Goal: Task Accomplishment & Management: Manage account settings

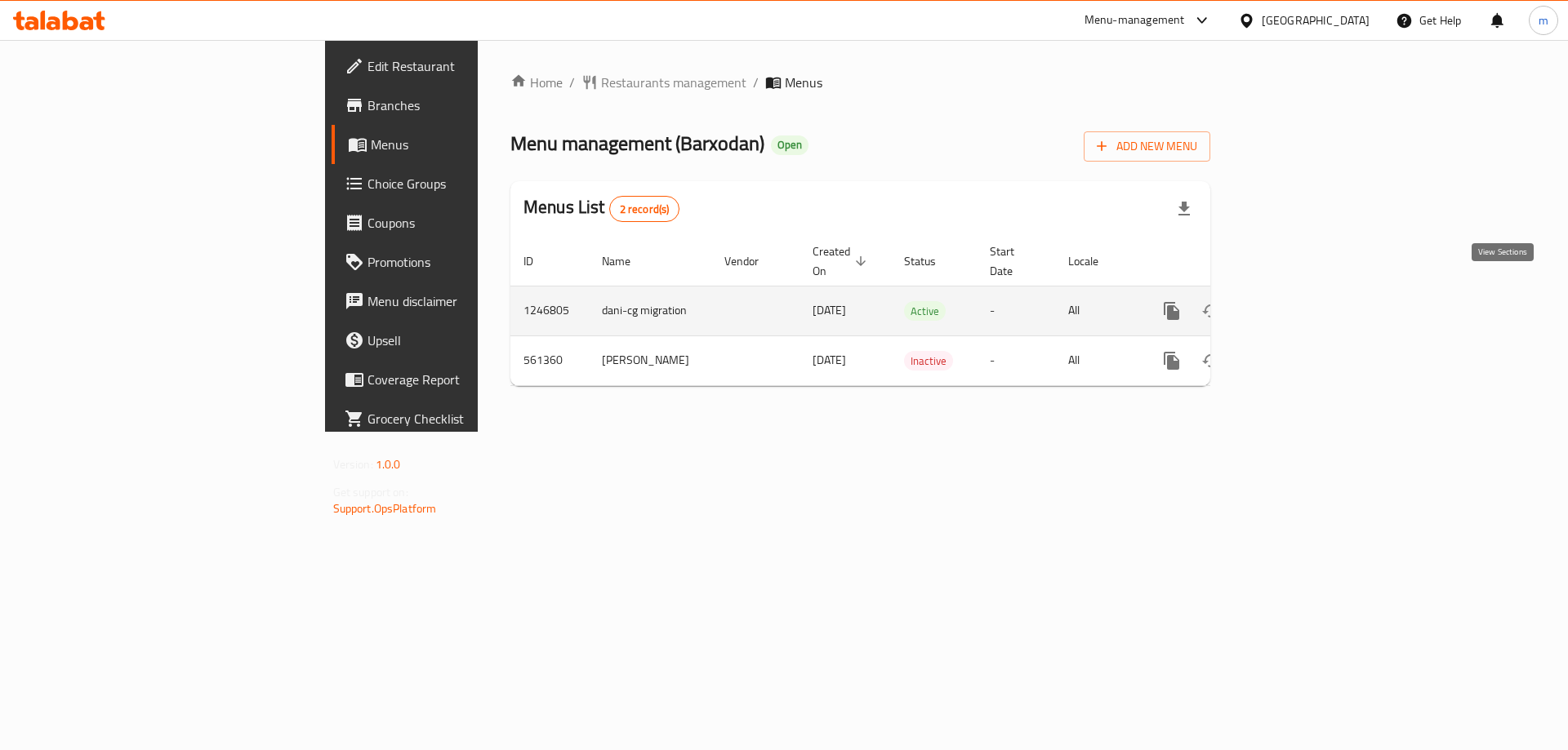
click at [1299, 301] on icon "enhanced table" at bounding box center [1289, 310] width 19 height 19
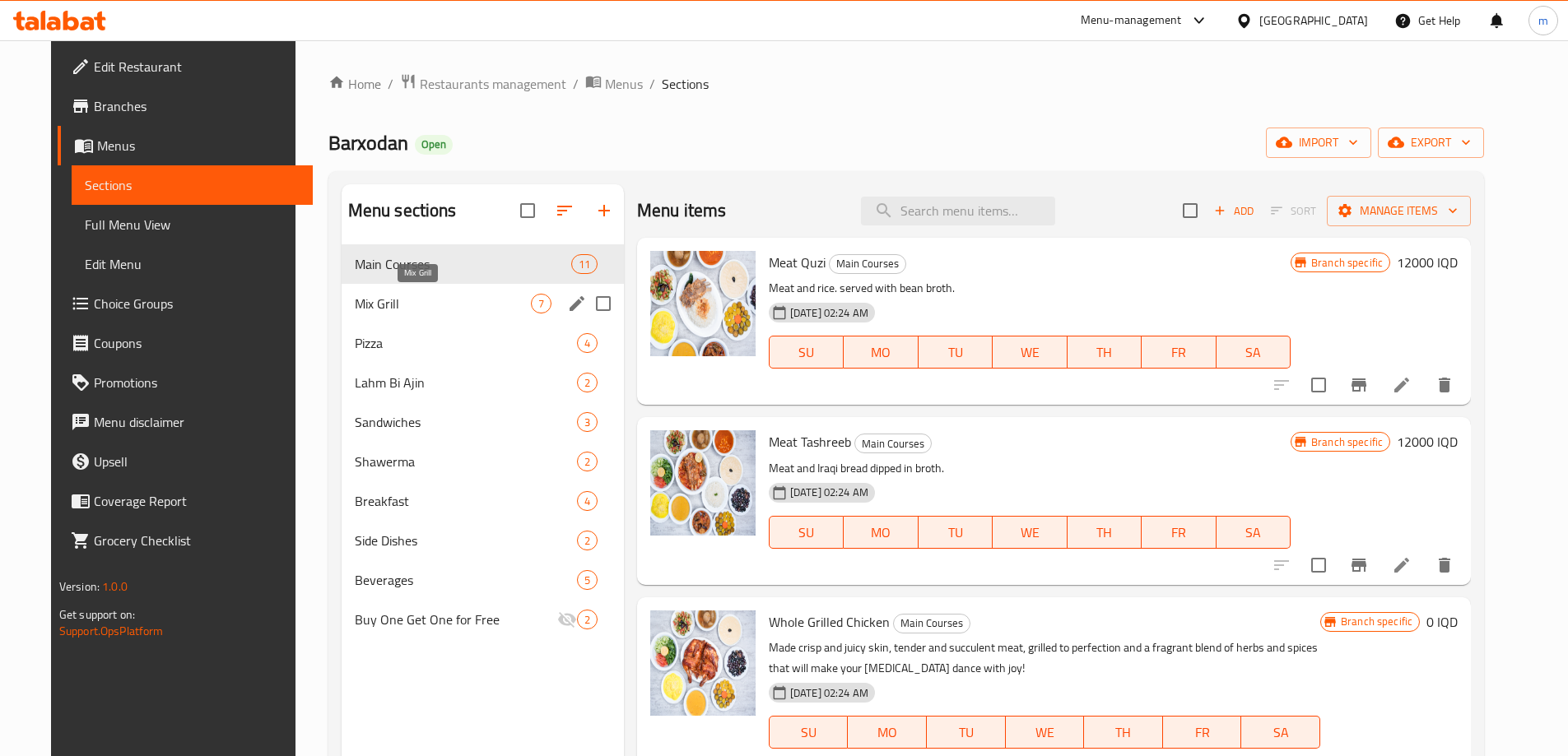
click at [470, 304] on span "Mix Grill" at bounding box center [442, 304] width 176 height 20
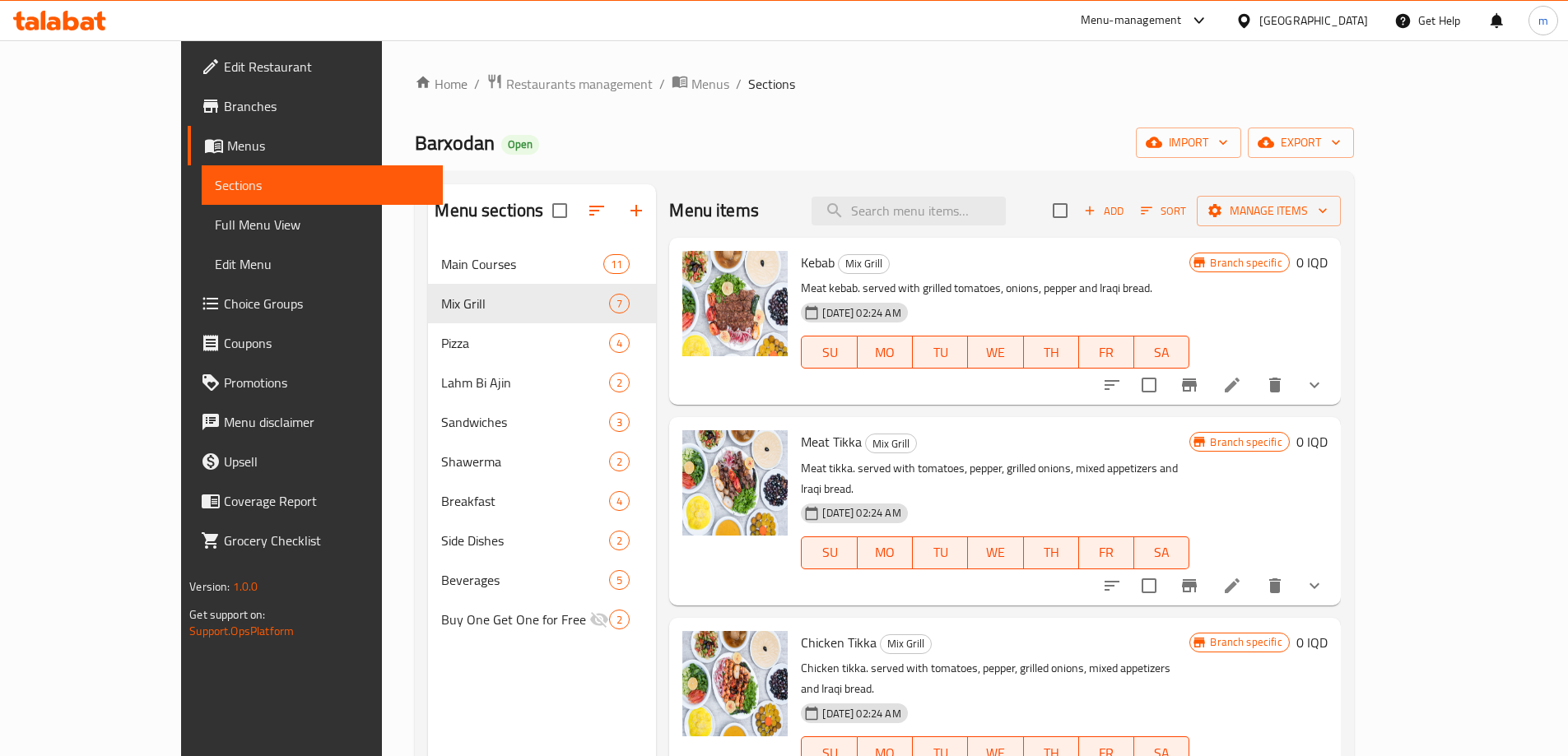
click at [1242, 386] on icon at bounding box center [1232, 385] width 20 height 20
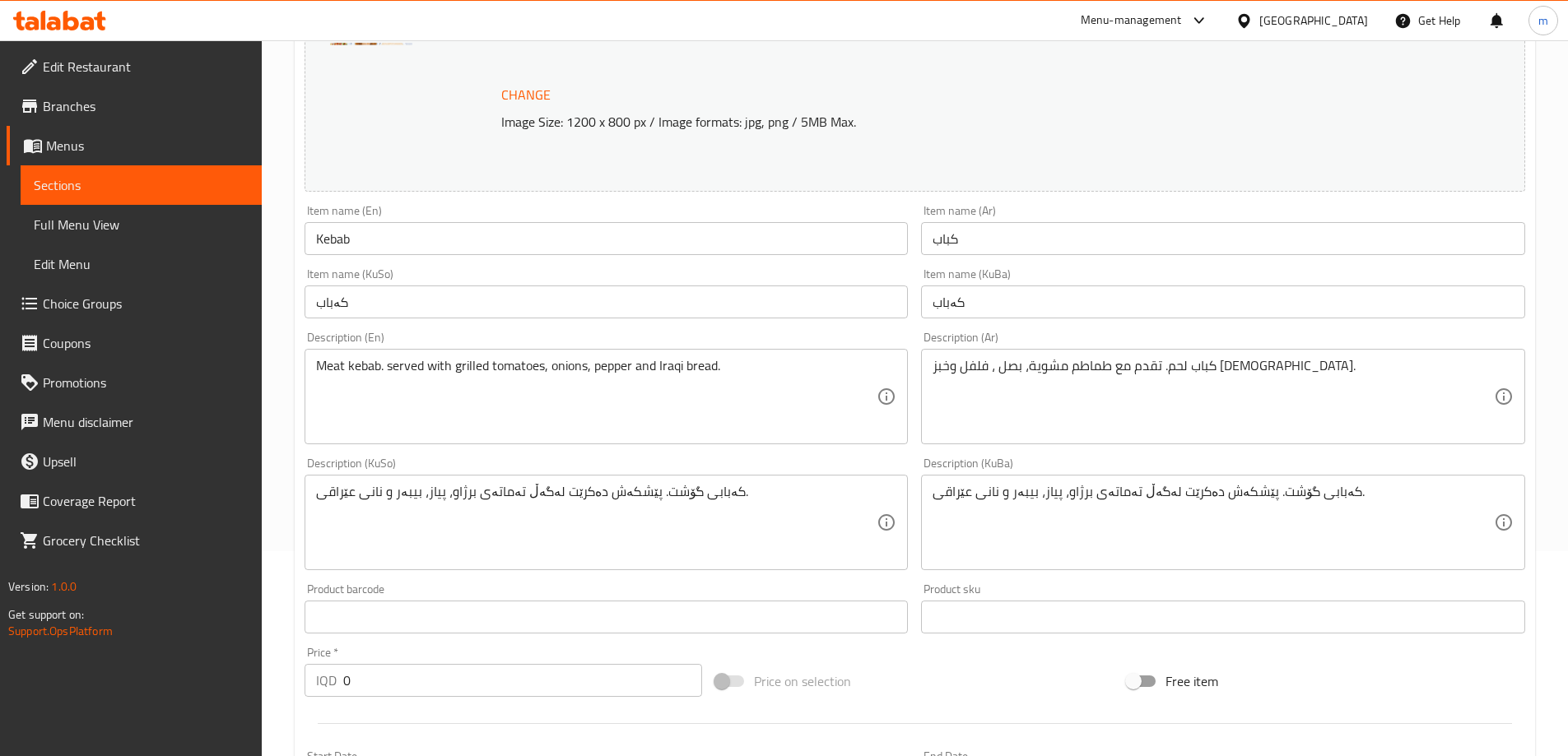
scroll to position [230, 0]
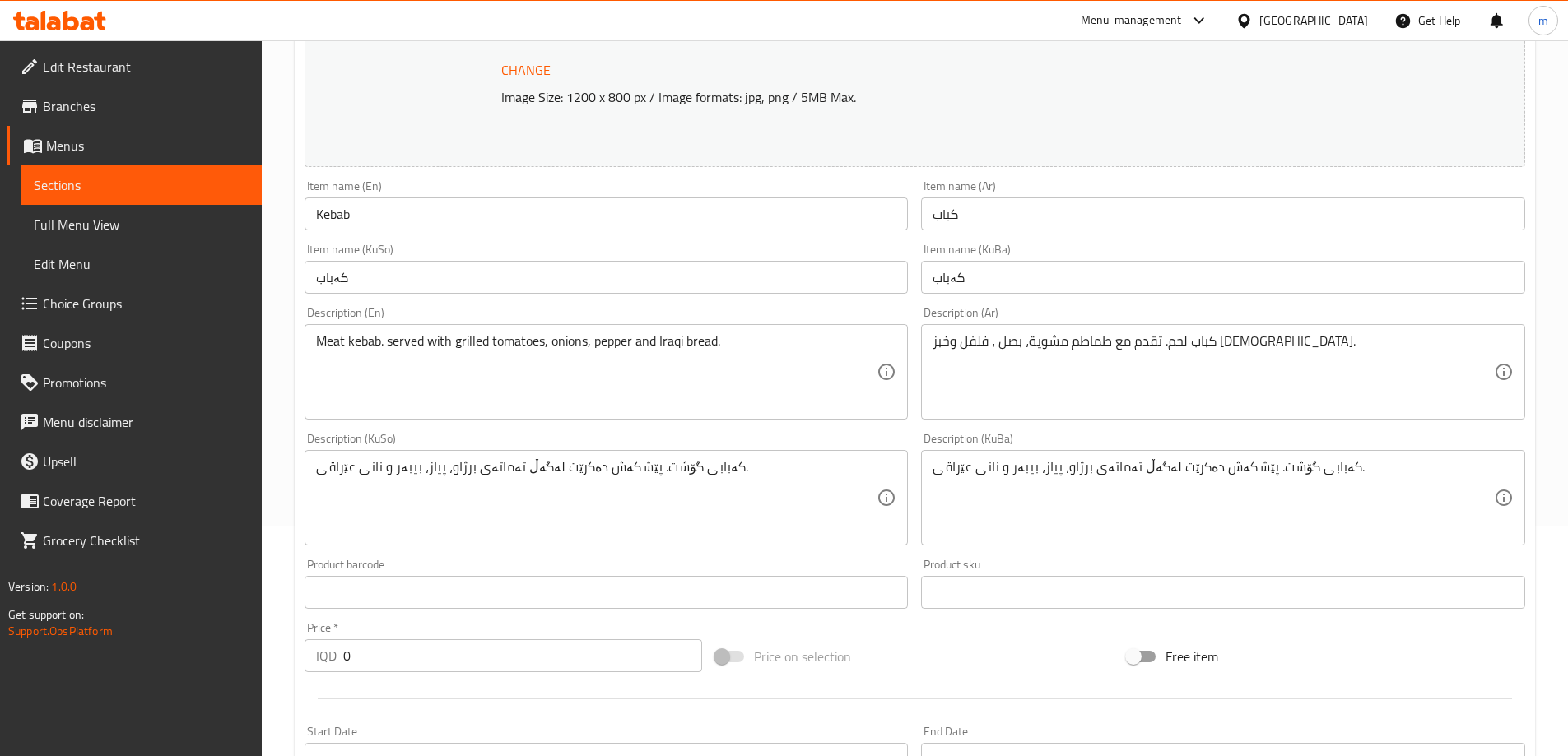
click at [1288, 349] on textarea "كباب لحم. تقدم مع طماطم مشوية، بصل ، فلفل وخبز عراقي." at bounding box center [1213, 372] width 561 height 78
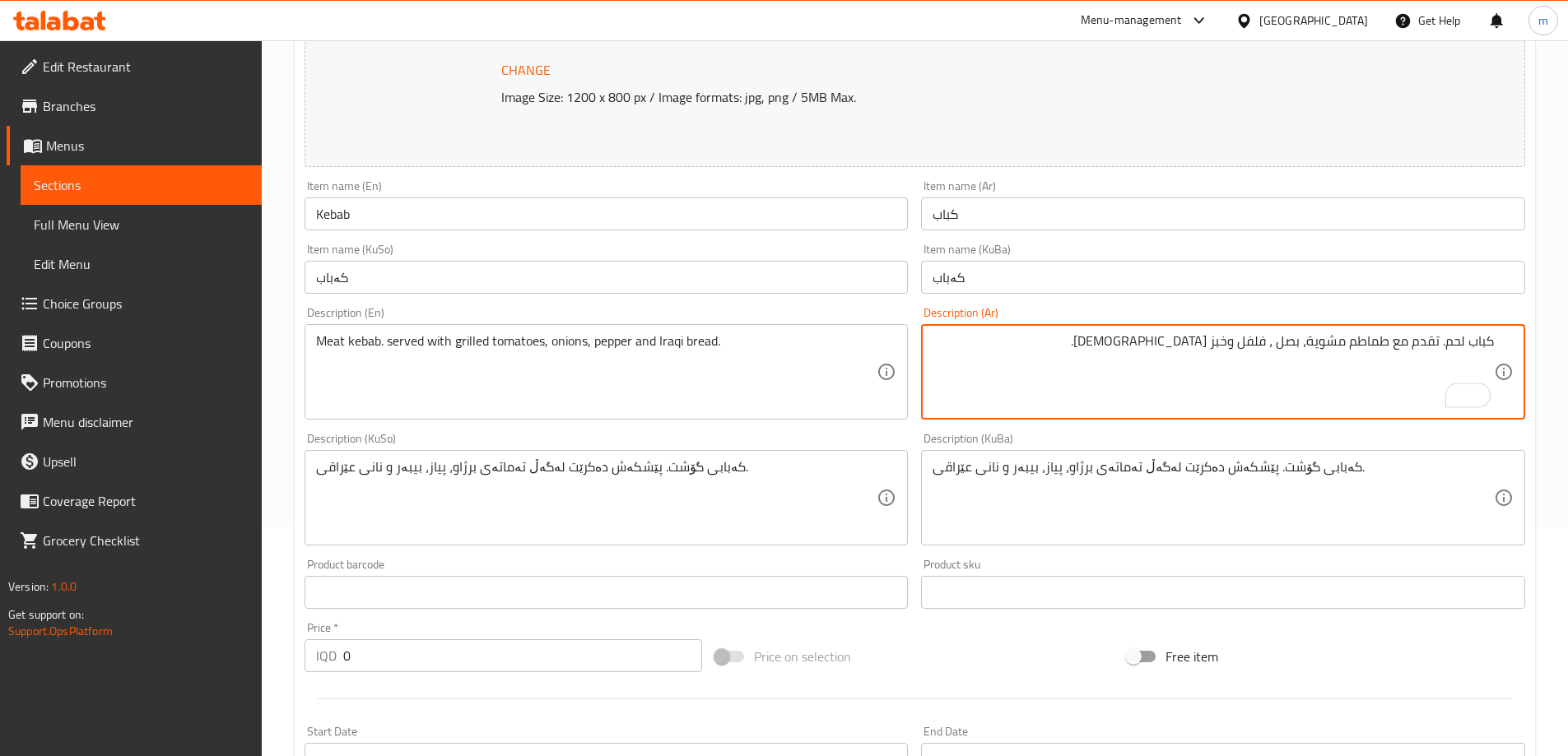
drag, startPoint x: 1213, startPoint y: 366, endPoint x: 1223, endPoint y: 358, distance: 12.8
click at [1214, 366] on textarea "كباب لحم. تقدم مع طماطم مشوية، بصل ، فلفل وخبز عراقي." at bounding box center [1213, 372] width 561 height 78
click at [1223, 358] on textarea "كباب لحم. تقدم مع طماطم مشوية، بصل ، فلفل وخبز عراقي." at bounding box center [1213, 372] width 561 height 78
click at [1223, 358] on textarea "كباب لحم. تقدم مع طماطم مشوية، بصل ، فلفل وخبز عراقي." at bounding box center [1213, 372] width 561 height 78
click at [1223, 359] on textarea "كباب لحم. تقدم مع طماطم مشوية، بصل ، فلفل وخبز عراقي." at bounding box center [1213, 372] width 561 height 78
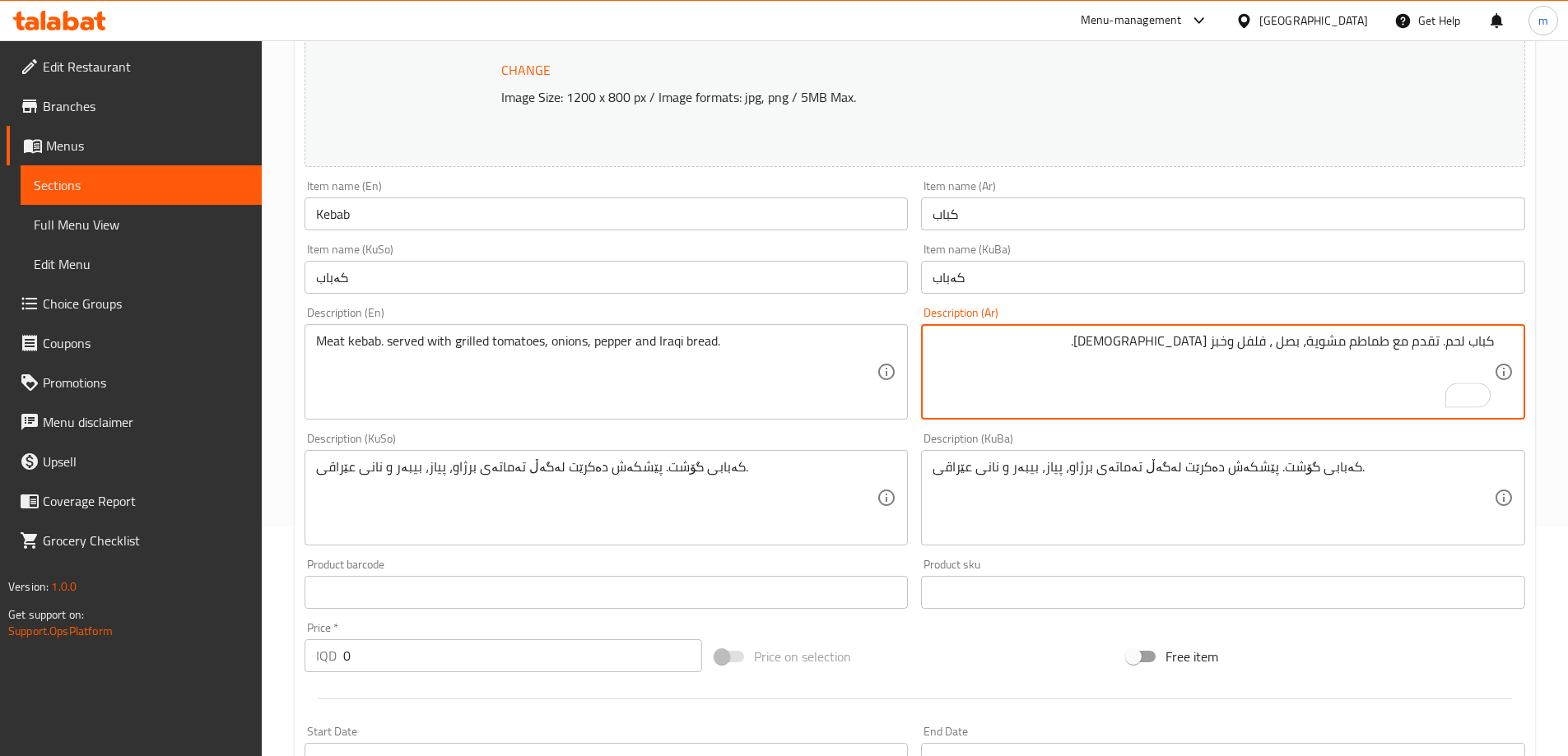
paste textarea "قدم مع خضروات و خبز و سوب تشريب و ماء"
drag, startPoint x: 1394, startPoint y: 343, endPoint x: 1401, endPoint y: 348, distance: 8.6
click at [1401, 348] on textarea "يقدم مع خضروات و خبز و سوب تشريب و ماء" at bounding box center [1213, 372] width 561 height 78
drag, startPoint x: 1369, startPoint y: 344, endPoint x: 1377, endPoint y: 350, distance: 10.0
click at [1377, 350] on textarea "يقدم مع خضروات، خبز و سوب تشريب و ماء" at bounding box center [1213, 372] width 561 height 78
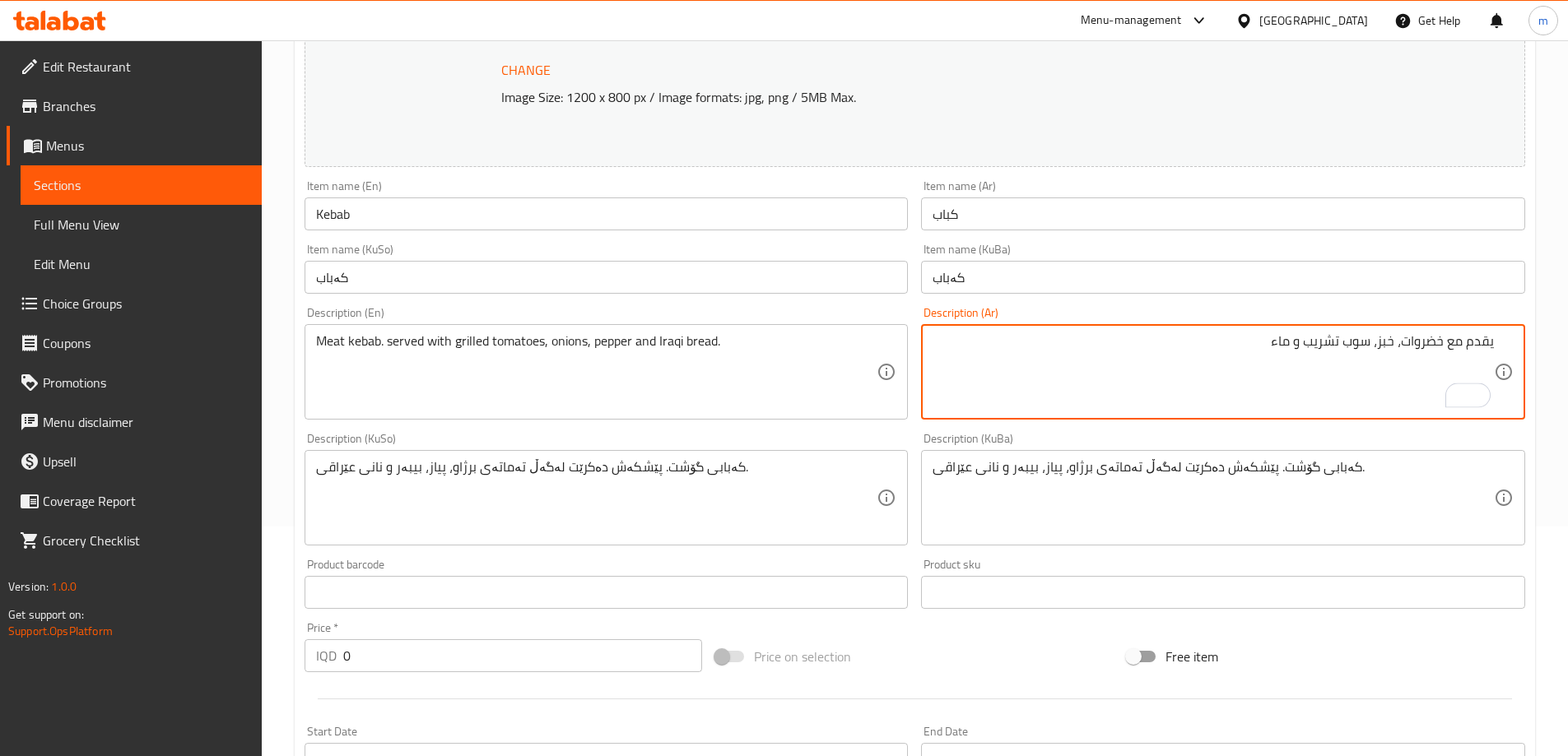
click at [1291, 337] on textarea "يقدم مع خضروات، خبز، سوب تشريب و ماء" at bounding box center [1213, 372] width 561 height 78
type textarea "يقدم مع خضروات، خبز، سوب تشريب وماء"
click at [1175, 471] on textarea "کەبابی گۆشت. پێشکەش دەکرێت لەگەڵ تەماتەی برژاو، پیاز، بیبەر و نانی عێراقی." at bounding box center [1213, 498] width 561 height 78
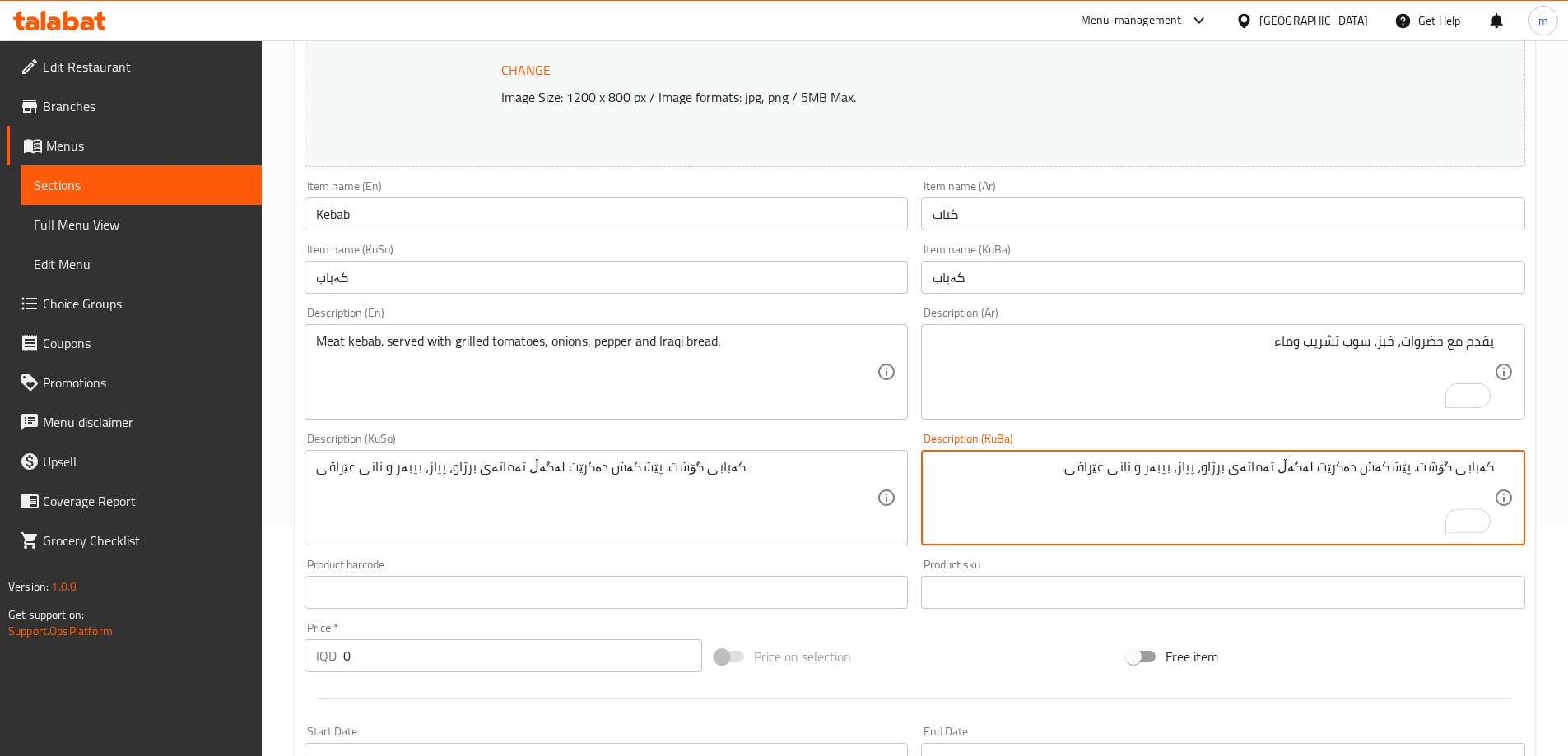
drag, startPoint x: 1414, startPoint y: 465, endPoint x: 1579, endPoint y: 459, distance: 165.1
click at [1568, 459] on html "​ Menu-management Iraq Get Help m Edit Restaurant Branches Menus Sections Full …" at bounding box center [784, 148] width 1568 height 756
drag, startPoint x: 1372, startPoint y: 471, endPoint x: 1048, endPoint y: 486, distance: 324.3
click at [1048, 486] on textarea "پێشکەش دەکرێت لەگەڵ تەماتەی برژاو، پیاز، بیبەر و نانی عێراقی." at bounding box center [1213, 498] width 561 height 78
click at [1243, 473] on textarea "پێشکەش دەکرێت لەگەڵ سەوزەوات، نان، شۆربای تەشریب و ئاو" at bounding box center [1213, 498] width 561 height 78
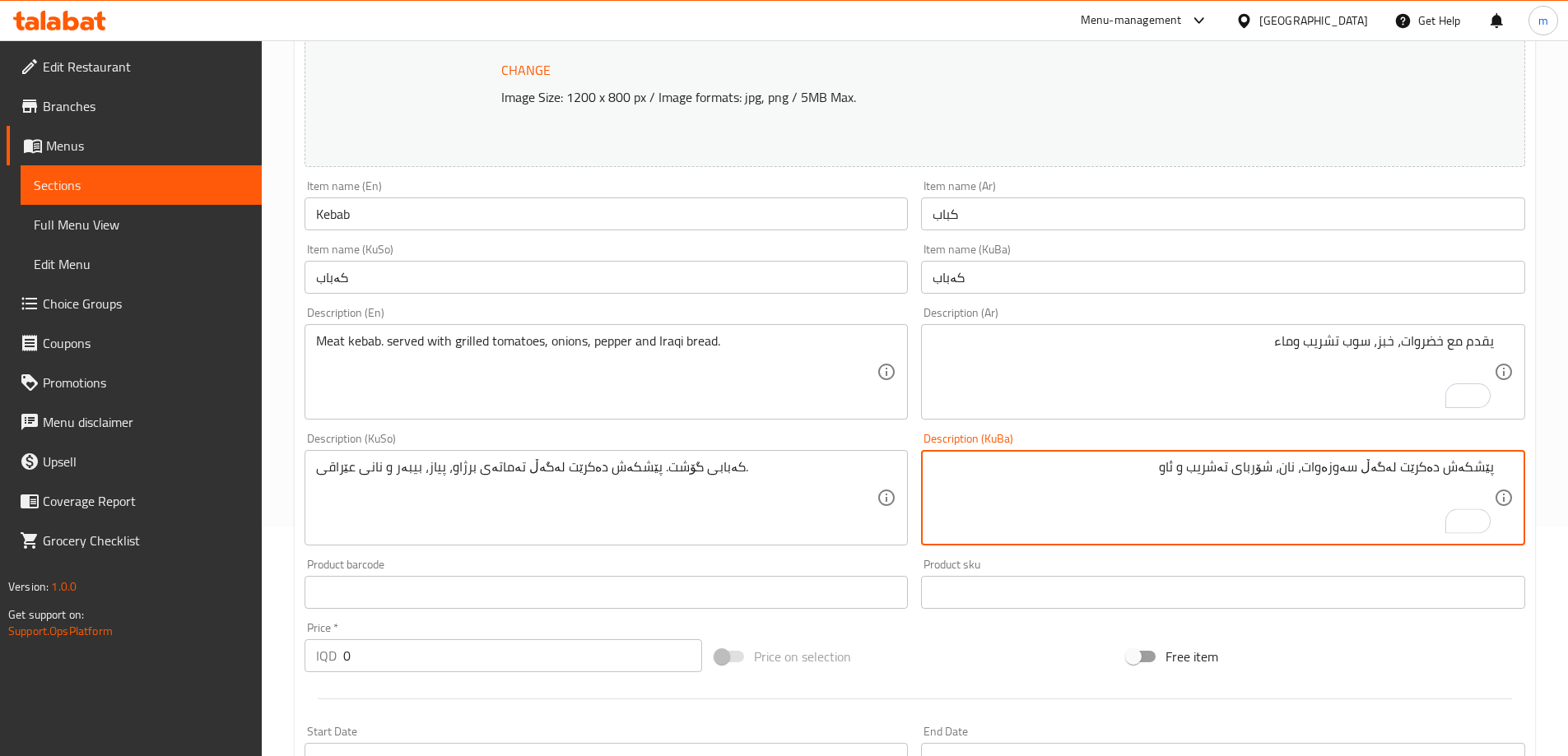
click at [1245, 474] on textarea "پێشکەش دەکرێت لەگەڵ سەوزەوات، نان، شۆربای تەشریب و ئاو" at bounding box center [1213, 498] width 561 height 78
type textarea "پێشکەش دەکرێت لەگەڵ سەوزەوات، نان، شۆربای تەشریب و ئاو"
click at [669, 458] on div "کەبابی گۆشت. پێشکەش دەکرێت لەگەڵ تەماتەی برژاو، پیاز، بیبەر و نانی عێراقی. Desc…" at bounding box center [606, 498] width 604 height 96
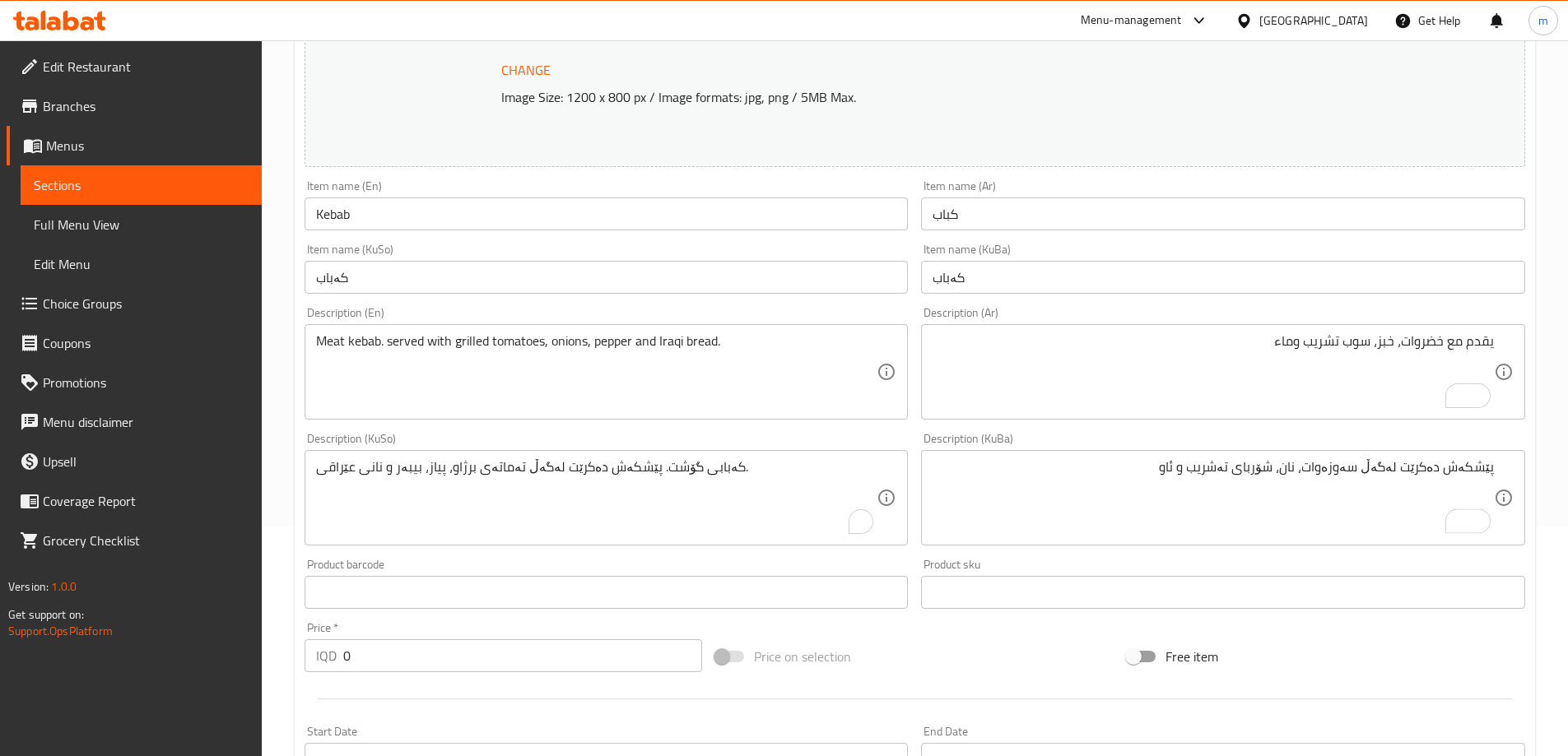
click at [669, 458] on div "کەبابی گۆشت. پێشکەش دەکرێت لەگەڵ تەماتەی برژاو، پیاز، بیبەر و نانی عێراقی. Desc…" at bounding box center [606, 498] width 604 height 96
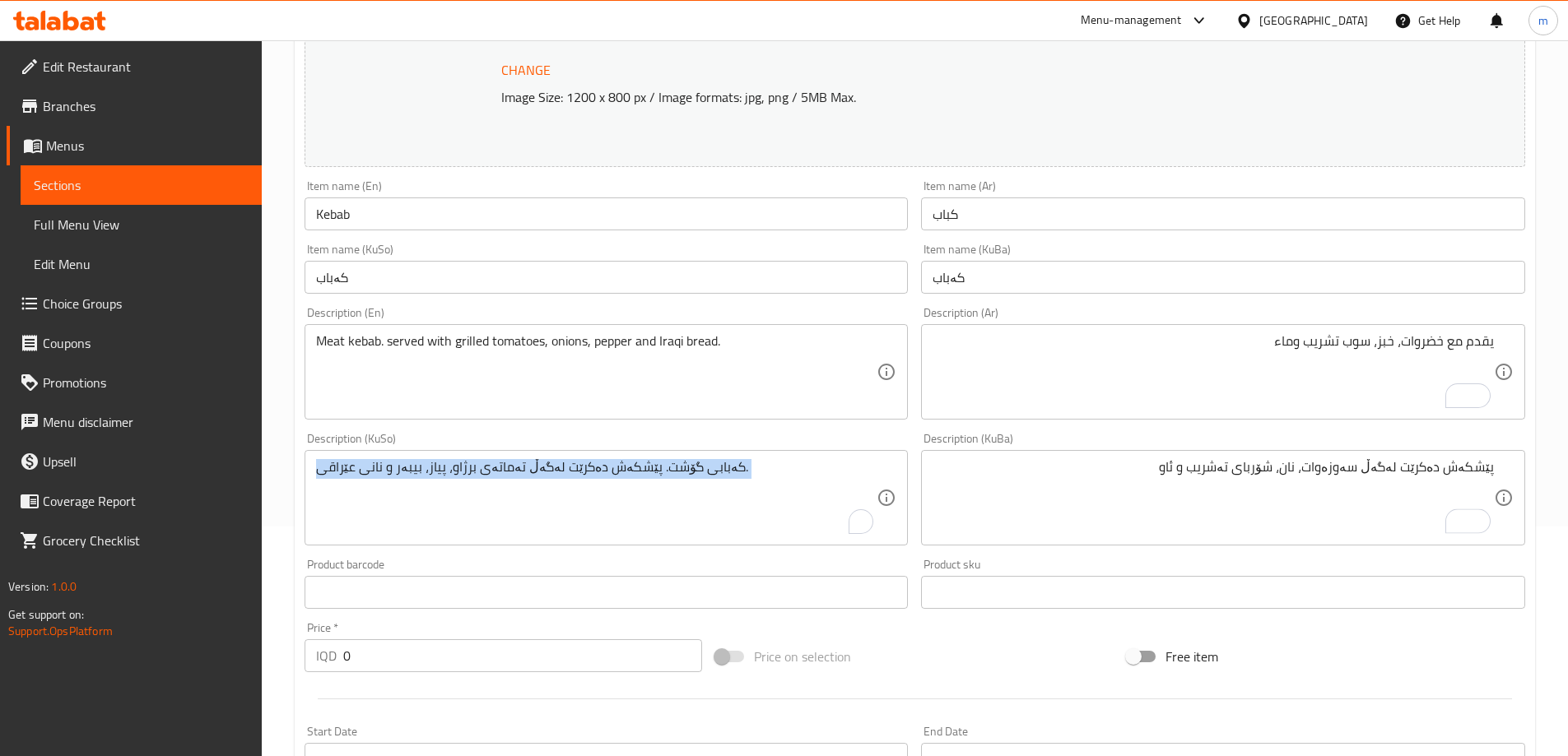
click at [669, 458] on div "کەبابی گۆشت. پێشکەش دەکرێت لەگەڵ تەماتەی برژاو، پیاز، بیبەر و نانی عێراقی. Desc…" at bounding box center [606, 498] width 604 height 96
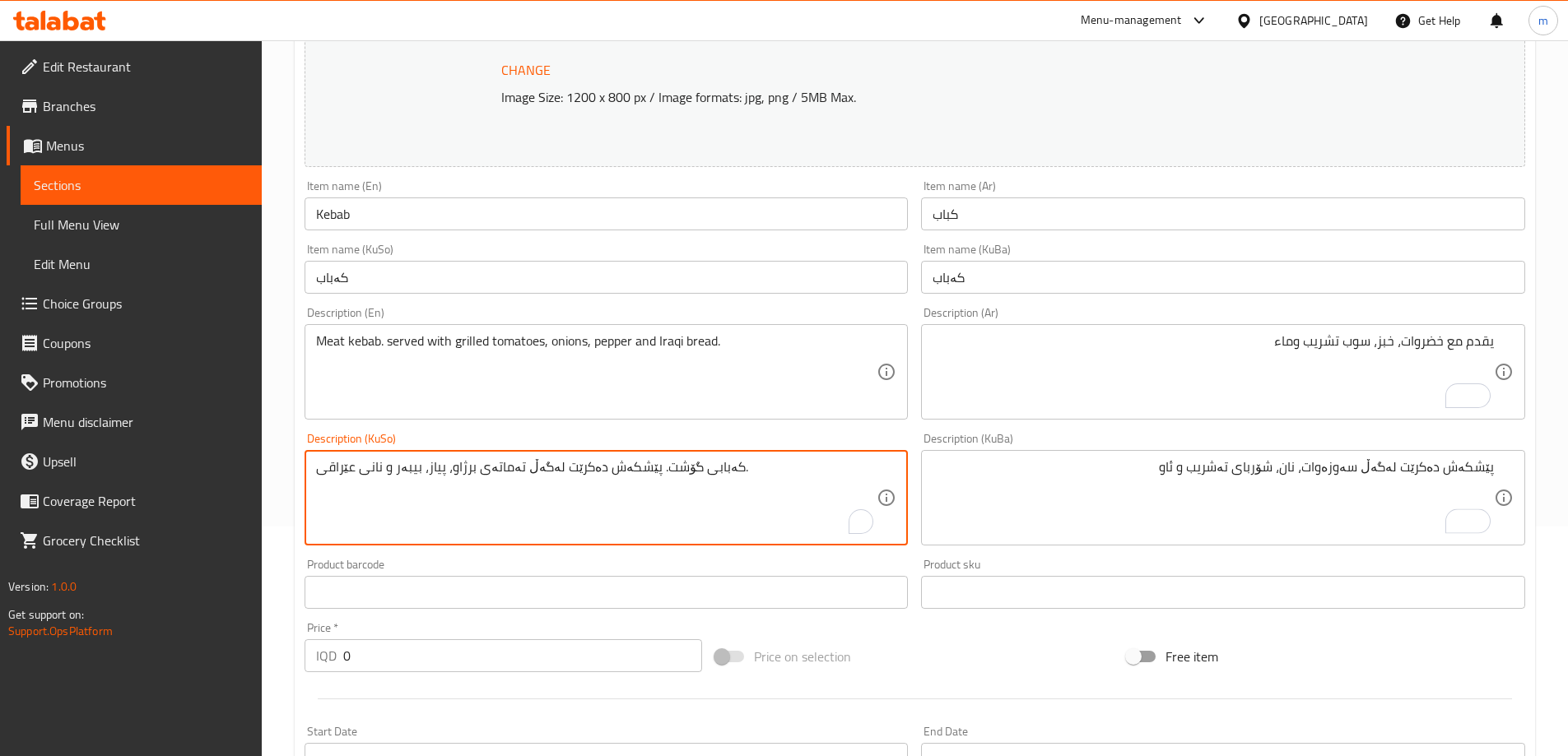
click at [670, 460] on textarea "کەبابی گۆشت. پێشکەش دەکرێت لەگەڵ تەماتەی برژاو، پیاز، بیبەر و نانی عێراقی." at bounding box center [596, 498] width 561 height 78
click at [670, 472] on textarea "کەبابی گۆشت. پێشکەش دەکرێت لەگەڵ تەماتەی برژاو، پیاز، بیبەر و نانی عێراقی." at bounding box center [596, 498] width 561 height 78
paste textarea "پێشکەش دەکرێت لەگەڵ سەوزەوات، نان، شۆربای تەشریب و ئاو"
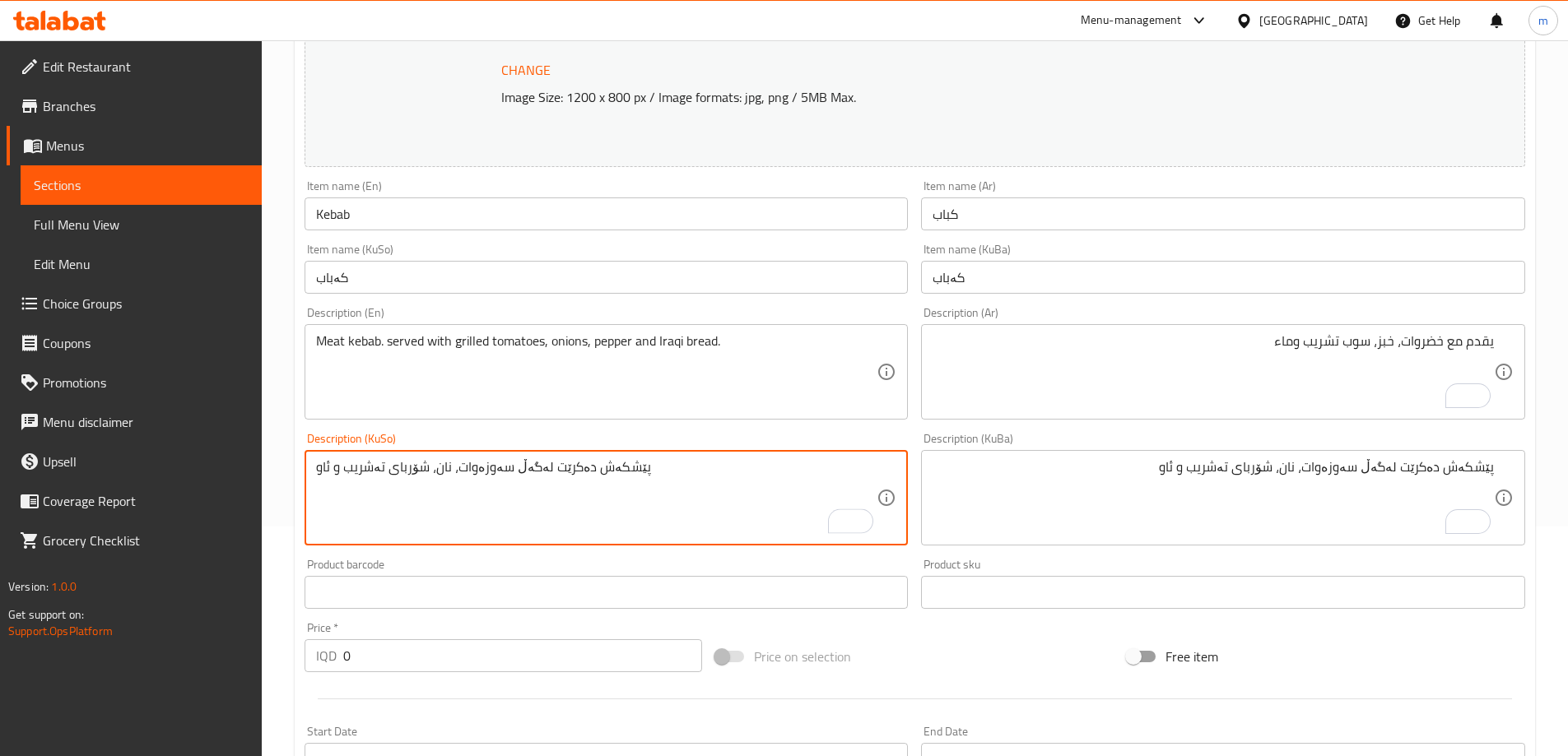
type textarea "پێشکەش دەکرێت لەگەڵ سەوزەوات، نان، شۆربای تەشریب و ئاو"
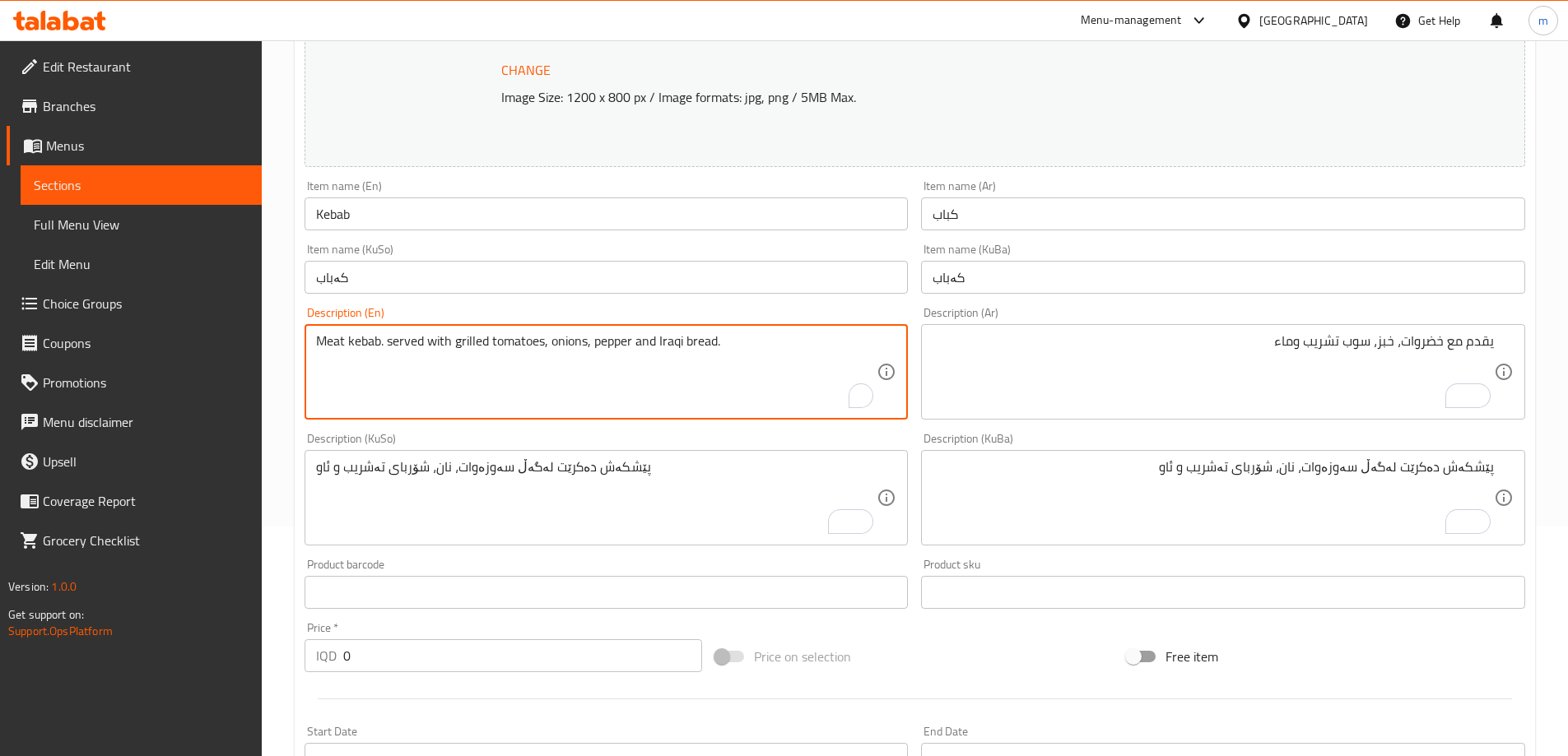
click at [635, 352] on textarea "Meat kebab. served with grilled tomatoes, onions, pepper and Iraqi bread." at bounding box center [596, 372] width 561 height 78
type textarea "Served with vegtables, bread, tashreeb soup and water"
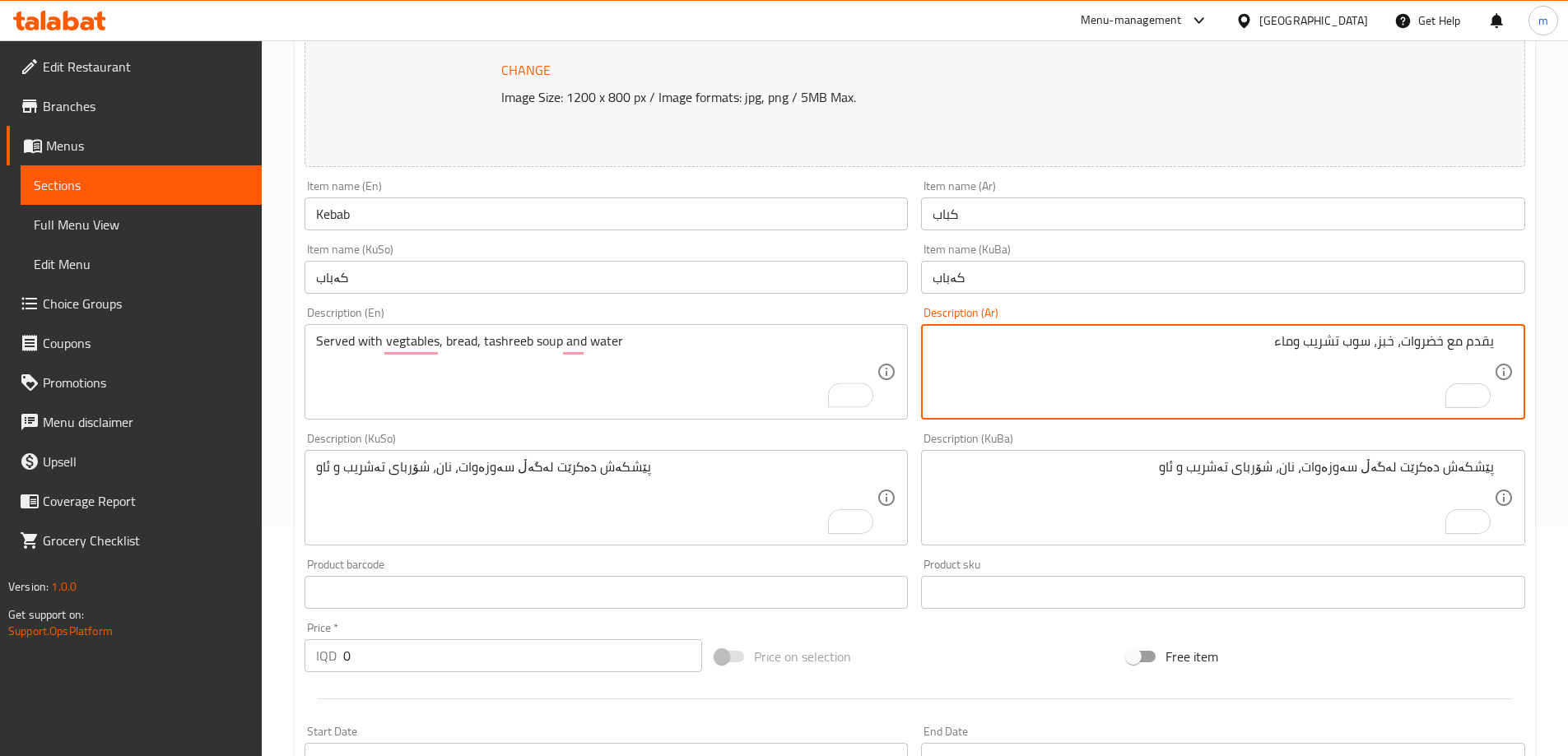
drag, startPoint x: 1293, startPoint y: 341, endPoint x: 1250, endPoint y: 340, distance: 43.0
click at [1250, 341] on textarea "يقدم مع خضروات، خبز، سوب تشريب وماء" at bounding box center [1213, 372] width 561 height 78
click at [1292, 347] on textarea "يقدم مع خضروات، خبز، سوب تشريب وياه" at bounding box center [1213, 372] width 561 height 78
click at [1294, 345] on textarea "يقدم مع خضروات، خبز، سوب تشريب وياه" at bounding box center [1213, 372] width 561 height 78
click at [1308, 351] on textarea "يقدم مع خضروات، خبز، سوب تشريب ومياه" at bounding box center [1213, 372] width 561 height 78
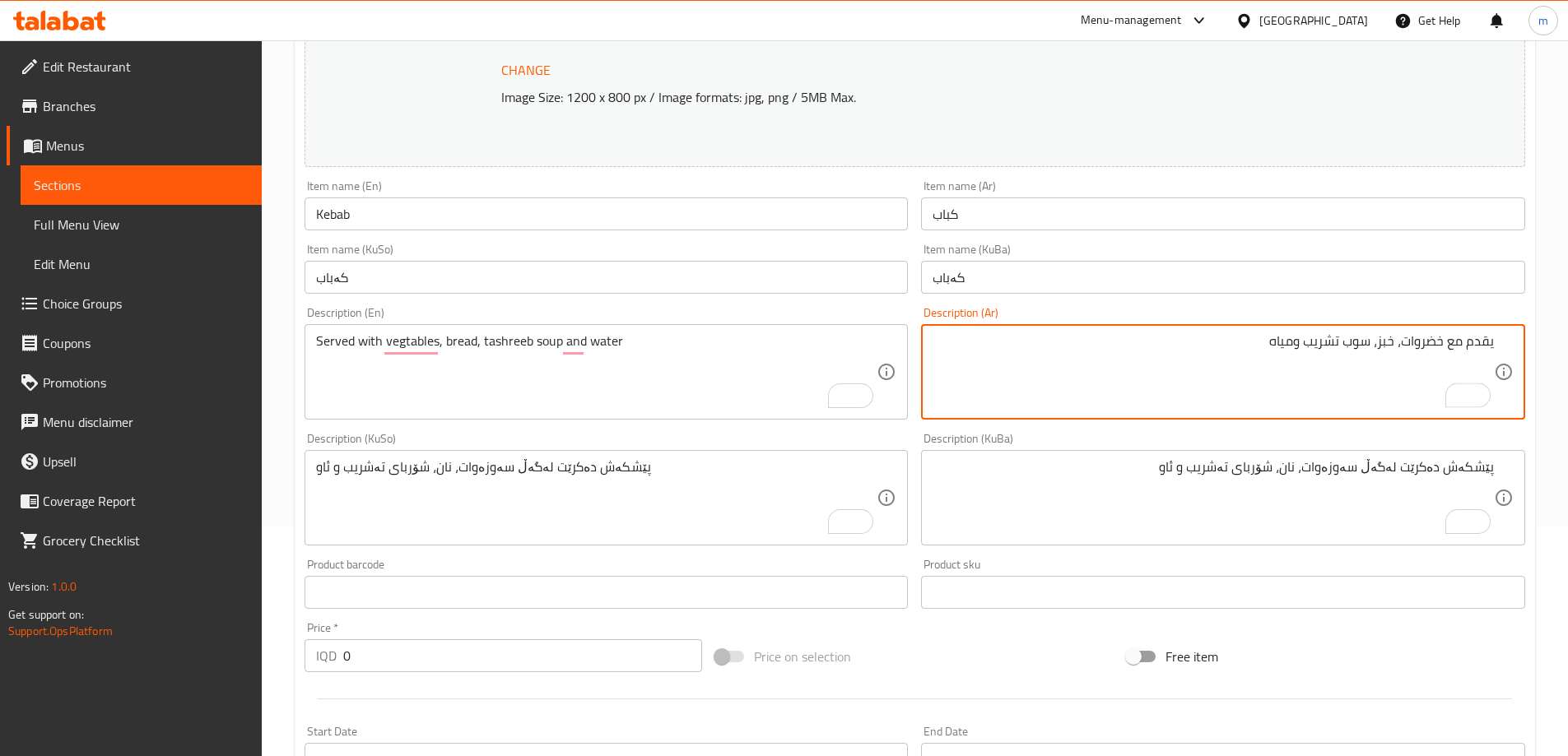
click at [1308, 351] on textarea "يقدم مع خضروات، خبز، سوب تشريب ومياه" at bounding box center [1213, 372] width 561 height 78
type textarea "يقدم مع خضروات، خبز، سوب تشريب ومياه"
click at [1256, 465] on textarea "پێشکەش دەکرێت لەگەڵ سەوزەوات، نان، شۆربای تەشریب و ئاو" at bounding box center [1213, 498] width 561 height 78
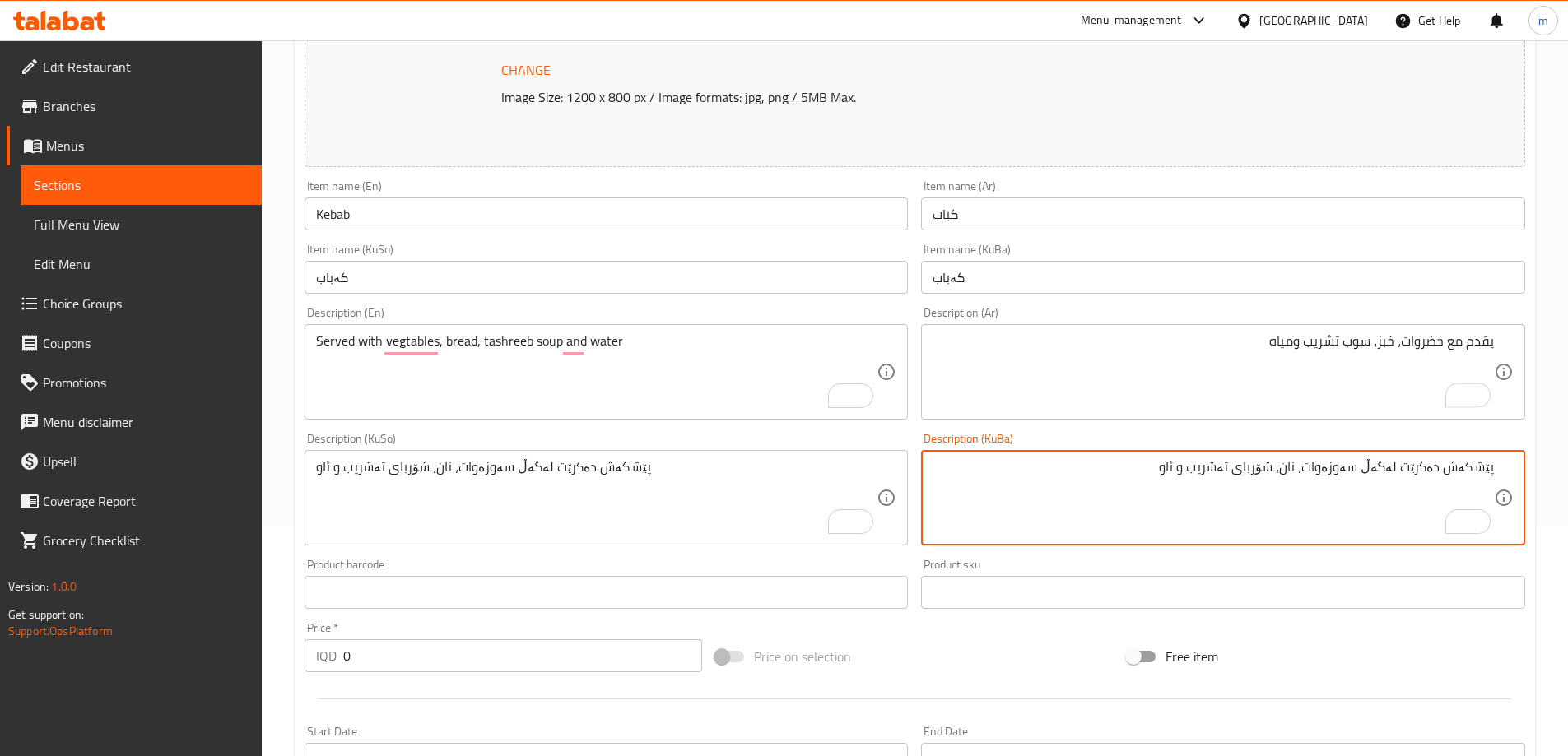
click at [1256, 465] on textarea "پێشکەش دەکرێت لەگەڵ سەوزەوات، نان، شۆربای تەشریب و ئاو" at bounding box center [1213, 498] width 561 height 78
click at [566, 361] on textarea "Served with vegtables, bread, tashreeb soup and water" at bounding box center [596, 372] width 561 height 78
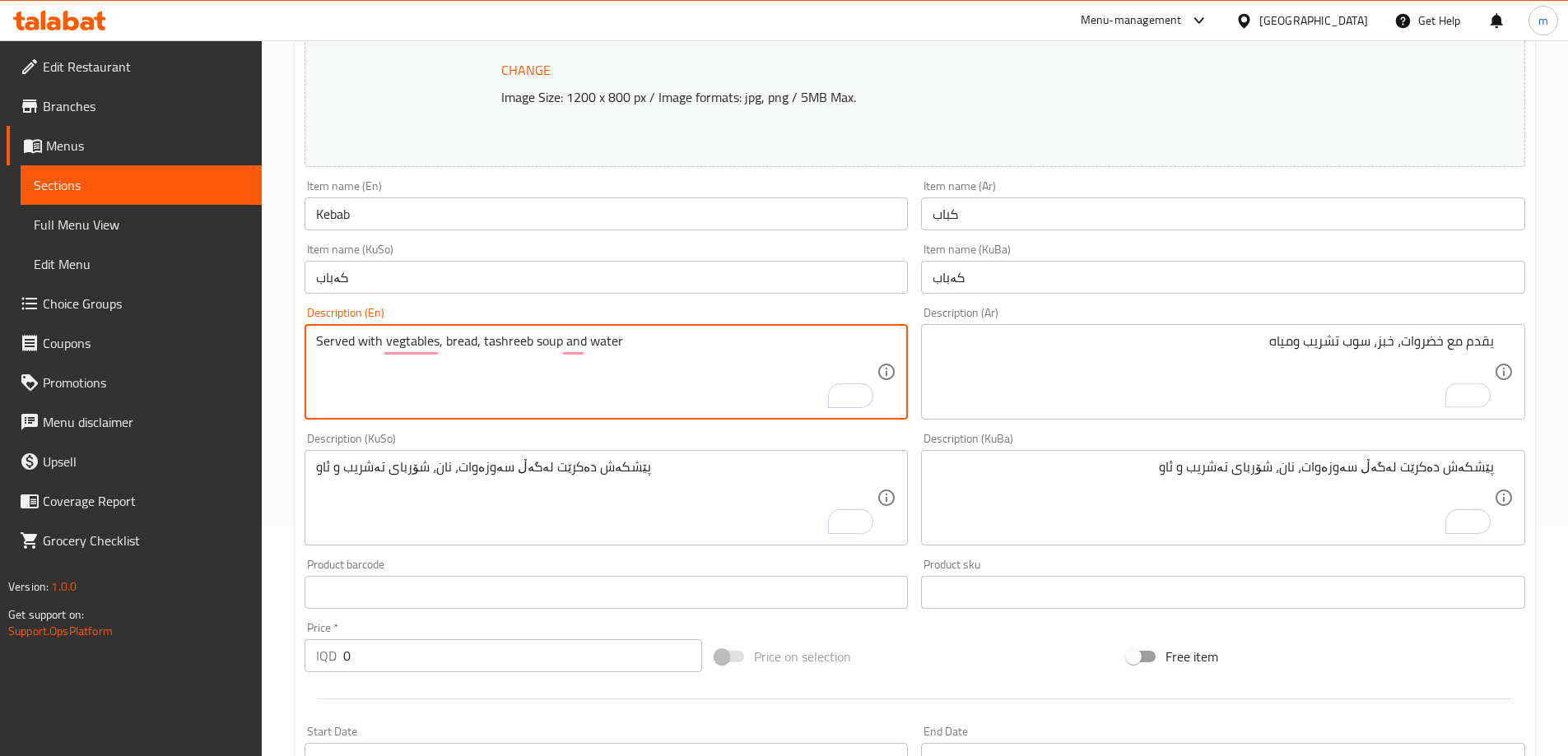
click at [566, 361] on textarea "Served with vegtables, bread, tashreeb soup and water" at bounding box center [596, 372] width 561 height 78
click at [438, 339] on textarea "Served with vegetables, bread, tashreeb soup and water" at bounding box center [596, 372] width 561 height 78
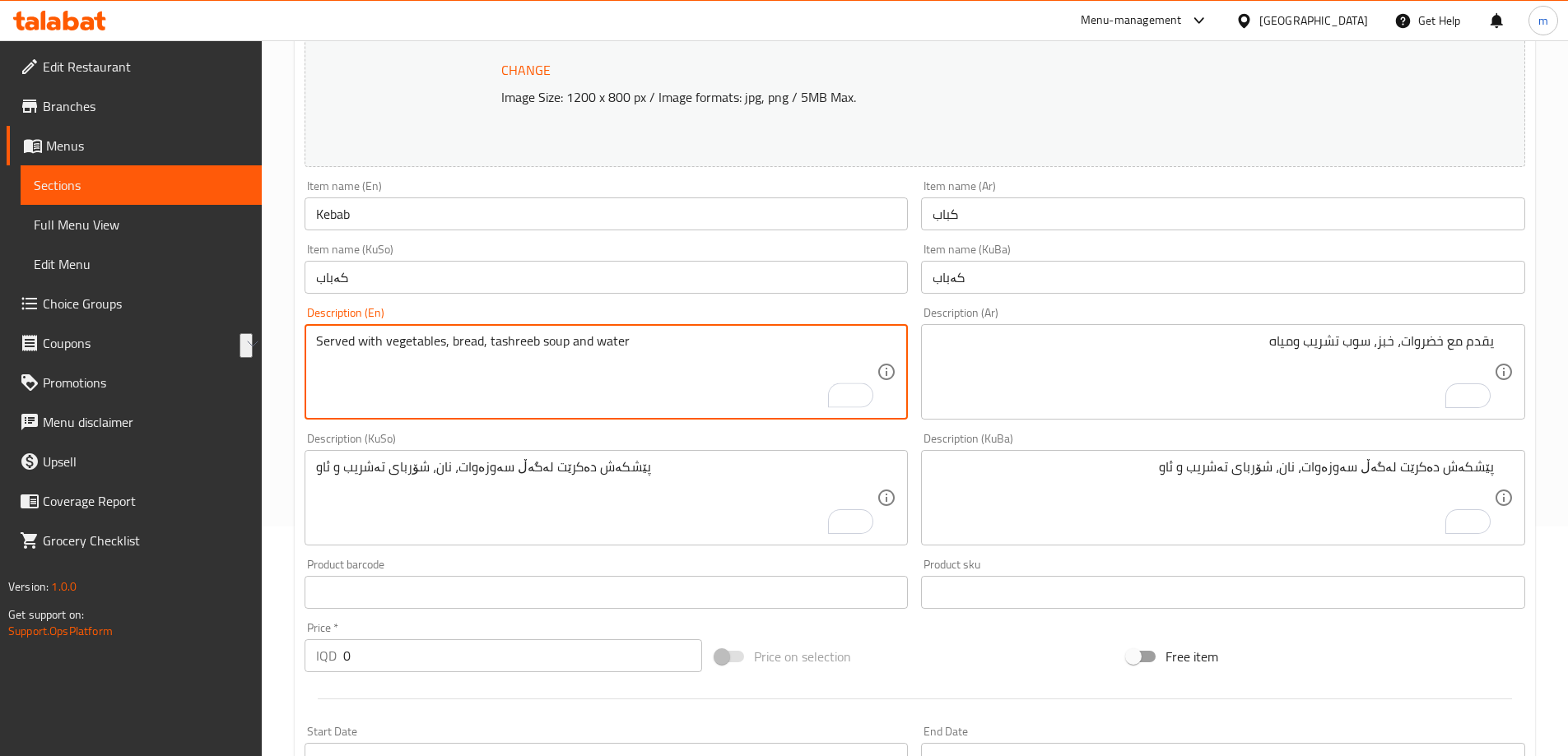
type textarea "Served with vegetables, bread, tashreeb soup and water"
click at [1399, 355] on textarea "يقدم مع خضروات، خبز، سوب تشريب ومياه" at bounding box center [1213, 372] width 561 height 78
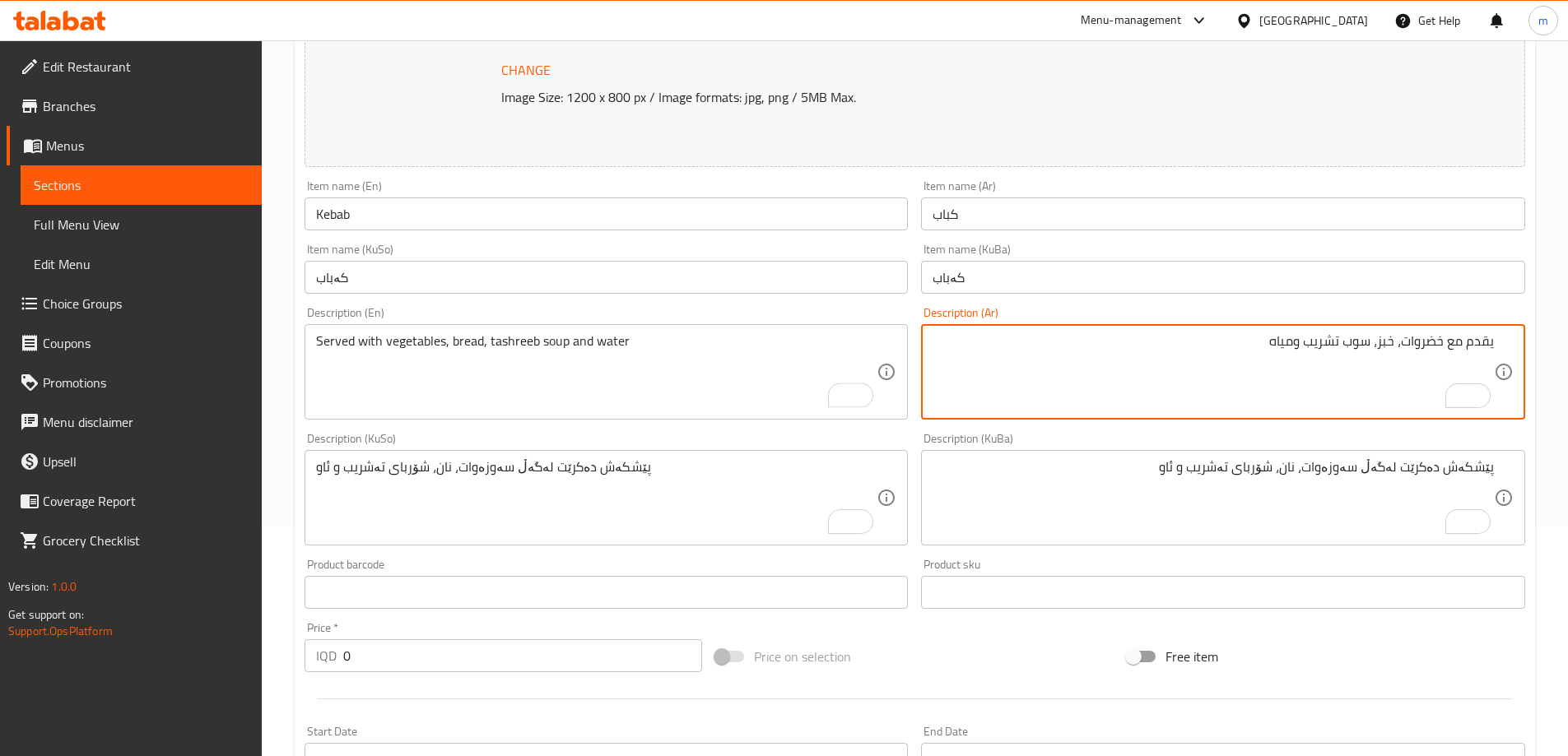
click at [1399, 355] on textarea "يقدم مع خضروات، خبز، سوب تشريب ومياه" at bounding box center [1213, 372] width 561 height 78
click at [1294, 472] on textarea "پێشکەش دەکرێت لەگەڵ سەوزەوات، نان، شۆربای تەشریب و ئاو" at bounding box center [1213, 498] width 561 height 78
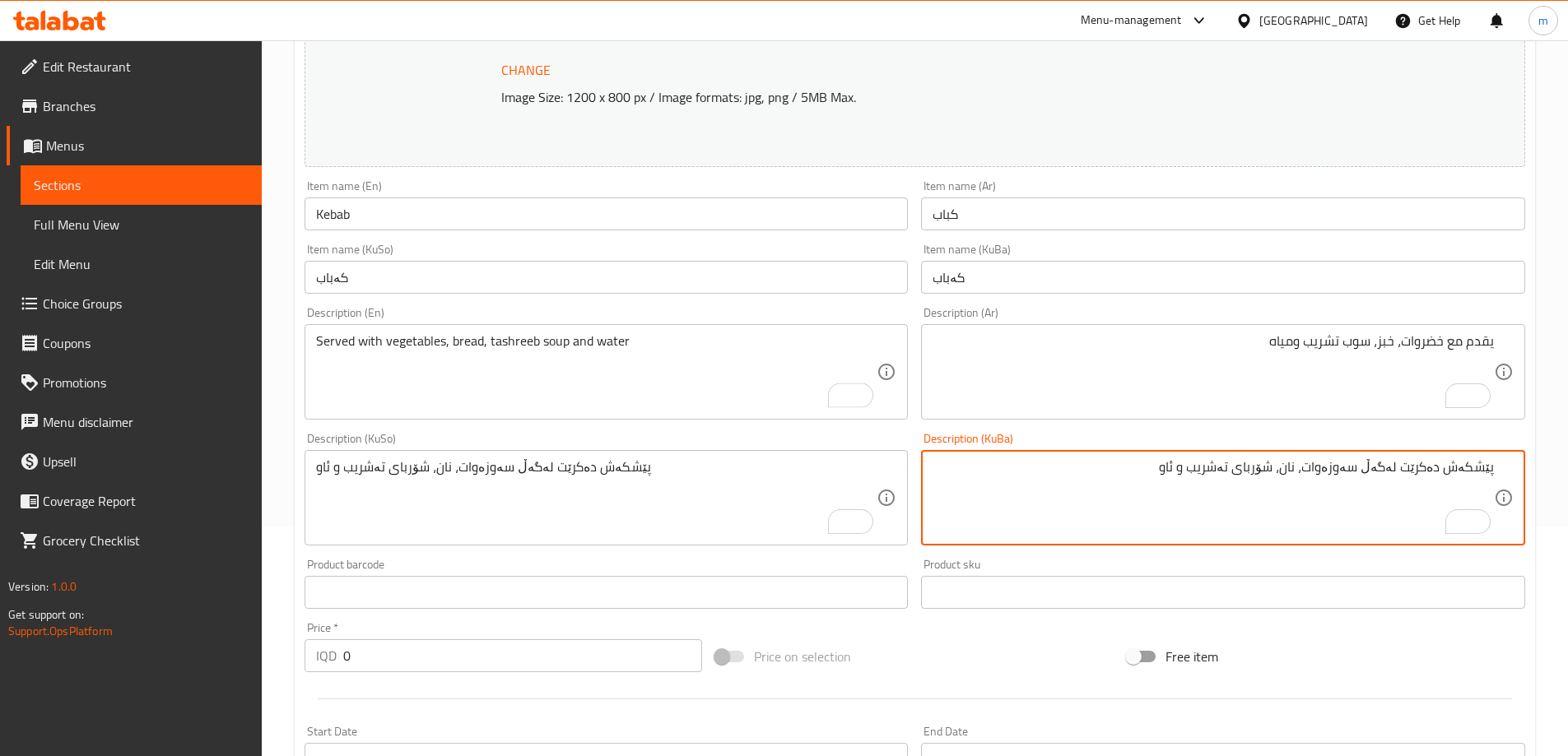
click at [1294, 472] on textarea "پێشکەش دەکرێت لەگەڵ سەوزەوات، نان، شۆربای تەشریب و ئاو" at bounding box center [1213, 498] width 561 height 78
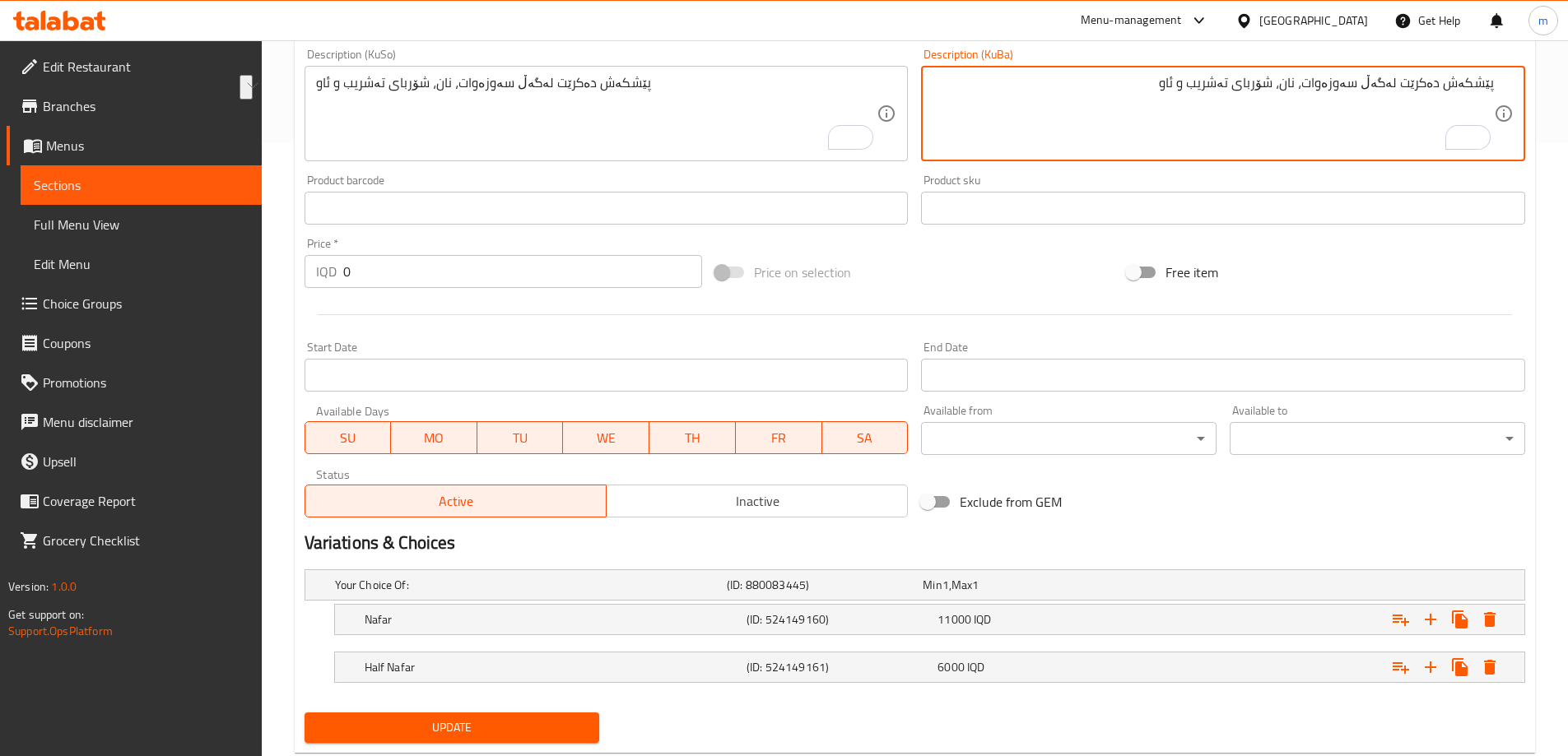
scroll to position [656, 0]
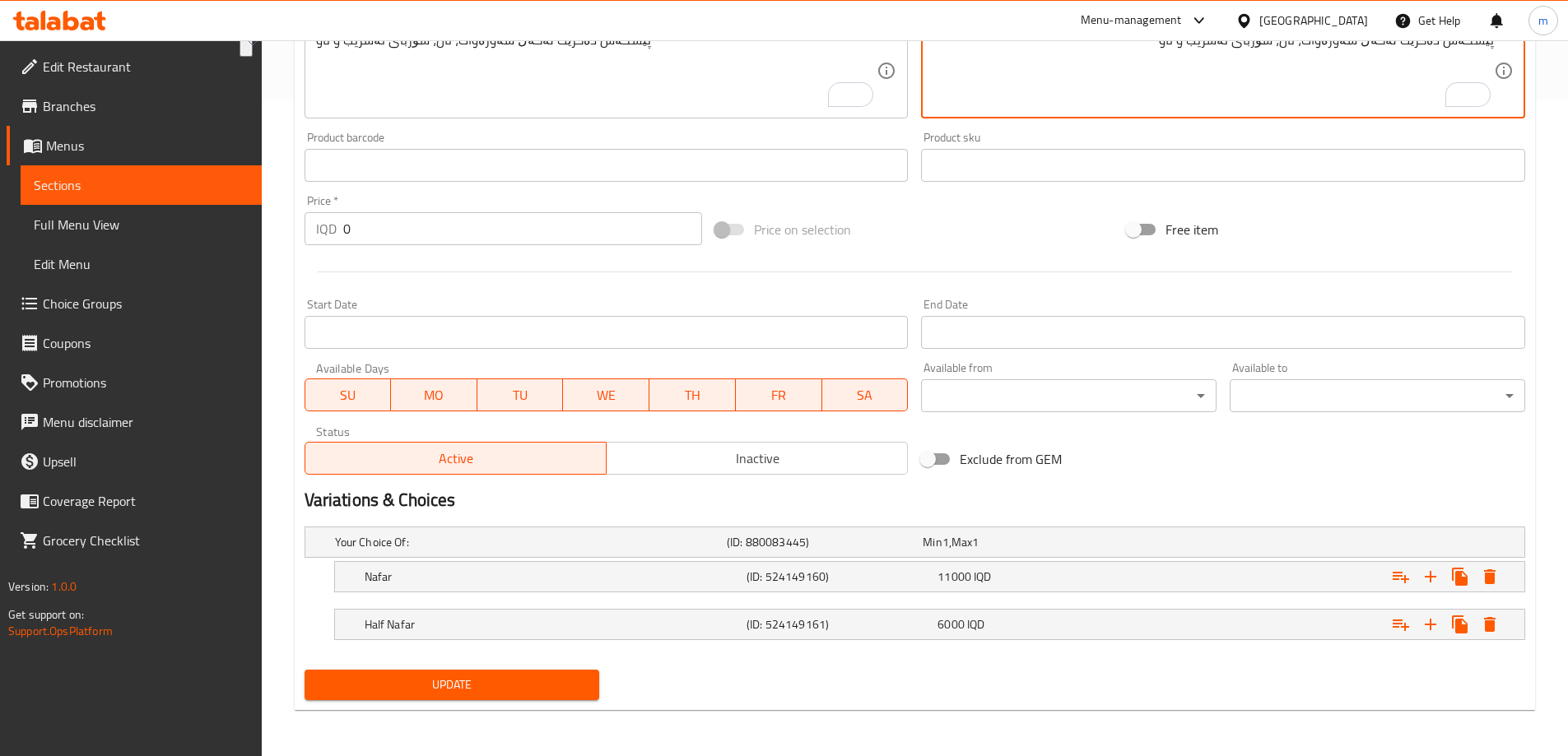
click at [534, 686] on span "Update" at bounding box center [452, 685] width 269 height 20
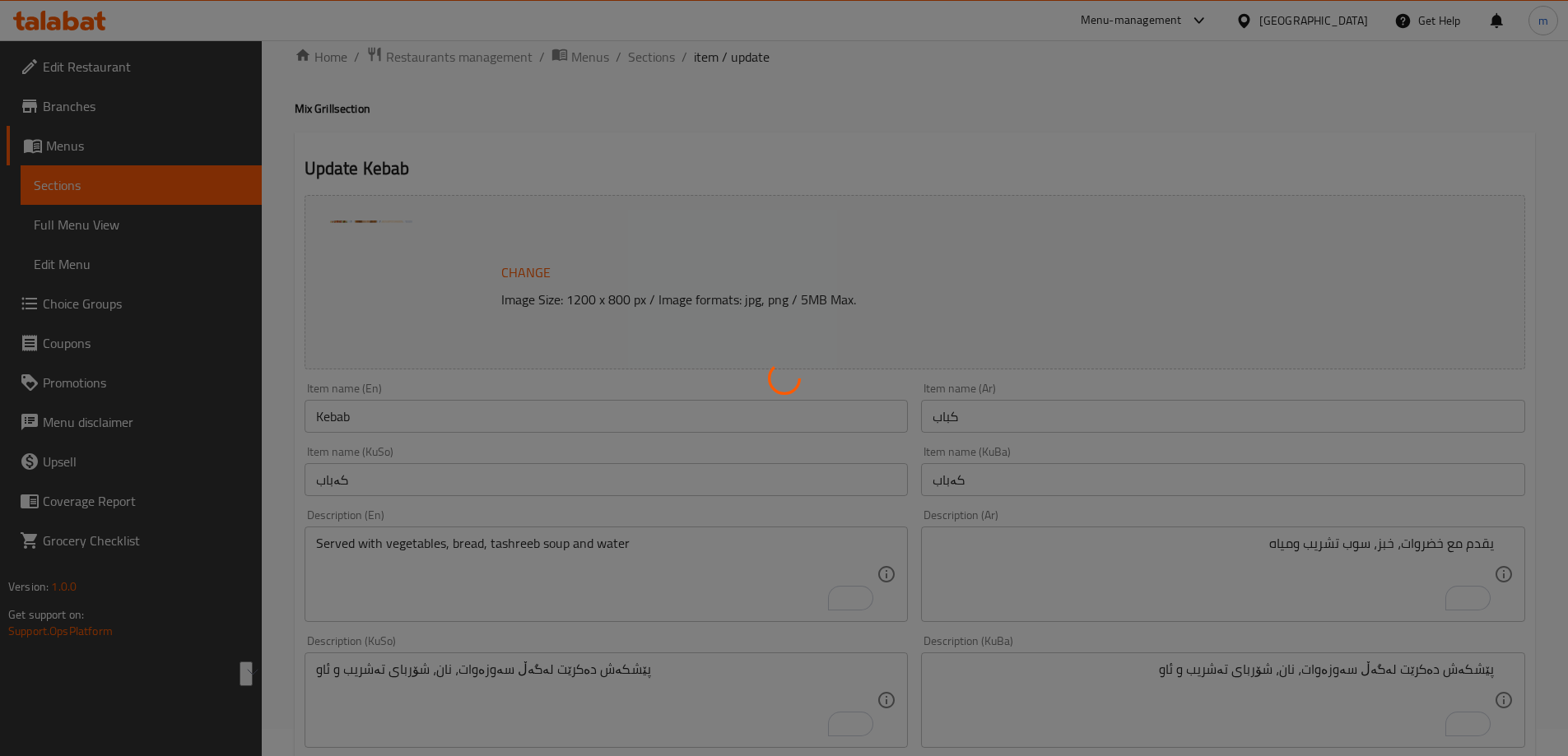
scroll to position [0, 0]
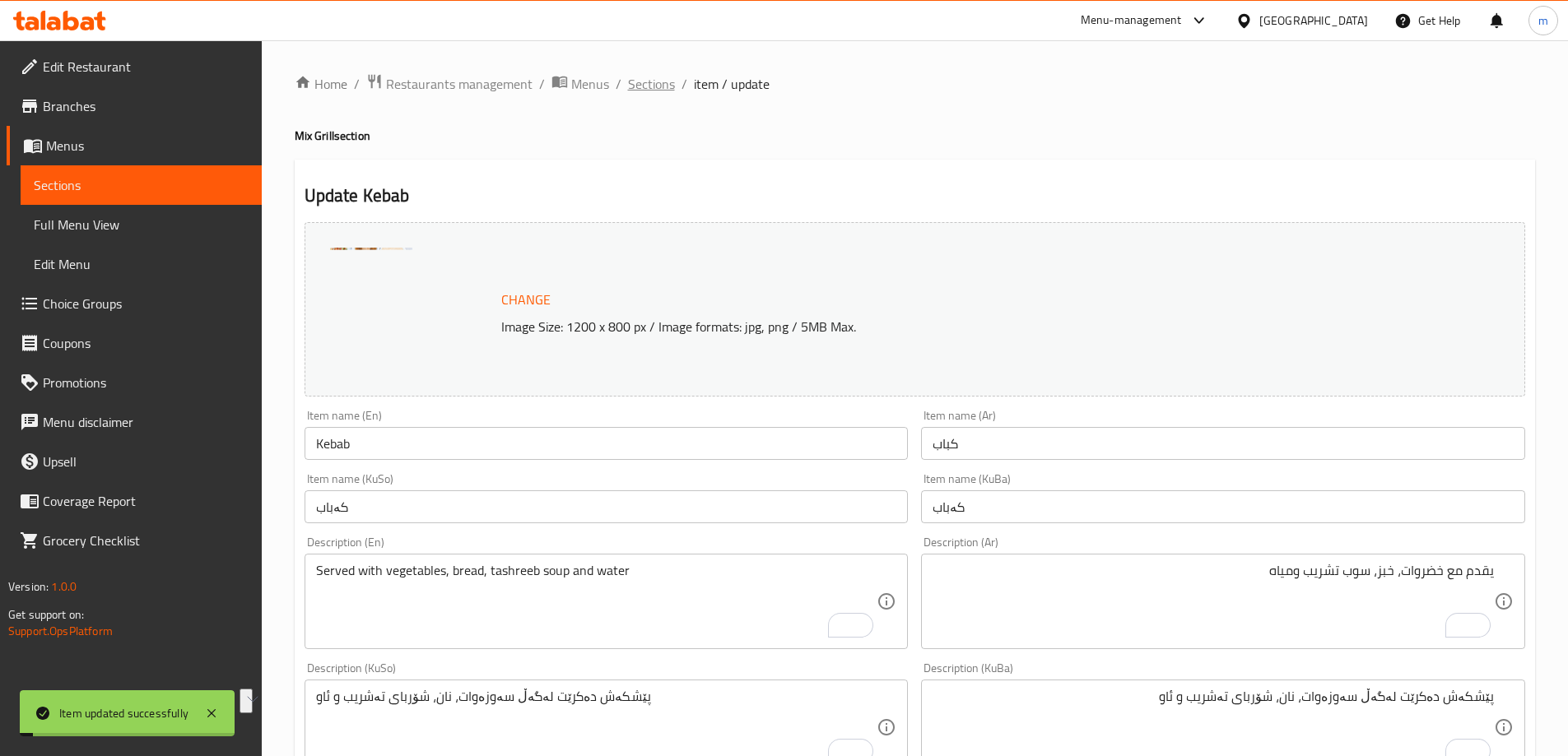
click at [660, 89] on span "Sections" at bounding box center [651, 84] width 47 height 20
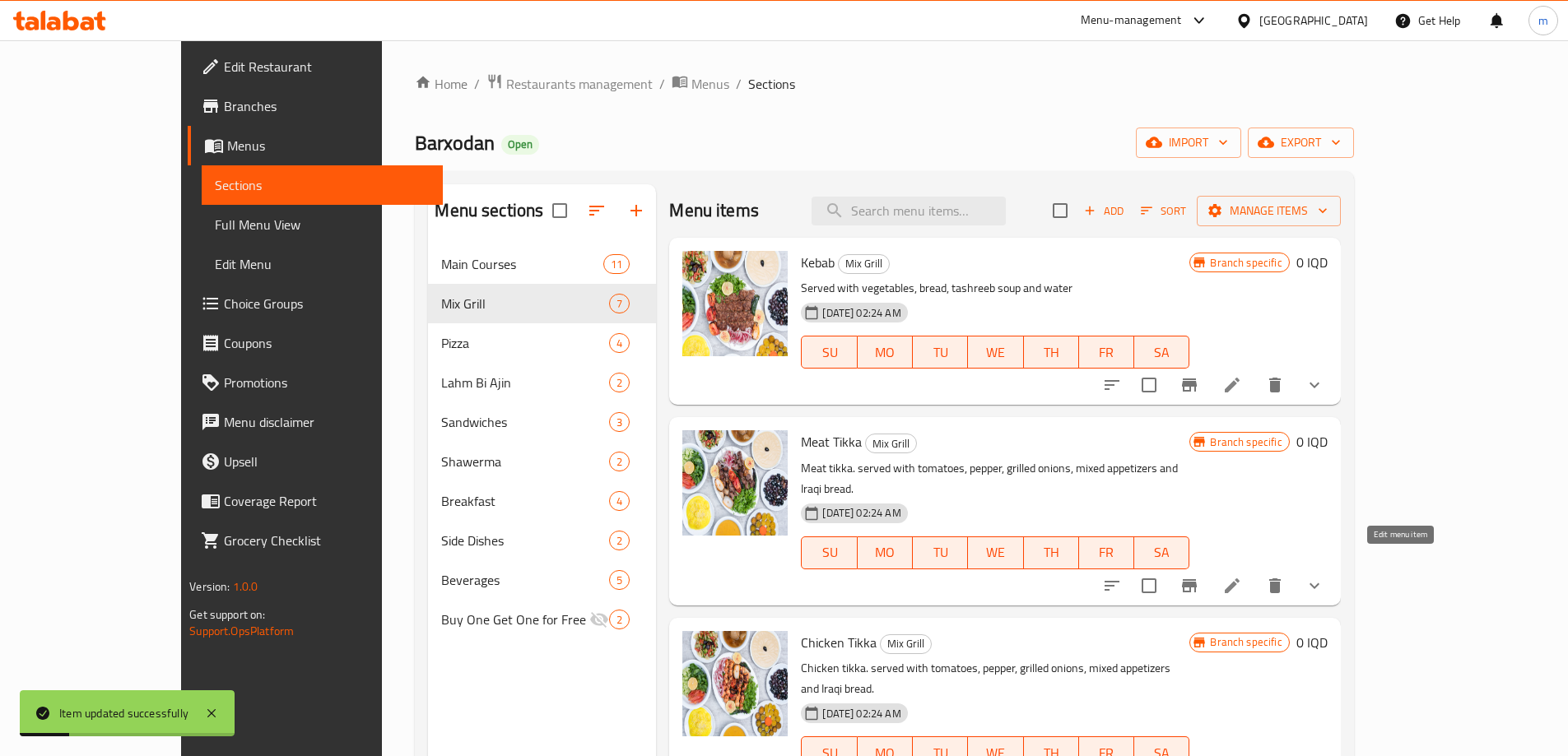
click at [1242, 576] on icon at bounding box center [1232, 586] width 20 height 20
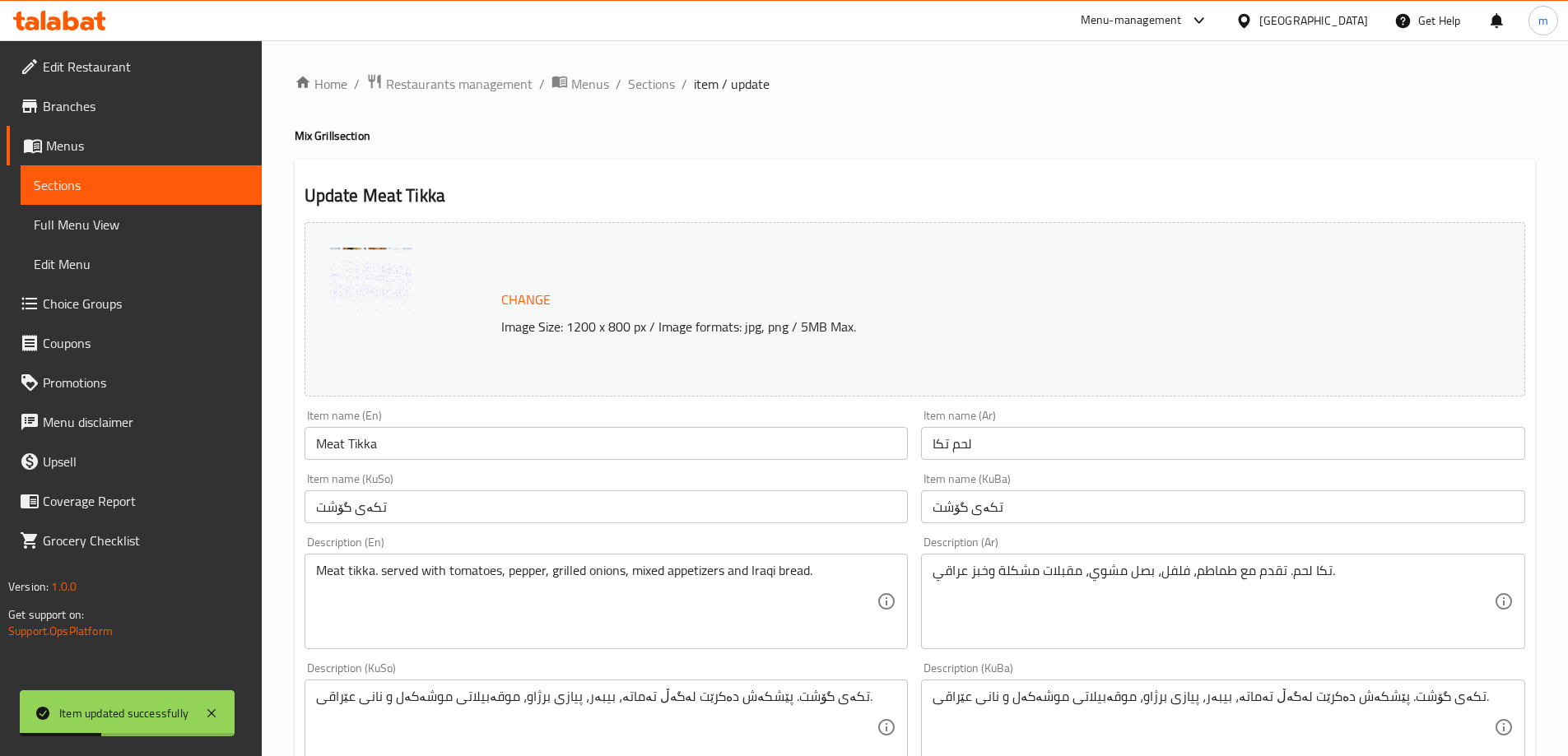
click at [529, 696] on textarea "تکەی گۆشت. پێشکەش دەکرێت لەگەڵ تەماتە، بیبەر، پیازی برژاو، موقەبیلاتی موشەکەل و…" at bounding box center [596, 728] width 561 height 78
paste textarea "پێشکەش دەکرێت لەگەڵ سەوزەوات، نان، شۆربای تەشریب و ئاو"
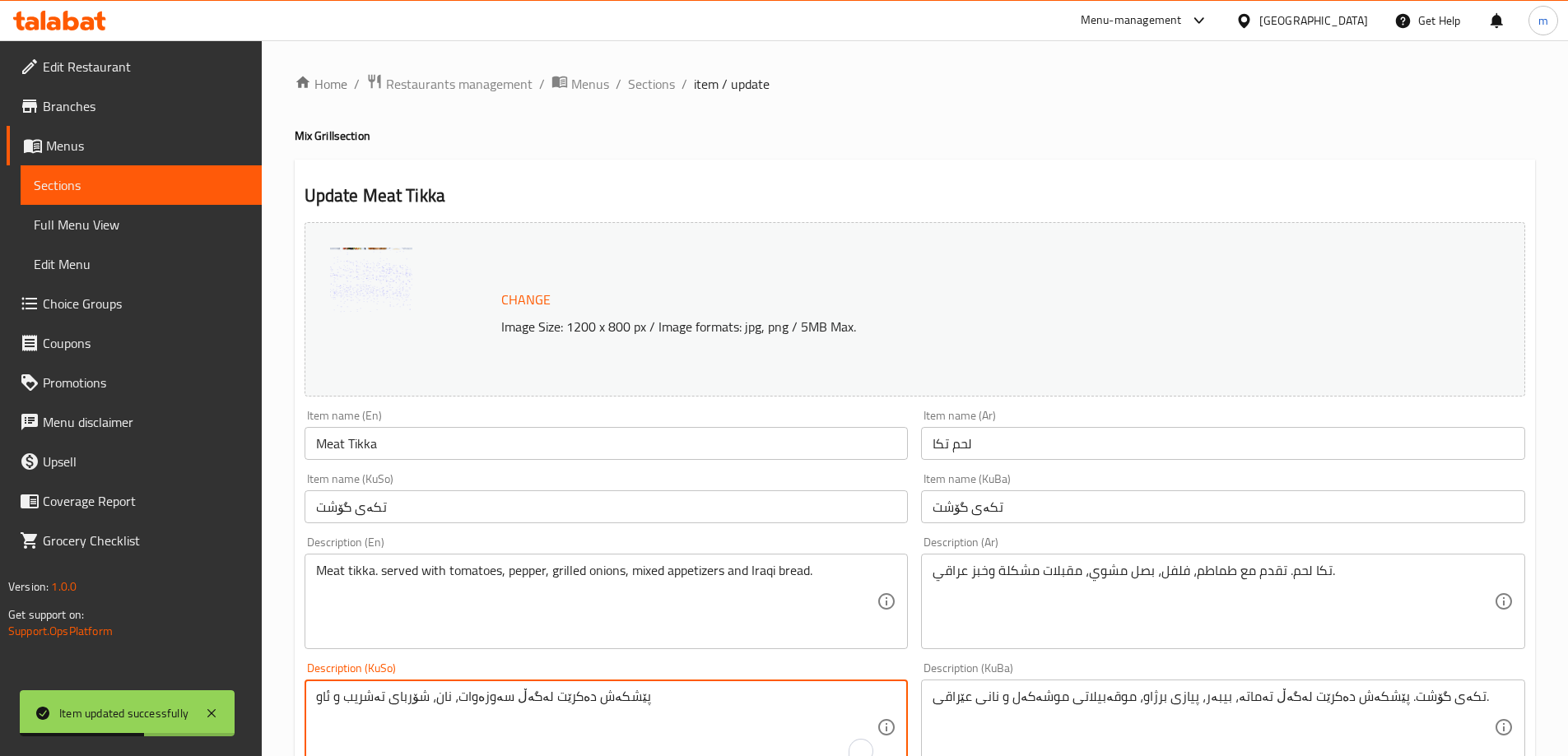
type textarea "پێشکەش دەکرێت لەگەڵ سەوزەوات، نان، شۆربای تەشریب و ئاو"
click at [1025, 702] on textarea "تکەی گۆشت. پێشکەش دەکرێت لەگەڵ تەماتە، بیبەر، پیازی برژاو، موقەبیلاتی موشەکەل و…" at bounding box center [1213, 728] width 561 height 78
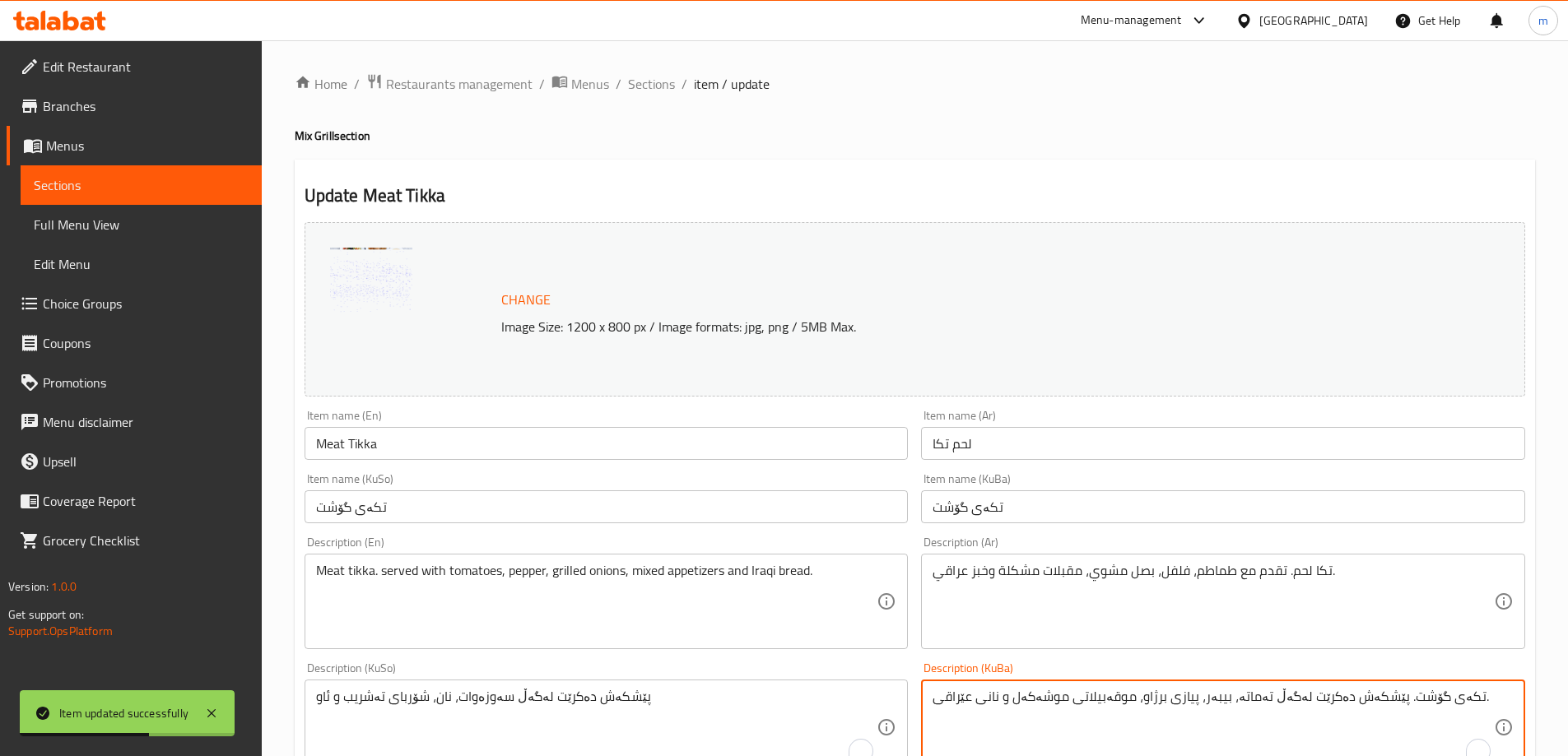
click at [1025, 702] on textarea "تکەی گۆشت. پێشکەش دەکرێت لەگەڵ تەماتە، بیبەر، پیازی برژاو، موقەبیلاتی موشەکەل و…" at bounding box center [1213, 728] width 561 height 78
paste textarea "پێشکەش دەکرێت لەگەڵ سەوزەوات، نان، شۆربای تەشریب و ئاو"
type textarea "پێشکەش دەکرێت لەگەڵ سەوزەوات، نان، شۆربای تەشریب و ئاو"
click at [1036, 580] on textarea "تكا لحم. تقدم مع طماطم، فلفل، بصل مشوي، مقبلات مشكلة وخبز عراقي." at bounding box center [1213, 602] width 561 height 78
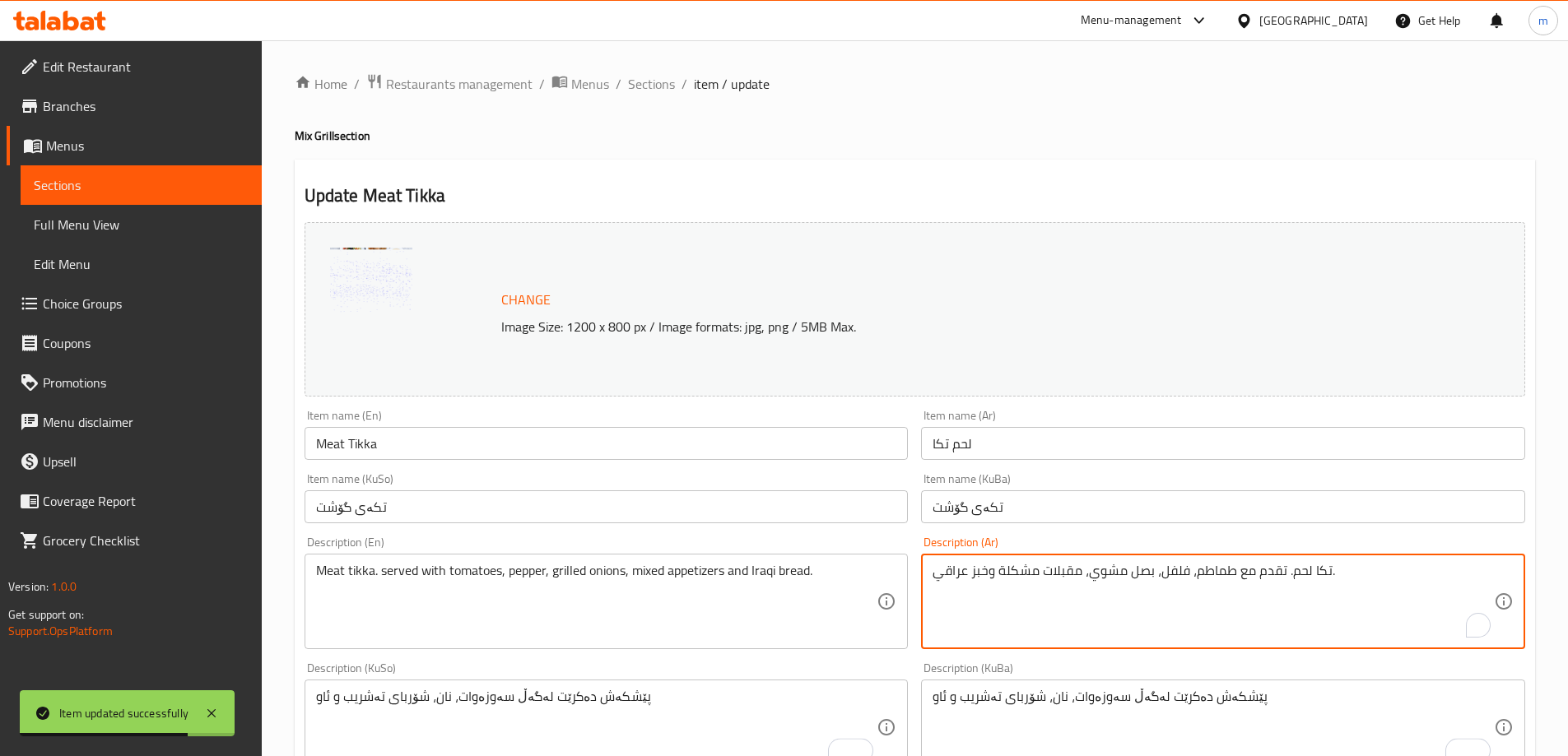
click at [1036, 580] on textarea "تكا لحم. تقدم مع طماطم، فلفل، بصل مشوي، مقبلات مشكلة وخبز عراقي." at bounding box center [1213, 602] width 561 height 78
paste textarea "يقدم مع خضروات، خبز، سوب تشريب ومياه"
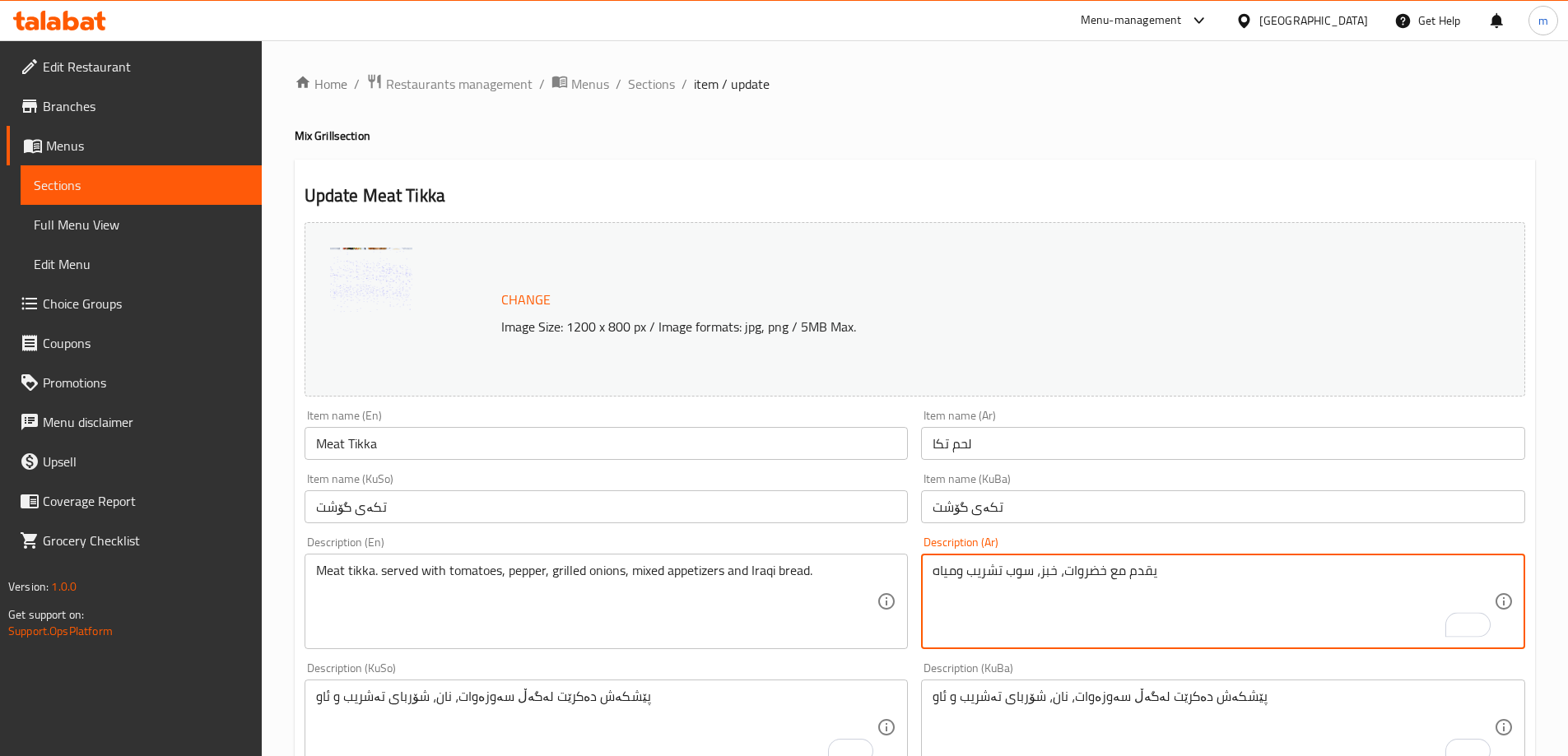
type textarea "يقدم مع خضروات، خبز، سوب تشريب ومياه"
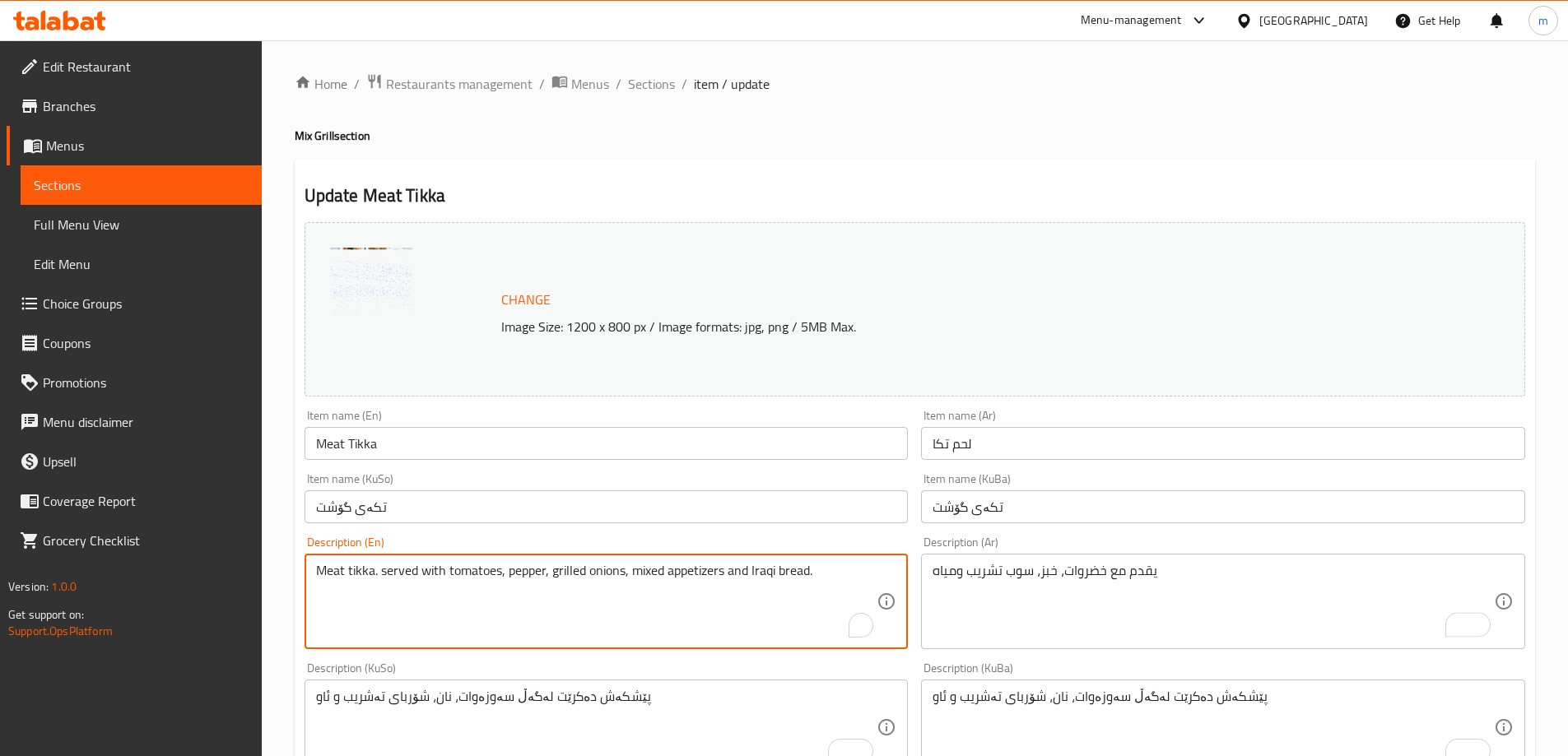
click at [710, 574] on textarea "Meat tikka. served with tomatoes, pepper, grilled onions, mixed appetizers and …" at bounding box center [596, 602] width 561 height 78
paste textarea "Served with vegetables, bread, tashreeb soup and water"
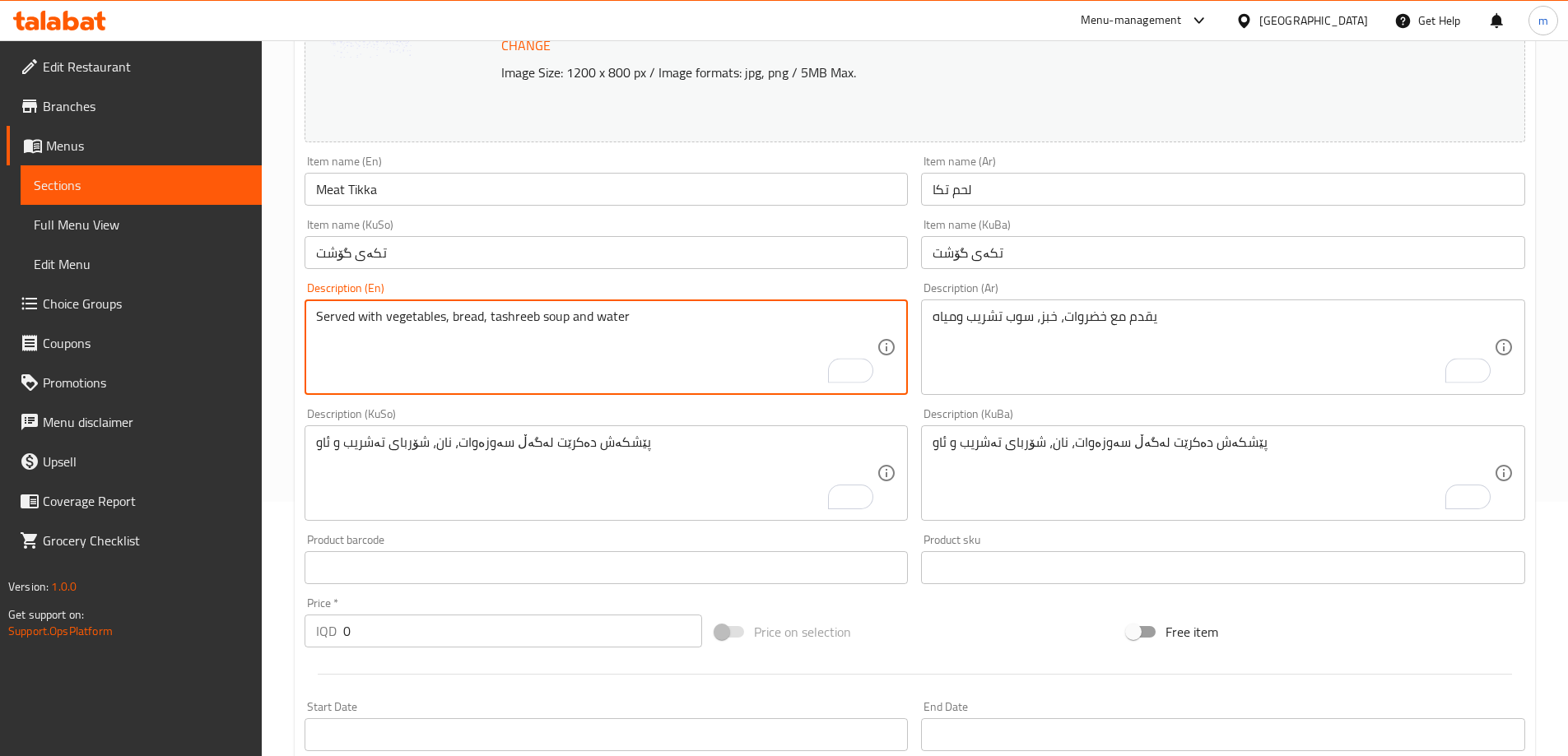
scroll to position [656, 0]
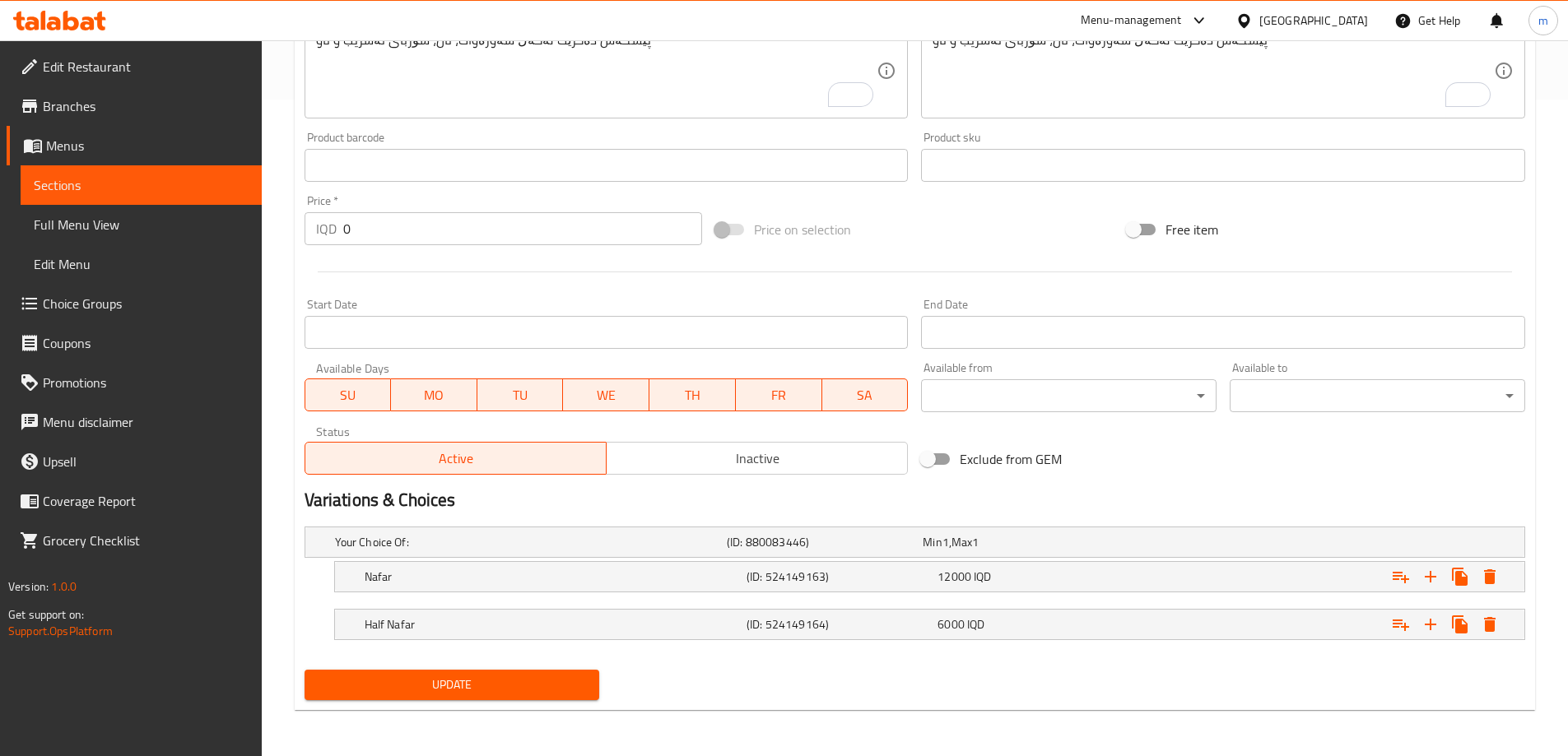
type textarea "Served with vegetables, bread, tashreeb soup and water"
click at [386, 684] on span "Update" at bounding box center [452, 685] width 269 height 20
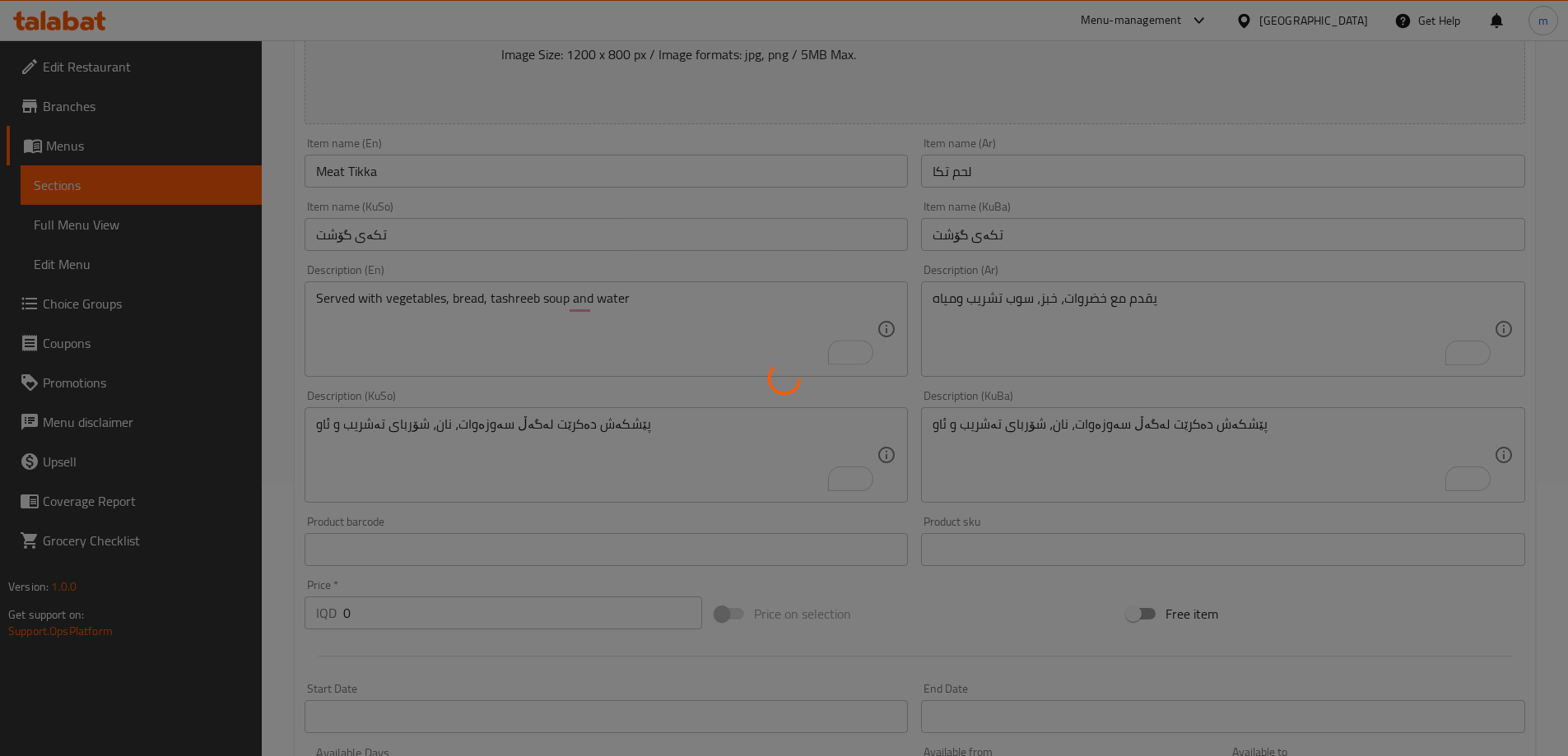
scroll to position [0, 0]
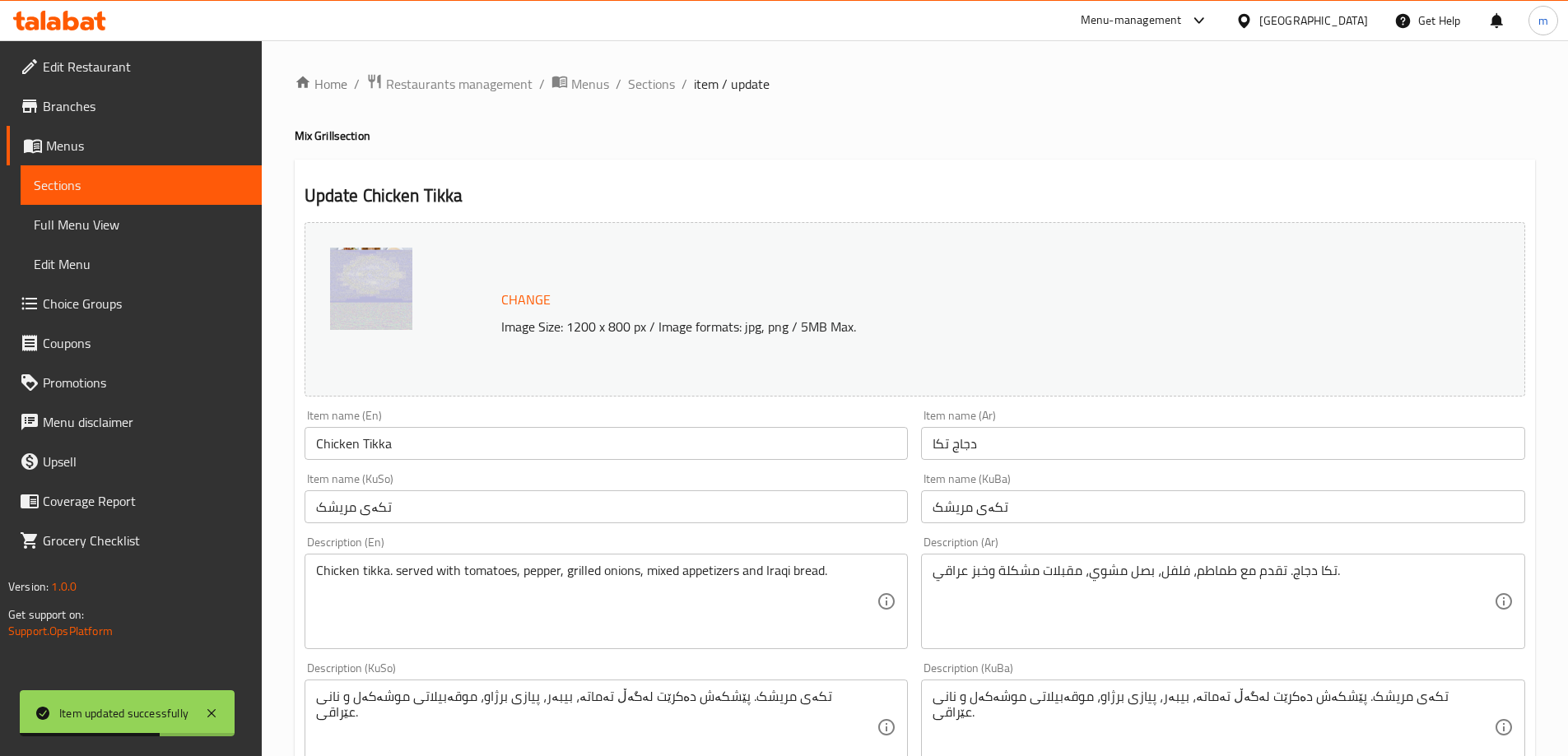
click at [432, 563] on textarea "Chicken tikka. served with tomatoes, pepper, grilled onions, mixed appetizers a…" at bounding box center [596, 602] width 561 height 78
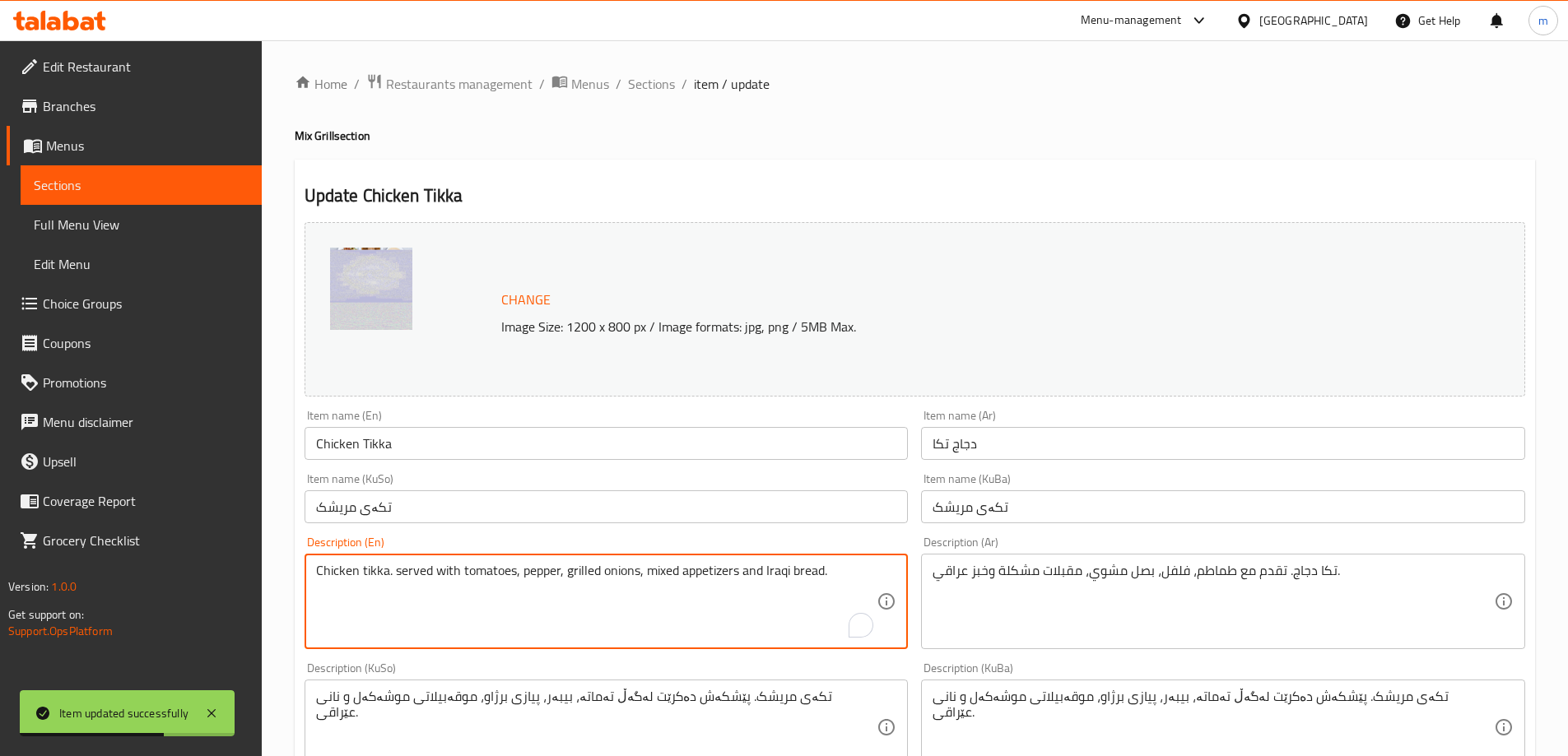
click at [432, 563] on textarea "Chicken tikka. served with tomatoes, pepper, grilled onions, mixed appetizers a…" at bounding box center [596, 602] width 561 height 78
paste textarea "Served with vegetables, bread, tashreeb soup and water"
type textarea "Served with vegetables, bread, tashreeb soup and water"
click at [1074, 571] on textarea "تكا دجاج. تقدم مع طماطم، فلفل، بصل مشوي، مقبلات مشكلة وخبز عراقي." at bounding box center [1213, 602] width 561 height 78
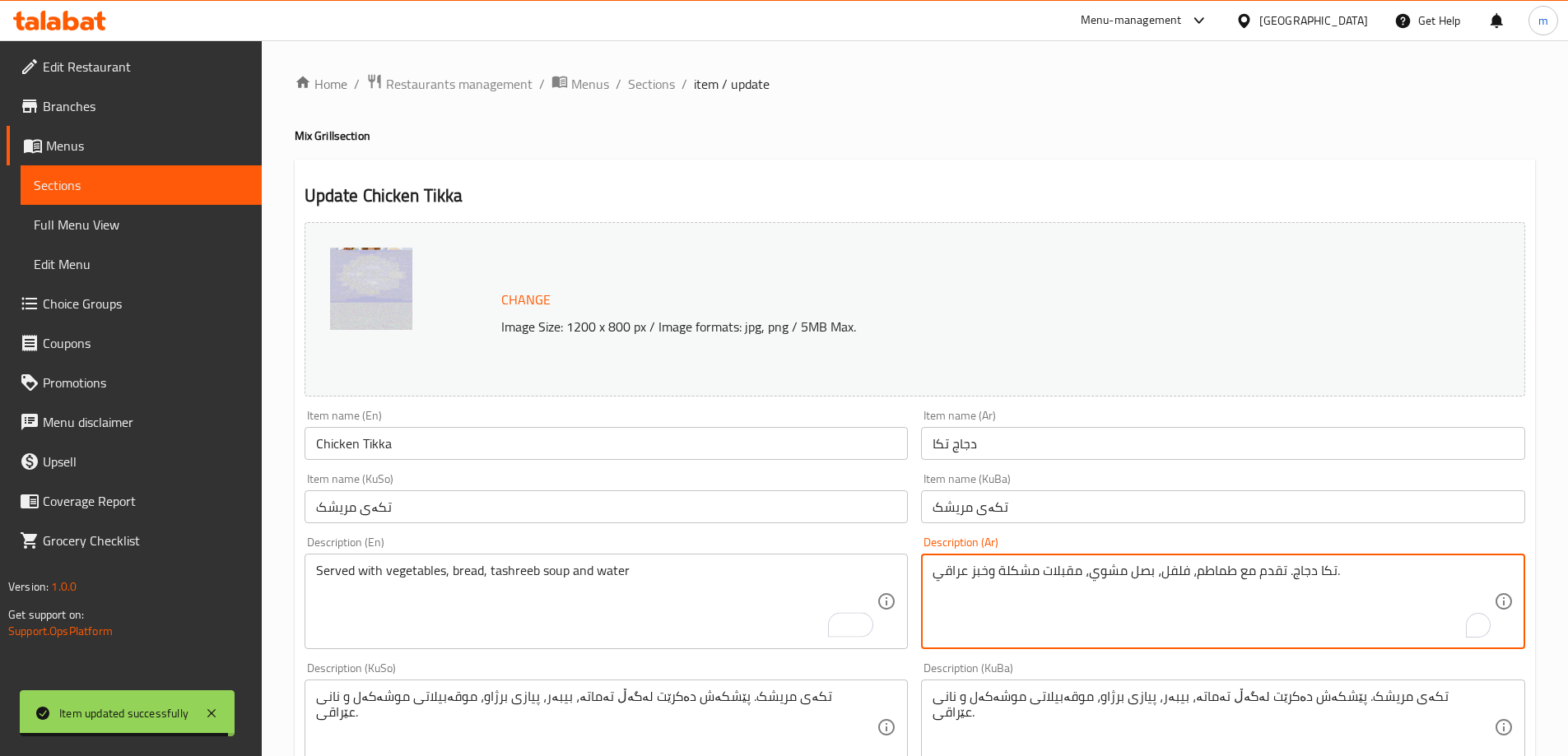
click at [1074, 572] on textarea "تكا دجاج. تقدم مع طماطم، فلفل، بصل مشوي، مقبلات مشكلة وخبز عراقي." at bounding box center [1213, 602] width 561 height 78
click at [1073, 572] on textarea "تكا دجاج. تقدم مع طماطم، فلفل، بصل مشوي، مقبلات مشكلة وخبز عراقي." at bounding box center [1213, 602] width 561 height 78
paste textarea "يقدم مع خضروات، خبز، سوب تشريب ومياه"
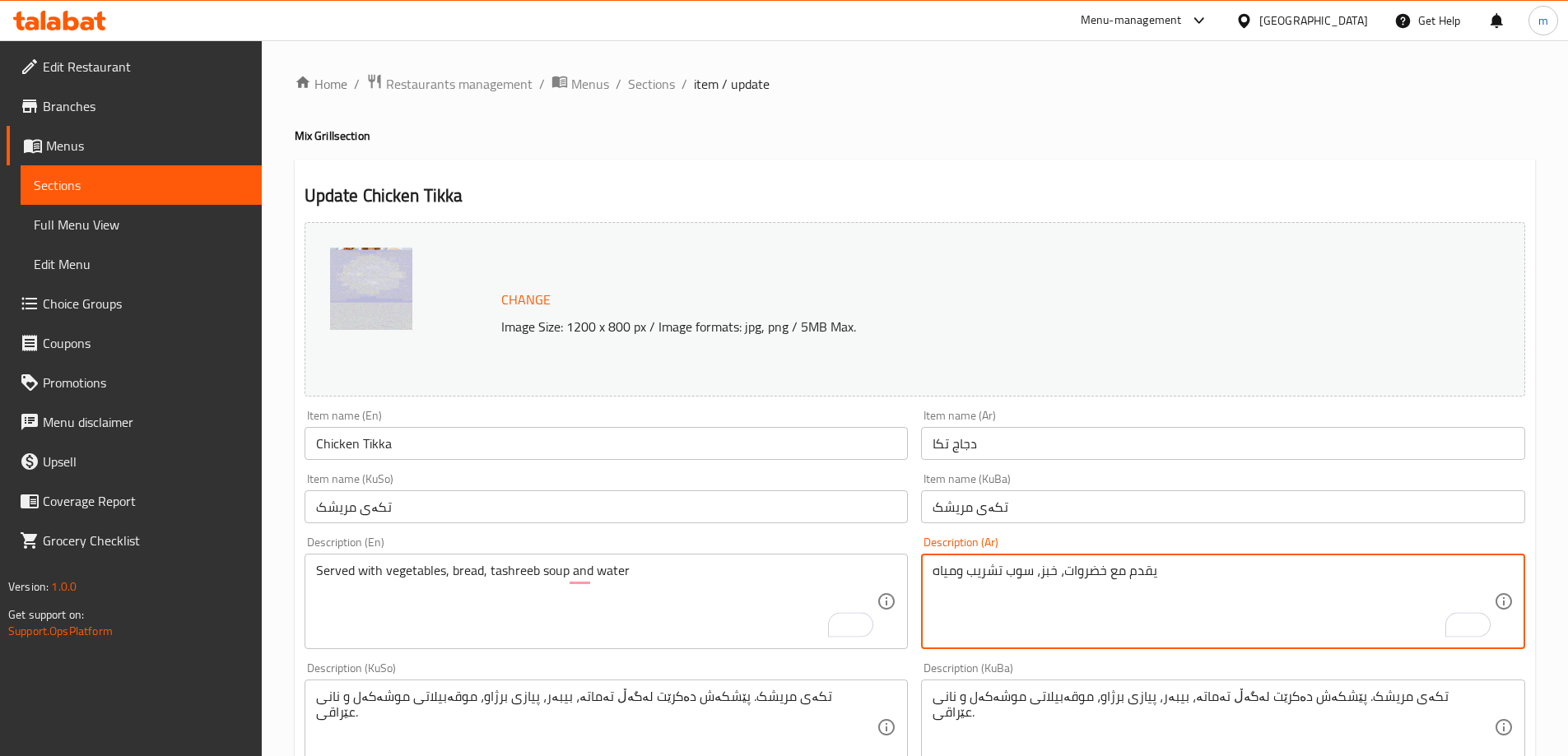
type textarea "يقدم مع خضروات، خبز، سوب تشريب ومياه"
click at [715, 693] on textarea "تکەی مریشک. پێشکەش دەکرێت لەگەڵ تەماتە، بیبەر، پیازی برژاو، موقەبیلاتی موشەکەل …" at bounding box center [596, 728] width 561 height 78
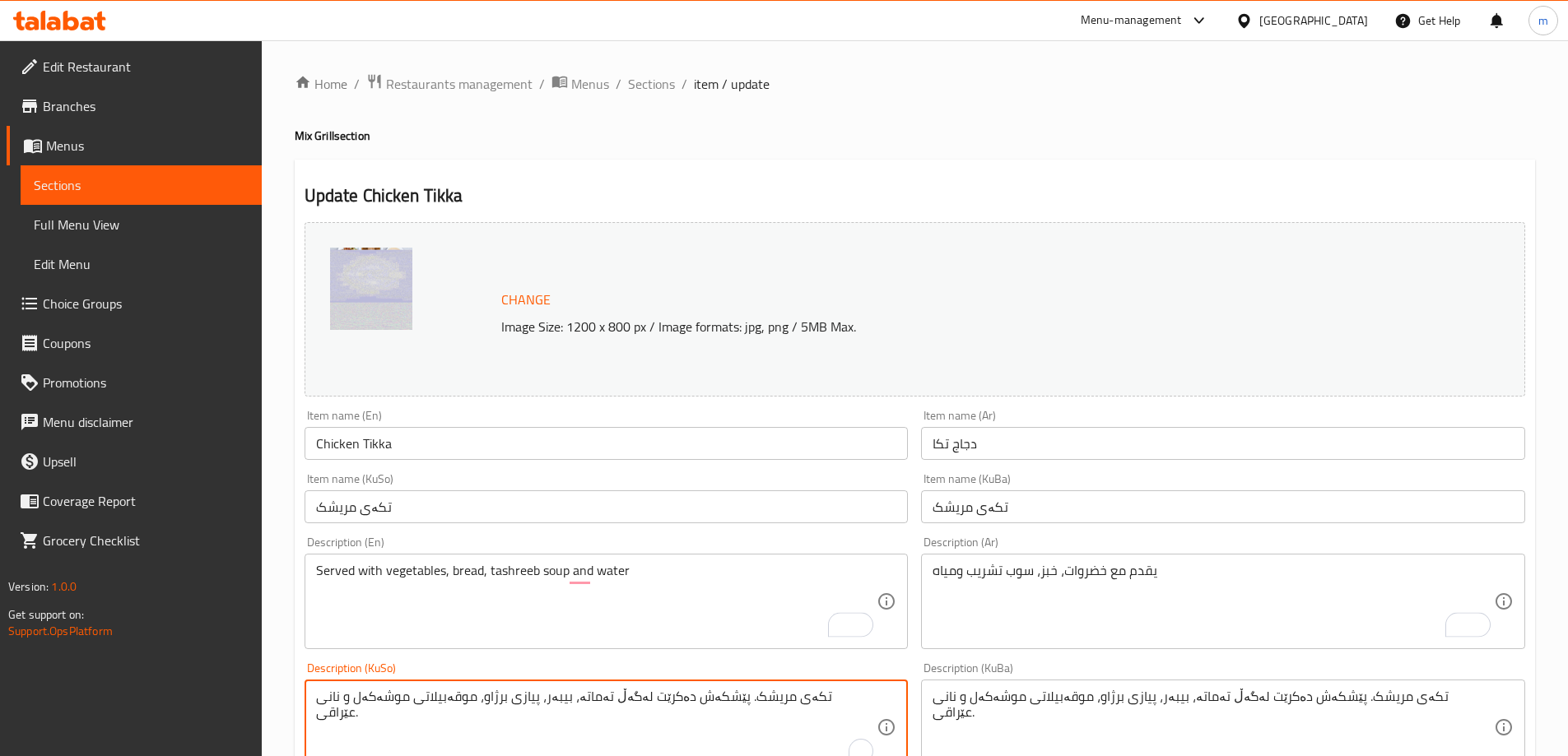
click at [715, 693] on textarea "تکەی مریشک. پێشکەش دەکرێت لەگەڵ تەماتە، بیبەر، پیازی برژاو، موقەبیلاتی موشەکەل …" at bounding box center [596, 728] width 561 height 78
paste textarea "پێشکەش دەکرێت لەگەڵ سەوزەوات، نان، شۆربای تەشریب و ئاو"
type textarea "پێشکەش دەکرێت لەگەڵ سەوزەوات، نان، شۆربای تەشریب و ئاو"
click at [1073, 708] on textarea "تکەی مریشک. پێشکەش دەکرێت لەگەڵ تەماتە، بیبەر، پیازی برژاو، موقەبیلاتی موشەکەل …" at bounding box center [1213, 728] width 561 height 78
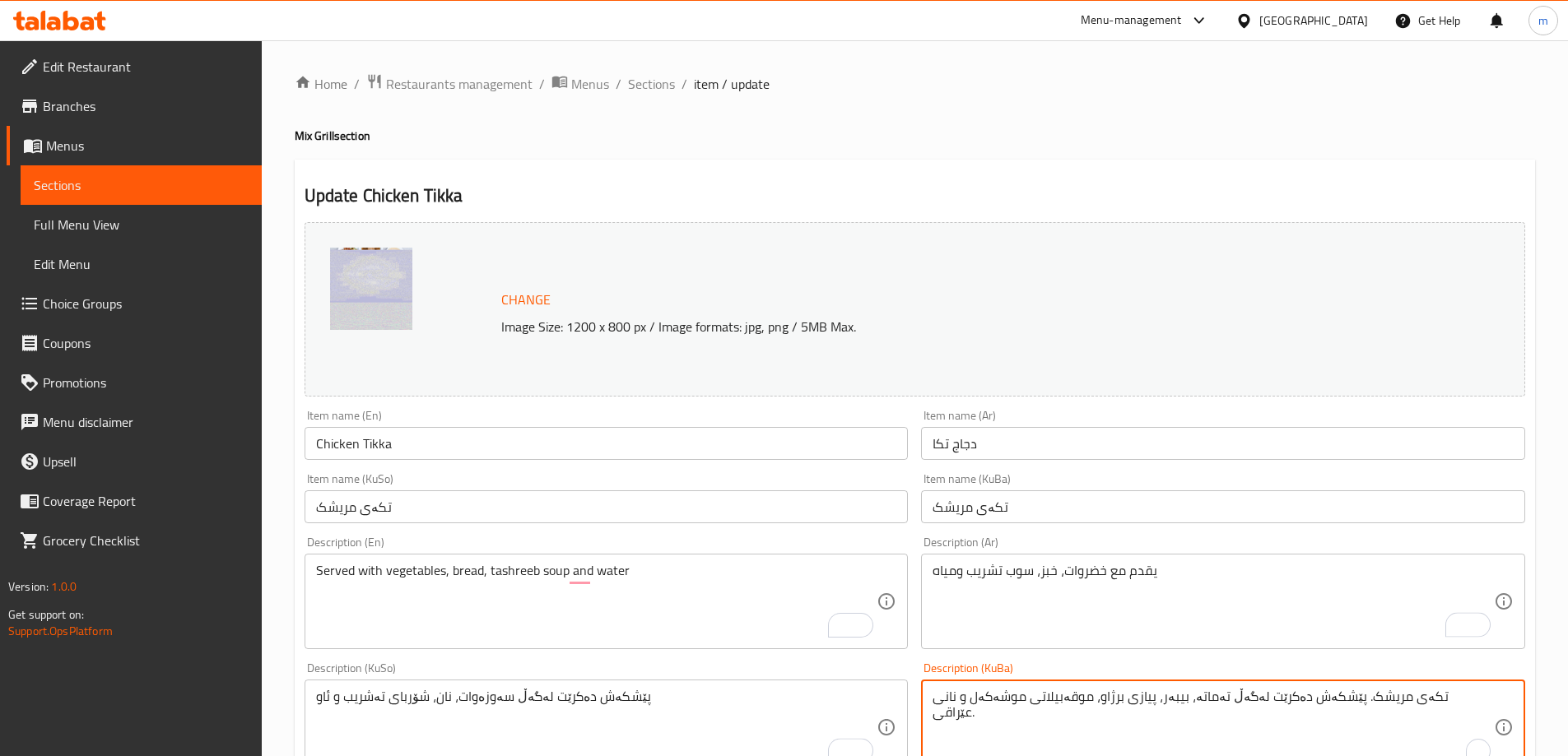
click at [1073, 708] on textarea "تکەی مریشک. پێشکەش دەکرێت لەگەڵ تەماتە، بیبەر، پیازی برژاو، موقەبیلاتی موشەکەل …" at bounding box center [1213, 728] width 561 height 78
paste textarea "پێشکەش دەکرێت لەگەڵ سەوزەوات، نان، شۆربای تەشریب و ئاو"
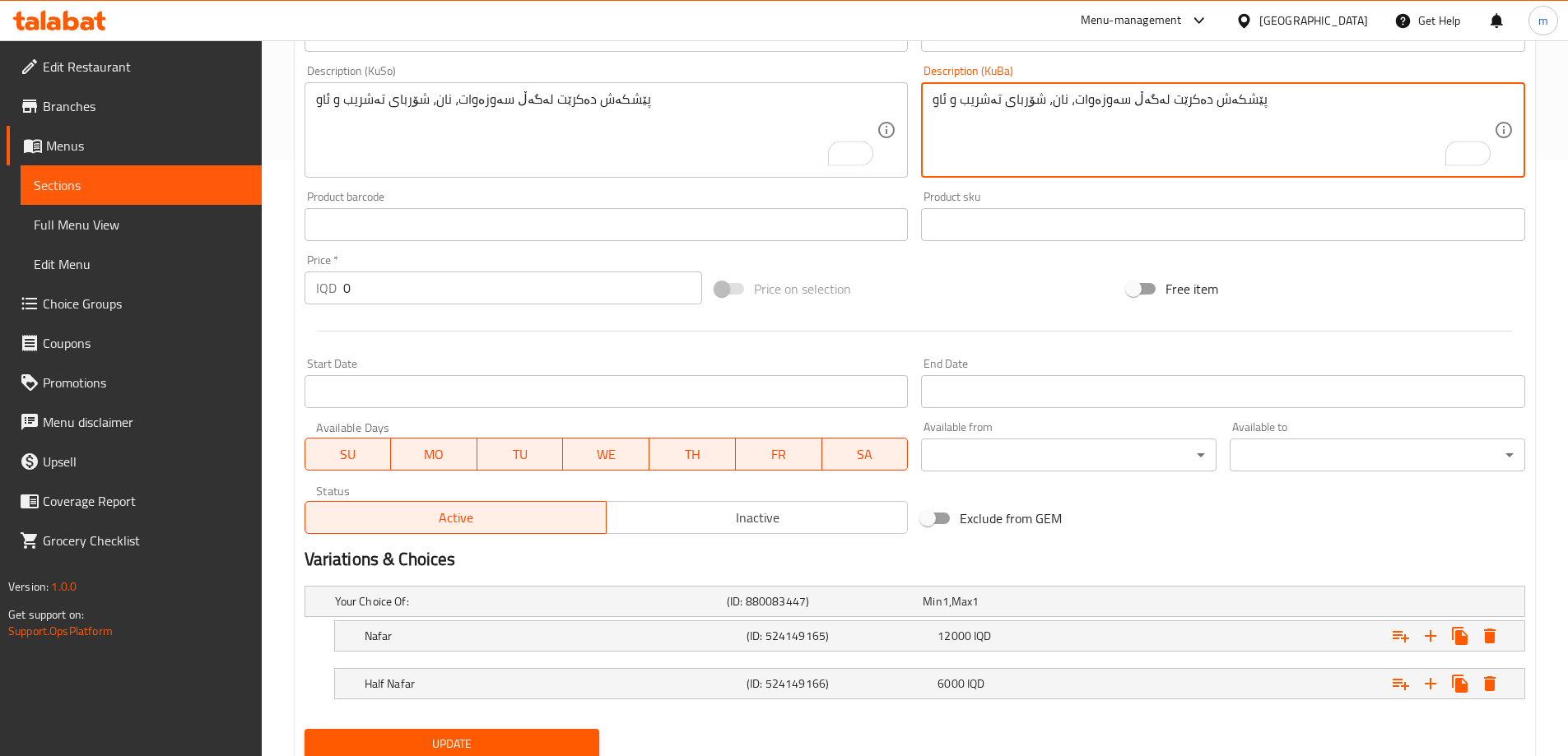
scroll to position [656, 0]
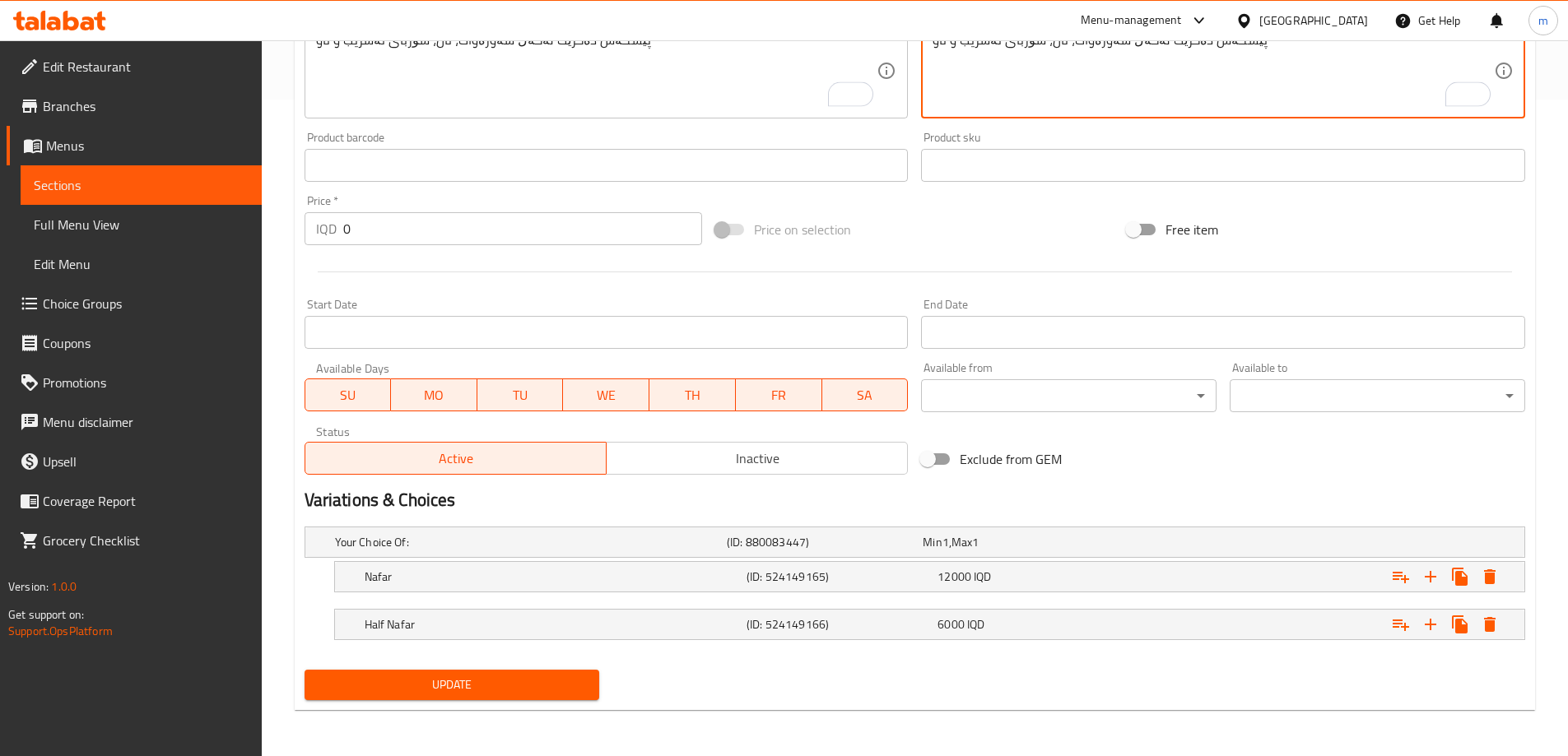
type textarea "پێشکەش دەکرێت لەگەڵ سەوزەوات، نان، شۆربای تەشریب و ئاو"
click at [532, 686] on span "Update" at bounding box center [452, 685] width 269 height 20
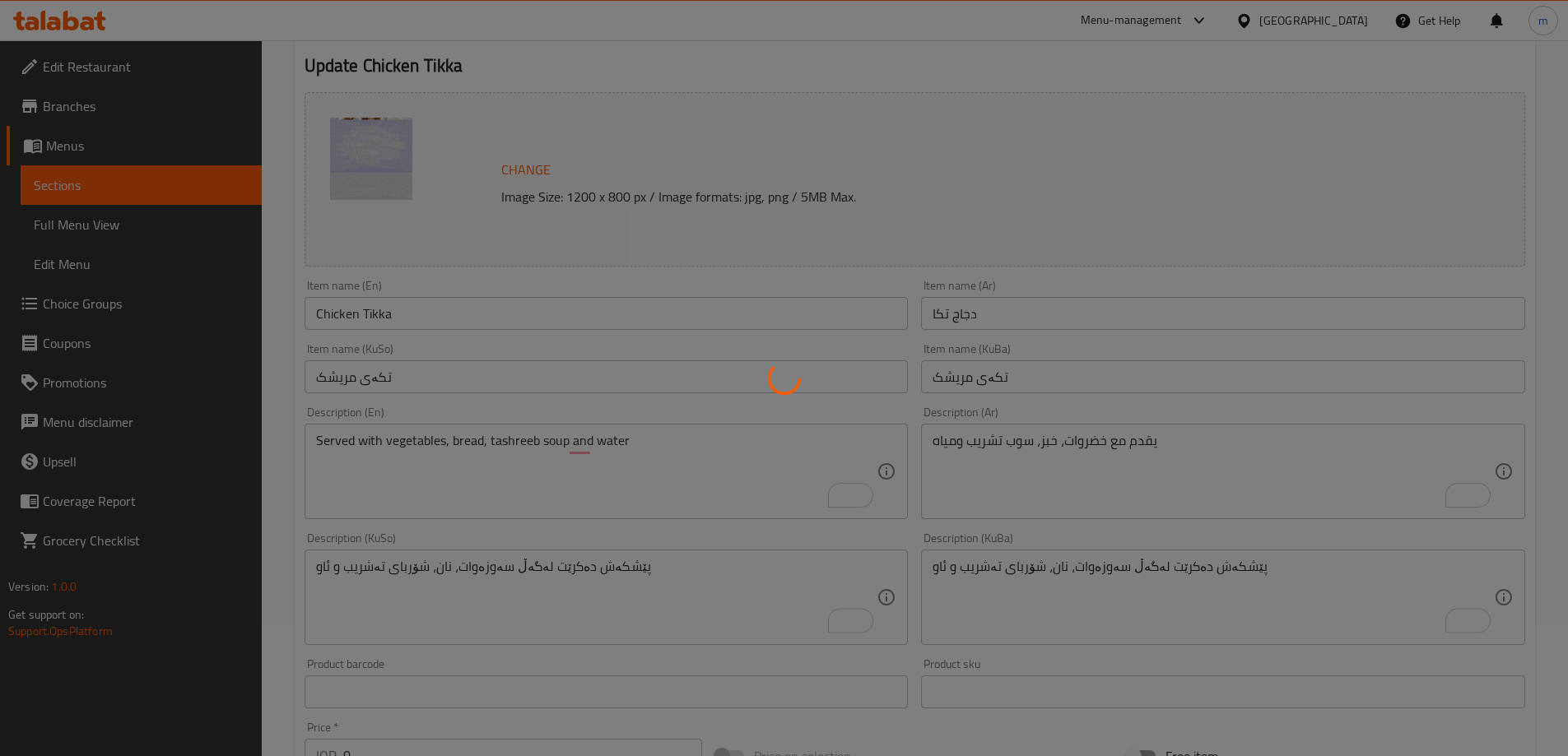
scroll to position [0, 0]
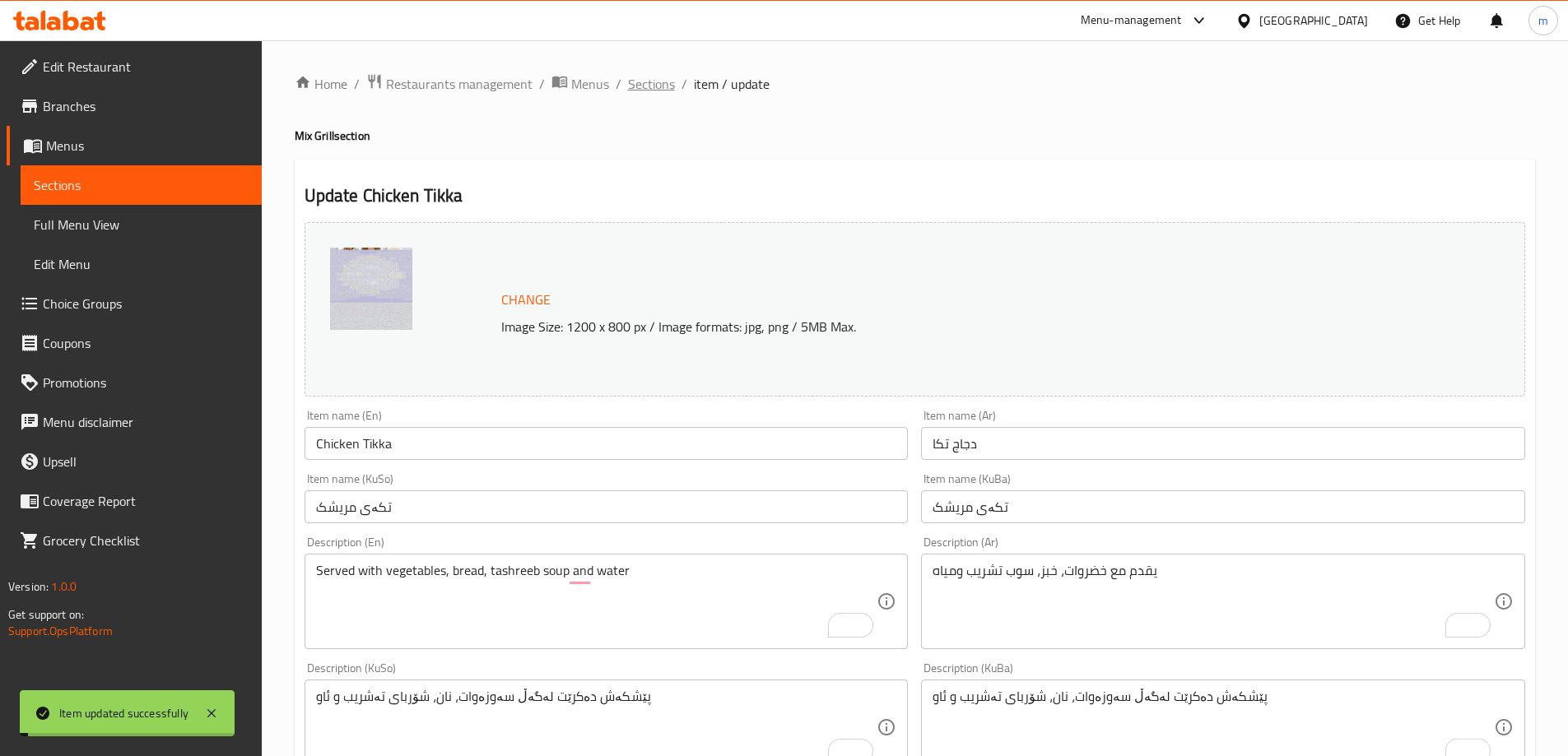
click at [651, 89] on span "Sections" at bounding box center [651, 84] width 47 height 20
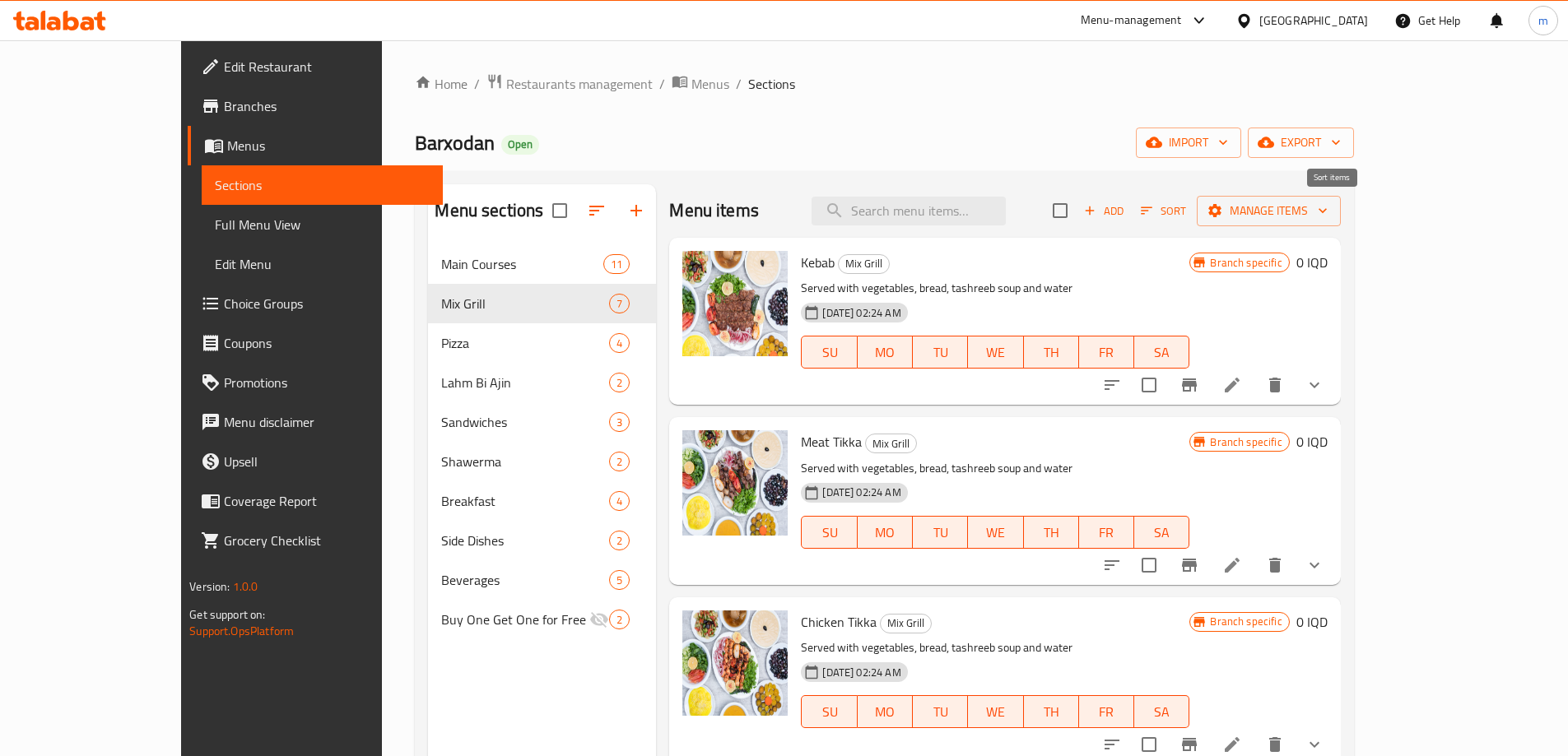
click at [1153, 211] on icon "button" at bounding box center [1146, 211] width 11 height 7
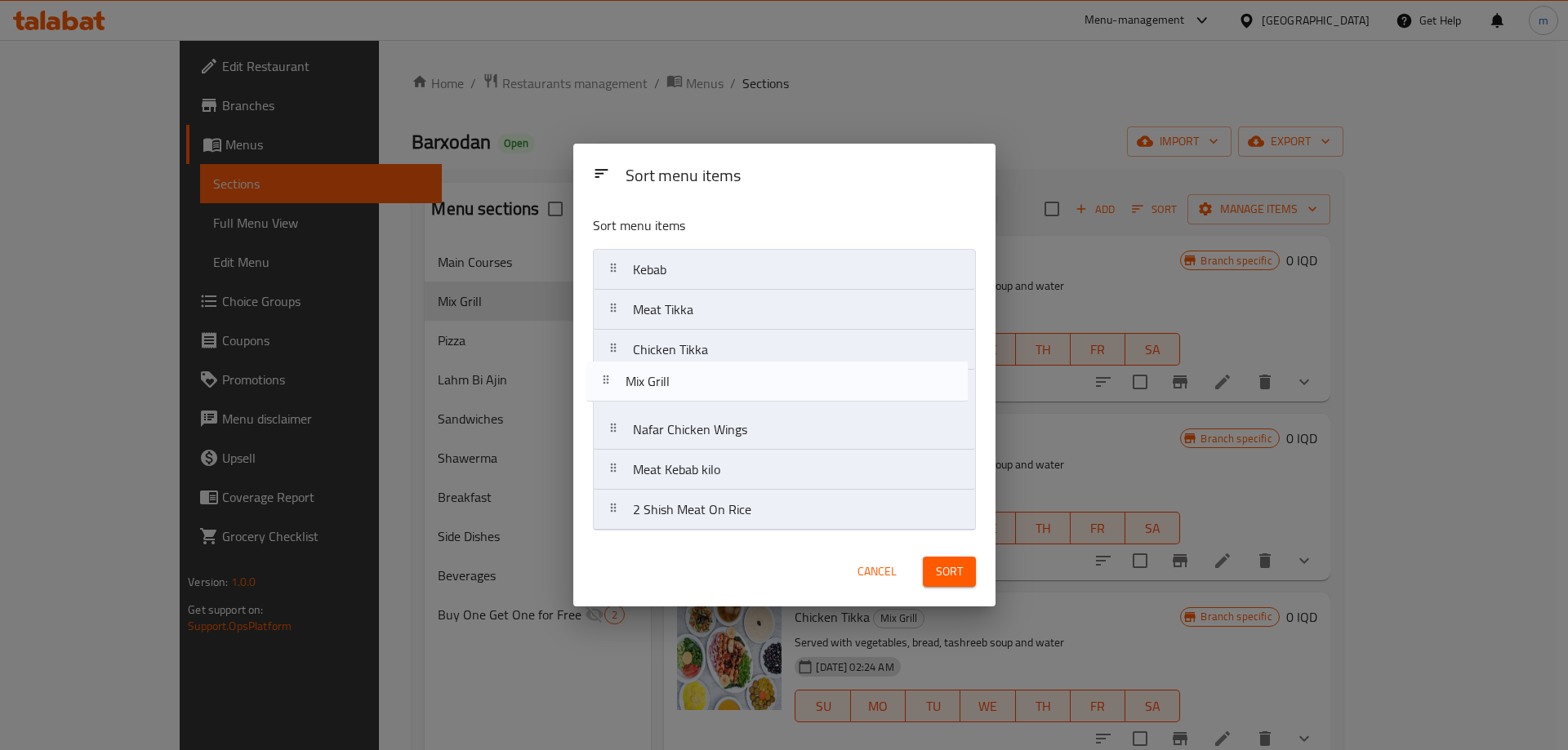
drag, startPoint x: 690, startPoint y: 443, endPoint x: 681, endPoint y: 390, distance: 53.8
click at [681, 390] on nav "Kebab Meat Tikka Chicken Tikka Nafar Chicken Wings Mix Grill Meat Kebab kilo 2 …" at bounding box center [784, 390] width 383 height 282
click at [700, 369] on nav "Kebab Meat Tikka Chicken Tikka Mix Grill Nafar Chicken Wings Meat Kebab kilo 2 …" at bounding box center [784, 390] width 383 height 282
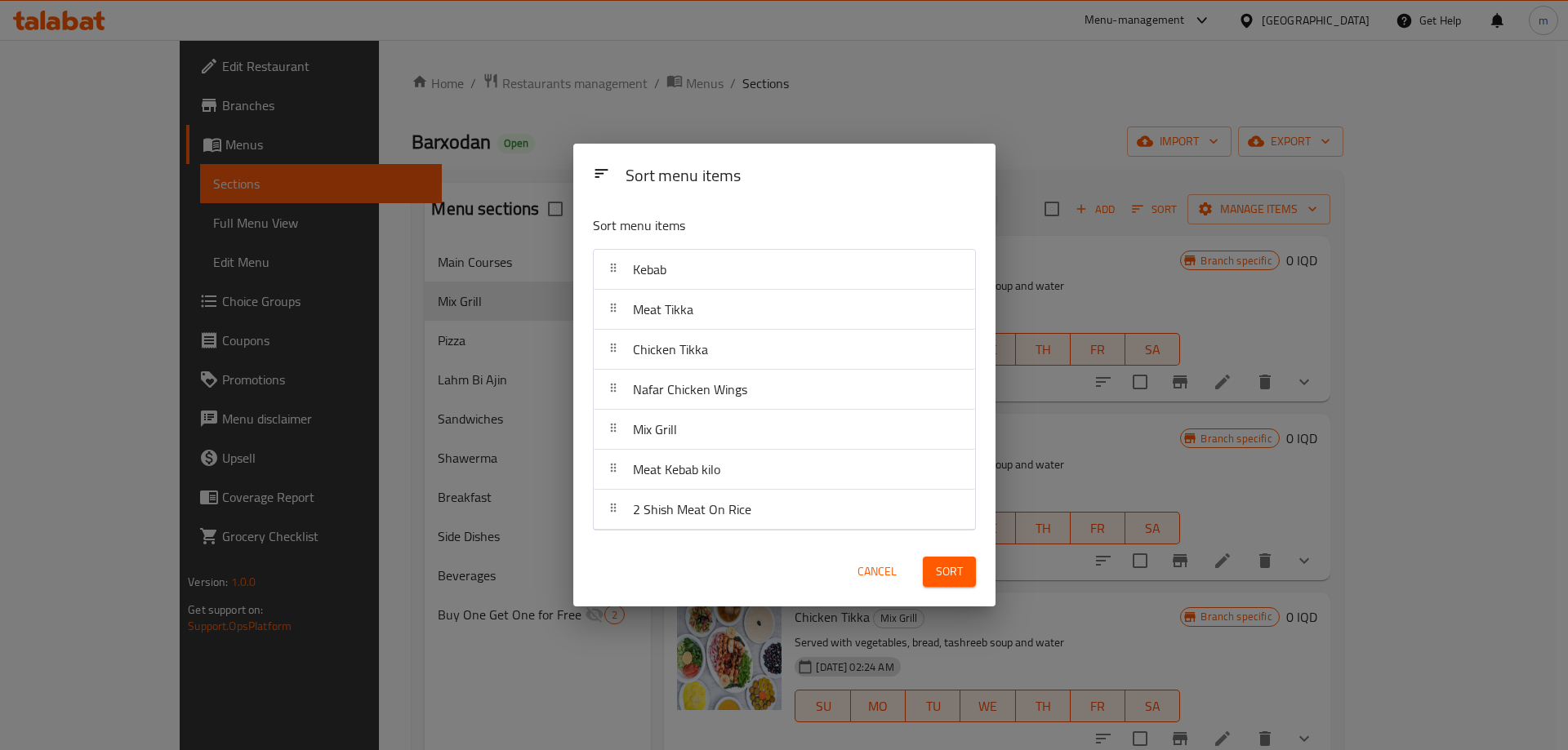
click at [932, 581] on button "Sort" at bounding box center [949, 572] width 53 height 30
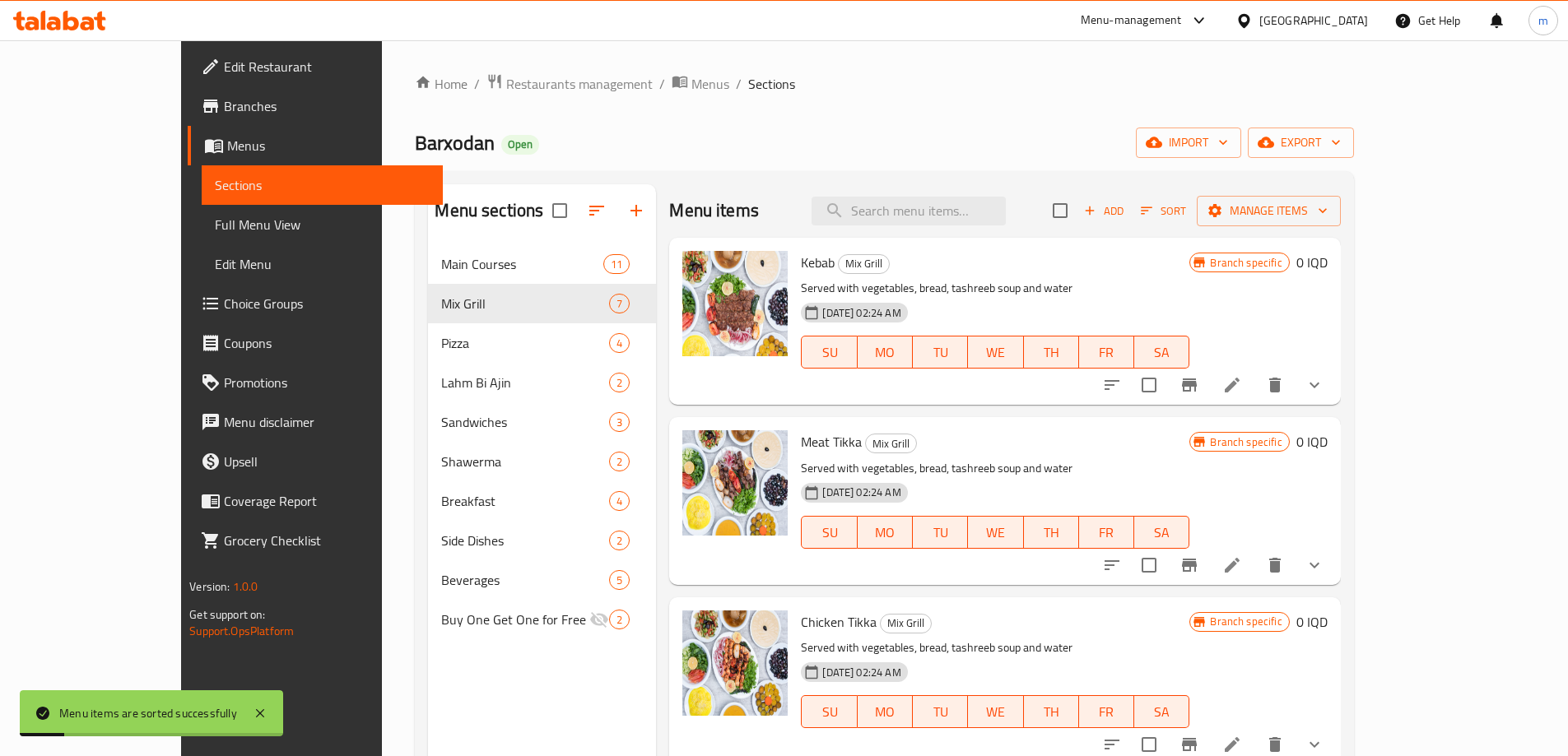
click at [1130, 222] on button "Add" at bounding box center [1103, 210] width 53 height 25
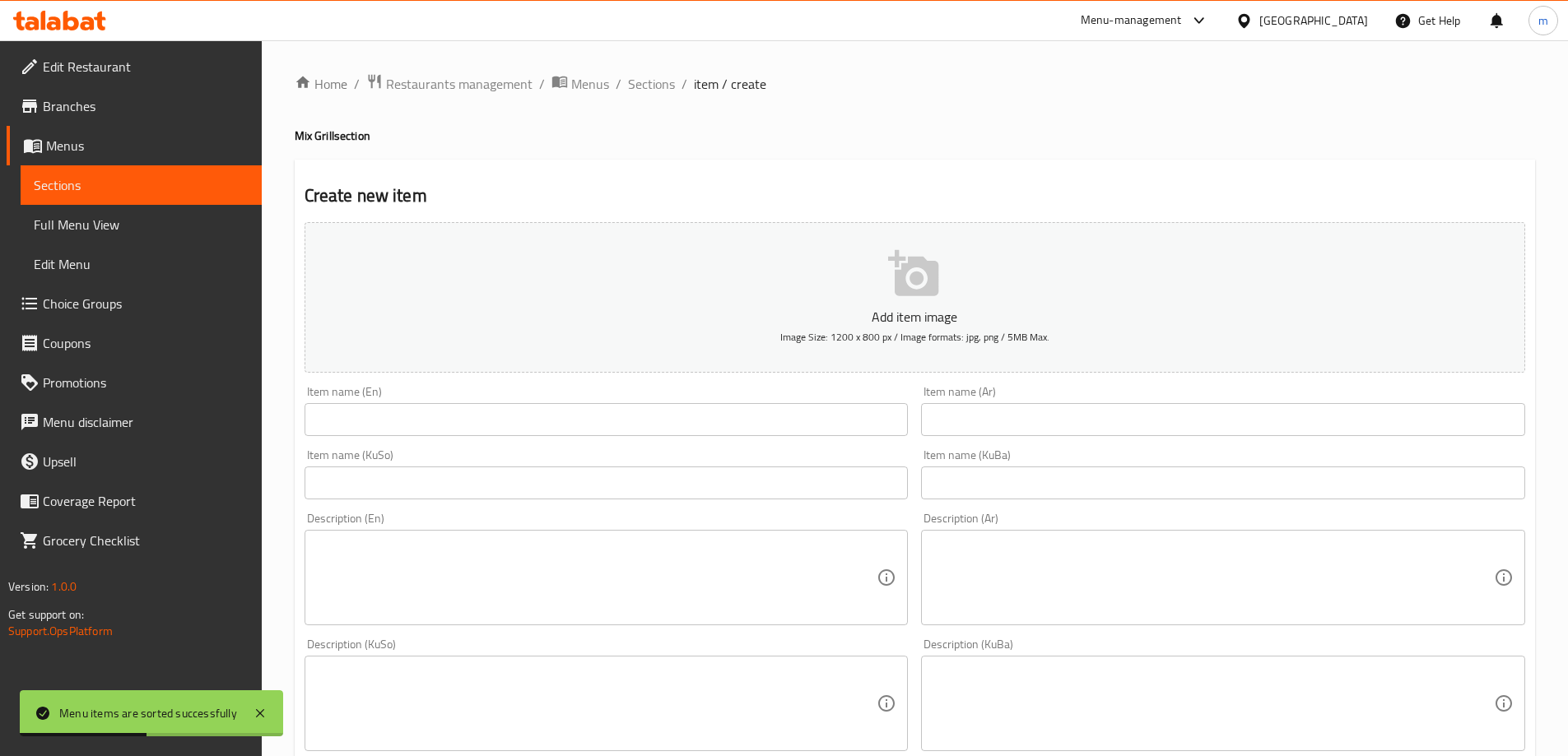
click at [708, 484] on input "text" at bounding box center [606, 482] width 604 height 33
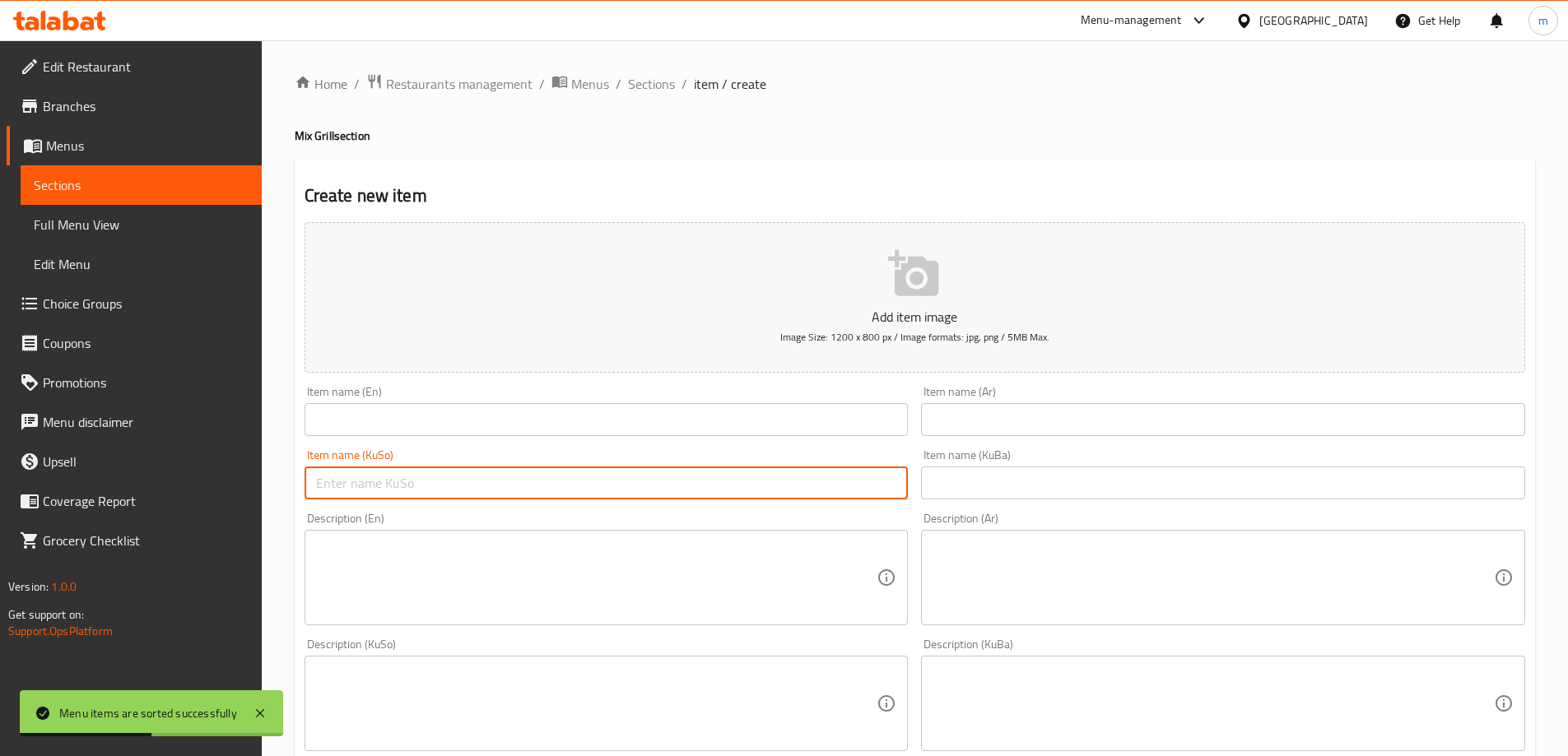
paste input "جەرگ"
type input "جەرگ"
click at [989, 478] on input "text" at bounding box center [1223, 482] width 604 height 33
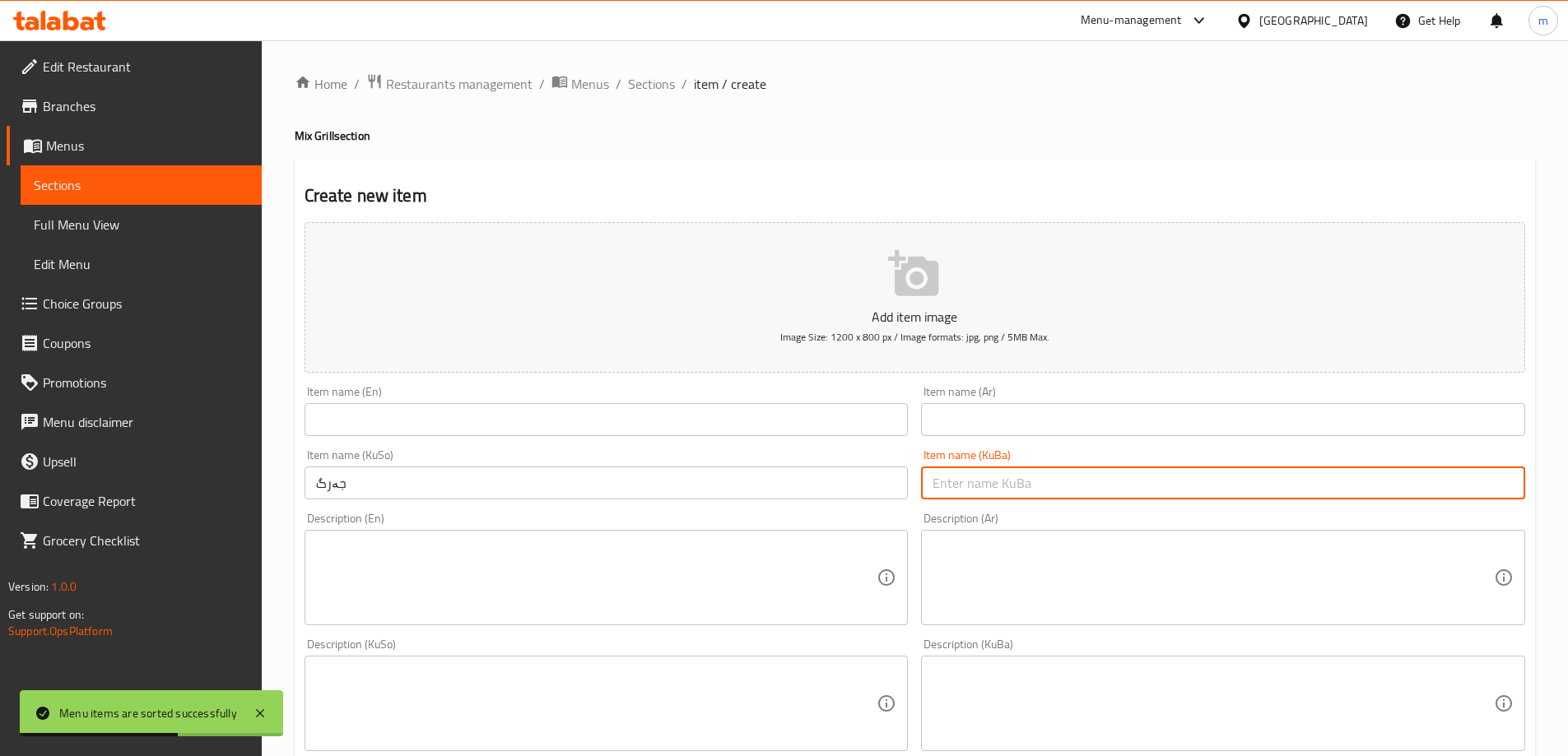
paste input "جەرگ"
type input "جەرگ"
click at [994, 422] on input "text" at bounding box center [1223, 419] width 604 height 33
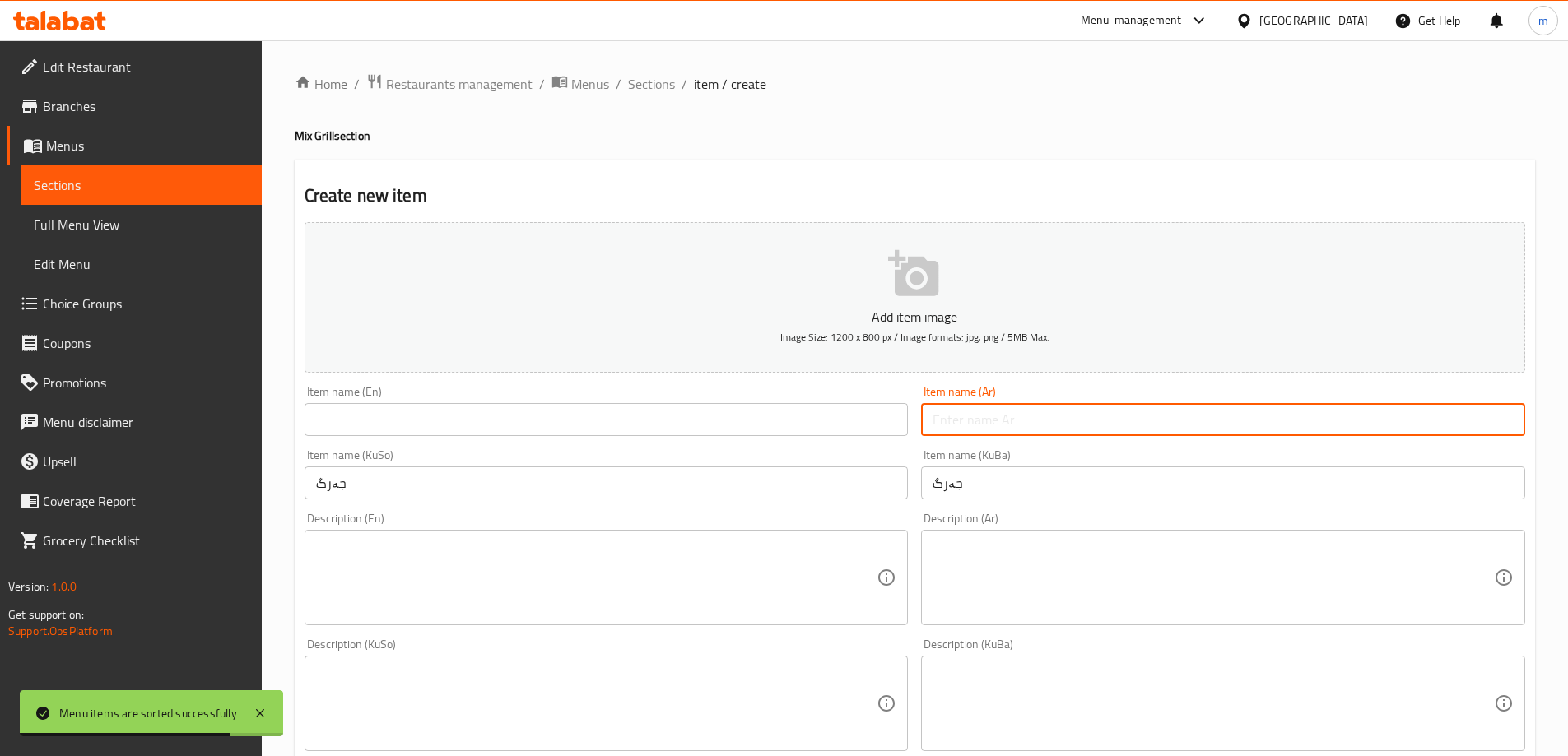
paste input "معلاق"
type input "معلاق"
click at [848, 414] on input "text" at bounding box center [606, 419] width 604 height 33
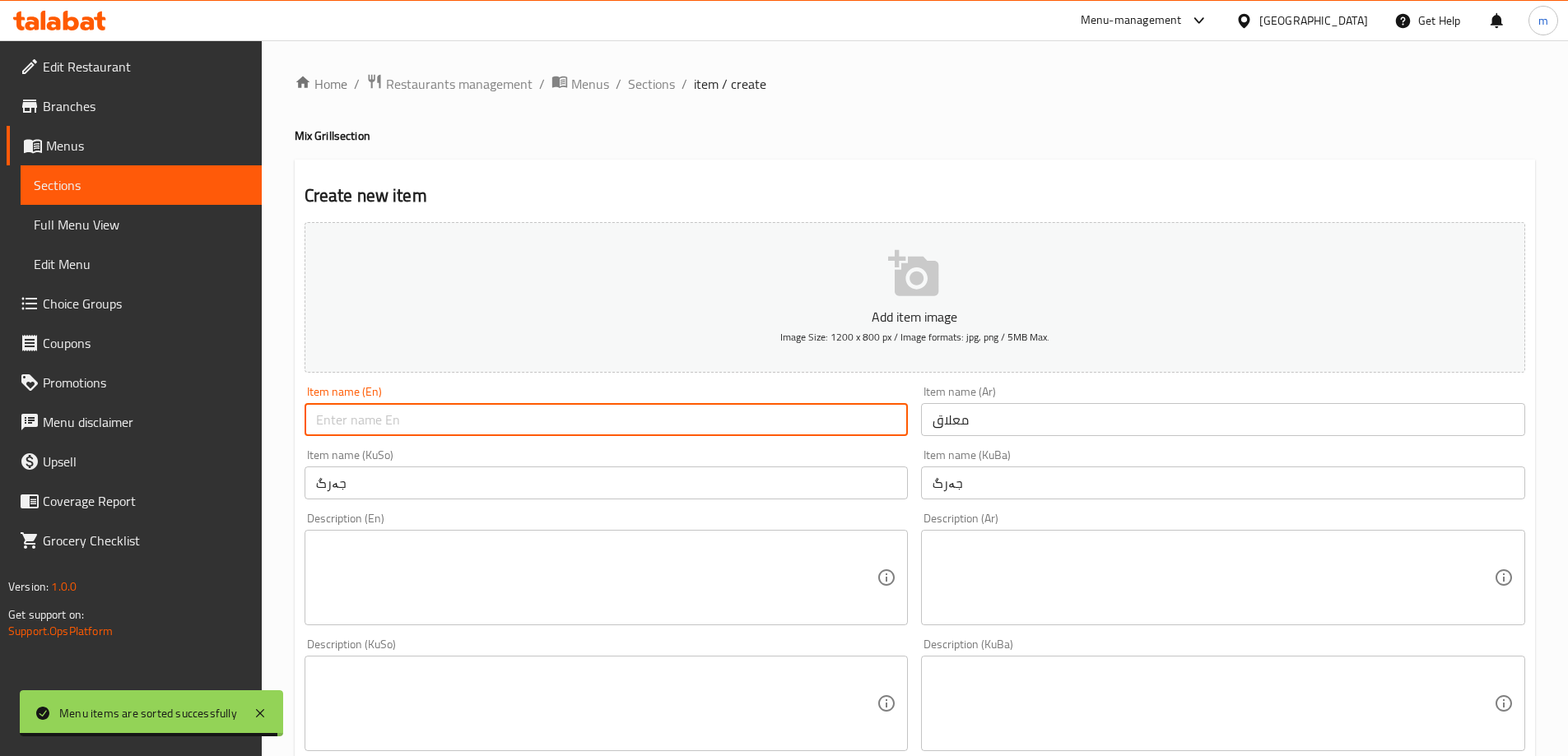
paste input "Moulaak"
type input "Moulaak"
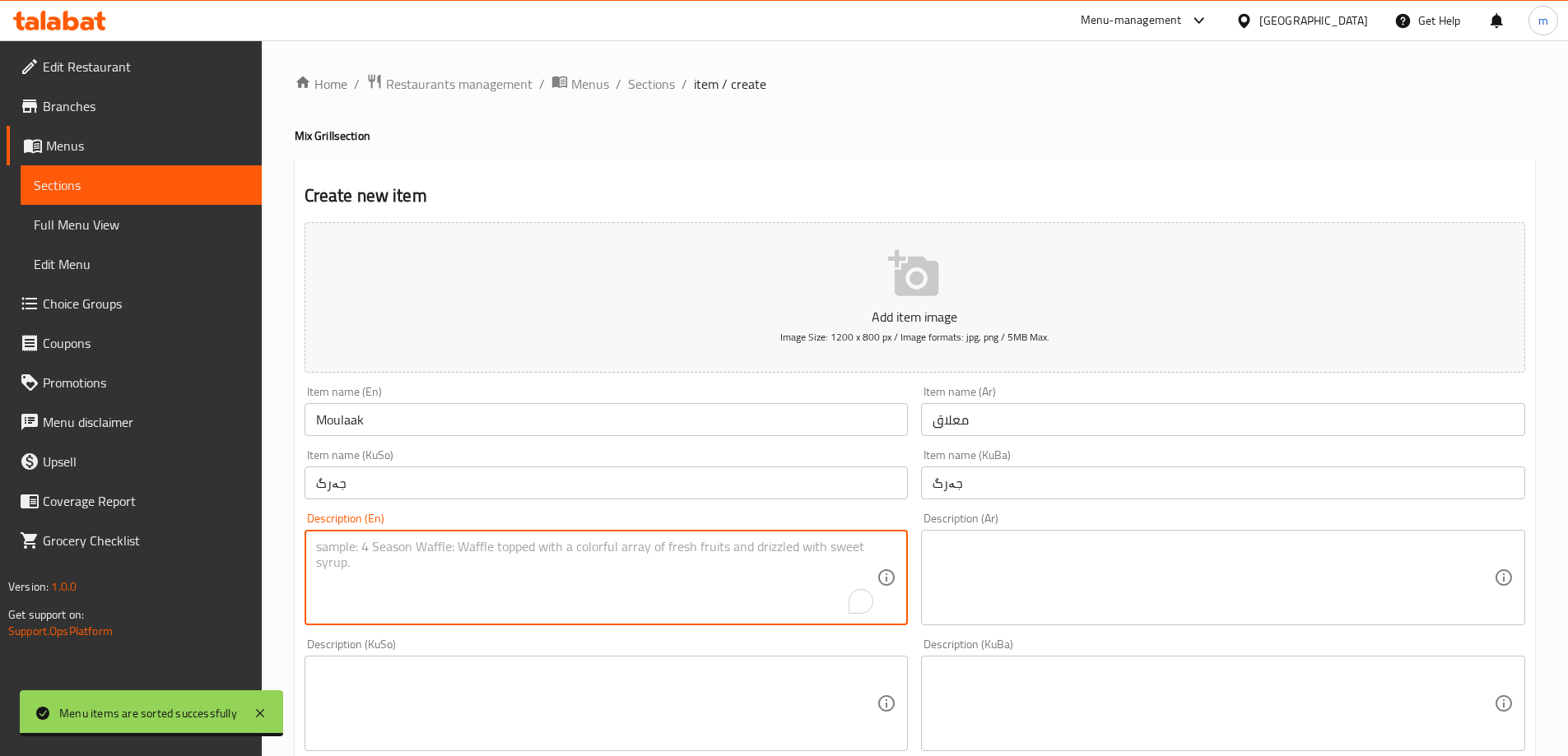
click at [526, 554] on textarea "To enrich screen reader interactions, please activate Accessibility in Grammarl…" at bounding box center [596, 578] width 561 height 78
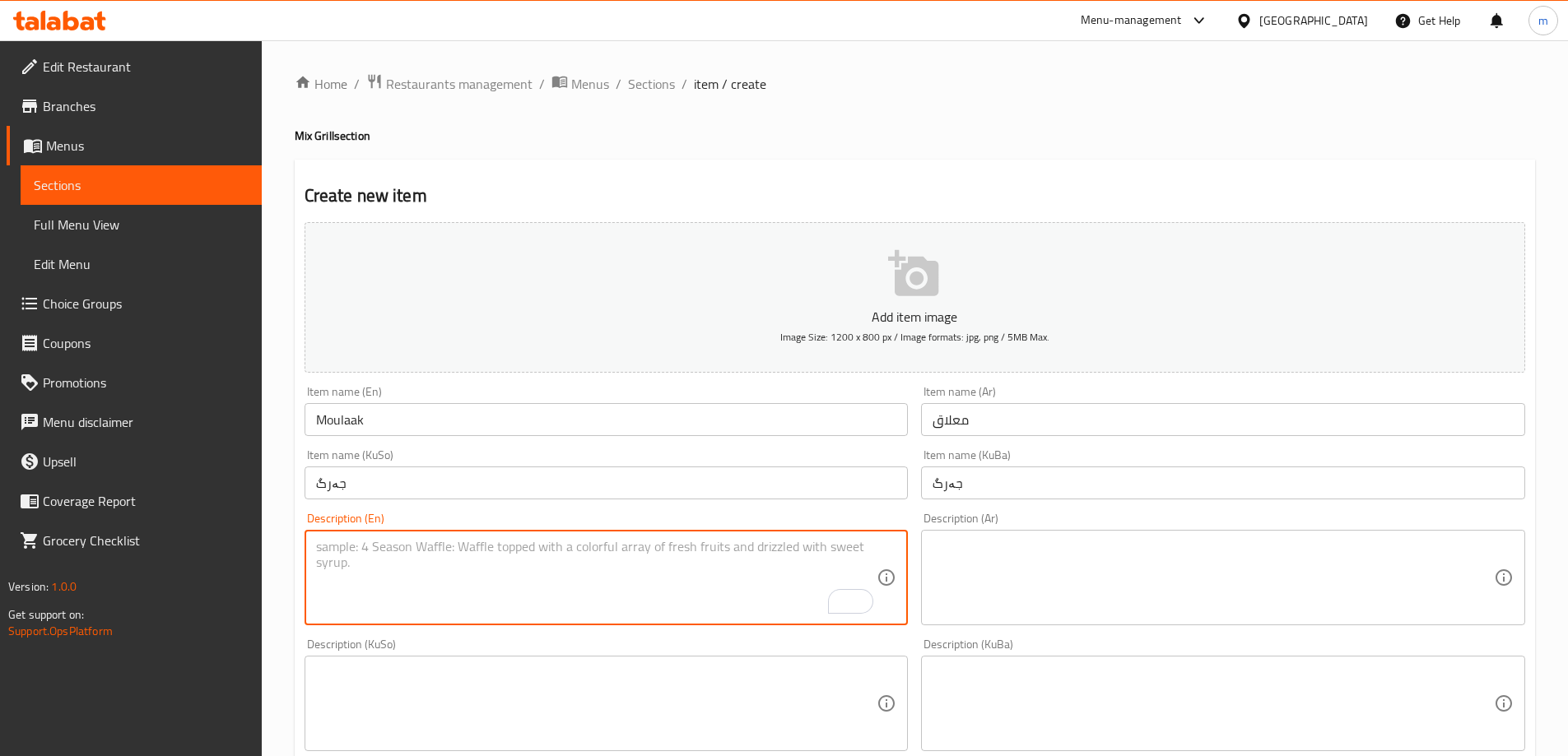
paste textarea "Served with vegetables, bread, tashreeb soup and water"
type textarea "Served with vegetables, bread, tashreeb soup and water"
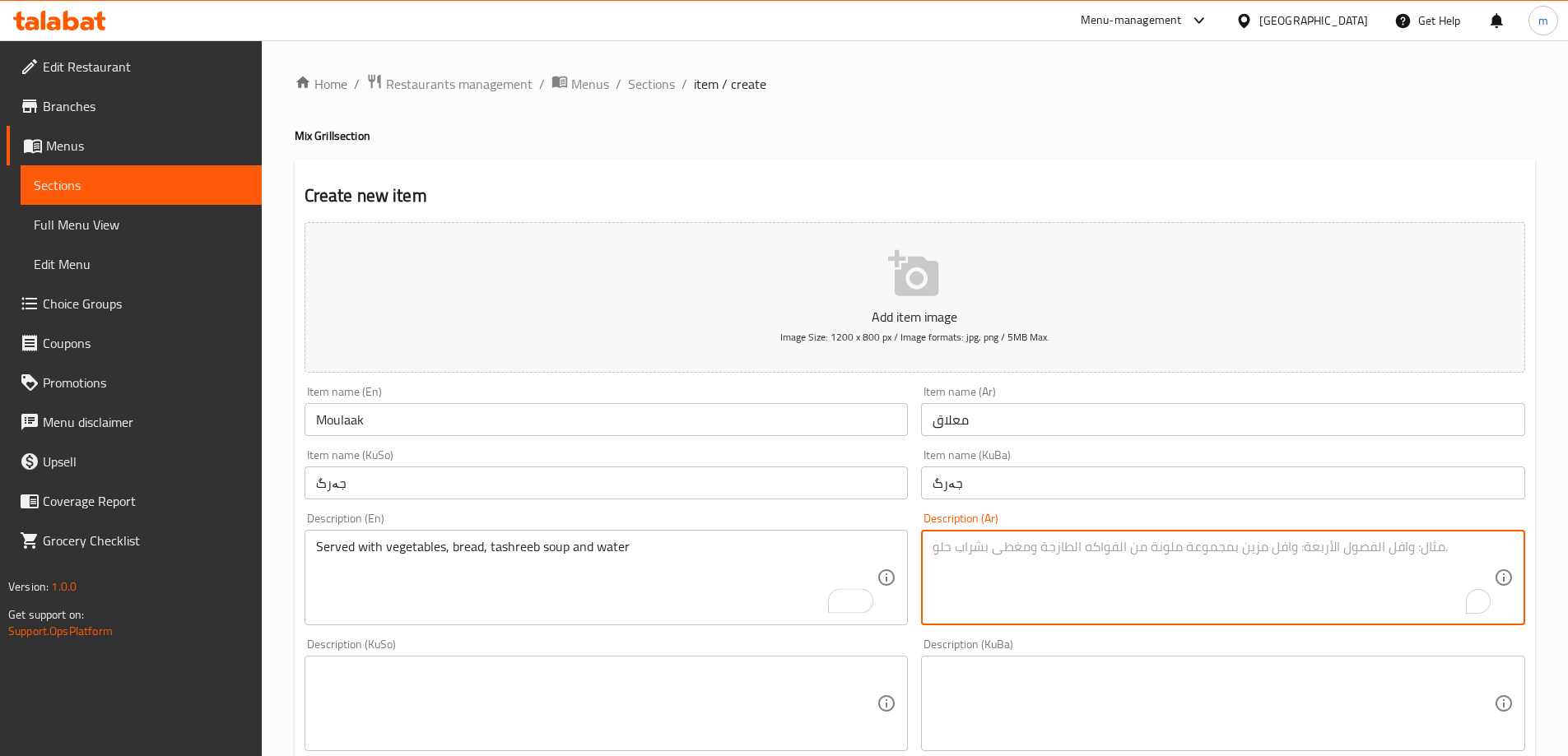
click at [1085, 576] on textarea "To enrich screen reader interactions, please activate Accessibility in Grammarl…" at bounding box center [1213, 578] width 561 height 78
paste textarea "يقدم مع خضروات، خبز، سوب تشريب ومياه"
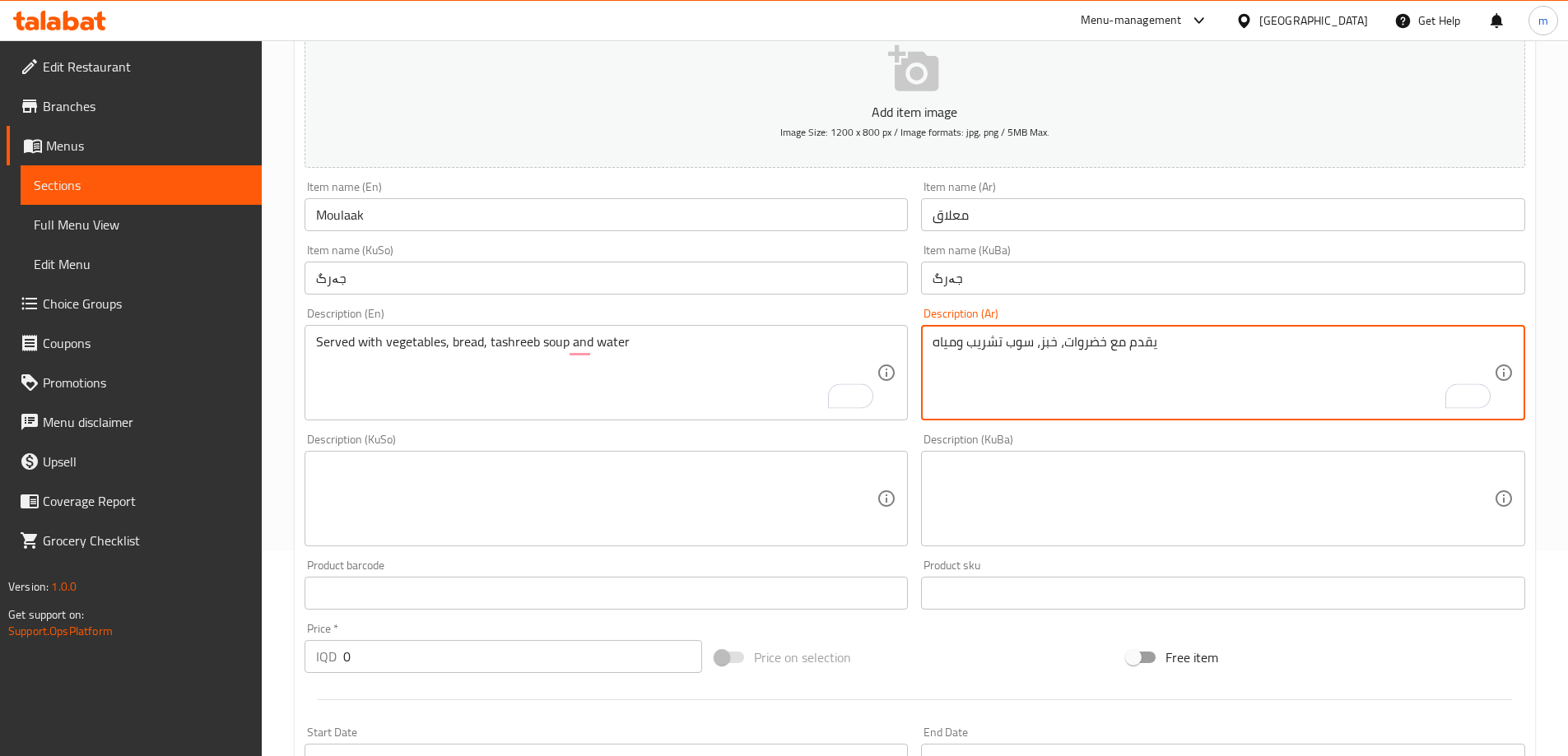
type textarea "يقدم مع خضروات، خبز، سوب تشريب ومياه"
click at [755, 510] on textarea at bounding box center [596, 499] width 561 height 78
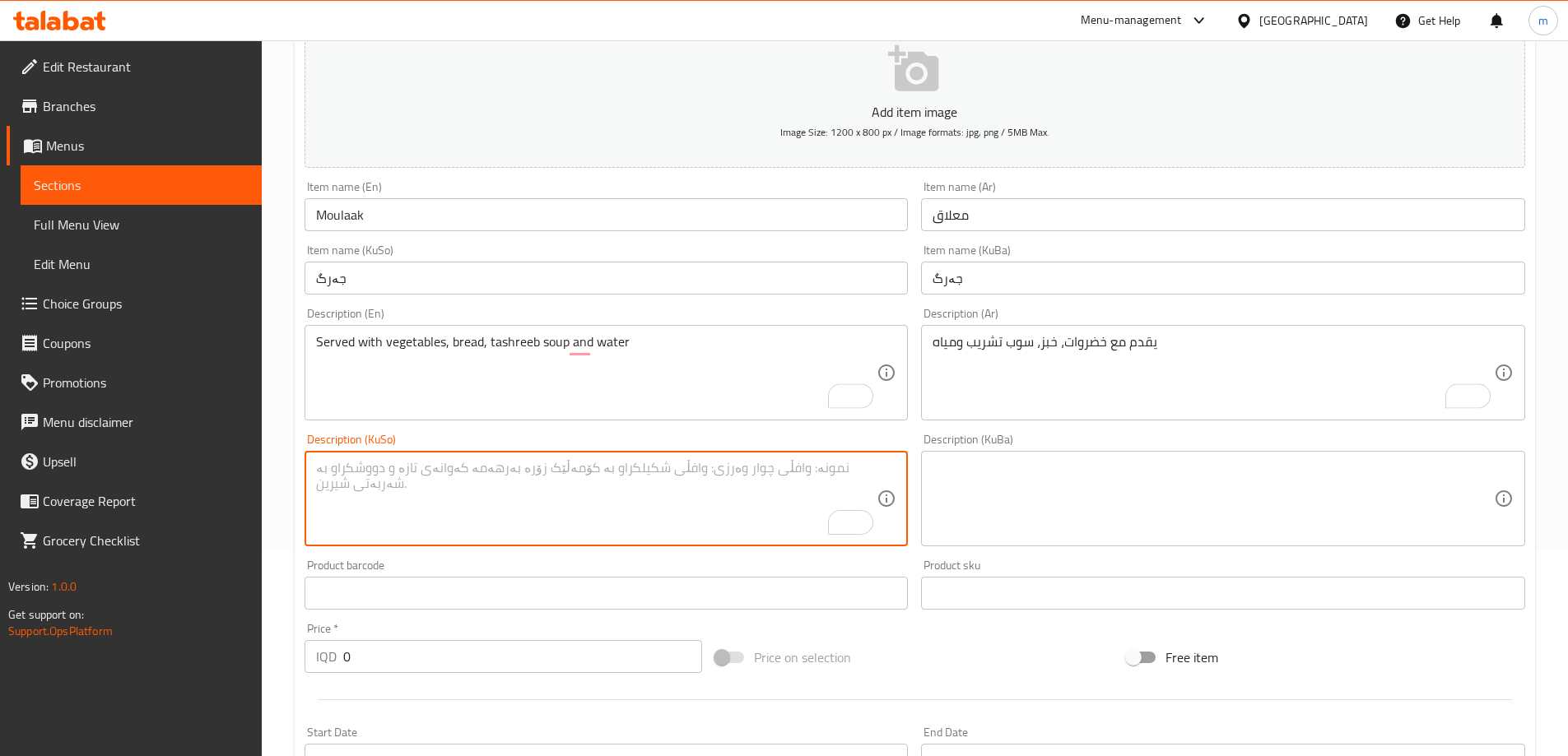
paste textarea "پێشکەش دەکرێت لەگەڵ سەوزەوات، نان، شۆربای تەشریب و ئاو"
type textarea "پێشکەش دەکرێت لەگەڵ سەوزەوات، نان، شۆربای تەشریب و ئاو"
drag, startPoint x: 888, startPoint y: 497, endPoint x: 902, endPoint y: 493, distance: 14.6
click at [893, 496] on icon at bounding box center [885, 498] width 20 height 20
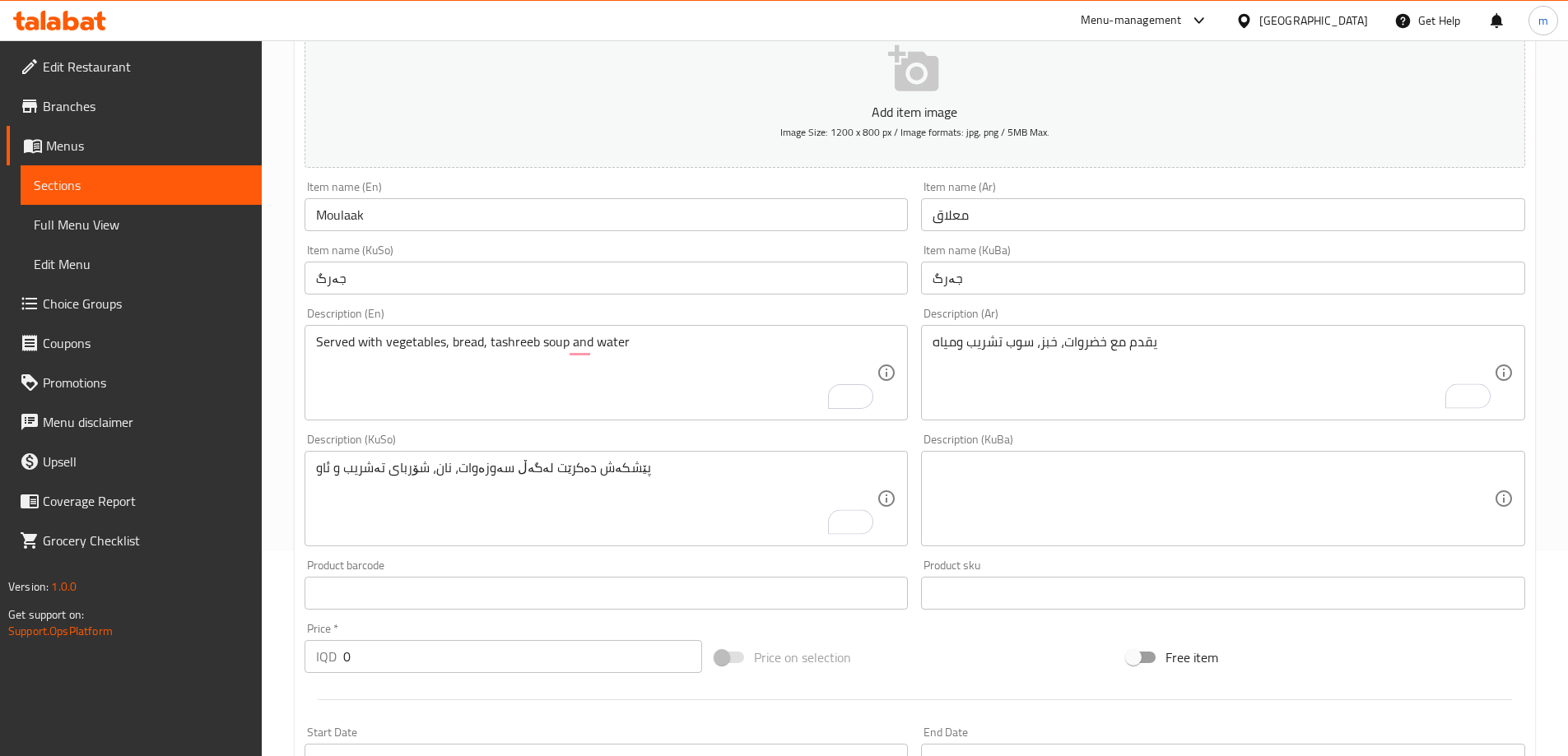
click at [974, 475] on textarea at bounding box center [1213, 499] width 561 height 78
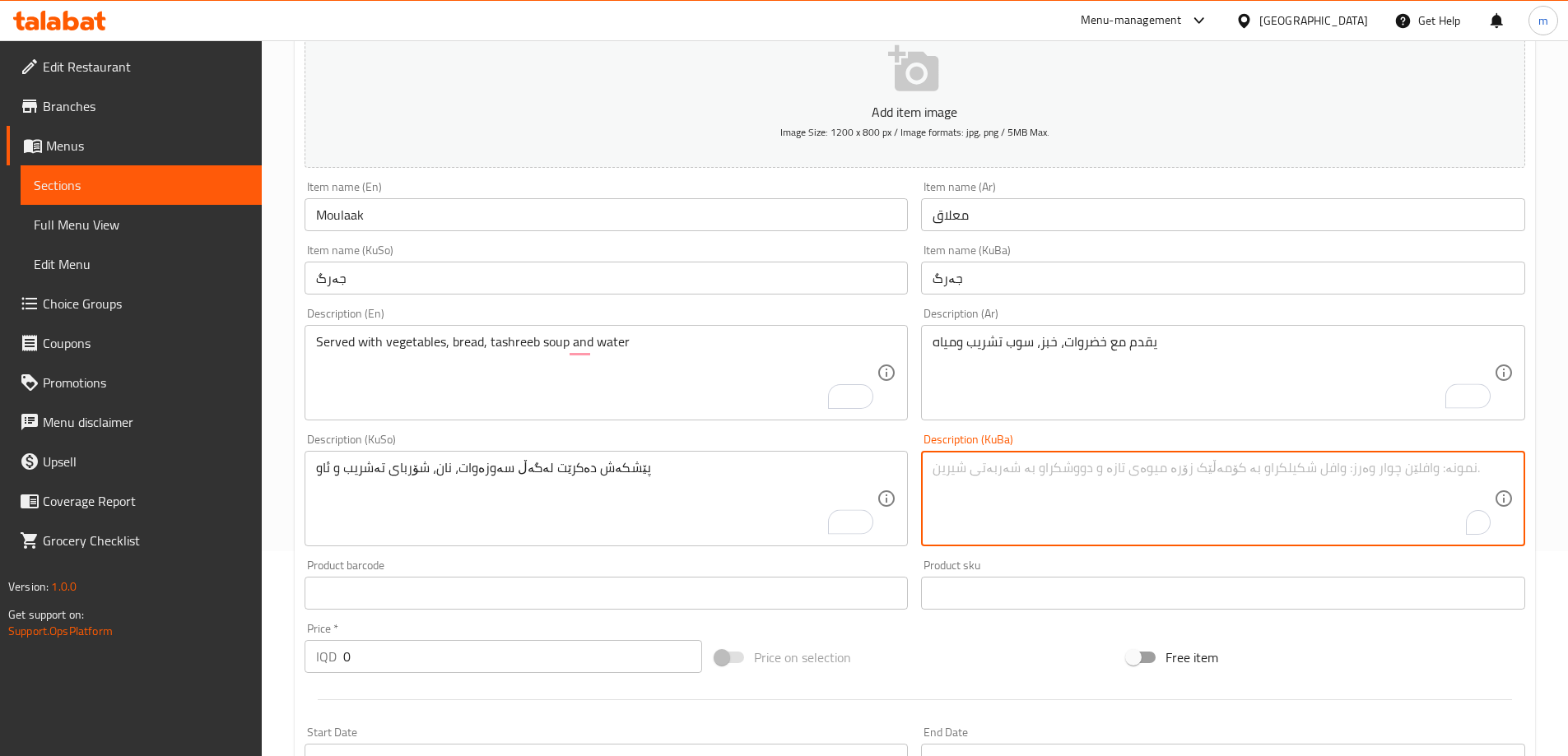
paste textarea "Moulaak"
click at [994, 483] on textarea "Moulaak" at bounding box center [1213, 499] width 561 height 78
paste textarea "پێشکەش دەکرێت لەگەڵ سەوزەوات، نان، شۆربای تەشریب و ئاو"
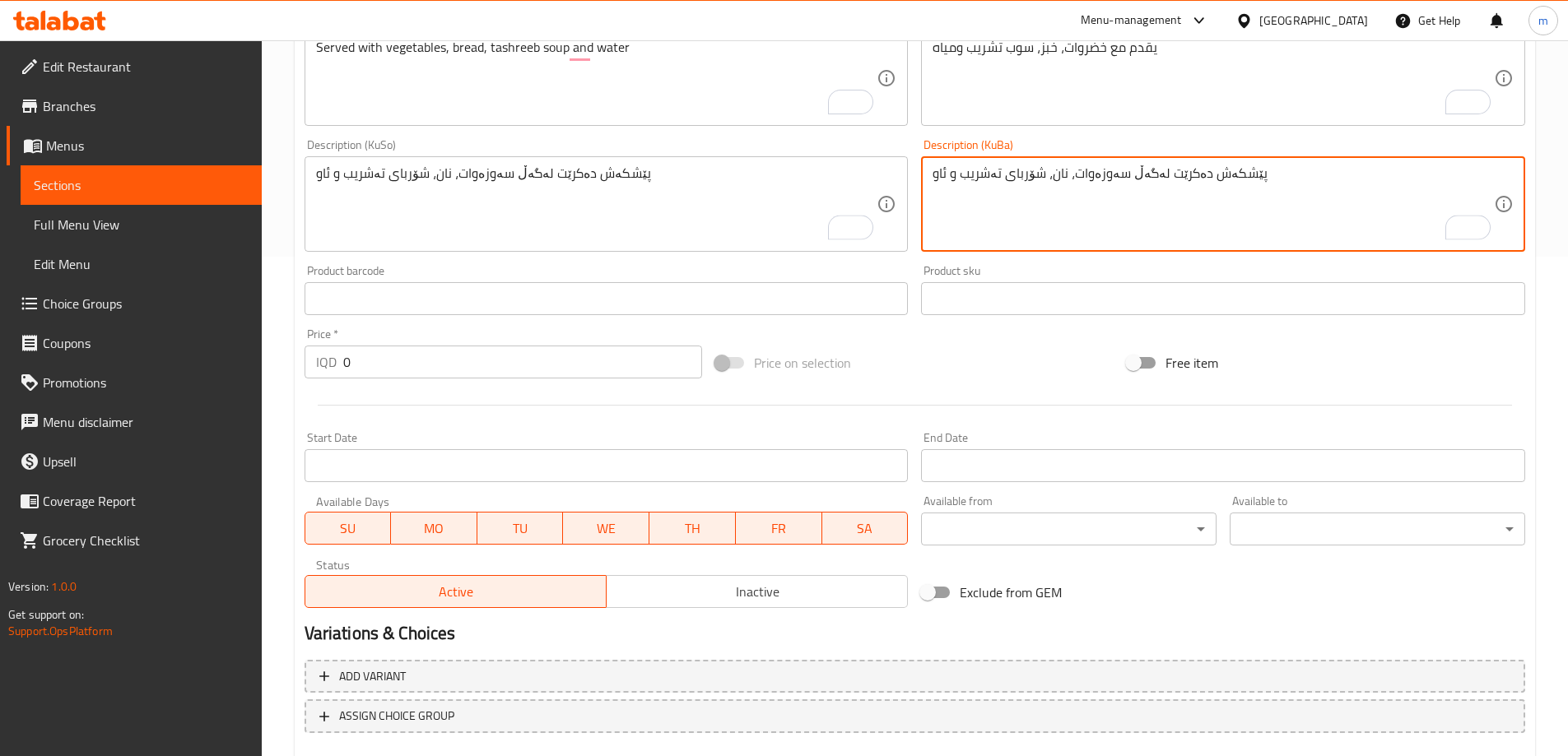
scroll to position [524, 0]
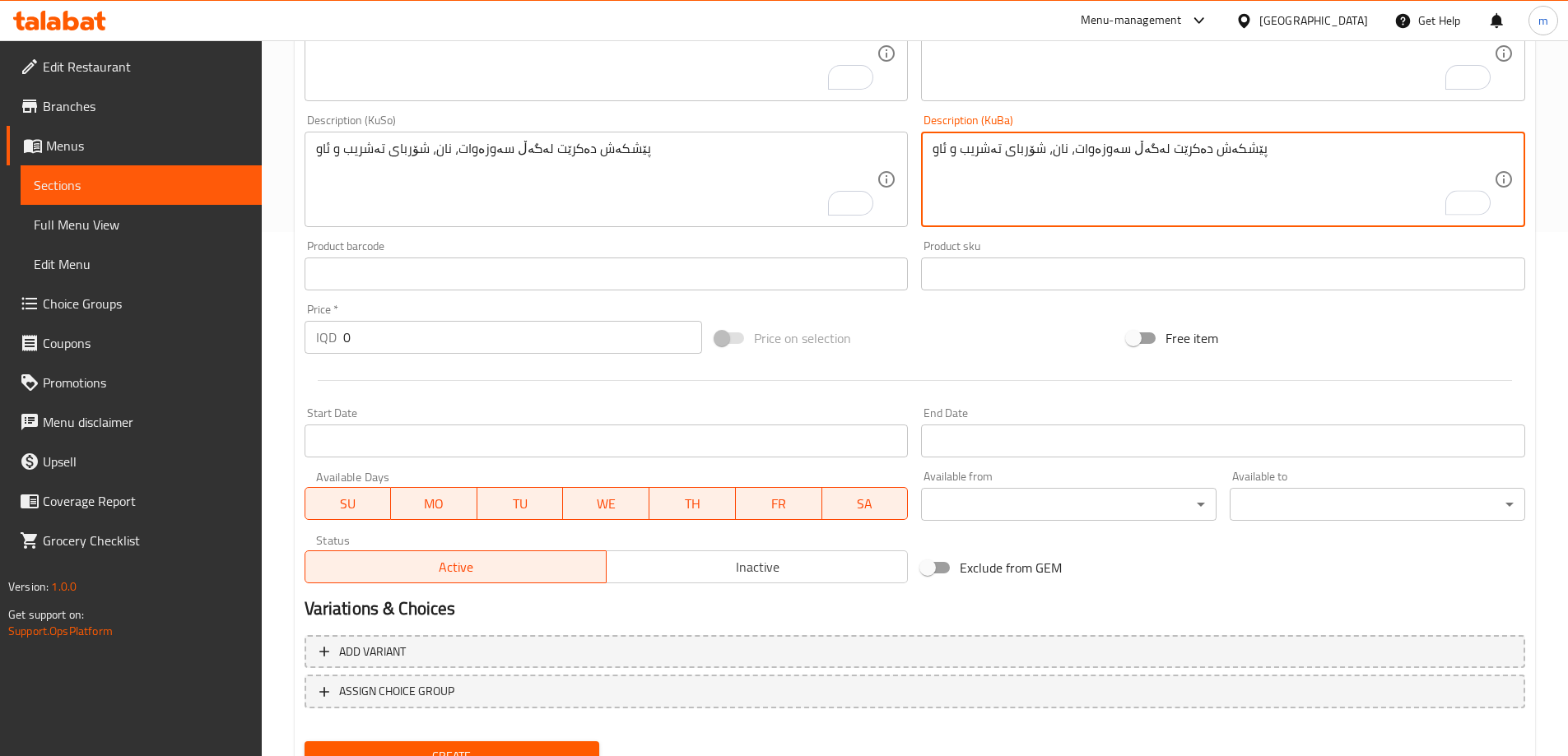
type textarea "پێشکەش دەکرێت لەگەڵ سەوزەوات، نان، شۆربای تەشریب و ئاو"
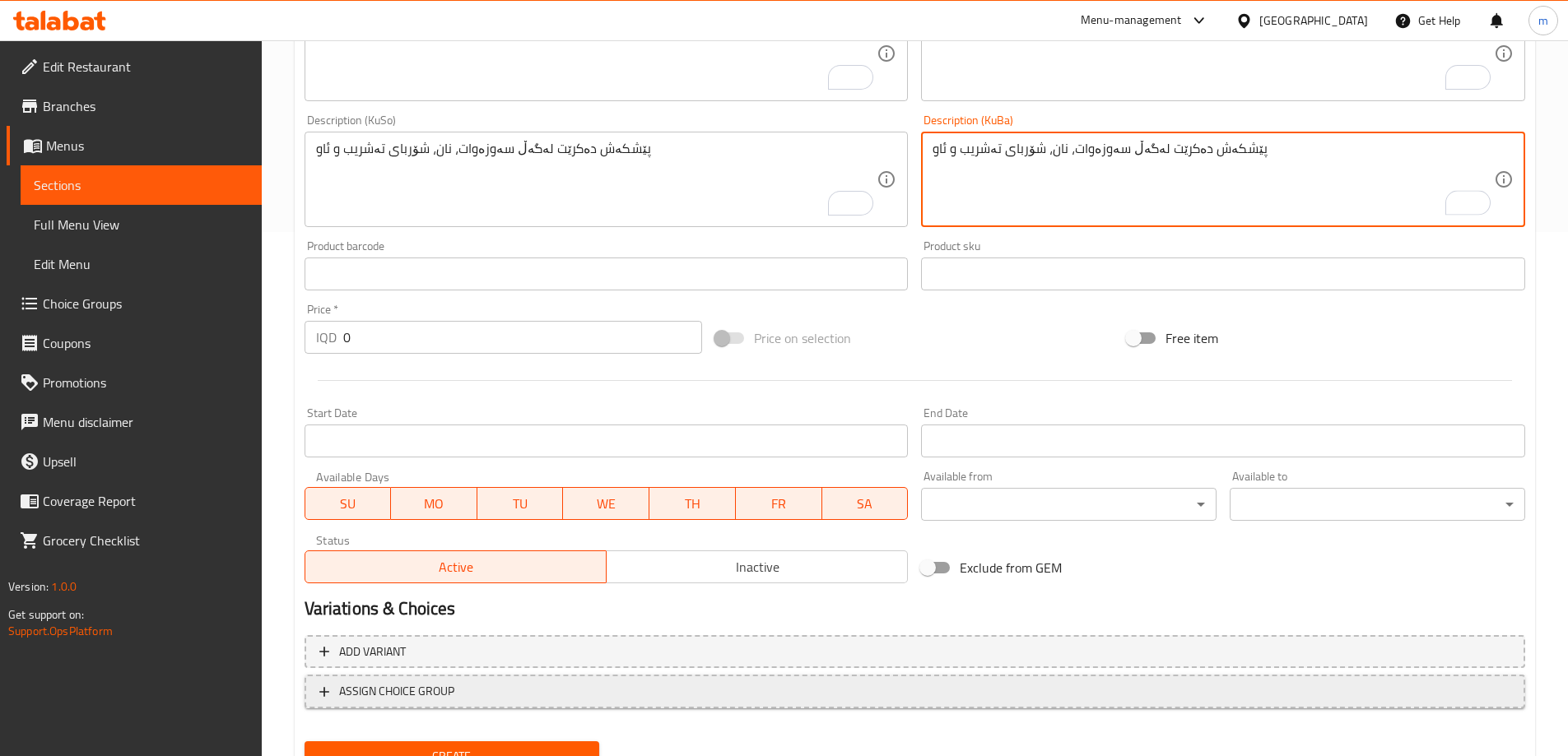
click at [612, 690] on span "ASSIGN CHOICE GROUP" at bounding box center [914, 692] width 1191 height 20
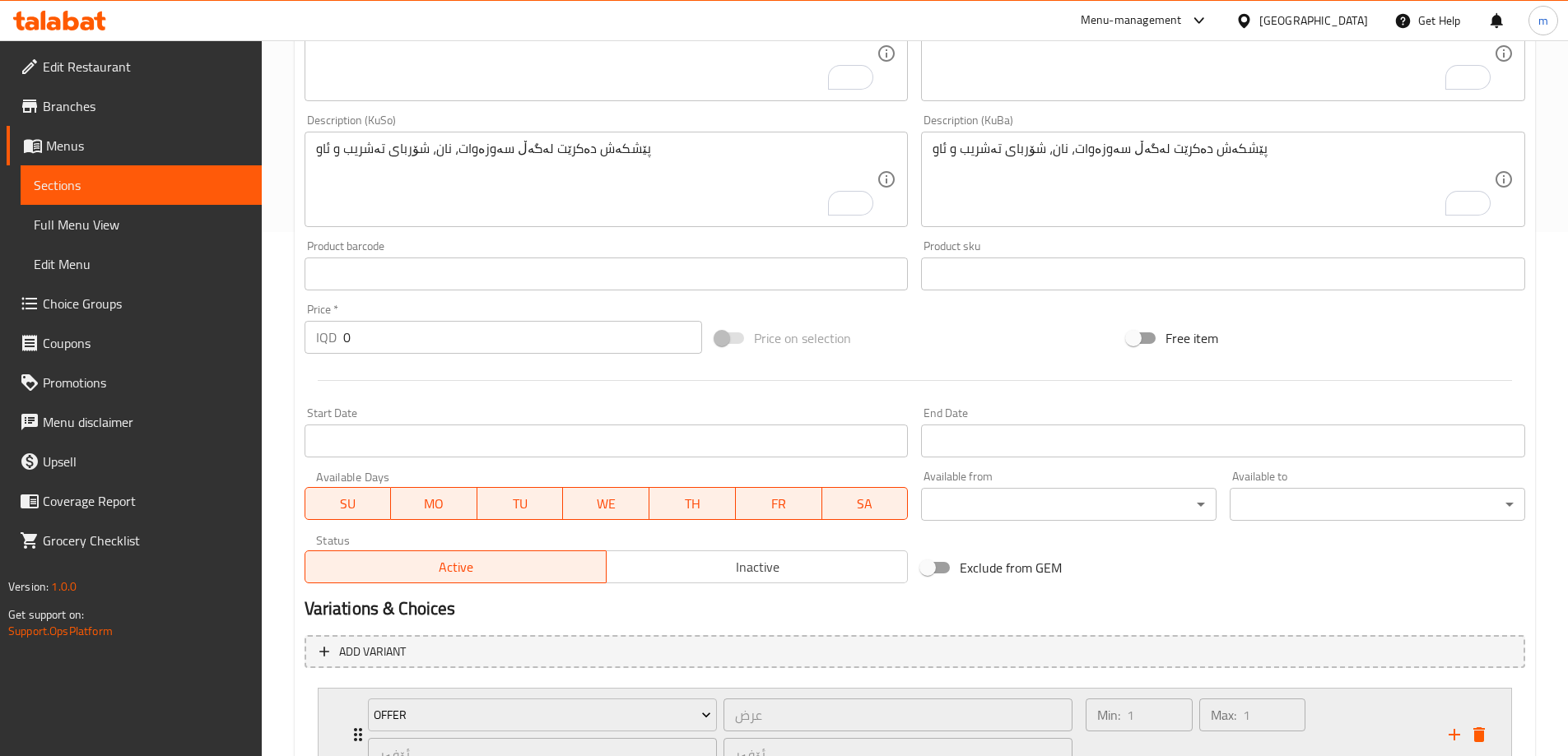
scroll to position [663, 0]
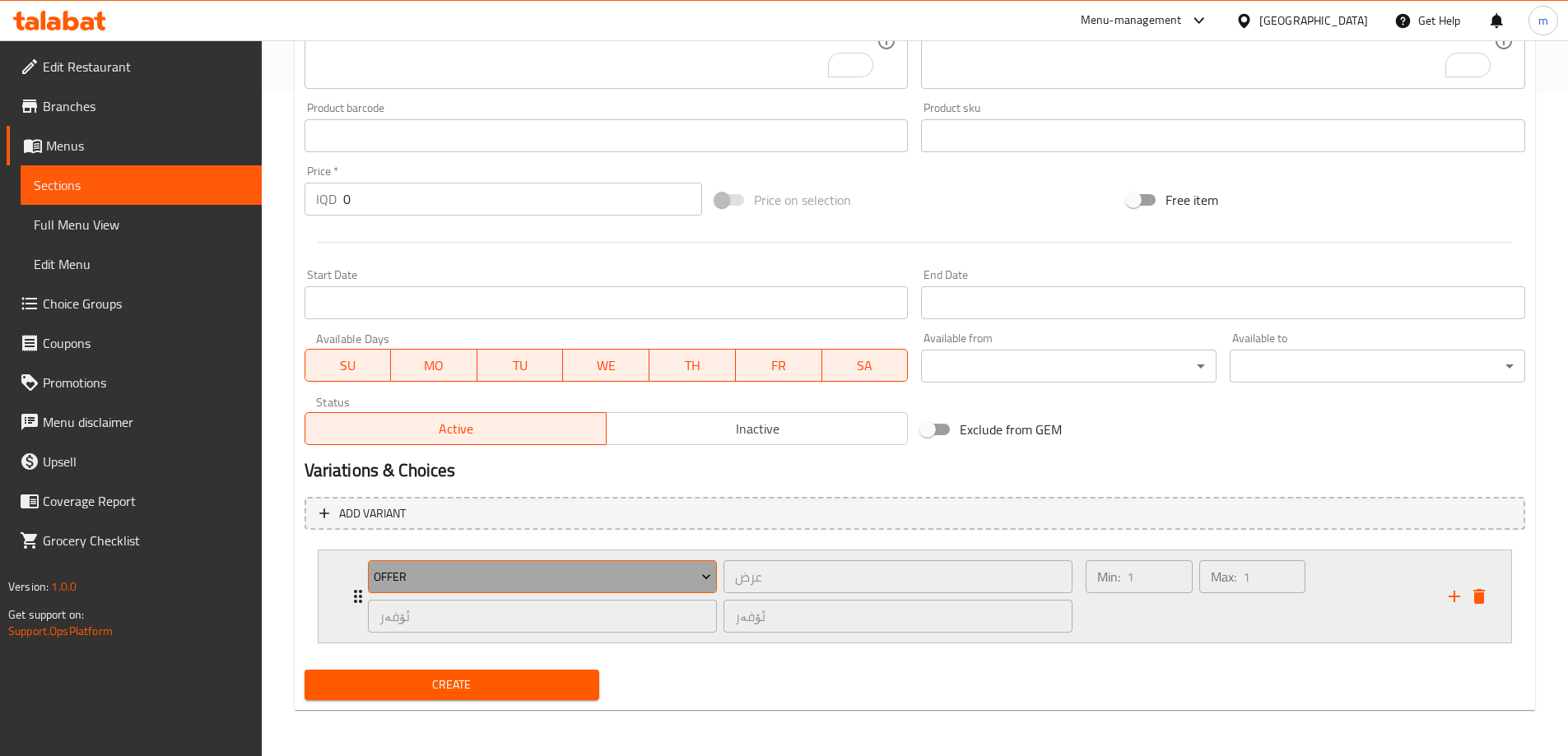
click at [500, 583] on span "Offer" at bounding box center [542, 577] width 337 height 20
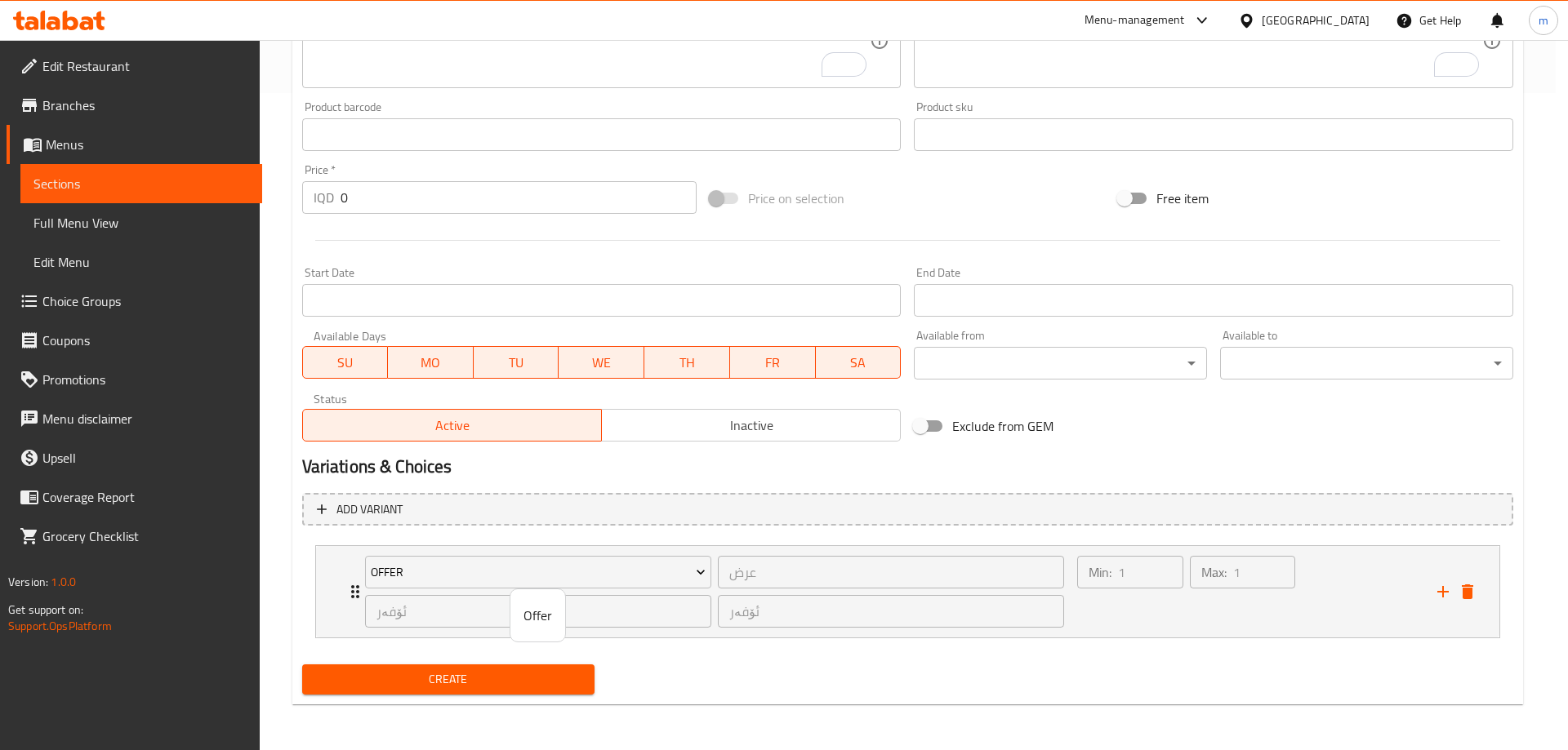
click at [539, 616] on span "Offer" at bounding box center [538, 615] width 29 height 19
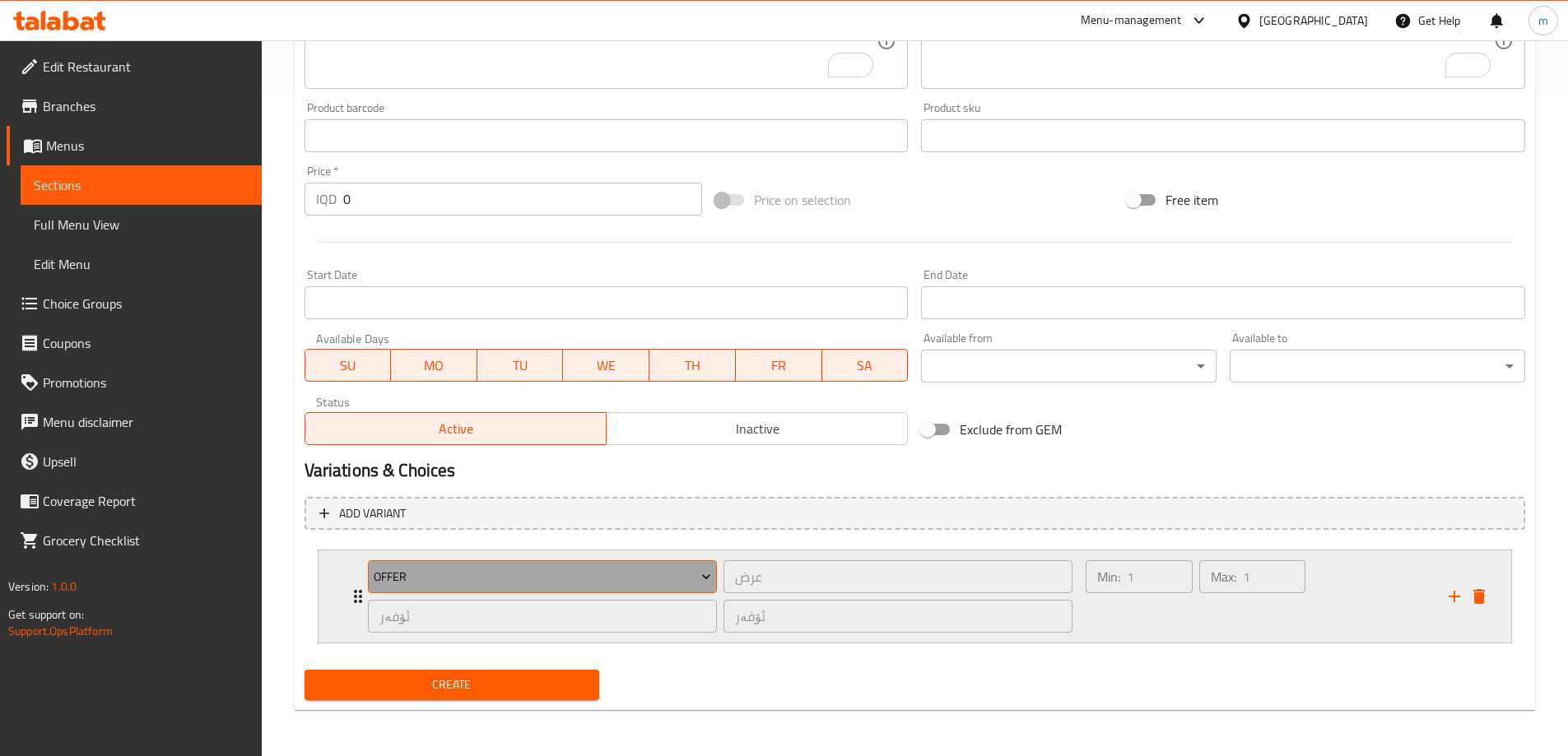
click at [472, 586] on span "Offer" at bounding box center [542, 577] width 337 height 20
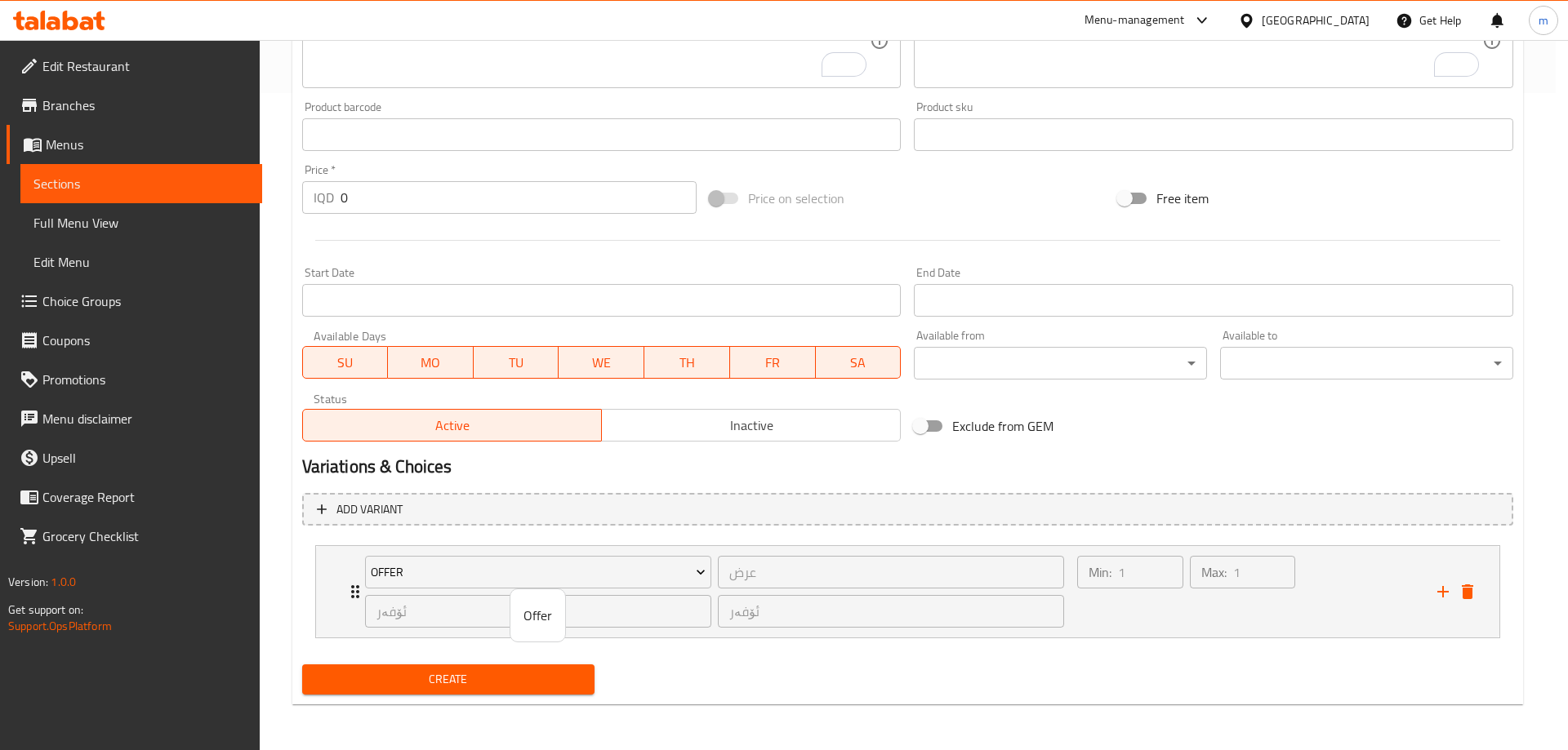
click at [480, 579] on div at bounding box center [784, 375] width 1568 height 750
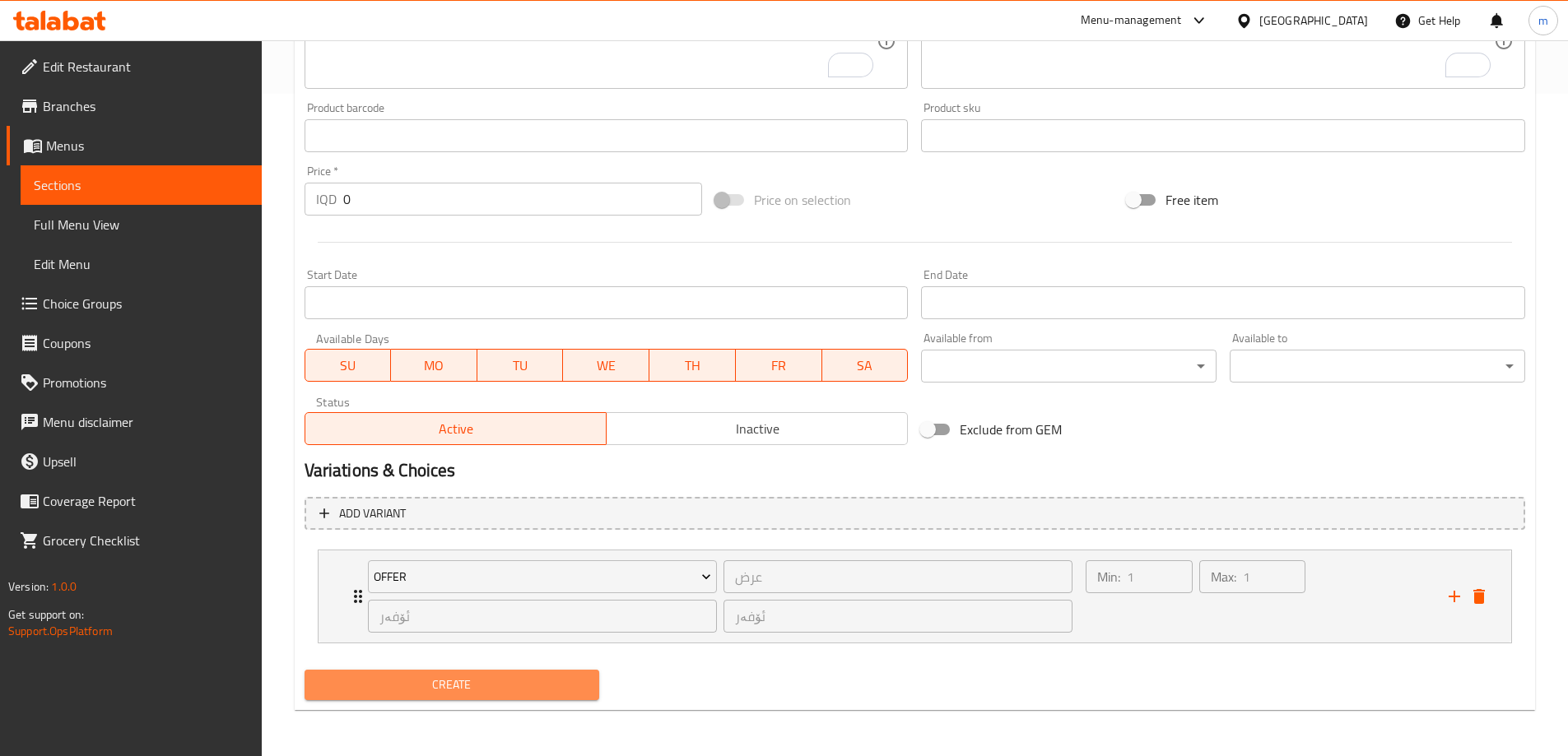
click at [505, 679] on span "Create" at bounding box center [452, 685] width 269 height 20
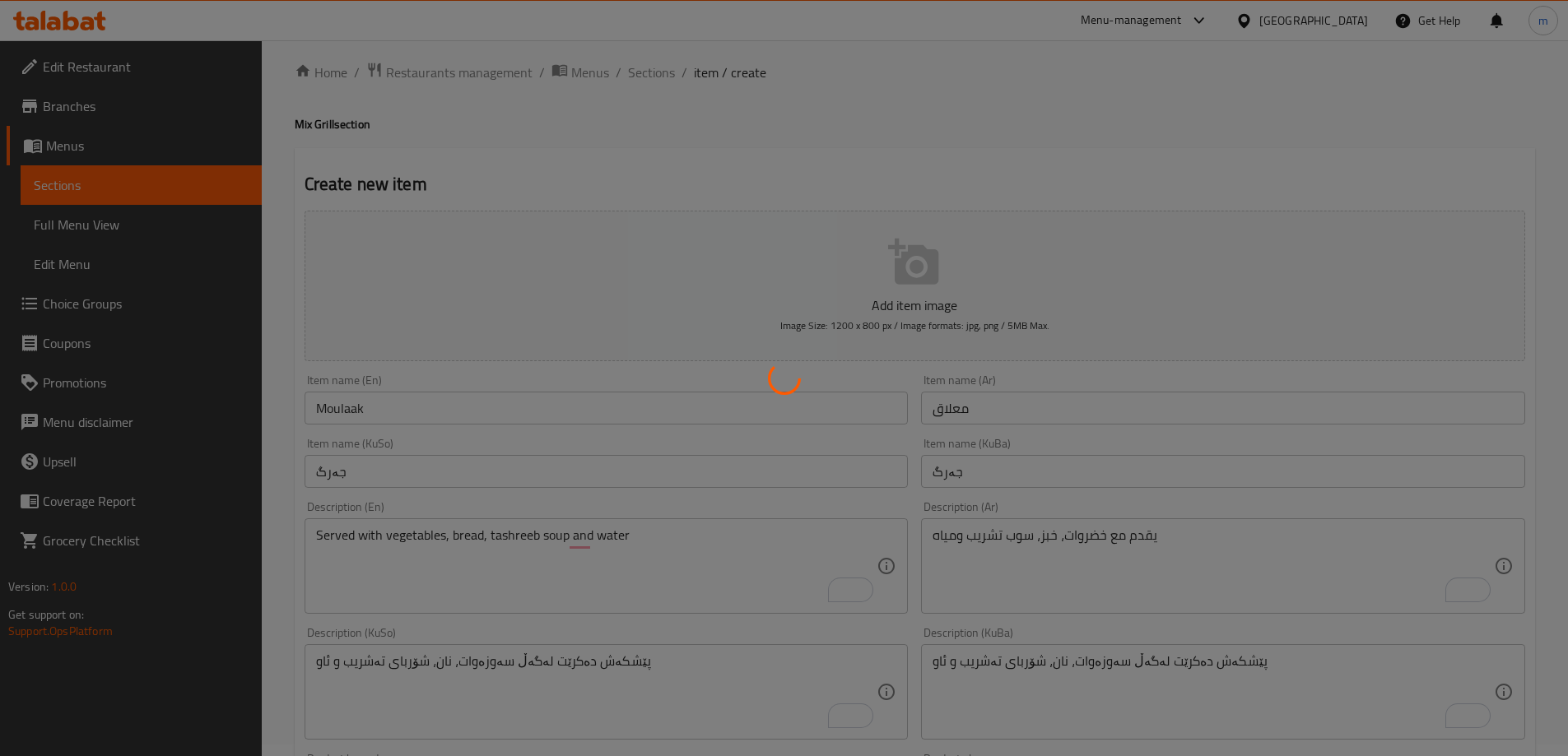
scroll to position [0, 0]
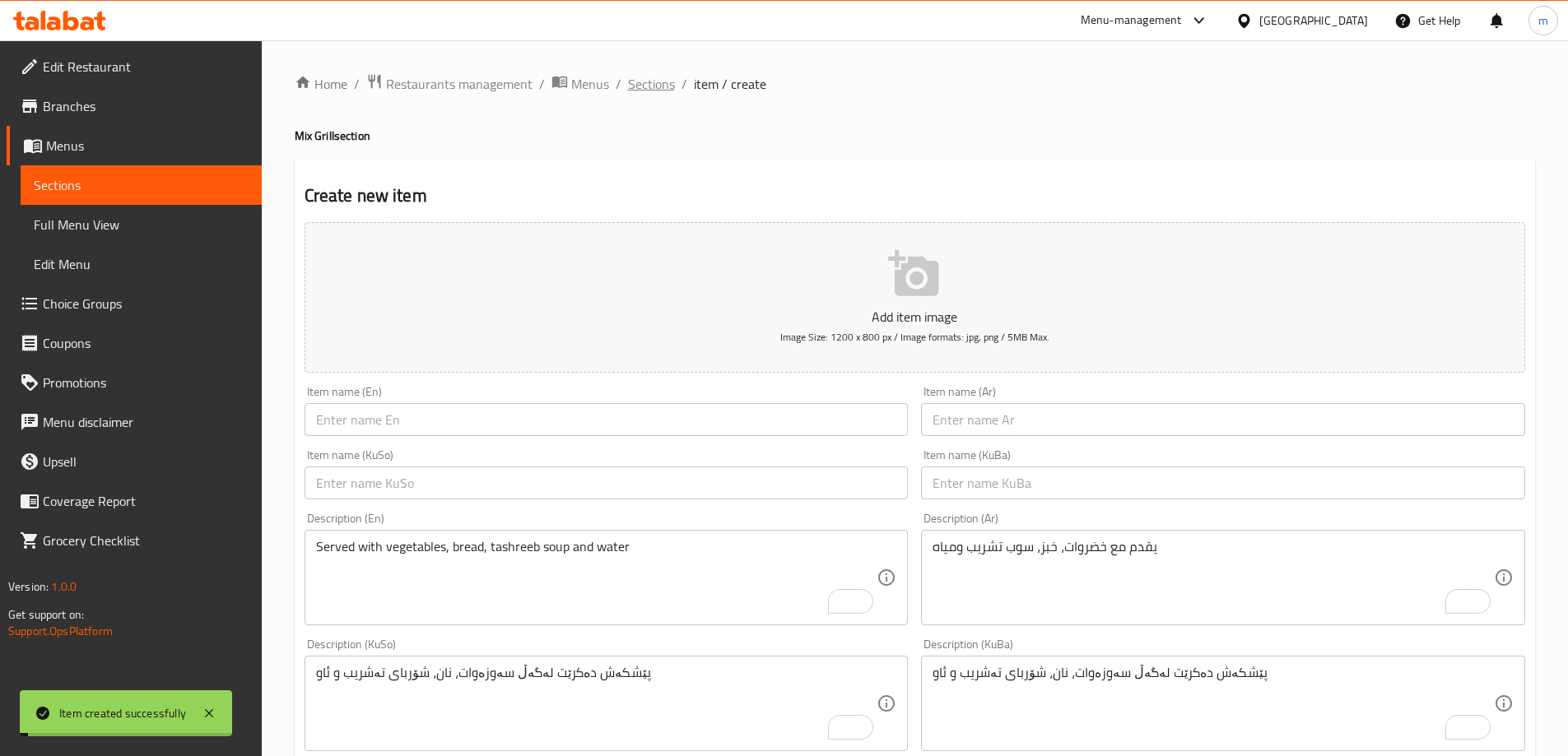
click at [644, 81] on span "Sections" at bounding box center [651, 84] width 47 height 20
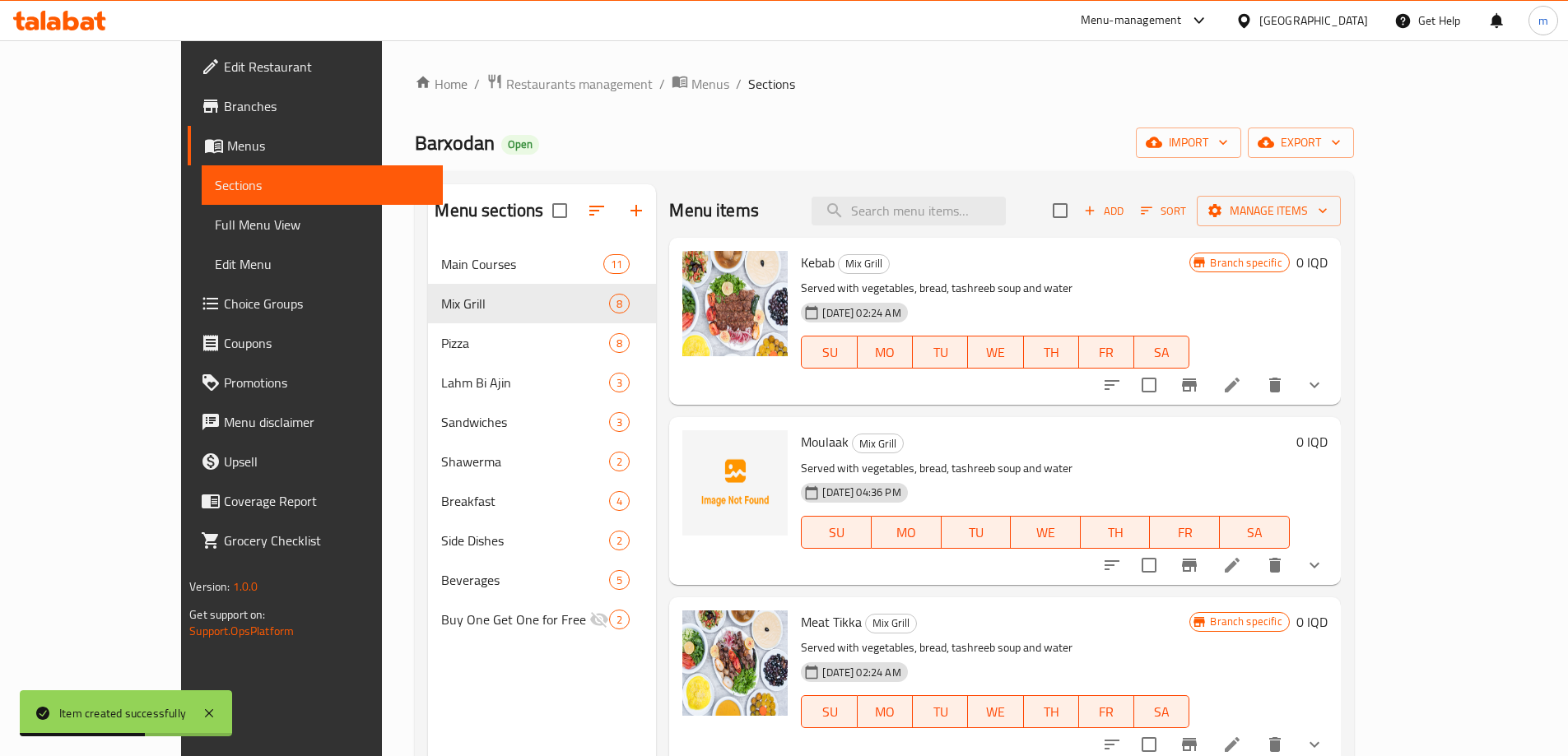
click at [1239, 564] on icon at bounding box center [1232, 565] width 15 height 15
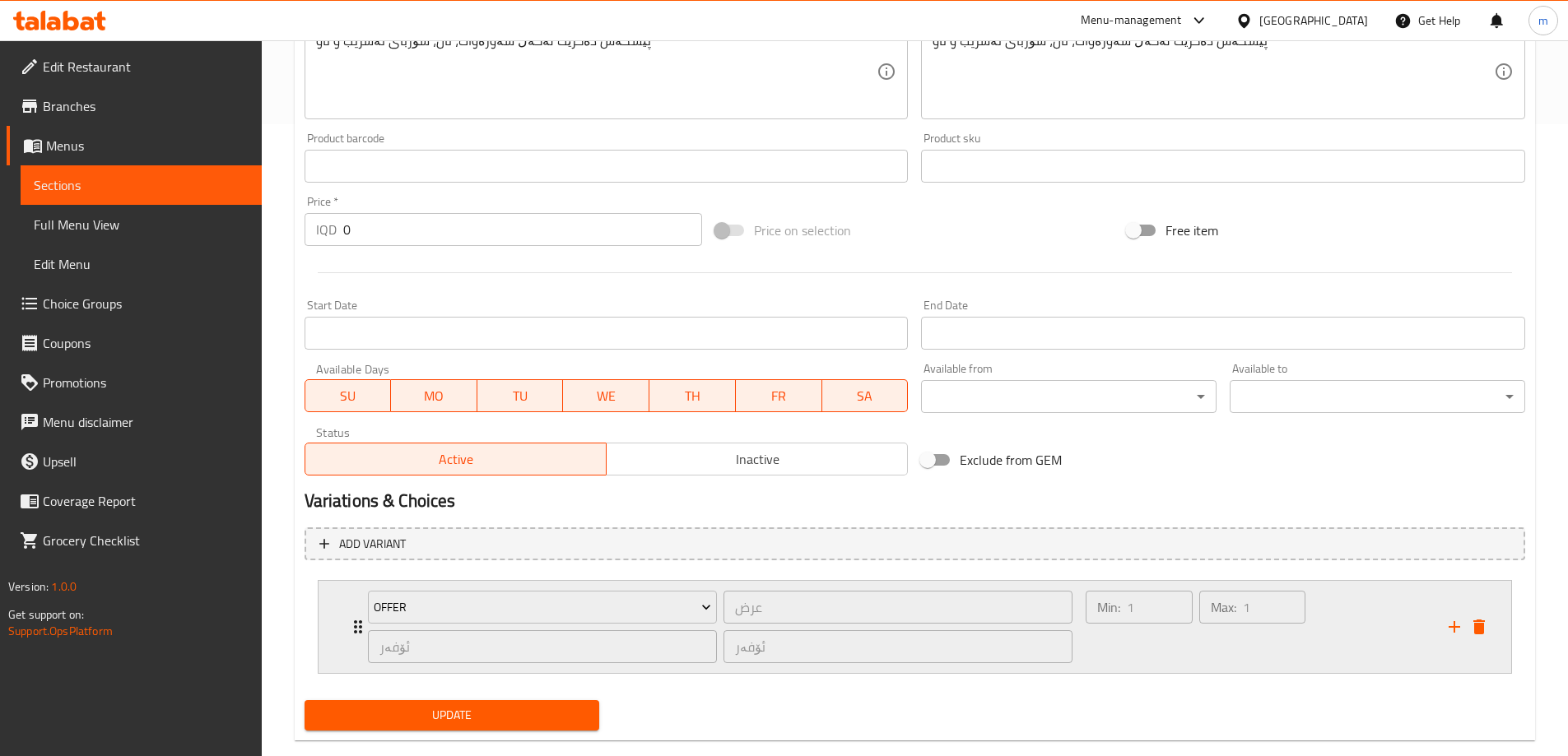
scroll to position [663, 0]
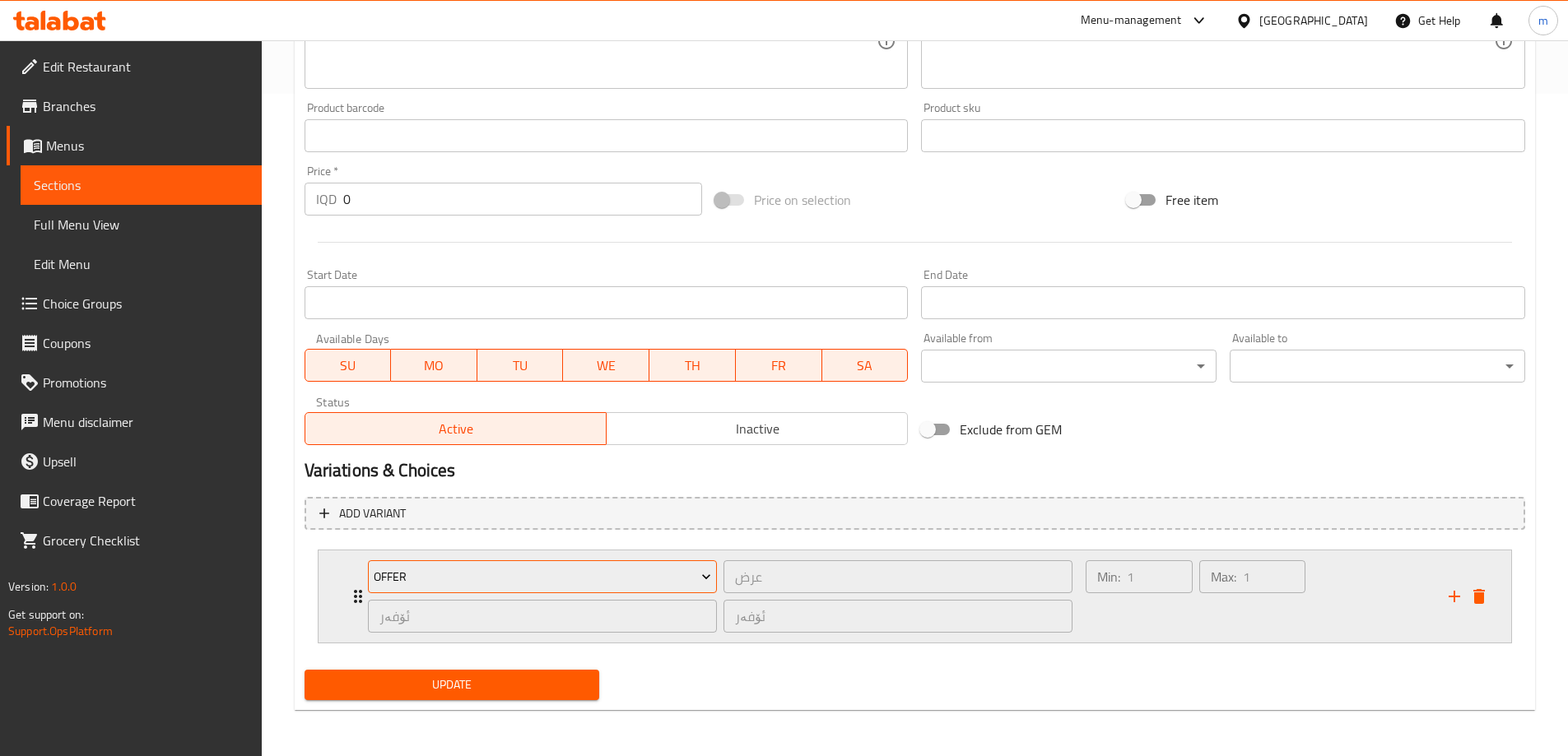
click at [456, 576] on span "Offer" at bounding box center [542, 577] width 337 height 20
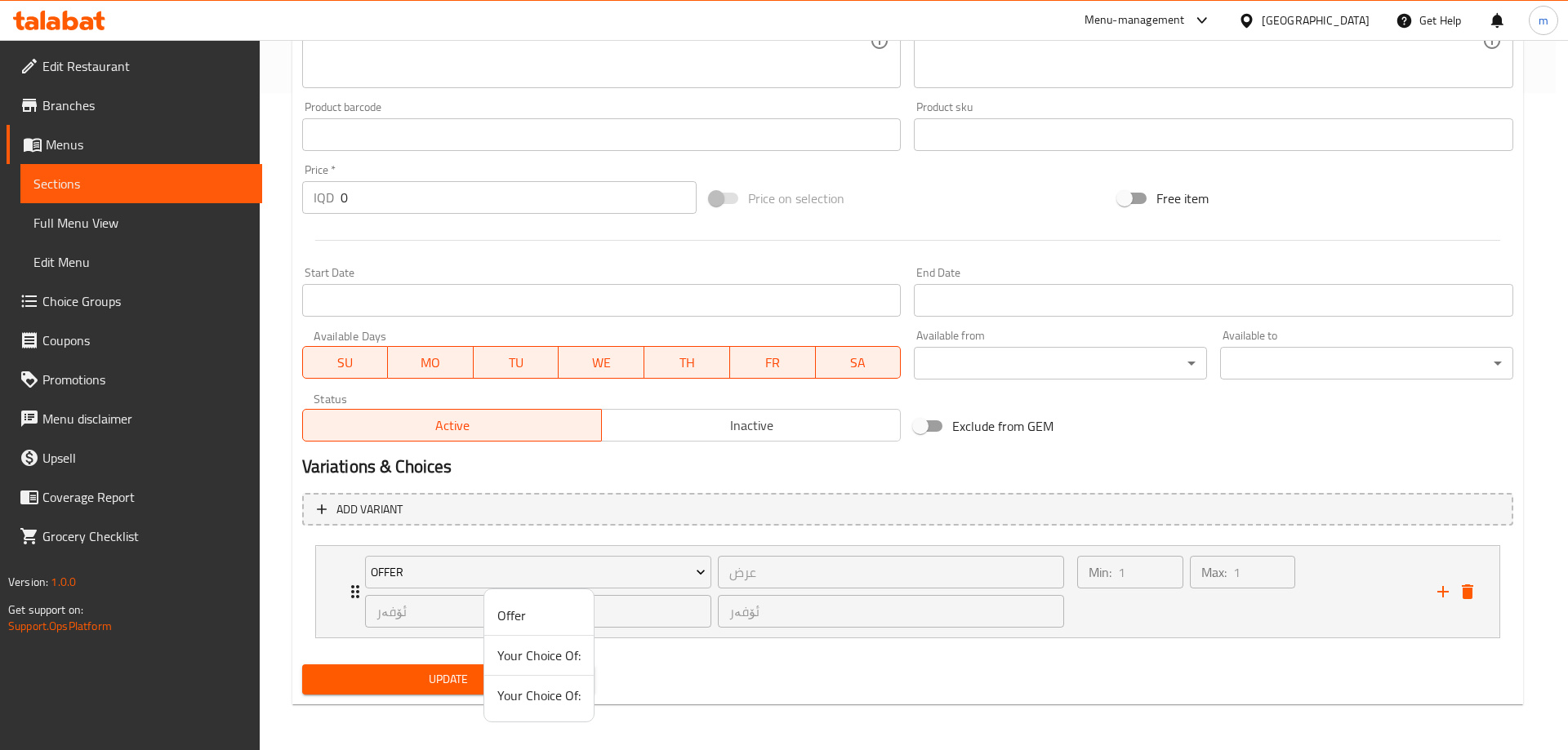
click at [527, 646] on span "Your Choice Of:" at bounding box center [539, 655] width 83 height 19
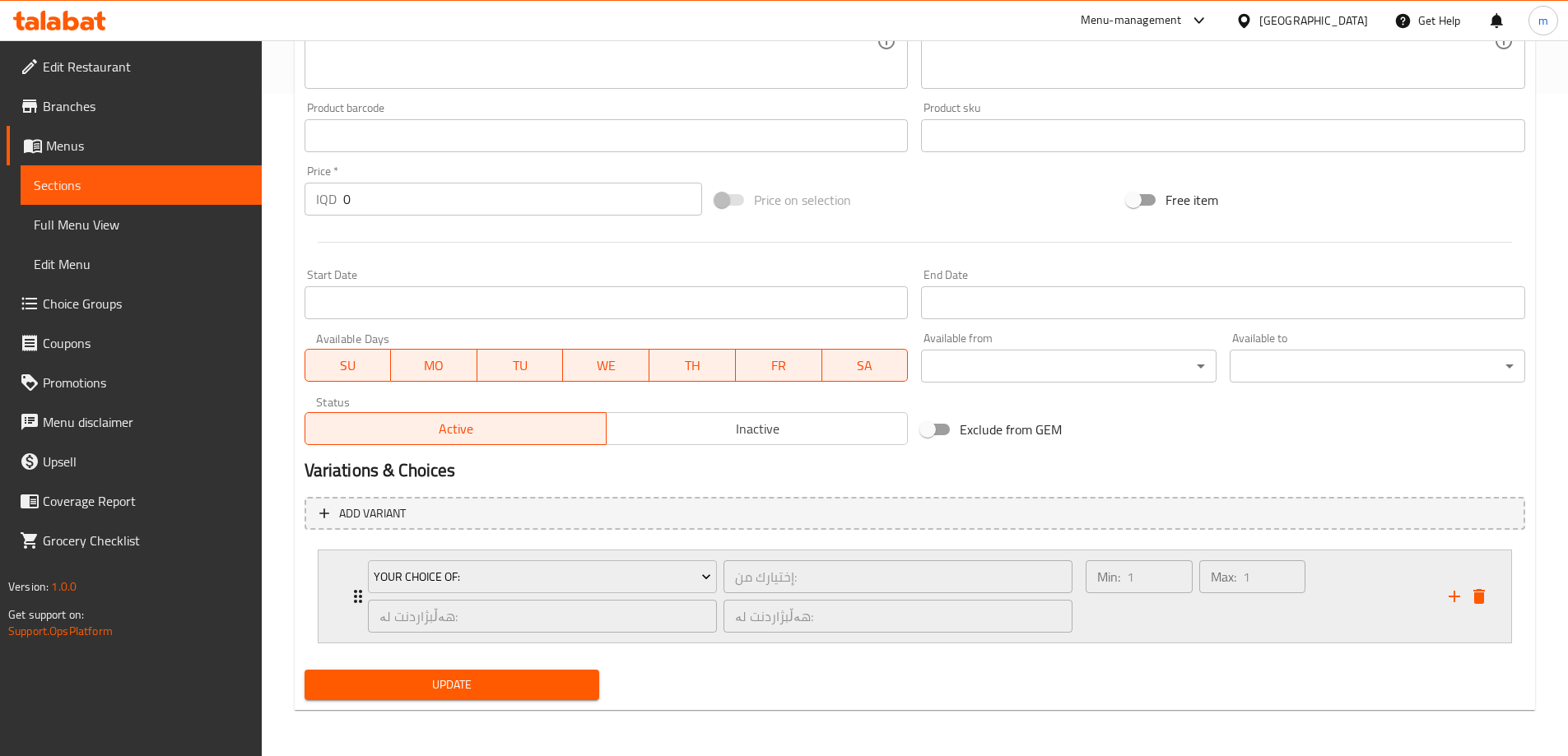
drag, startPoint x: 1100, startPoint y: 642, endPoint x: 1102, endPoint y: 633, distance: 9.2
click at [1100, 642] on div "Min: 1 ​ Max: 1 ​" at bounding box center [1256, 596] width 362 height 92
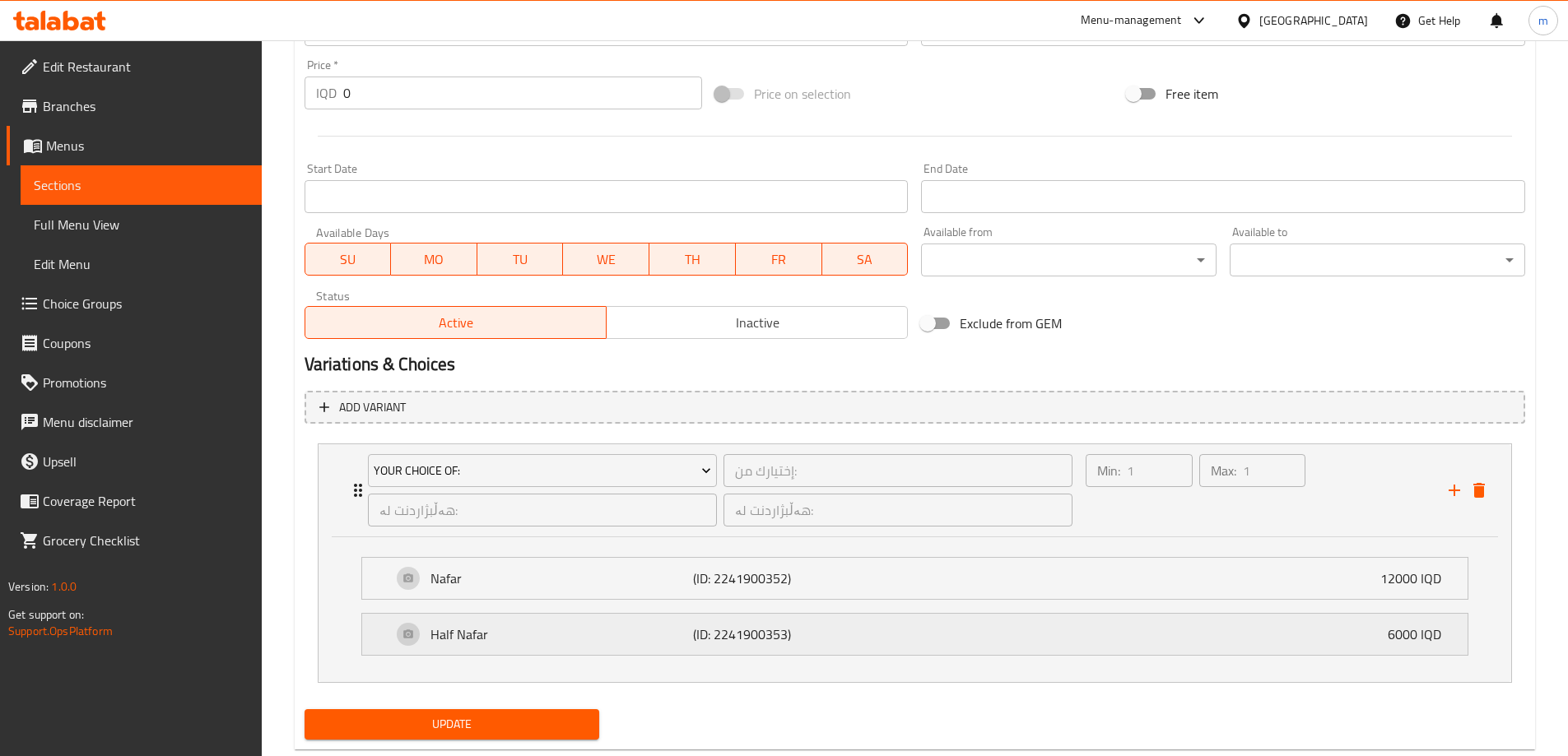
scroll to position [808, 0]
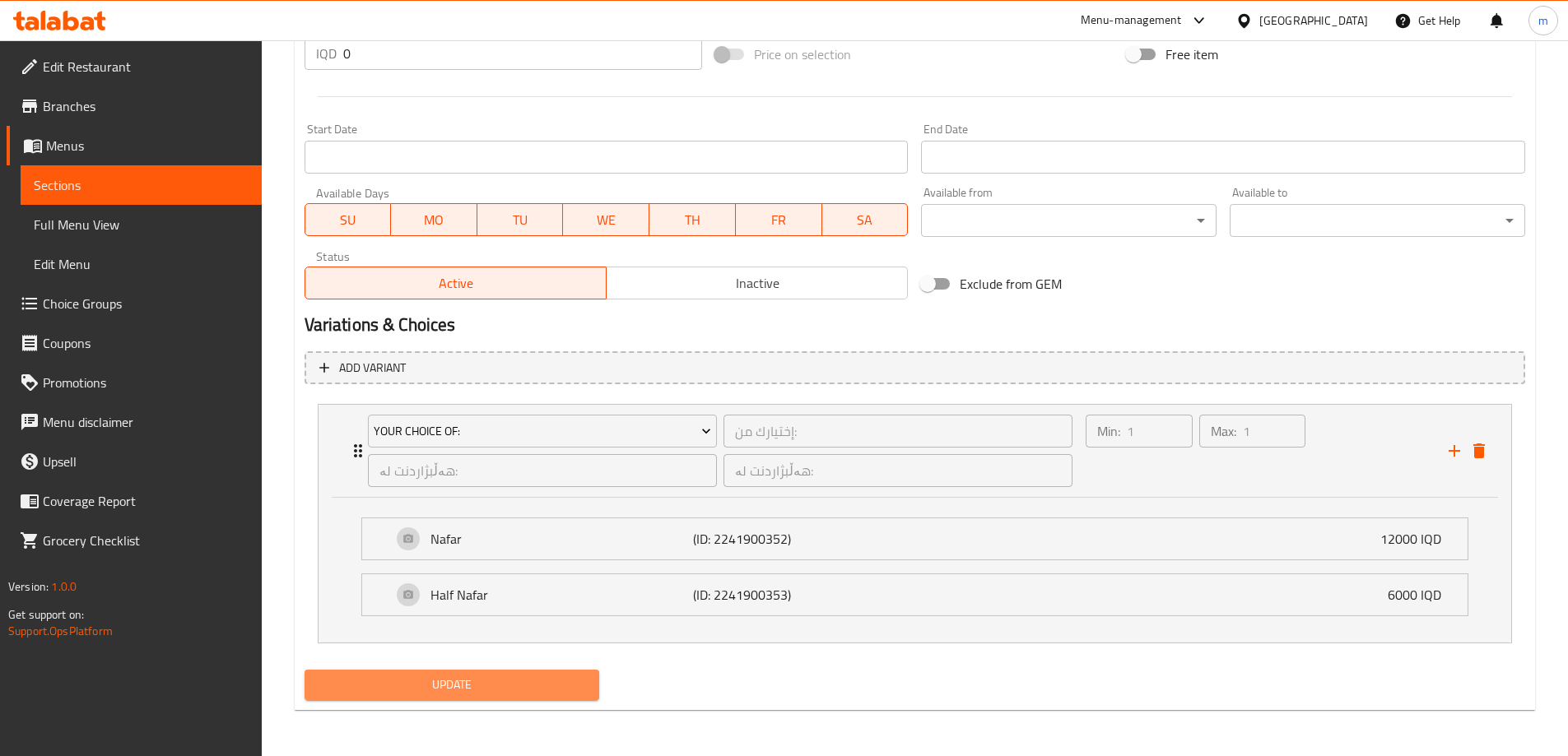
click at [561, 689] on span "Update" at bounding box center [452, 685] width 269 height 20
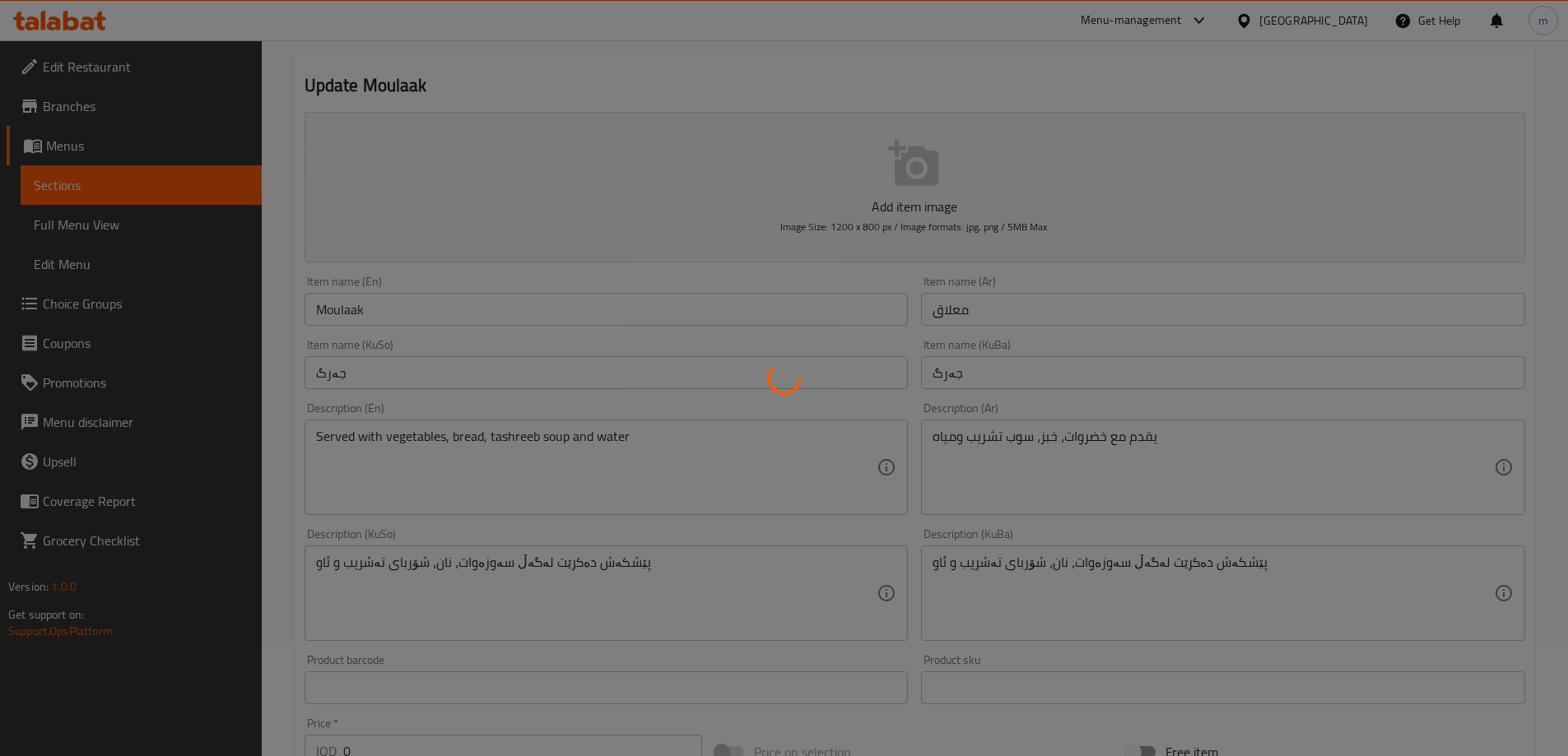
scroll to position [0, 0]
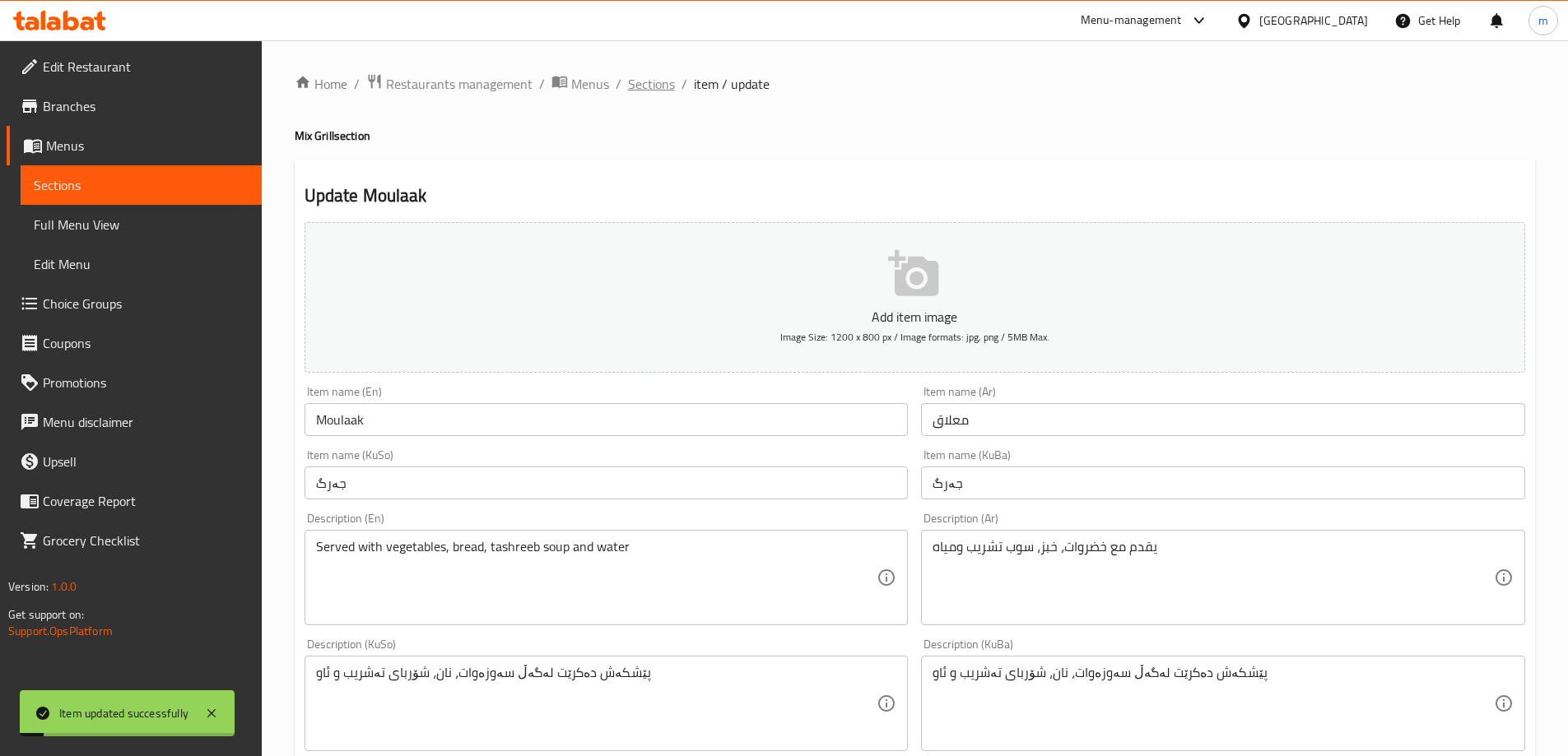
click at [666, 85] on span "Sections" at bounding box center [651, 84] width 47 height 20
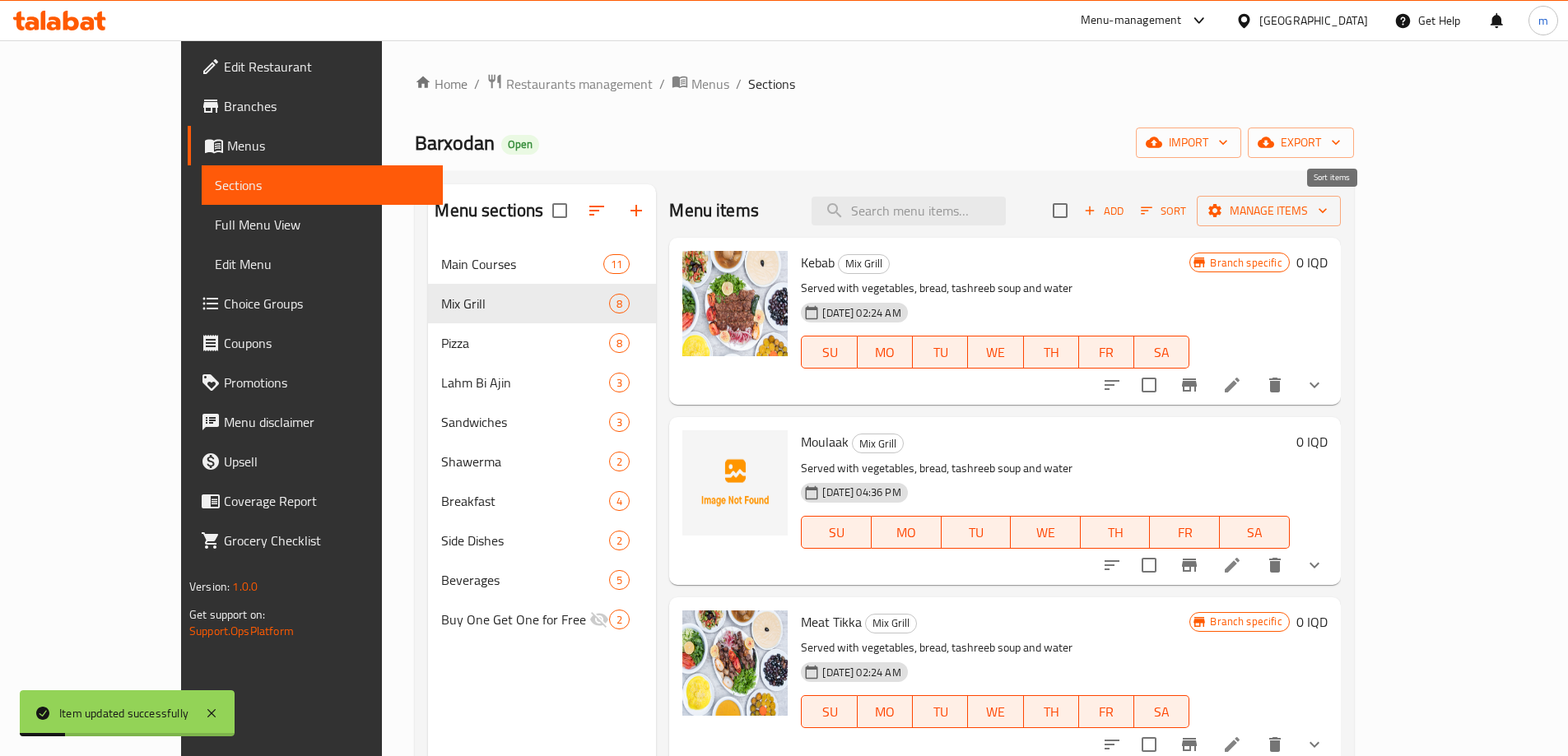
click at [1186, 202] on span "Sort" at bounding box center [1163, 211] width 46 height 19
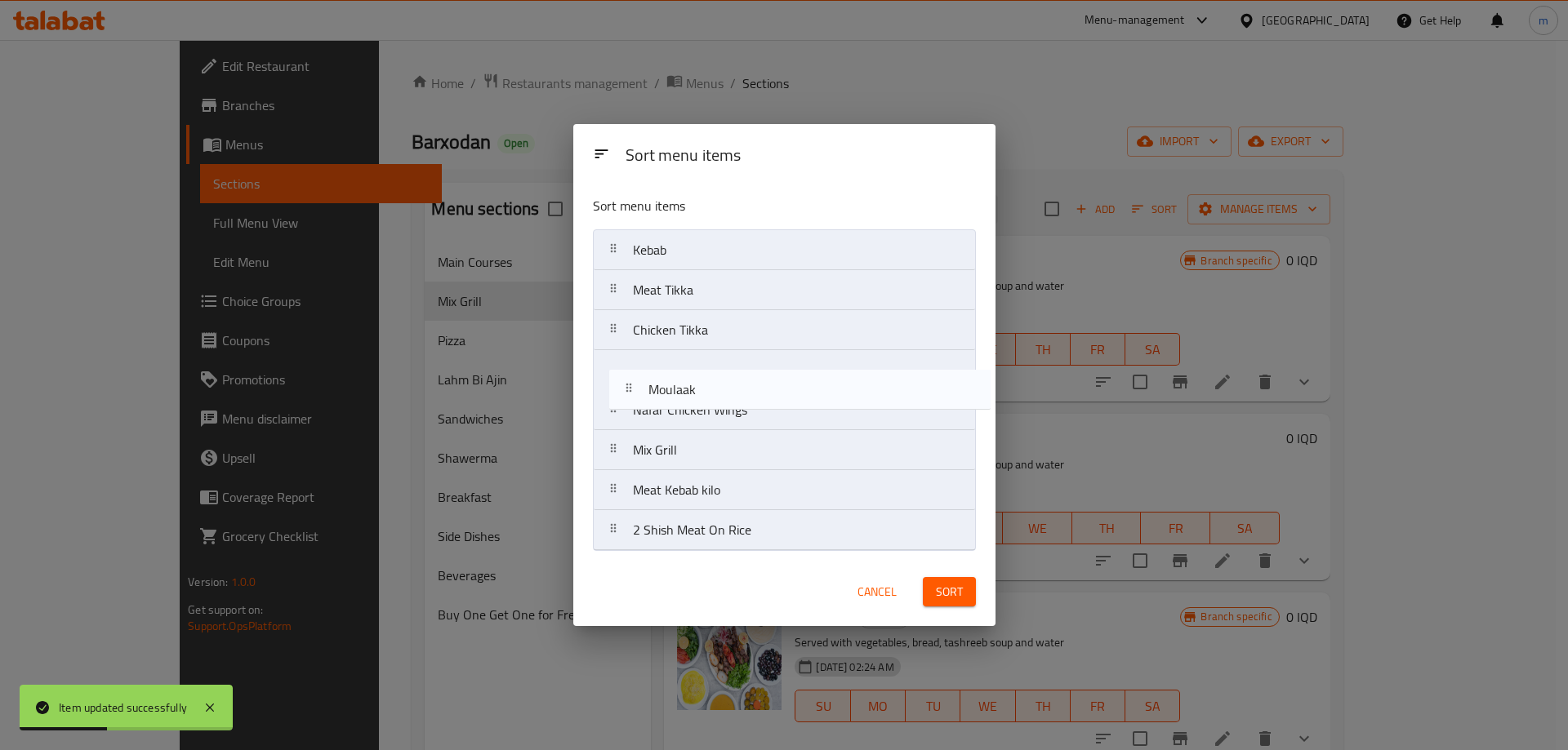
drag, startPoint x: 679, startPoint y: 295, endPoint x: 697, endPoint y: 412, distance: 118.4
drag, startPoint x: 675, startPoint y: 412, endPoint x: 687, endPoint y: 372, distance: 41.8
click at [687, 372] on nav "Kebab Meat Tikka Chicken Tikka Nafar Chicken Wings Moulaak Mix Grill Meat Kebab…" at bounding box center [784, 390] width 383 height 321
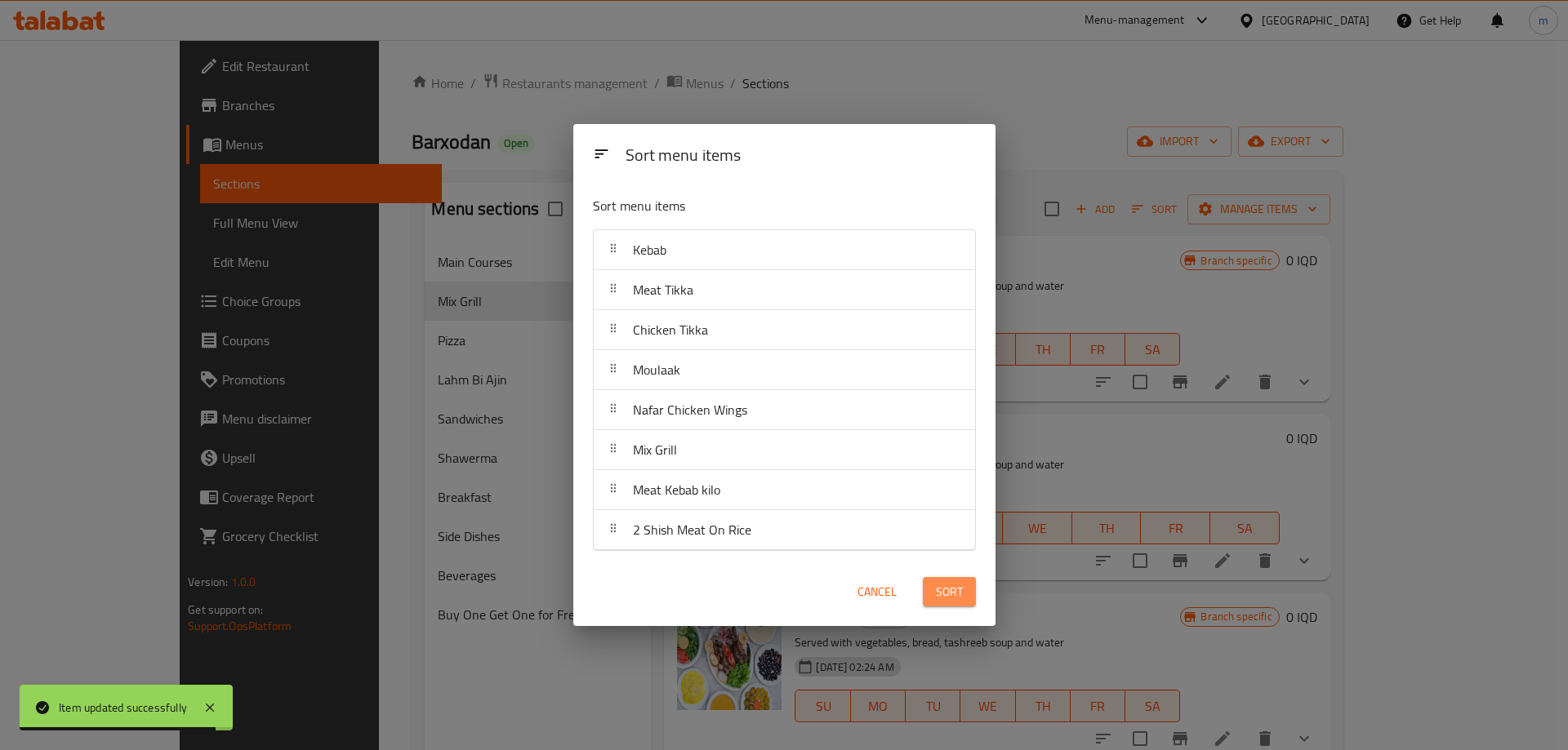
click at [943, 587] on span "Sort" at bounding box center [949, 592] width 27 height 20
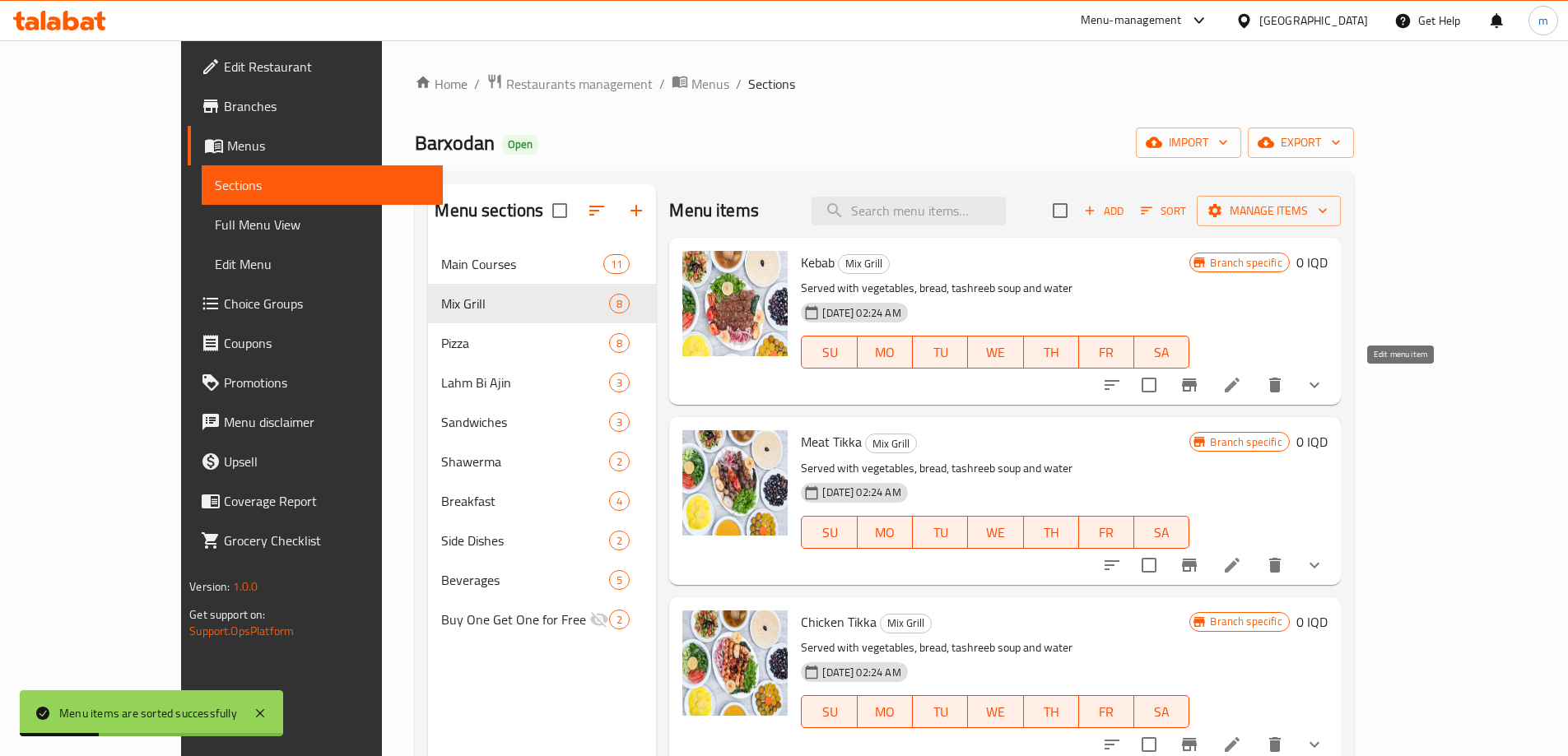
click at [1255, 381] on li at bounding box center [1233, 385] width 47 height 30
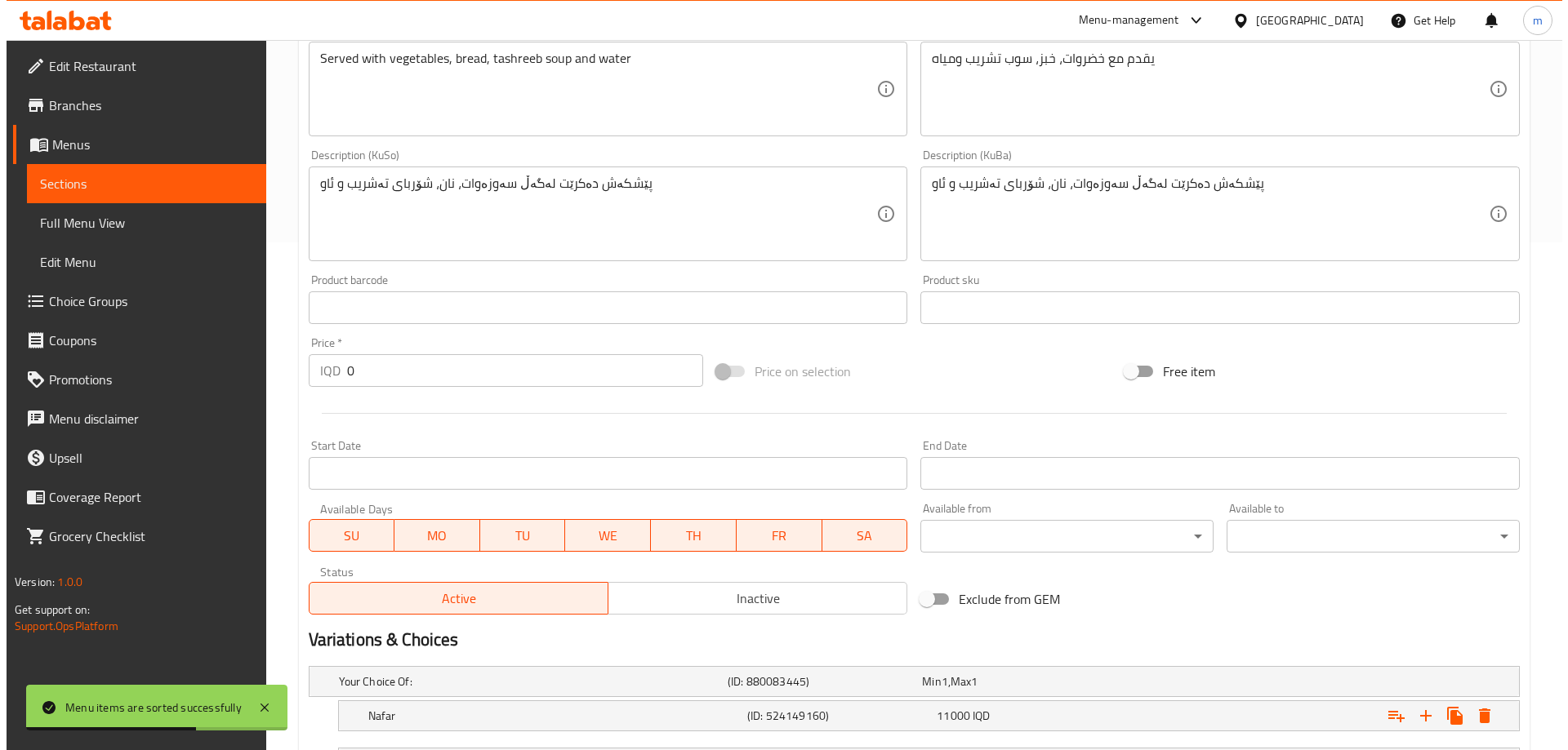
scroll to position [651, 0]
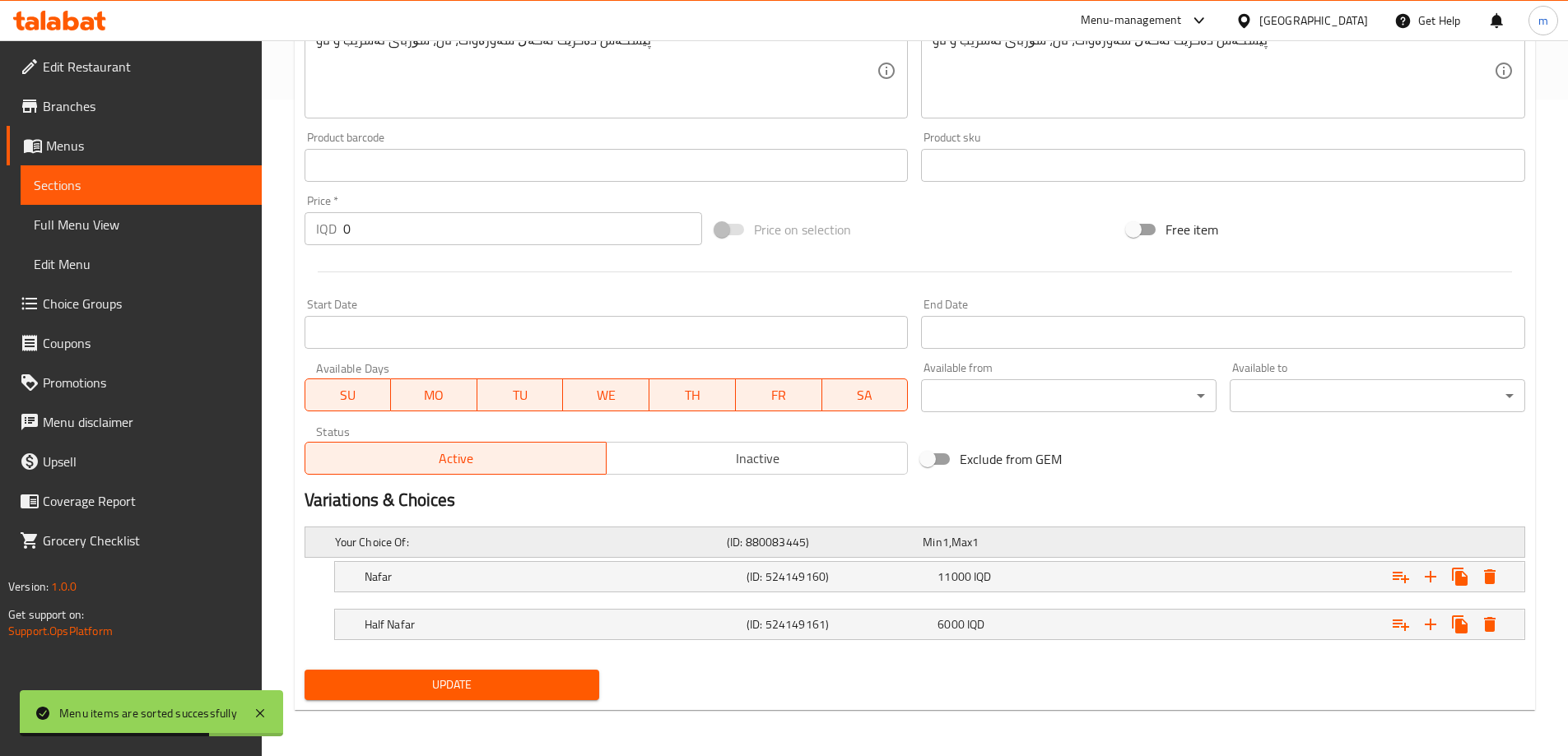
click at [640, 550] on div "Your Choice Of:" at bounding box center [527, 542] width 392 height 23
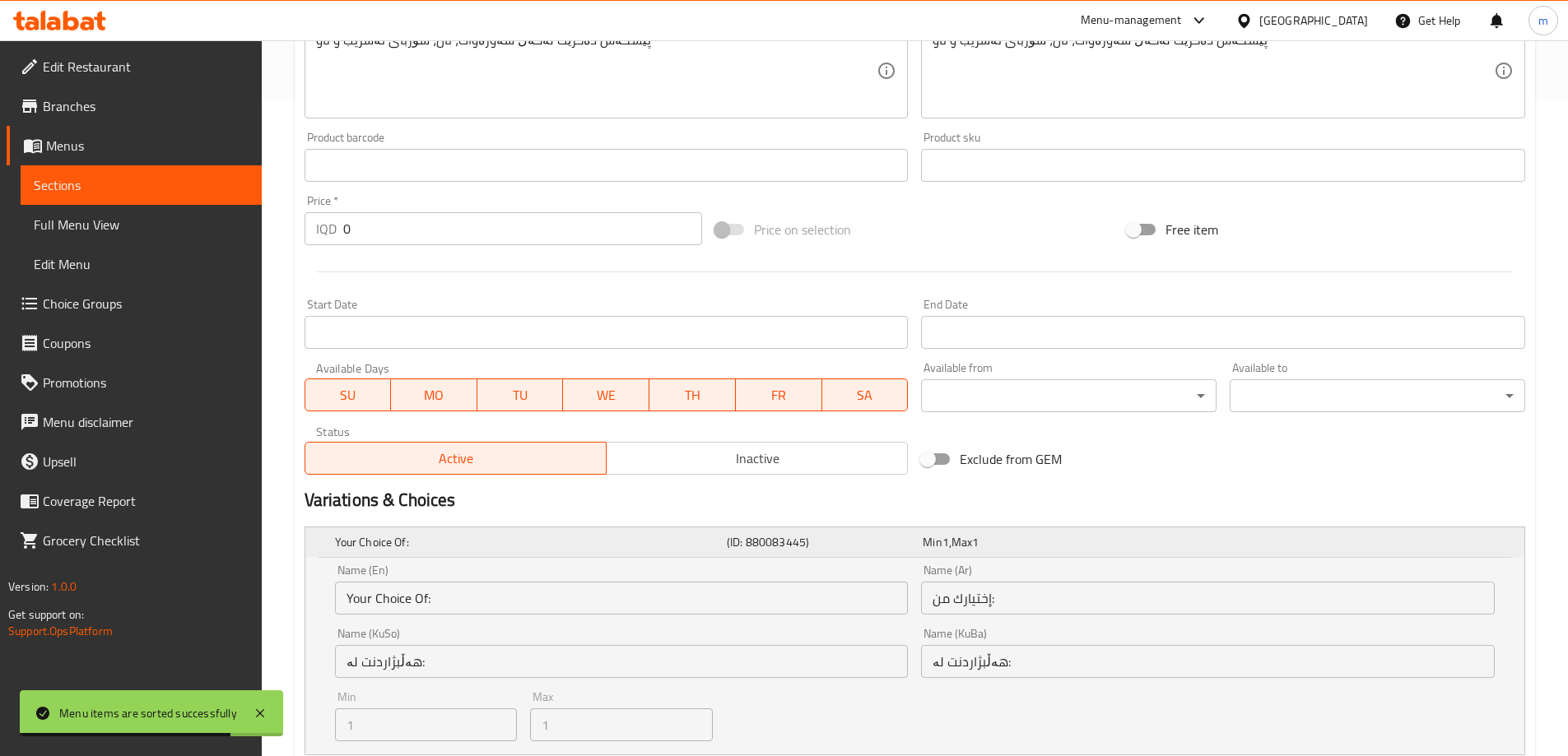
click at [1089, 550] on div "Min 1 , Max 1" at bounding box center [1017, 543] width 189 height 17
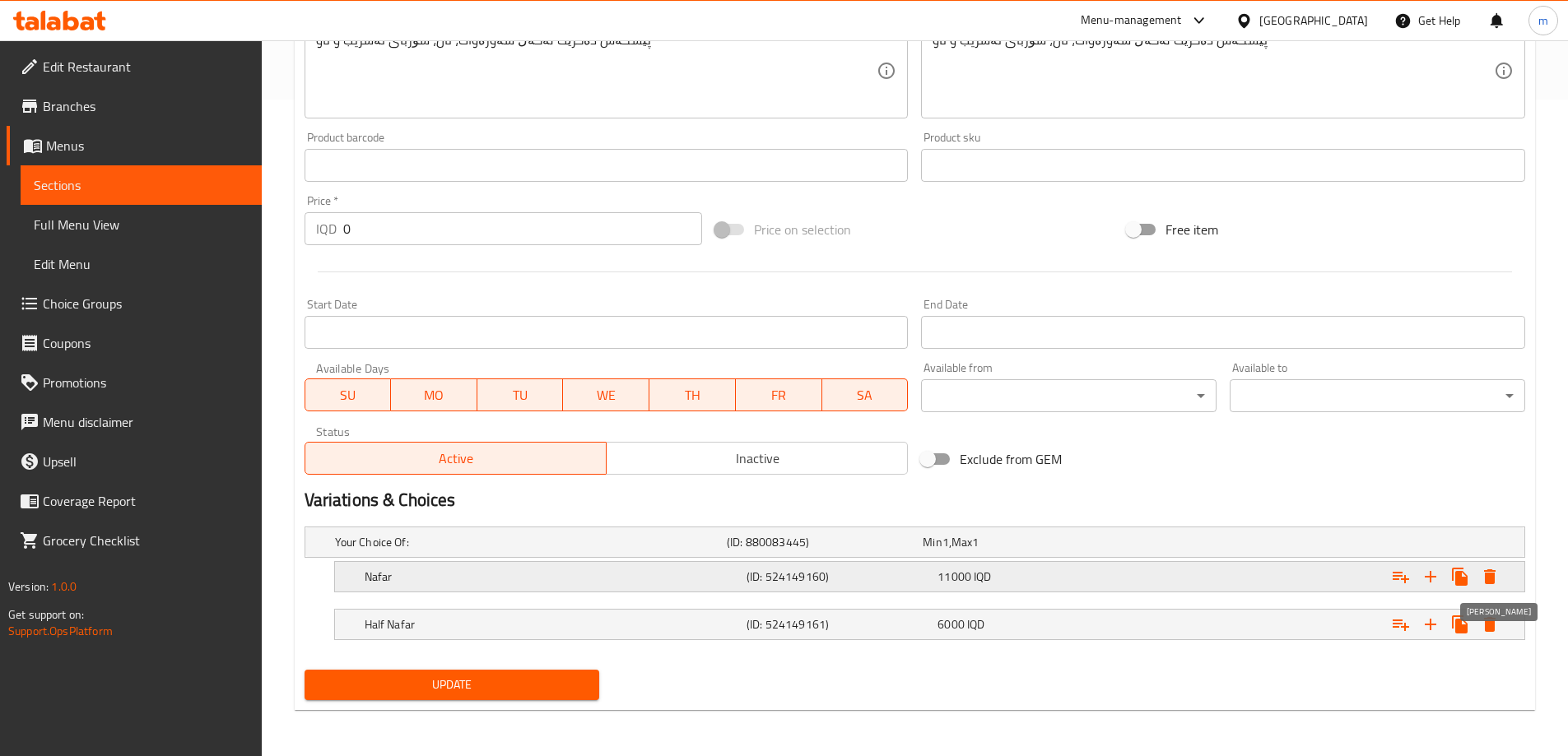
click at [1494, 578] on icon "Expand" at bounding box center [1490, 577] width 11 height 15
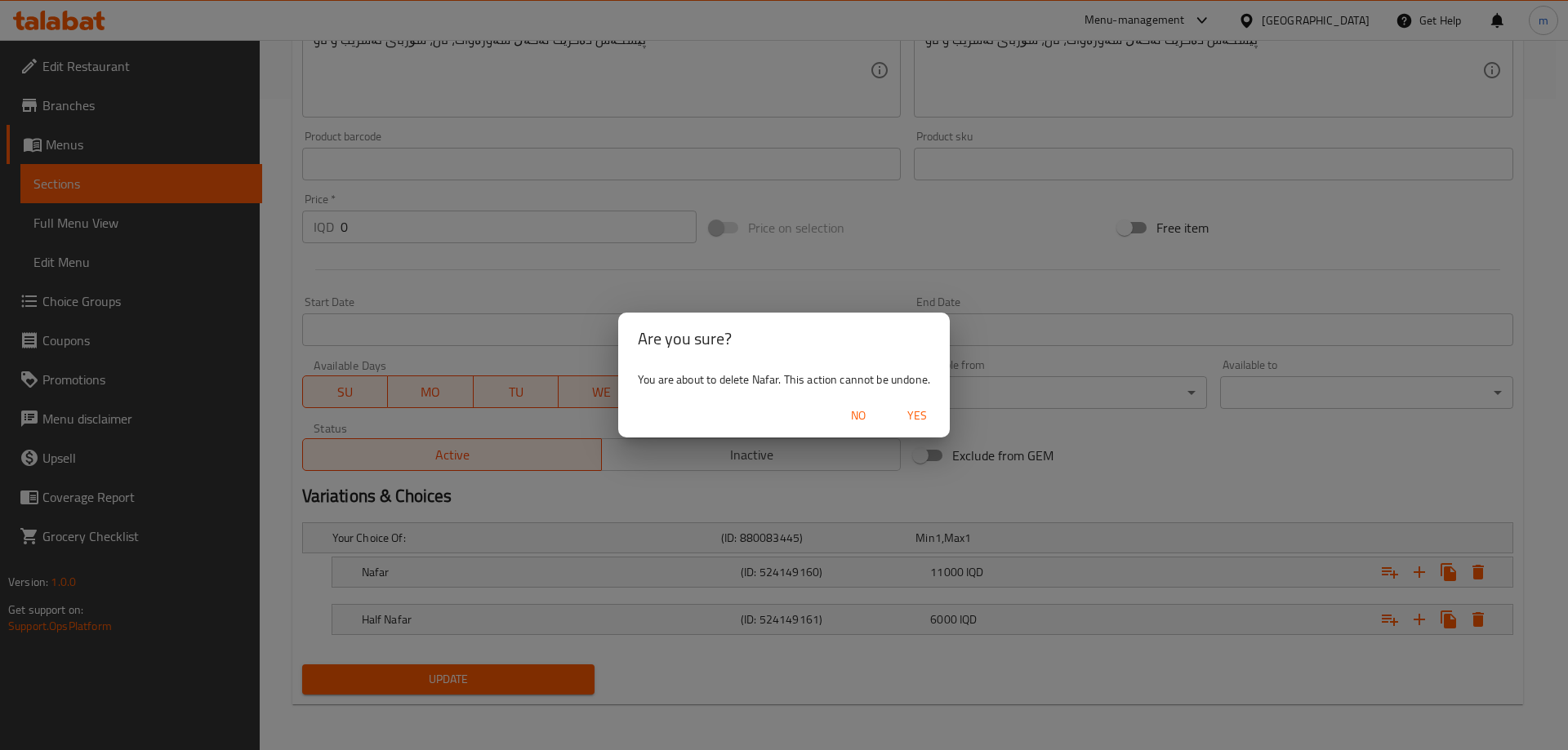
click at [933, 418] on span "Yes" at bounding box center [918, 416] width 39 height 20
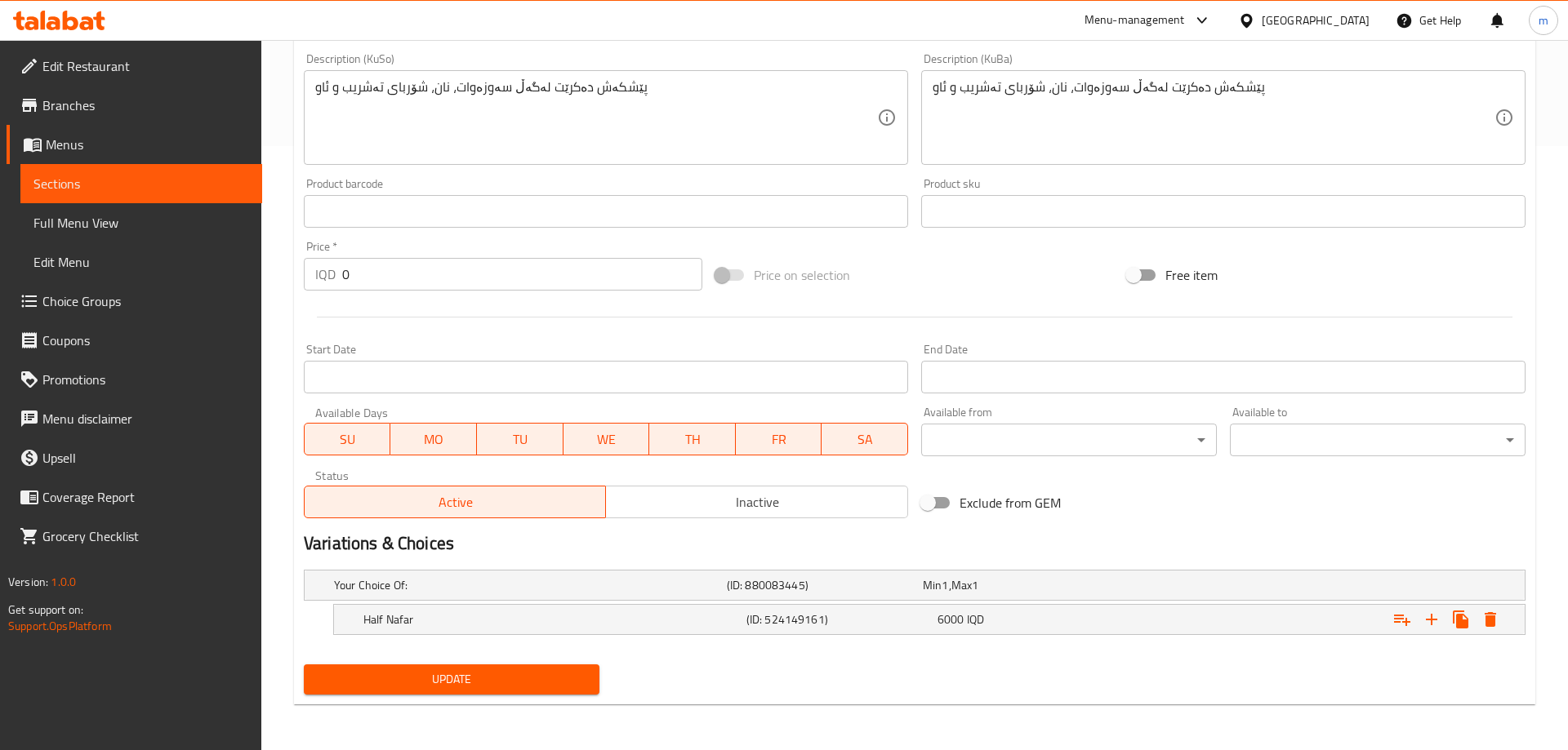
scroll to position [604, 0]
click at [1488, 611] on icon "Expand" at bounding box center [1477, 619] width 19 height 19
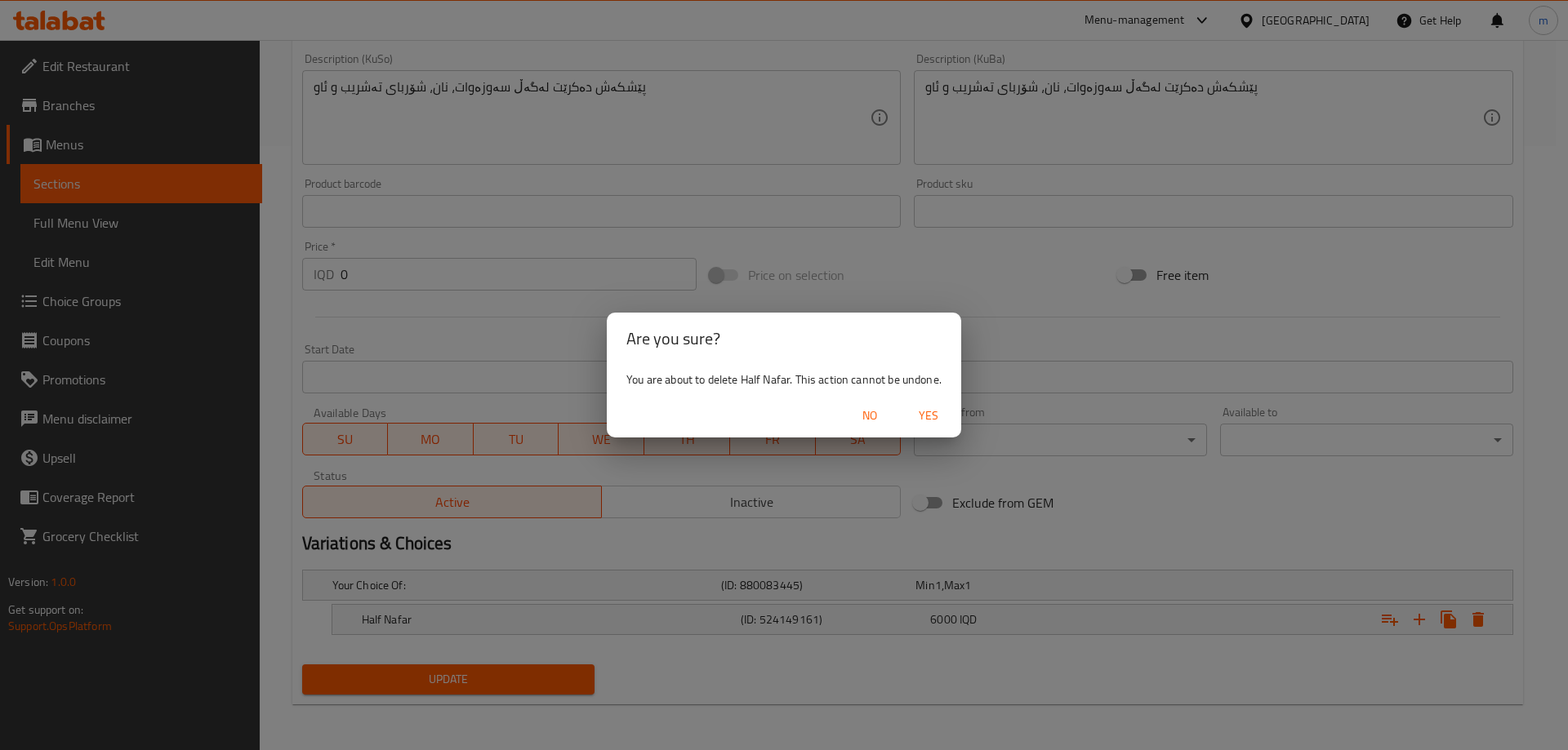
click at [933, 419] on span "Yes" at bounding box center [929, 416] width 39 height 20
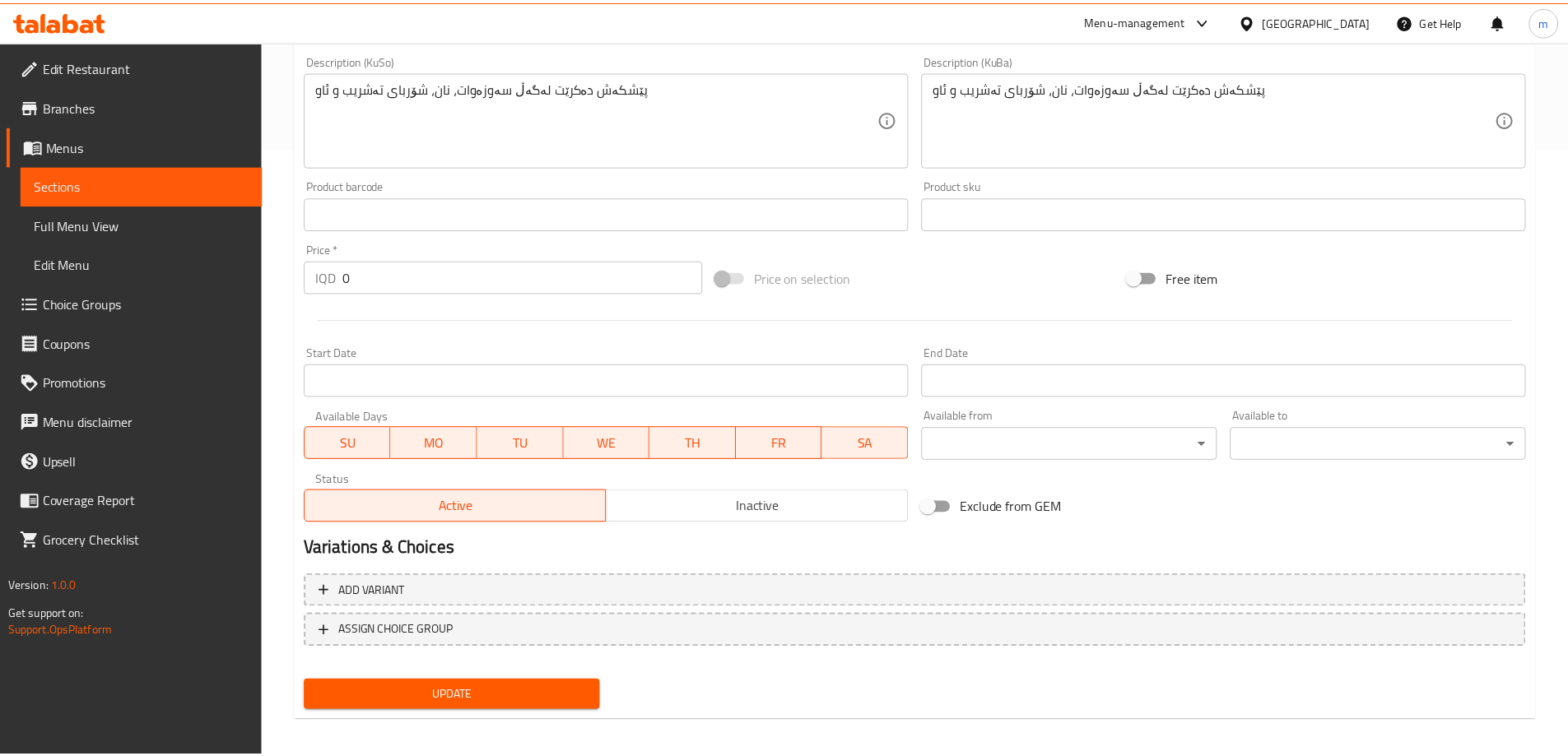
scroll to position [603, 0]
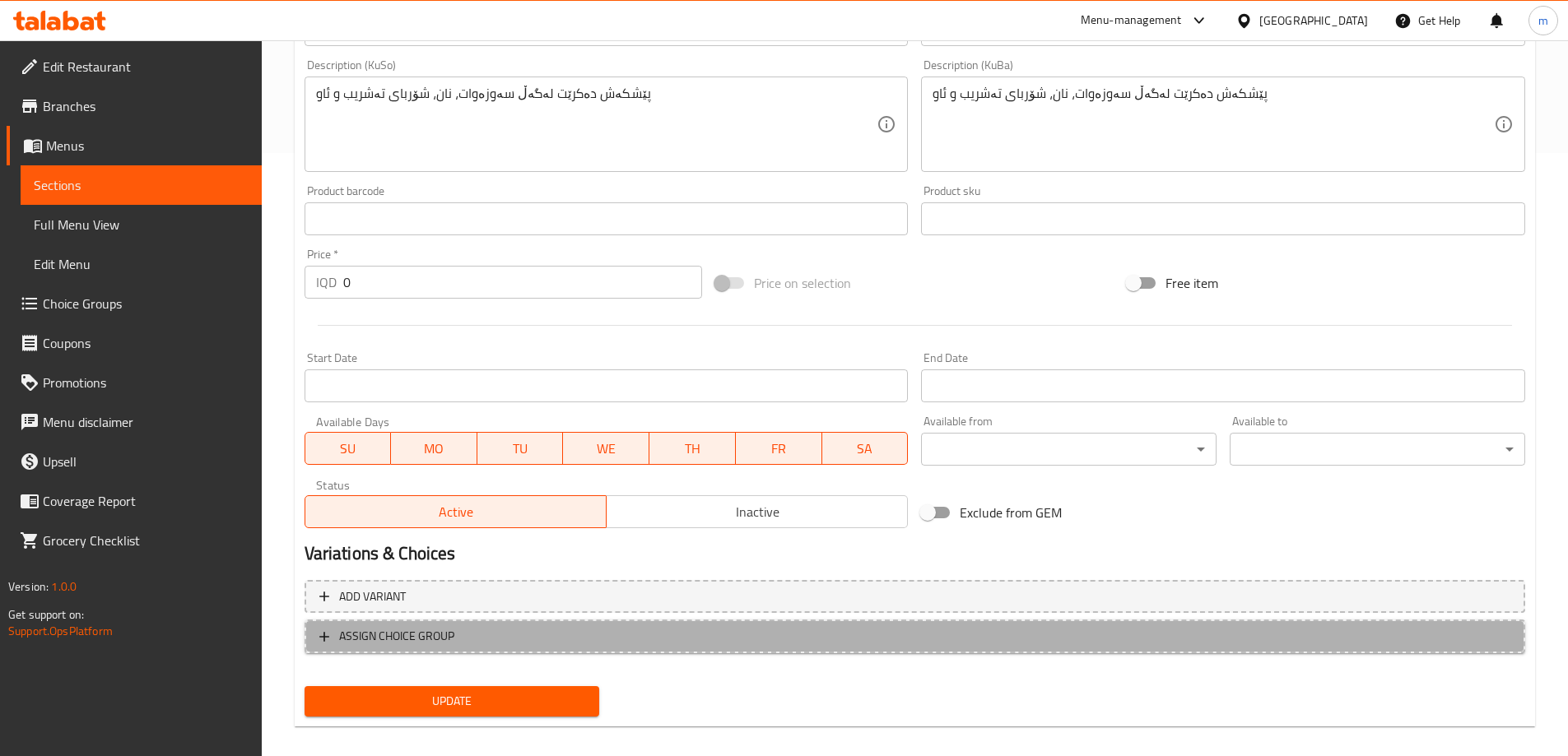
click at [566, 634] on span "ASSIGN CHOICE GROUP" at bounding box center [914, 637] width 1191 height 20
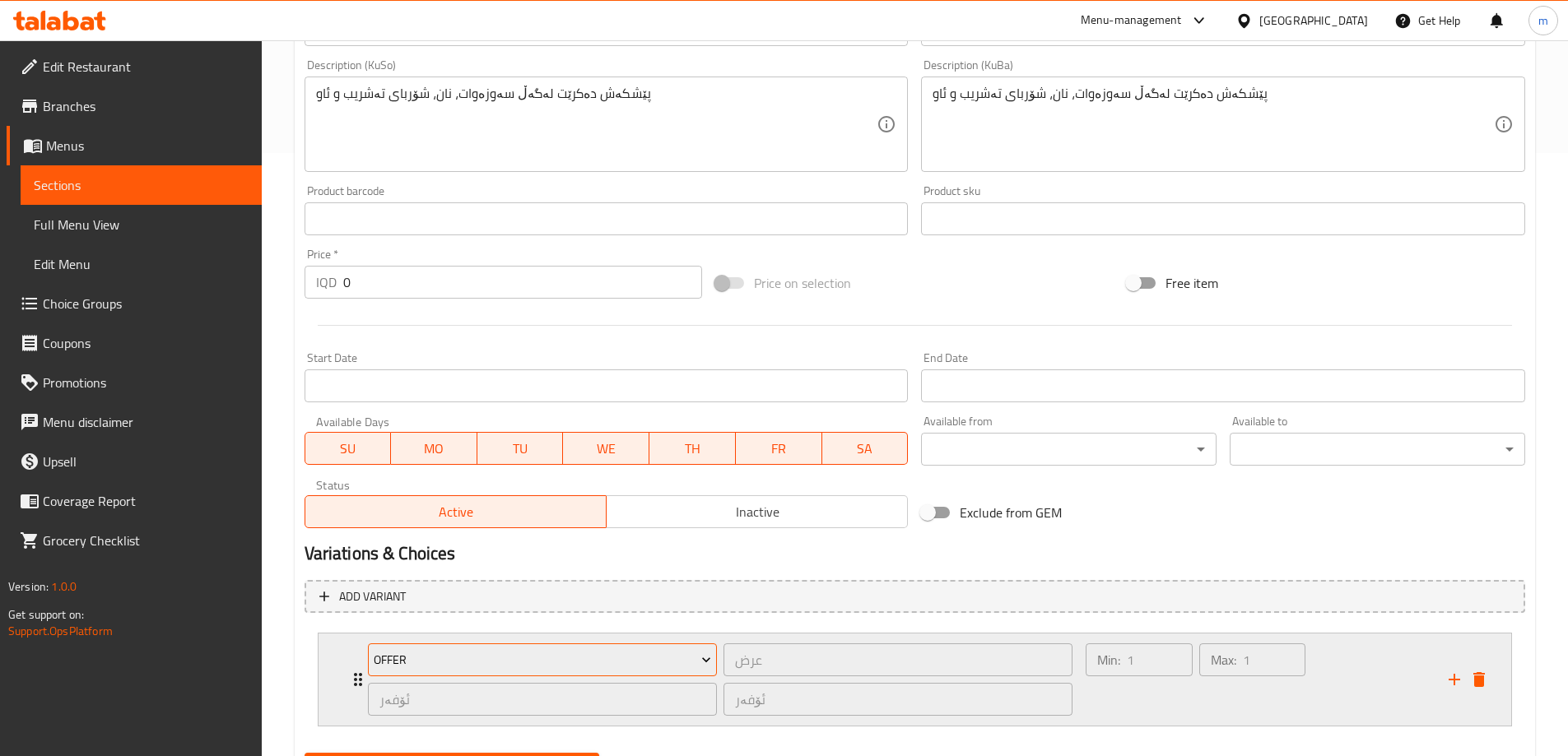
click at [517, 667] on span "Offer" at bounding box center [542, 660] width 337 height 20
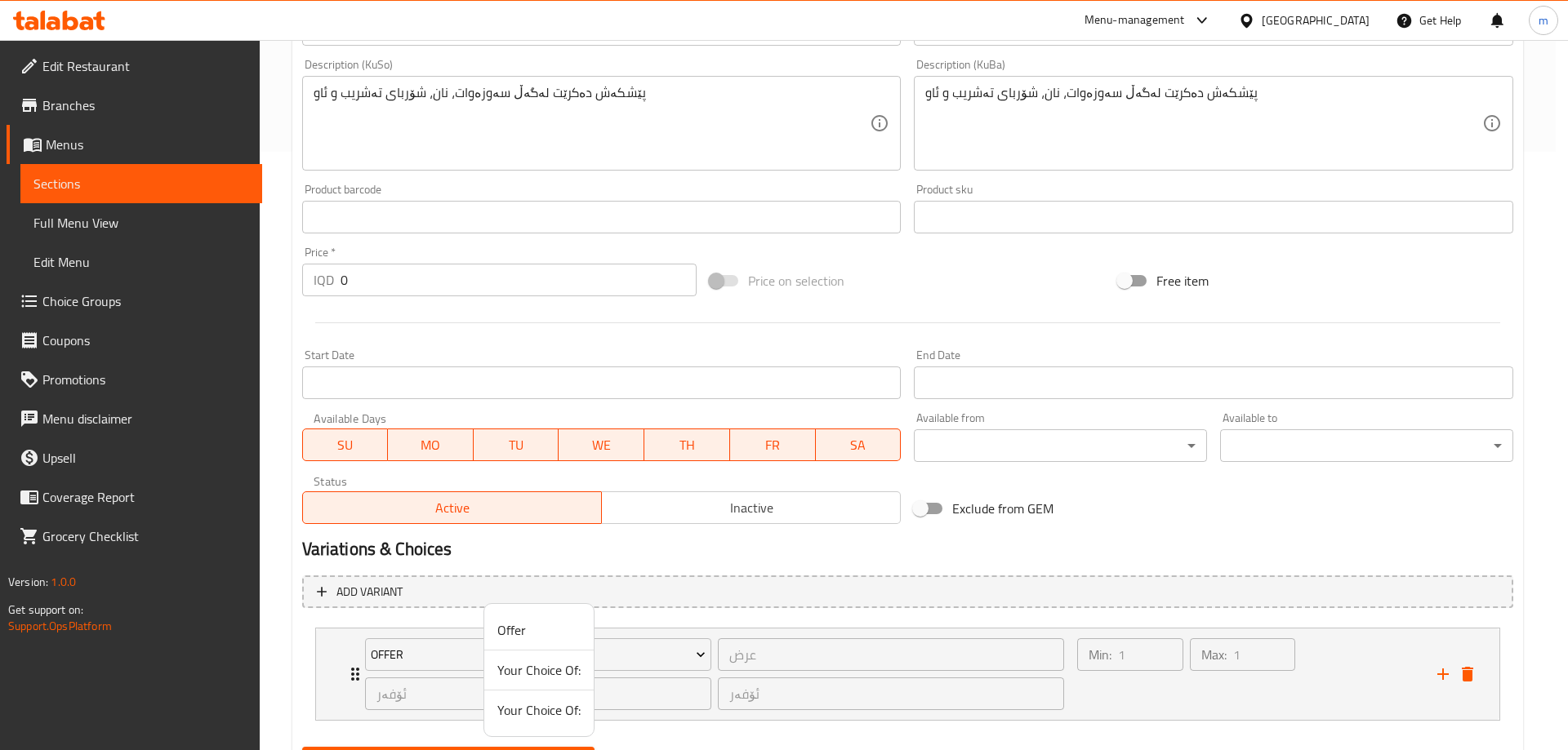
click at [565, 678] on span "Your Choice Of:" at bounding box center [539, 670] width 83 height 19
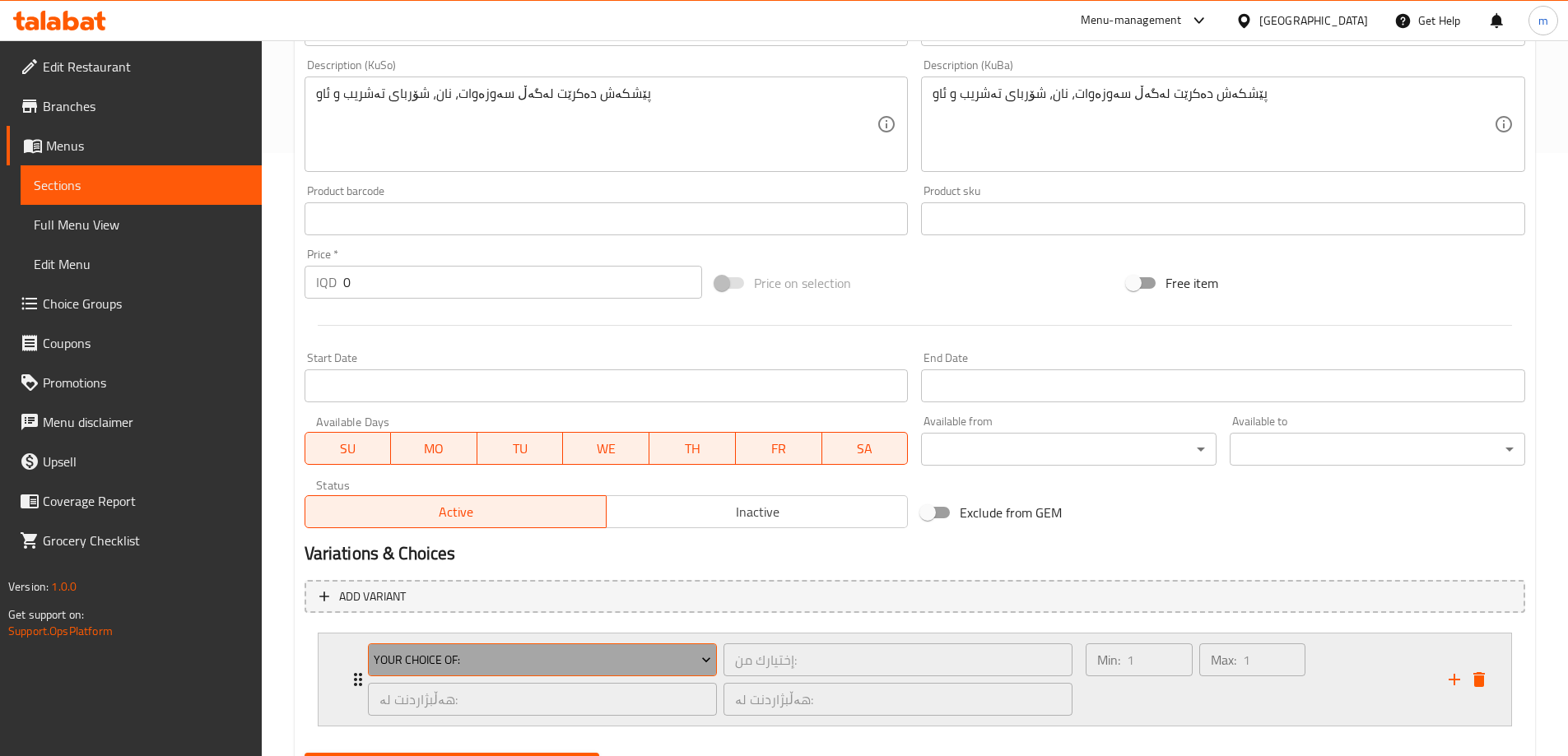
click at [515, 664] on span "Your Choice Of:" at bounding box center [542, 660] width 337 height 20
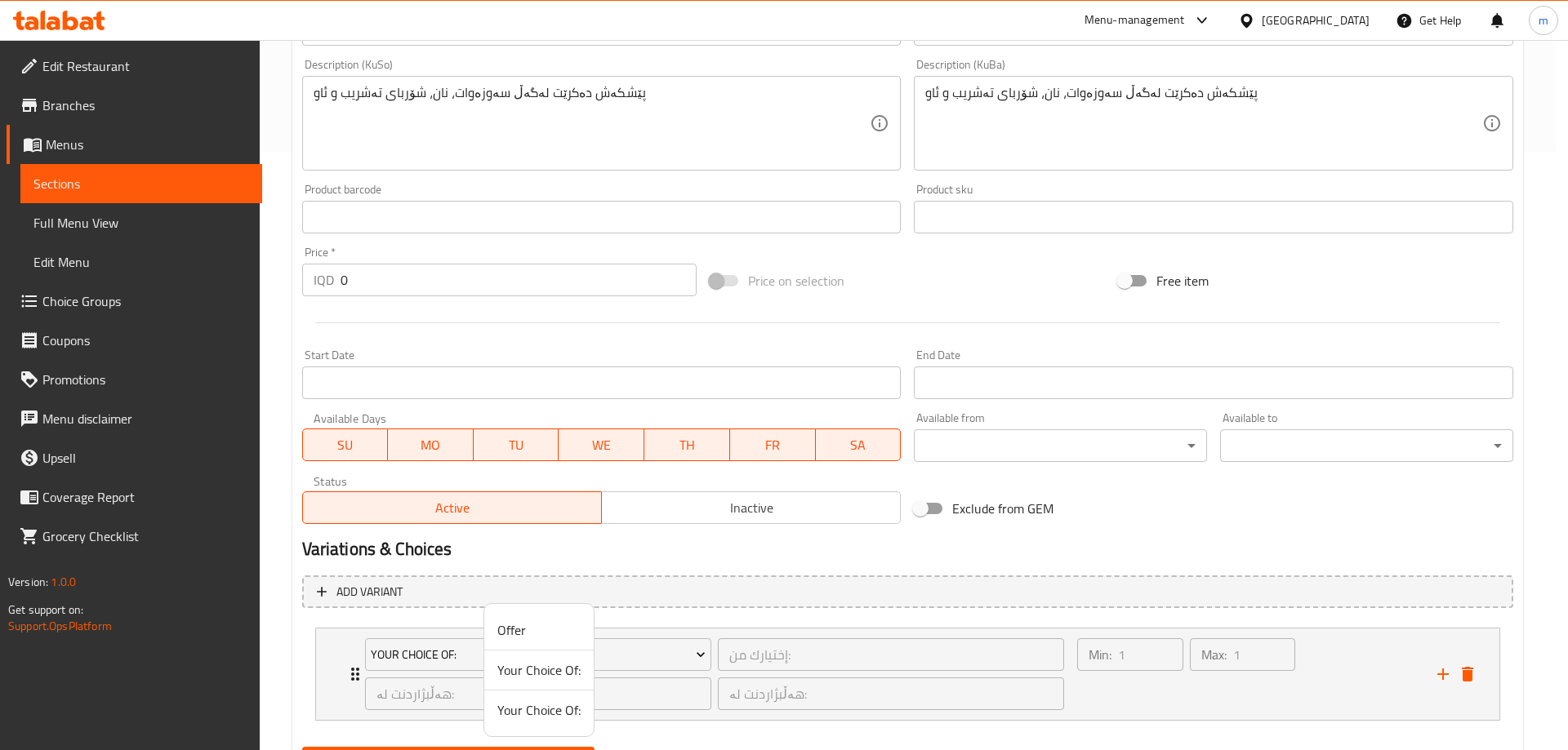
click at [518, 708] on span "Your Choice Of:" at bounding box center [539, 709] width 83 height 19
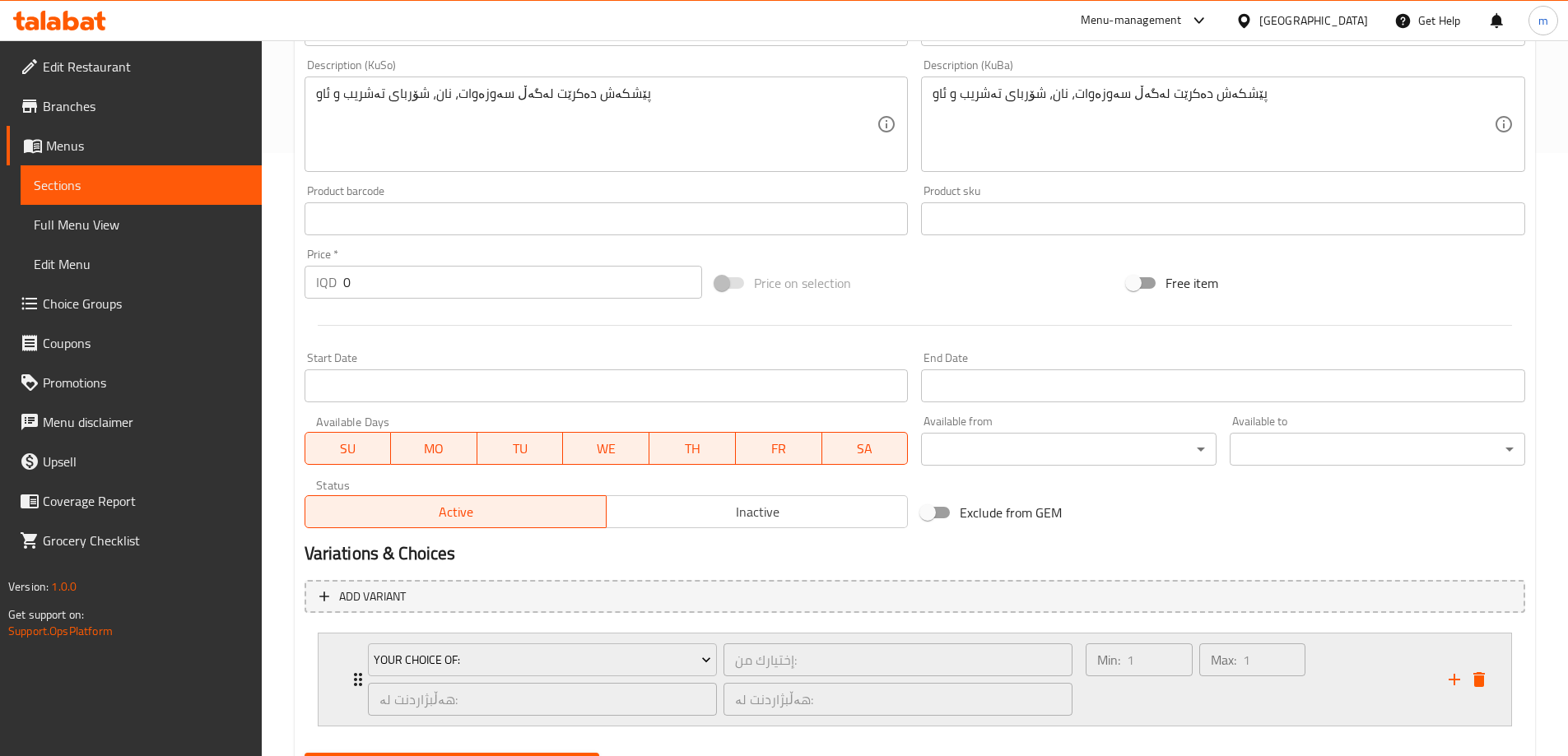
click at [1228, 675] on div "Max: 1 ​" at bounding box center [1252, 659] width 106 height 33
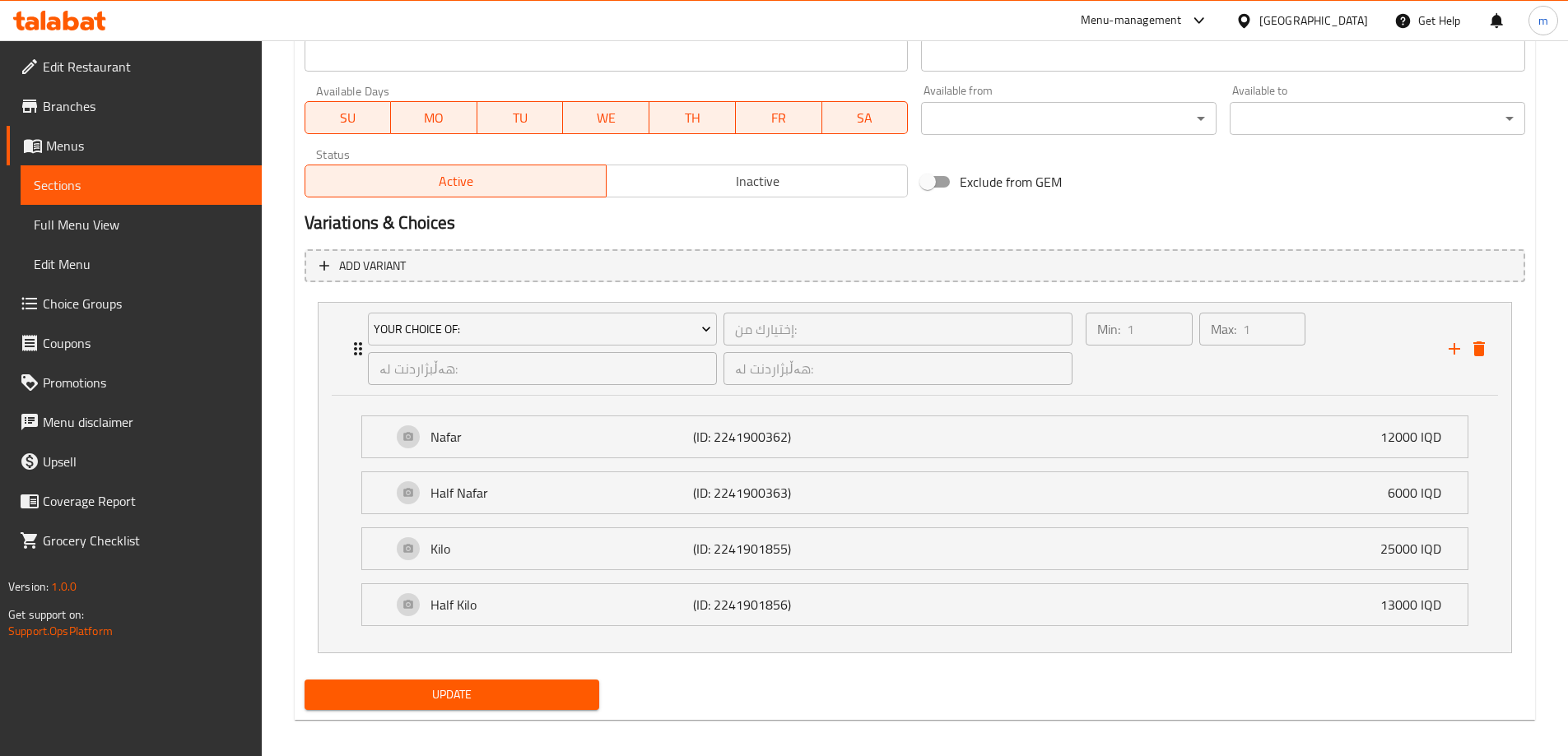
scroll to position [944, 0]
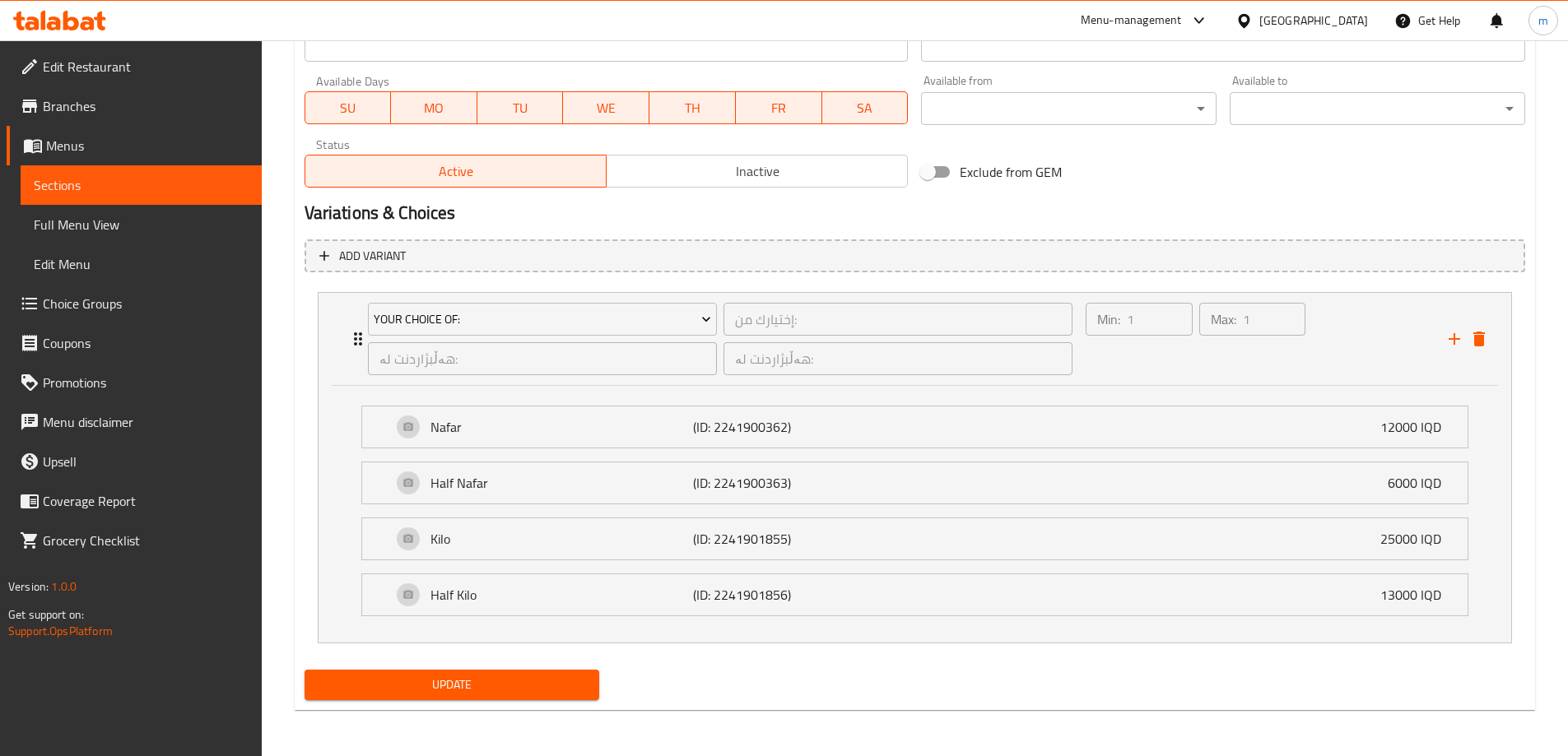
click at [547, 689] on span "Update" at bounding box center [452, 685] width 269 height 20
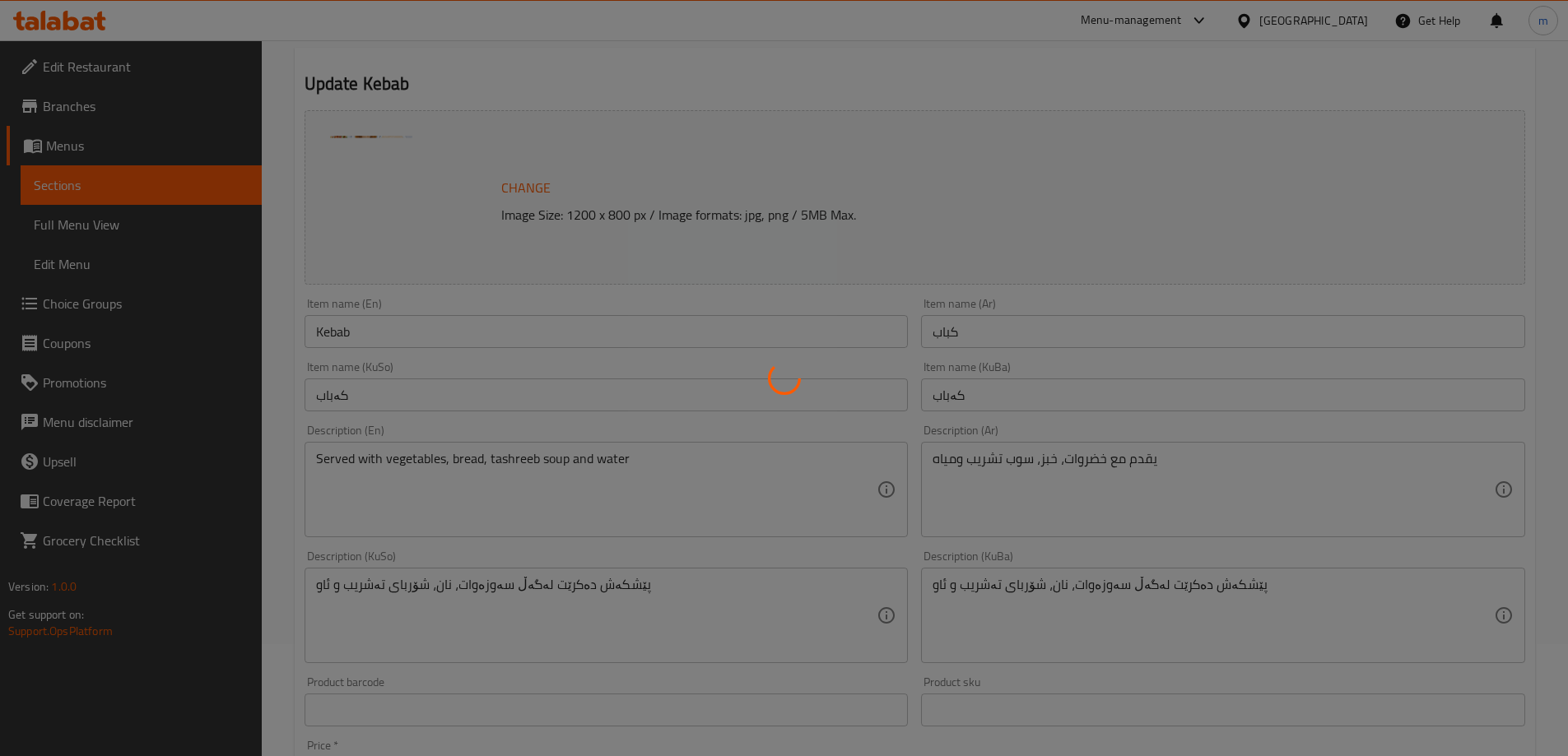
scroll to position [0, 0]
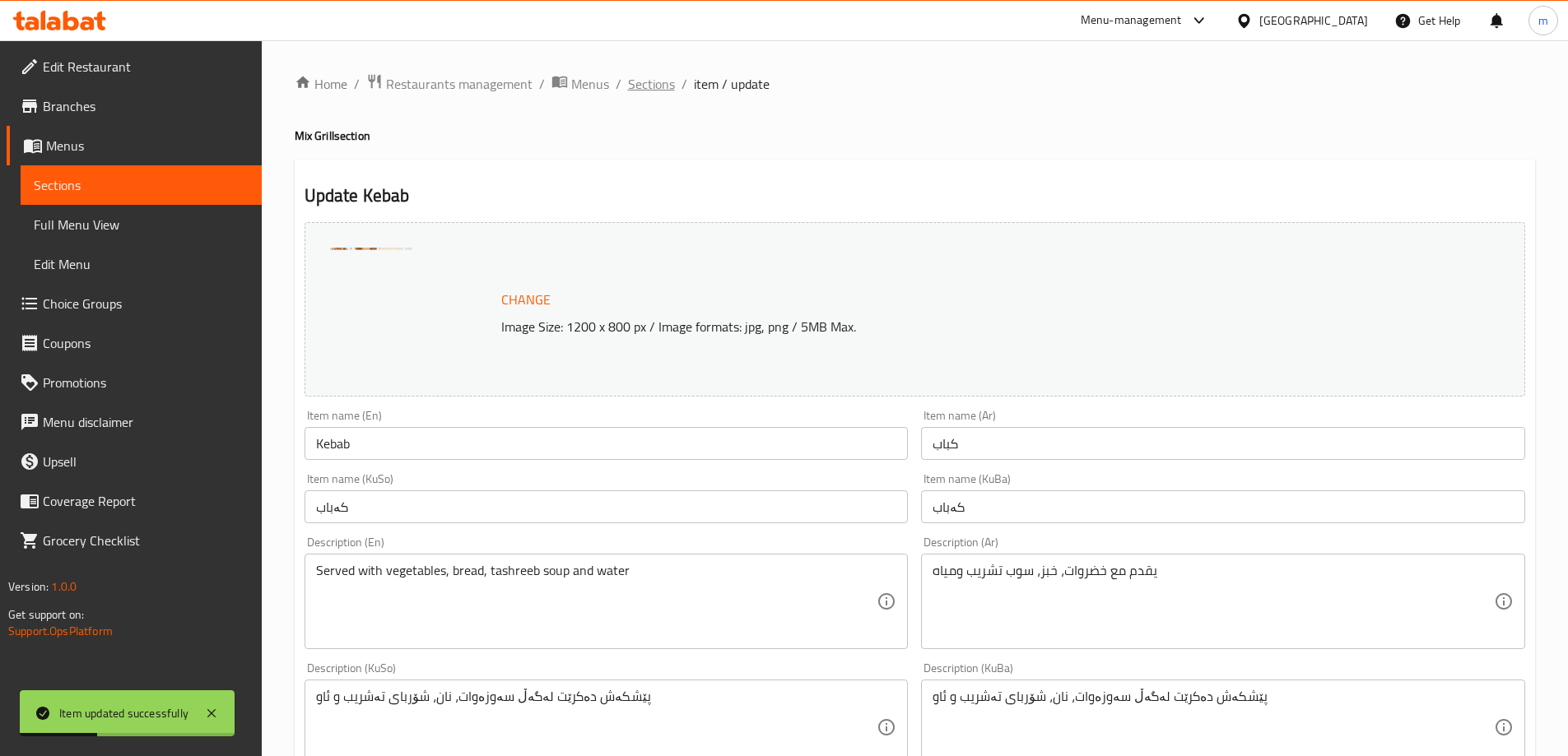
click at [638, 81] on span "Sections" at bounding box center [651, 84] width 47 height 20
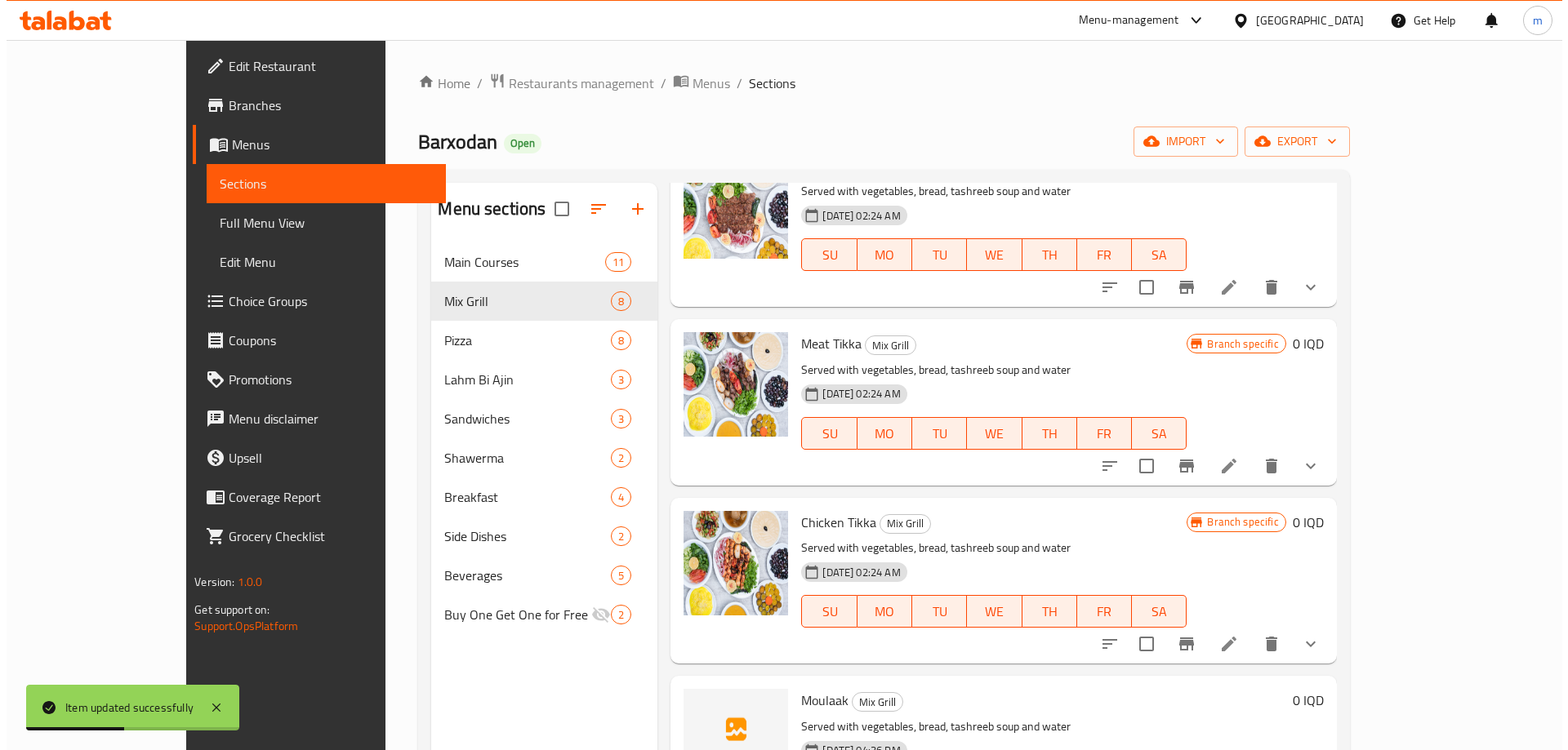
scroll to position [190, 0]
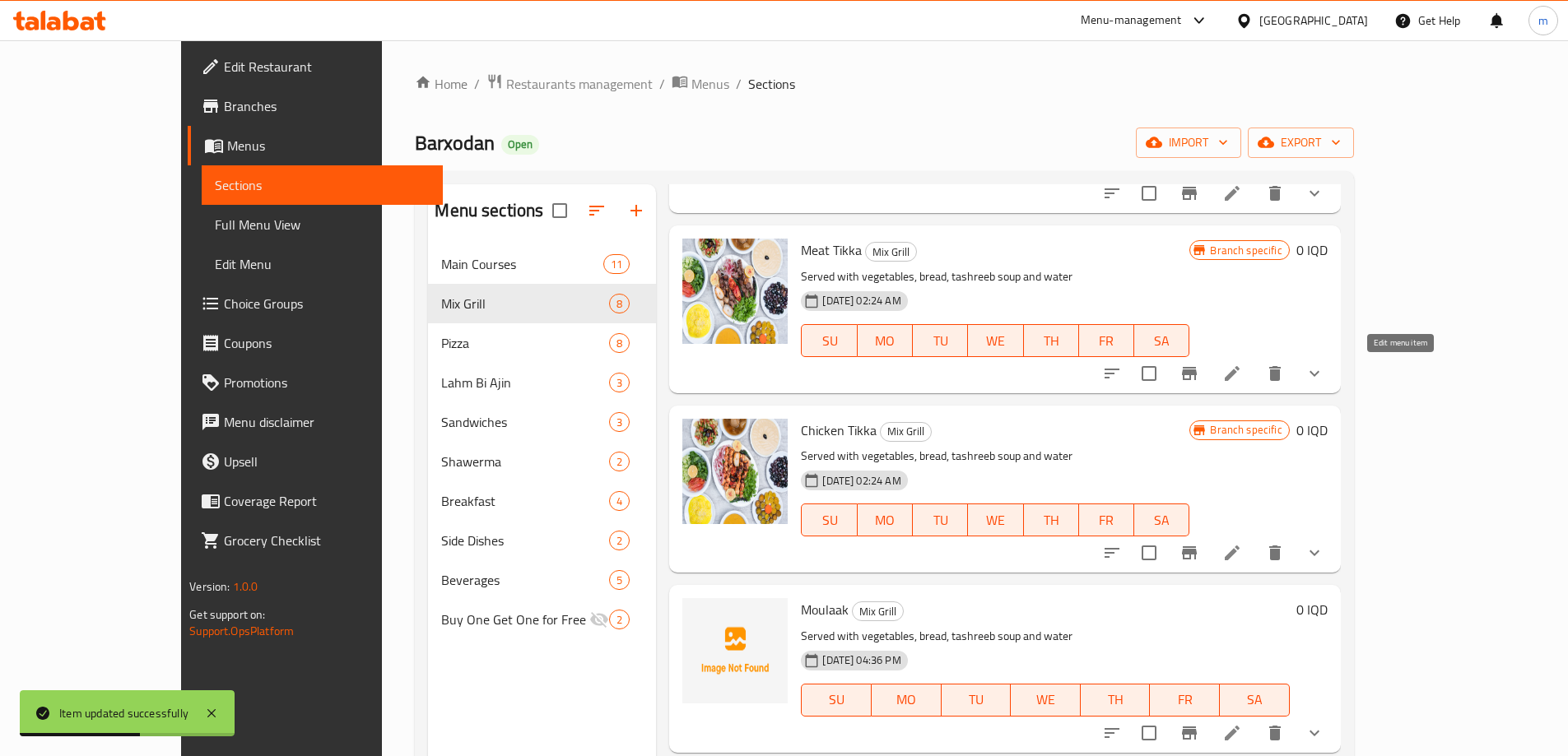
click at [1239, 368] on icon at bounding box center [1232, 373] width 15 height 15
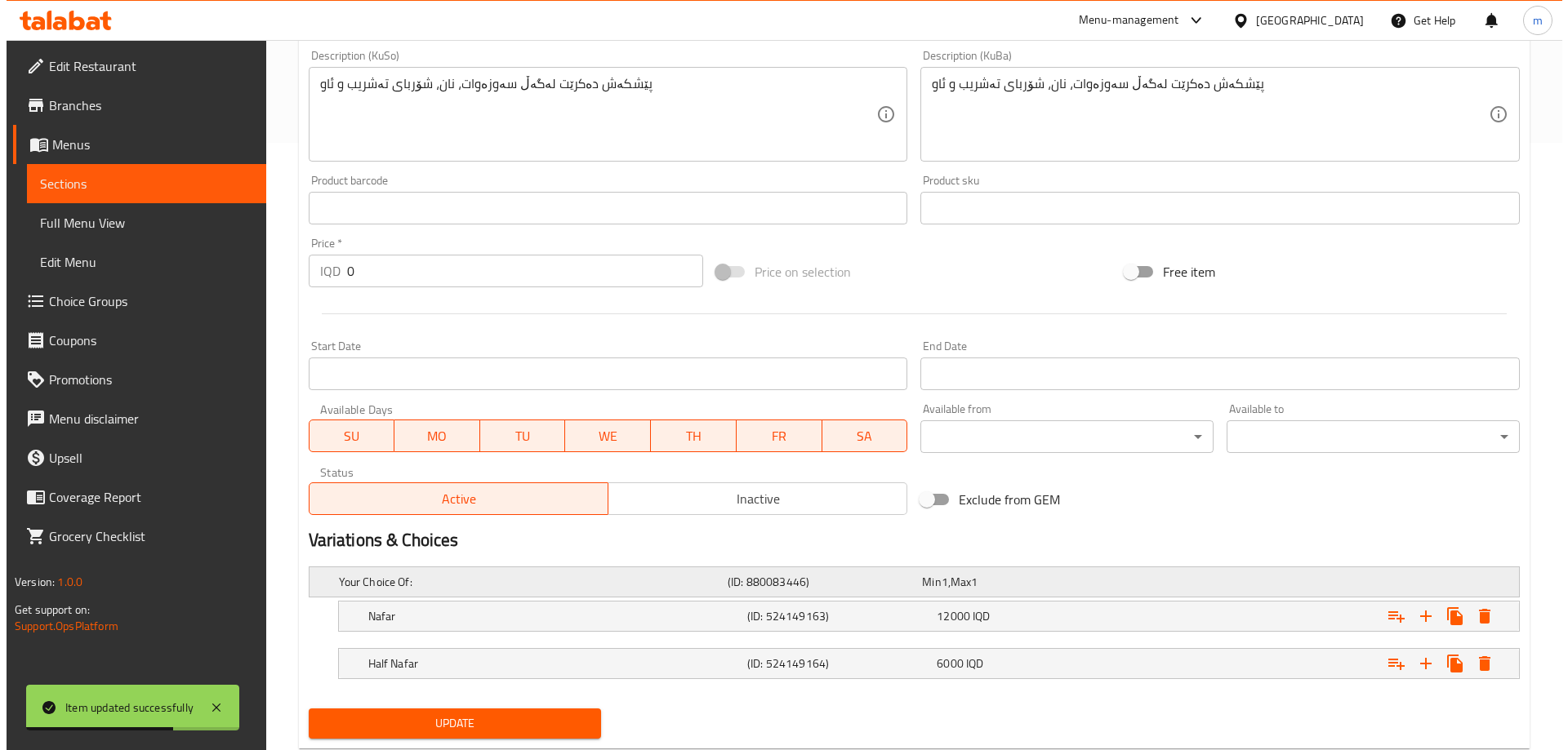
scroll to position [651, 0]
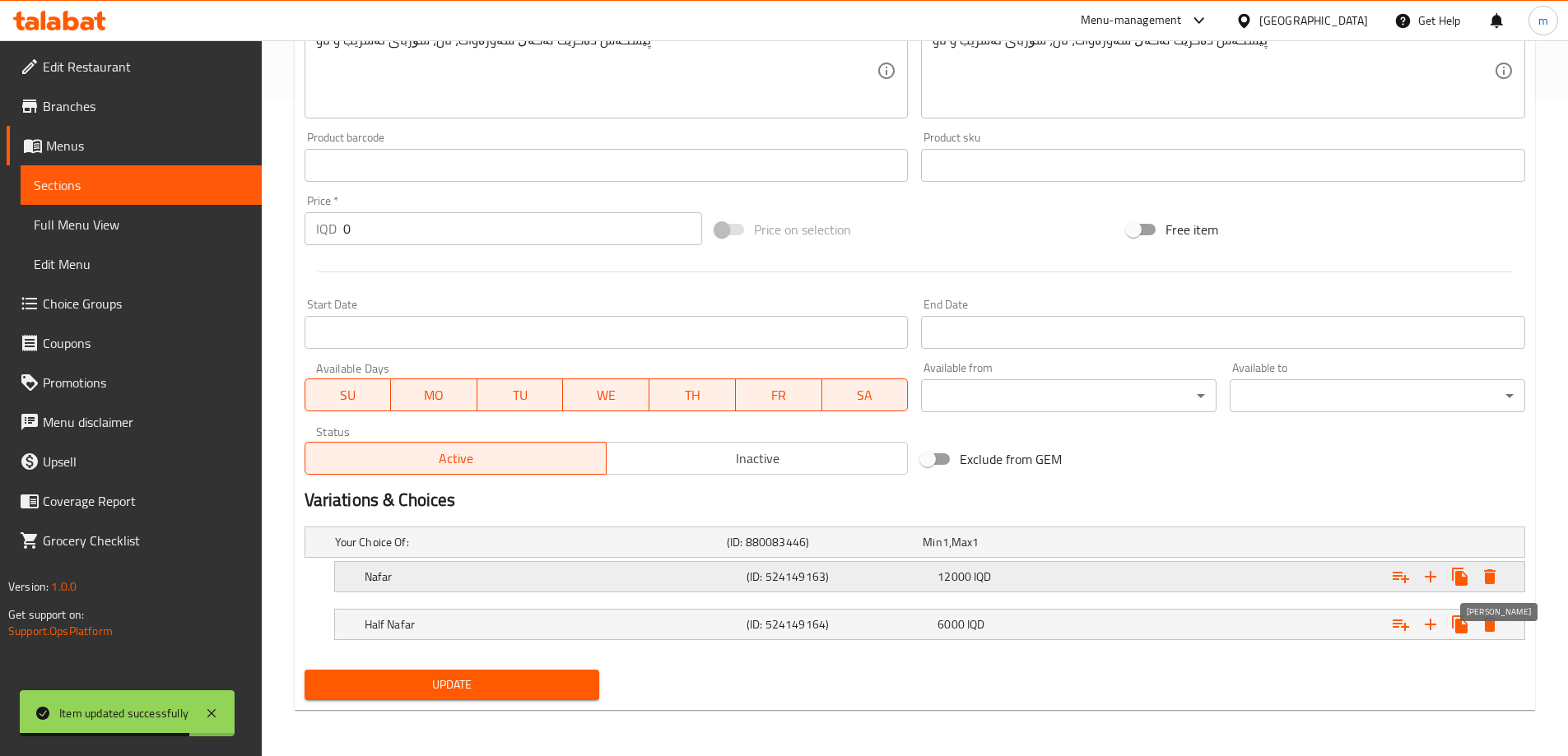
click at [1488, 572] on icon "Expand" at bounding box center [1490, 577] width 11 height 15
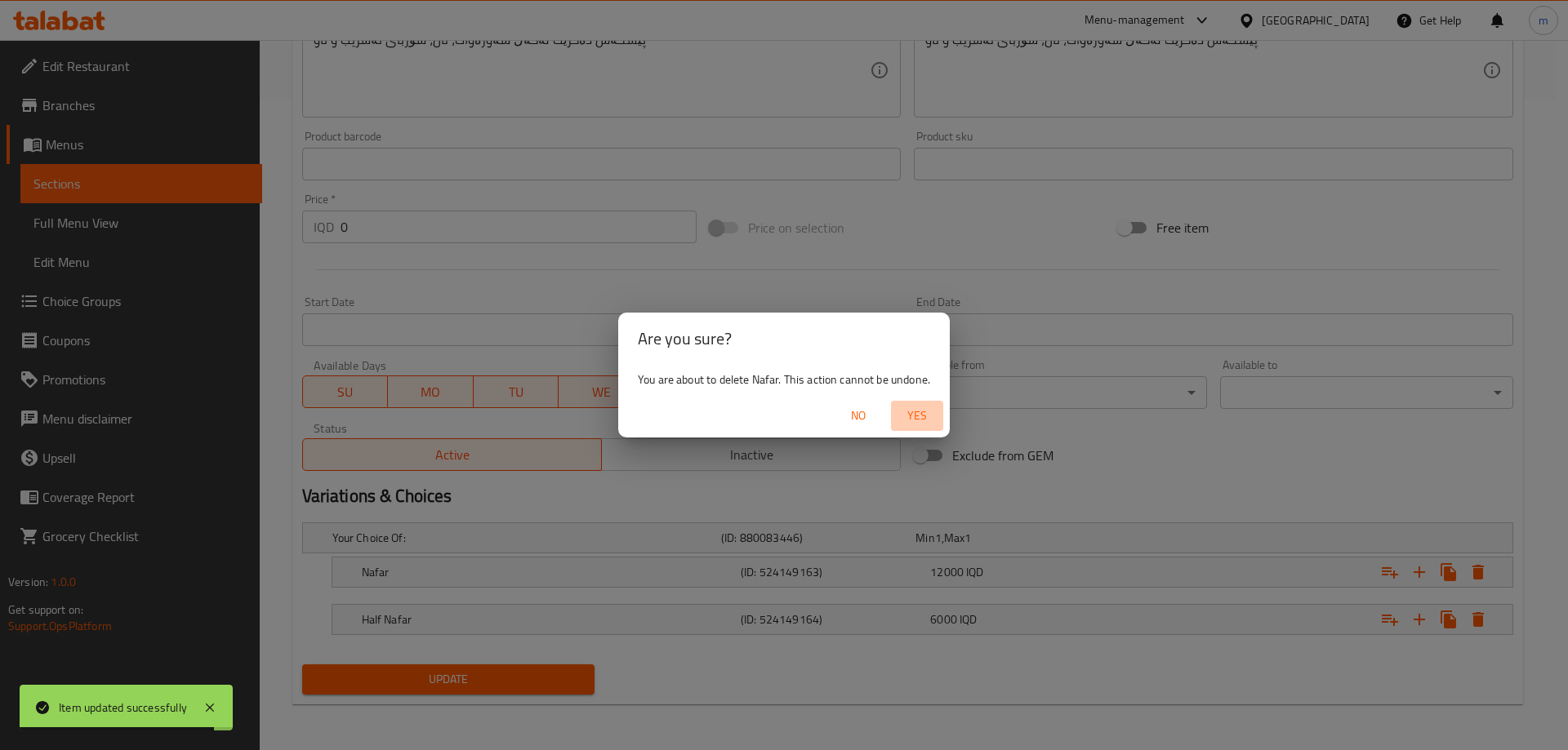
click at [911, 417] on span "Yes" at bounding box center [918, 416] width 39 height 20
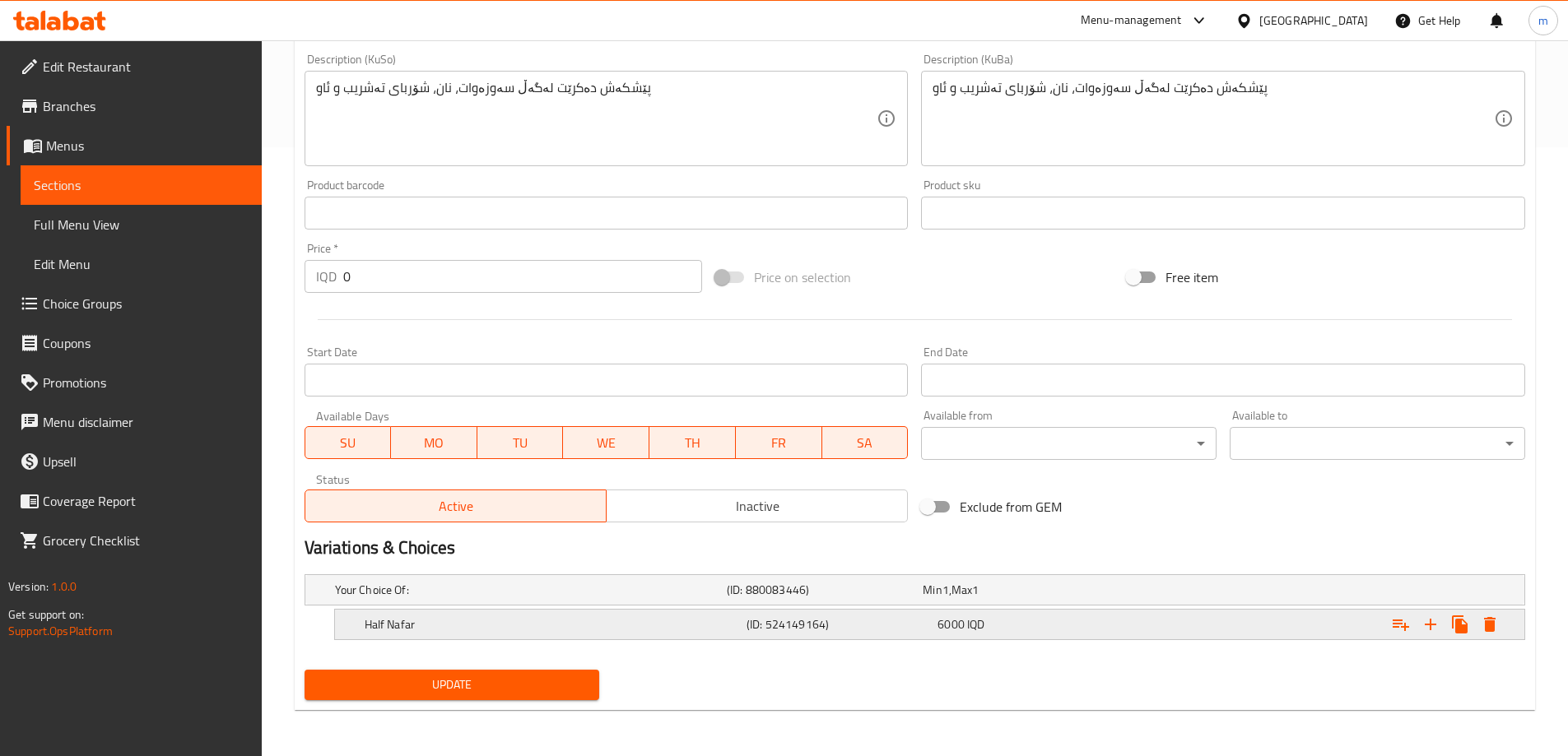
click at [1490, 632] on icon "Expand" at bounding box center [1489, 624] width 20 height 20
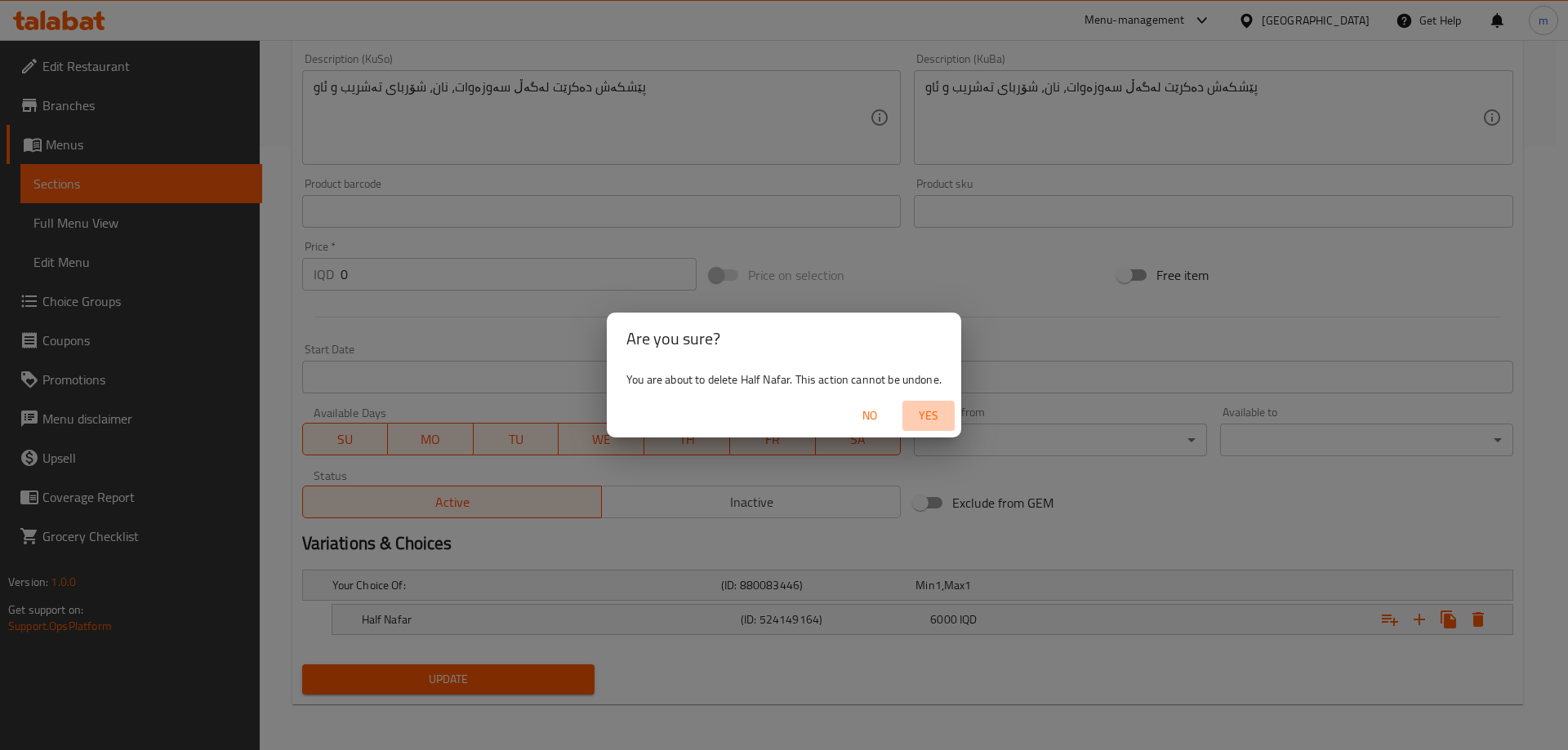
click at [926, 420] on span "Yes" at bounding box center [929, 416] width 39 height 20
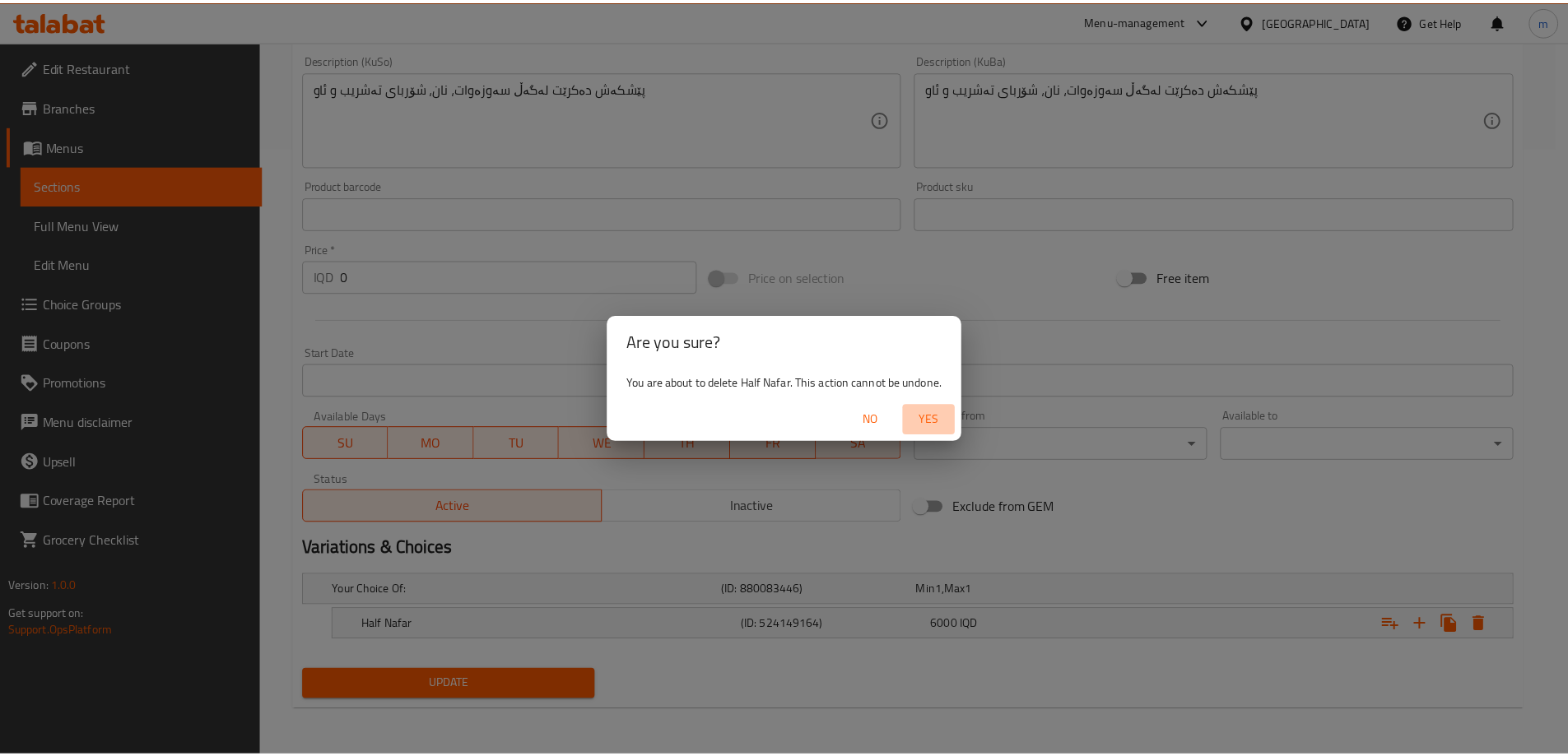
scroll to position [603, 0]
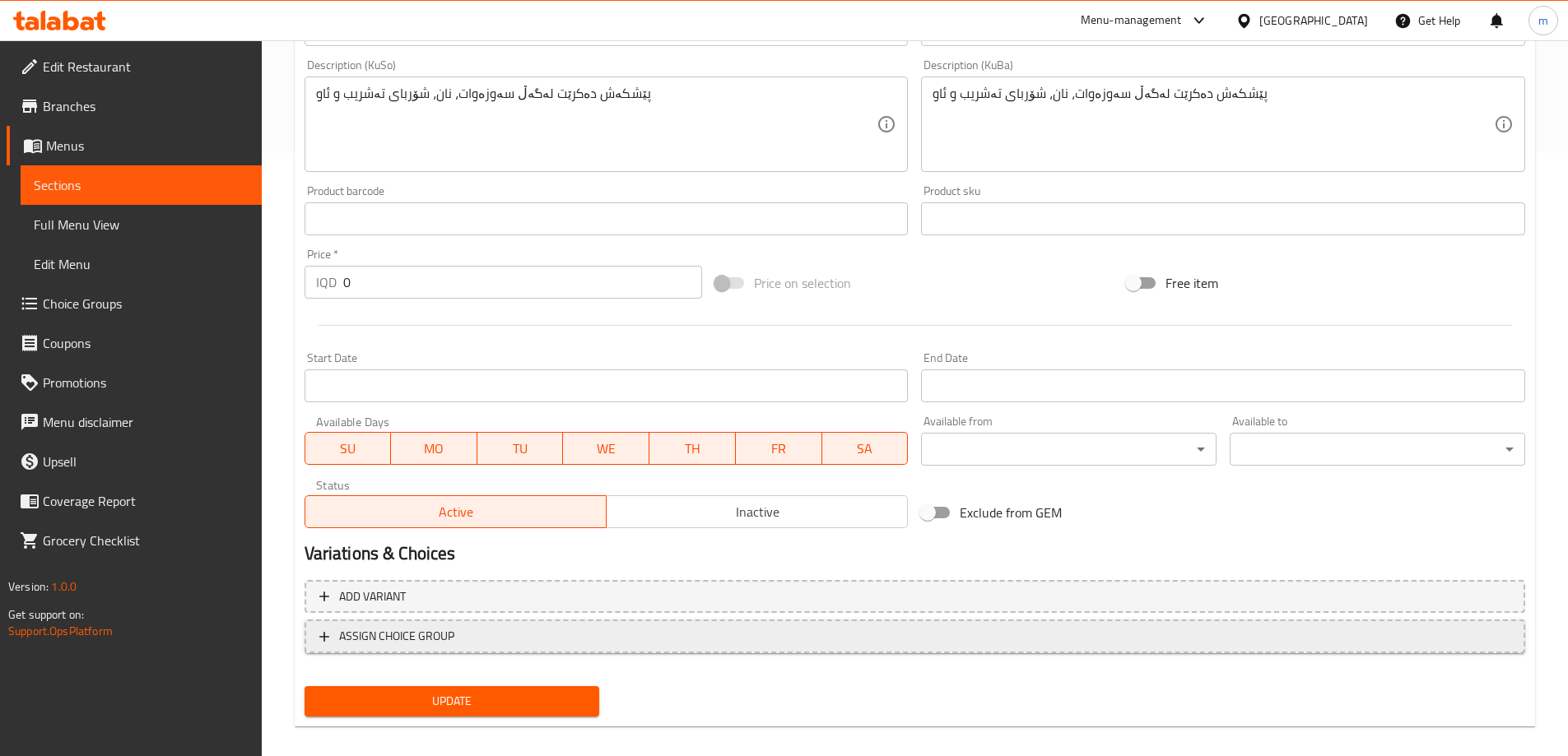
click at [451, 644] on span "ASSIGN CHOICE GROUP" at bounding box center [397, 637] width 115 height 20
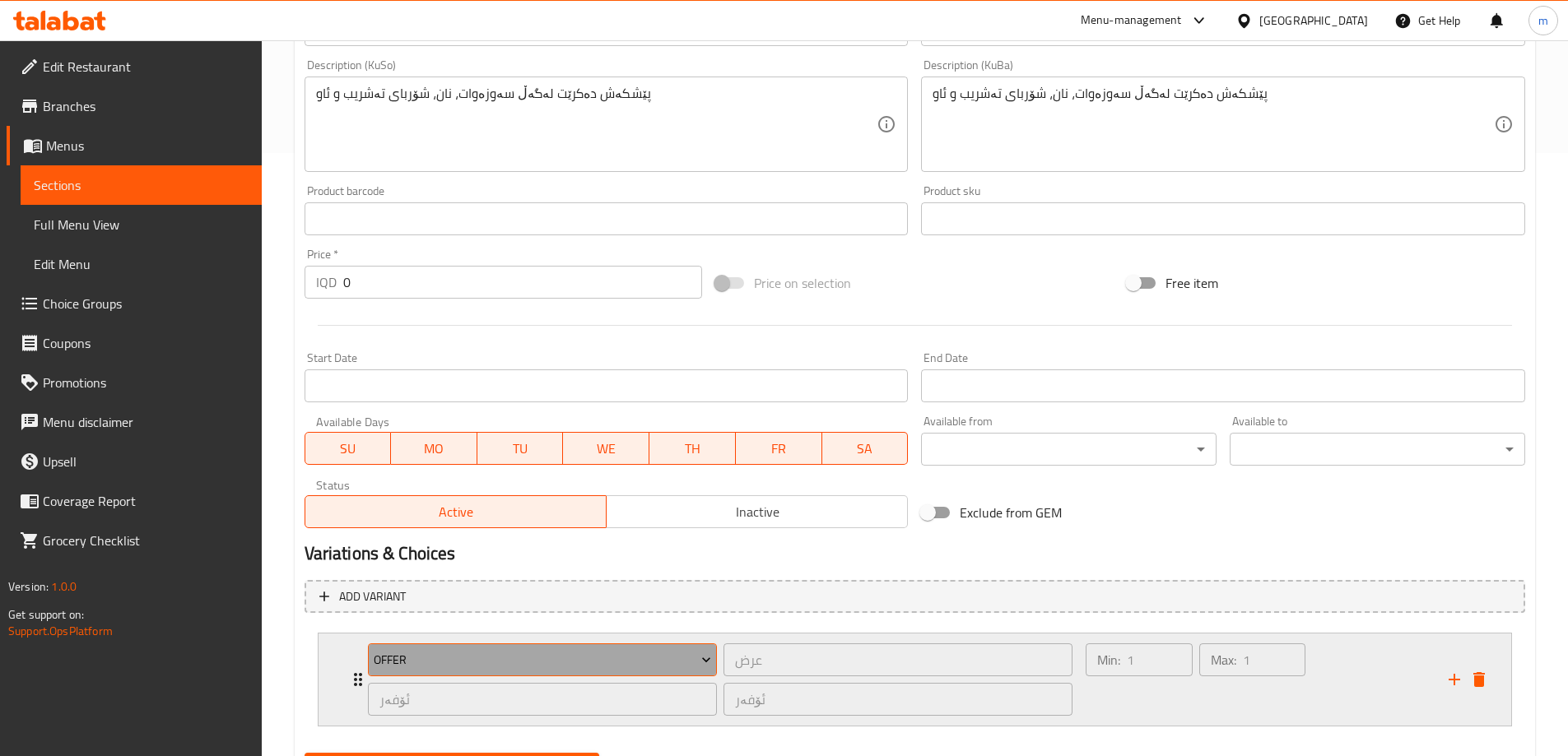
click at [451, 658] on span "Offer" at bounding box center [542, 660] width 337 height 20
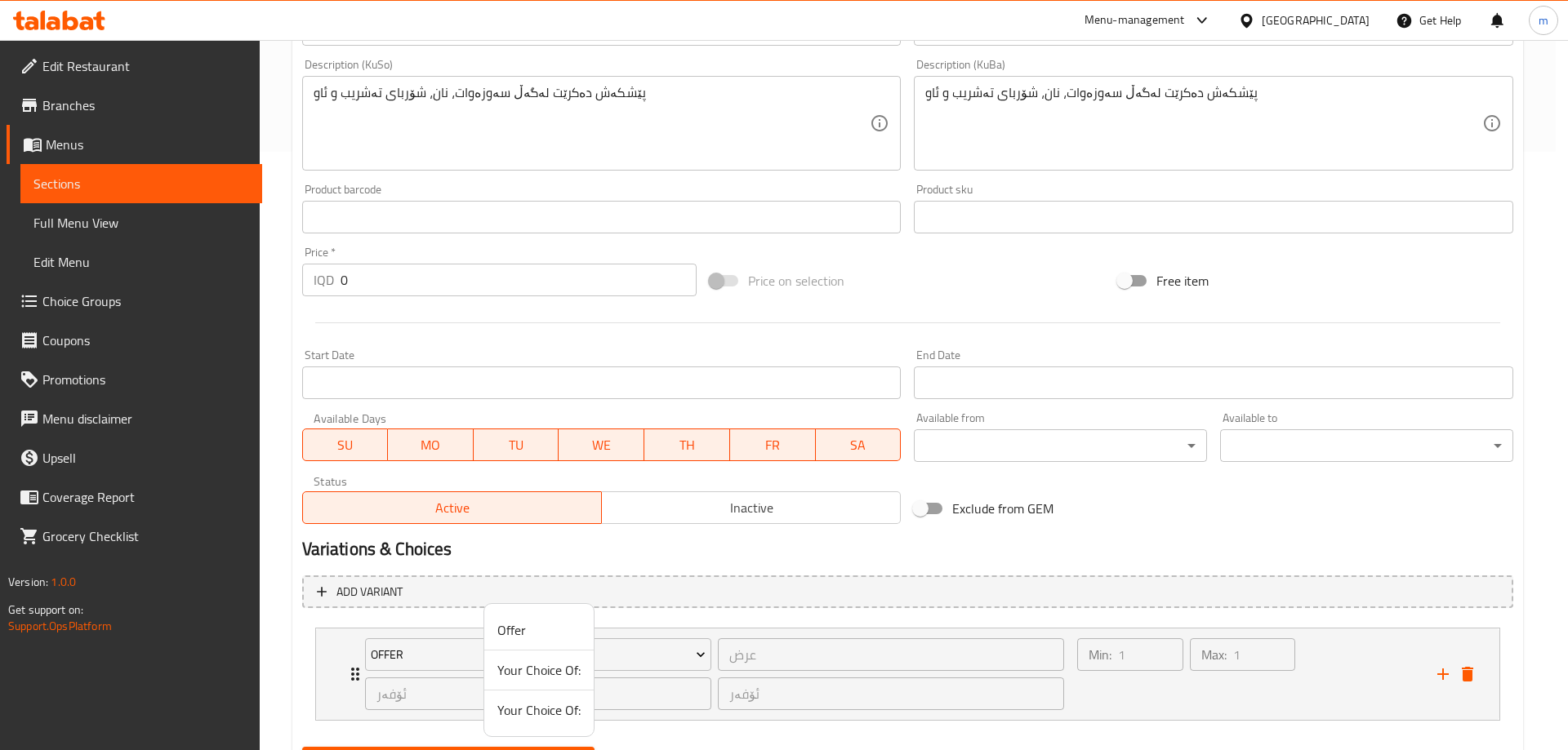
click at [517, 708] on span "Your Choice Of:" at bounding box center [539, 709] width 83 height 19
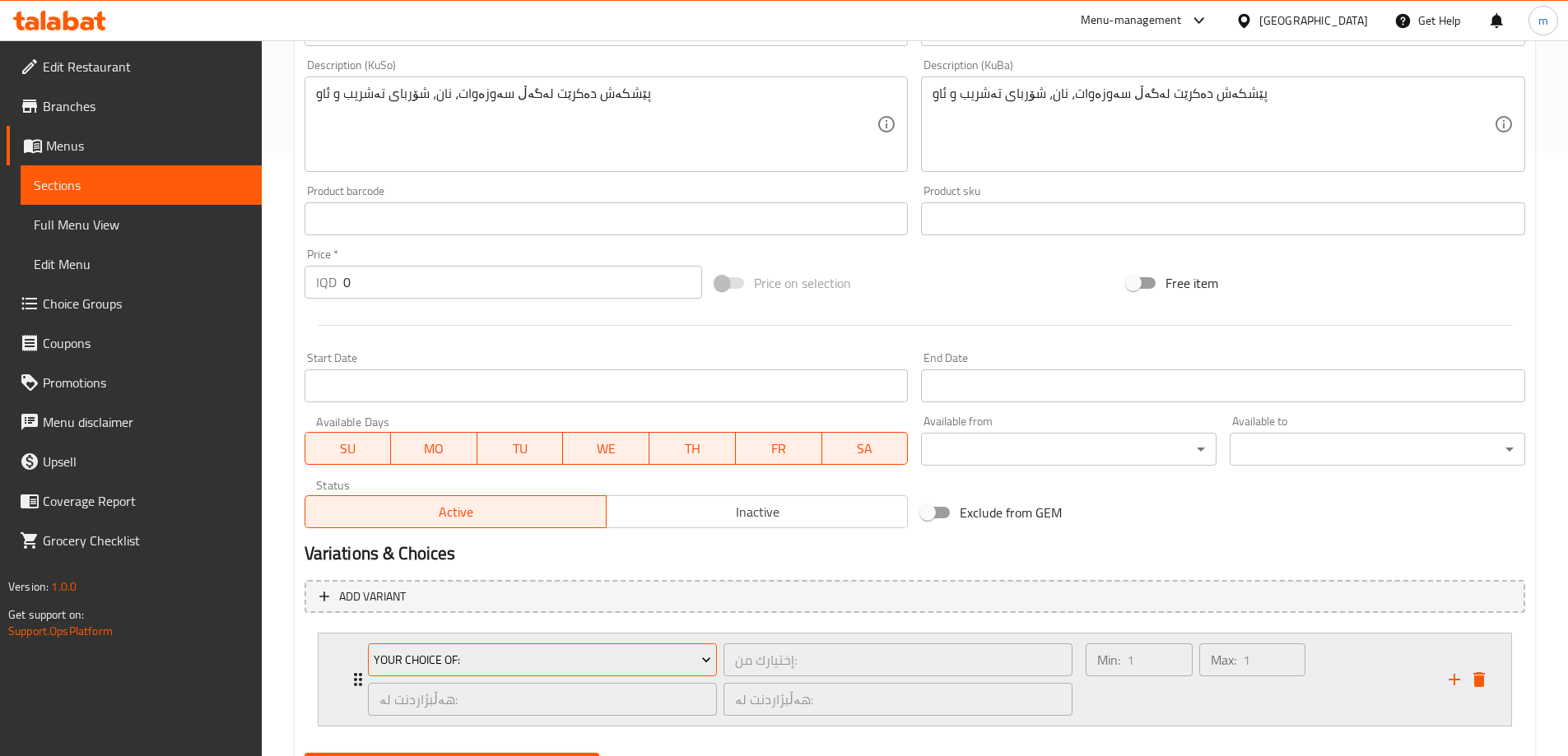
click at [544, 667] on span "Your Choice Of:" at bounding box center [542, 660] width 337 height 20
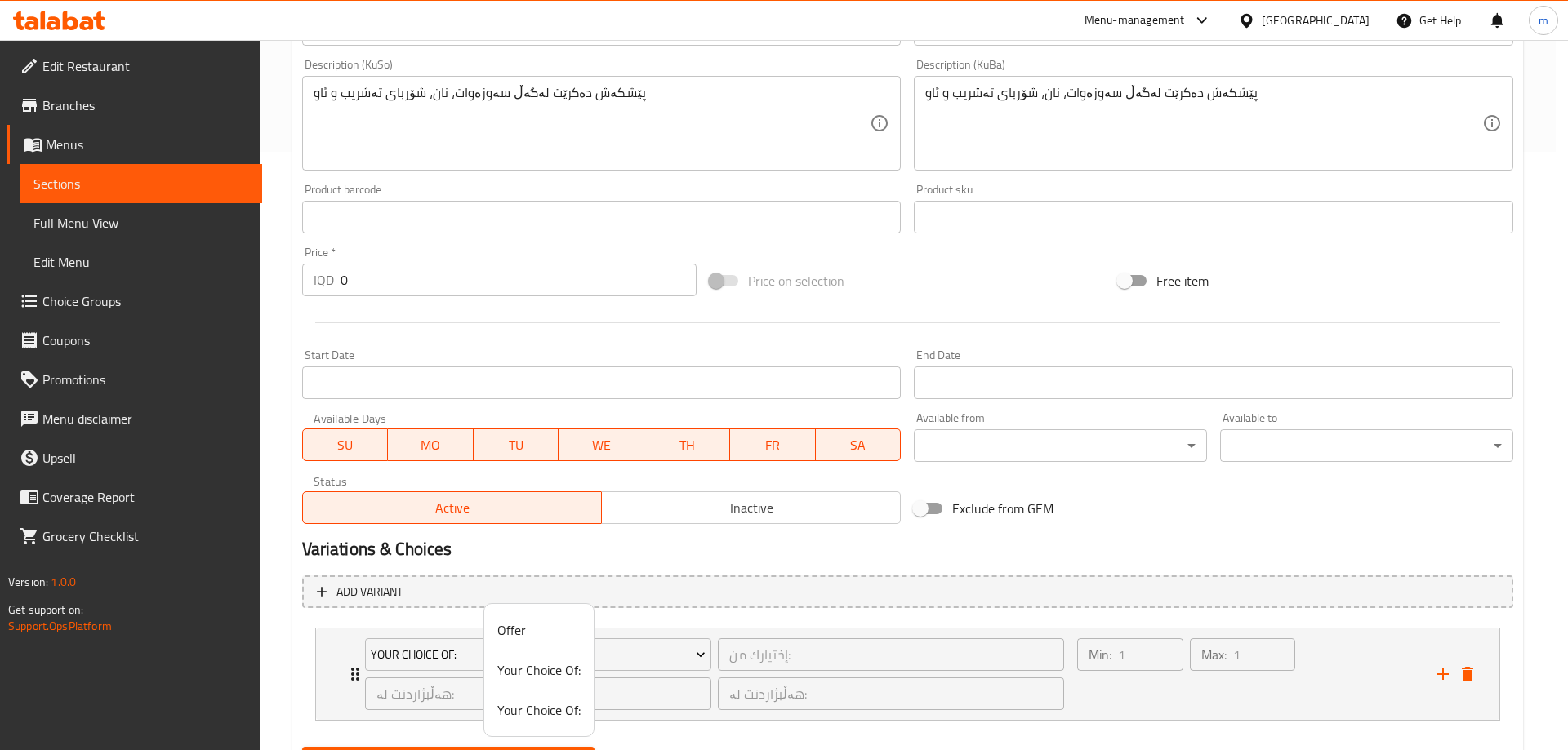
click at [577, 672] on span "Your Choice Of:" at bounding box center [539, 670] width 83 height 19
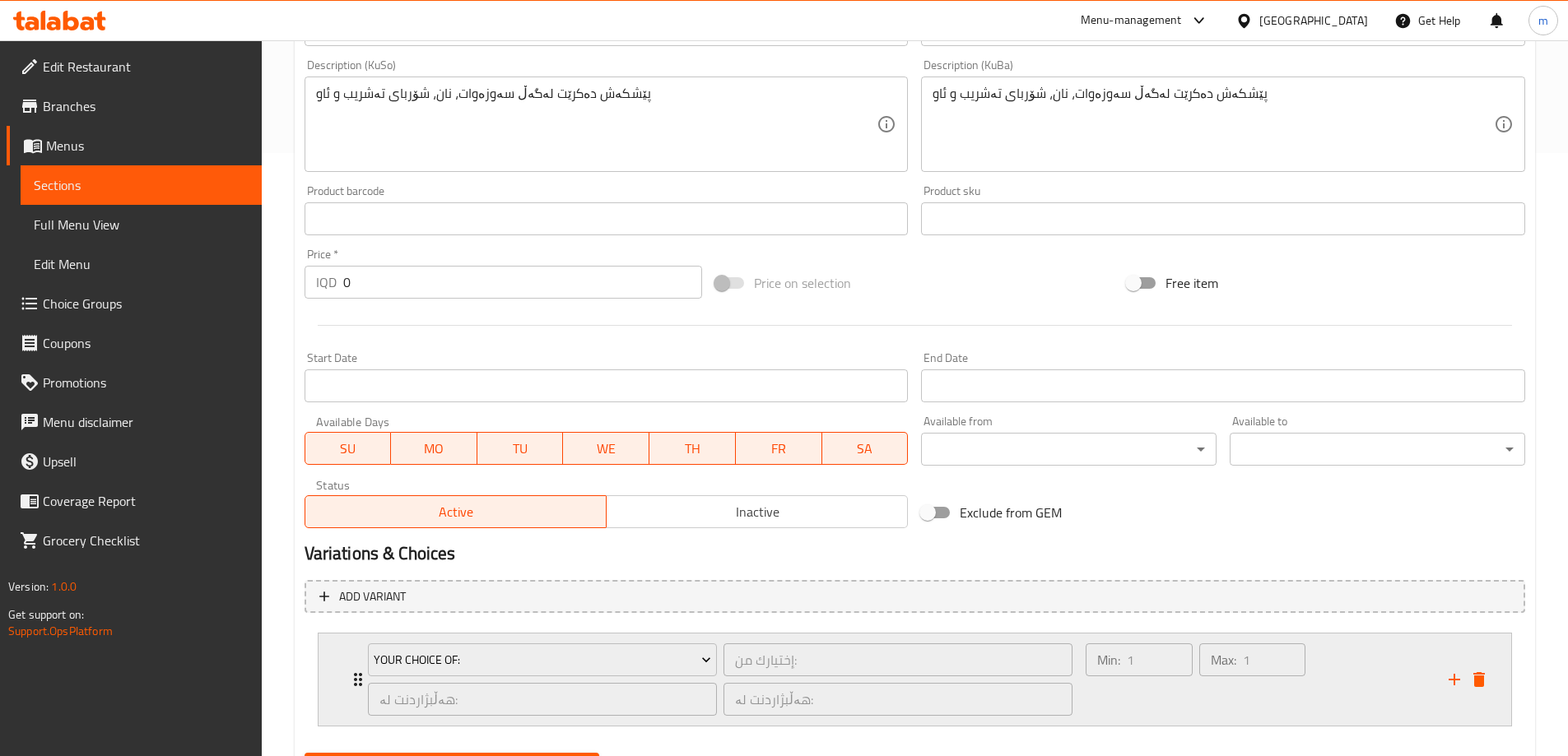
drag, startPoint x: 1174, startPoint y: 703, endPoint x: 1175, endPoint y: 679, distance: 24.0
click at [1174, 700] on div "Min: 1 ​" at bounding box center [1138, 680] width 113 height 79
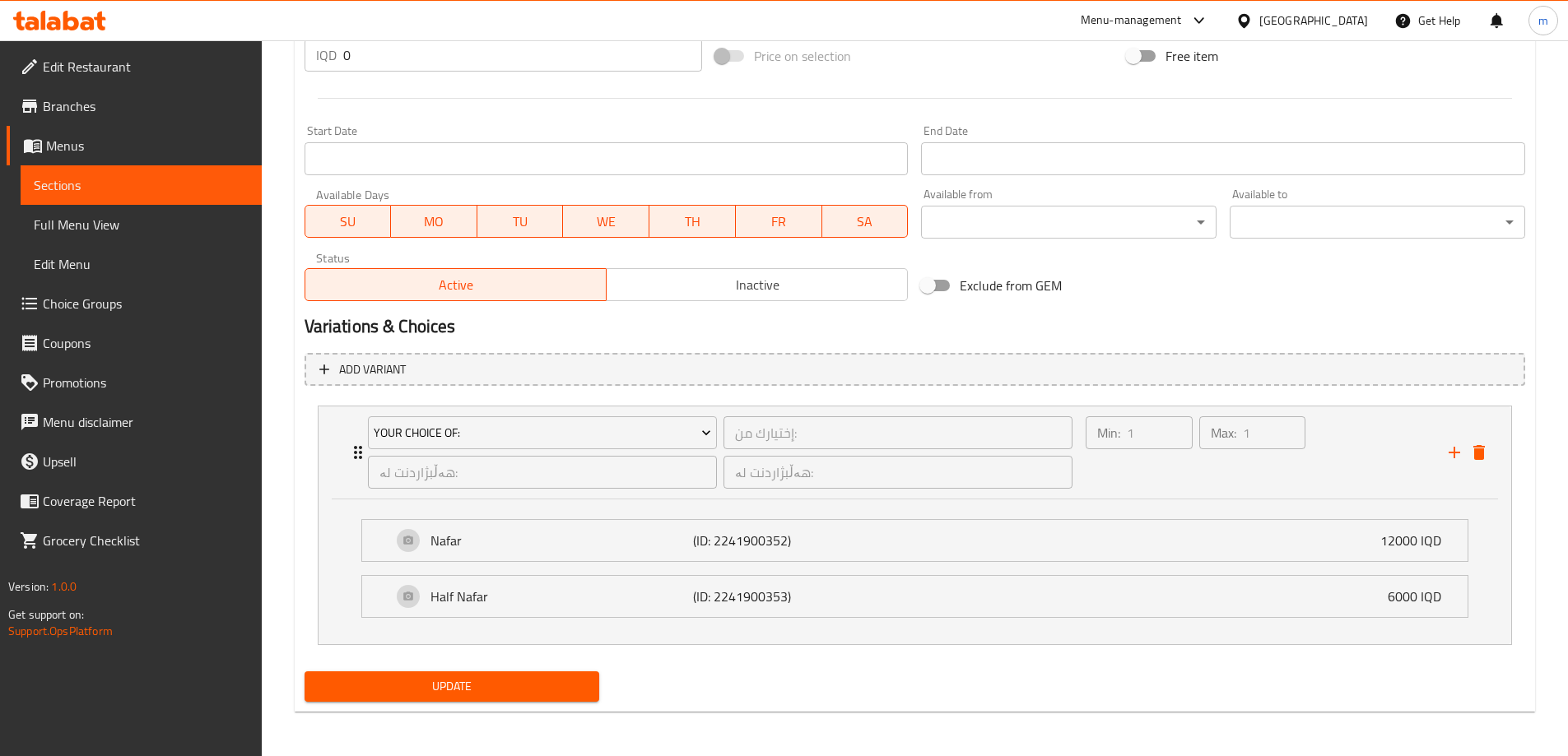
scroll to position [832, 0]
click at [415, 685] on span "Update" at bounding box center [452, 685] width 269 height 20
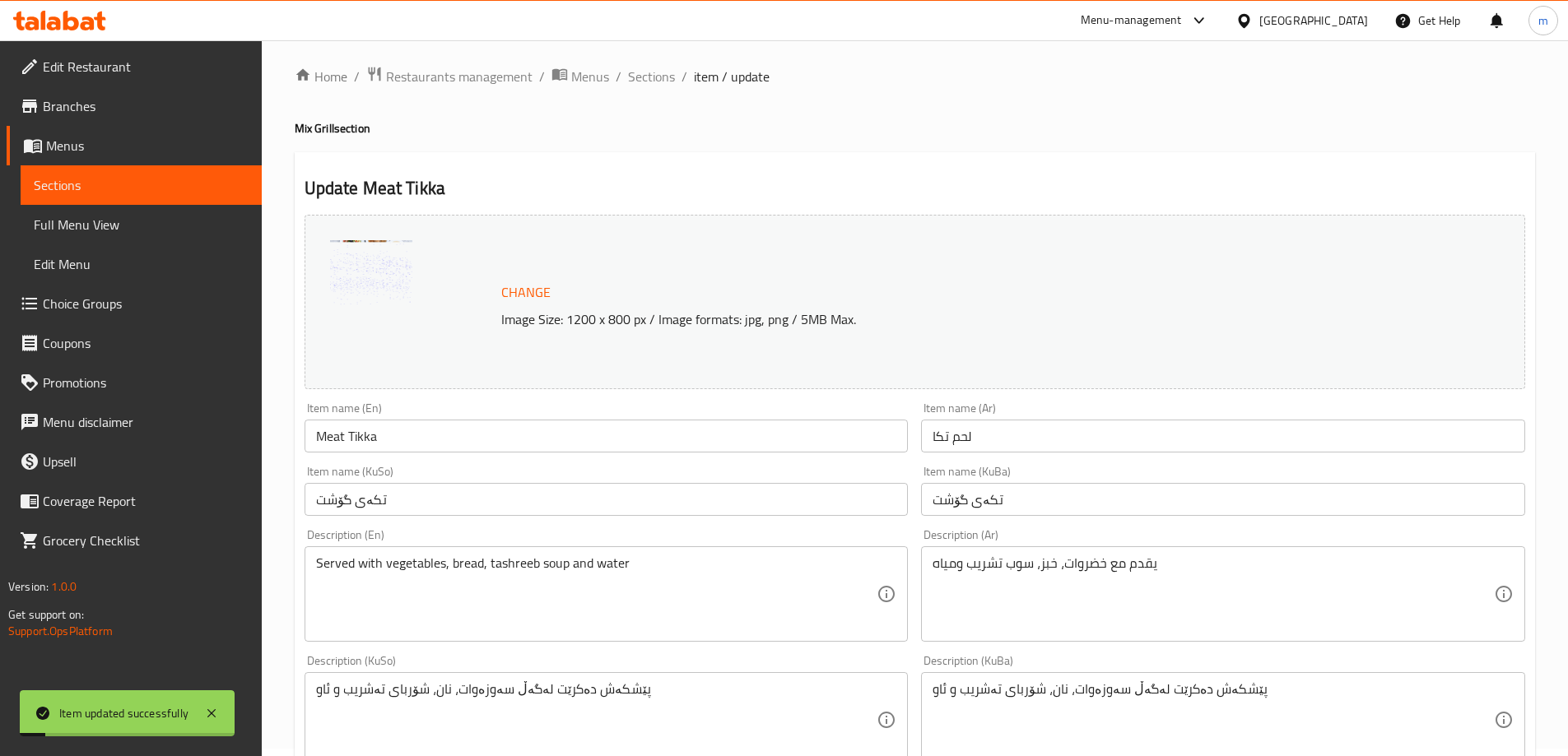
scroll to position [0, 0]
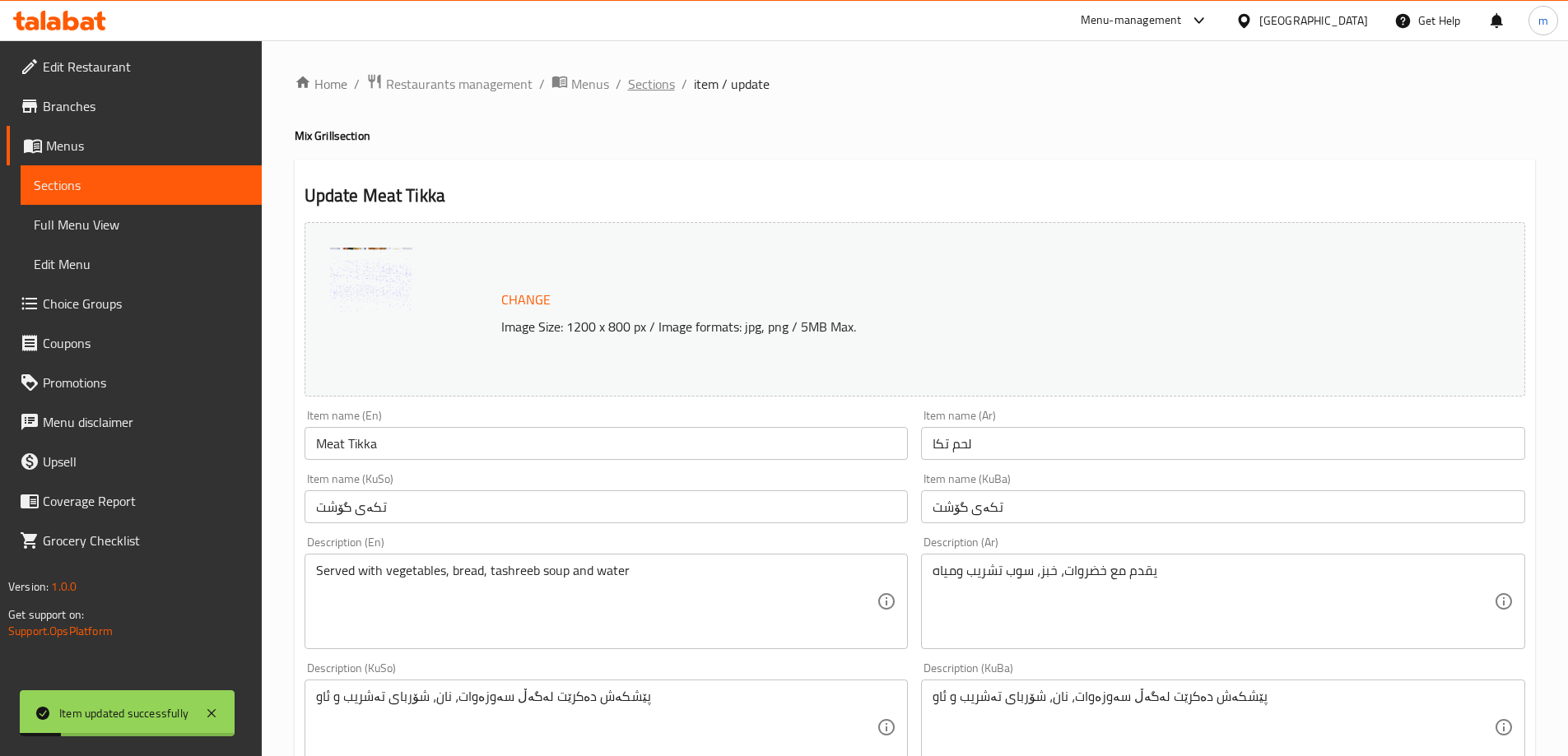
click at [647, 77] on span "Sections" at bounding box center [651, 84] width 47 height 20
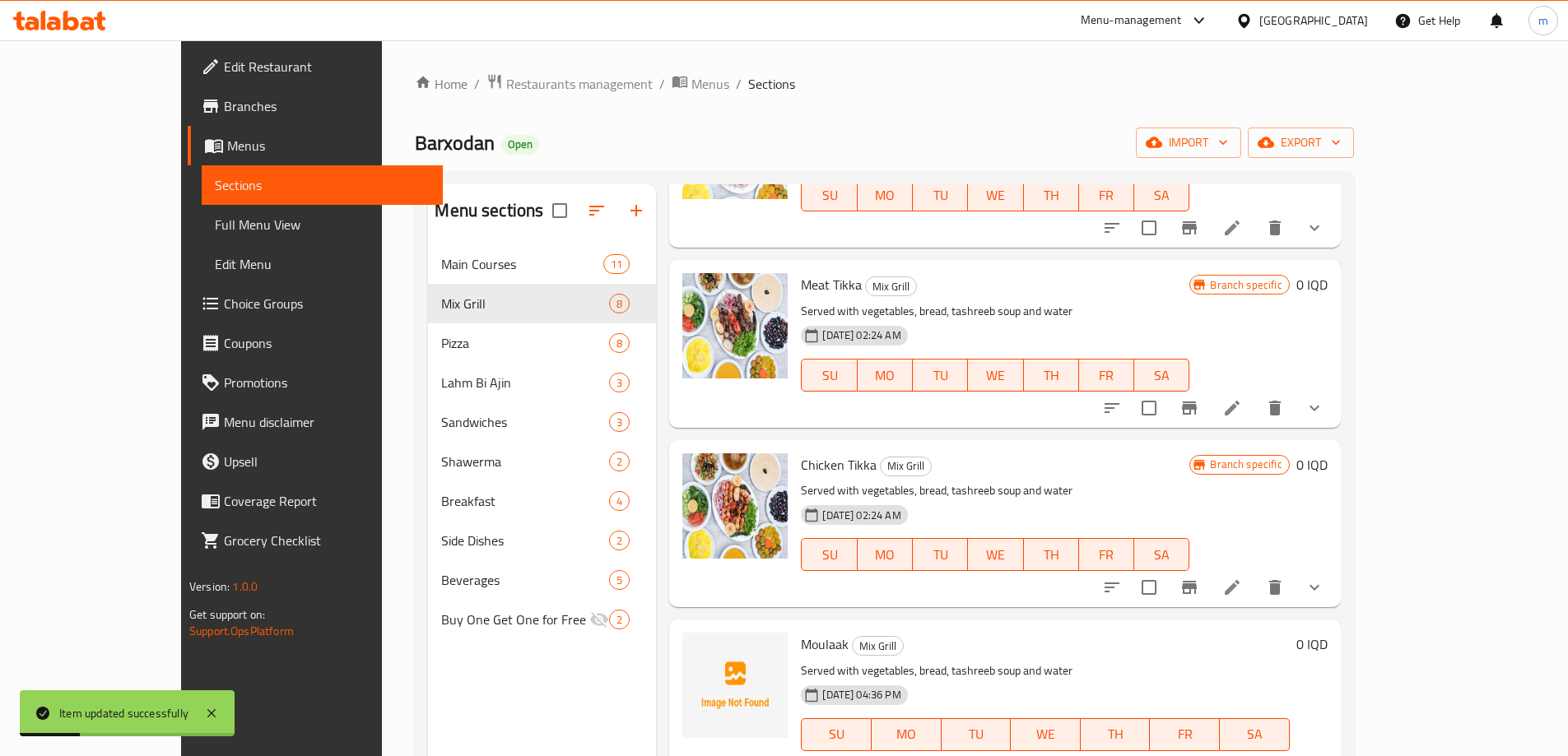
scroll to position [192, 0]
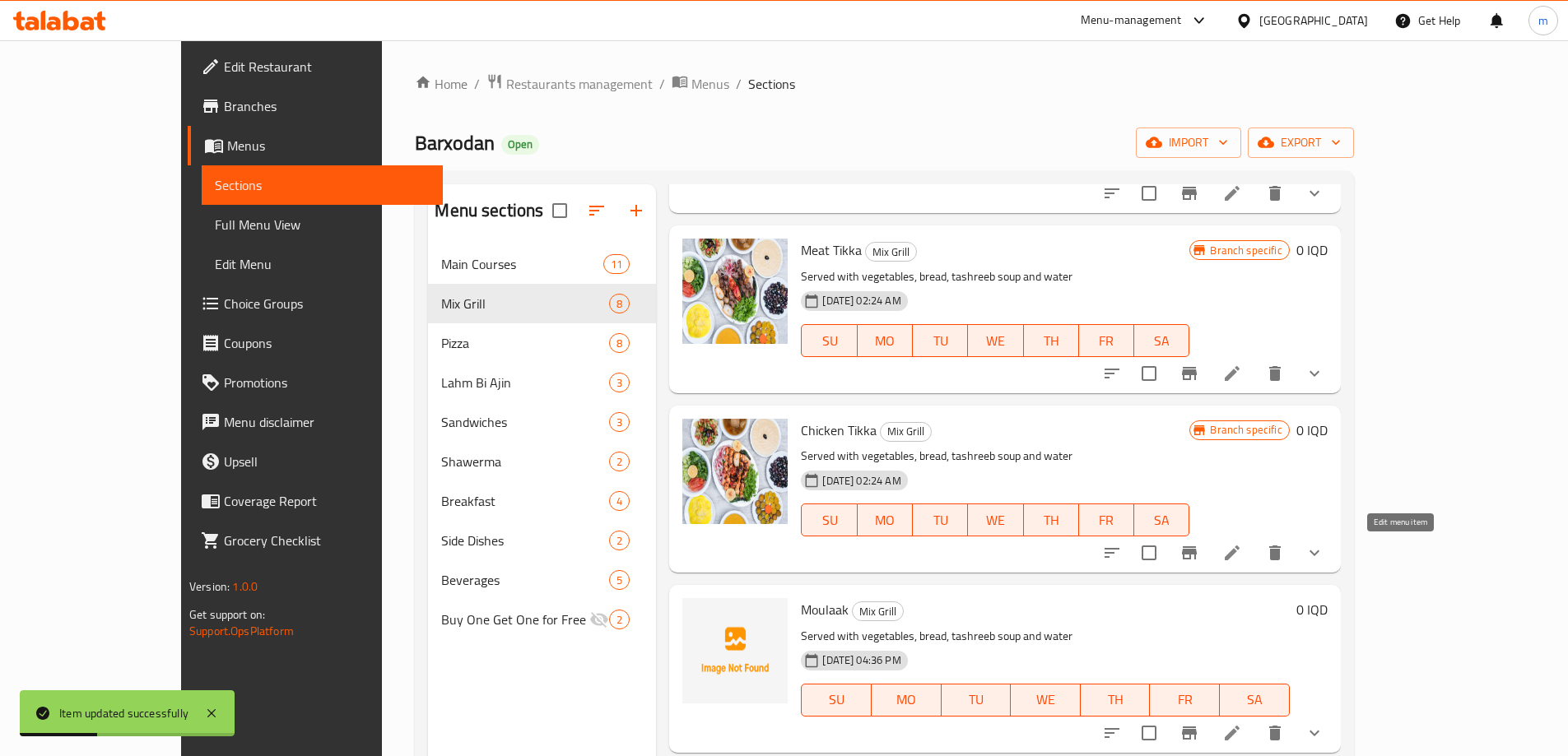
click at [1239, 556] on icon at bounding box center [1232, 553] width 15 height 15
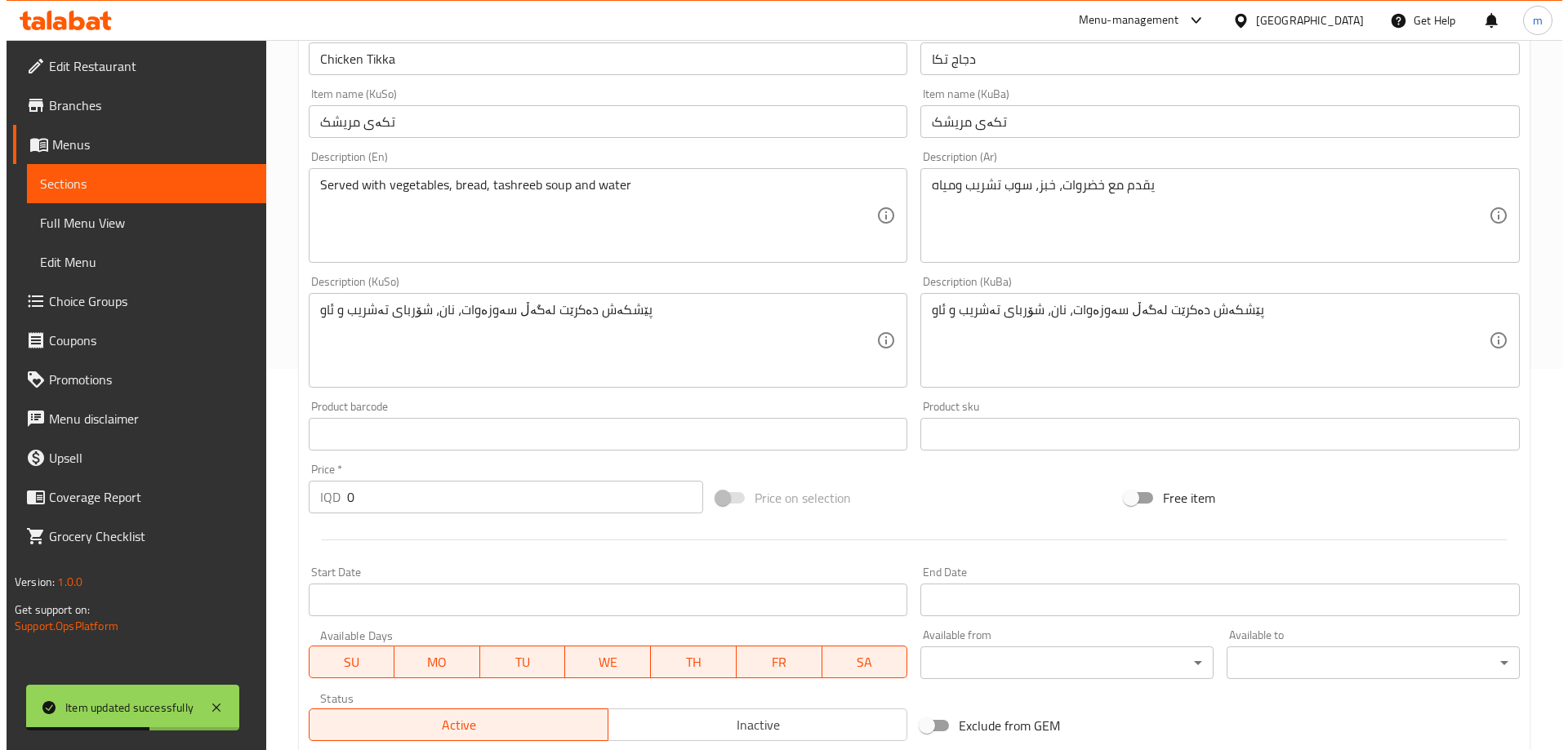
scroll to position [651, 0]
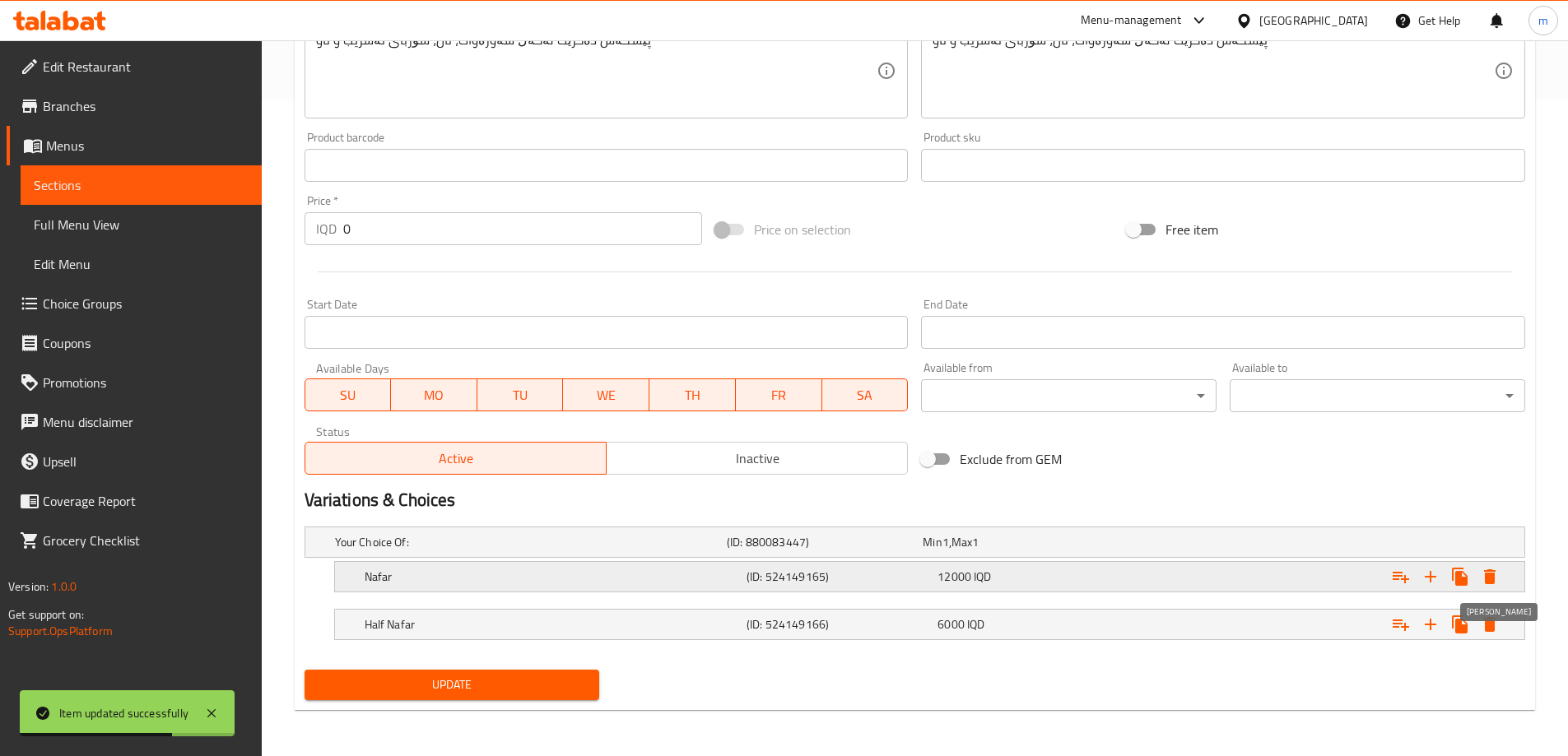
click at [1494, 572] on icon "Expand" at bounding box center [1490, 577] width 11 height 15
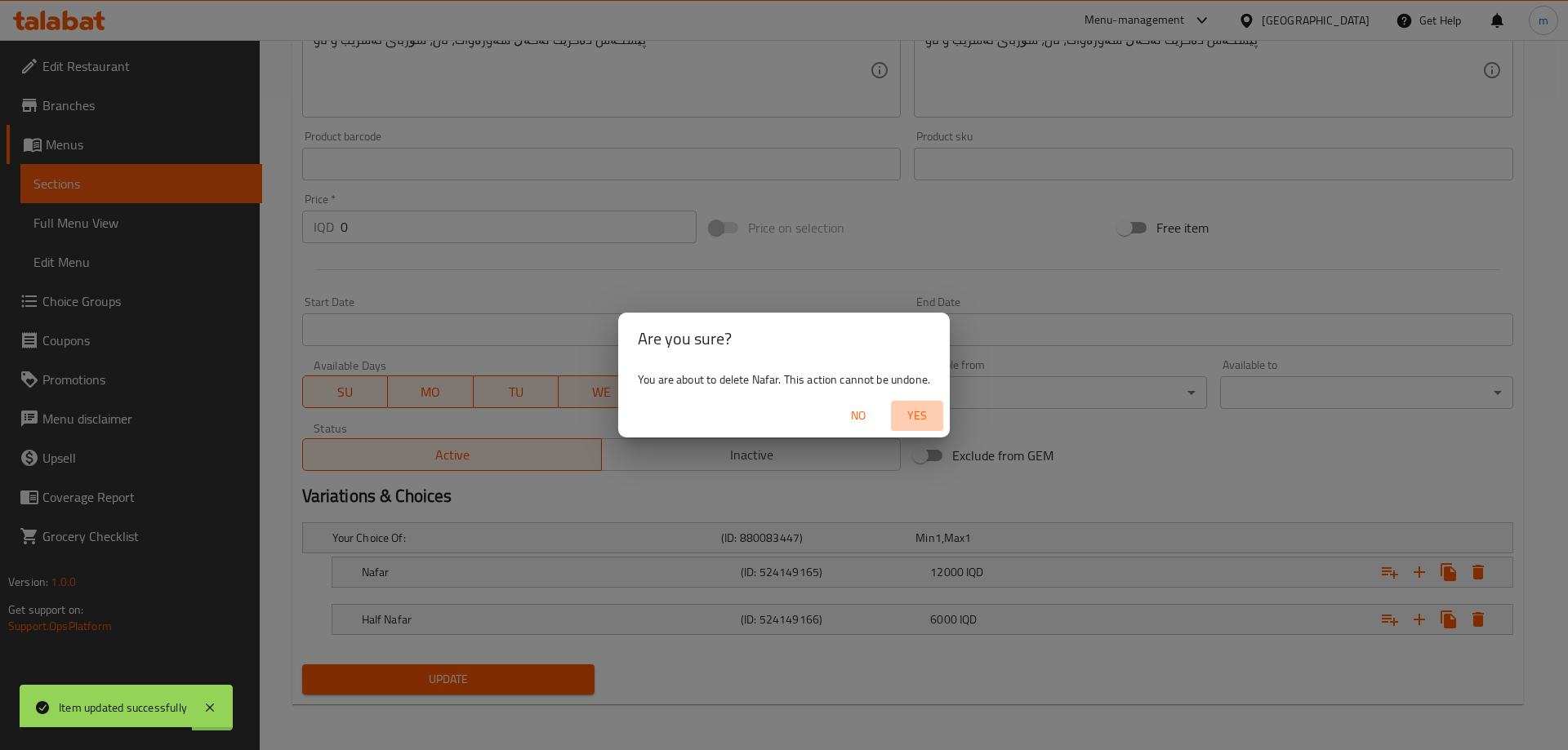
click at [930, 425] on span "Yes" at bounding box center [918, 416] width 39 height 20
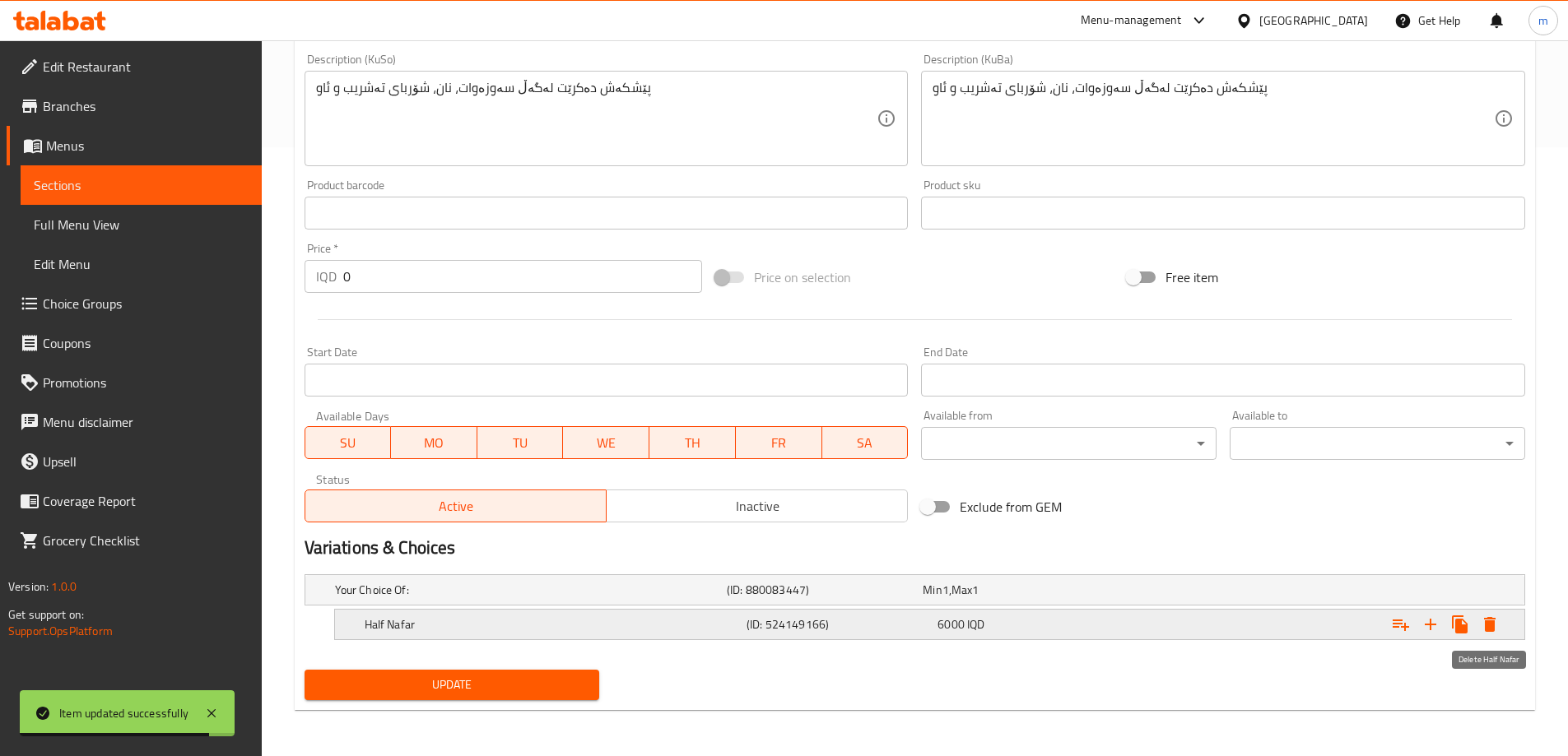
click at [1497, 617] on icon "Expand" at bounding box center [1489, 624] width 20 height 20
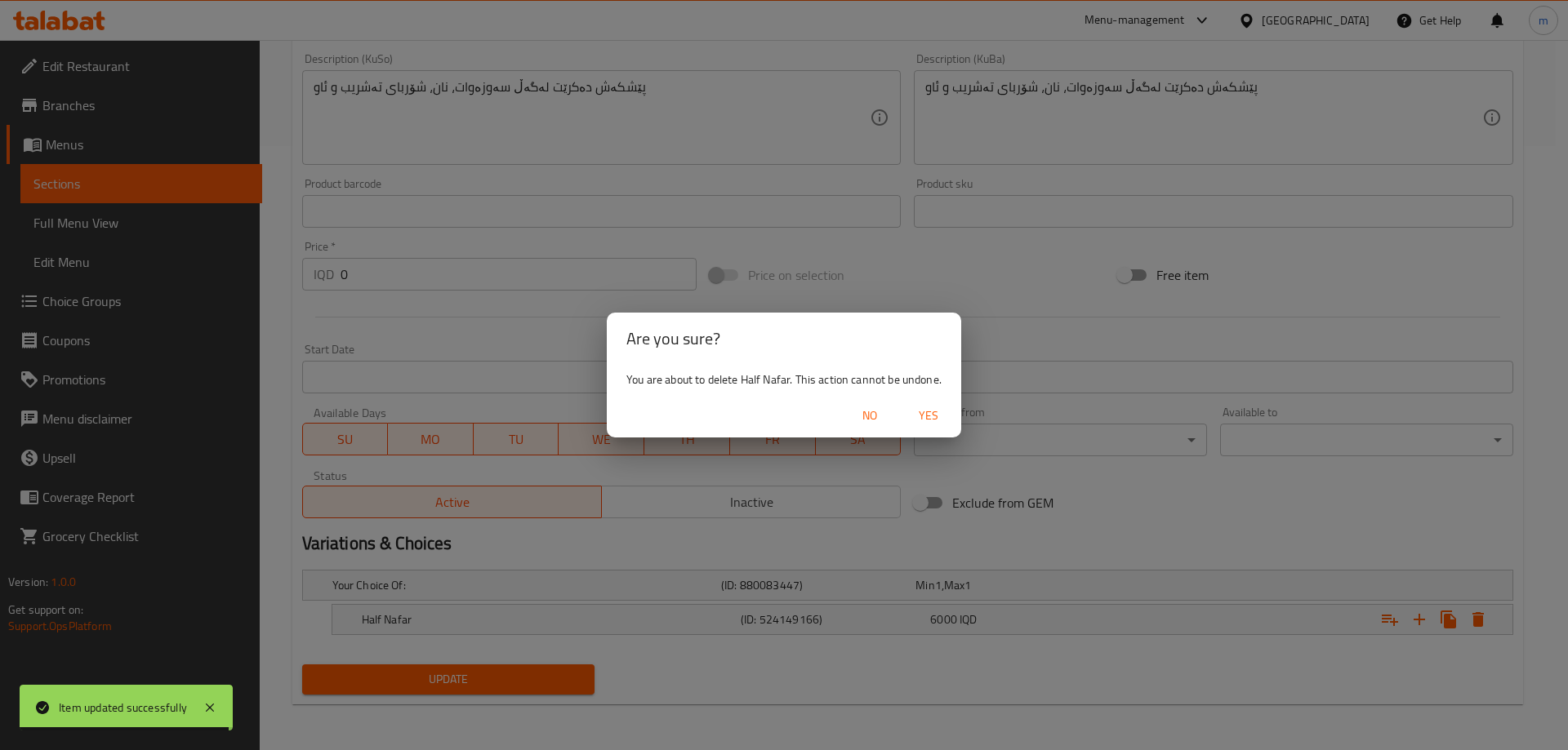
click at [920, 418] on span "Yes" at bounding box center [929, 416] width 39 height 20
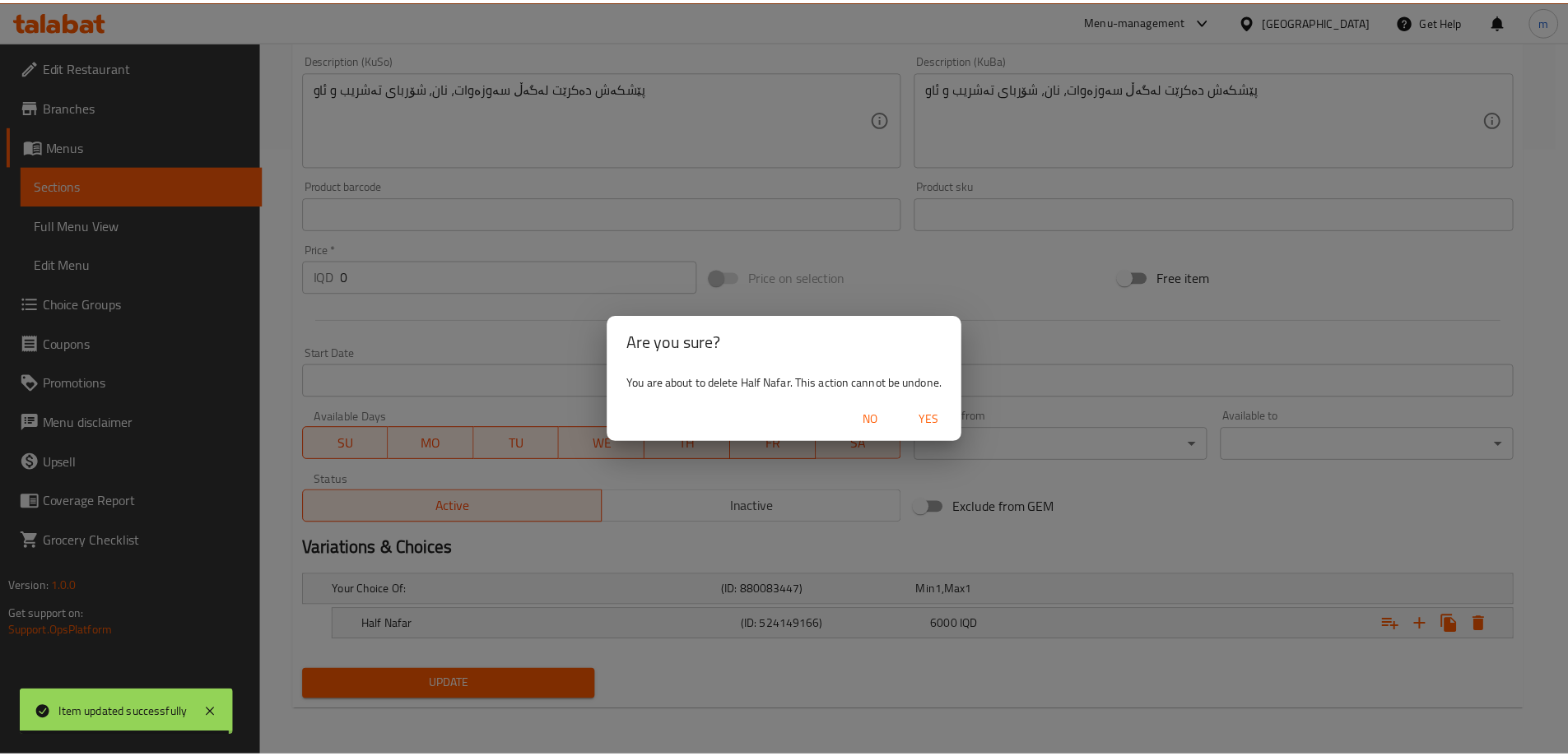
scroll to position [603, 0]
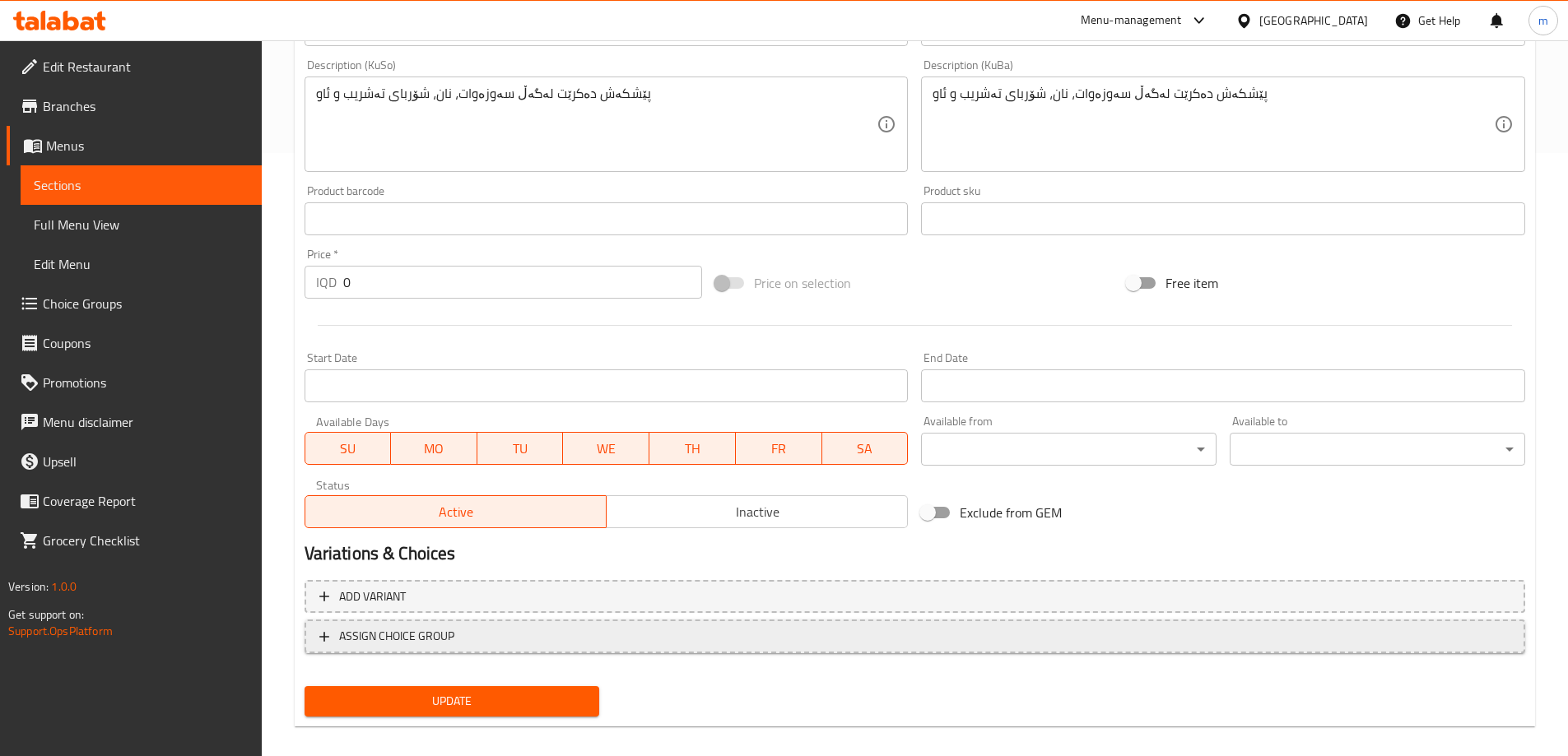
click at [443, 649] on button "ASSIGN CHOICE GROUP" at bounding box center [914, 637] width 1221 height 34
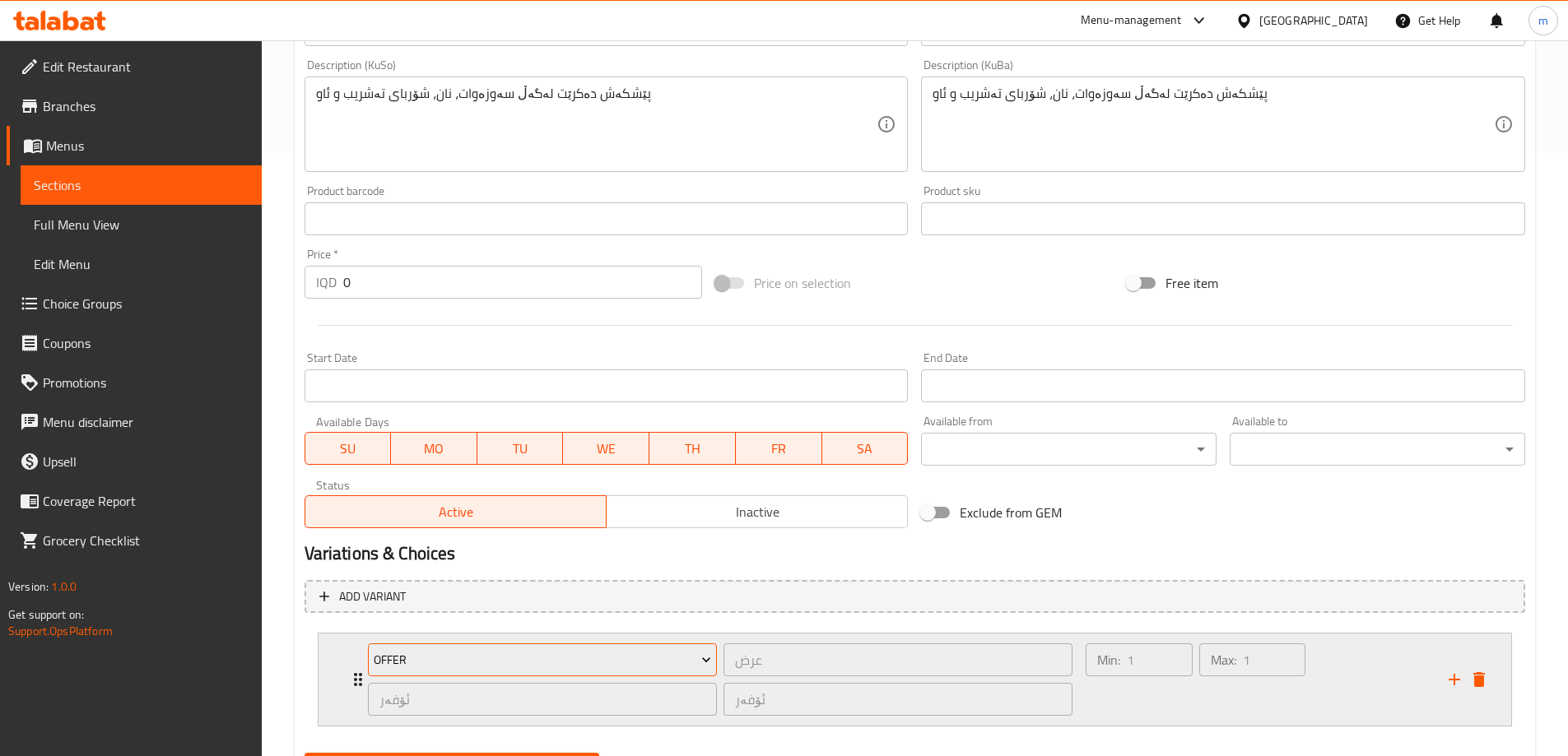
click at [448, 651] on span "Offer" at bounding box center [542, 660] width 337 height 20
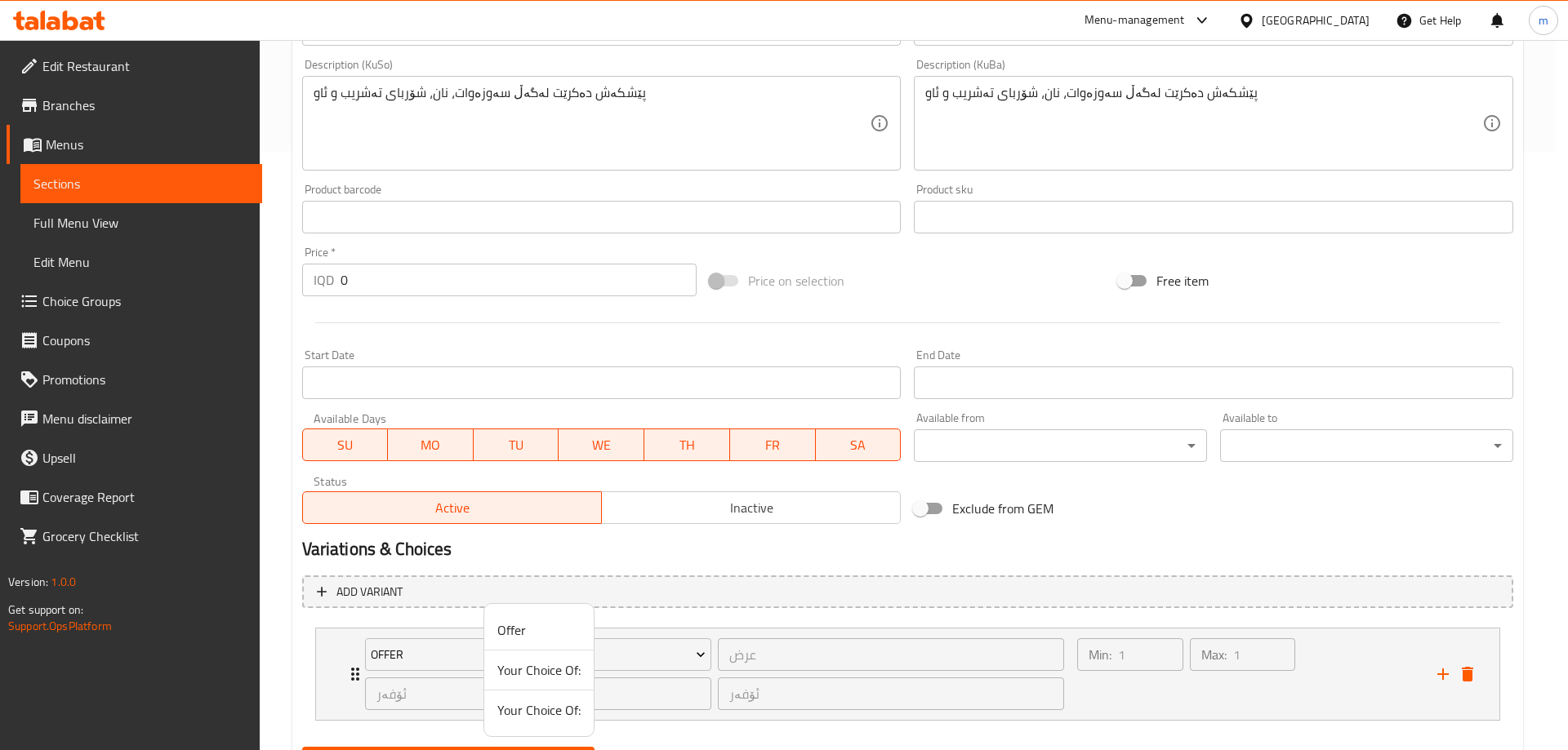
click at [531, 709] on span "Your Choice Of:" at bounding box center [539, 709] width 83 height 19
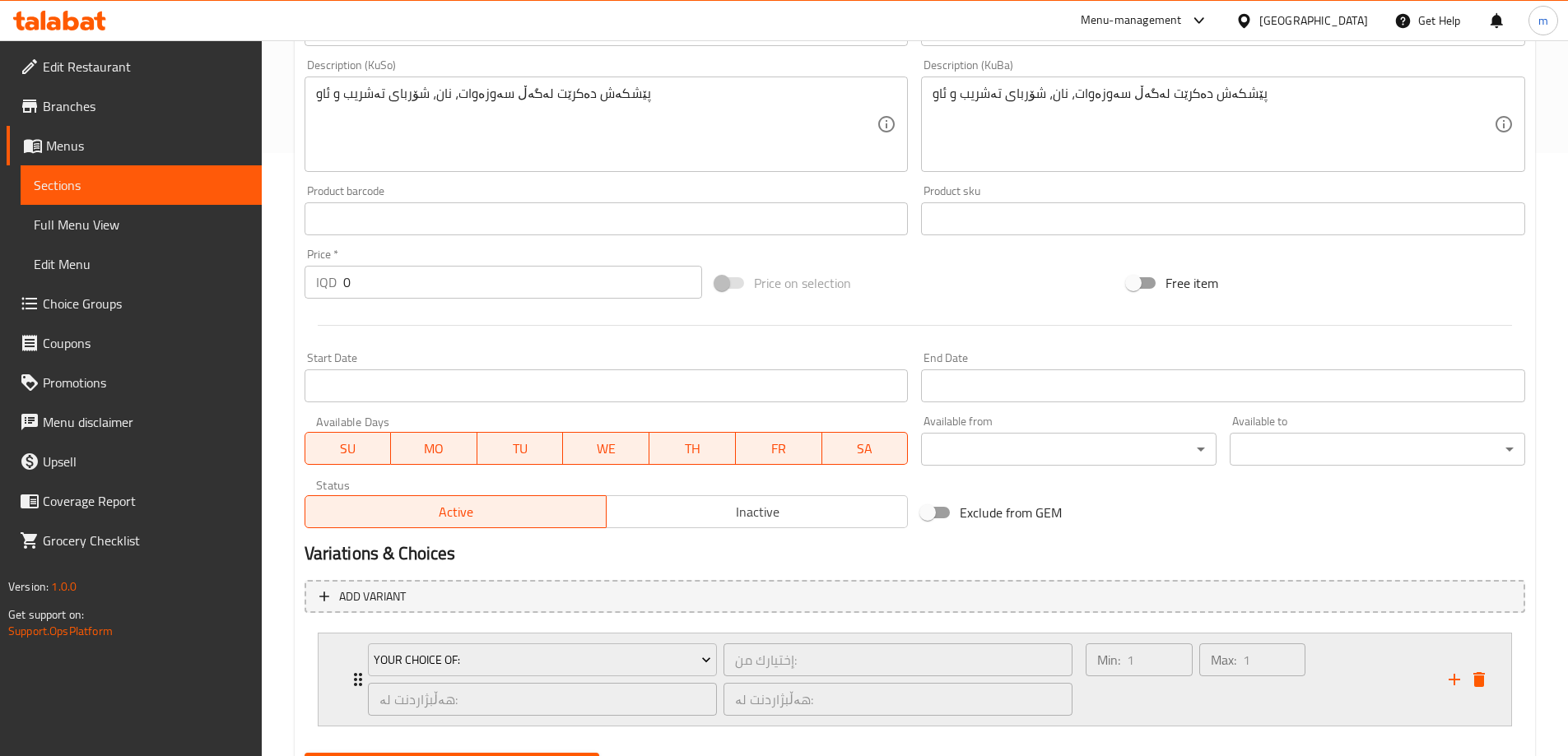
click at [1210, 694] on div "Max: 1 ​" at bounding box center [1251, 680] width 113 height 79
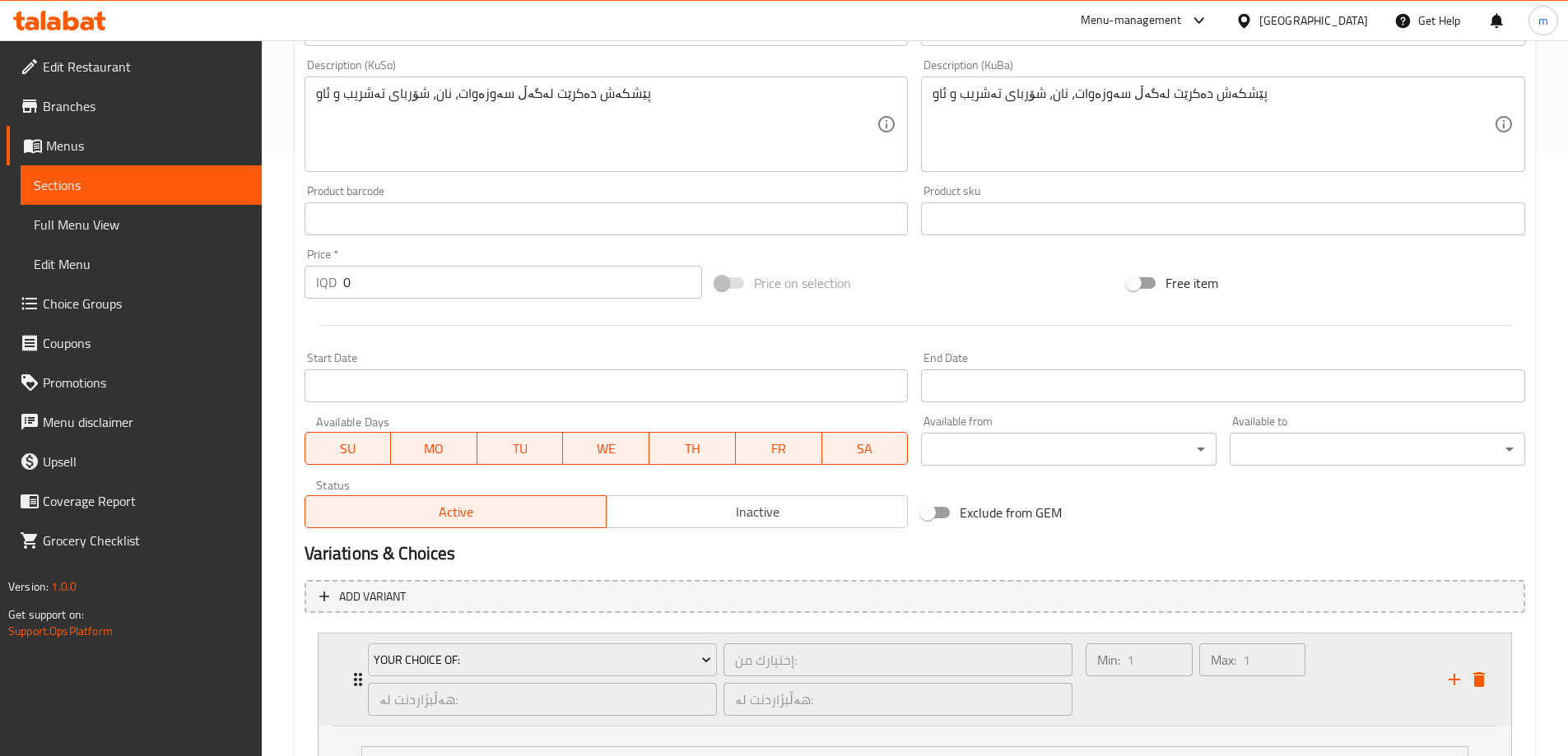
scroll to position [944, 0]
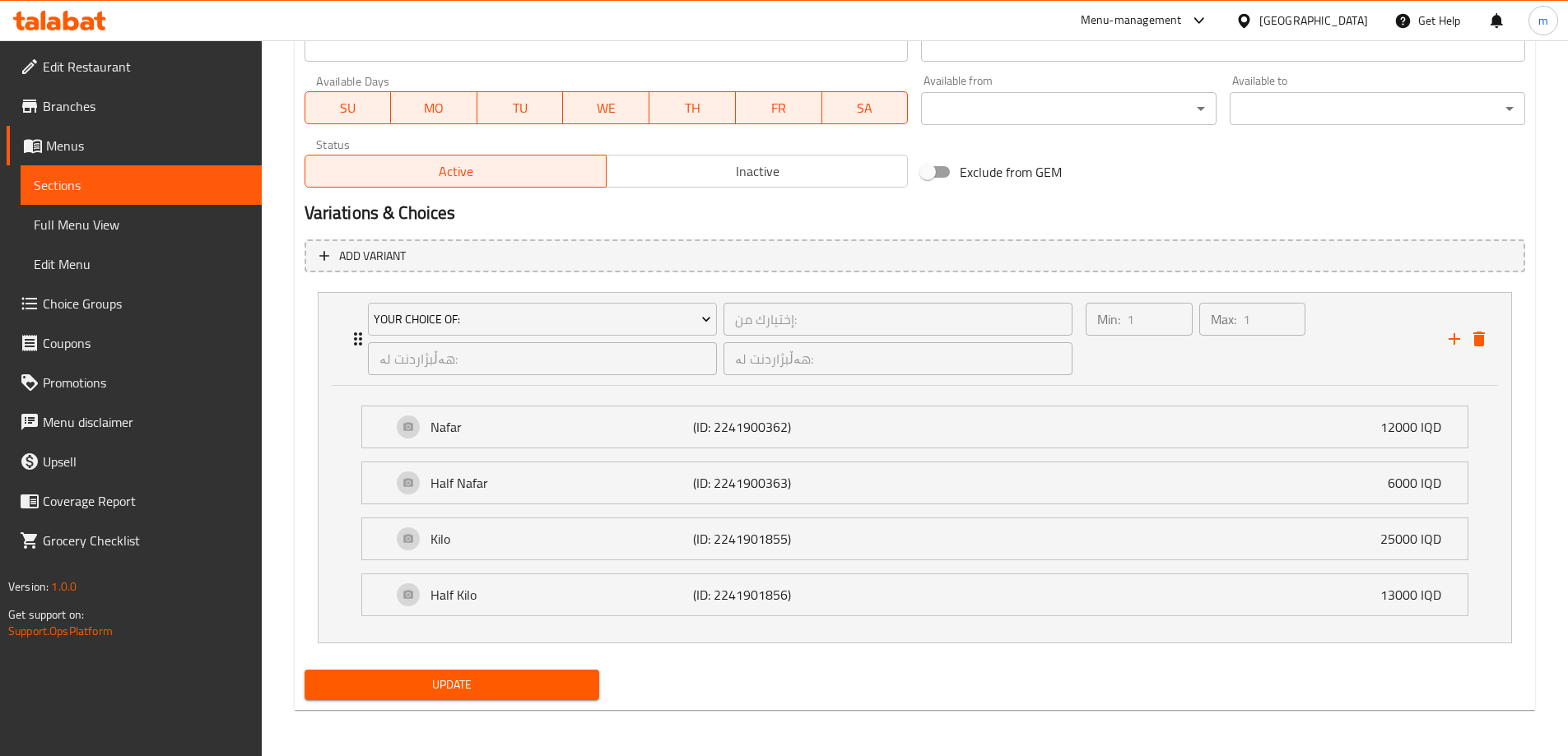
click at [520, 678] on span "Update" at bounding box center [452, 685] width 269 height 20
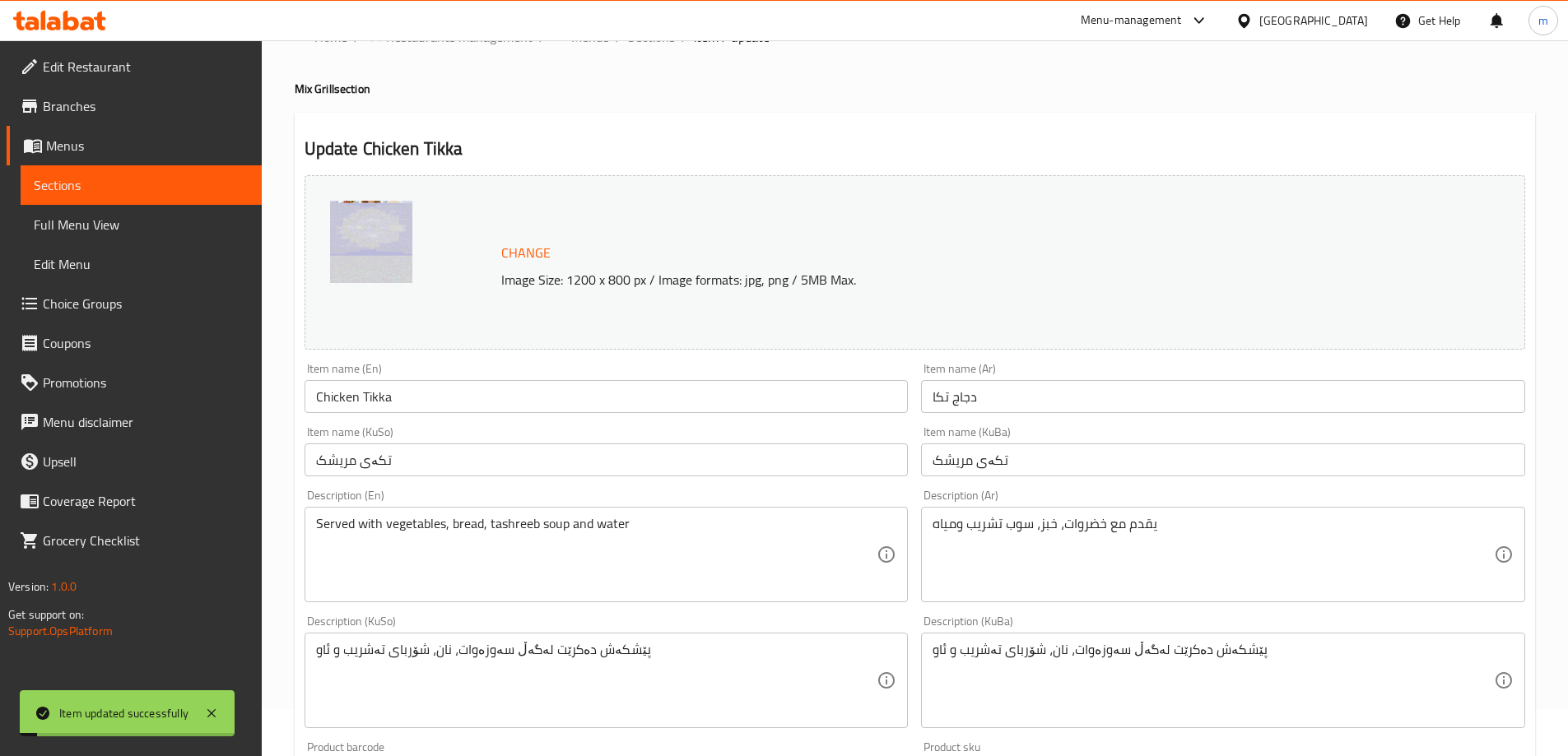
scroll to position [0, 0]
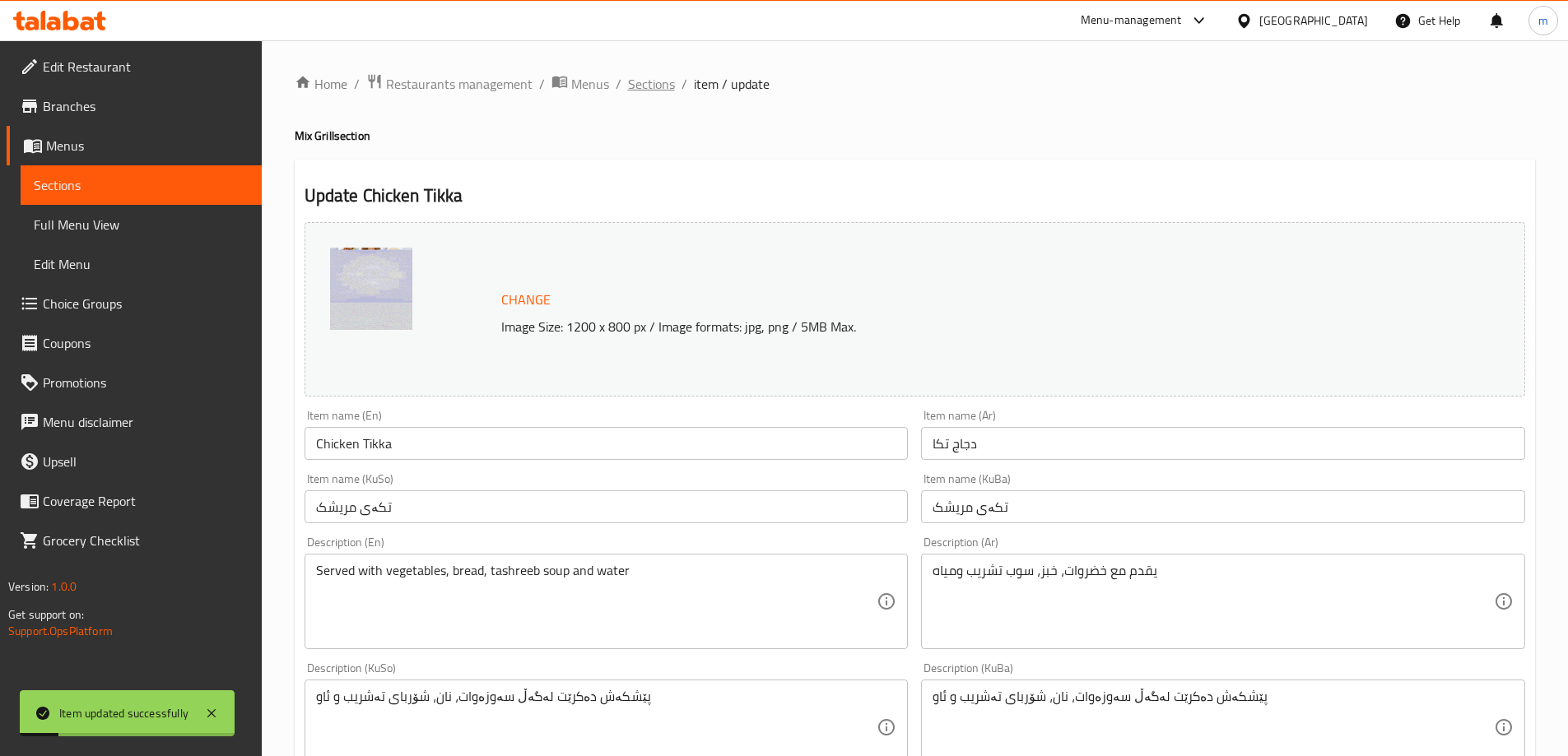
click at [654, 87] on span "Sections" at bounding box center [651, 84] width 47 height 20
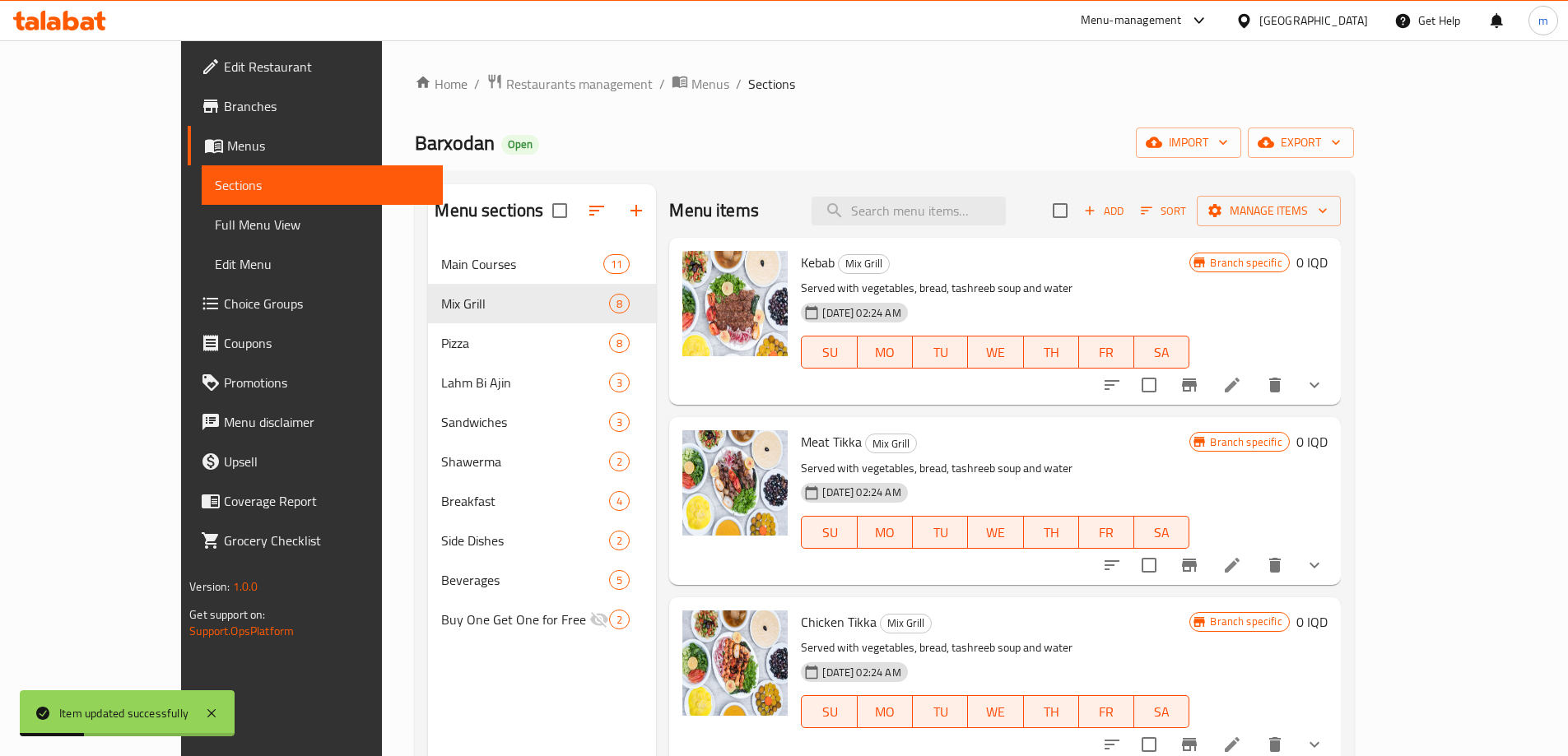
click at [1210, 398] on button "Branch-specific-item" at bounding box center [1189, 385] width 39 height 39
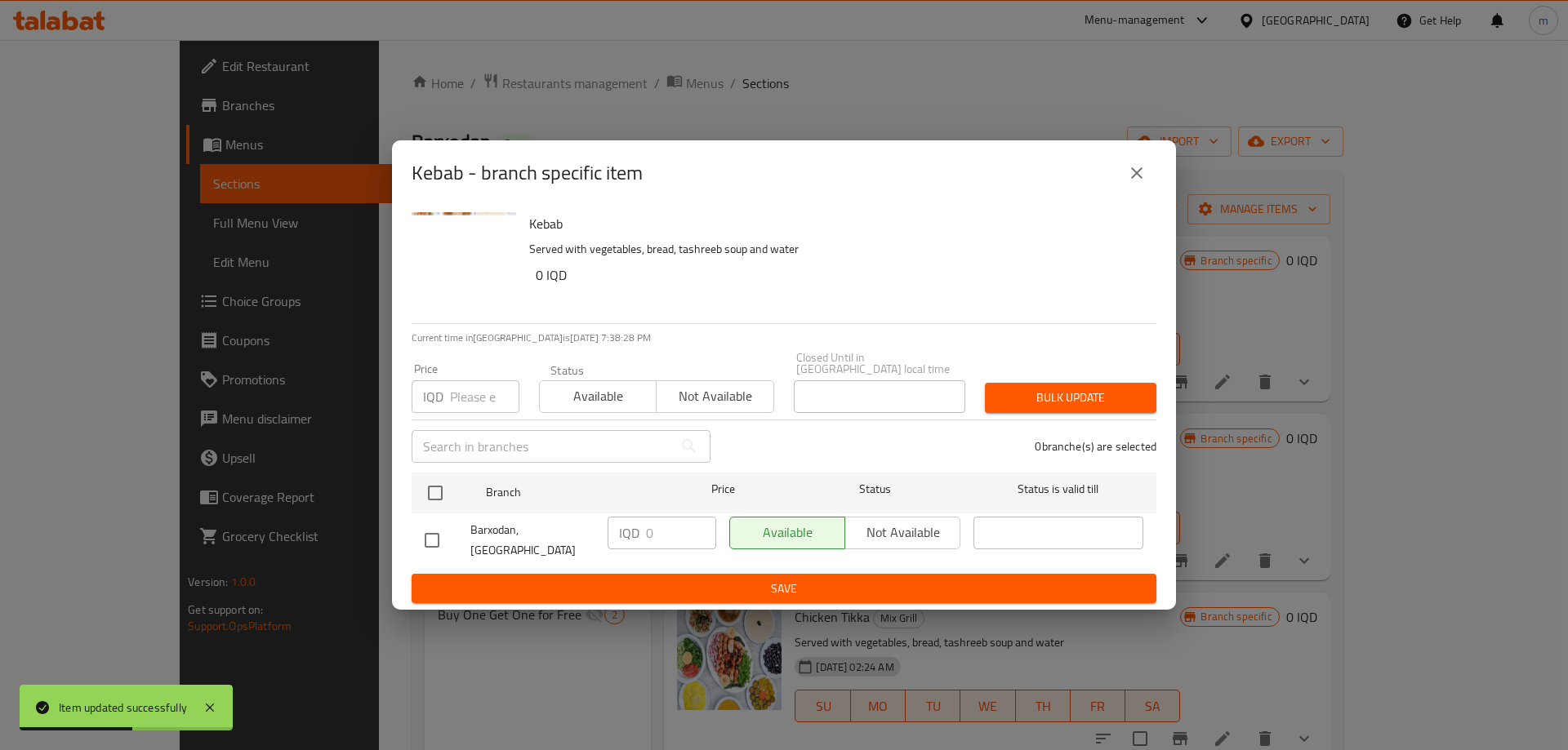
click at [1136, 172] on button "close" at bounding box center [1136, 173] width 39 height 39
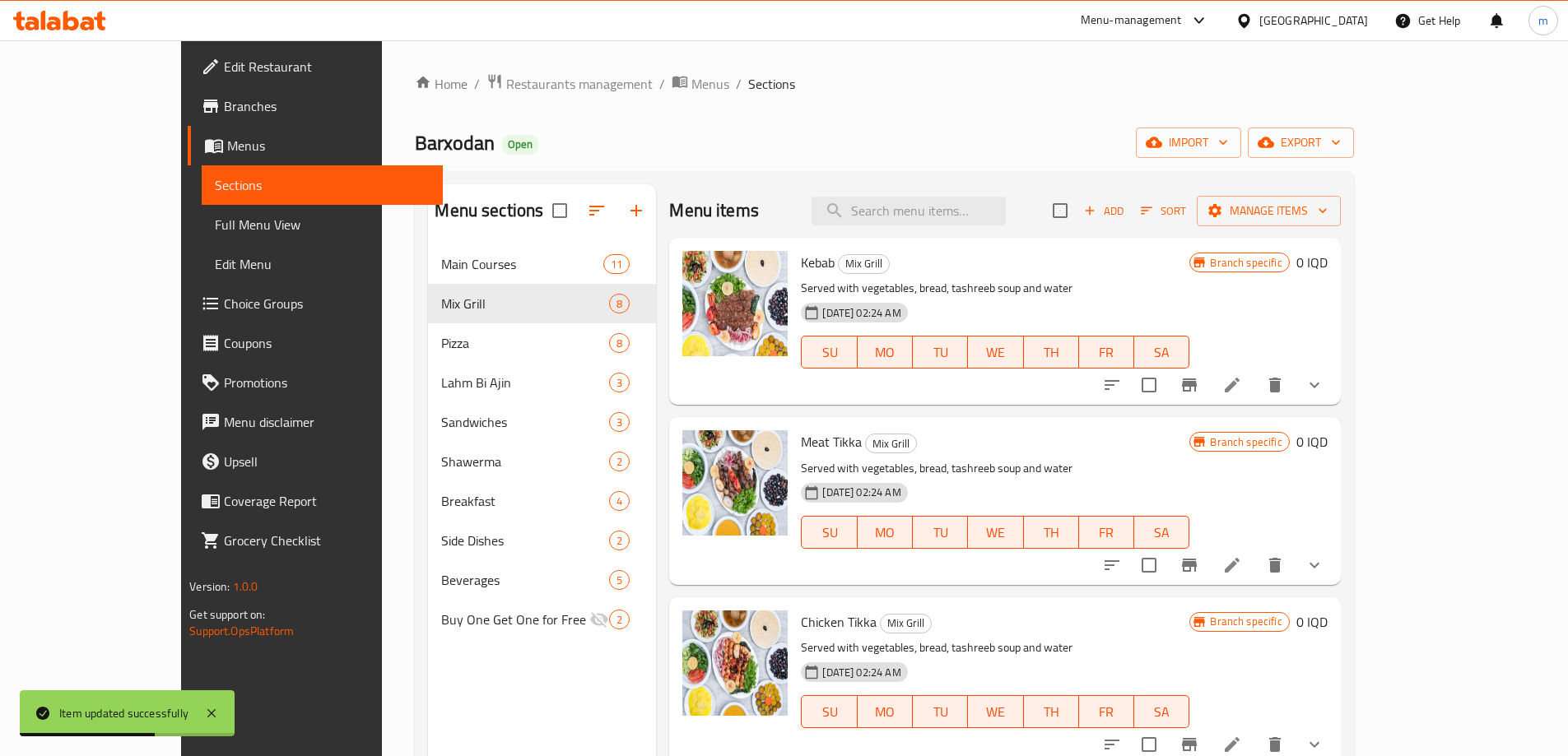
click at [1196, 564] on icon "Branch-specific-item" at bounding box center [1189, 565] width 15 height 13
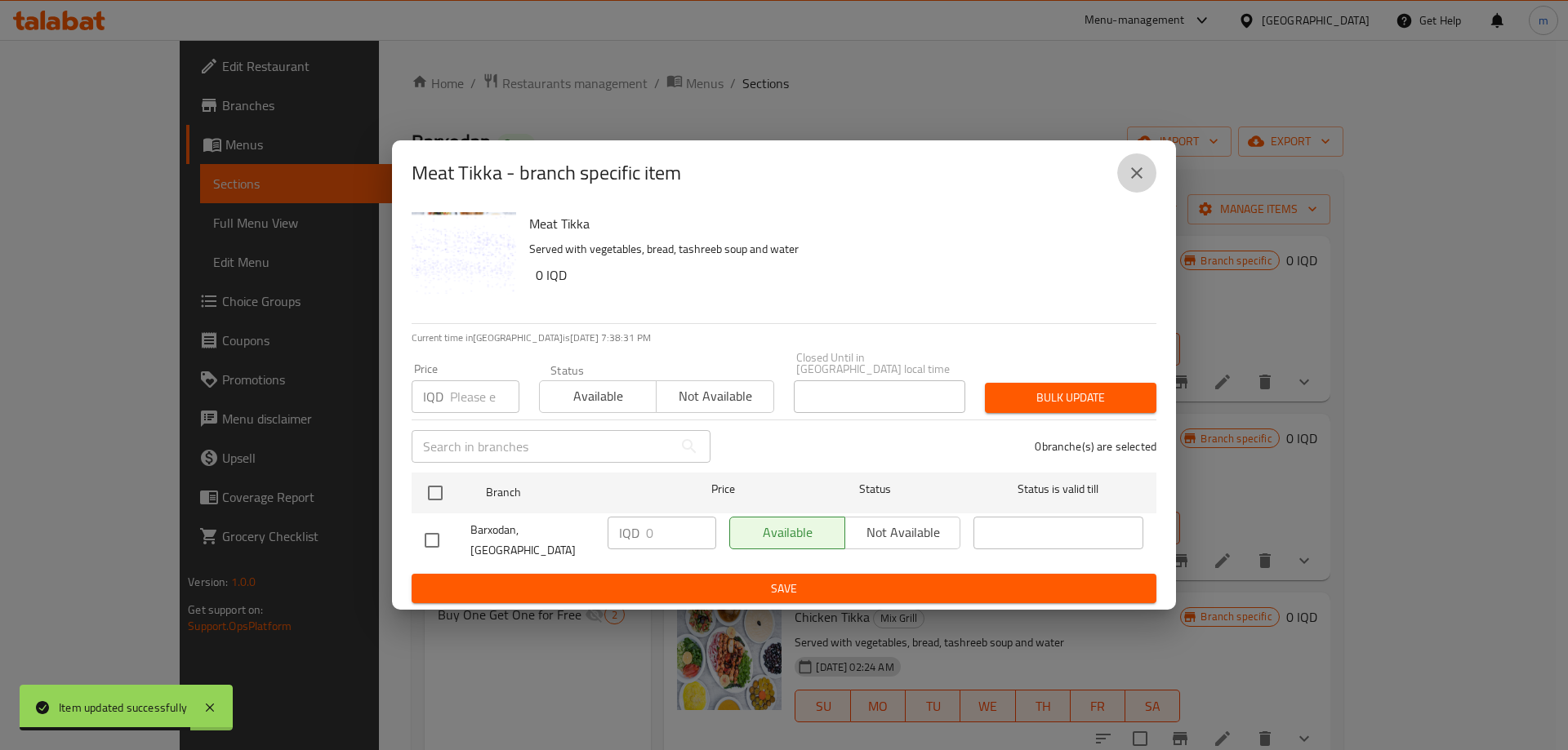
click at [1129, 179] on icon "close" at bounding box center [1136, 173] width 19 height 19
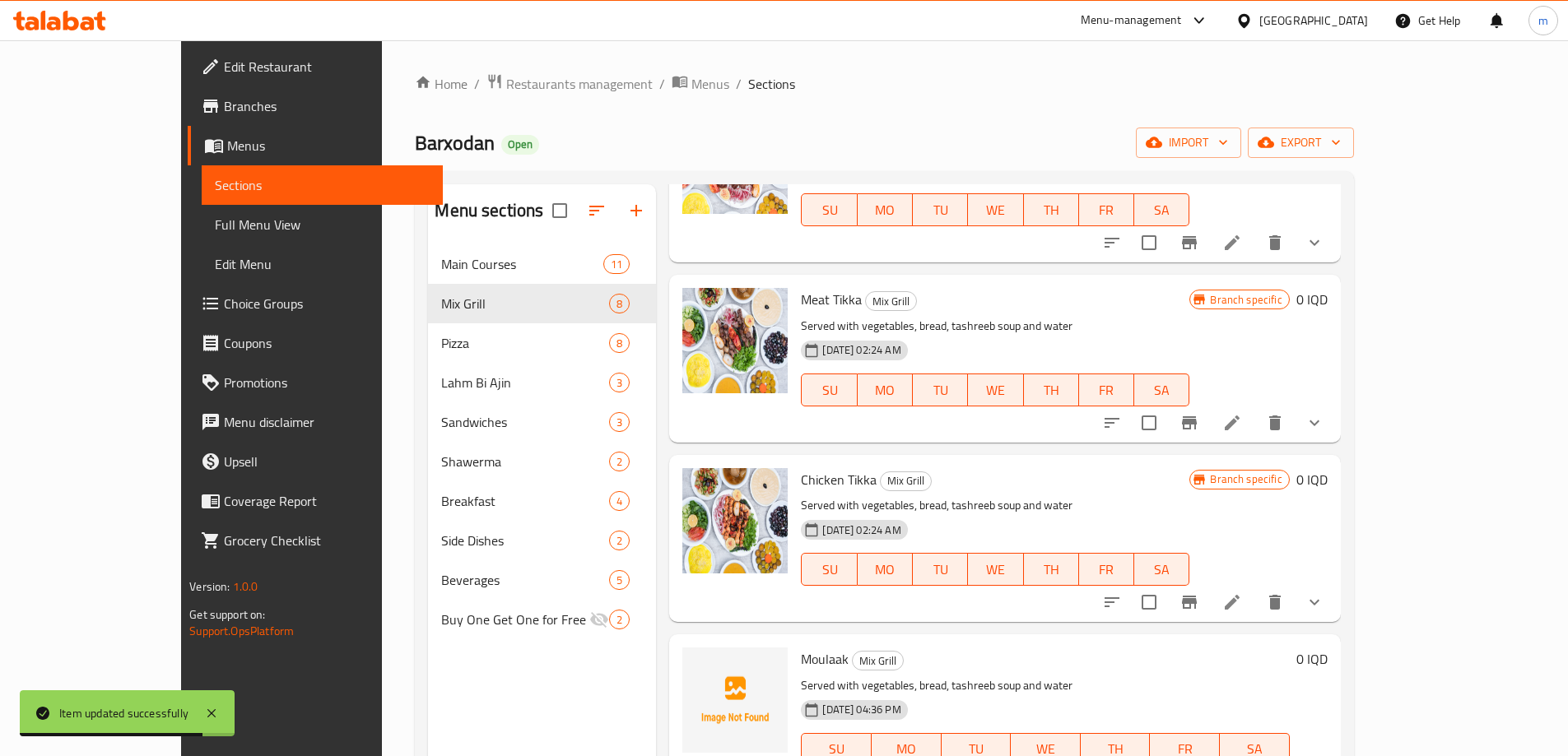
scroll to position [192, 0]
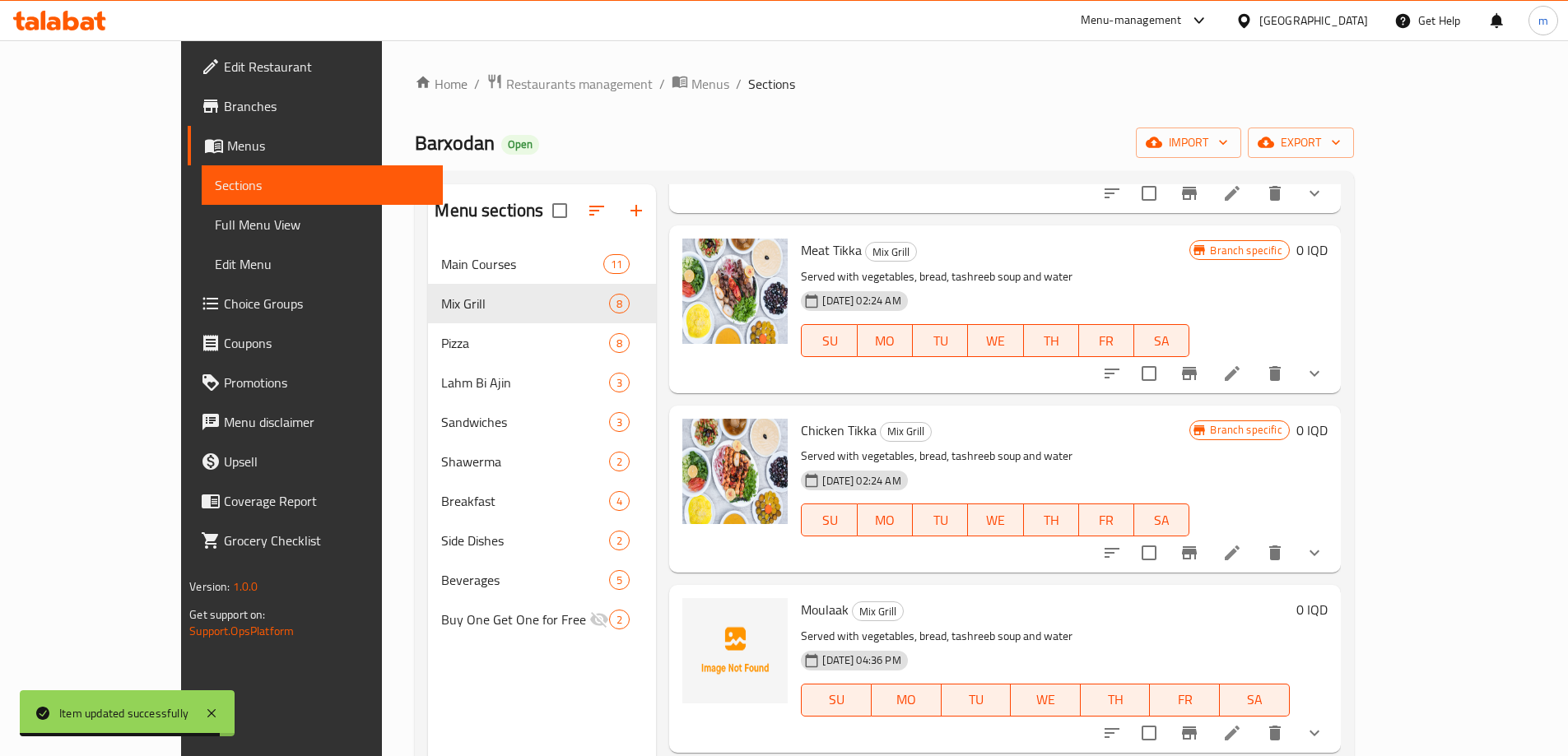
click at [1196, 551] on icon "Branch-specific-item" at bounding box center [1189, 553] width 15 height 13
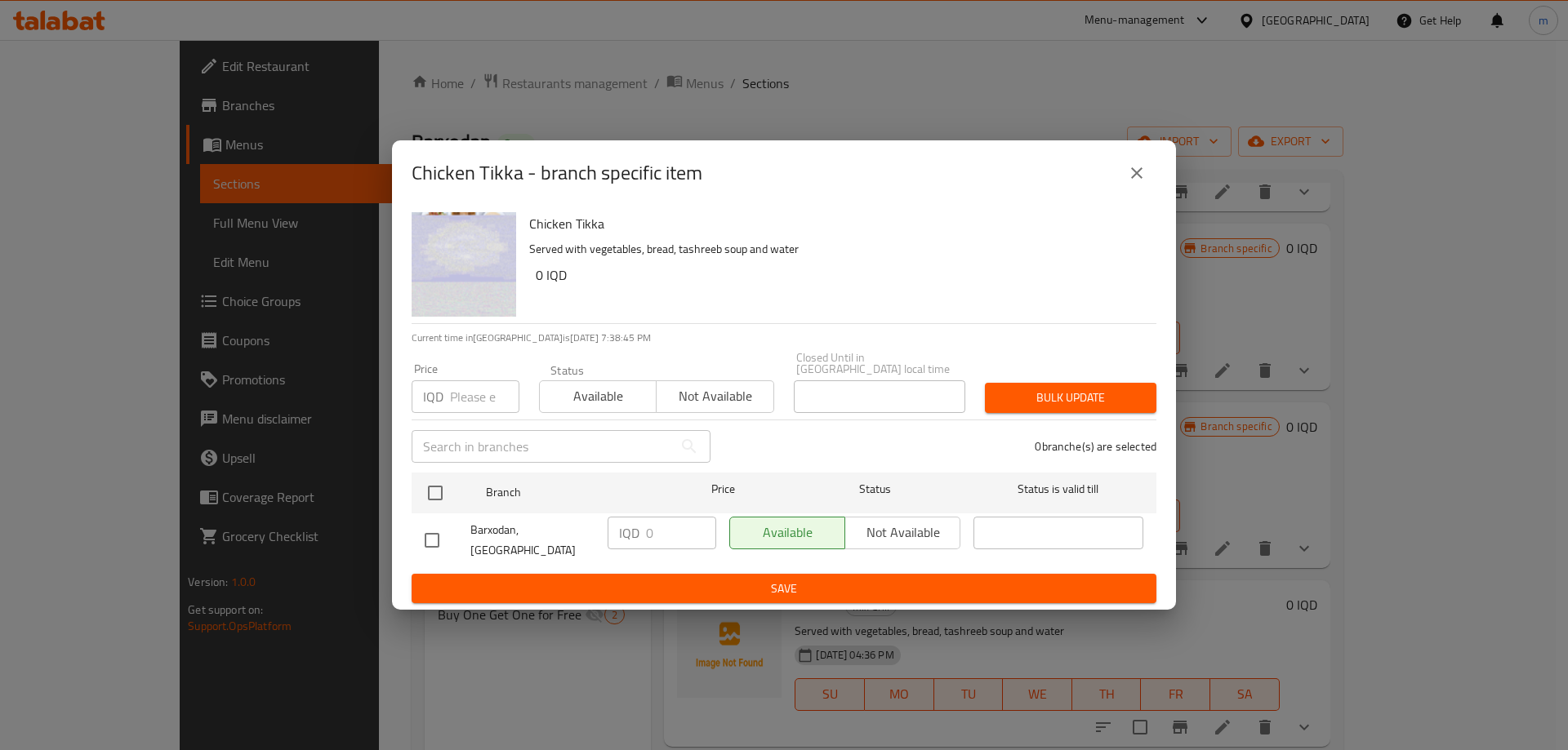
click at [1134, 183] on icon "close" at bounding box center [1136, 173] width 19 height 19
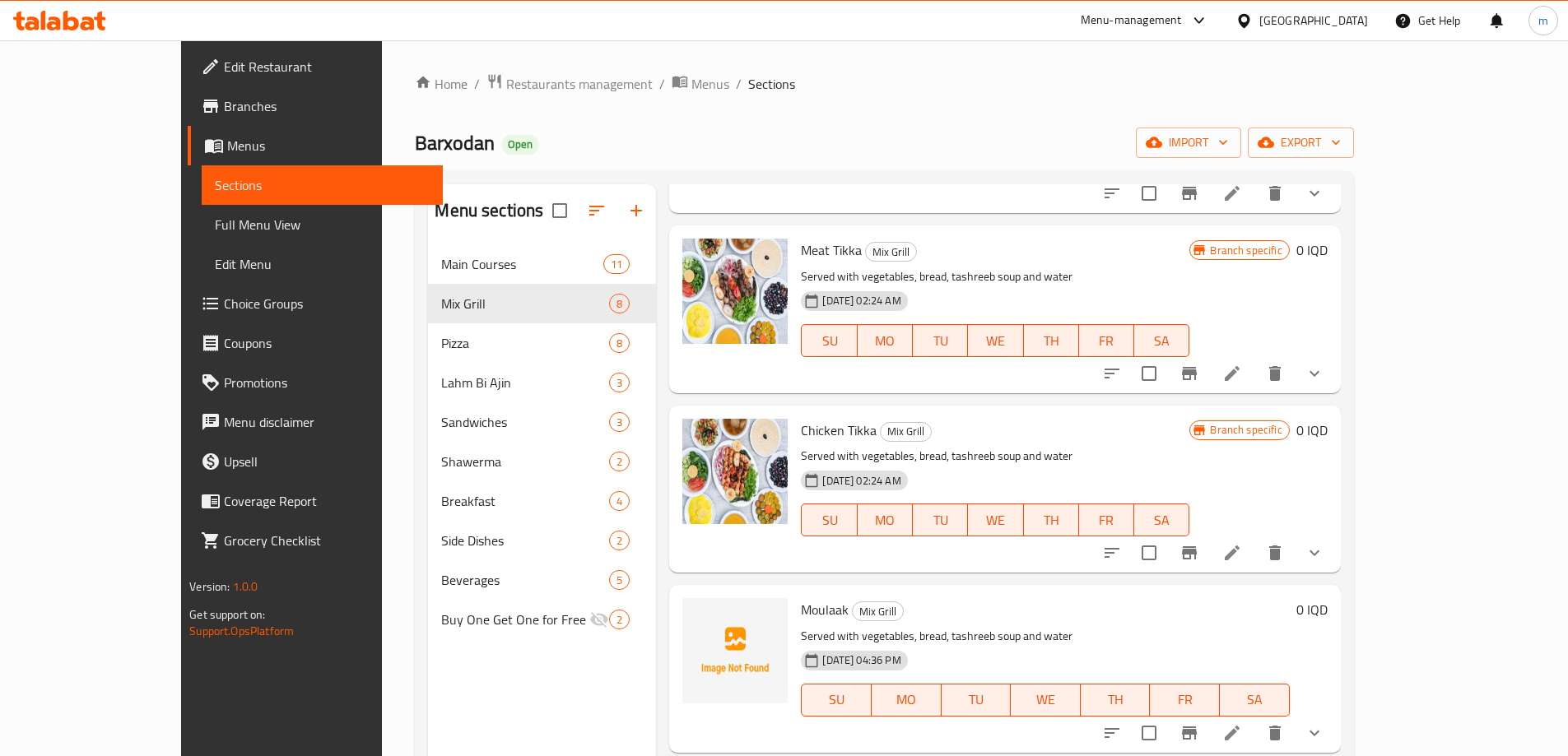
scroll to position [385, 0]
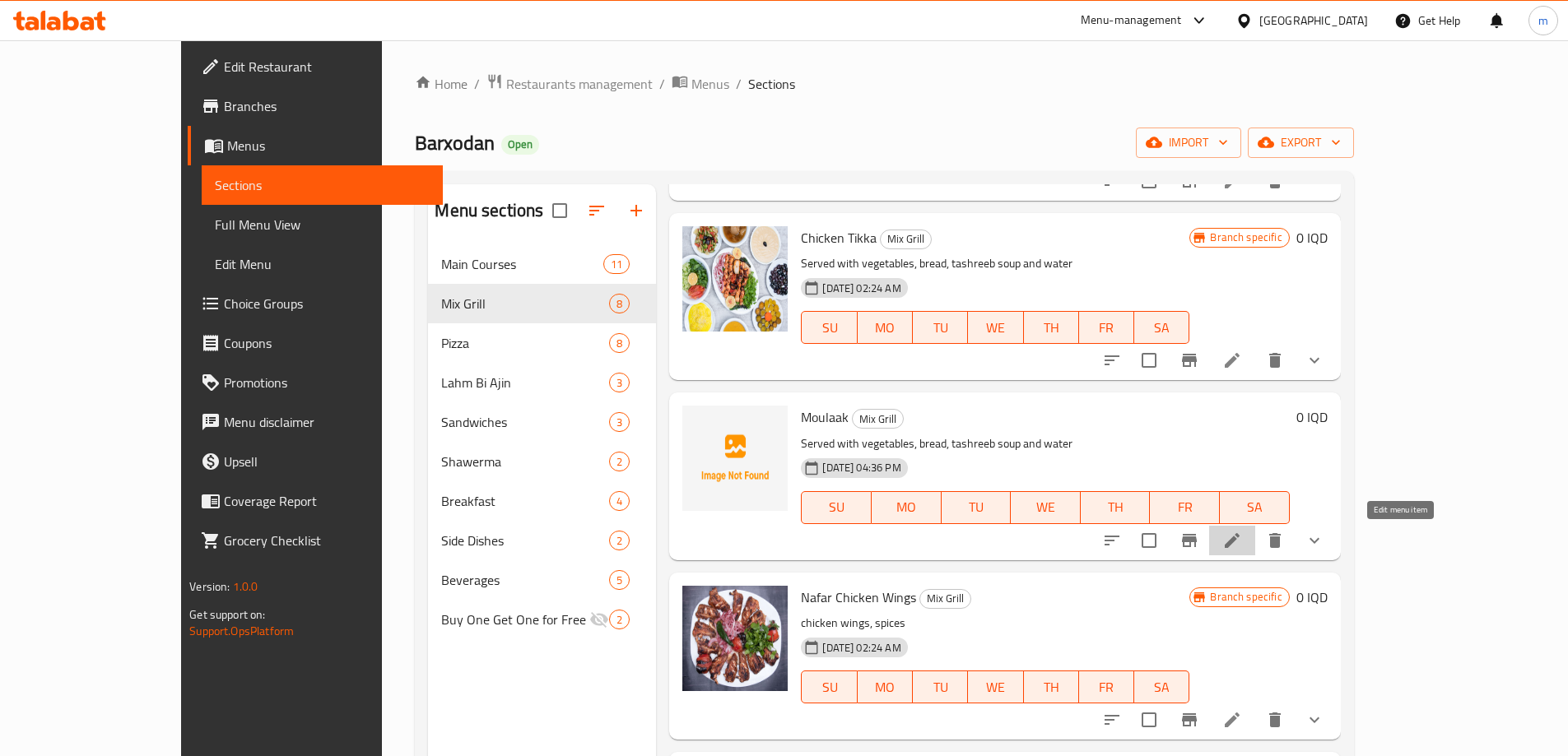
click at [1242, 538] on icon at bounding box center [1232, 540] width 20 height 20
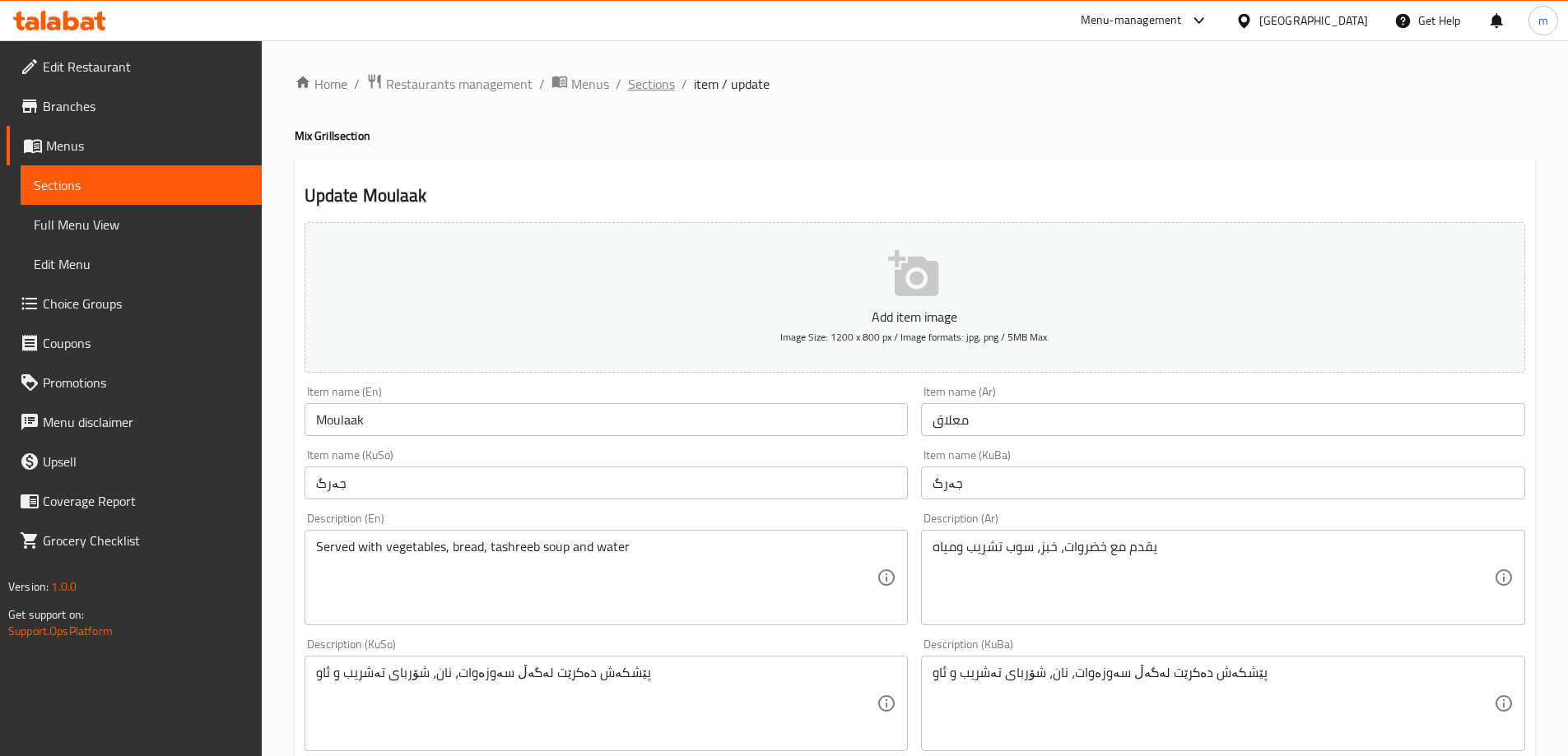
click at [638, 74] on span "Sections" at bounding box center [651, 84] width 47 height 20
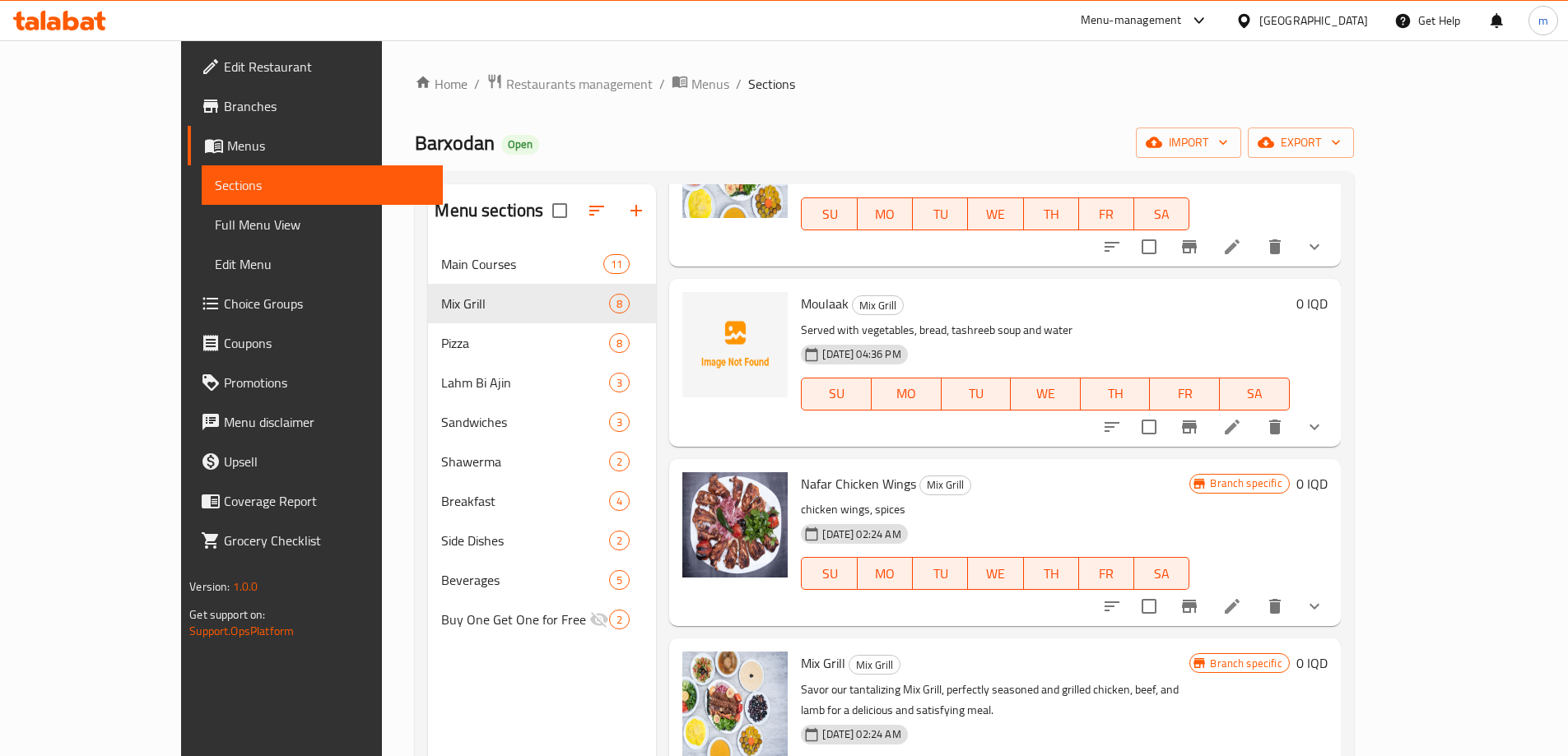
scroll to position [532, 0]
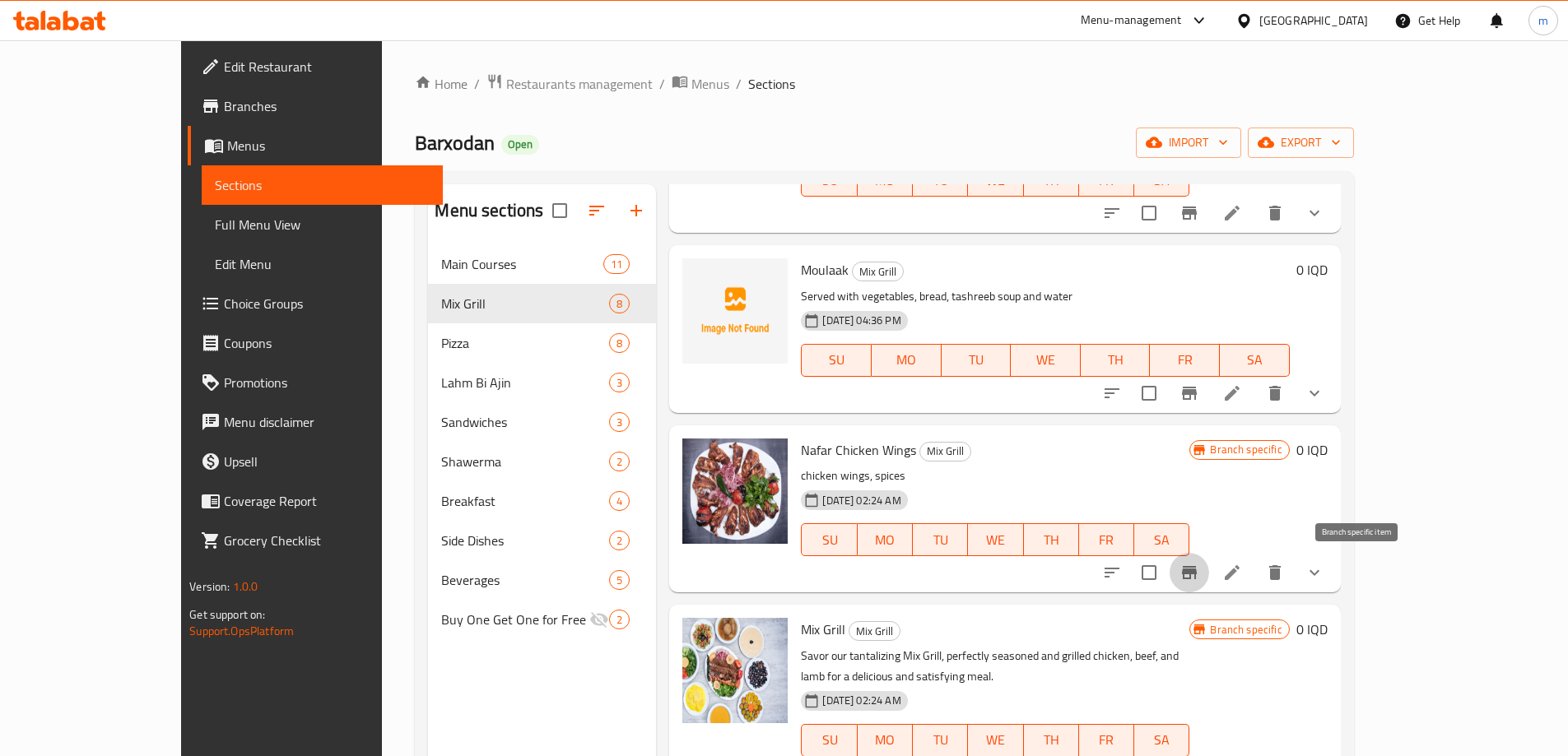
click at [1210, 570] on button "Branch-specific-item" at bounding box center [1189, 573] width 39 height 39
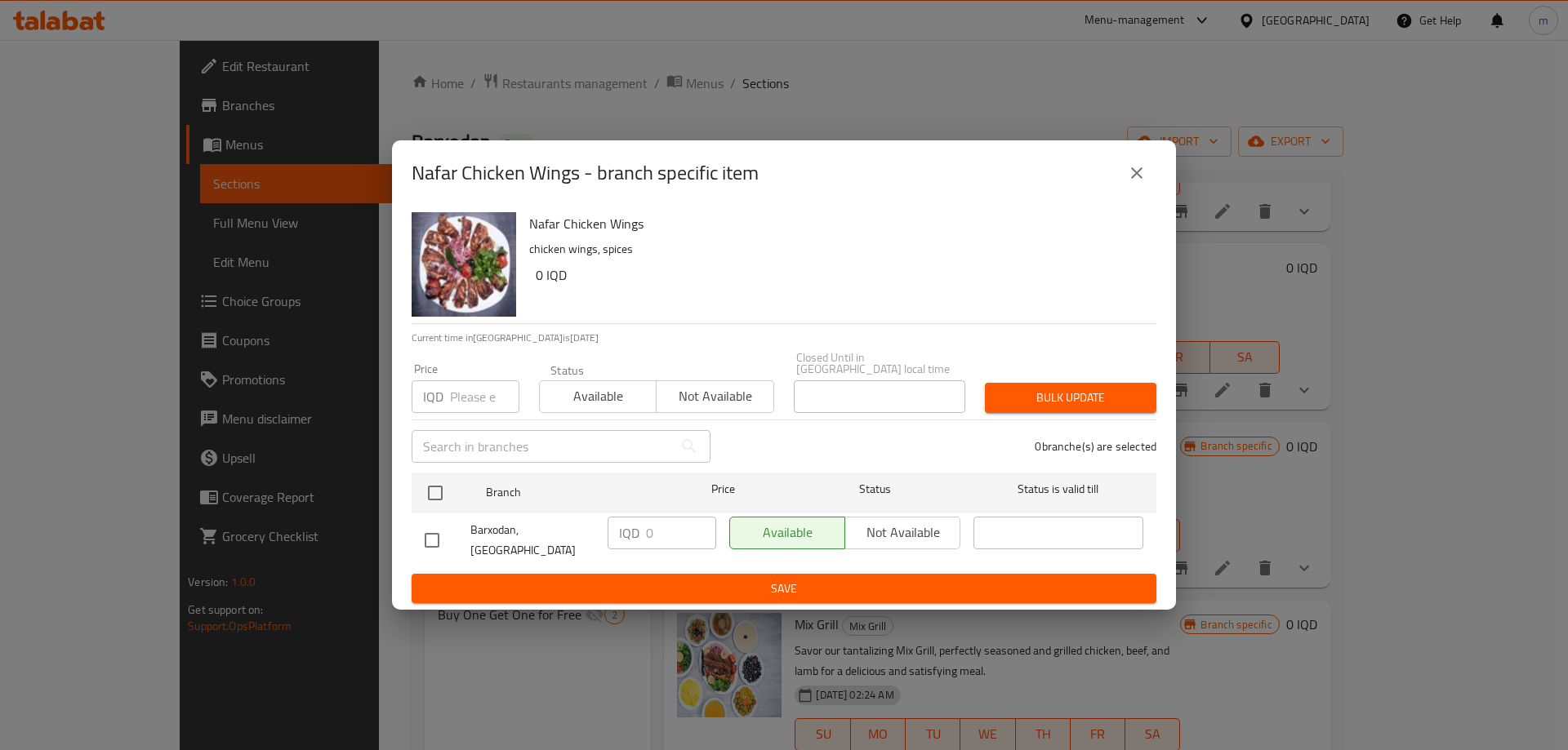
click at [1129, 183] on icon "close" at bounding box center [1136, 173] width 19 height 19
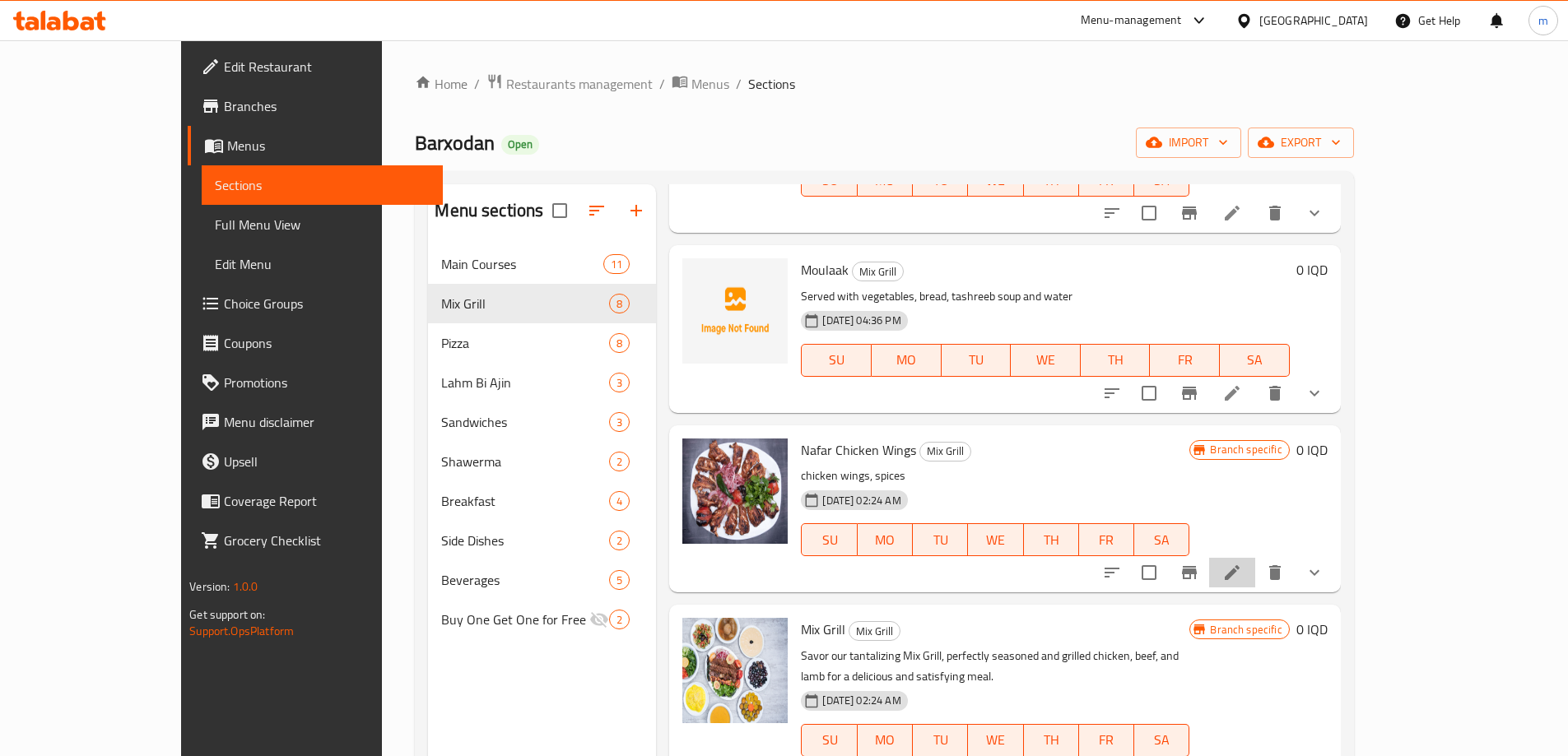
click at [1255, 562] on li at bounding box center [1233, 573] width 47 height 30
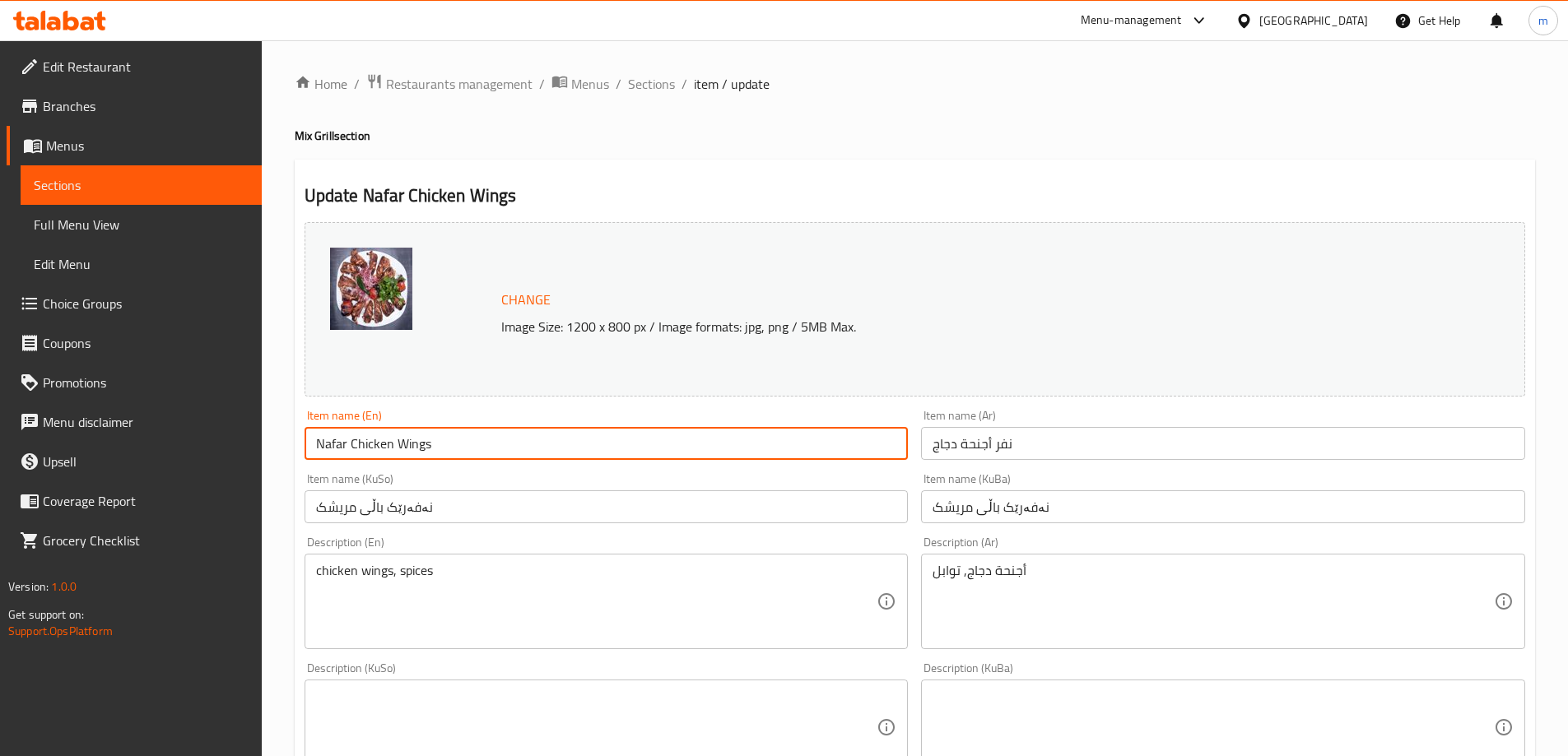
click at [335, 444] on input "Nafar Chicken Wings" at bounding box center [606, 443] width 604 height 33
type input "Chicken Wings"
click at [405, 505] on input "نەفەرێک باڵی مریشک" at bounding box center [606, 506] width 604 height 33
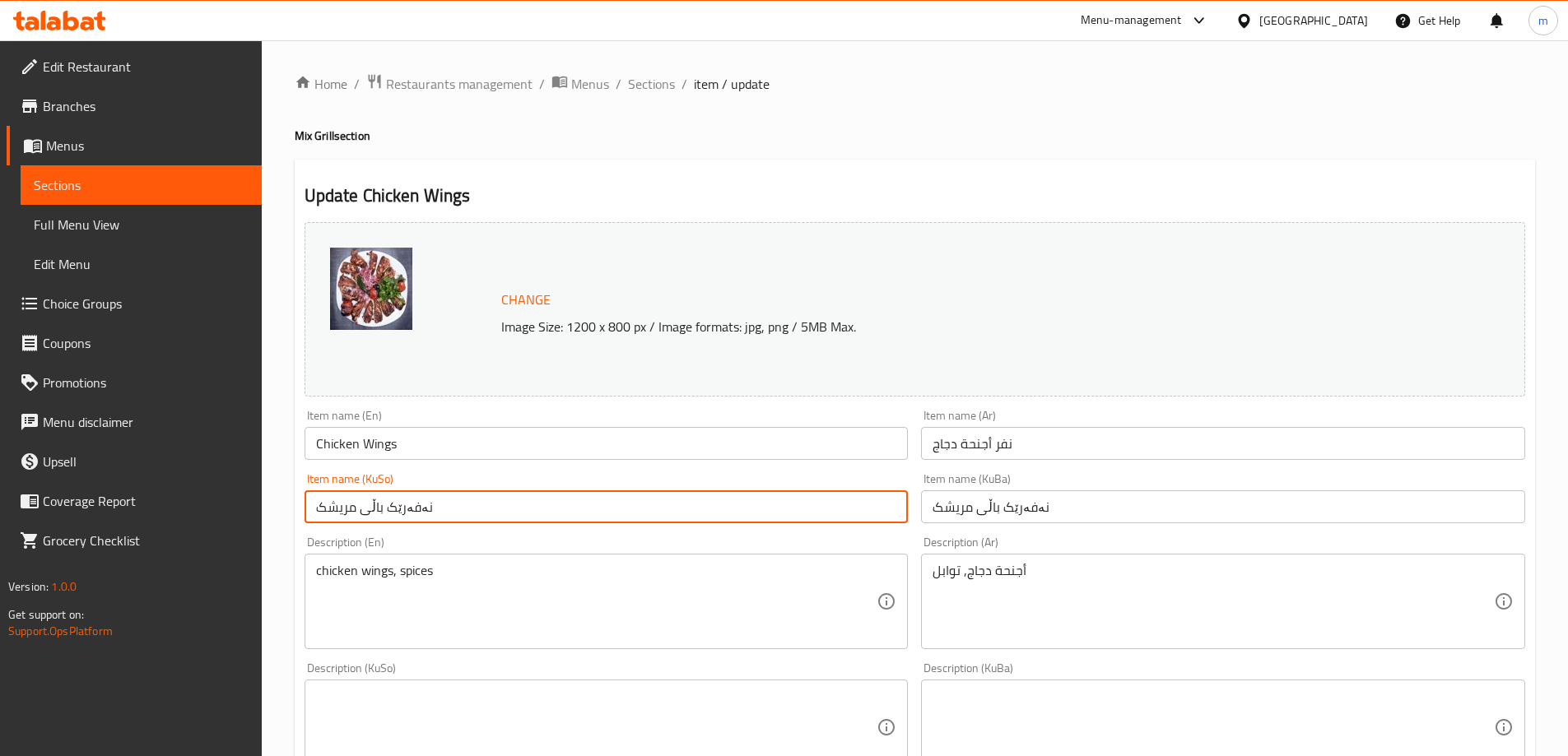
click at [405, 505] on input "نەفەرێک باڵی مریشک" at bounding box center [606, 506] width 604 height 33
type input "باڵی مریشک"
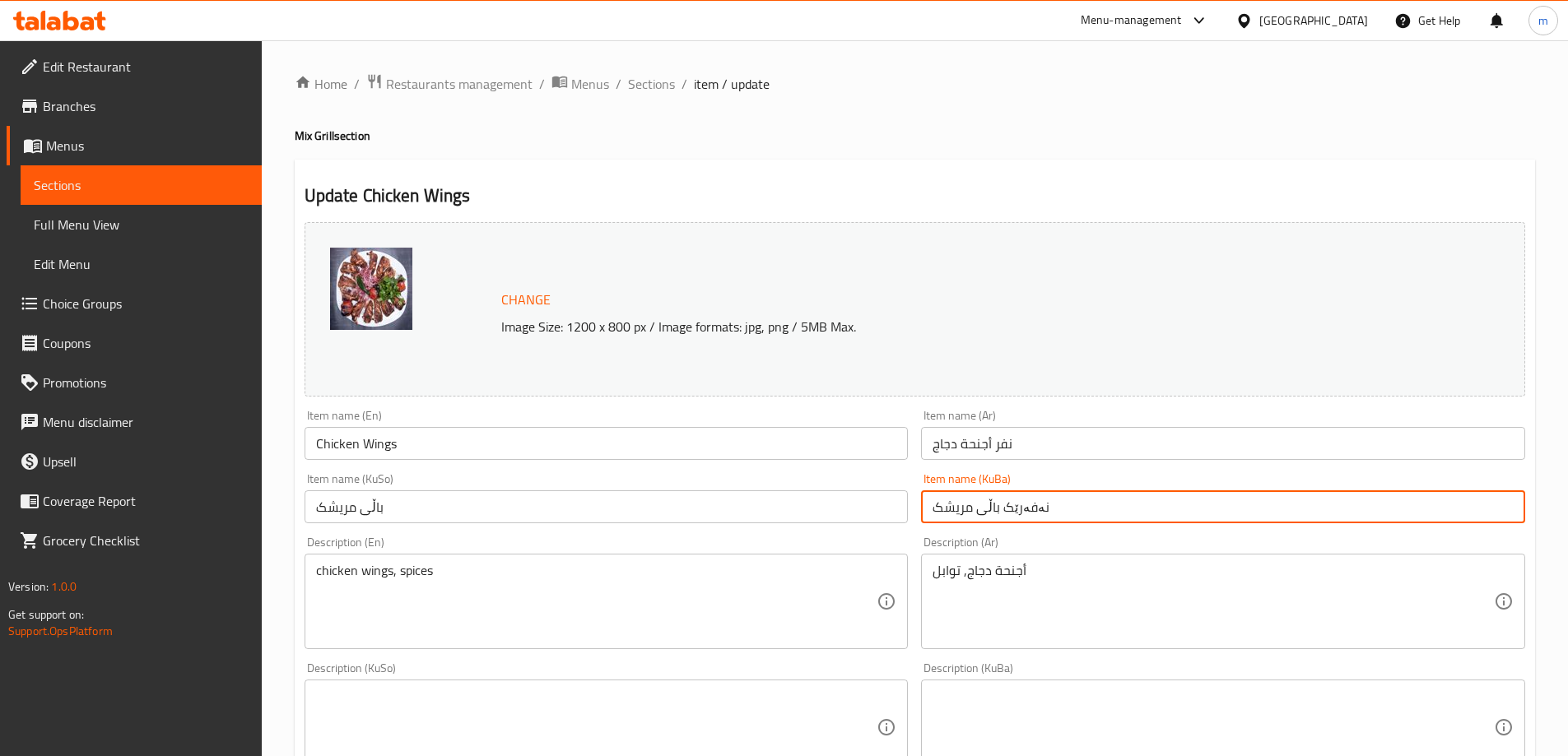
click at [1021, 509] on input "نەفەرێک باڵی مریشک" at bounding box center [1223, 506] width 604 height 33
type input "باڵی مریشک"
click at [1004, 439] on input "نفر أجنحة دجاج" at bounding box center [1223, 443] width 604 height 33
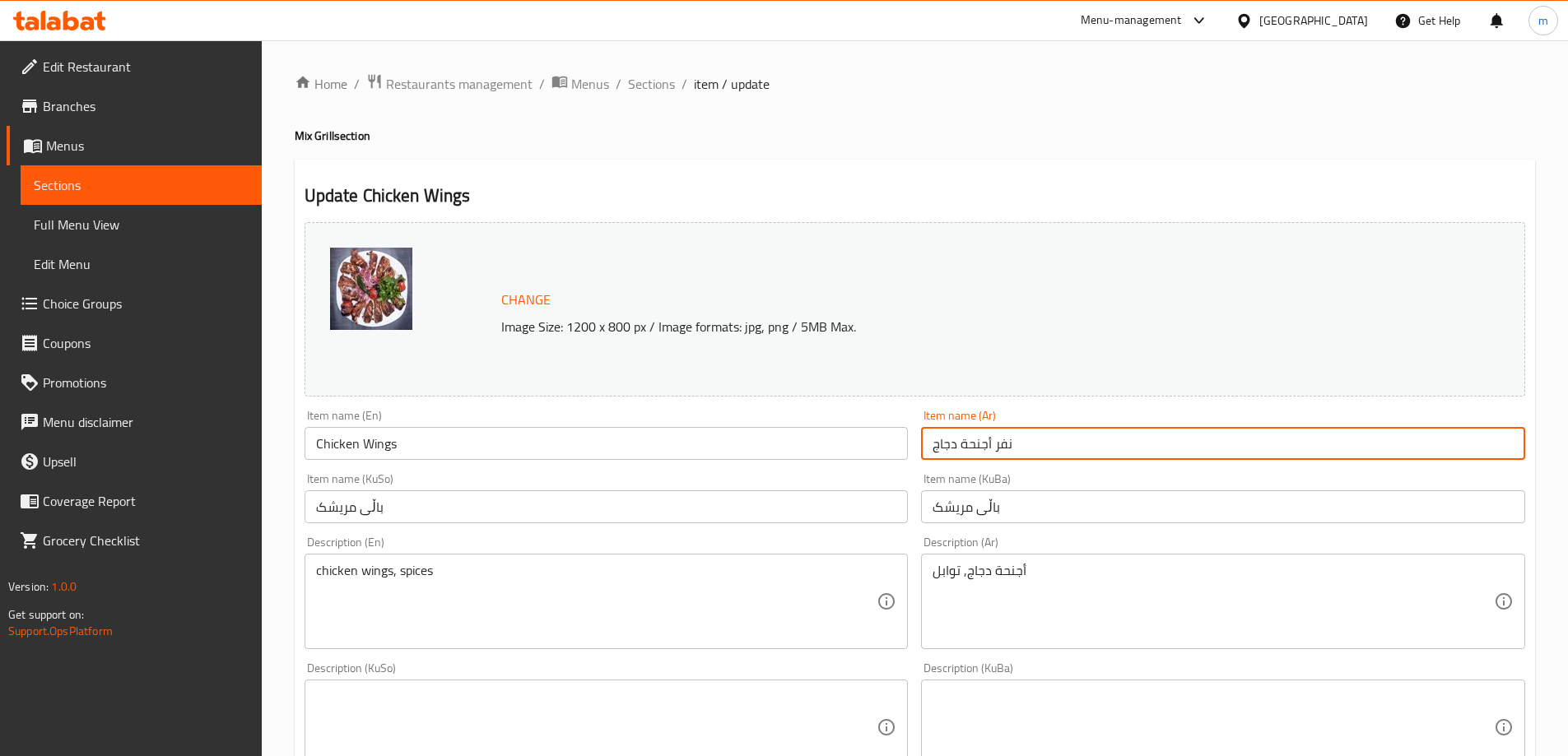
click at [1004, 439] on input "نفر أجنحة دجاج" at bounding box center [1223, 443] width 604 height 33
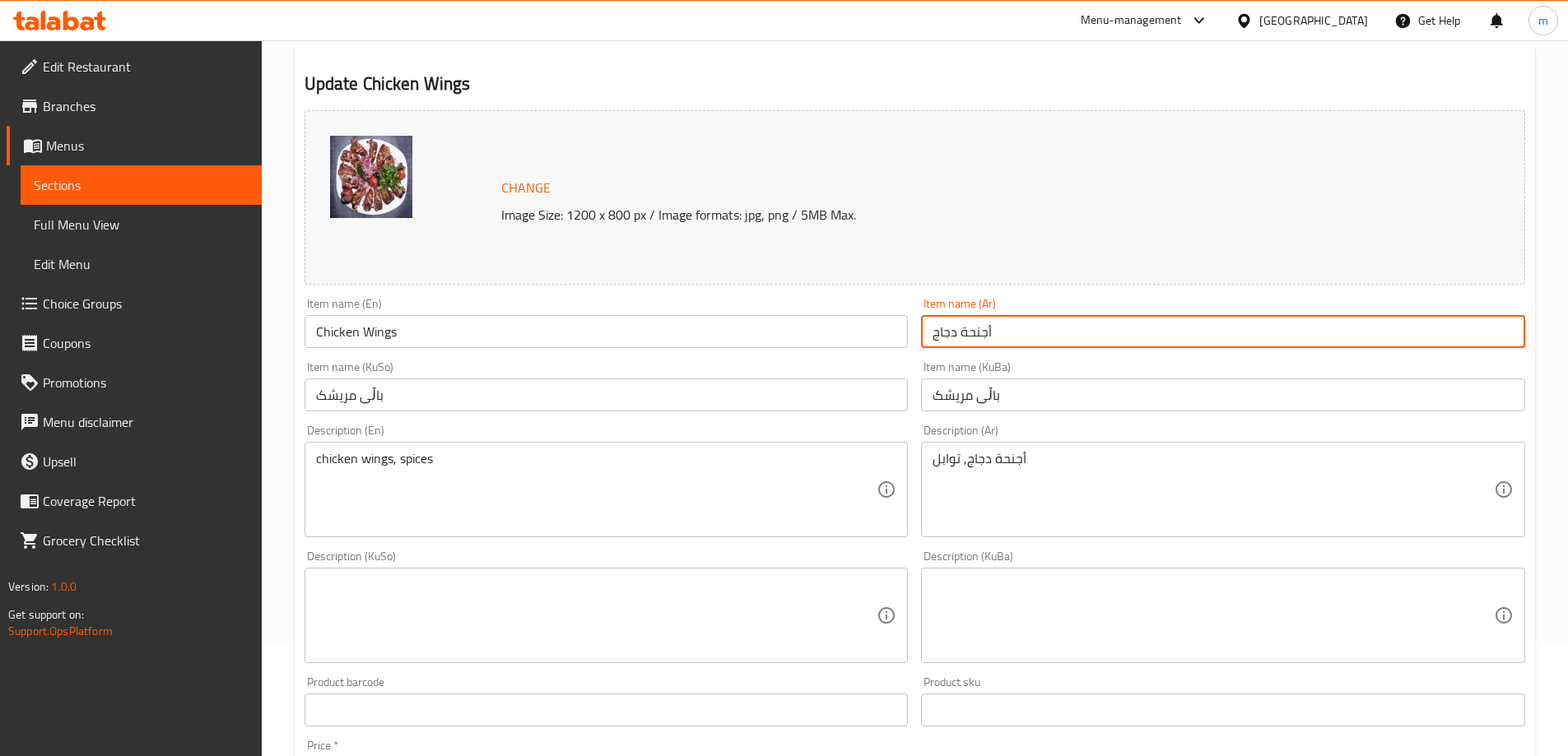
scroll to position [182, 0]
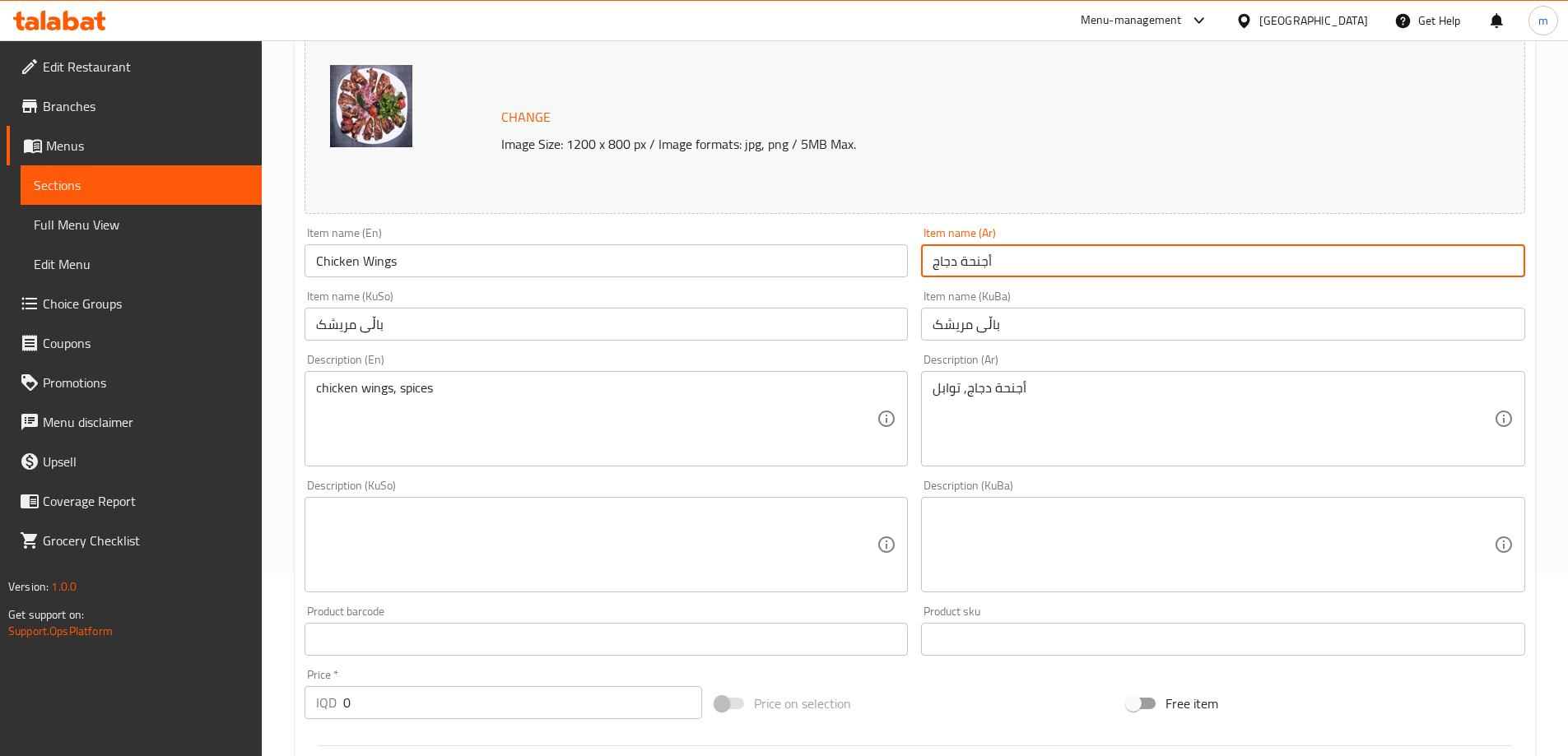
type input "أجنحة دجاج"
click at [621, 375] on div "chicken wings, spices Description (En)" at bounding box center [606, 419] width 604 height 96
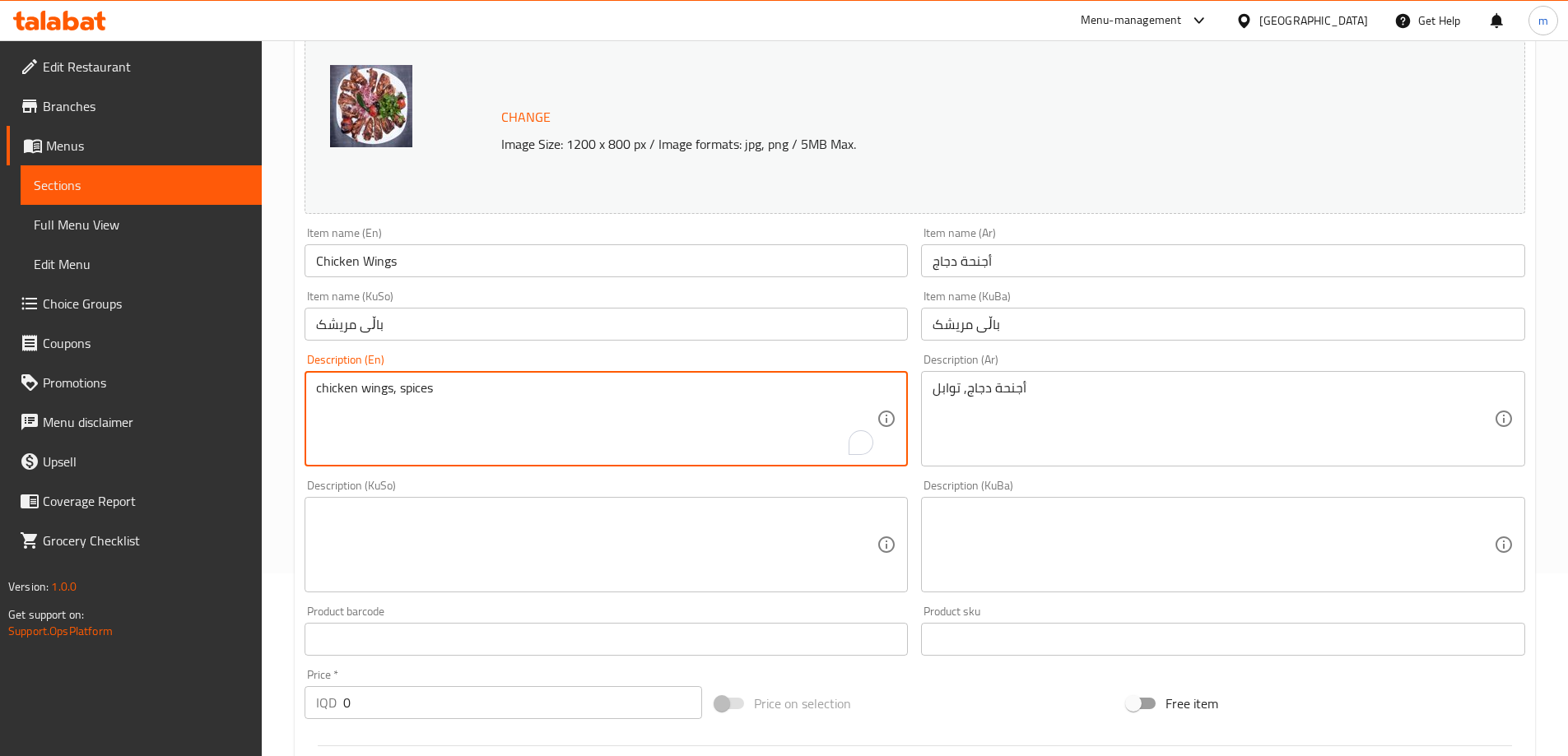
click at [571, 406] on textarea "chicken wings, spices" at bounding box center [596, 419] width 561 height 78
paste textarea "Served with vegetables, bread, tashreeb soup and water"
type textarea "Served with vegetables, bread, tashreeb soup and water"
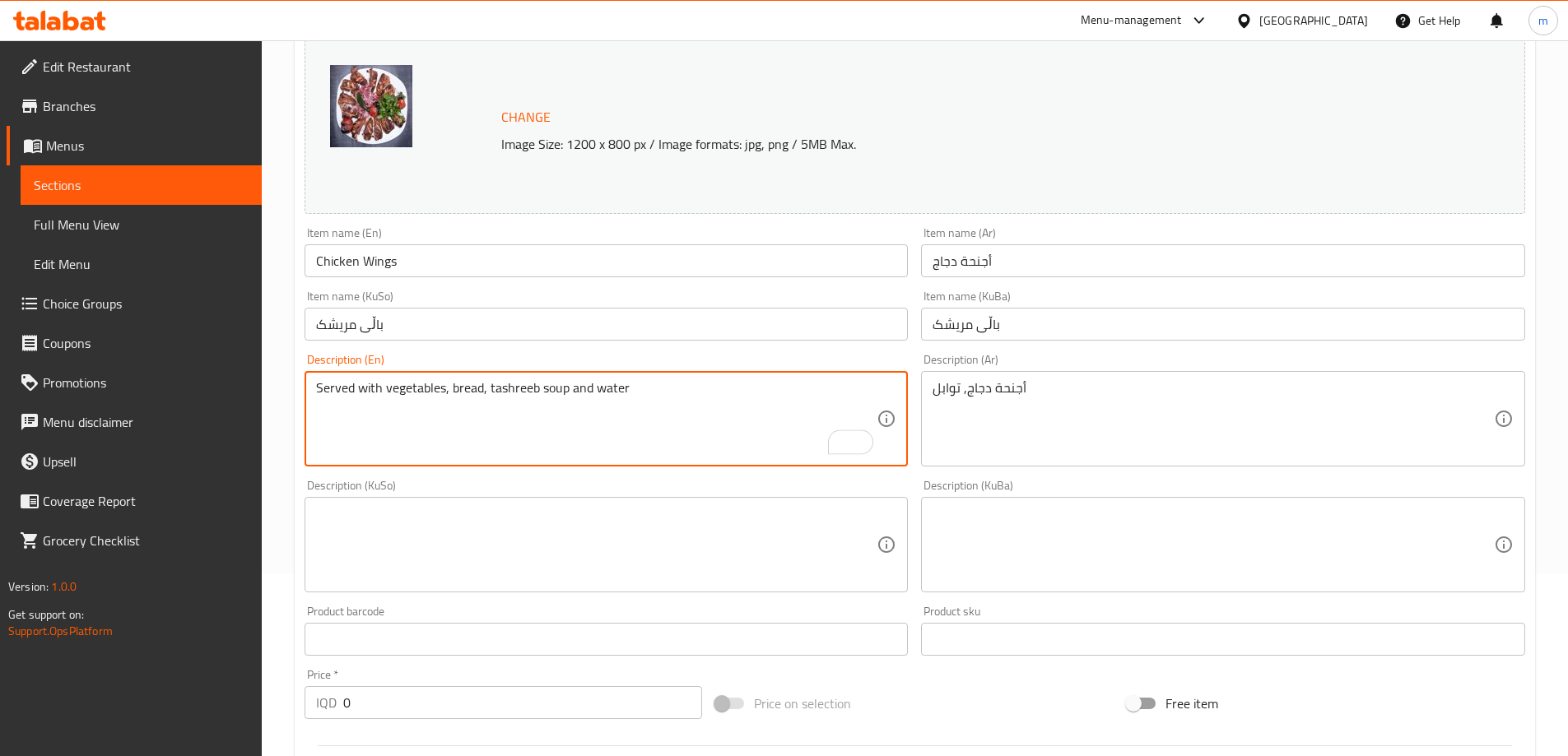
click at [1014, 388] on textarea "أجنحة دجاج, توابل" at bounding box center [1213, 419] width 561 height 78
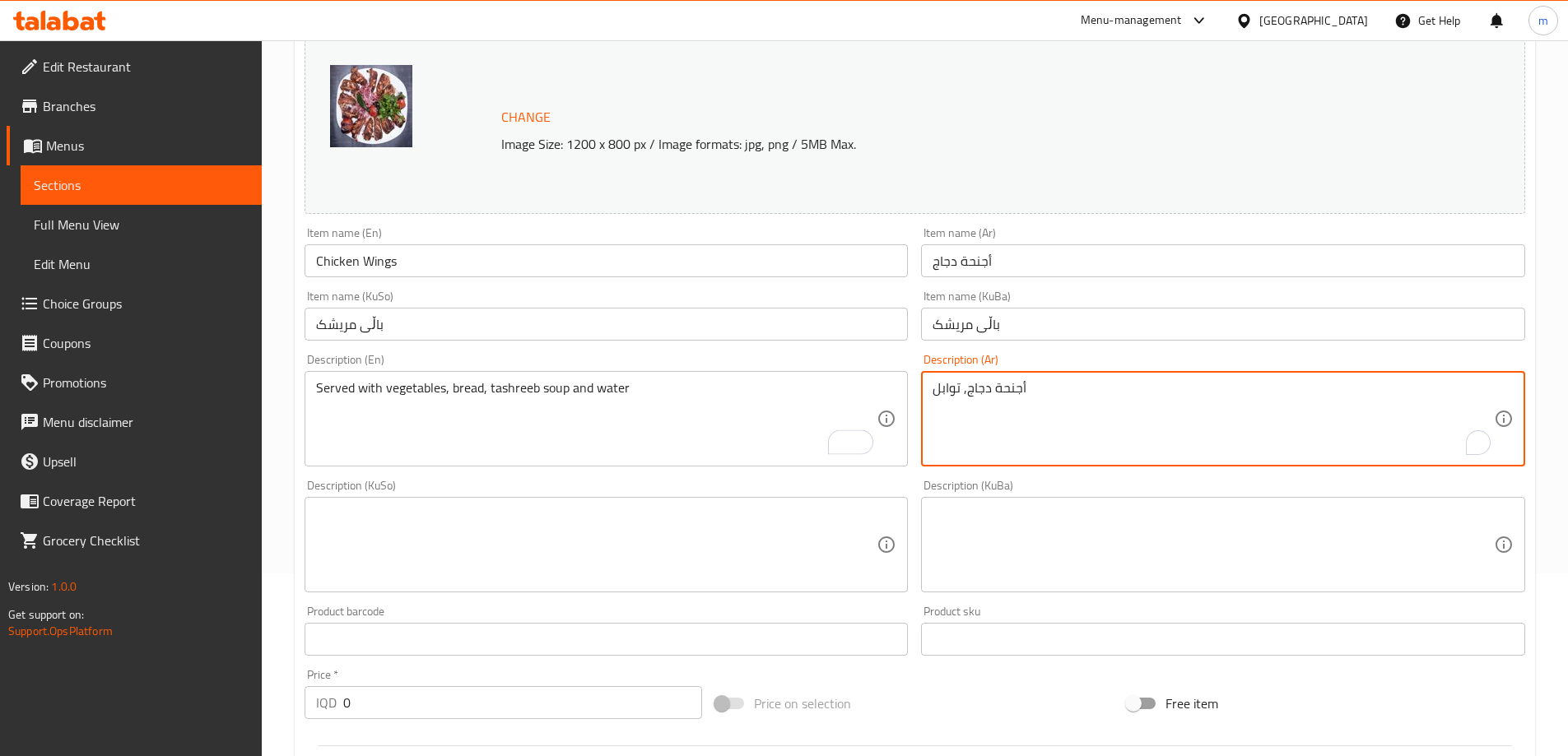
click at [1014, 388] on textarea "أجنحة دجاج, توابل" at bounding box center [1213, 419] width 561 height 78
click at [1014, 389] on textarea "أجنحة دجاج, توابل" at bounding box center [1213, 419] width 561 height 78
paste textarea "يقدم مع خضروات، خبز، سوب تشريب ومياه"
type textarea "يقدم مع خضروات، خبز، سوب تشريب ومياه"
click at [577, 500] on div "Description (KuSo)" at bounding box center [606, 545] width 604 height 96
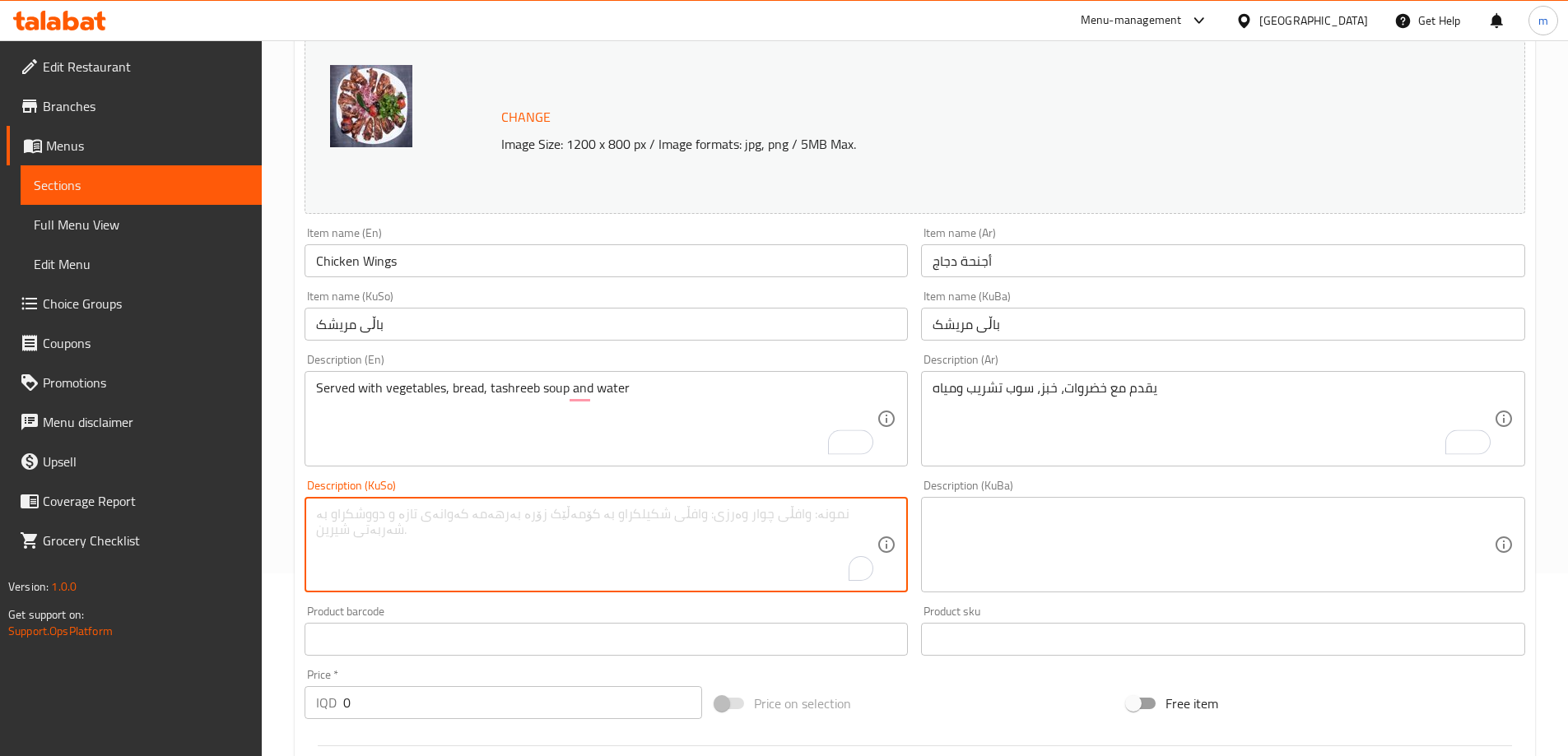
click at [586, 521] on textarea "To enrich screen reader interactions, please activate Accessibility in Grammarl…" at bounding box center [596, 546] width 561 height 78
paste textarea "پێشکەش دەکرێت لەگەڵ سەوزەوات، نان، شۆربای تەشریب و ئاو"
type textarea "پێشکەش دەکرێت لەگەڵ سەوزەوات، نان، شۆربای تەشریب و ئاو"
click at [1080, 572] on textarea at bounding box center [1213, 546] width 561 height 78
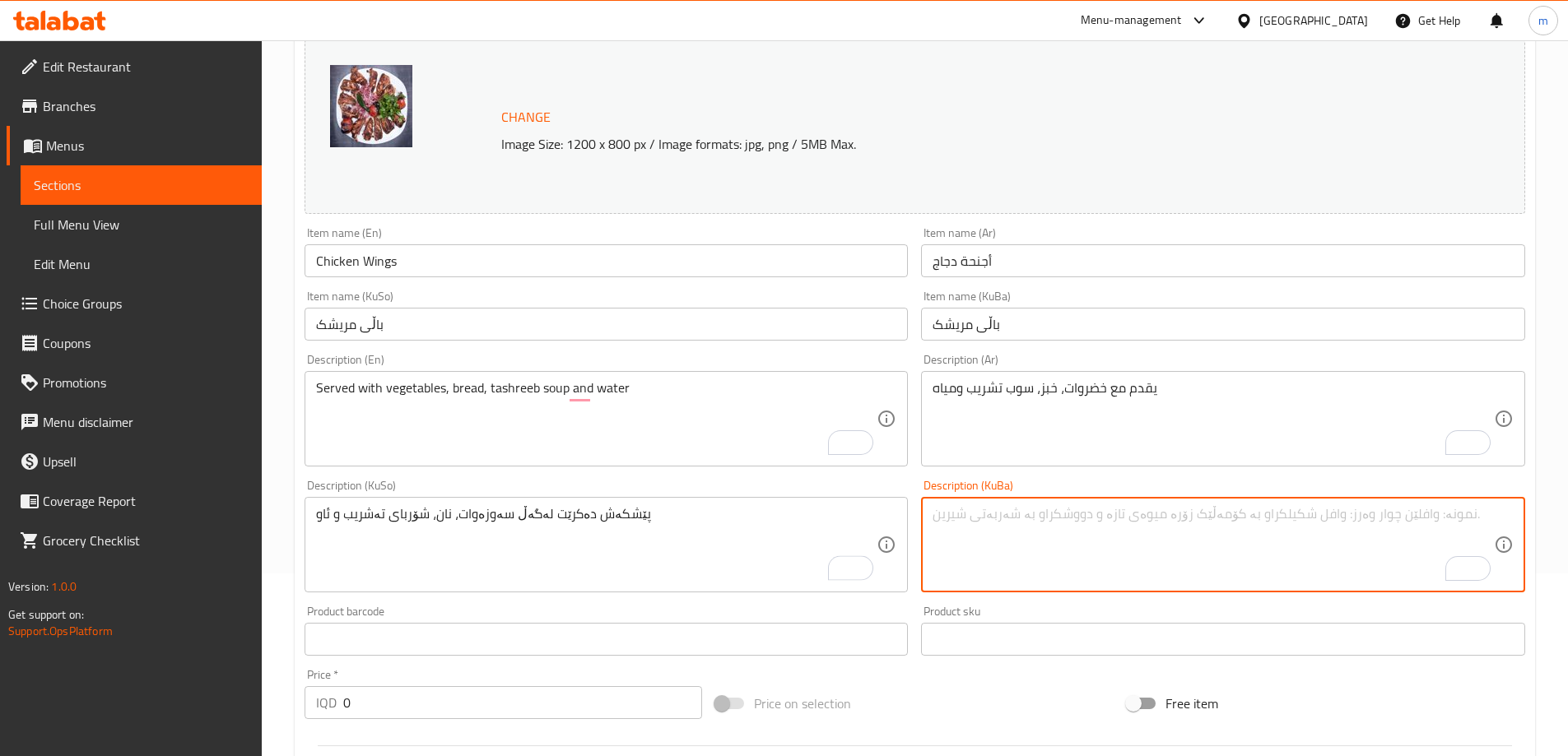
paste textarea "پێشکەش دەکرێت لەگەڵ سەوزەوات، نان، شۆربای تەشریب و ئاو"
type textarea "پێشکەش دەکرێت لەگەڵ سەوزەوات، نان، شۆربای تەشریب و ئاو"
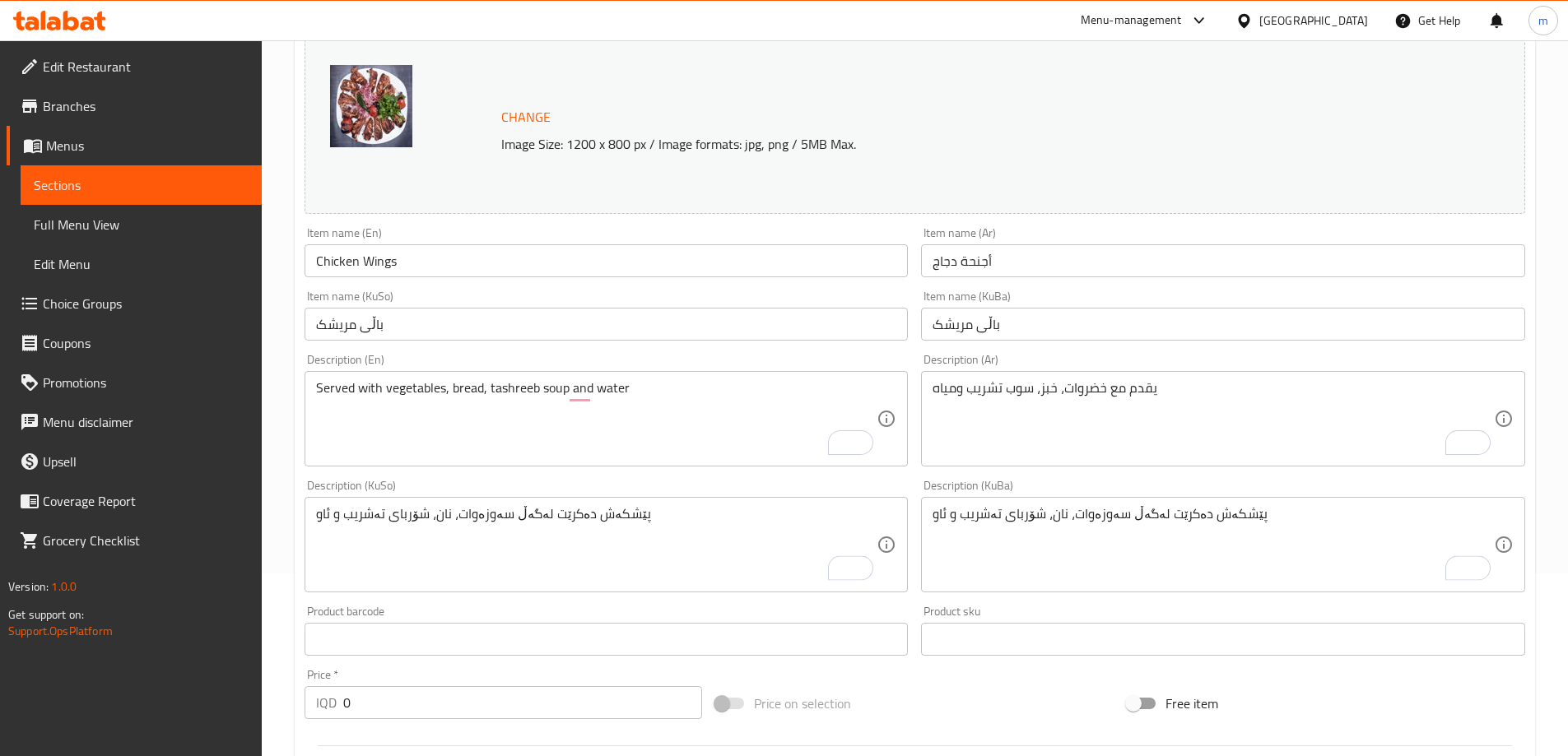
click at [1040, 477] on div "Description (KuBa) پێشکەش دەکرێت لەگەڵ سەوزەوات، نان، شۆربای تەشریب و ئاو Descr…" at bounding box center [1223, 535] width 617 height 126
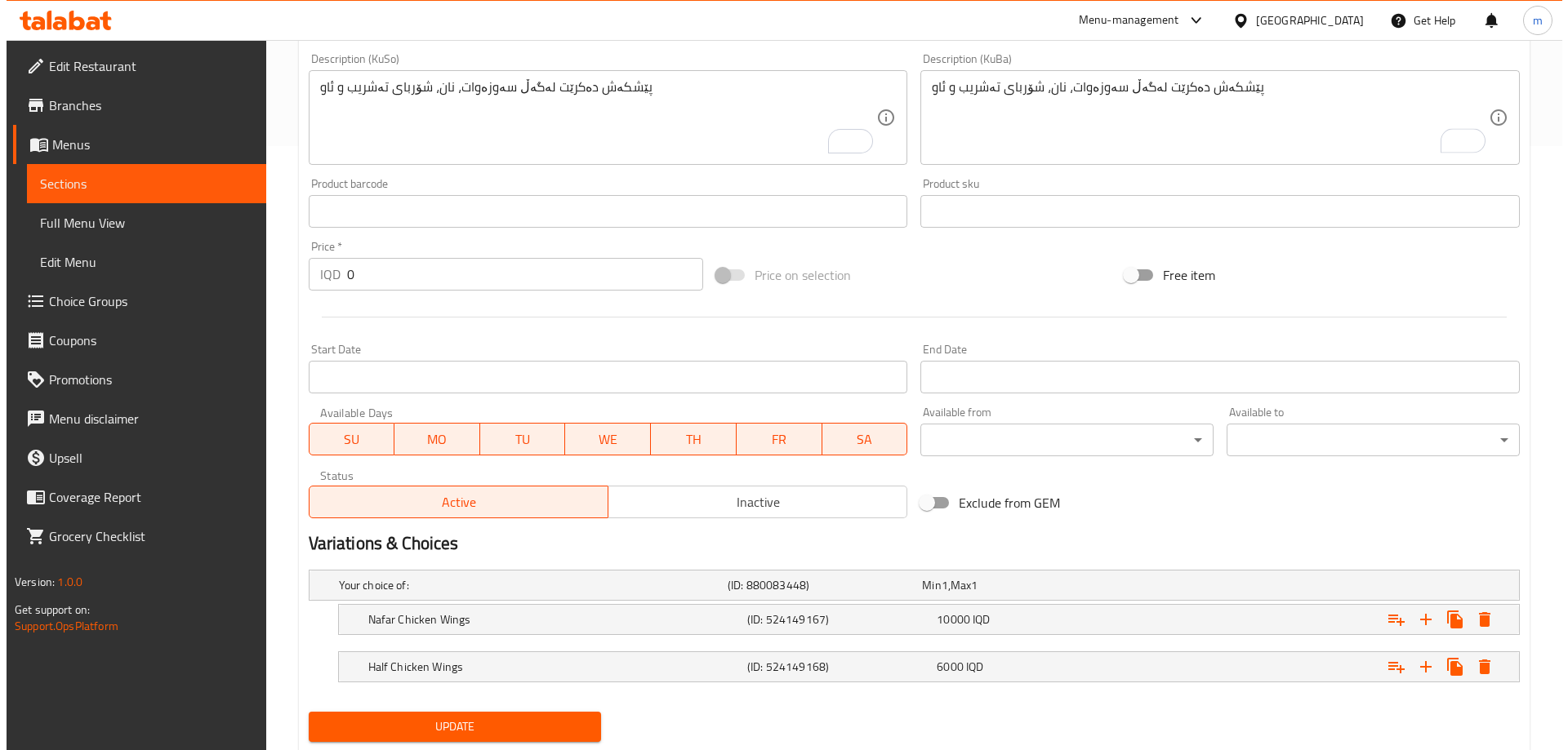
scroll to position [631, 0]
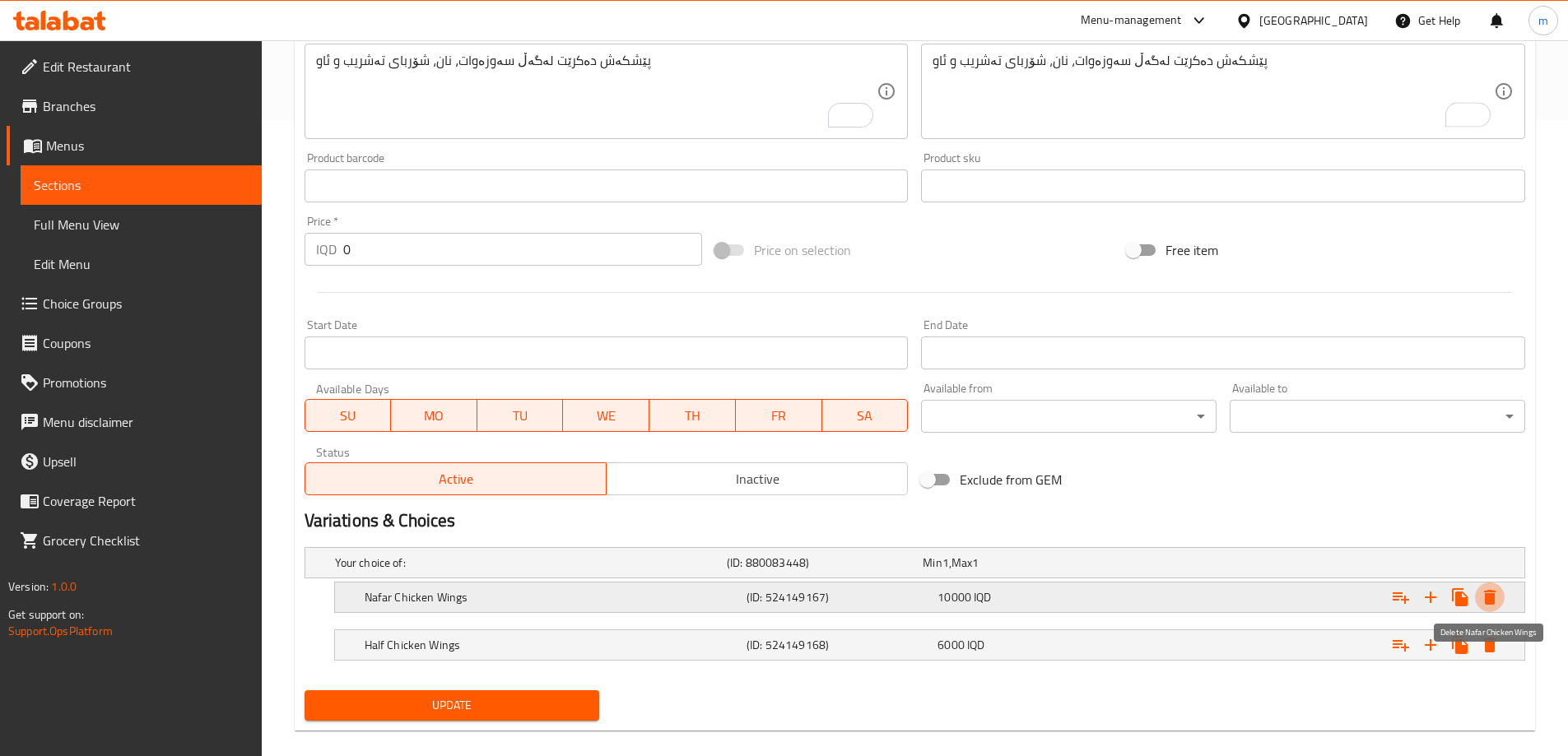
click at [1494, 592] on icon "Expand" at bounding box center [1489, 597] width 20 height 20
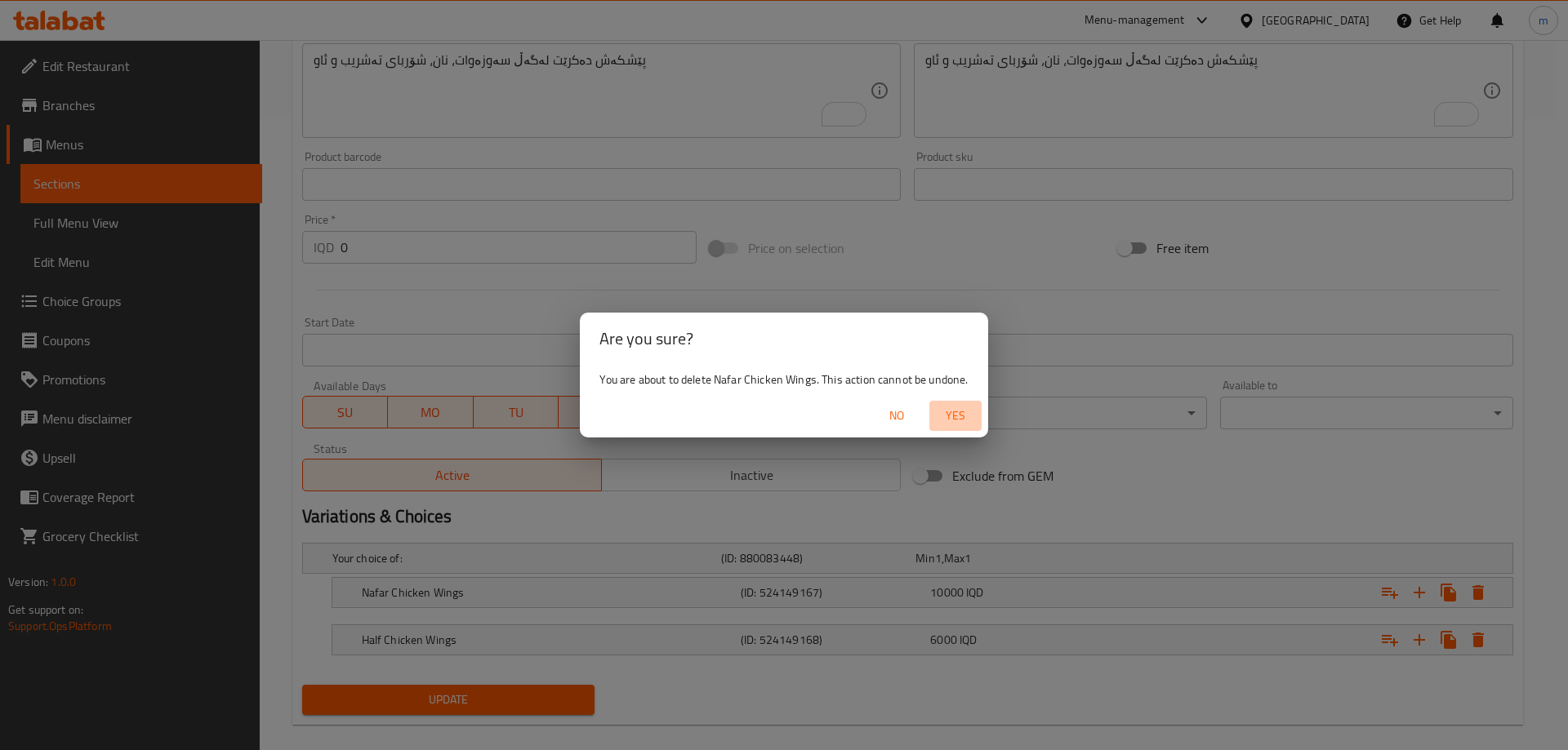
click at [970, 418] on span "Yes" at bounding box center [955, 416] width 39 height 20
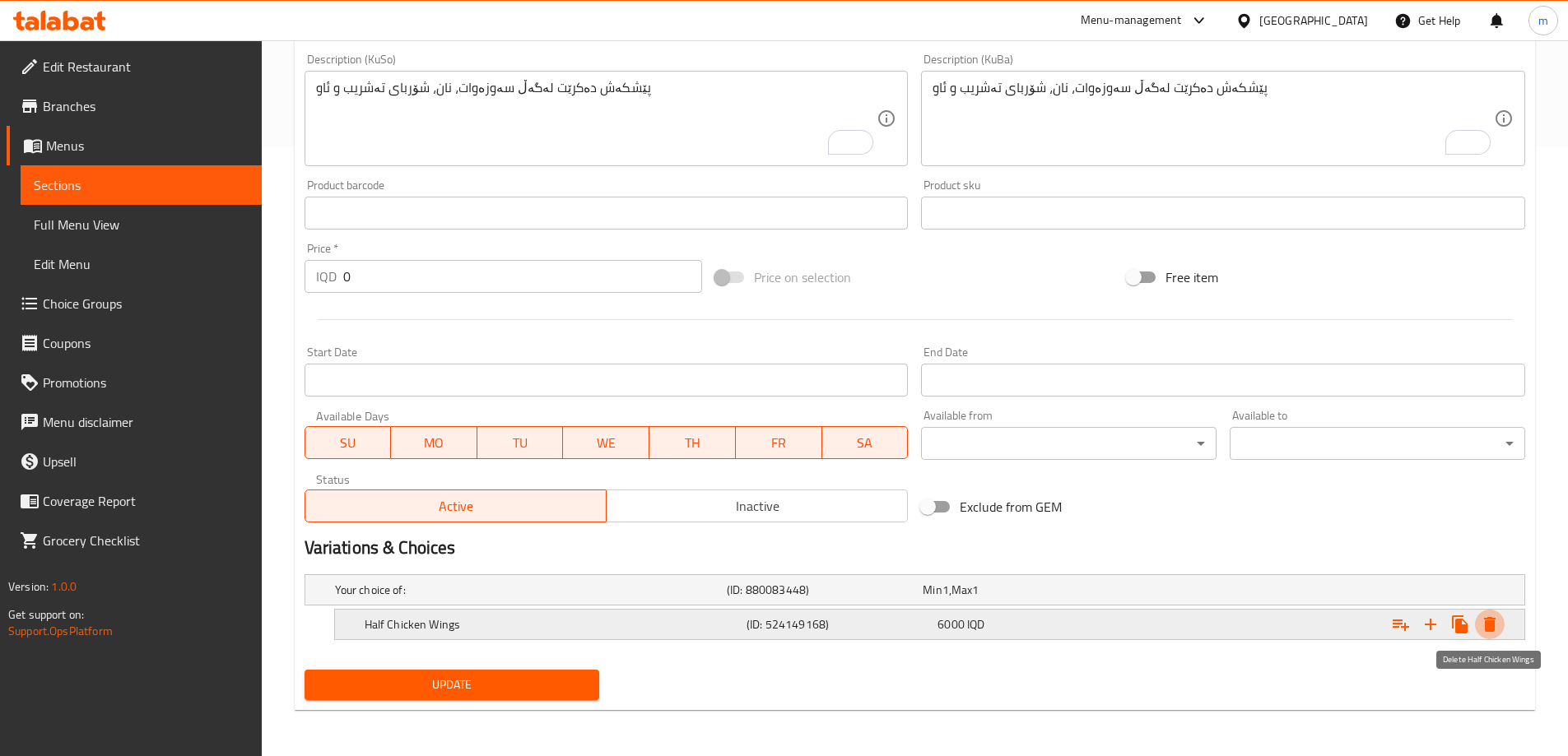
click at [1494, 630] on icon "Expand" at bounding box center [1490, 625] width 11 height 15
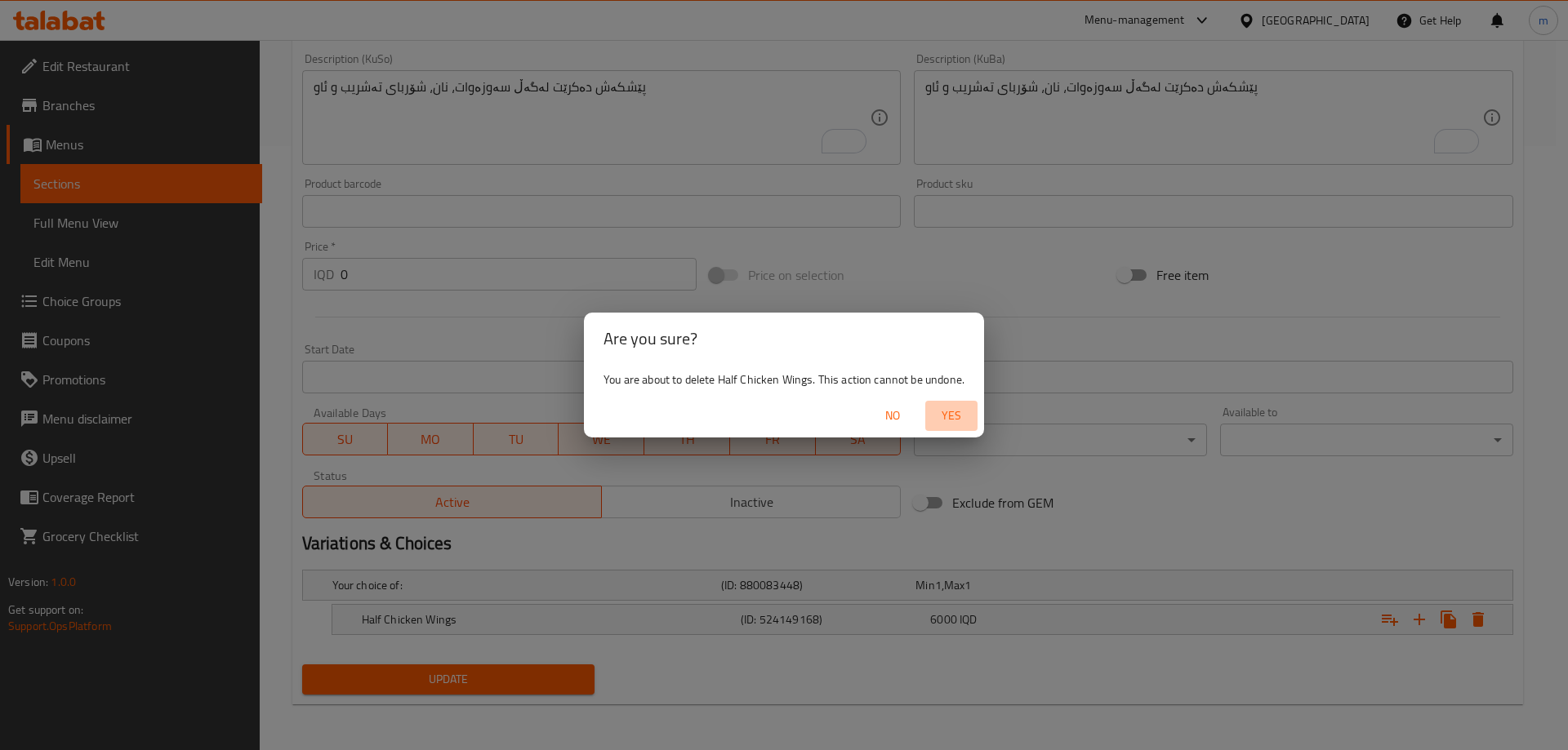
click at [958, 416] on span "Yes" at bounding box center [952, 416] width 39 height 20
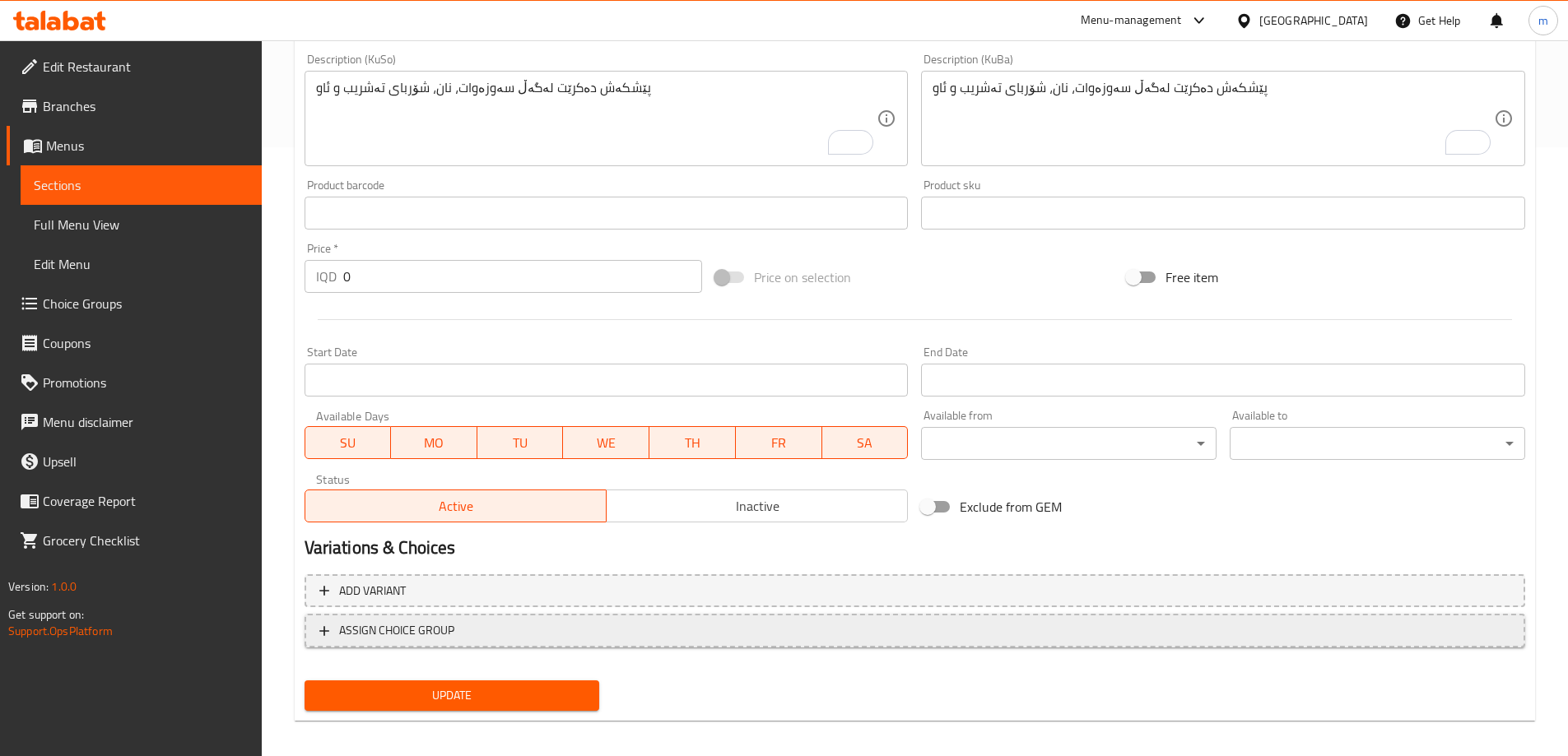
click at [529, 626] on span "ASSIGN CHOICE GROUP" at bounding box center [914, 631] width 1191 height 20
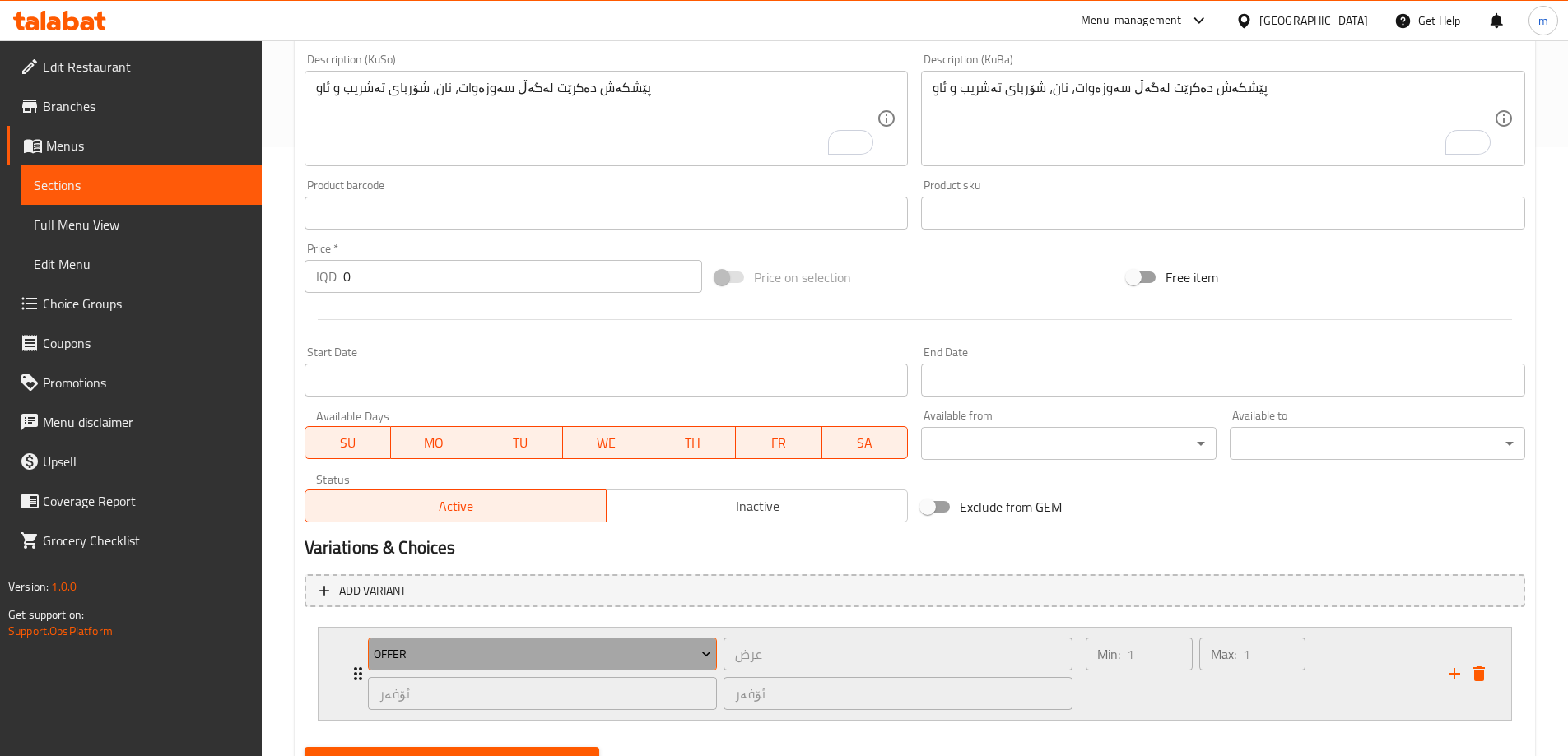
click at [510, 658] on span "Offer" at bounding box center [542, 655] width 337 height 20
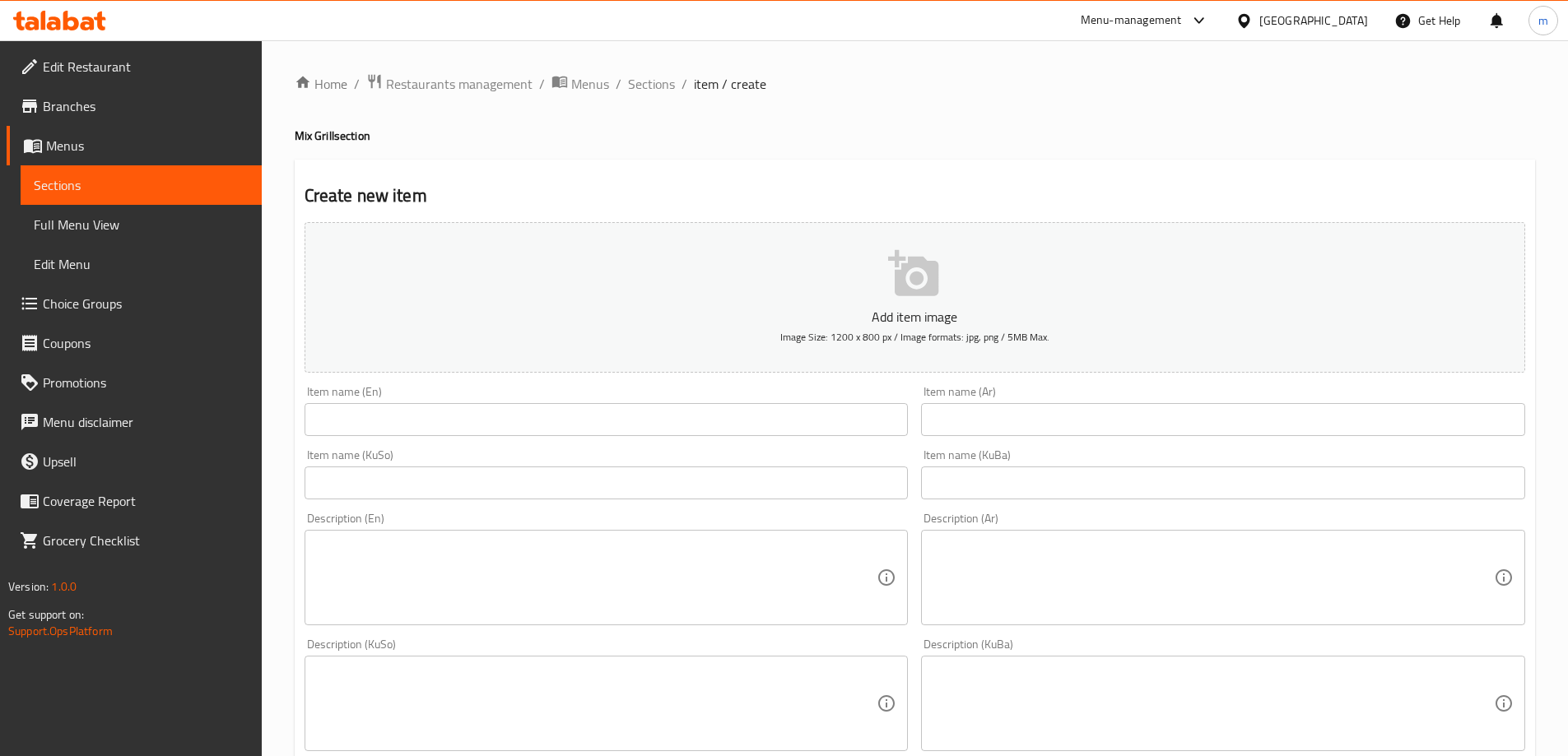
click at [97, 312] on span "Choice Groups" at bounding box center [145, 304] width 206 height 20
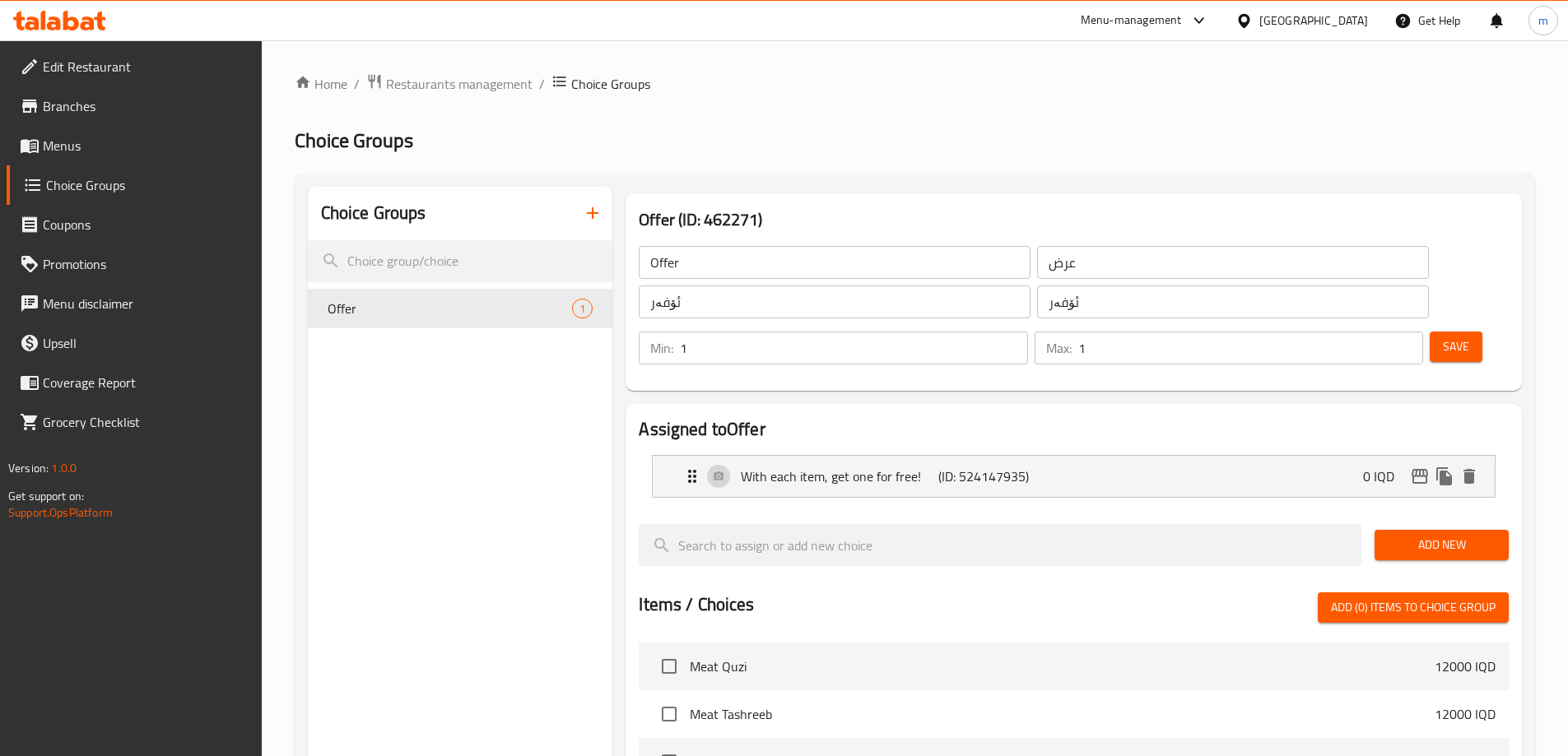
click at [604, 212] on button "button" at bounding box center [592, 213] width 39 height 39
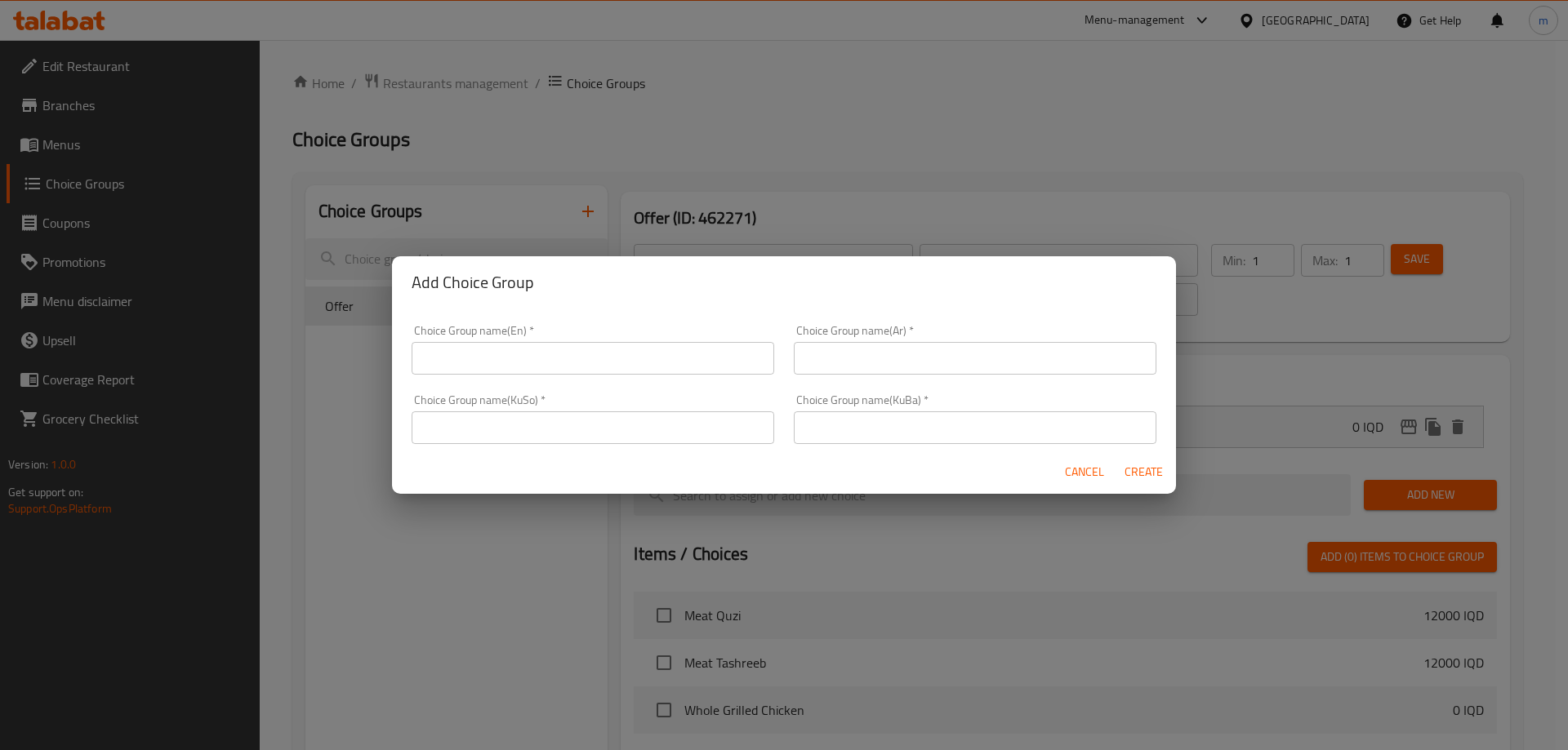
click at [530, 364] on input "text" at bounding box center [593, 357] width 362 height 32
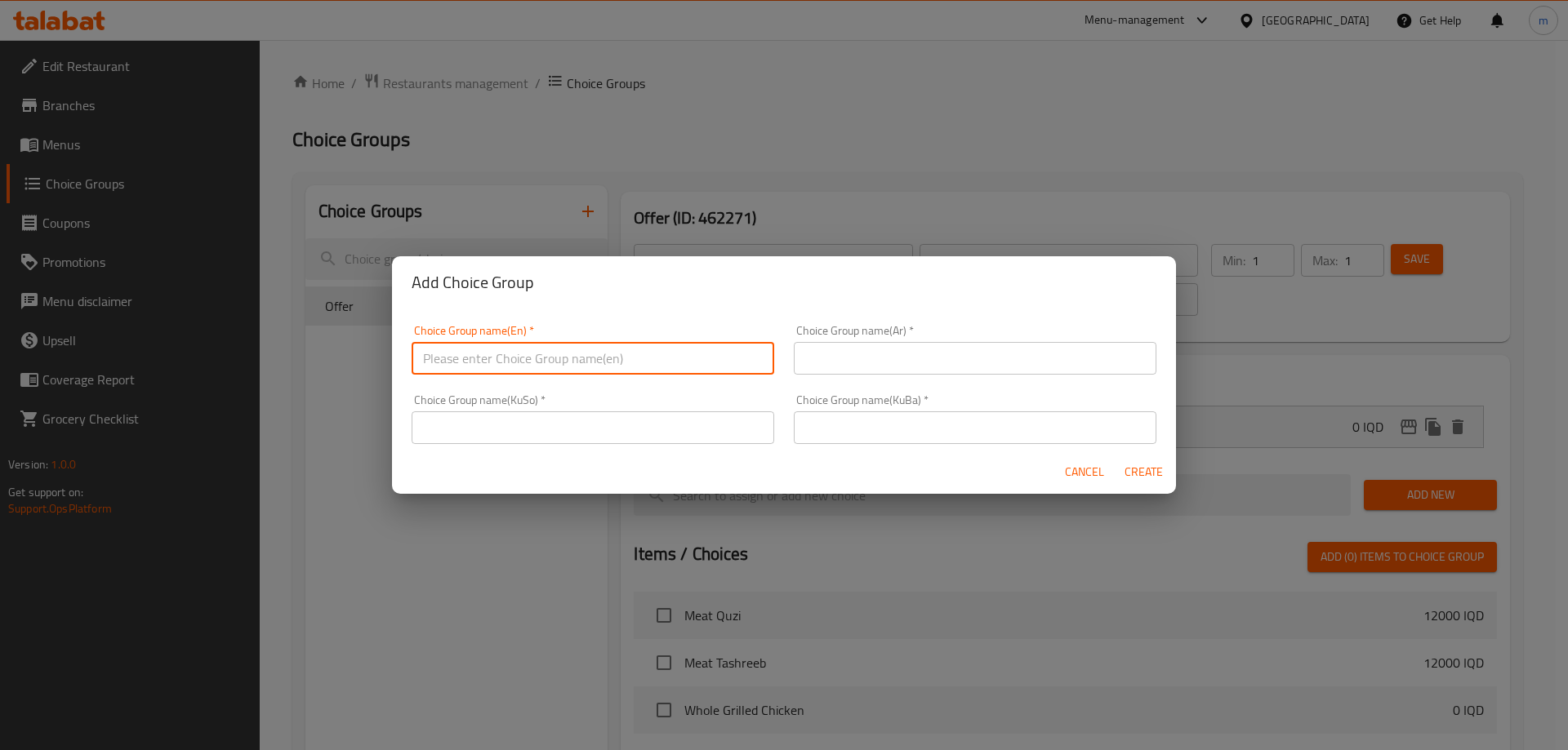
type input "Your Choice Of:"
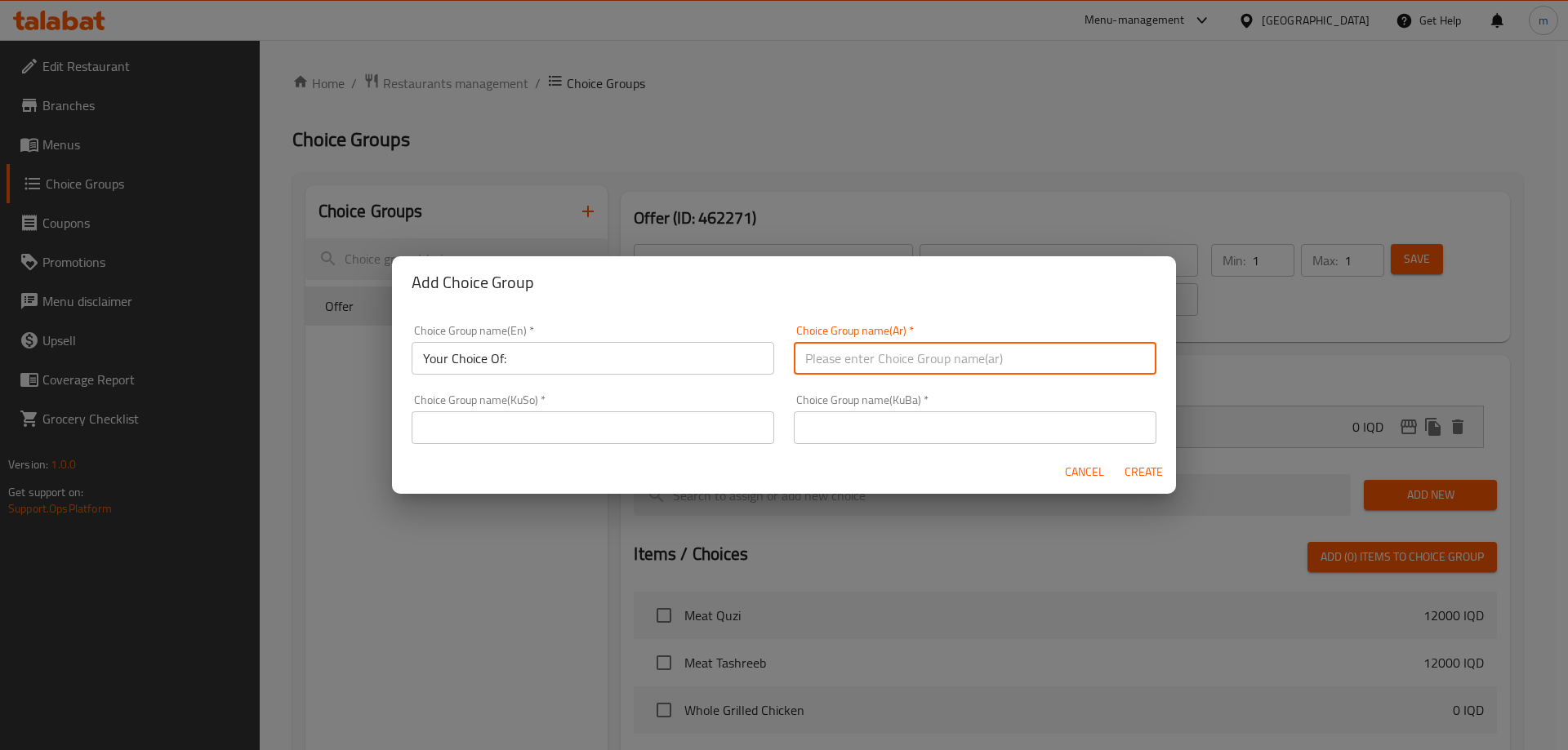
click at [875, 347] on input "text" at bounding box center [975, 357] width 362 height 32
type input "إختيارك من:"
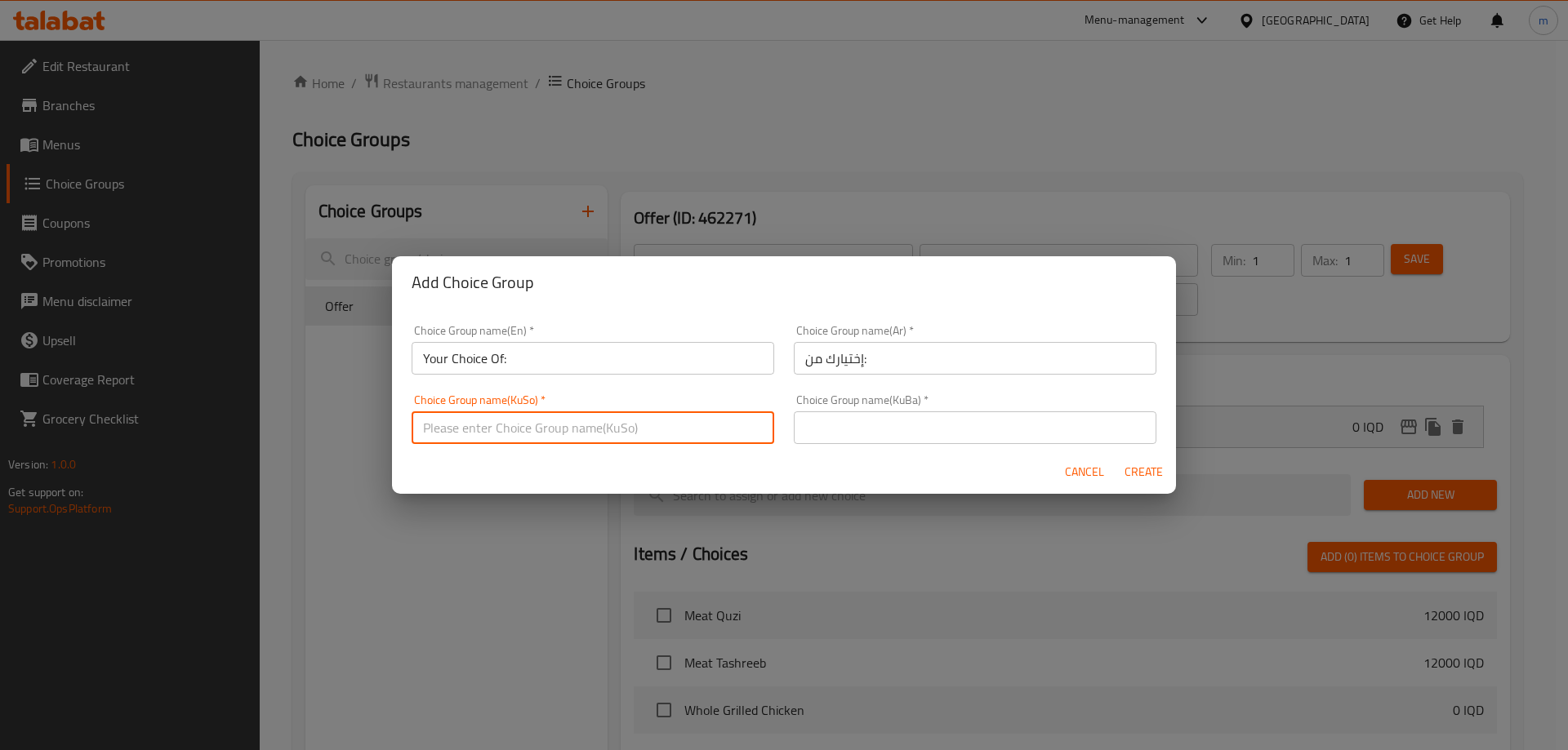
click at [651, 439] on input "text" at bounding box center [593, 428] width 362 height 32
type input "هەڵبژاردنت لە:"
drag, startPoint x: 806, startPoint y: 429, endPoint x: 833, endPoint y: 414, distance: 30.9
click at [807, 429] on input "text" at bounding box center [975, 428] width 362 height 32
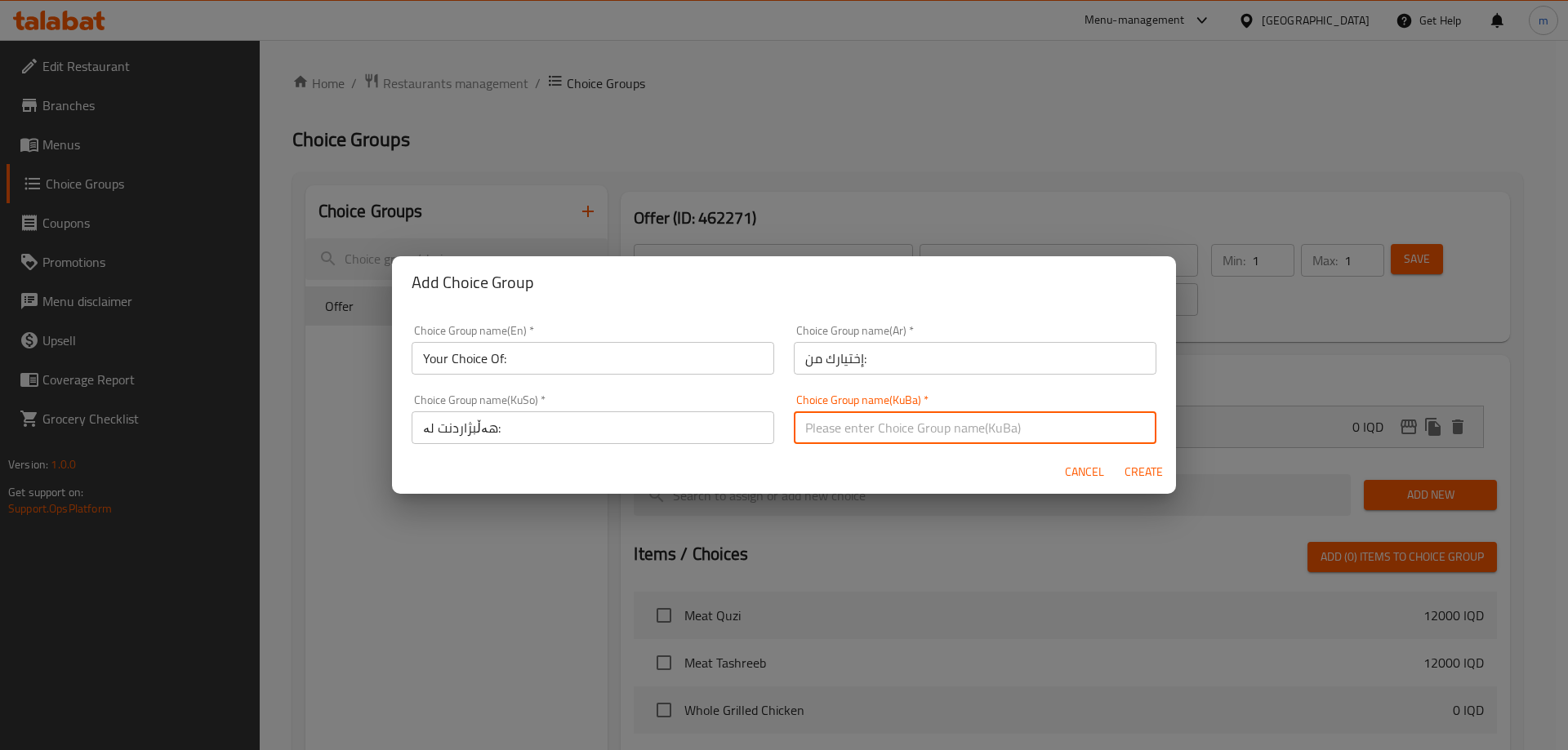
type input "هەڵبژاردنت لە:"
click at [1121, 475] on button "Create" at bounding box center [1143, 472] width 53 height 30
type input "Your Choice Of:"
type input "إختيارك من:"
type input "هەڵبژاردنت لە:"
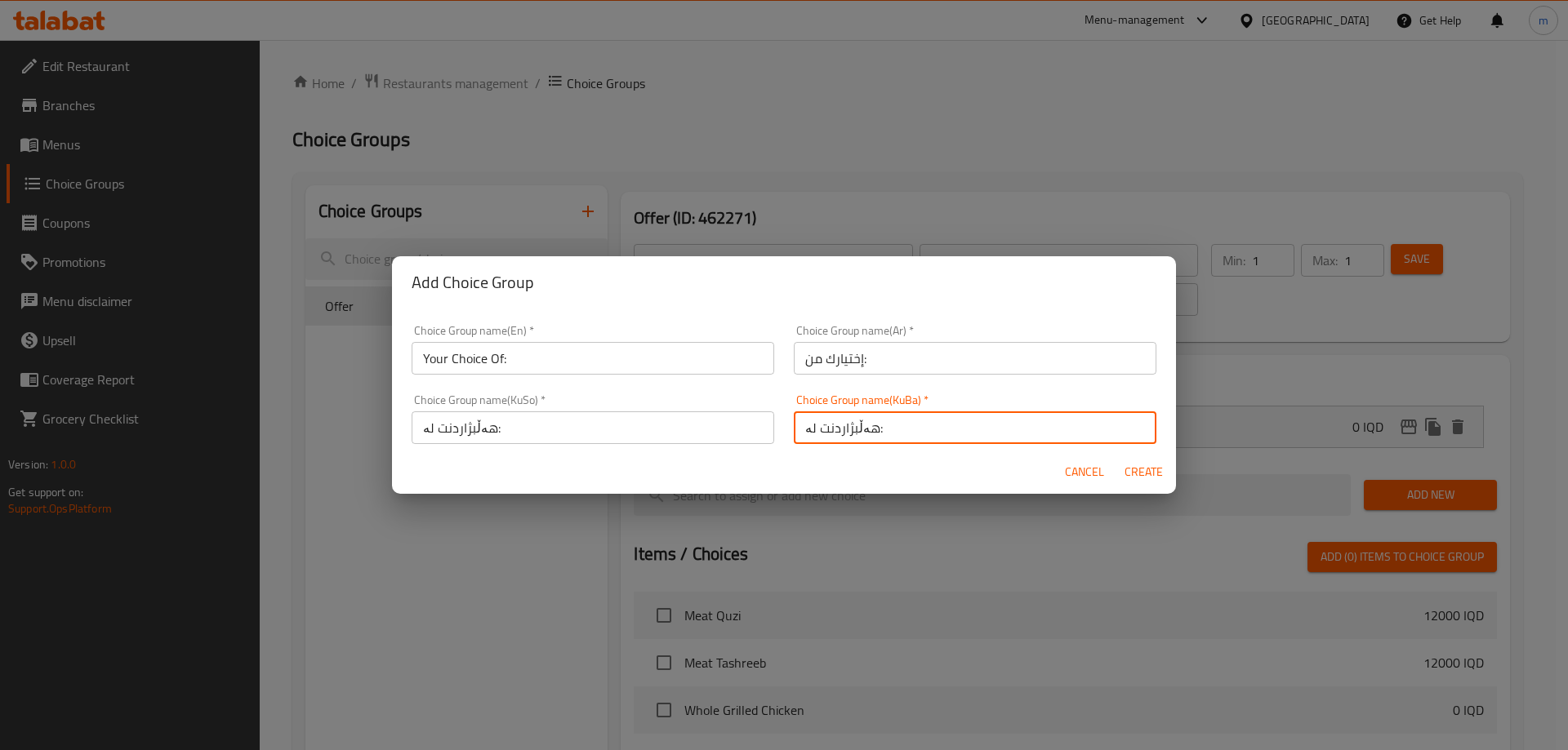
type input "هەڵبژاردنت لە:"
type input "0"
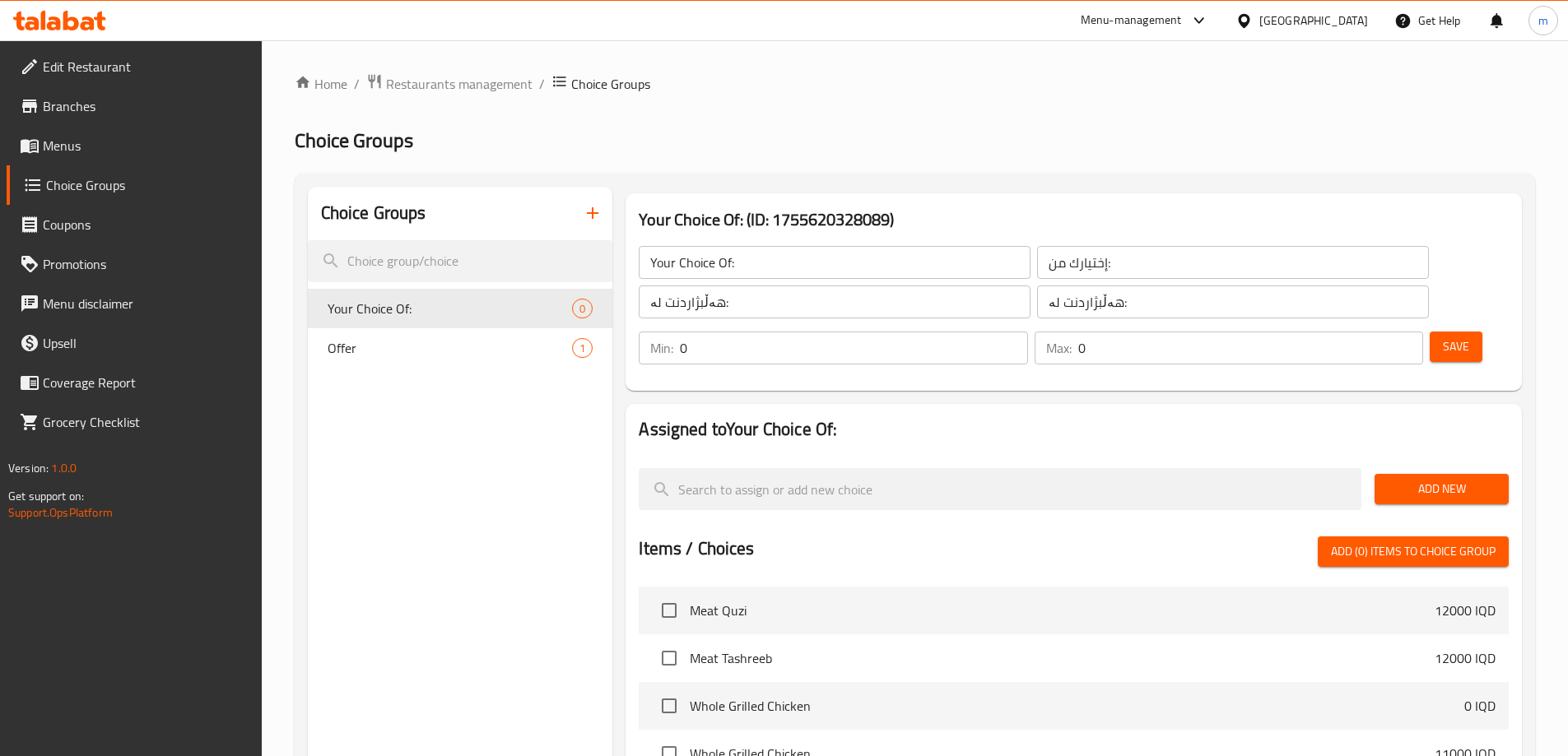
click at [1453, 479] on span "Add New" at bounding box center [1441, 489] width 108 height 20
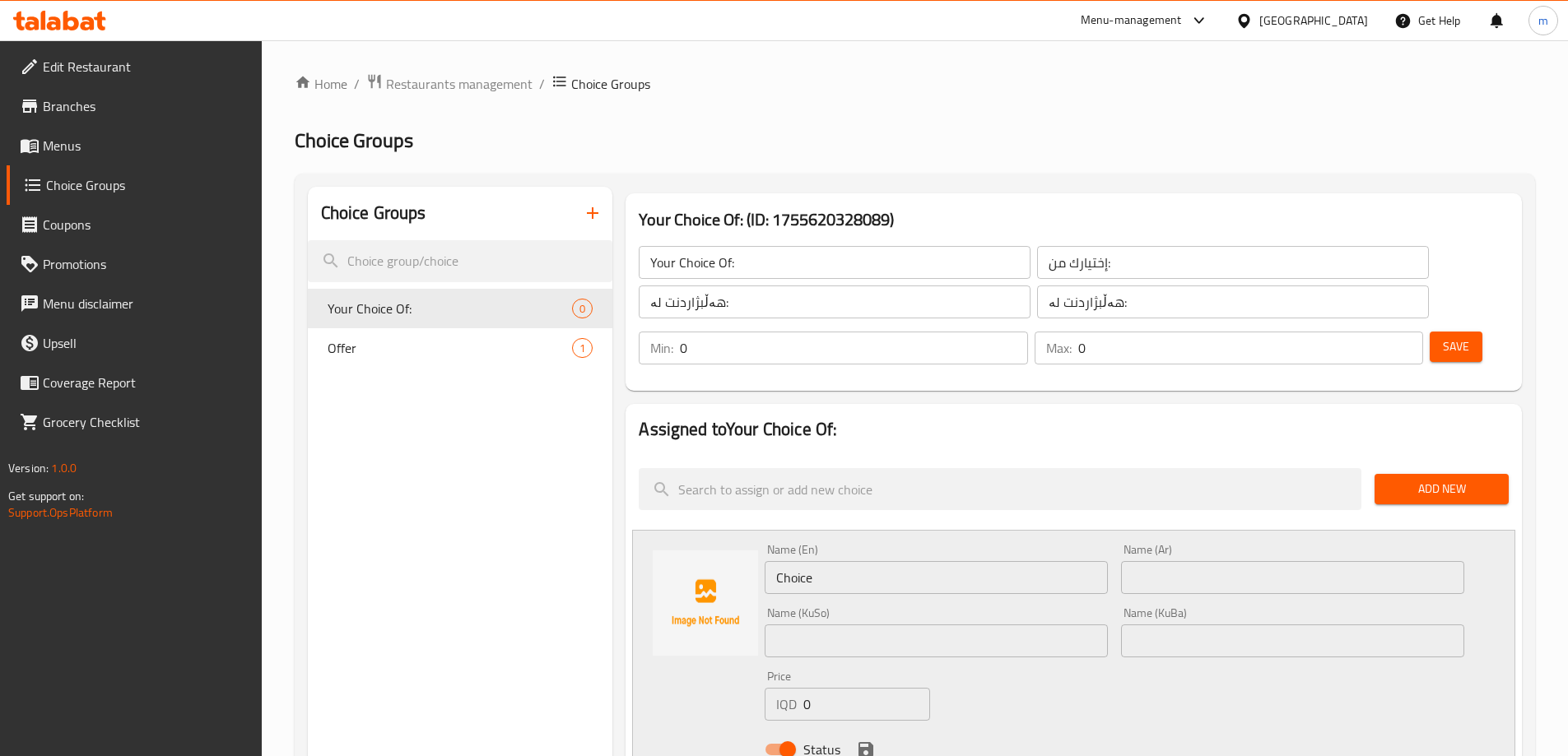
click at [839, 561] on input "Choice" at bounding box center [936, 577] width 344 height 33
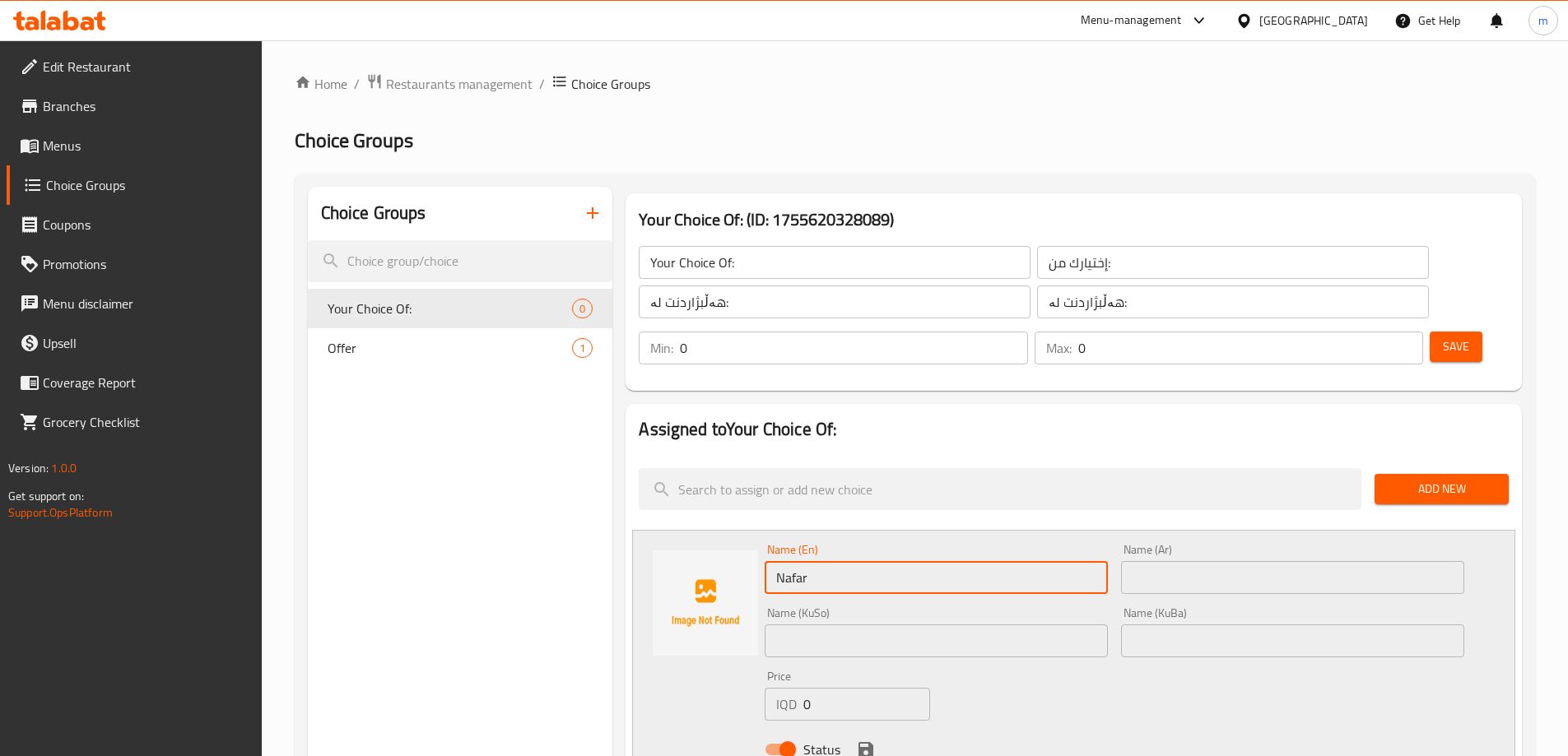
type input "Nafar"
click at [1204, 561] on input "text" at bounding box center [1292, 577] width 344 height 33
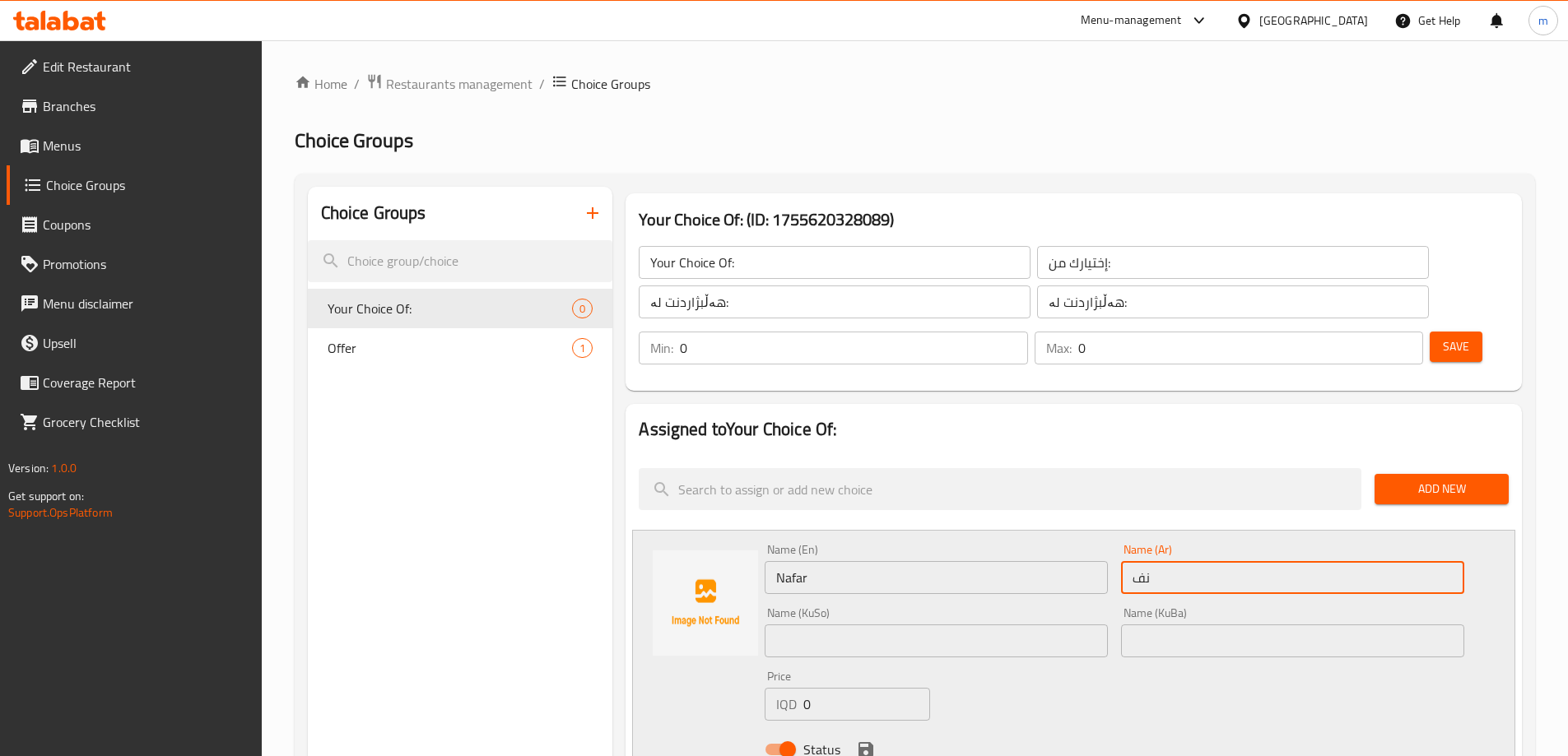
type input "نفر"
click at [1034, 625] on input "text" at bounding box center [936, 641] width 344 height 33
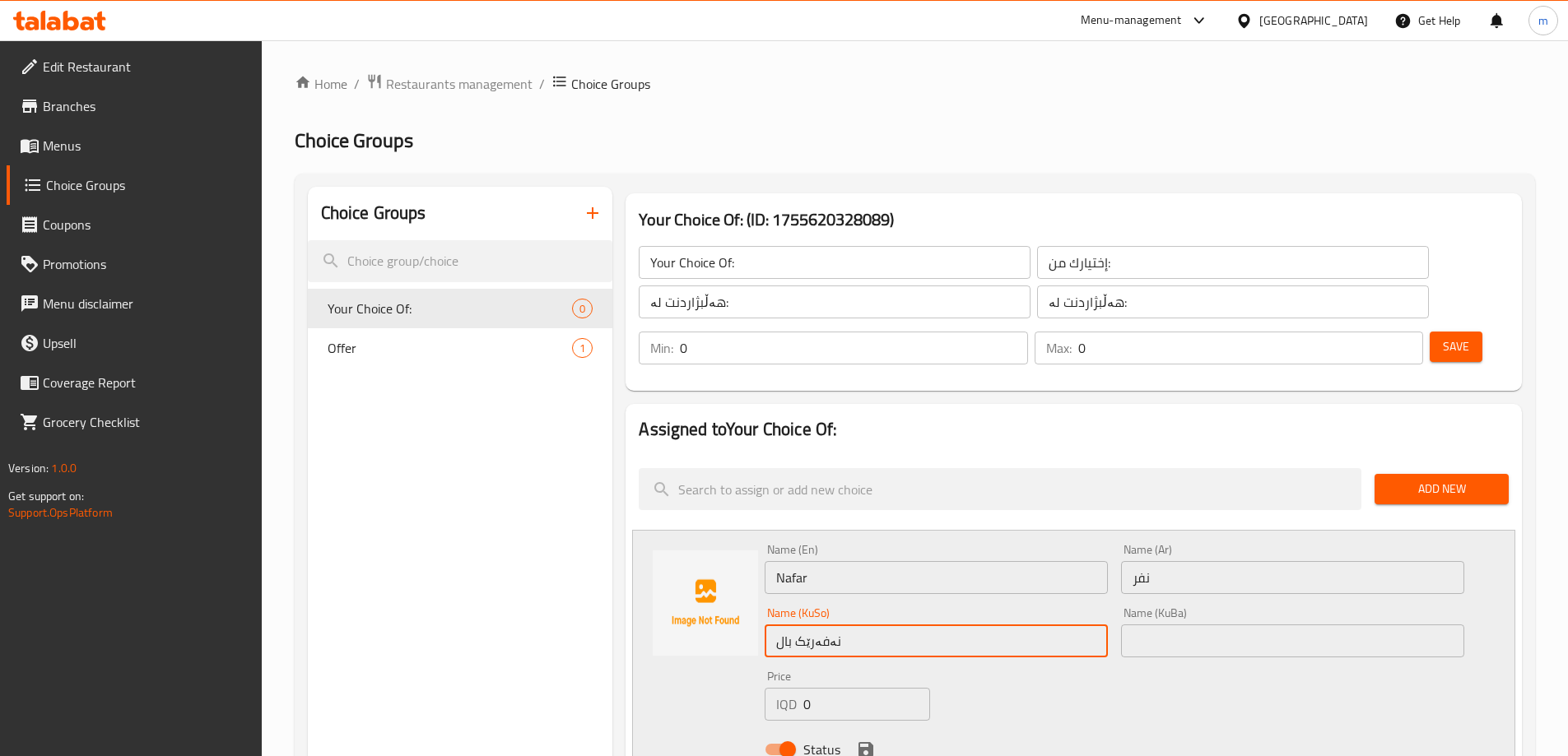
click at [790, 625] on input "نەفەرێک بال" at bounding box center [936, 641] width 344 height 33
click at [790, 625] on input "نەفەرێک" at bounding box center [936, 641] width 344 height 33
type input "نەفەرێک"
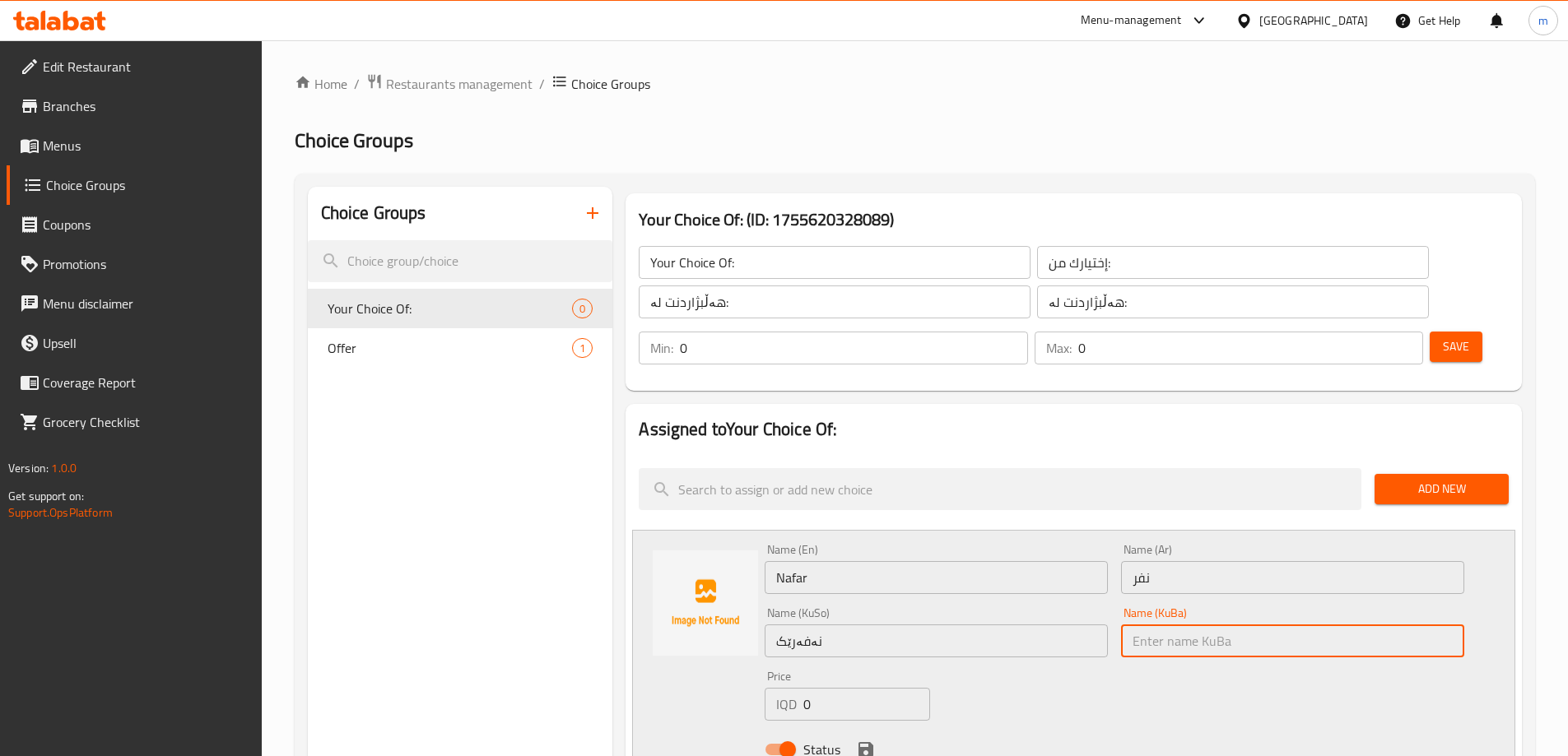
click at [1181, 625] on input "text" at bounding box center [1292, 641] width 344 height 33
paste input "نەفەرێک"
type input "نەفەرێک"
click at [1046, 655] on div "Name (En) Nafar Name (En) Name (Ar) نفر Name (Ar) Name (KuSo) نەفەرێک Name (KuS…" at bounding box center [1115, 655] width 713 height 235
click at [868, 737] on button "save" at bounding box center [866, 749] width 25 height 25
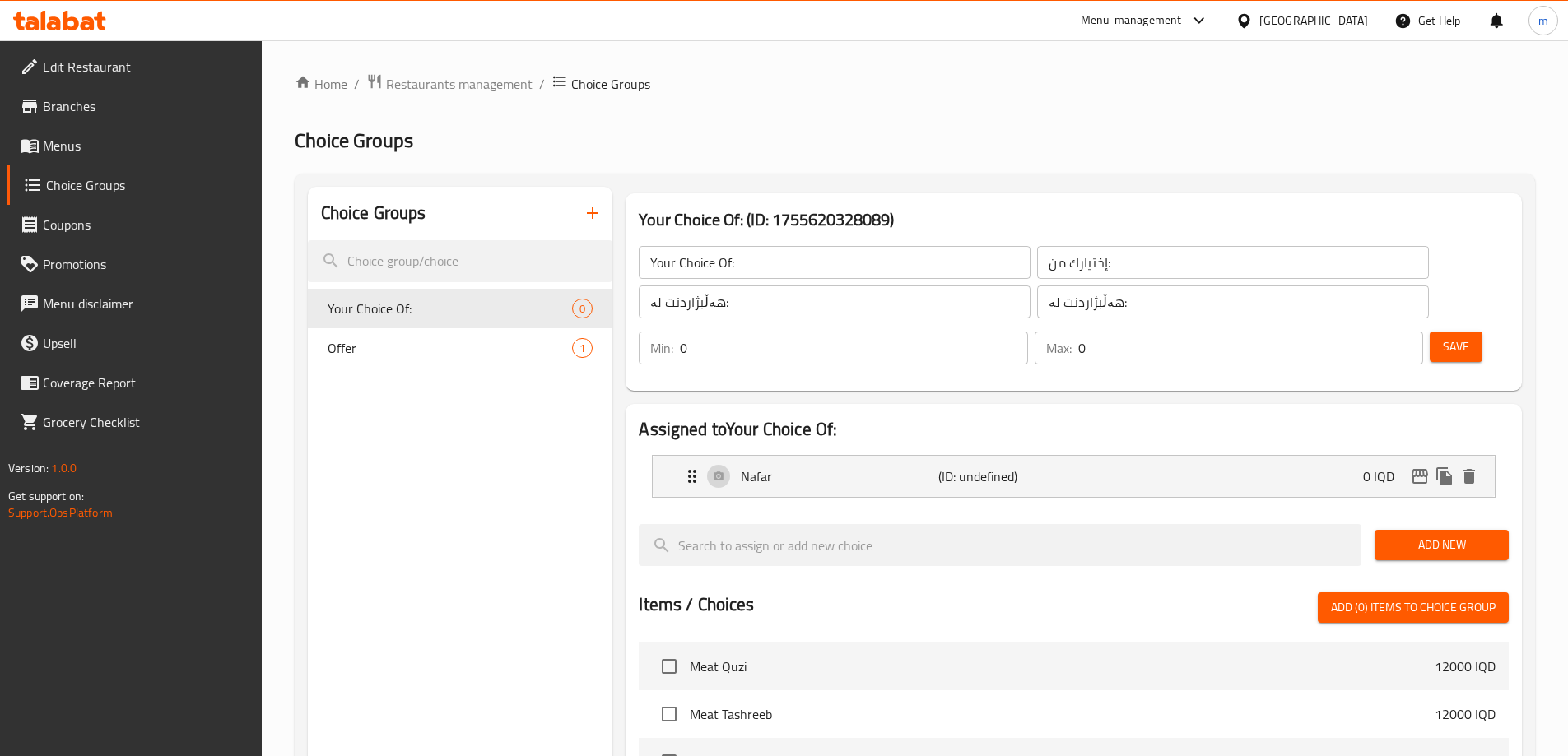
click at [1389, 519] on div "Add New" at bounding box center [1441, 545] width 147 height 55
click at [1402, 535] on span "Add New" at bounding box center [1441, 546] width 108 height 20
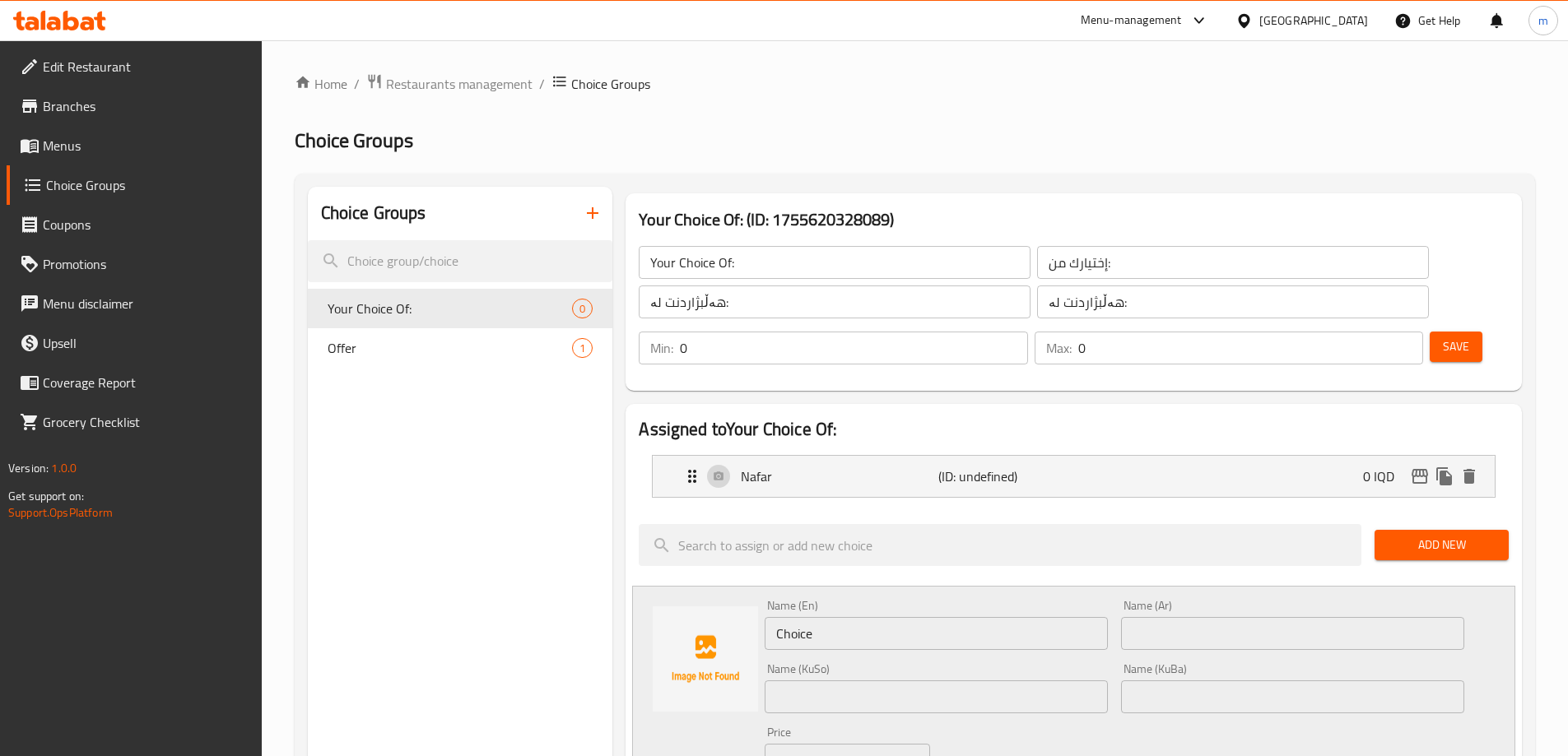
click at [950, 681] on input "text" at bounding box center [936, 696] width 344 height 33
click at [888, 681] on input "نیو نەفەر" at bounding box center [936, 696] width 344 height 33
type input "نیو نەفەر"
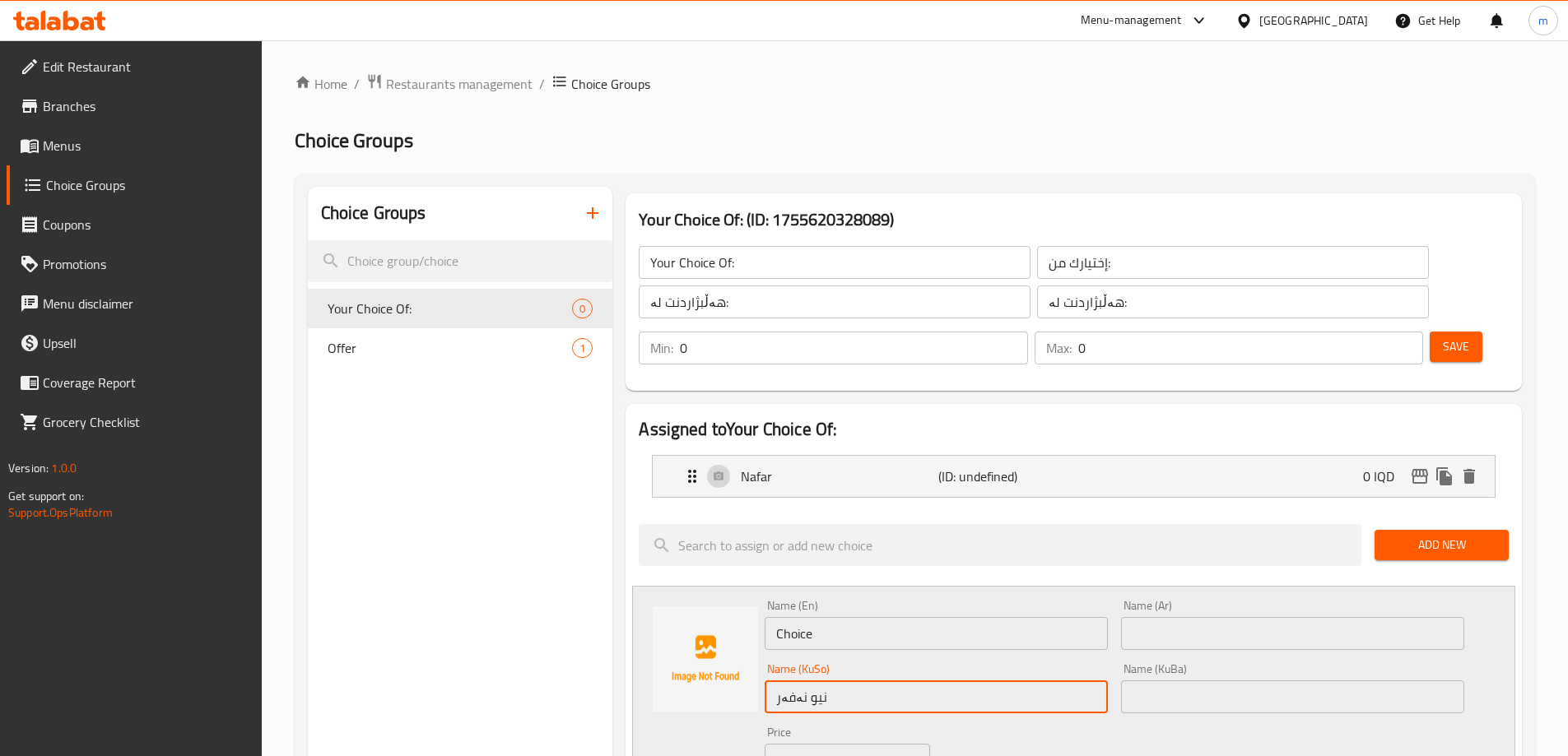
click at [1164, 681] on input "text" at bounding box center [1292, 696] width 344 height 33
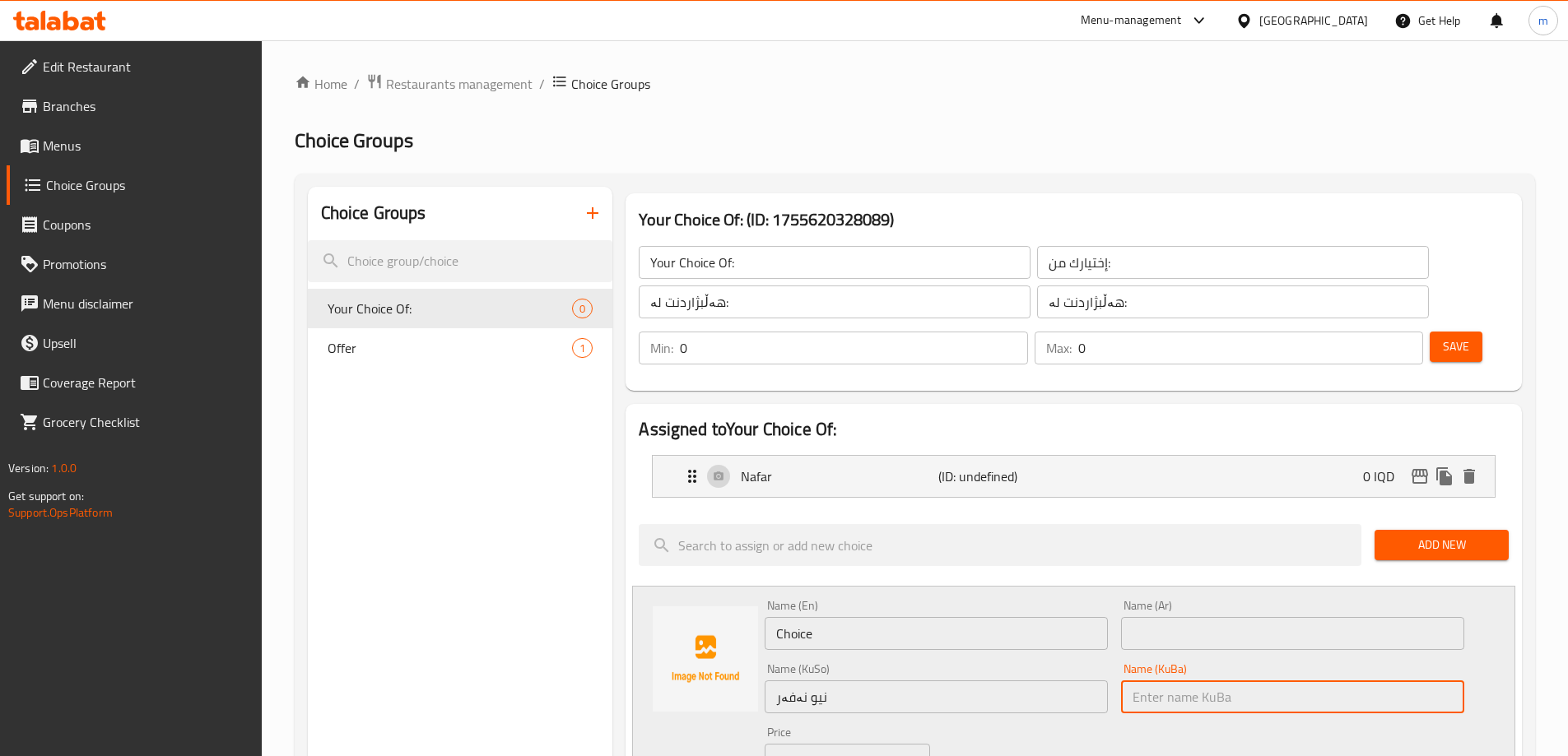
paste input "نیو نەفەر"
type input "نیو نەفەر"
click at [1140, 617] on input "text" at bounding box center [1292, 633] width 344 height 33
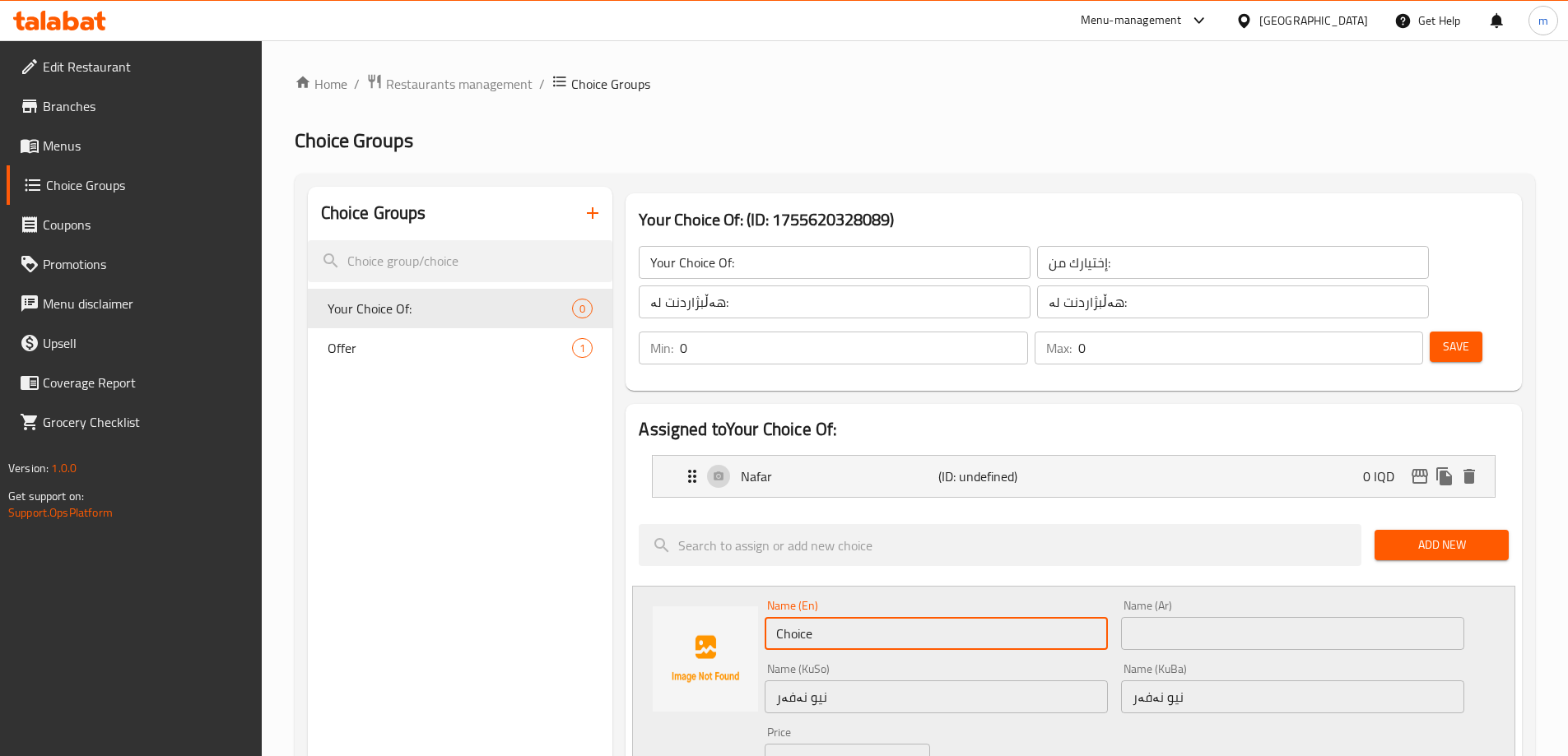
click at [985, 617] on input "Choice" at bounding box center [936, 633] width 344 height 33
type input "Half Nafar"
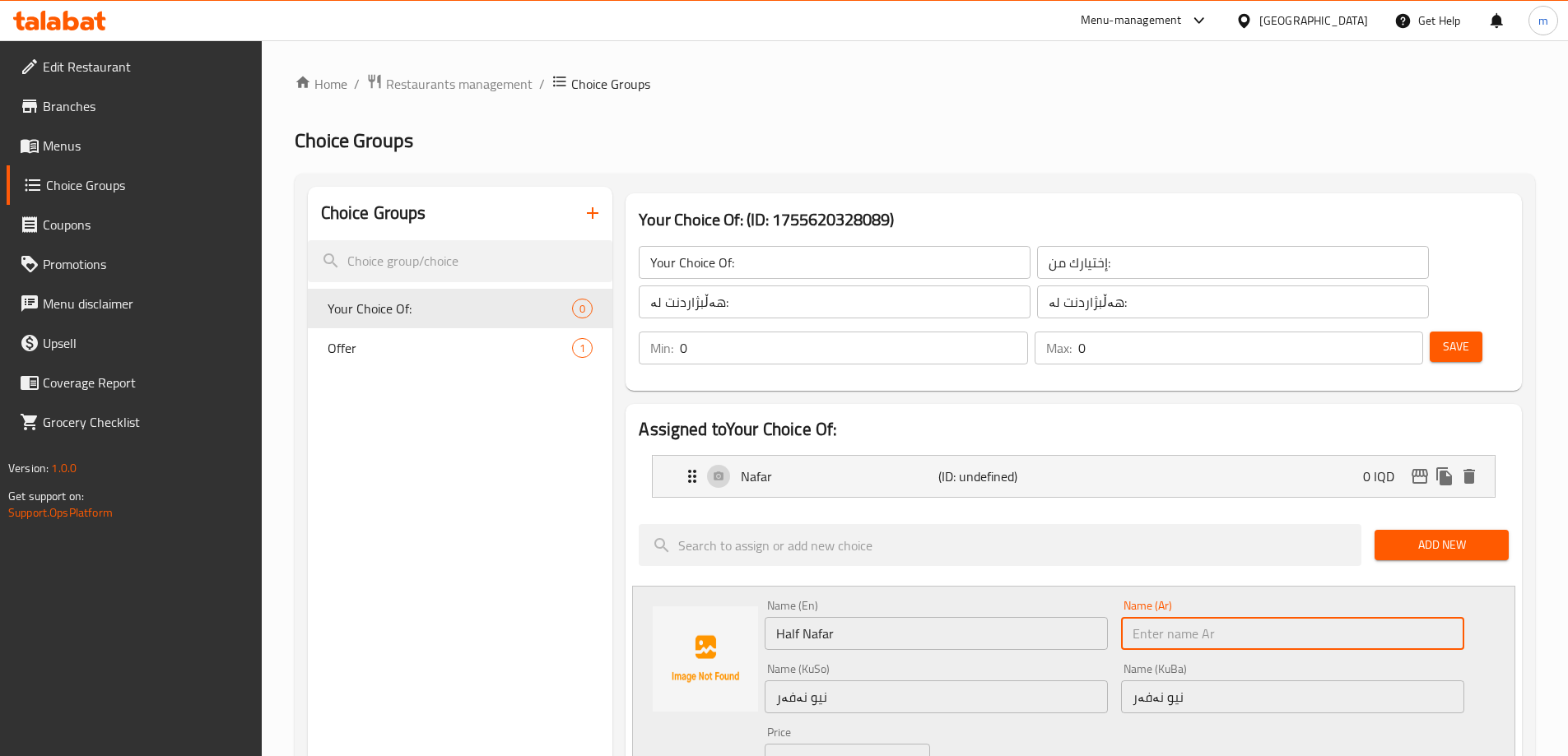
click at [1164, 617] on input "text" at bounding box center [1292, 633] width 344 height 33
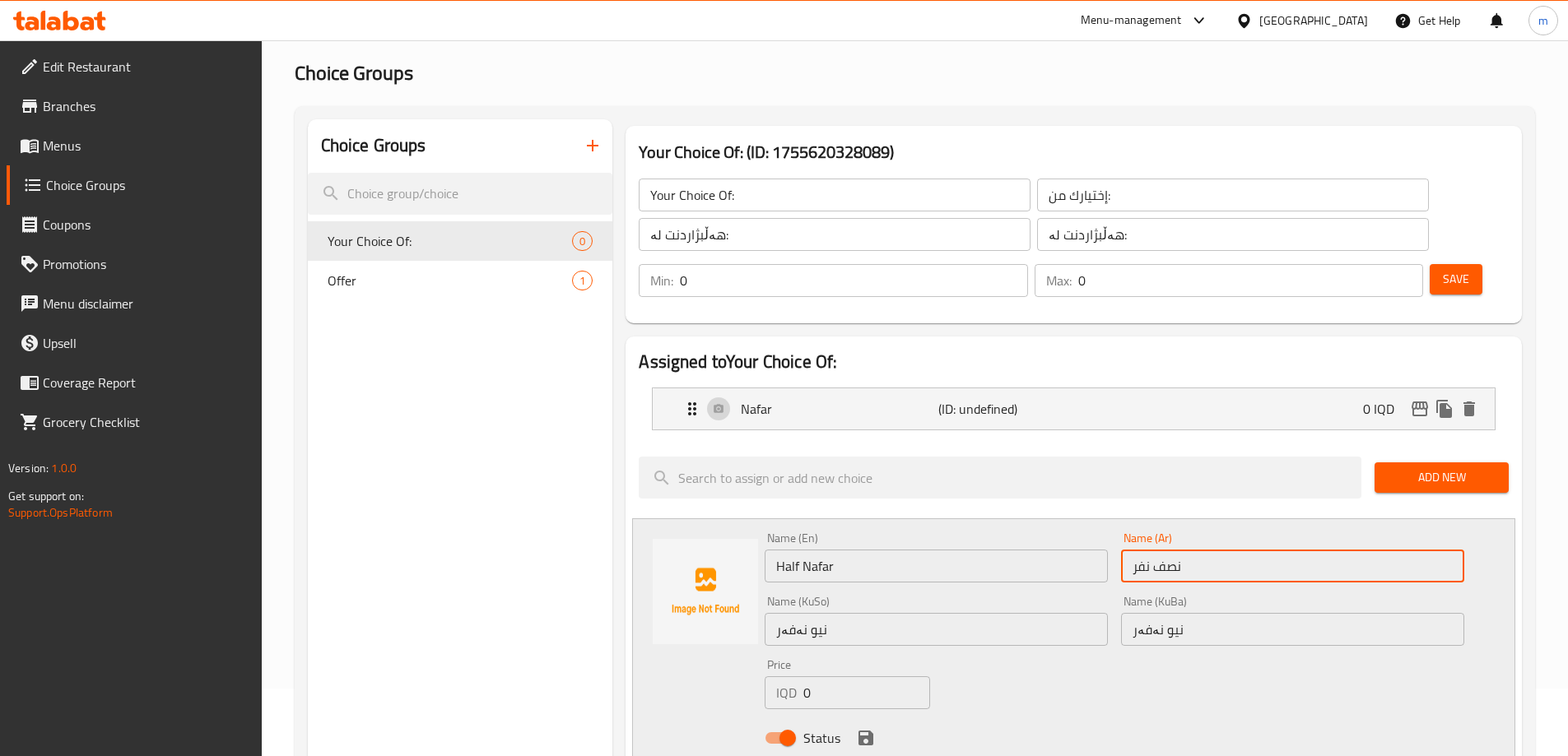
scroll to position [90, 0]
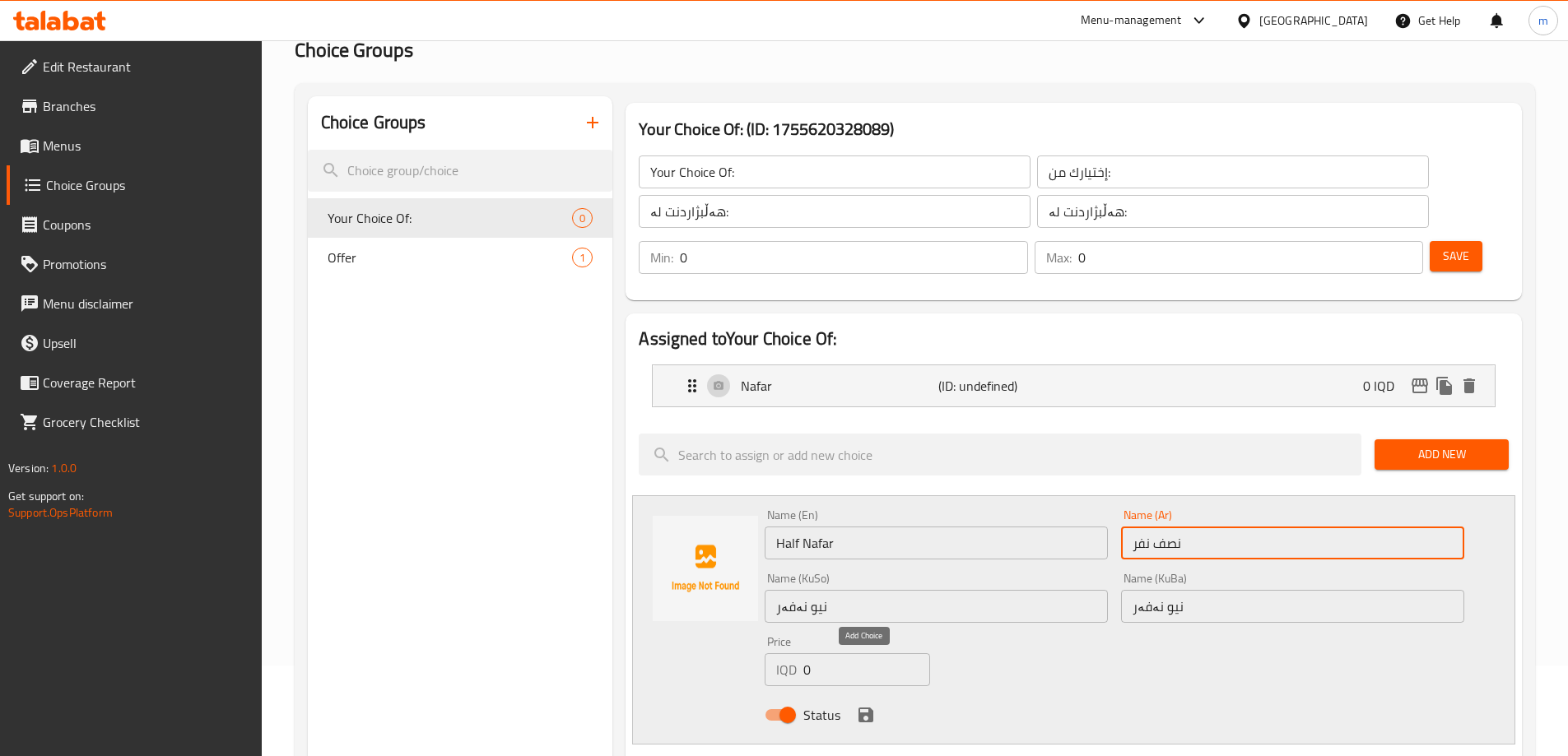
type input "نصف نفر"
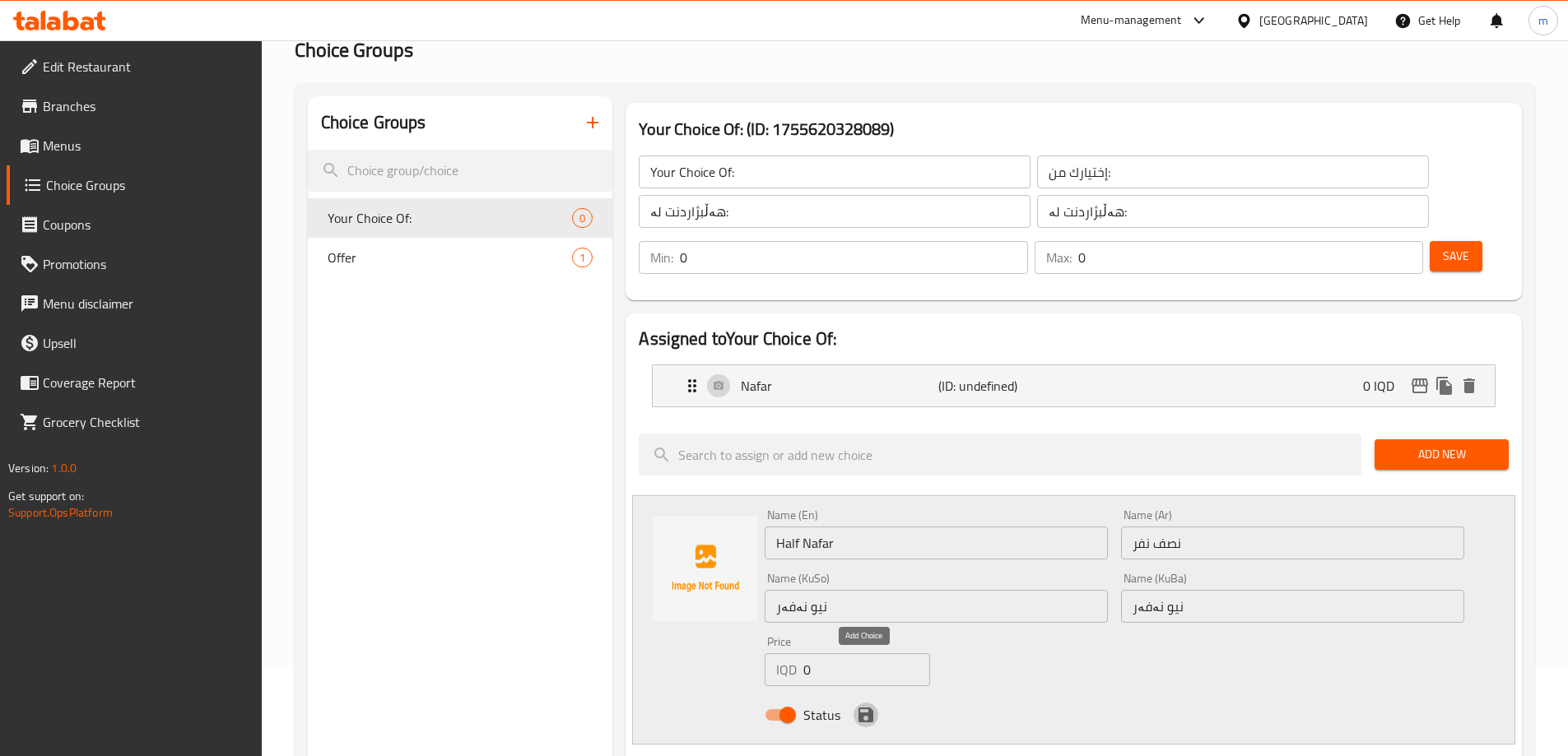
click at [872, 708] on icon "save" at bounding box center [866, 715] width 15 height 15
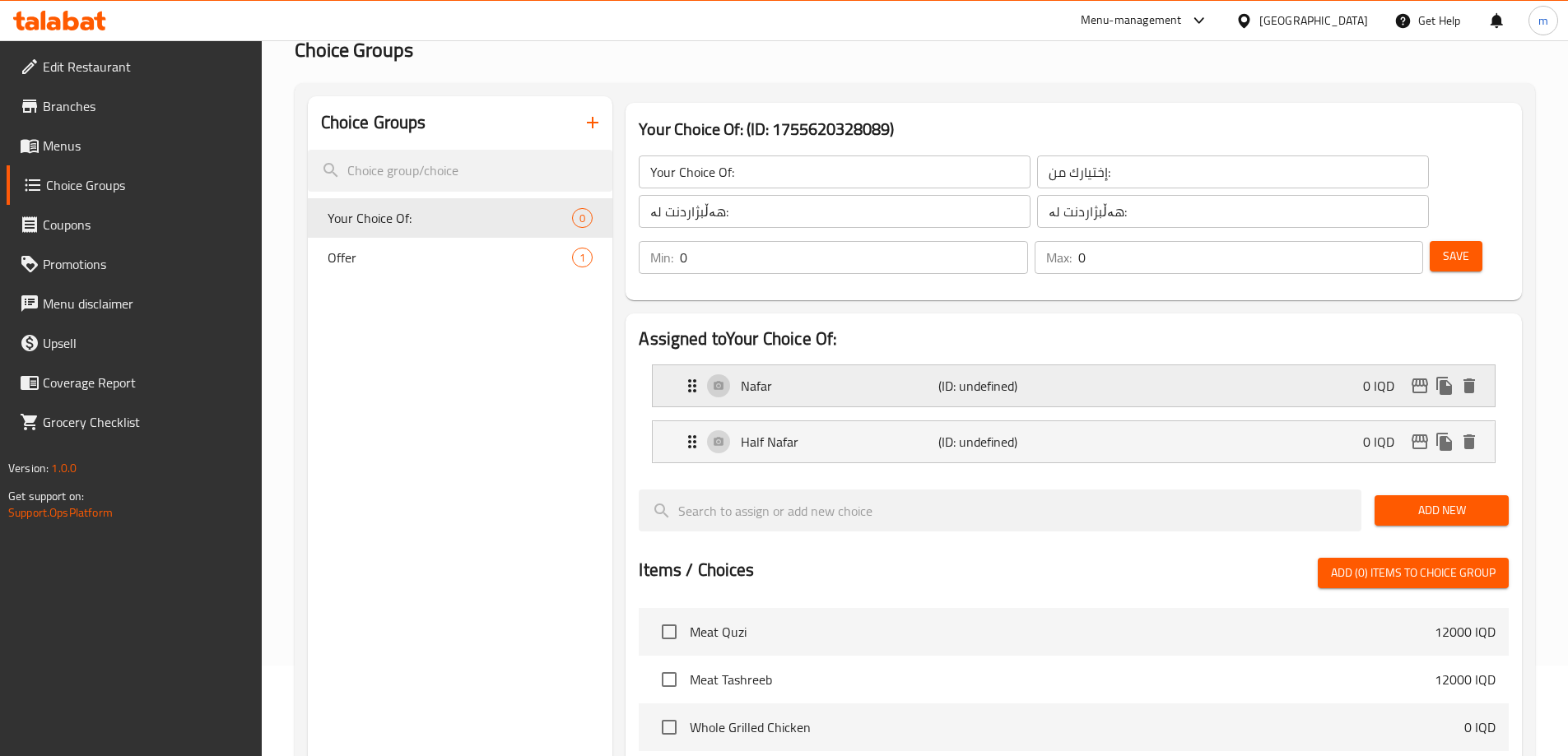
drag, startPoint x: 1042, startPoint y: 342, endPoint x: 1100, endPoint y: 358, distance: 60.2
click at [1043, 376] on p "(ID: undefined)" at bounding box center [1004, 385] width 131 height 20
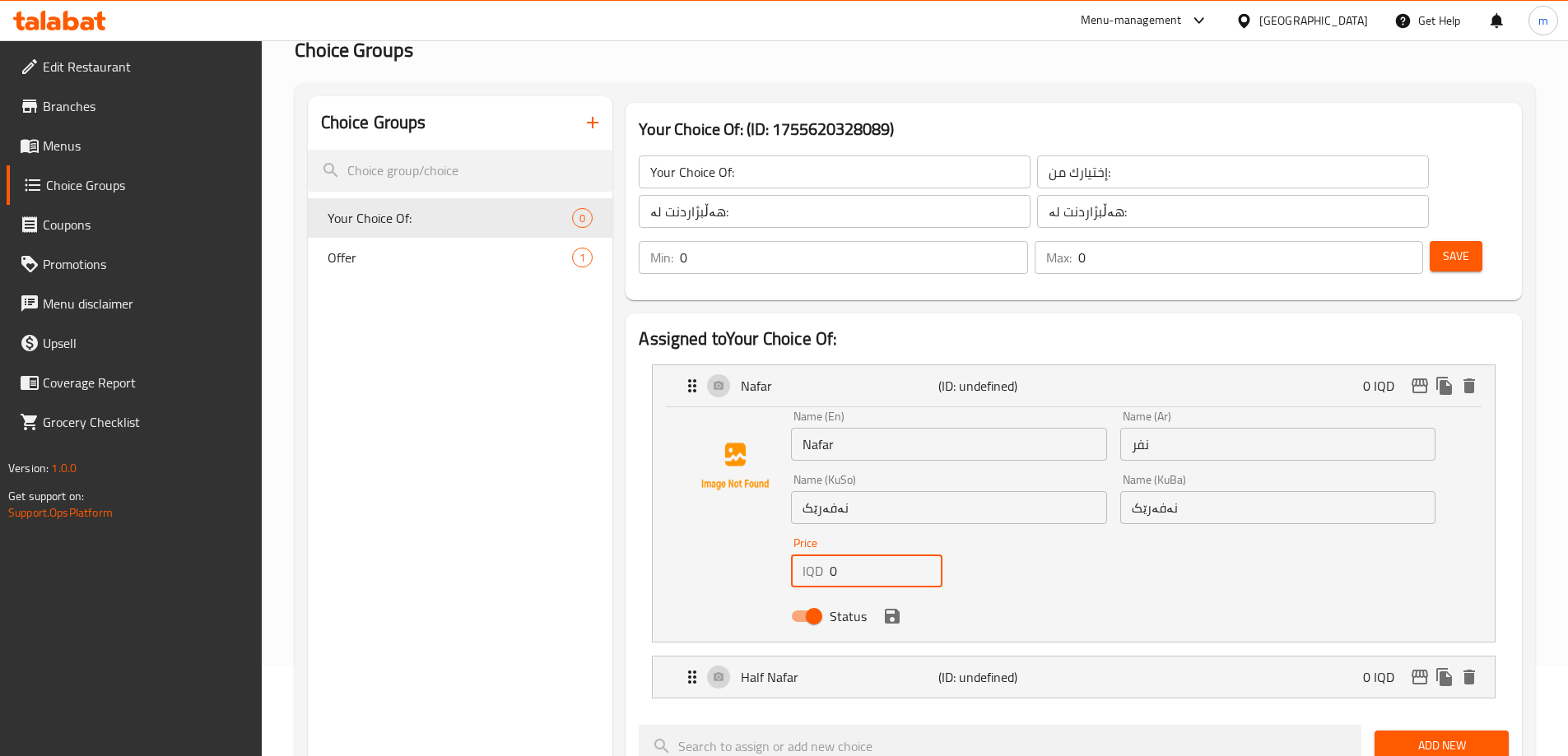
drag, startPoint x: 847, startPoint y: 519, endPoint x: 792, endPoint y: 520, distance: 55.0
click at [816, 555] on div "IQD 0 Price" at bounding box center [867, 571] width 152 height 33
click at [898, 607] on icon "save" at bounding box center [892, 616] width 20 height 20
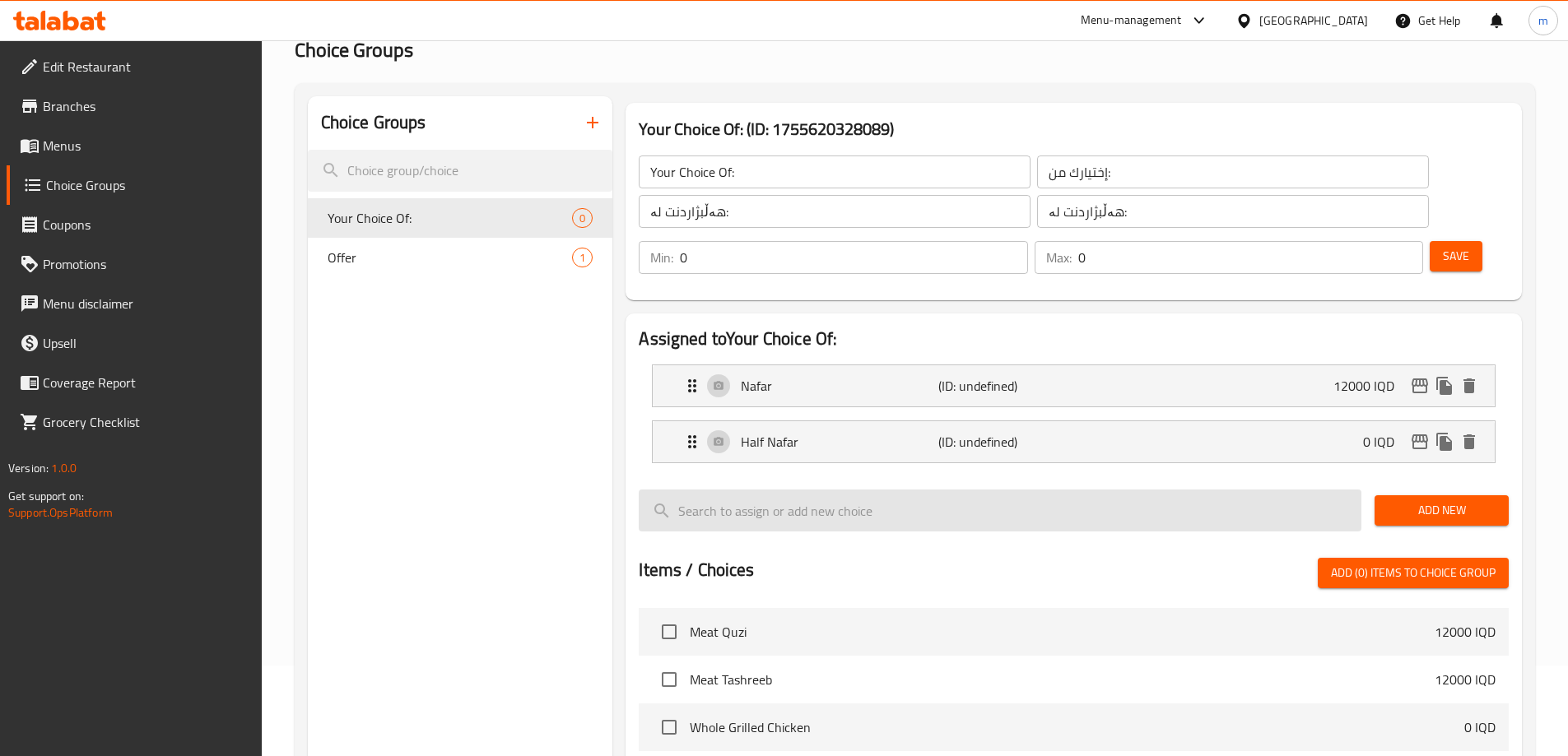
type input "12000"
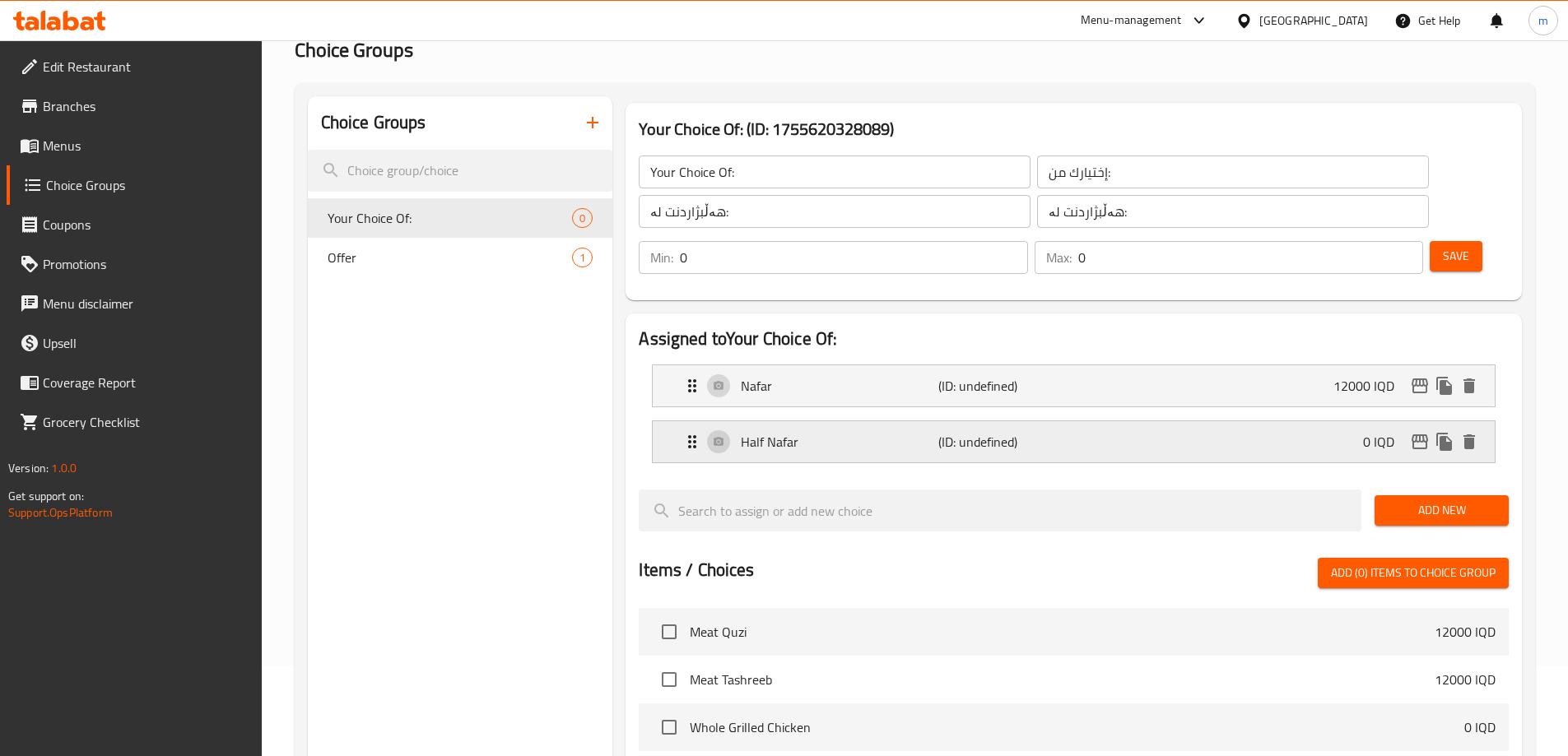
click at [885, 432] on p "Half Nafar" at bounding box center [839, 441] width 196 height 20
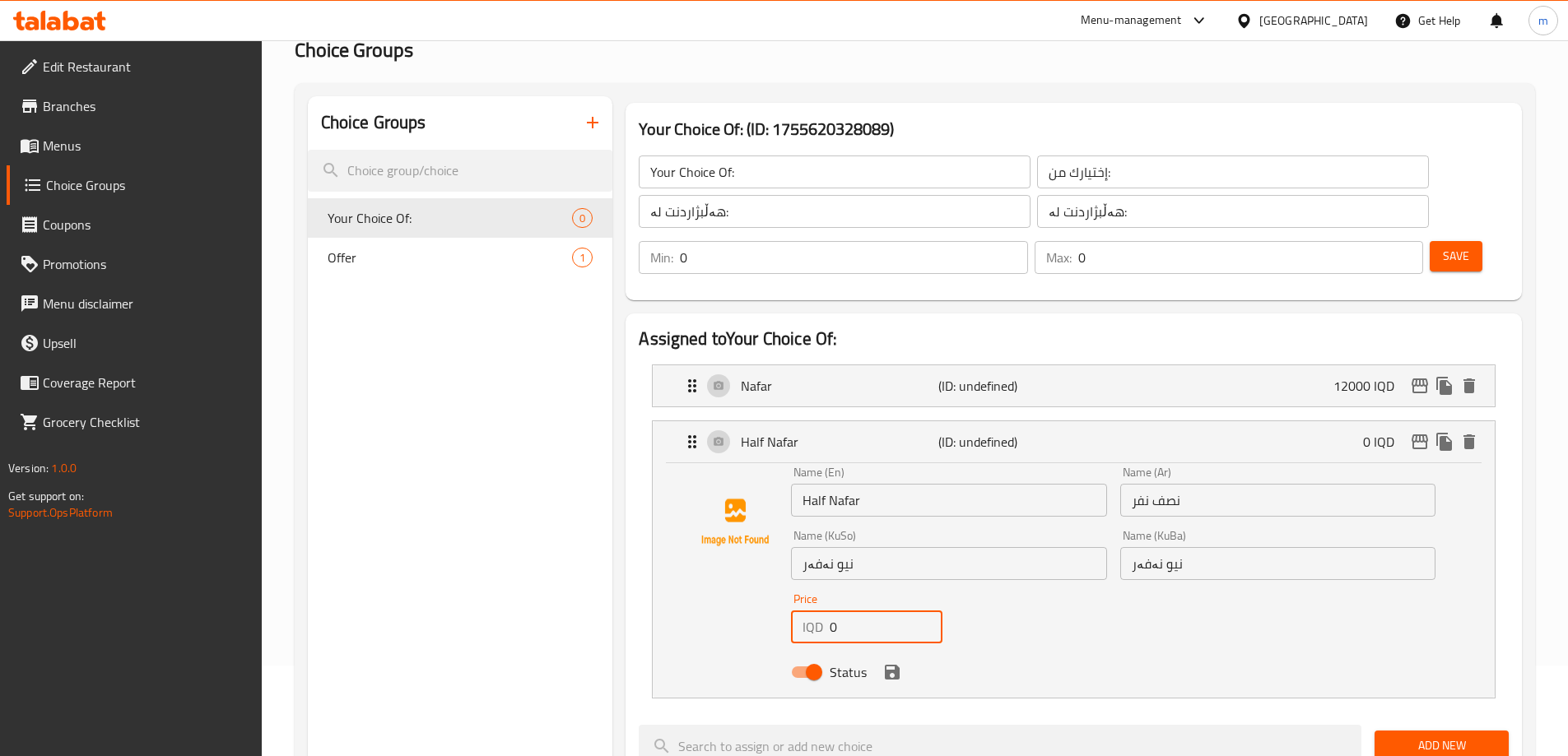
drag, startPoint x: 827, startPoint y: 590, endPoint x: 775, endPoint y: 587, distance: 52.1
click at [776, 587] on div "Name (En) Half Nafar Name (En) Name (Ar) نصف نفر Name (Ar) Name (KuSo) نیو نەفە…" at bounding box center [1074, 577] width 790 height 222
click at [892, 665] on icon "save" at bounding box center [892, 672] width 15 height 15
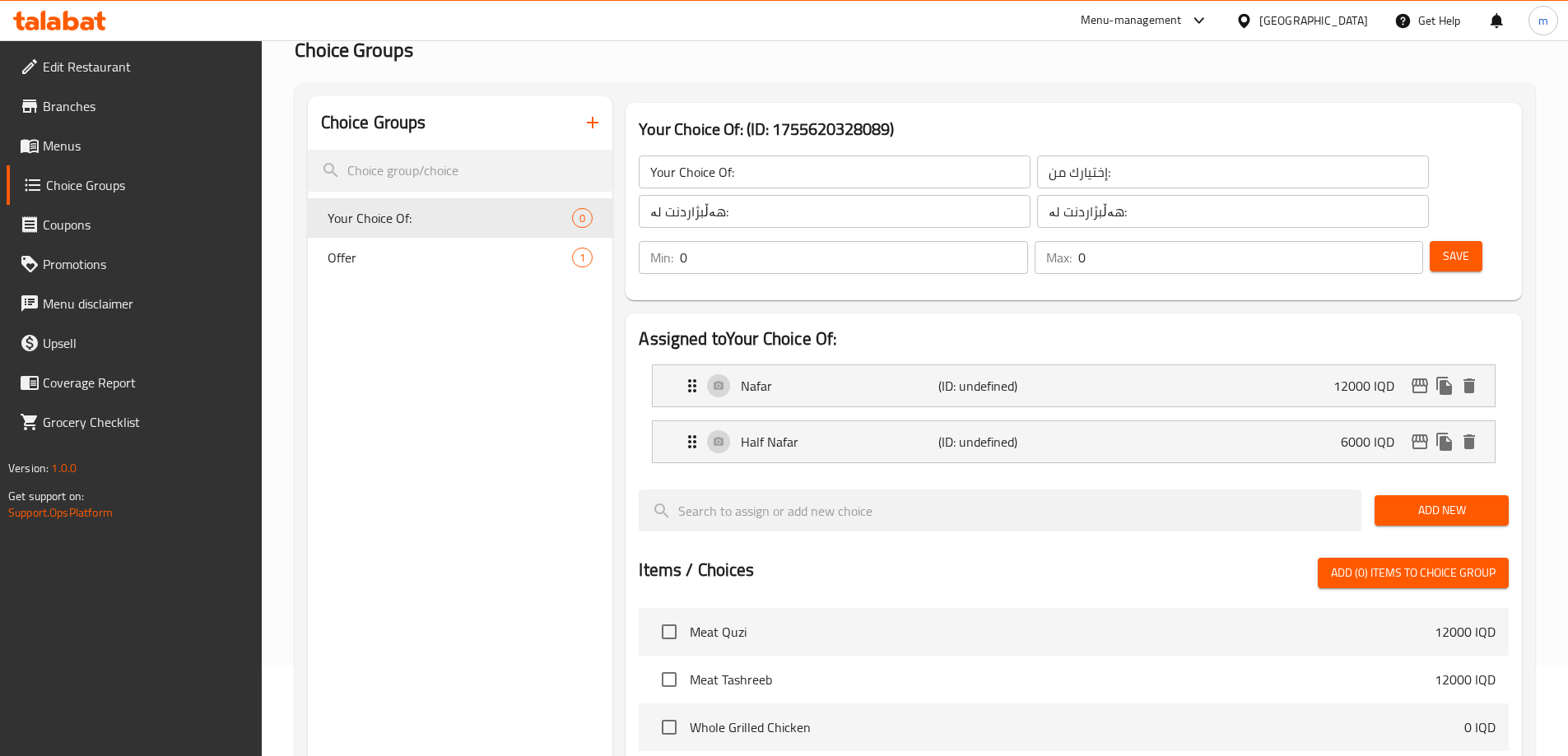
type input "6000"
click at [1431, 241] on button "Save" at bounding box center [1456, 256] width 53 height 31
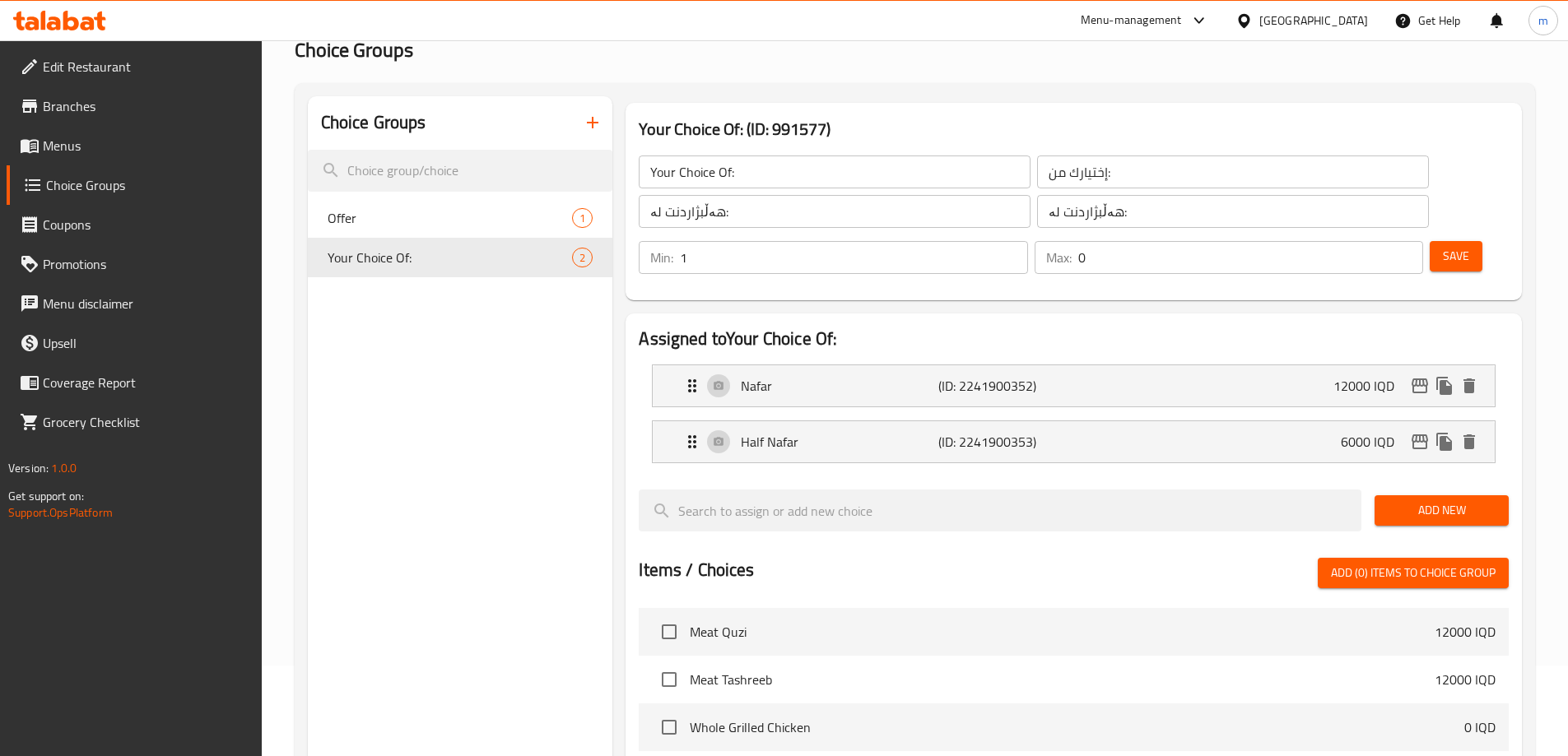
type input "1"
click at [1027, 241] on input "1" at bounding box center [853, 257] width 347 height 33
type input "1"
click at [1380, 241] on input "1" at bounding box center [1250, 257] width 345 height 33
click at [1443, 246] on span "Save" at bounding box center [1456, 256] width 26 height 20
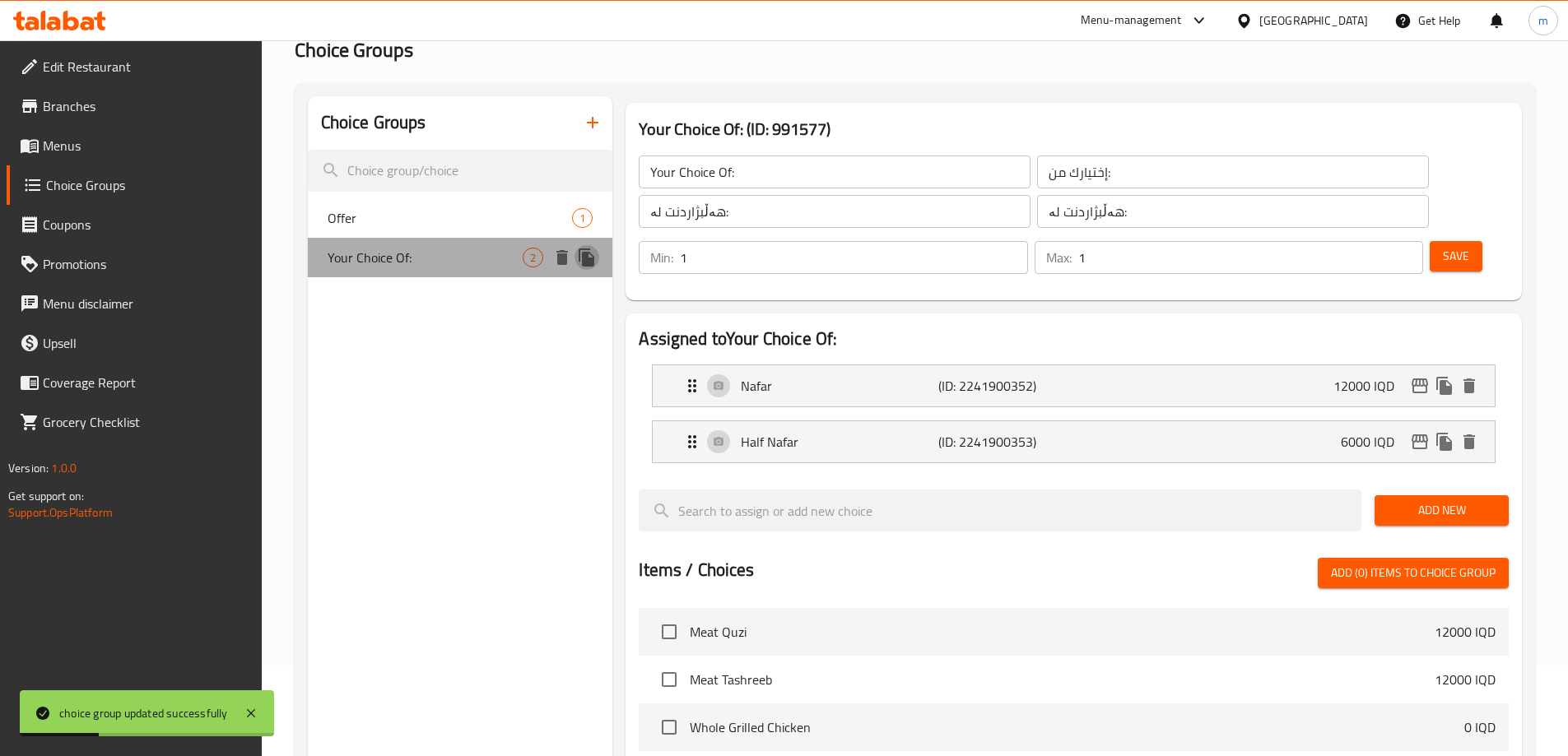
click at [583, 262] on icon "duplicate" at bounding box center [586, 257] width 16 height 18
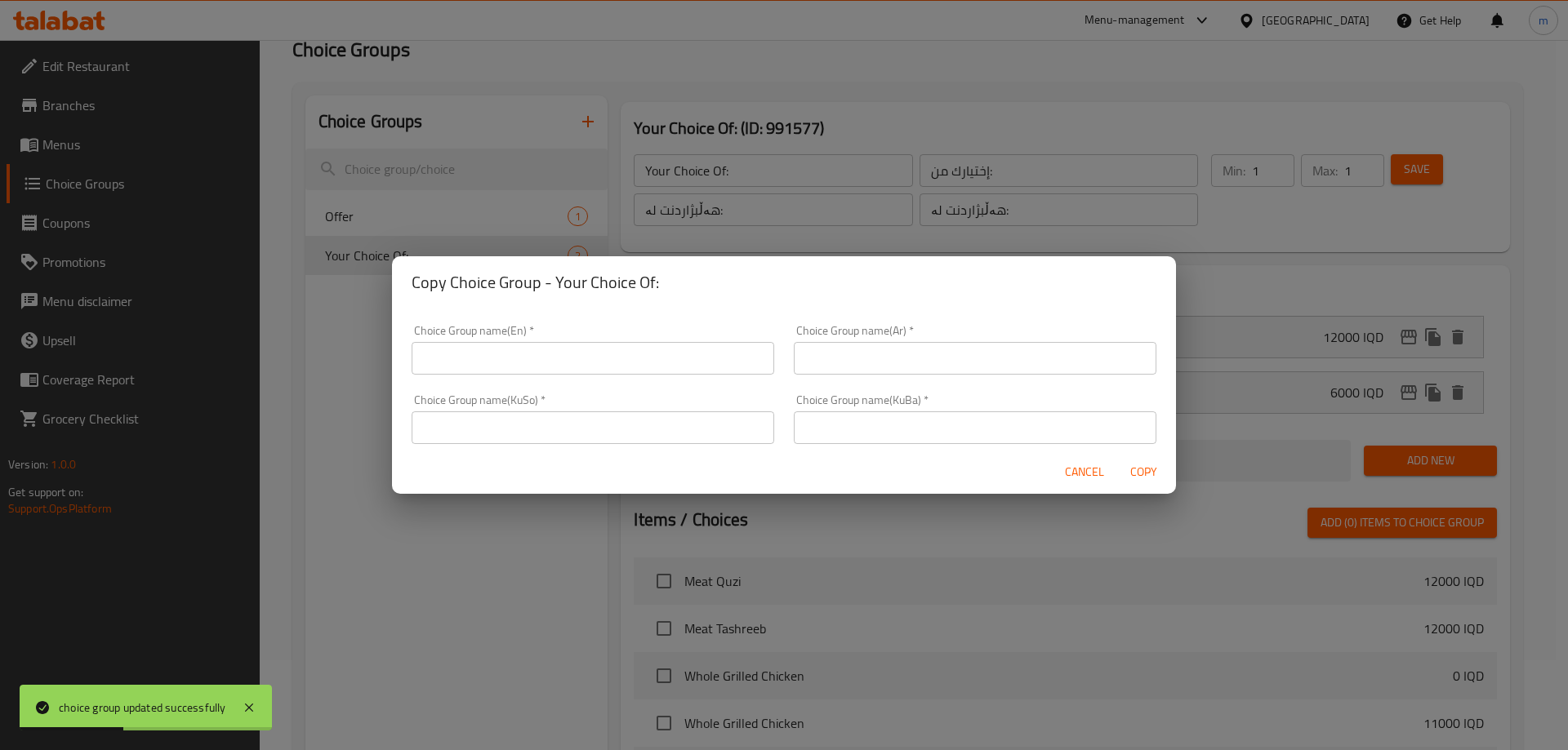
click at [587, 345] on input "text" at bounding box center [593, 357] width 362 height 32
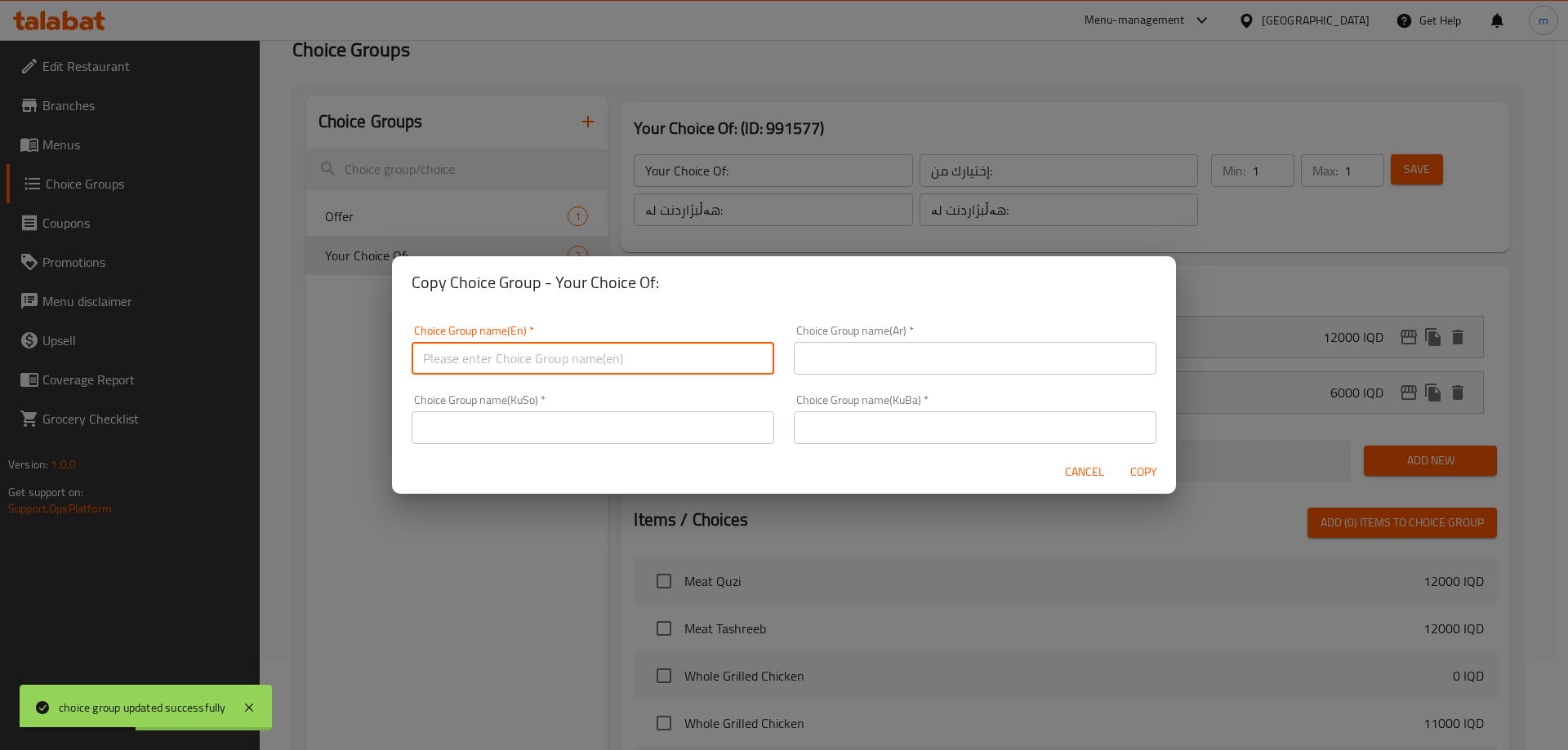
type input "Your Choice Of:"
click at [861, 370] on input "text" at bounding box center [975, 357] width 362 height 32
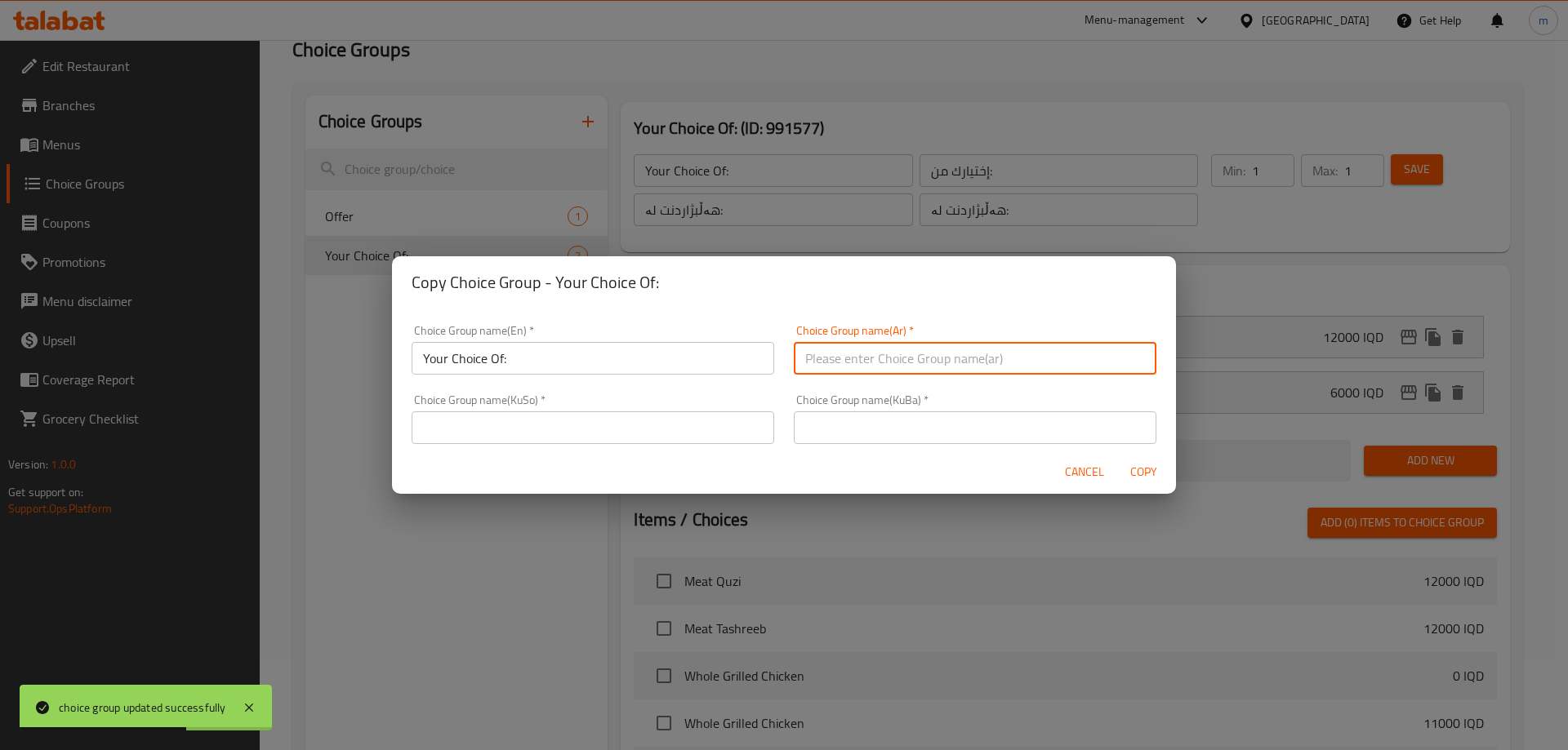
type input "إختيارك من:"
click at [676, 412] on input "text" at bounding box center [593, 428] width 362 height 32
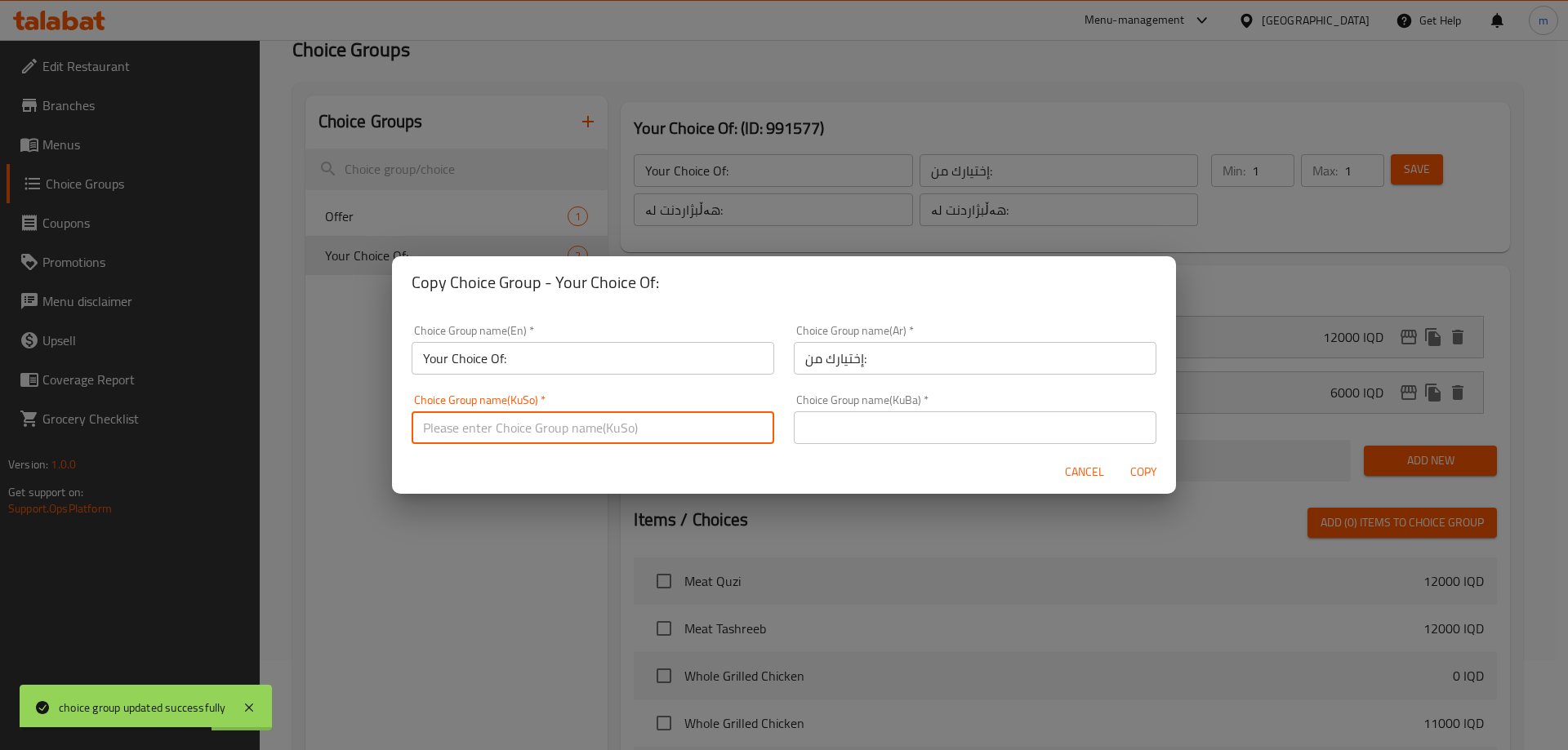
type input "هەڵبژاردنت لە:"
click at [846, 426] on input "text" at bounding box center [975, 428] width 362 height 32
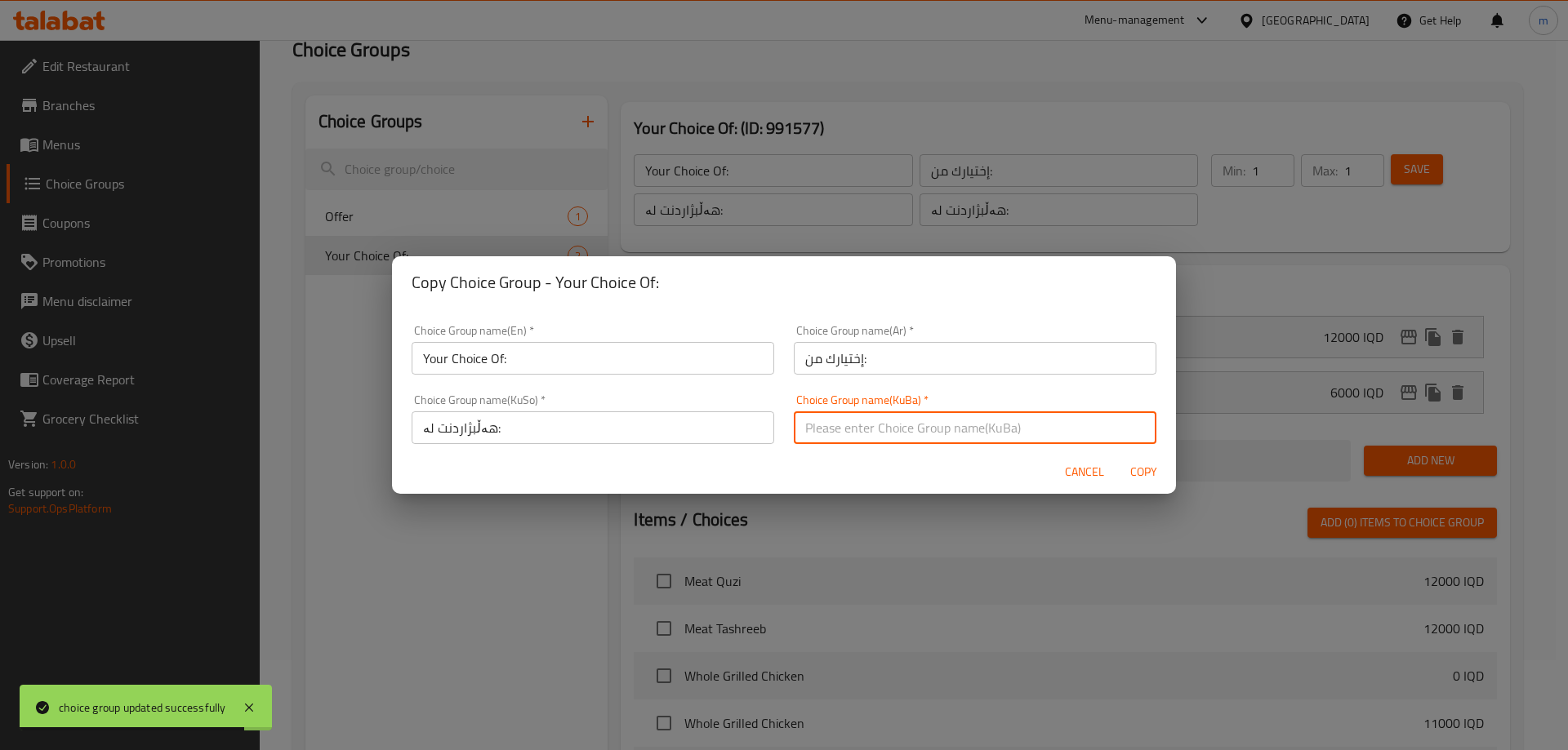
type input "هەڵبژاردنت لە:"
click at [644, 369] on input "Your Choice Of:" at bounding box center [593, 357] width 362 height 32
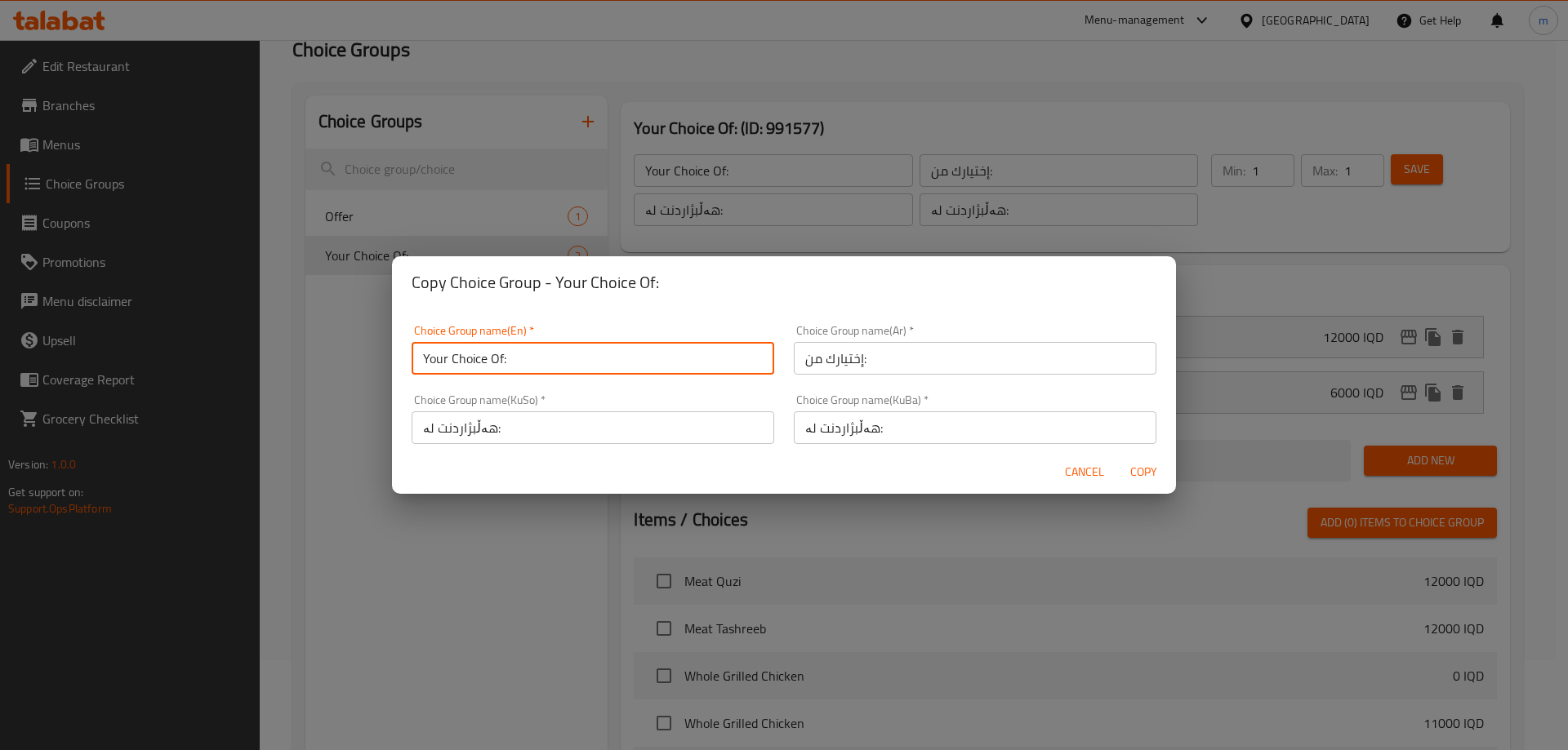
type input "Your Choice Of:"
click at [1150, 478] on span "Copy" at bounding box center [1143, 472] width 39 height 20
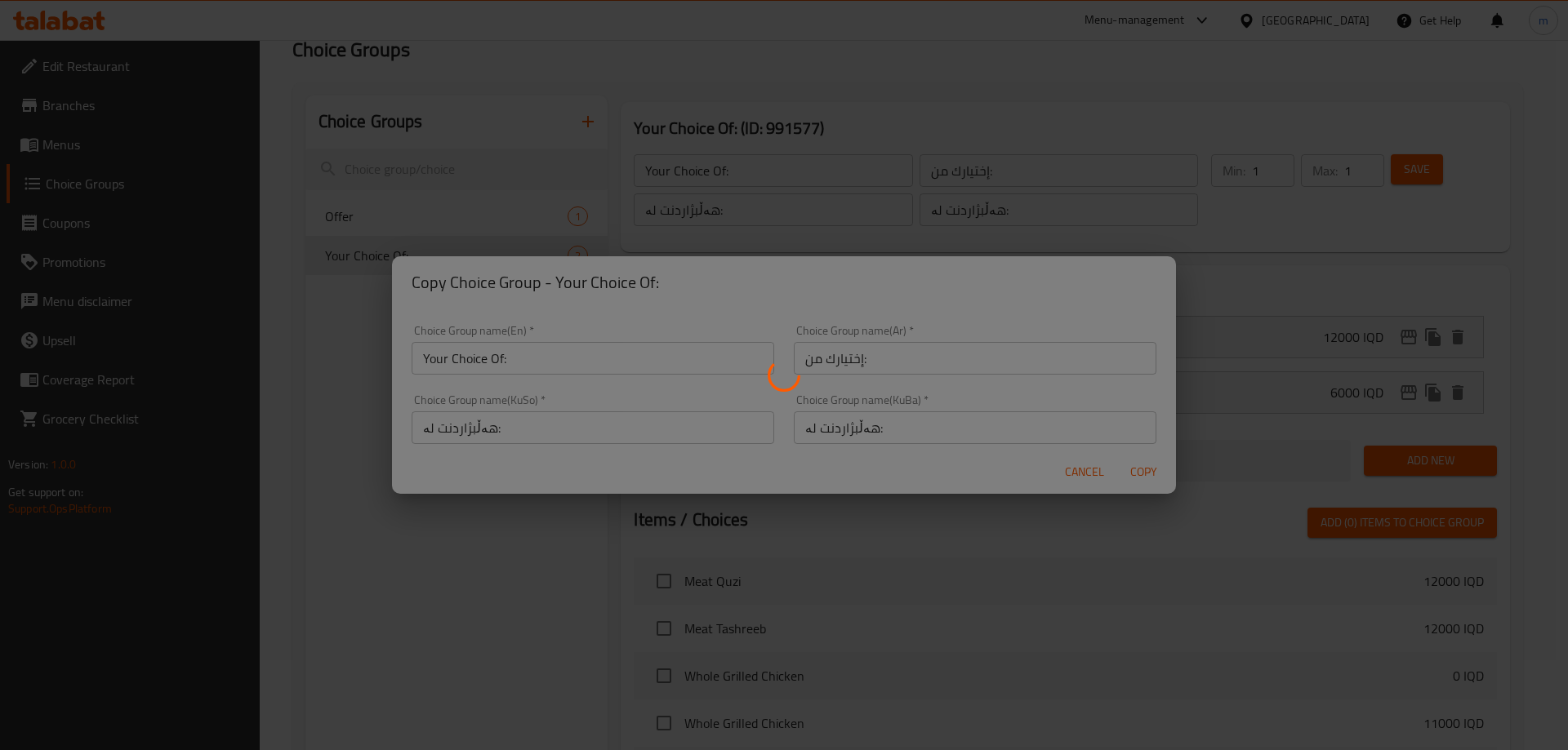
type input "Your Choice Of:"
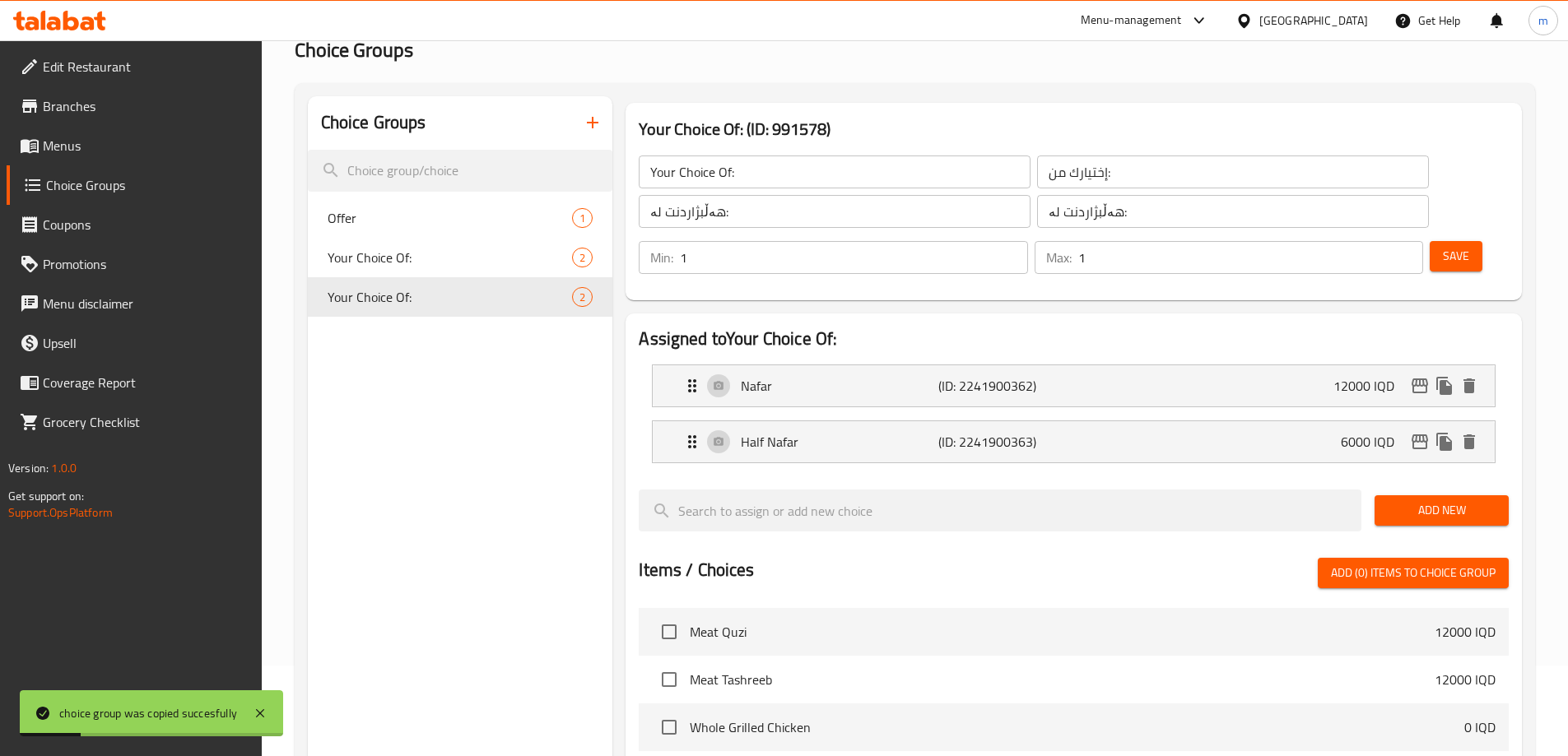
click at [1410, 500] on span "Add New" at bounding box center [1441, 510] width 108 height 20
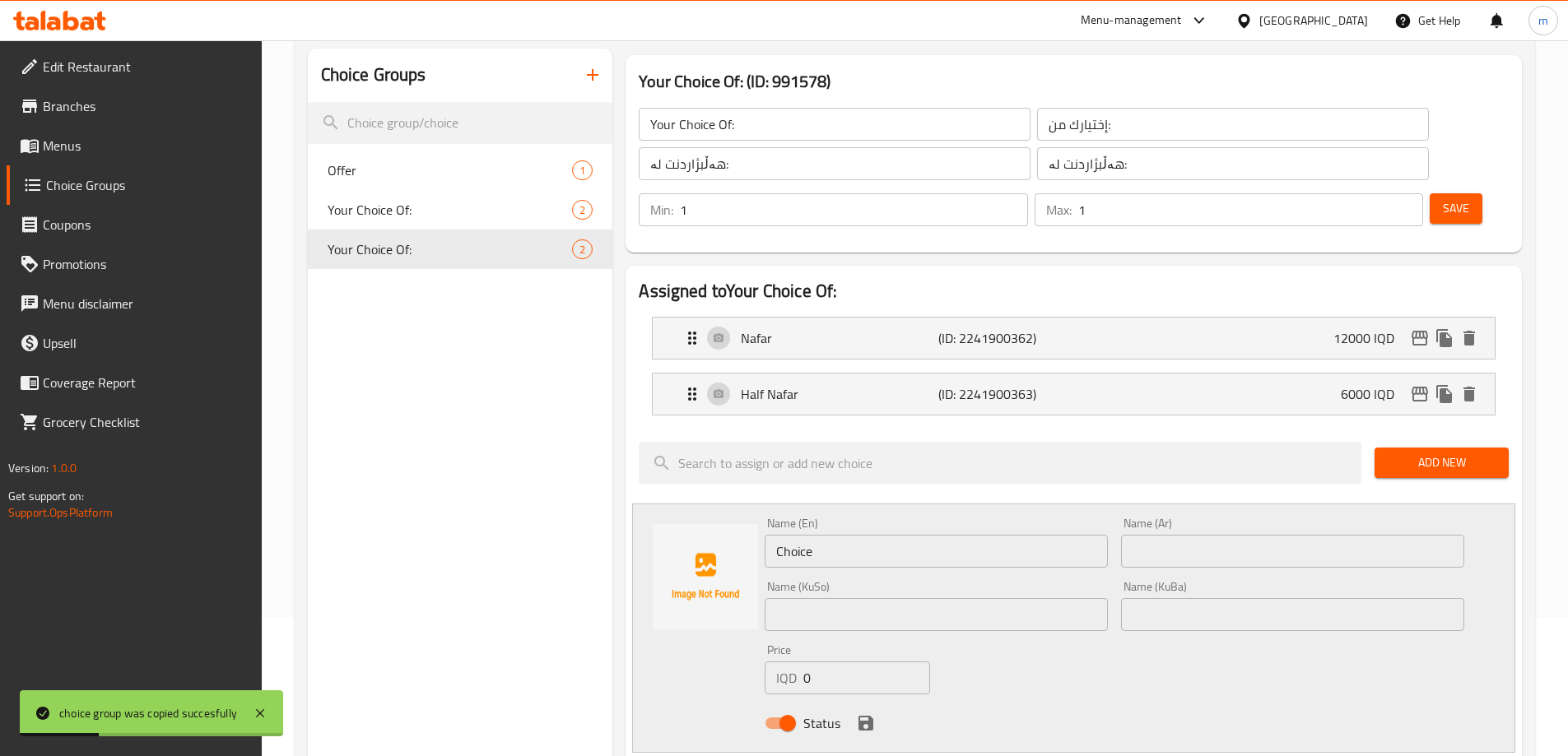
scroll to position [155, 0]
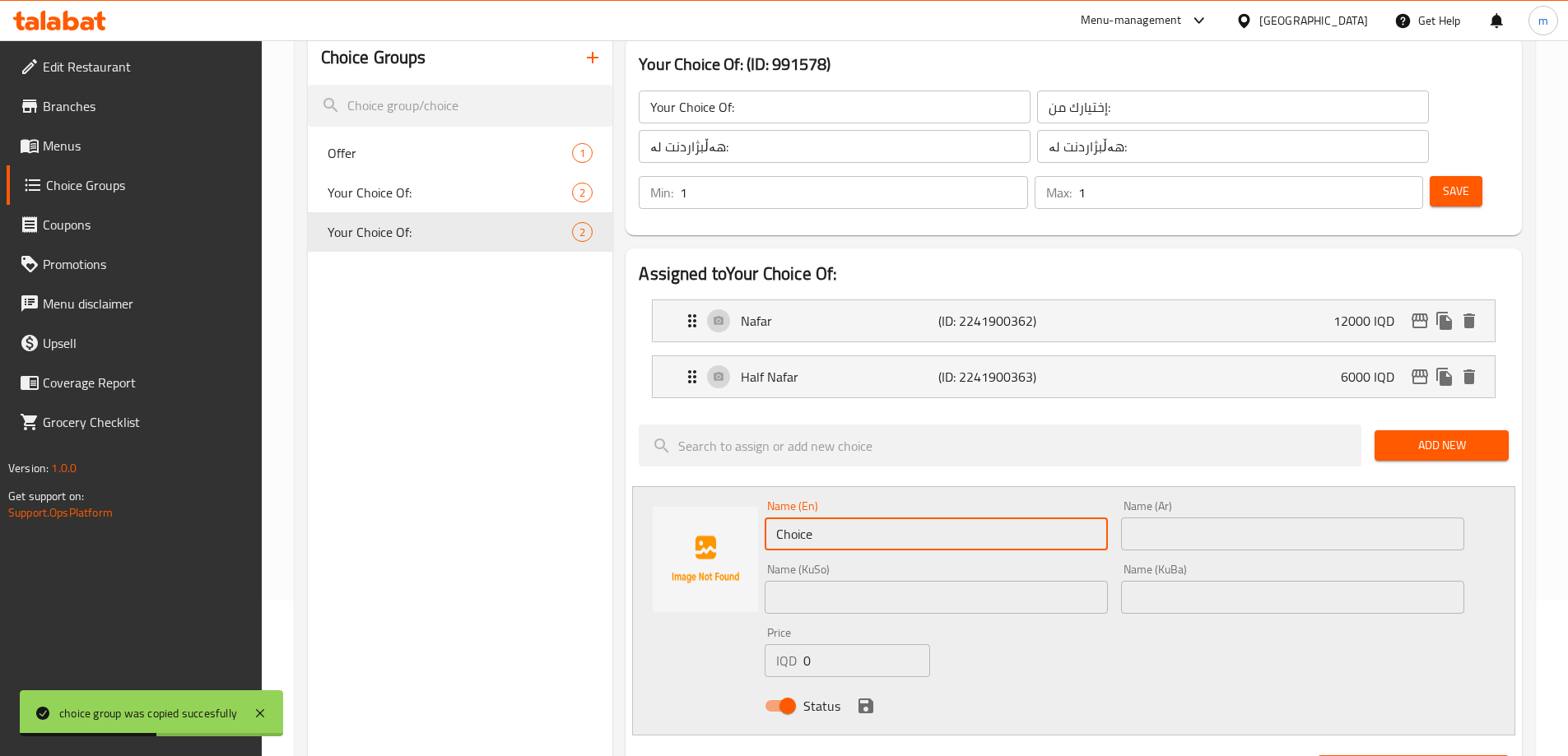
click at [902, 518] on input "Choice" at bounding box center [936, 533] width 344 height 33
click at [902, 518] on input "text" at bounding box center [936, 533] width 344 height 33
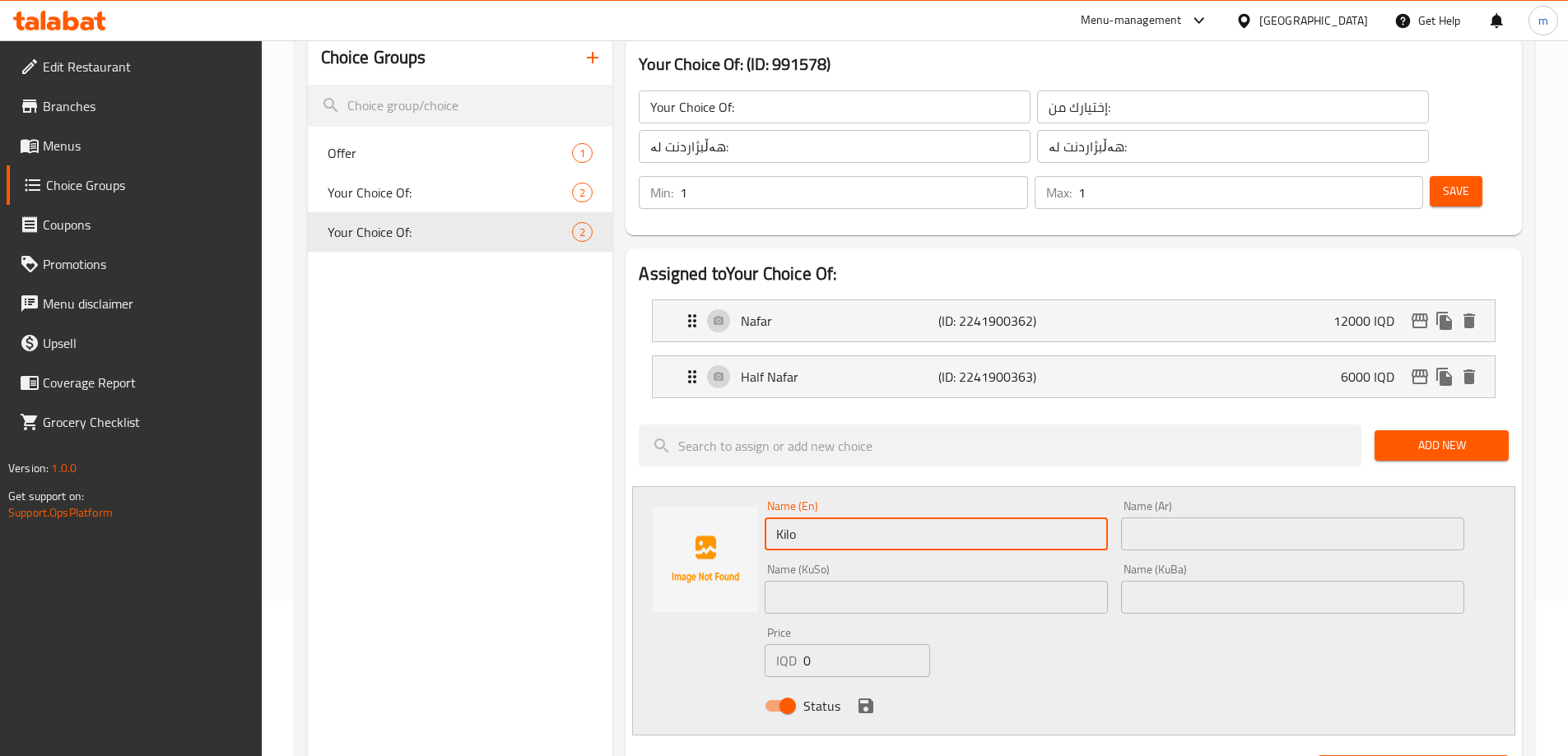
type input "Kilo"
click at [1129, 612] on div "Name (En) Kilo Name (En) Name (Ar) Name (Ar) Name (KuSo) Name (KuSo) Name (KuBa…" at bounding box center [1115, 611] width 713 height 235
click at [870, 699] on icon "save" at bounding box center [866, 707] width 15 height 15
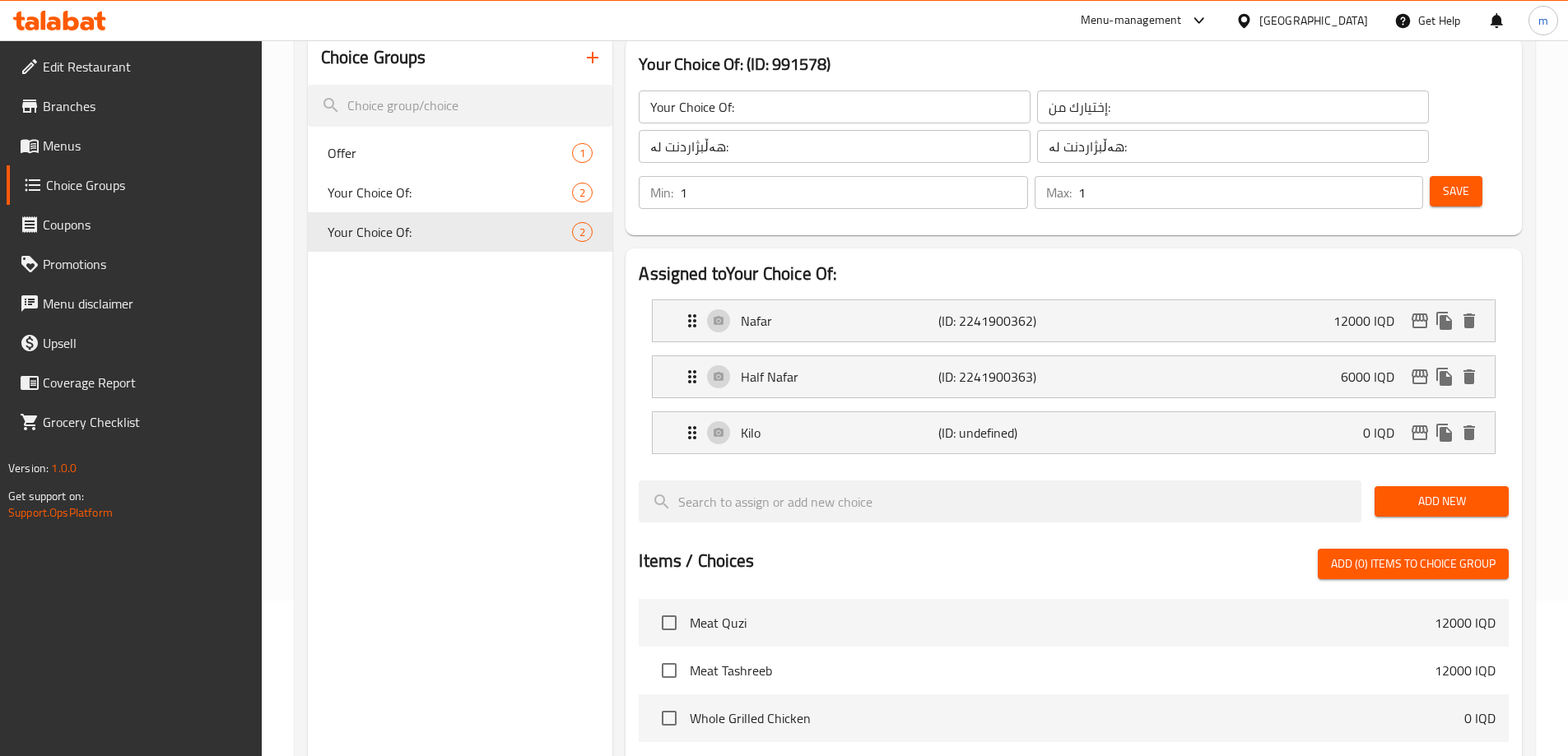
click at [1404, 486] on button "Add New" at bounding box center [1441, 501] width 134 height 31
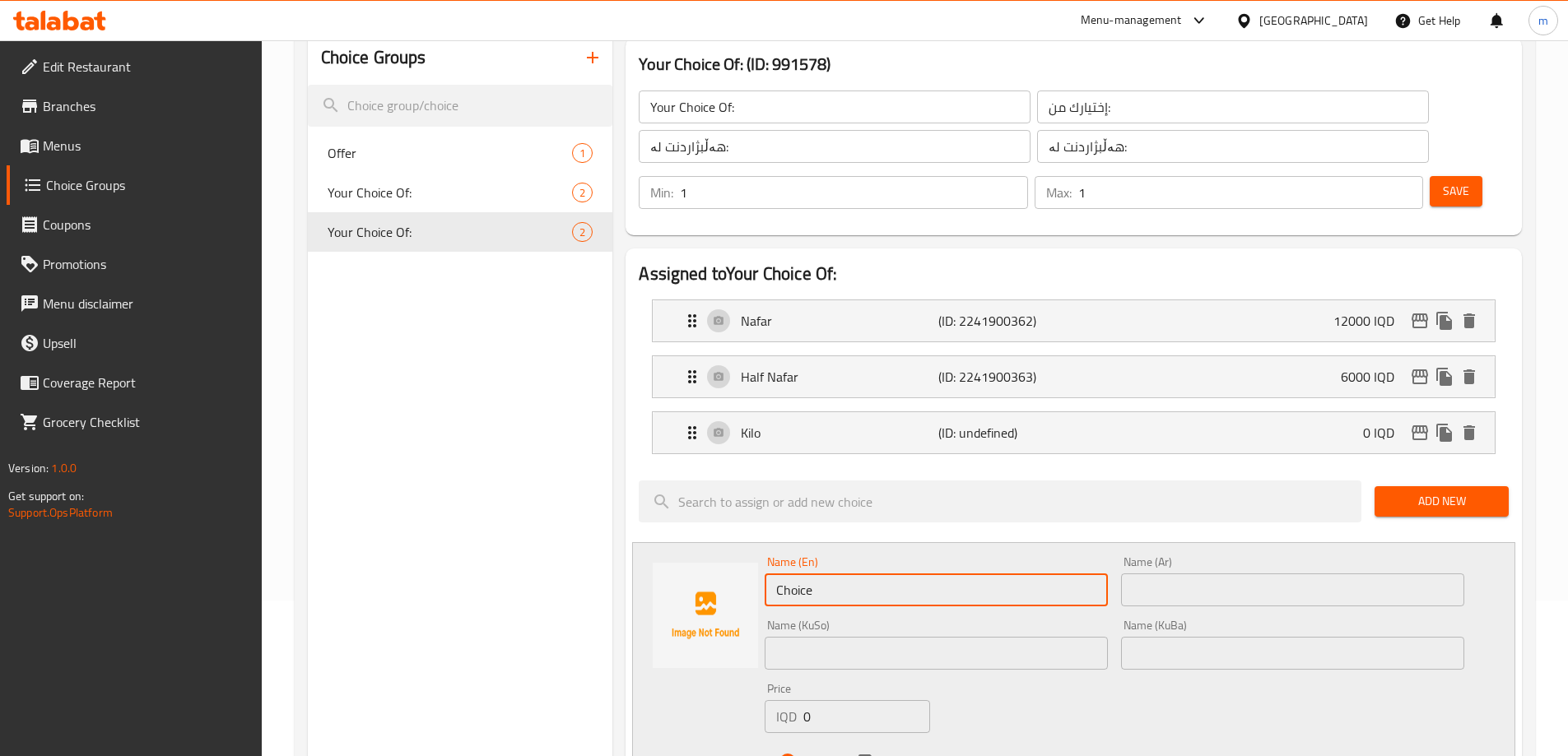
drag, startPoint x: 819, startPoint y: 543, endPoint x: 705, endPoint y: 529, distance: 114.9
click at [708, 543] on div "Name (En) Choice Name (En) Name (Ar) Name (Ar) Name (KuSo) Name (KuSo) Name (Ku…" at bounding box center [1074, 668] width 884 height 250
type input "Half Kilo"
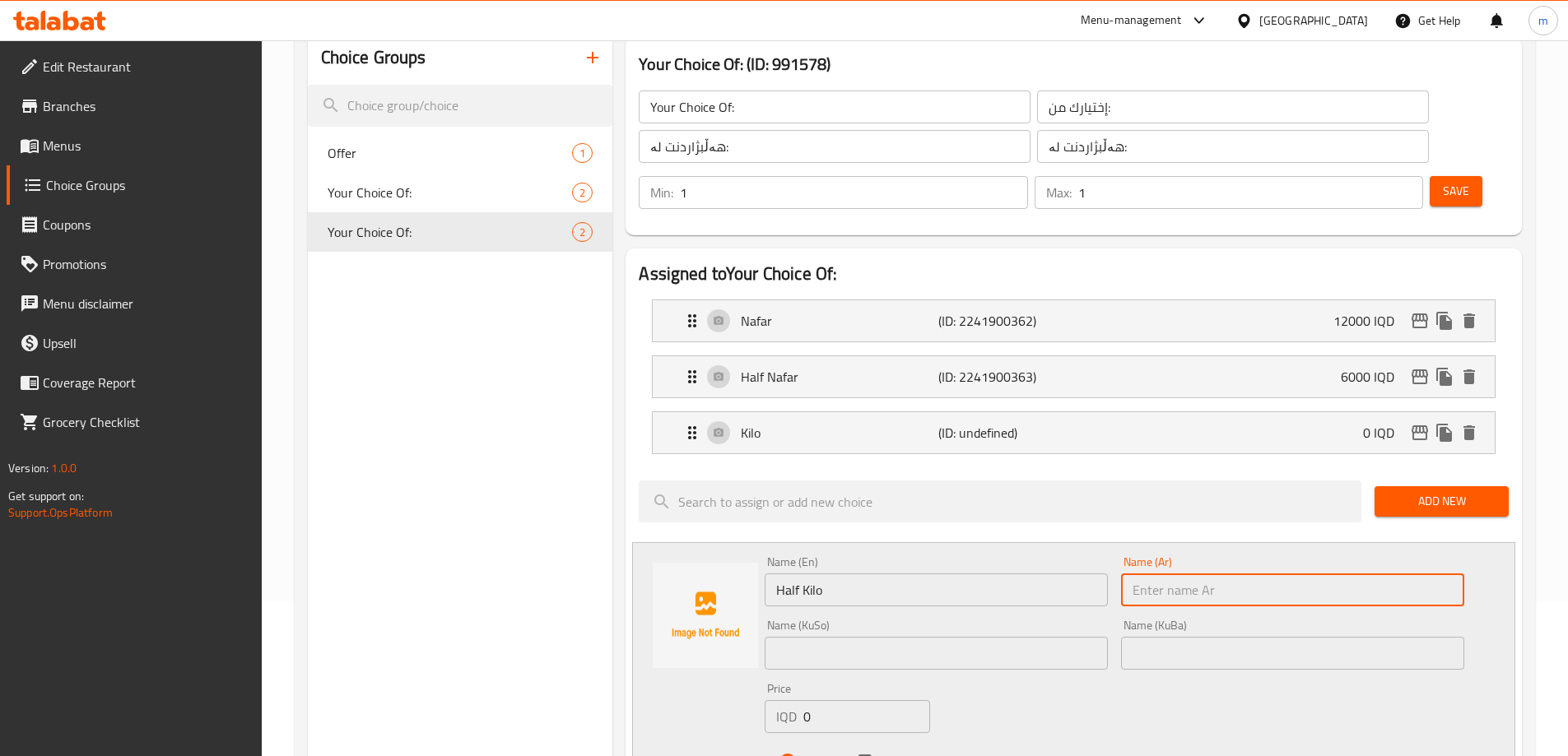
click at [1169, 574] on input "text" at bounding box center [1292, 589] width 344 height 33
type input "نصف كيلو"
click at [866, 752] on icon "save" at bounding box center [865, 762] width 20 height 20
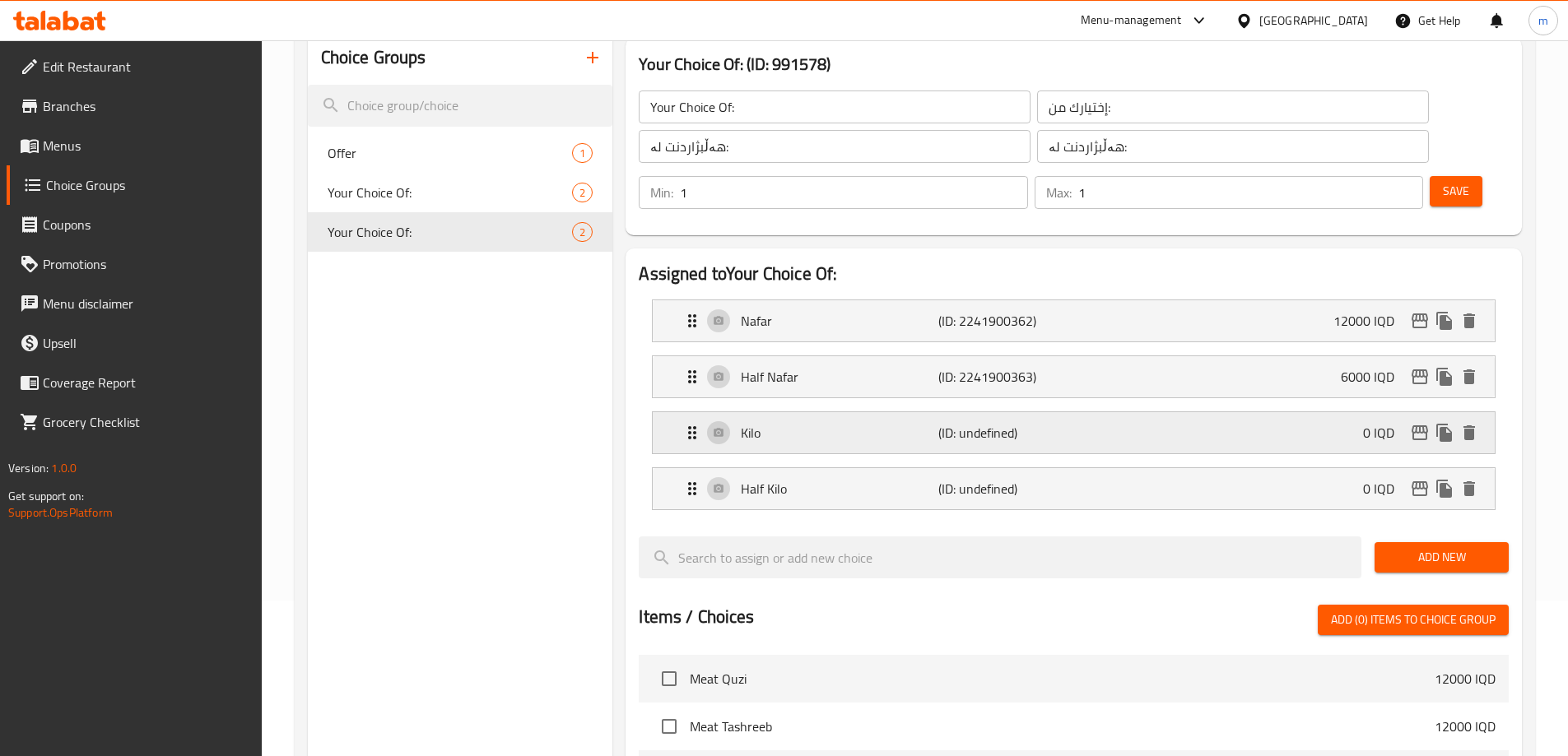
click at [953, 423] on p "(ID: undefined)" at bounding box center [1004, 432] width 131 height 20
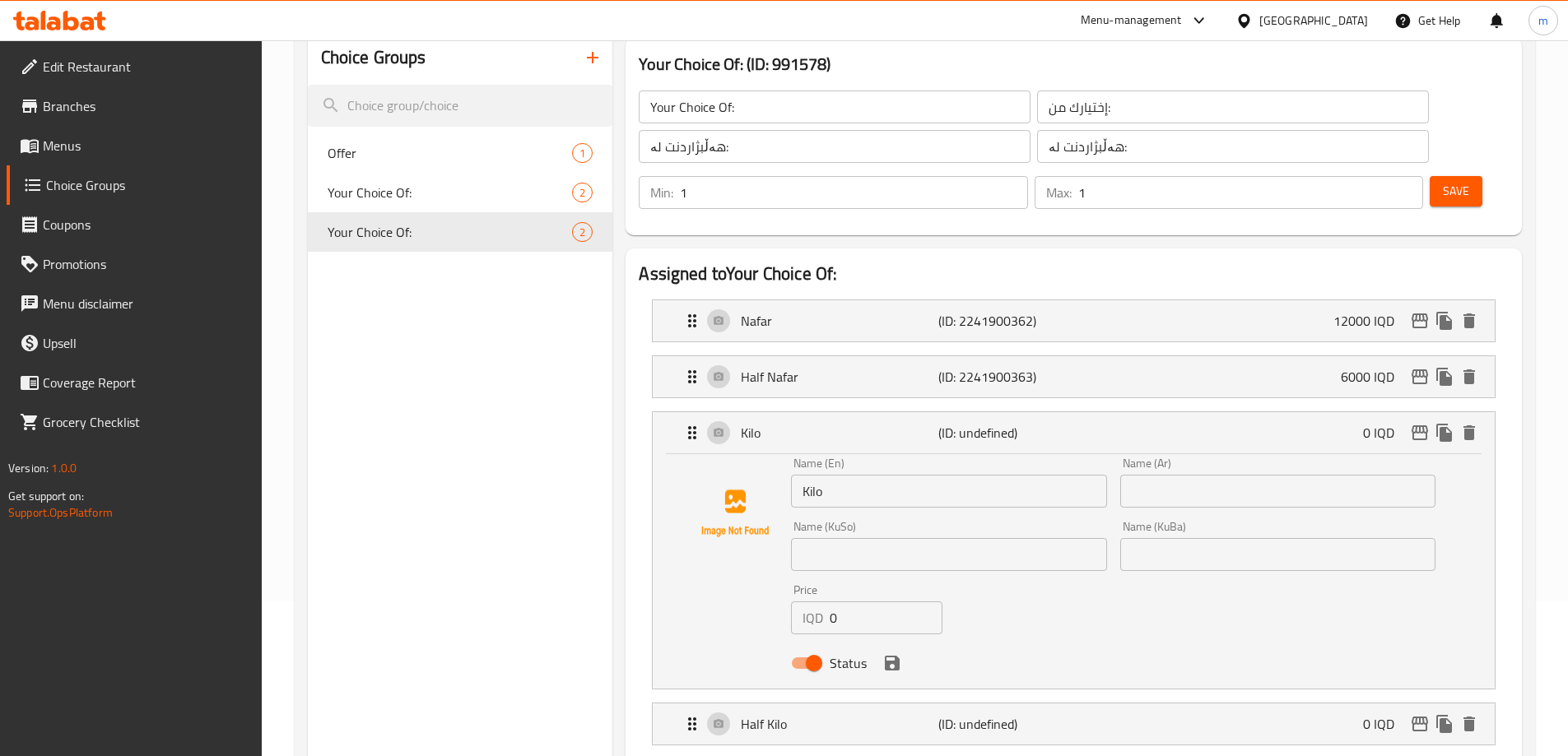
click at [1234, 475] on input "text" at bounding box center [1277, 491] width 316 height 33
type input "كيلو"
click at [991, 538] on input "text" at bounding box center [949, 554] width 316 height 33
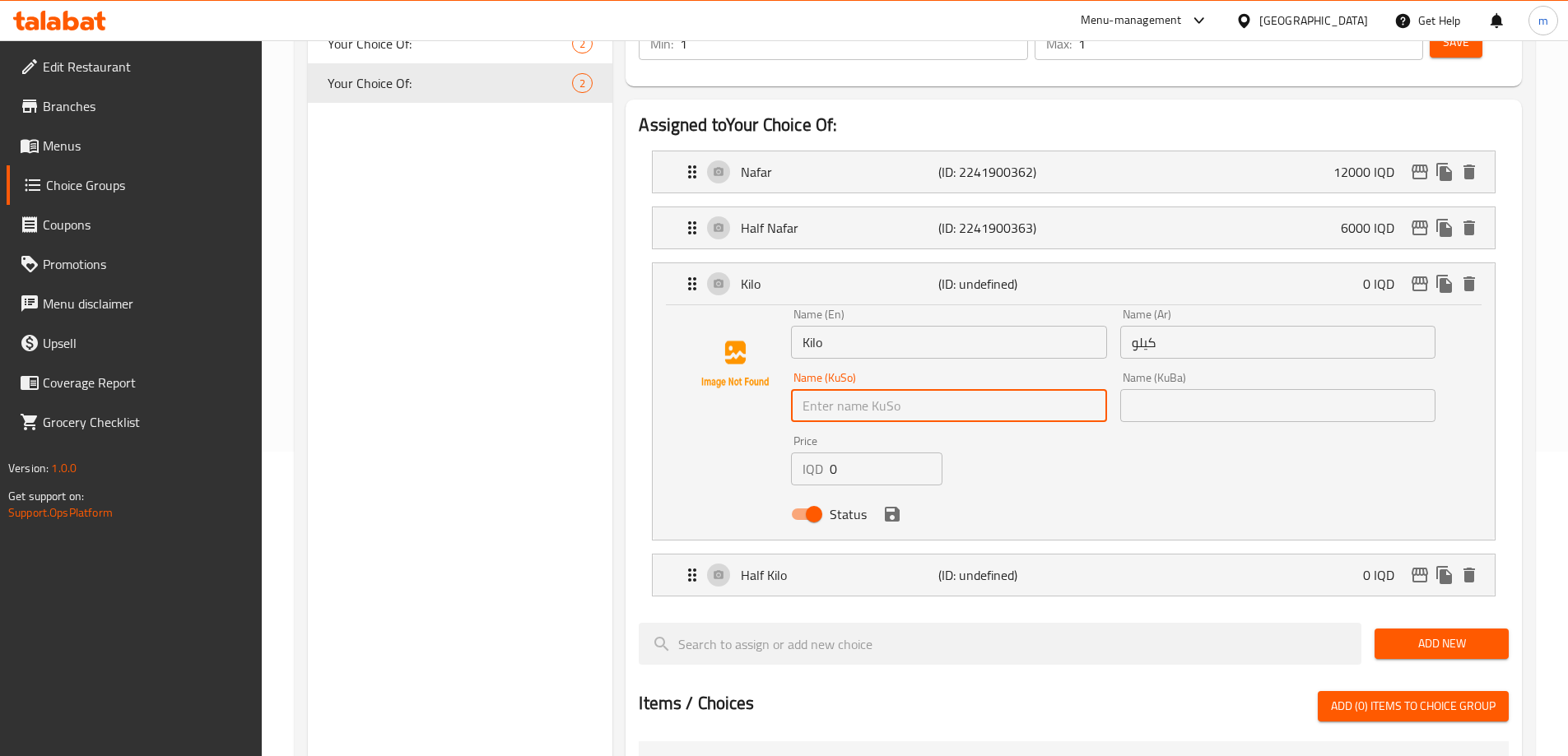
scroll to position [300, 0]
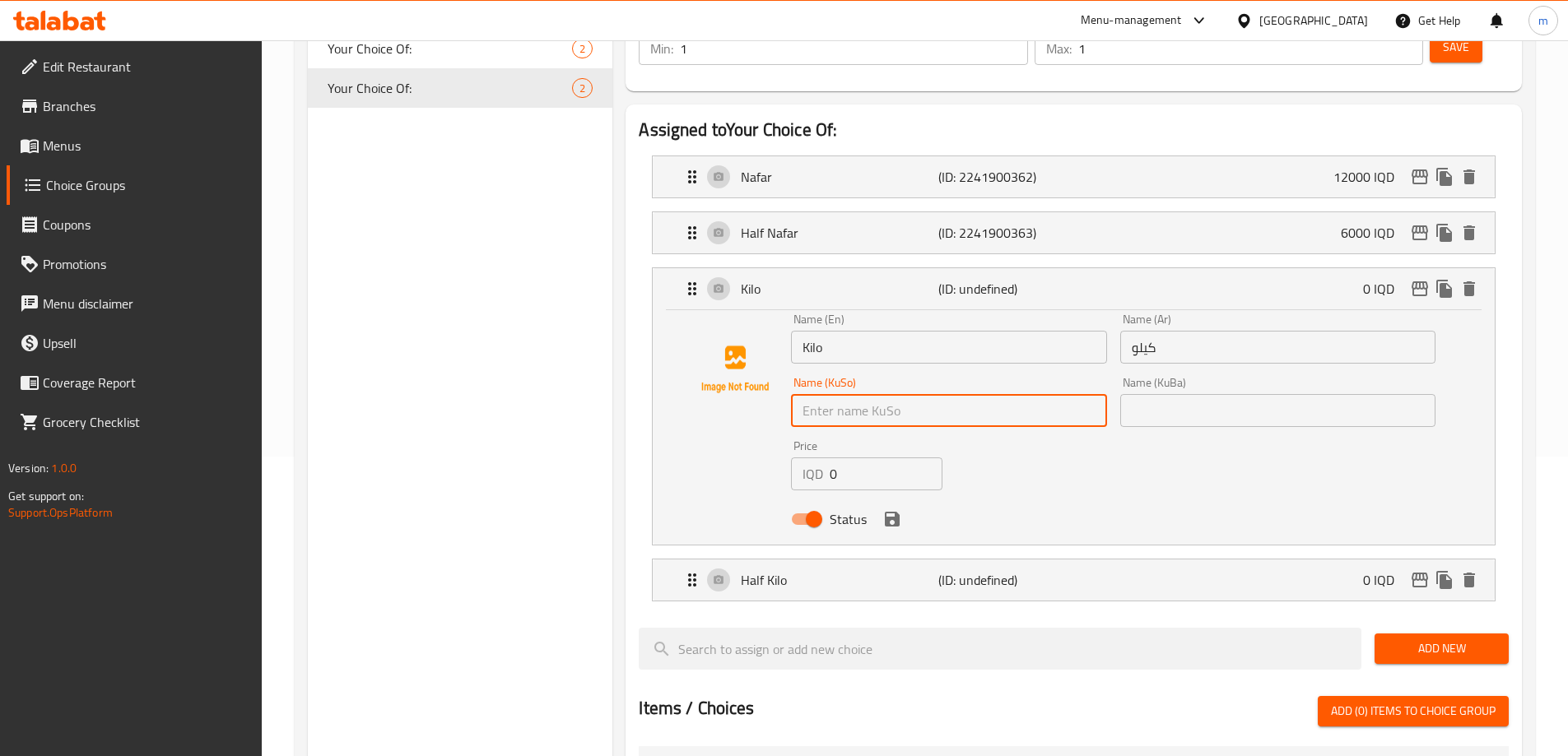
click at [894, 394] on input "text" at bounding box center [949, 410] width 316 height 33
click at [873, 394] on input "کیلۆ" at bounding box center [949, 410] width 316 height 33
type input "کیلۆیەک"
click at [901, 394] on input "کیلۆیەک" at bounding box center [949, 410] width 316 height 33
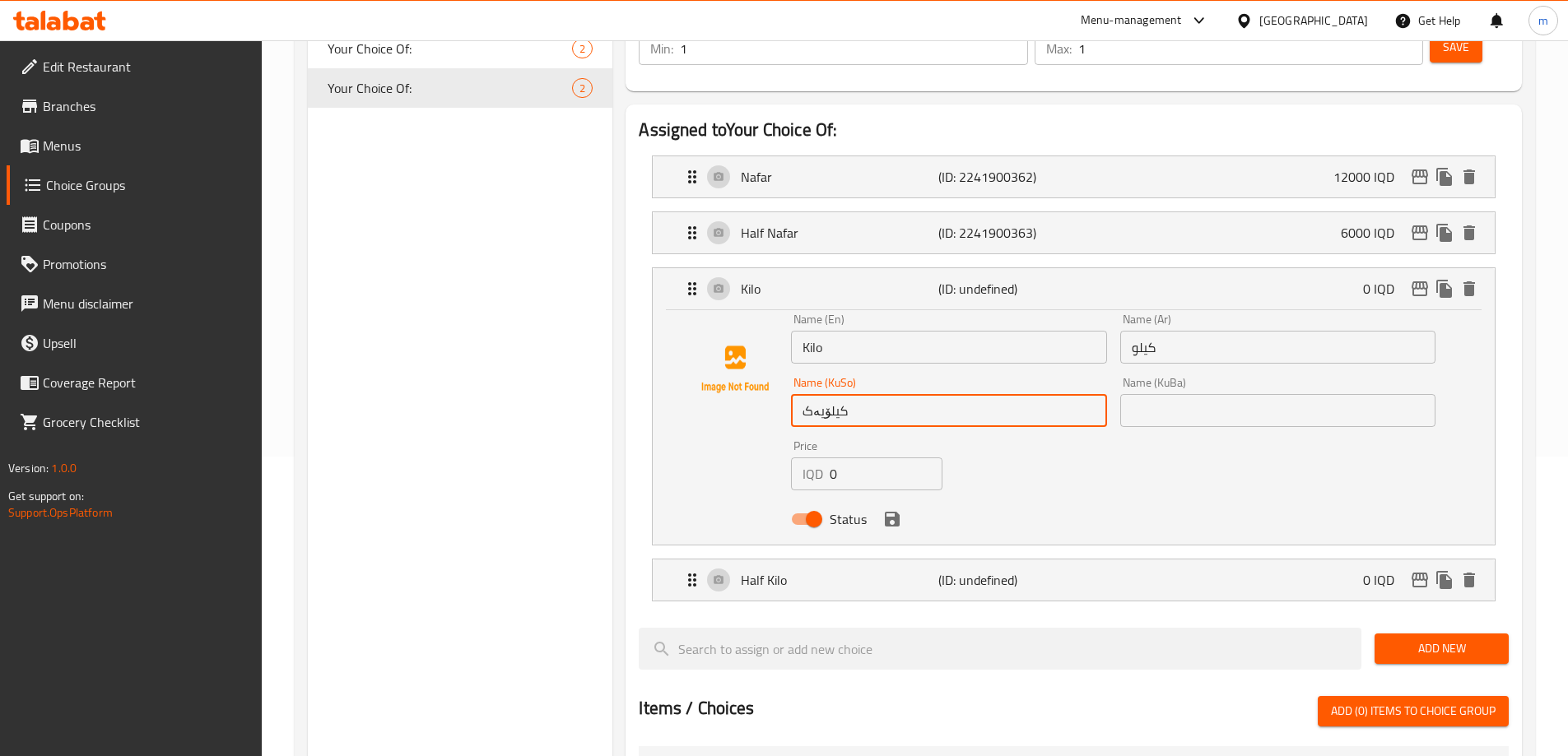
click at [901, 394] on input "کیلۆیەک" at bounding box center [949, 410] width 316 height 33
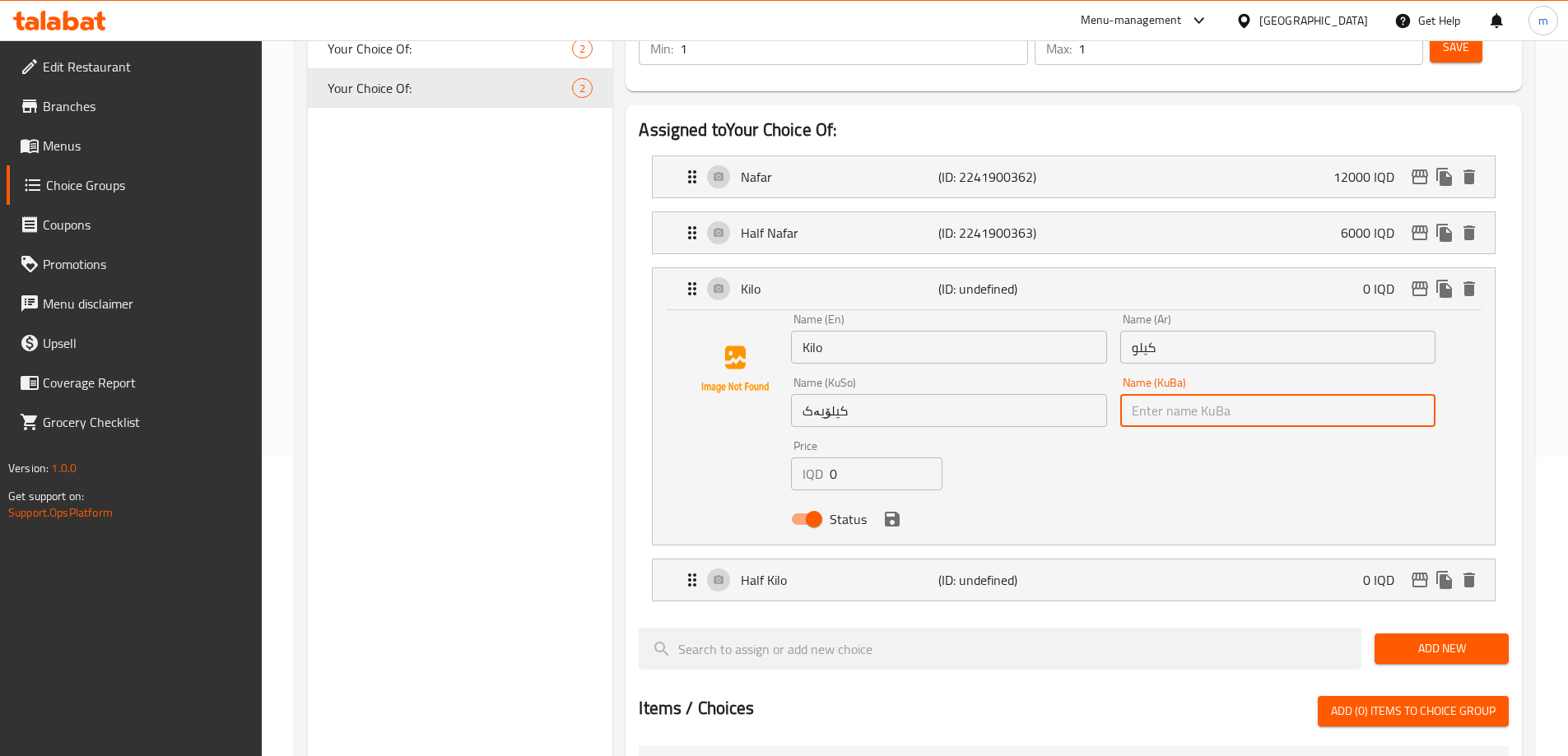
click at [1150, 394] on input "text" at bounding box center [1277, 410] width 316 height 33
paste input "کیلۆیەک"
click at [1057, 167] on p "(ID: 2241900362)" at bounding box center [1004, 176] width 131 height 20
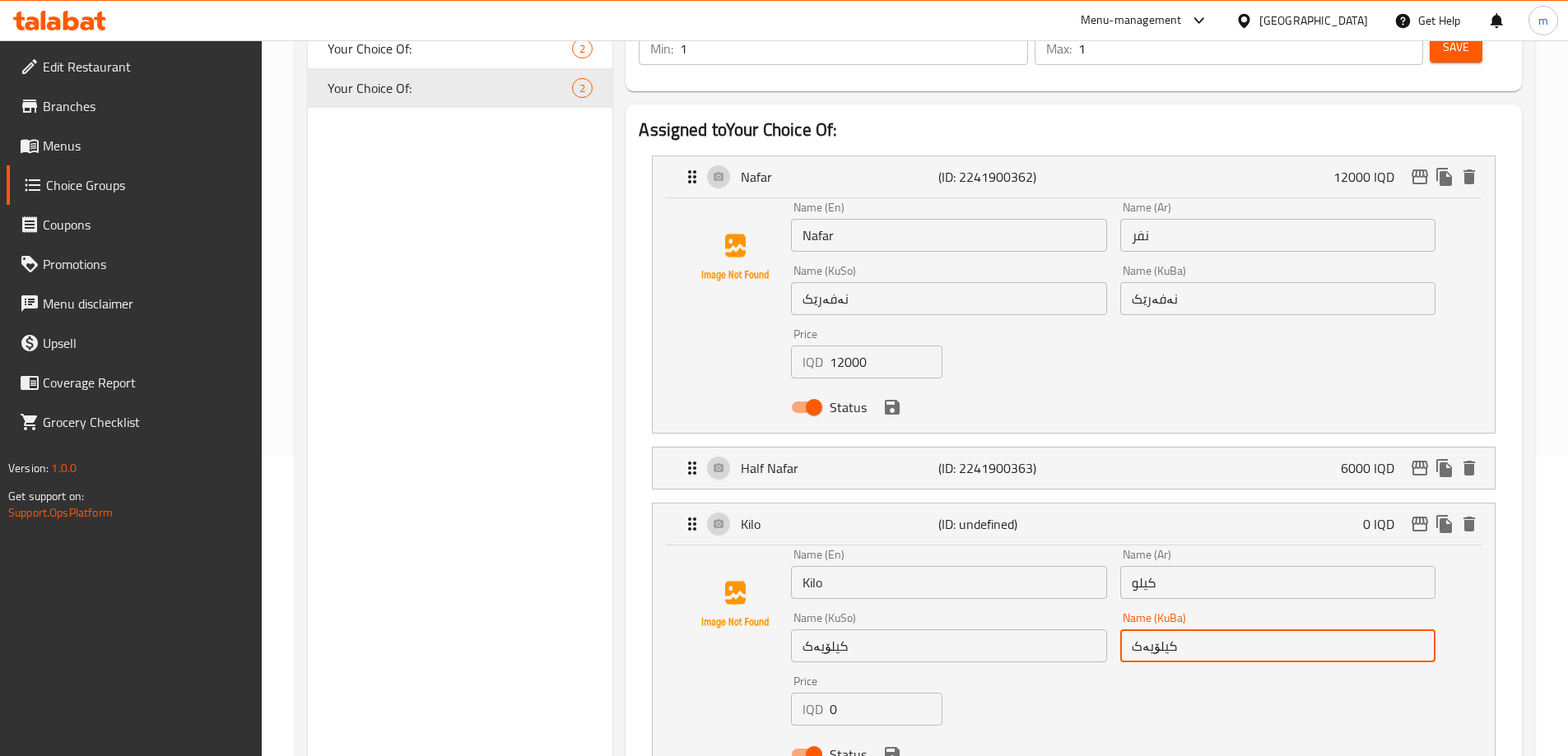
click at [1007, 619] on div "Name (KuSo) کیلۆیەک Name (KuSo)" at bounding box center [948, 638] width 329 height 63
click at [1004, 642] on div "Name (En) Kilo Name (En) Name (Ar) كيلو Name (Ar) Name (KuSo) کیلۆیەک Name (KuS…" at bounding box center [1113, 660] width 657 height 235
click at [892, 745] on icon "save" at bounding box center [892, 754] width 20 height 20
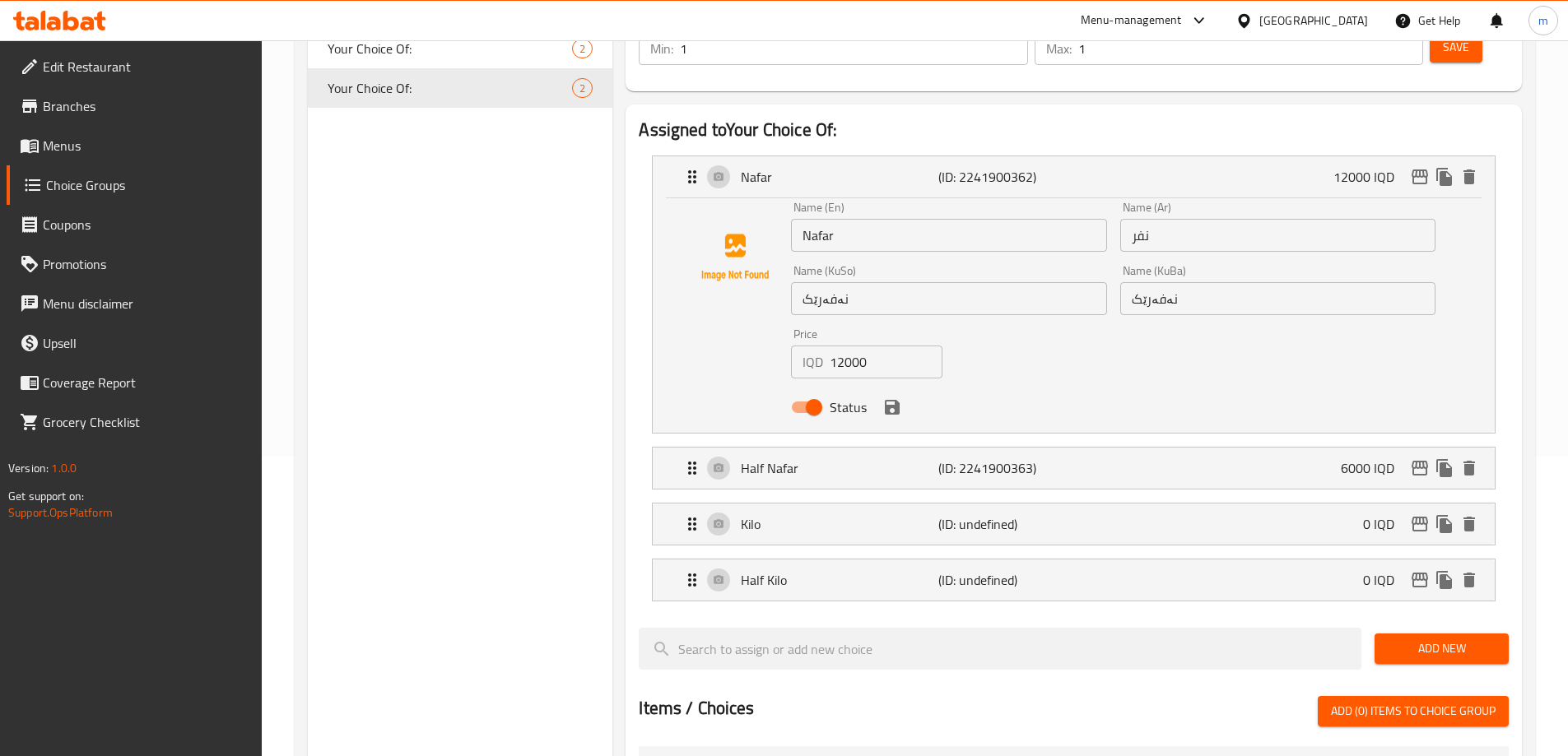
type input "کیلۆیەک"
click at [831, 571] on p "Half Kilo" at bounding box center [839, 580] width 196 height 20
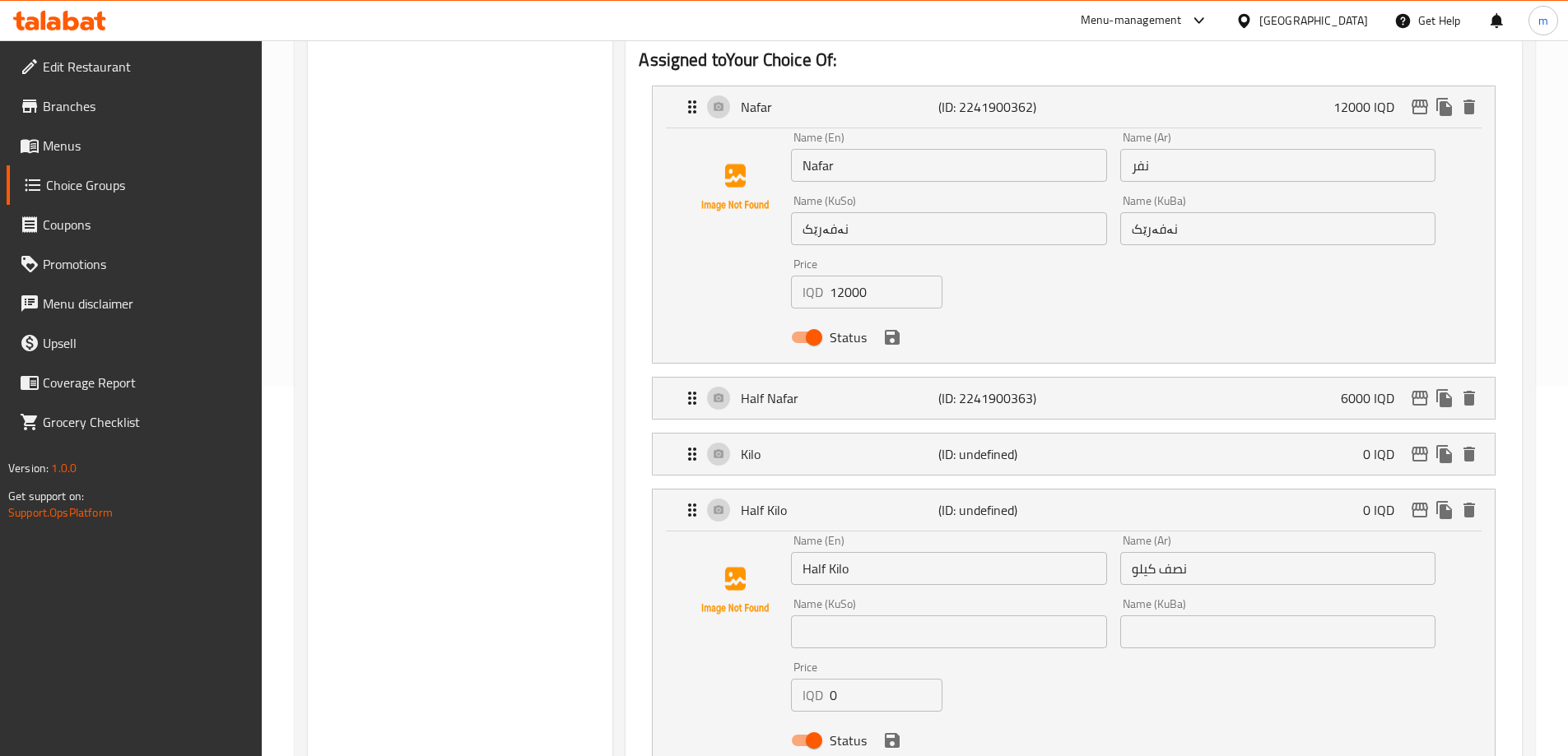
scroll to position [492, 0]
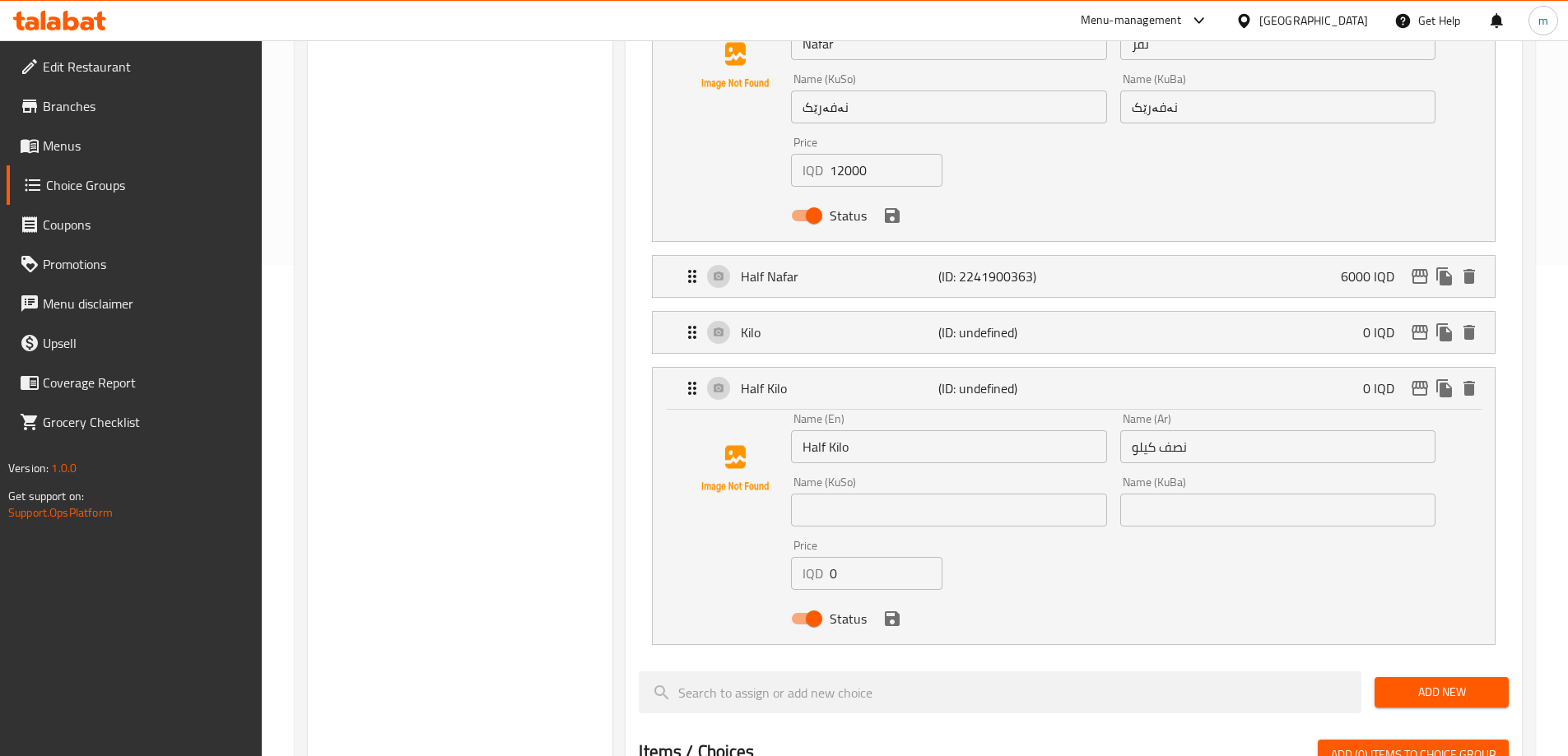
click at [885, 493] on input "text" at bounding box center [949, 509] width 316 height 33
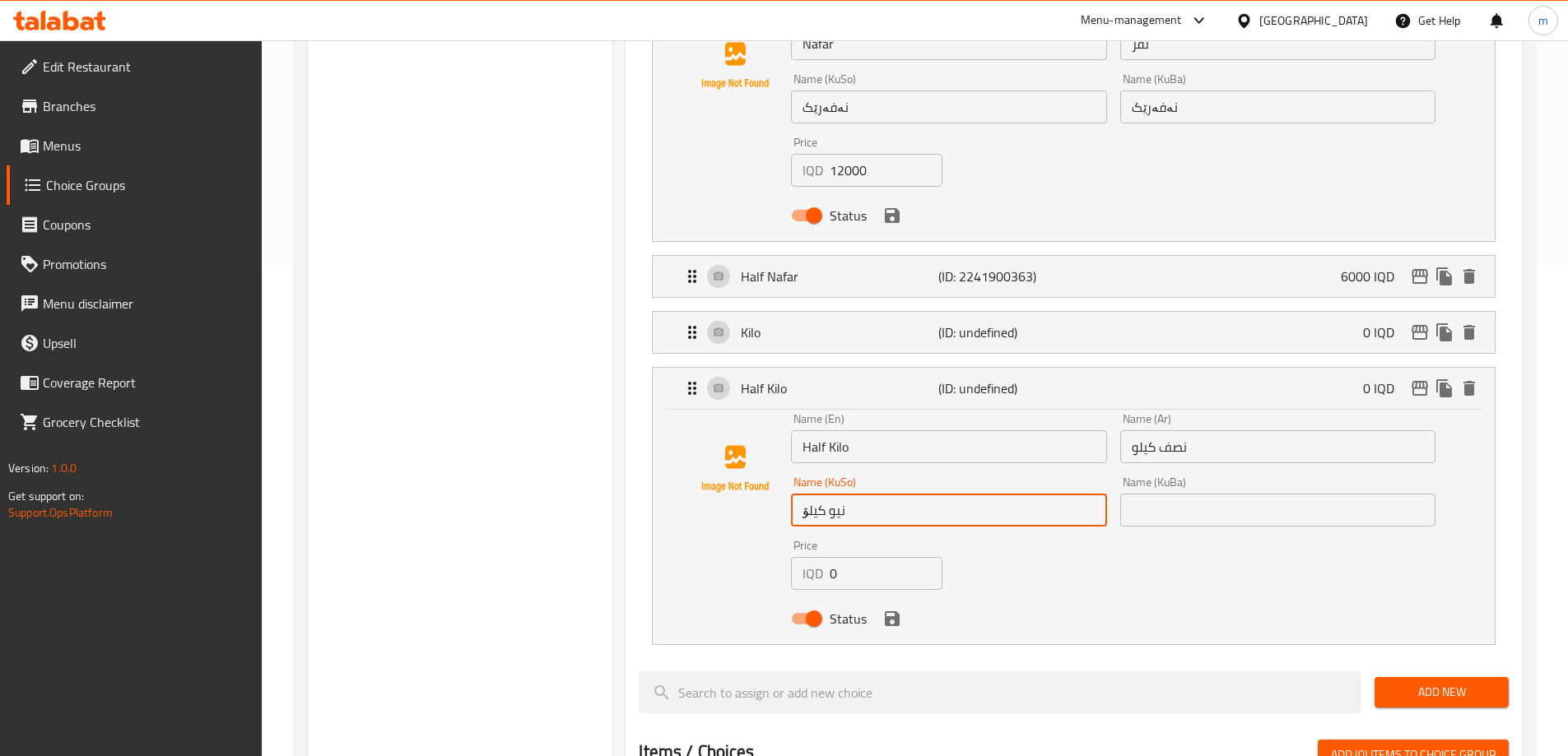
click at [885, 493] on input "نیو کیلۆ" at bounding box center [949, 509] width 316 height 33
type input "نیو کیلۆ"
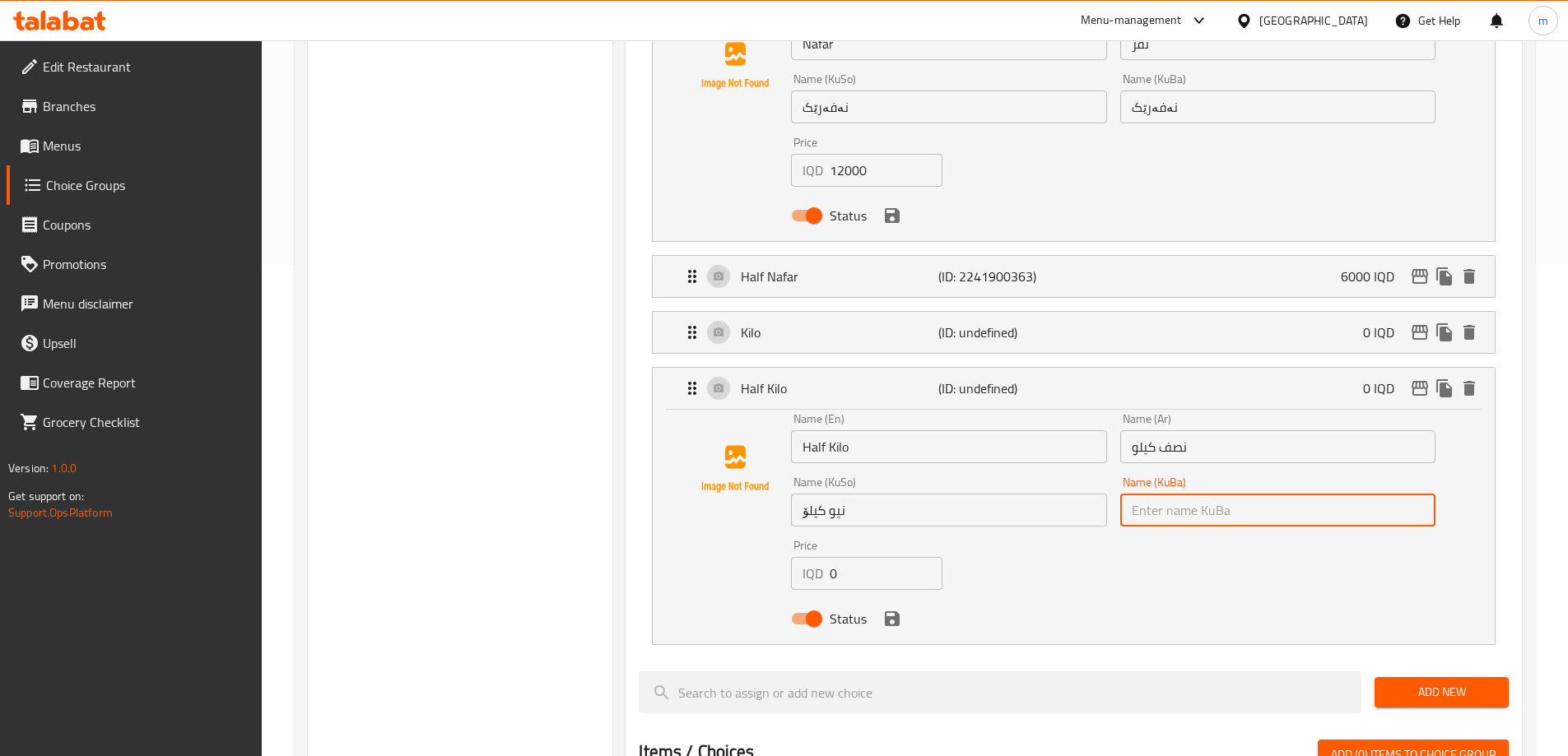
click at [1160, 493] on input "text" at bounding box center [1277, 509] width 316 height 33
paste input "نیو کیلۆ"
click at [1099, 520] on div "Name (En) Half Kilo Name (En) Name (Ar) نصف كيلو Name (Ar) Name (KuSo) نیو کیلۆ…" at bounding box center [1113, 524] width 657 height 235
type input "نیو کیلۆ"
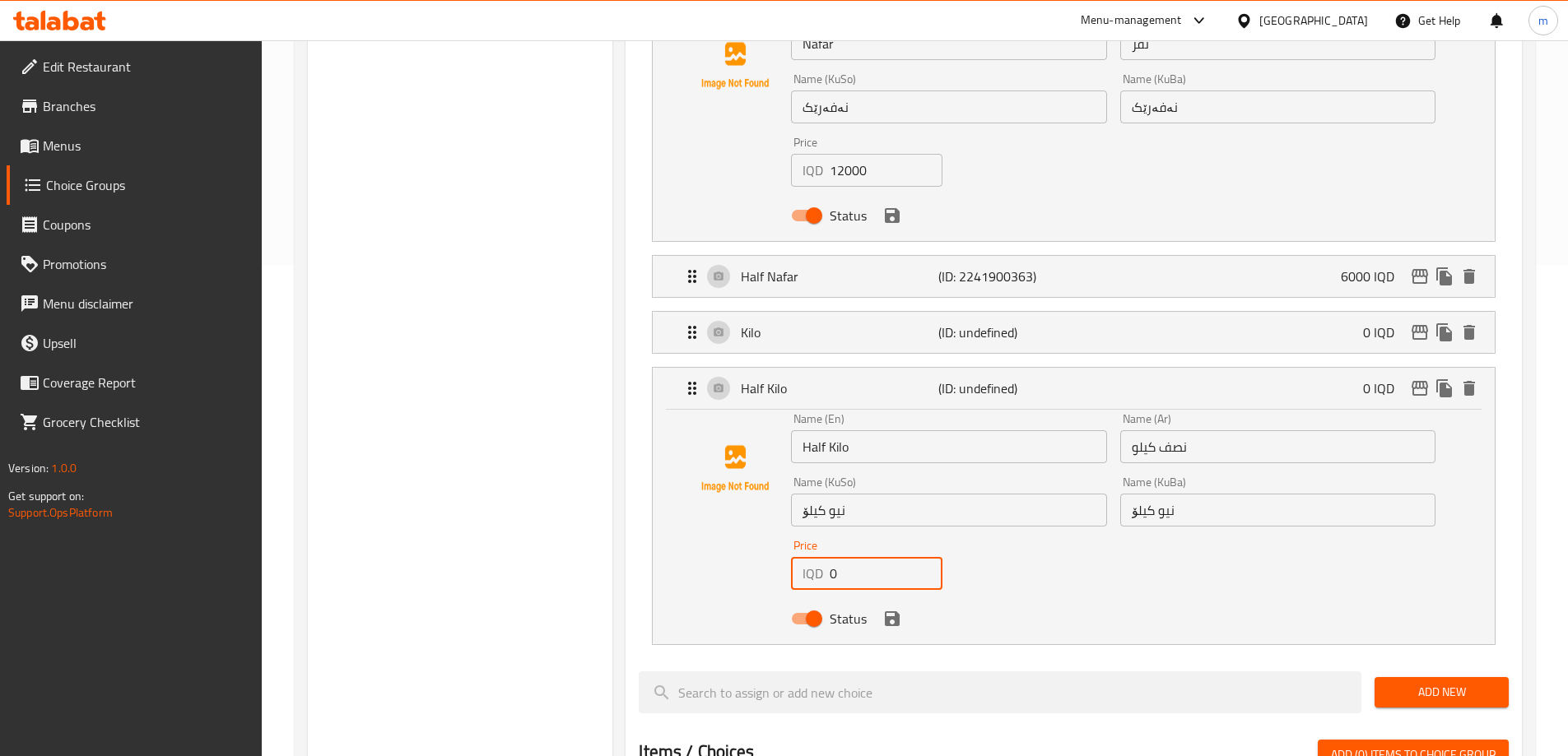
drag, startPoint x: 845, startPoint y: 520, endPoint x: 815, endPoint y: 518, distance: 30.1
click at [828, 557] on div "IQD 0 Price" at bounding box center [867, 573] width 152 height 33
click at [894, 597] on div "Status" at bounding box center [1113, 619] width 657 height 45
click at [889, 609] on icon "save" at bounding box center [892, 618] width 20 height 20
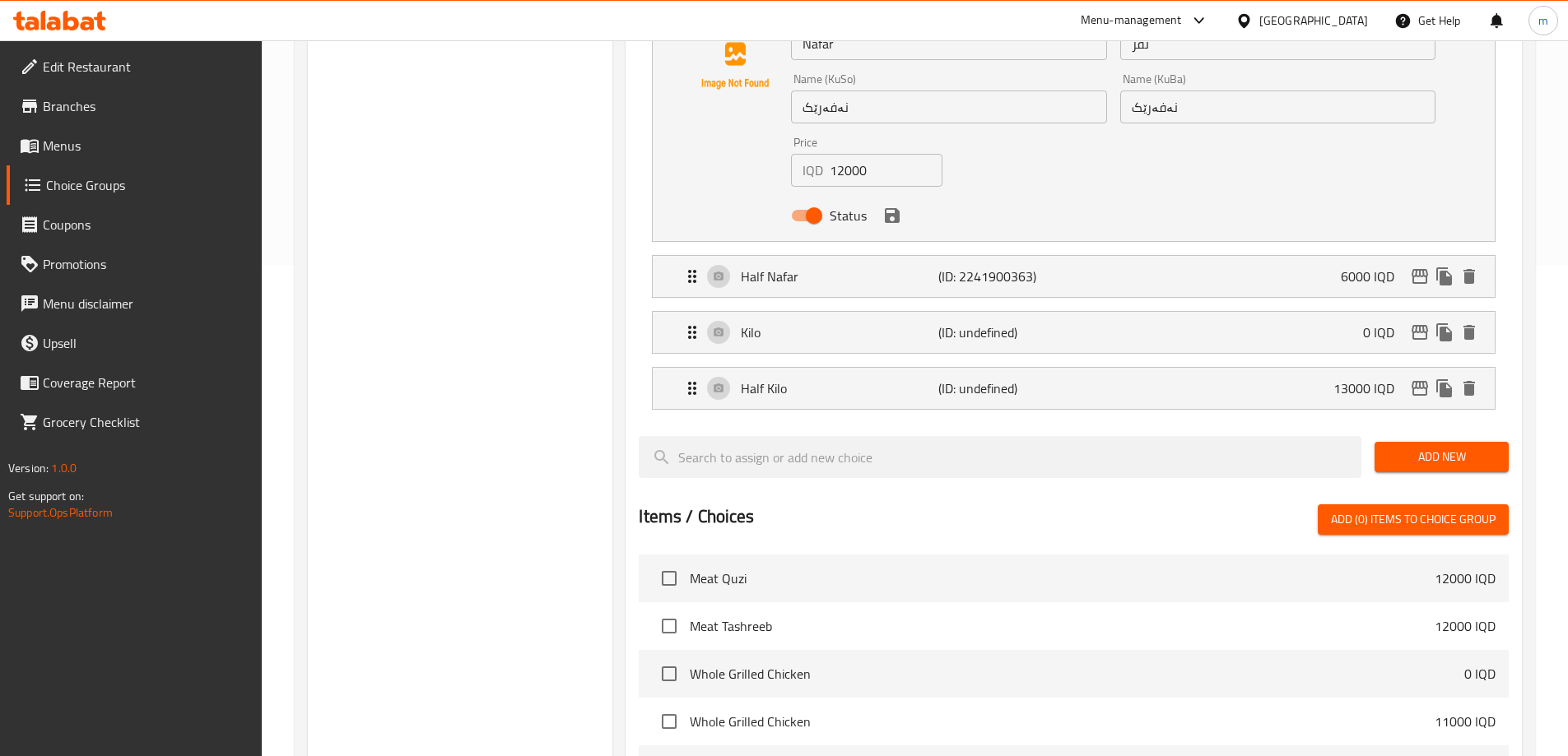
type input "13000"
click at [856, 323] on p "Kilo" at bounding box center [839, 332] width 196 height 20
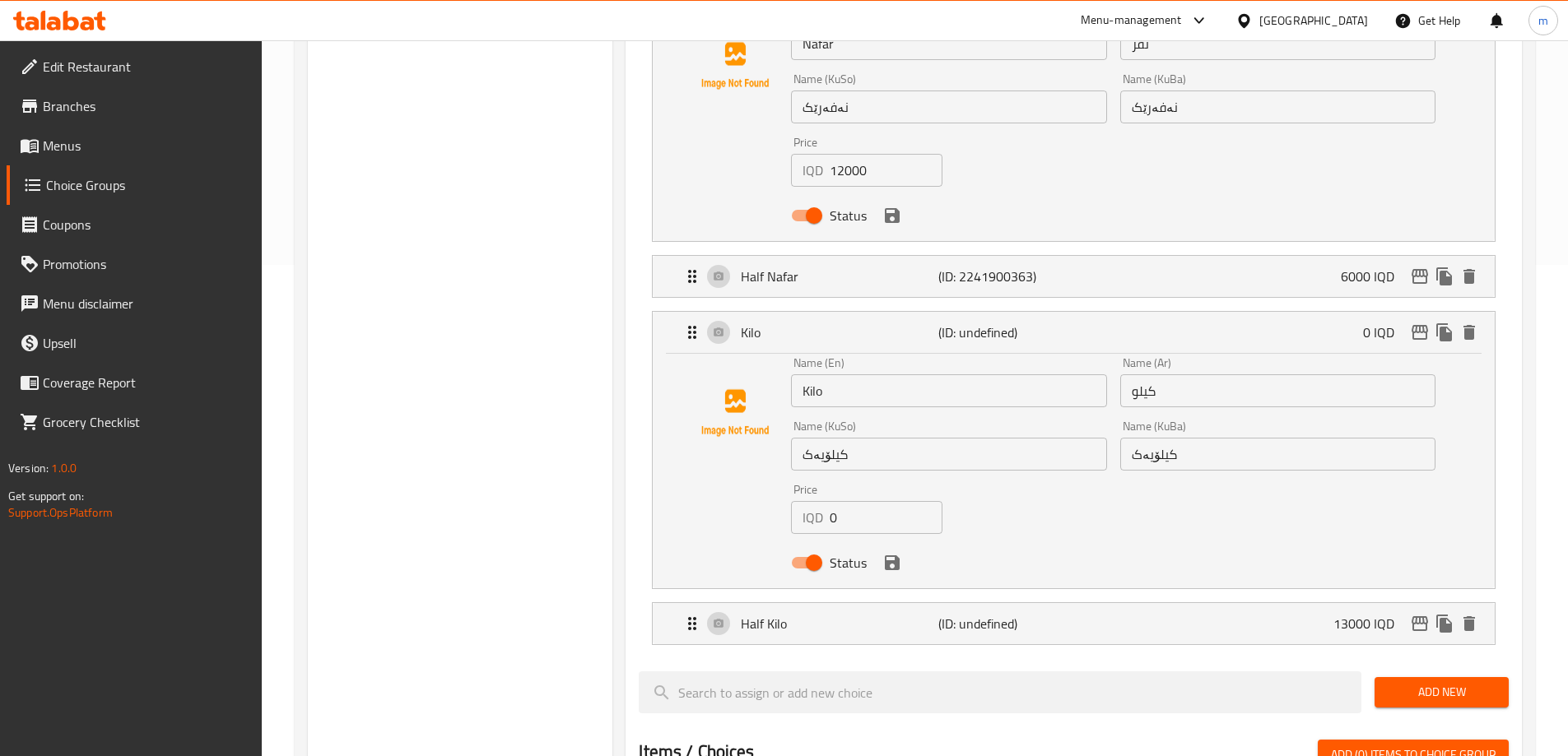
drag, startPoint x: 847, startPoint y: 472, endPoint x: 674, endPoint y: 459, distance: 173.5
click at [674, 459] on div "Name (En) Kilo Name (En) Name (Ar) كيلو Name (Ar) Name (KuSo) کیلۆیەک Name (KuS…" at bounding box center [1074, 471] width 842 height 235
click at [890, 556] on icon "save" at bounding box center [892, 563] width 15 height 15
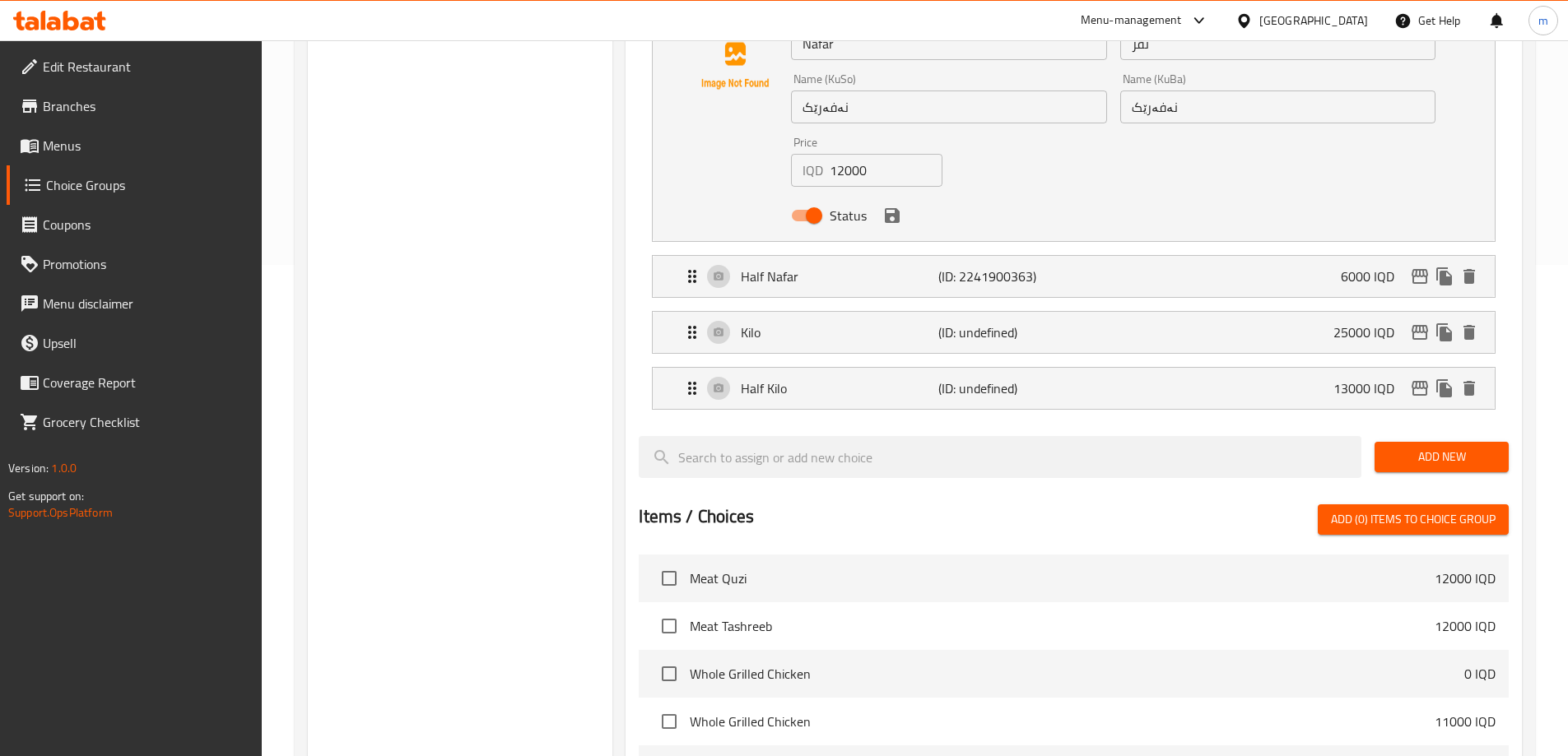
type input "25000"
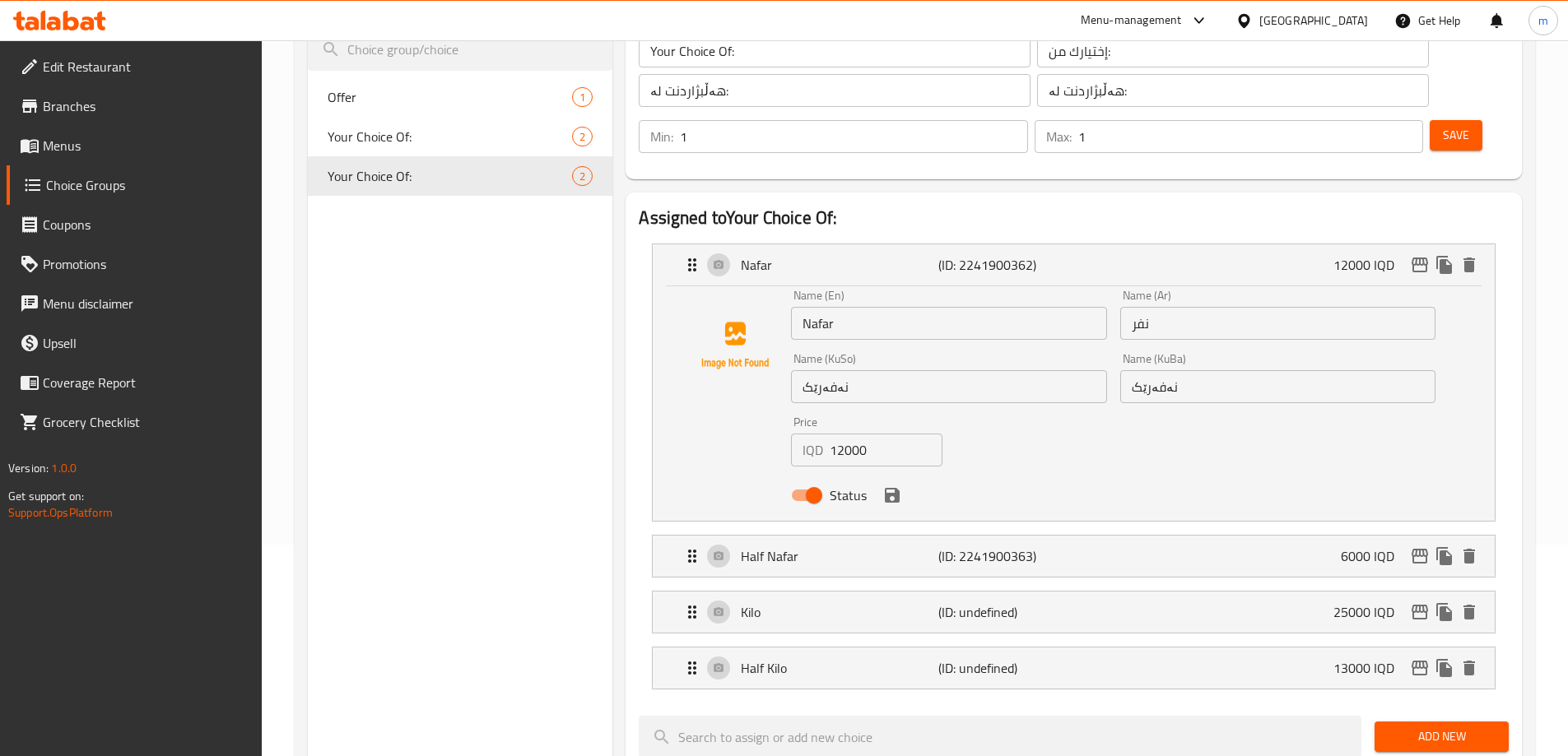
scroll to position [57, 0]
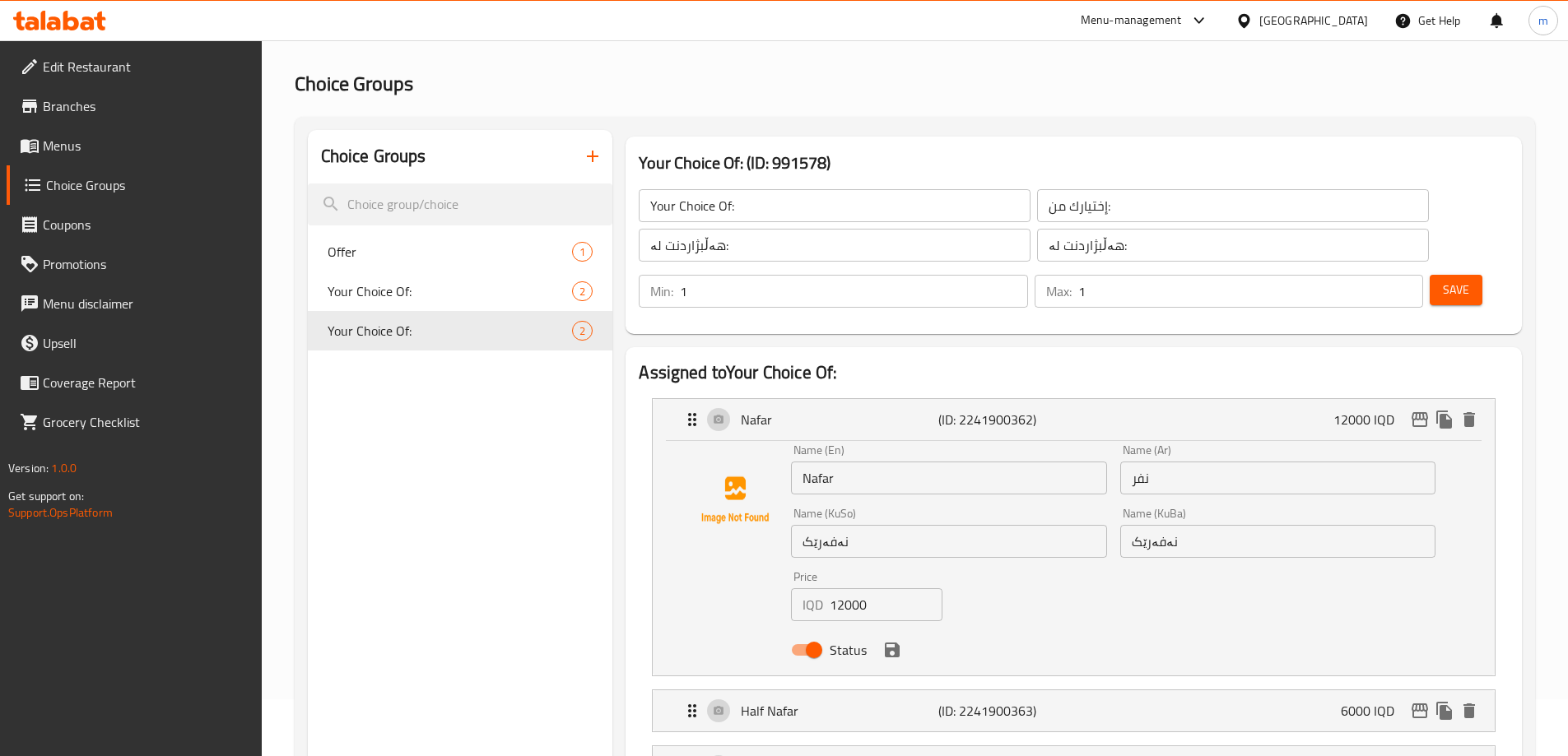
click at [1443, 280] on span "Save" at bounding box center [1456, 290] width 26 height 20
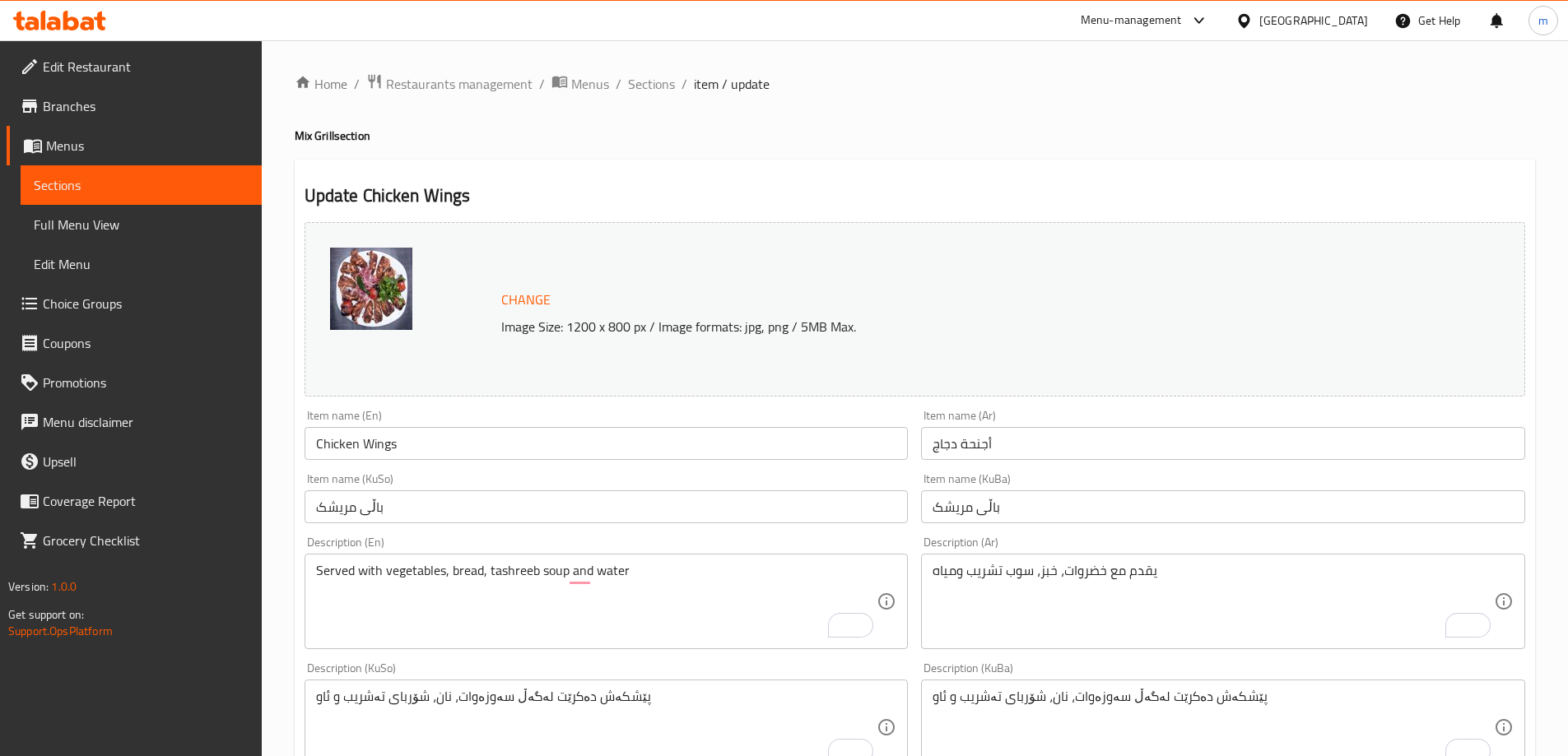
drag, startPoint x: 0, startPoint y: 0, endPoint x: 656, endPoint y: 682, distance: 946.3
click at [668, 78] on span "Sections" at bounding box center [651, 84] width 47 height 20
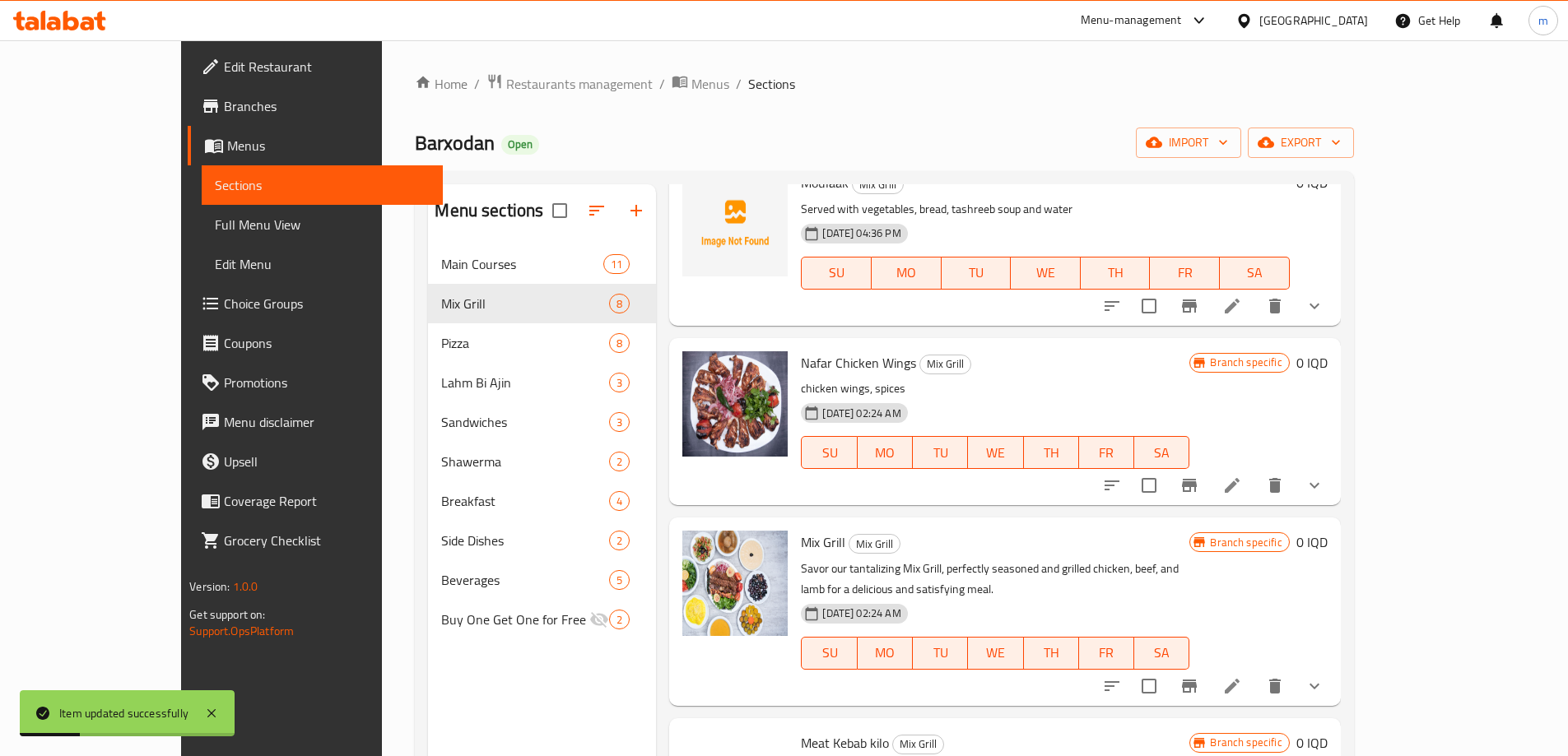
scroll to position [723, 0]
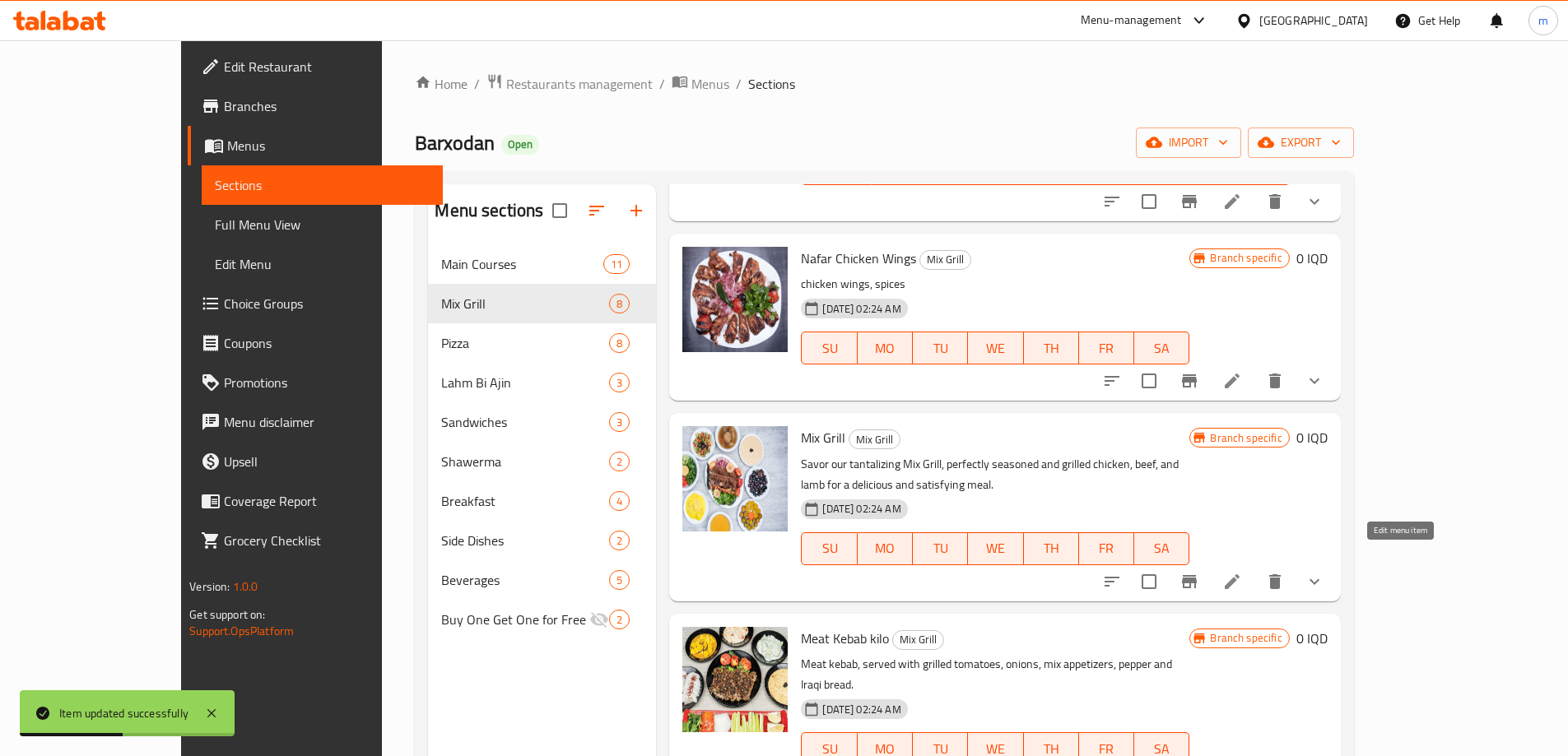
click at [1242, 572] on icon at bounding box center [1232, 581] width 20 height 20
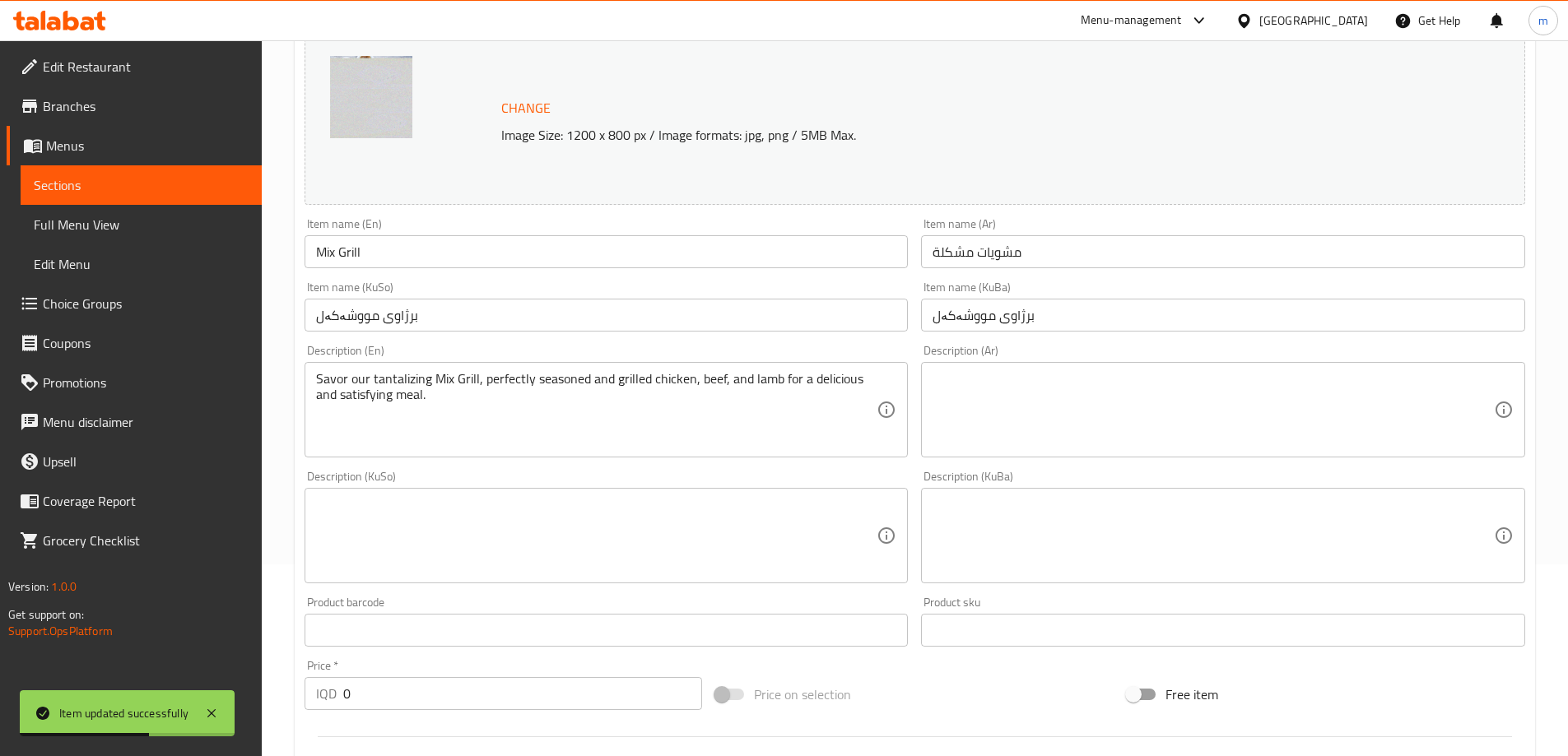
scroll to position [385, 0]
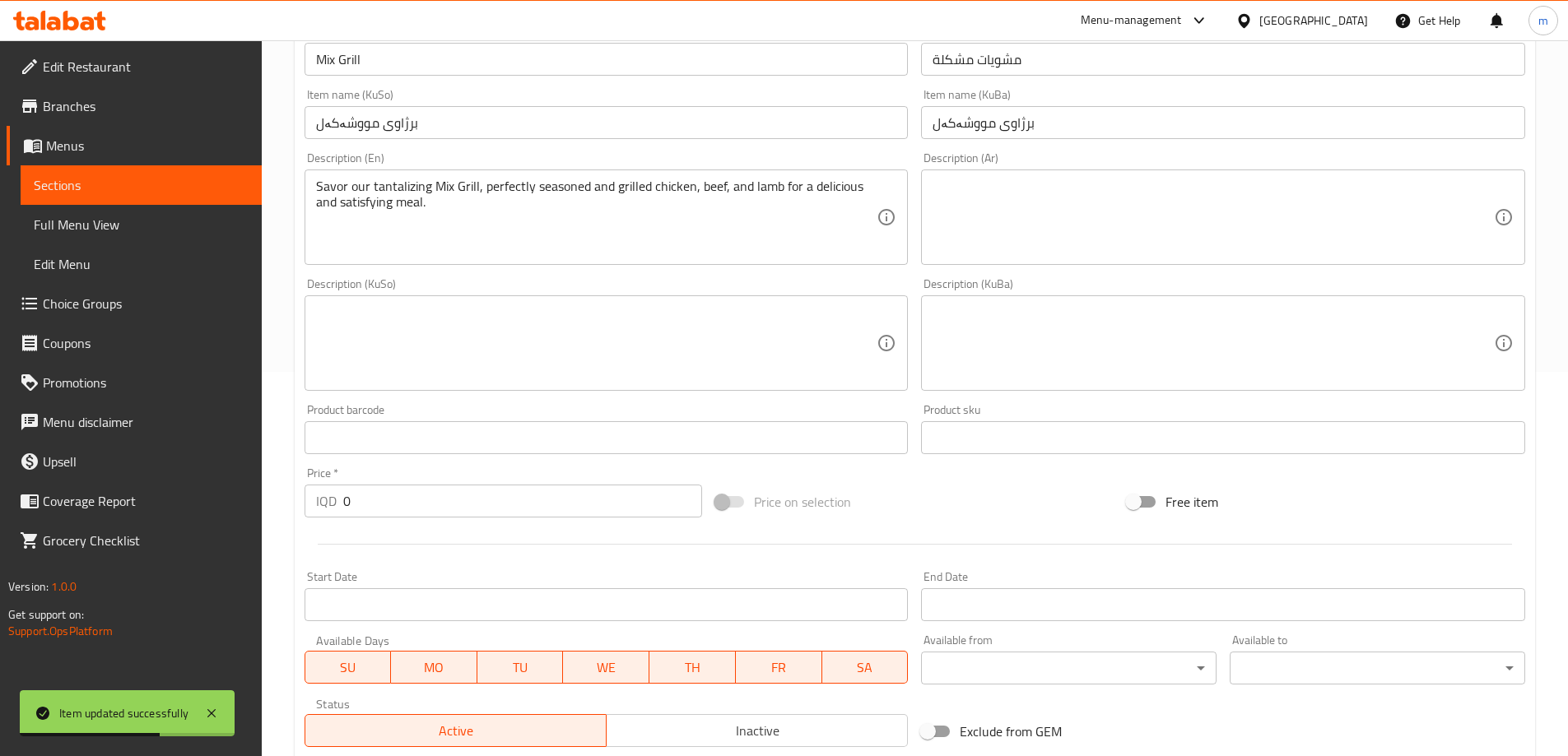
click at [395, 217] on textarea "Savor our tantalizing Mix Grill, perfectly seasoned and grilled chicken, beef, …" at bounding box center [596, 218] width 561 height 78
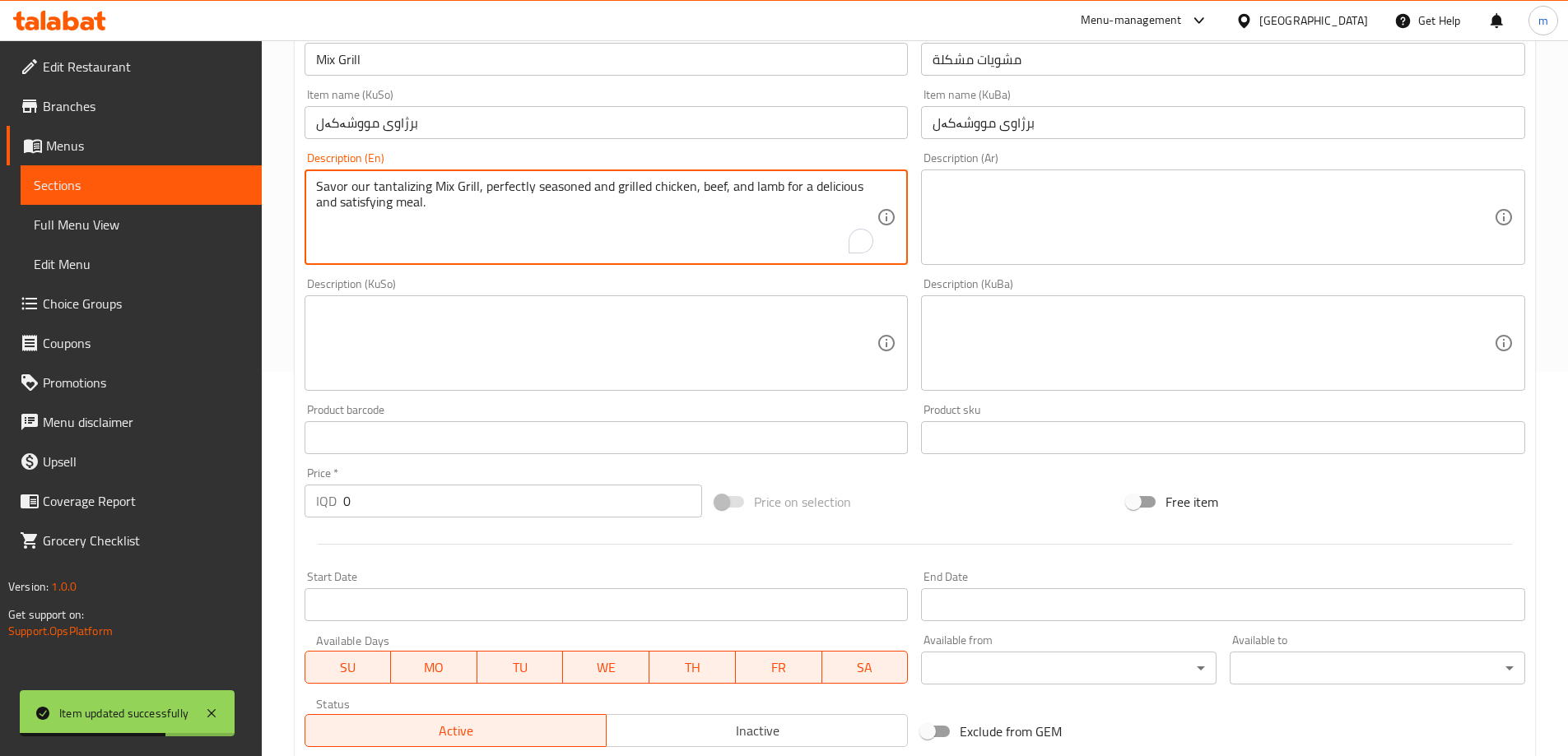
click at [395, 217] on textarea "Savor our tantalizing Mix Grill, perfectly seasoned and grilled chicken, beef, …" at bounding box center [596, 218] width 561 height 78
paste textarea "پێشکەش دەکرێت لەگەڵ سەوزەوات، نان، شۆربای تەشریب و ئاو"
type textarea "پێشکەش دەکرێت لەگەڵ سەوزەوات، نان، شۆربای تەشریب و ئاو"
click at [643, 316] on div "Description (KuSo)" at bounding box center [606, 343] width 604 height 96
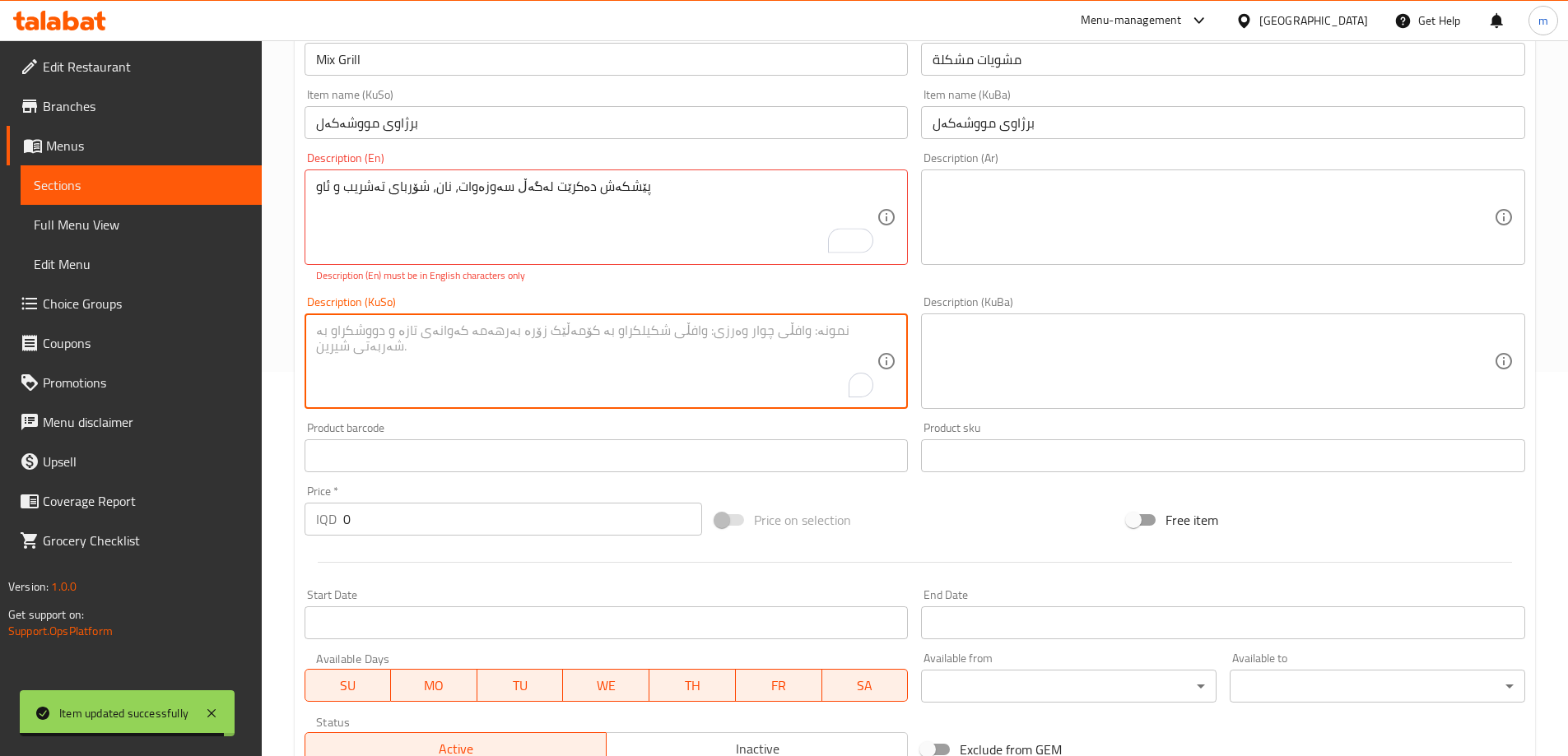
paste textarea "پێشکەش دەکرێت لەگەڵ سەوزەوات، نان، شۆربای تەشریب و ئاو"
type textarea "پێشکەش دەکرێت لەگەڵ سەوزەوات، نان، شۆربای تەشریب و ئاو"
click at [1048, 358] on textarea at bounding box center [1213, 362] width 561 height 78
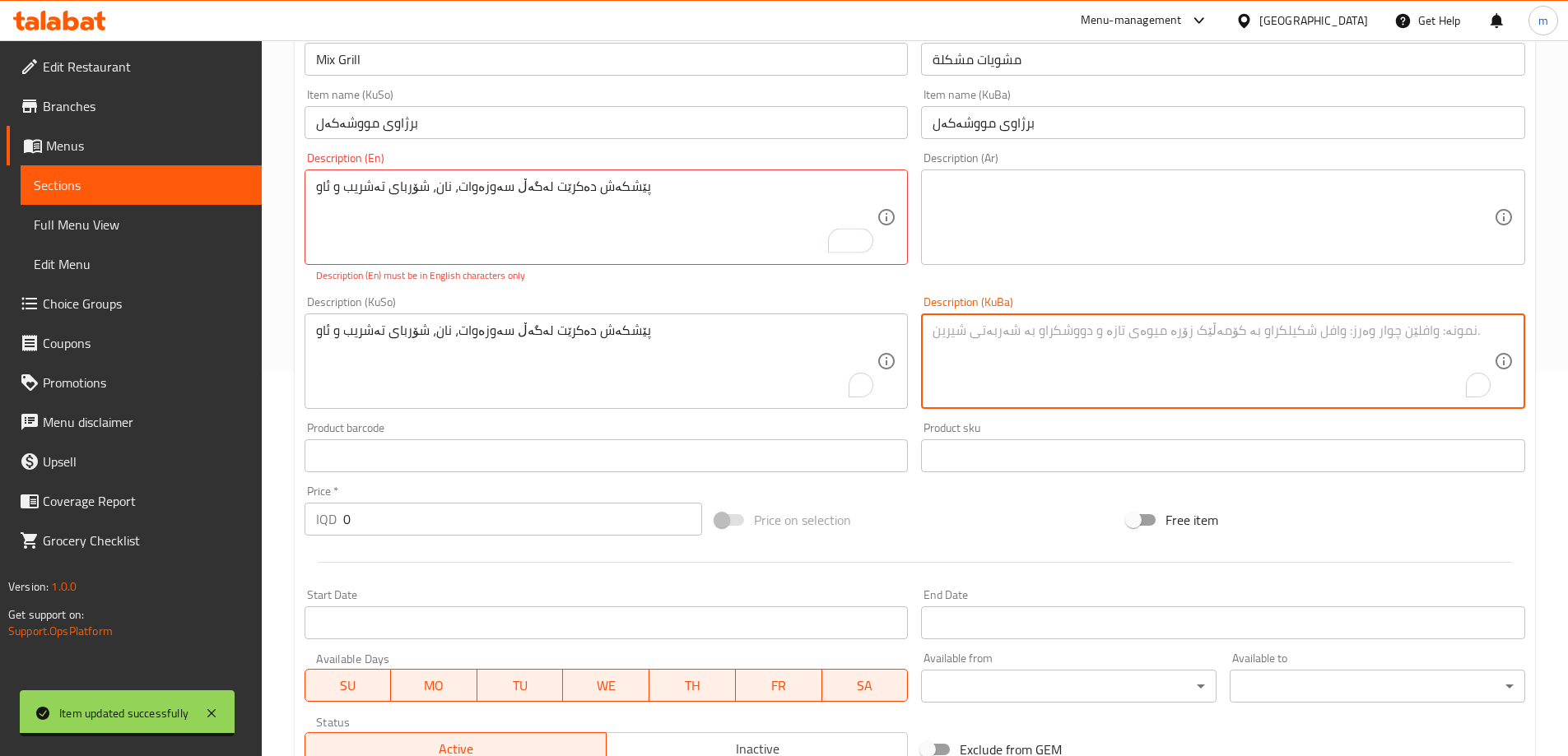
paste textarea "پێشکەش دەکرێت لەگەڵ سەوزەوات، نان، شۆربای تەشریب و ئاو"
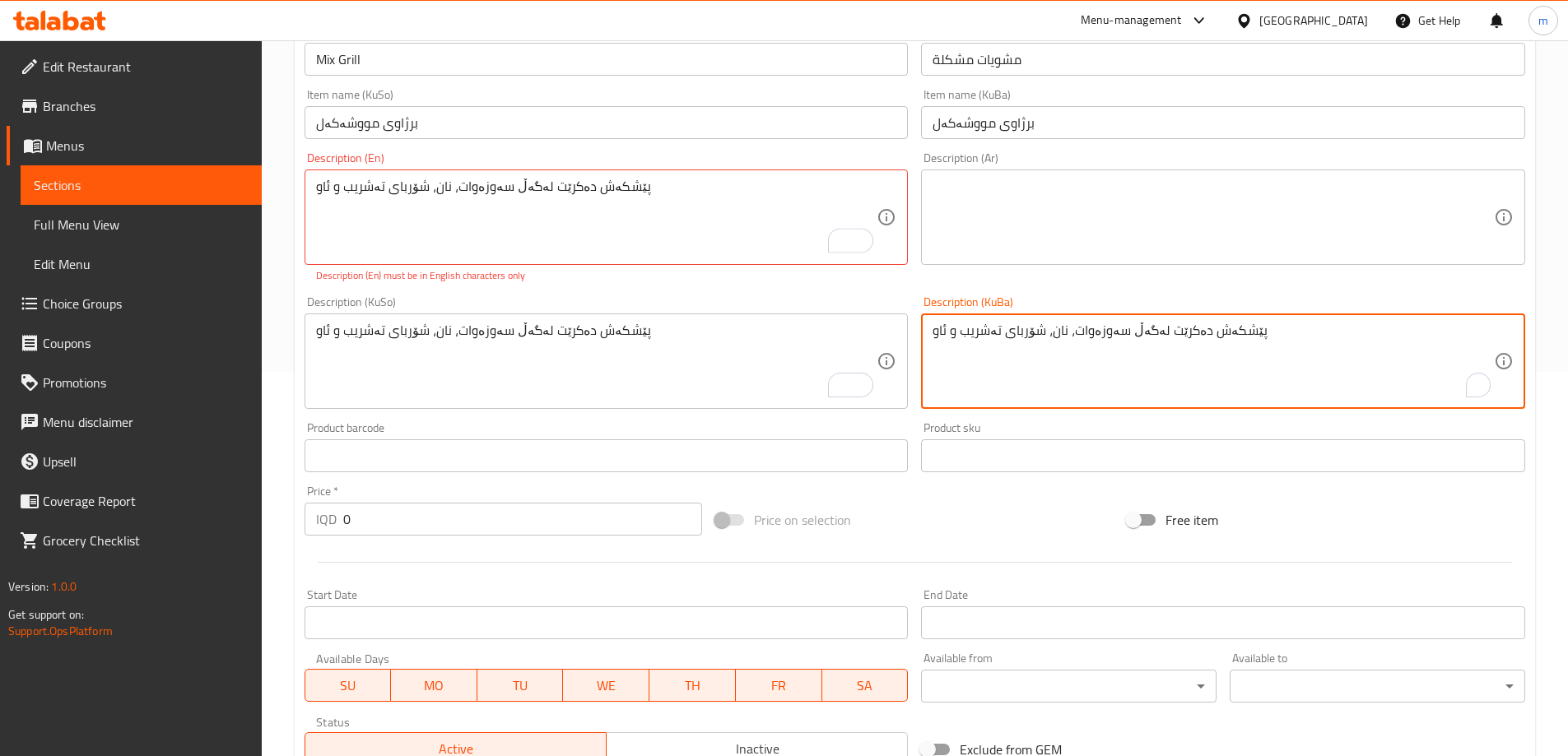
type textarea "پێشکەش دەکرێت لەگەڵ سەوزەوات، نان، شۆربای تەشریب و ئاو"
click at [531, 182] on textarea "پێشکەش دەکرێت لەگەڵ سەوزەوات، نان، شۆربای تەشریب و ئاو" at bounding box center [596, 218] width 561 height 78
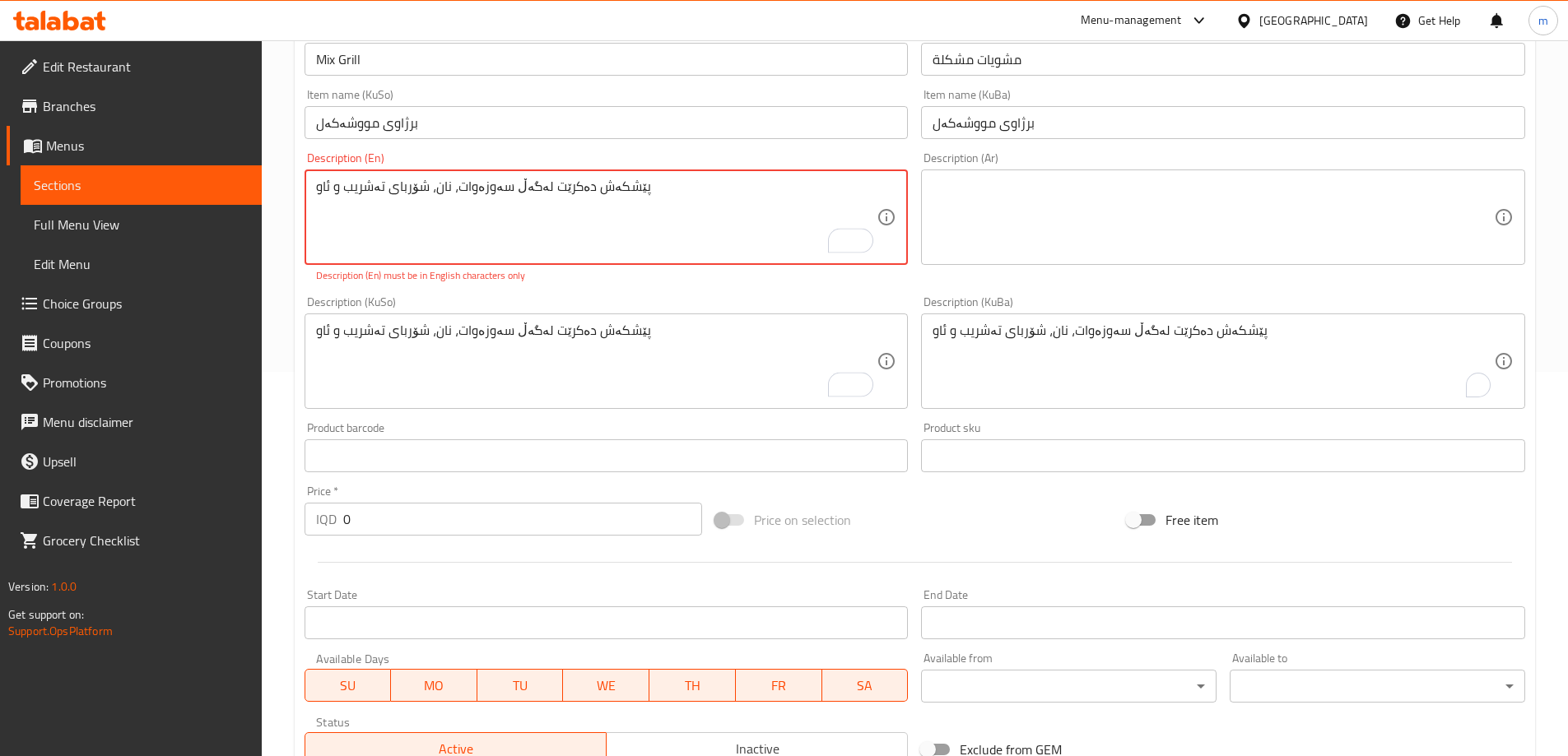
click at [531, 182] on textarea "پێشکەش دەکرێت لەگەڵ سەوزەوات، نان، شۆربای تەشریب و ئاو" at bounding box center [596, 218] width 561 height 78
paste textarea "Served with vegetables, bread, tashreeb soup and water"
type textarea "Served with vegetables, bread, tashreeb soup and water"
click at [1018, 214] on textarea at bounding box center [1213, 218] width 561 height 78
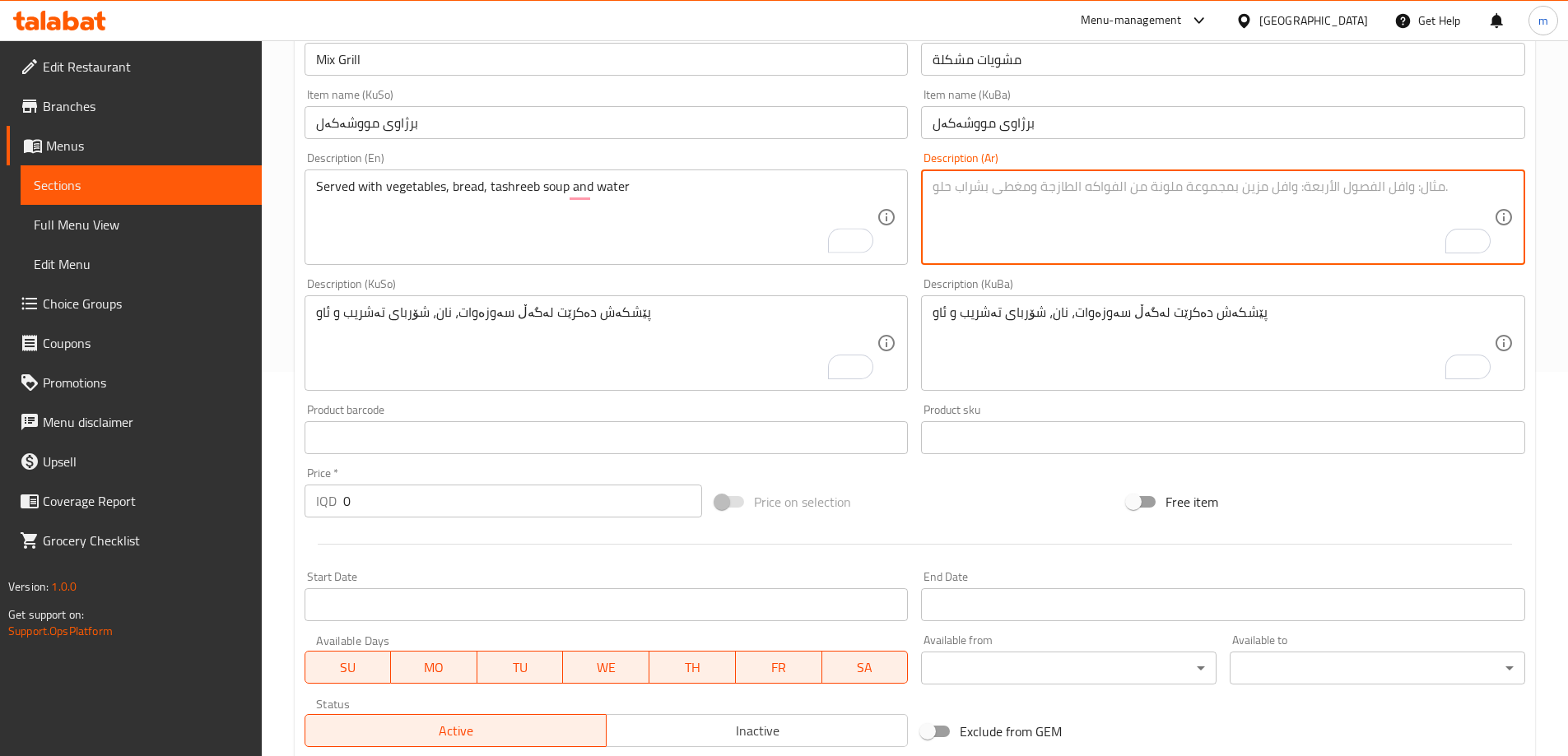
paste textarea "يقدم مع خضروات، خبز، سوب تشريب ومياه"
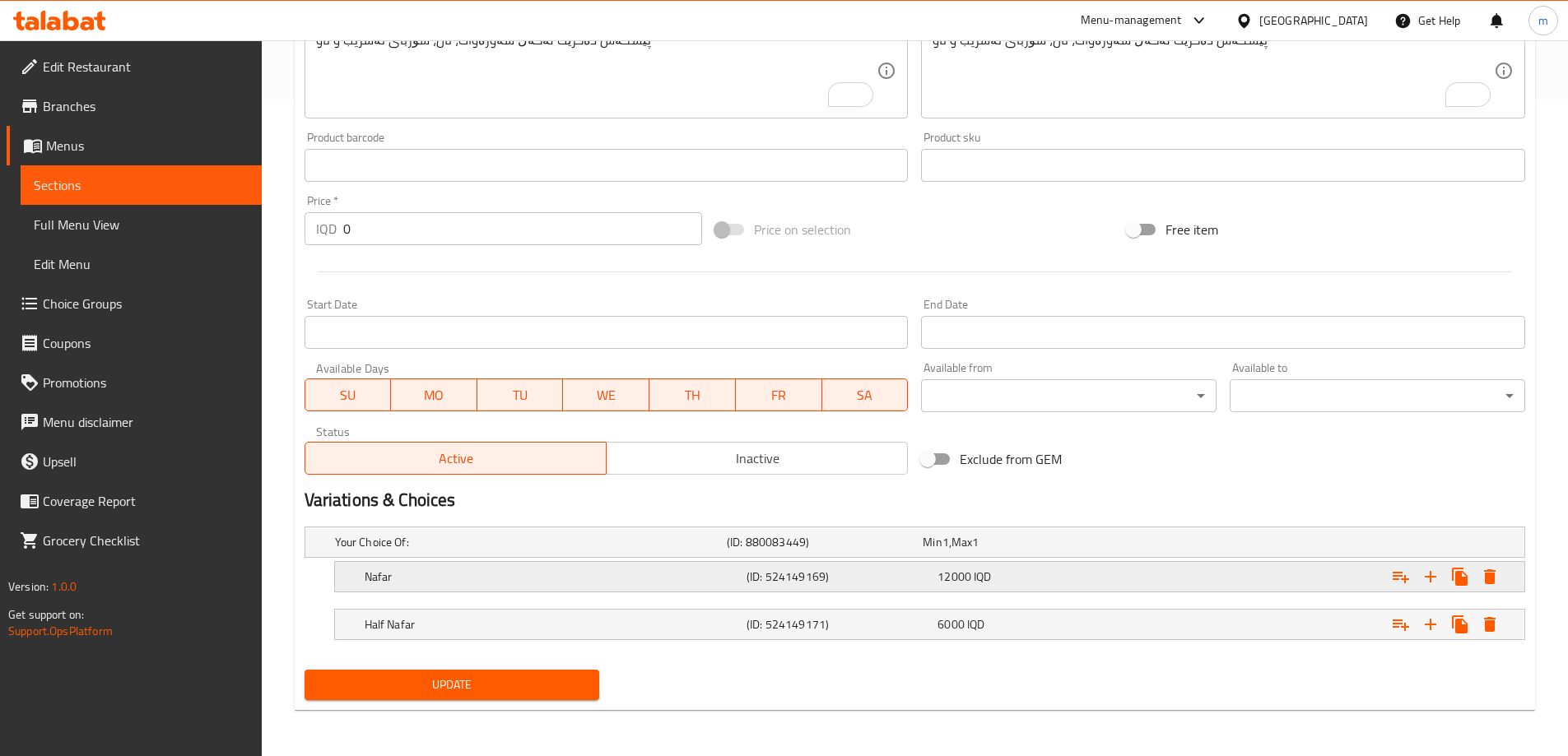
type textarea "يقدم مع خضروات، خبز، سوب تشريب ومياه"
click at [1491, 578] on icon "Expand" at bounding box center [1490, 577] width 11 height 15
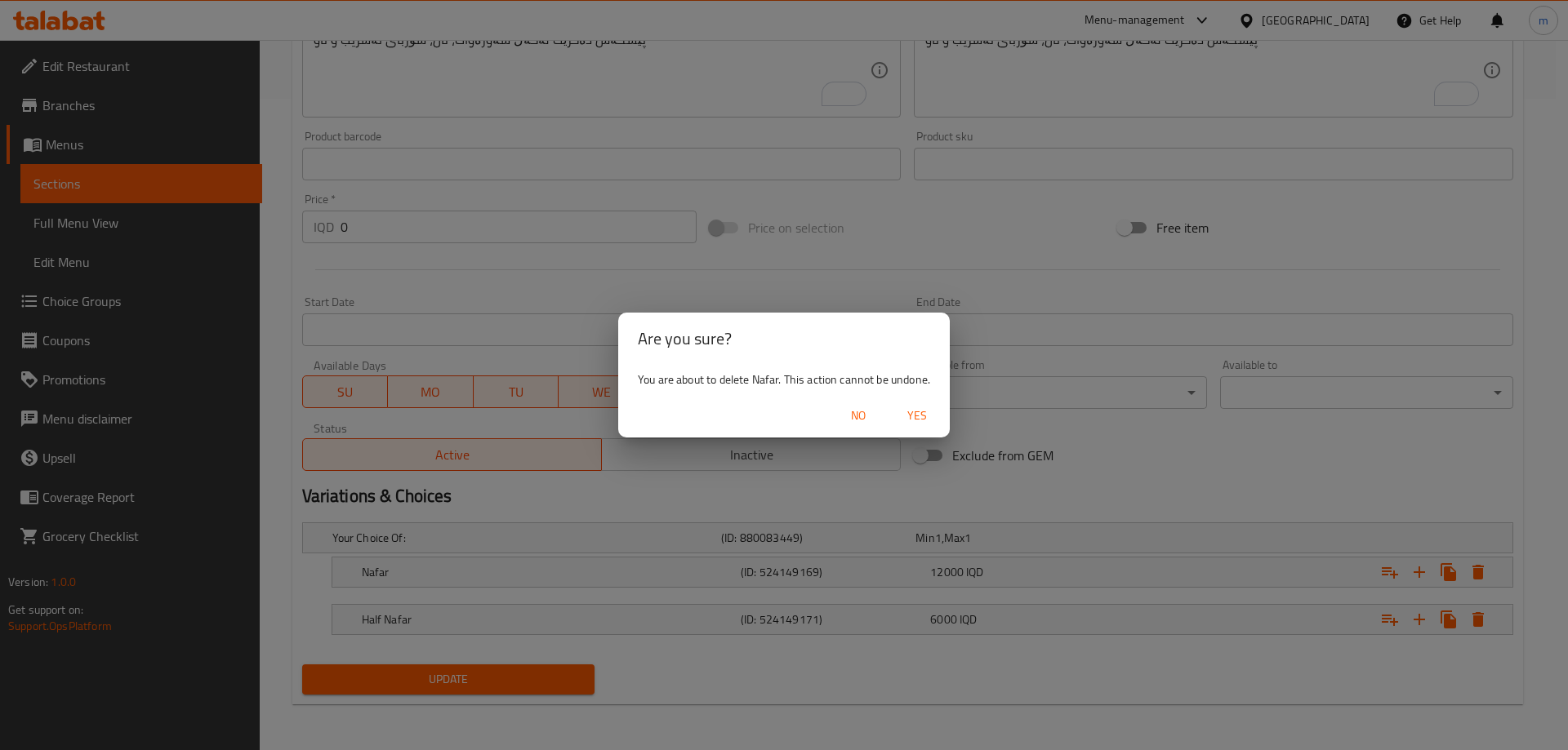
click at [848, 408] on span "No" at bounding box center [858, 416] width 39 height 20
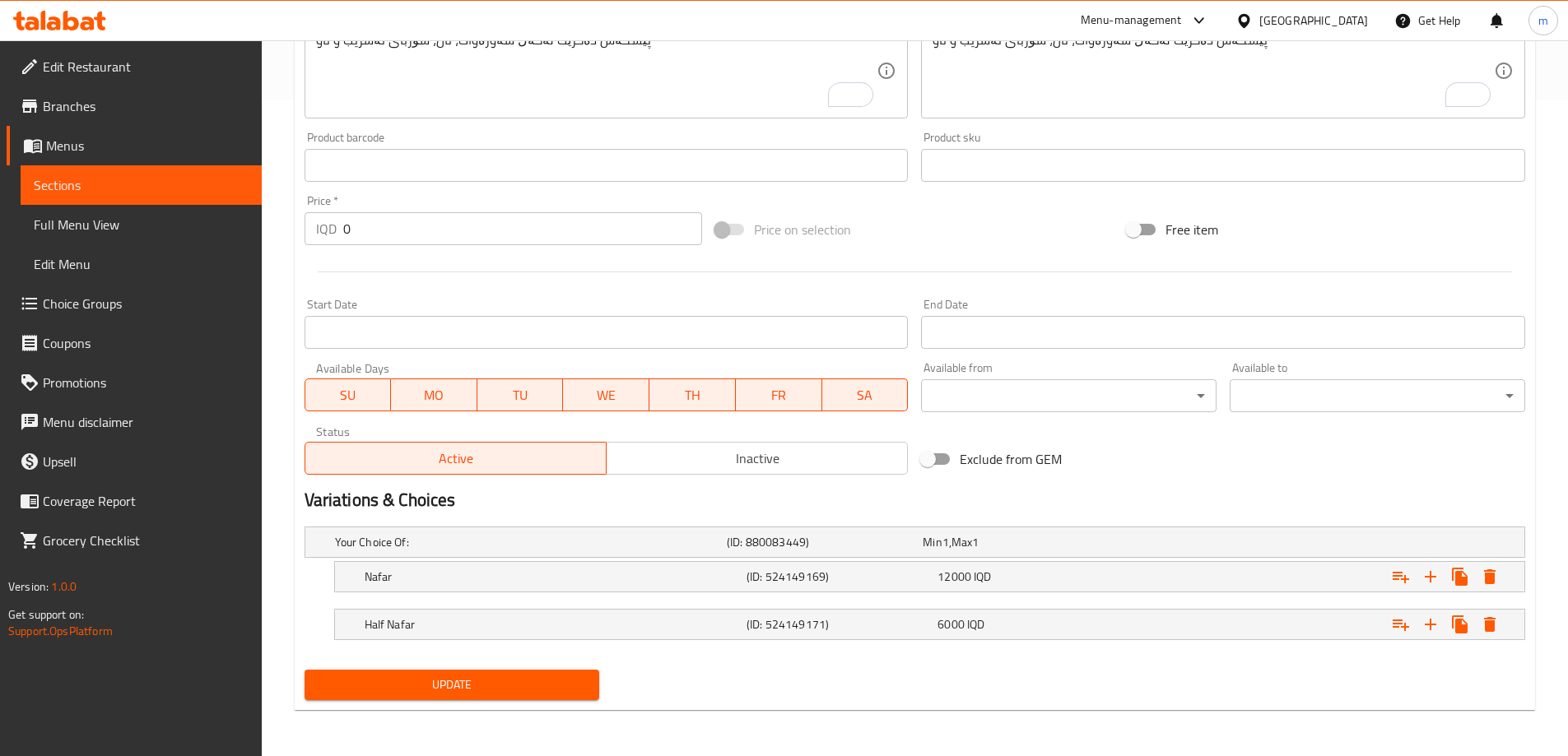
click at [543, 686] on span "Update" at bounding box center [452, 685] width 269 height 20
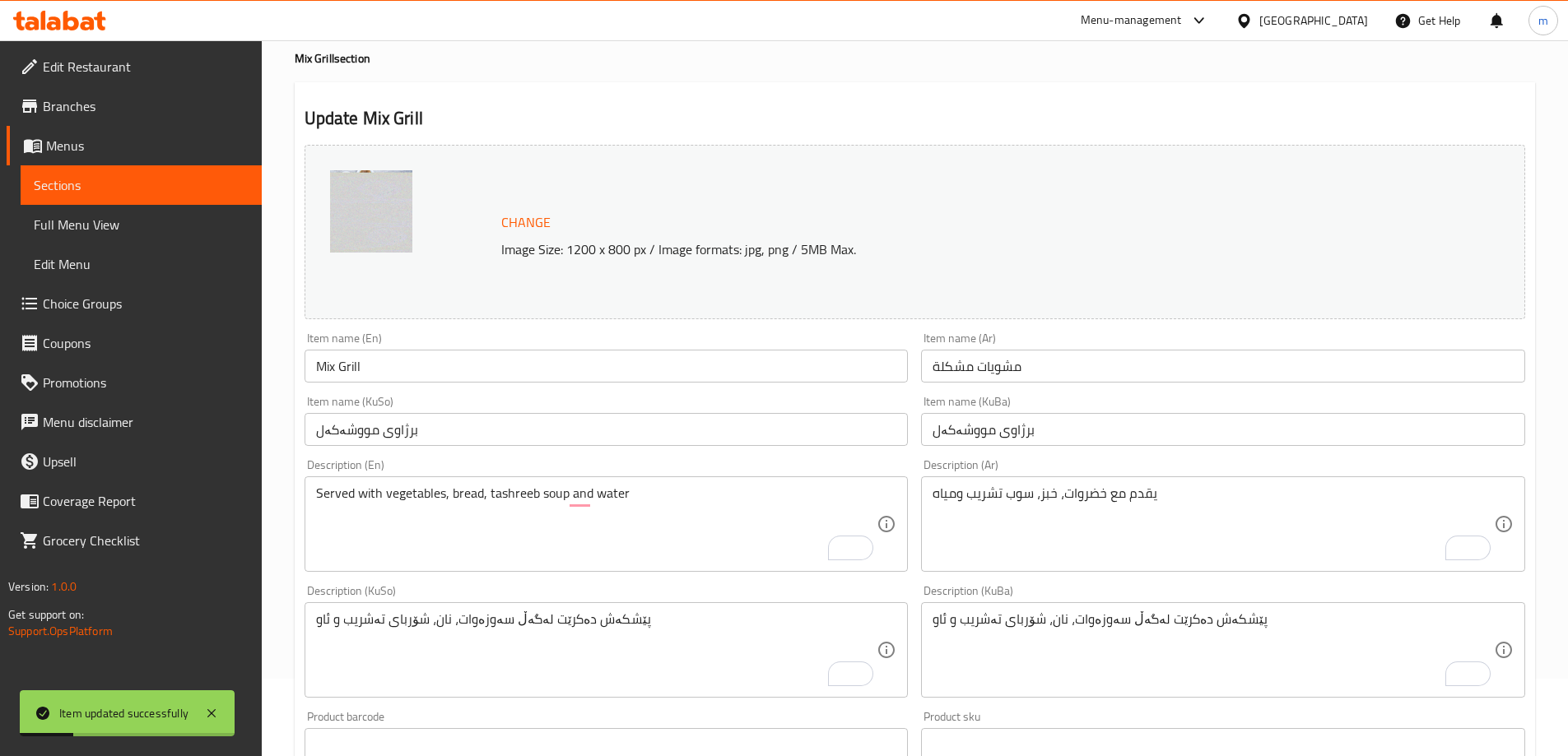
scroll to position [0, 0]
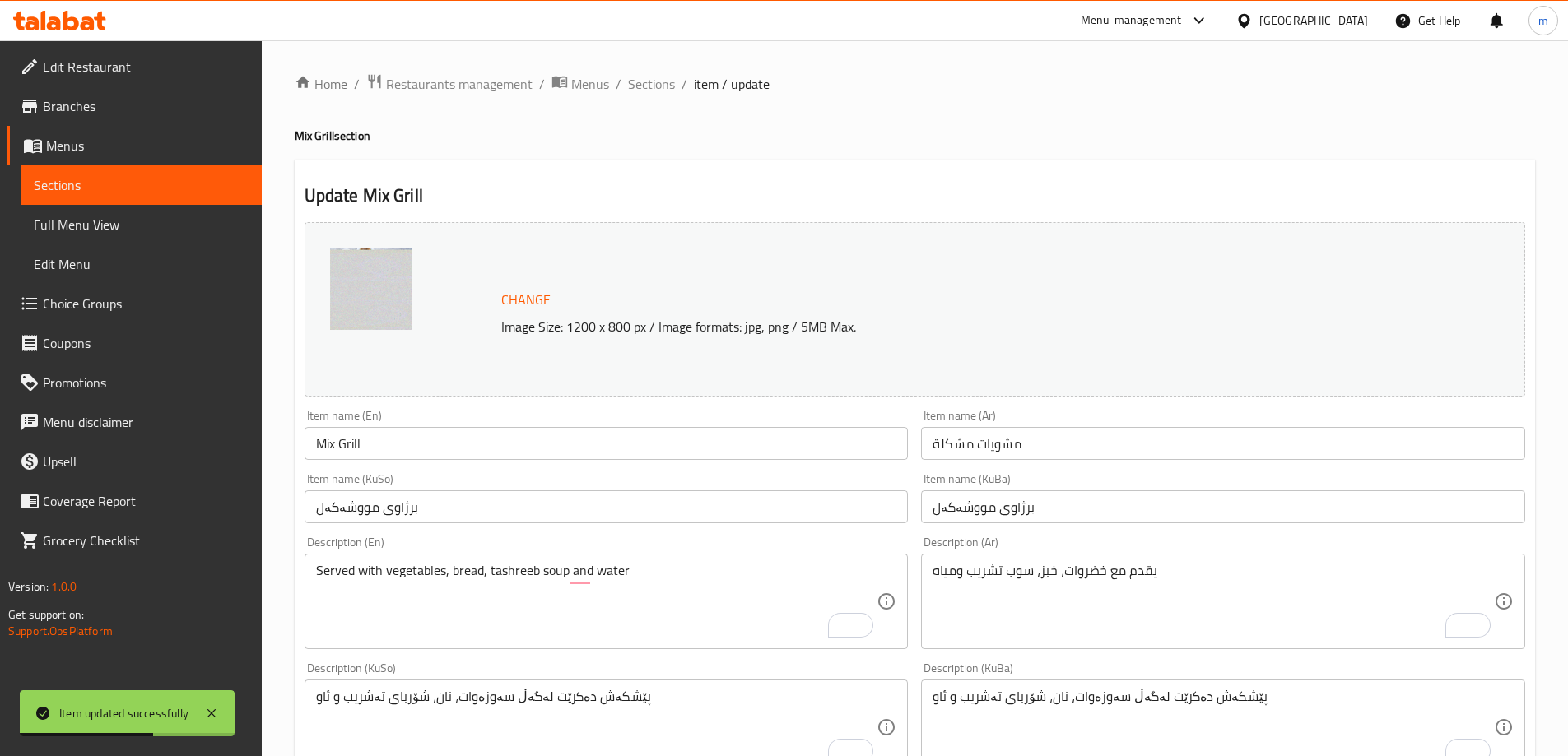
click at [651, 81] on span "Sections" at bounding box center [651, 84] width 47 height 20
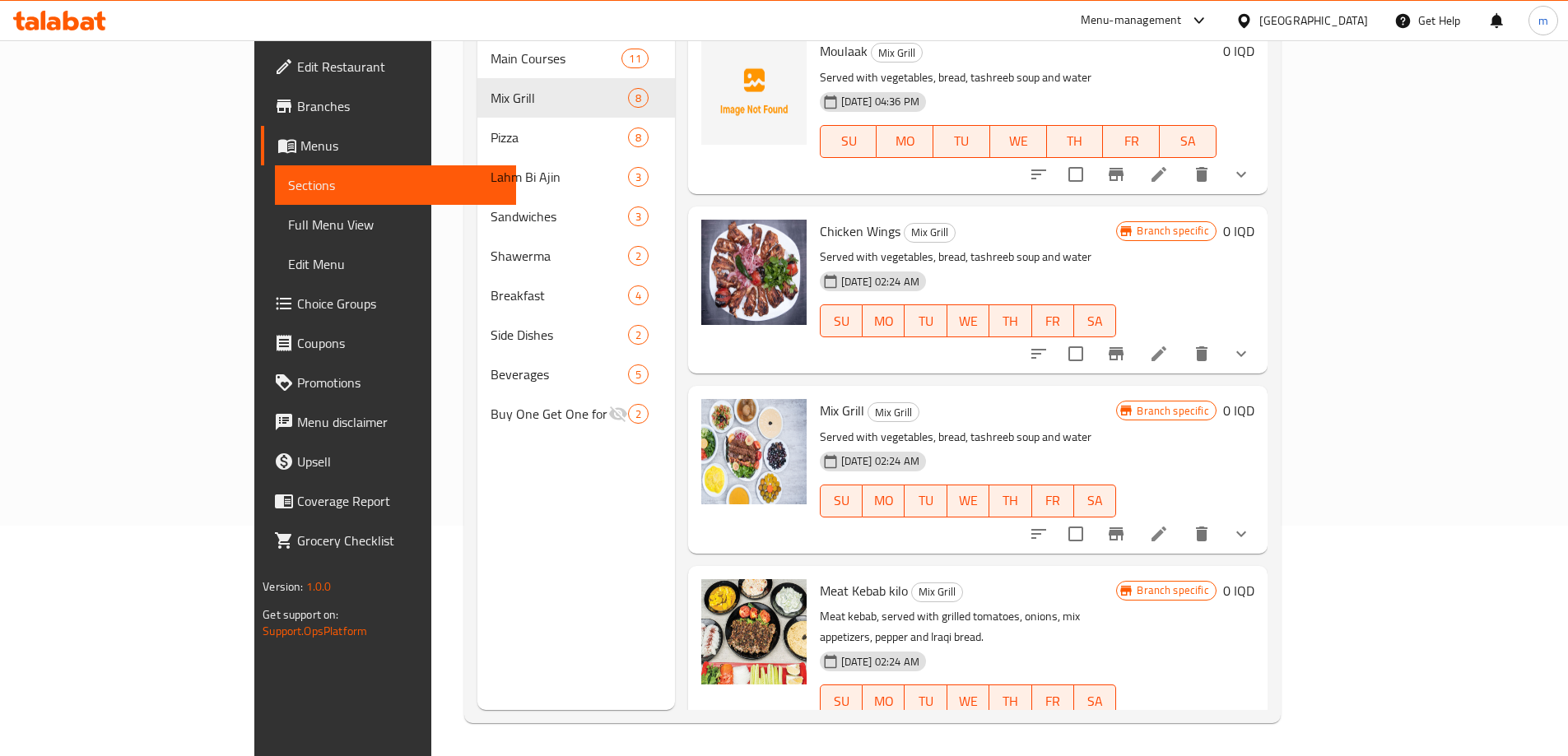
scroll to position [576, 0]
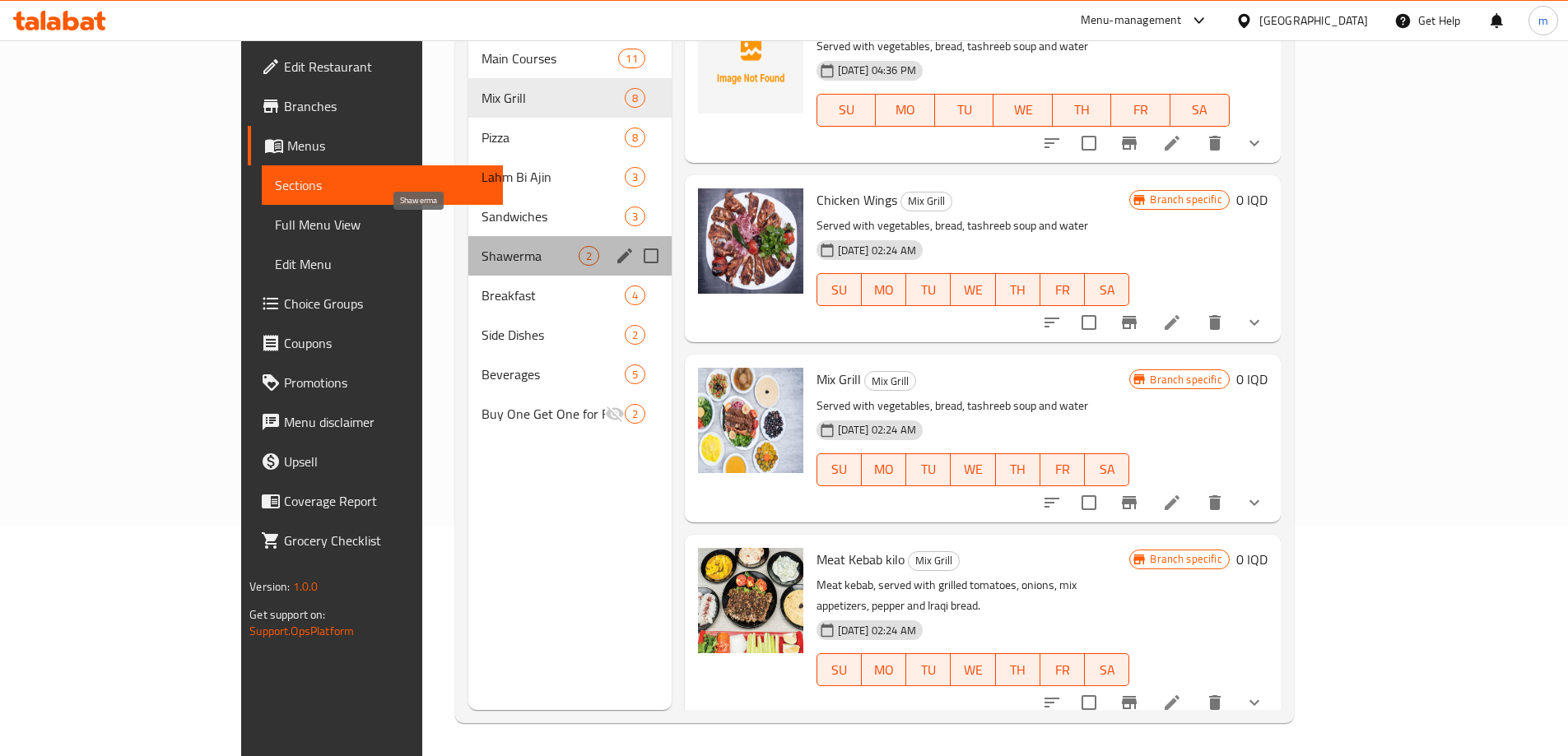
click at [481, 246] on span "Shawerma" at bounding box center [530, 255] width 97 height 20
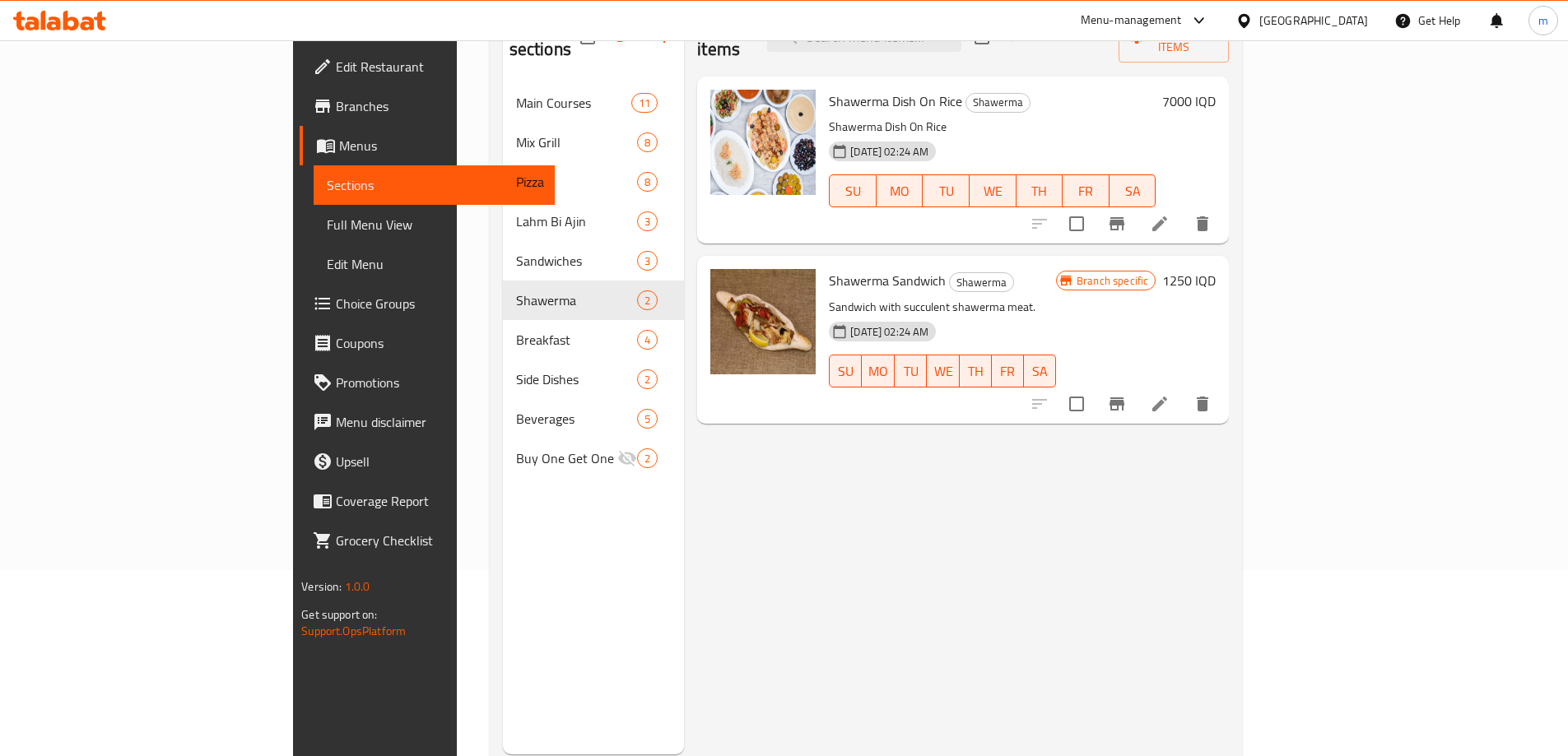
scroll to position [96, 0]
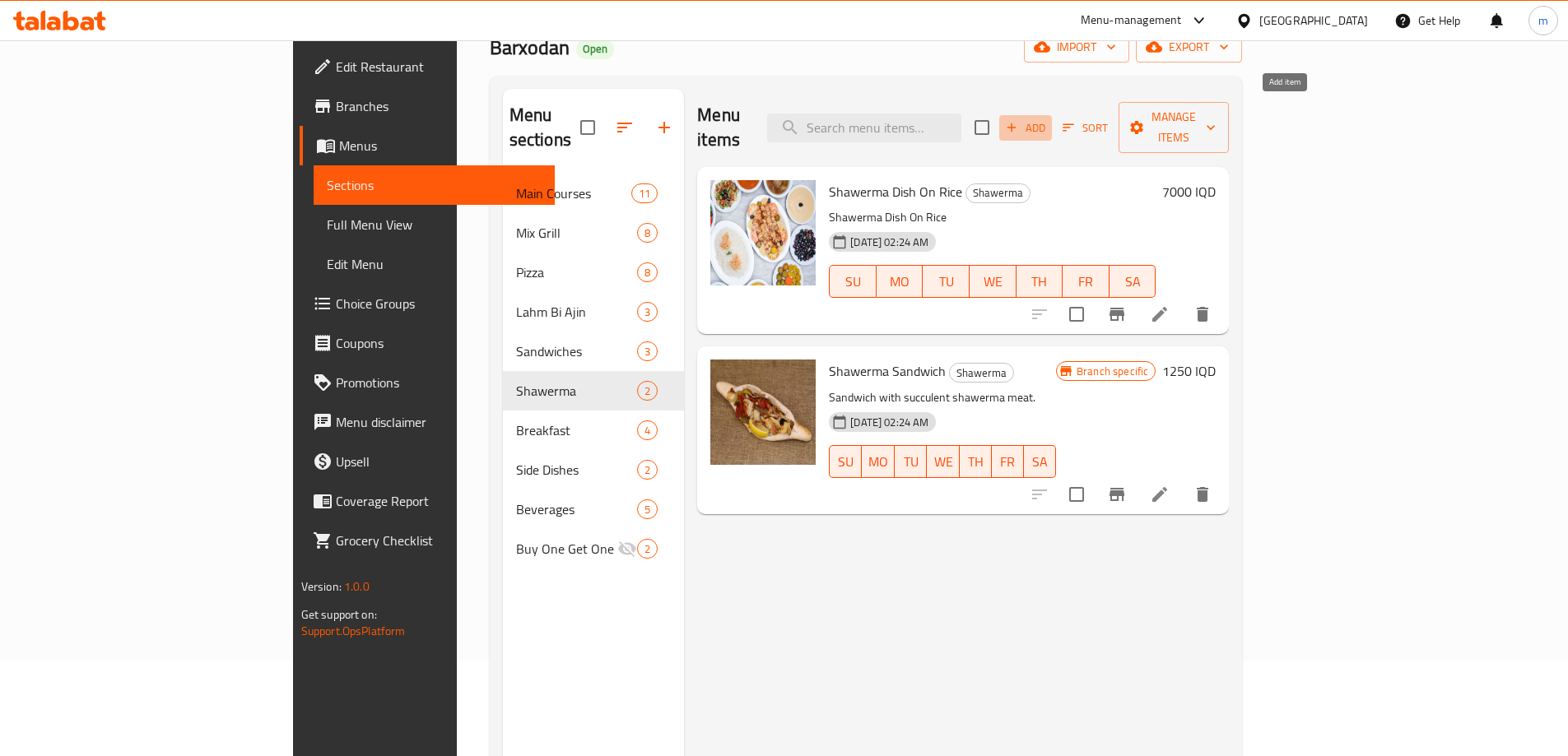
click at [1048, 118] on span "Add" at bounding box center [1026, 128] width 45 height 19
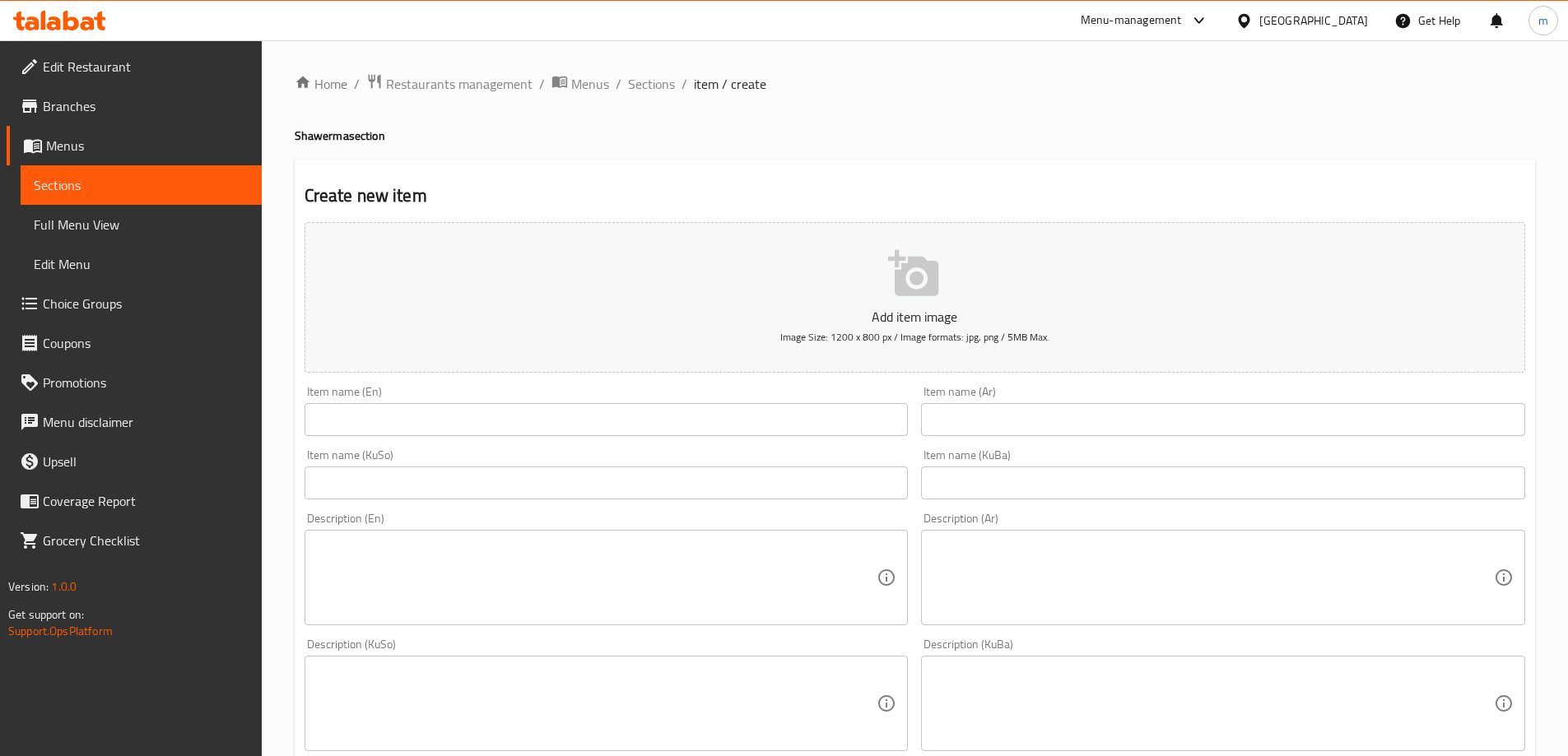
click at [656, 99] on div "Home / Restaurants management / Menus / Sections / item / create Shawerma secti…" at bounding box center [914, 696] width 1240 height 1246
click at [656, 85] on span "Sections" at bounding box center [651, 84] width 47 height 20
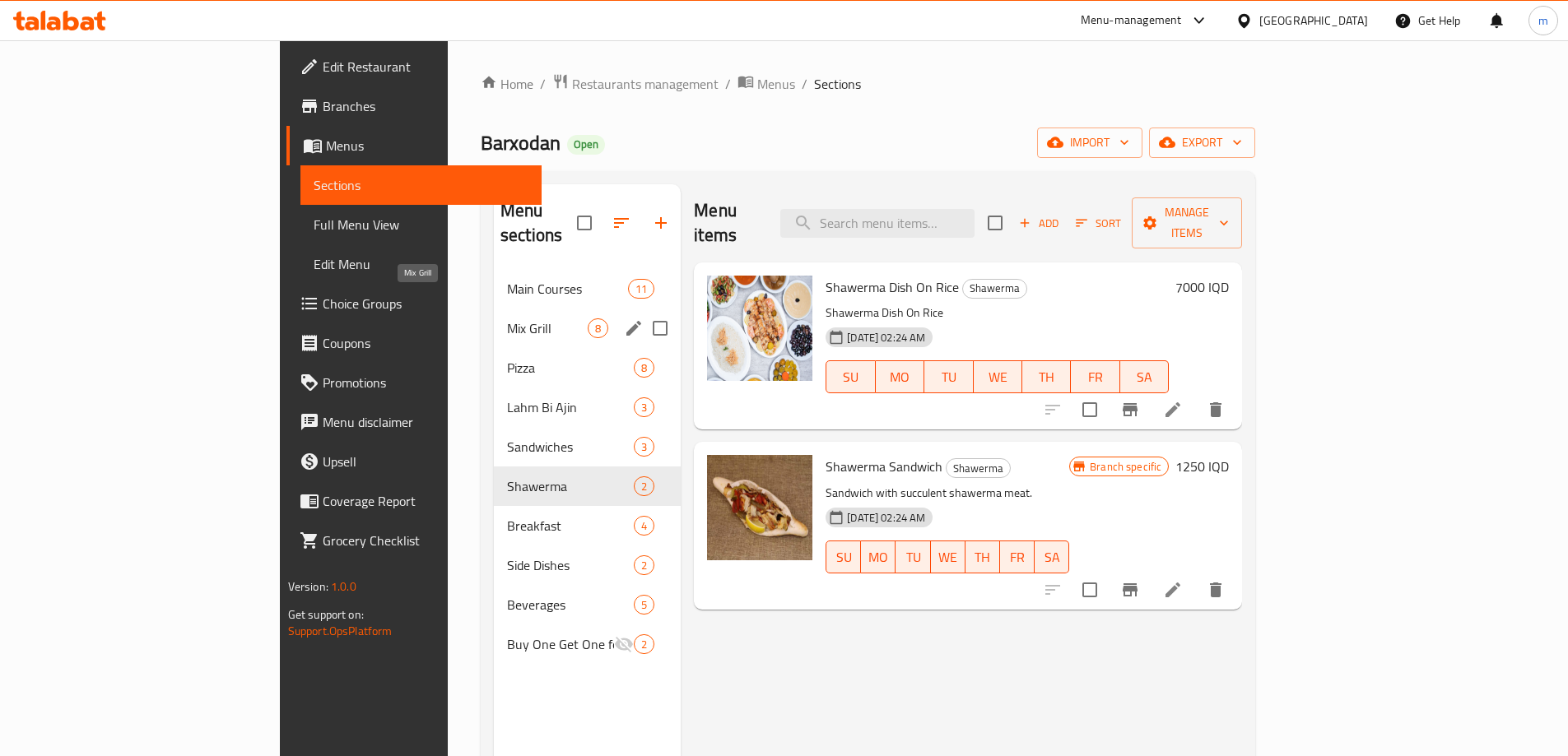
click at [507, 318] on span "Mix Grill" at bounding box center [547, 328] width 81 height 20
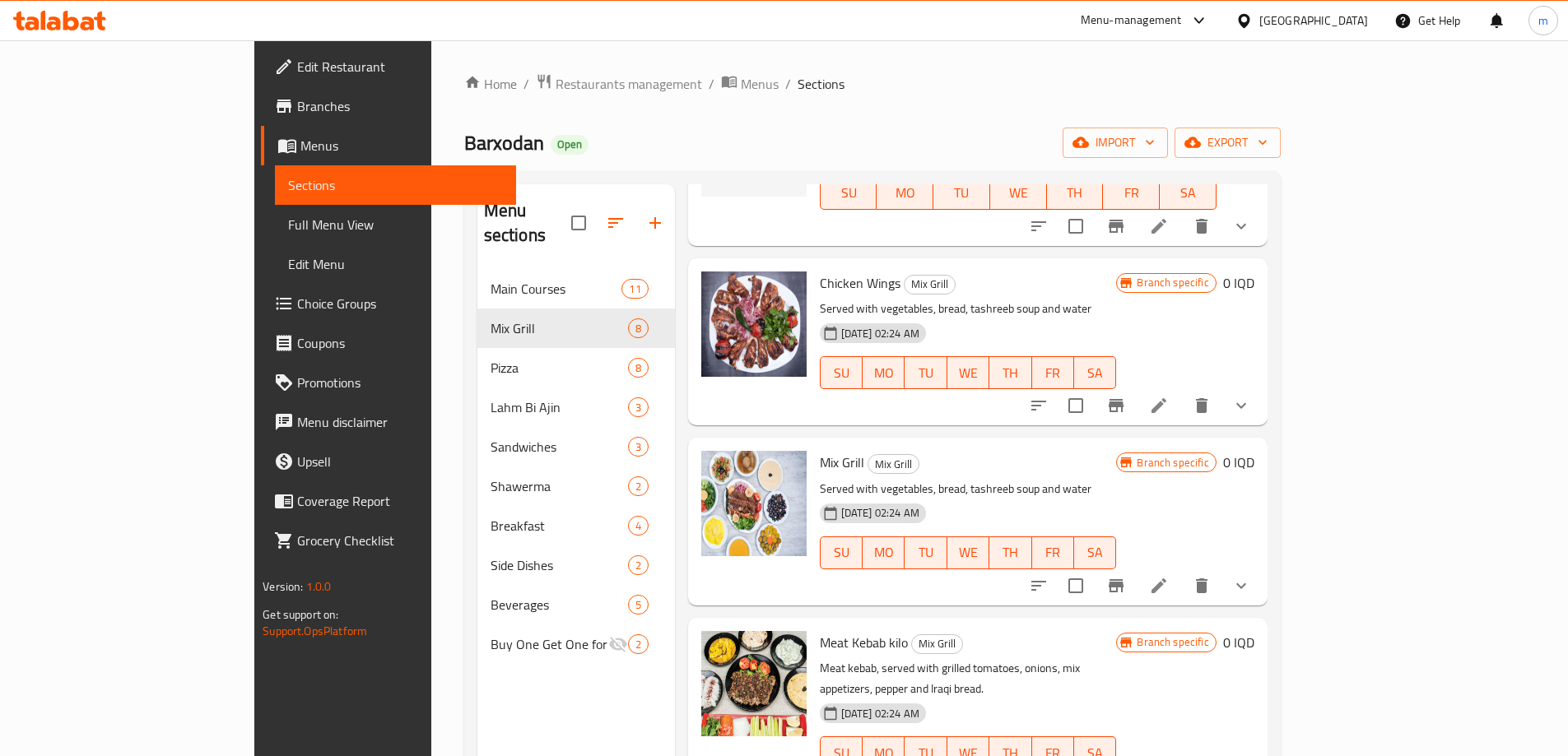
scroll to position [231, 0]
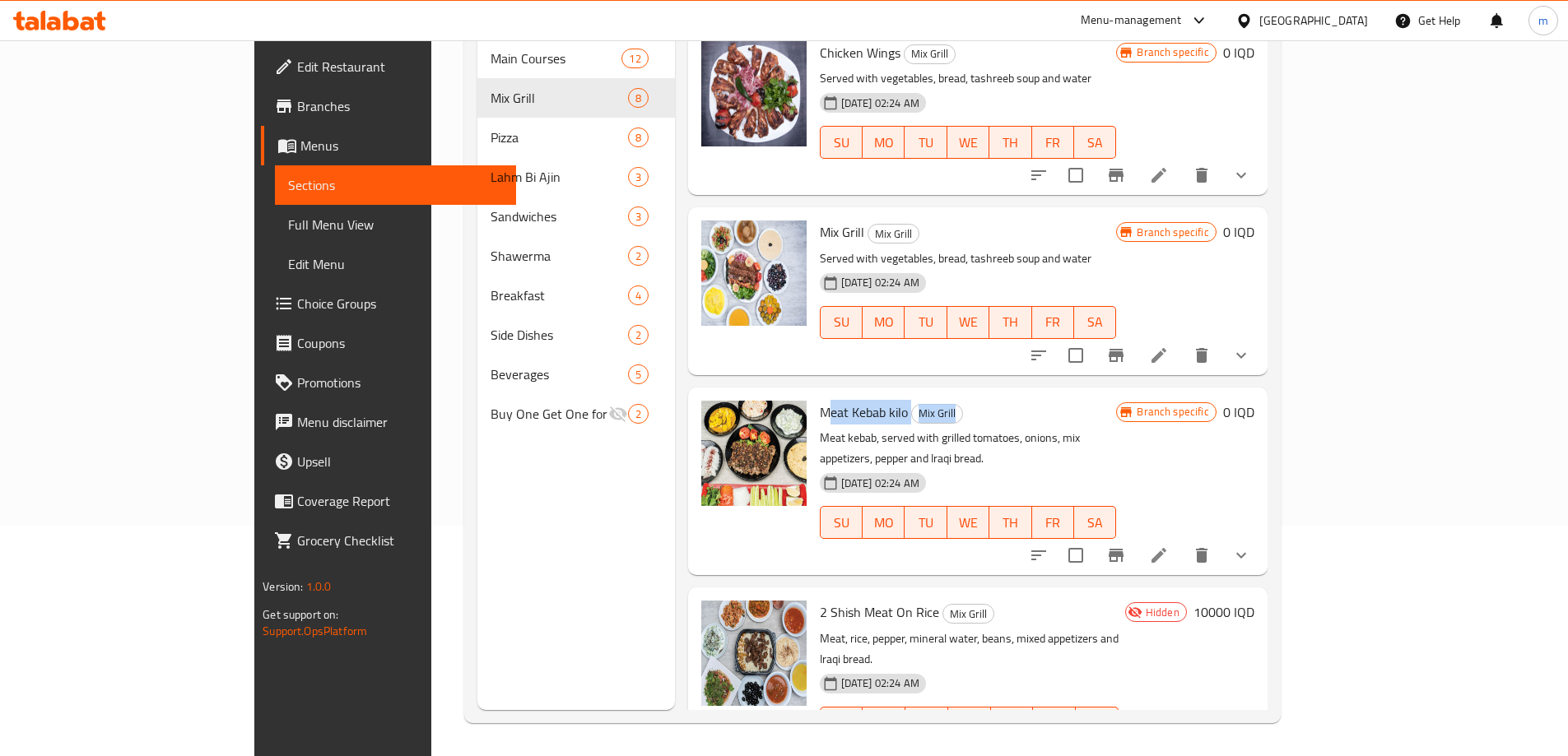
drag, startPoint x: 787, startPoint y: 383, endPoint x: 1053, endPoint y: 369, distance: 266.4
click at [935, 394] on div "Meat Kebab kilo Mix Grill Meat kebab, served with grilled tomatoes, onions, mix…" at bounding box center [967, 480] width 310 height 174
click at [1222, 535] on button "delete" at bounding box center [1201, 555] width 39 height 39
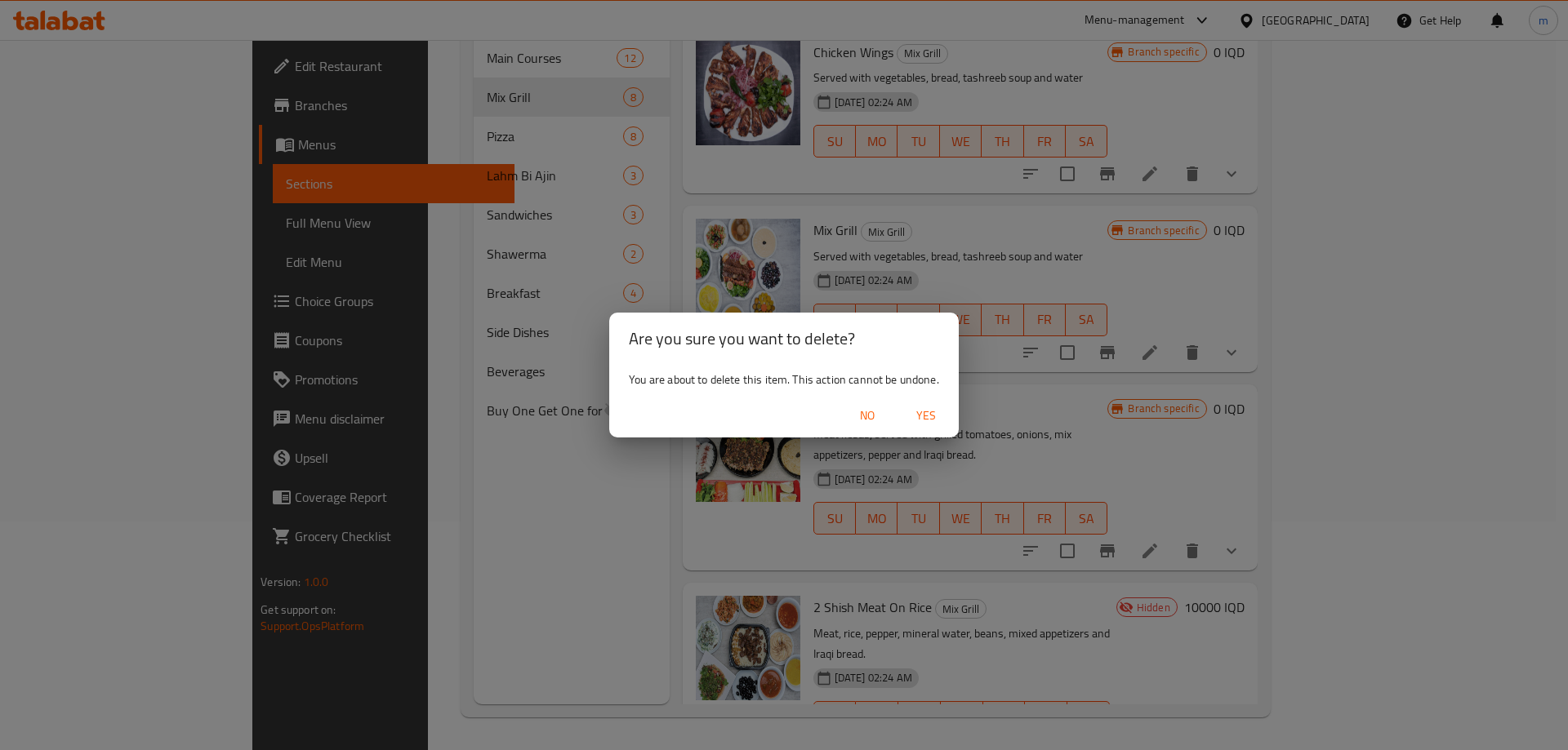
click at [926, 415] on span "Yes" at bounding box center [926, 416] width 39 height 20
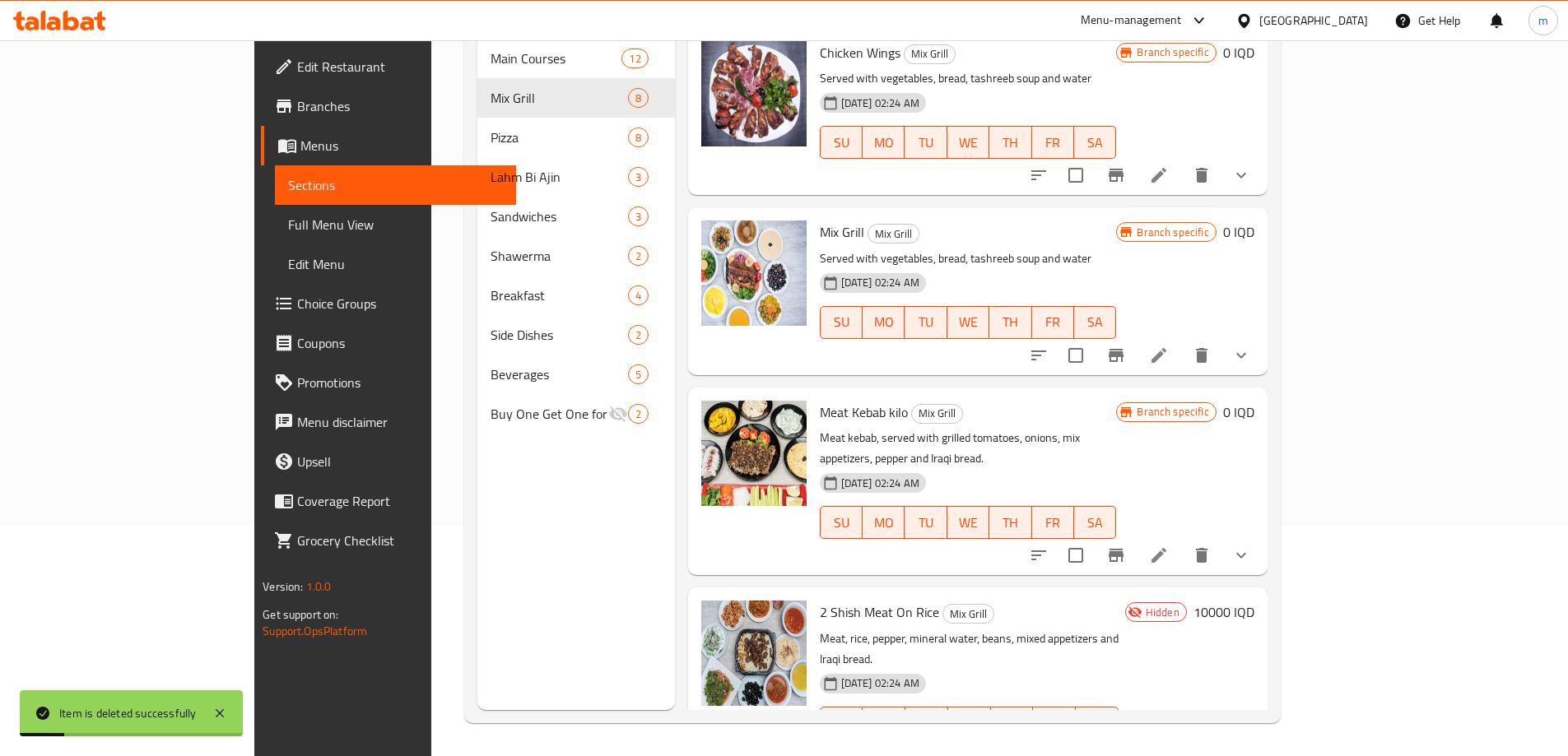
click at [1118, 628] on p "Meat, rice, pepper, mineral water, beans, mixed appetizers and Iraqi bread." at bounding box center [968, 649] width 299 height 41
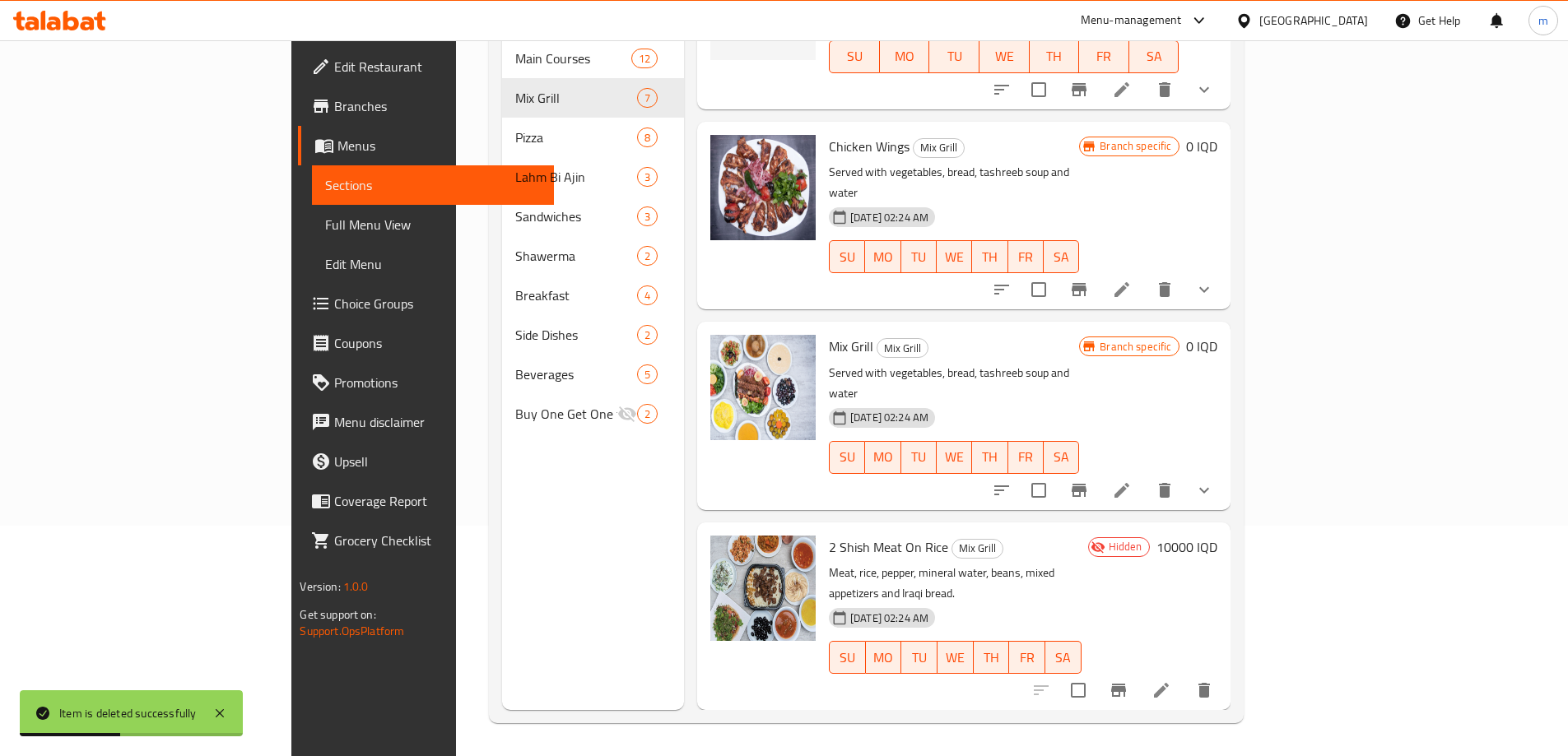
scroll to position [543, 0]
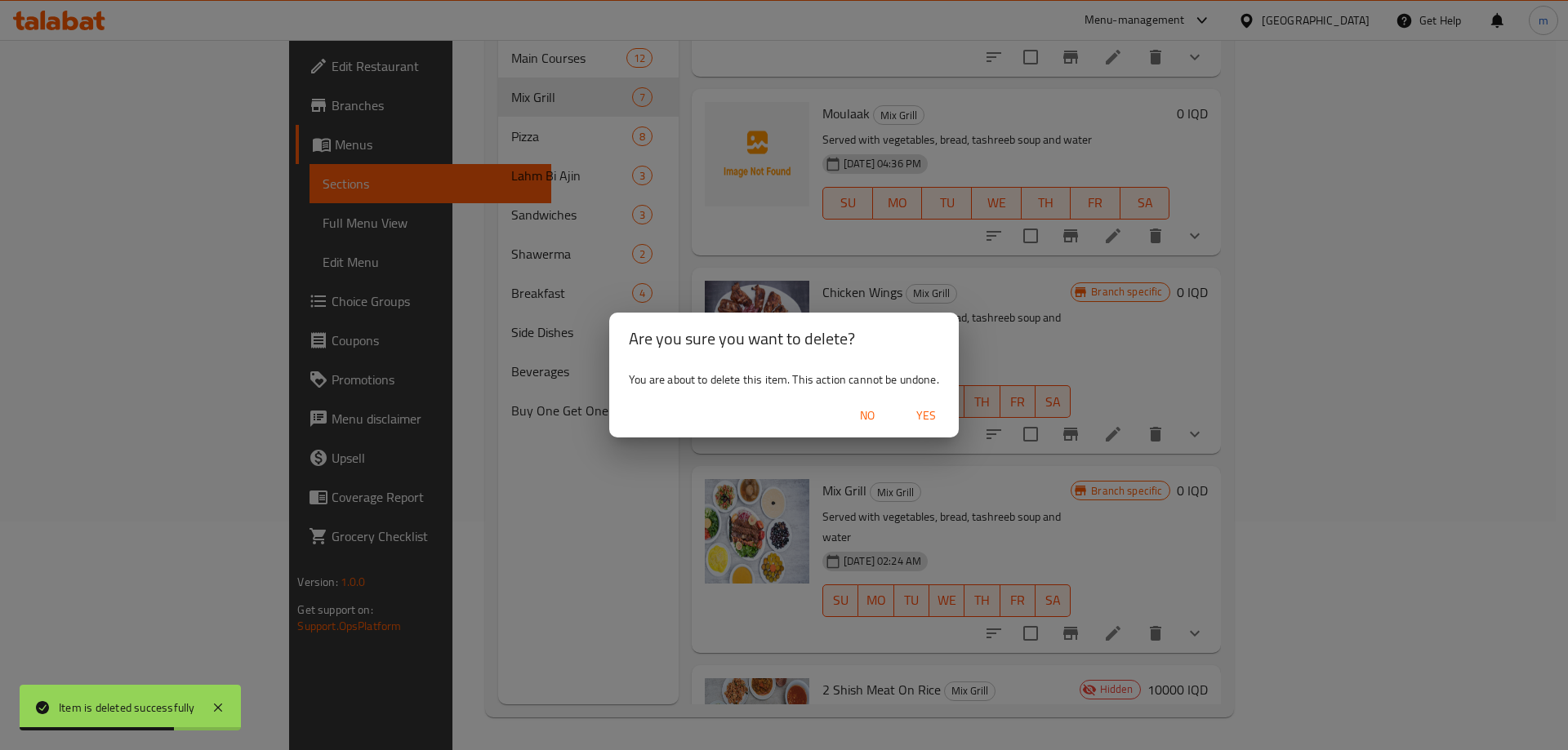
click at [922, 425] on span "Yes" at bounding box center [926, 416] width 39 height 20
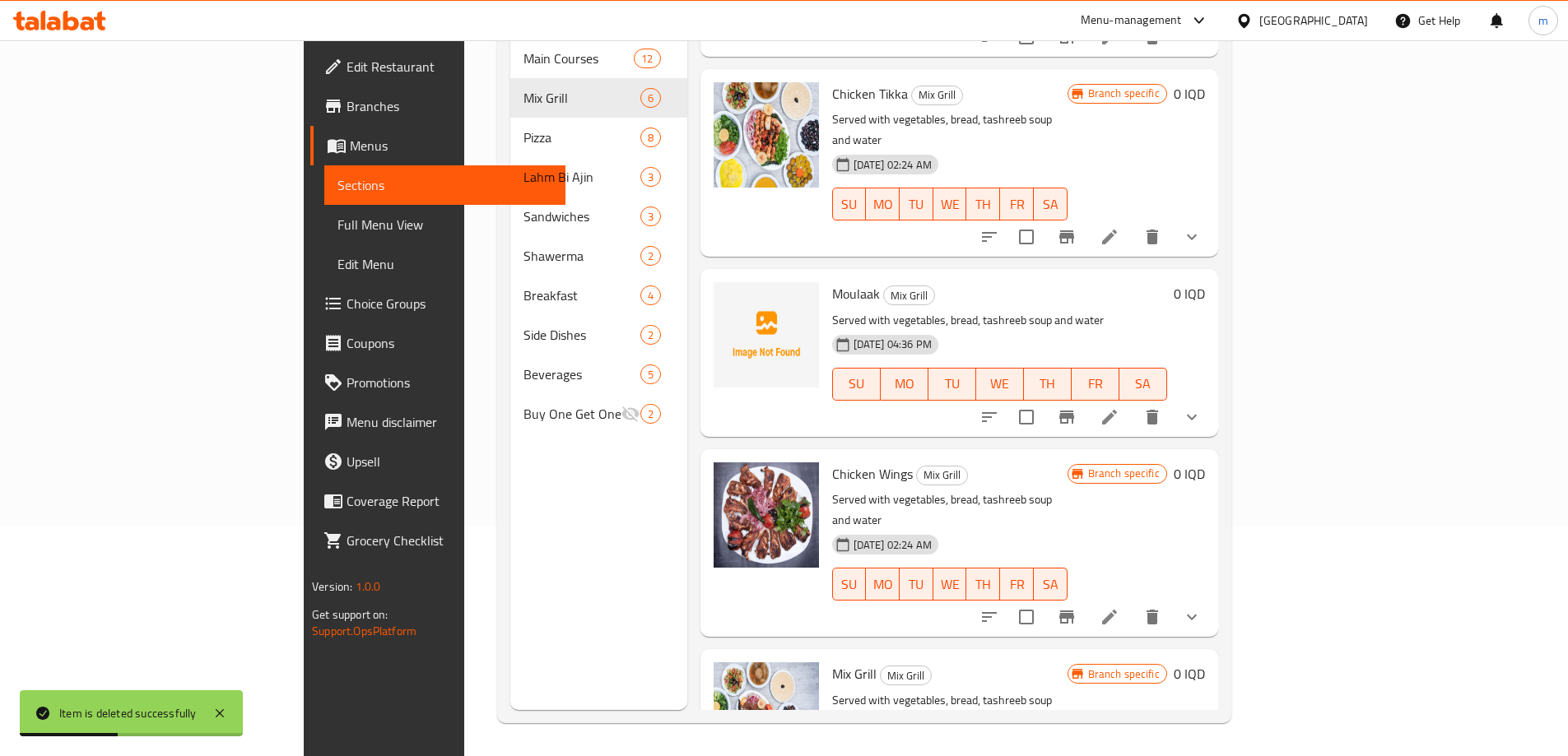
scroll to position [0, 0]
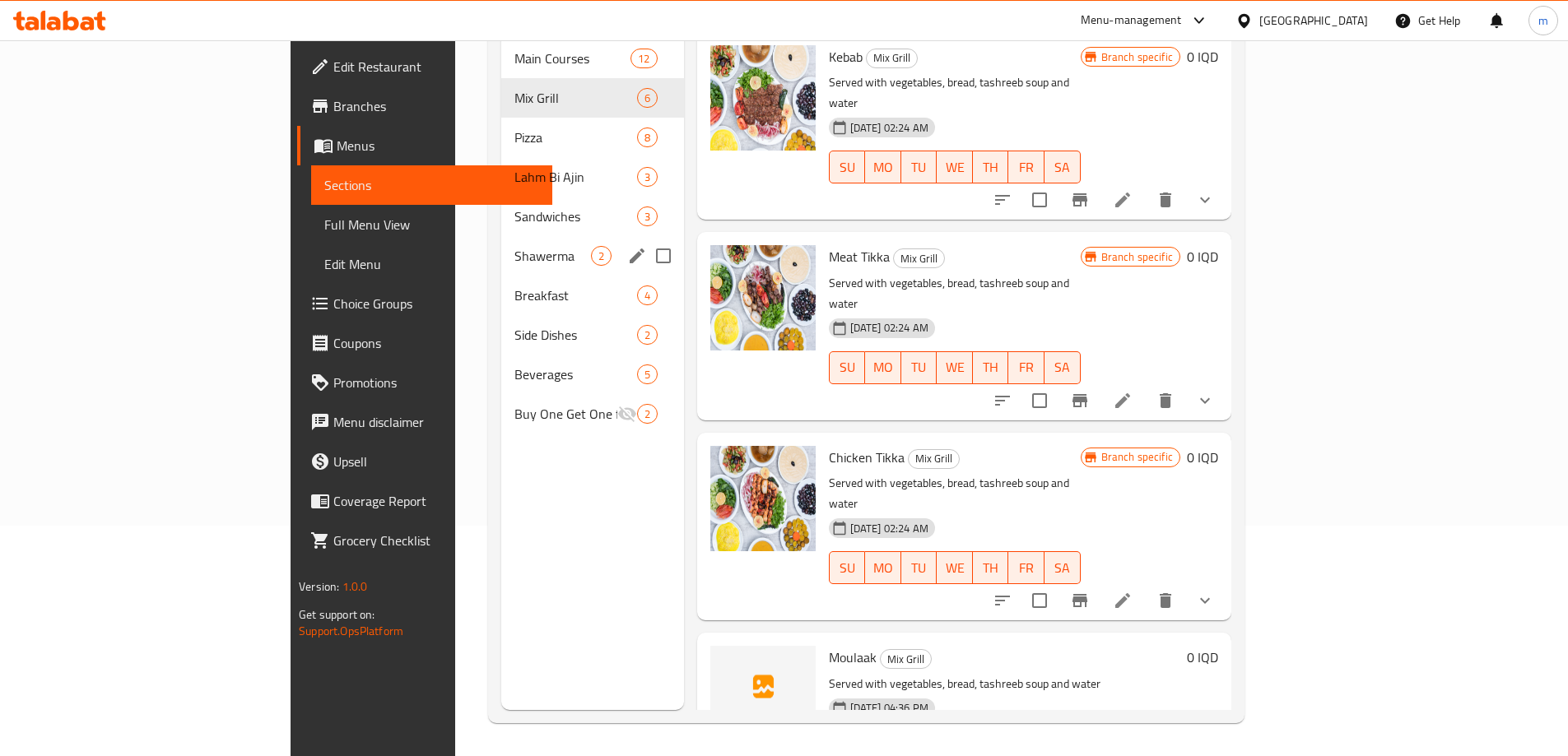
click at [501, 241] on div "Shawerma 2" at bounding box center [592, 256] width 182 height 39
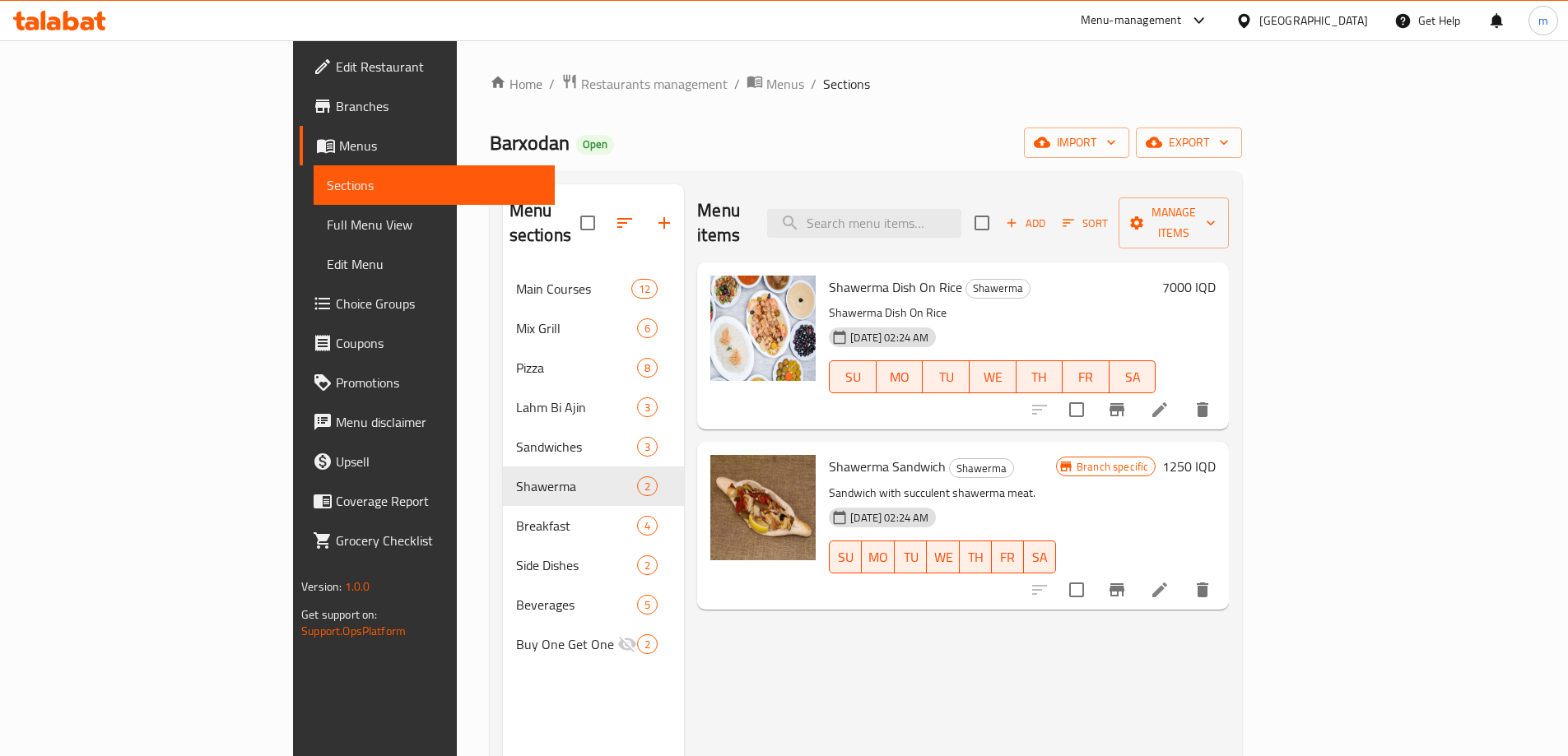
click at [1048, 214] on span "Add" at bounding box center [1026, 223] width 45 height 19
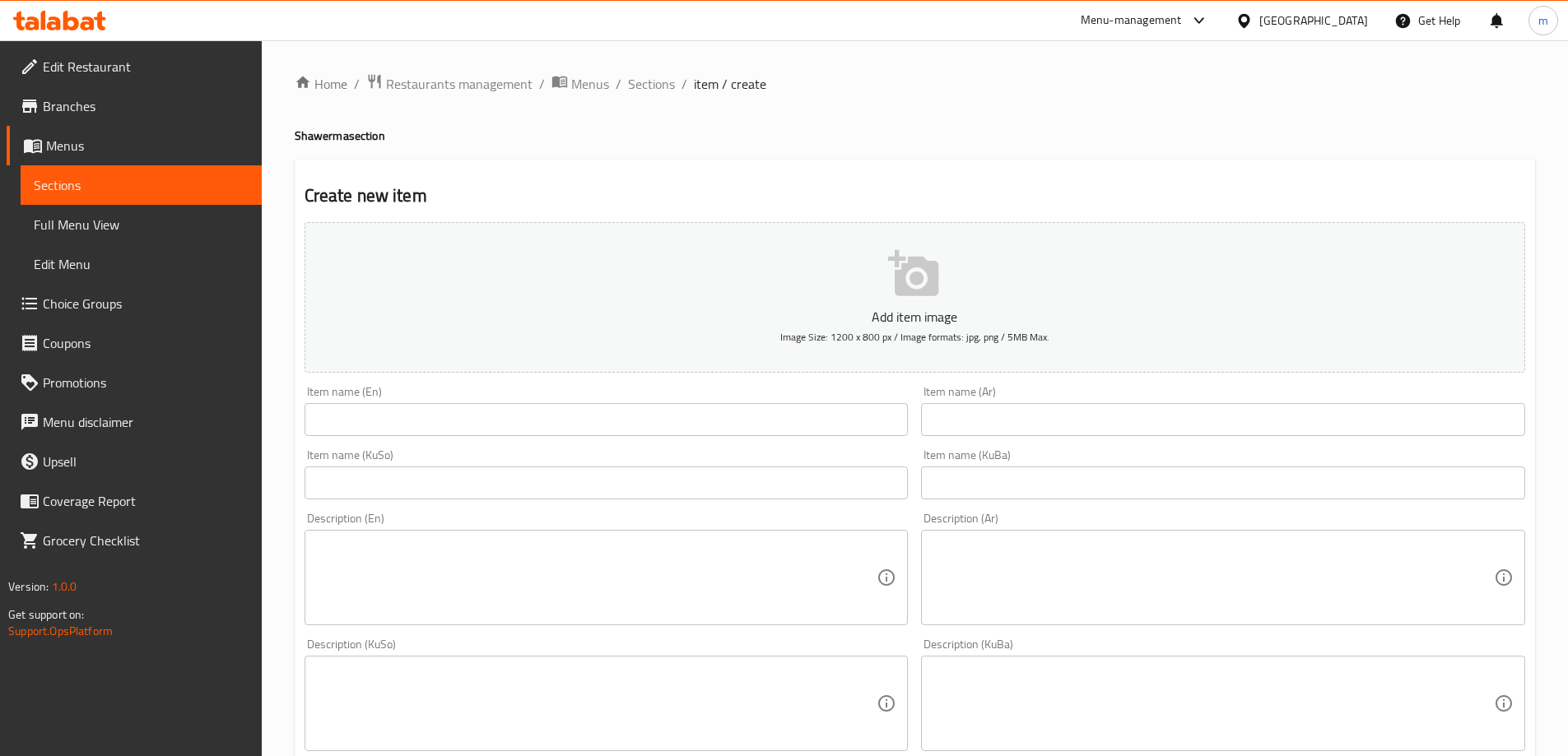
drag, startPoint x: 992, startPoint y: 419, endPoint x: 984, endPoint y: 423, distance: 8.9
click at [992, 419] on input "text" at bounding box center [1223, 419] width 604 height 33
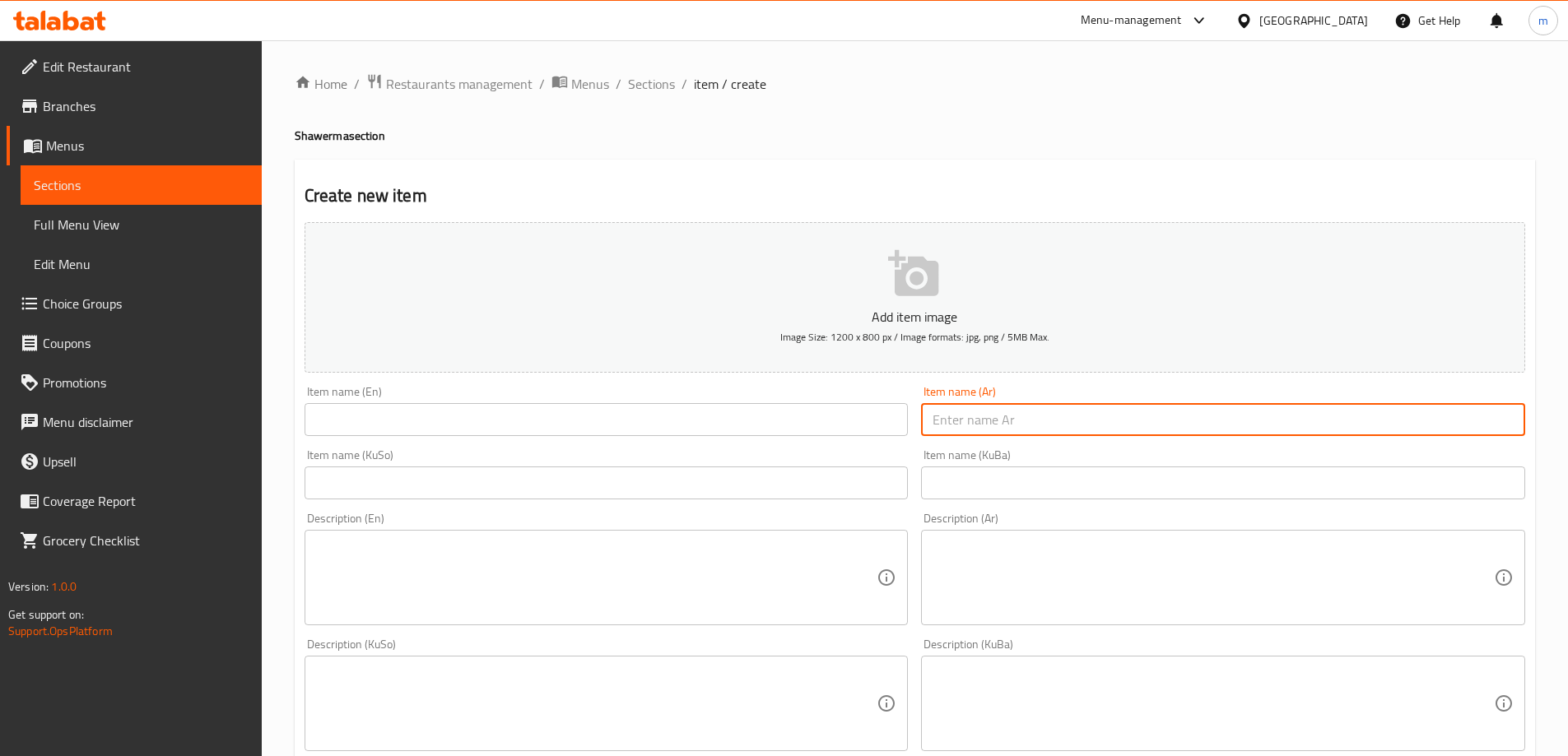
paste input "وجبة عربية دجاج لشخصين"
type input "وجبة عربية دجاج لشخصين"
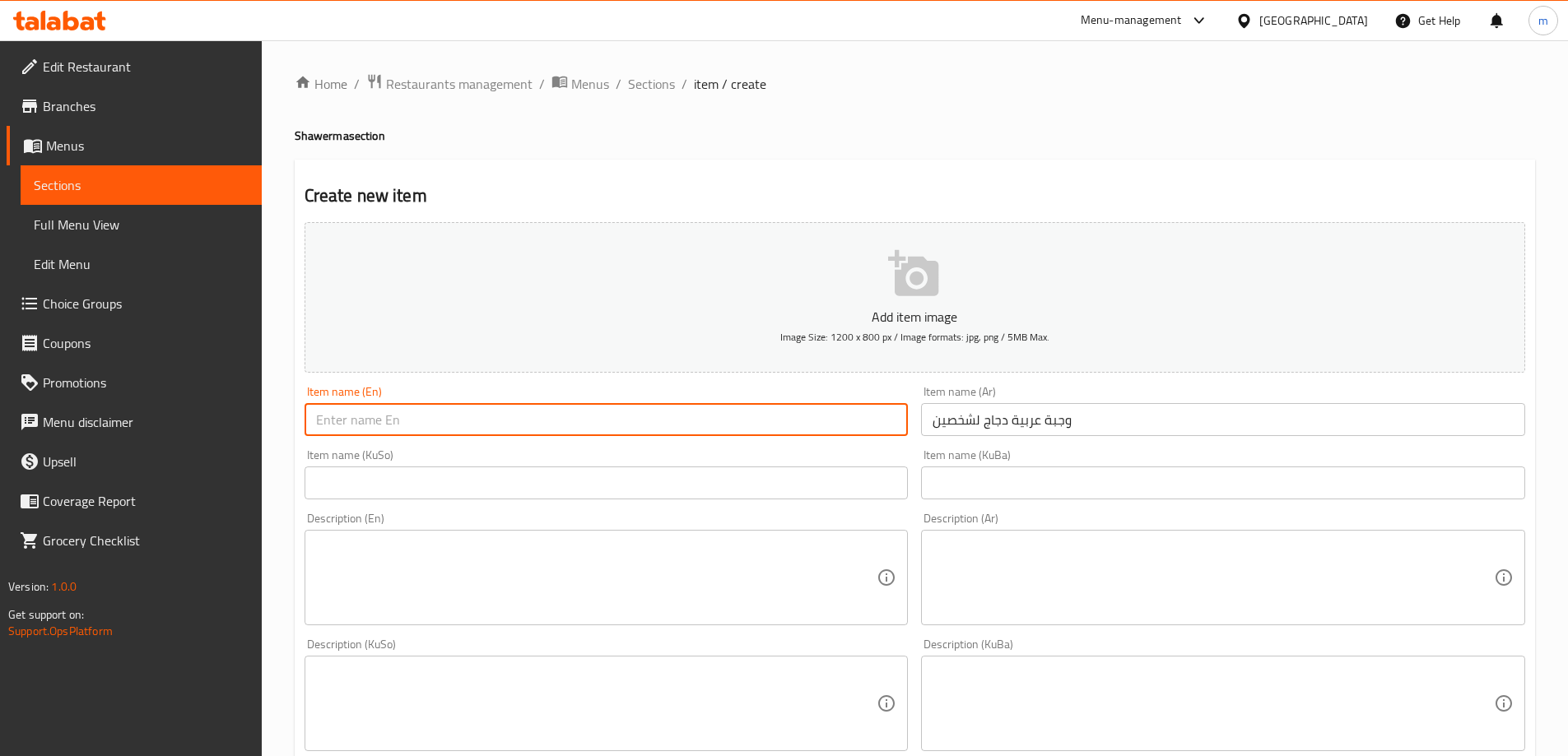
click at [426, 407] on input "text" at bounding box center [606, 419] width 604 height 33
paste input "Arabic Chicken Meal For 2 Persons"
type input "Arabic Chicken Meal For 2 Persons"
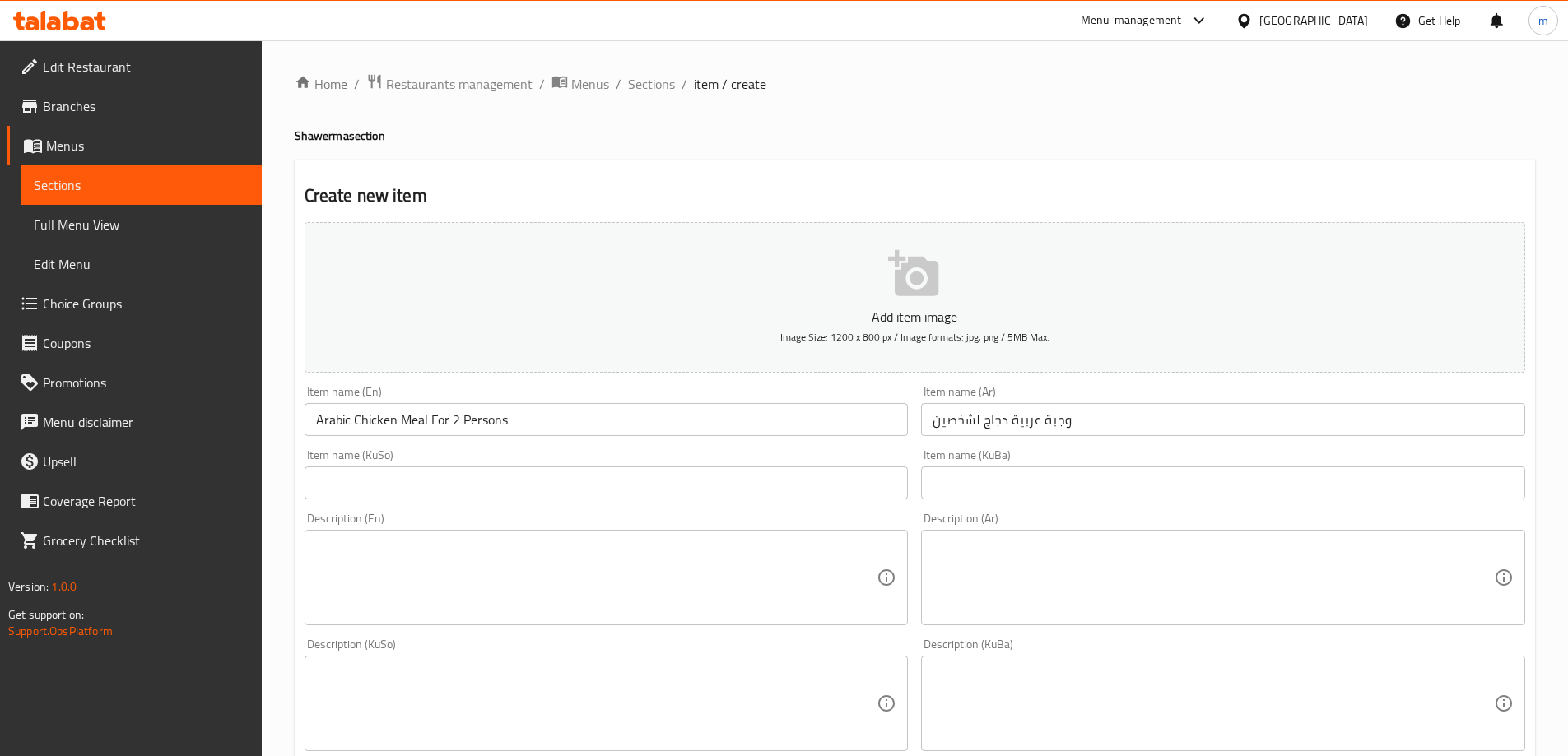
click at [684, 509] on div "Description (En) Description (En)" at bounding box center [606, 569] width 617 height 126
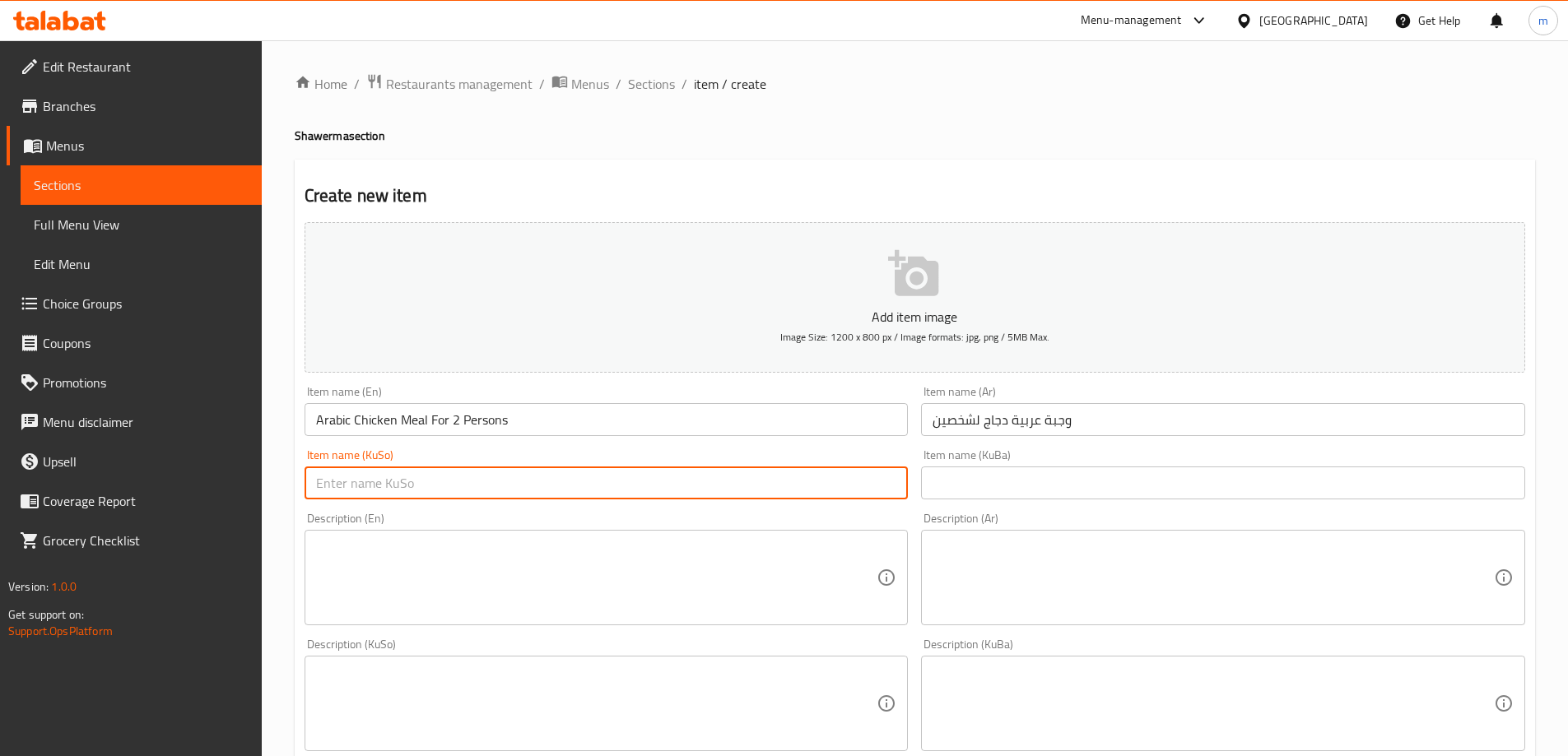
click at [683, 491] on input "text" at bounding box center [606, 482] width 604 height 33
click at [507, 484] on input "ژەمی عەرەبی مریشک بۆ 2 کەس" at bounding box center [606, 482] width 604 height 33
type input "ژەمی عەرەبی مریشک بۆ 2 کەس"
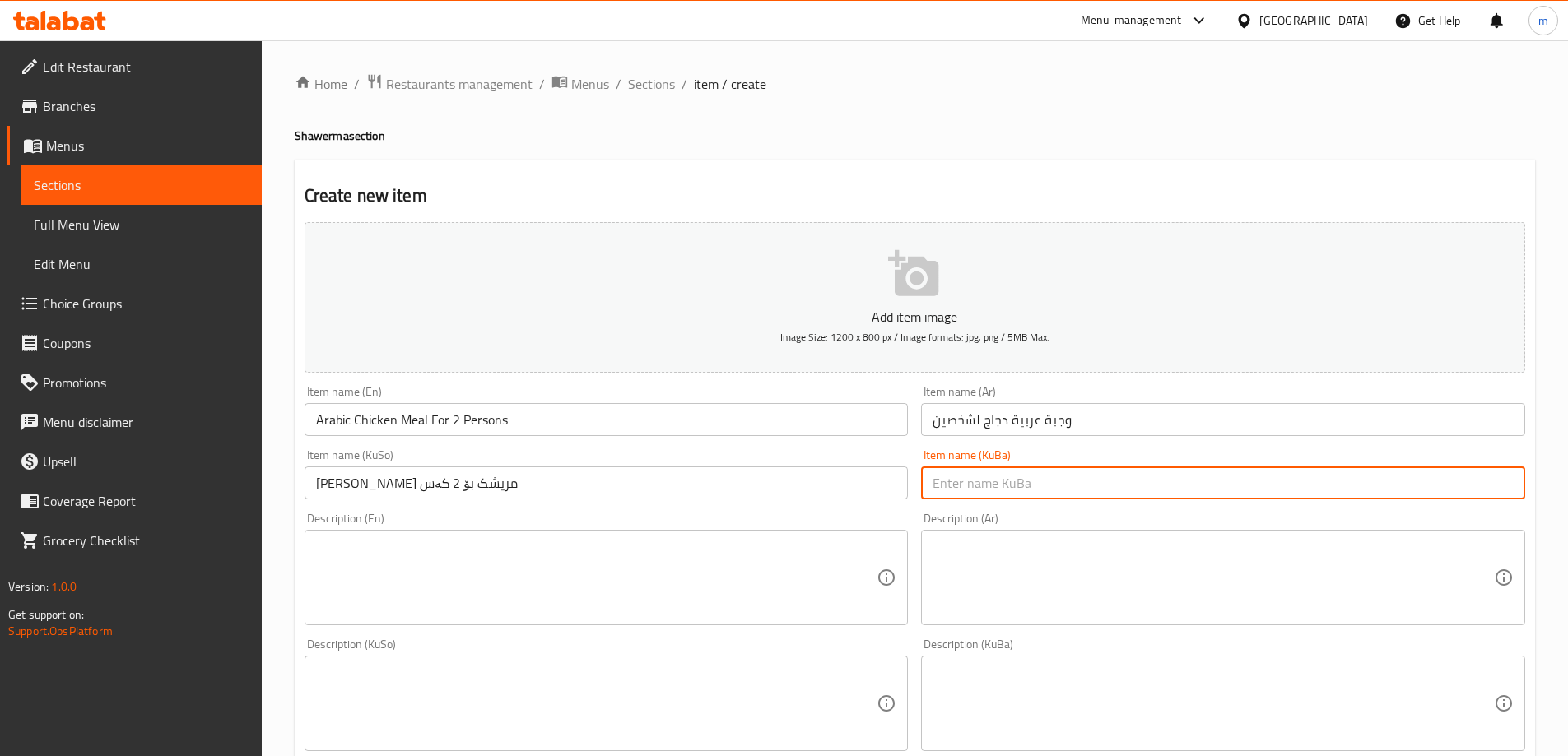
click at [968, 482] on input "text" at bounding box center [1223, 482] width 604 height 33
paste input "ژەمی عەرەبی مریشک بۆ 2 کەس"
type input "ژەمی عەرەبی مریشک بۆ 2 کەس"
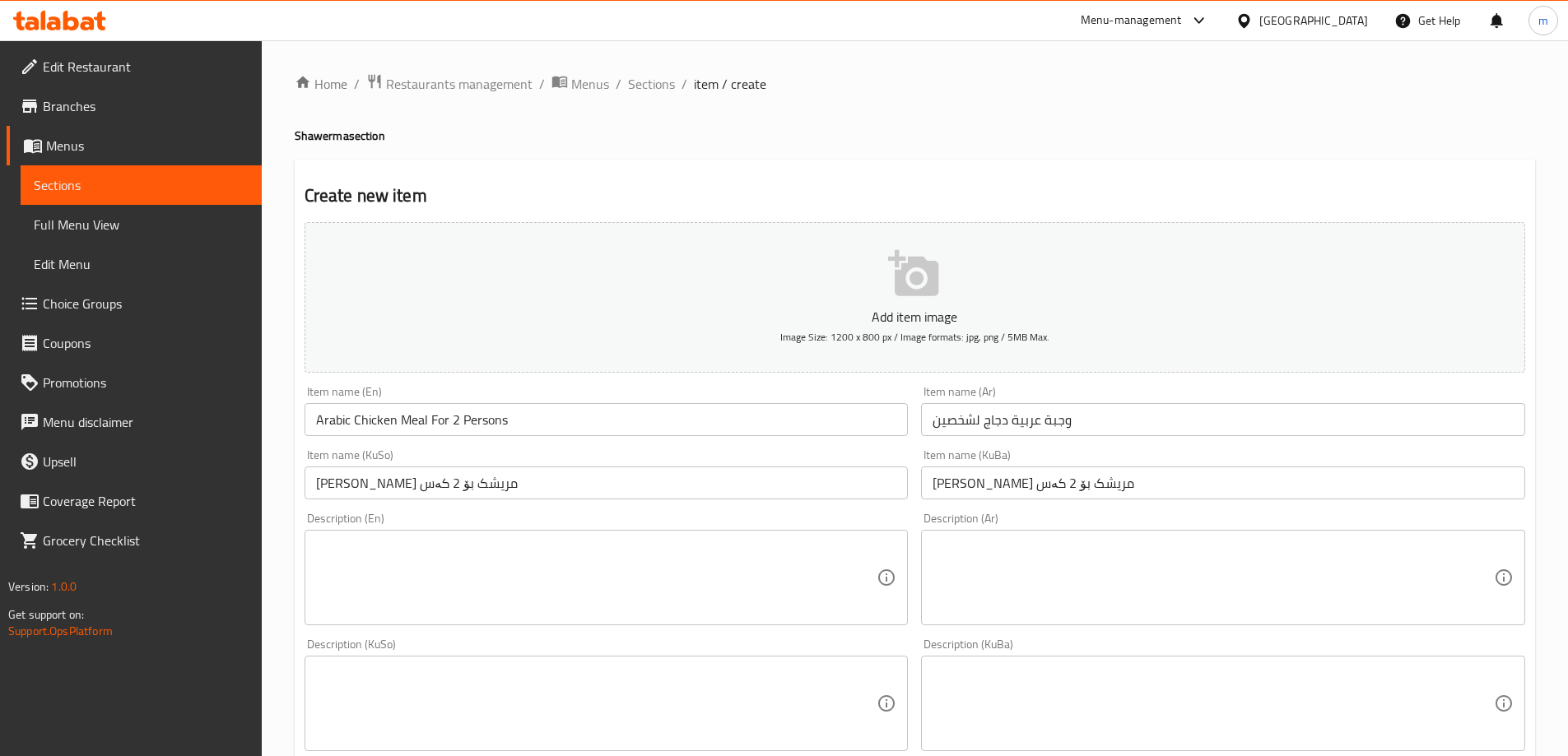
click at [1012, 451] on div "Item name (KuBa) ژەمی عەرەبی مریشک بۆ 2 کەس Item name (KuBa)" at bounding box center [1223, 475] width 604 height 50
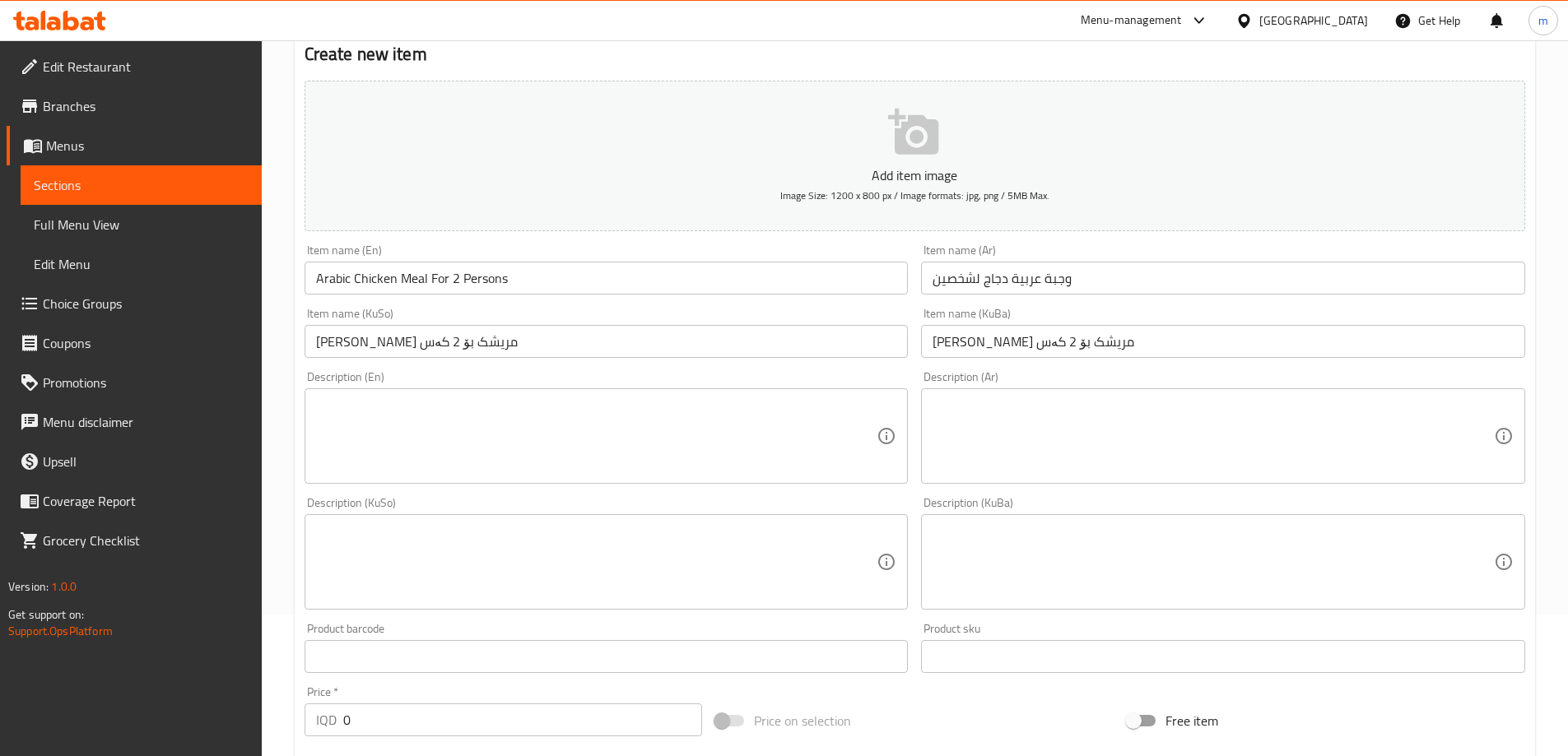
scroll to position [143, 0]
click at [1101, 480] on div "Description (Ar)" at bounding box center [1223, 434] width 604 height 96
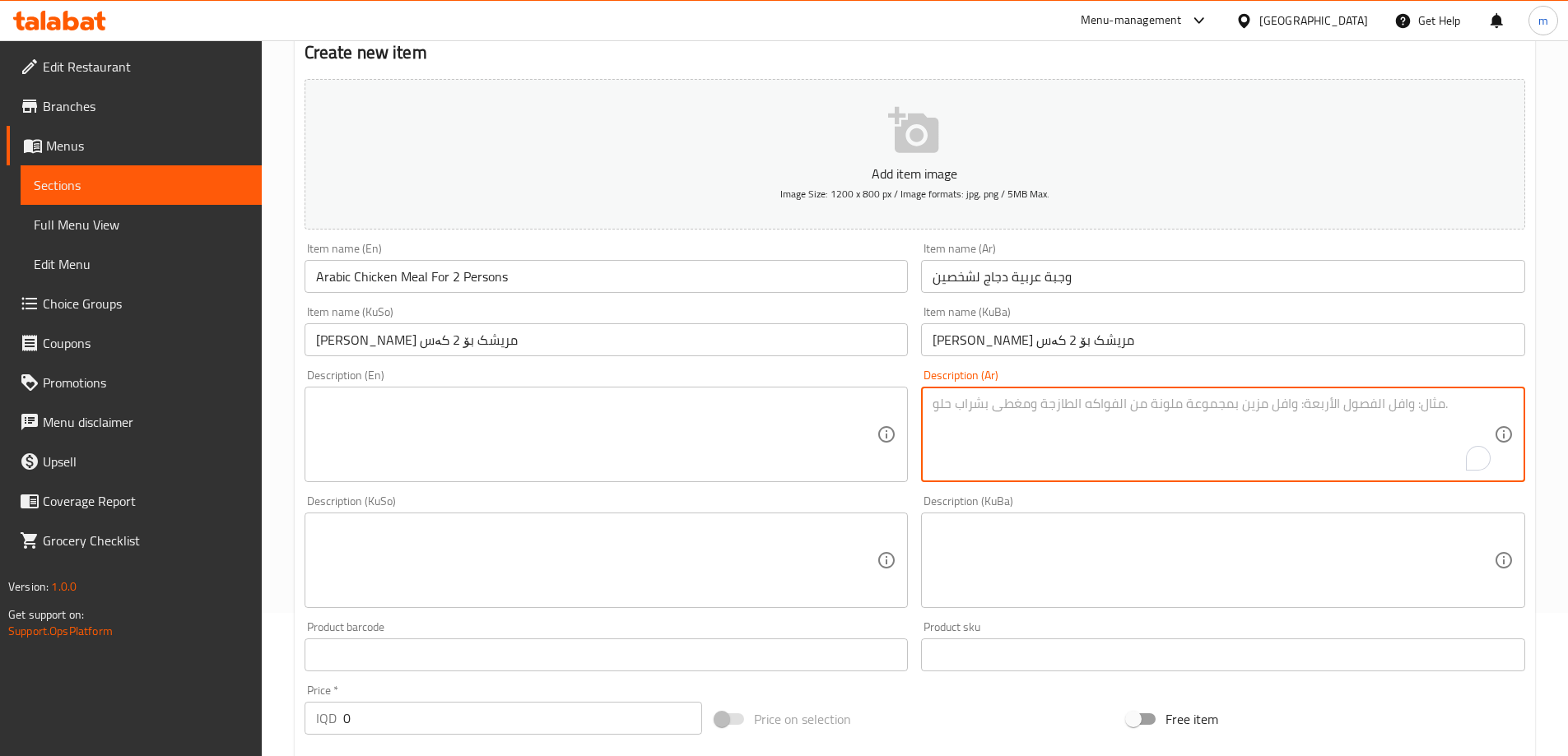
click at [1103, 466] on textarea "To enrich screen reader interactions, please activate Accessibility in Grammarl…" at bounding box center [1213, 435] width 561 height 78
paste textarea "شاورما دجاج و سوب تشريب و صوص سبيشل"
type textarea "شاورما دجاج و سوب تشريب و صوص سبيشل"
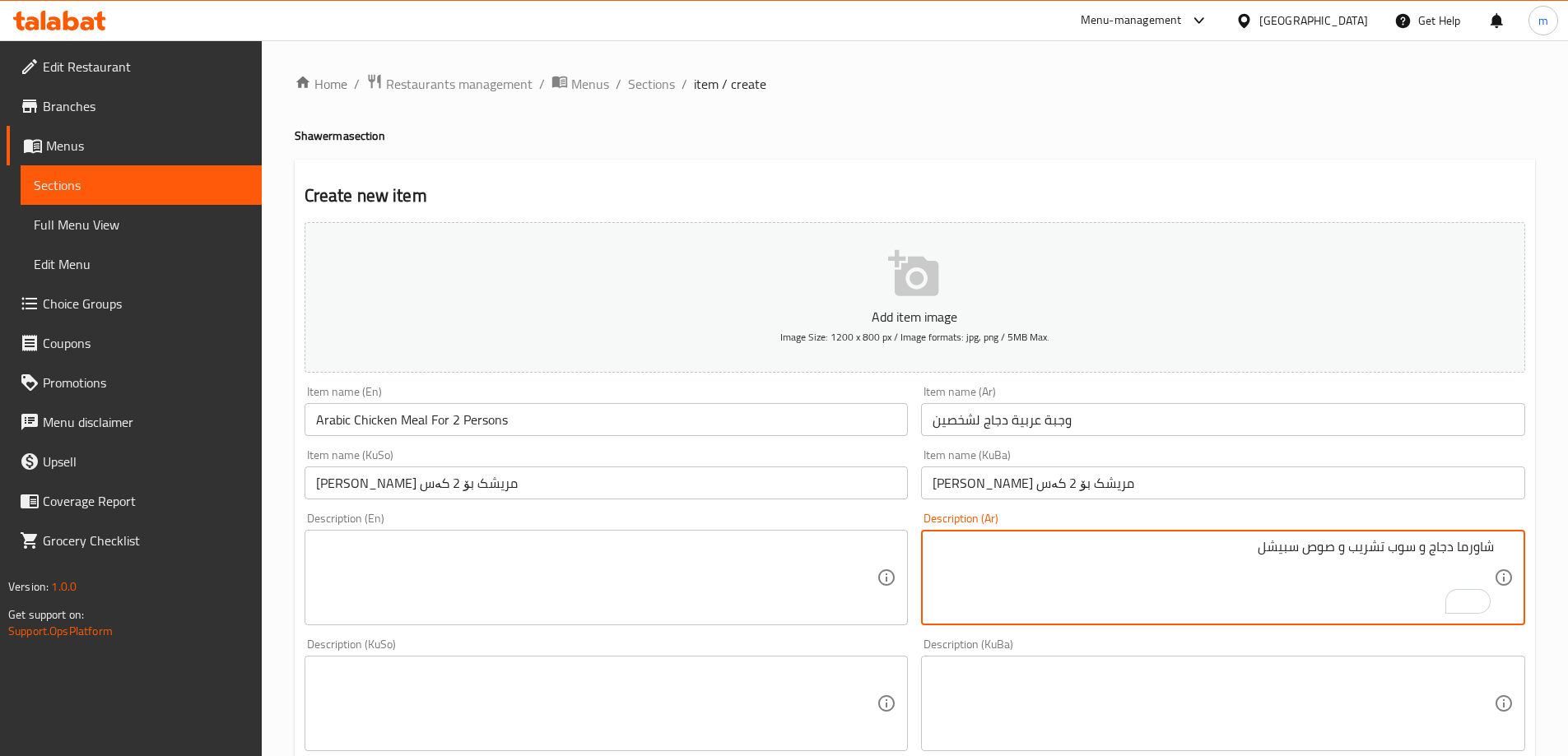
scroll to position [143, 0]
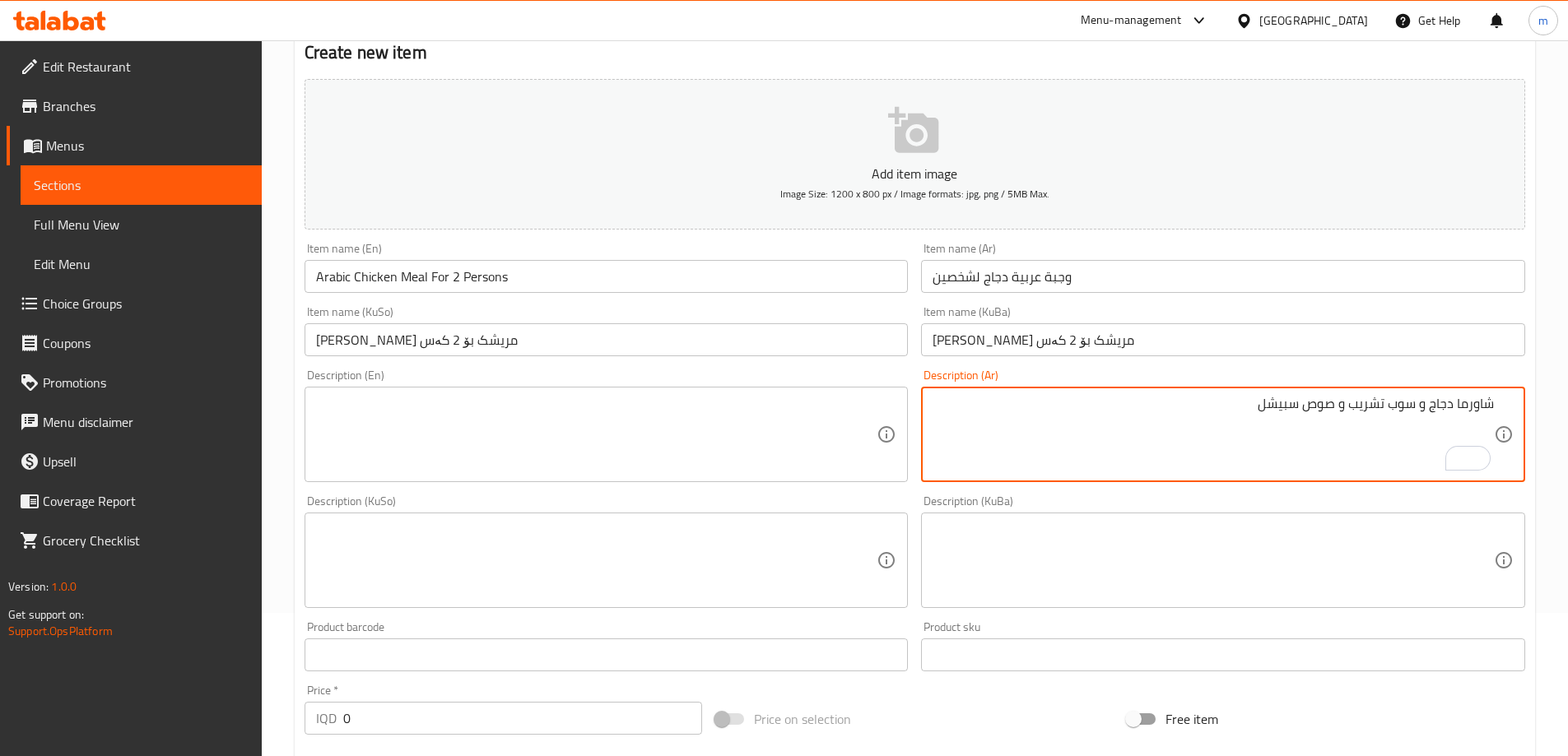
drag, startPoint x: 1420, startPoint y: 406, endPoint x: 1439, endPoint y: 408, distance: 19.1
click at [1439, 408] on textarea "شاورما دجاج و سوب تشريب و صوص سبيشل" at bounding box center [1213, 435] width 561 height 78
click at [1426, 403] on textarea "شاورما دجاج و سوب تشريب و صوص سبيشل" at bounding box center [1213, 435] width 561 height 78
click at [1429, 406] on textarea "شاورما دجاج و سوب تشريب و صوص سبيشل" at bounding box center [1213, 435] width 561 height 78
click at [1344, 403] on textarea "شاورما دجاج، سوب تشريب و صوص سبيشل" at bounding box center [1213, 435] width 561 height 78
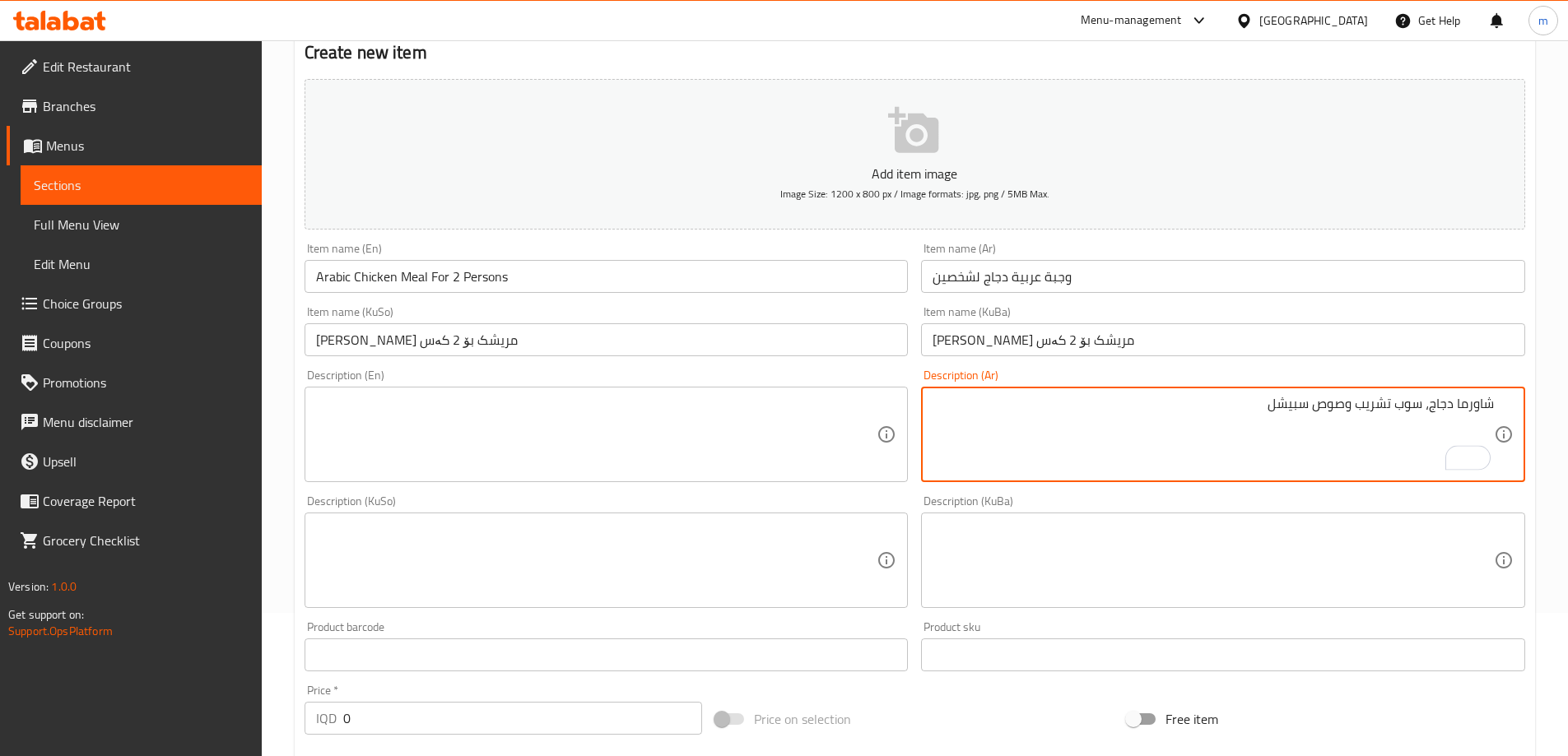
type textarea "شاورما دجاج، سوب تشريب وصوص سبيشل"
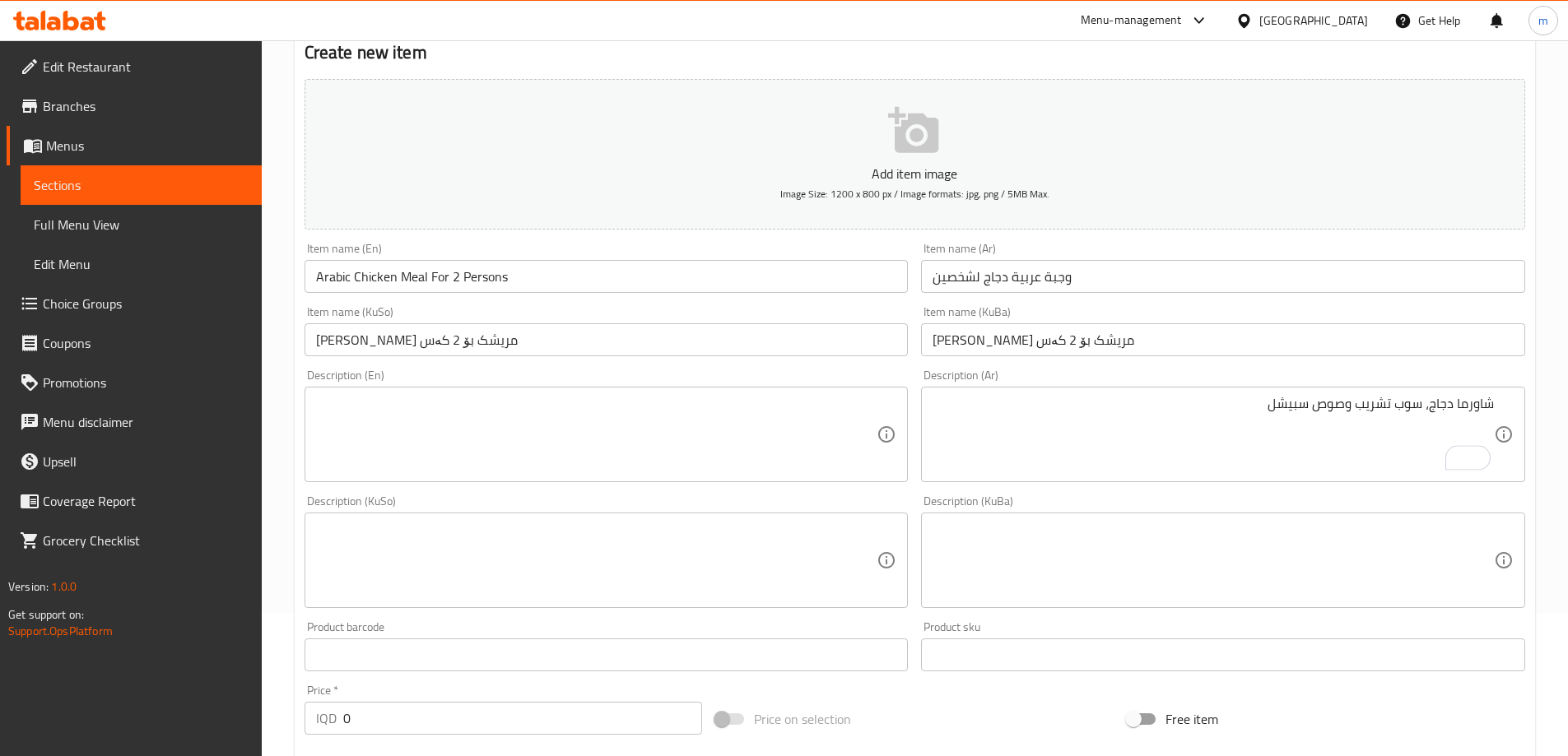
click at [1373, 394] on div "شاورما دجاج، سوب تشريب وصوص سبيشل Description (Ar)" at bounding box center [1223, 434] width 604 height 96
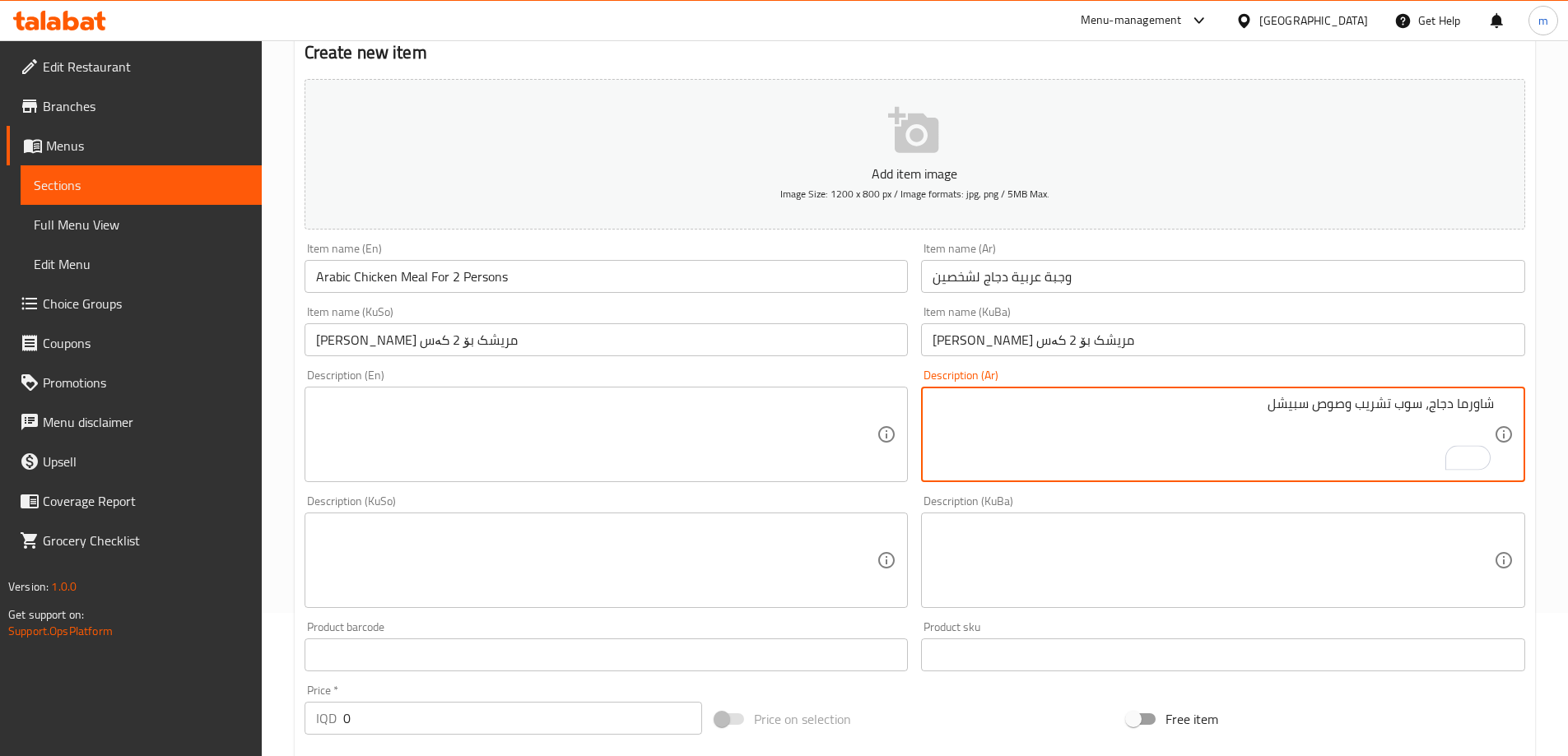
click at [1373, 394] on div "شاورما دجاج، سوب تشريب وصوص سبيشل Description (Ar)" at bounding box center [1223, 434] width 604 height 96
click at [1406, 409] on textarea "شاورما دجاج، سوب تشريب وصوص سبيشل" at bounding box center [1213, 435] width 561 height 78
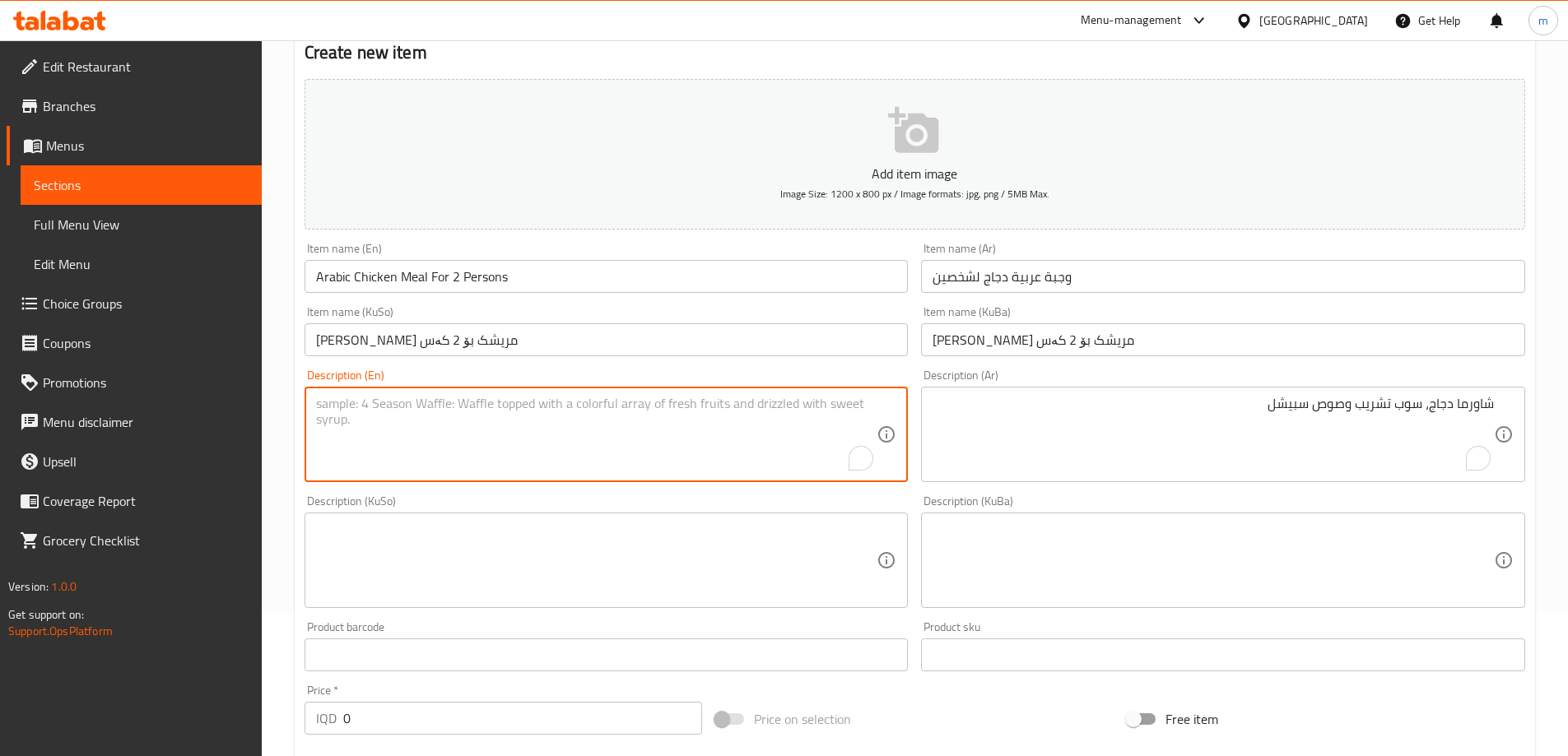
click at [458, 415] on textarea "To enrich screen reader interactions, please activate Accessibility in Grammarl…" at bounding box center [596, 435] width 561 height 78
paste textarea "Chicken shawarma, tashreeb soup and special sauce"
type textarea "Chicken shawarma, tashreeb soup and special sauce"
drag, startPoint x: 714, startPoint y: 530, endPoint x: 693, endPoint y: 521, distance: 22.8
click at [714, 531] on textarea at bounding box center [596, 560] width 561 height 78
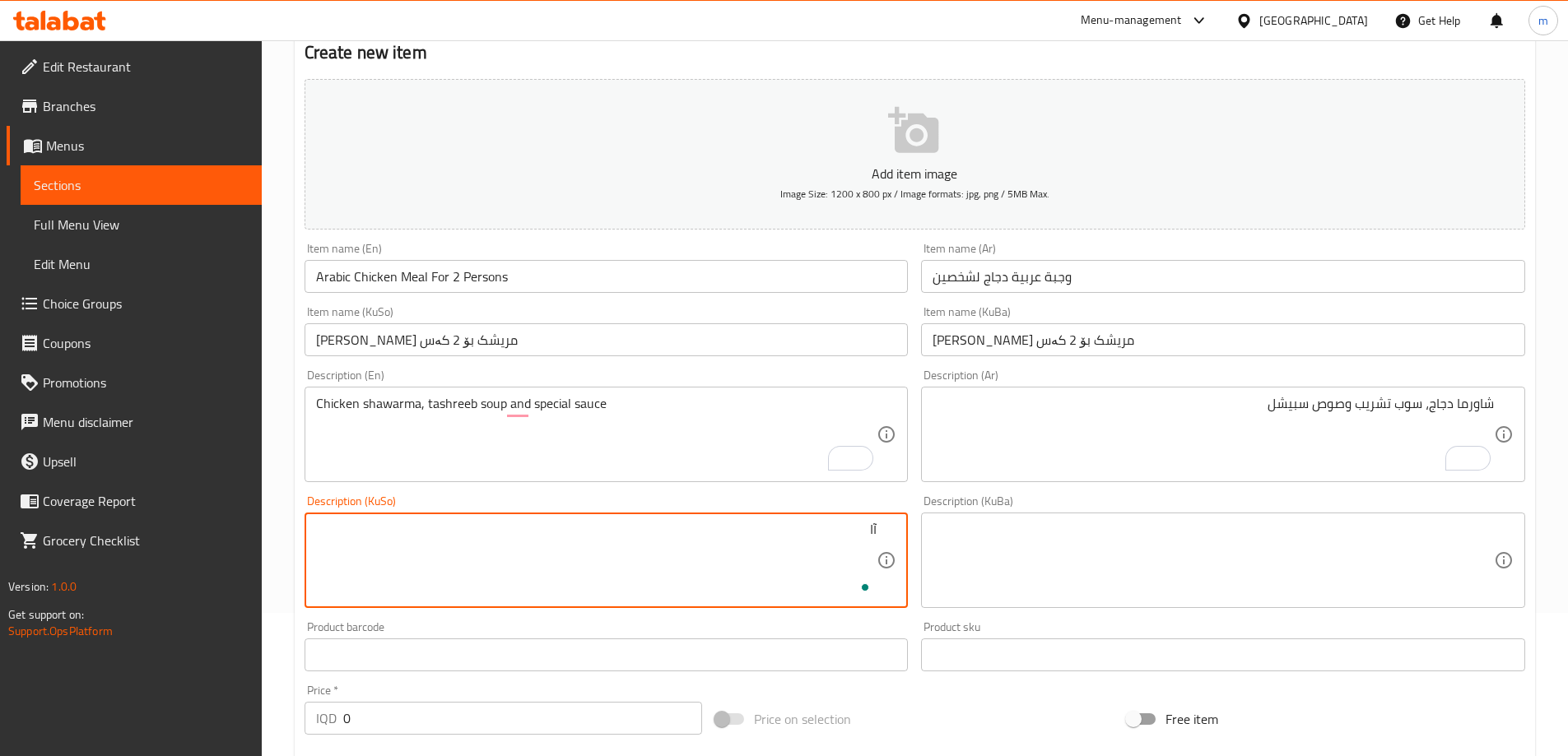
type textarea "آ"
click at [631, 536] on textarea "شاورمەی مریشک، شۆربای تەشریب و سۆسی سپێشیاڵ" at bounding box center [596, 560] width 561 height 78
type textarea "شاورمەی مریشک، شۆربای تەشریب و سۆسی سپێشیاڵ"
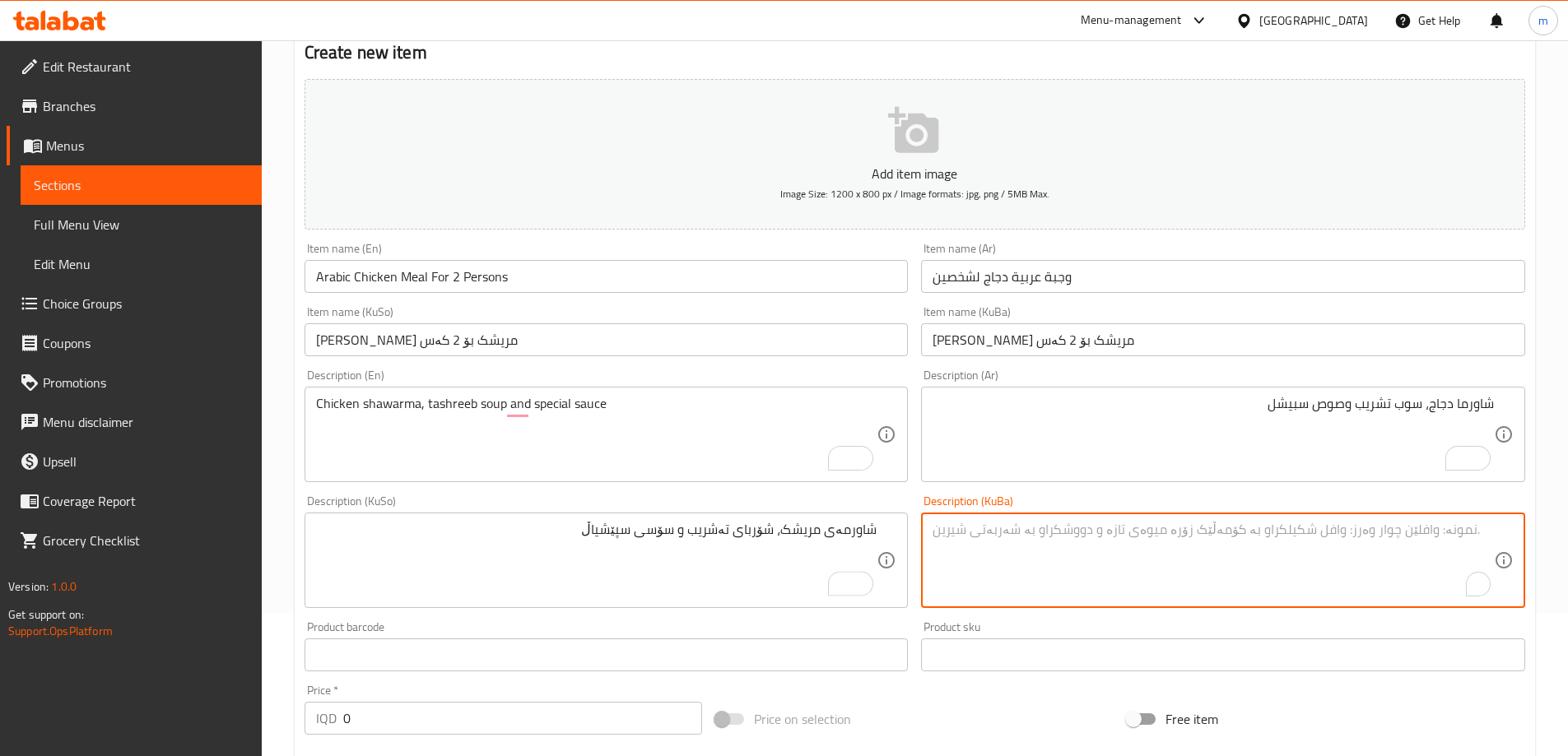
click at [1019, 558] on textarea "To enrich screen reader interactions, please activate Accessibility in Grammarl…" at bounding box center [1213, 560] width 561 height 78
paste textarea "شاورمەی مریشک، شۆربای تەشریب و سۆسی سپێشیاڵ"
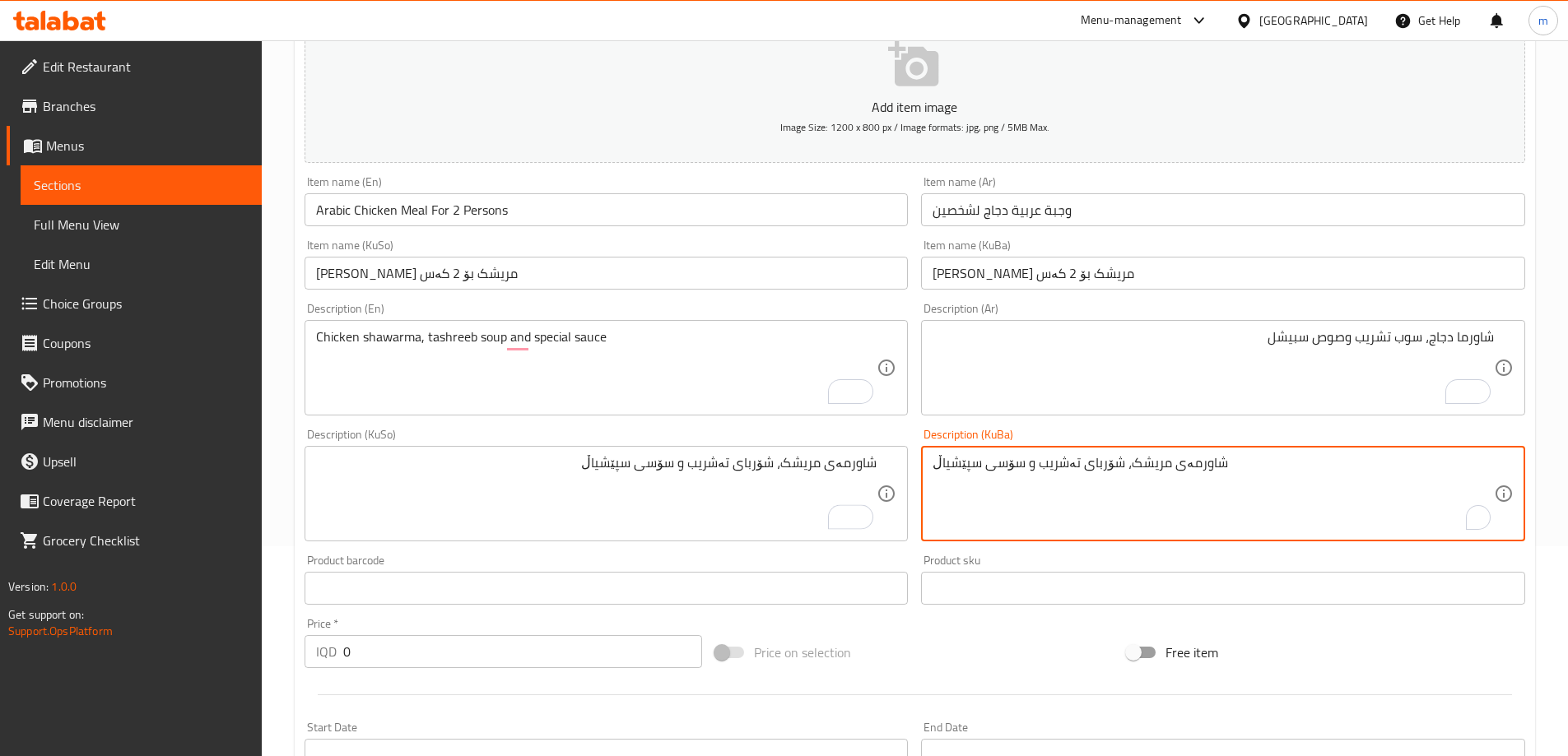
scroll to position [596, 0]
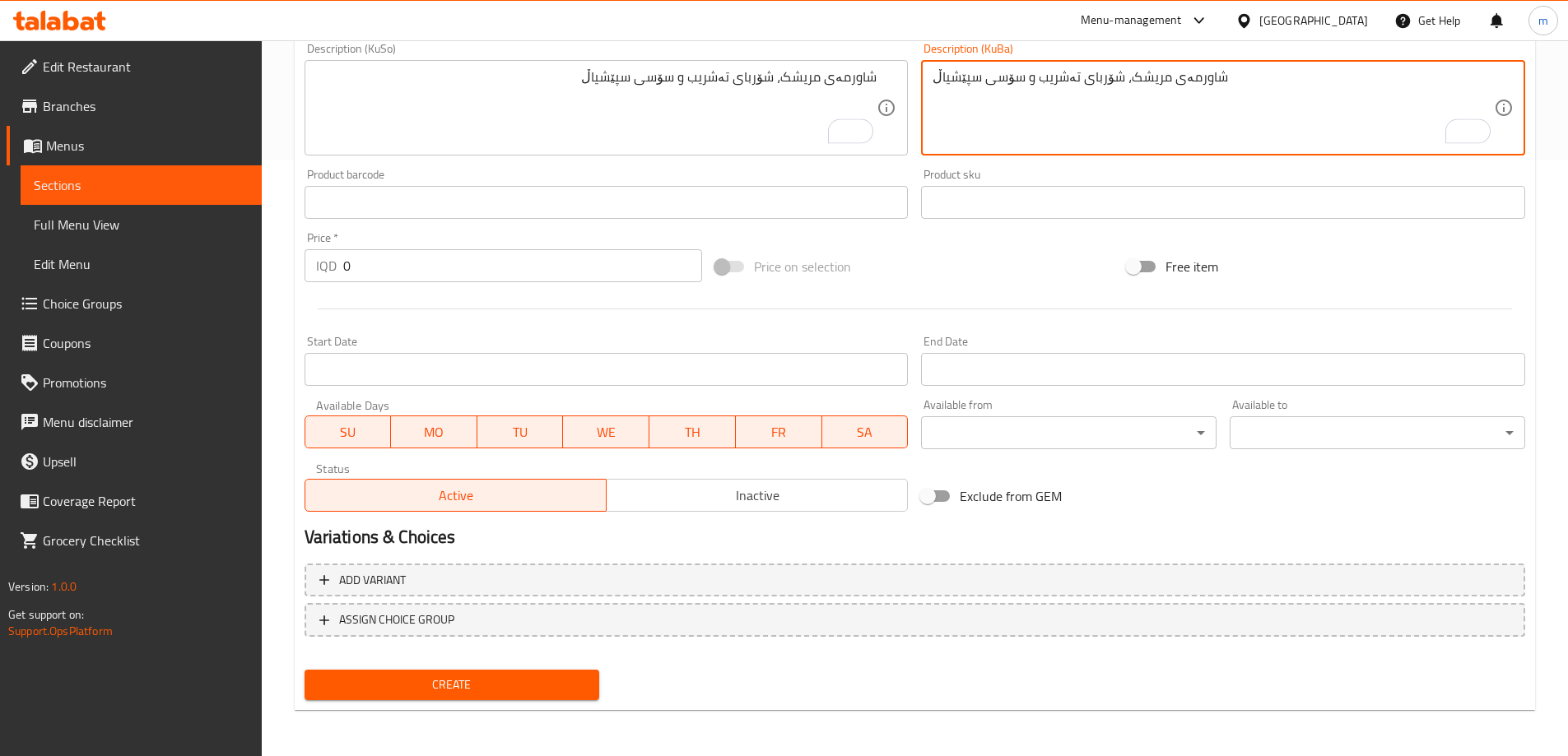
type textarea "شاورمەی مریشک، شۆربای تەشریب و سۆسی سپێشیاڵ"
click at [805, 756] on div "Home / Restaurants management / Menus / Sections / item / create Shawerma secti…" at bounding box center [914, 100] width 1306 height 1312
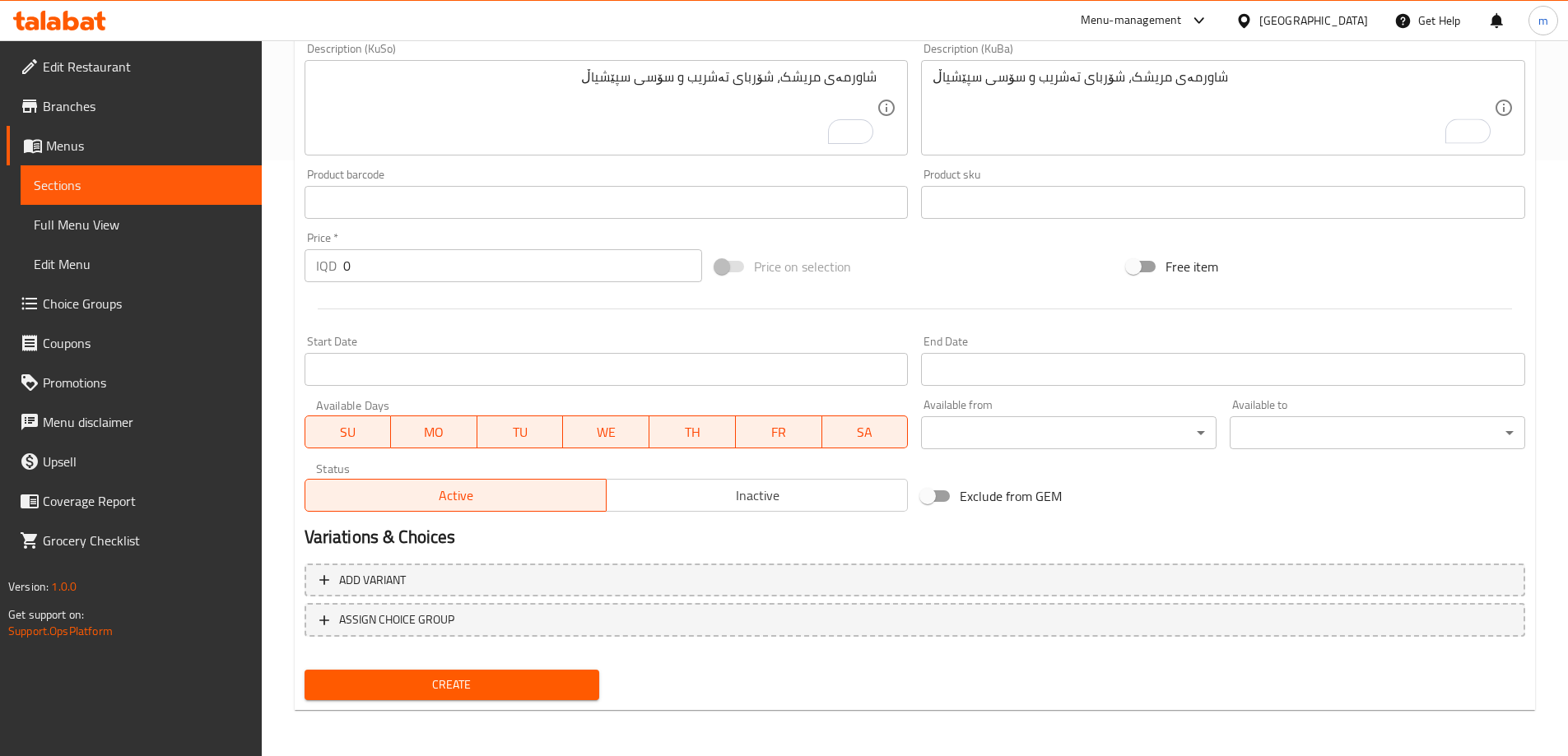
drag, startPoint x: 372, startPoint y: 263, endPoint x: 321, endPoint y: 260, distance: 51.1
click at [326, 260] on div "IQD 0 Price *" at bounding box center [504, 265] width 399 height 33
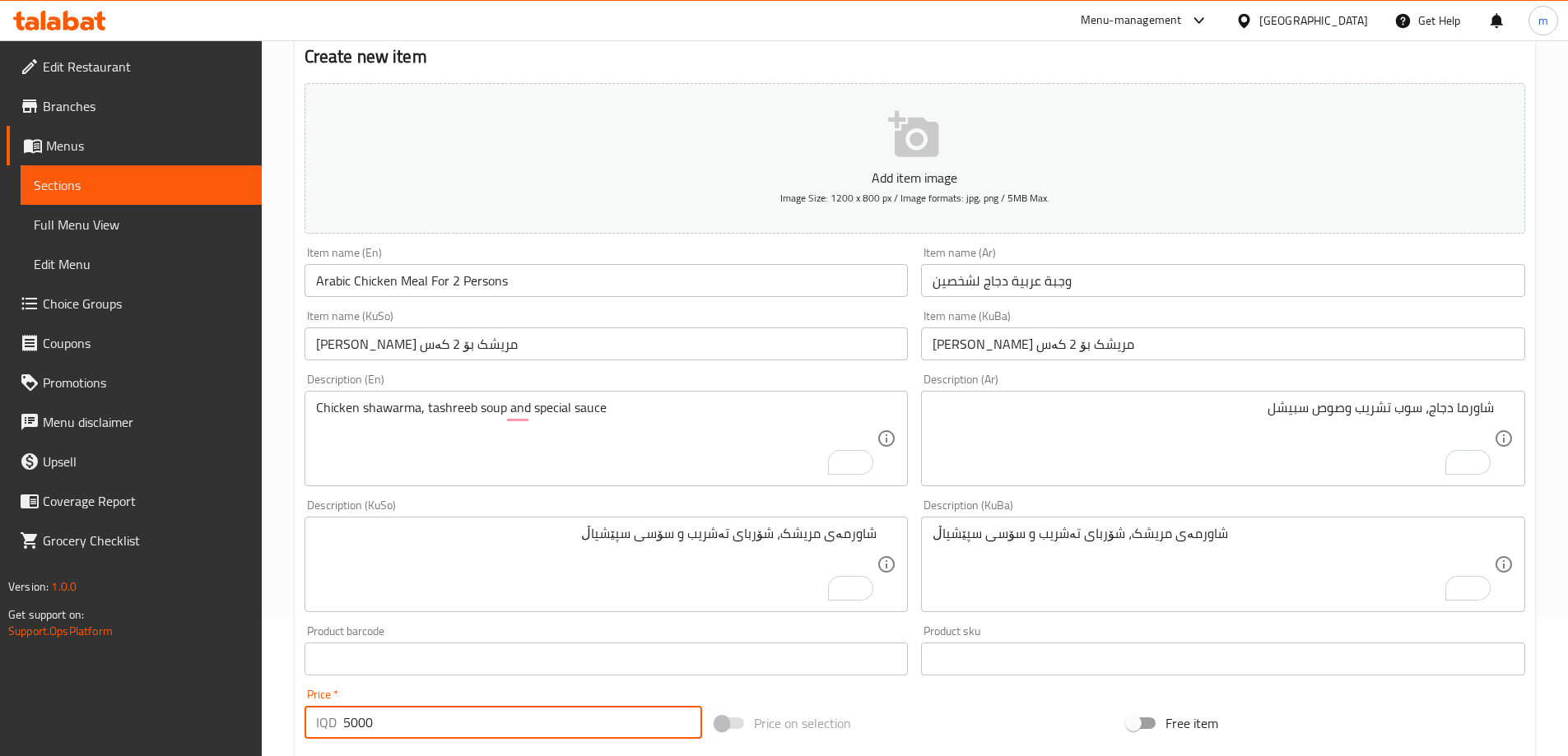
scroll to position [131, 0]
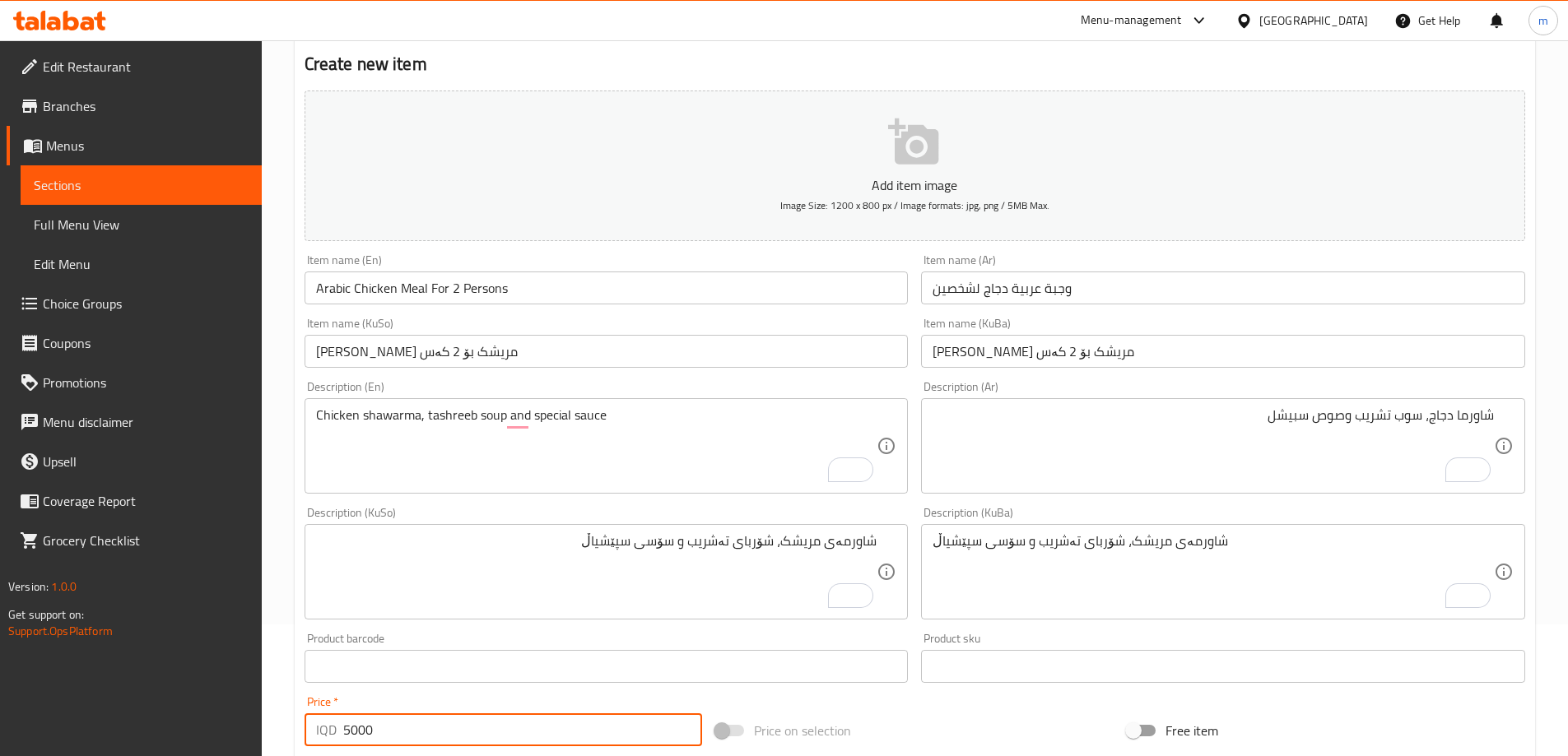
type input "5000"
click at [1004, 348] on input "[PERSON_NAME] مریشک بۆ 2 کەس" at bounding box center [1223, 351] width 604 height 33
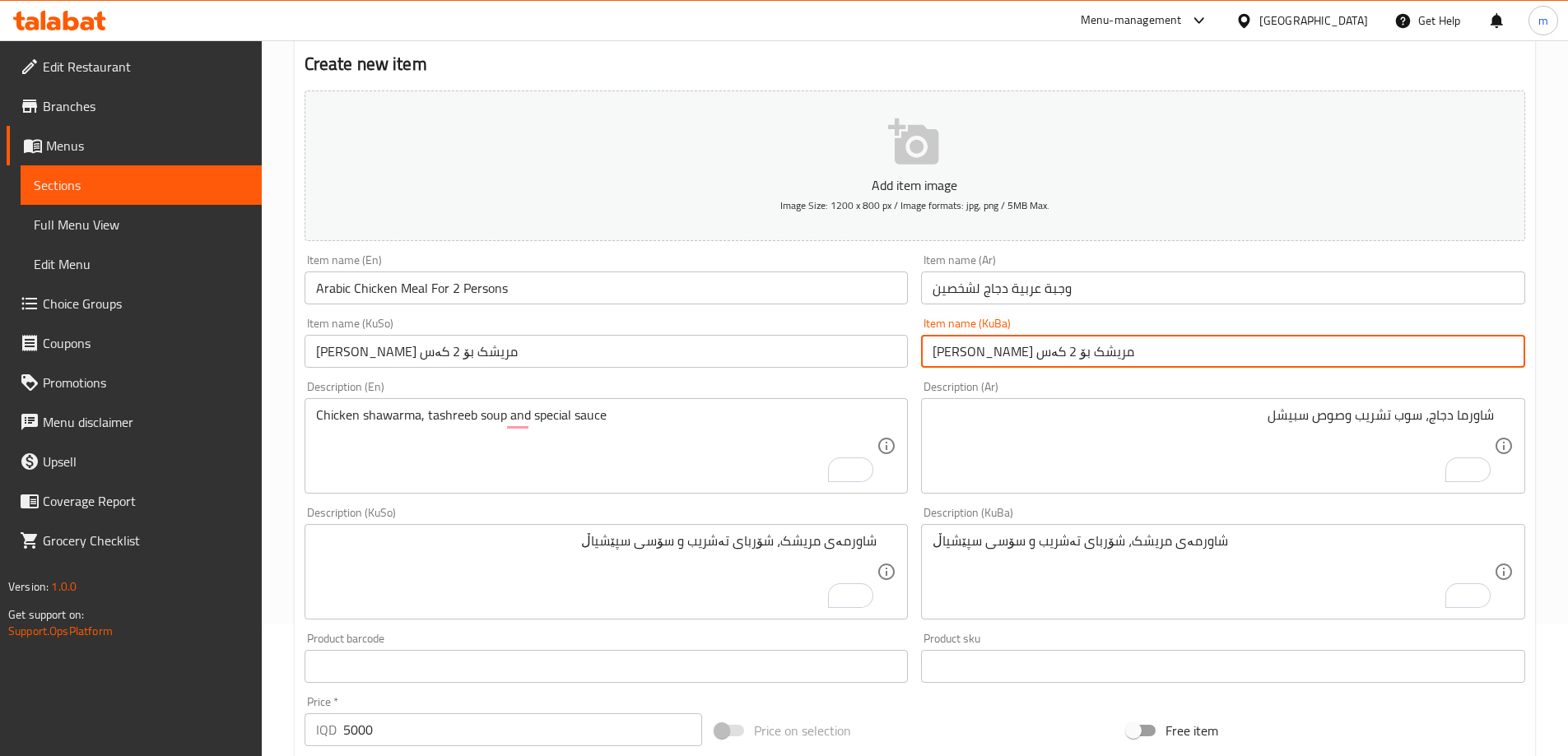
click at [1004, 348] on input "[PERSON_NAME] مریشک بۆ 2 کەس" at bounding box center [1223, 351] width 604 height 33
click at [416, 284] on input "Arabic Chicken Meal For 2 Persons" at bounding box center [606, 288] width 604 height 33
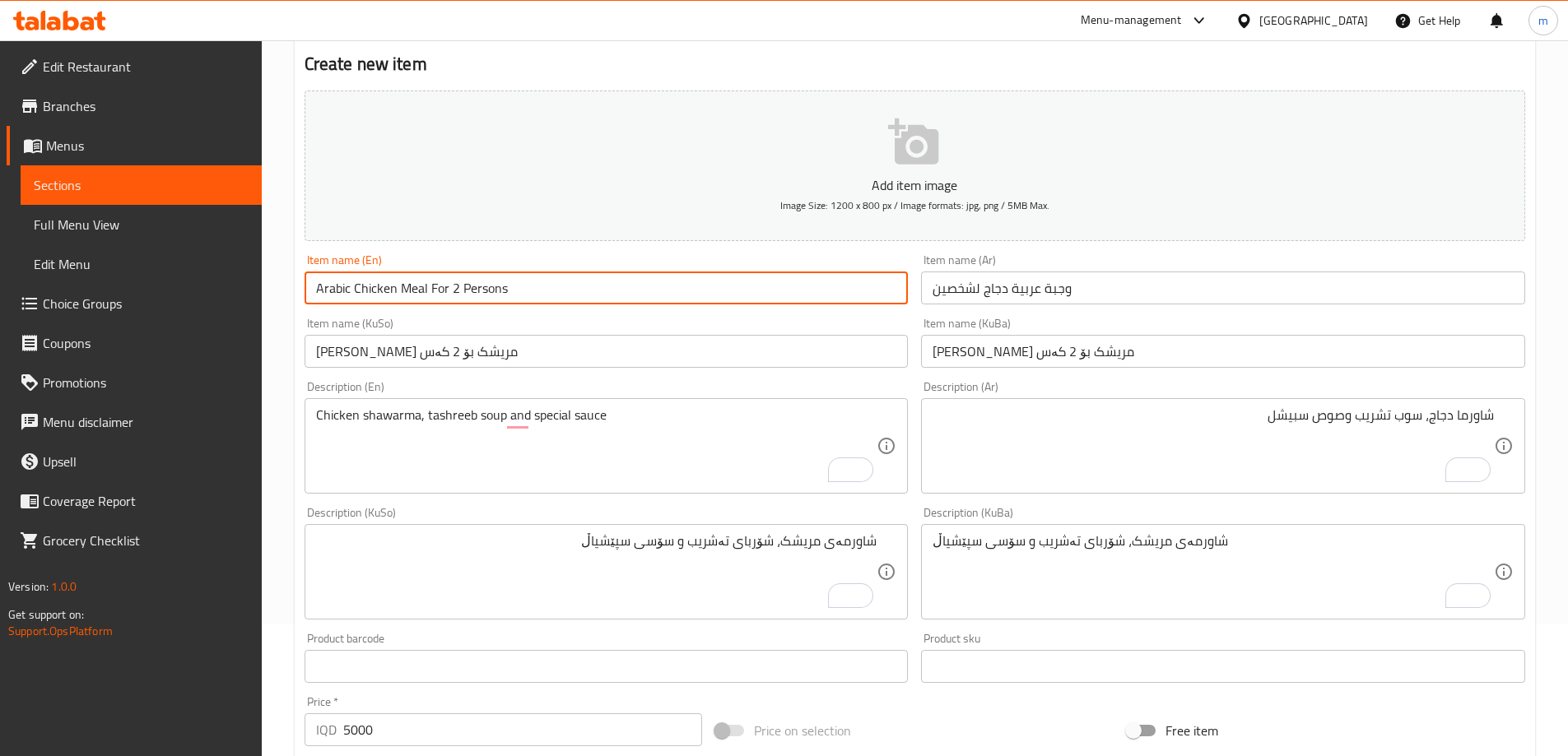
click at [416, 284] on input "Arabic Chicken Meal For 2 Persons" at bounding box center [606, 288] width 604 height 33
click at [948, 281] on input "وجبة عربية دجاج لشخصين" at bounding box center [1223, 288] width 604 height 33
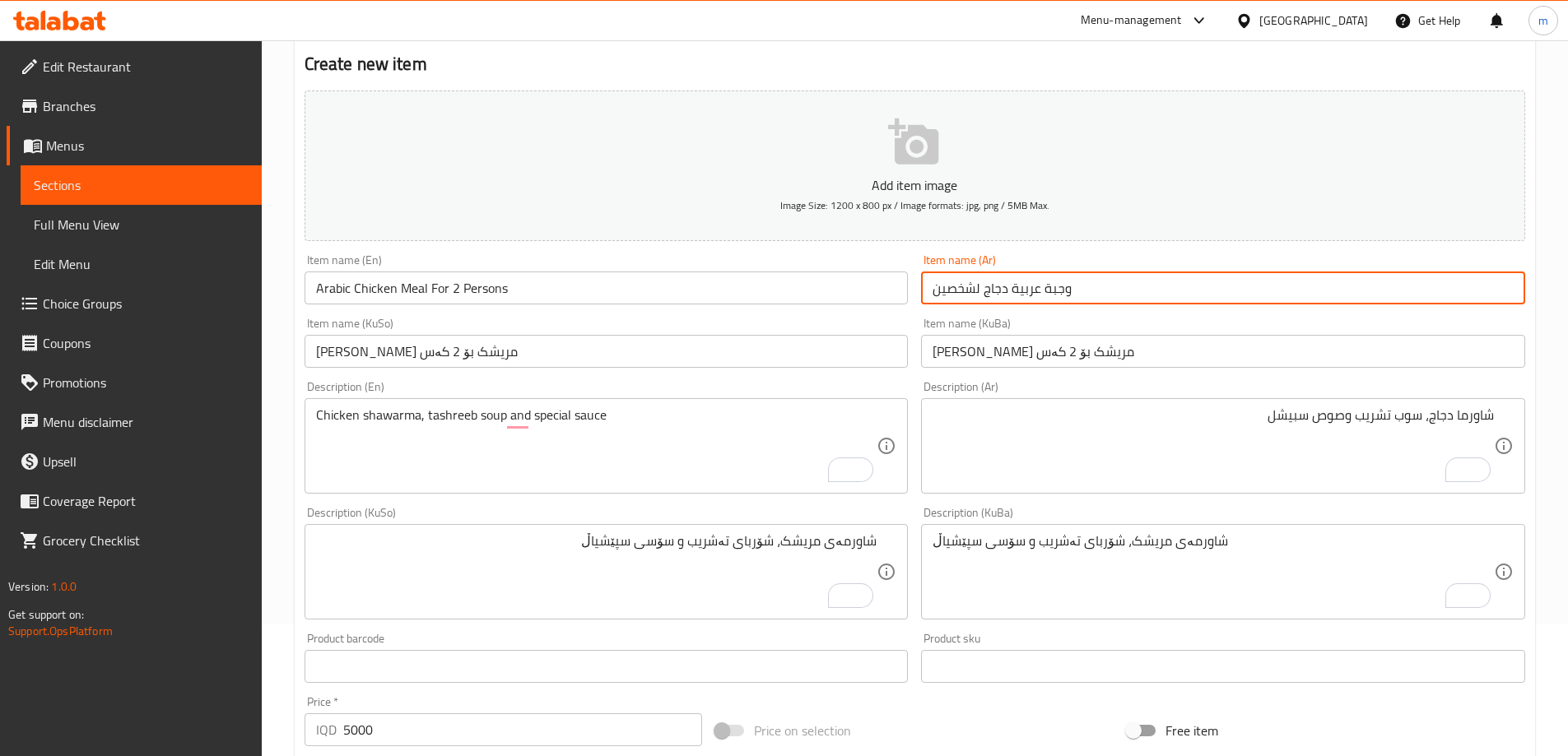
click at [948, 281] on input "وجبة عربية دجاج لشخصين" at bounding box center [1223, 288] width 604 height 33
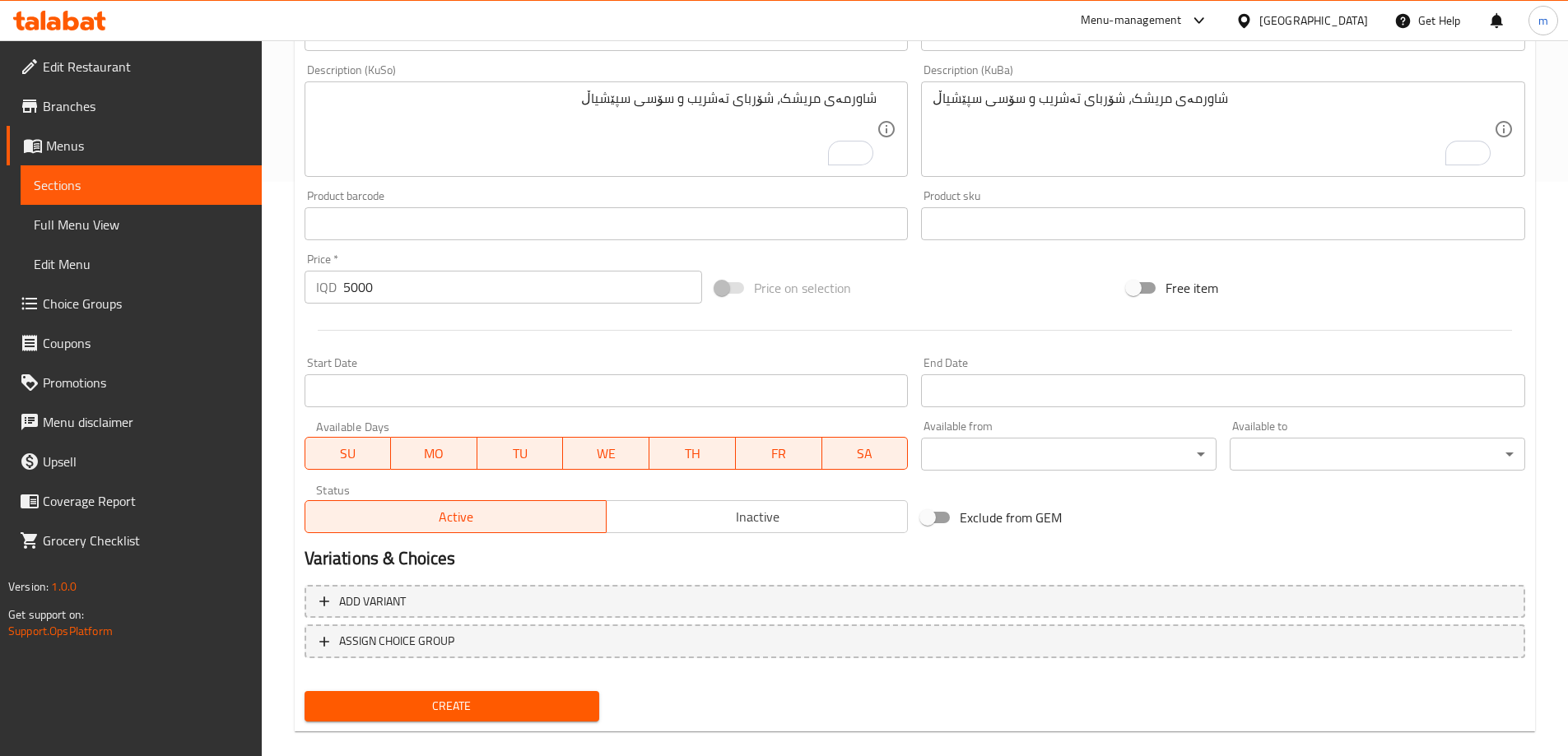
scroll to position [596, 0]
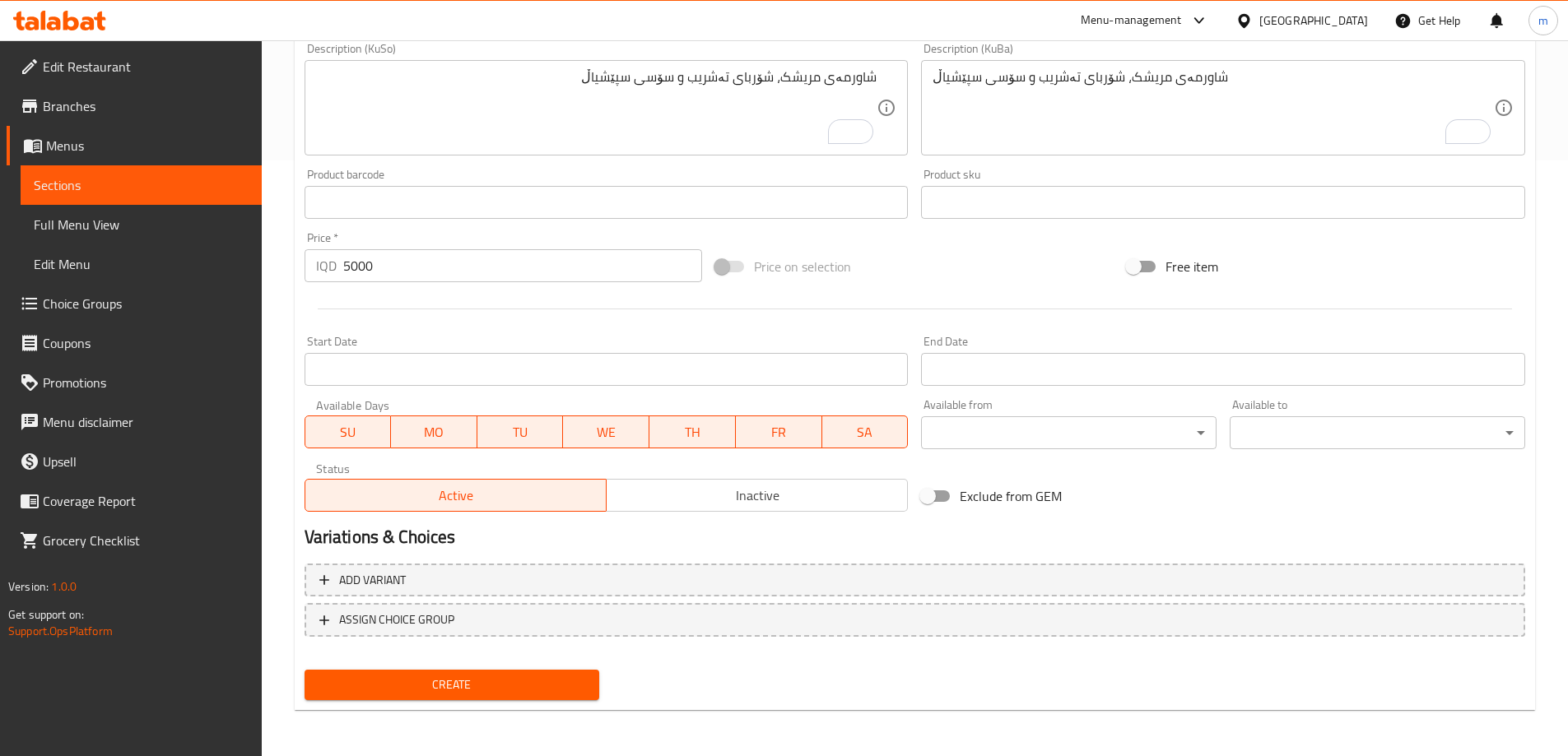
click at [567, 680] on span "Create" at bounding box center [452, 685] width 269 height 20
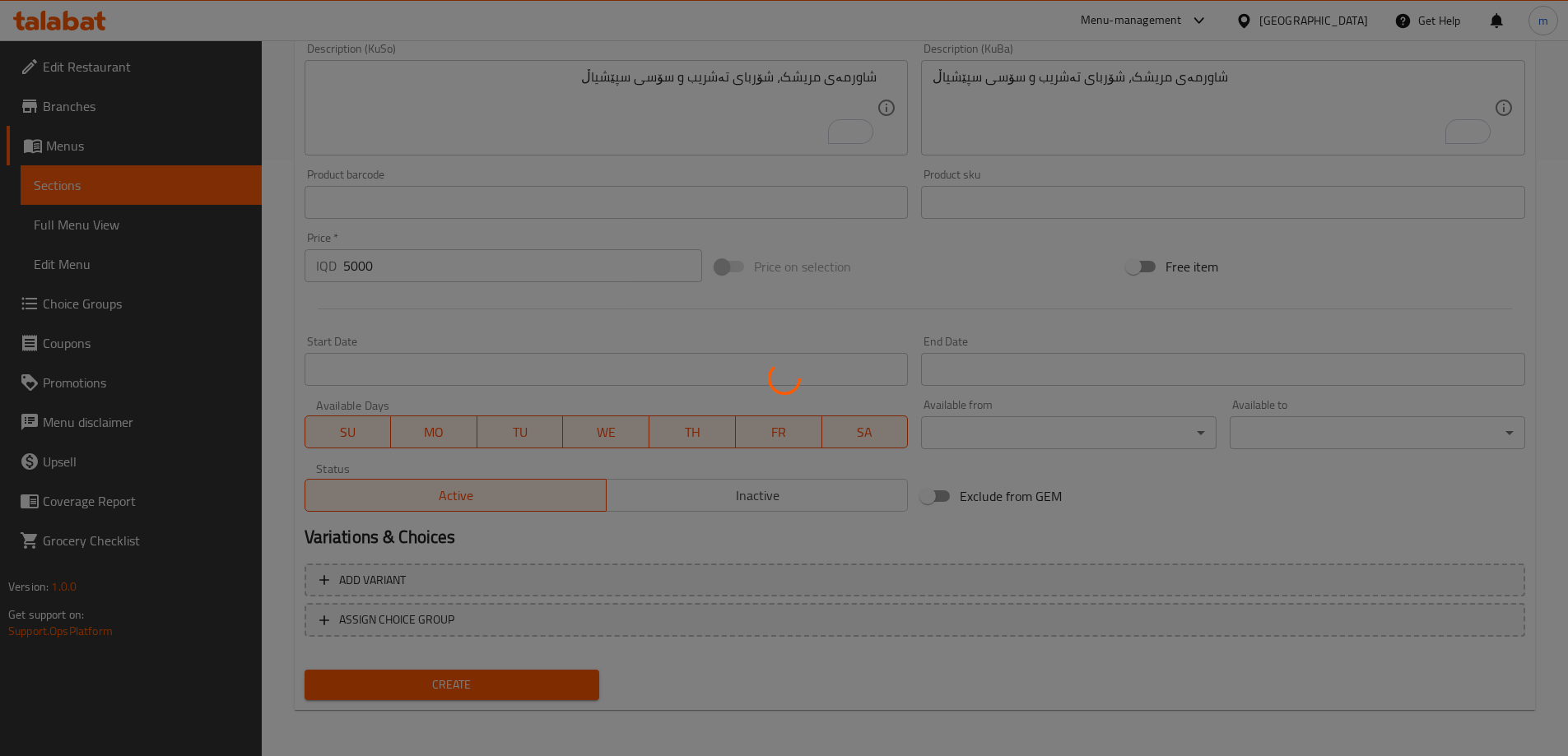
type input "0"
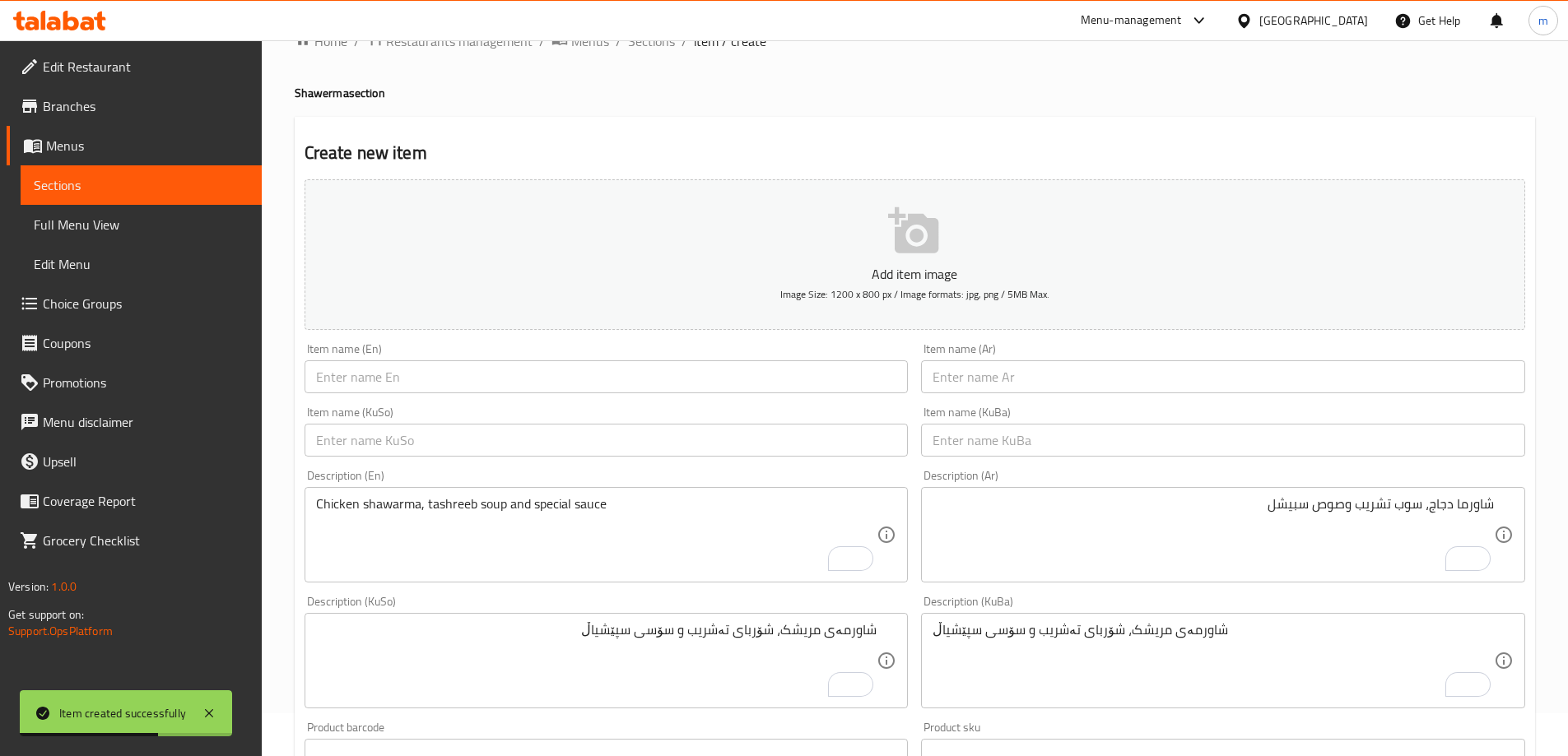
scroll to position [0, 0]
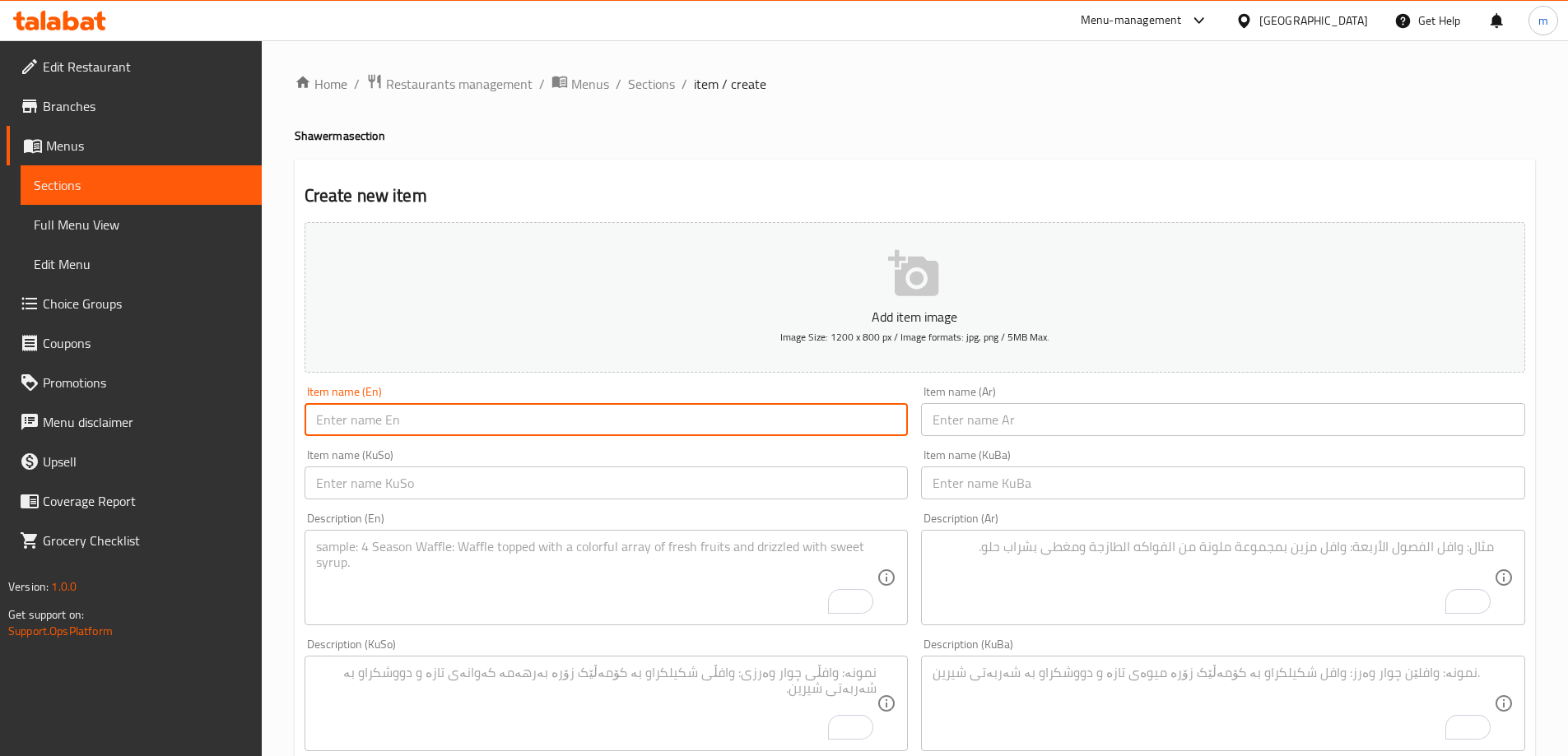
type input "[PERSON_NAME] مریشک بۆ 2 کەس"
click at [456, 424] on input "Arabic Chicken Meal For 2 Persons" at bounding box center [606, 419] width 604 height 33
type input "Arabic Chicken Meal For 5 Persons"
click at [1175, 417] on input "text" at bounding box center [1223, 419] width 604 height 33
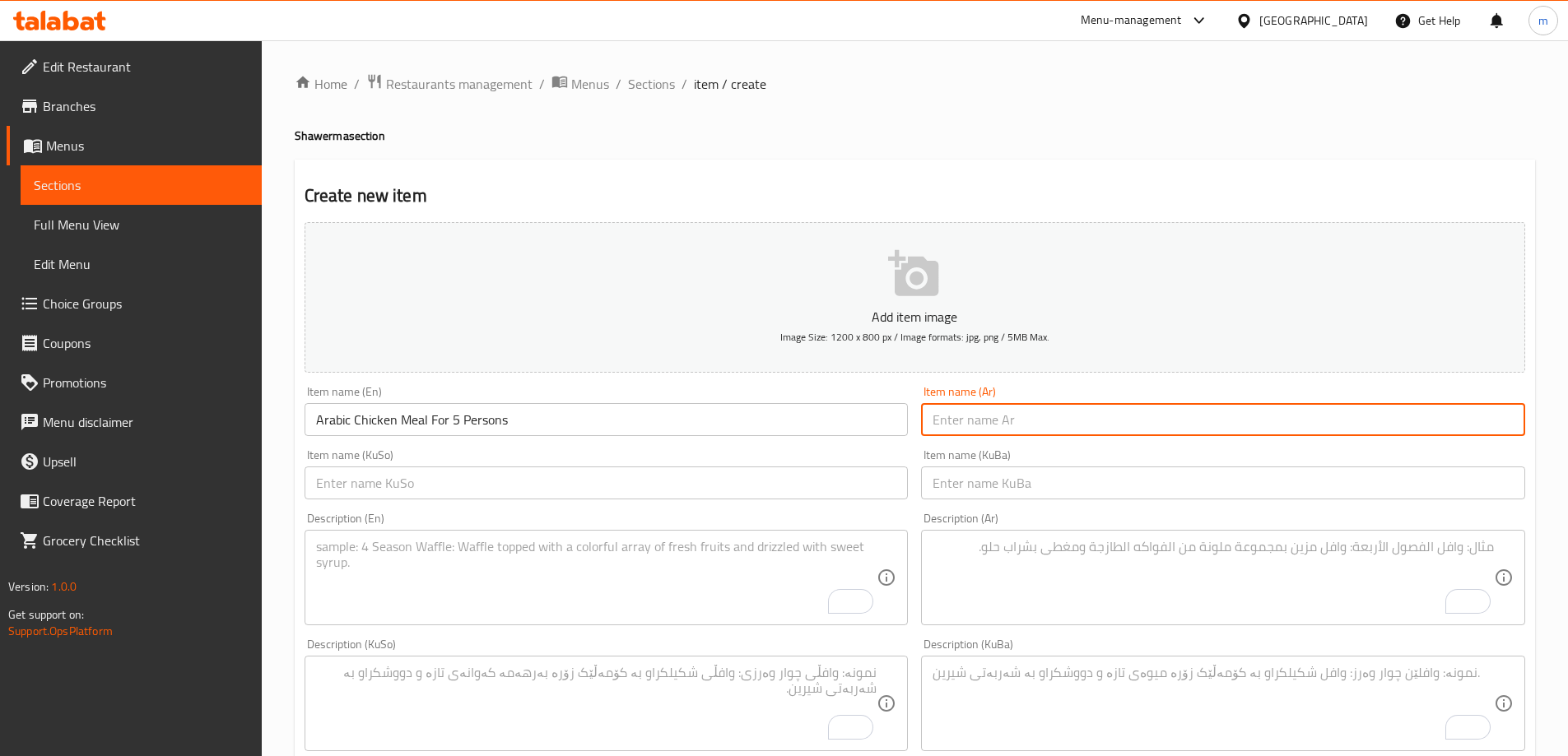
paste input "وجبة عربية دجاج لشخصين"
drag, startPoint x: 978, startPoint y: 421, endPoint x: 828, endPoint y: 408, distance: 150.6
click at [828, 408] on div "Add item image Image Size: 1200 x 800 px / Image formats: jpg, png / 5MB Max. I…" at bounding box center [914, 665] width 1234 height 898
type input "وجبة عربية دجاج تكفي 5 اشخاص"
click at [887, 486] on input "text" at bounding box center [606, 482] width 604 height 33
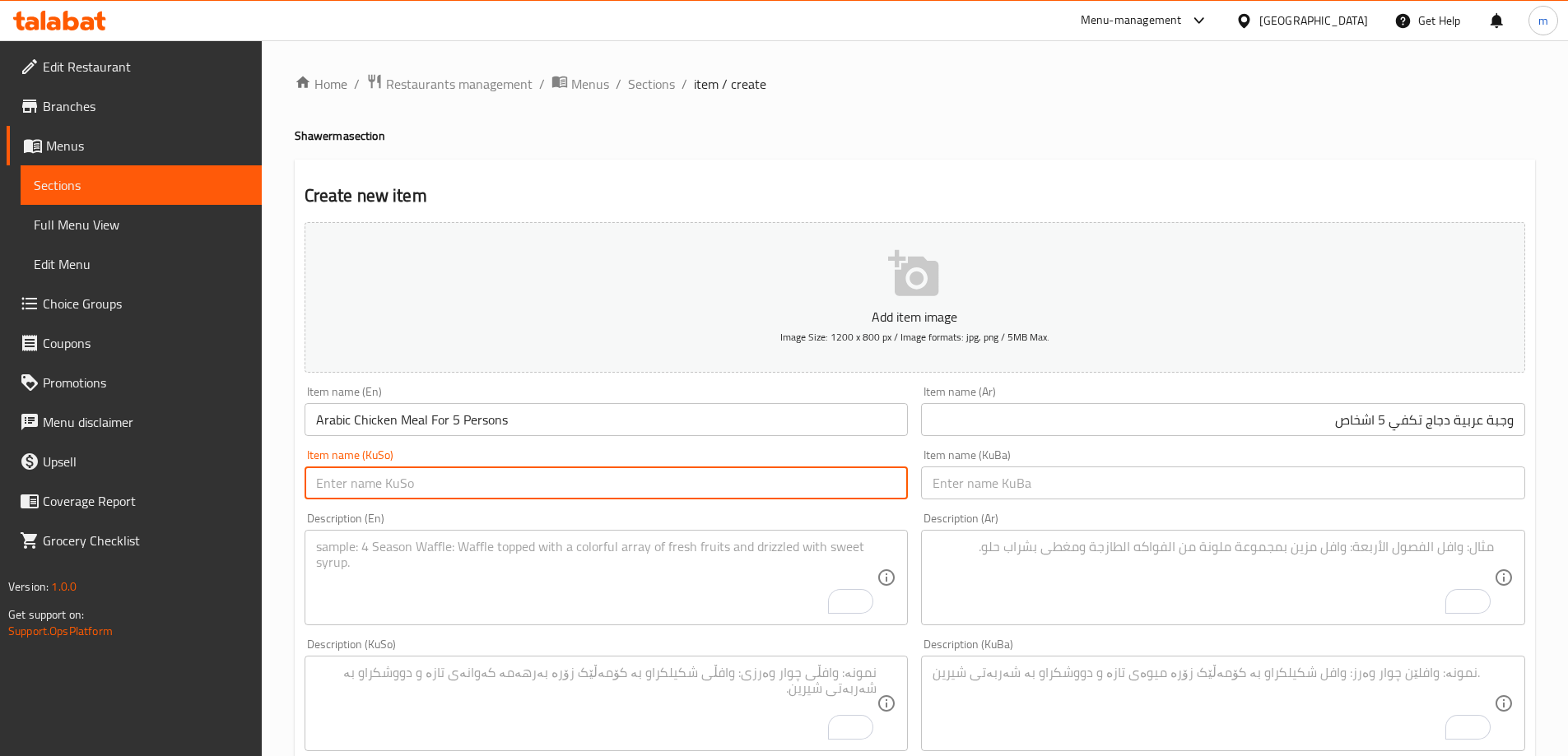
paste input "[PERSON_NAME] مریشک بۆ 2 کەس"
click at [354, 487] on input "[PERSON_NAME] مریشک بۆ 2 کەس" at bounding box center [606, 482] width 604 height 33
click at [358, 487] on input "[PERSON_NAME] مریشک بۆ 5 کەس" at bounding box center [606, 482] width 604 height 33
click at [387, 493] on input "[PERSON_NAME] مریشک بۆ 5 کەس" at bounding box center [606, 482] width 604 height 33
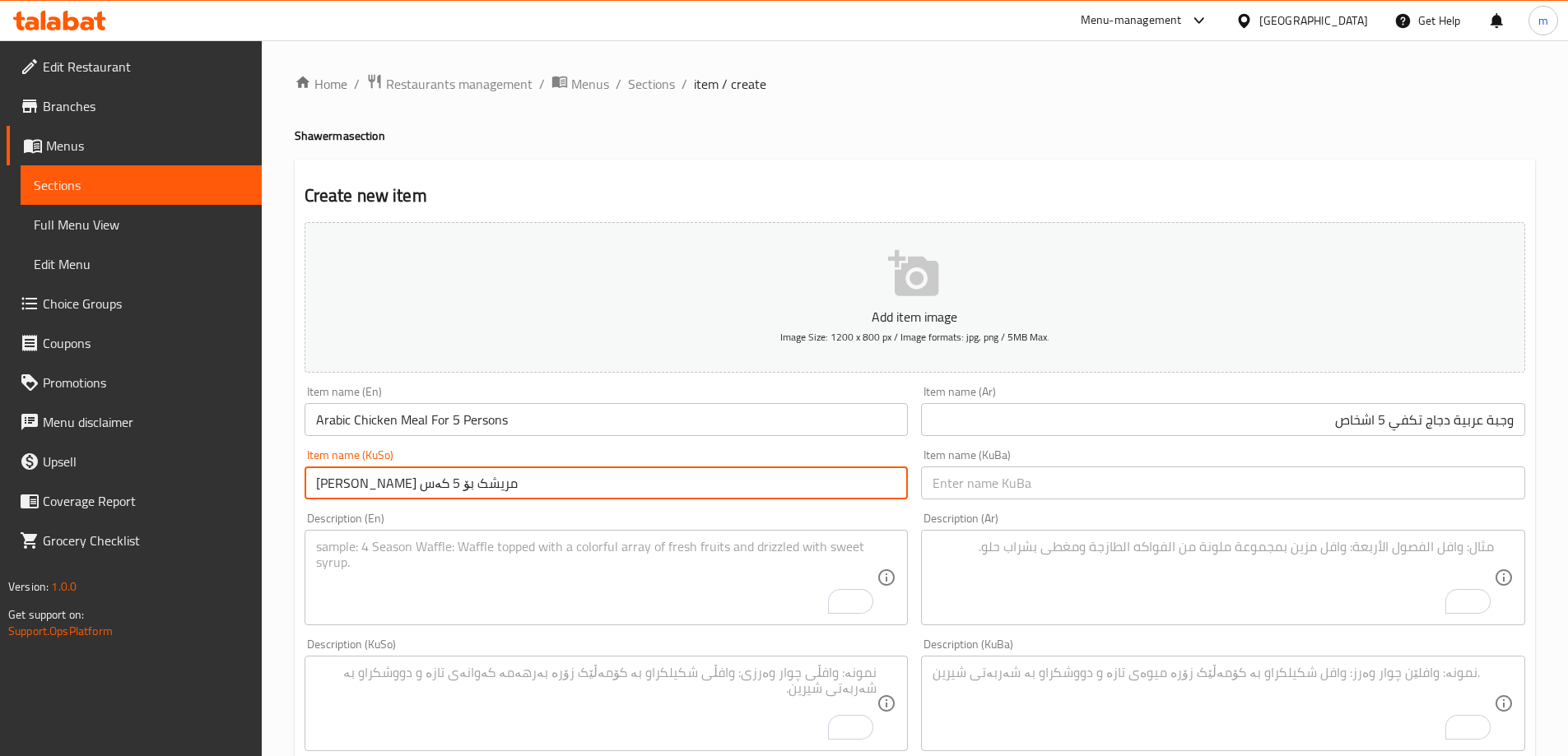
click at [387, 493] on input "[PERSON_NAME] مریشک بۆ 5 کەس" at bounding box center [606, 482] width 604 height 33
type input "[PERSON_NAME] مریشک بۆ 5 کەس"
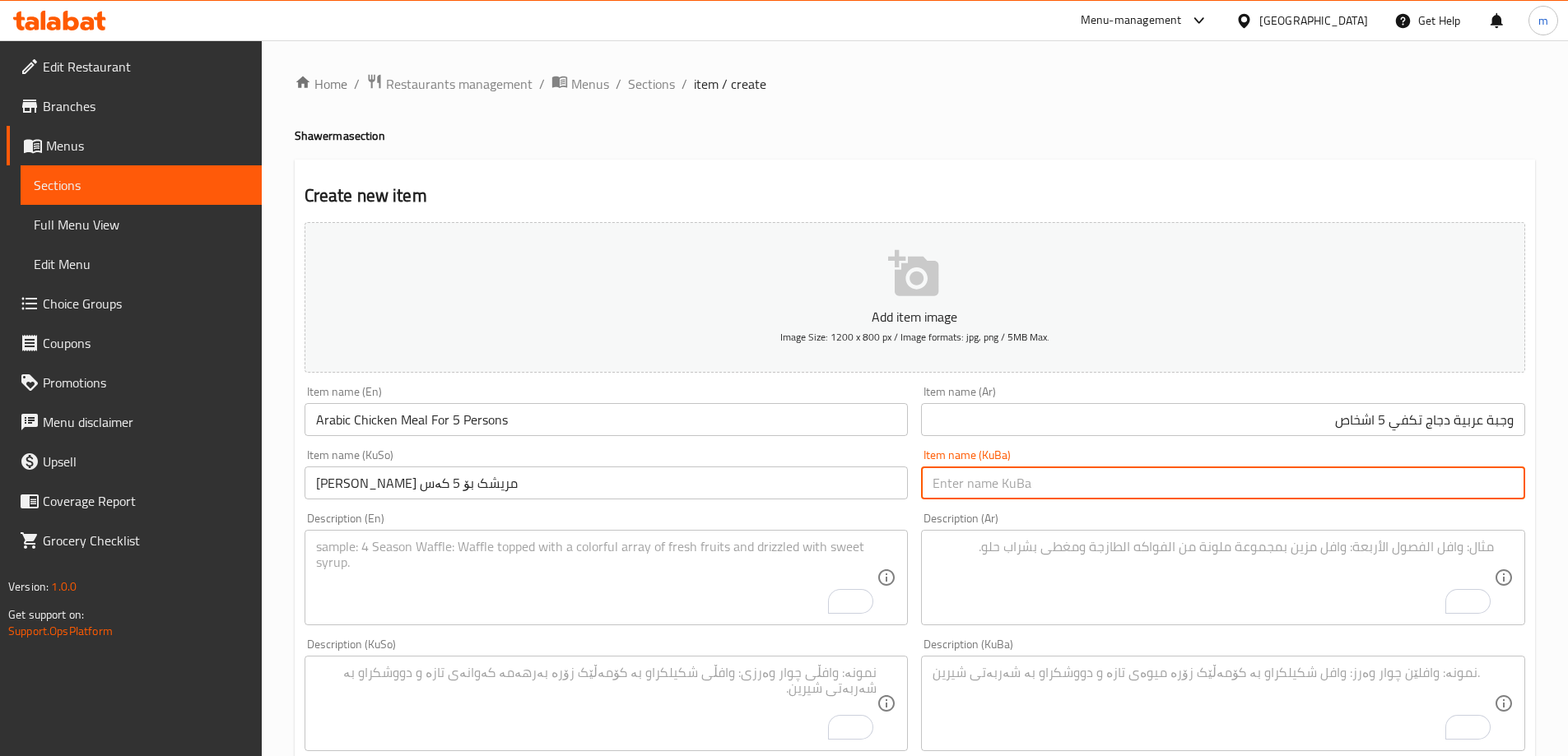
click at [966, 499] on input "text" at bounding box center [1223, 482] width 604 height 33
paste input "[PERSON_NAME] مریشک بۆ 5 کەس"
type input "[PERSON_NAME] مریشک بۆ 5 کەس"
drag, startPoint x: 1071, startPoint y: 451, endPoint x: 1242, endPoint y: 443, distance: 171.2
click at [1072, 451] on div "Item name (KuBa) ژەمی عەرەبی مریشک بۆ 5 کەس Item name (KuBa)" at bounding box center [1223, 475] width 604 height 50
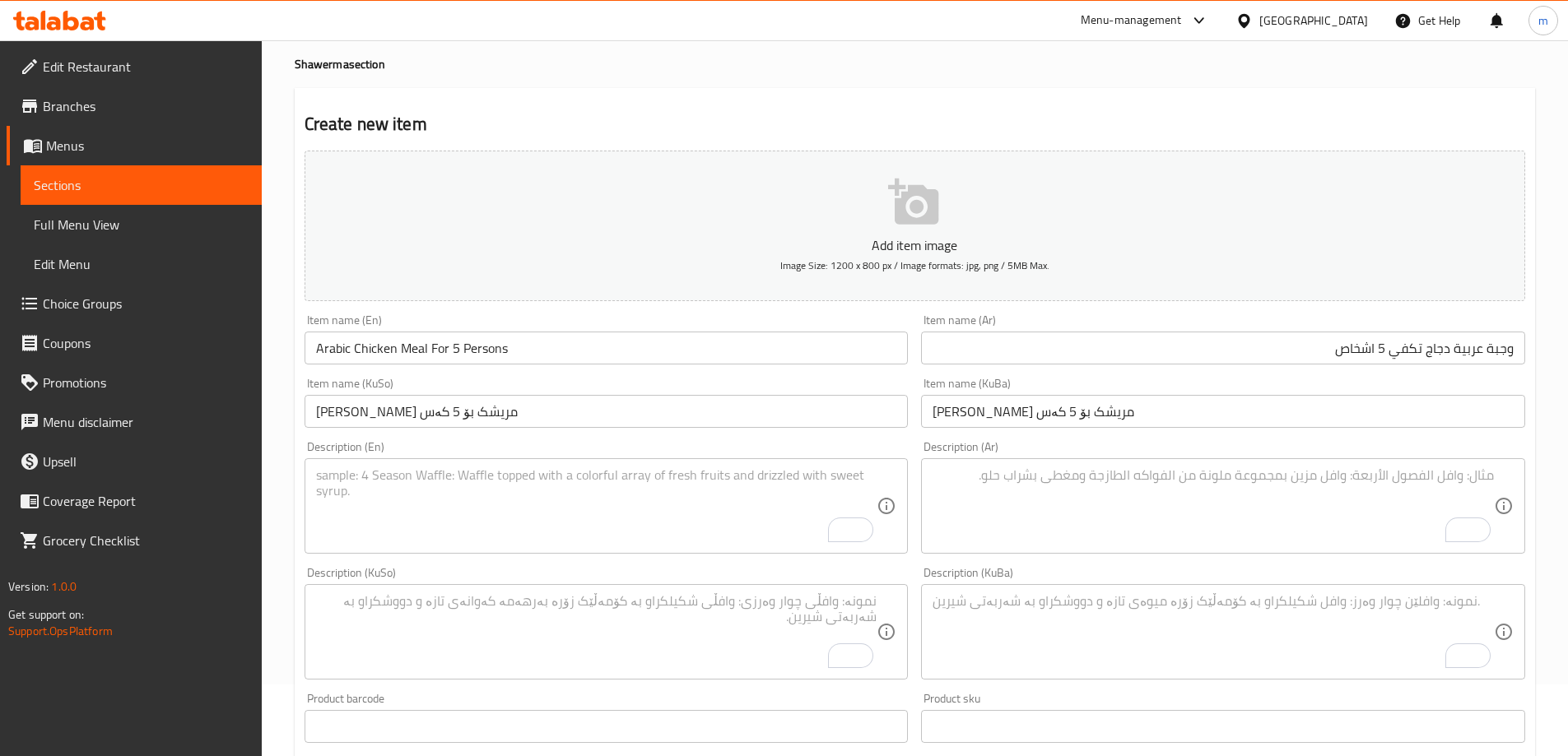
scroll to position [83, 0]
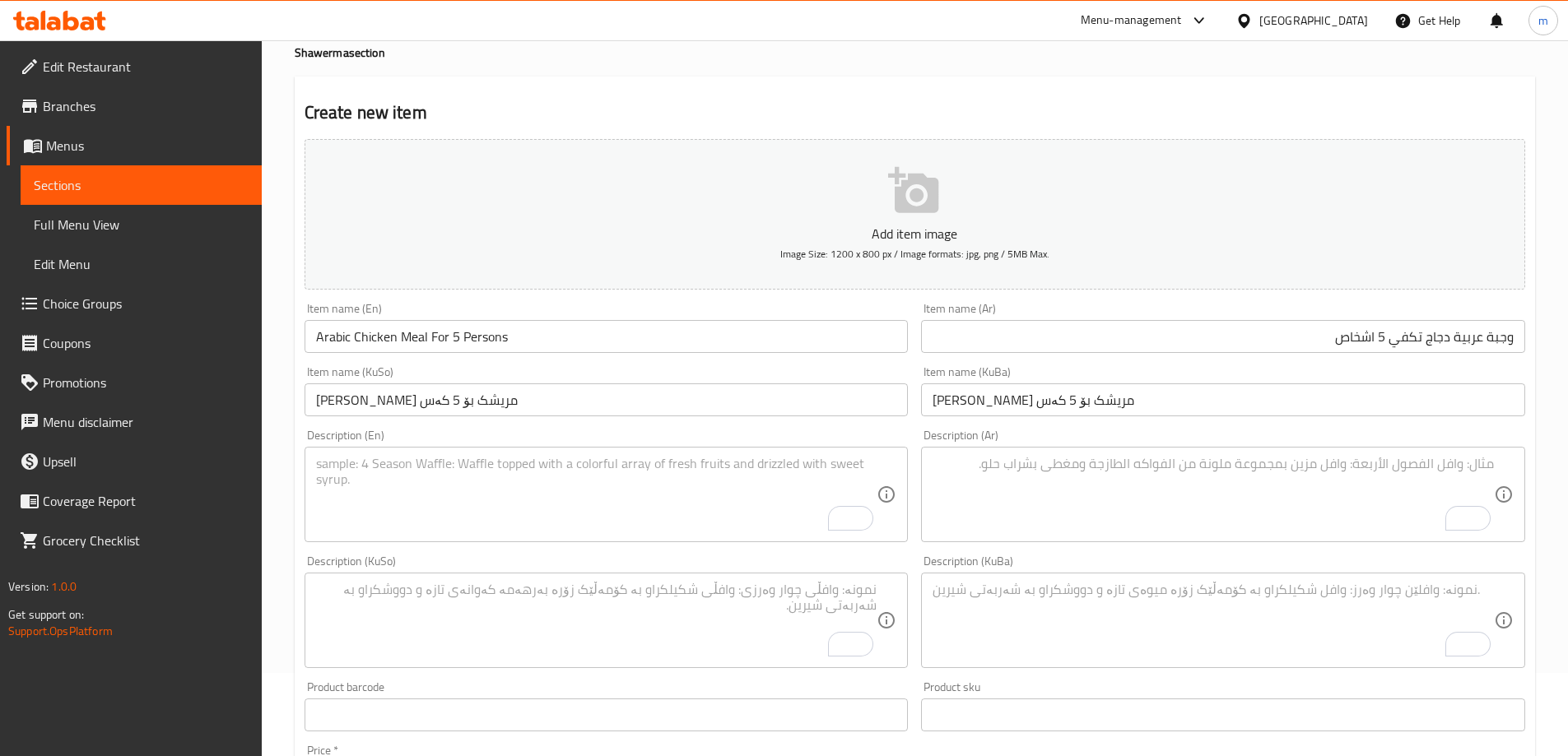
click at [696, 486] on textarea "To enrich screen reader interactions, please activate Accessibility in Grammarl…" at bounding box center [596, 495] width 561 height 78
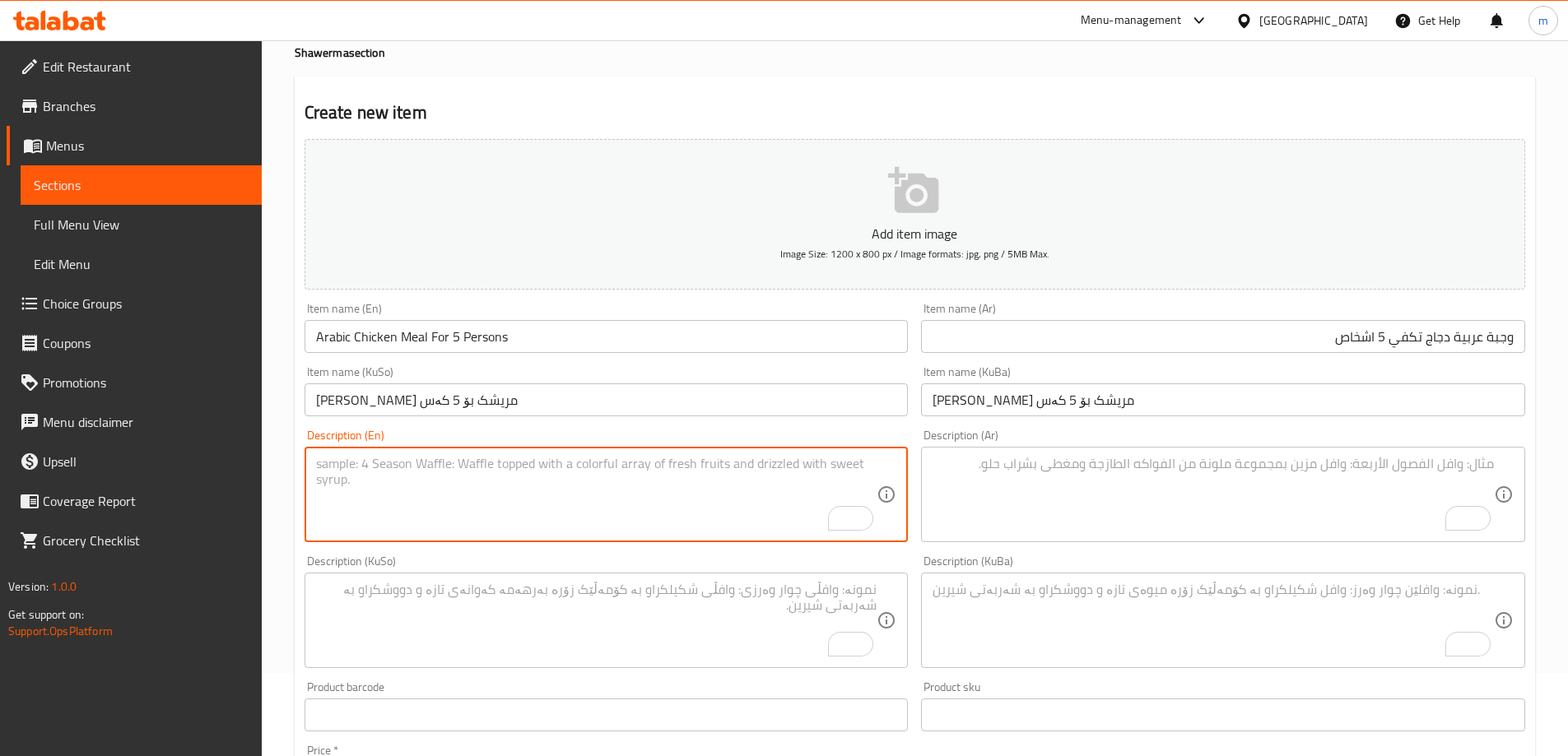
paste textarea "Chicken shawarma, tashreeb soup and special sauce"
type textarea "Chicken shawarma, tashreeb soup and special sauce"
click at [1060, 505] on textarea "To enrich screen reader interactions, please activate Accessibility in Grammarl…" at bounding box center [1213, 495] width 561 height 78
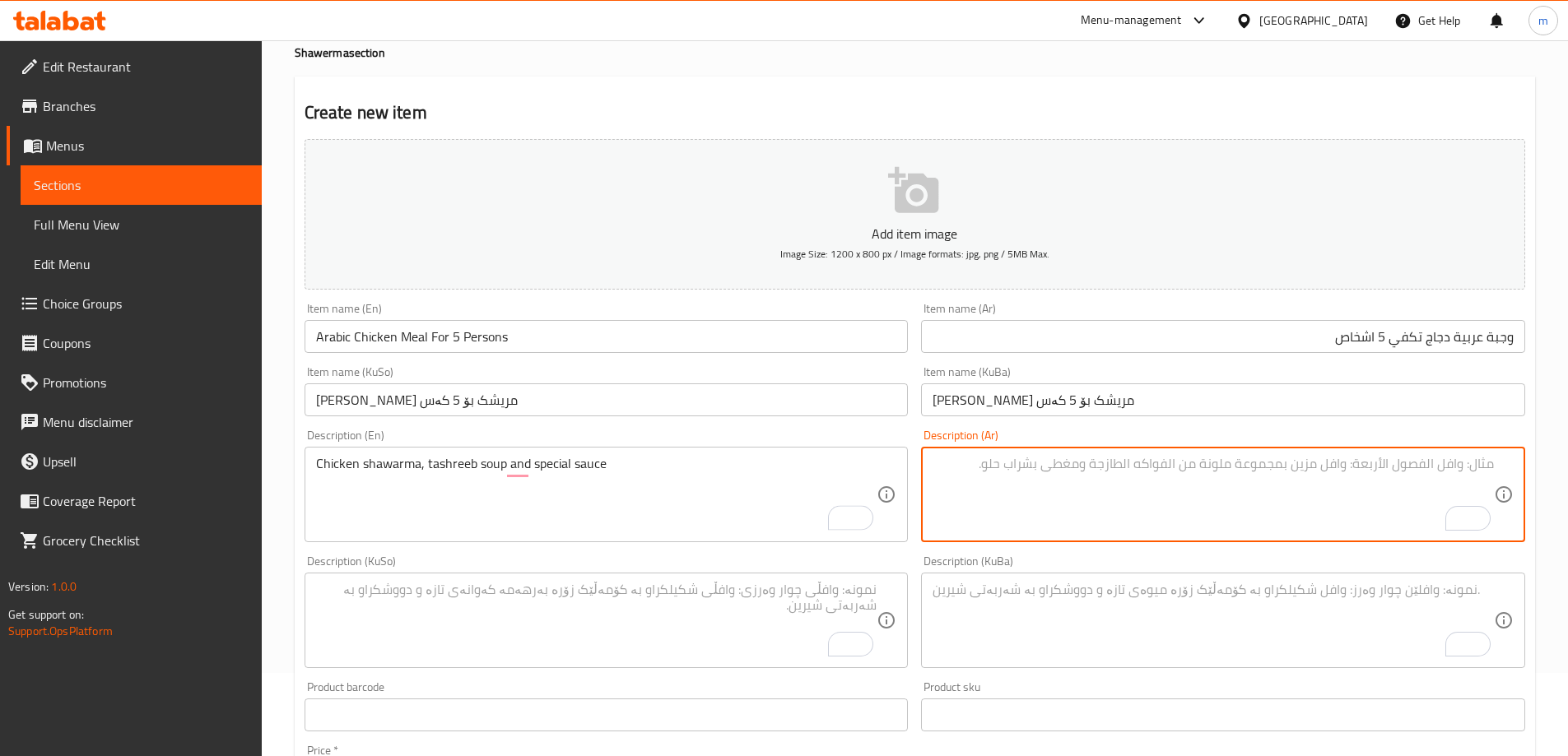
paste textarea "شاورما دجاج، سوب تشريب وصوص سبيشل"
type textarea "شاورما دجاج، سوب تشريب وصوص سبيشل"
click at [768, 656] on textarea "To enrich screen reader interactions, please activate Accessibility in Grammarl…" at bounding box center [596, 621] width 561 height 78
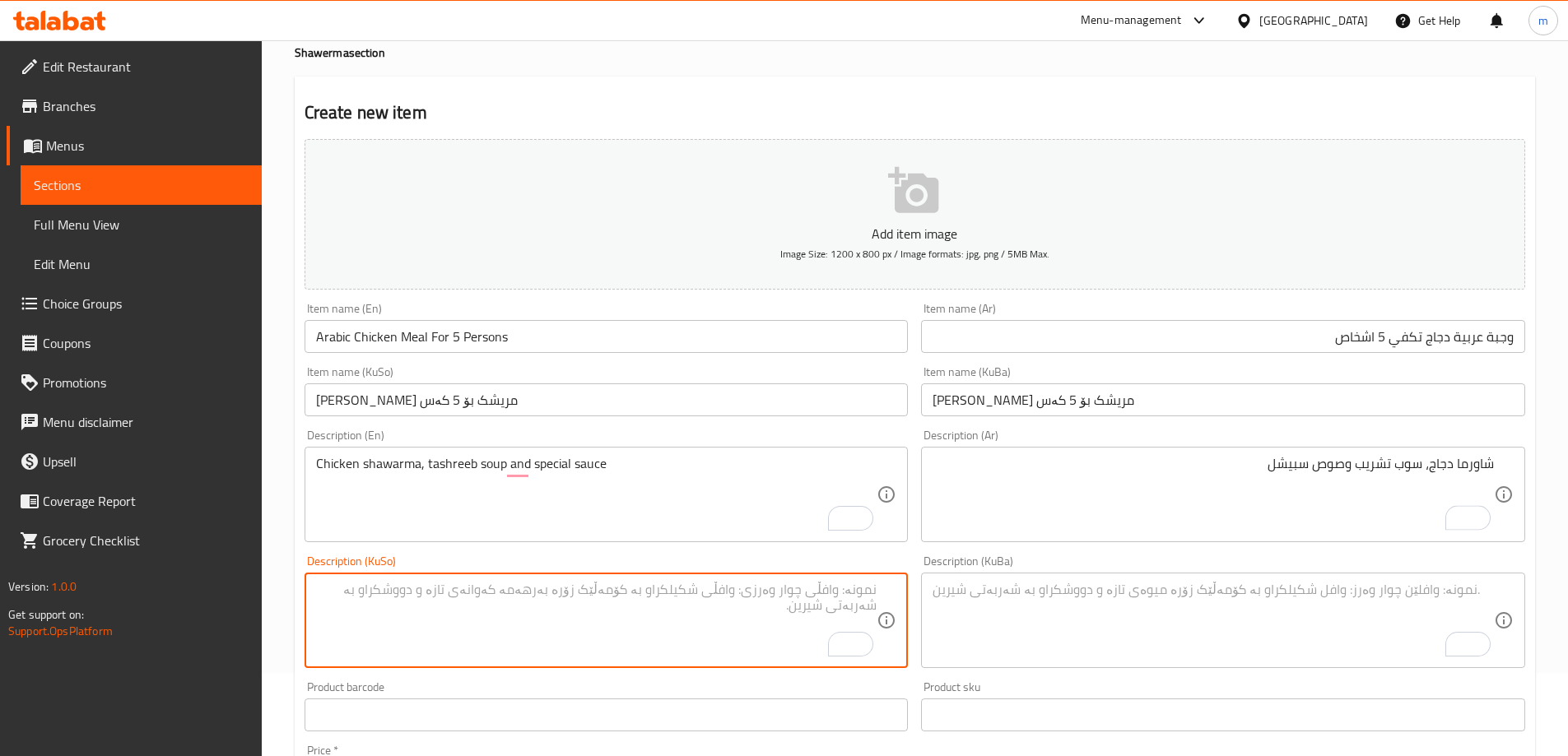
paste textarea "شاورمەی مریشک، شۆربای تەشریب و سۆسی سپێشیاڵ"
type textarea "شاورمەی مریشک، شۆربای تەشریب و سۆسی سپێشیاڵ"
click at [1067, 612] on textarea "To enrich screen reader interactions, please activate Accessibility in Grammarl…" at bounding box center [1213, 621] width 561 height 78
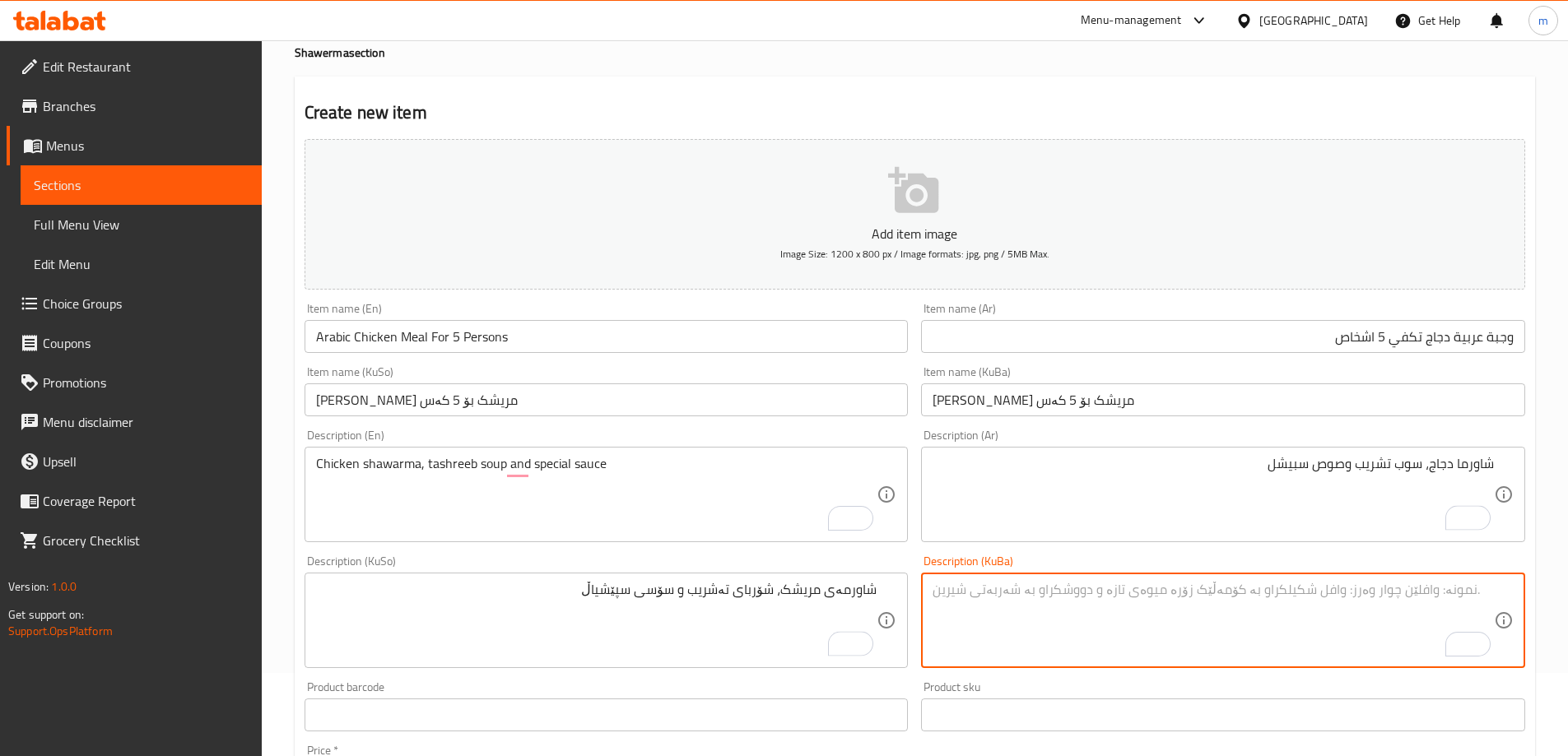
paste textarea "شاورمەی مریشک، شۆربای تەشریب و سۆسی سپێشیاڵ"
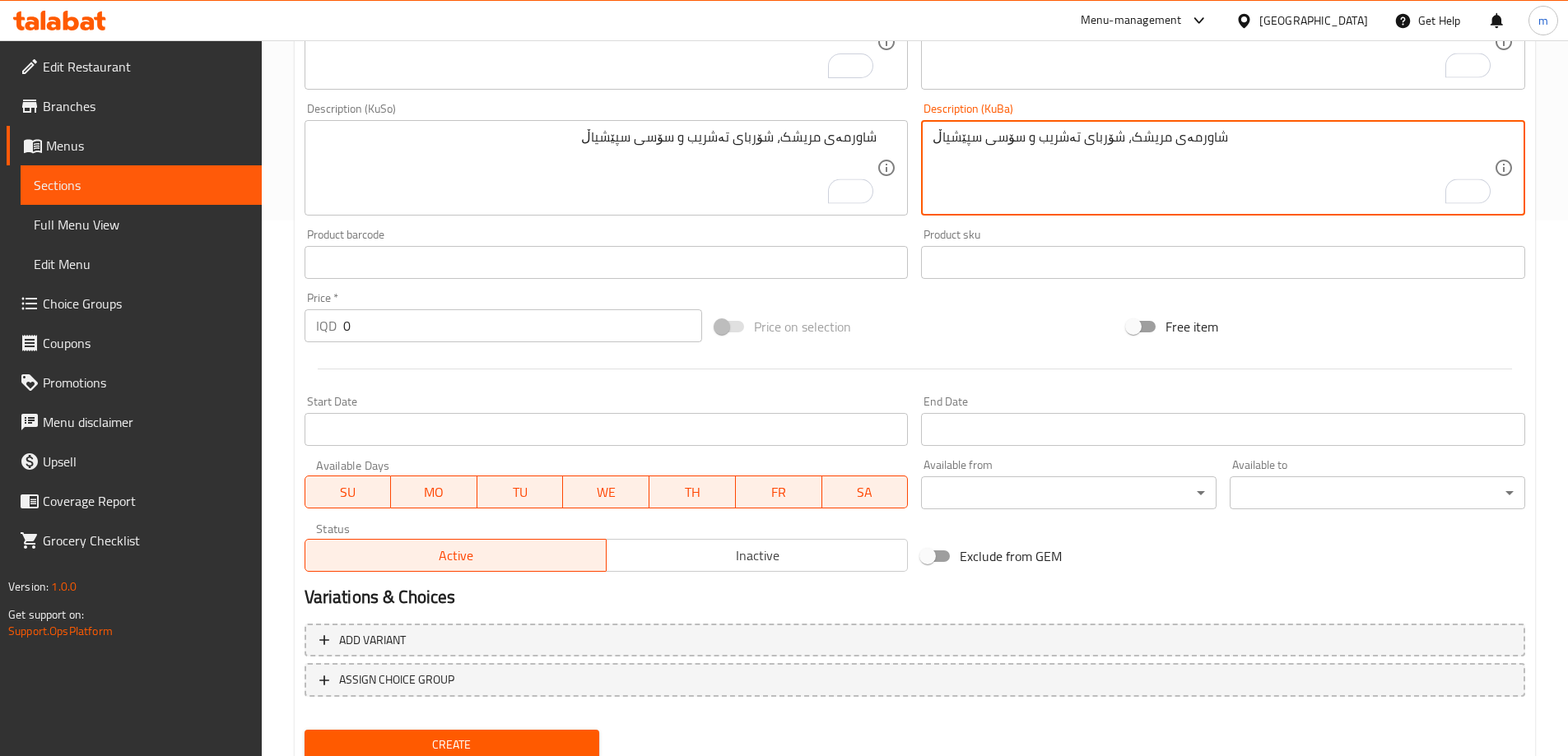
scroll to position [588, 0]
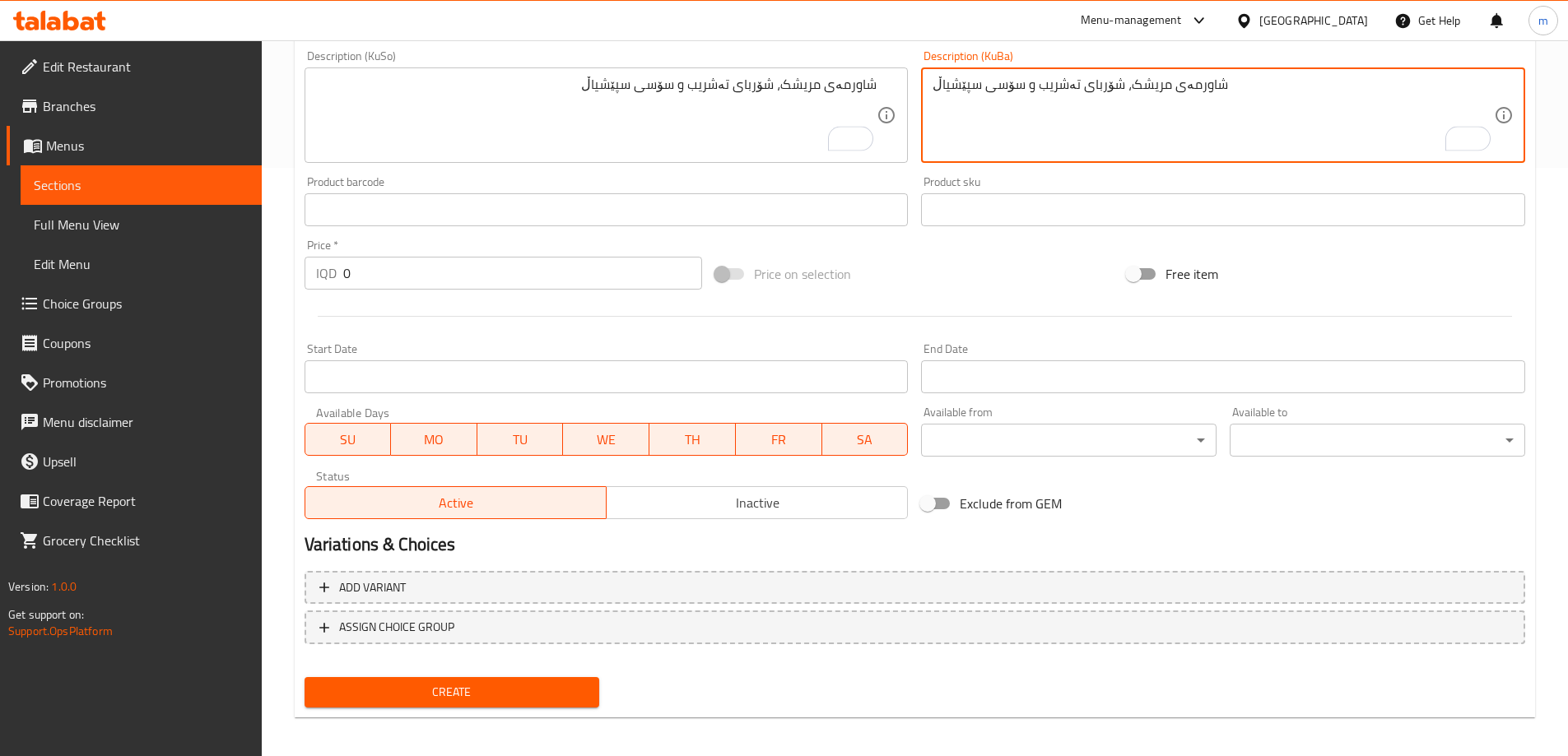
type textarea "شاورمەی مریشک، شۆربای تەشریب و سۆسی سپێشیاڵ"
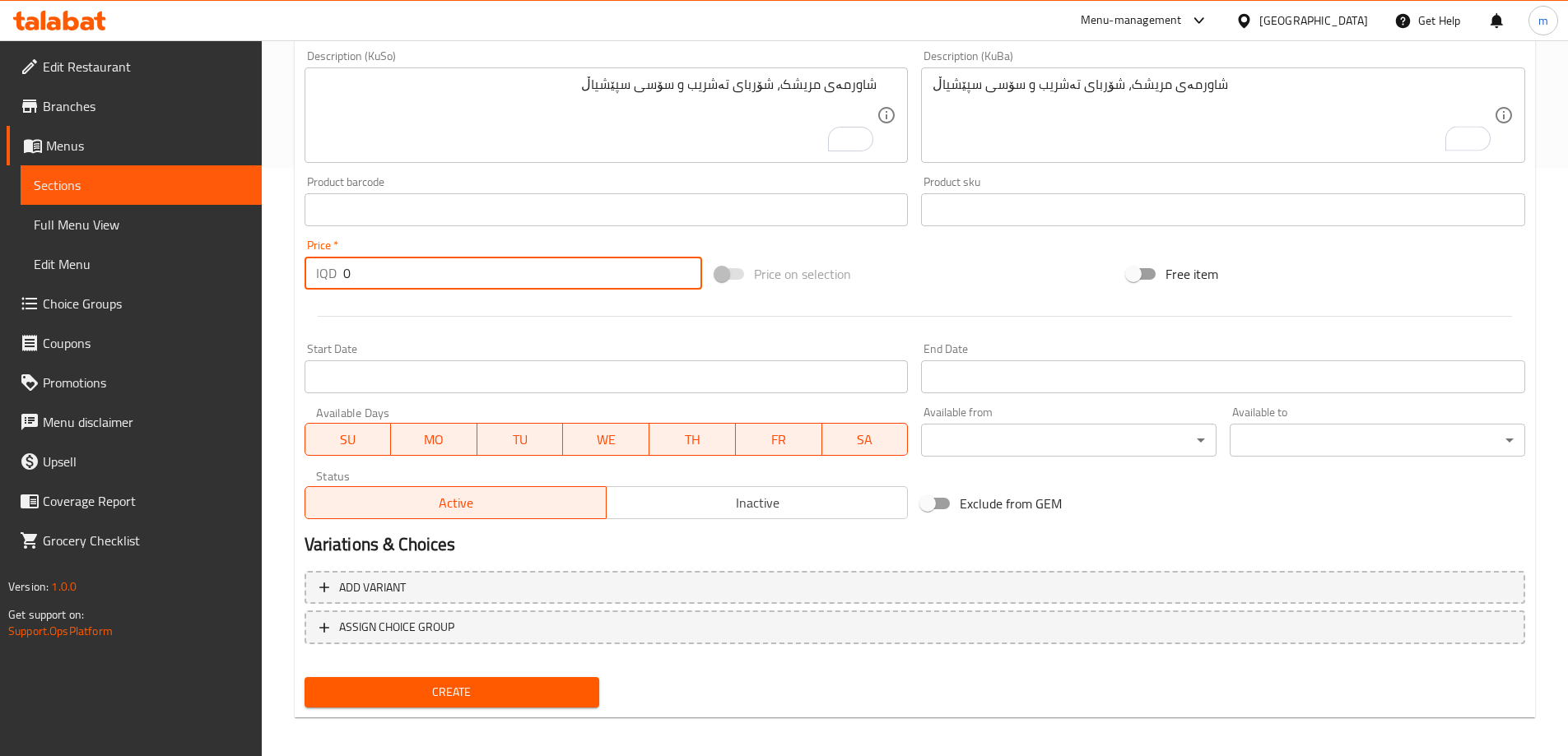
drag, startPoint x: 358, startPoint y: 273, endPoint x: 316, endPoint y: 273, distance: 42.0
click at [325, 273] on div "IQD 0 Price *" at bounding box center [504, 273] width 399 height 33
drag, startPoint x: 358, startPoint y: 274, endPoint x: 551, endPoint y: 268, distance: 193.1
click at [551, 268] on input "12000" at bounding box center [523, 273] width 359 height 33
type input "12000"
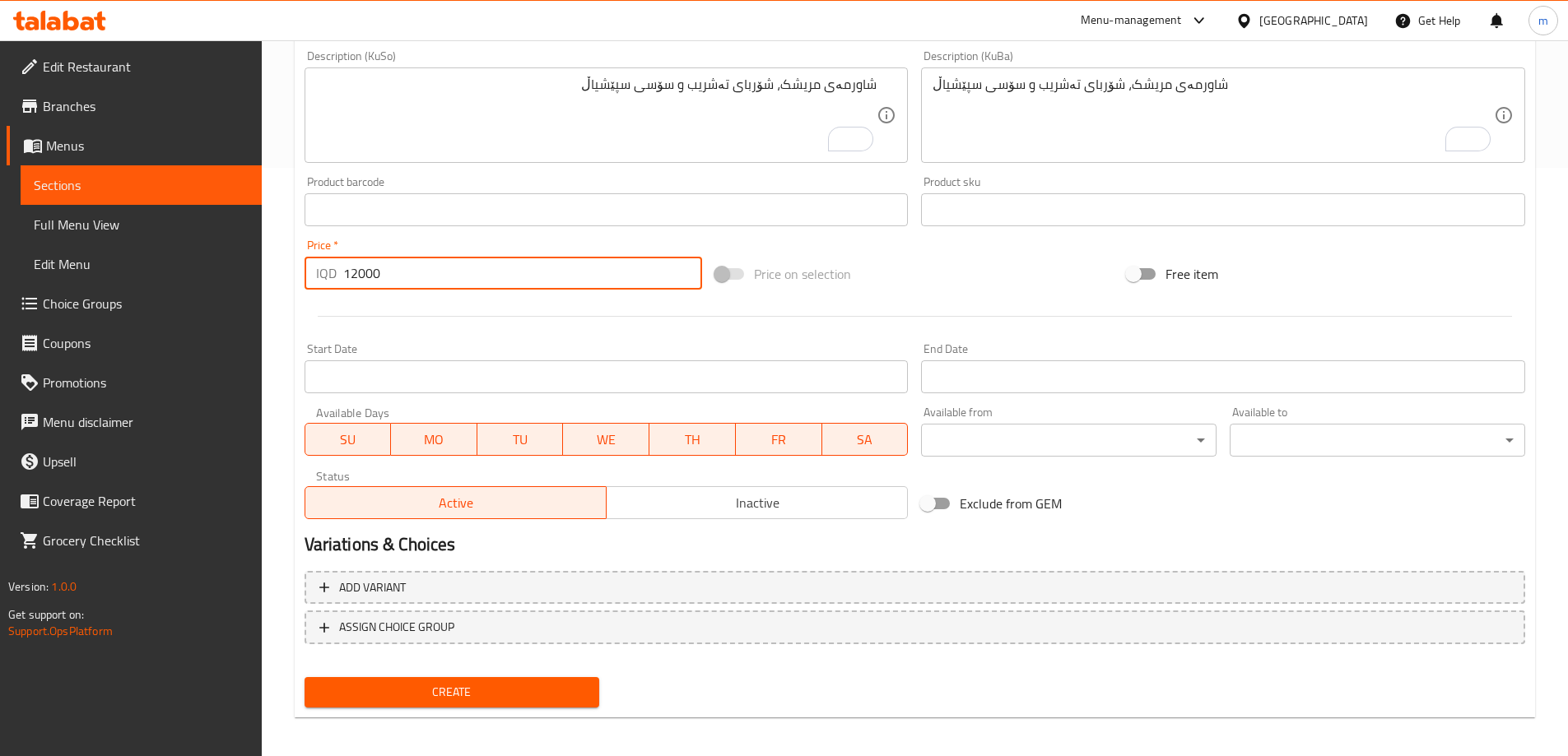
click at [444, 701] on span "Create" at bounding box center [452, 693] width 269 height 20
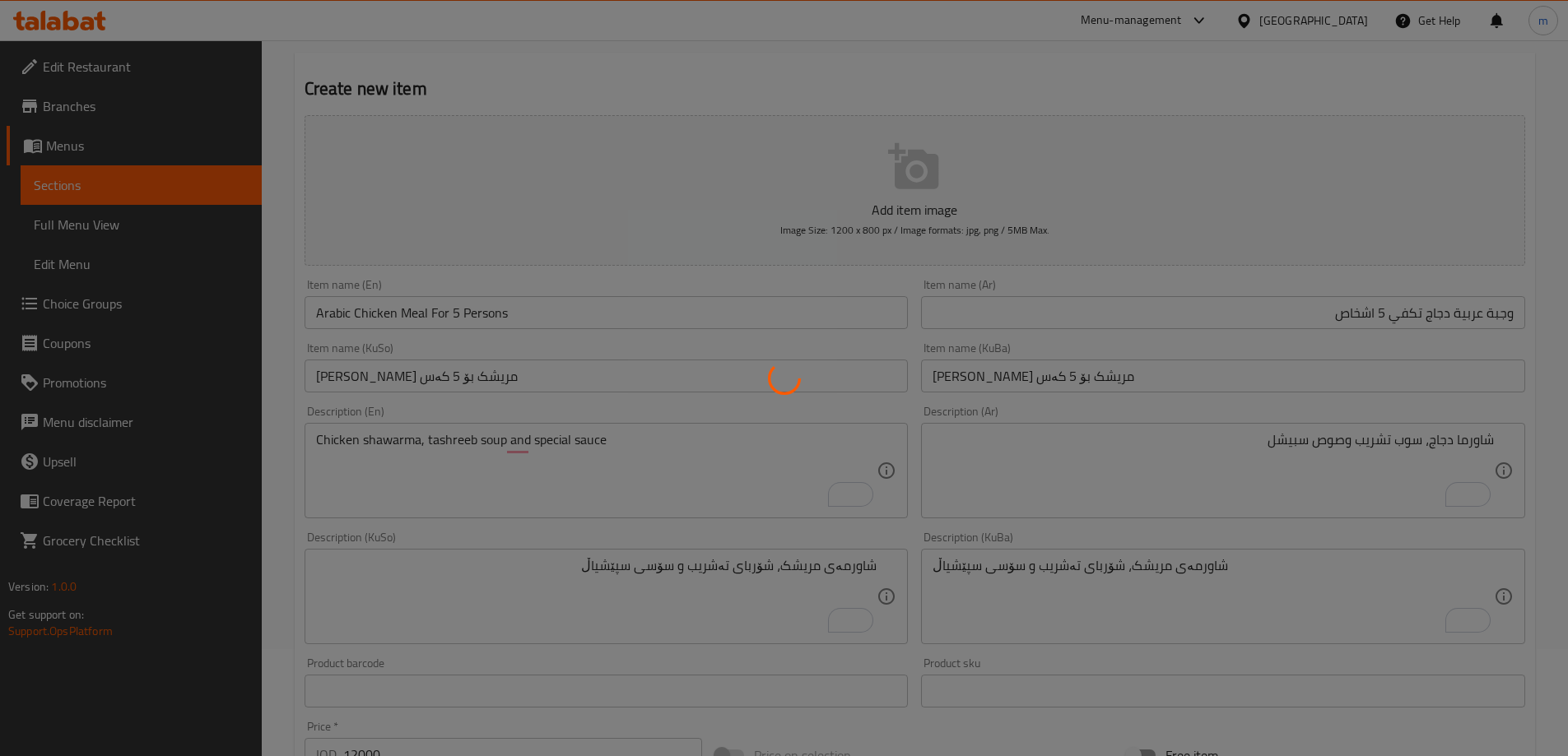
scroll to position [0, 0]
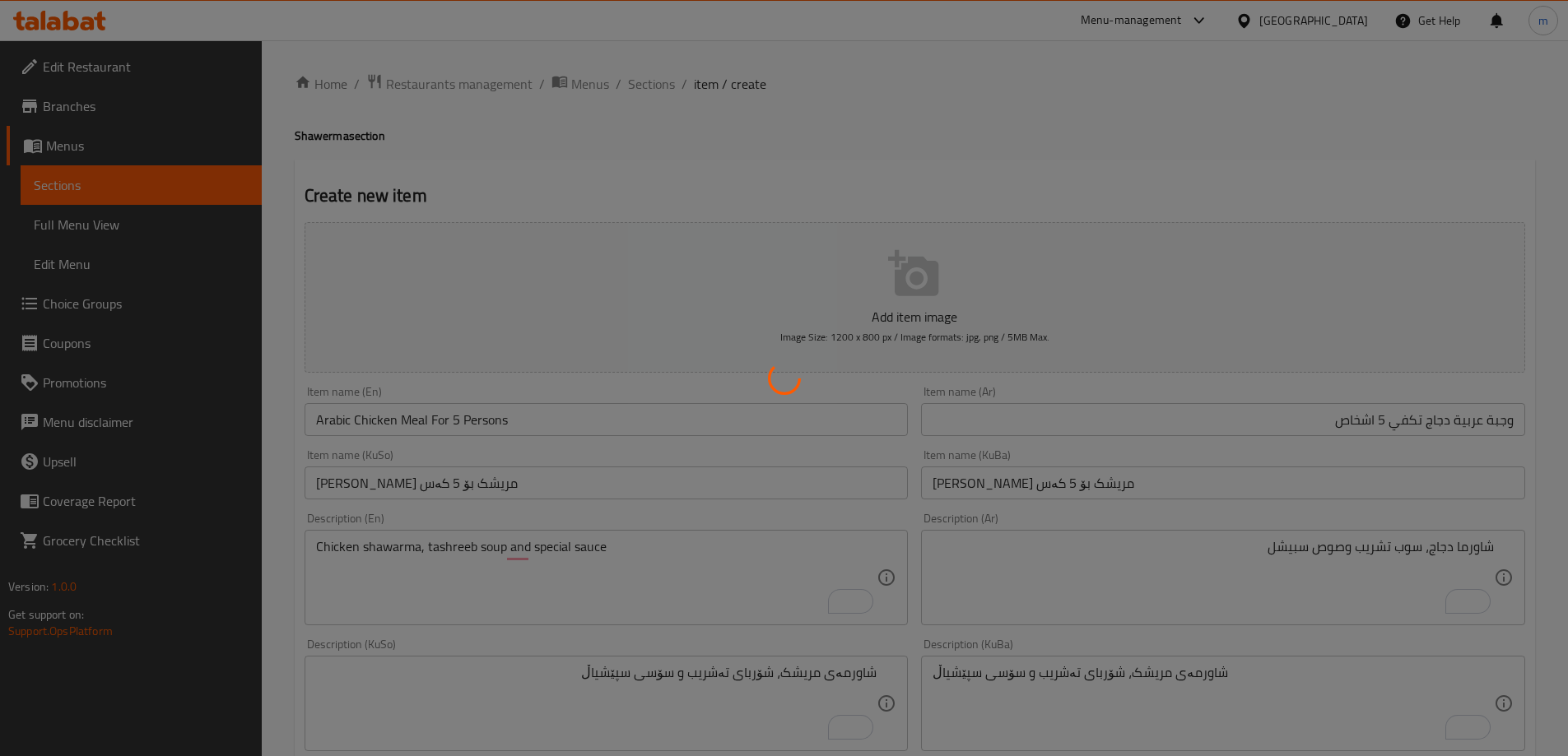
type input "0"
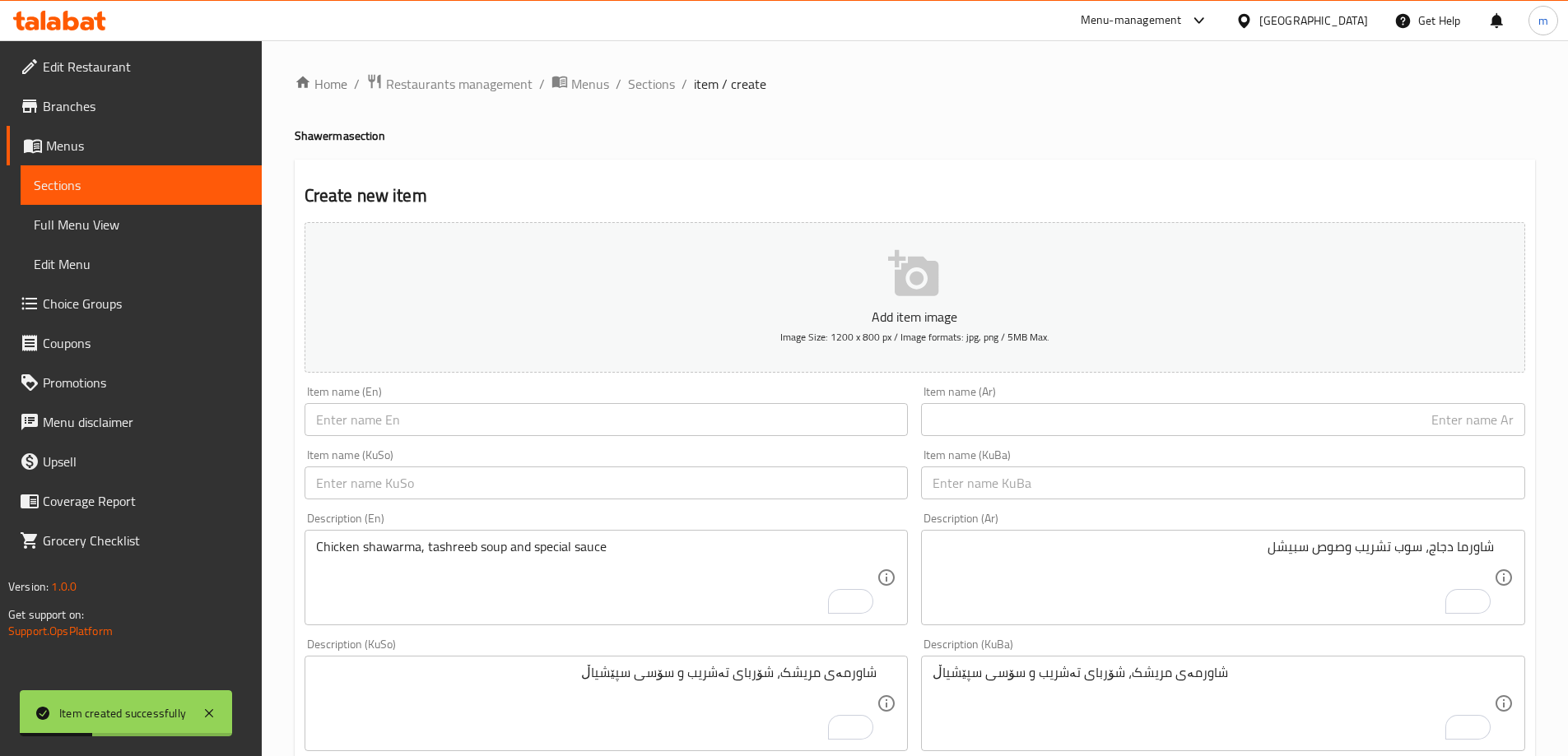
click at [1090, 417] on input "text" at bounding box center [1223, 419] width 604 height 33
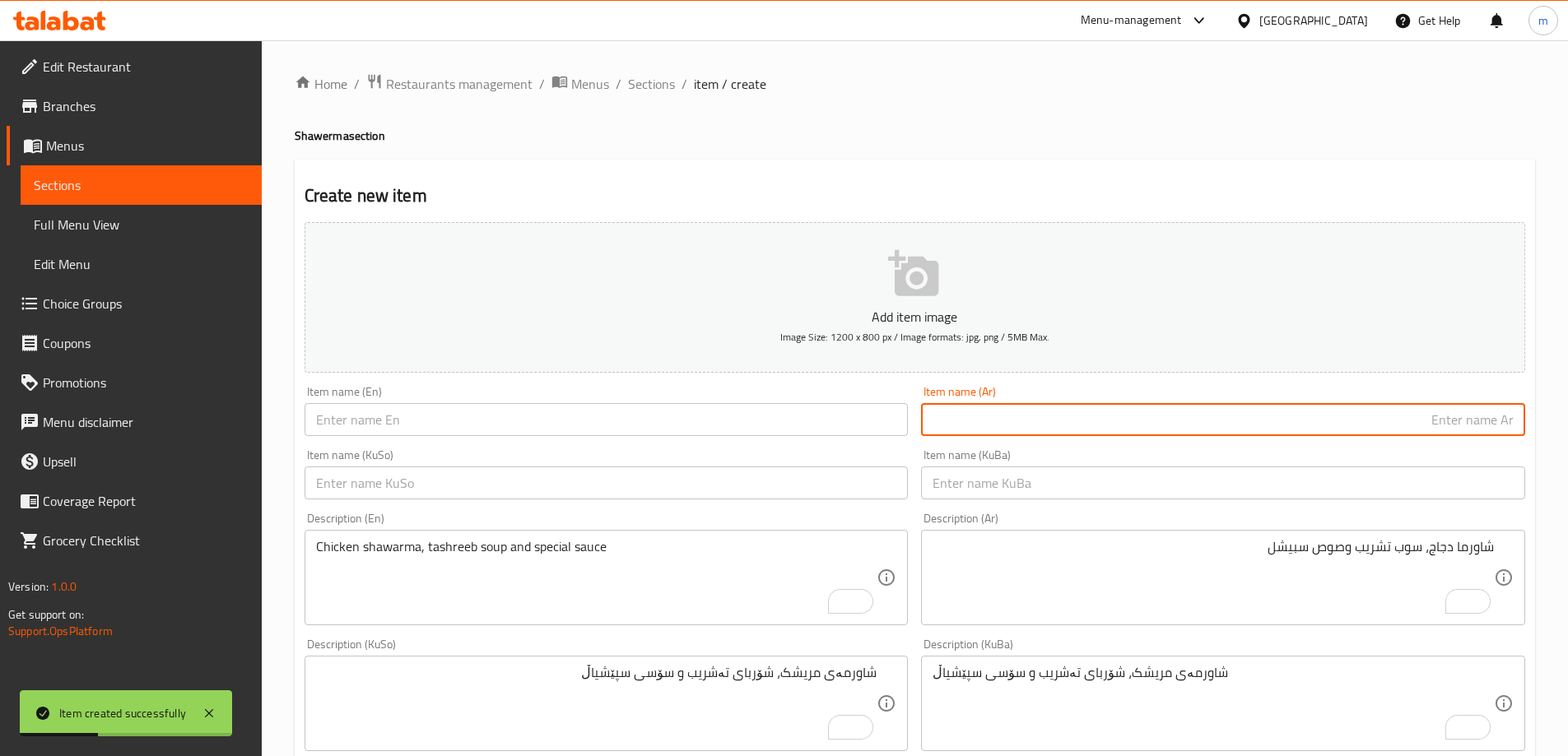
paste input "بوكس شاورما دجاج"
type input "بوكس شاورما دجاج"
click at [767, 477] on input "text" at bounding box center [606, 482] width 604 height 33
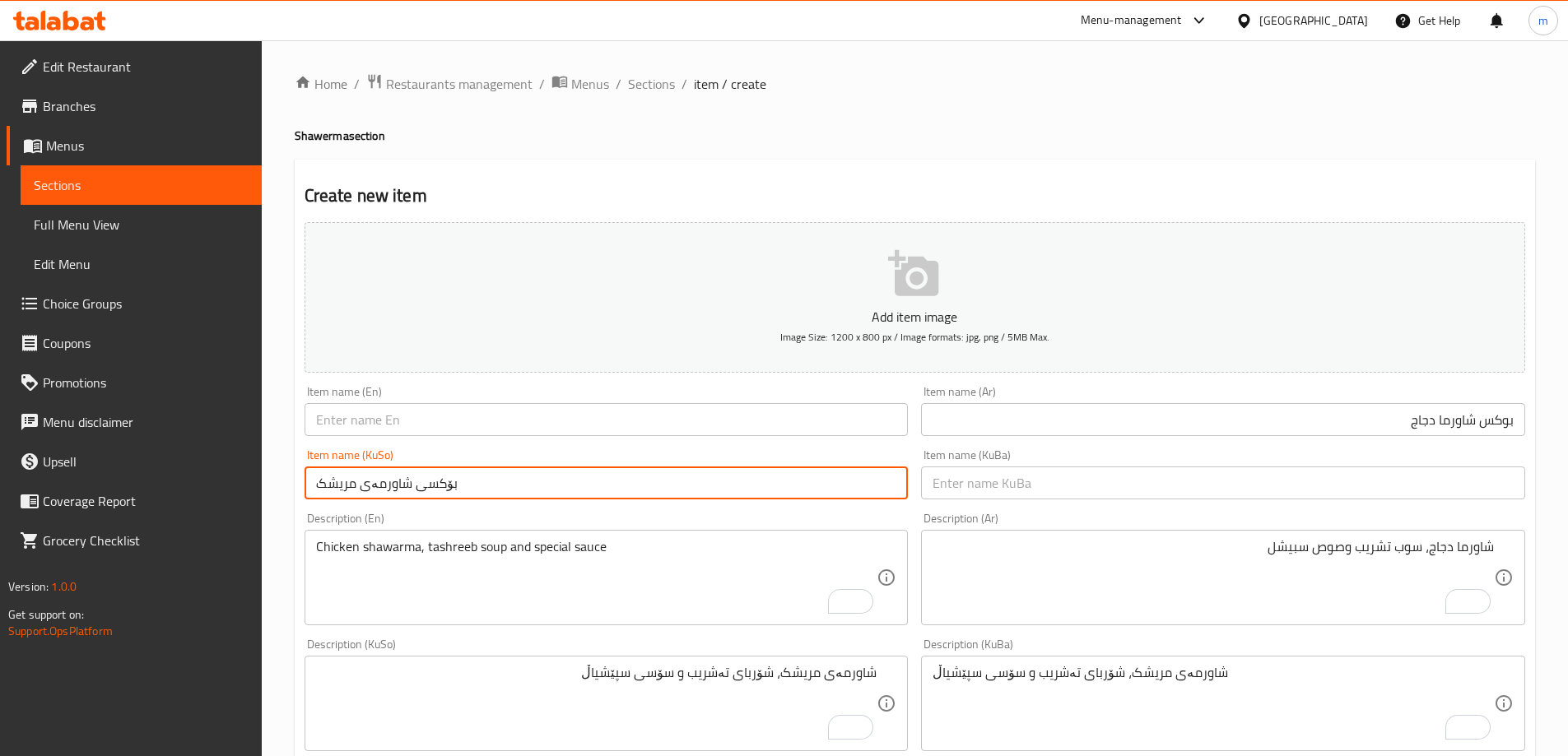
click at [590, 482] on input "بۆکسی شاورمەی مریشک" at bounding box center [606, 482] width 604 height 33
type input "بۆکسی شاورمەی مریشک"
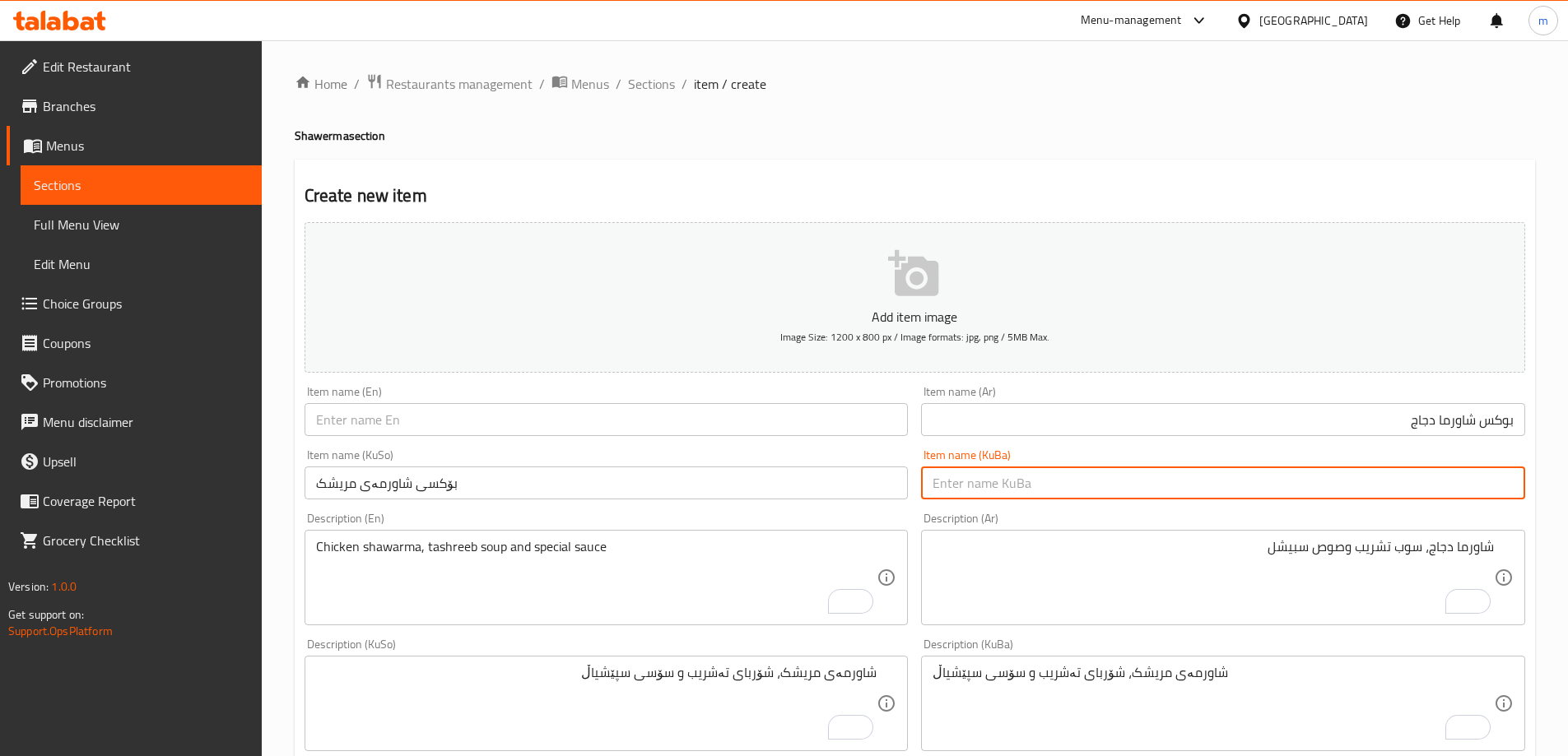
click at [971, 495] on input "text" at bounding box center [1223, 482] width 604 height 33
paste input "بۆکسی شاورمەی مریشک"
type input "بۆکسی شاورمەی مریشک"
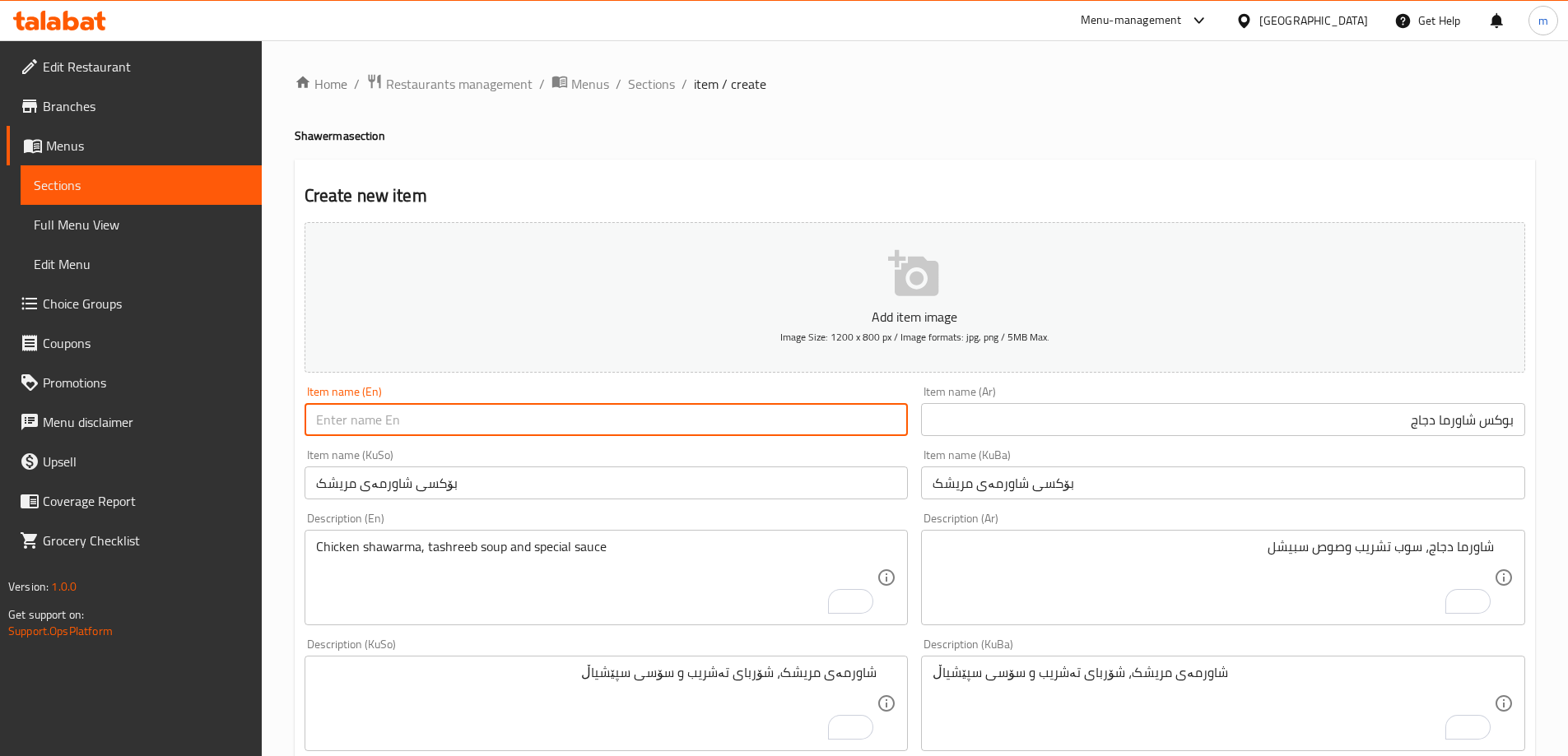
click at [833, 421] on input "text" at bounding box center [606, 419] width 604 height 33
click at [452, 430] on input "Chicken Shawerma Sandwich" at bounding box center [606, 419] width 604 height 33
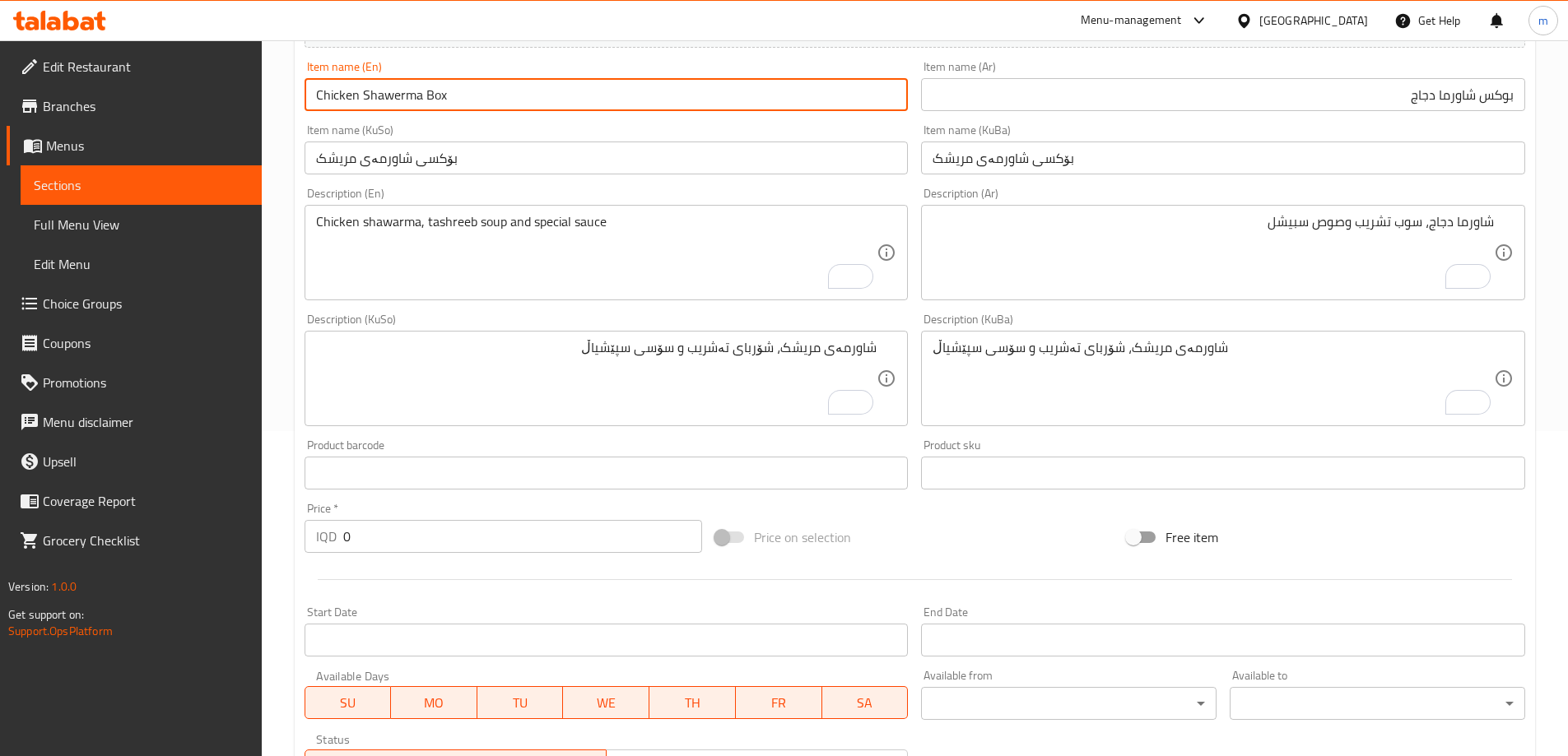
scroll to position [361, 0]
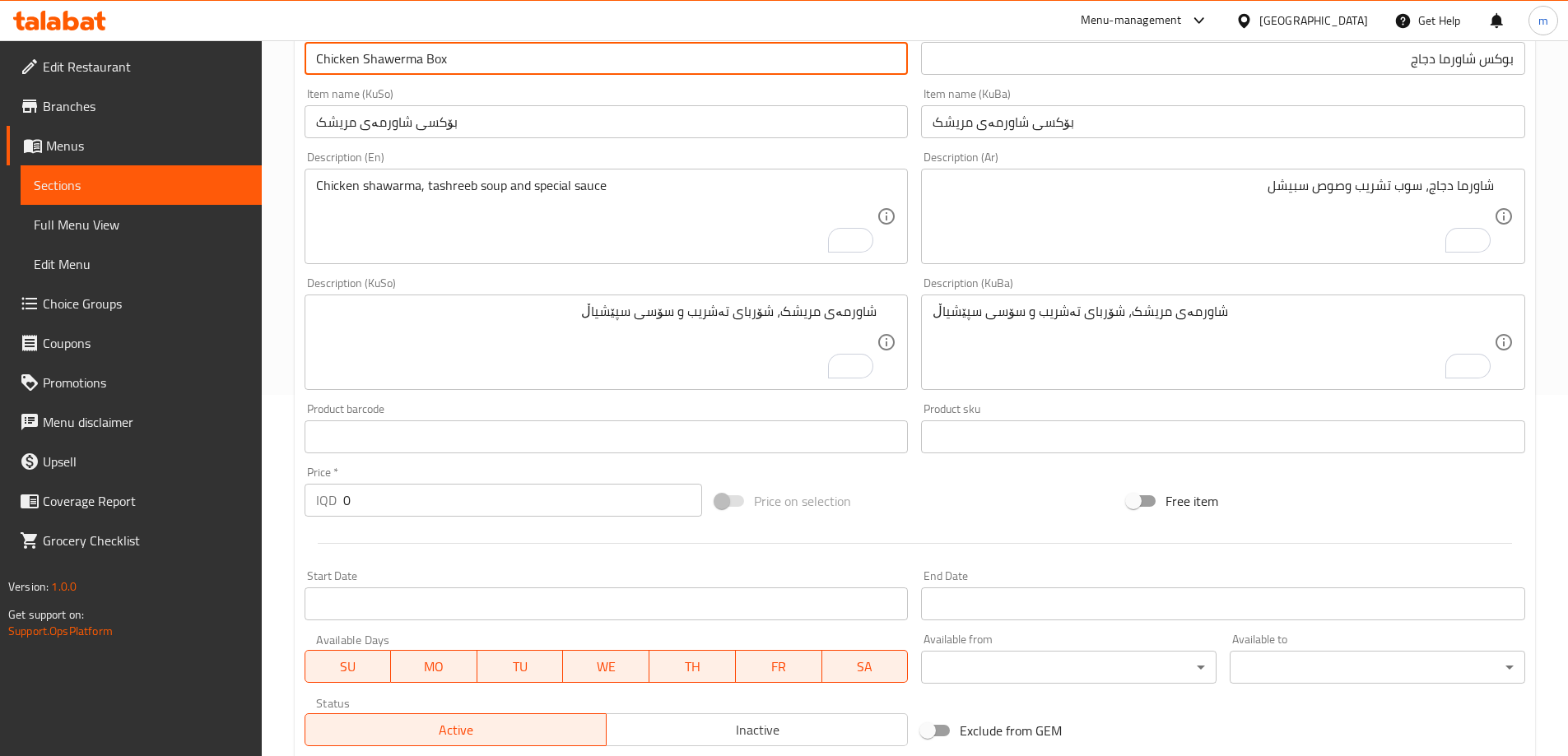
type input "Chicken Shawerma Box"
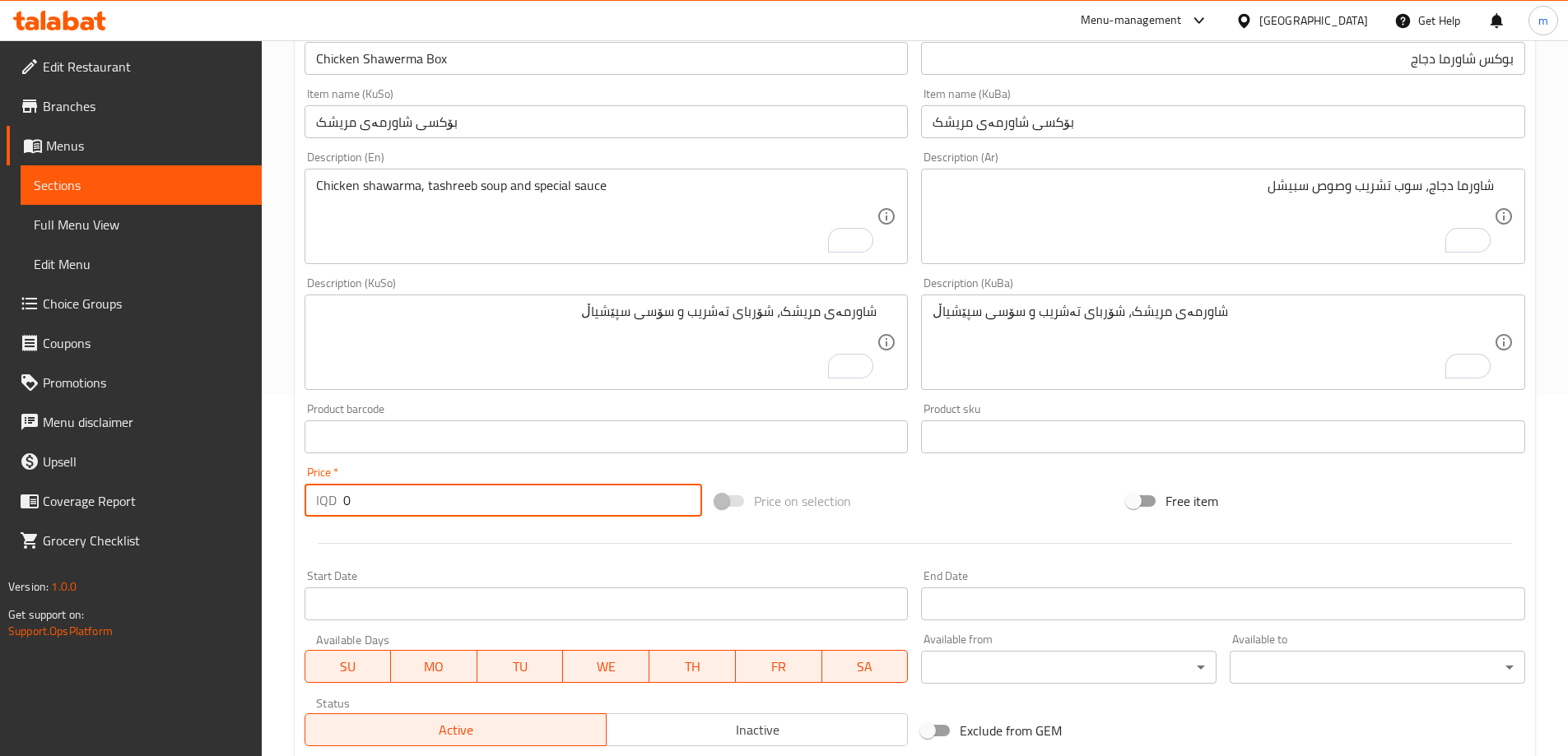
drag, startPoint x: 372, startPoint y: 498, endPoint x: 195, endPoint y: 505, distance: 177.1
click at [254, 505] on div "Edit Restaurant Branches Menus Sections Full Menu View Edit Menu Choice Groups …" at bounding box center [784, 334] width 1568 height 1312
type input "4000"
click at [383, 480] on div "Price   * IQD 4000 Price *" at bounding box center [504, 492] width 399 height 50
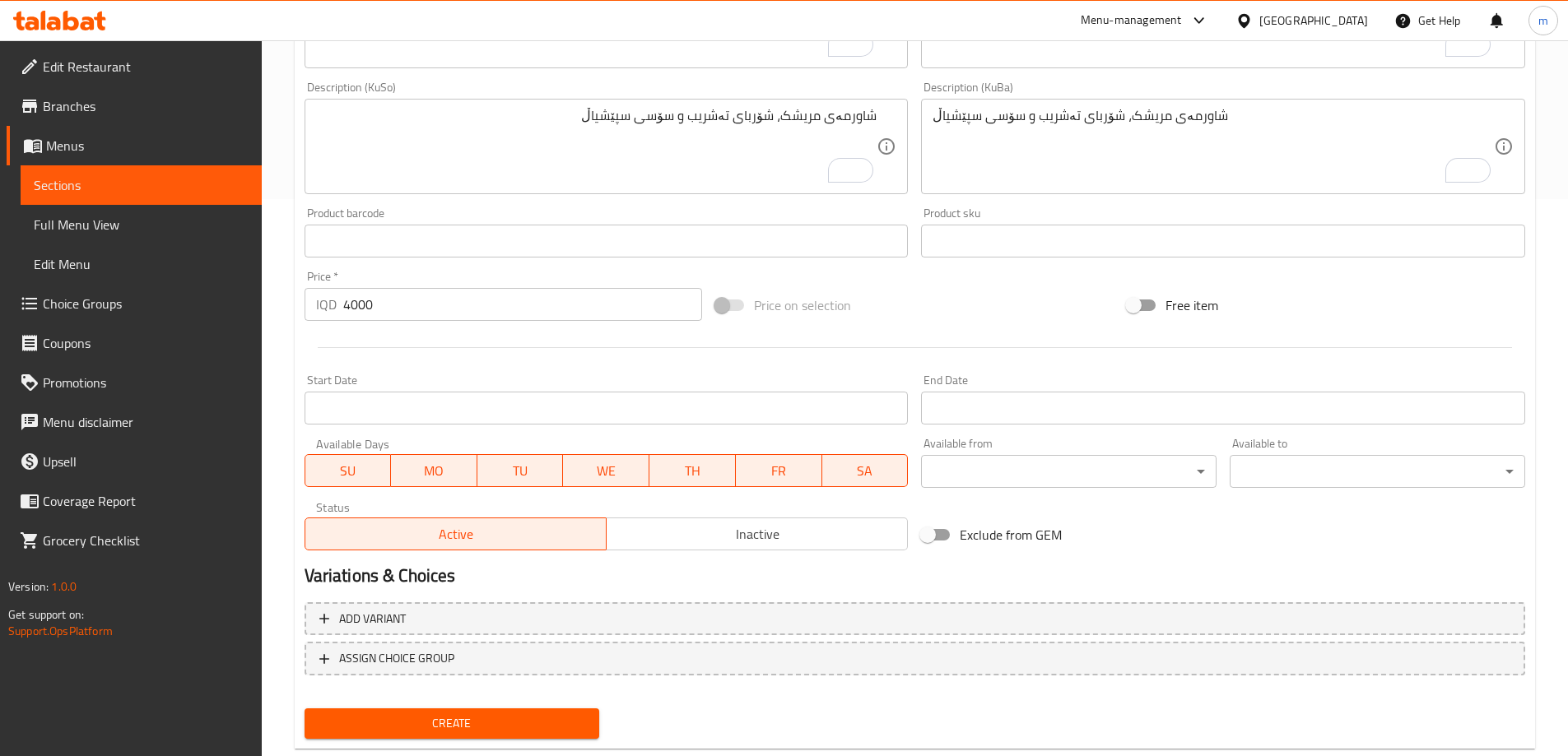
scroll to position [596, 0]
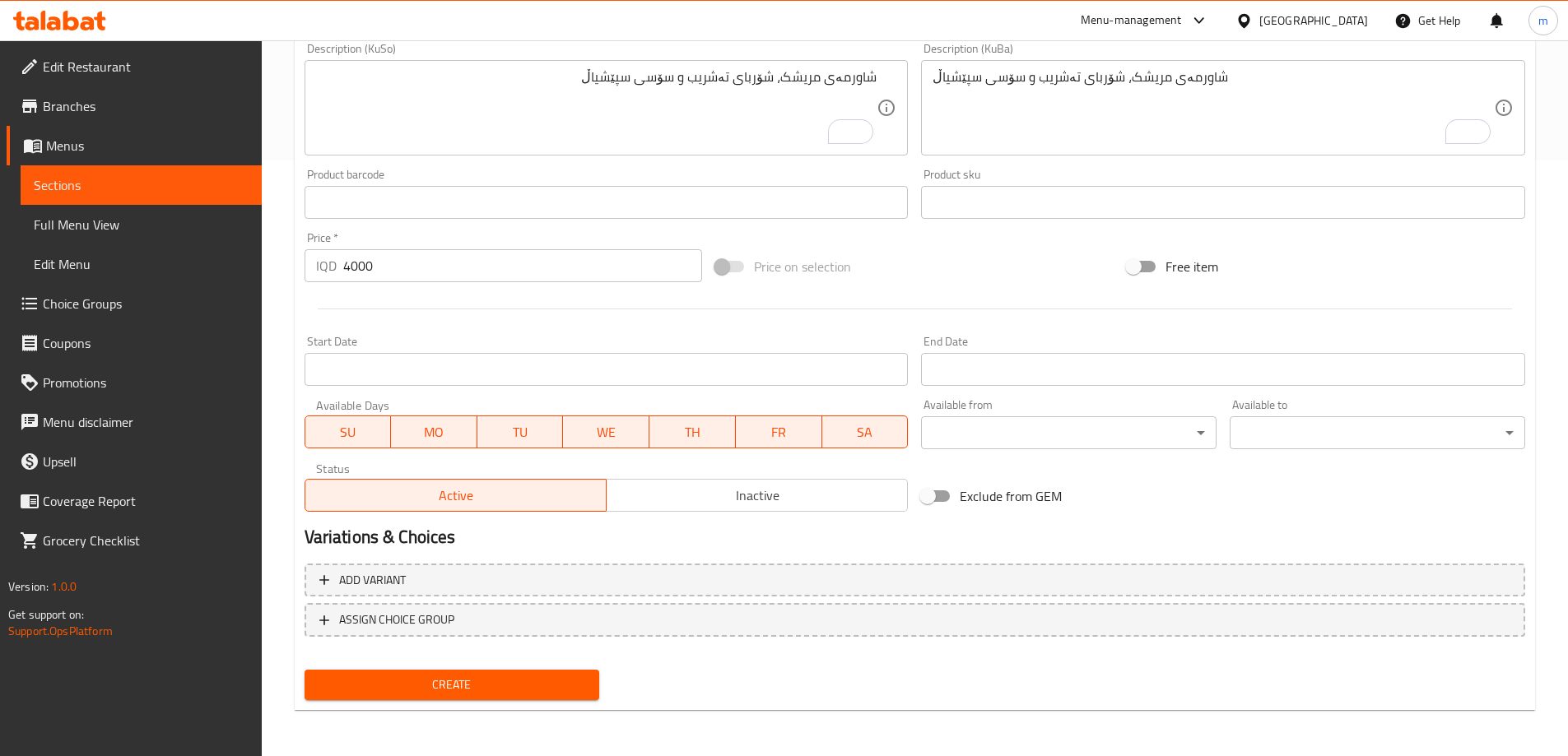
click at [557, 684] on span "Create" at bounding box center [452, 685] width 269 height 20
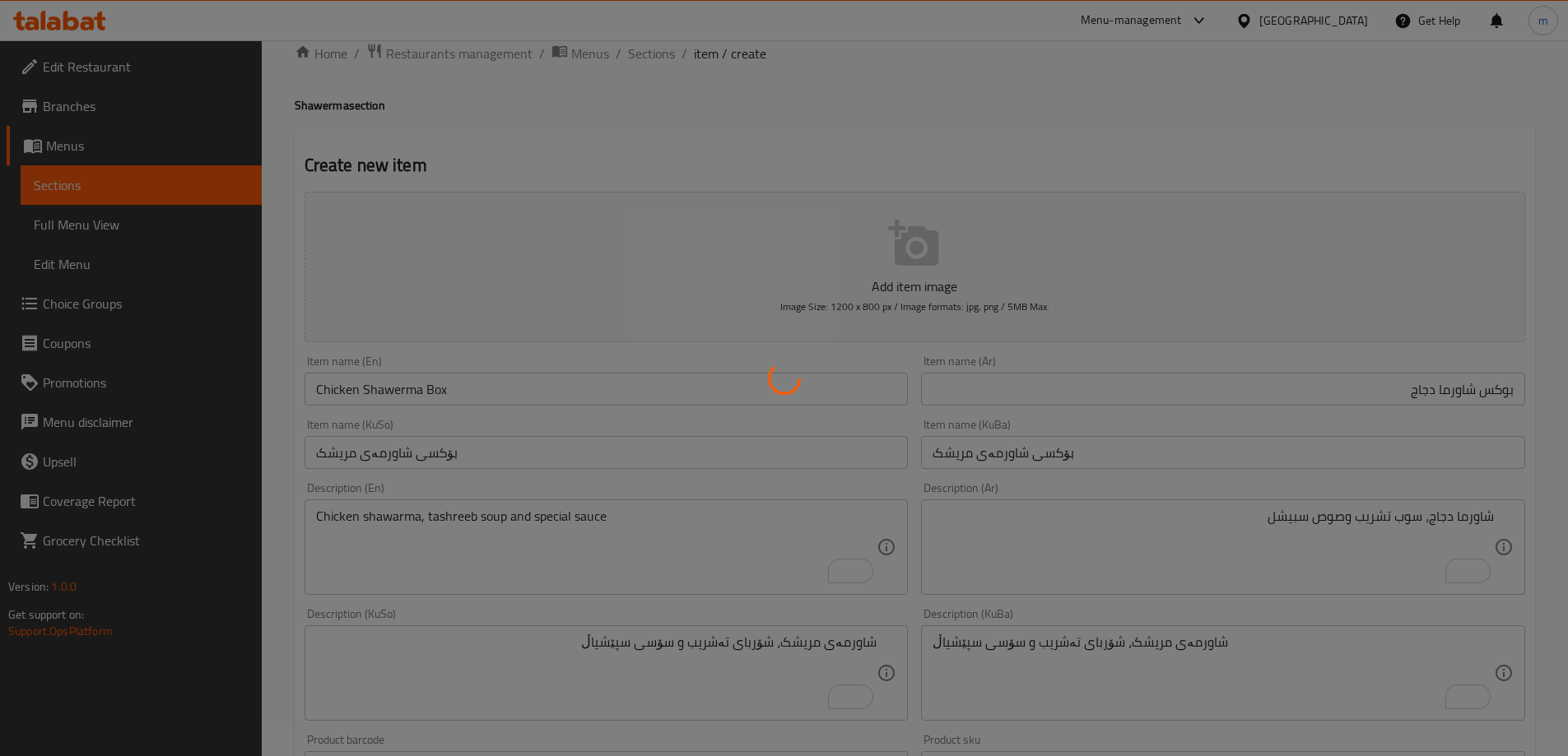
scroll to position [20, 0]
type input "0"
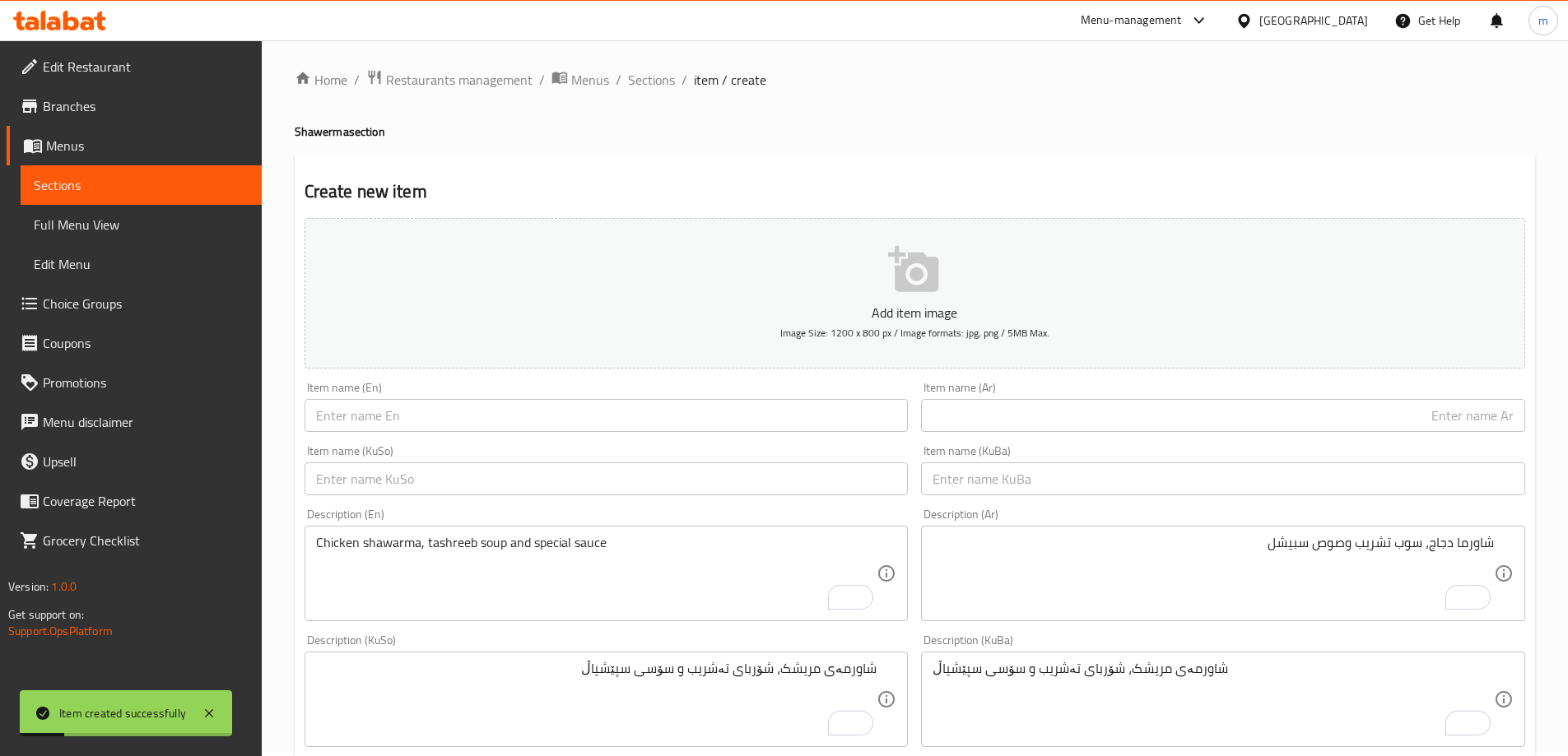
scroll to position [0, 0]
click at [632, 67] on div "Home / Restaurants management / Menus / Sections / item / create Shawerma secti…" at bounding box center [914, 695] width 1306 height 1312
drag, startPoint x: 639, startPoint y: 71, endPoint x: 656, endPoint y: 95, distance: 29.4
click at [639, 72] on div "Home / Restaurants management / Menus / Sections / item / create Shawerma secti…" at bounding box center [914, 695] width 1306 height 1312
click at [663, 88] on span "Sections" at bounding box center [651, 84] width 47 height 20
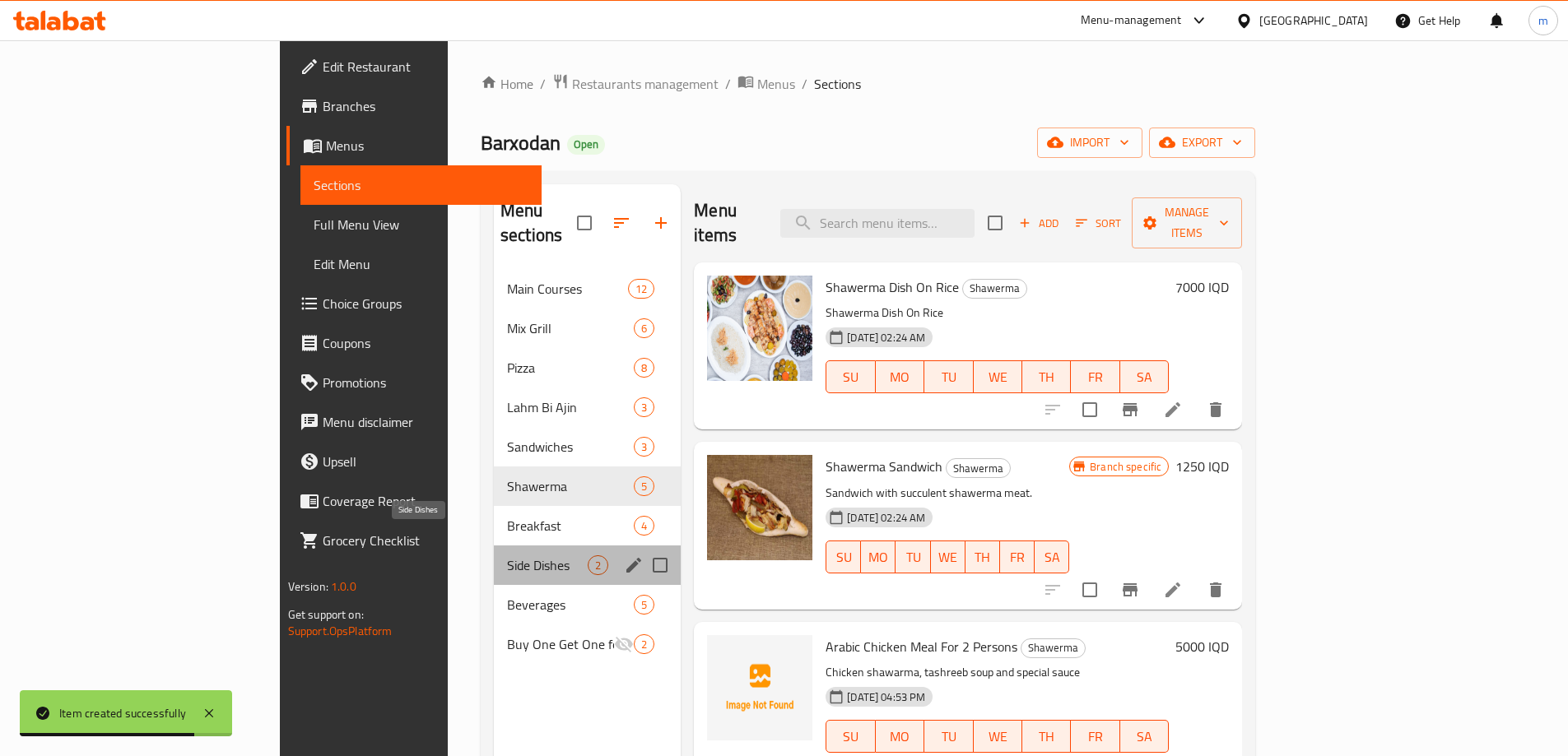
click at [507, 556] on span "Side Dishes" at bounding box center [547, 565] width 81 height 20
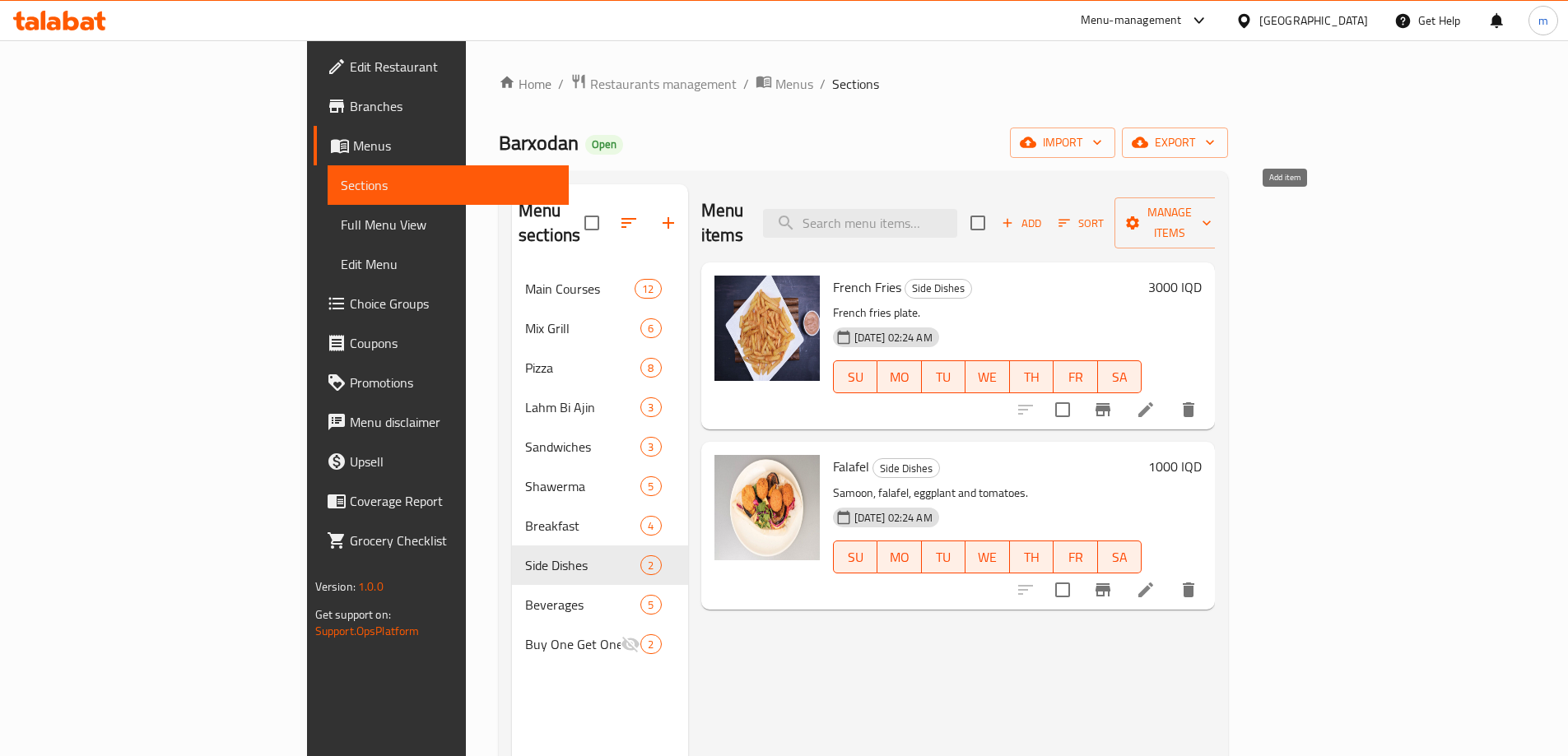
click at [1044, 214] on span "Add" at bounding box center [1021, 223] width 45 height 19
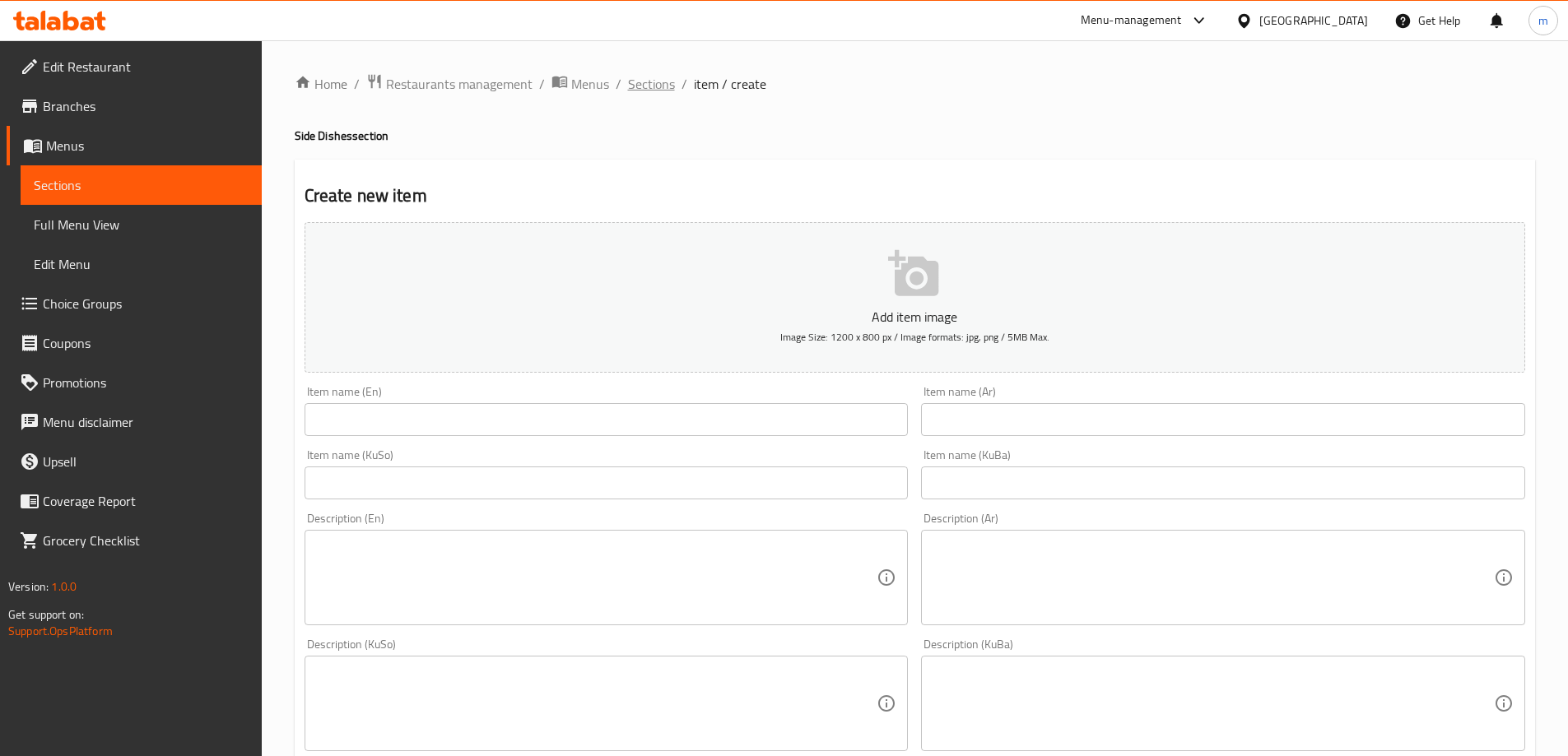
click at [665, 82] on span "Sections" at bounding box center [651, 84] width 47 height 20
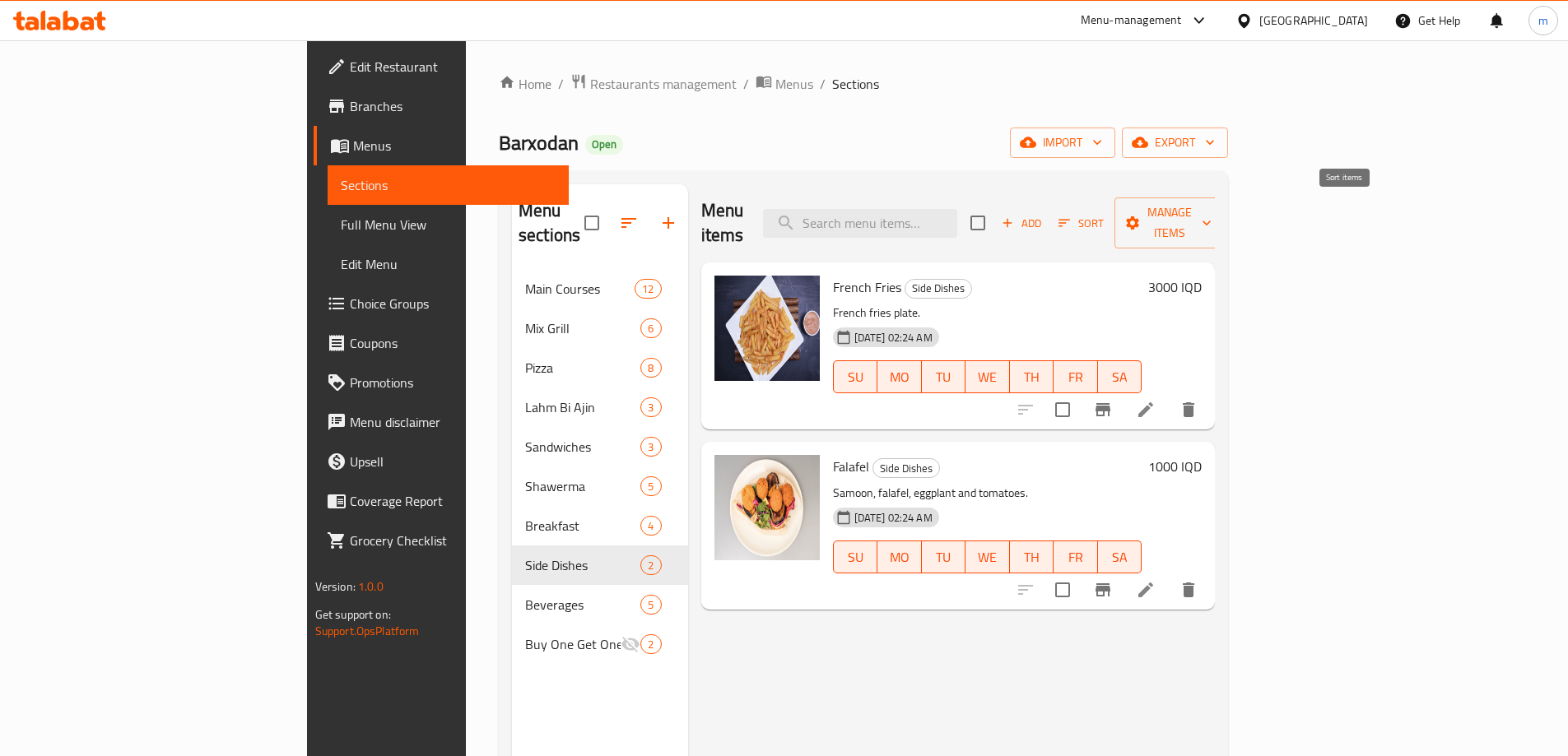
click at [1103, 215] on span "Sort" at bounding box center [1081, 223] width 46 height 19
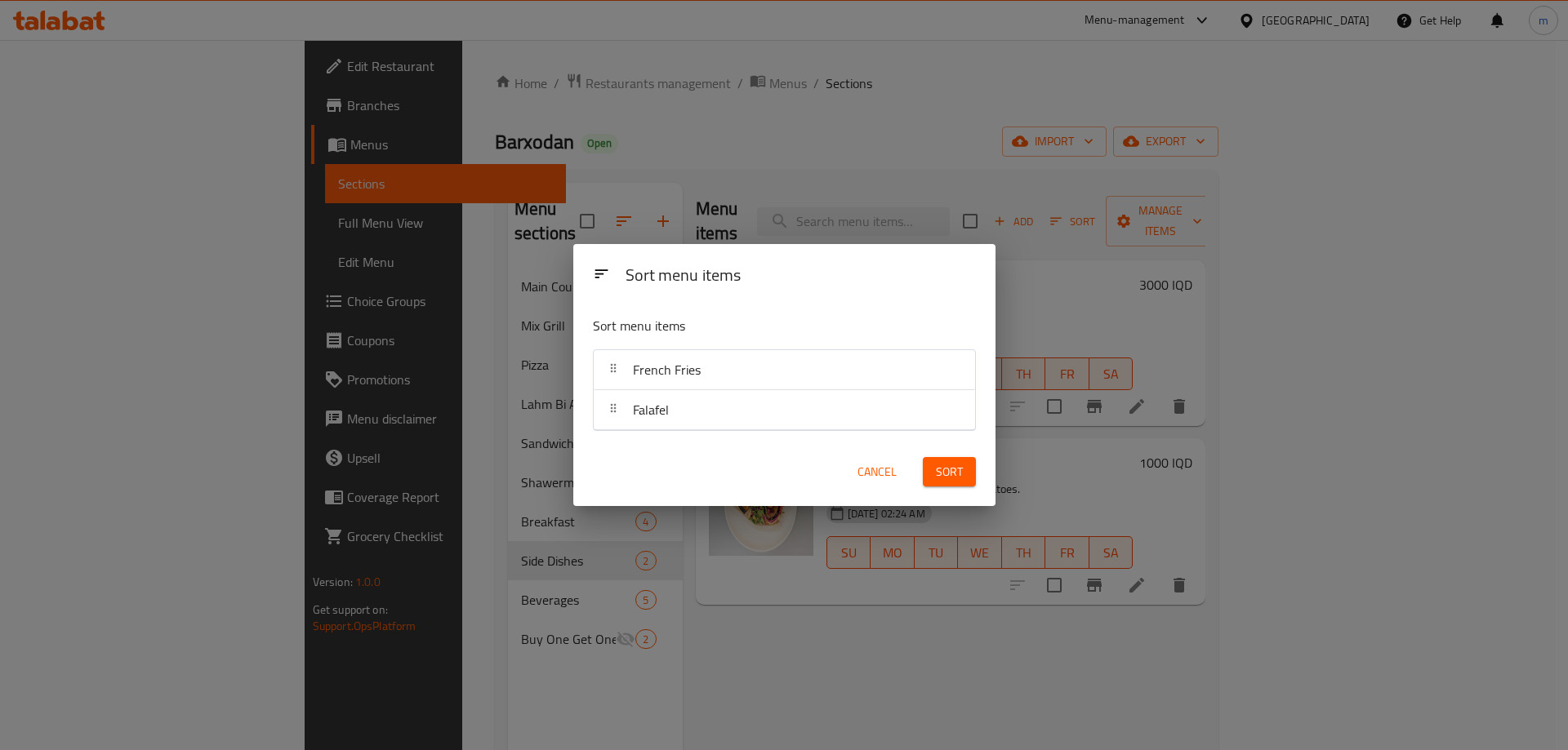
click at [1265, 212] on div "Sort menu items Sort menu items French Fries Falafel Cancel Sort" at bounding box center [784, 375] width 1568 height 750
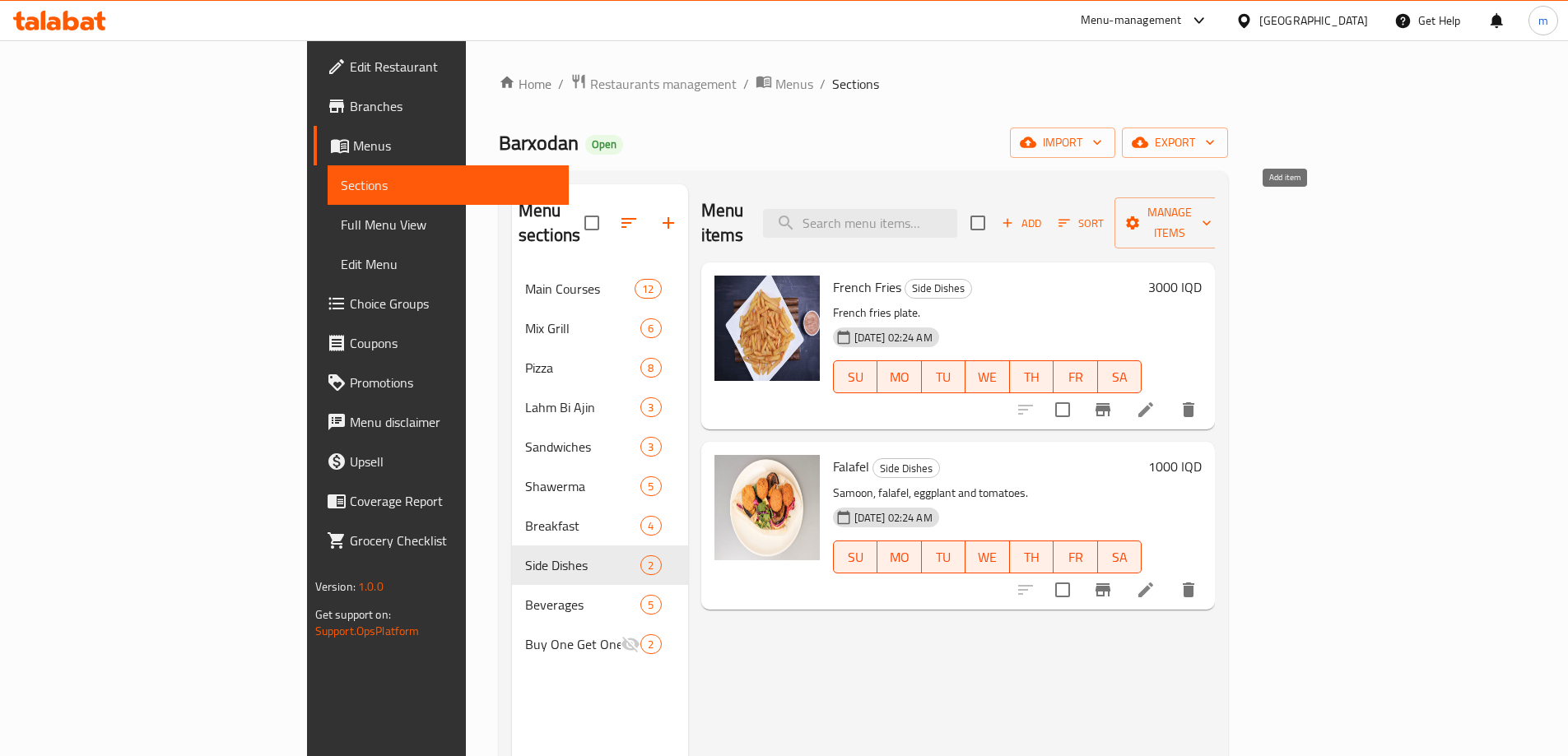
click at [1044, 214] on span "Add" at bounding box center [1021, 223] width 45 height 19
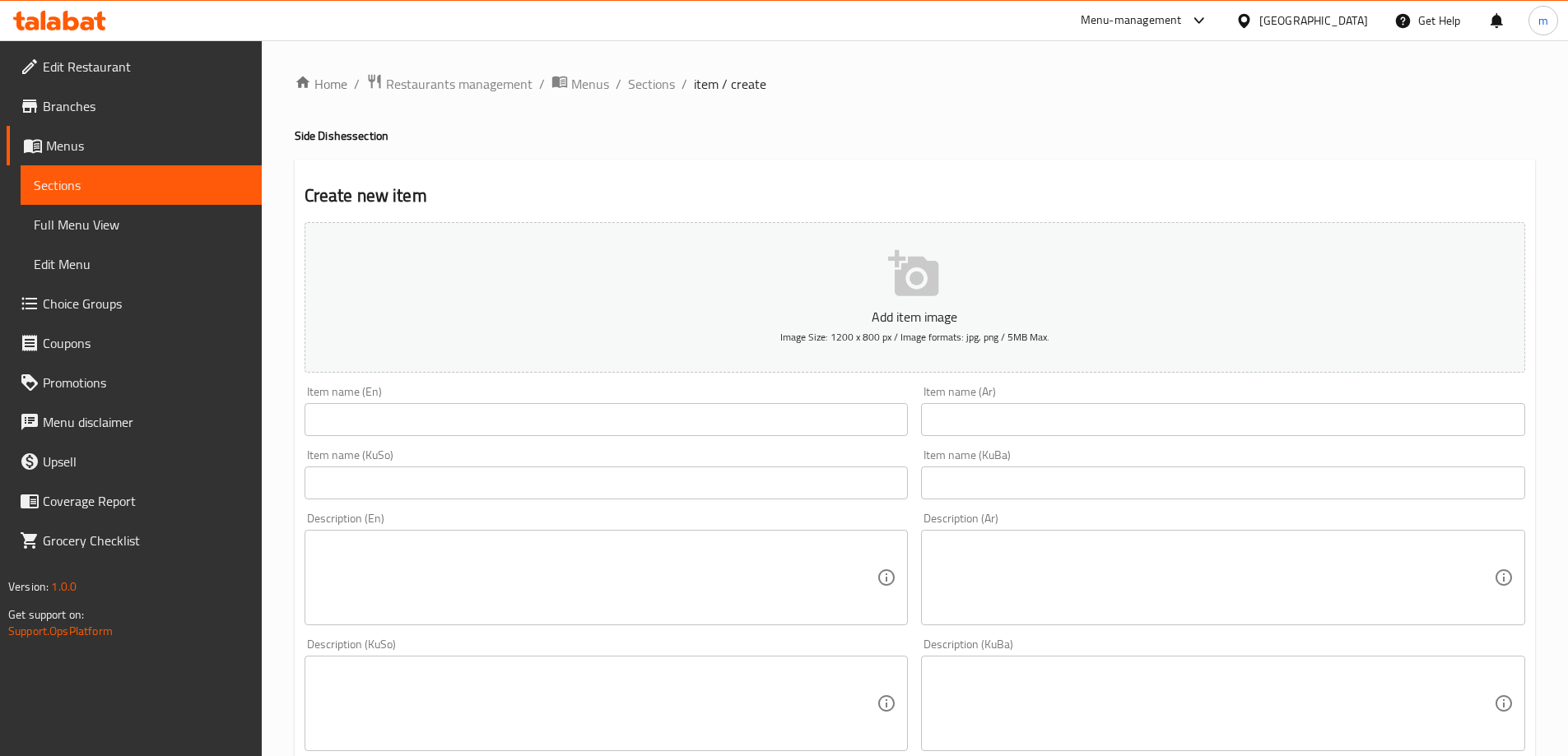
click at [965, 481] on input "text" at bounding box center [1223, 482] width 604 height 33
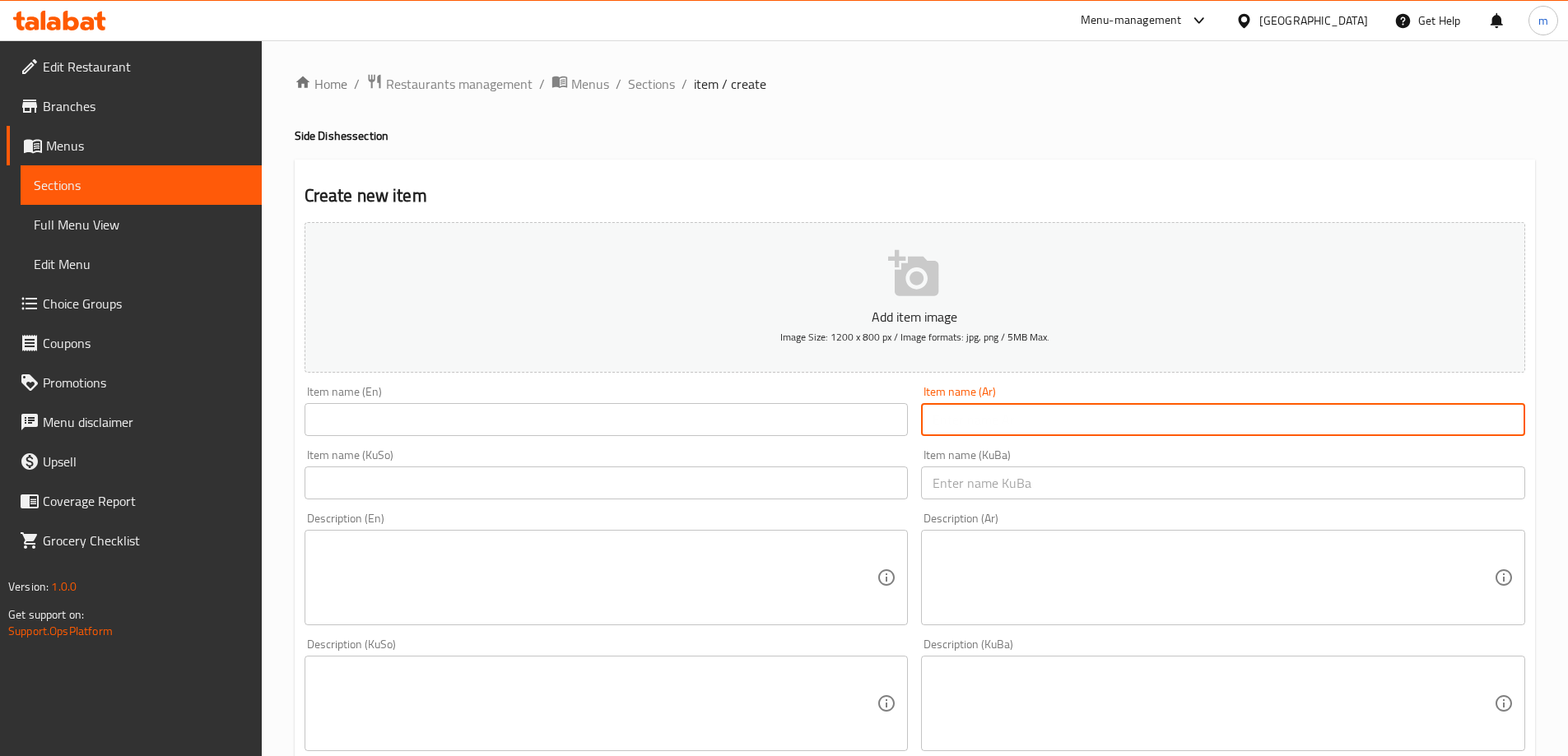
click at [957, 425] on input "text" at bounding box center [1223, 419] width 604 height 33
paste input "بوكس فنكر"
click at [1466, 418] on input "بوكس فنكر" at bounding box center [1223, 419] width 604 height 33
type input "بوكس بطاطا [GEOGRAPHIC_DATA]"
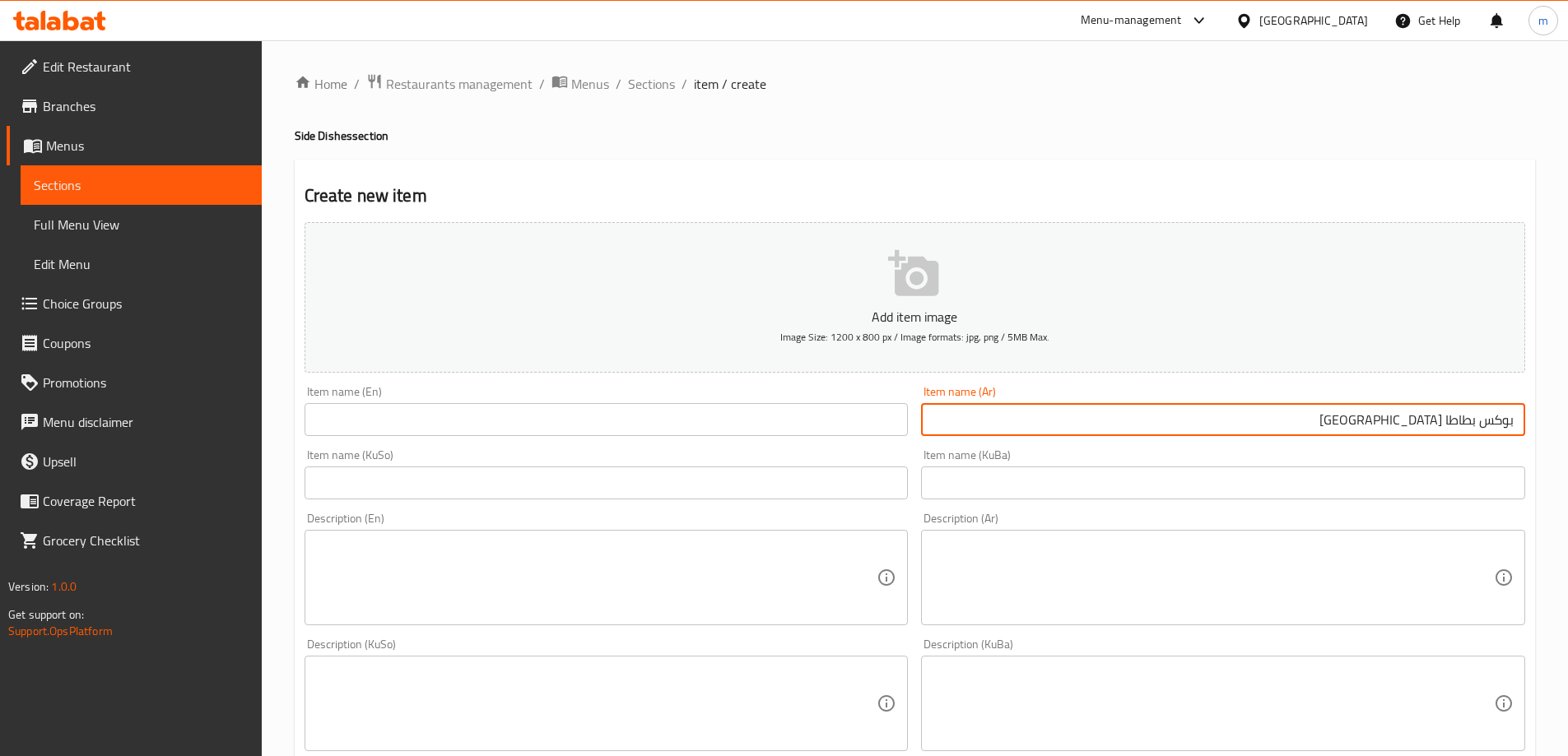
click at [868, 465] on div "Item name (KuSo) Item name (KuSo)" at bounding box center [606, 475] width 604 height 50
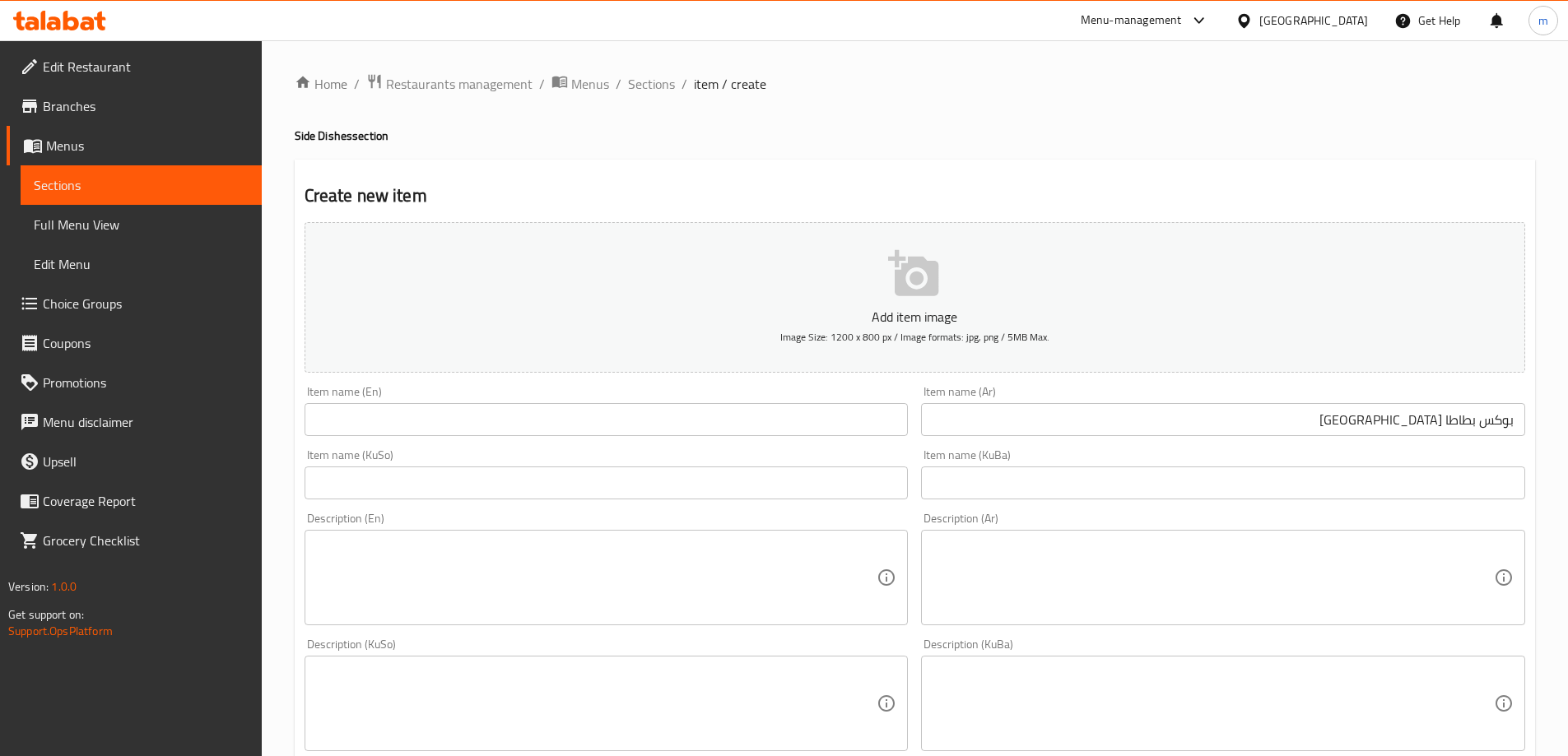
click at [877, 477] on input "text" at bounding box center [606, 482] width 604 height 33
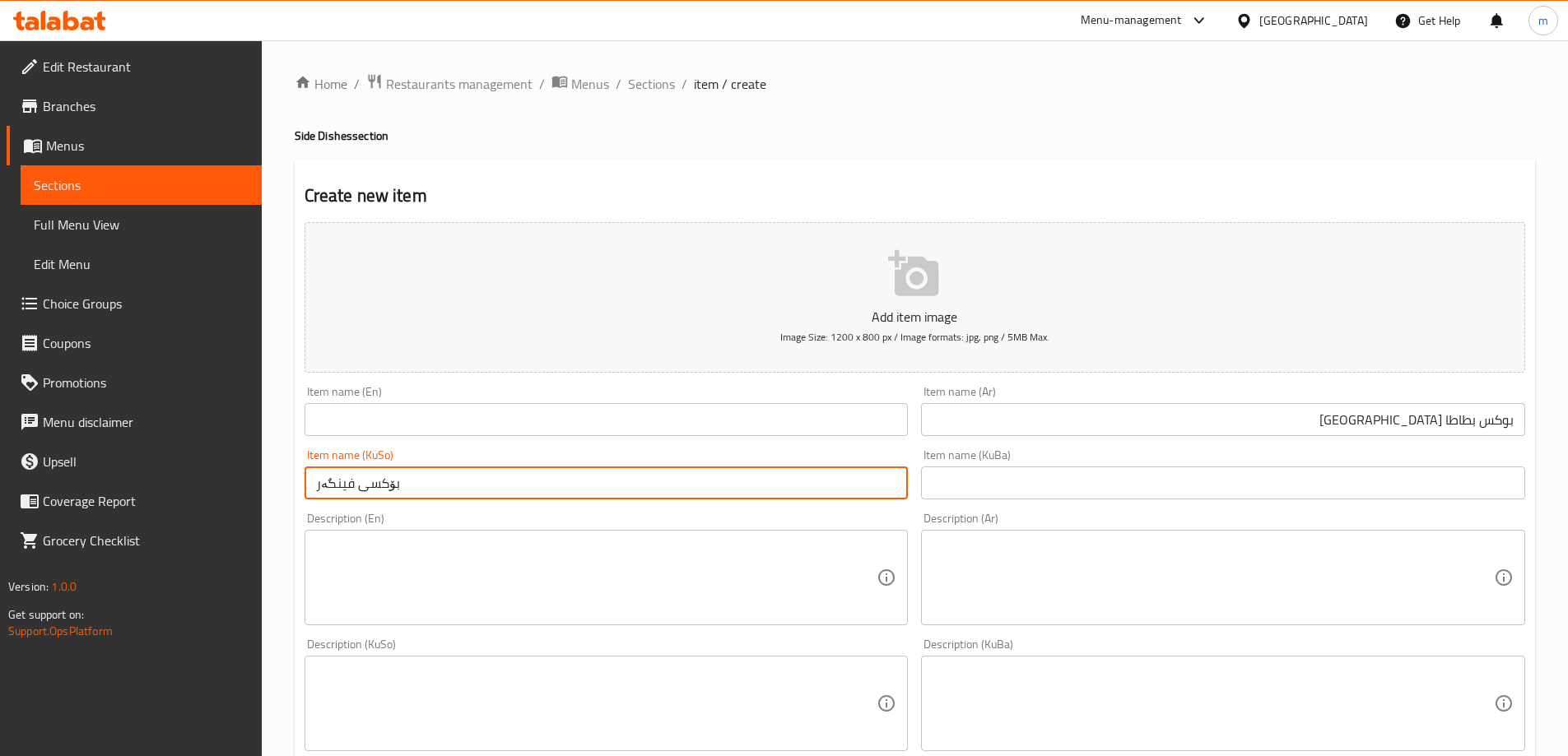
click at [764, 477] on input "بۆکسی فینگەر" at bounding box center [606, 482] width 604 height 33
type input "بۆکسی فینگەر"
click at [980, 494] on input "text" at bounding box center [1223, 482] width 604 height 33
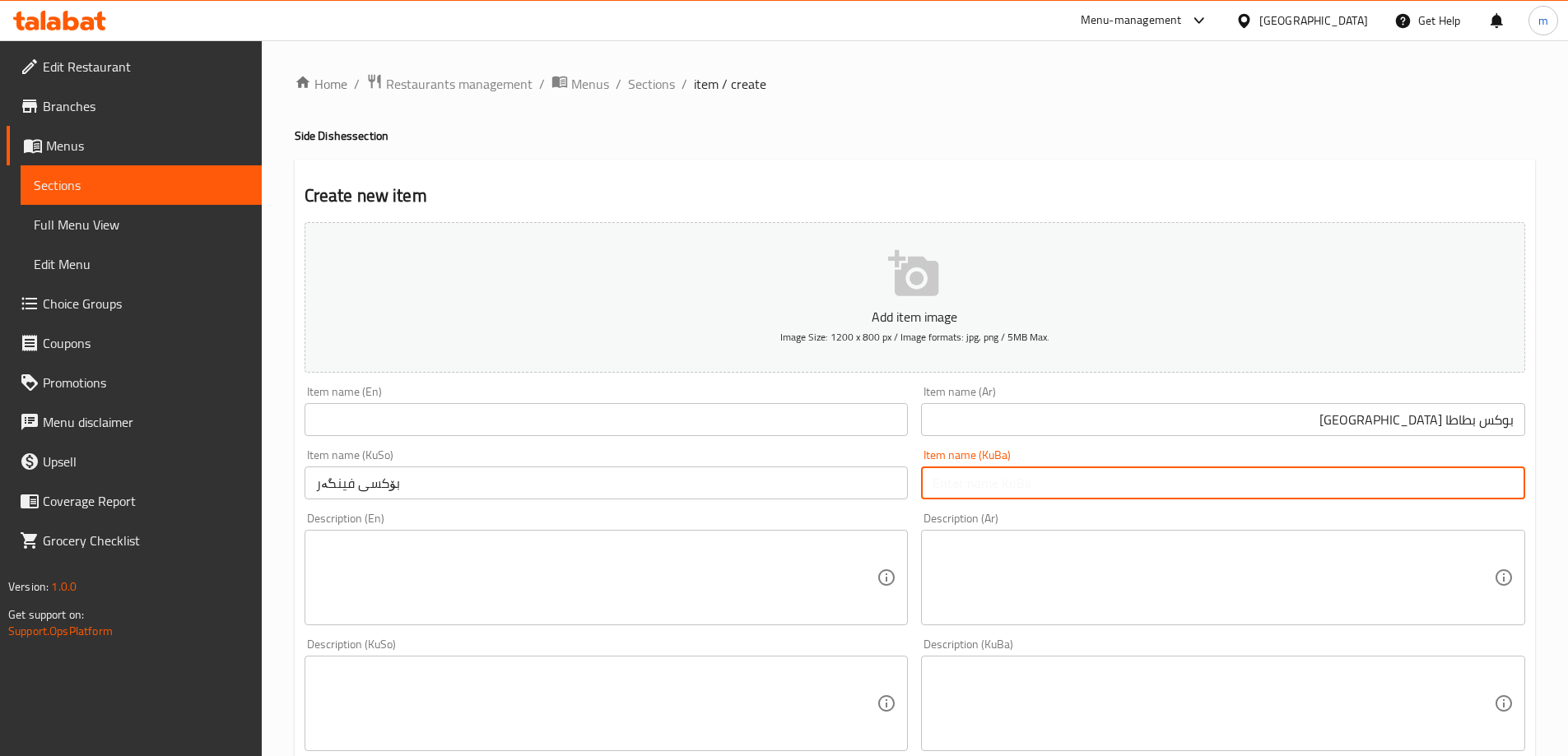
paste input "بۆکسی فینگەر"
type input "بۆکسی فینگەر"
click at [817, 430] on input "text" at bounding box center [606, 419] width 604 height 33
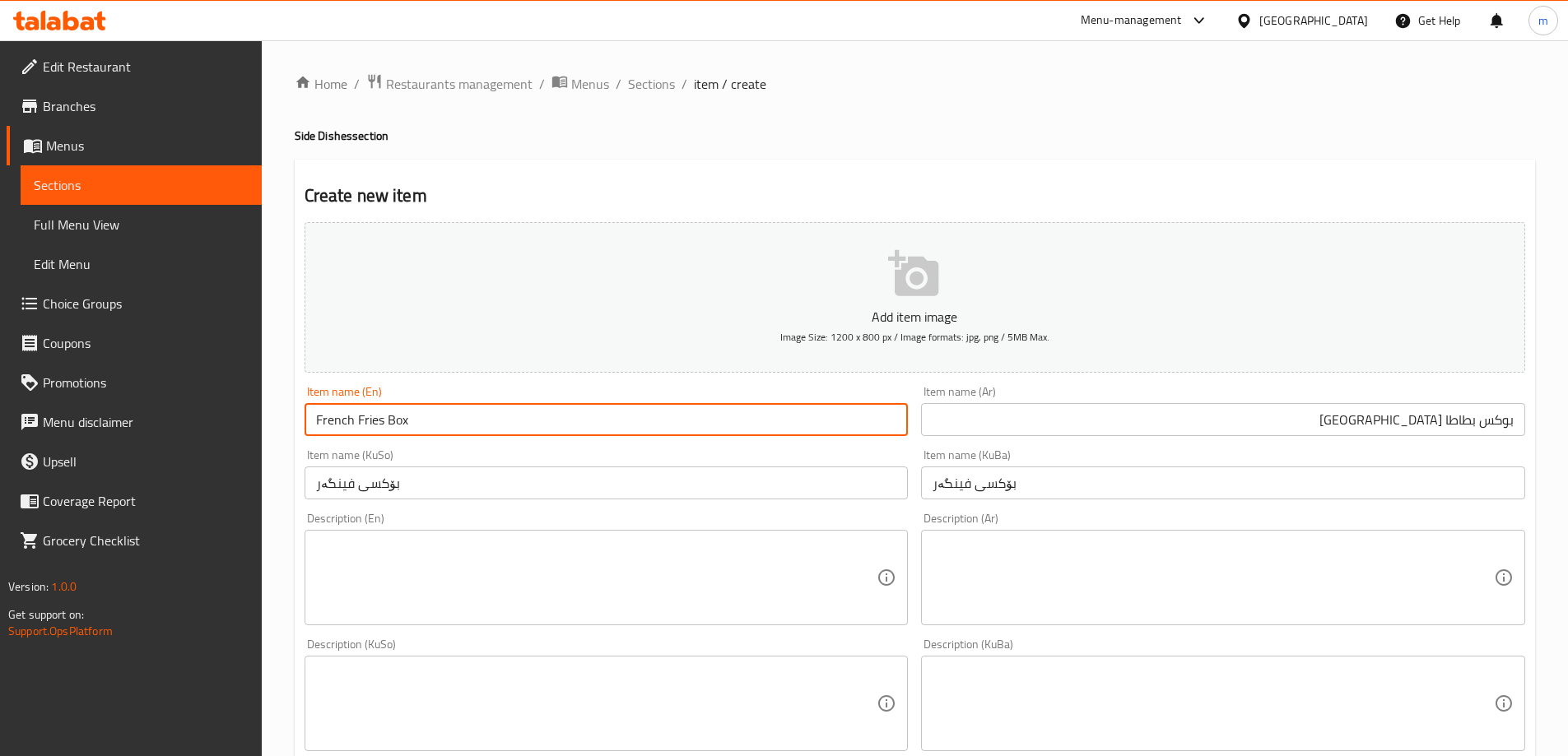
scroll to position [596, 0]
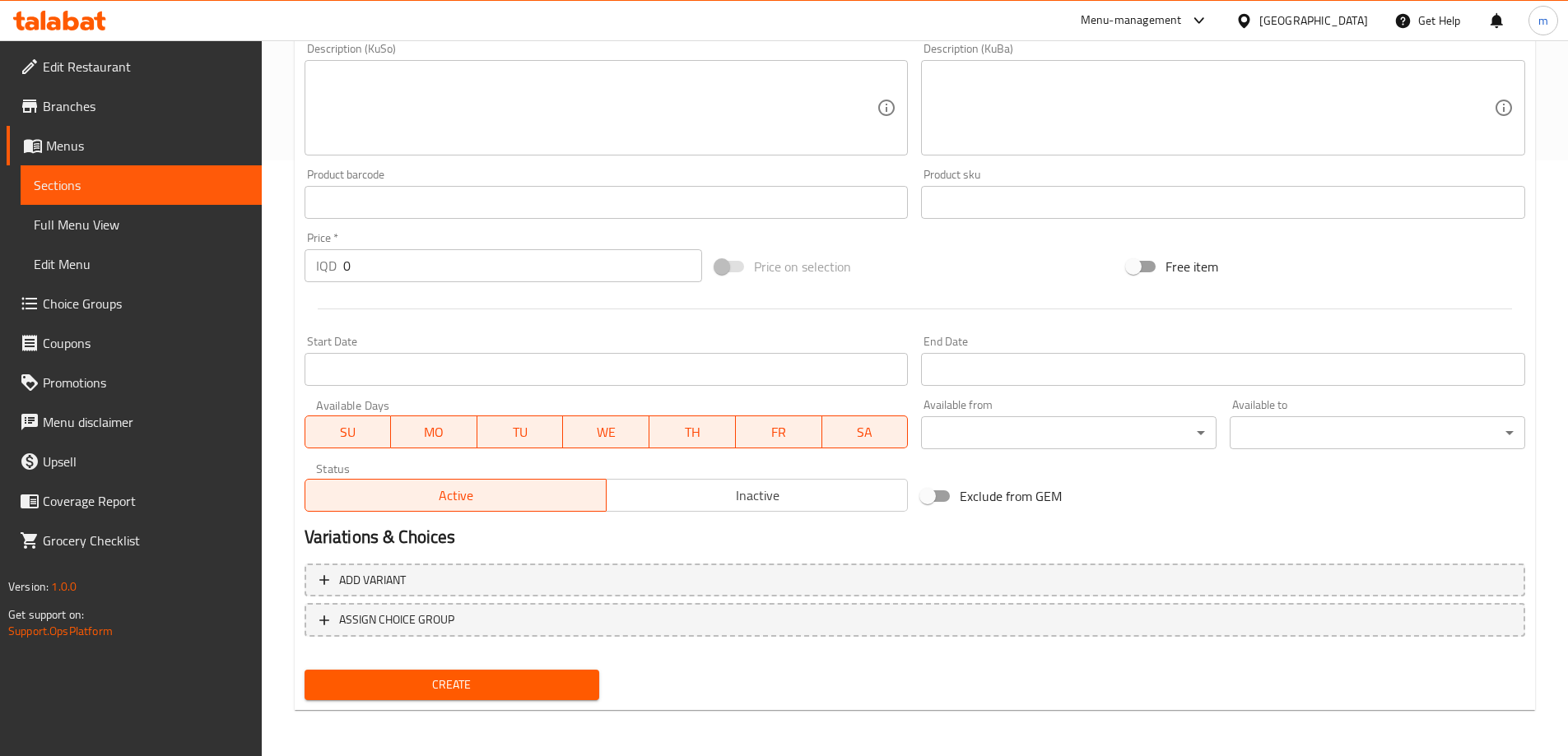
type input "French Fries Box"
drag, startPoint x: 359, startPoint y: 269, endPoint x: 335, endPoint y: 266, distance: 24.2
click at [340, 266] on div "IQD 0 Price *" at bounding box center [504, 265] width 399 height 33
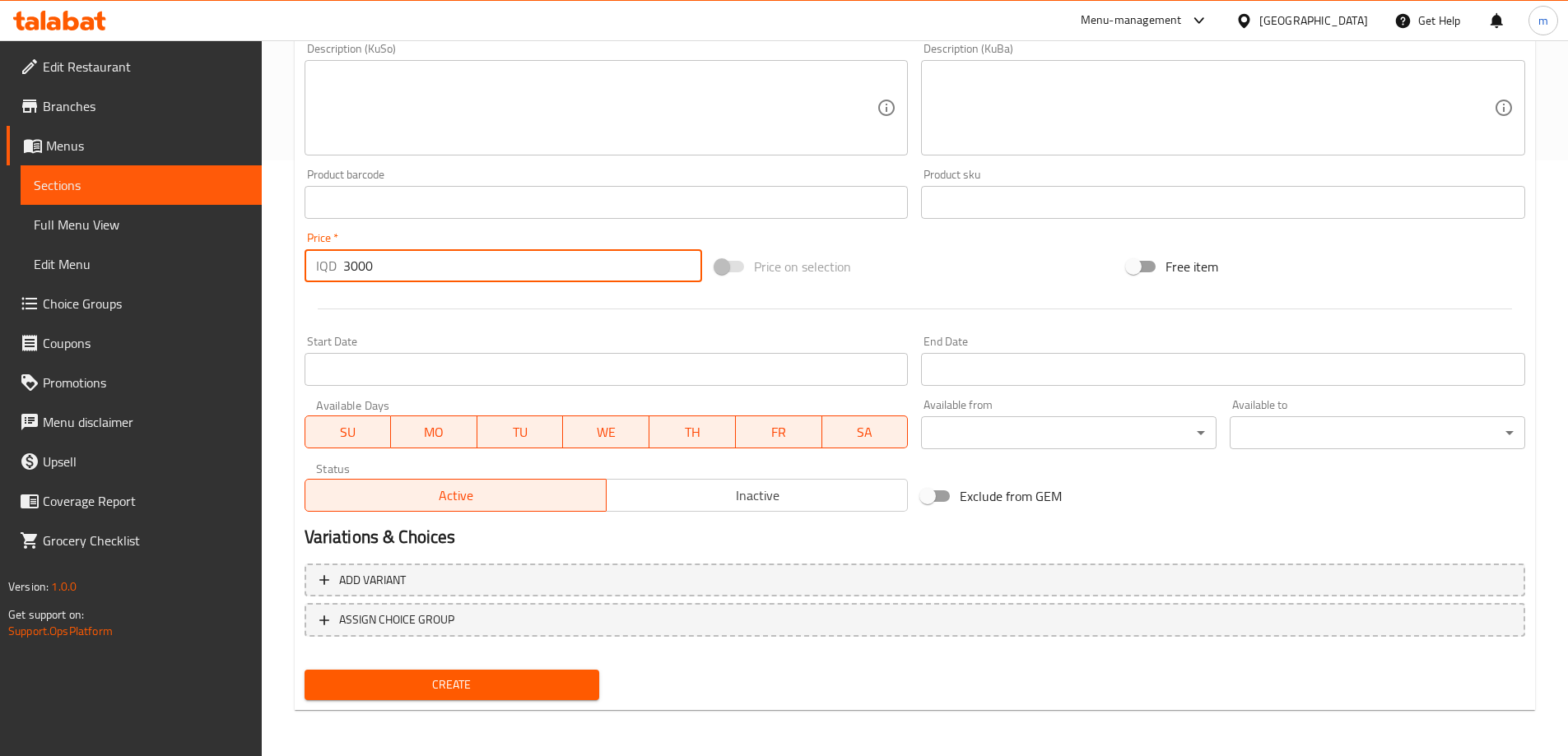
type input "3000"
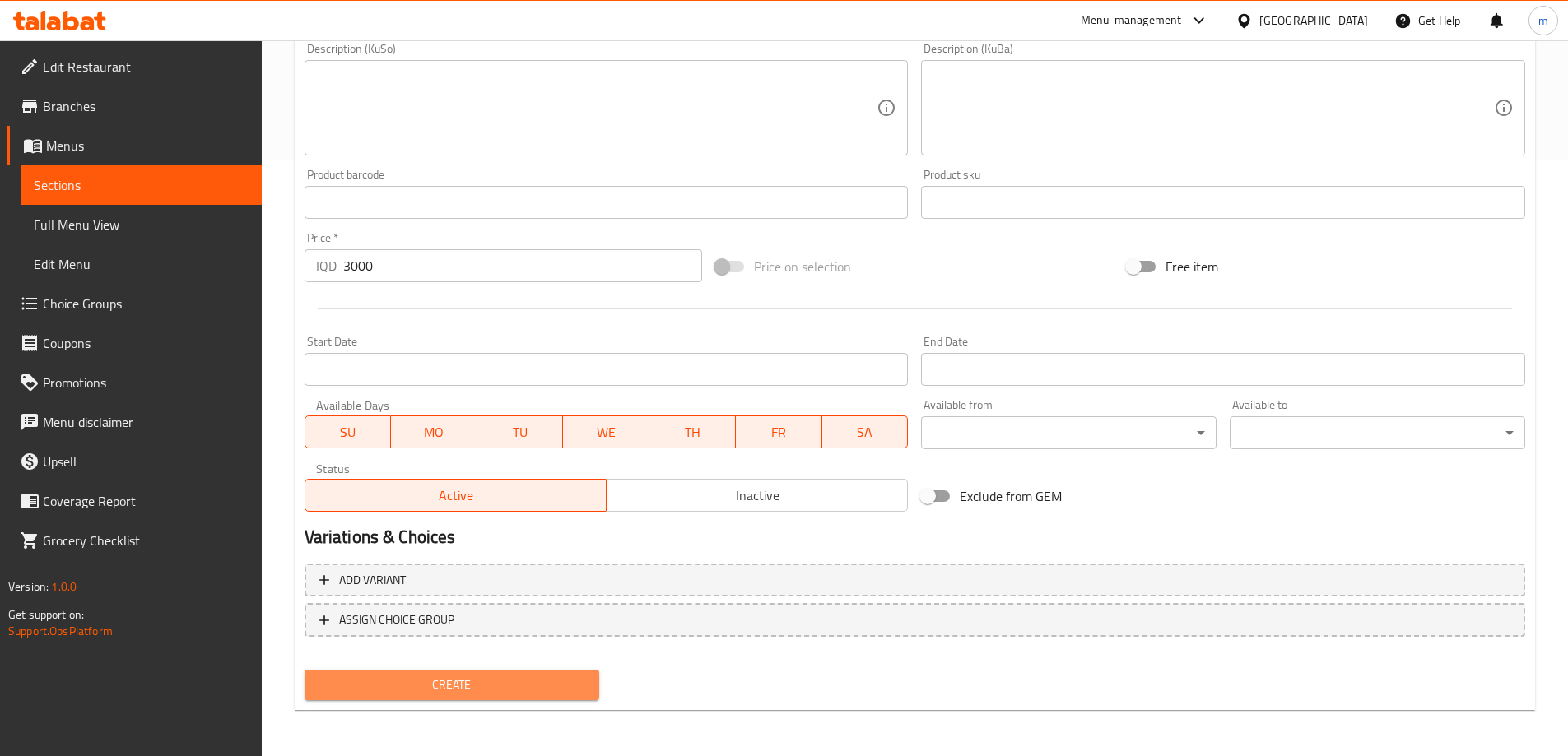
click at [469, 684] on span "Create" at bounding box center [452, 685] width 269 height 20
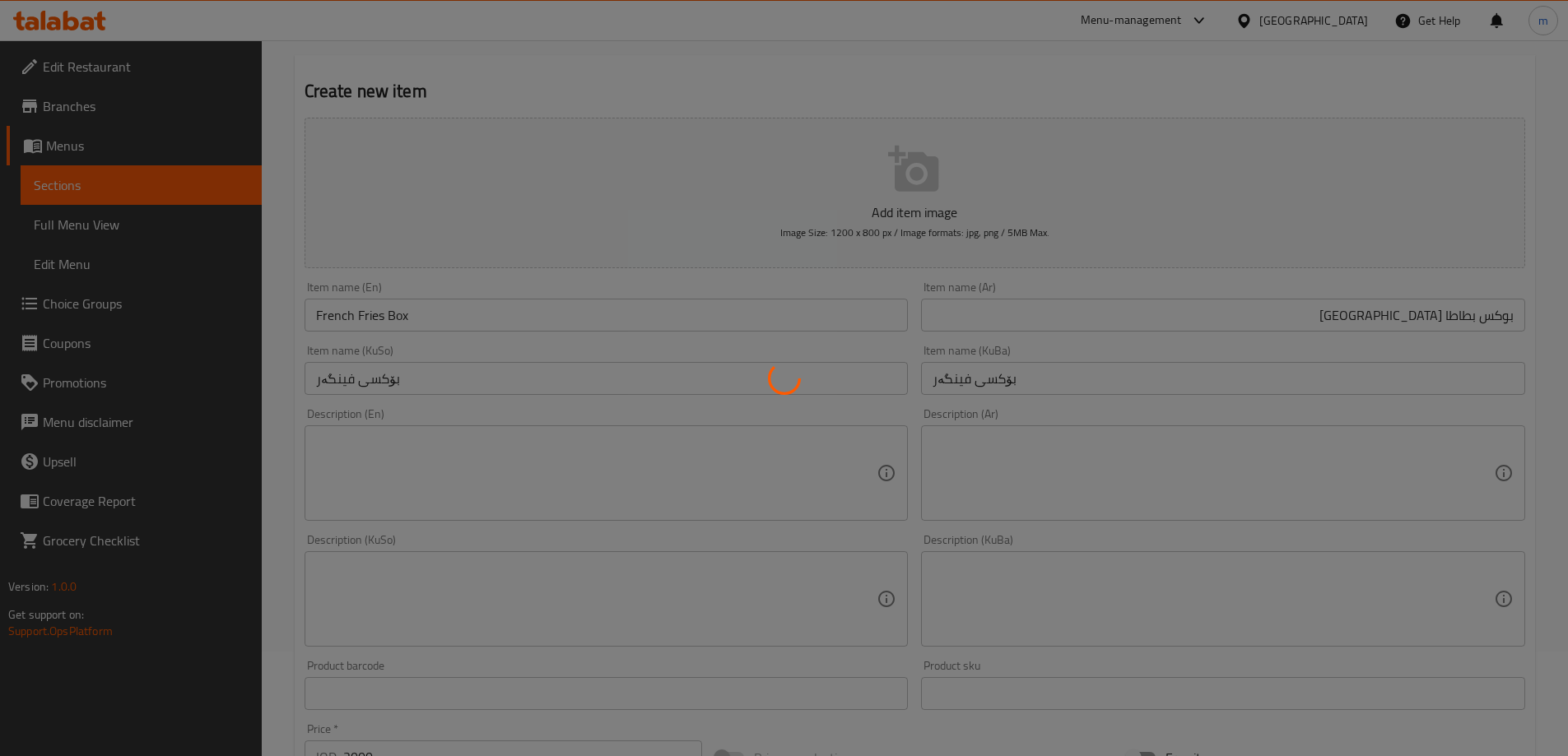
scroll to position [20, 0]
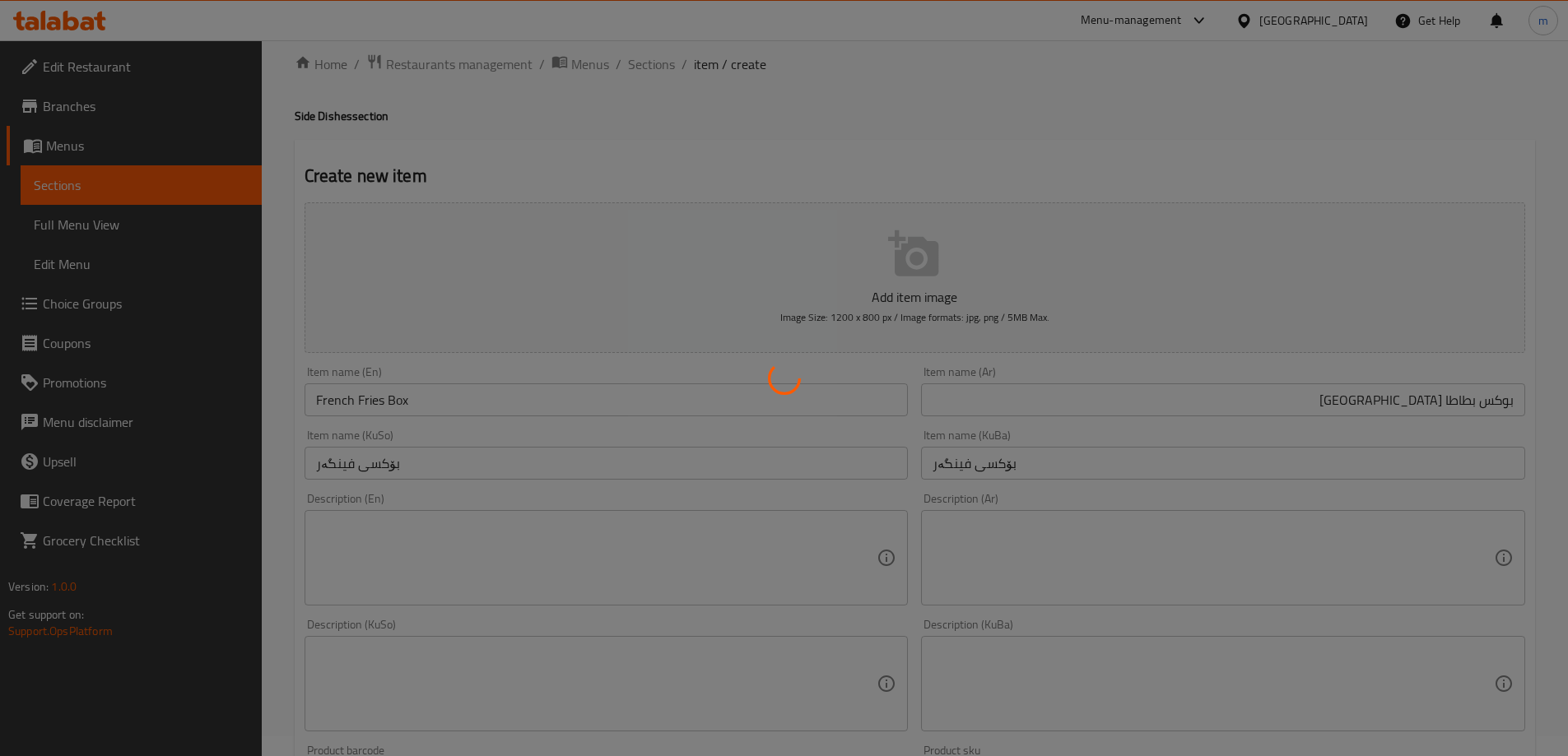
type input "0"
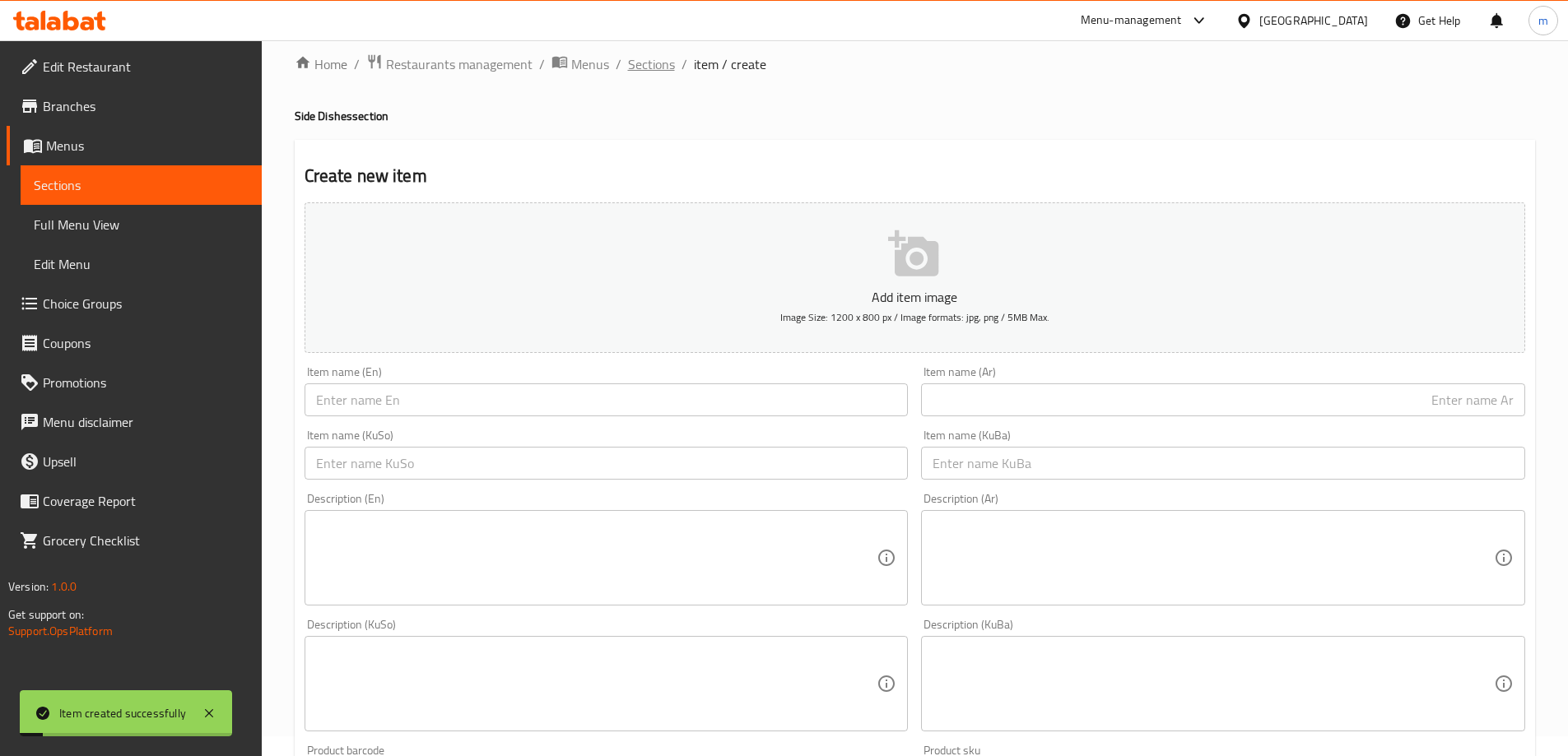
click at [647, 73] on span "Sections" at bounding box center [651, 63] width 47 height 20
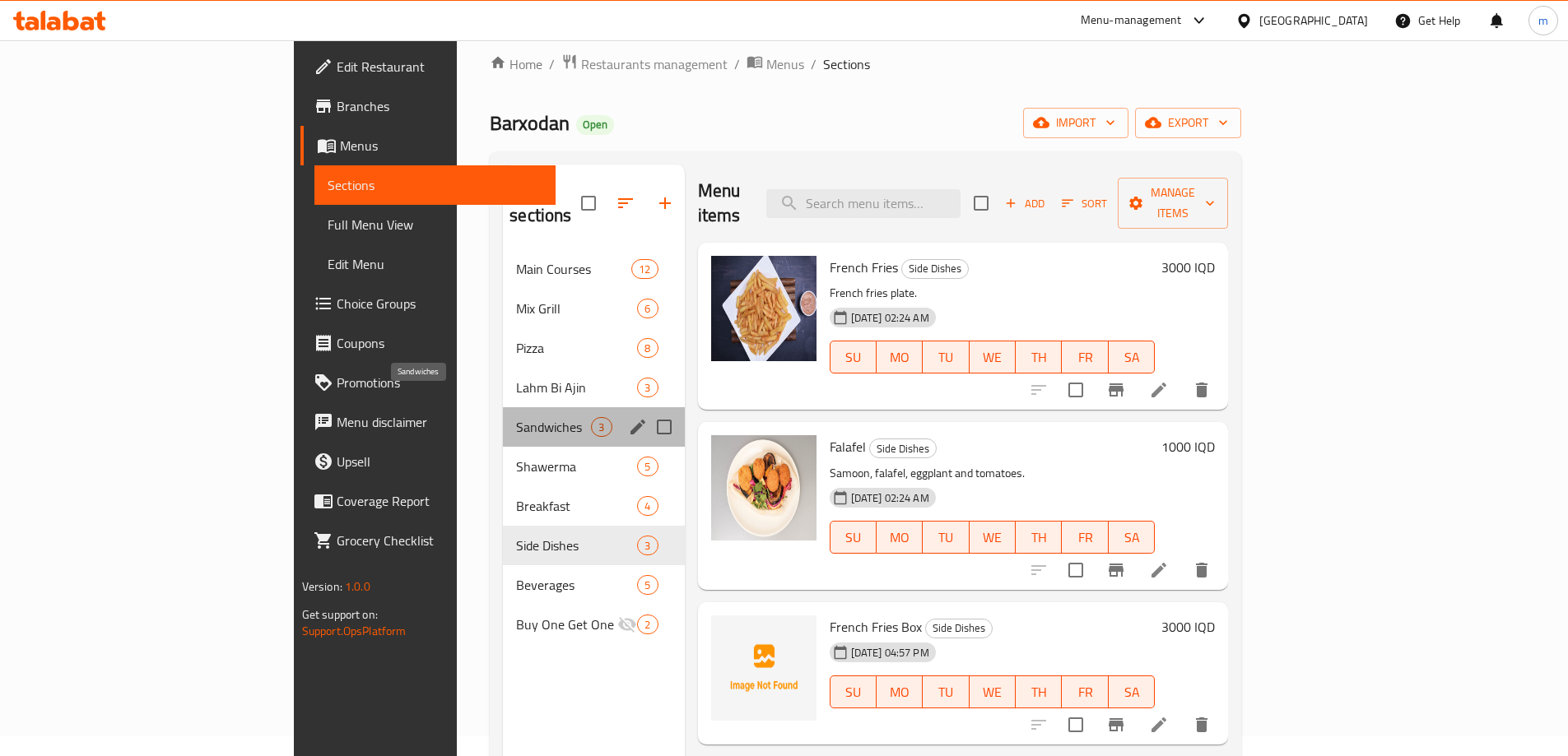
click at [516, 417] on span "Sandwiches" at bounding box center [553, 426] width 74 height 20
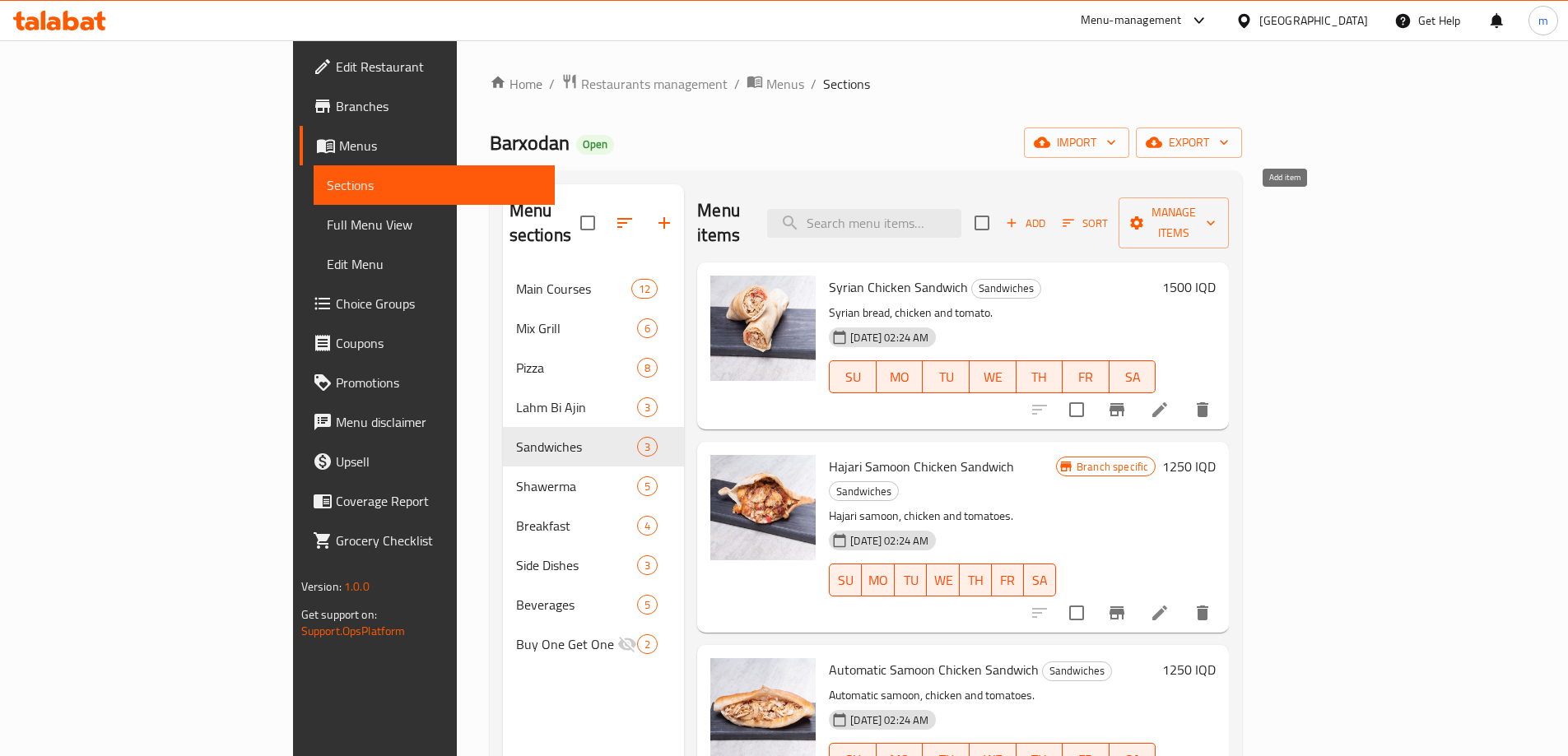
click at [1048, 216] on span "Add" at bounding box center [1026, 223] width 45 height 19
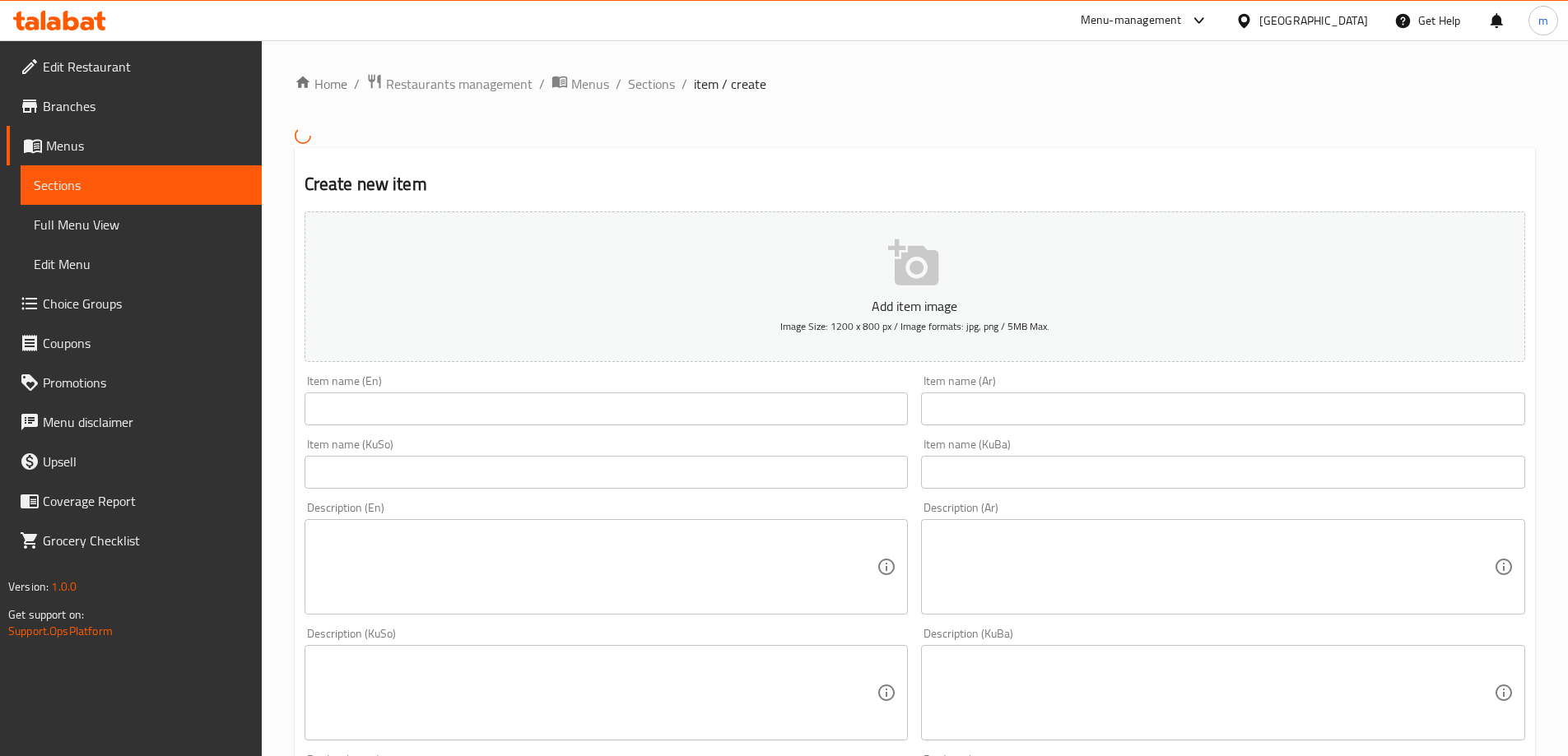
click at [606, 412] on input "text" at bounding box center [606, 409] width 604 height 33
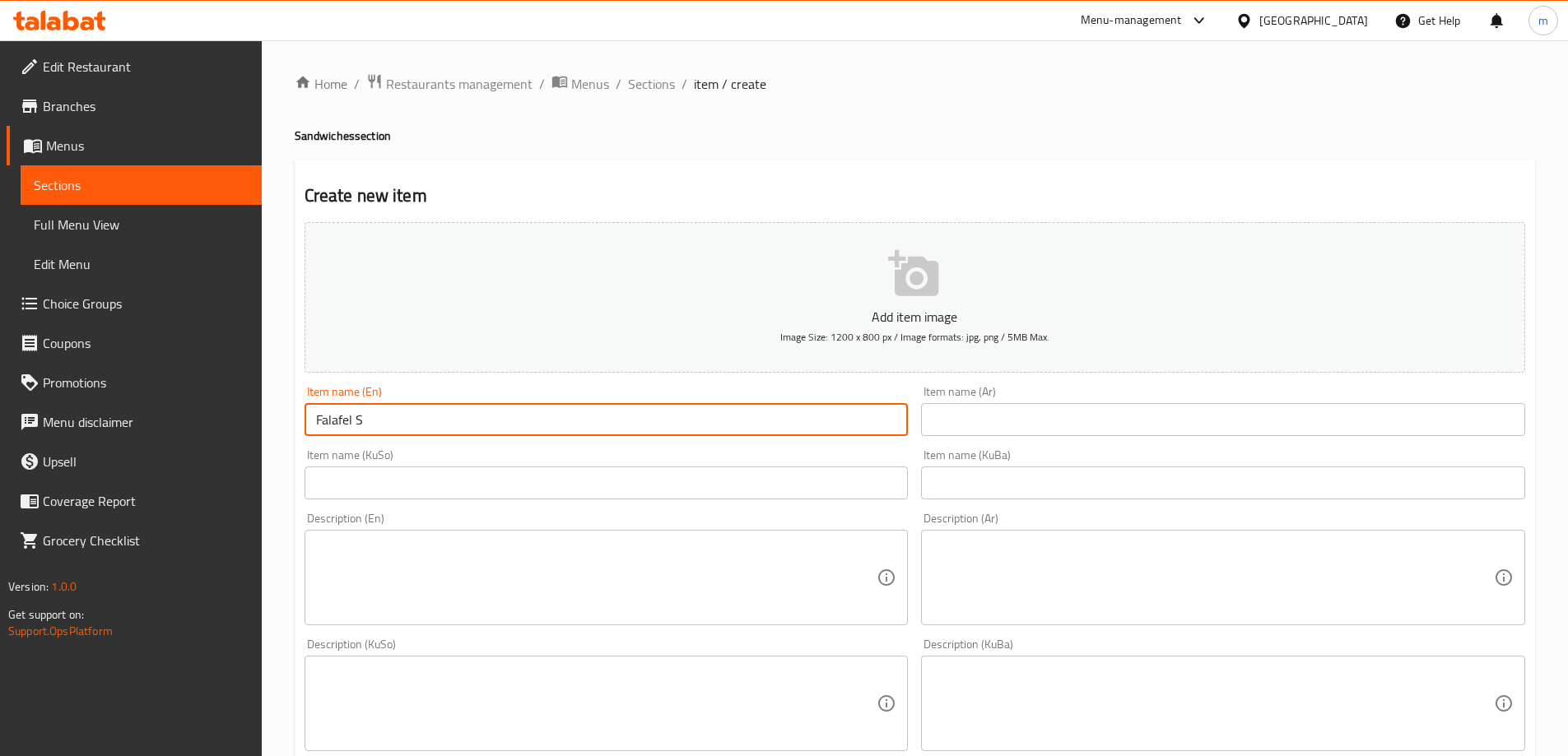
type input "Falafel Sandwich"
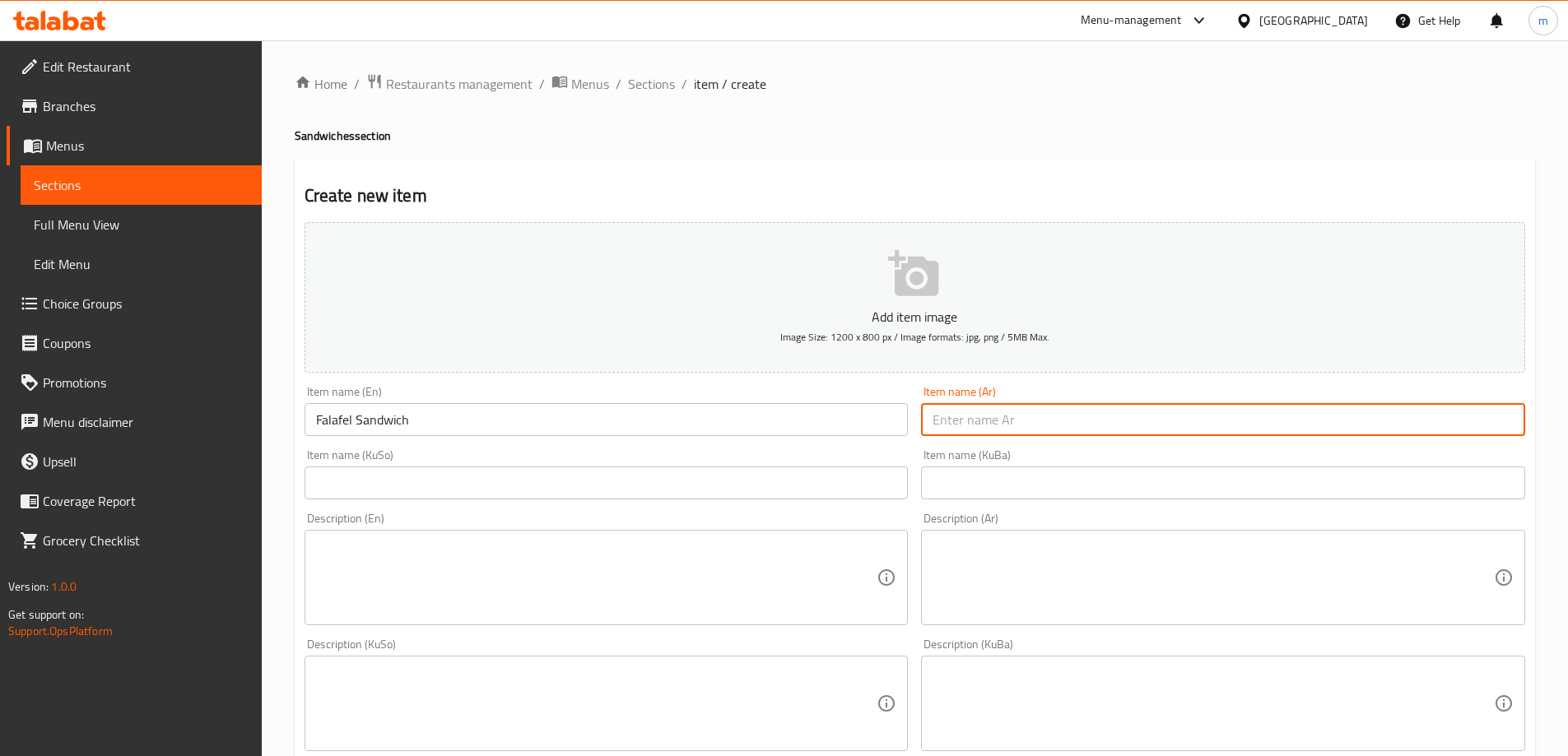
click at [927, 410] on input "text" at bounding box center [1223, 419] width 604 height 33
type input "ساندويتش فلافل"
click at [876, 491] on input "text" at bounding box center [606, 482] width 604 height 33
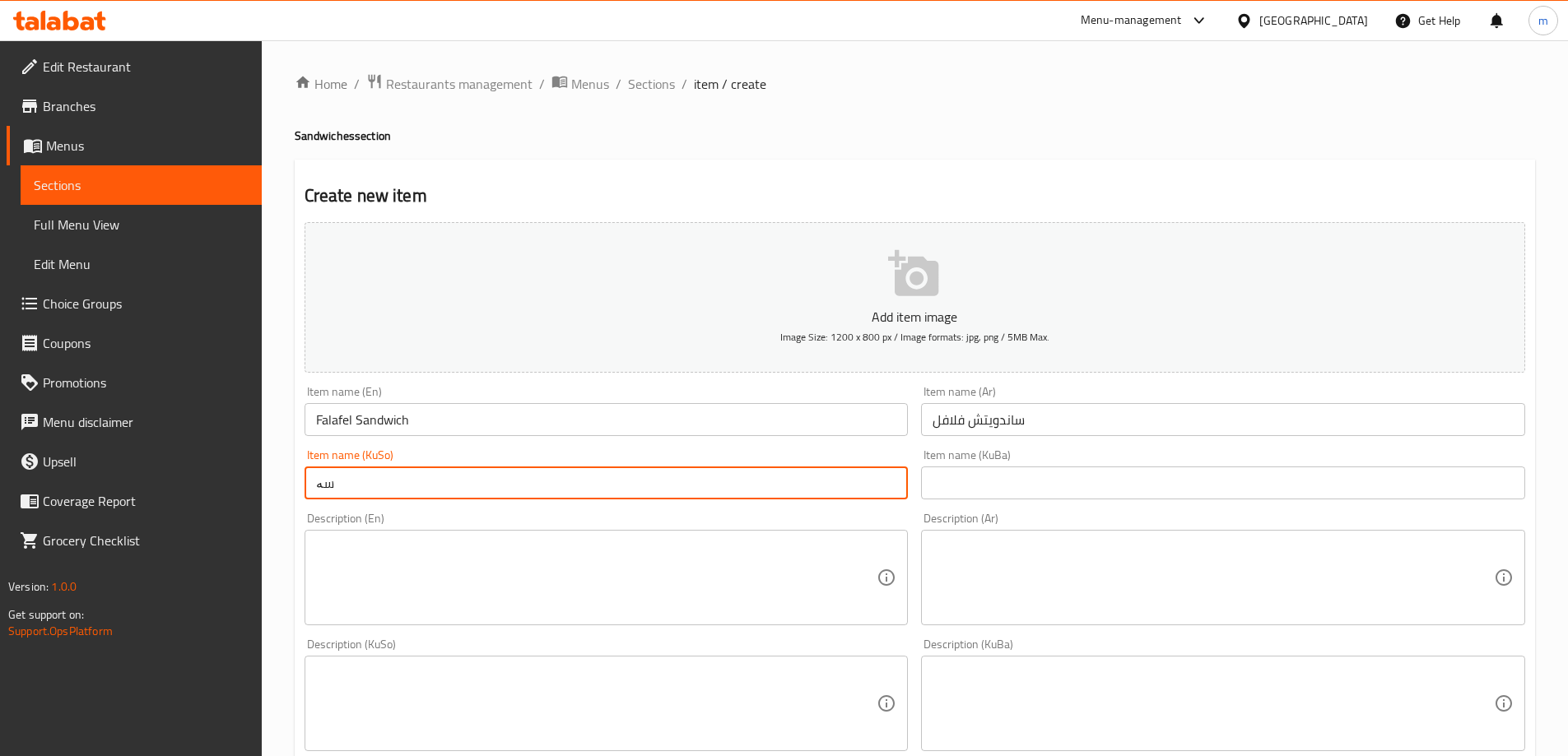
type input "سەندویچی فەلافل"
click at [376, 498] on input "سەندویچی فەلافل" at bounding box center [606, 482] width 604 height 33
click at [989, 479] on input "text" at bounding box center [1223, 482] width 604 height 33
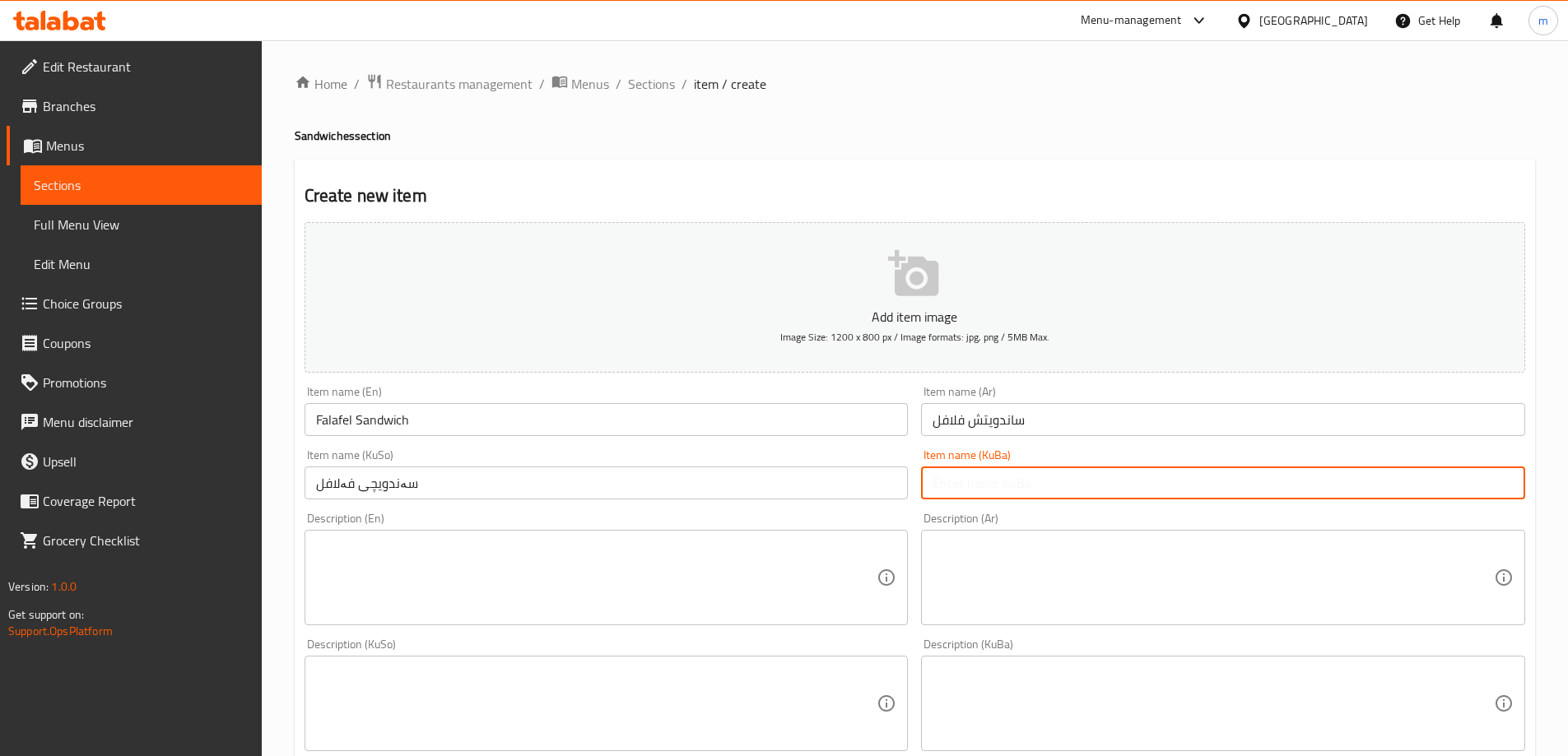
paste input "سەندویچی فەلافل"
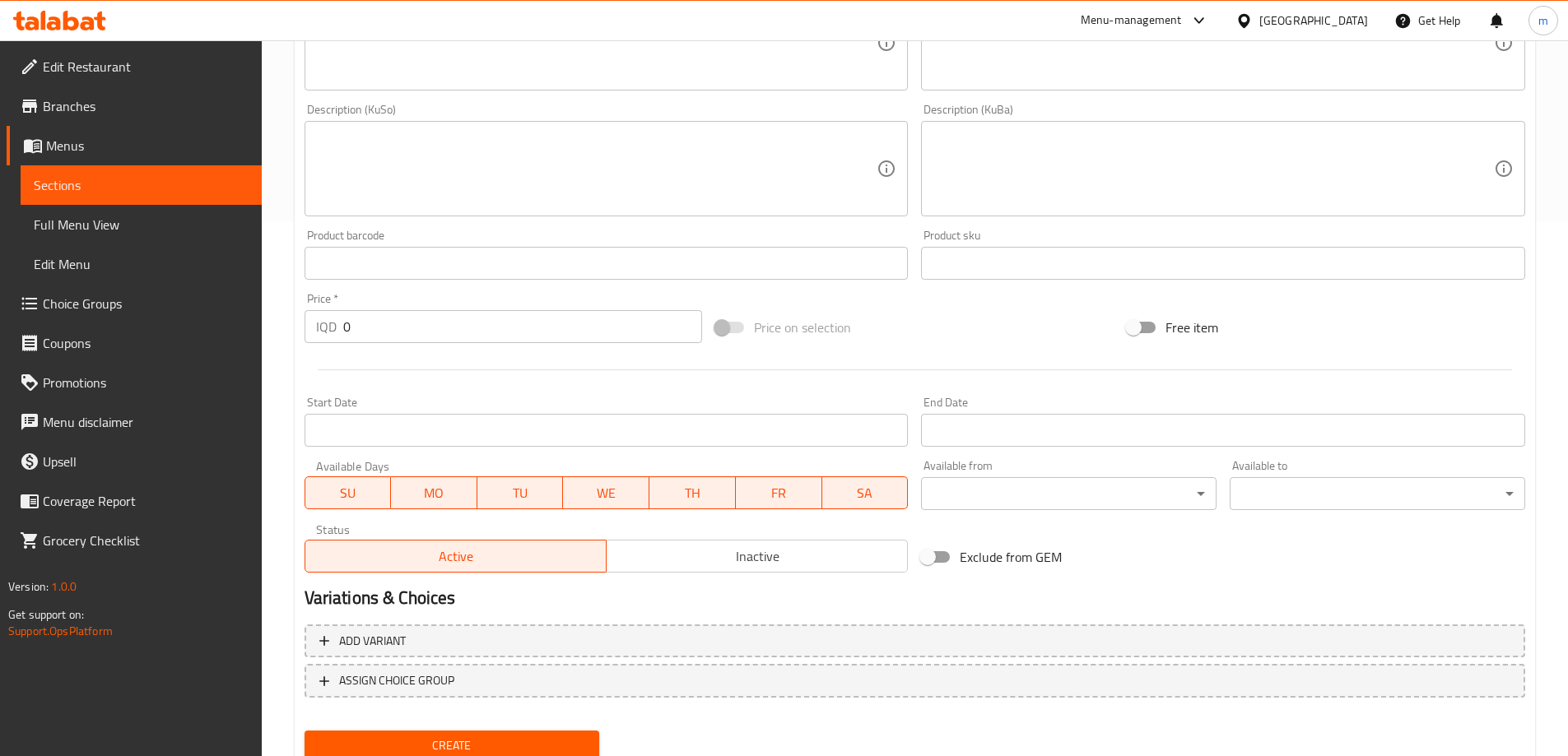
scroll to position [596, 0]
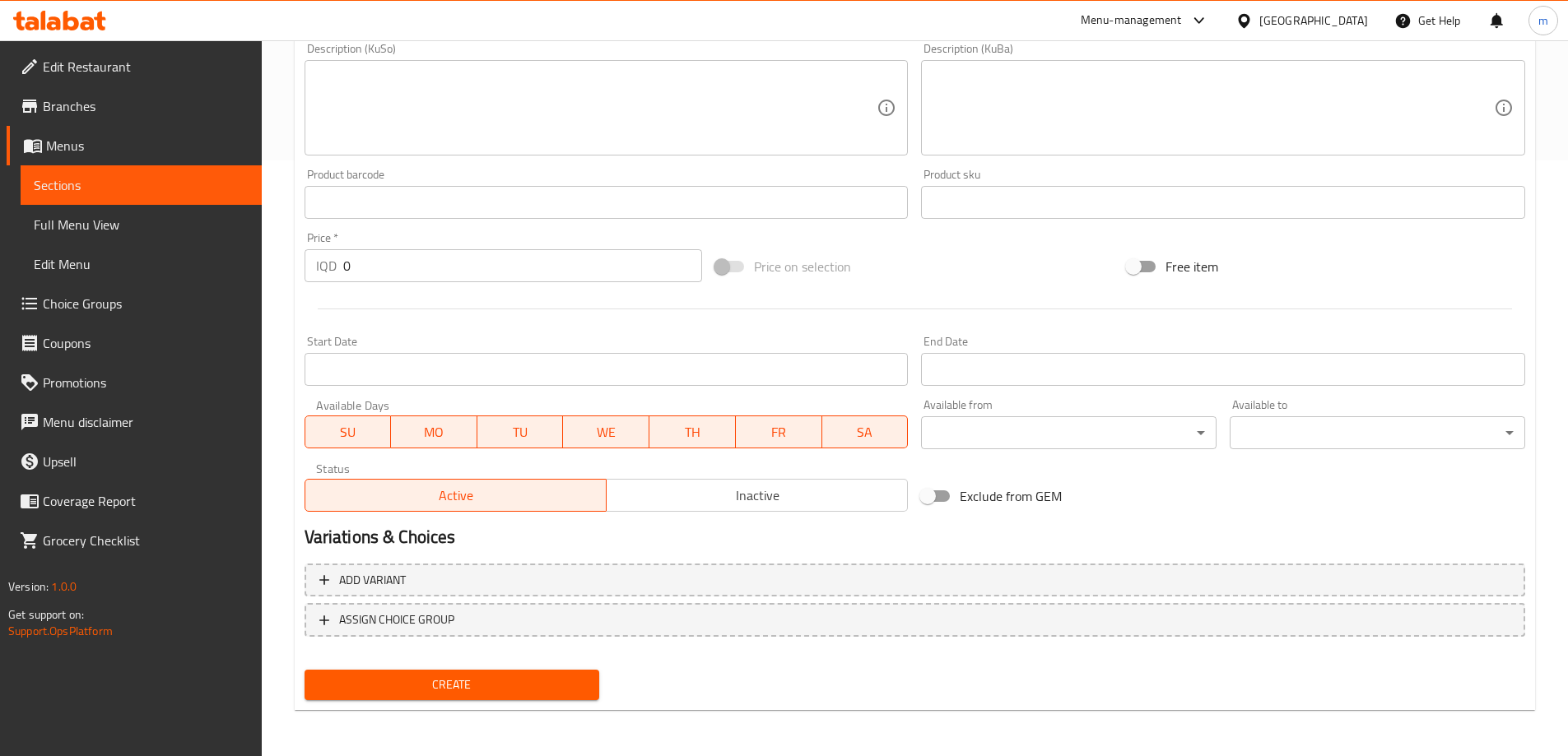
type input "سەندویچی فەلافل"
click at [331, 258] on div "IQD 0 Price *" at bounding box center [504, 265] width 399 height 33
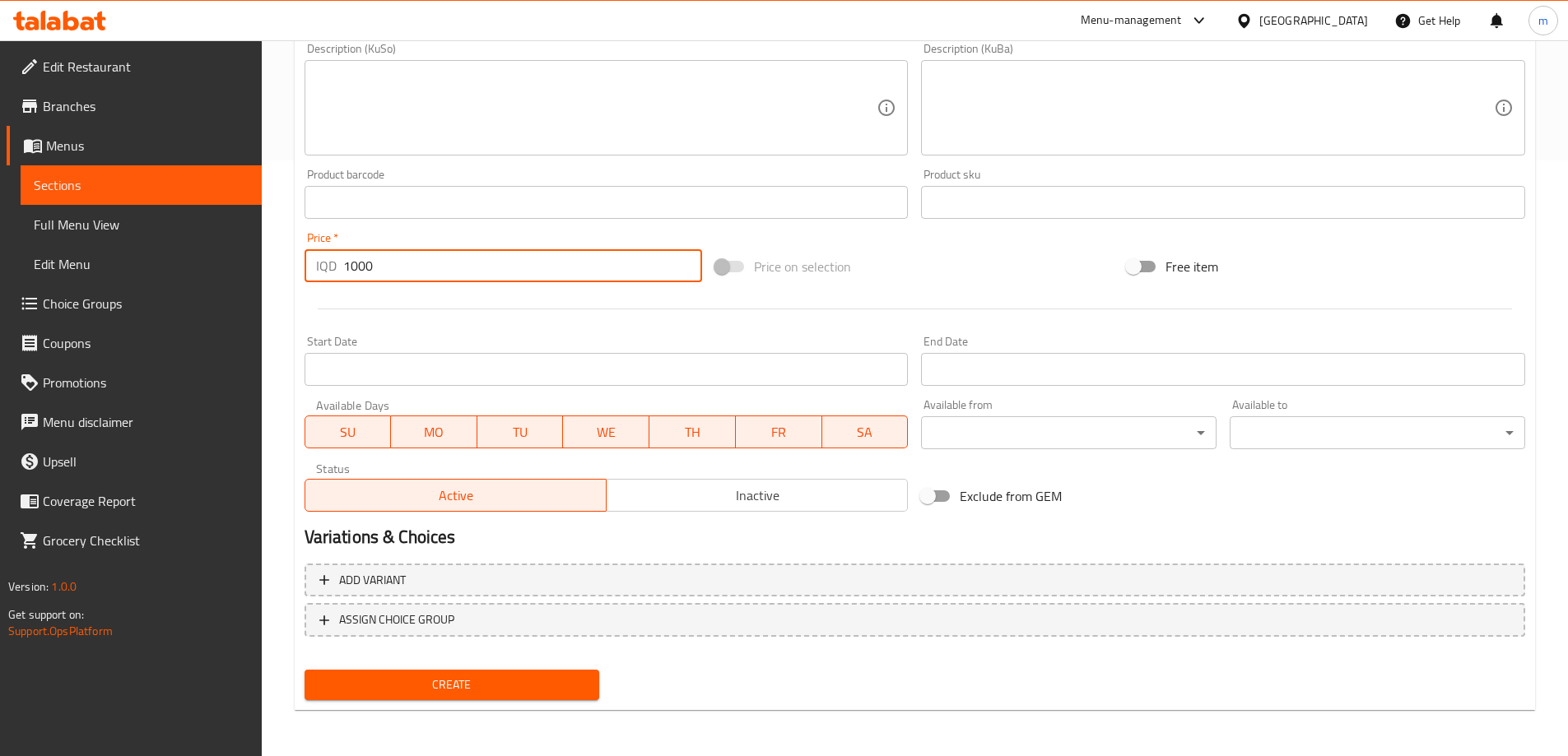
type input "1000"
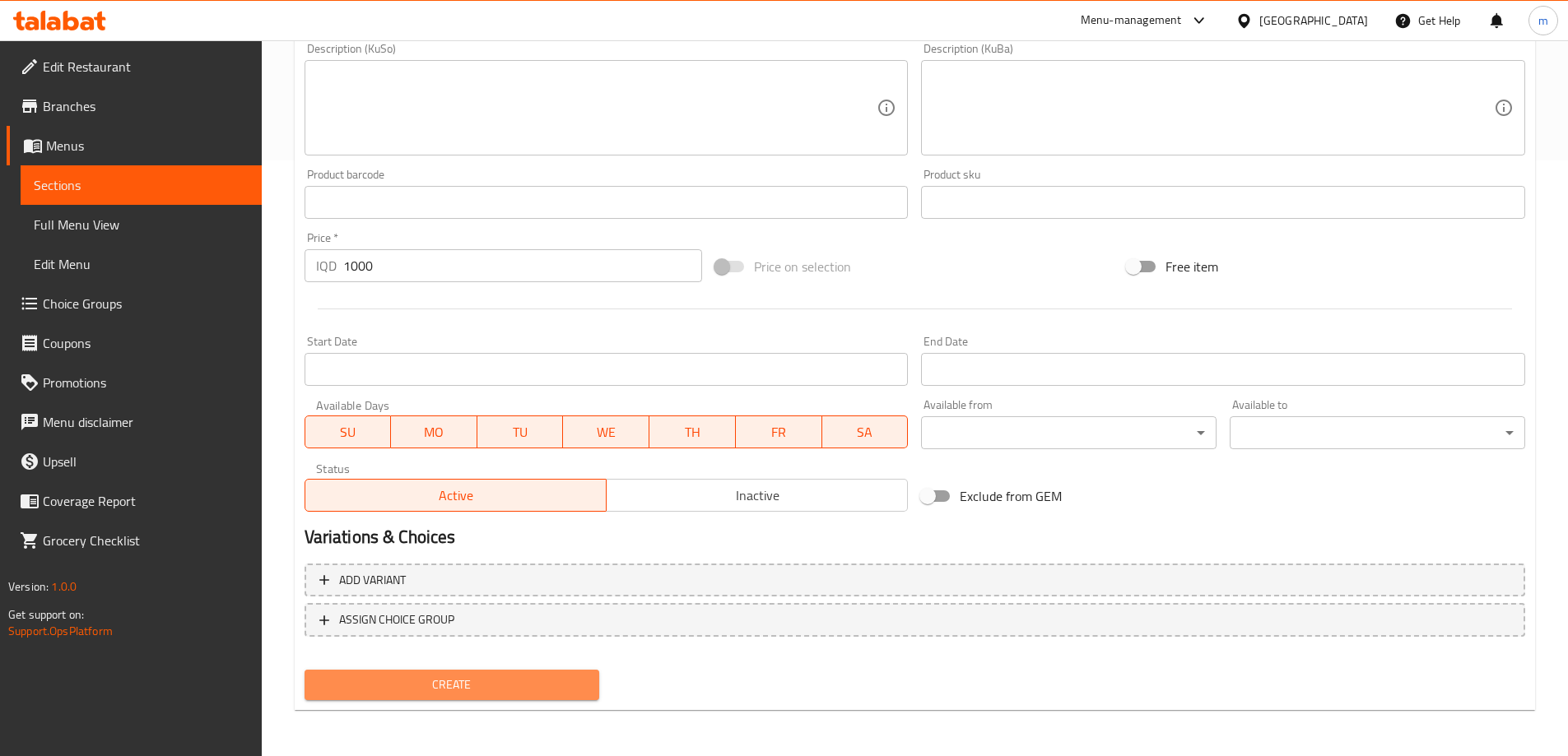
click at [417, 694] on span "Create" at bounding box center [452, 685] width 269 height 20
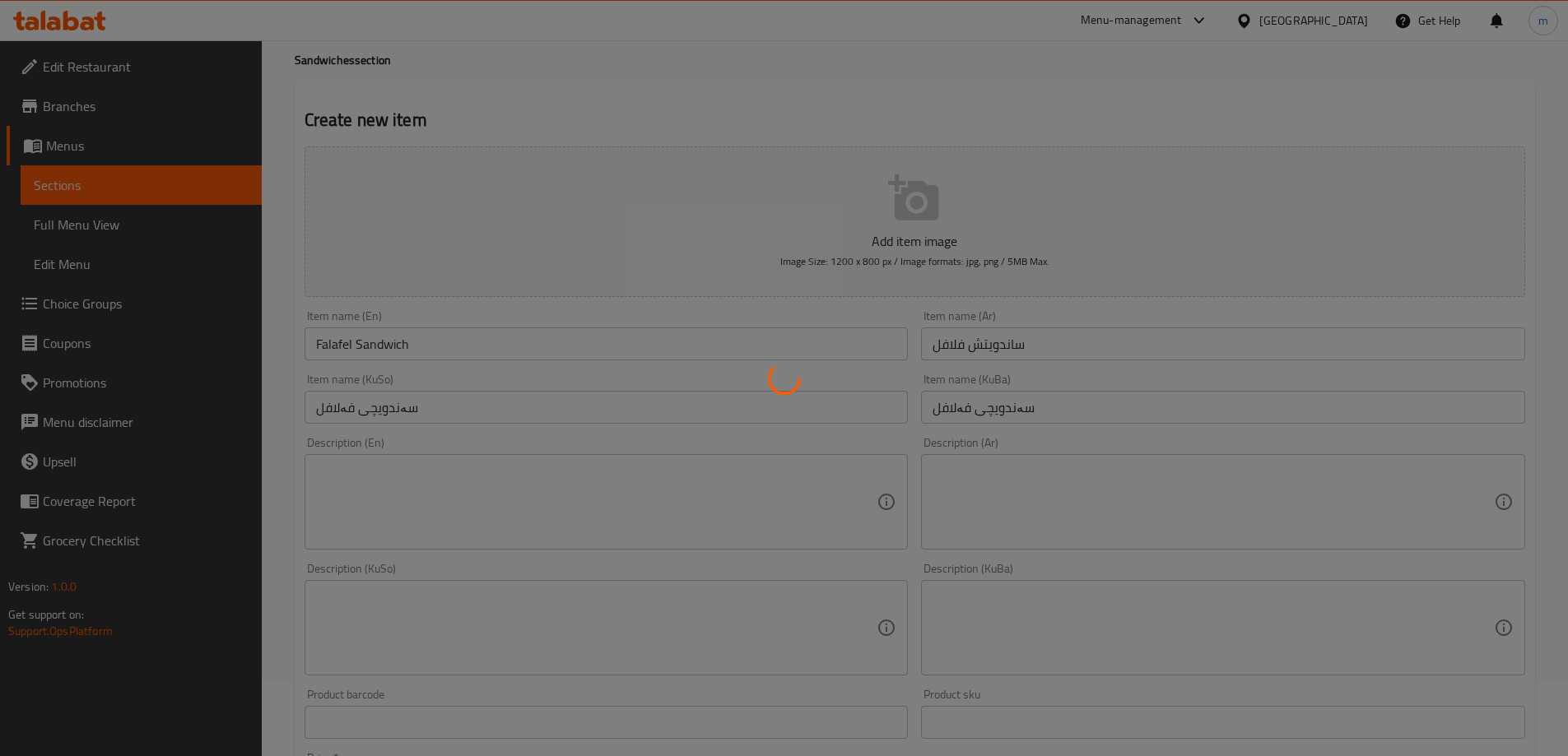
scroll to position [1, 0]
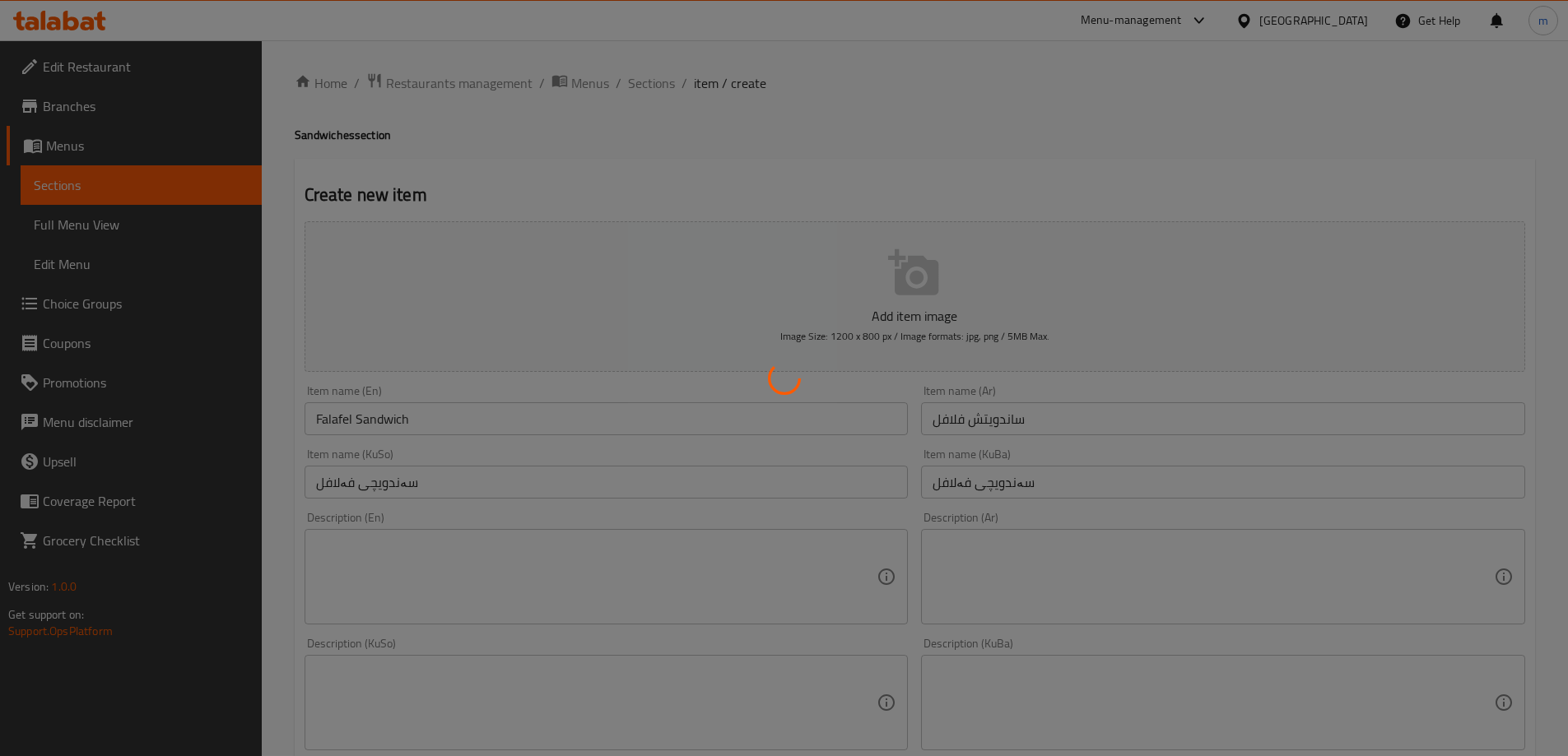
type input "0"
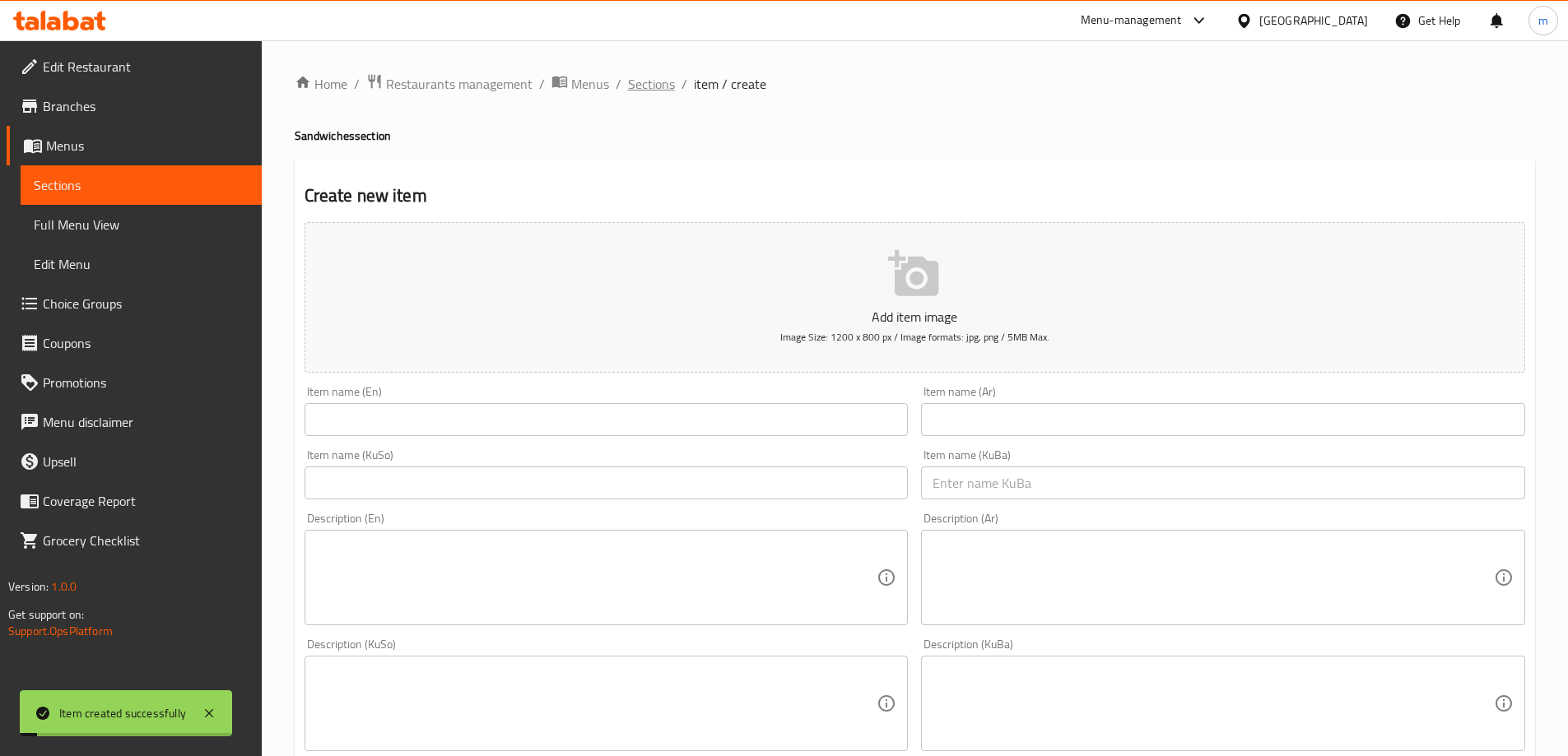
click at [641, 93] on span "Sections" at bounding box center [651, 84] width 47 height 20
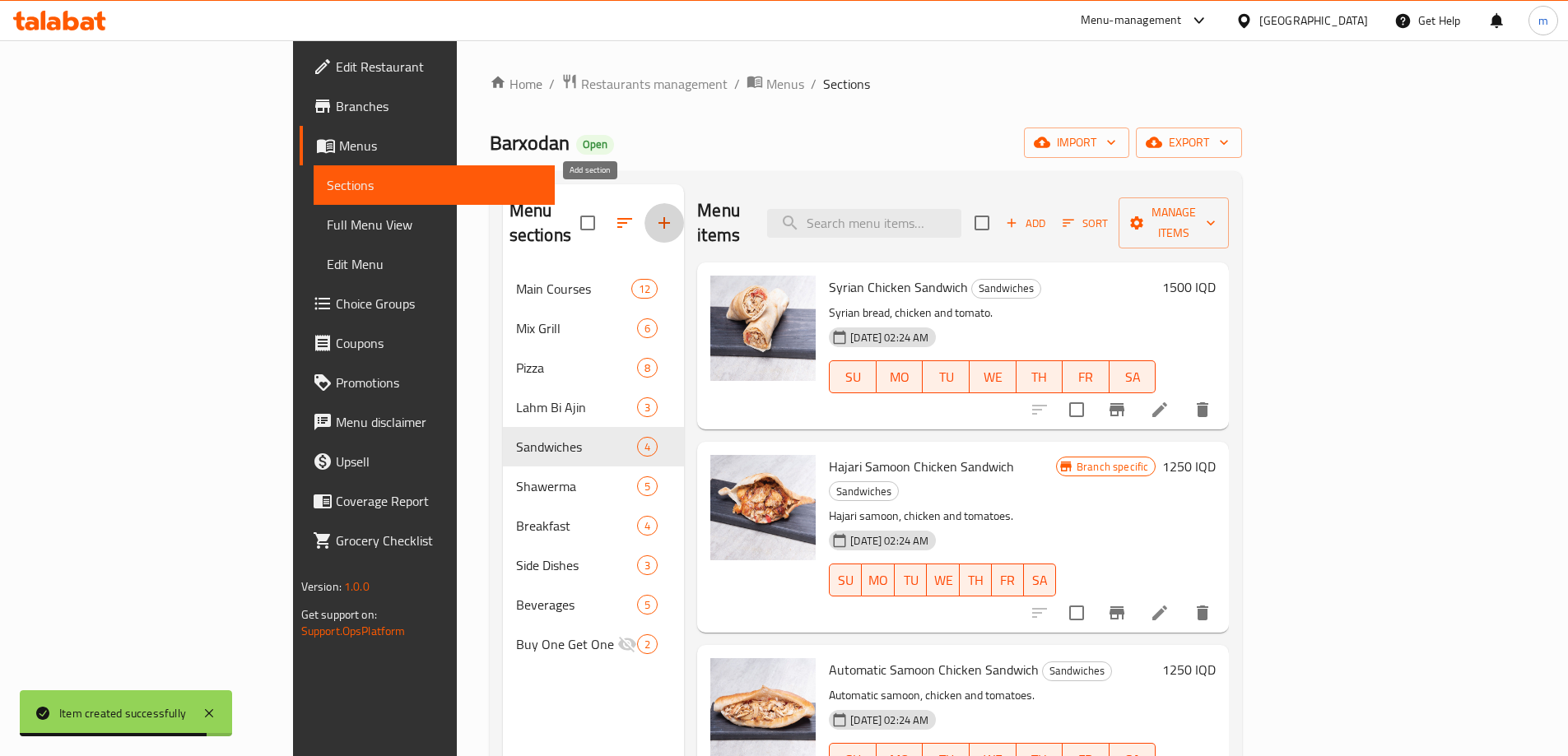
click at [658, 217] on icon "button" at bounding box center [664, 223] width 11 height 11
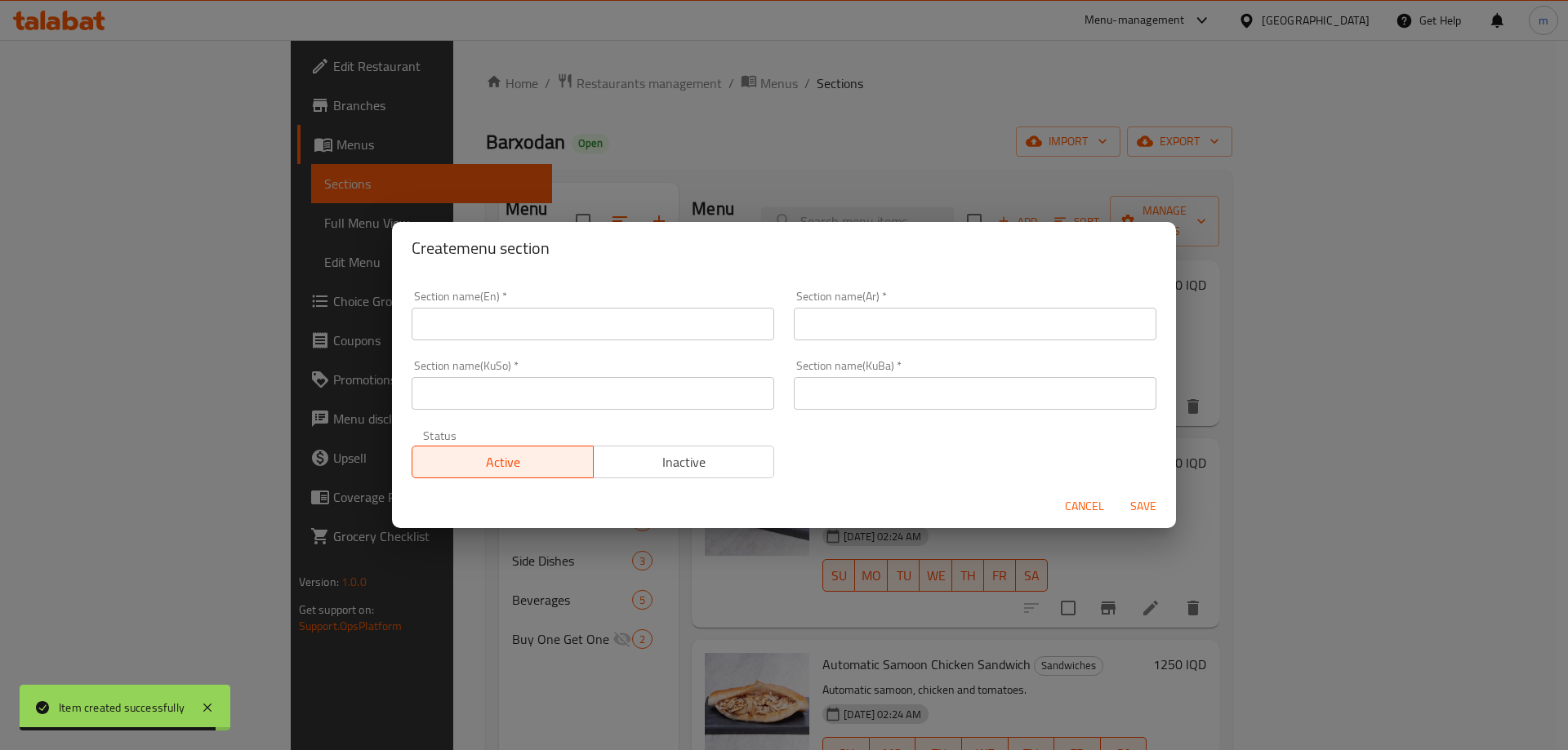
click at [539, 406] on input "text" at bounding box center [593, 393] width 362 height 32
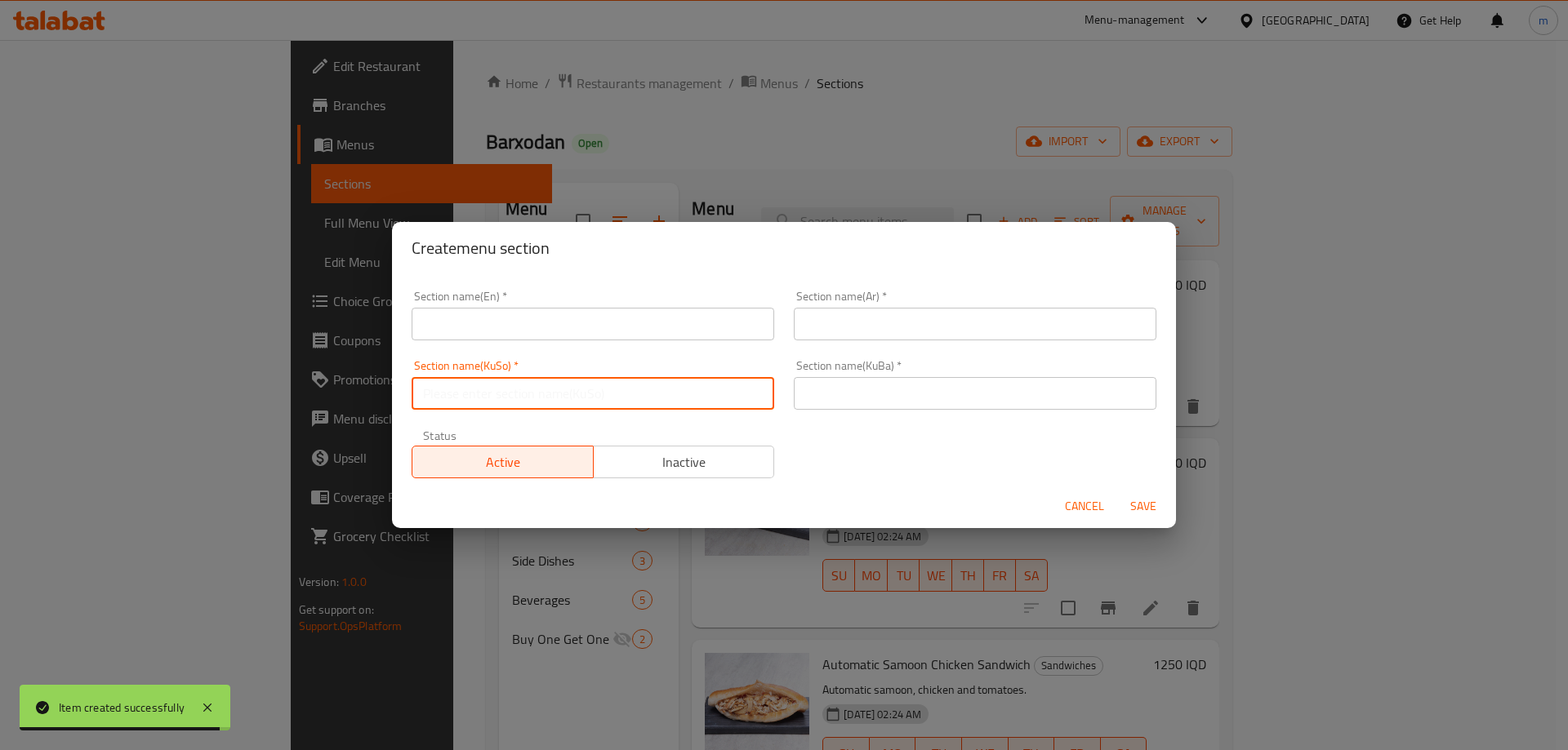
paste input "مەنسەف"
type input "مەنسەف"
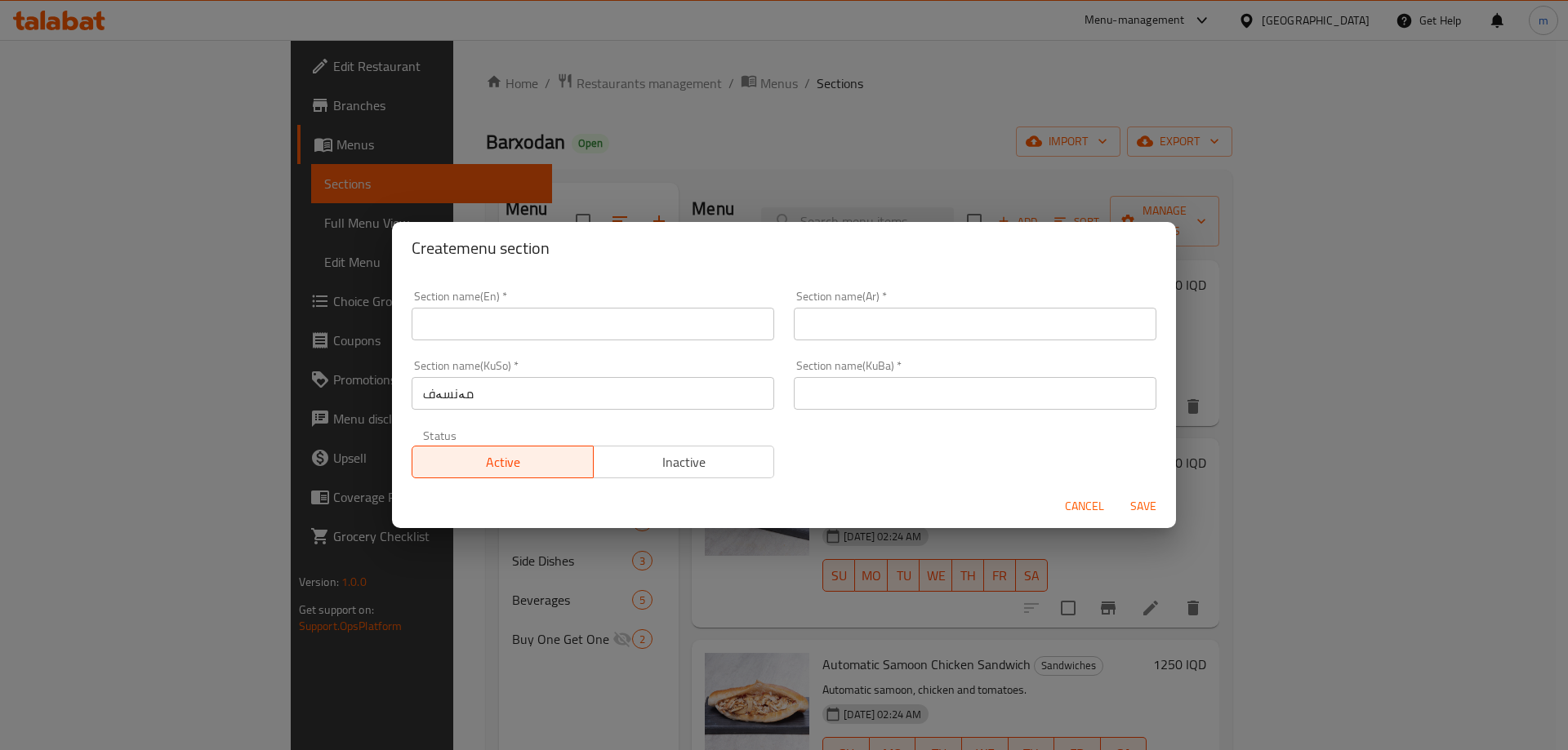
click at [990, 375] on div "Section name(KuBa)   * Section name(KuBa) *" at bounding box center [975, 385] width 362 height 50
click at [960, 391] on input "text" at bounding box center [975, 393] width 362 height 32
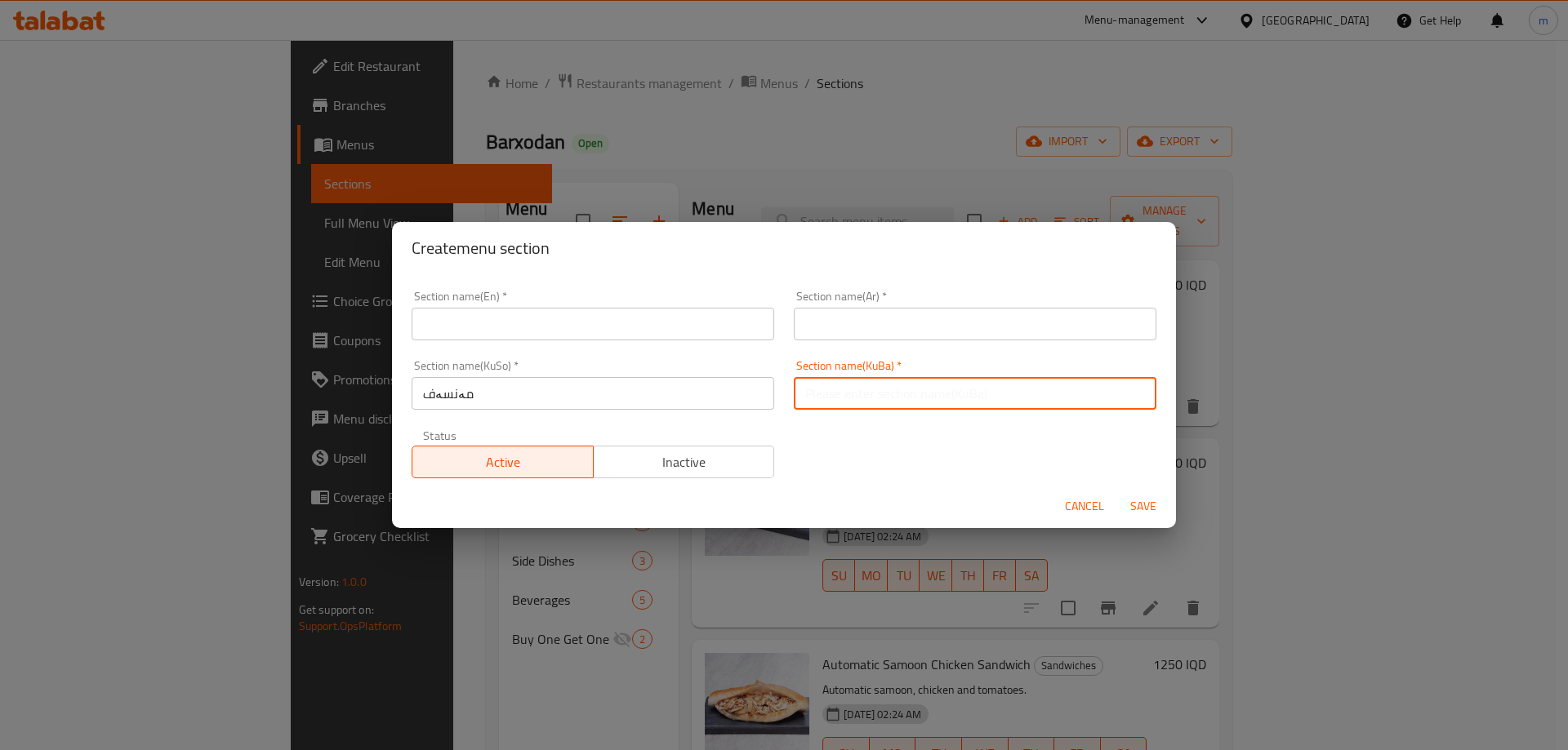
paste input "مەنسەف"
type input "مەنسەف"
click at [924, 331] on input "text" at bounding box center [975, 323] width 362 height 32
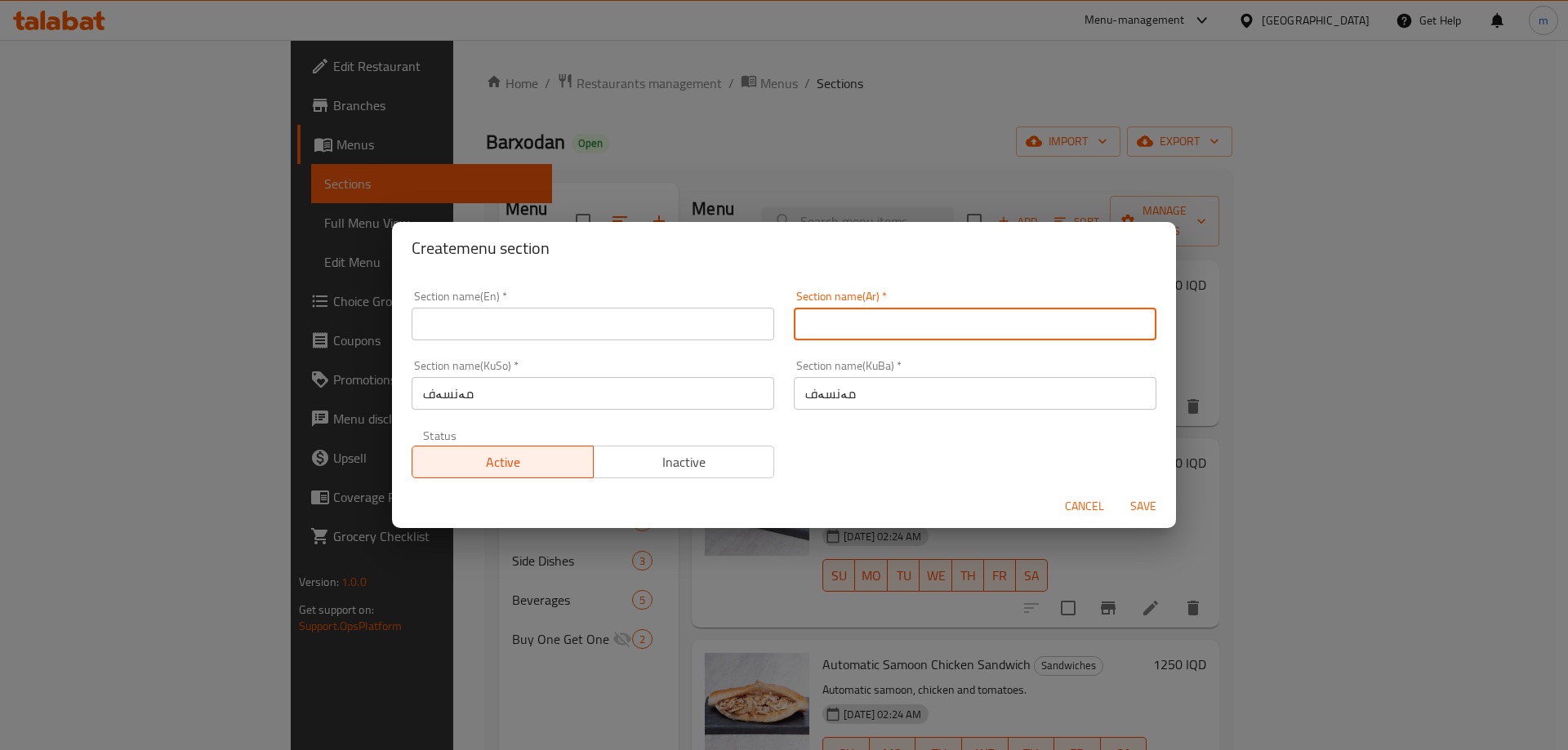
paste input "منسف"
type input "منسف"
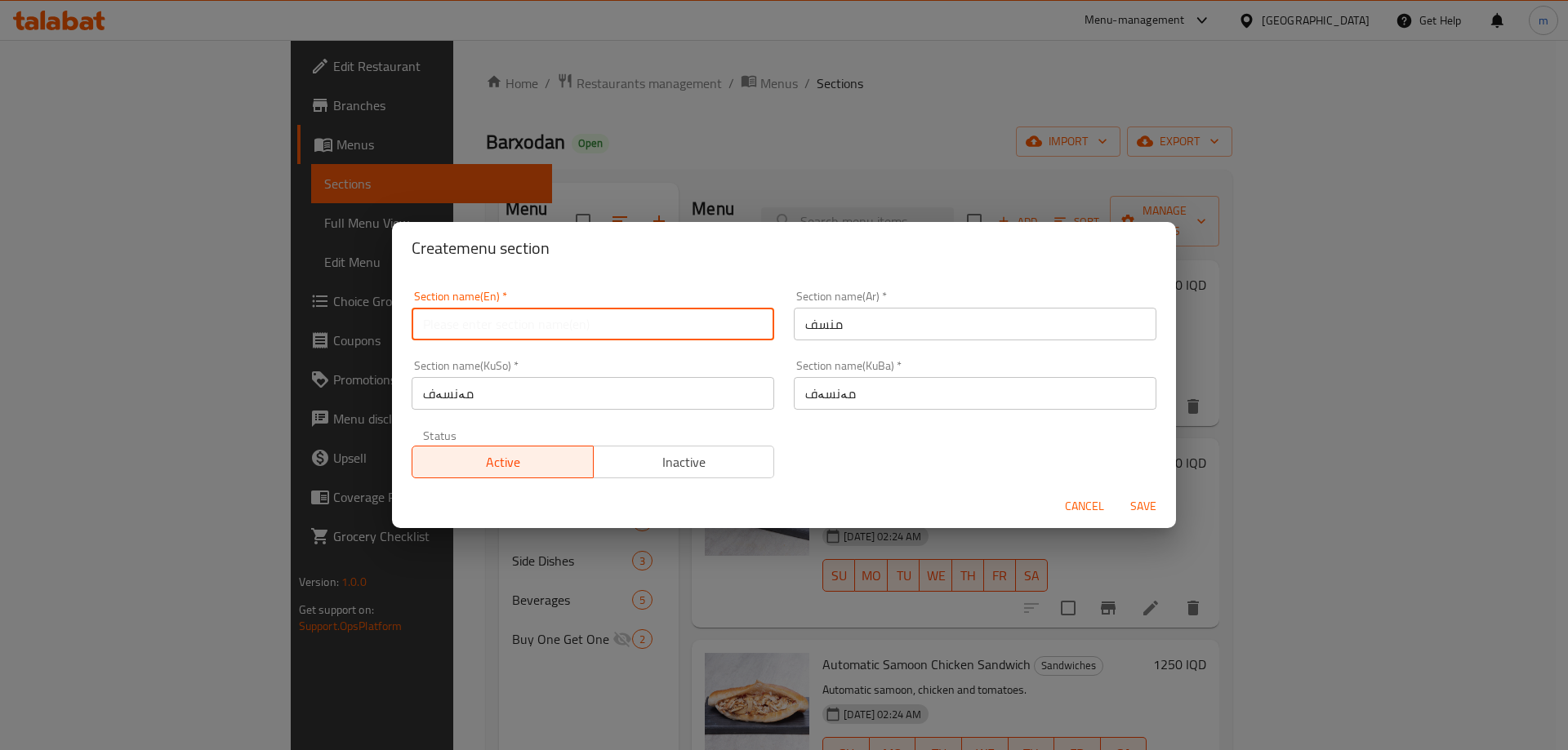
click at [738, 325] on input "text" at bounding box center [593, 323] width 362 height 32
paste input "Mansaf"
type input "Mansaf"
click at [1097, 412] on div "Section name(KuBa)   * مەنسەف Section name(KuBa) *" at bounding box center [976, 384] width 383 height 69
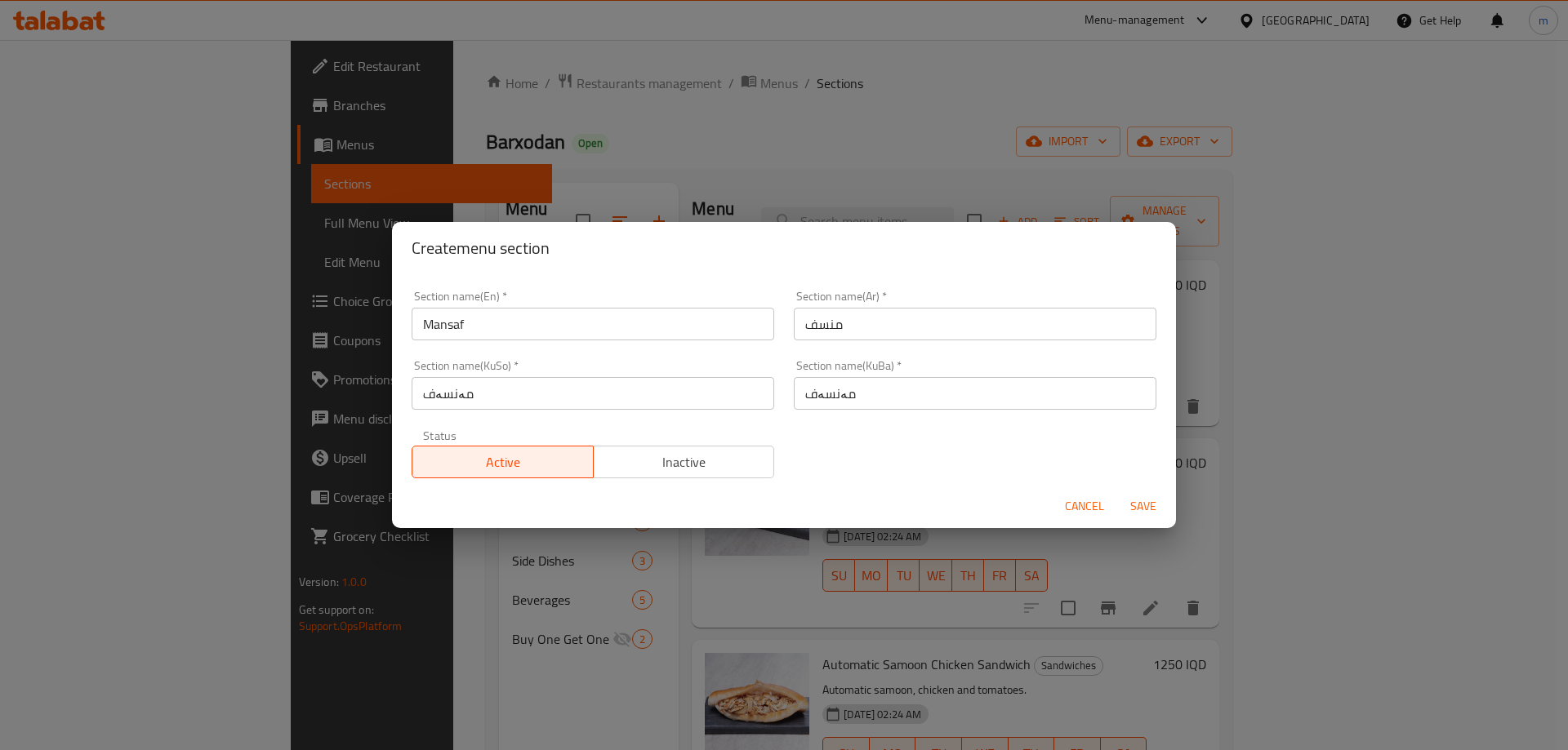
click at [1153, 506] on span "Save" at bounding box center [1143, 506] width 39 height 20
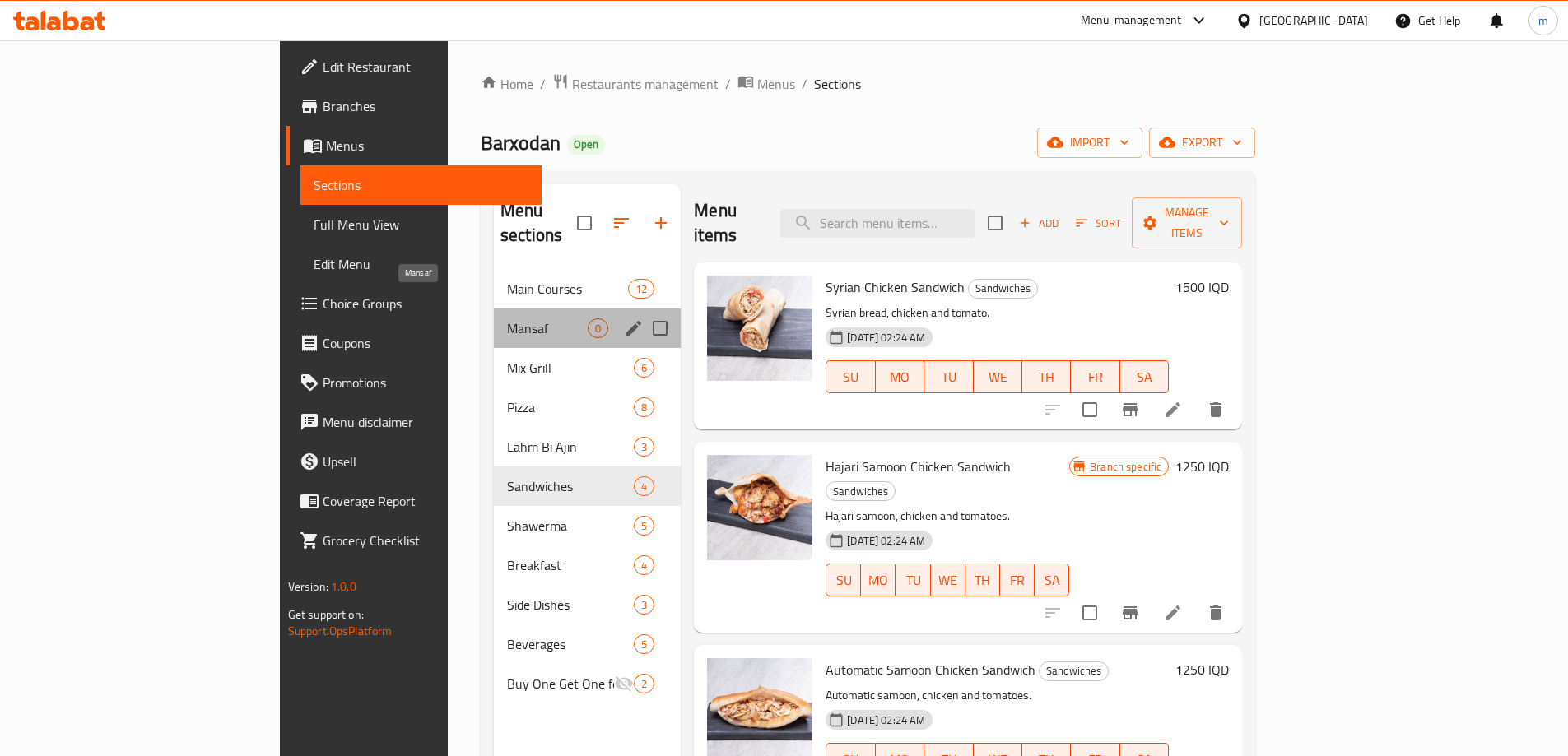
click at [507, 318] on span "Mansaf" at bounding box center [547, 328] width 81 height 20
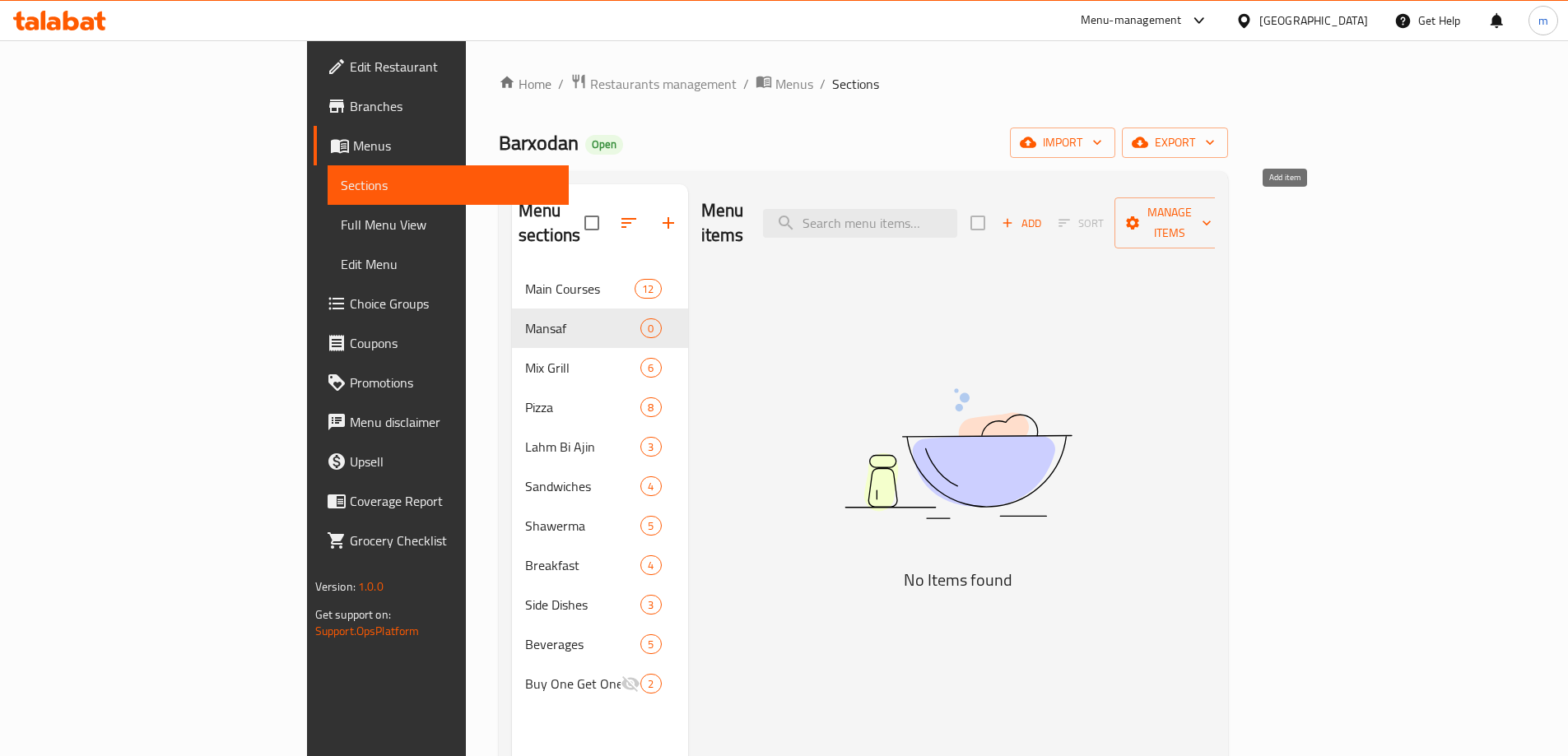
click at [1044, 214] on span "Add" at bounding box center [1021, 223] width 45 height 19
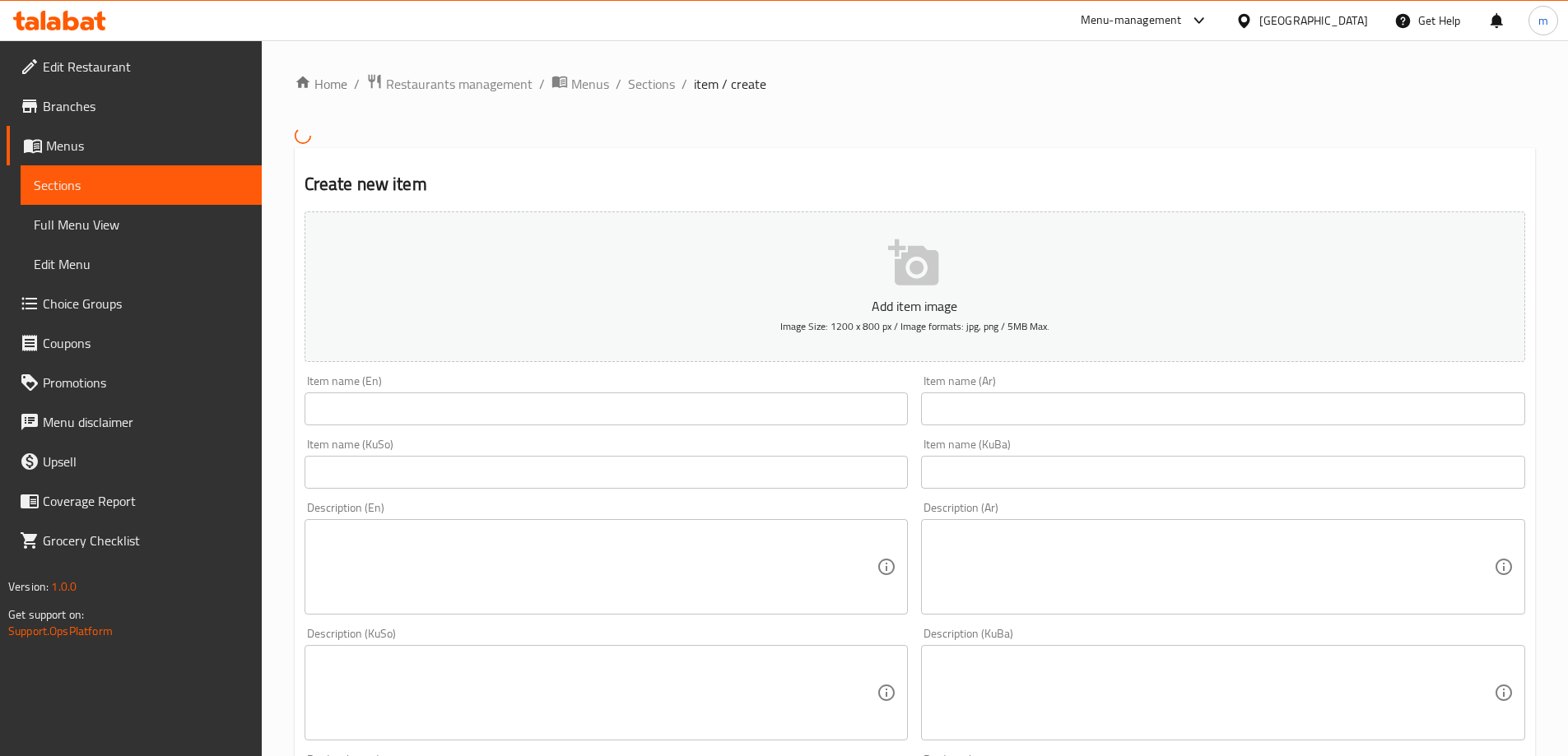
click at [954, 415] on input "text" at bounding box center [1223, 409] width 604 height 33
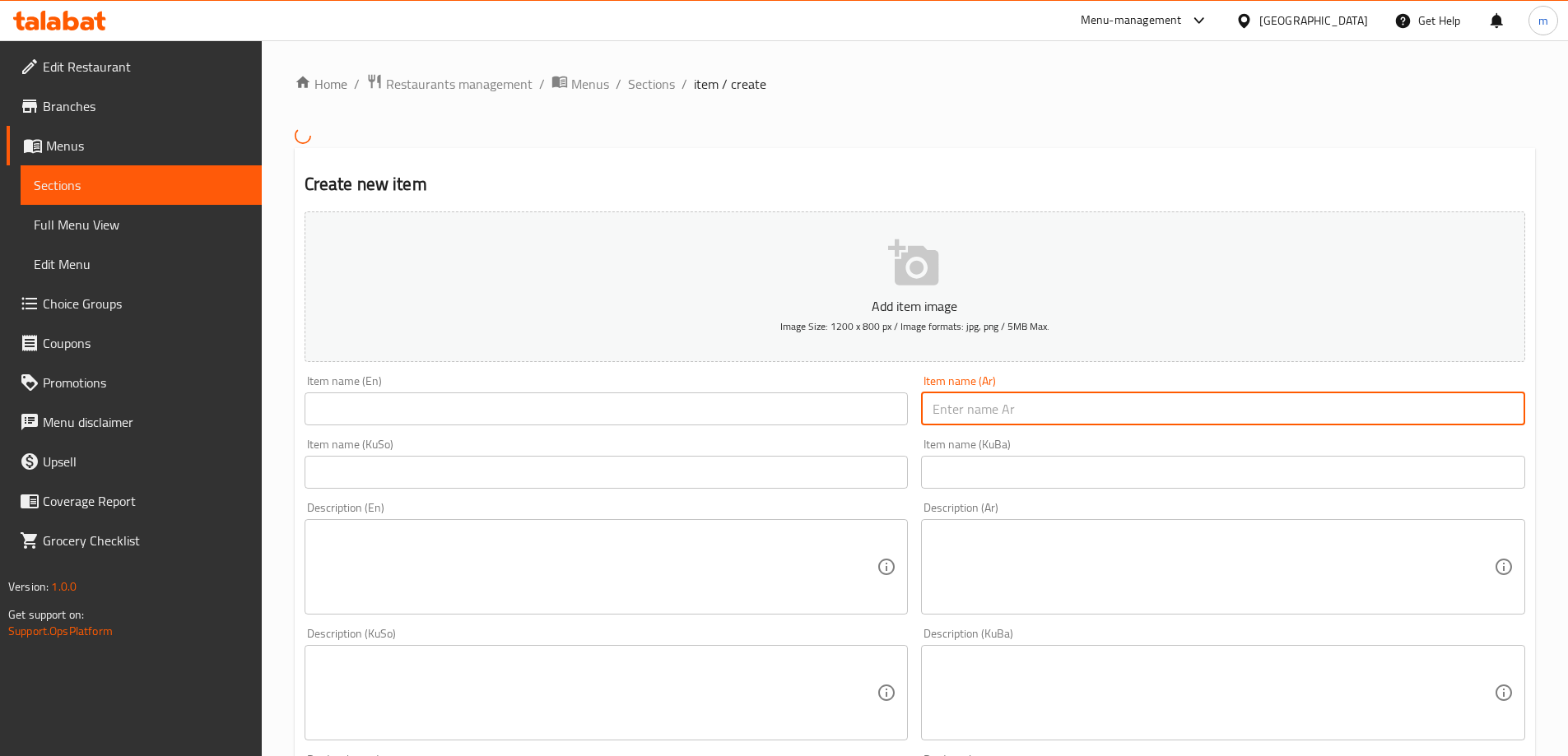
paste input "منسف نصف دجاج"
type input "منسف نصف دجاج"
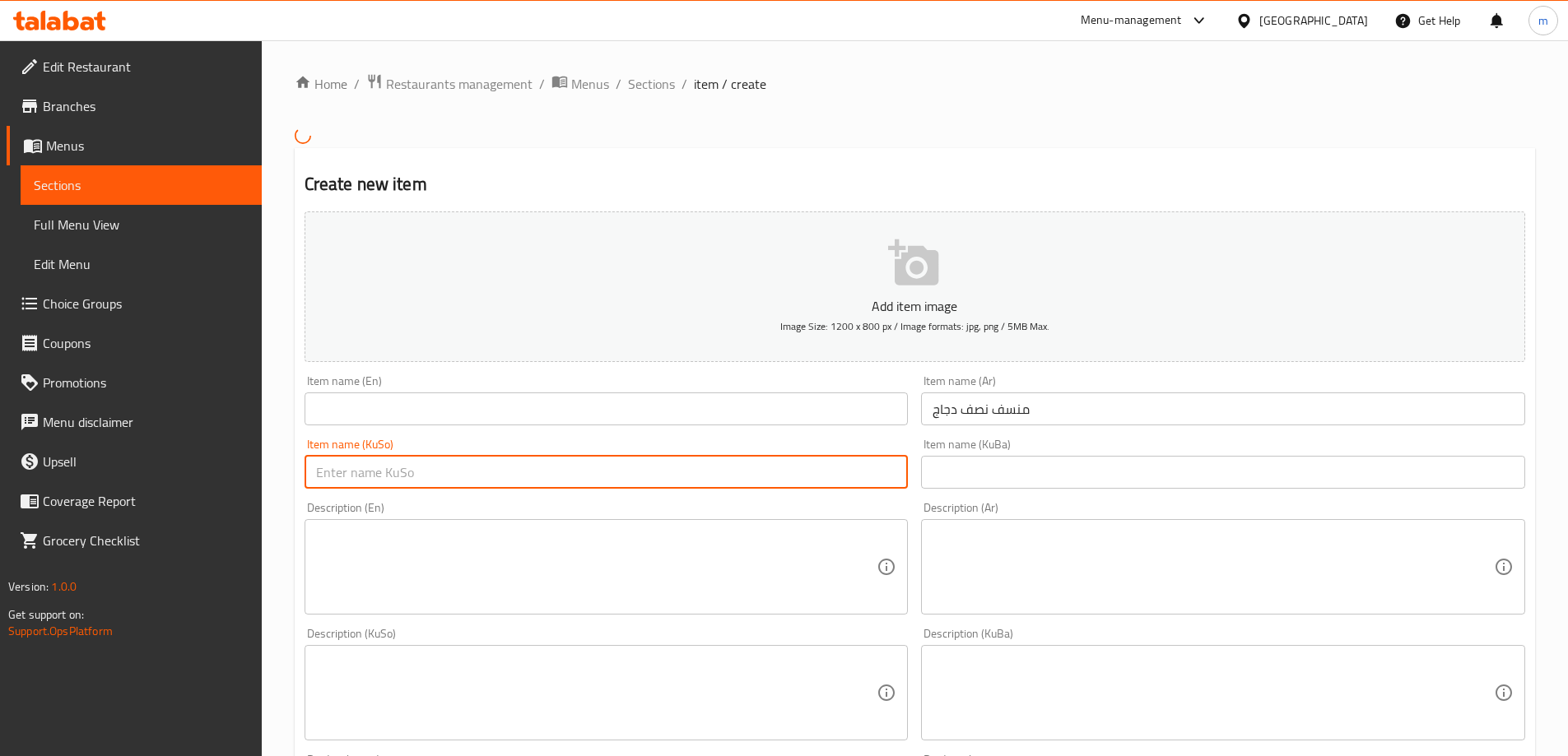
click at [831, 470] on input "text" at bounding box center [606, 472] width 604 height 33
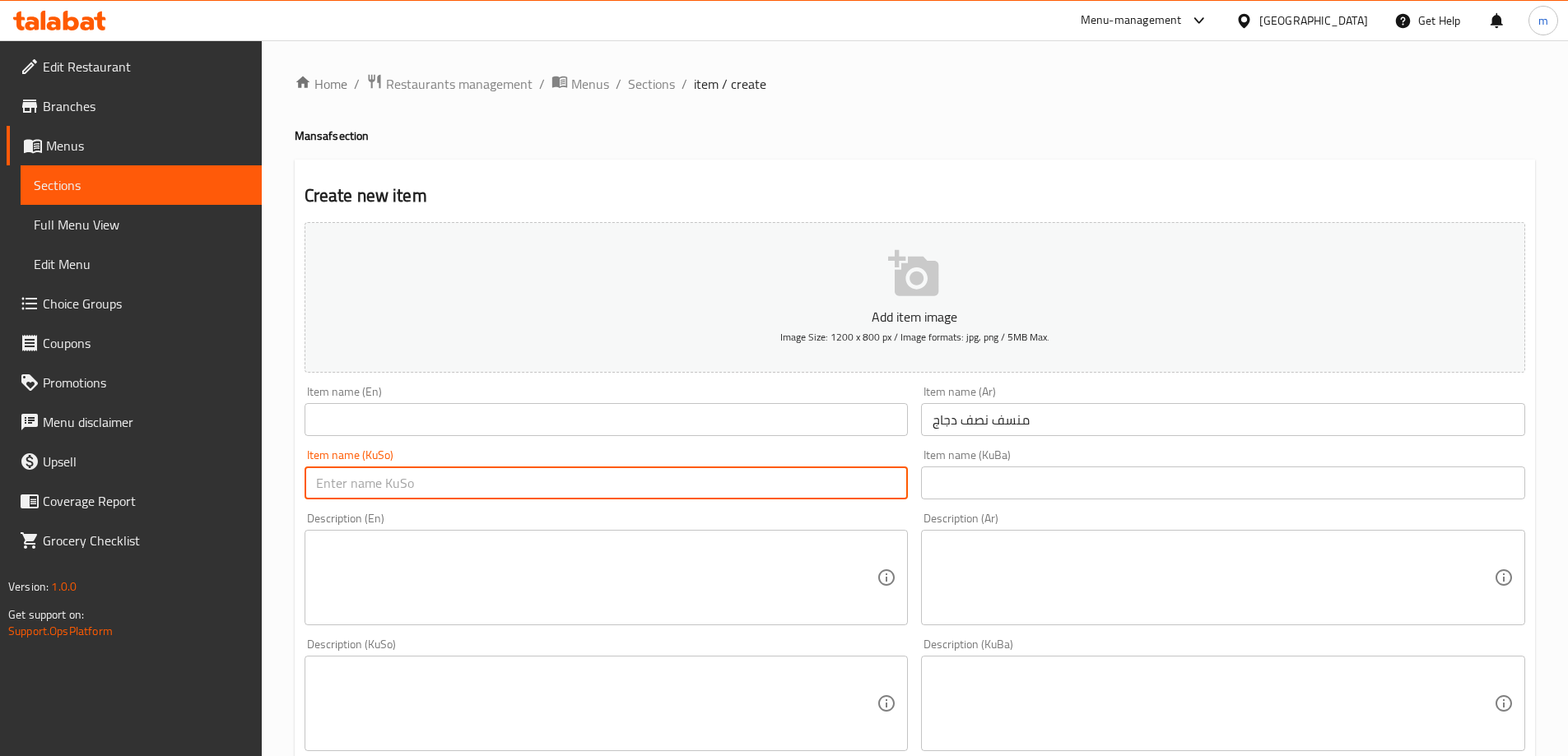
paste input "مەنسەف"
click at [804, 488] on input "مەنسەفی نیو مریشک" at bounding box center [606, 482] width 604 height 33
type input "مەنسەفی نیو مریشک"
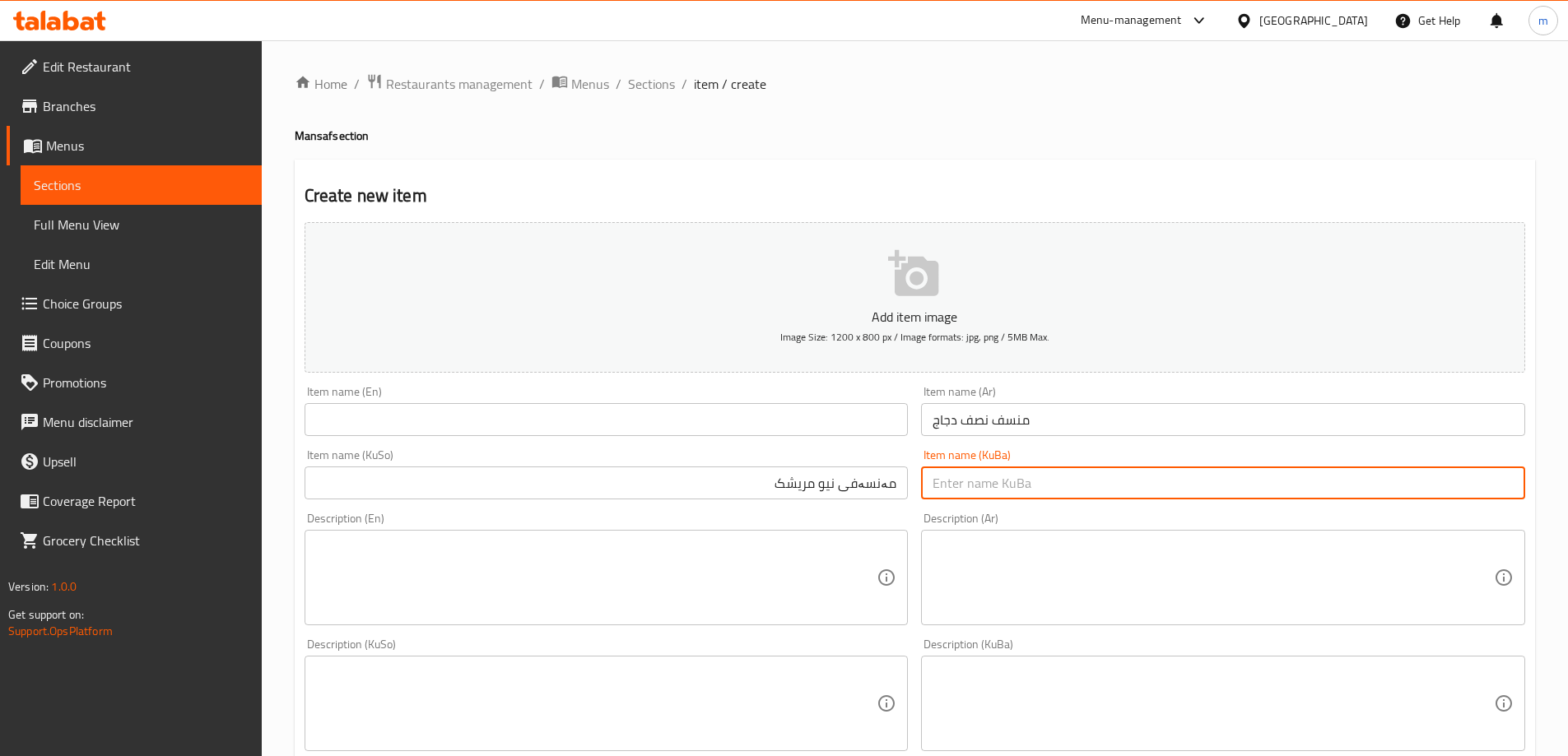
click at [942, 472] on input "text" at bounding box center [1223, 482] width 604 height 33
paste input "مەنسەفی نیو مریشک"
type input "مەنسەفی نیو مریشک"
click at [852, 422] on input "text" at bounding box center [606, 419] width 604 height 33
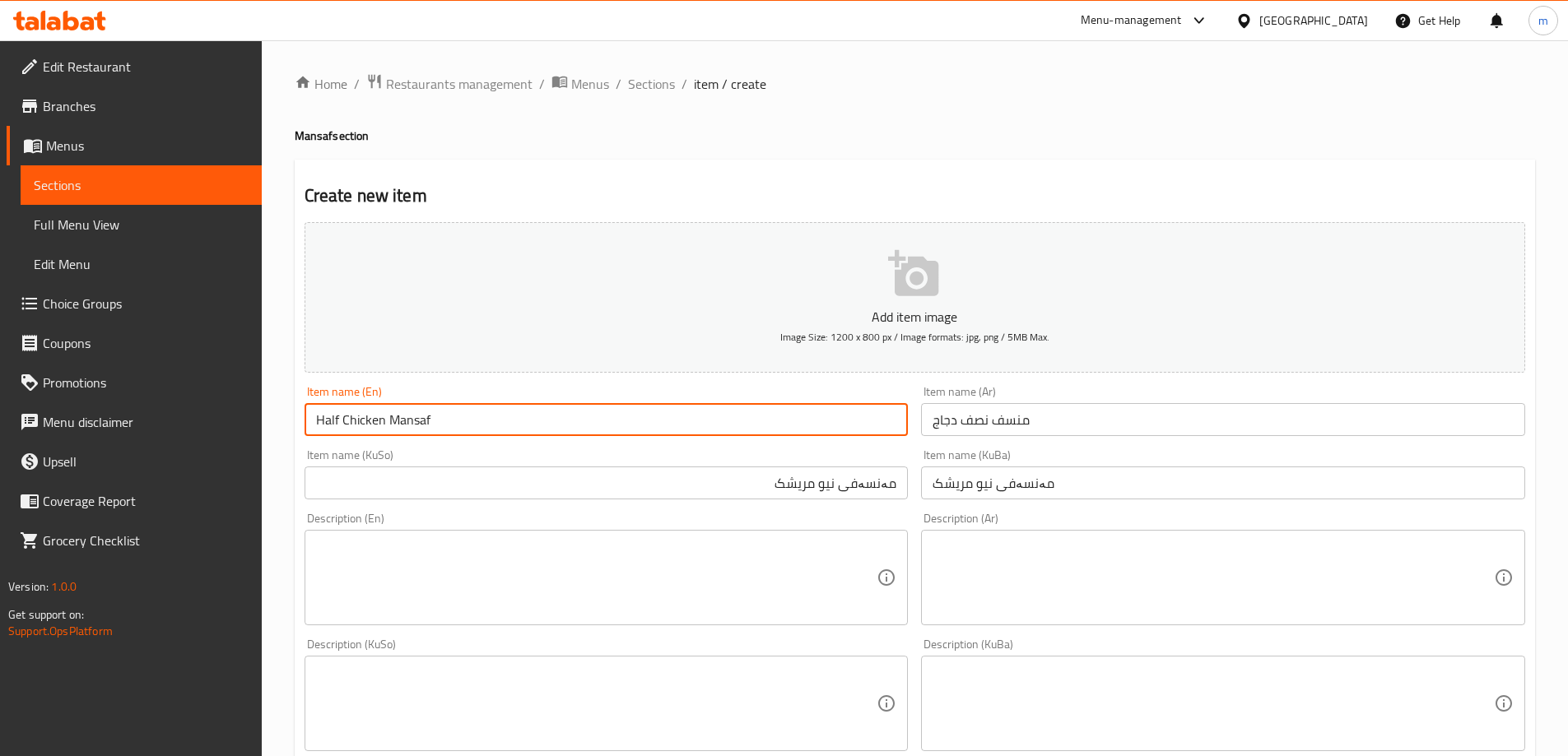
scroll to position [83, 0]
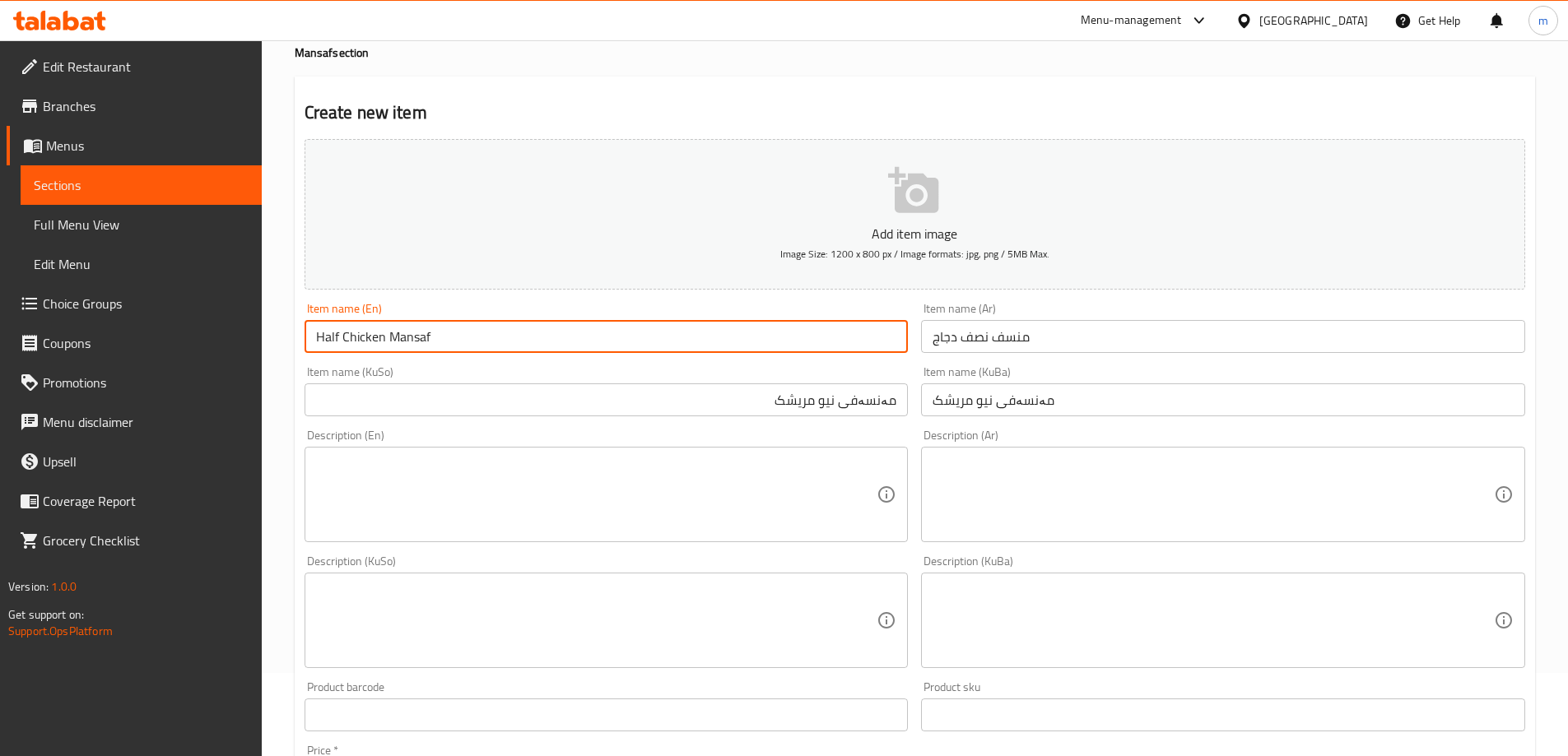
type input "Half Chicken Mansaf"
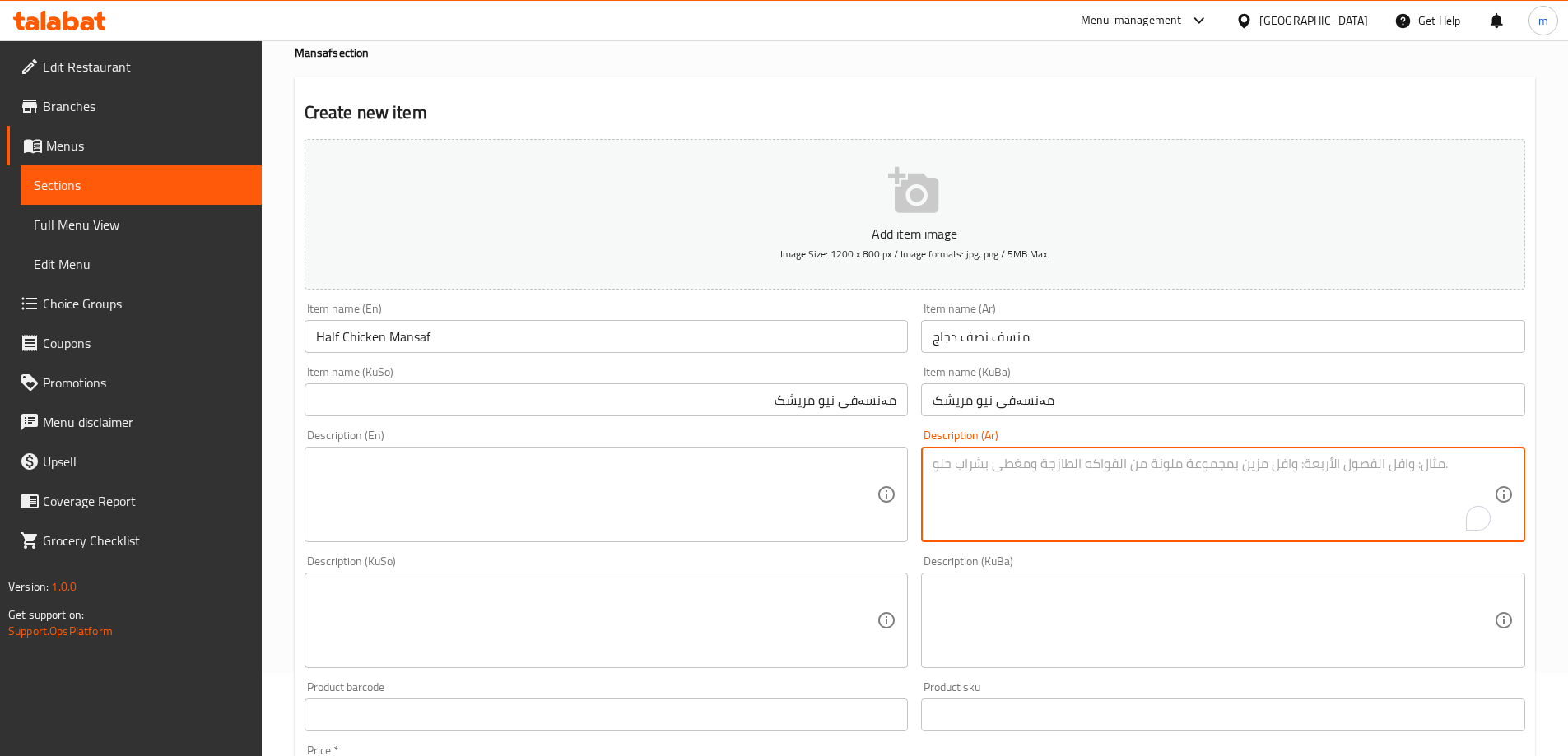
click at [1010, 476] on textarea "To enrich screen reader interactions, please activate Accessibility in Grammarl…" at bounding box center [1213, 495] width 561 height 78
paste textarea "يقدم مع خضروات، خبز، سوب فاصوليا ومياه"
type textarea "يقدم مع خضروات، خبز، سوب فاصوليا ومياه"
click at [514, 490] on textarea at bounding box center [596, 495] width 561 height 78
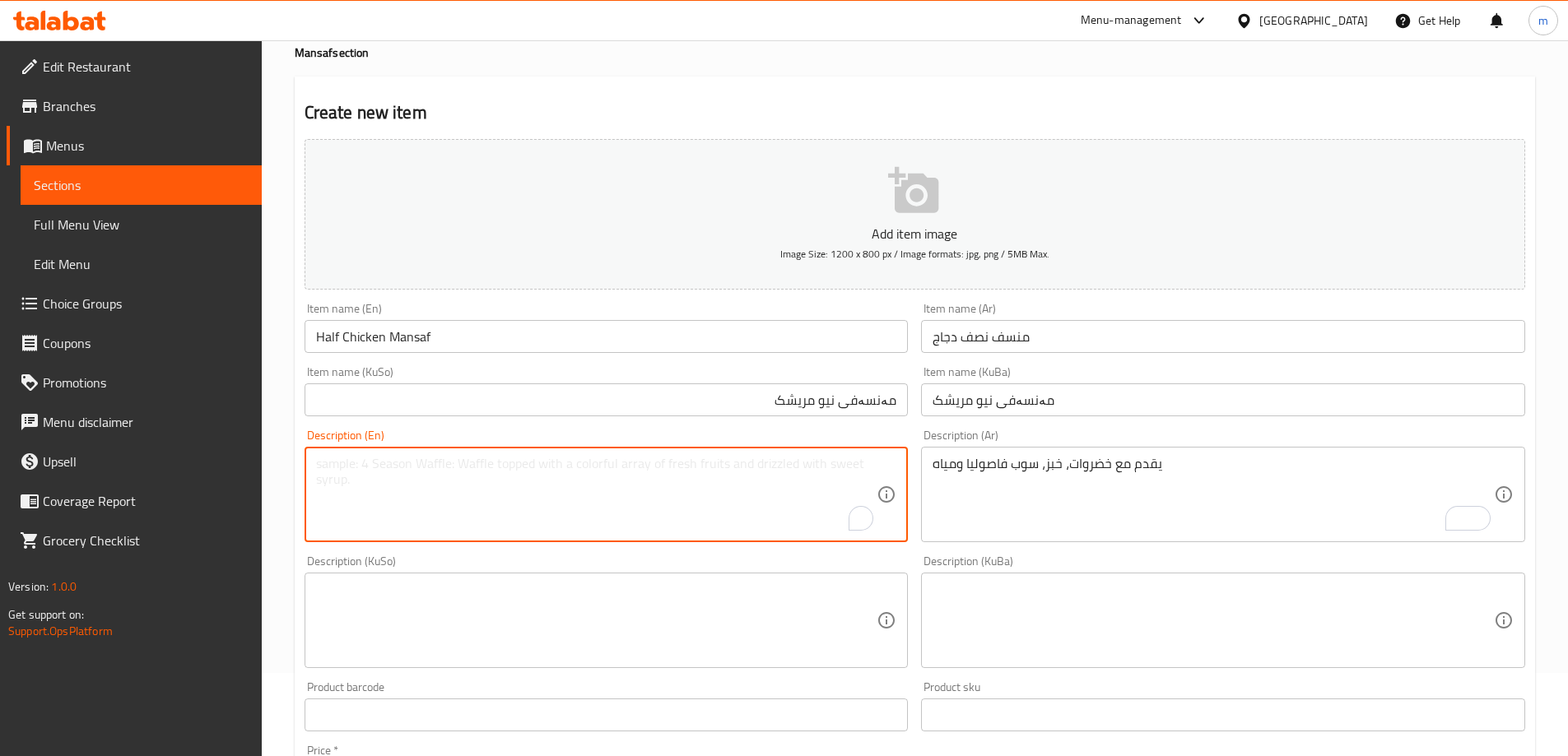
paste textarea "Served with vegetables, bread, bean soup and water."
click at [508, 467] on textarea "Served with vegetables, bread, bean soup and water" at bounding box center [596, 495] width 561 height 78
type textarea "Served with vegetables, bread, bean soup and water"
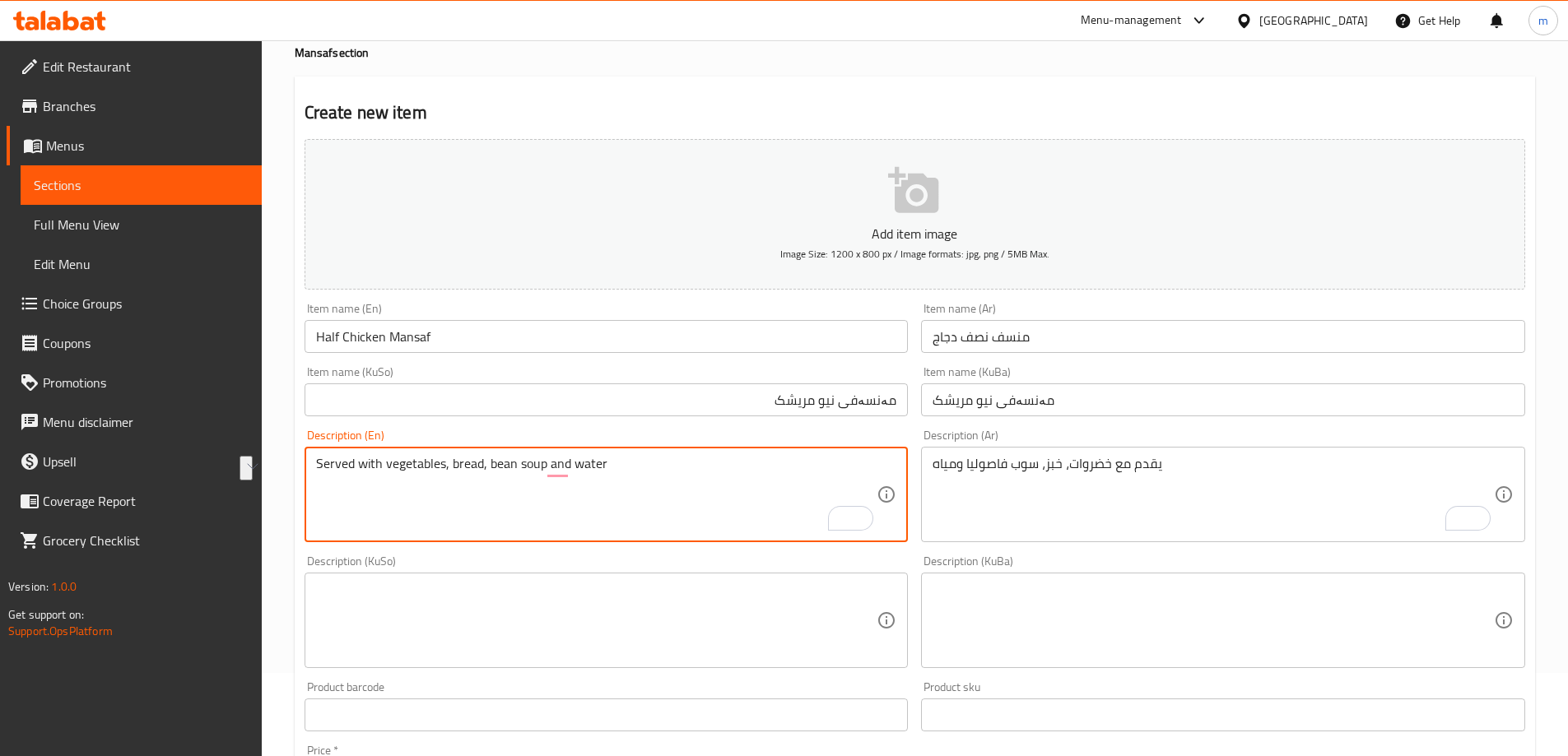
click at [987, 628] on textarea at bounding box center [1213, 621] width 561 height 78
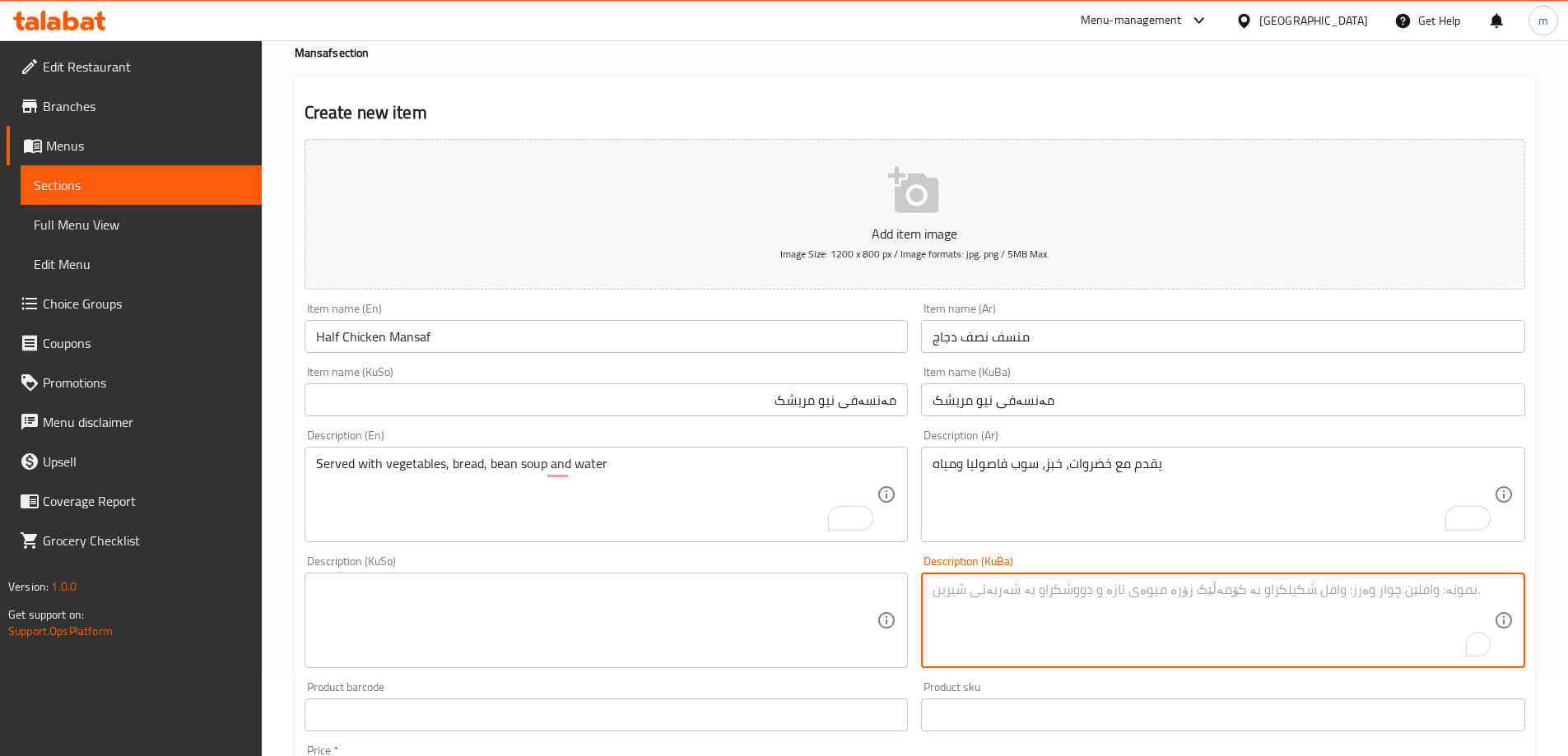
paste textarea "پێشکەش دەکرێت لەگەڵ سەوزەوات، نان، شۆربای فاسۆلیا و ئاو"
type textarea "پێشکەش دەکرێت لەگەڵ سەوزەوات، نان، شۆربای فاسۆلیا و ئاو"
click at [764, 599] on textarea at bounding box center [596, 621] width 561 height 78
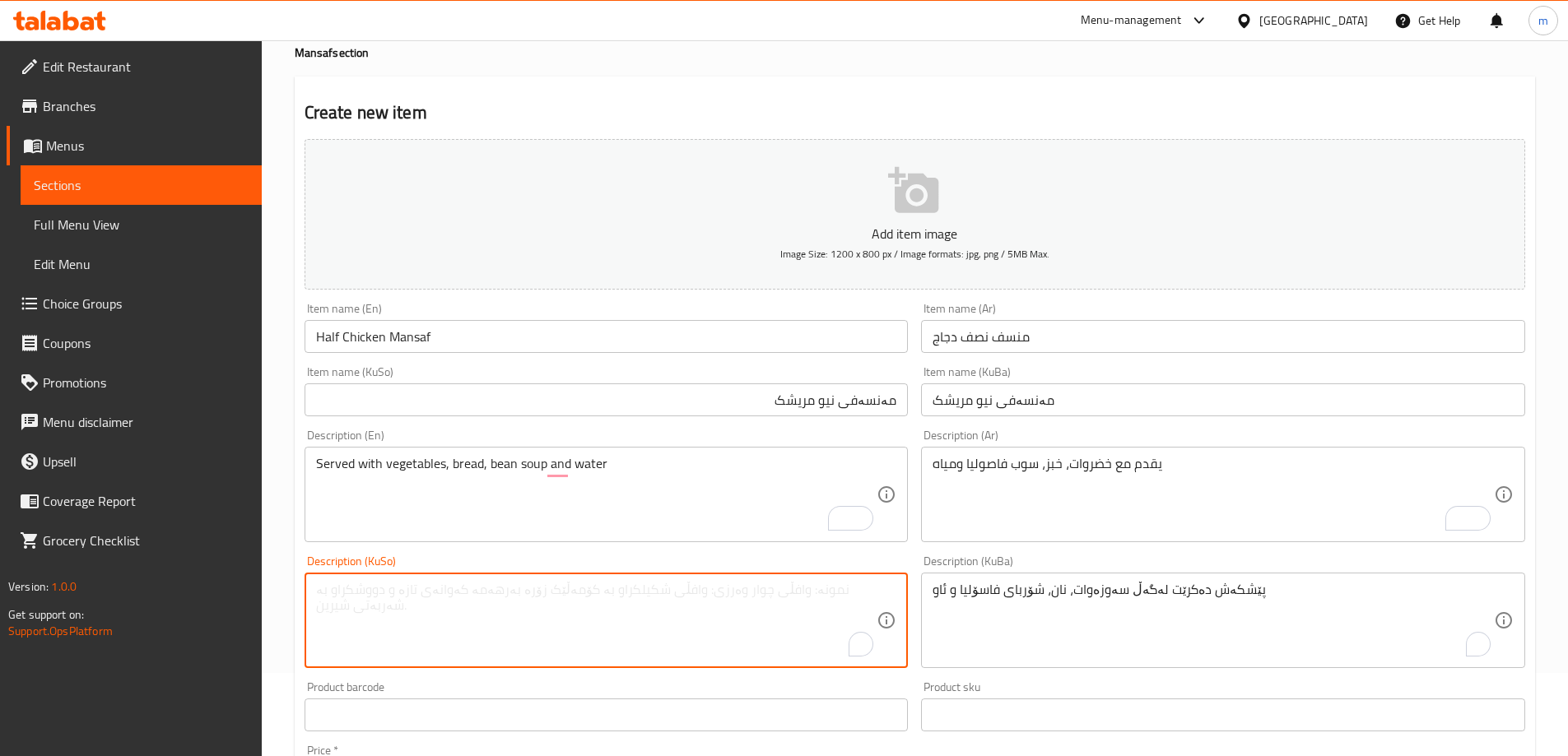
paste textarea "پێشکەش دەکرێت لەگەڵ سەوزەوات، نان، شۆربای فاسۆلیا و ئاو"
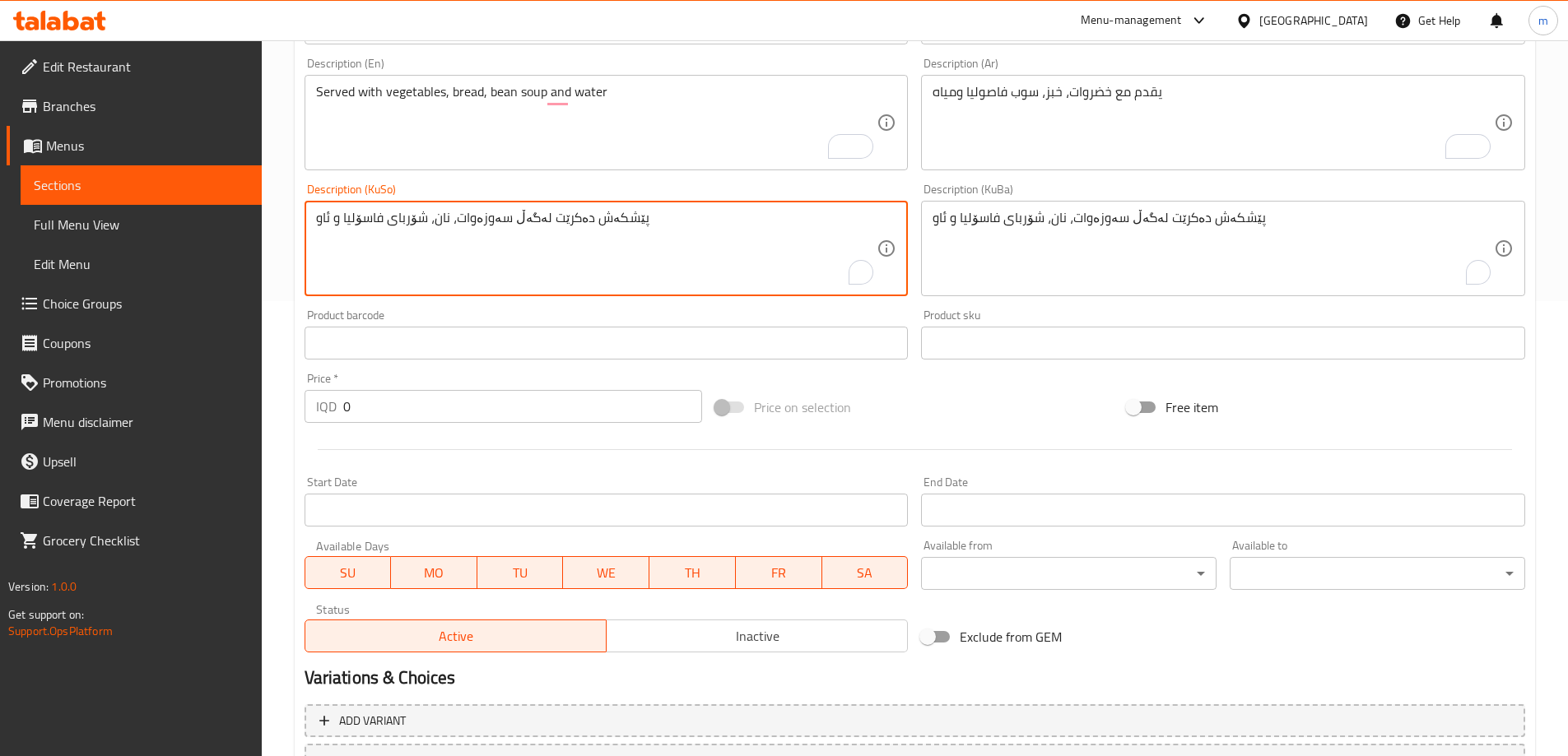
scroll to position [463, 0]
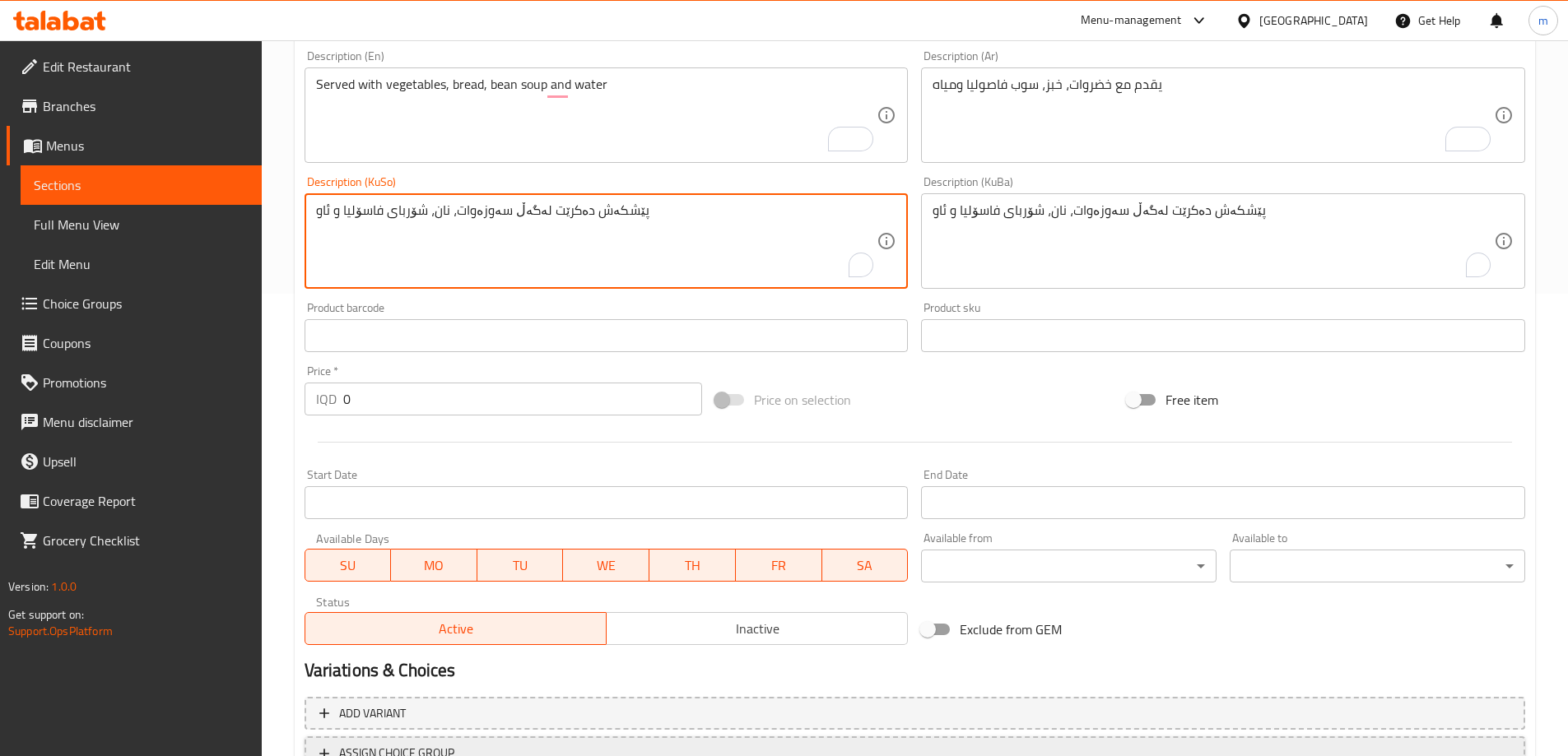
type textarea "پێشکەش دەکرێت لەگەڵ سەوزەوات، نان، شۆربای فاسۆلیا و ئاو"
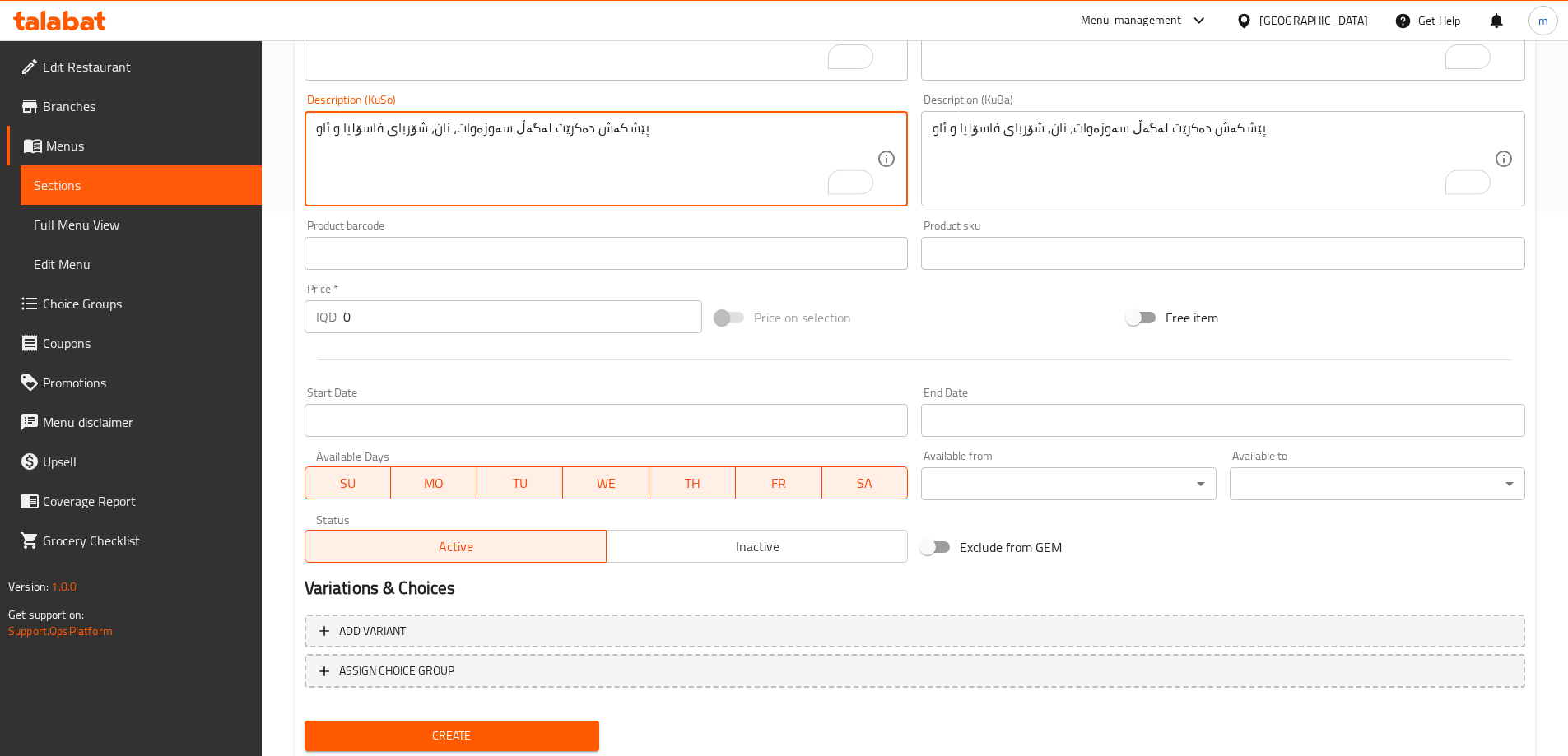
scroll to position [596, 0]
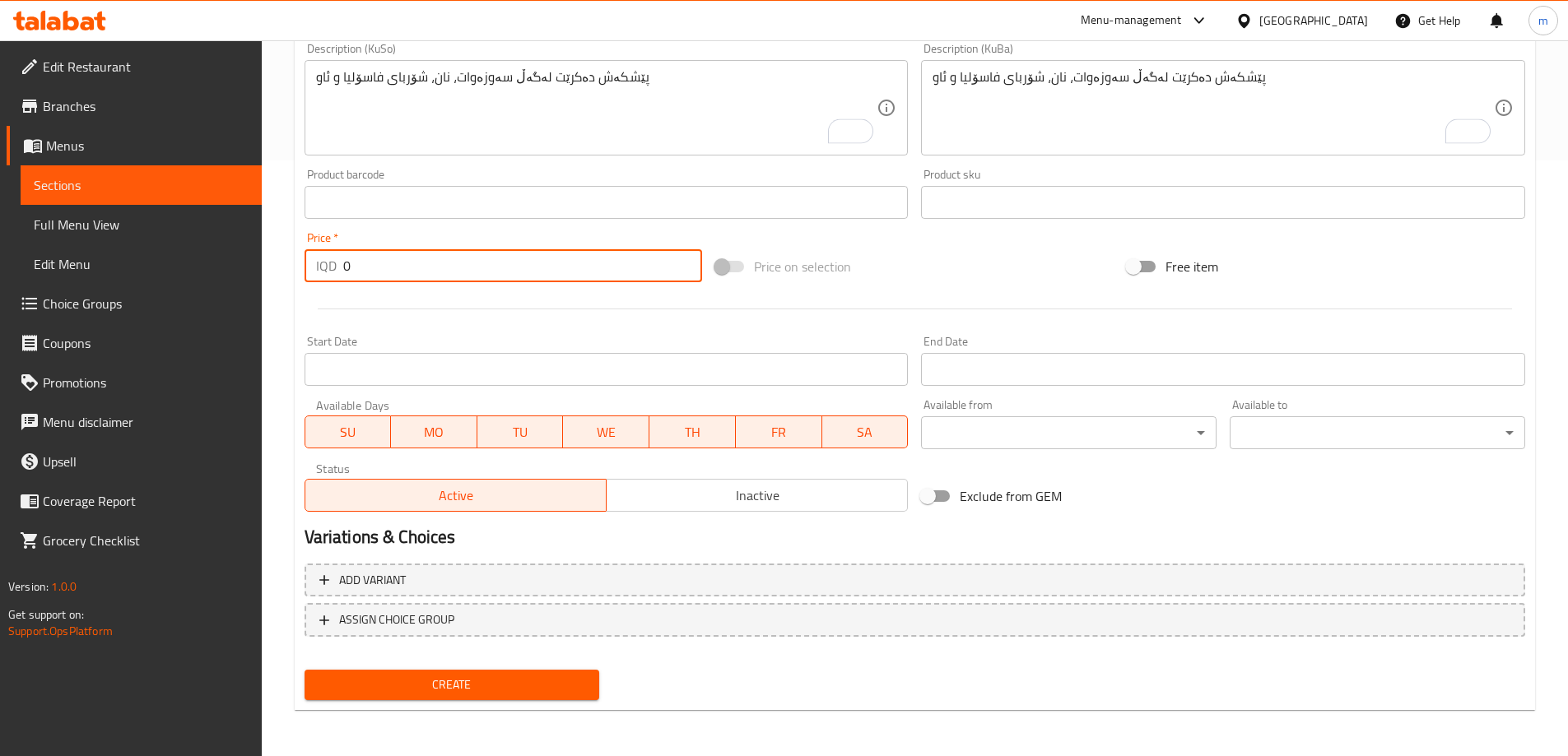
drag, startPoint x: 358, startPoint y: 264, endPoint x: 284, endPoint y: 259, distance: 74.2
click at [313, 264] on div "IQD 0 Price *" at bounding box center [504, 265] width 399 height 33
type input "12000"
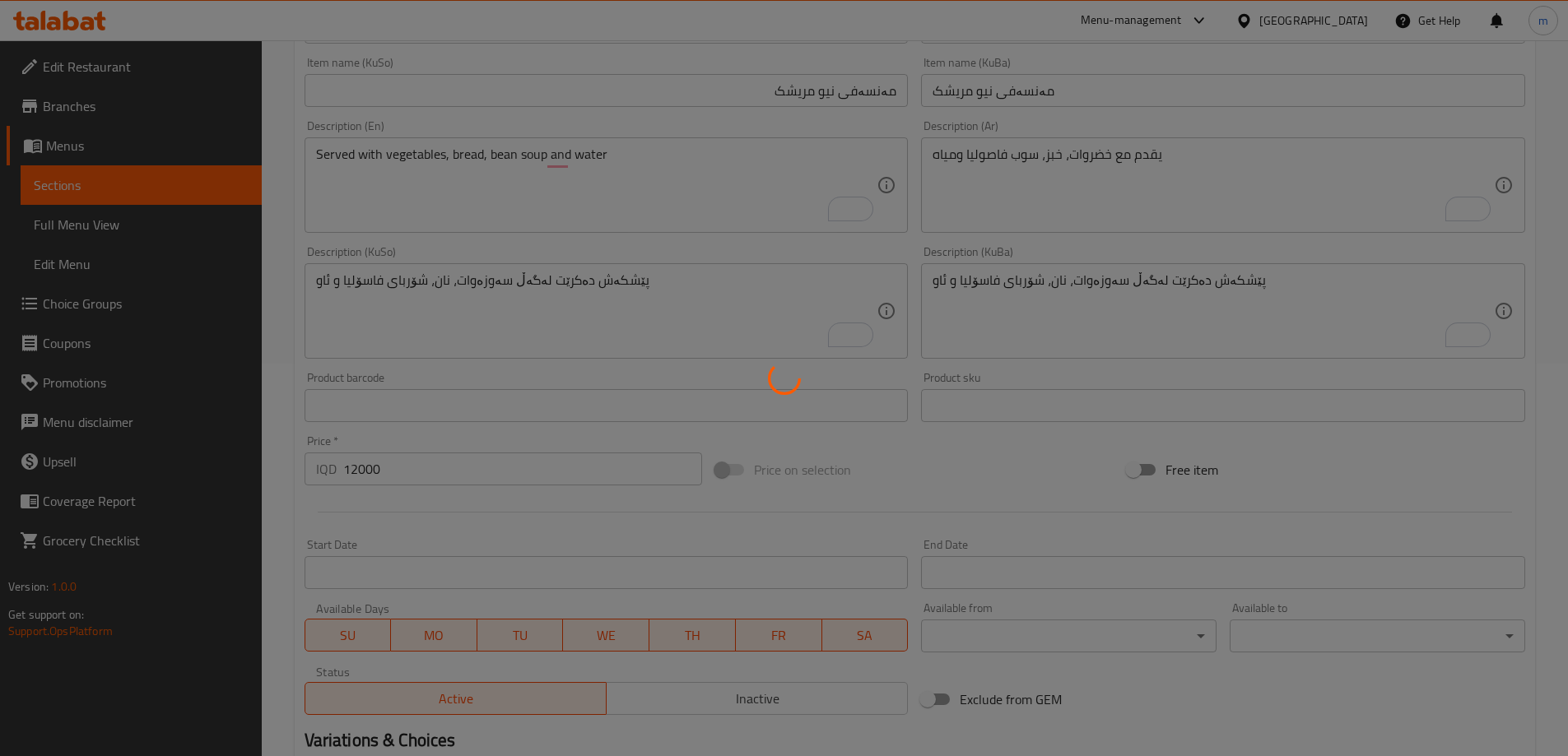
scroll to position [211, 0]
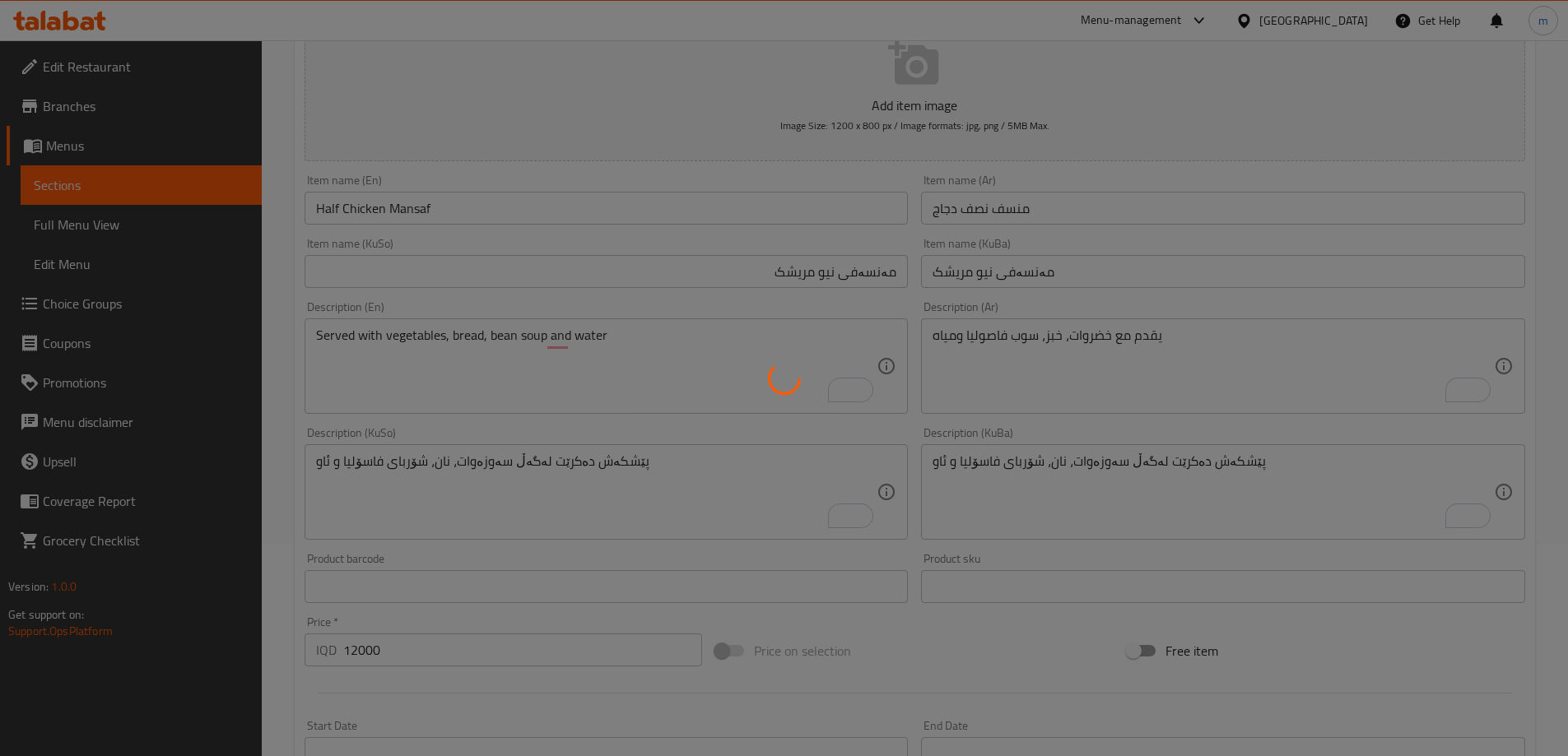
type input "0"
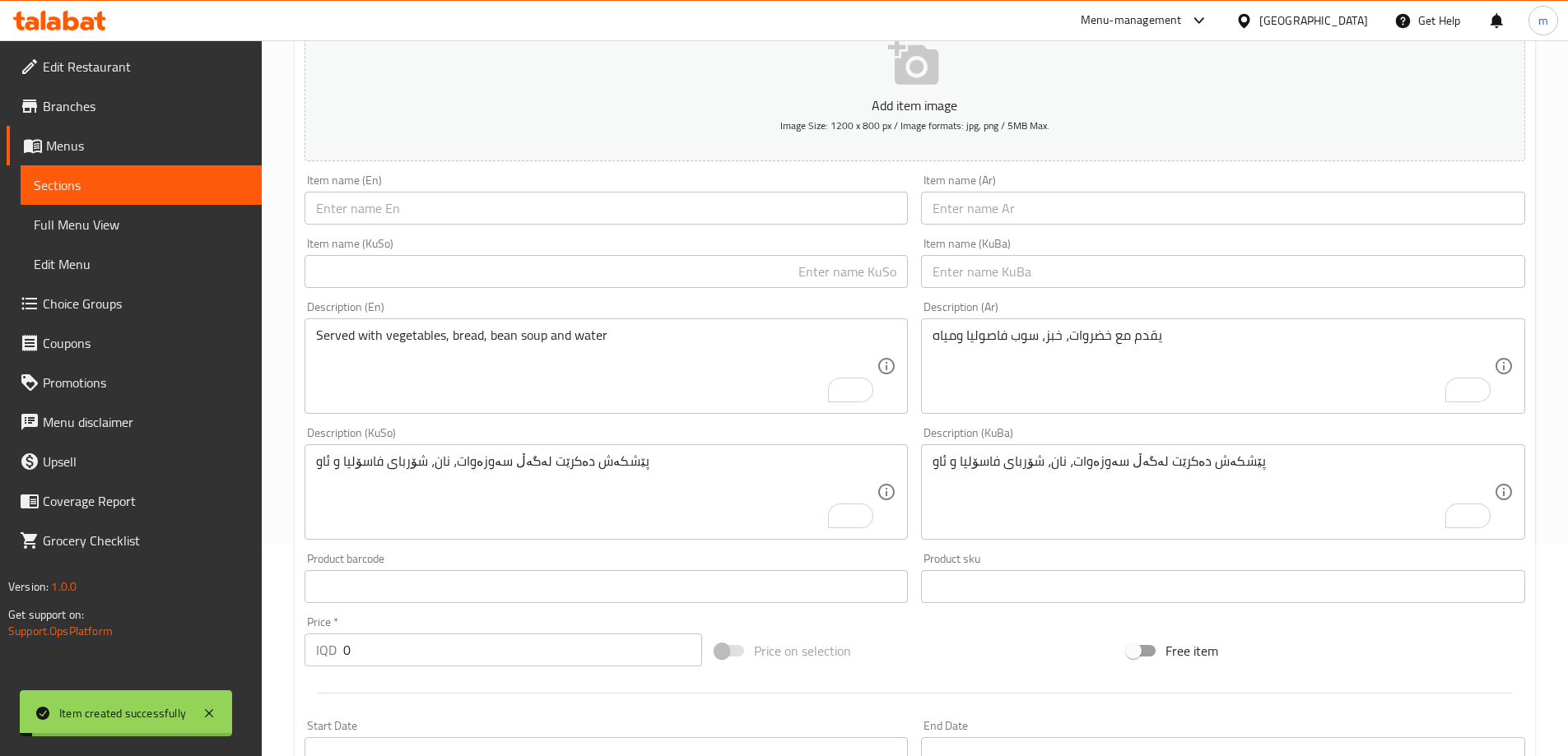
click at [465, 377] on textarea "Served with vegetables, bread, bean soup and water" at bounding box center [596, 367] width 561 height 78
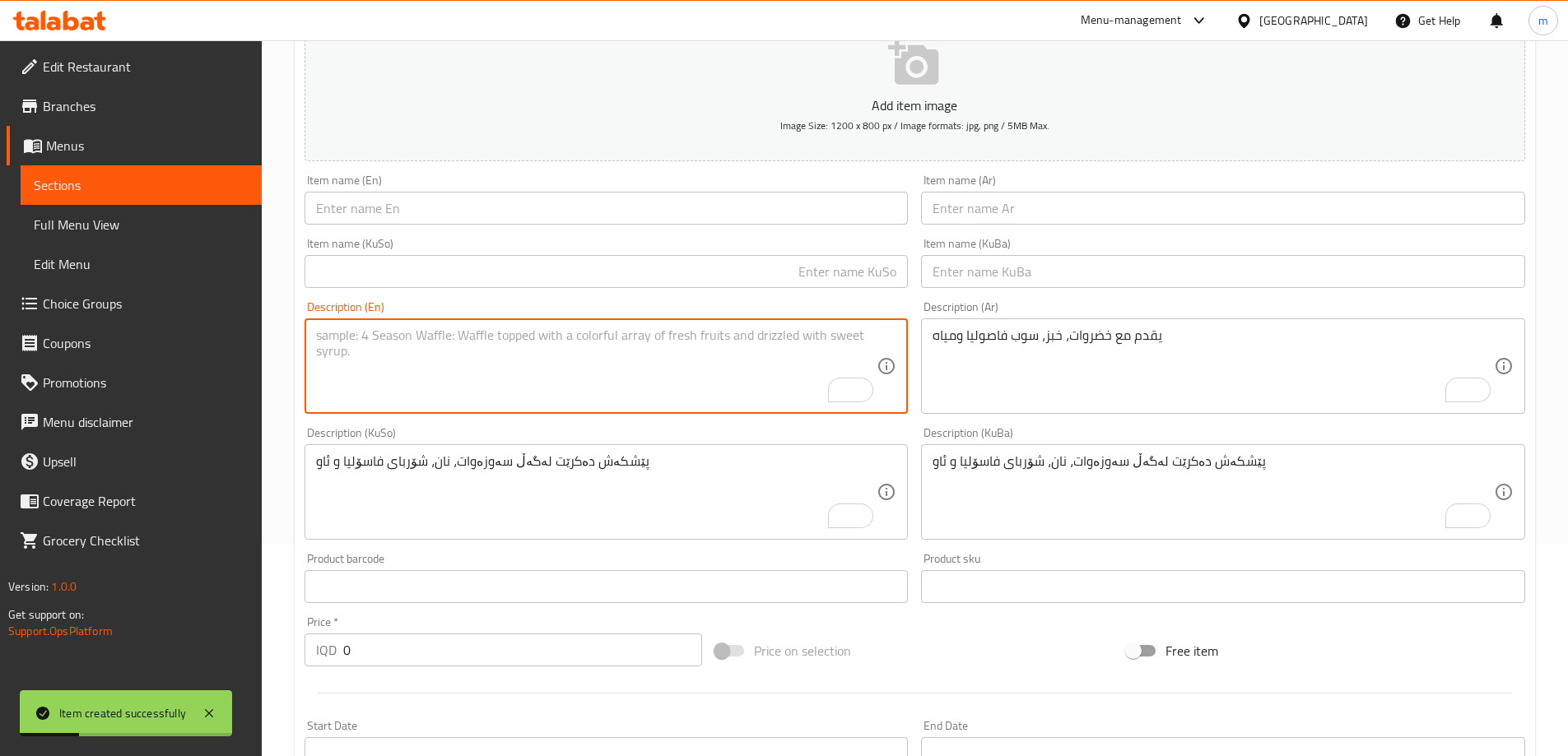
paste textarea "Served with vegetables, bread, bean soup and water"
type textarea "Served with vegetables, bread, bean soup and water"
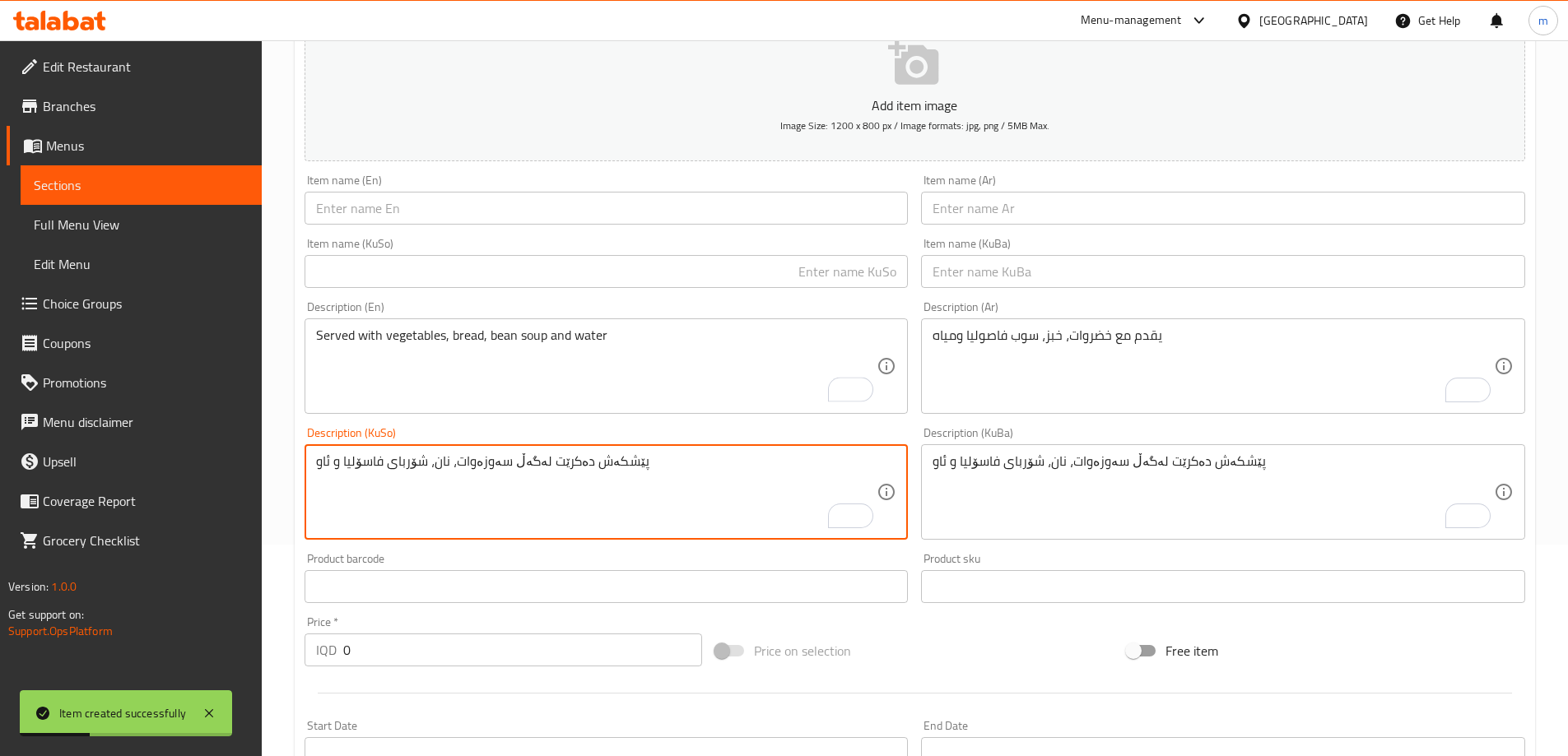
click at [574, 507] on textarea "پێشکەش دەکرێت لەگەڵ سەوزەوات، نان، شۆربای فاسۆلیا و ئاو" at bounding box center [596, 493] width 561 height 78
paste textarea "پێشکەش دەکرێت لەگەڵ سەوزەوات، نان، شۆربای فاسۆلیا و ئاو"
type textarea "پێشکەش دەکرێت لەگەڵ سەوزەوات، نان، شۆربای فاسۆلیا و ئاو"
click at [1126, 521] on textarea "پێشکەش دەکرێت لەگەڵ سەوزەوات، نان، شۆربای فاسۆلیا و ئاو" at bounding box center [1213, 493] width 561 height 78
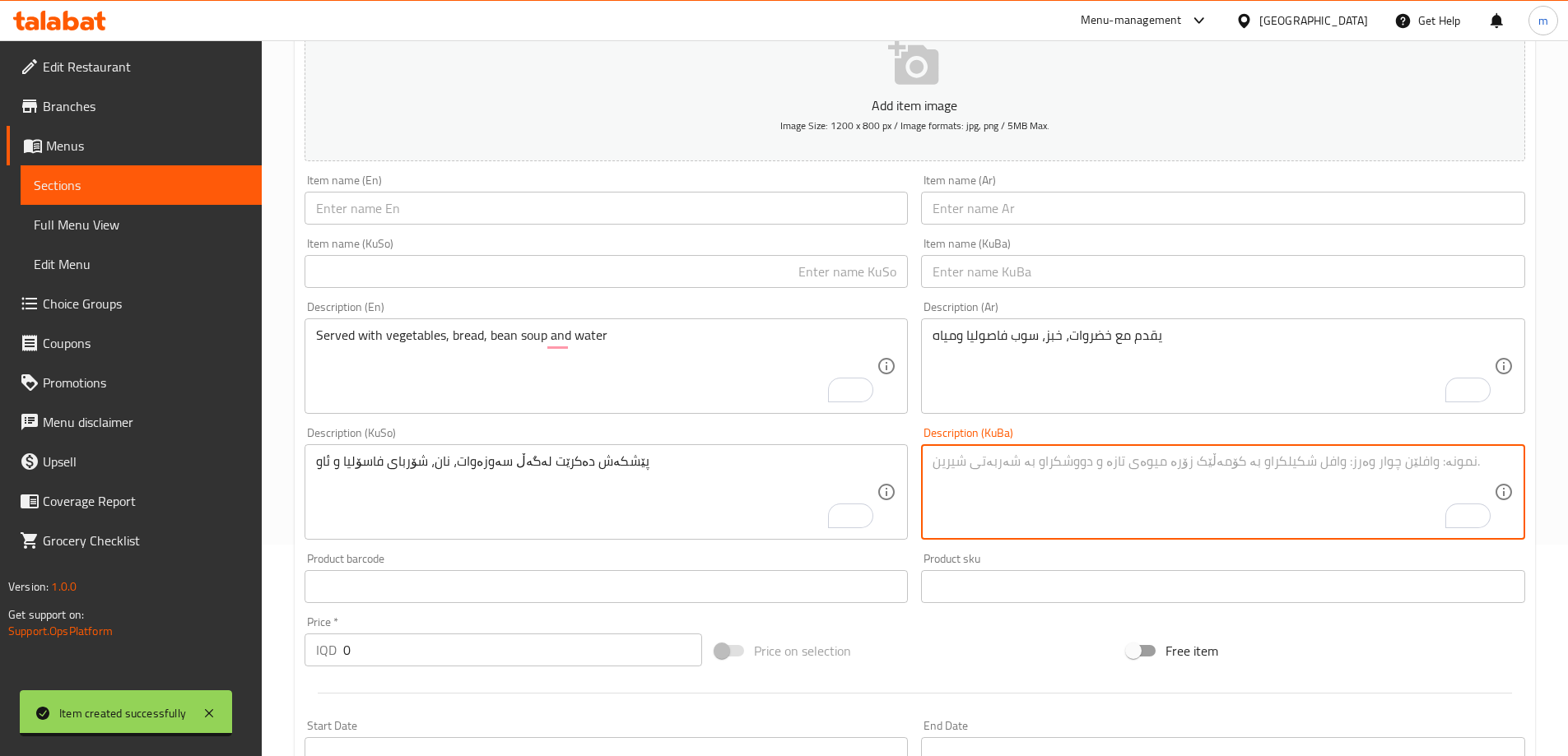
paste textarea "پێشکەش دەکرێت لەگەڵ سەوزەوات، نان، شۆربای فاسۆلیا و ئاو"
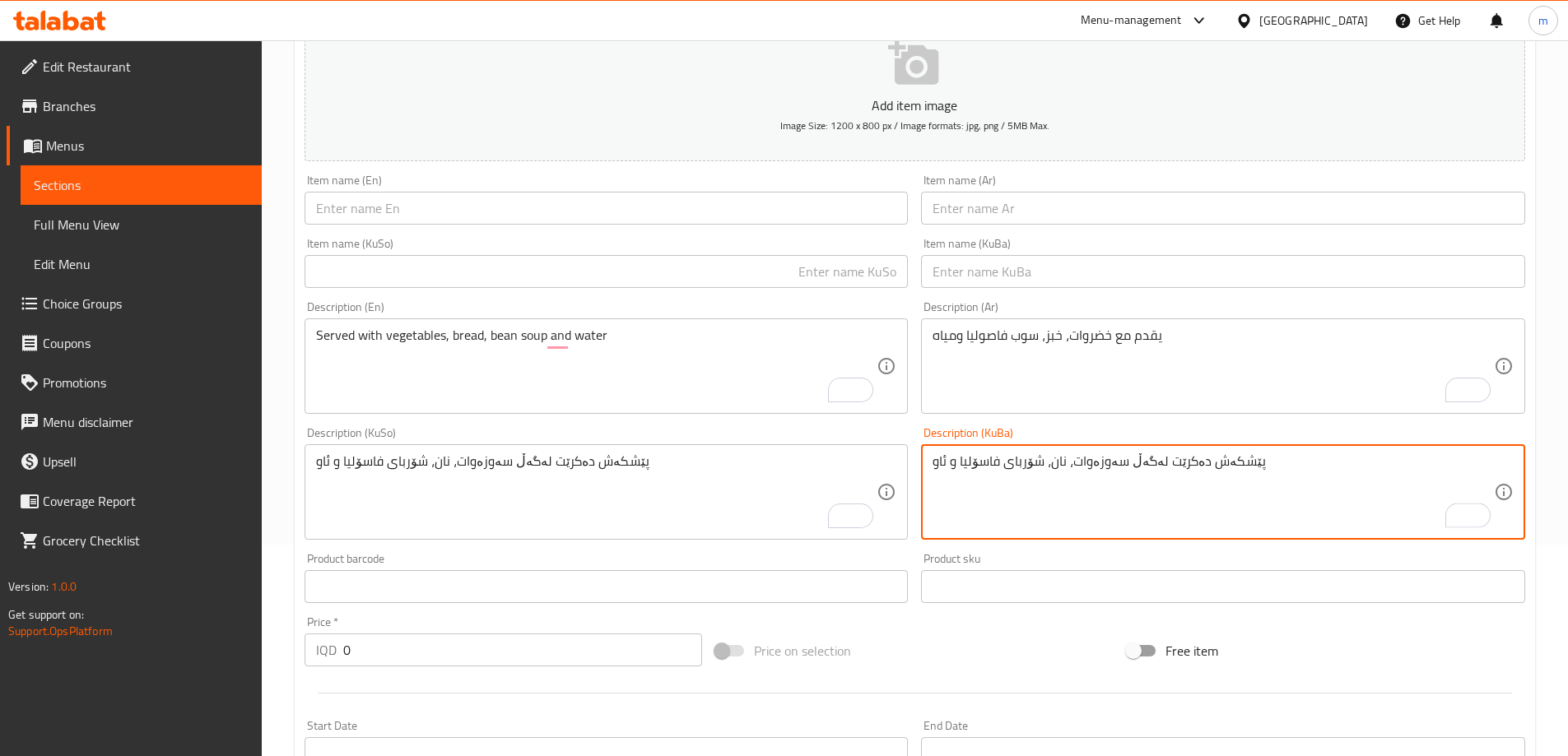
type textarea "پێشکەش دەکرێت لەگەڵ سەوزەوات، نان، شۆربای فاسۆلیا و ئاو"
click at [1050, 358] on textarea "يقدم مع خضروات، خبز، سوب فاصوليا ومياه" at bounding box center [1213, 367] width 561 height 78
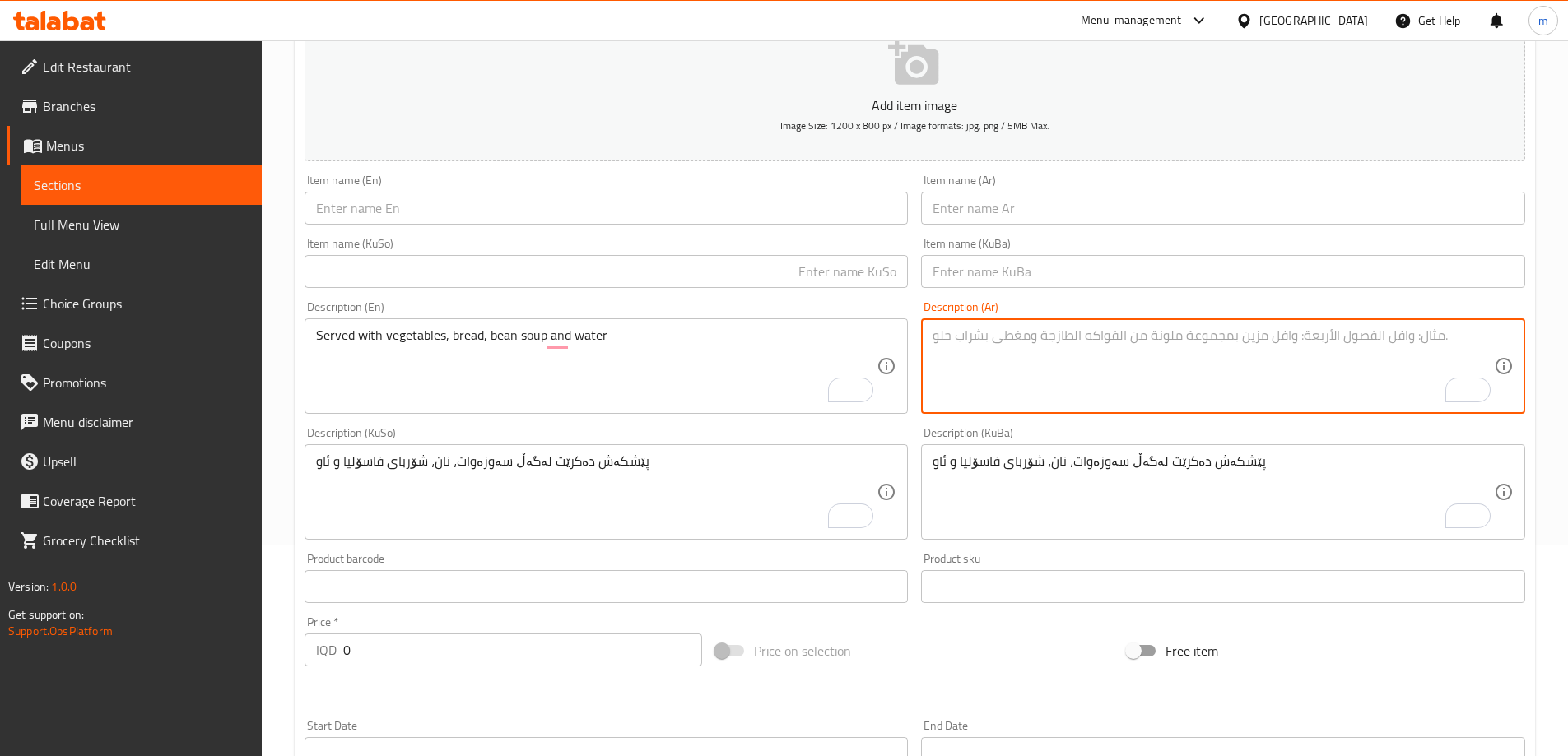
paste textarea "يقدم مع خضروات، خبز، سوب فاصوليا ومياه"
type textarea "يقدم مع خضروات، خبز، سوب فاصوليا ومياه"
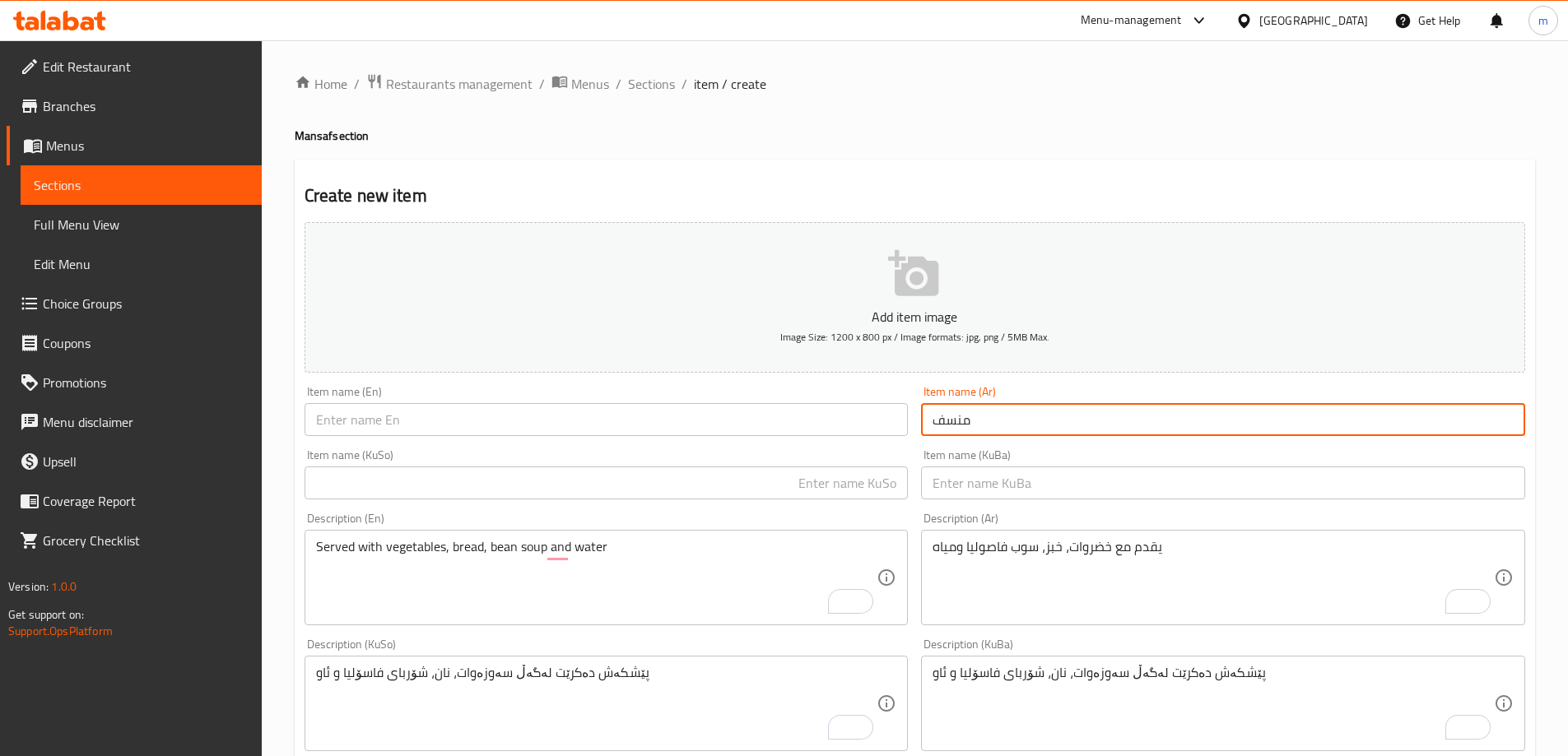
scroll to position [211, 0]
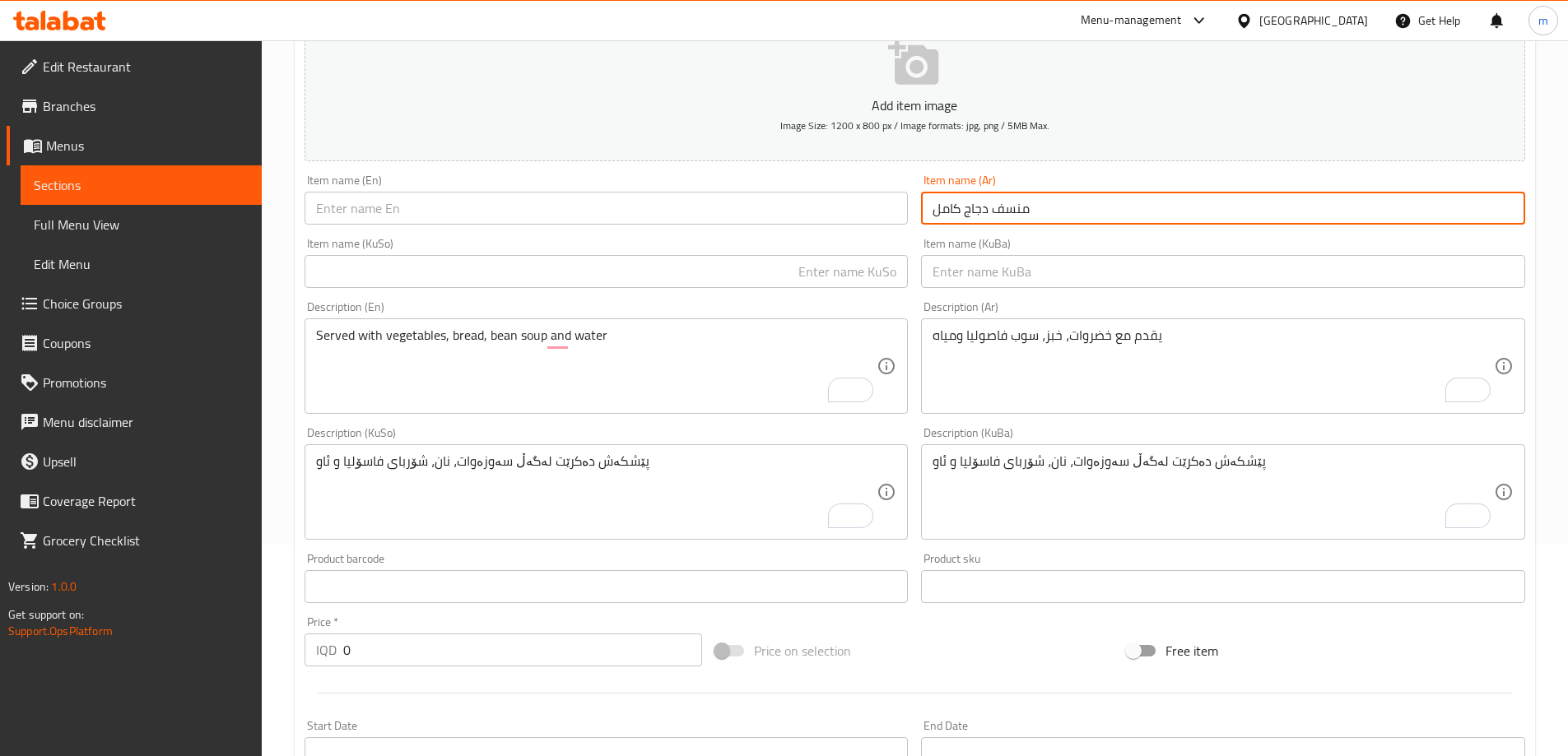
type input "منسف دجاج كامل"
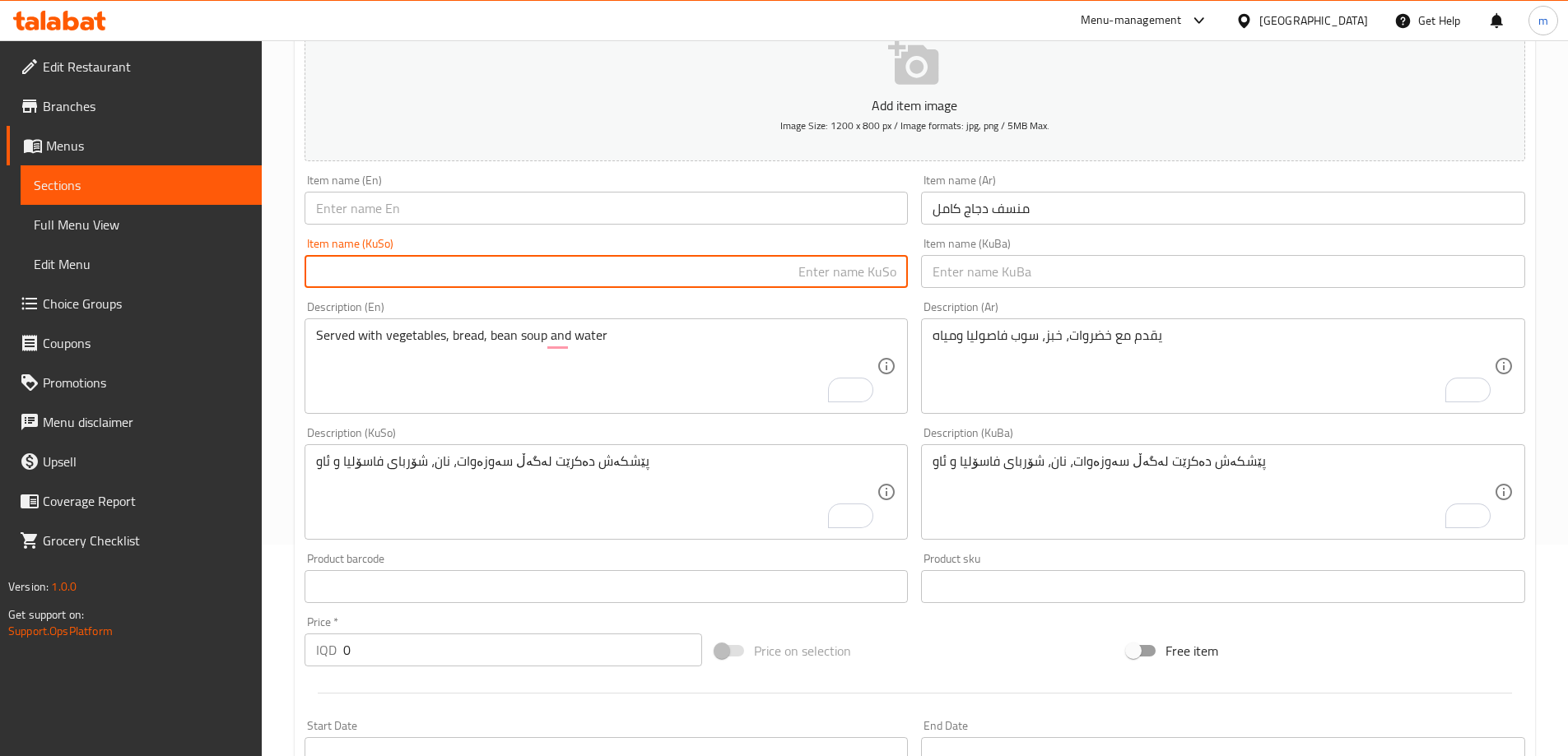
click at [878, 272] on input "text" at bounding box center [606, 271] width 604 height 33
click at [842, 270] on input "مەنسەفی مریشکی تەواو" at bounding box center [606, 271] width 604 height 33
click at [842, 271] on input "مەنسەفی مریشکی تەواو" at bounding box center [606, 271] width 604 height 33
type input "مەنسەفی مریشکی تەواو"
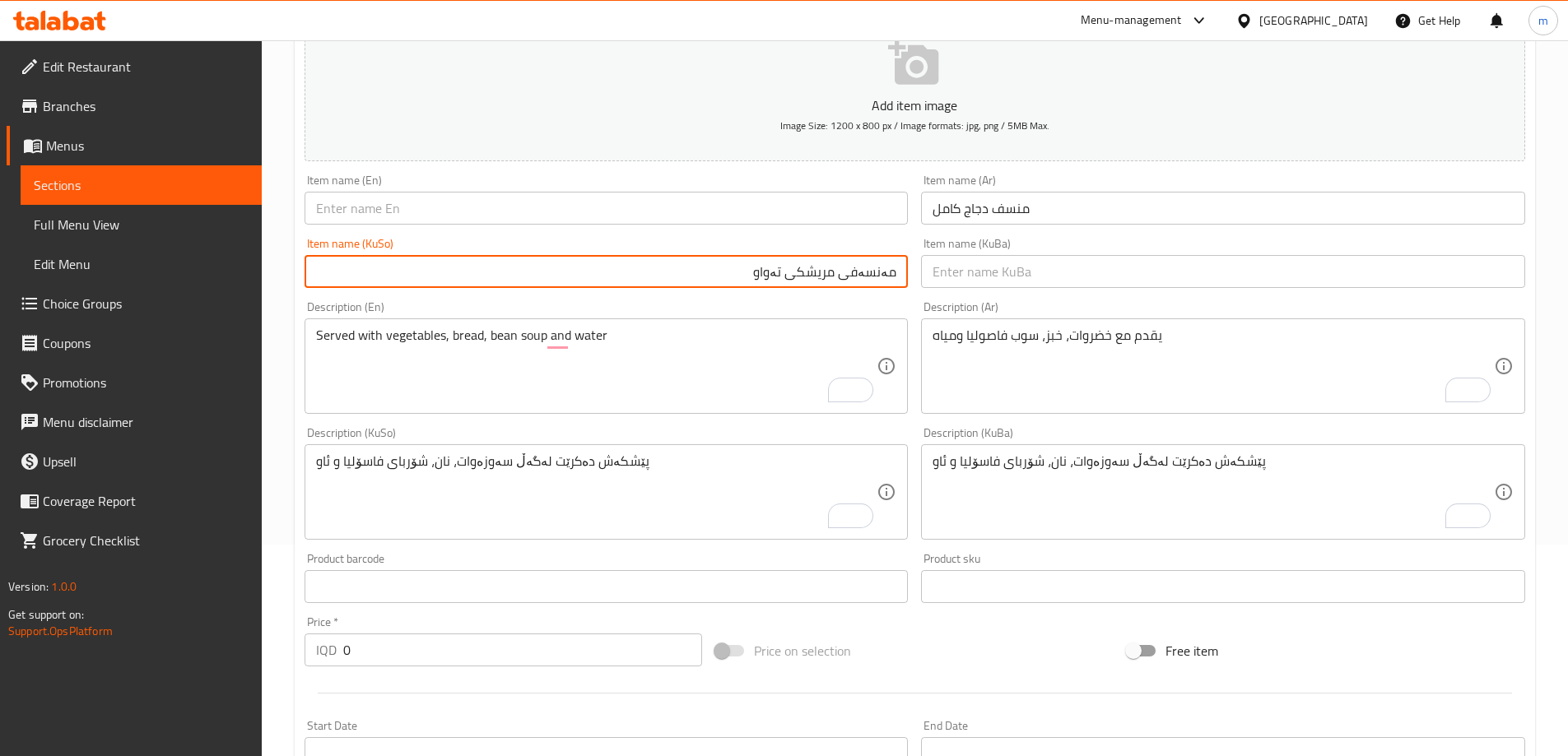
click at [1040, 262] on input "text" at bounding box center [1223, 271] width 604 height 33
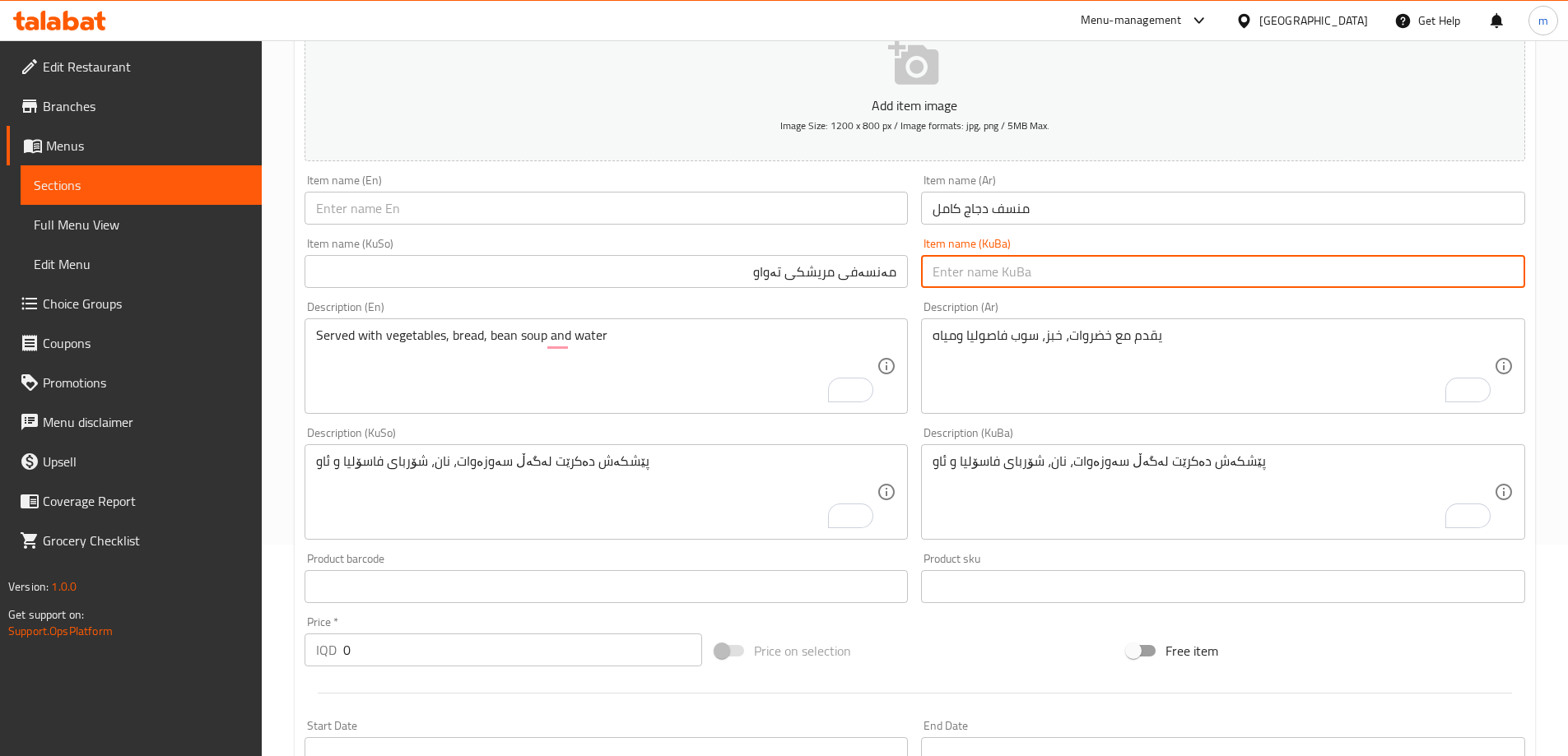
paste input "مەنسەفی مریشکی تەواو"
type input "مەنسەفی مریشکی تەواو"
click at [722, 190] on div "Item name (En) Item name (En)" at bounding box center [606, 199] width 604 height 50
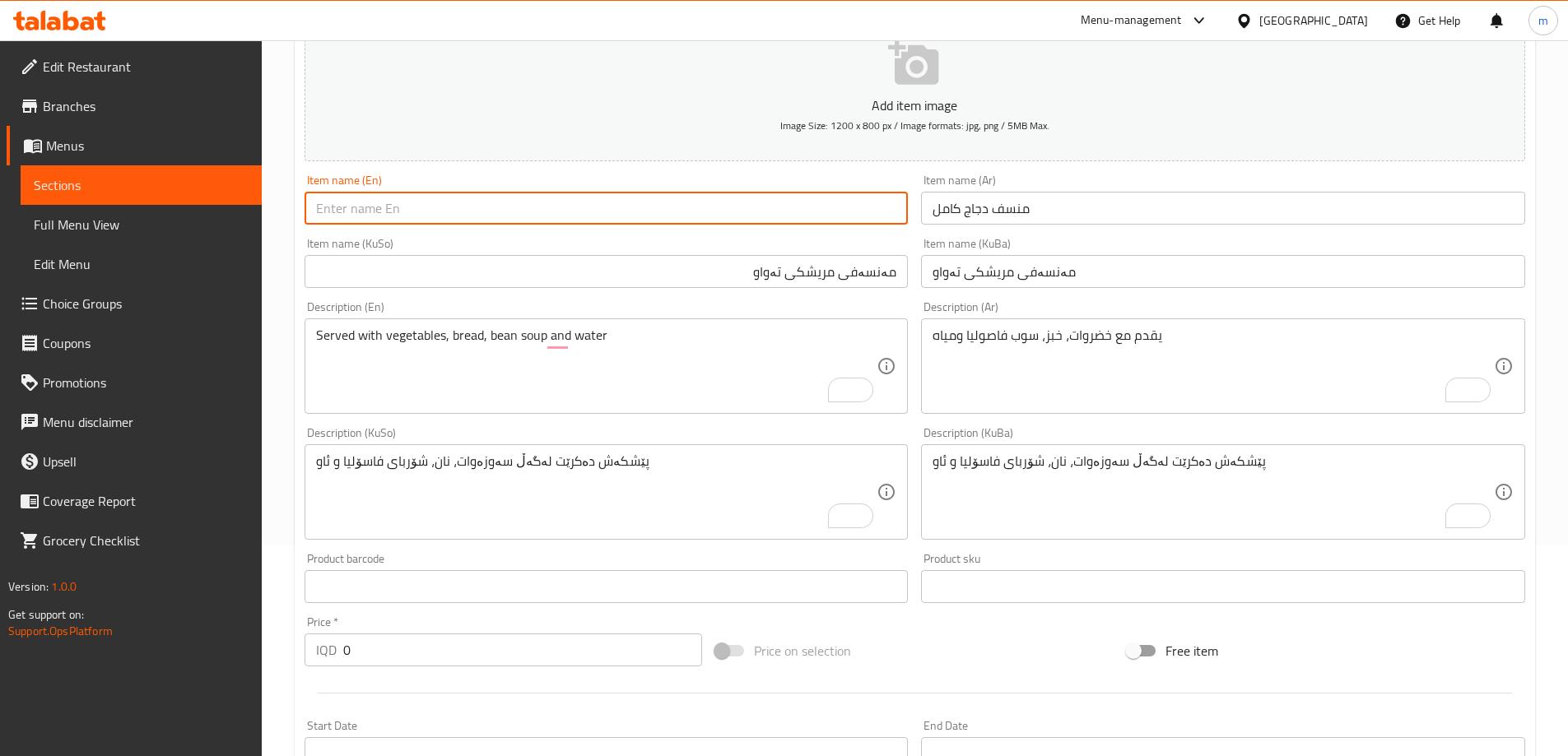
click at [727, 199] on input "text" at bounding box center [606, 208] width 604 height 33
click at [710, 202] on input "text" at bounding box center [606, 208] width 604 height 33
type input "Whole Chicken Mansaf"
click at [495, 245] on div "Item name (KuSo) مەنسەفی مریشکی تەواو Item name (KuSo)" at bounding box center [606, 263] width 604 height 50
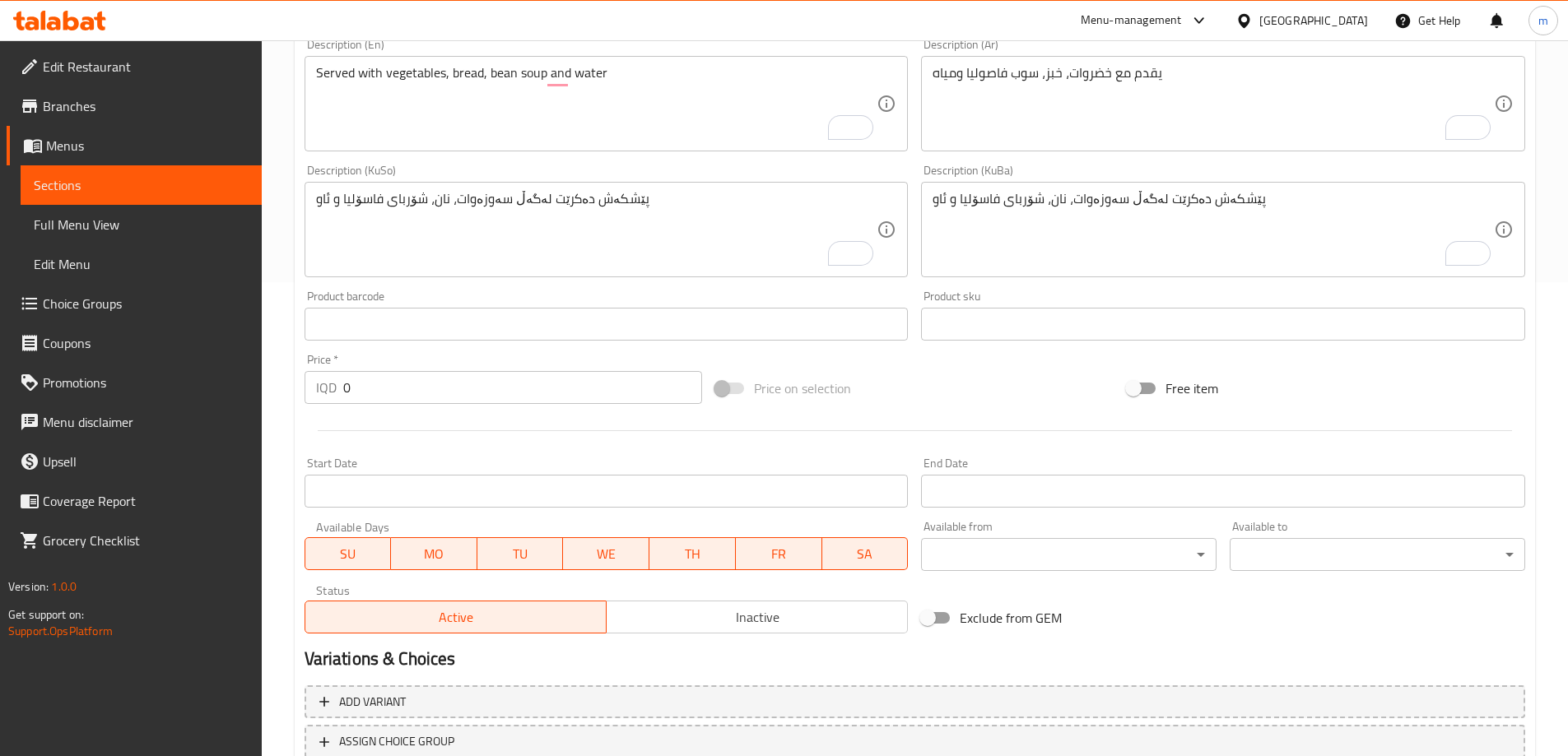
scroll to position [596, 0]
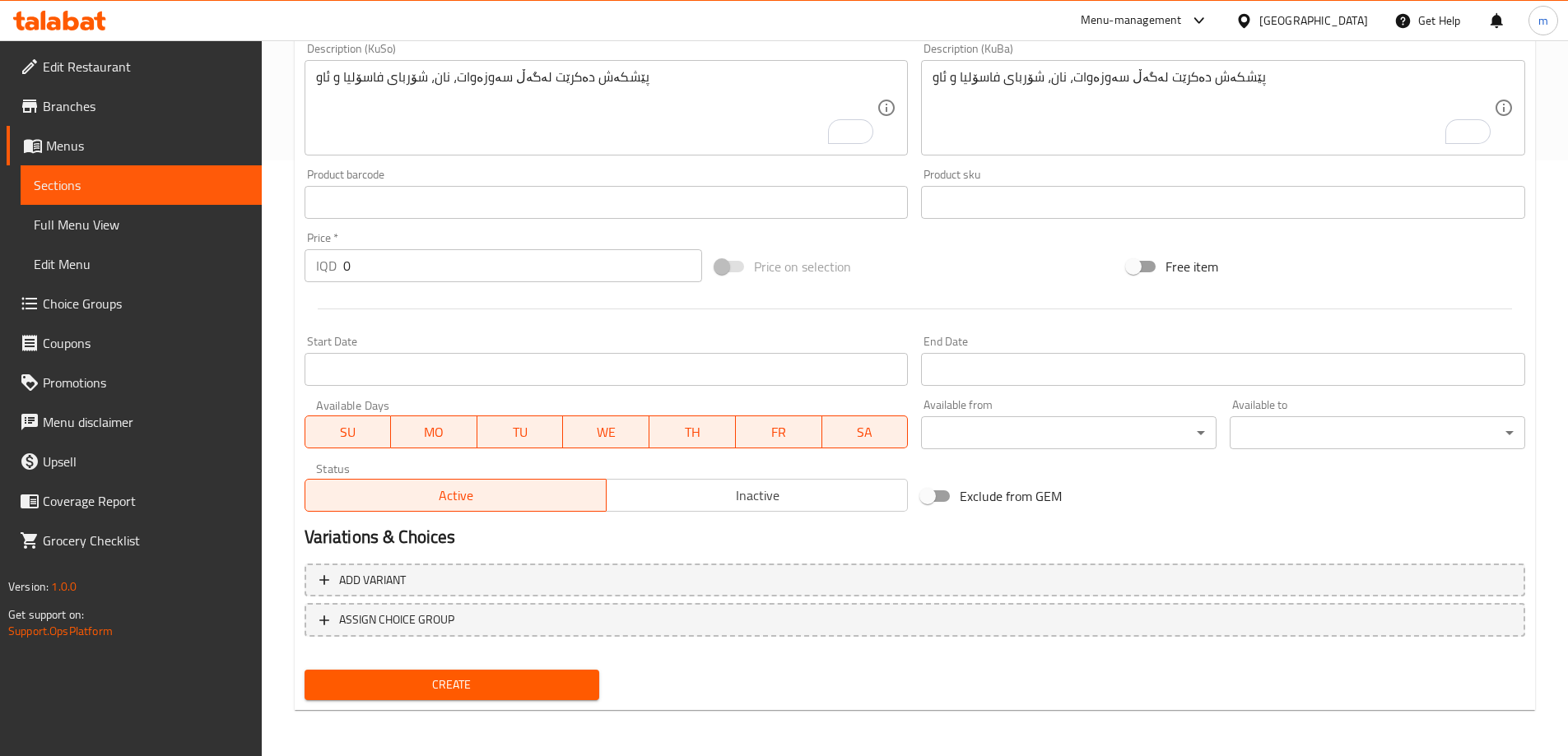
drag, startPoint x: 390, startPoint y: 263, endPoint x: 294, endPoint y: 258, distance: 96.1
click at [294, 258] on div "Create new item Add item image Image Size: 1200 x 800 px / Image formats: jpg, …" at bounding box center [914, 137] width 1240 height 1147
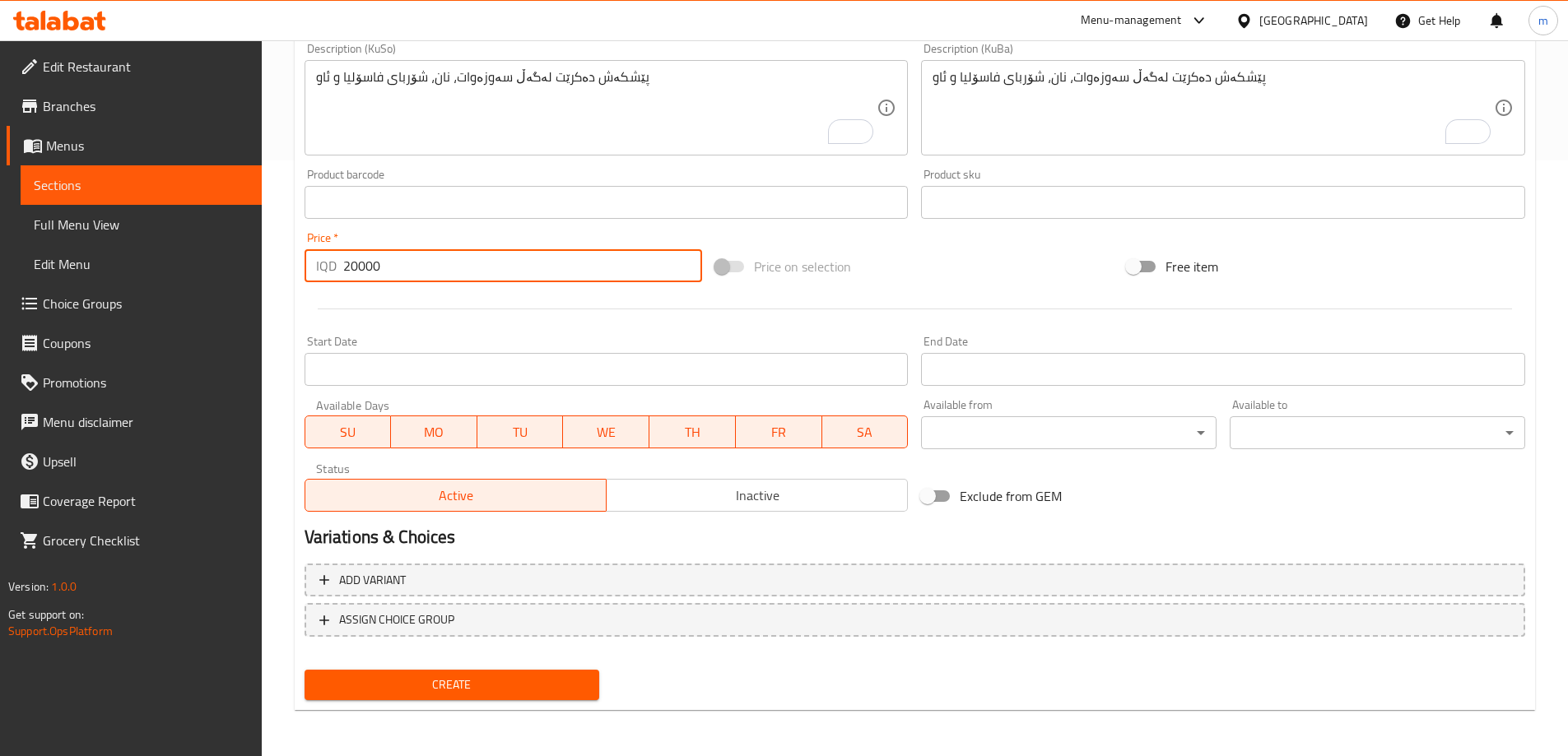
type input "20000"
click at [446, 703] on div "Create" at bounding box center [453, 685] width 309 height 44
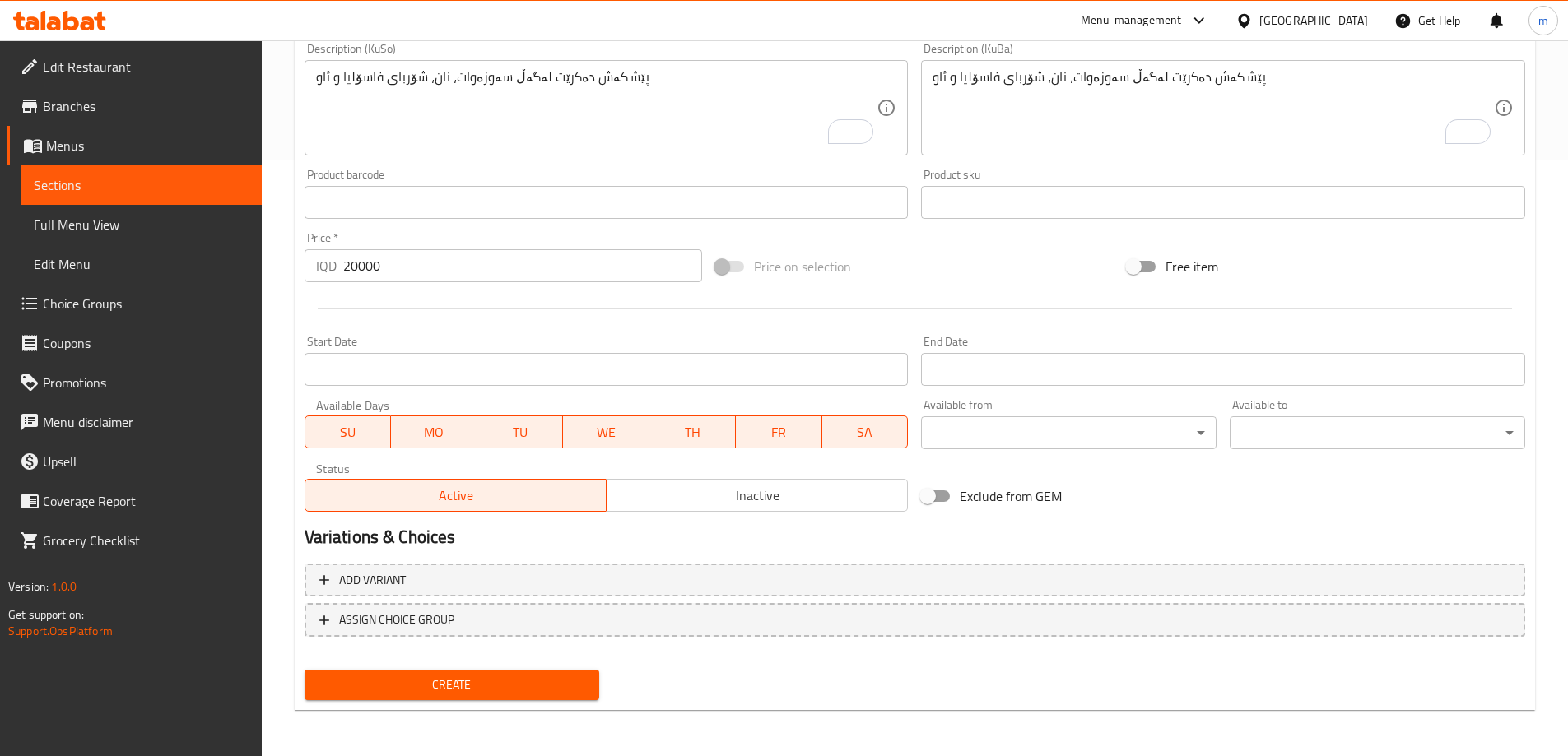
click at [443, 684] on span "Create" at bounding box center [452, 685] width 269 height 20
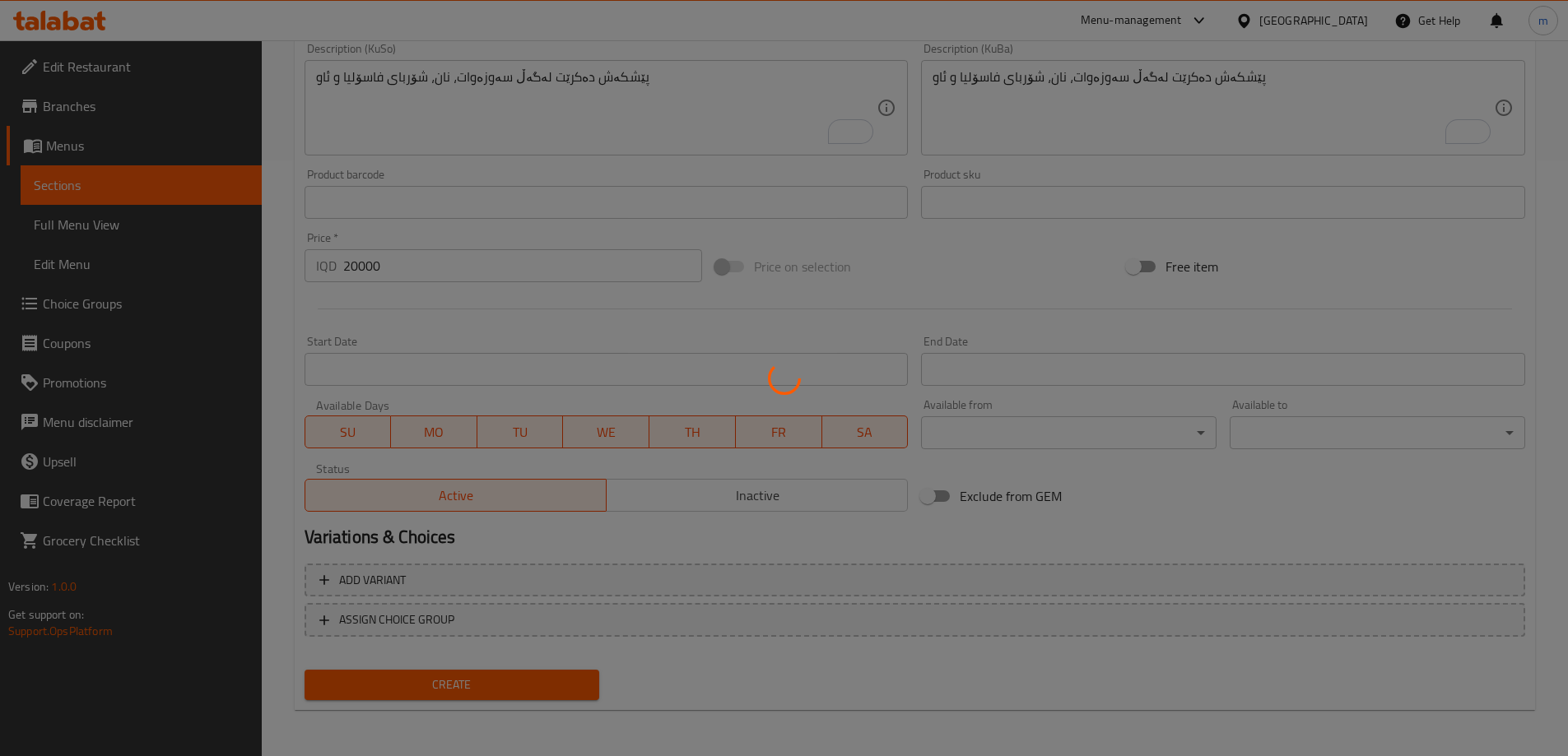
type input "0"
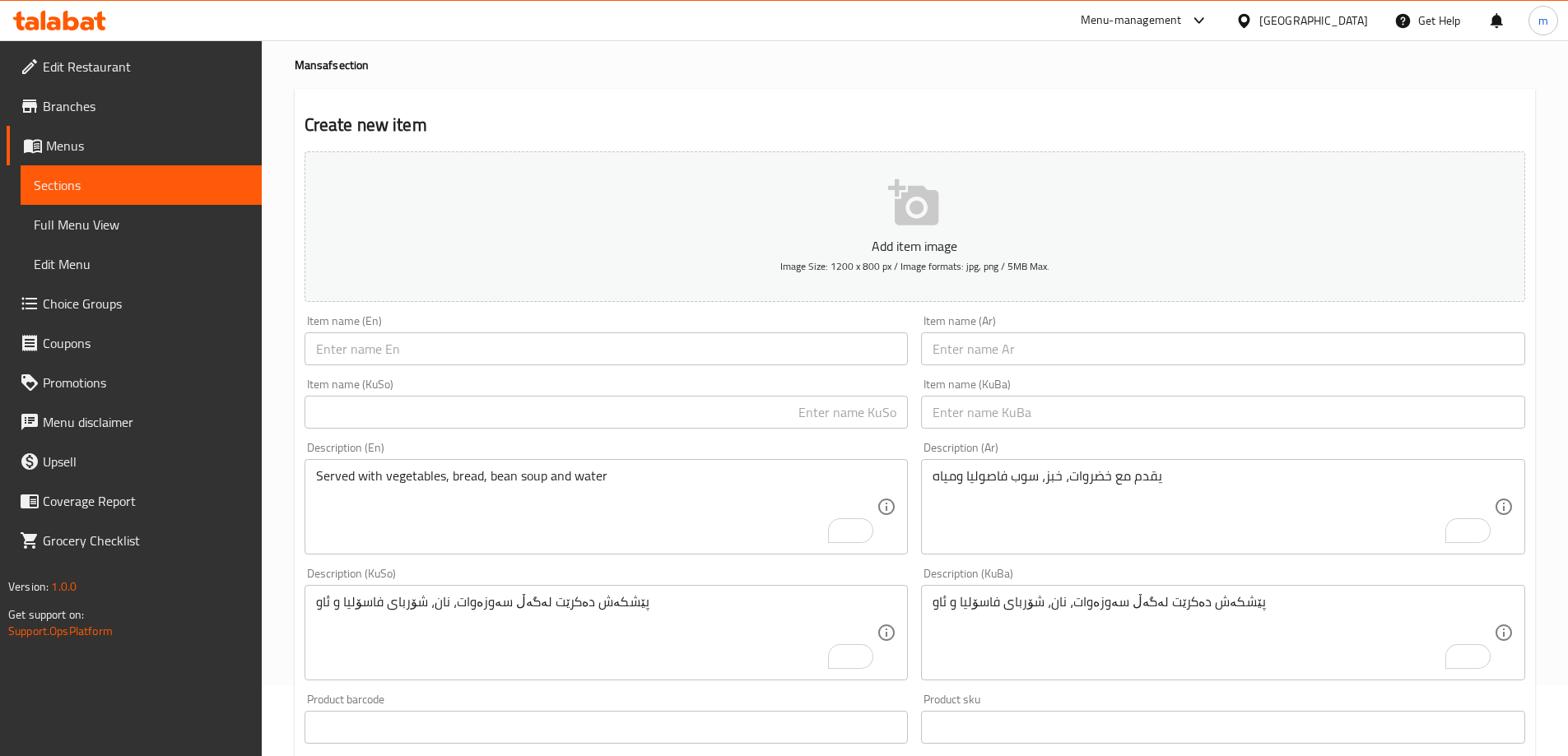
scroll to position [0, 0]
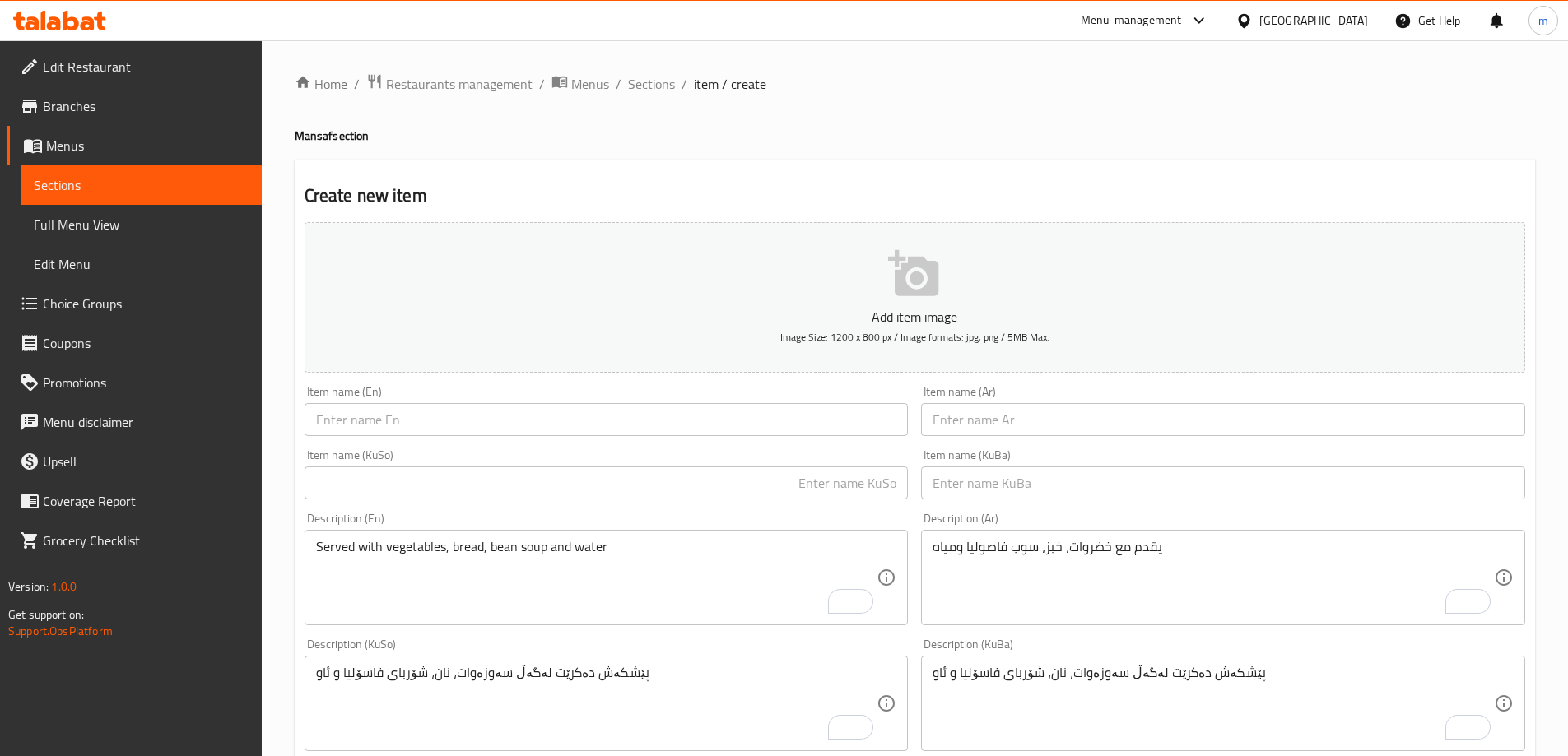
click at [1098, 422] on input "text" at bounding box center [1223, 419] width 604 height 33
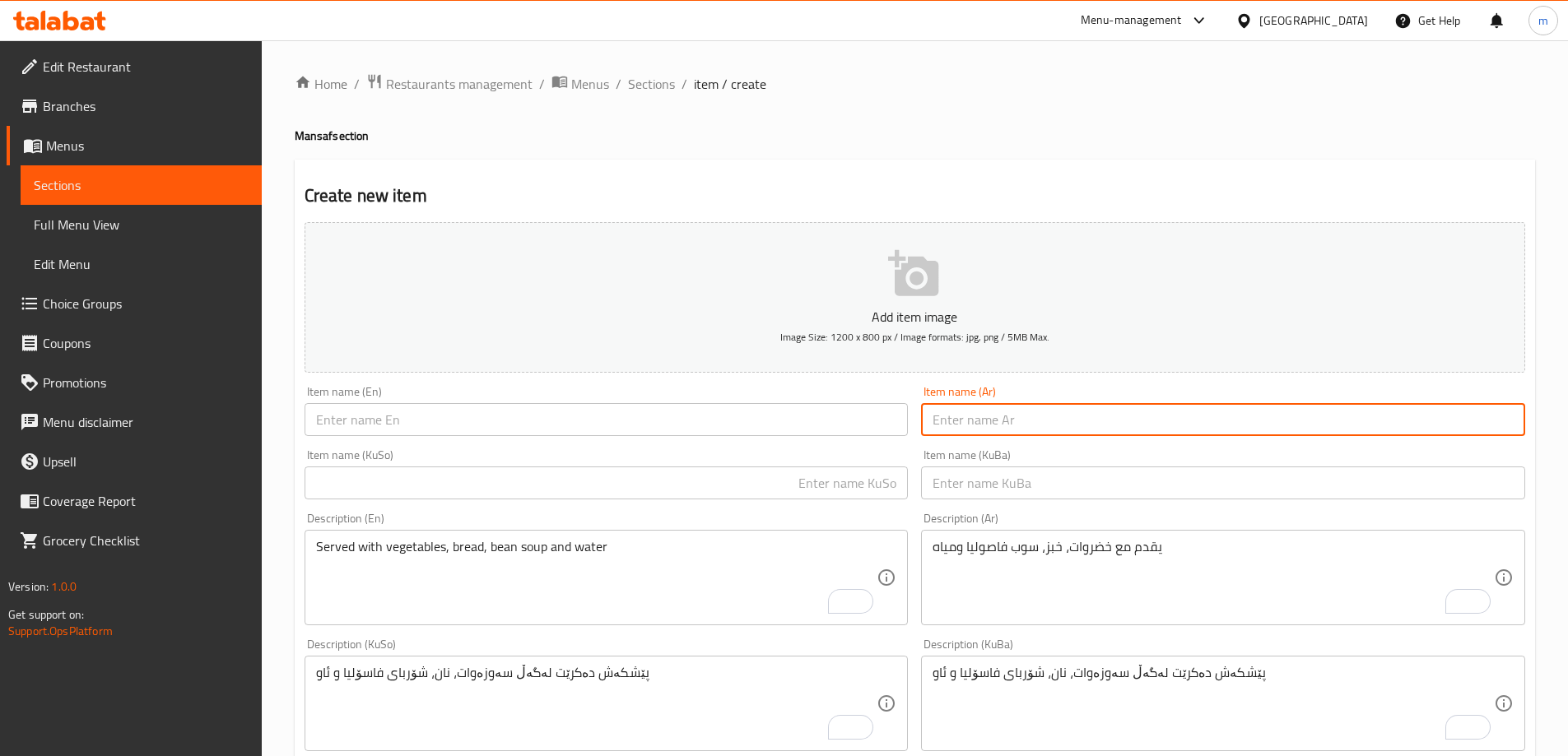
paste input "منسف مشكل دجاج و قلي لحم"
click at [1376, 426] on input "منسف مشكل دجاج و قلي لحم" at bounding box center [1223, 419] width 604 height 33
type input "منسف مشكل دجاج و قلي لحم"
click at [1368, 472] on input "text" at bounding box center [1223, 482] width 604 height 33
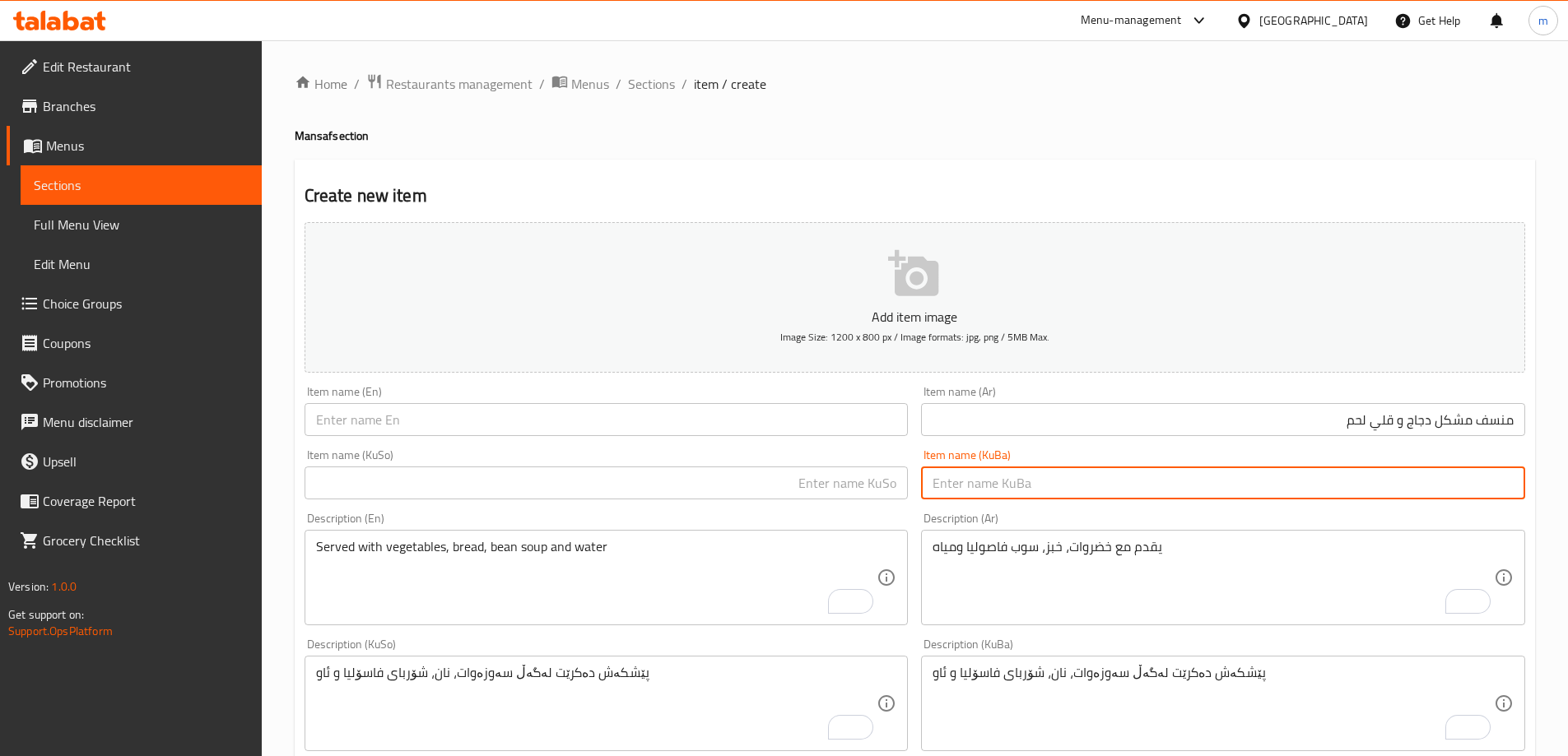
click at [1365, 468] on input "text" at bounding box center [1223, 482] width 604 height 33
type input "ة"
click at [1140, 486] on input "مەنسەفی موشەکەلی مریشک و قەلی گۆشت" at bounding box center [1223, 482] width 604 height 33
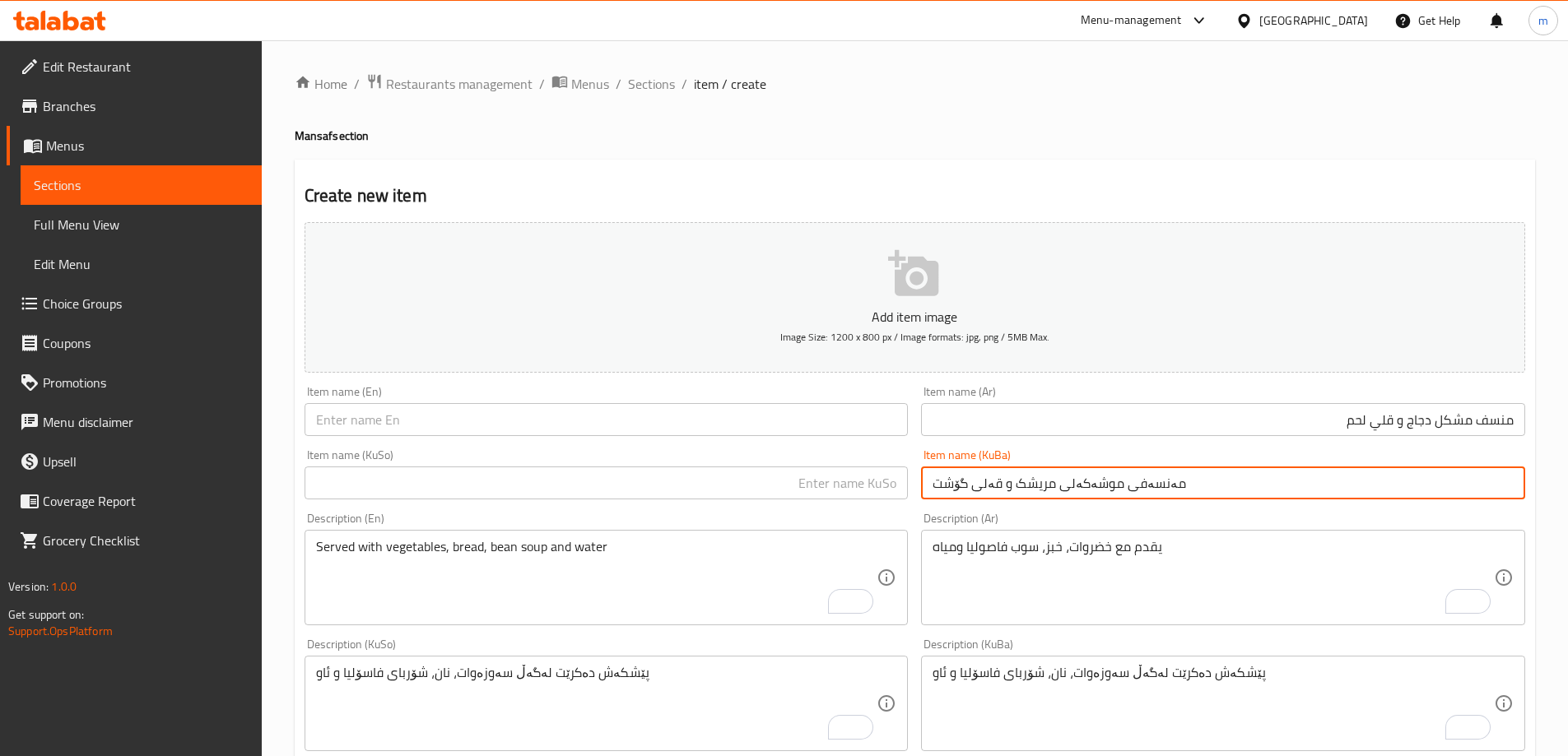
type input "مەنسەفی موشەکەلی مریشک و قەلی گۆشت"
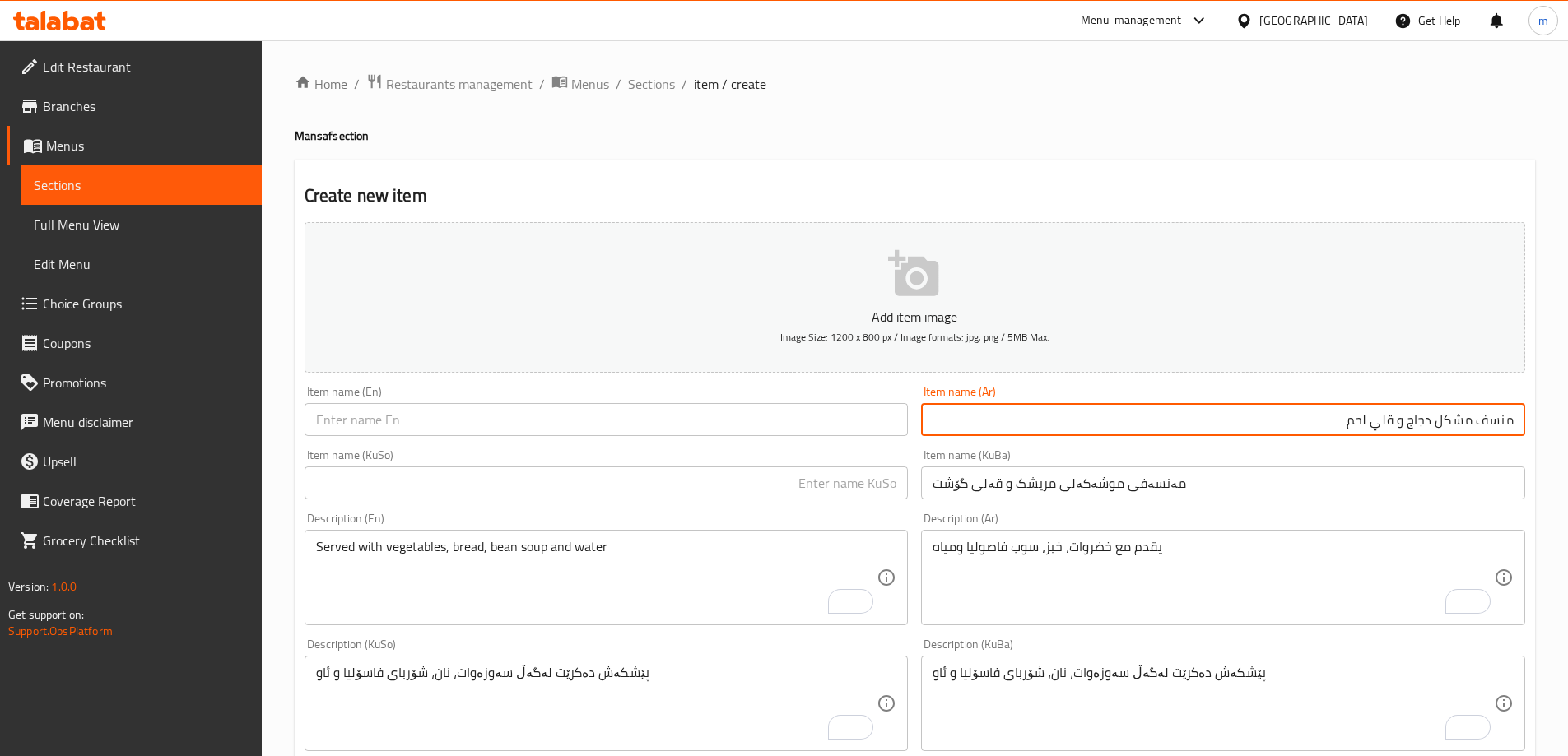
click at [1310, 413] on input "منسف مشكل دجاج و قلي لحم" at bounding box center [1223, 419] width 604 height 33
type input "منسف مشكل دجاج و قلي لحم - 3 اشخاص"
click at [1210, 475] on input "مەنسەفی موشەکەلی مریشک و قەلی گۆشت" at bounding box center [1223, 482] width 604 height 33
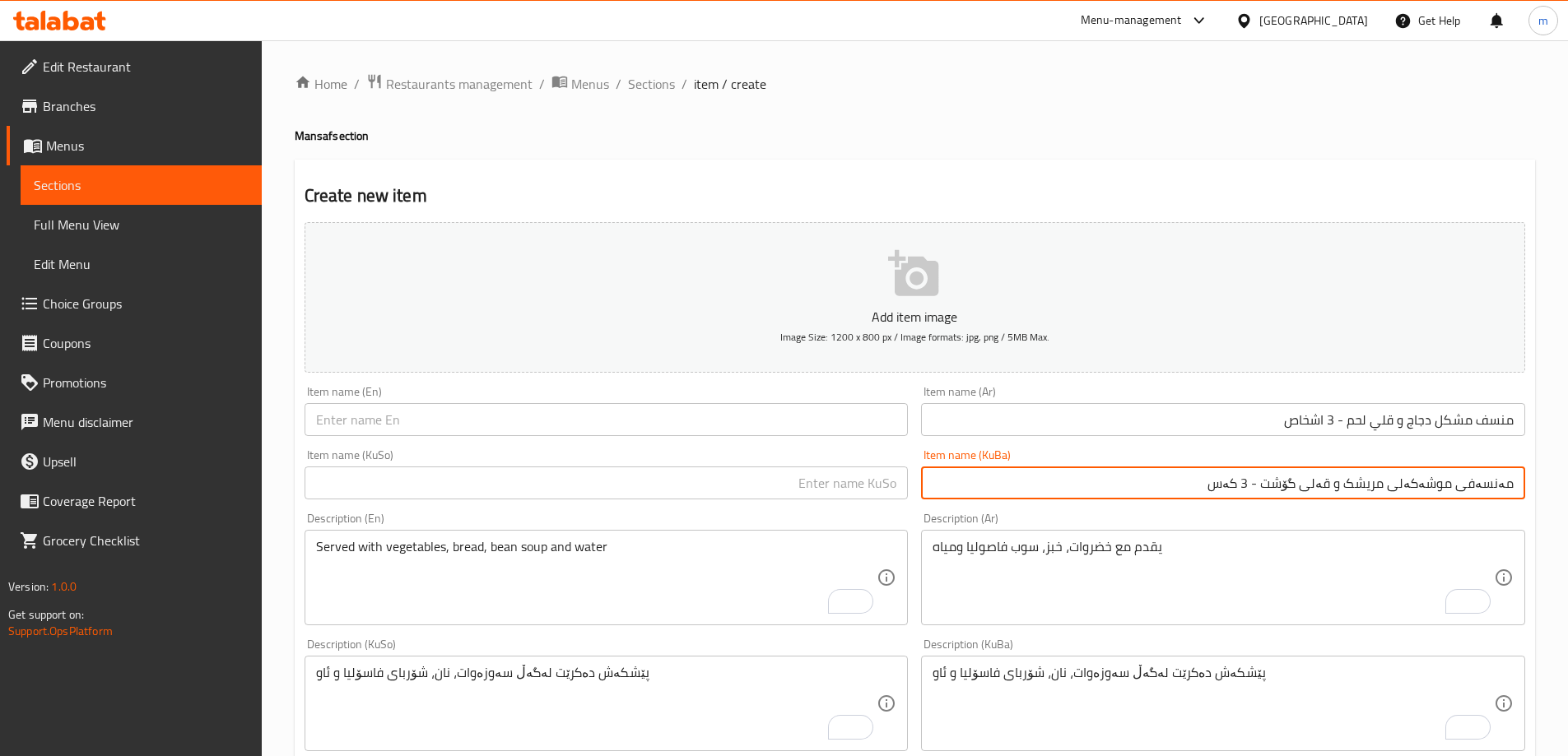
type input "مەنسەفی موشەکەلی مریشک و قەلی گۆشت - 3 کەس"
click at [1260, 475] on input "مەنسەفی موشەکەلی مریشک و قەلی گۆشت - 3 کەس" at bounding box center [1223, 482] width 604 height 33
click at [1263, 475] on input "مەنسەفی موشەکەلی مریشک و قەلی گۆشت - 3 کەس" at bounding box center [1223, 482] width 604 height 33
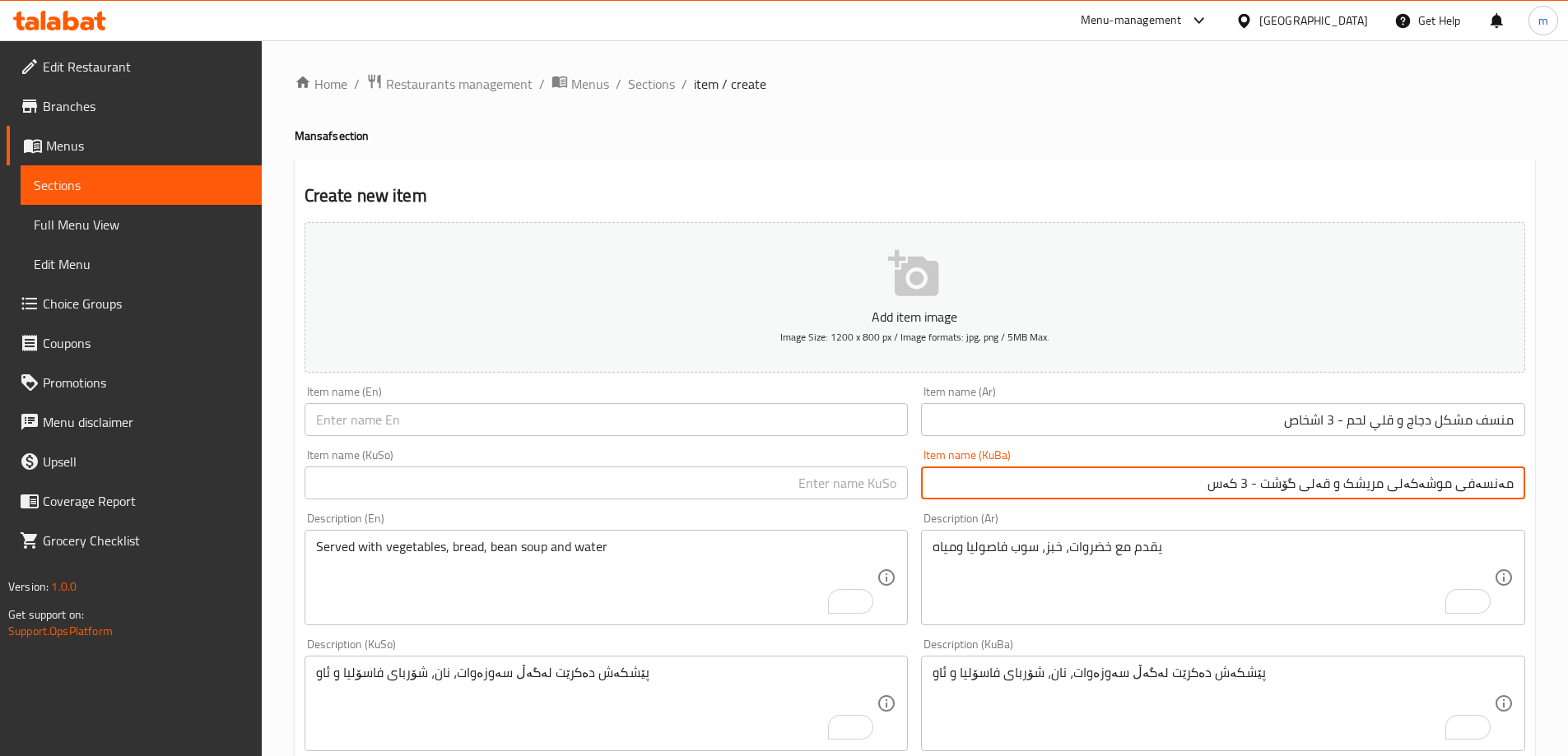
click at [827, 492] on input "text" at bounding box center [606, 482] width 604 height 33
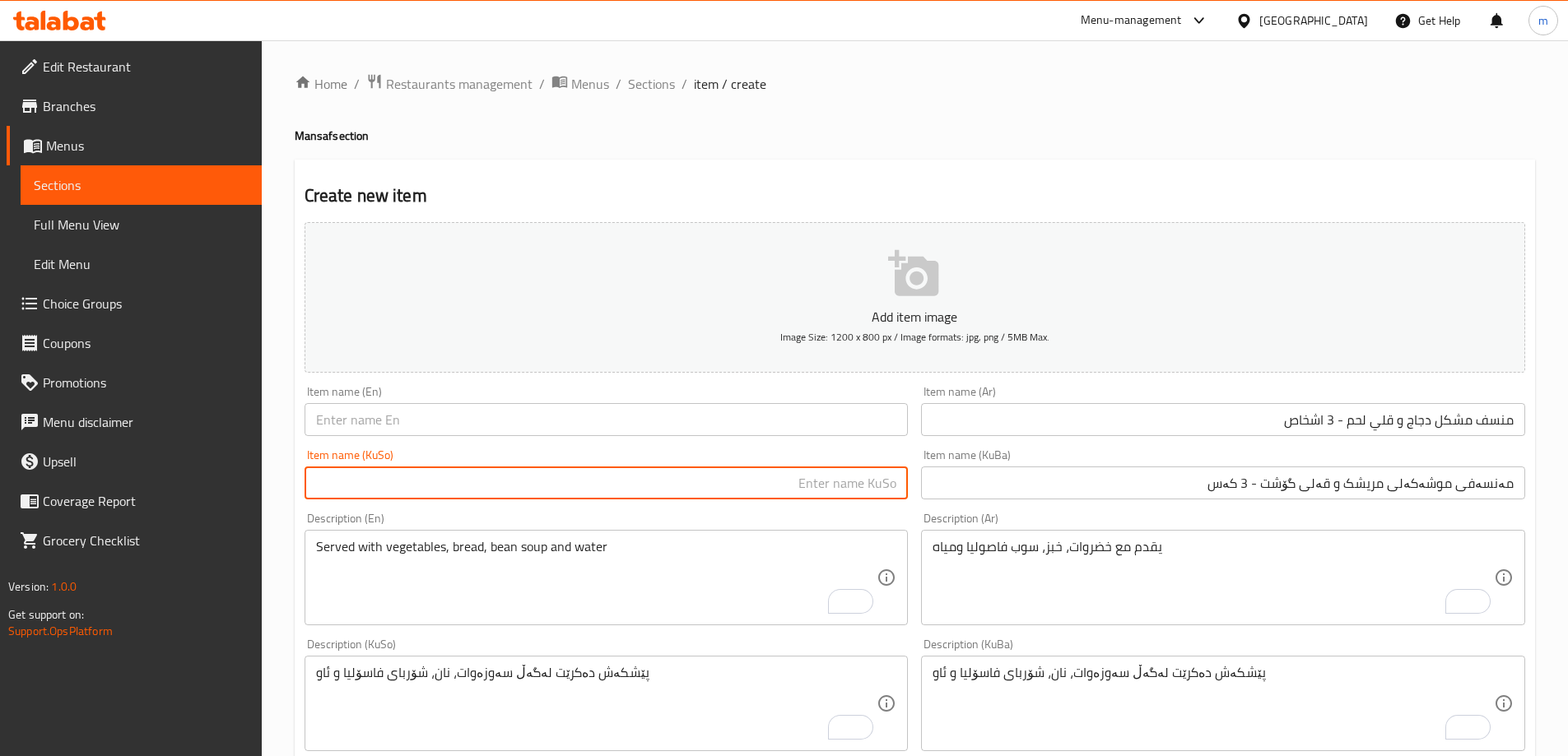
paste input "مەنسەفی موشەکەلی مریشک و قەلی گۆشت - 3 کەس"
type input "مەنسەفی موشەکەلی مریشک و قەلی گۆشت - 3 کەس"
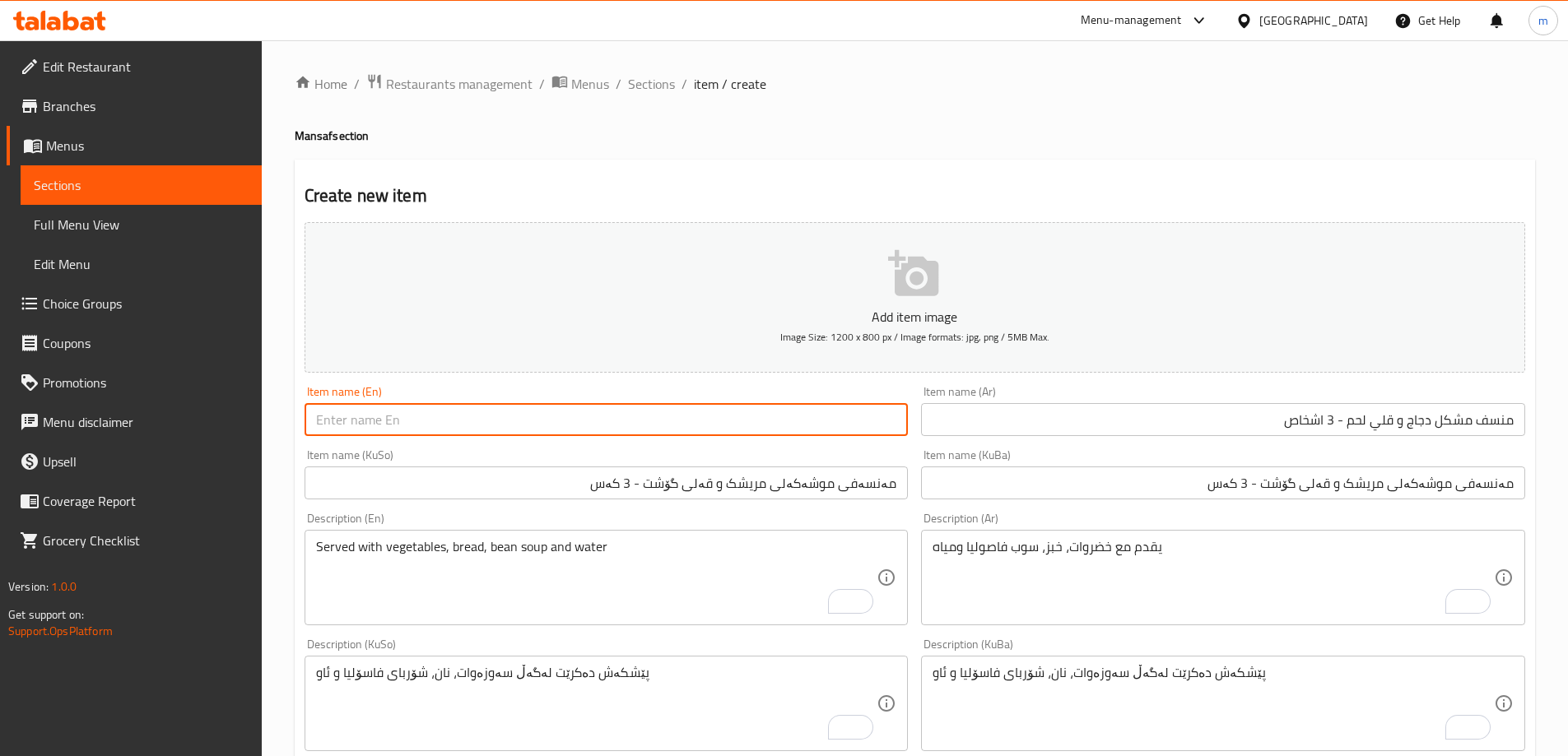
click at [818, 425] on input "text" at bounding box center [606, 419] width 604 height 33
click at [1366, 422] on input "منسف مشكل دجاج و قلي لحم - 3 اشخاص" at bounding box center [1223, 419] width 604 height 33
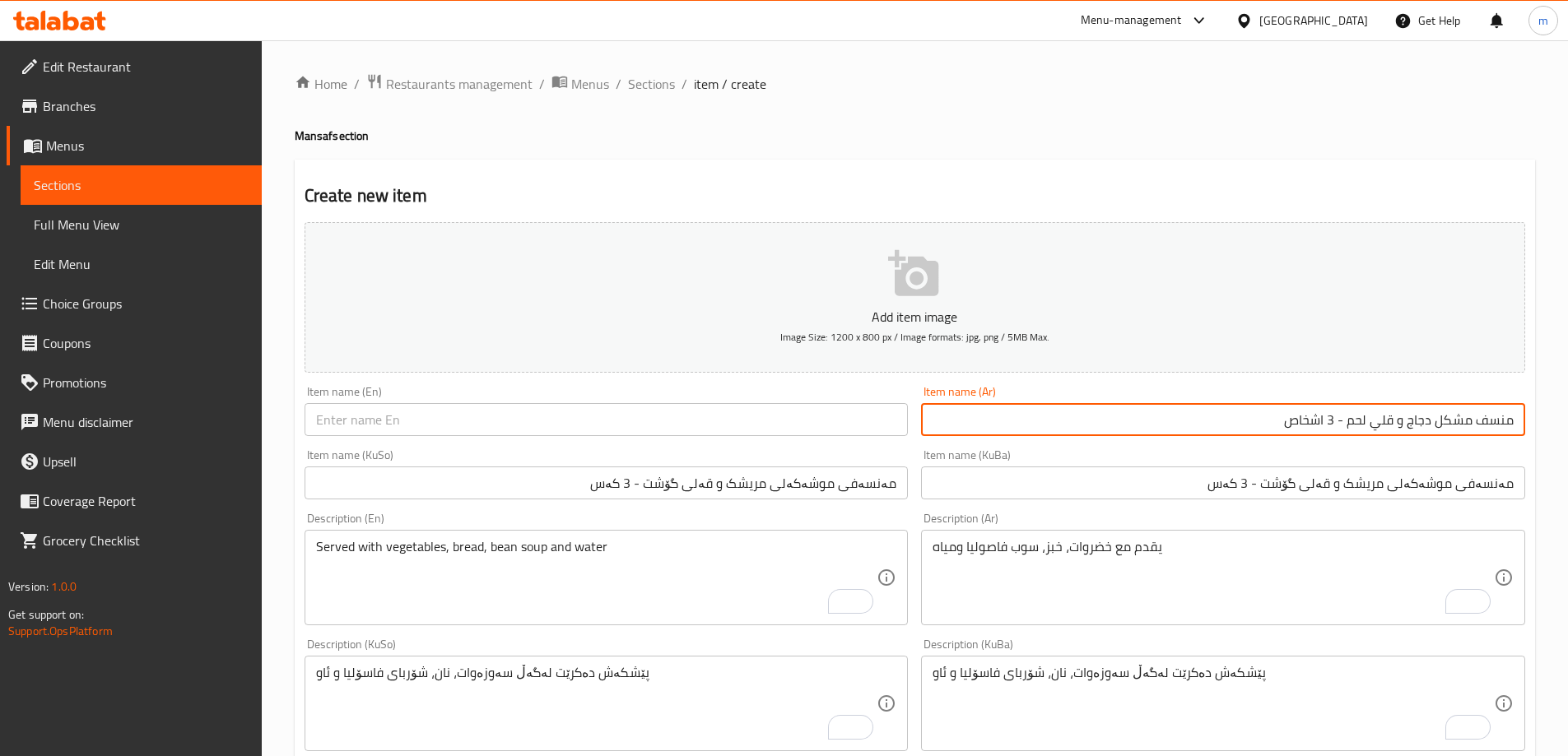
click at [1366, 422] on input "منسف مشكل دجاج و قلي لحم - 3 اشخاص" at bounding box center [1223, 419] width 604 height 33
click at [576, 418] on input "text" at bounding box center [606, 419] width 604 height 33
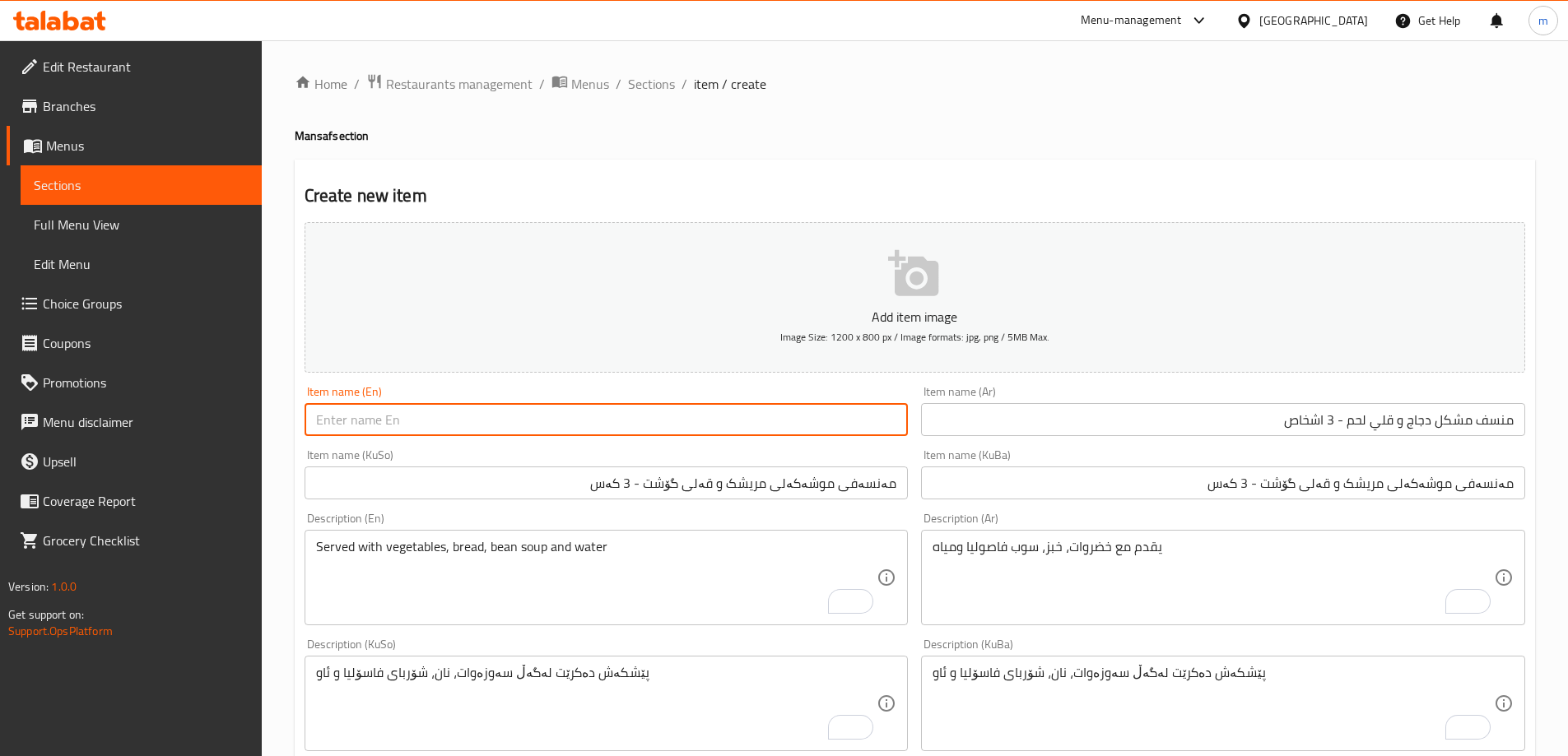
paste input "Mansaf Mixed Chicken And Qali Meat - For 3 Persons"
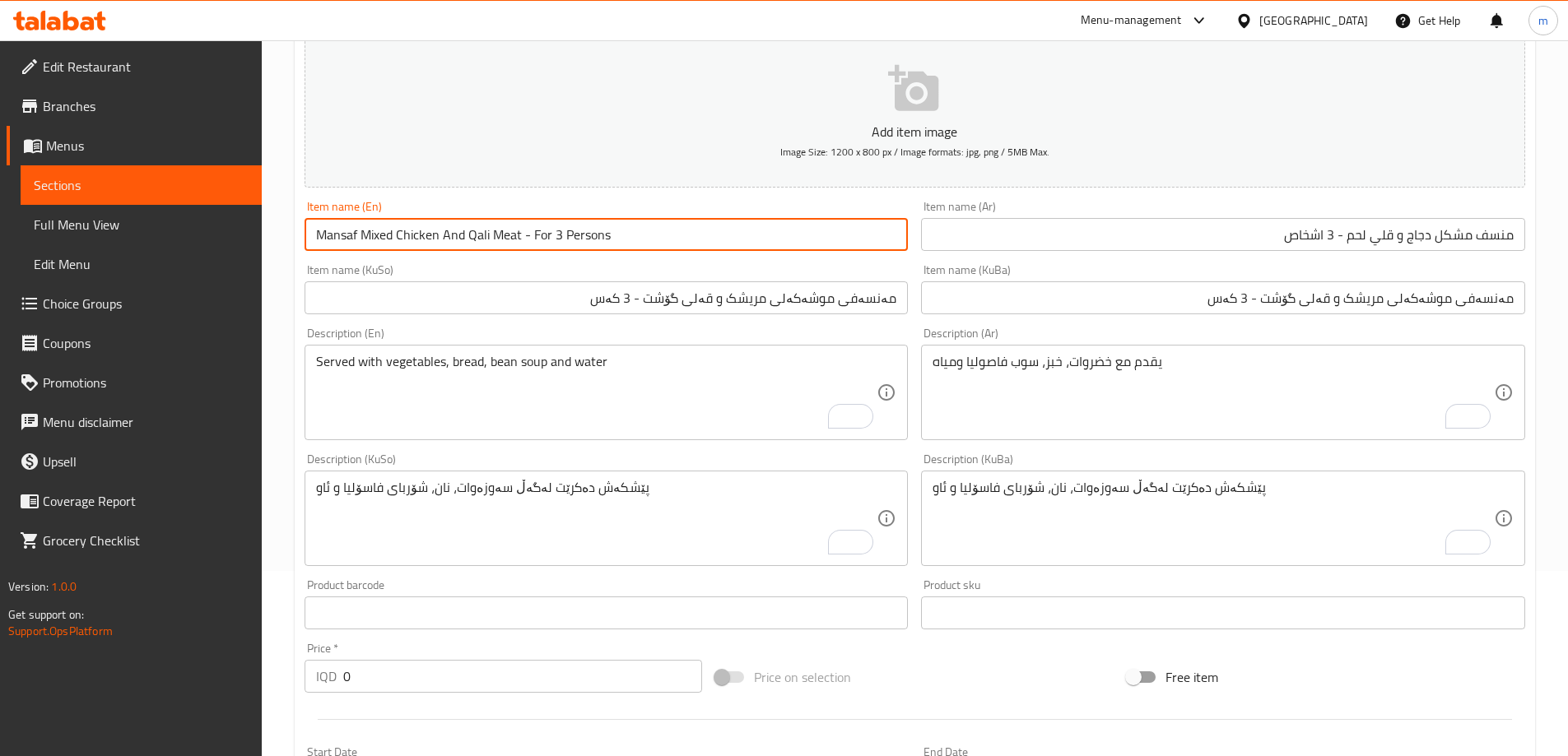
scroll to position [260, 0]
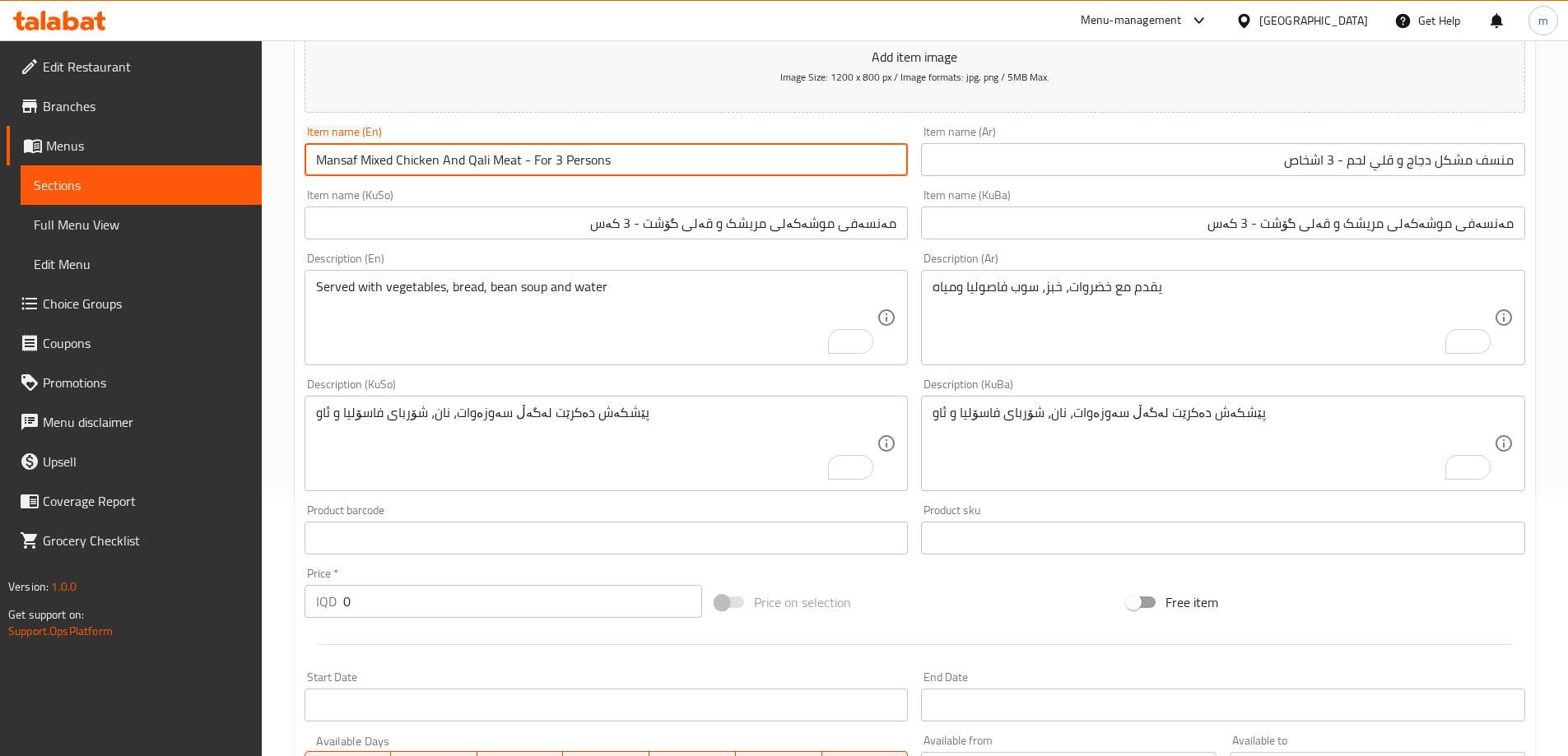
type input "Mansaf Mixed Chicken And Qali Meat - For 3 Persons"
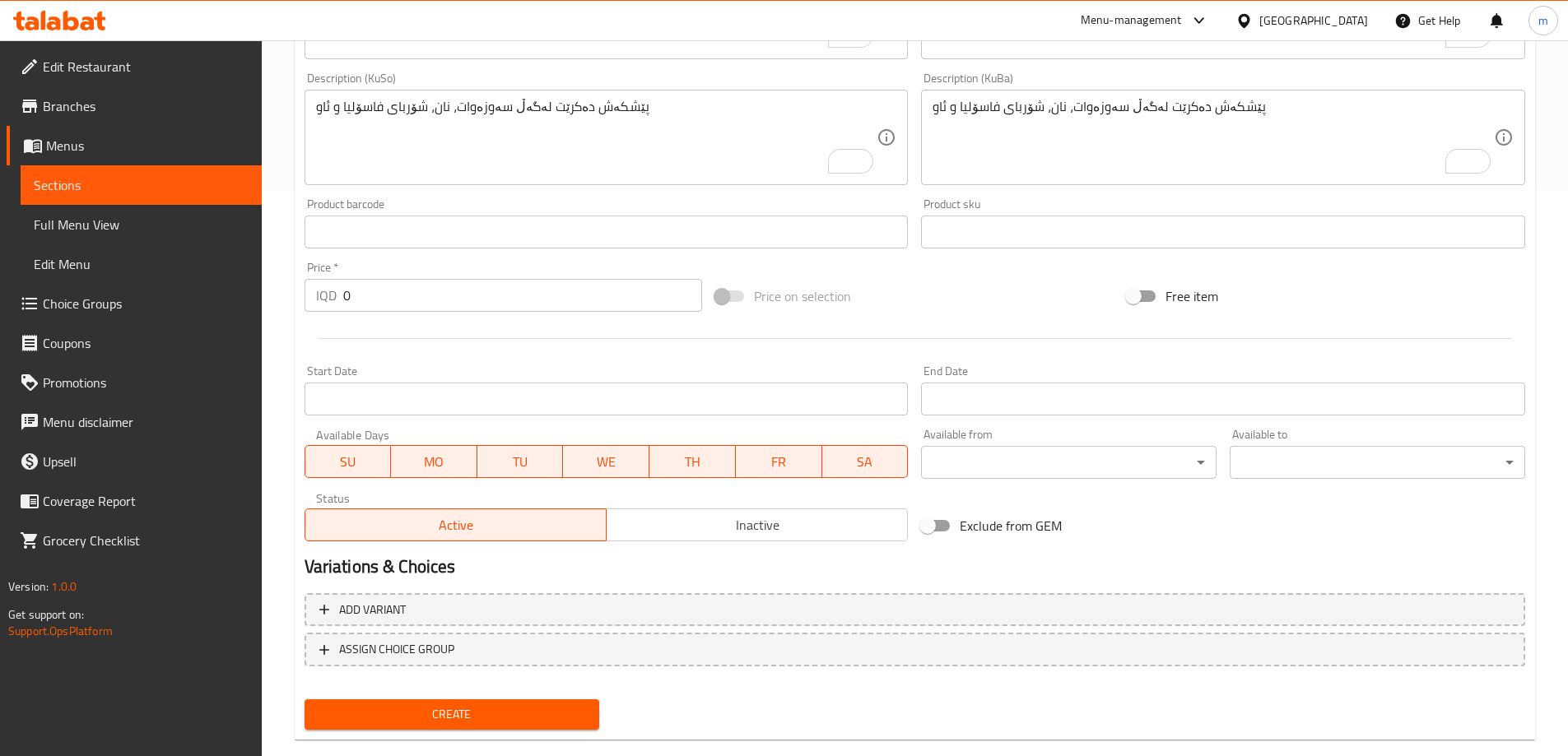
scroll to position [596, 0]
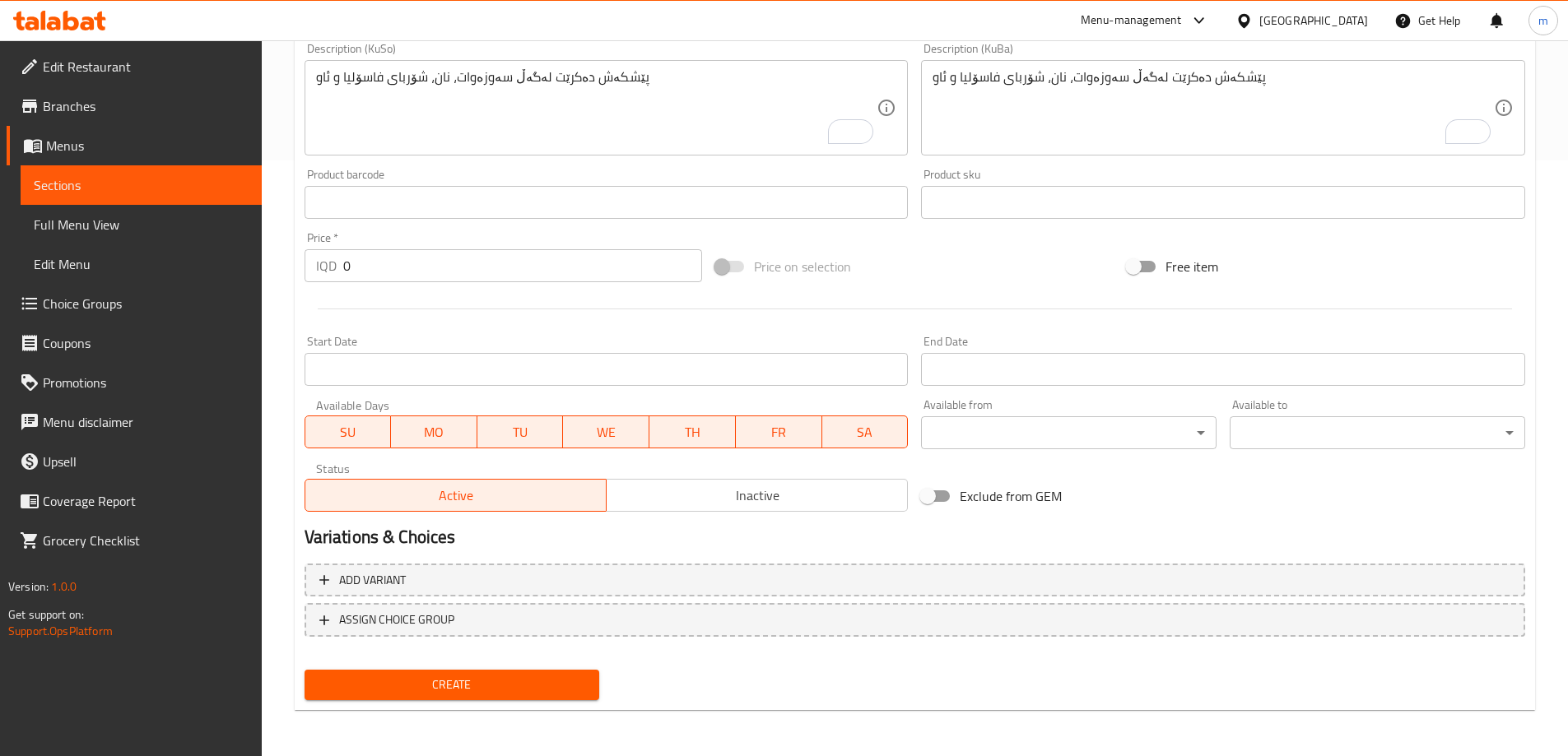
drag, startPoint x: 368, startPoint y: 266, endPoint x: 179, endPoint y: 245, distance: 190.2
click at [252, 250] on div "Edit Restaurant Branches Menus Sections Full Menu View Edit Menu Choice Groups …" at bounding box center [784, 100] width 1568 height 1312
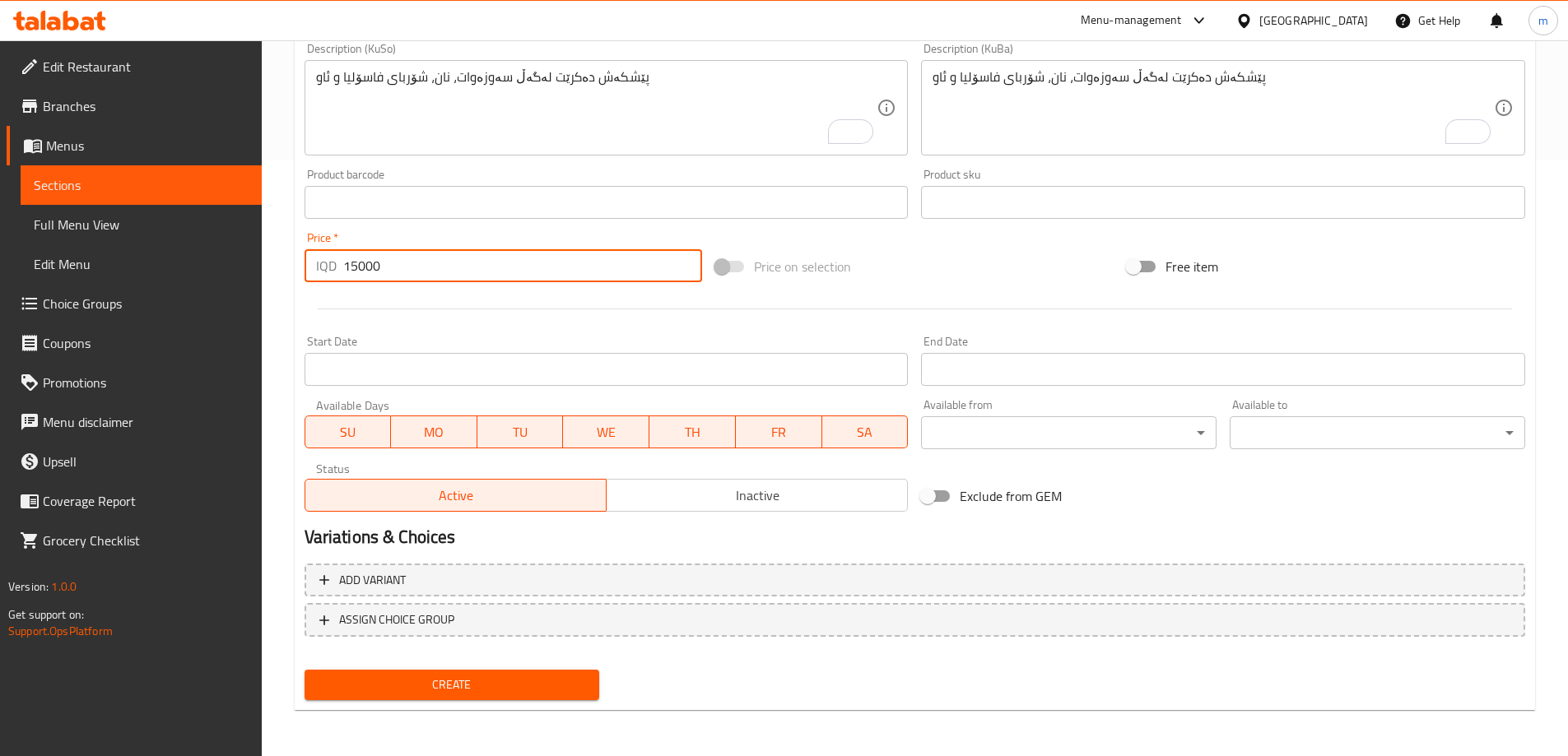
type input "15000"
click at [433, 679] on span "Create" at bounding box center [452, 685] width 269 height 20
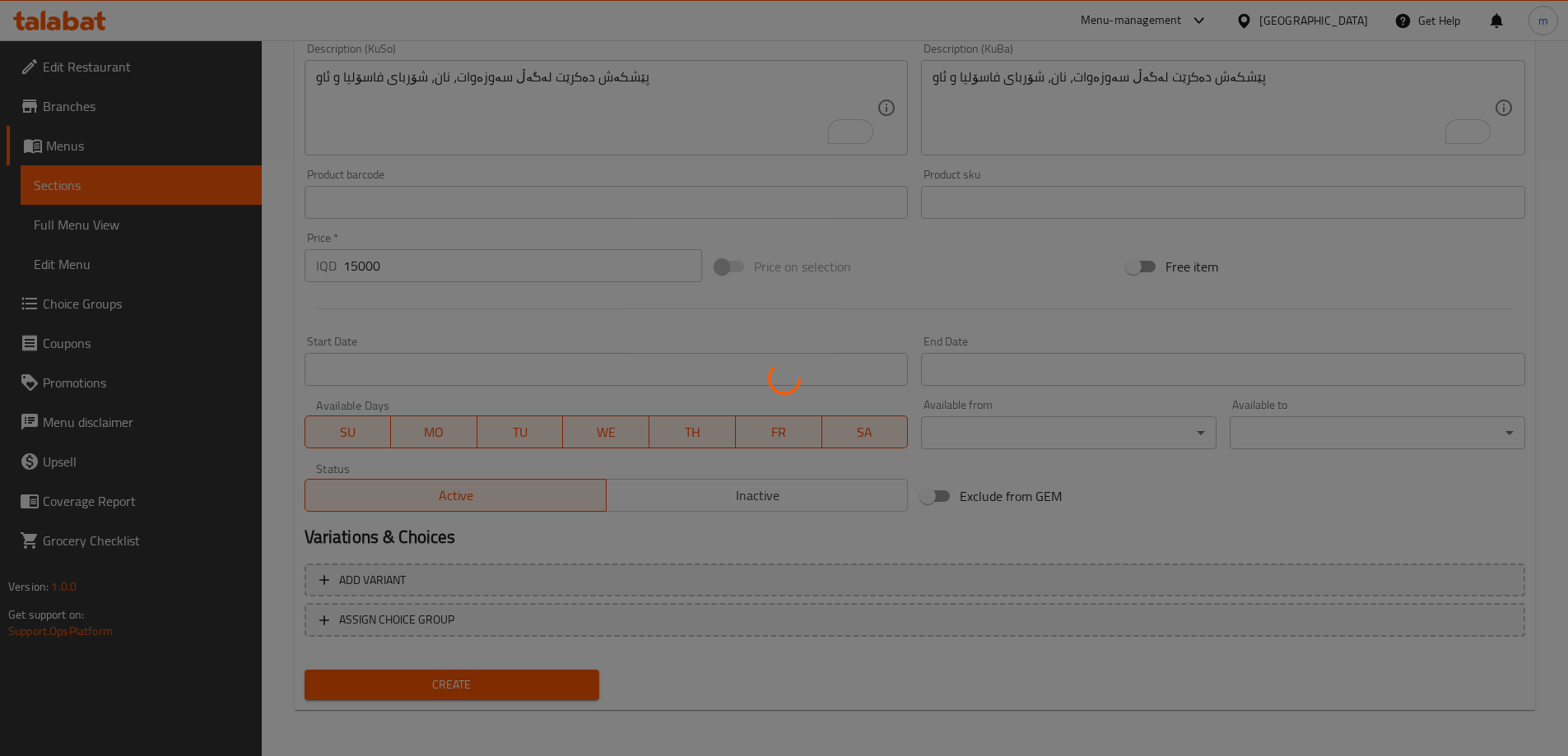
type input "0"
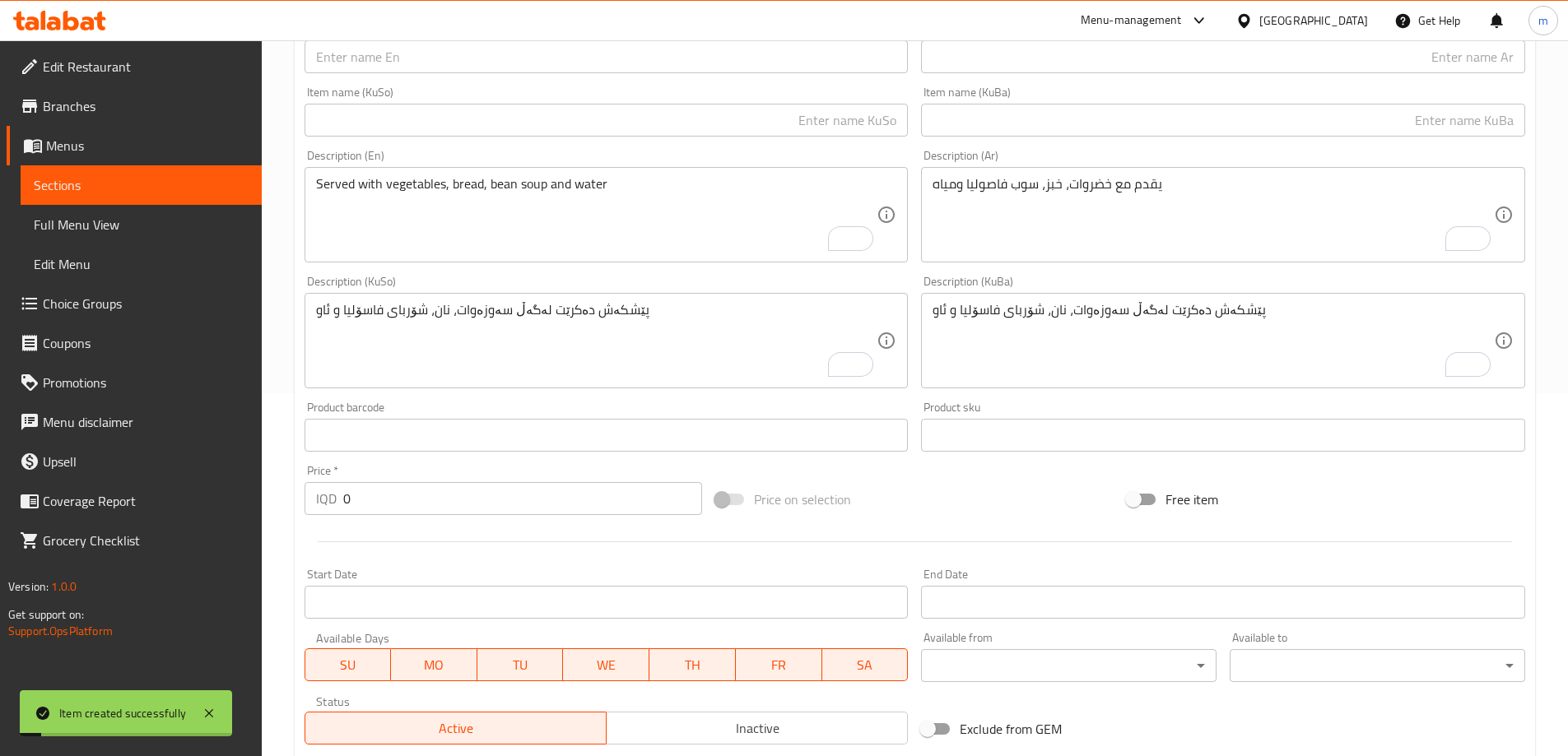
scroll to position [0, 0]
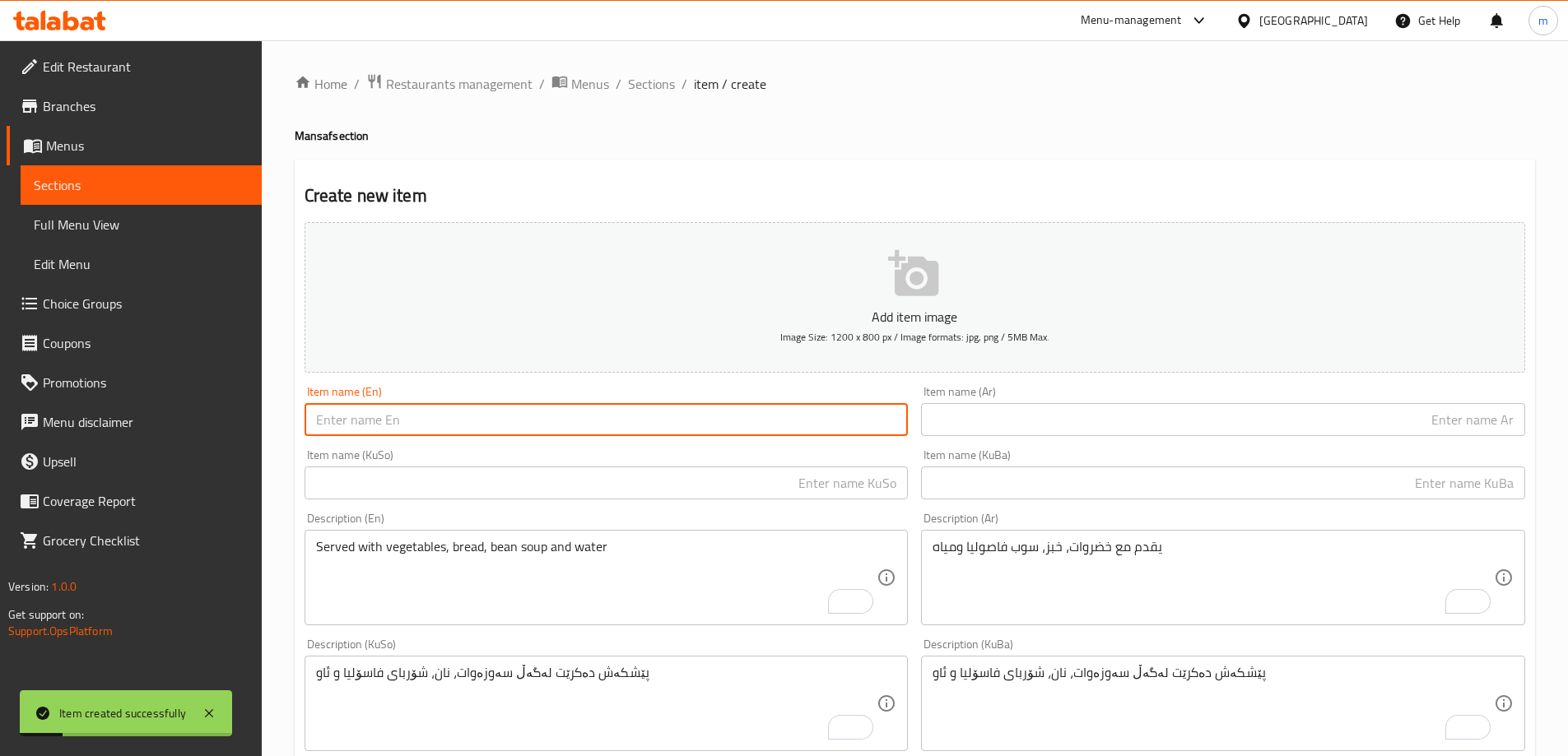
click at [465, 409] on input "text" at bounding box center [606, 419] width 604 height 33
paste input "Mansaf Mixed Chicken And Qali Meat - For 3 Persons"
click at [556, 413] on input "Mansaf Mixed Chicken And Qali Meat - For 3 Persons" at bounding box center [606, 419] width 604 height 33
type input "Mansaf Mixed Chicken And Qali Meat - For 5 Persons"
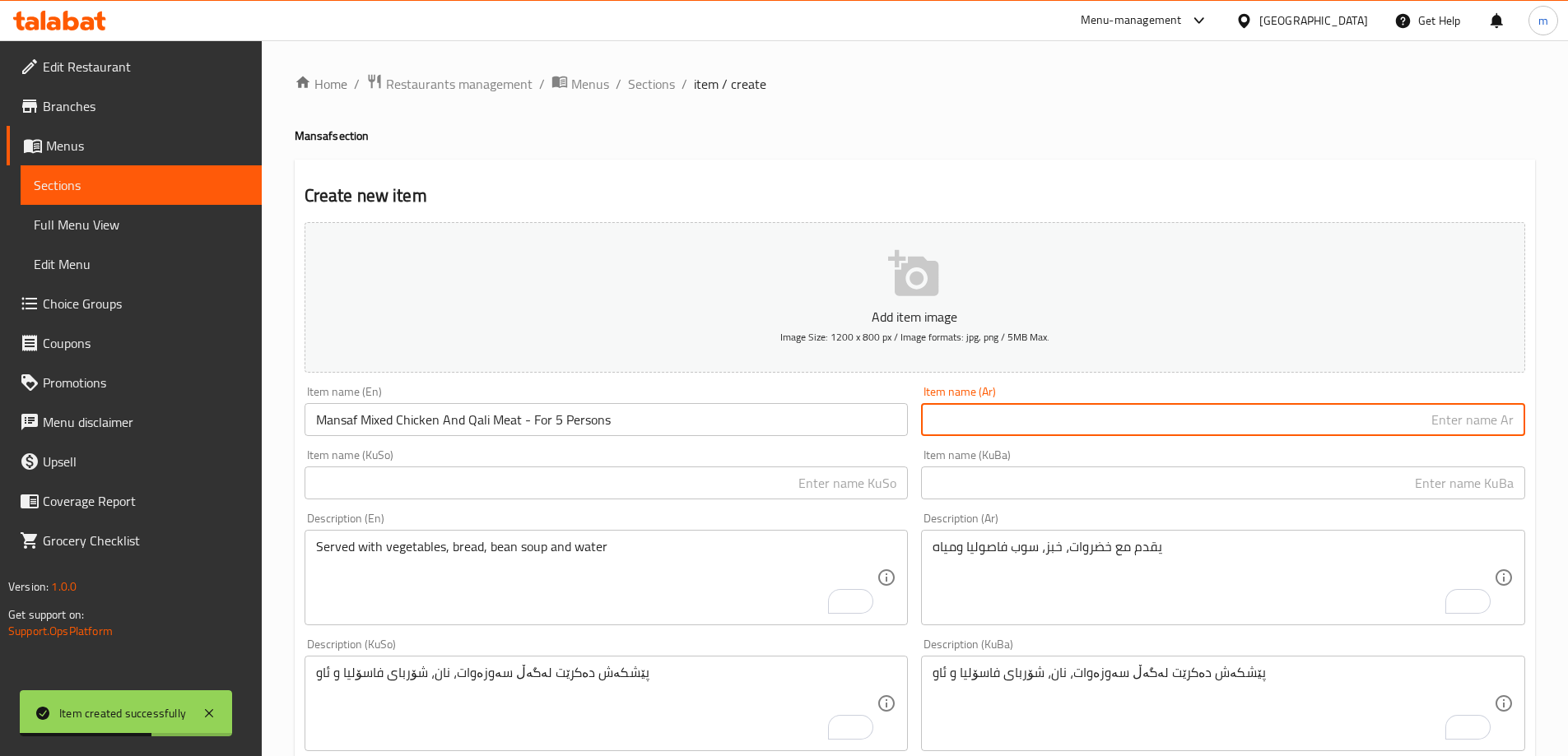
click at [1034, 425] on input "text" at bounding box center [1223, 419] width 604 height 33
paste input "منسف مشكل دجاج و قلي لحم - 3 اشخاص"
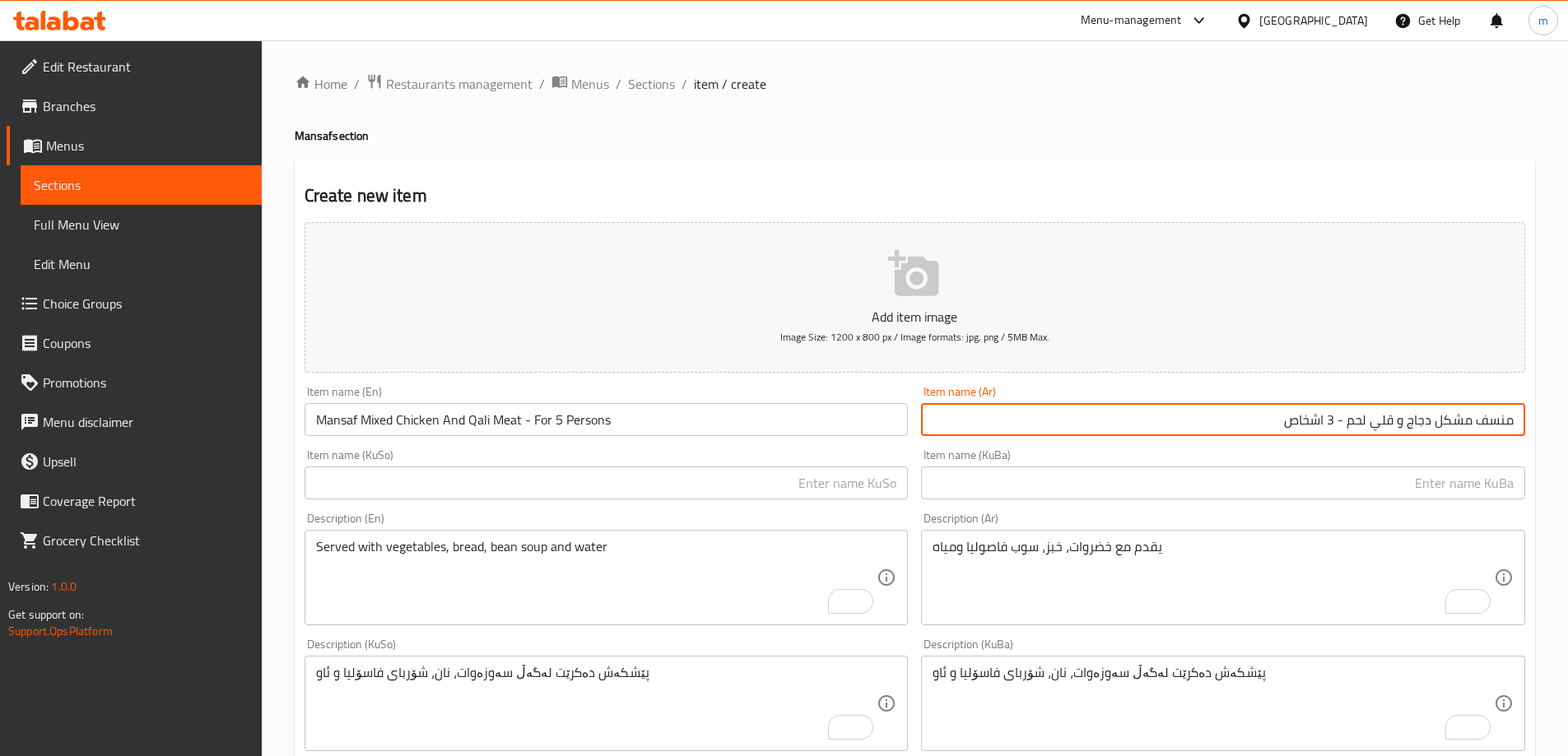
click at [1336, 424] on input "منسف مشكل دجاج و قلي لحم - 3 اشخاص" at bounding box center [1223, 419] width 604 height 33
type input "منسف مشكل دجاج و قلي لحم - 5 اشخاص"
click at [863, 482] on input "text" at bounding box center [606, 482] width 604 height 33
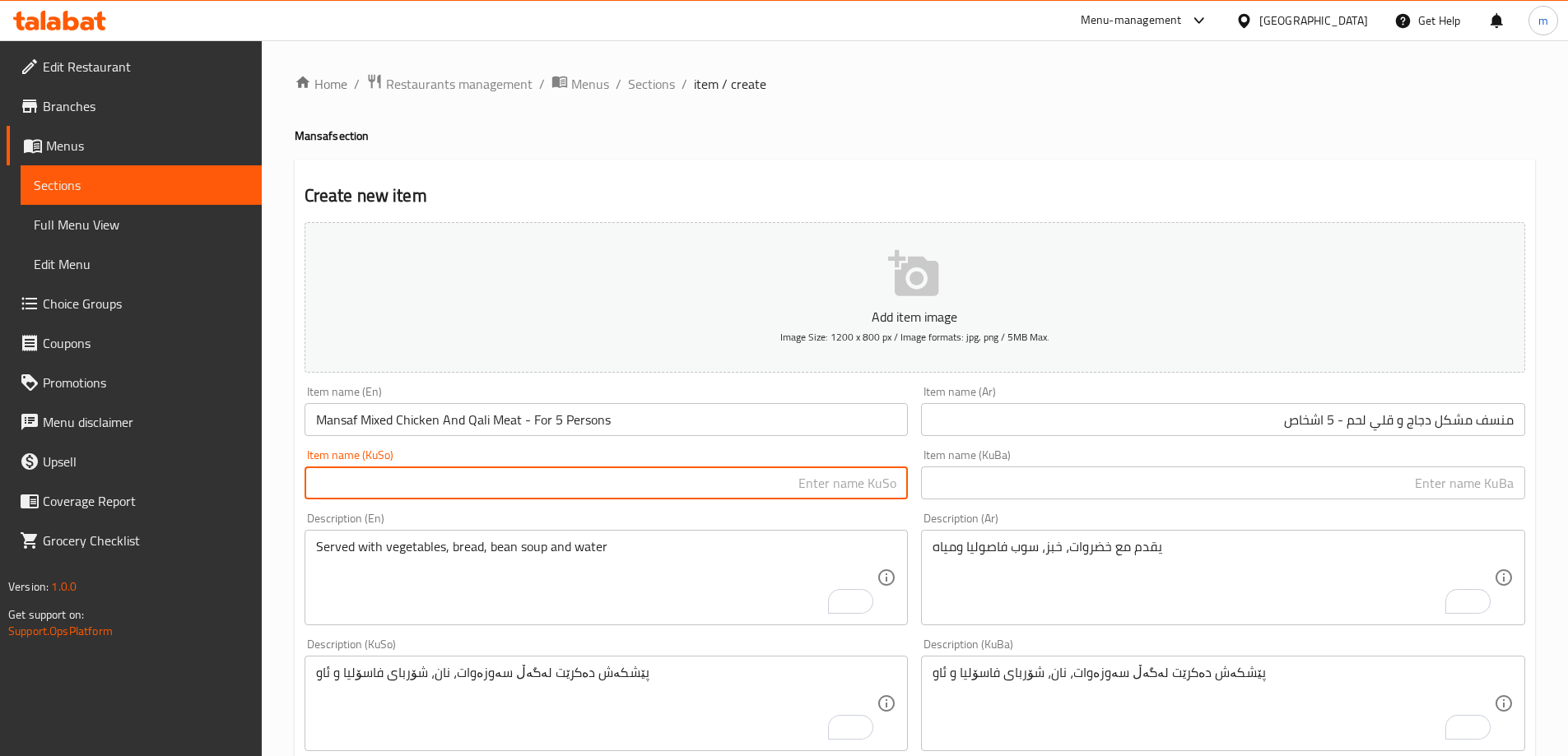
paste input "مەنسەفی موشەکەلی مریشک و قەلی گۆشت - 3 کەس"
click at [644, 487] on input "مەنسەفی موشەکەلی مریشک و قەلی گۆشت - 3 کەس" at bounding box center [606, 482] width 604 height 33
type input "مەنسەفی موشەکەلی مریشک و قەلی گۆشت - 5 کەس"
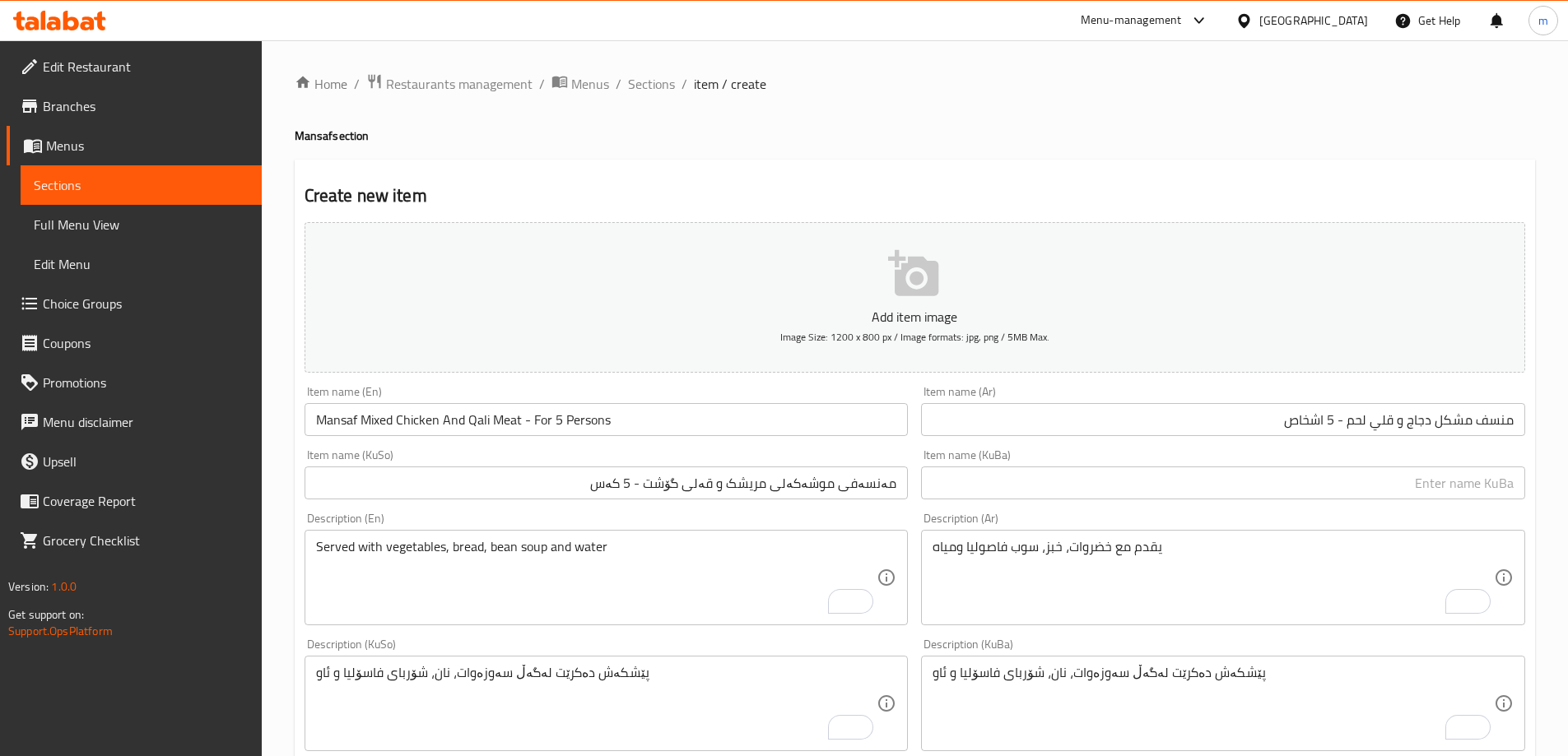
click at [697, 534] on div "Served with vegetables, bread, bean soup and water Description (En)" at bounding box center [606, 577] width 604 height 96
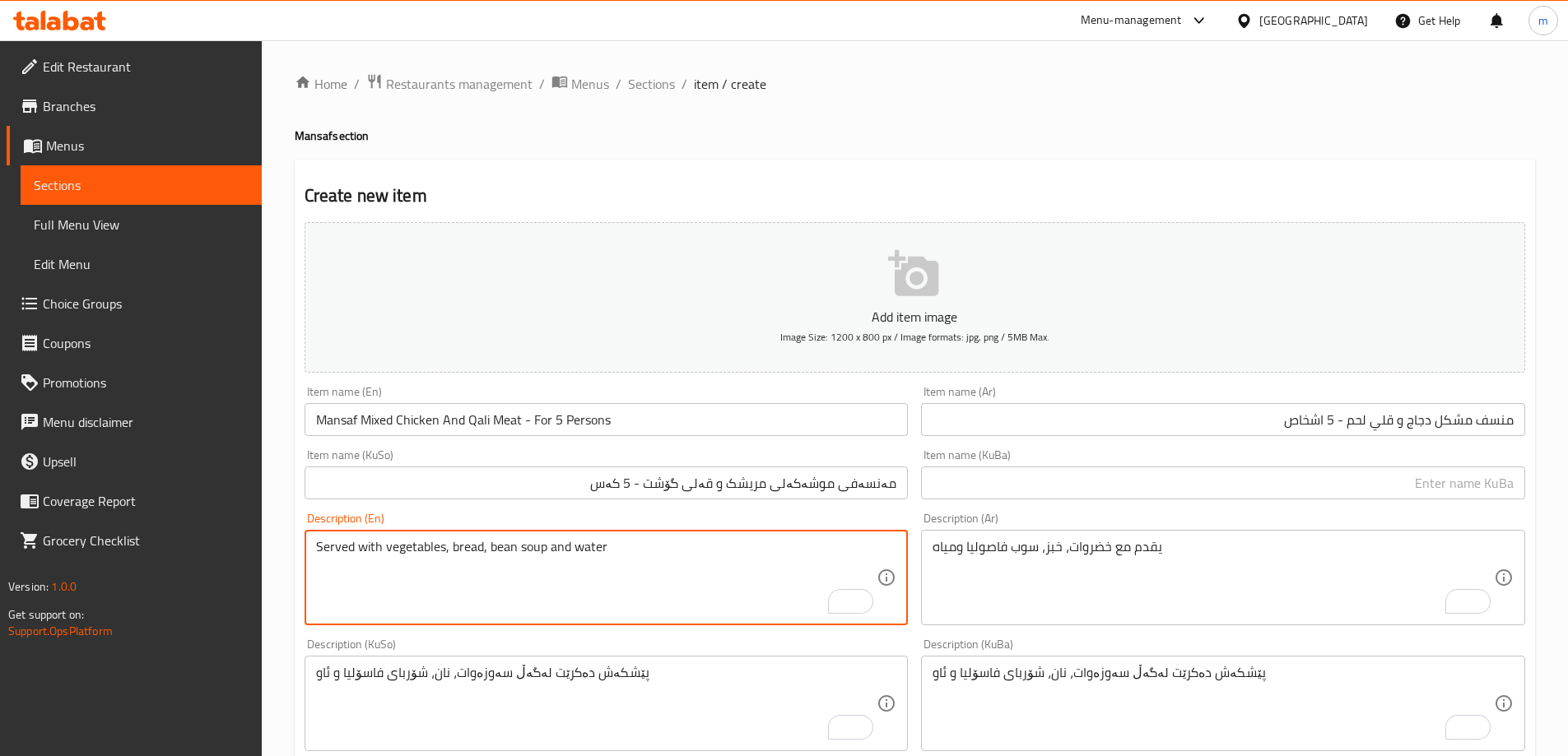
click at [726, 488] on input "مەنسەفی موشەکەلی مریشک و قەلی گۆشت - 5 کەس" at bounding box center [606, 482] width 604 height 33
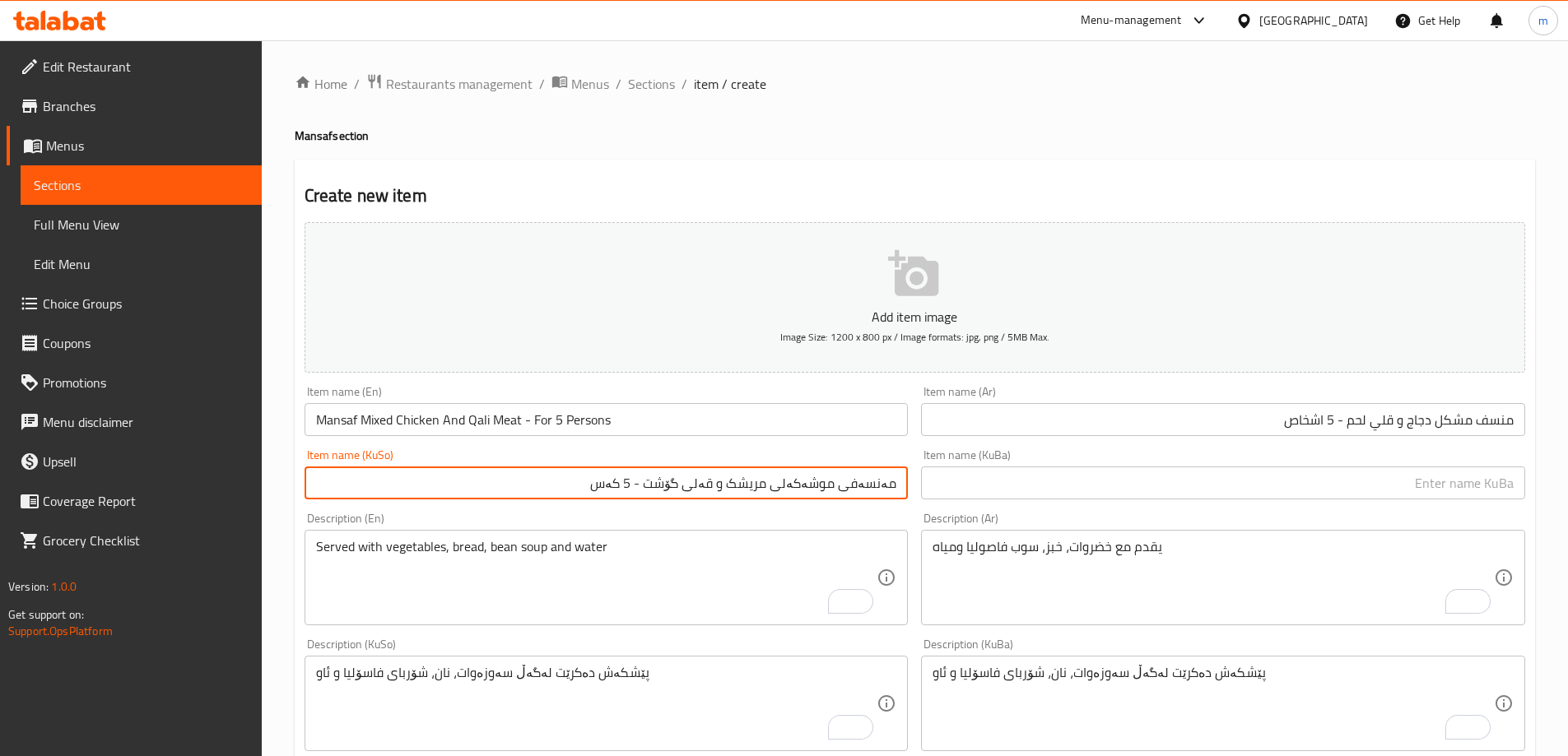
click at [726, 488] on input "مەنسەفی موشەکەلی مریشک و قەلی گۆشت - 5 کەس" at bounding box center [606, 482] width 604 height 33
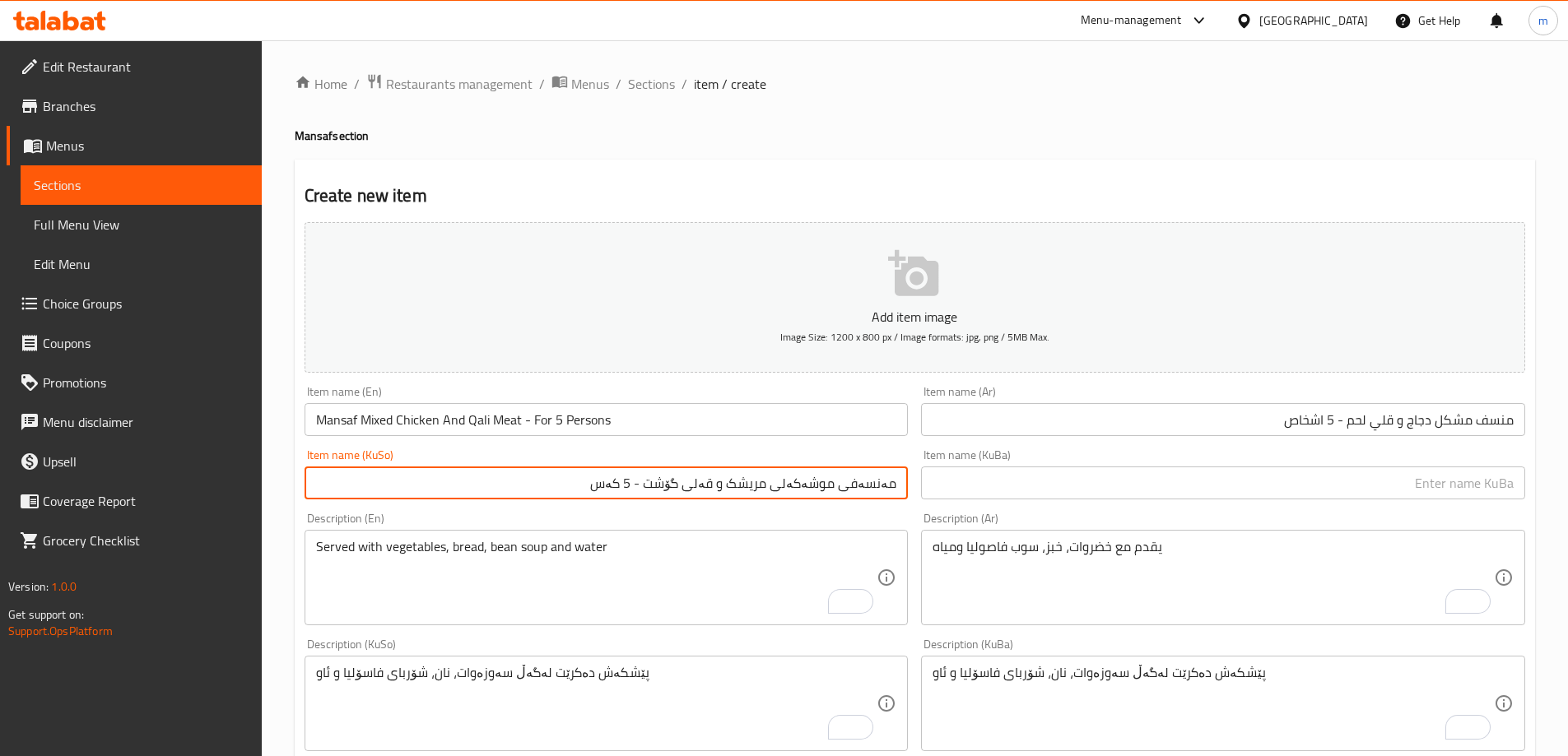
click at [726, 488] on input "مەنسەفی موشەکەلی مریشک و قەلی گۆشت - 5 کەس" at bounding box center [606, 482] width 604 height 33
click at [1021, 486] on input "text" at bounding box center [1223, 482] width 604 height 33
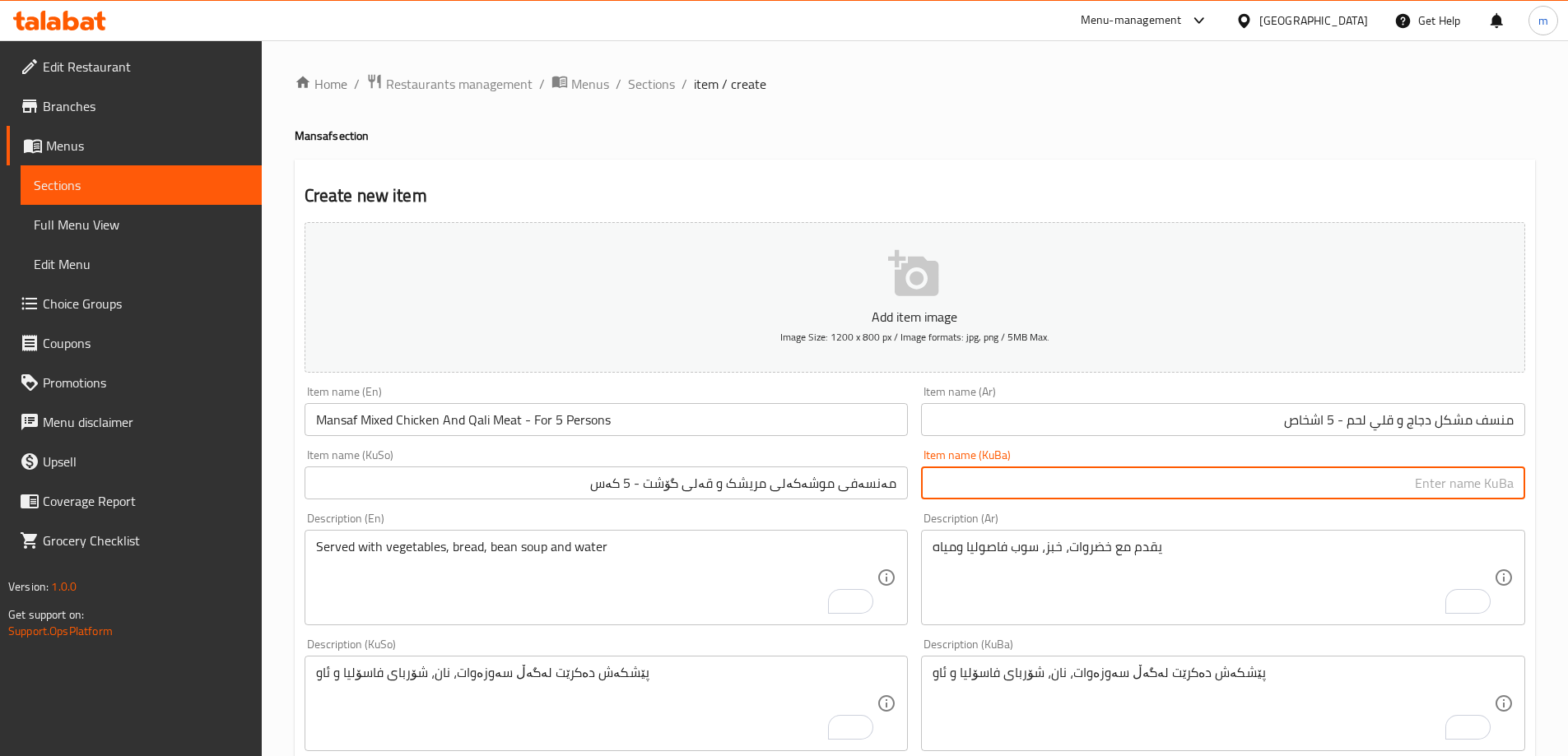
paste input "مەنسەفی موشەکەلی مریشک و قەلی گۆشت - 5 کەس"
type input "مەنسەفی موشەکەلی مریشک و قەلی گۆشت - 5 کەس"
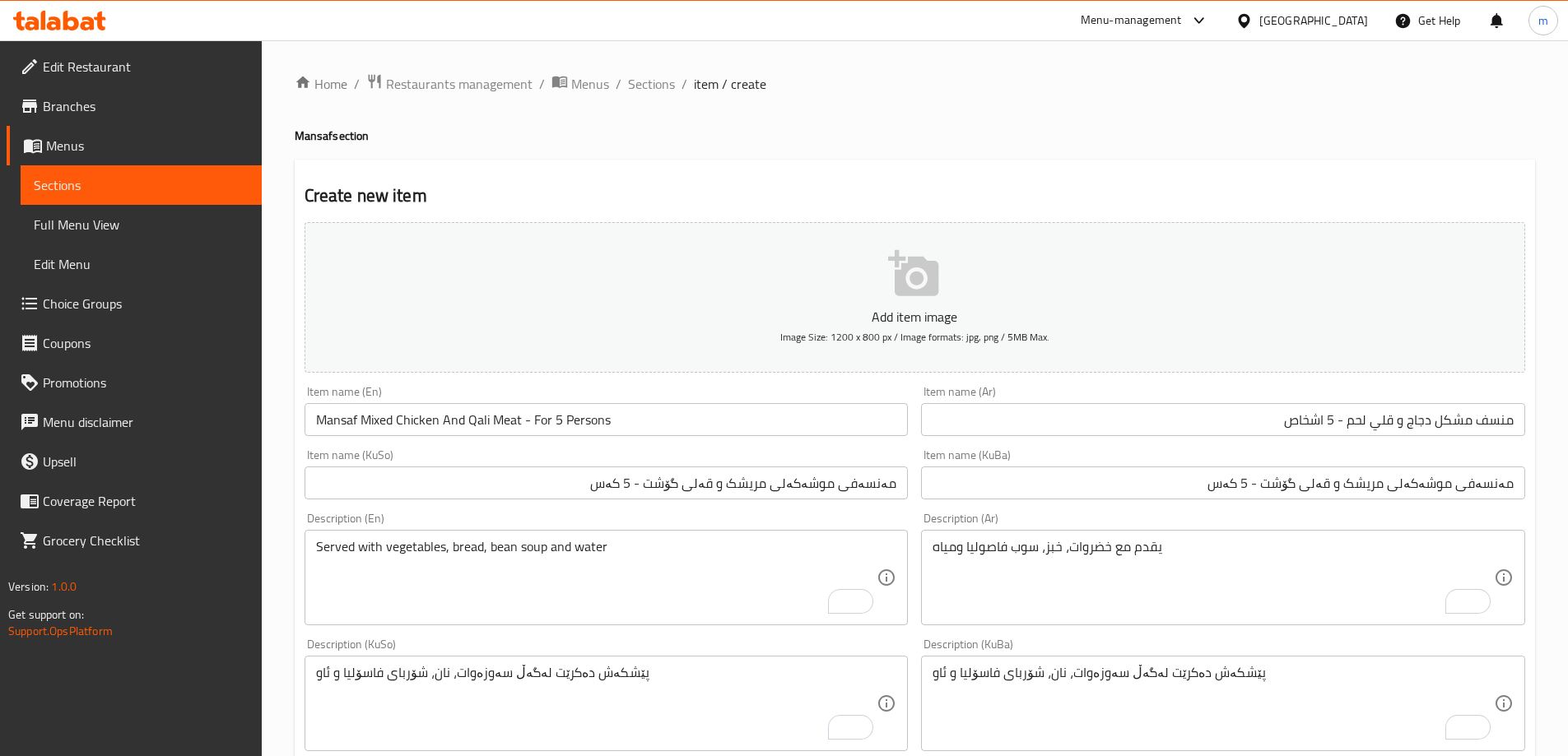
click at [1051, 463] on div "Item name (KuBa) مەنسەفی موشەکەلی مریشک و قەلی گۆشت - 5 کەس Item name (KuBa)" at bounding box center [1223, 475] width 604 height 50
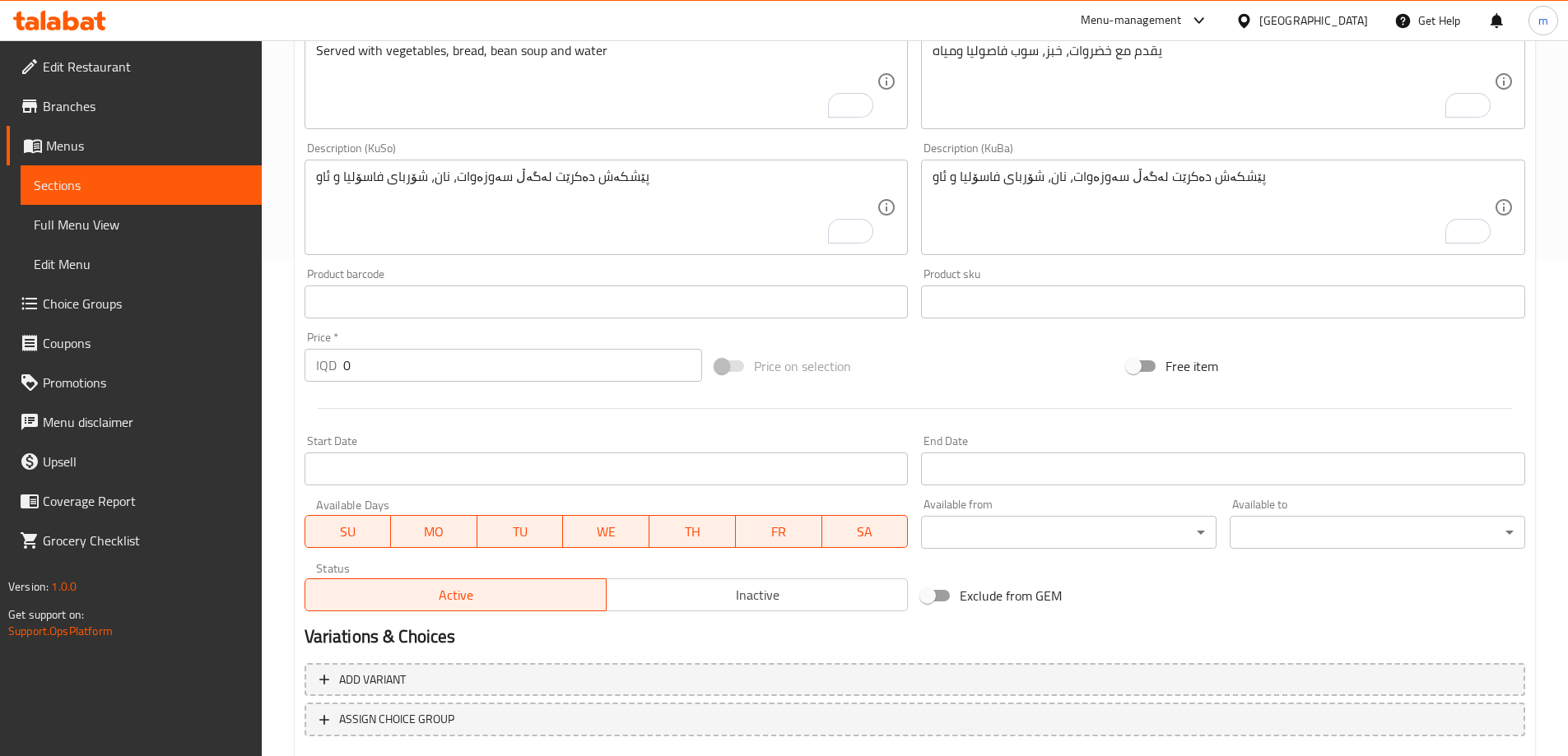
scroll to position [596, 0]
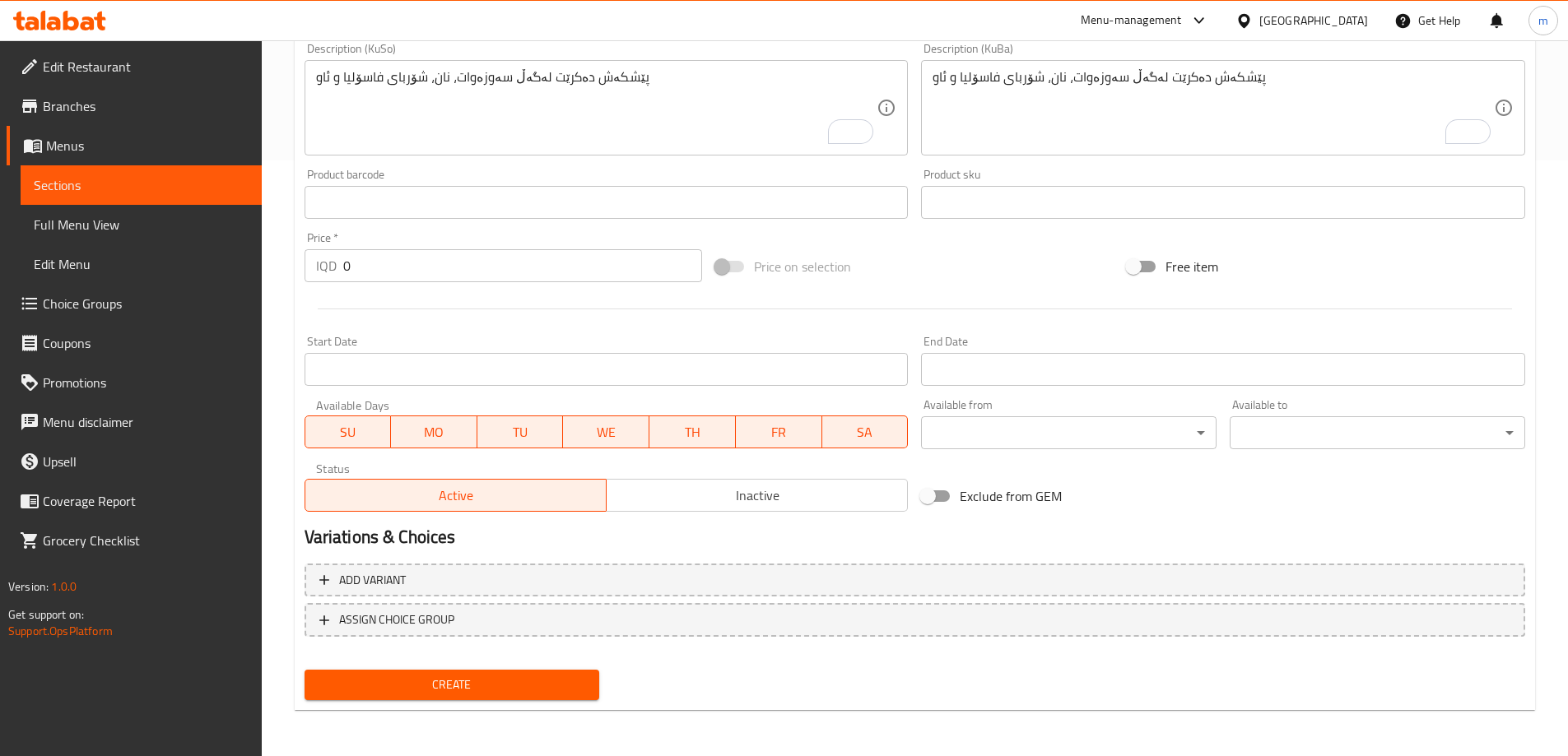
drag, startPoint x: 394, startPoint y: 270, endPoint x: 334, endPoint y: 270, distance: 60.0
click at [334, 270] on div "IQD 0 Price *" at bounding box center [504, 265] width 399 height 33
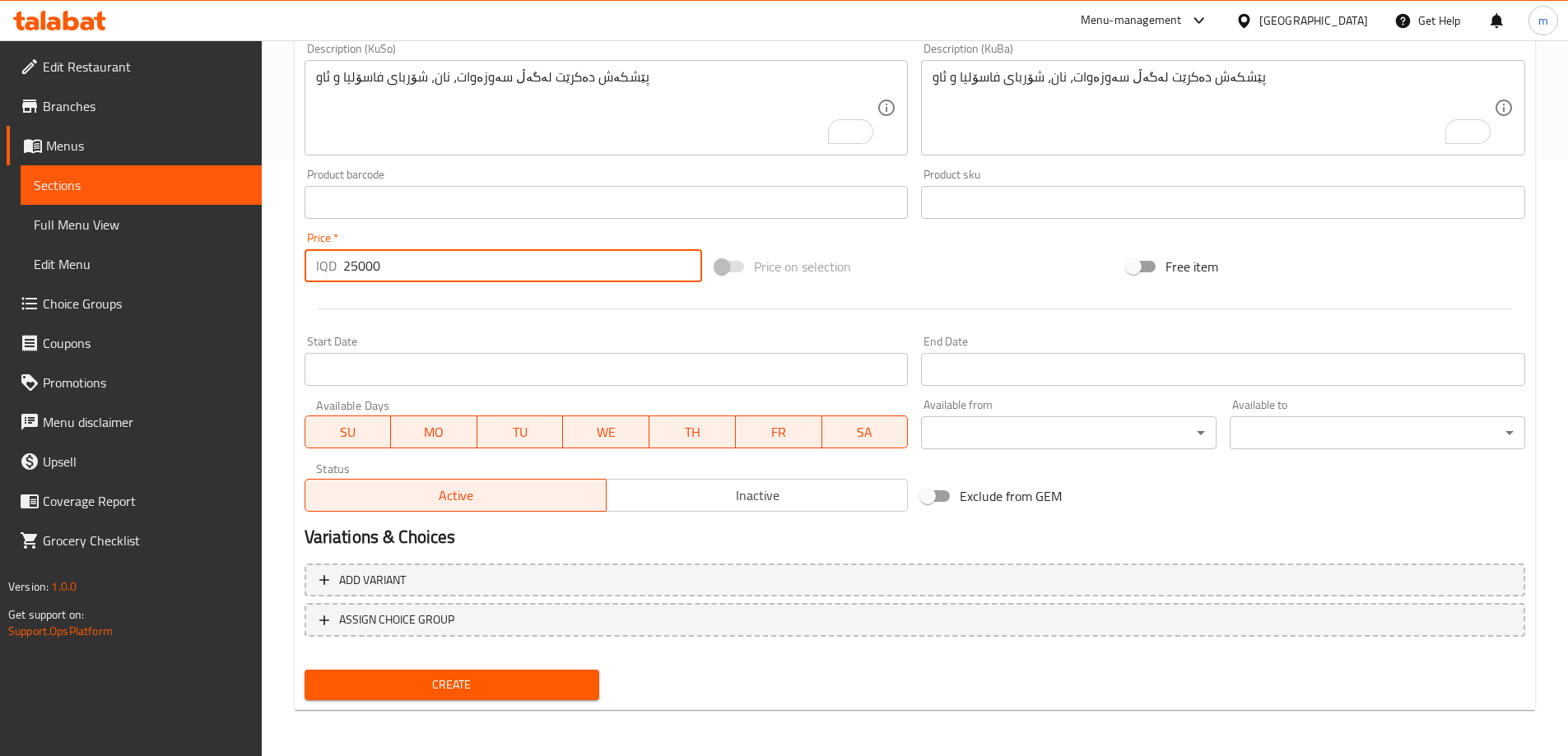
type input "25000"
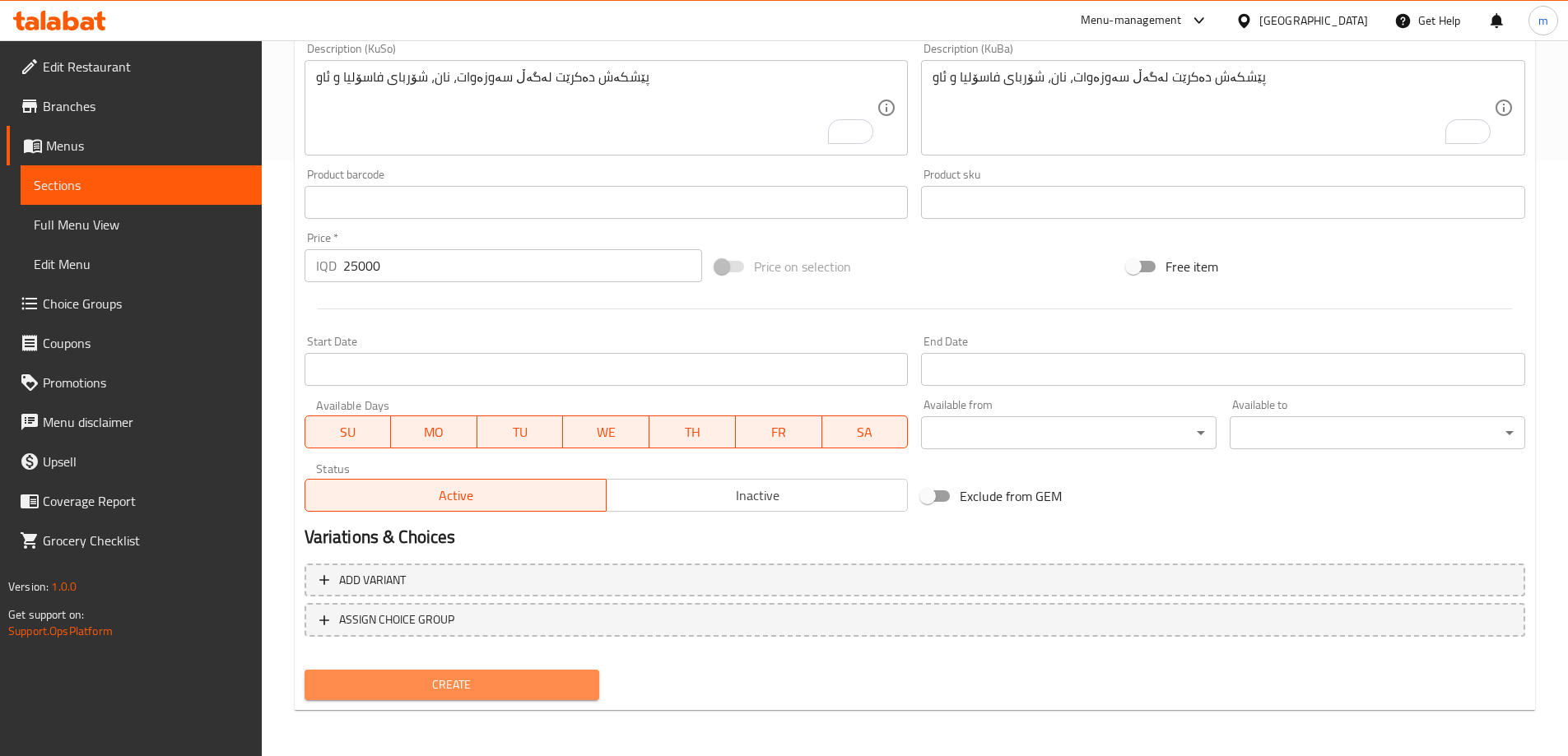
click at [417, 683] on span "Create" at bounding box center [452, 685] width 269 height 20
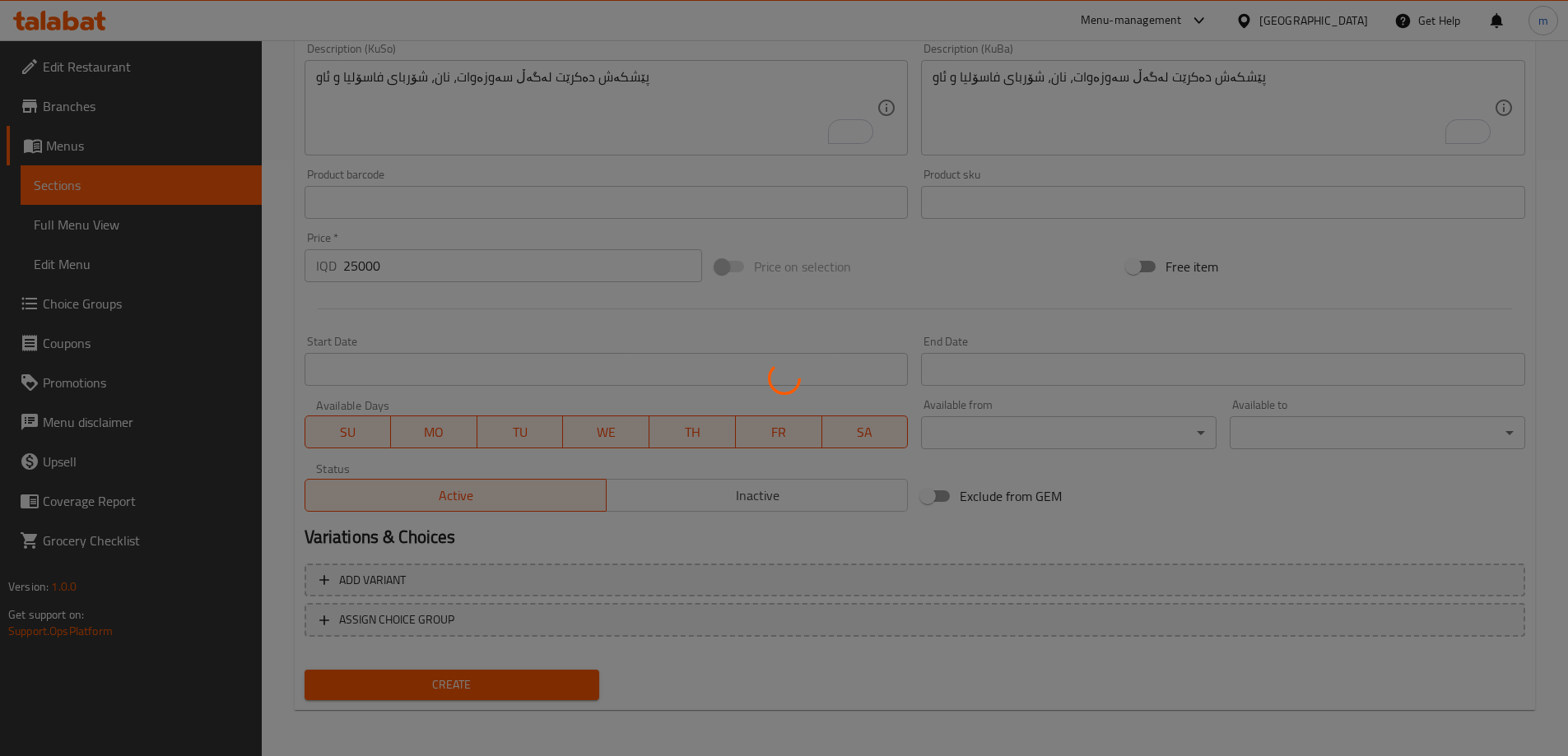
scroll to position [20, 0]
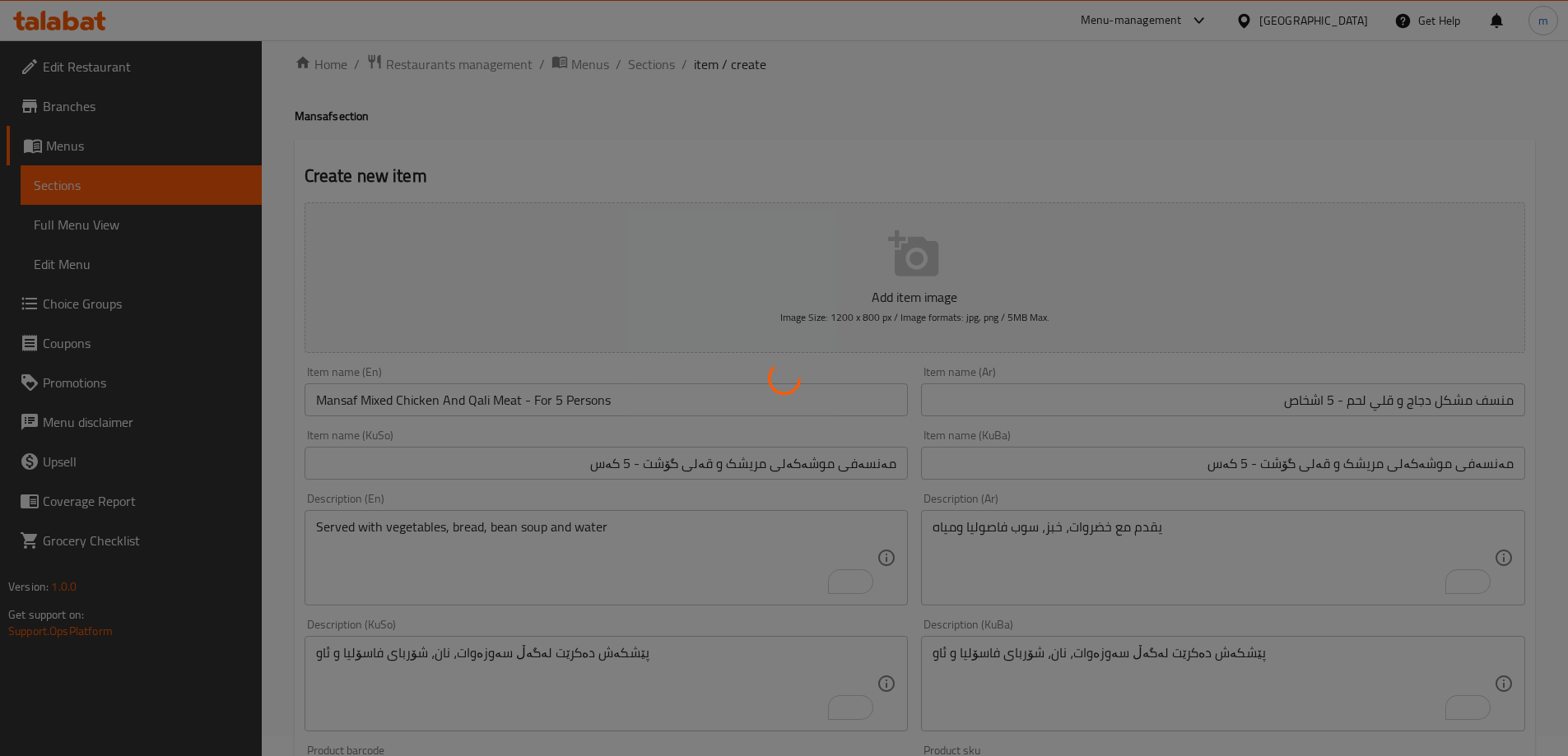
type input "0"
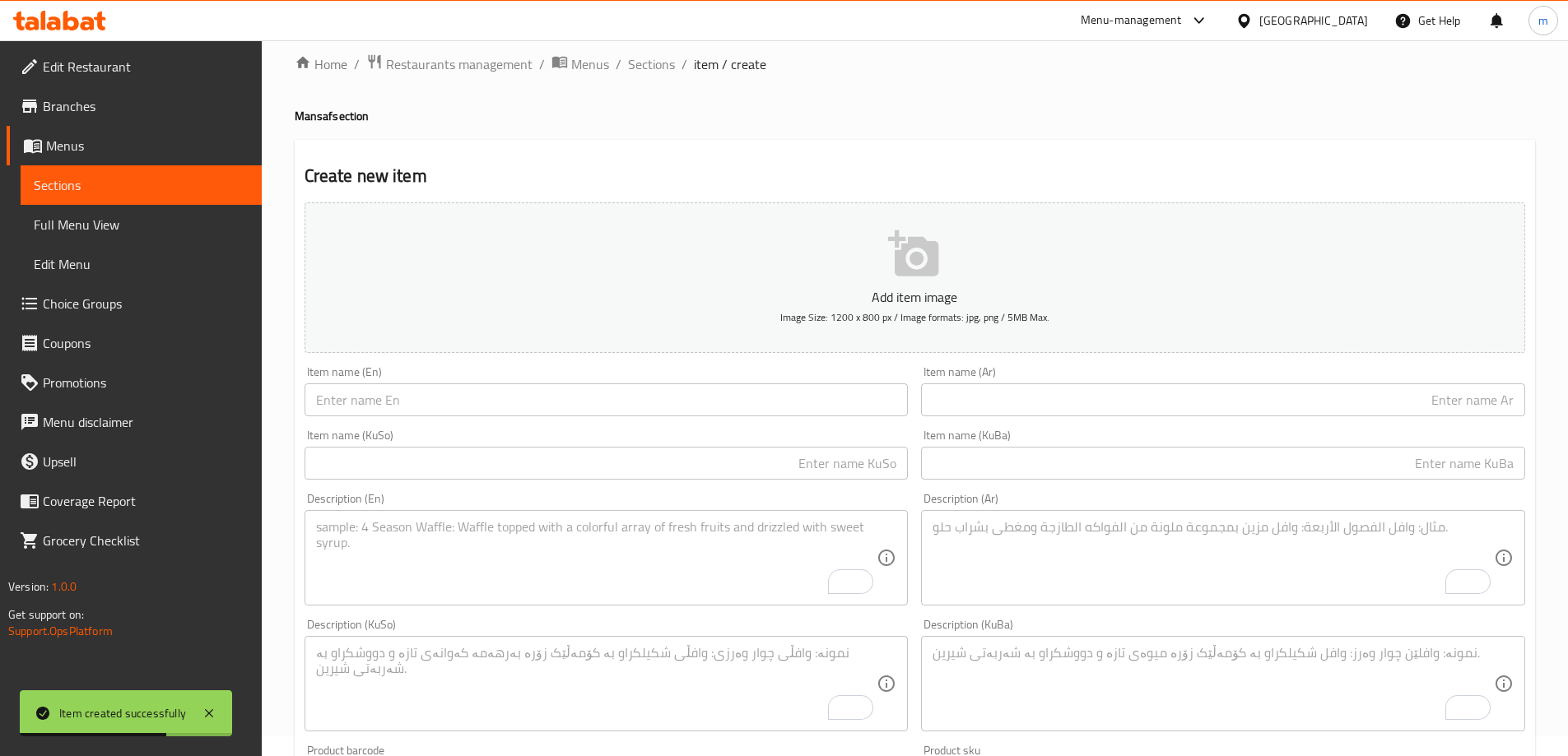
scroll to position [20, 0]
click at [646, 62] on span "Sections" at bounding box center [651, 63] width 47 height 20
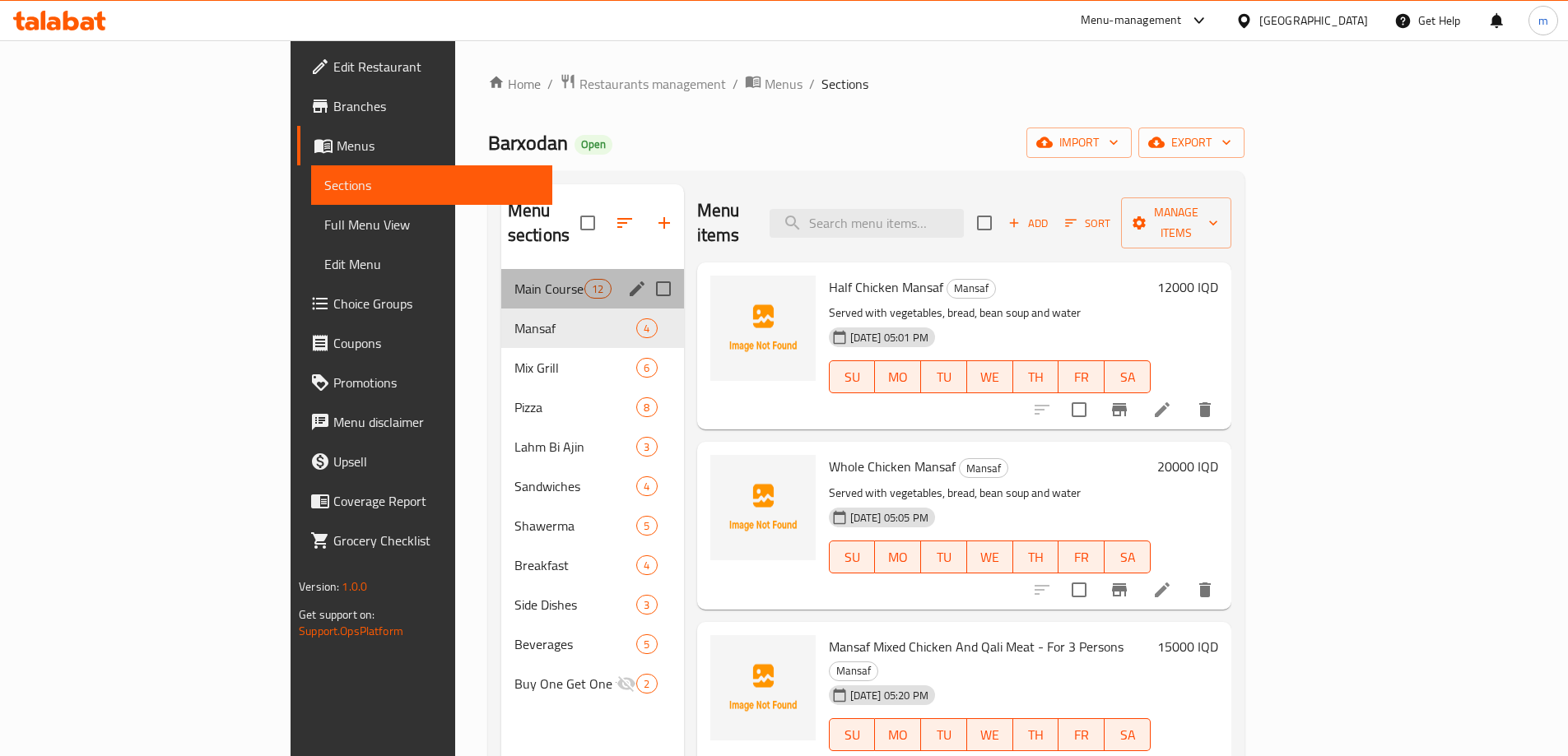
click at [501, 275] on div "Main Courses 12" at bounding box center [592, 289] width 182 height 39
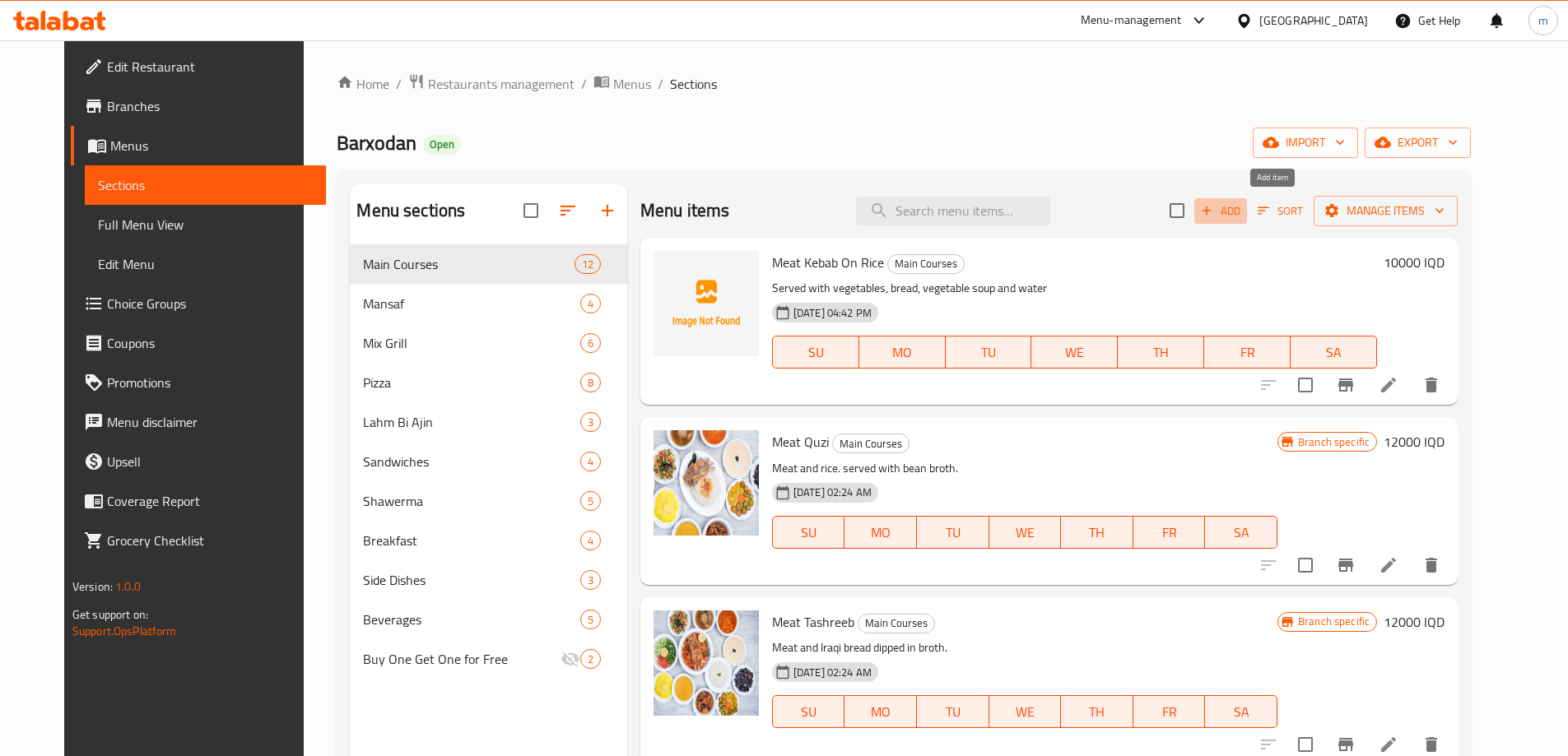
click at [1243, 209] on span "Add" at bounding box center [1221, 211] width 45 height 19
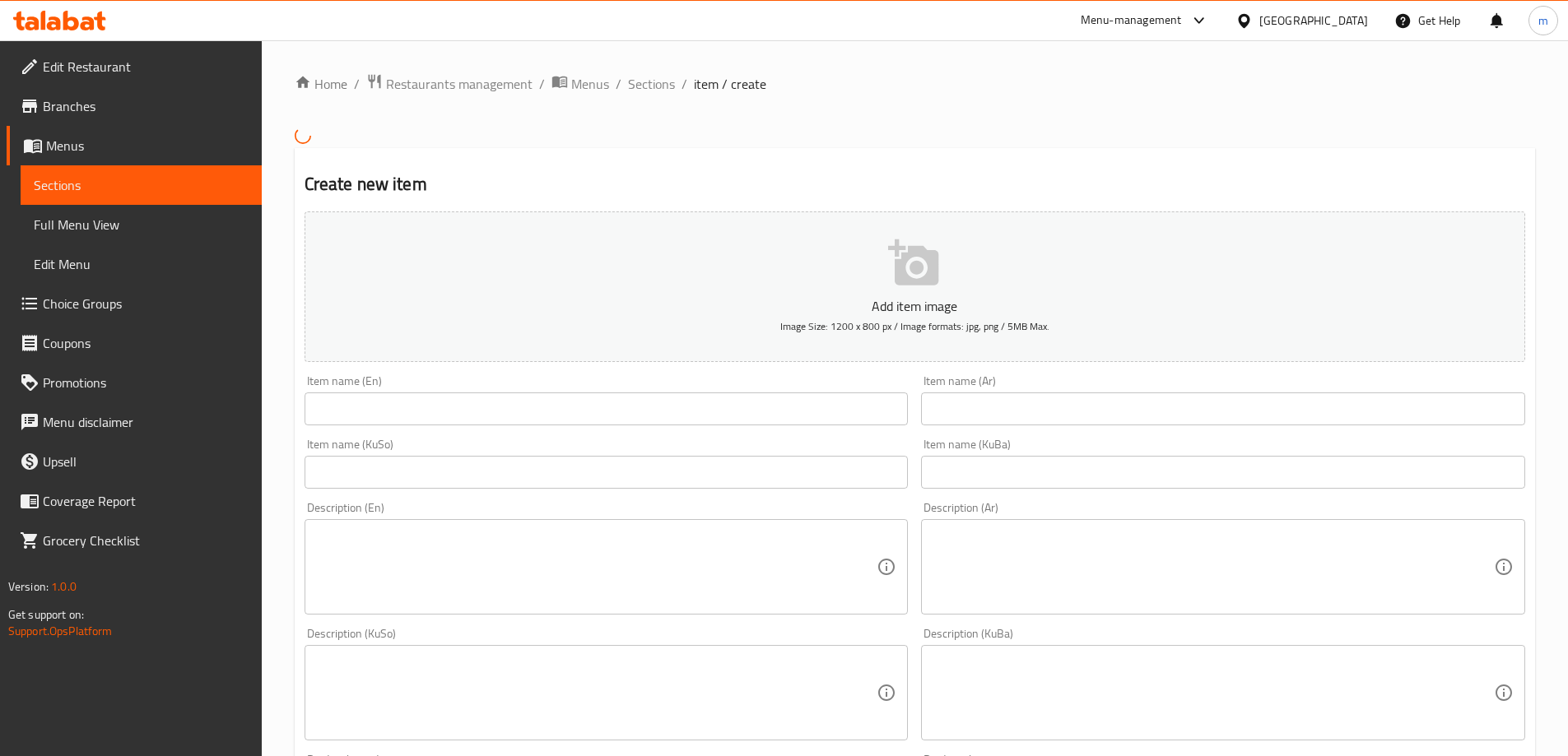
drag, startPoint x: 1571, startPoint y: 344, endPoint x: 1579, endPoint y: 346, distance: 8.2
click at [1567, 344] on html "​ Menu-management [GEOGRAPHIC_DATA] Get Help m Edit Restaurant Branches Menus S…" at bounding box center [784, 378] width 1568 height 756
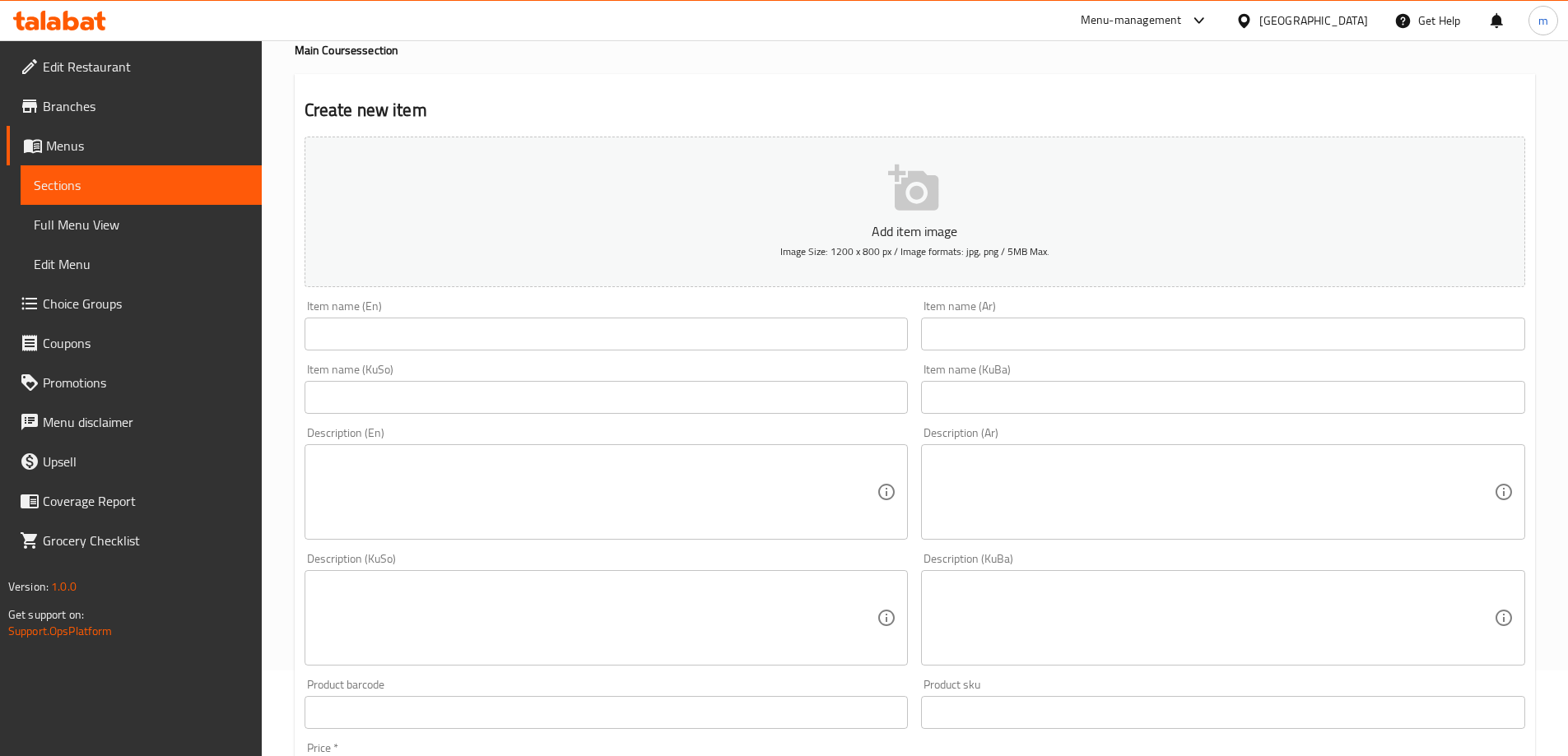
scroll to position [159, 0]
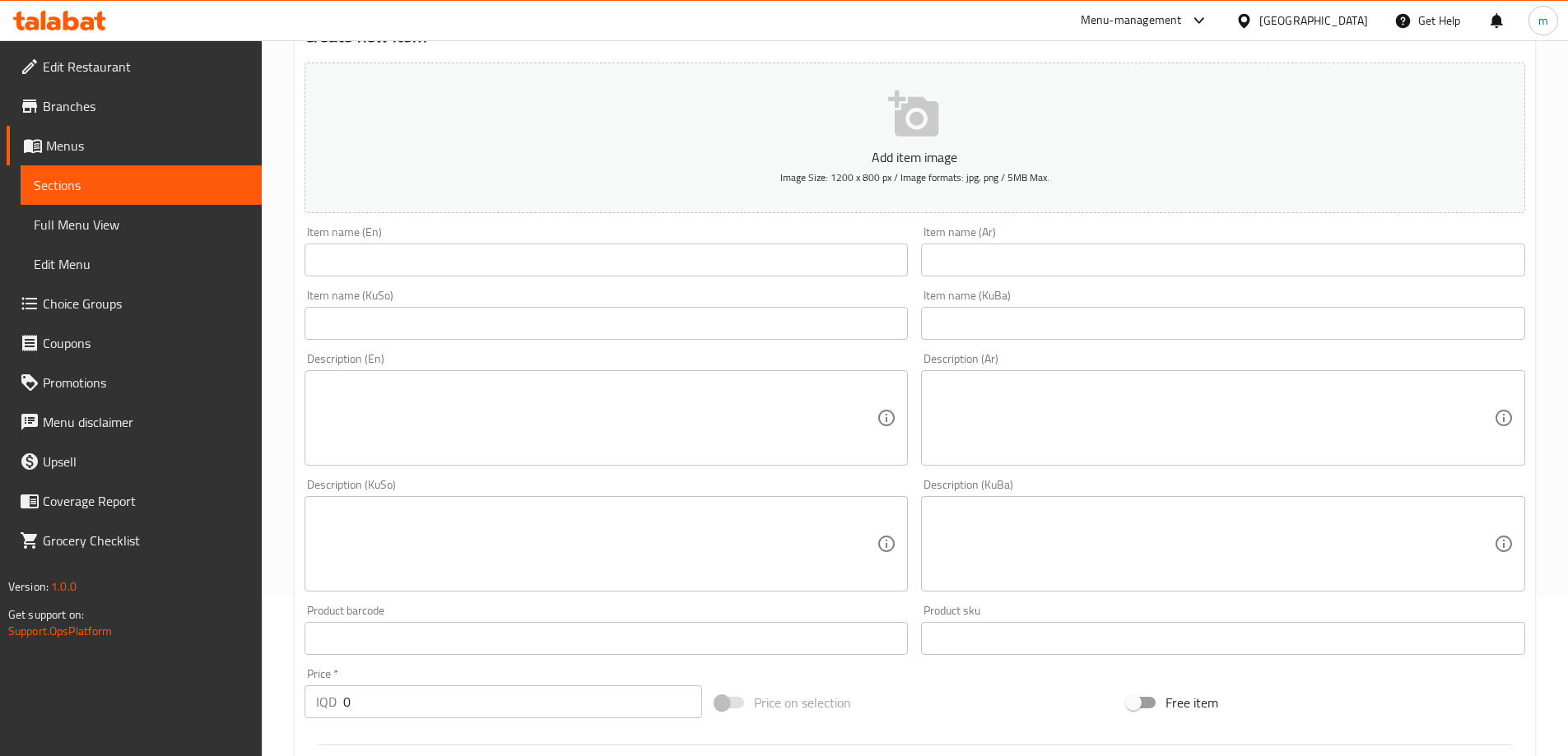
drag, startPoint x: 795, startPoint y: 251, endPoint x: 862, endPoint y: 257, distance: 67.3
click at [797, 251] on input "text" at bounding box center [606, 260] width 604 height 33
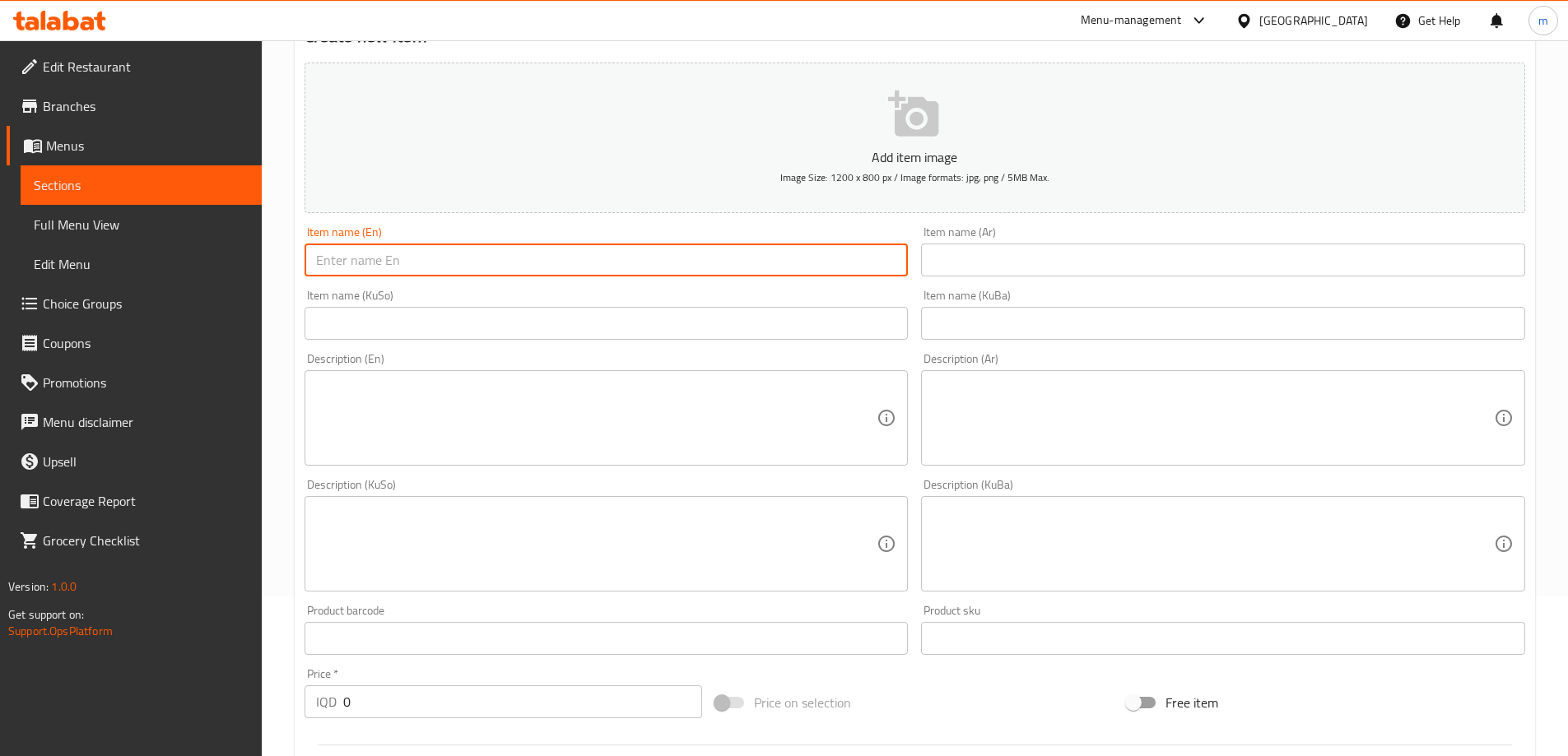
click at [673, 264] on input "text" at bounding box center [606, 260] width 604 height 33
click at [527, 275] on input "text" at bounding box center [606, 260] width 604 height 33
click at [141, 222] on span "Full Menu View" at bounding box center [141, 224] width 215 height 20
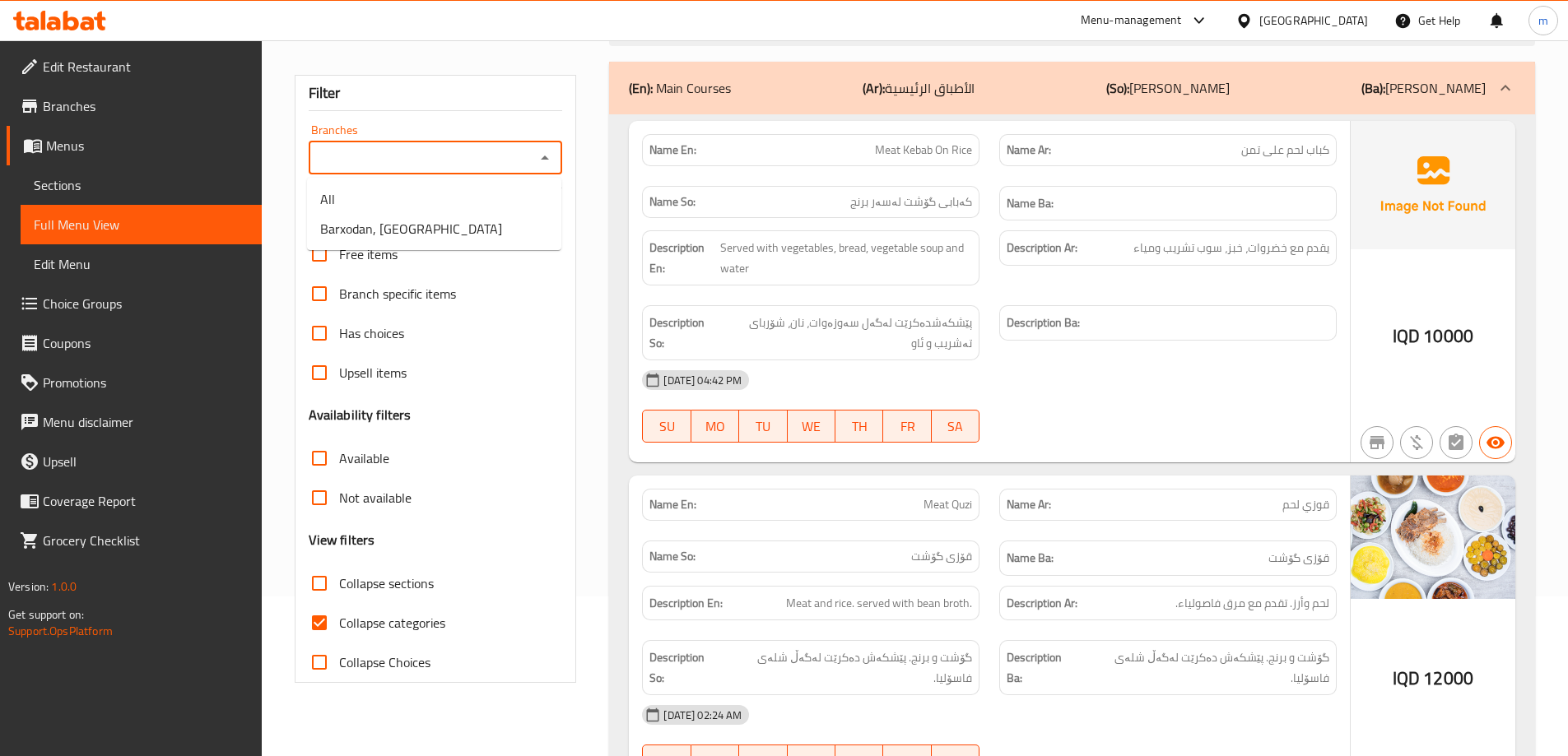
click at [401, 159] on input "Branches" at bounding box center [422, 157] width 217 height 23
click at [372, 237] on span "Barxodan, [GEOGRAPHIC_DATA]" at bounding box center [411, 228] width 182 height 20
type input "Barxodan, Zerka Street"
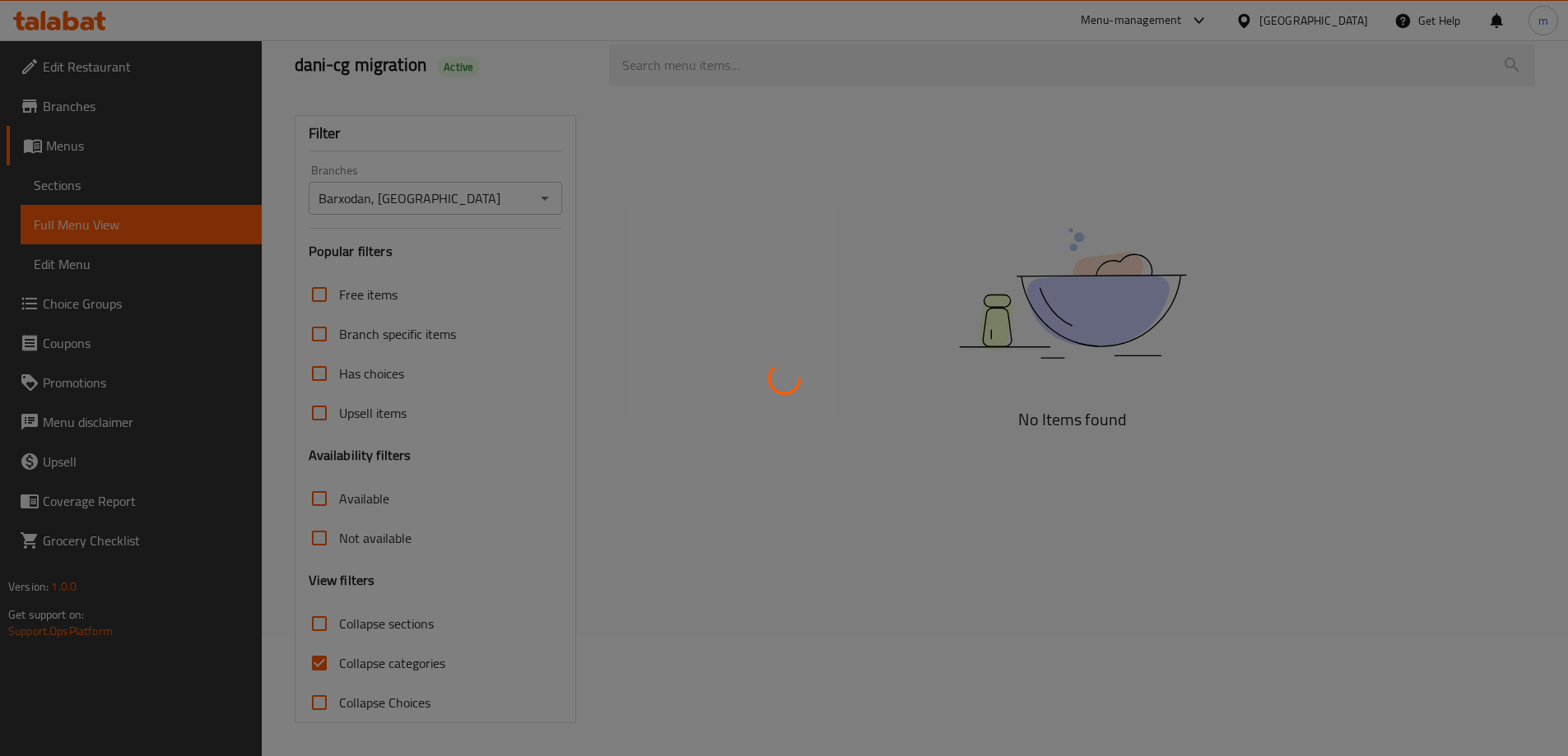
click at [328, 662] on div at bounding box center [784, 378] width 1568 height 756
click at [321, 664] on div at bounding box center [784, 378] width 1568 height 756
click at [322, 668] on div at bounding box center [784, 378] width 1568 height 756
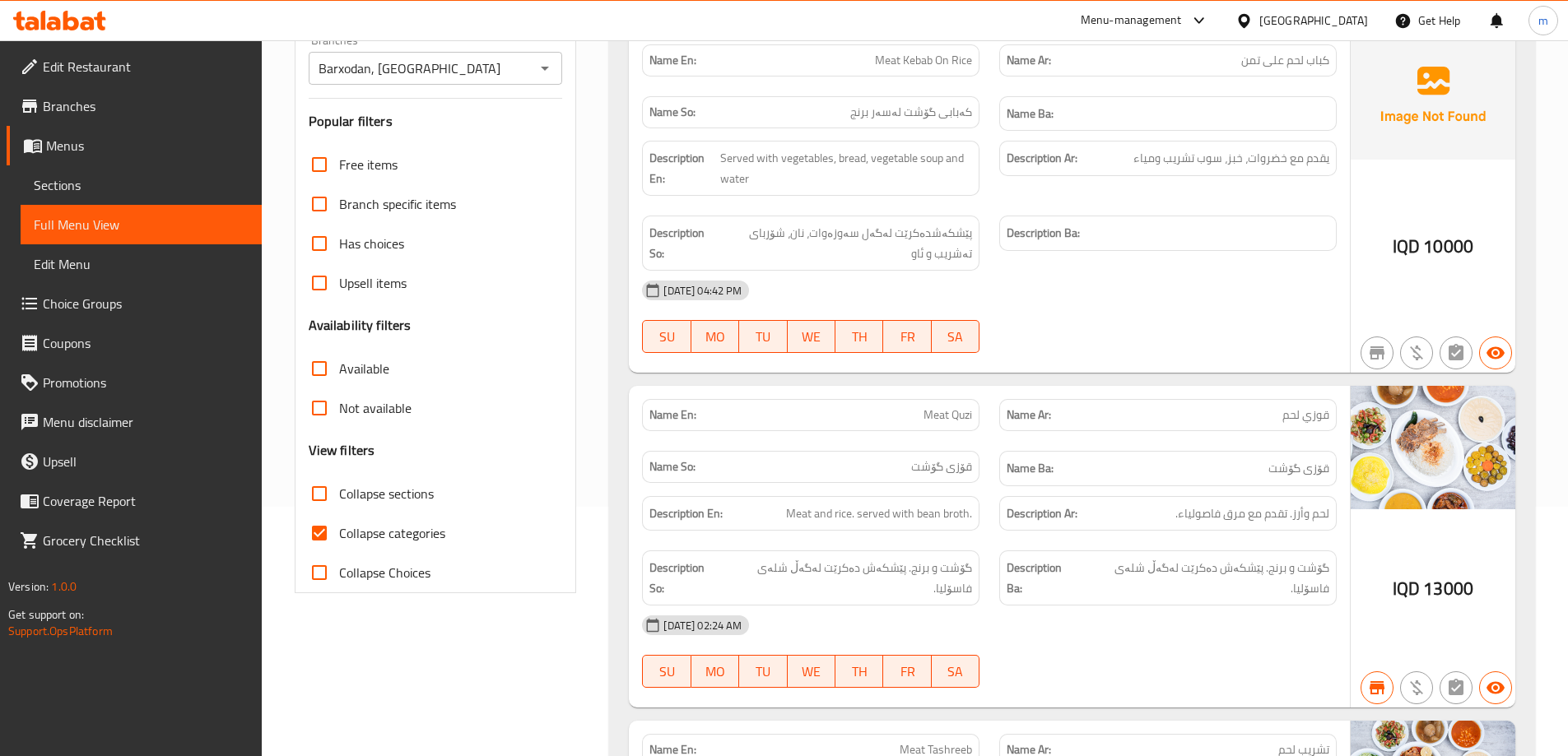
scroll to position [311, 0]
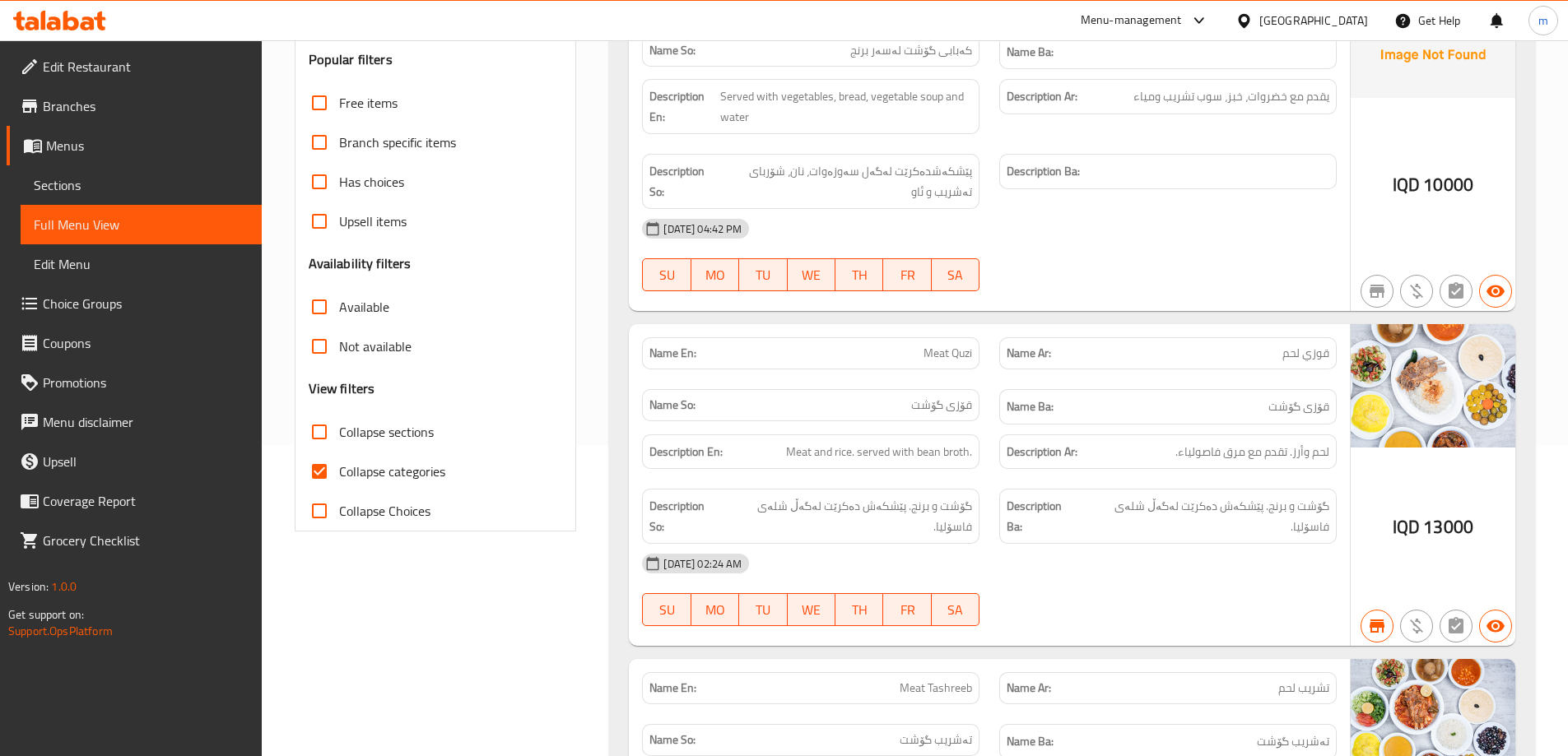
click at [372, 448] on label "Collapse sections" at bounding box center [367, 432] width 134 height 39
click at [339, 448] on input "Collapse sections" at bounding box center [319, 432] width 39 height 39
checkbox input "true"
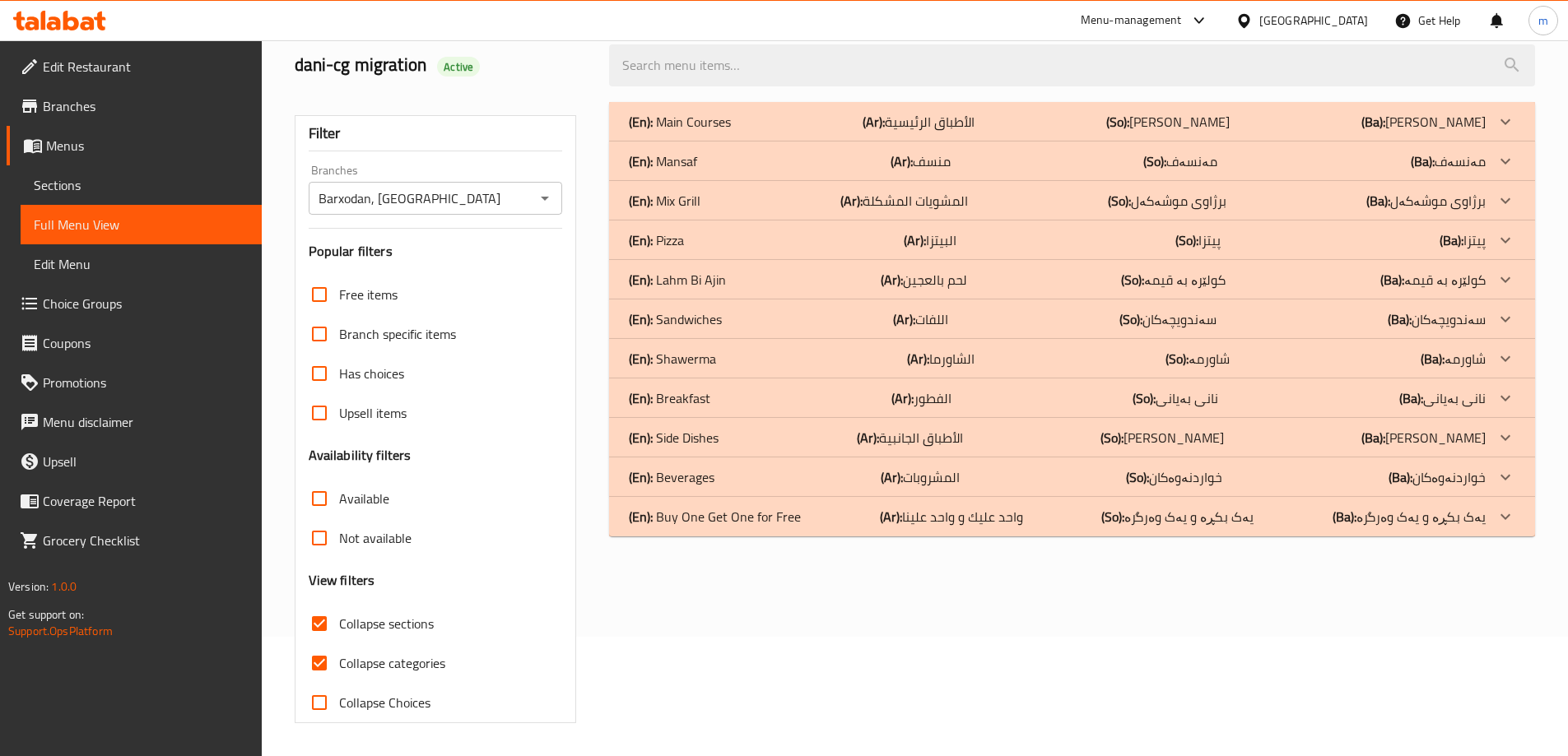
click at [367, 654] on span "Collapse categories" at bounding box center [392, 663] width 106 height 20
click at [339, 643] on input "Collapse categories" at bounding box center [319, 663] width 39 height 39
checkbox input "false"
click at [699, 131] on p "(En): Sandwiches" at bounding box center [680, 121] width 102 height 20
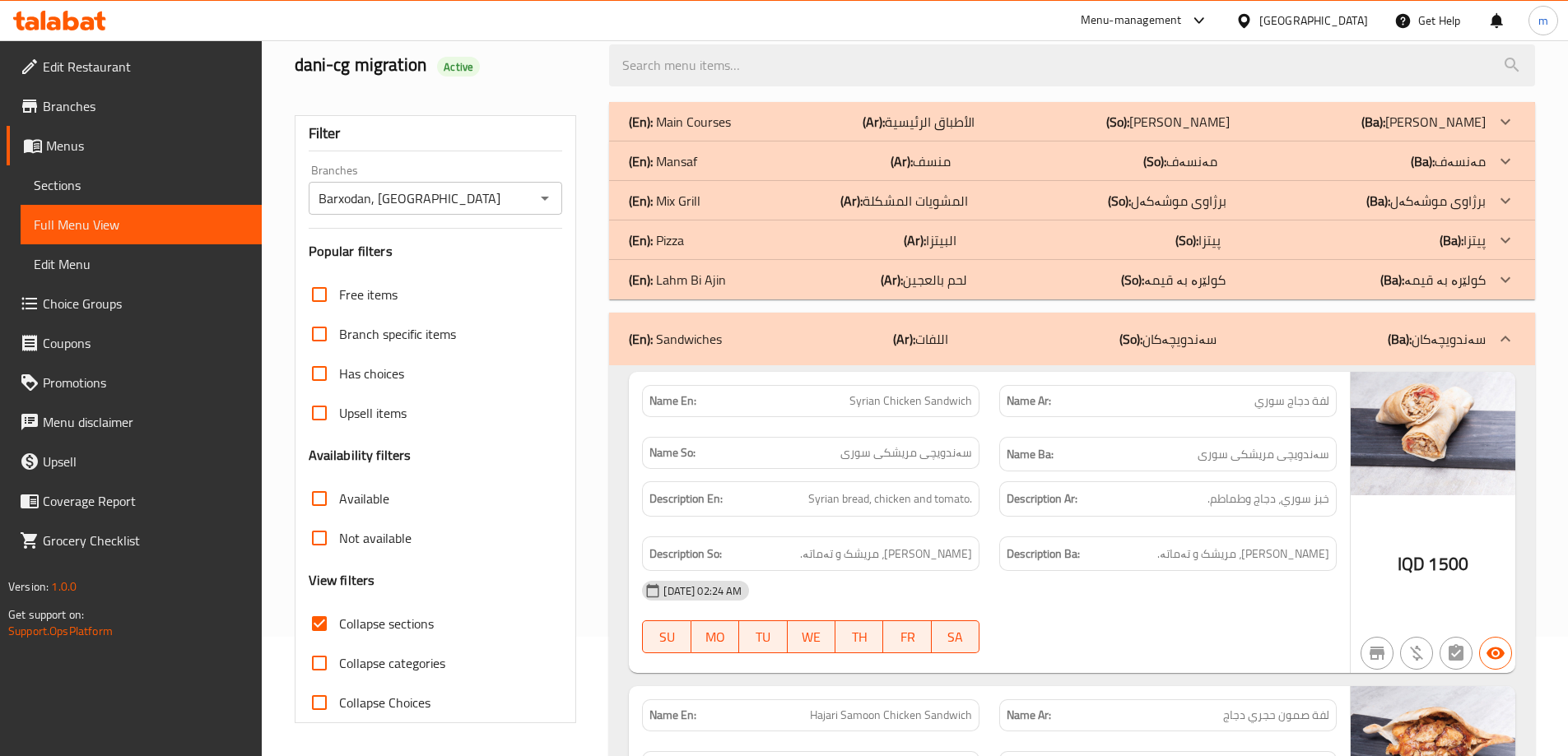
click at [667, 131] on p "(En): Mansaf" at bounding box center [680, 121] width 102 height 20
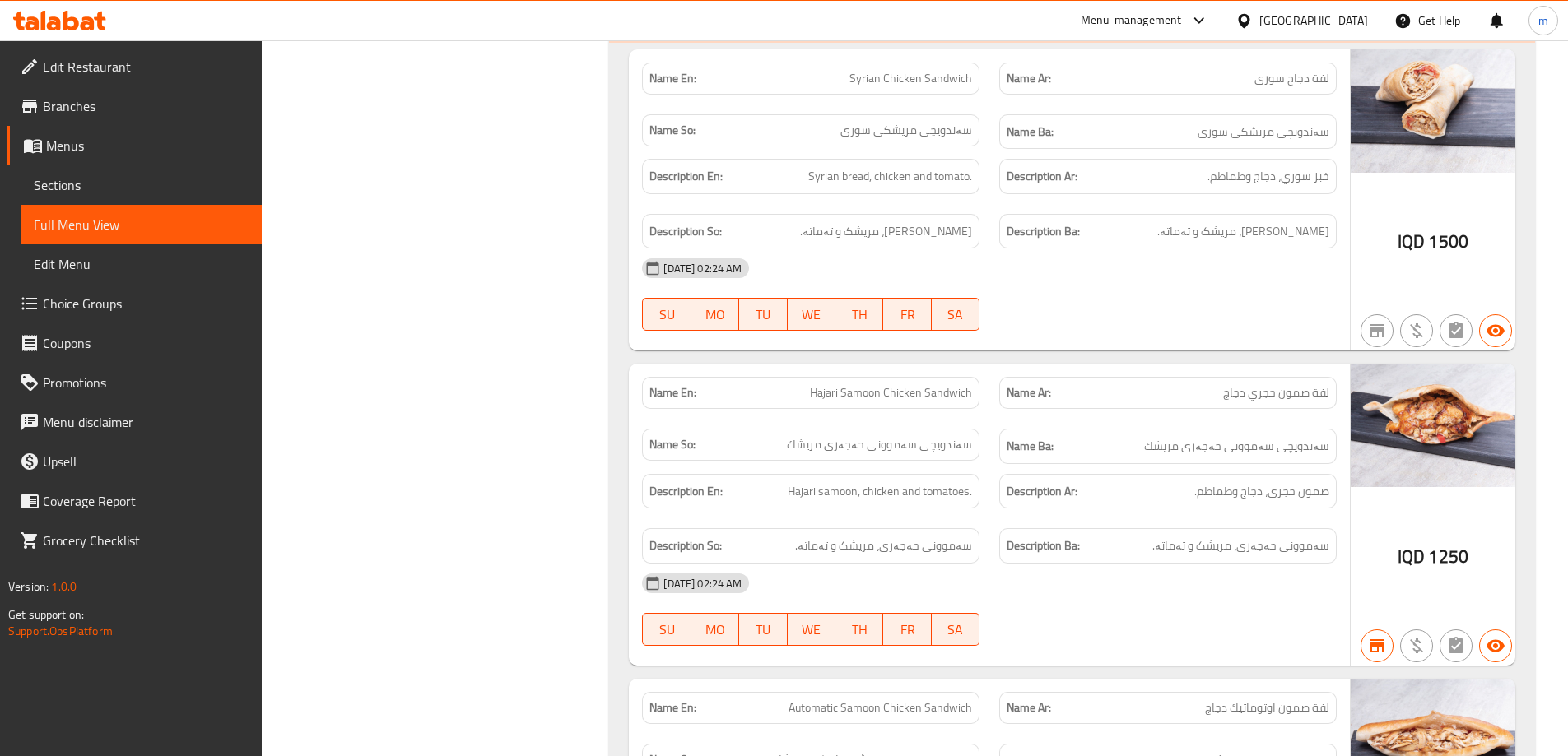
scroll to position [2664, 0]
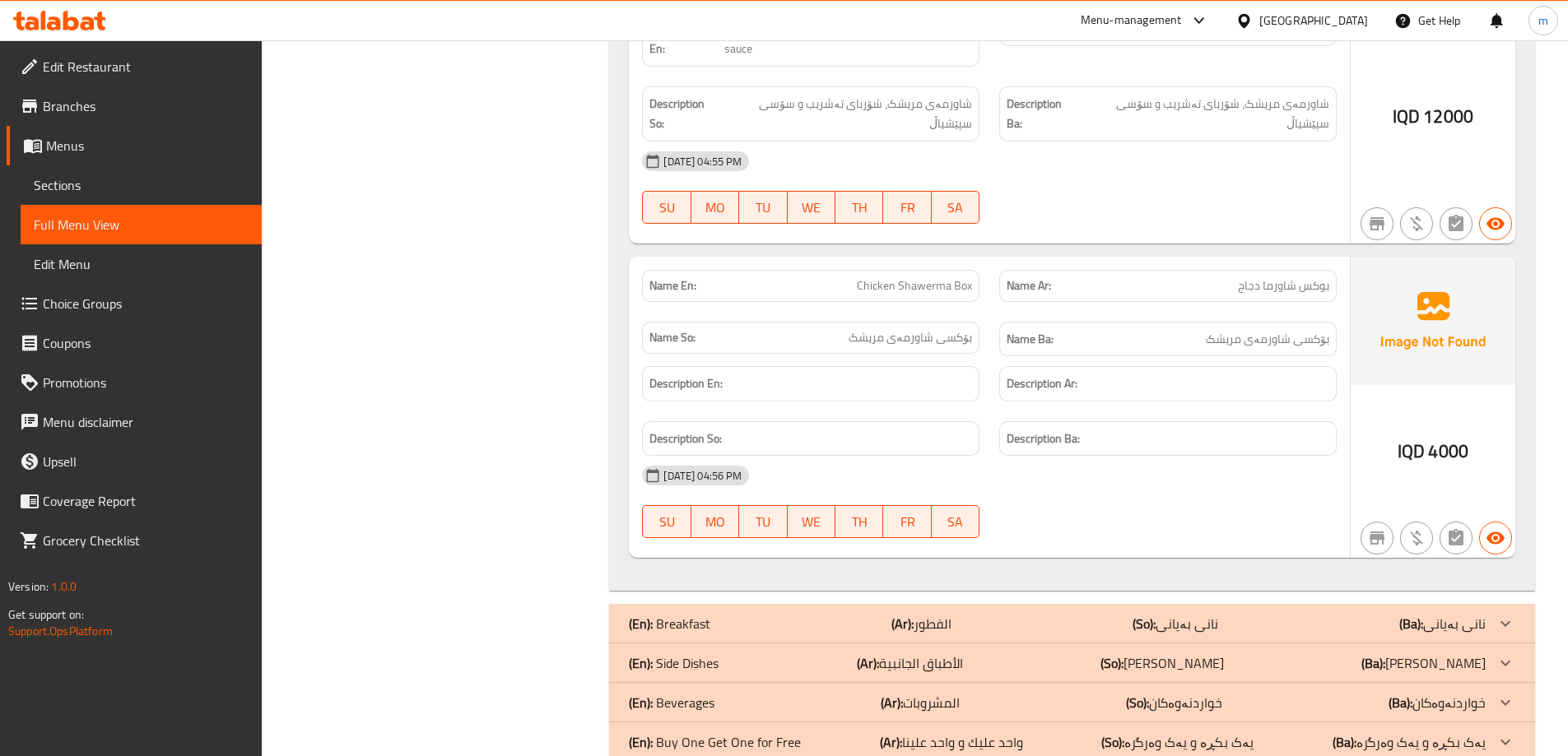
scroll to position [4370, 0]
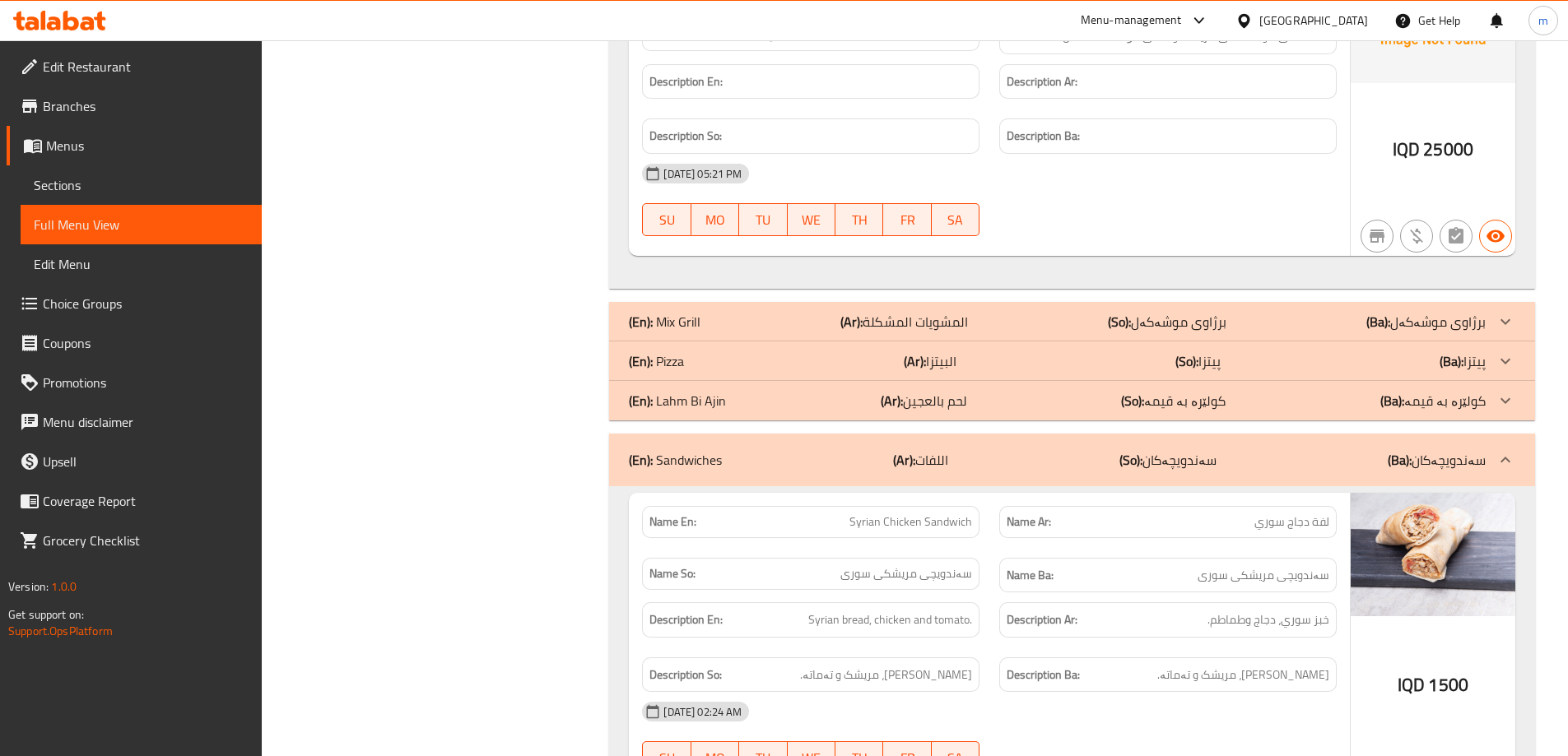
scroll to position [1105, 0]
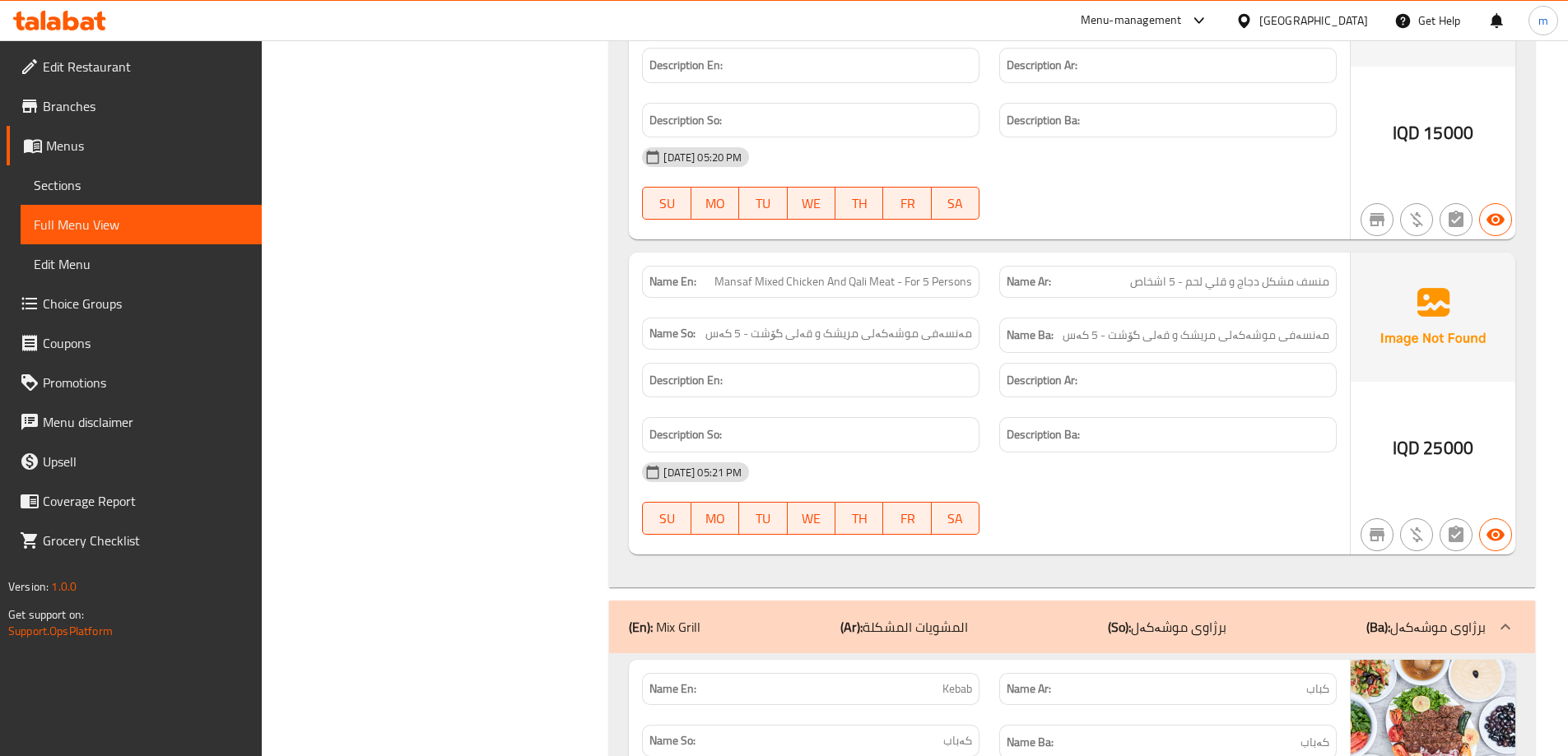
click at [122, 191] on span "Sections" at bounding box center [141, 184] width 215 height 20
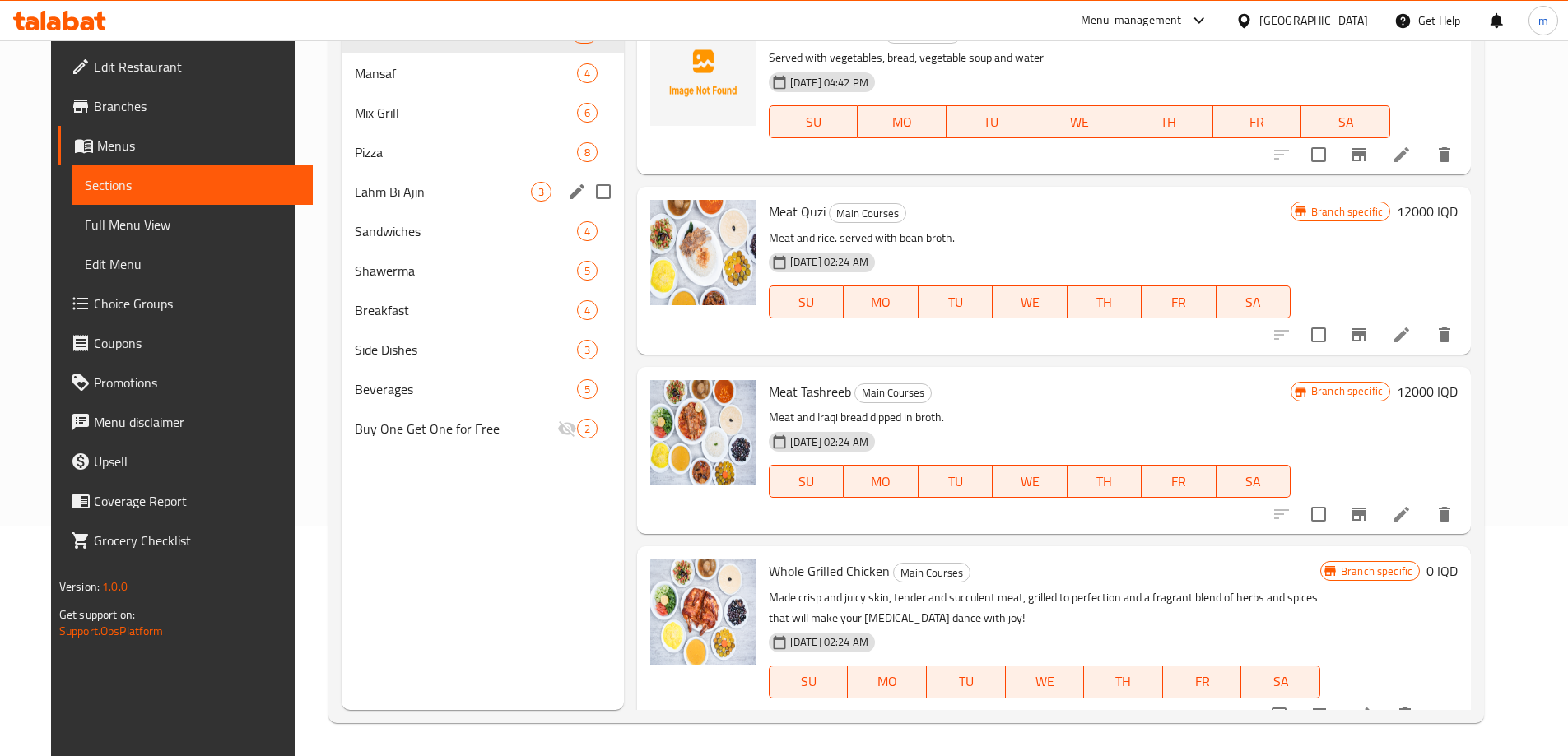
scroll to position [39, 0]
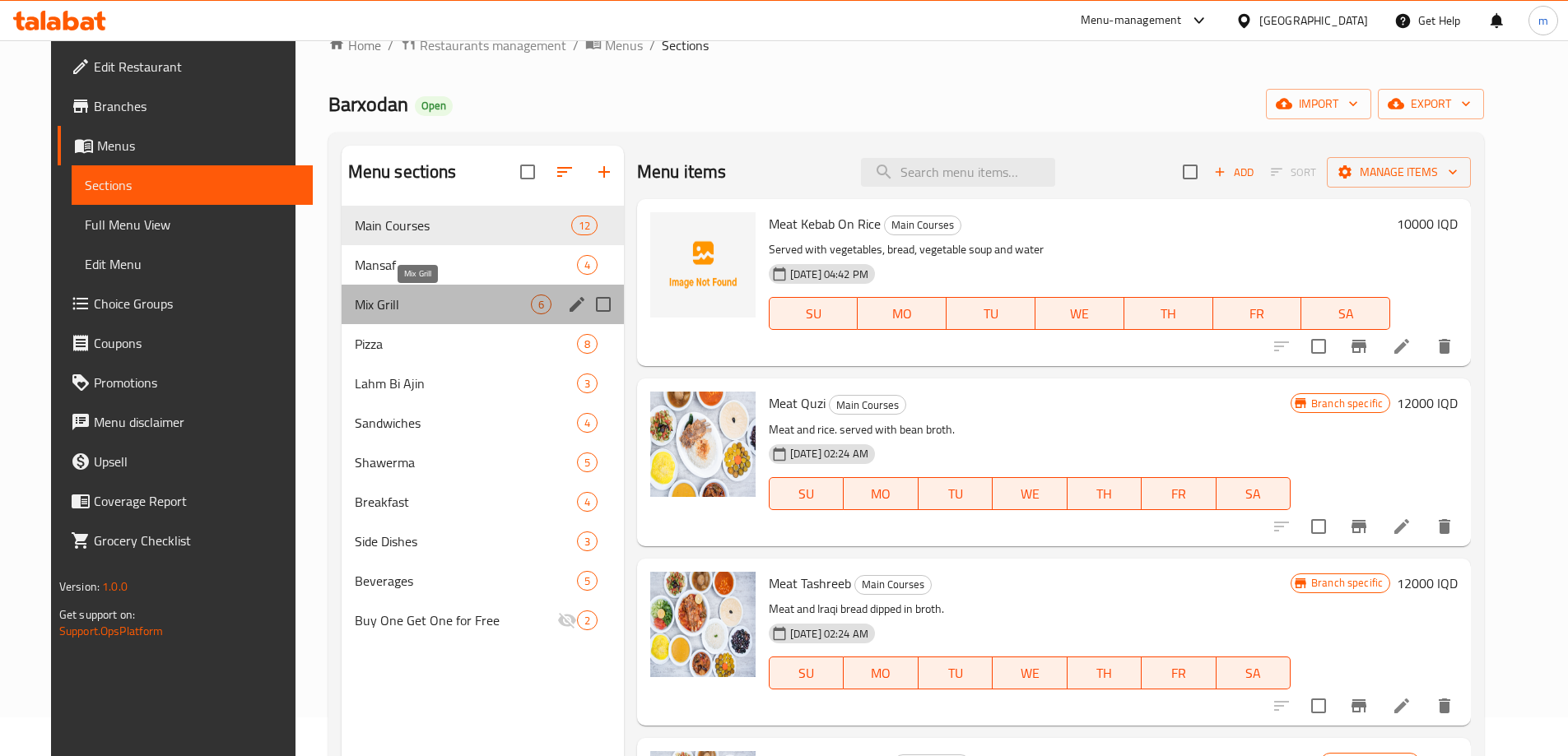
click at [409, 306] on span "Mix Grill" at bounding box center [442, 304] width 176 height 20
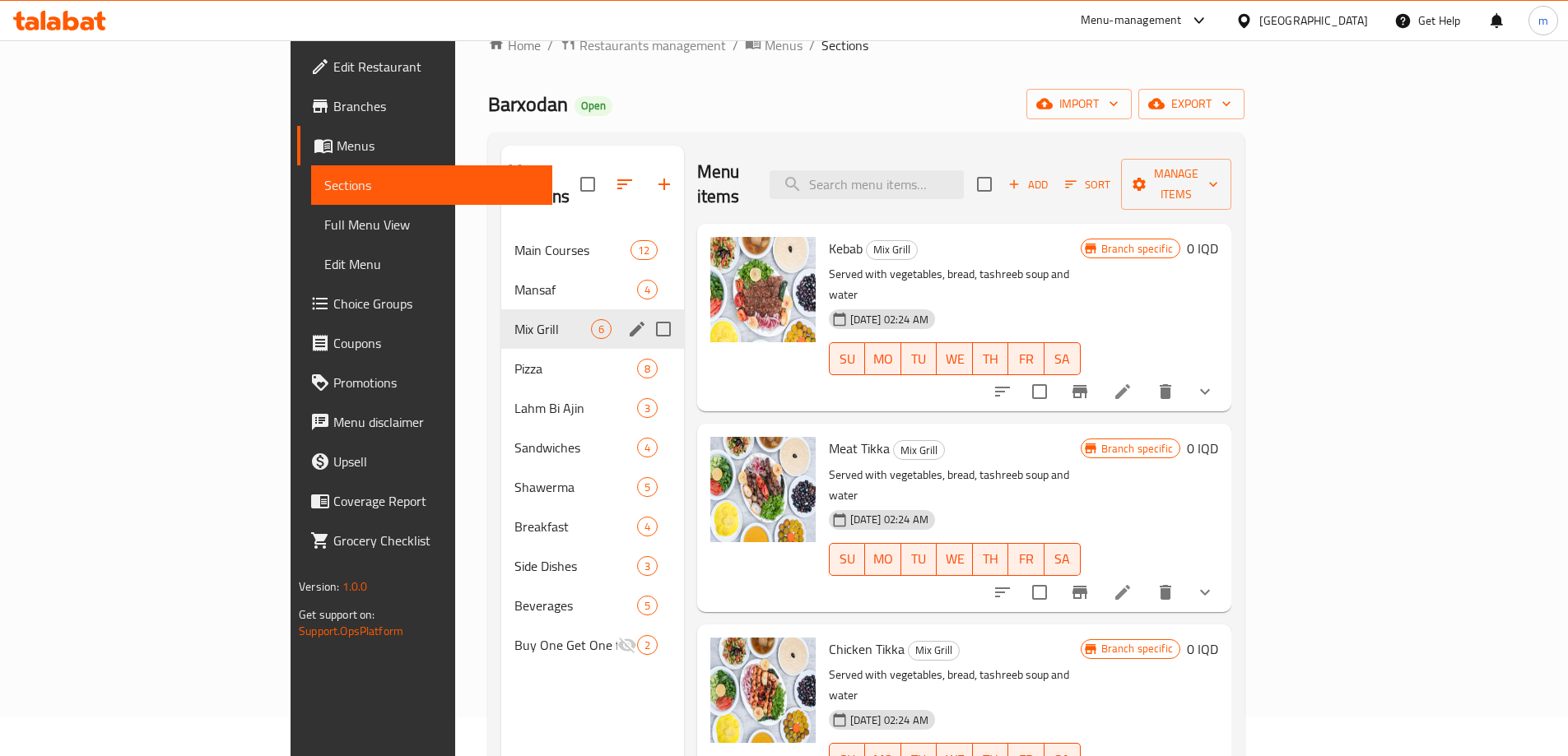
click at [646, 312] on input "Menu sections" at bounding box center [663, 329] width 34 height 34
checkbox input "true"
click at [628, 319] on icon "edit" at bounding box center [637, 329] width 20 height 20
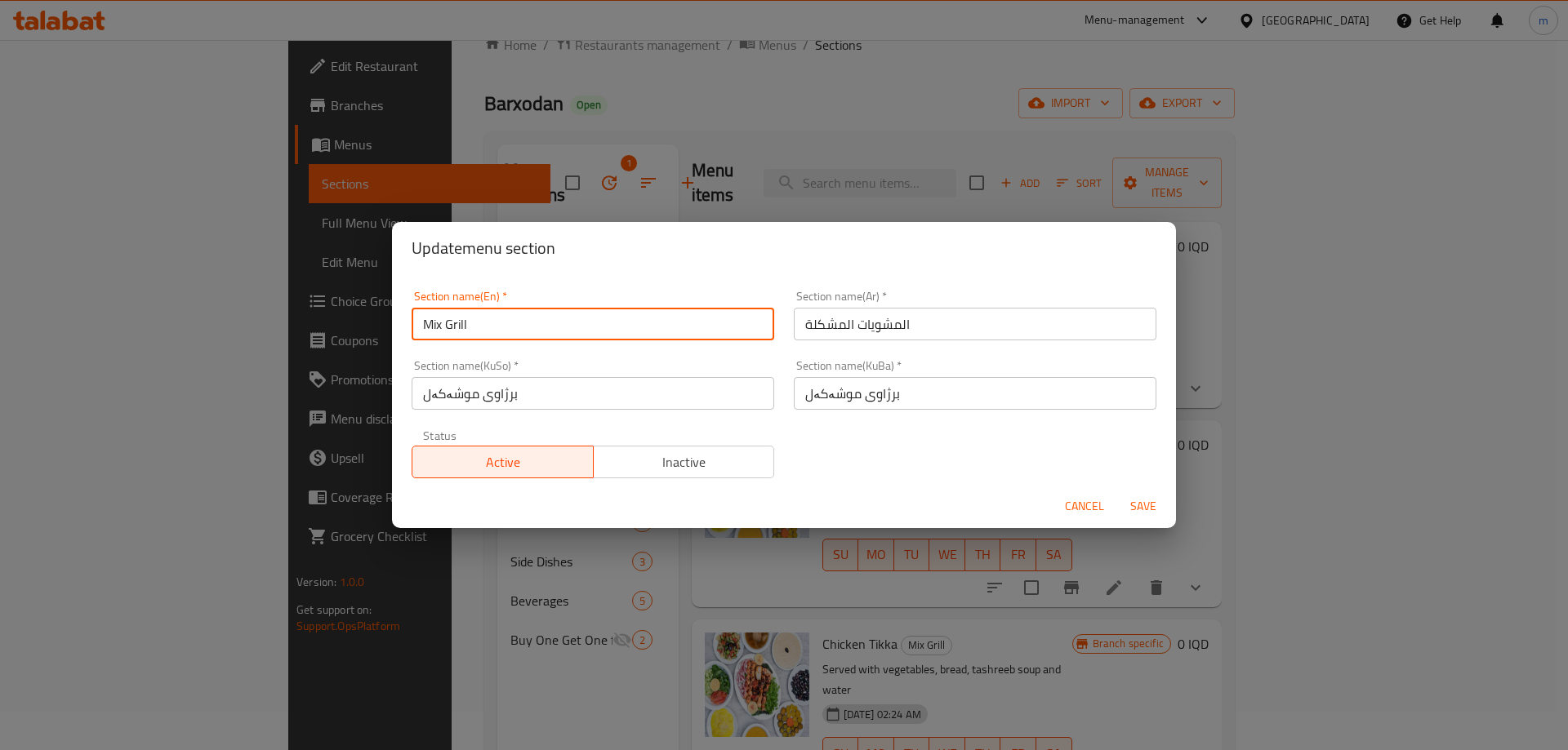
drag, startPoint x: 446, startPoint y: 326, endPoint x: 331, endPoint y: 312, distance: 115.8
click at [332, 312] on div "Update menu section Section name(En)   * Mix Grill Section name(En) * Section n…" at bounding box center [784, 375] width 1568 height 750
click at [461, 321] on input "Grill" at bounding box center [593, 323] width 362 height 32
click at [468, 329] on input "Grill" at bounding box center [593, 323] width 362 height 32
type input "Grills"
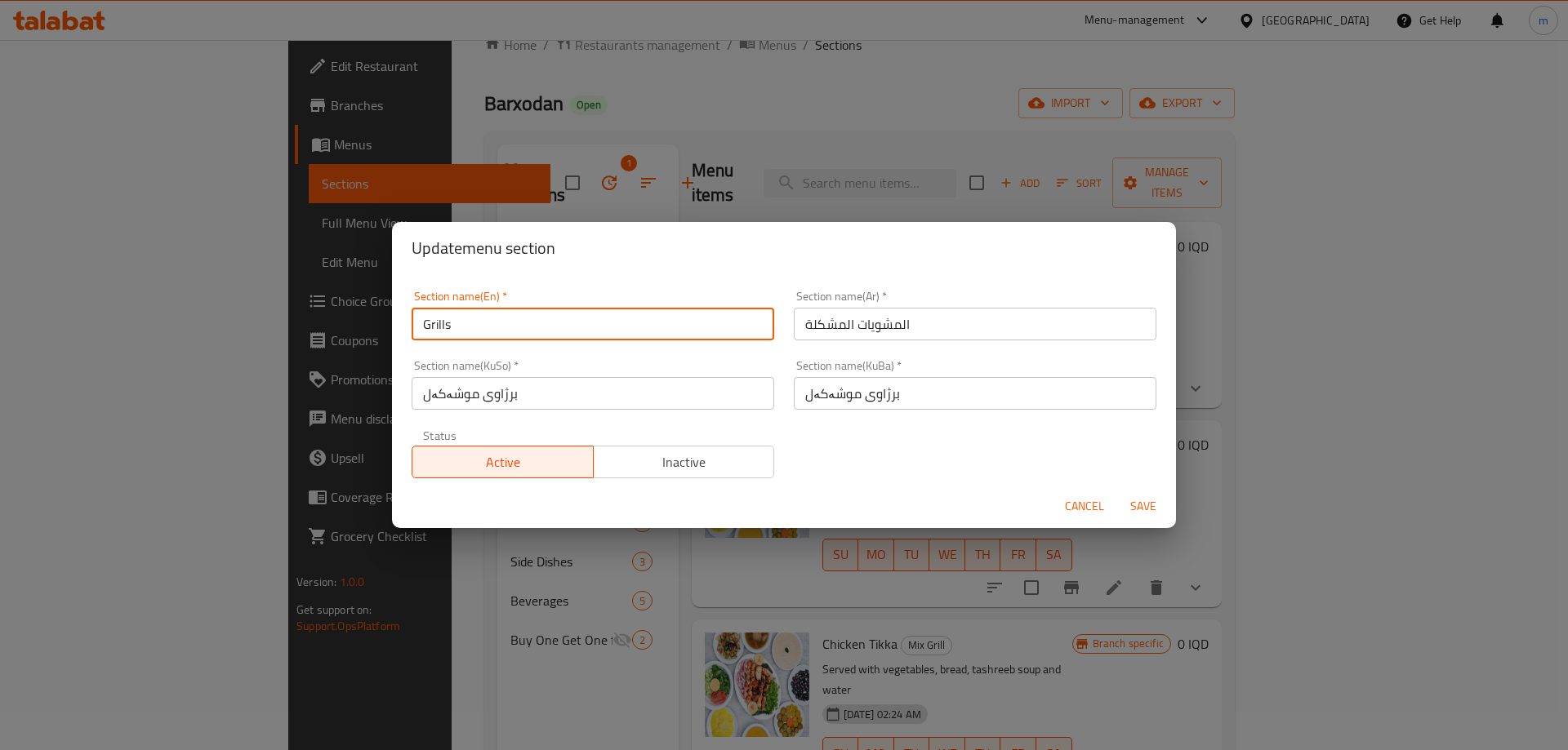
click at [832, 329] on input "المشويات المشكلة" at bounding box center [975, 323] width 362 height 32
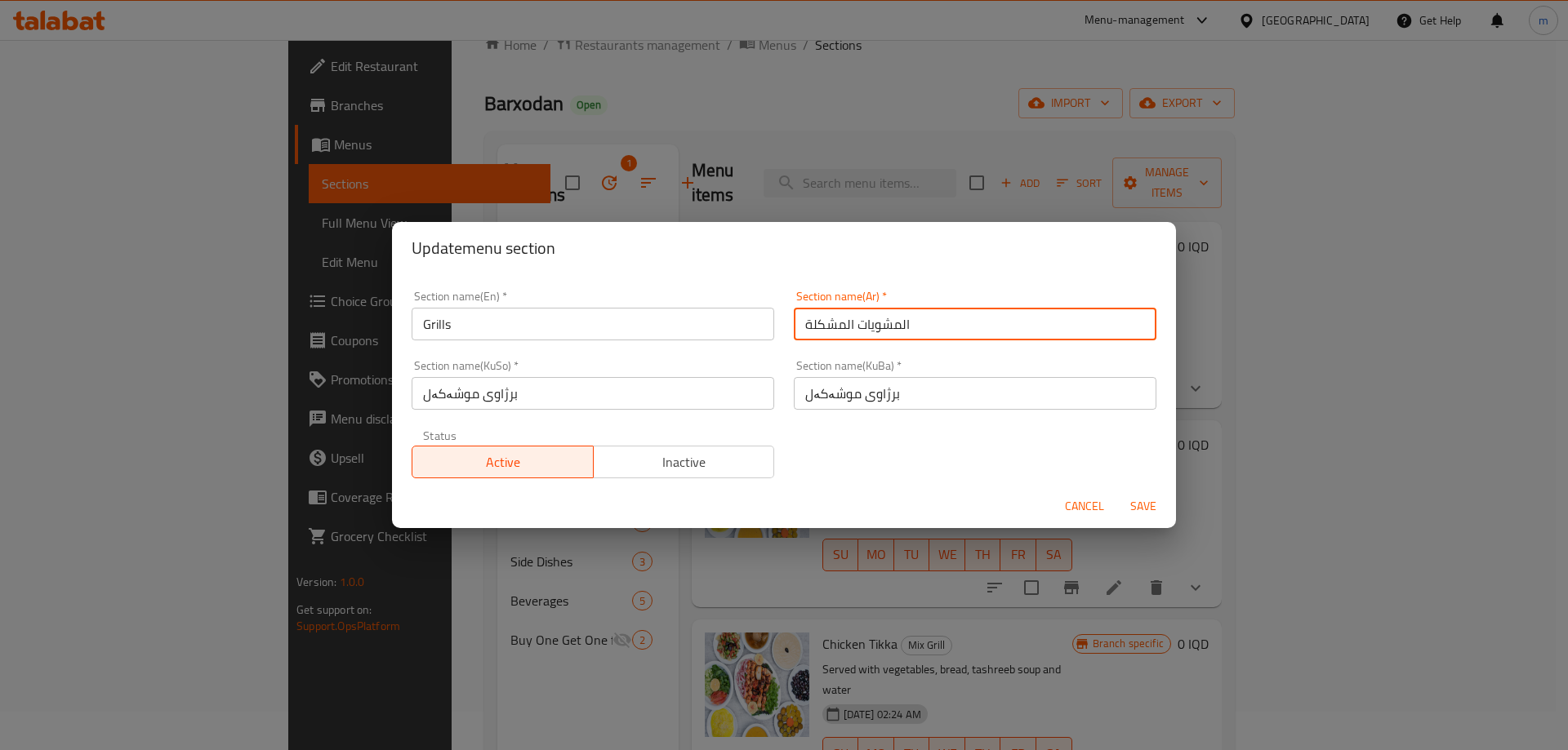
click at [833, 329] on input "المشويات المشكلة" at bounding box center [975, 323] width 362 height 32
click at [822, 334] on input "المشويات المشكلة" at bounding box center [975, 323] width 362 height 32
type input "المشويات"
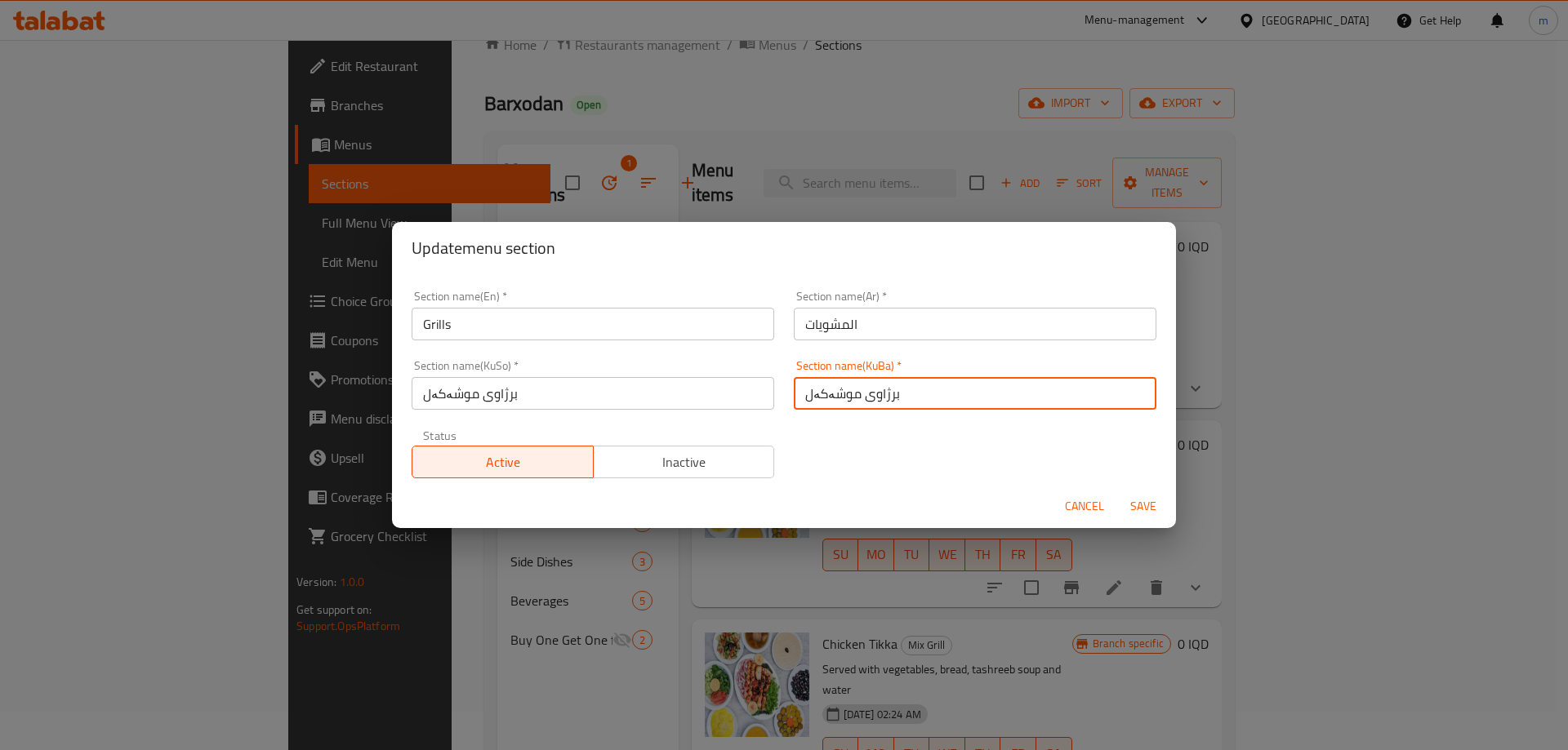
drag, startPoint x: 863, startPoint y: 397, endPoint x: 750, endPoint y: 381, distance: 114.1
click at [750, 381] on div "Section name(En)   * Grills Section name(En) * Section name(Ar)   * المشويات Se…" at bounding box center [784, 384] width 764 height 208
type input "برژاوەکان"
click at [826, 405] on input "برژاوەکان" at bounding box center [975, 393] width 362 height 32
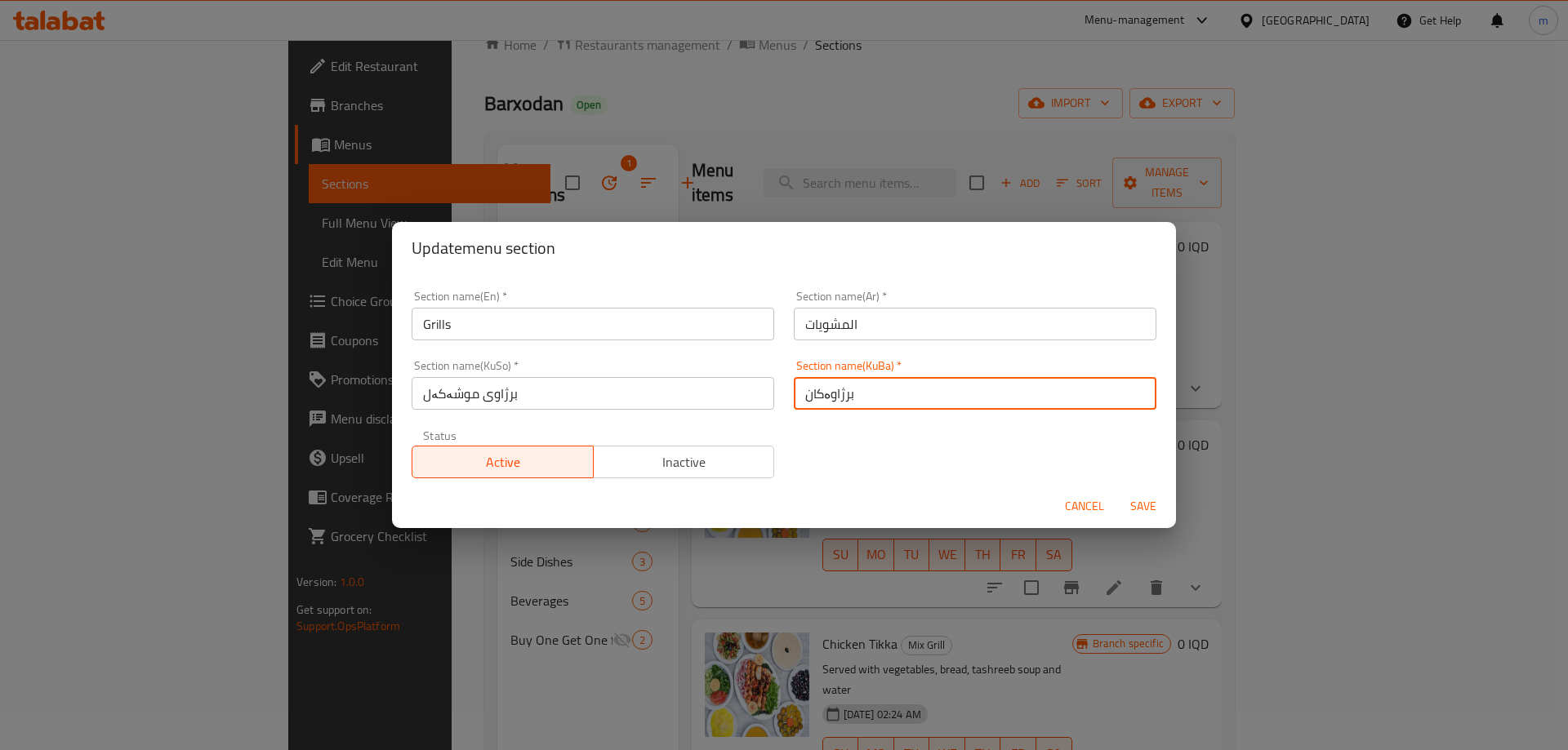
click at [561, 393] on input "برژاوی موشەکەل" at bounding box center [593, 393] width 362 height 32
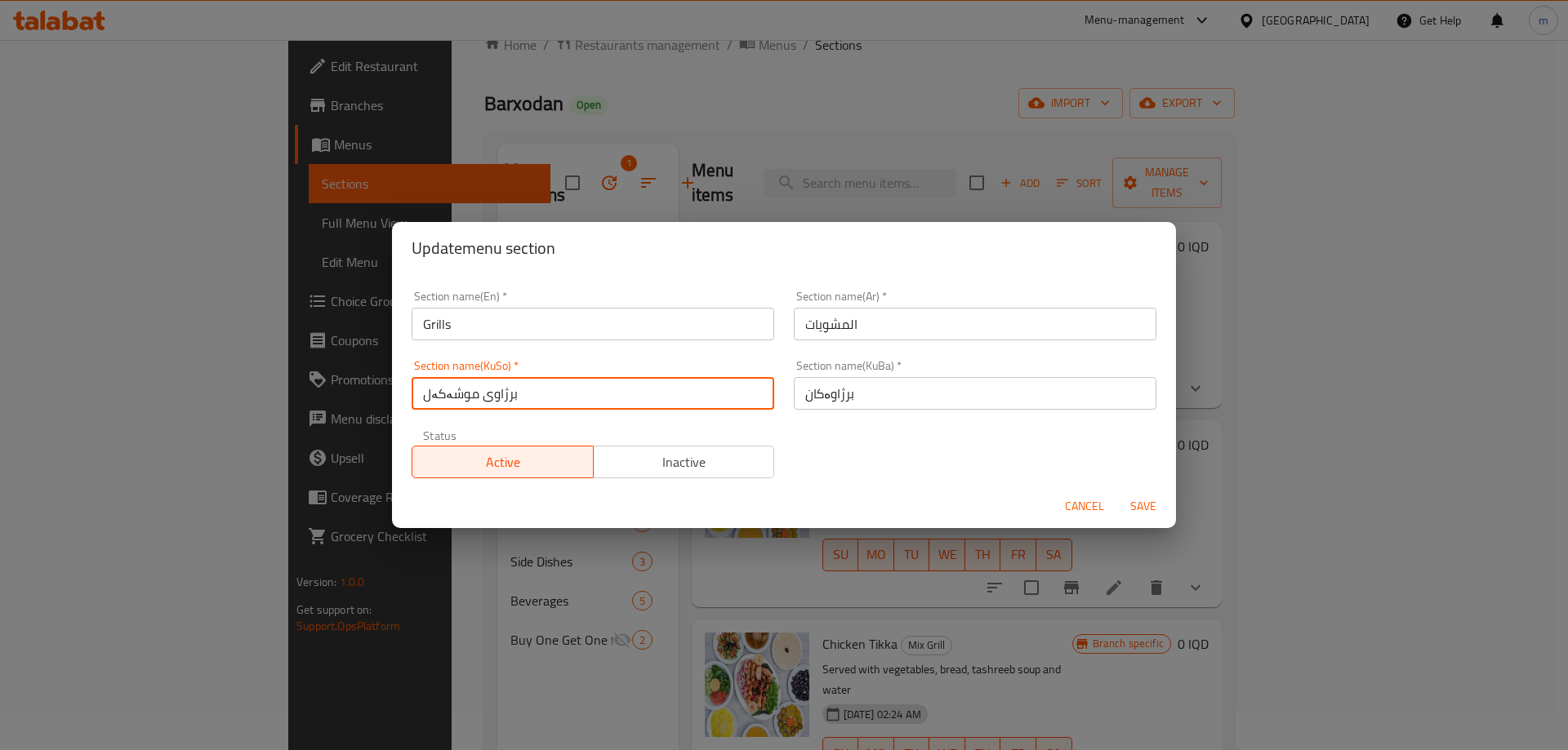
click at [561, 393] on input "برژاوی موشەکەل" at bounding box center [593, 393] width 362 height 32
paste input "کان"
type input "برژاوەکان"
click at [1136, 499] on span "Save" at bounding box center [1143, 506] width 39 height 20
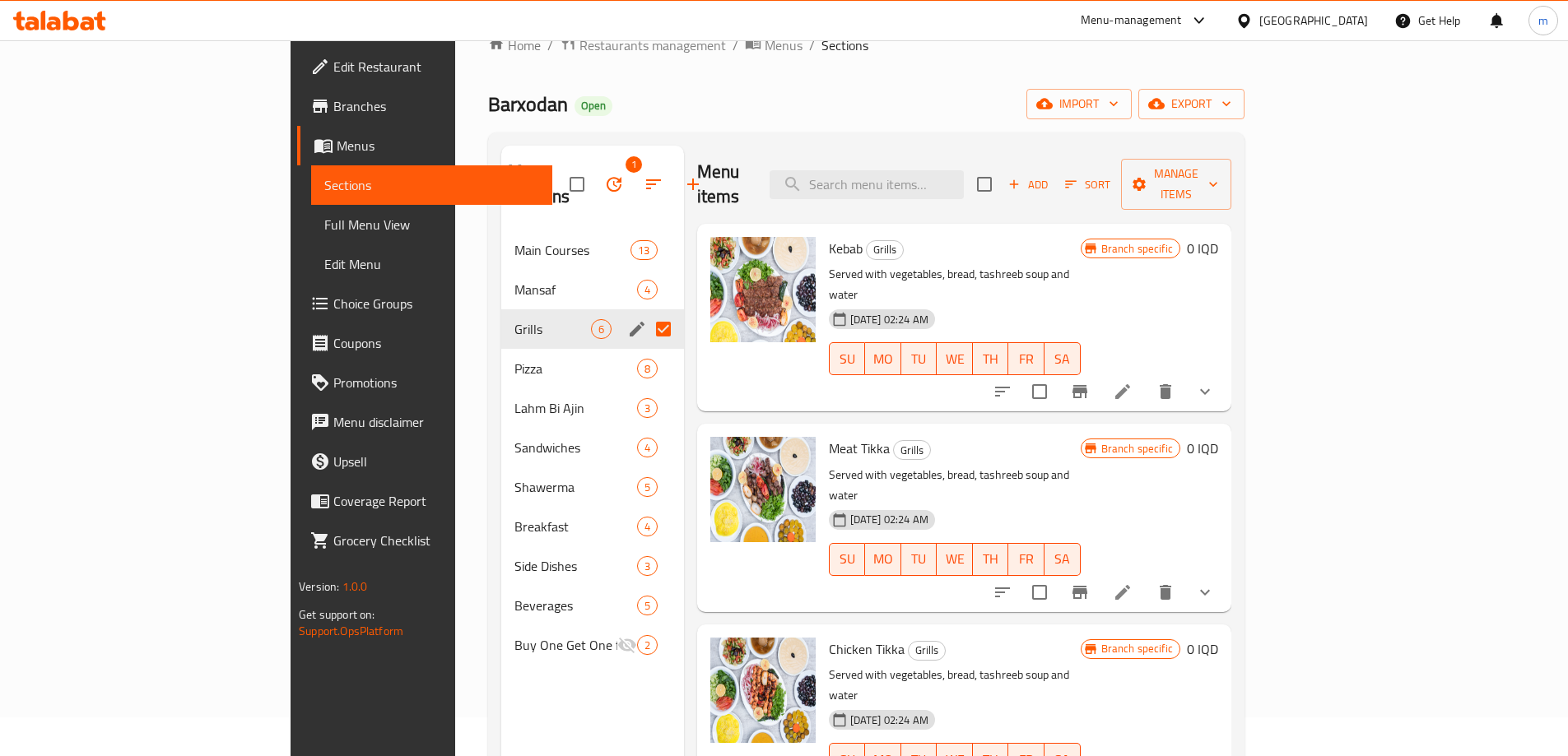
click at [324, 231] on span "Full Menu View" at bounding box center [431, 224] width 215 height 20
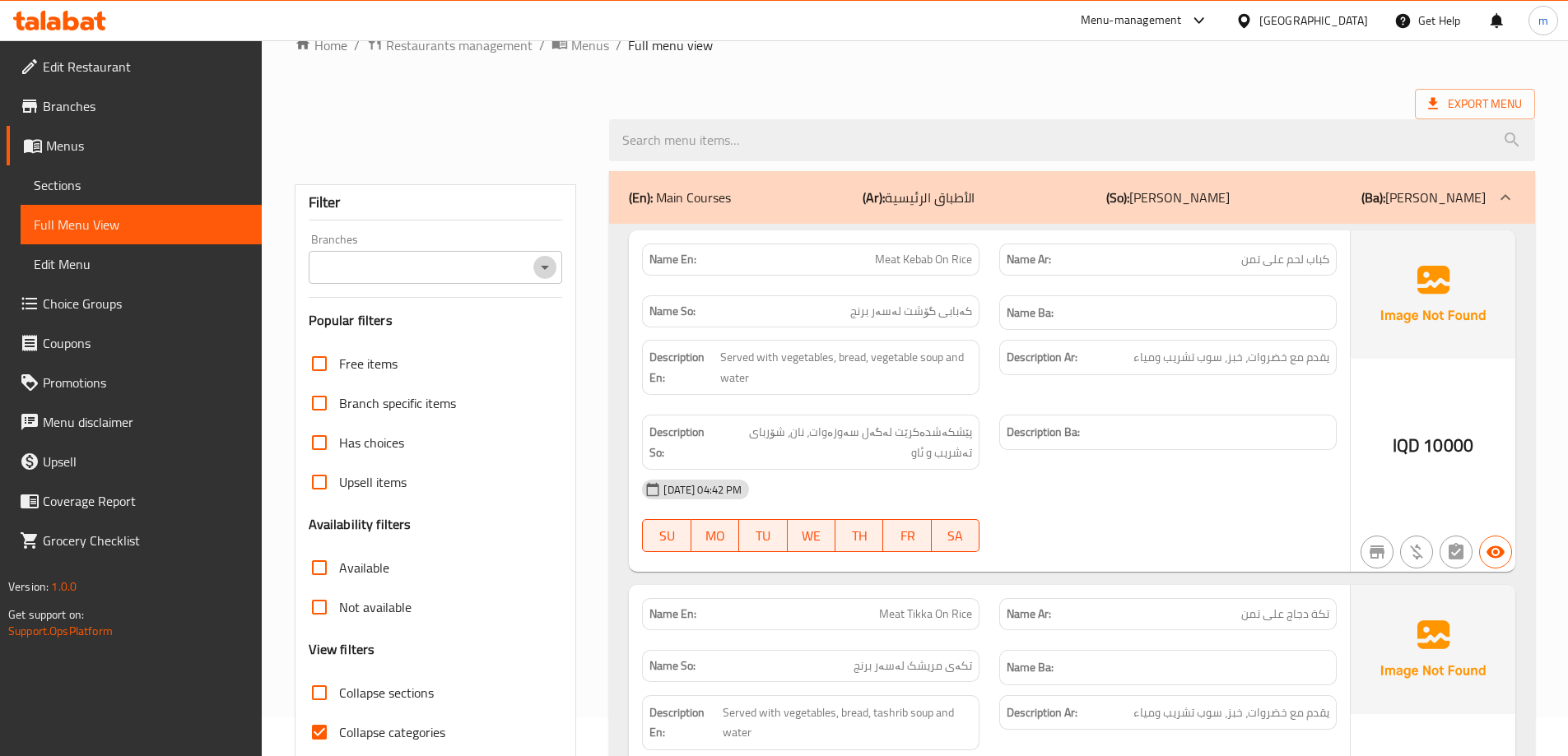
click at [547, 263] on icon "Open" at bounding box center [545, 267] width 20 height 20
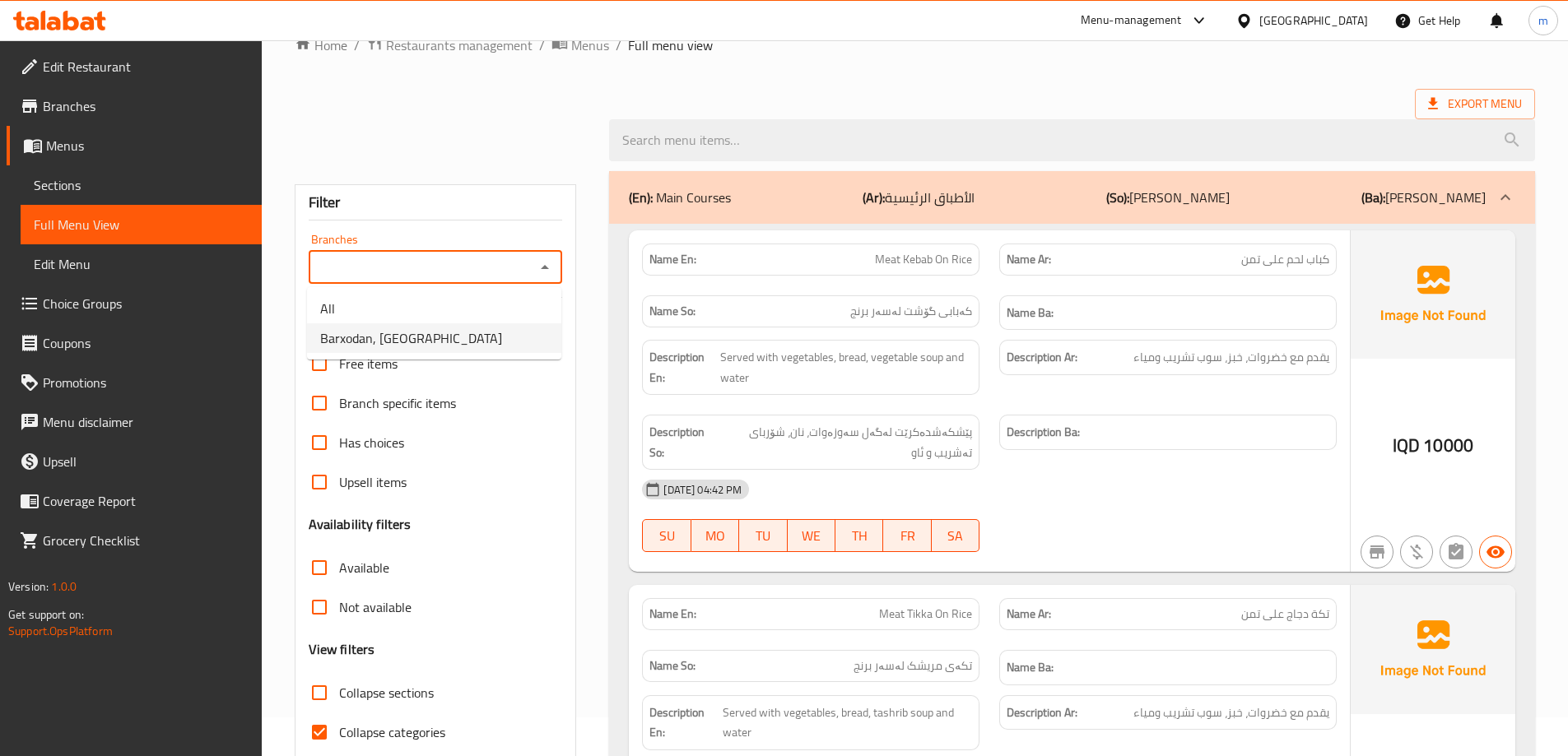
click at [335, 348] on span "Barxodan, Zerka Street" at bounding box center [411, 338] width 182 height 20
type input "Barxodan, Zerka Street"
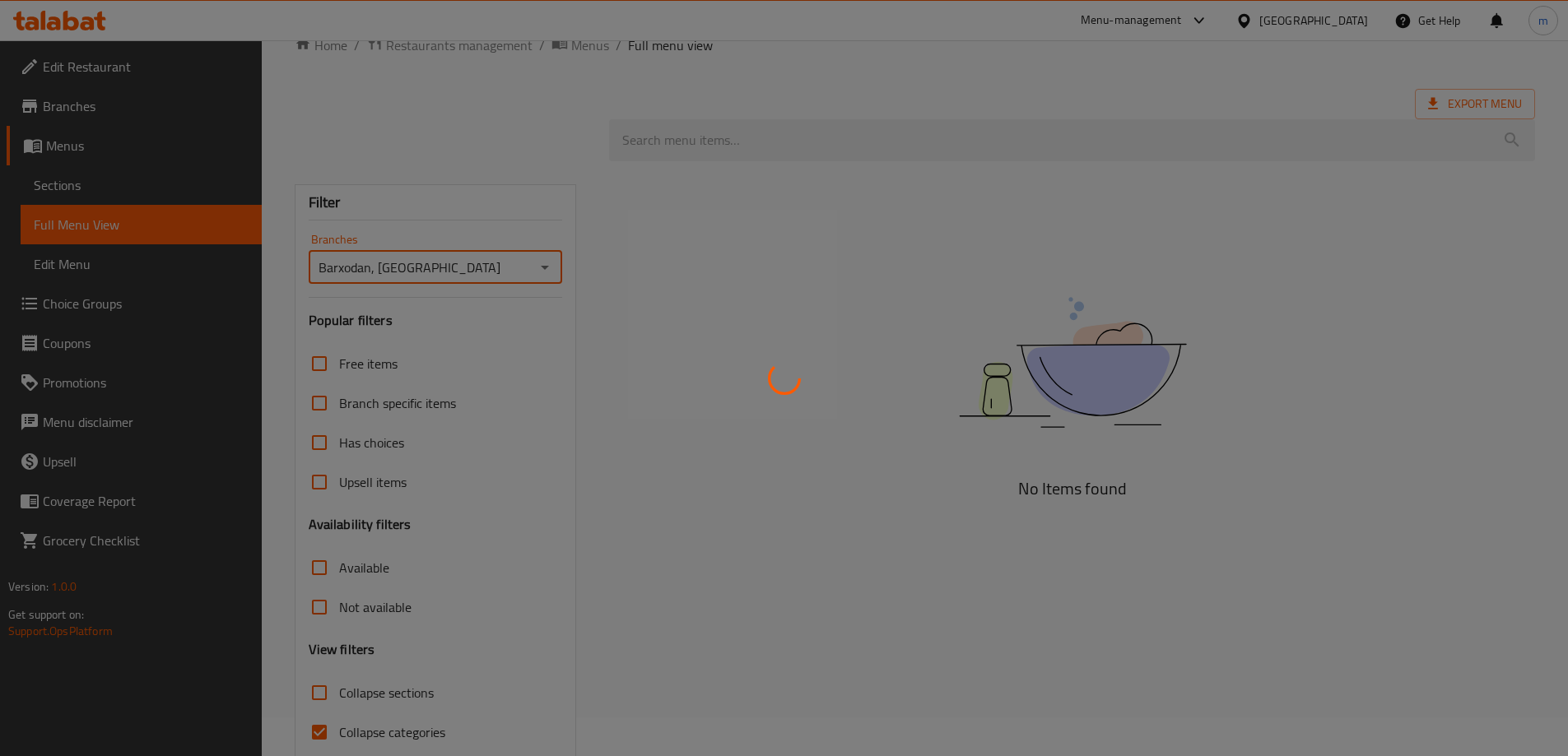
click at [422, 137] on div at bounding box center [784, 378] width 1568 height 756
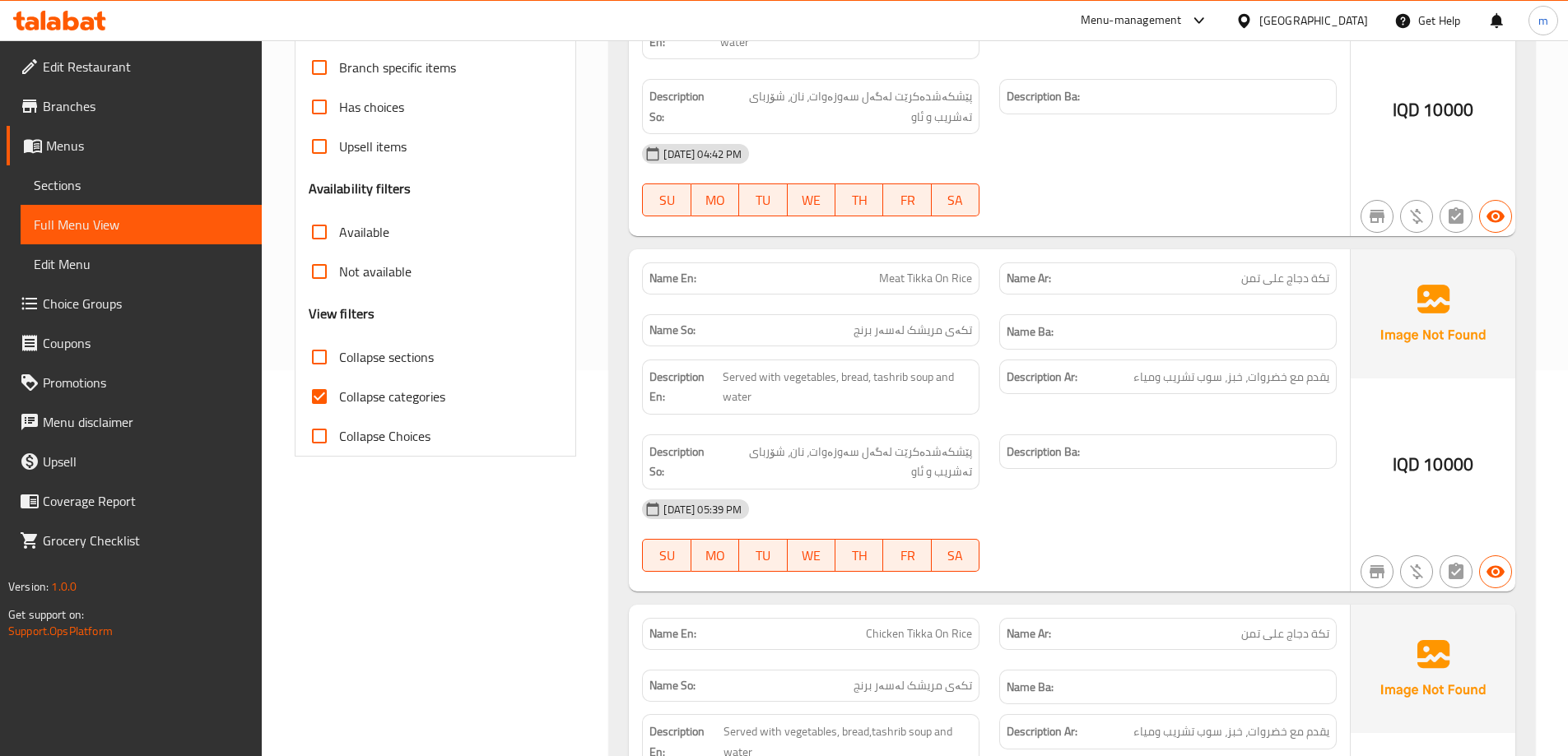
scroll to position [422, 0]
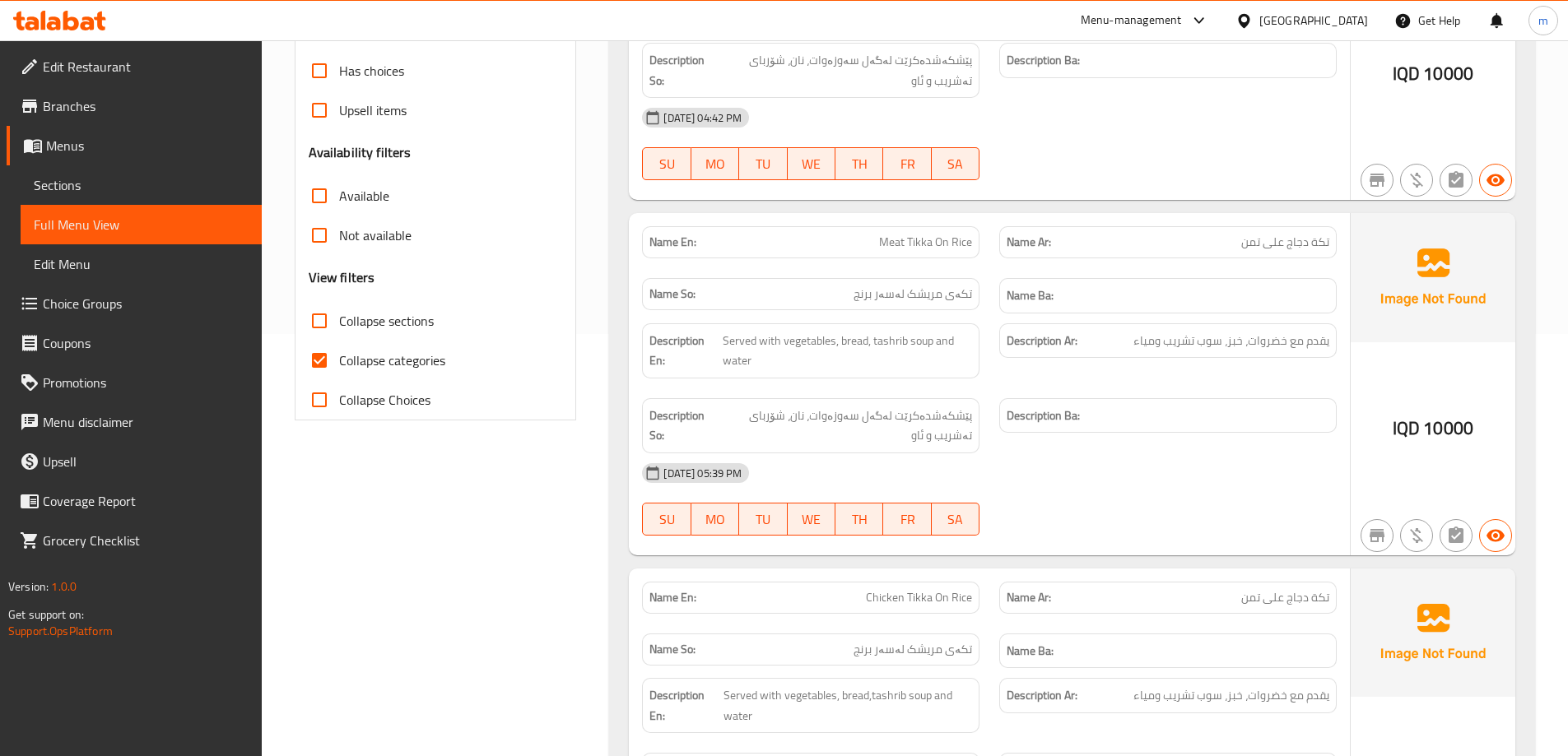
drag, startPoint x: 380, startPoint y: 358, endPoint x: 385, endPoint y: 347, distance: 12.1
click at [380, 359] on span "Collapse categories" at bounding box center [392, 360] width 106 height 20
click at [339, 359] on input "Collapse categories" at bounding box center [319, 360] width 39 height 39
checkbox input "false"
click at [385, 336] on label "Collapse sections" at bounding box center [367, 321] width 134 height 39
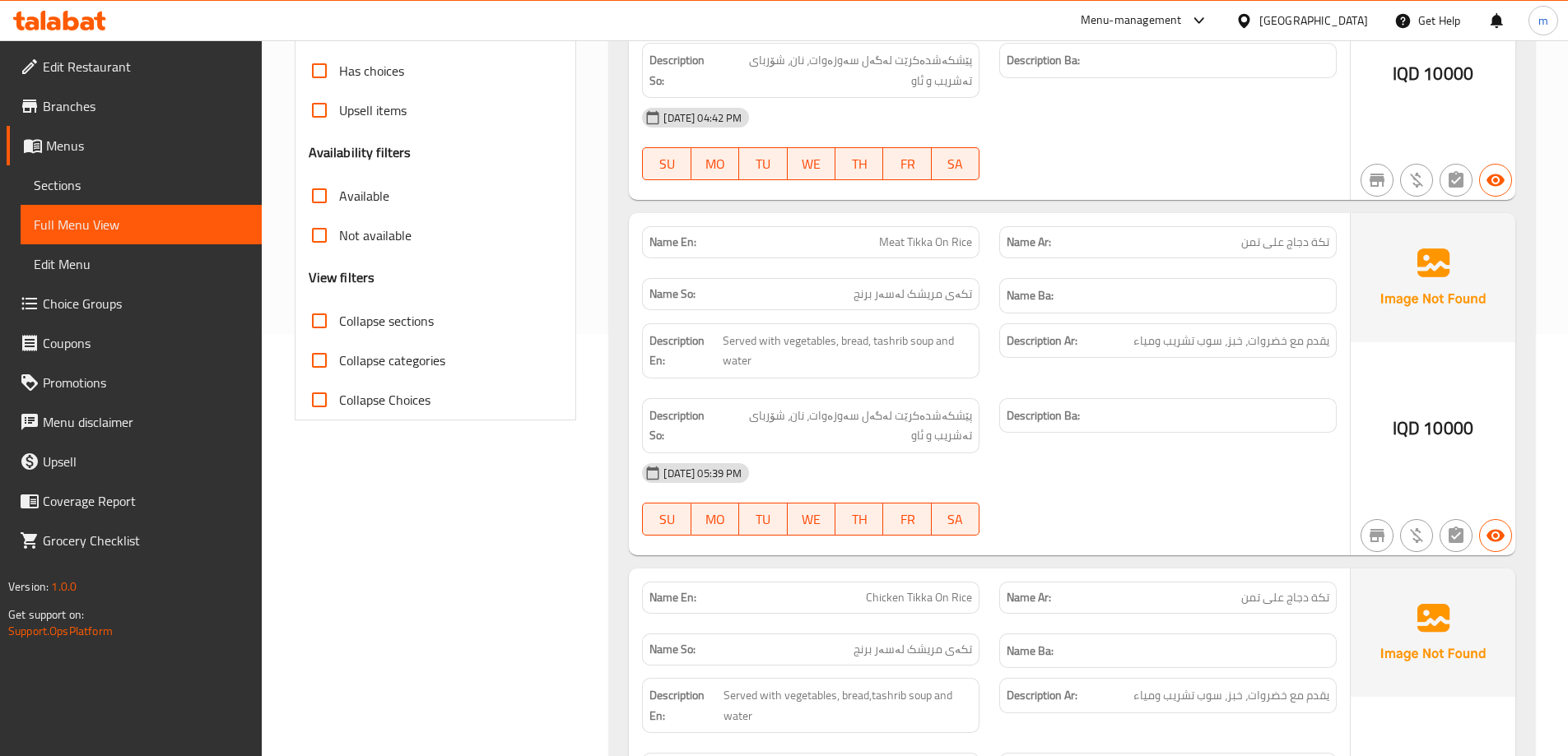
click at [339, 336] on input "Collapse sections" at bounding box center [319, 321] width 39 height 39
checkbox input "true"
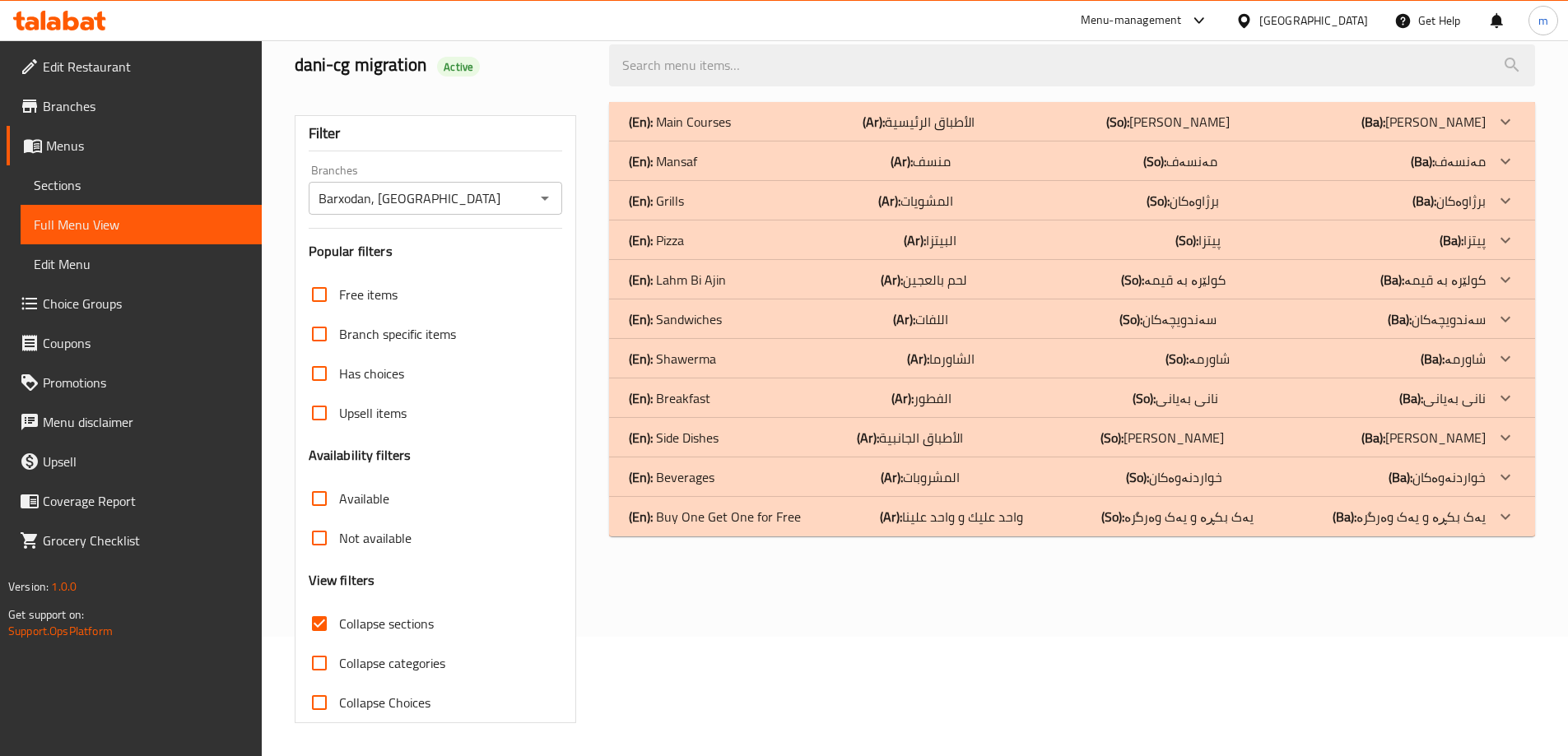
scroll to position [119, 0]
click at [694, 131] on div "(En): Grills (Ar): المشويات (So): برژاوەکان (Ba): برژاوەکان" at bounding box center [1057, 121] width 857 height 20
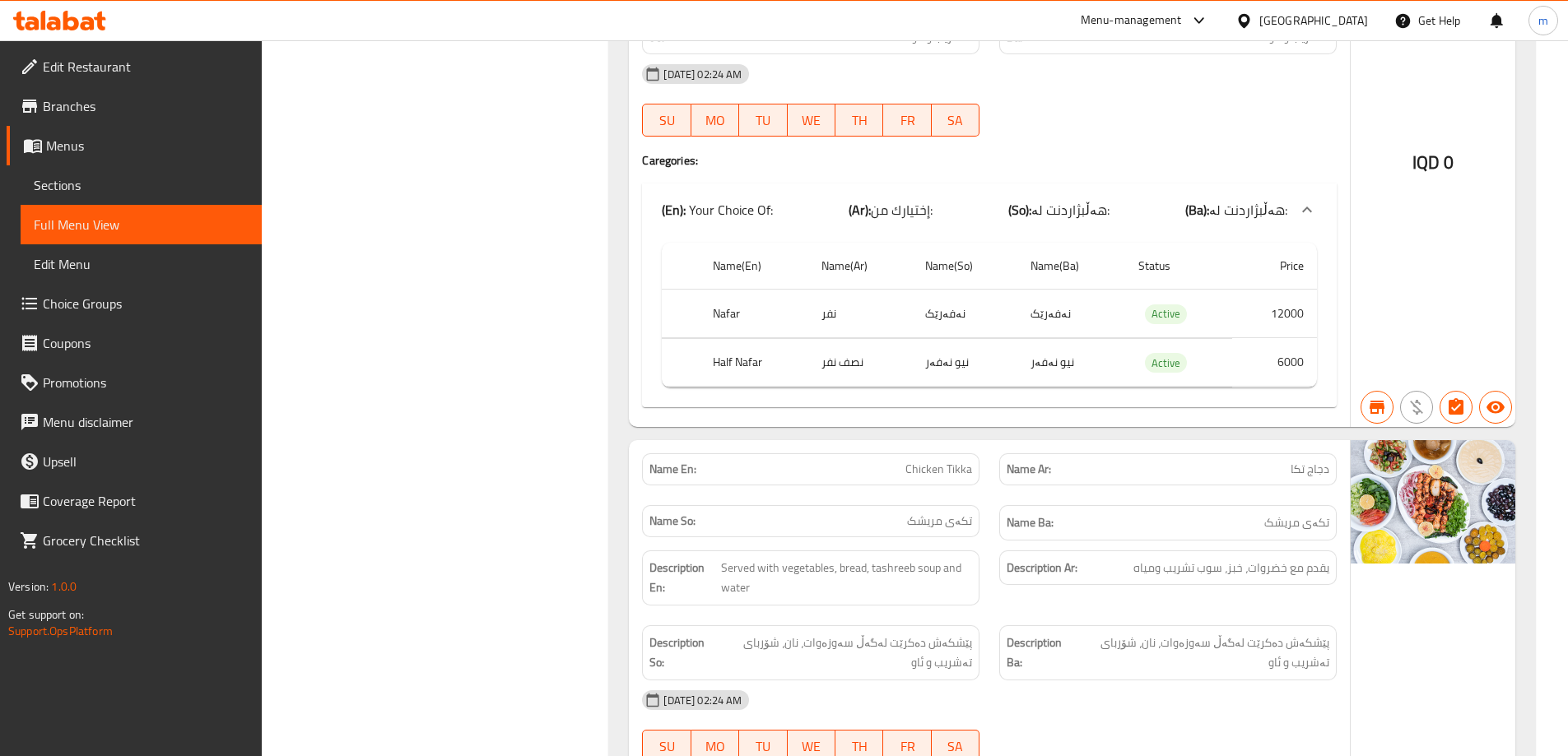
scroll to position [0, 0]
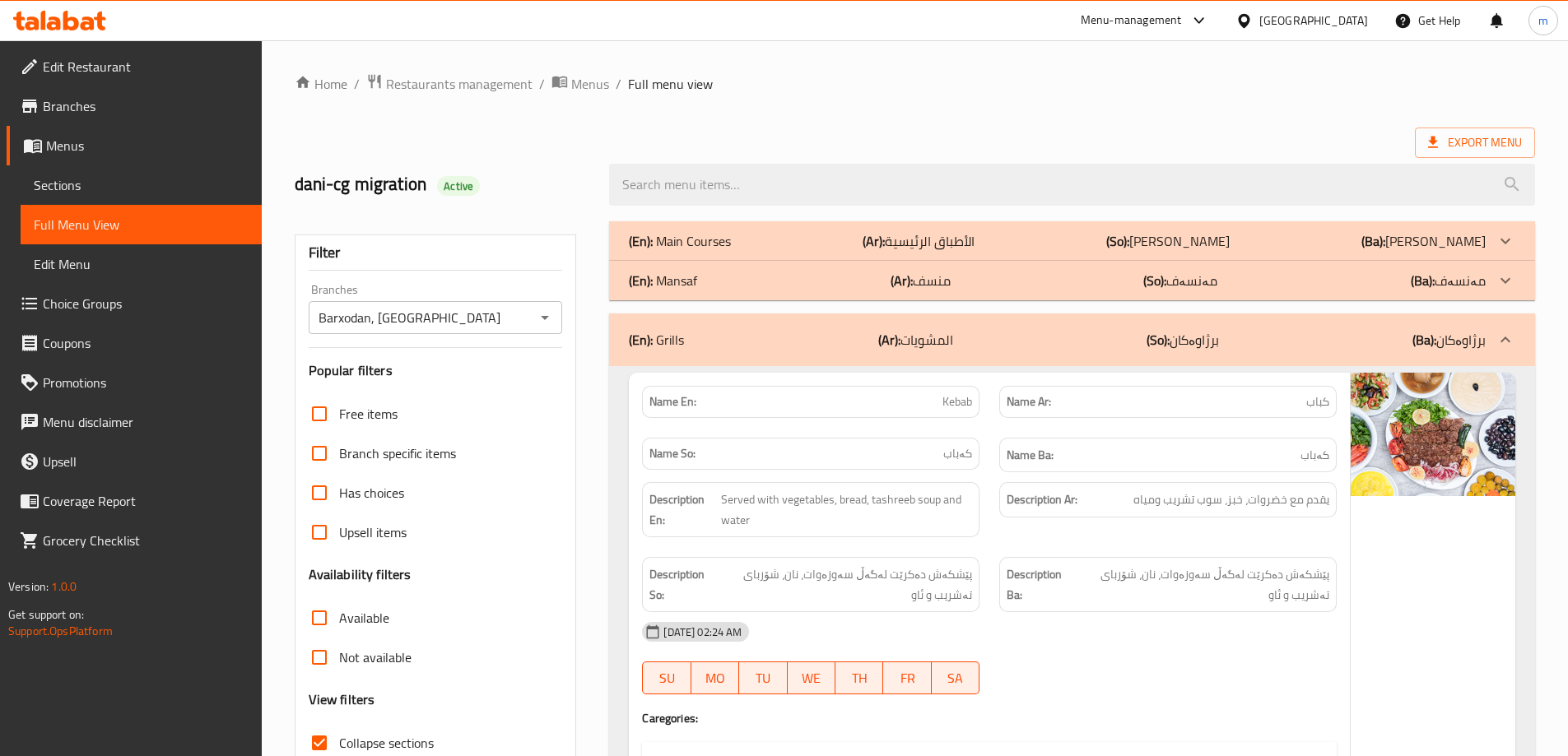
click at [824, 261] on div "(En): Mansaf (Ar): منسف (So): مەنسەف (Ba): مەنسەف" at bounding box center [1072, 241] width 926 height 39
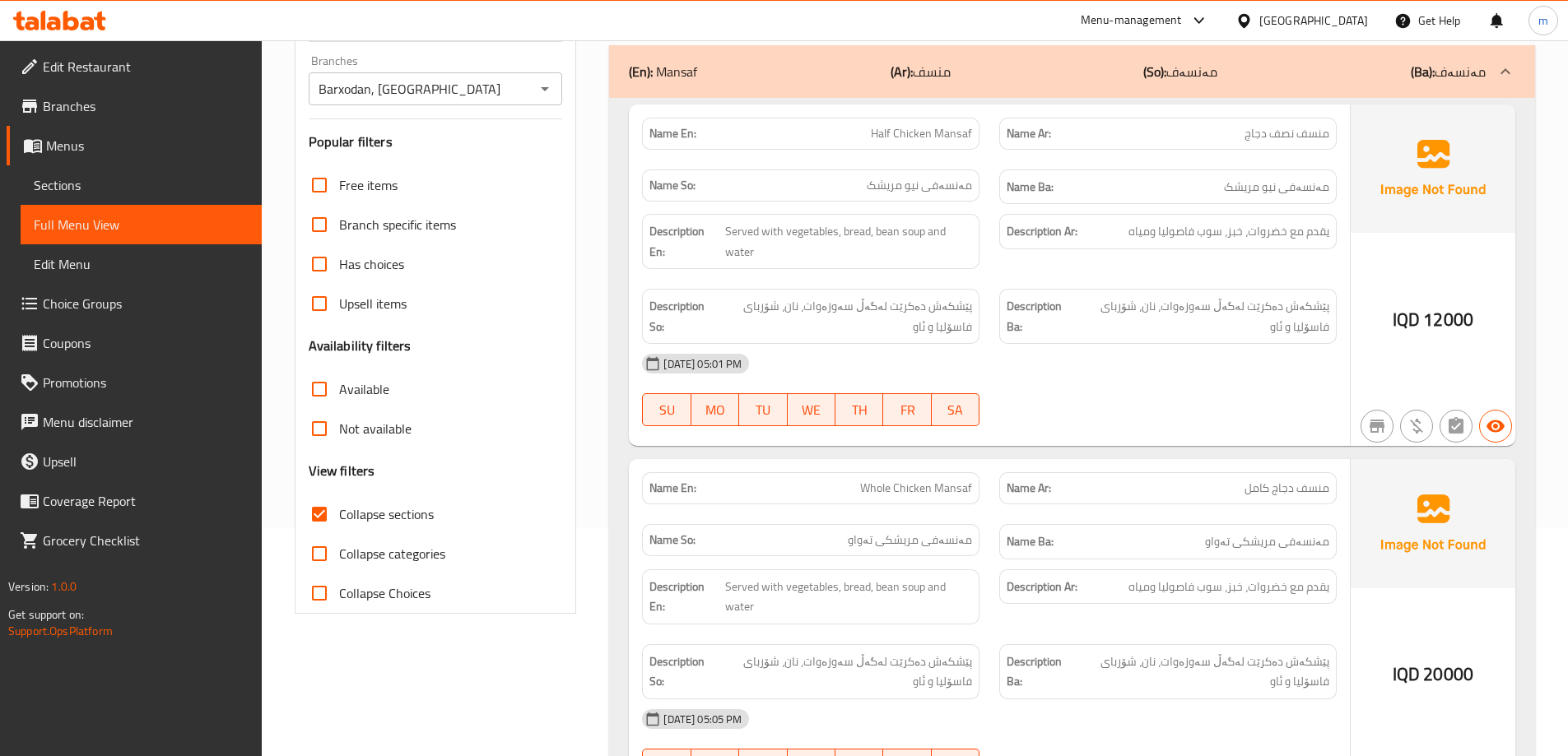
scroll to position [192, 0]
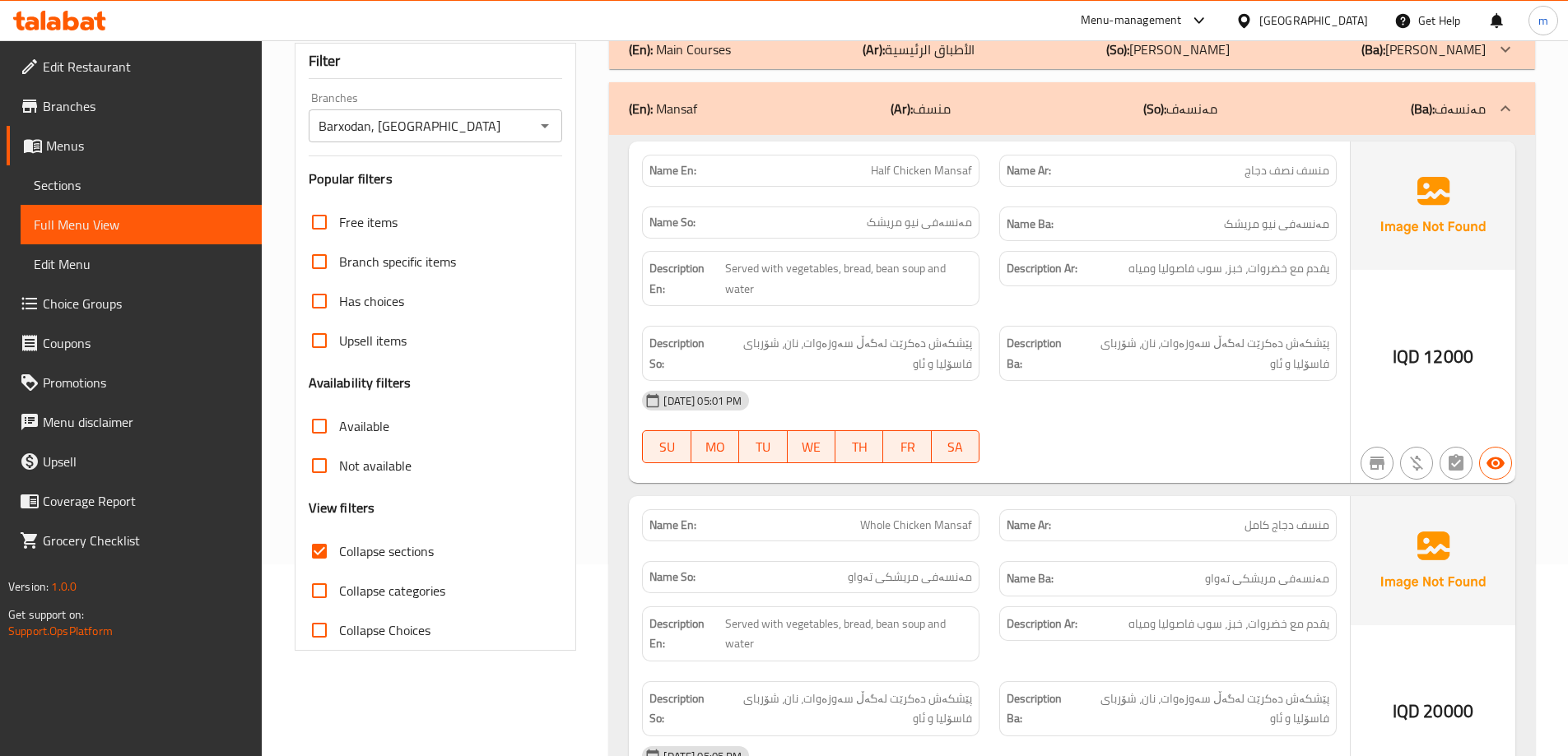
click at [791, 753] on div "19-08-2025 05:05 PM" at bounding box center [989, 756] width 714 height 39
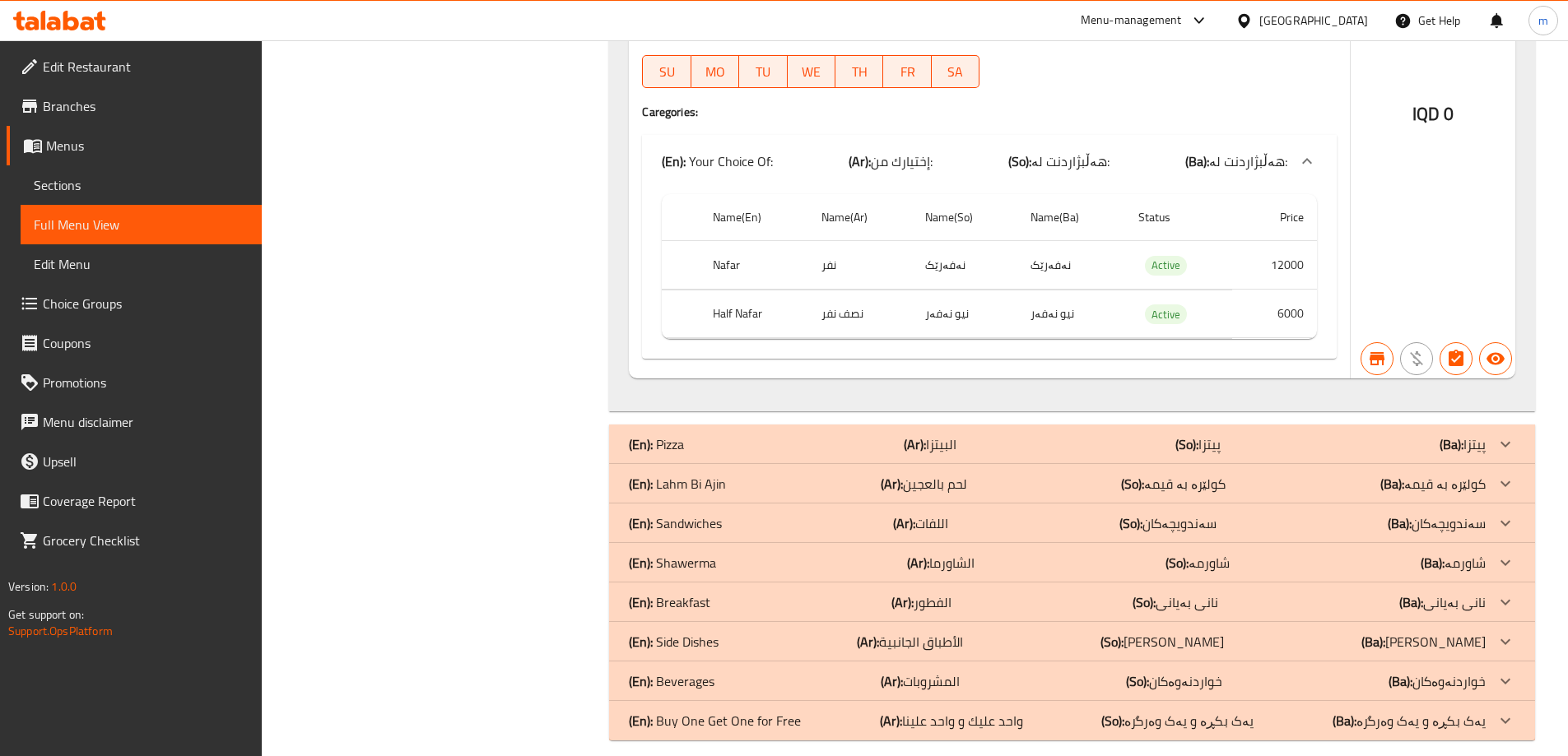
scroll to position [5441, 0]
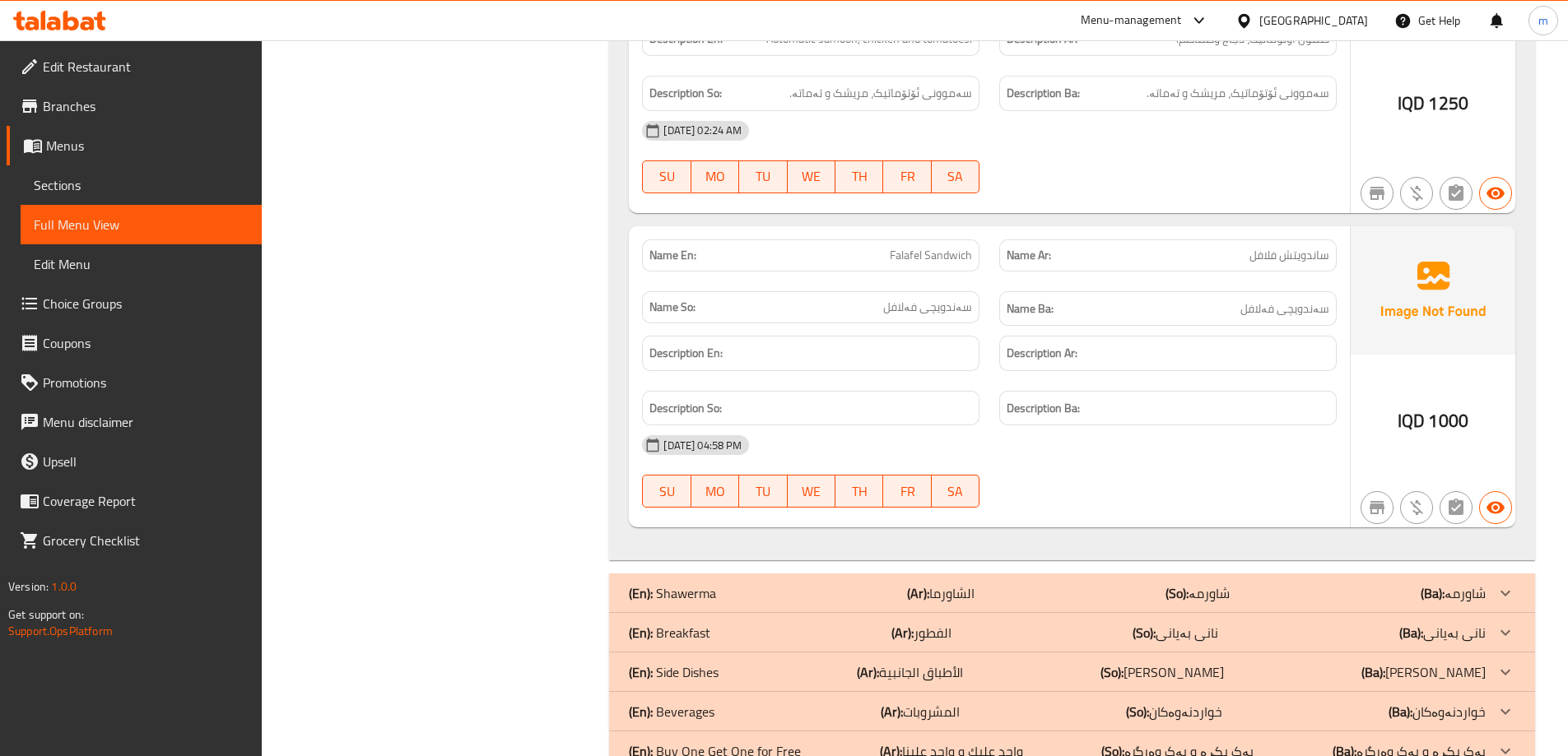
scroll to position [6766, 0]
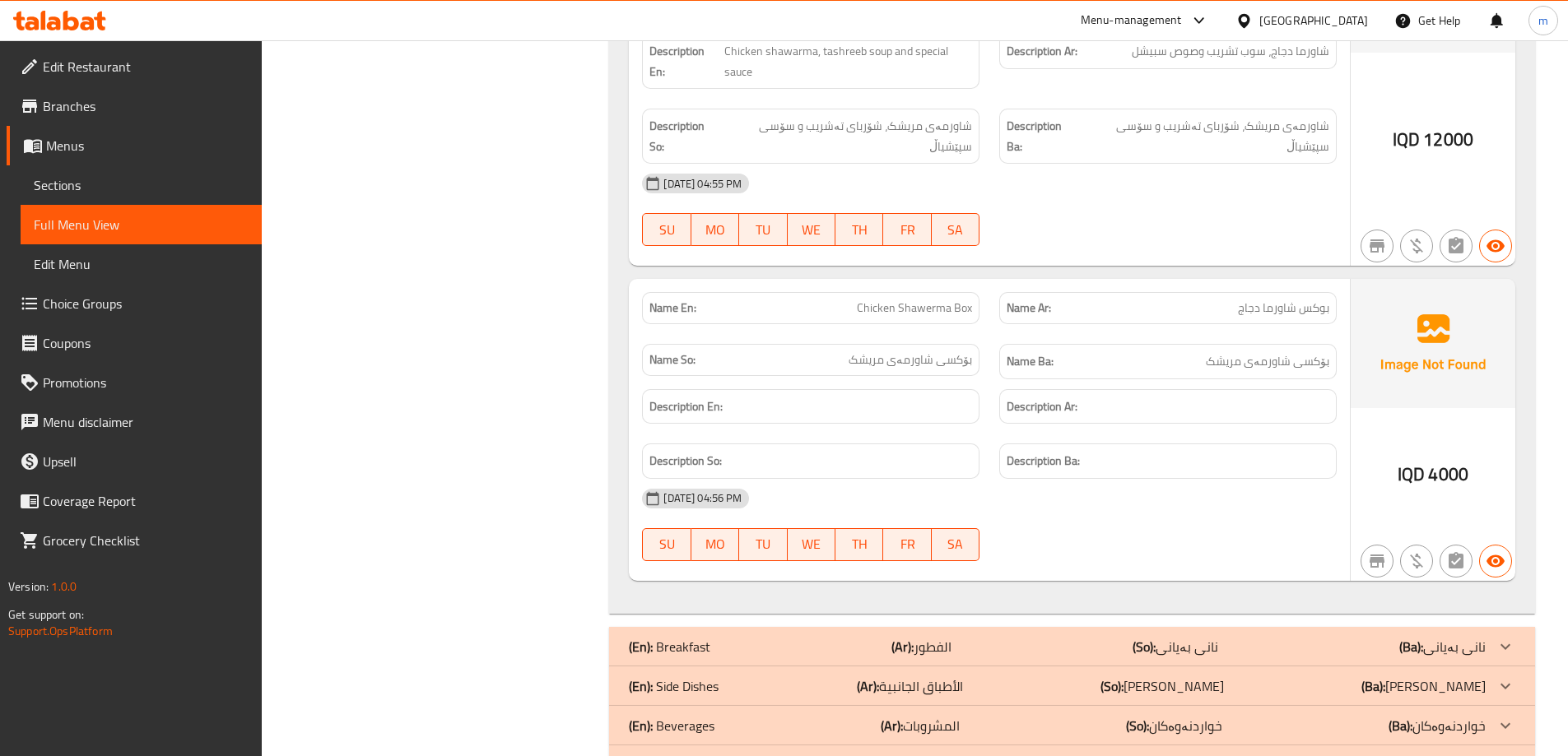
scroll to position [8474, 0]
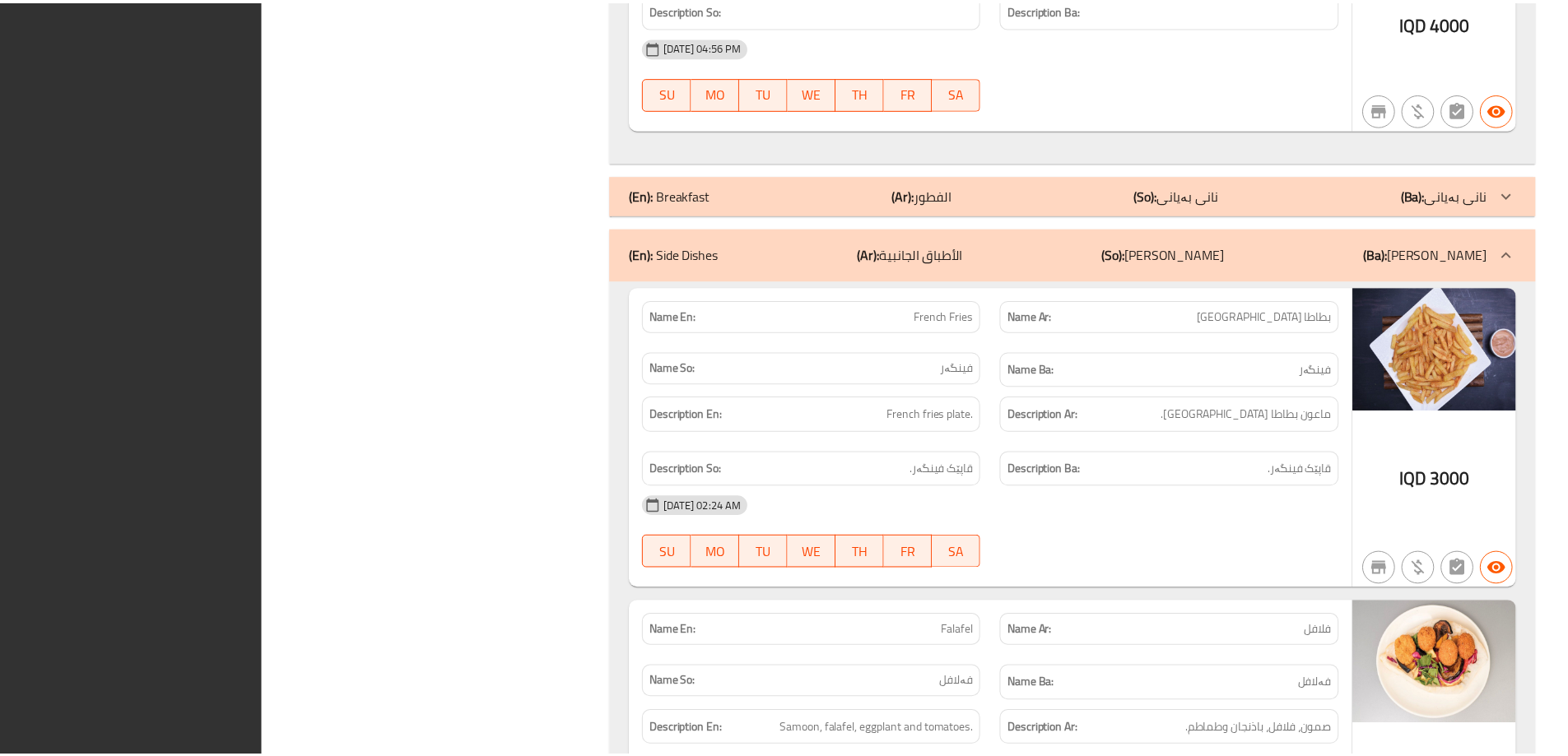
scroll to position [9443, 0]
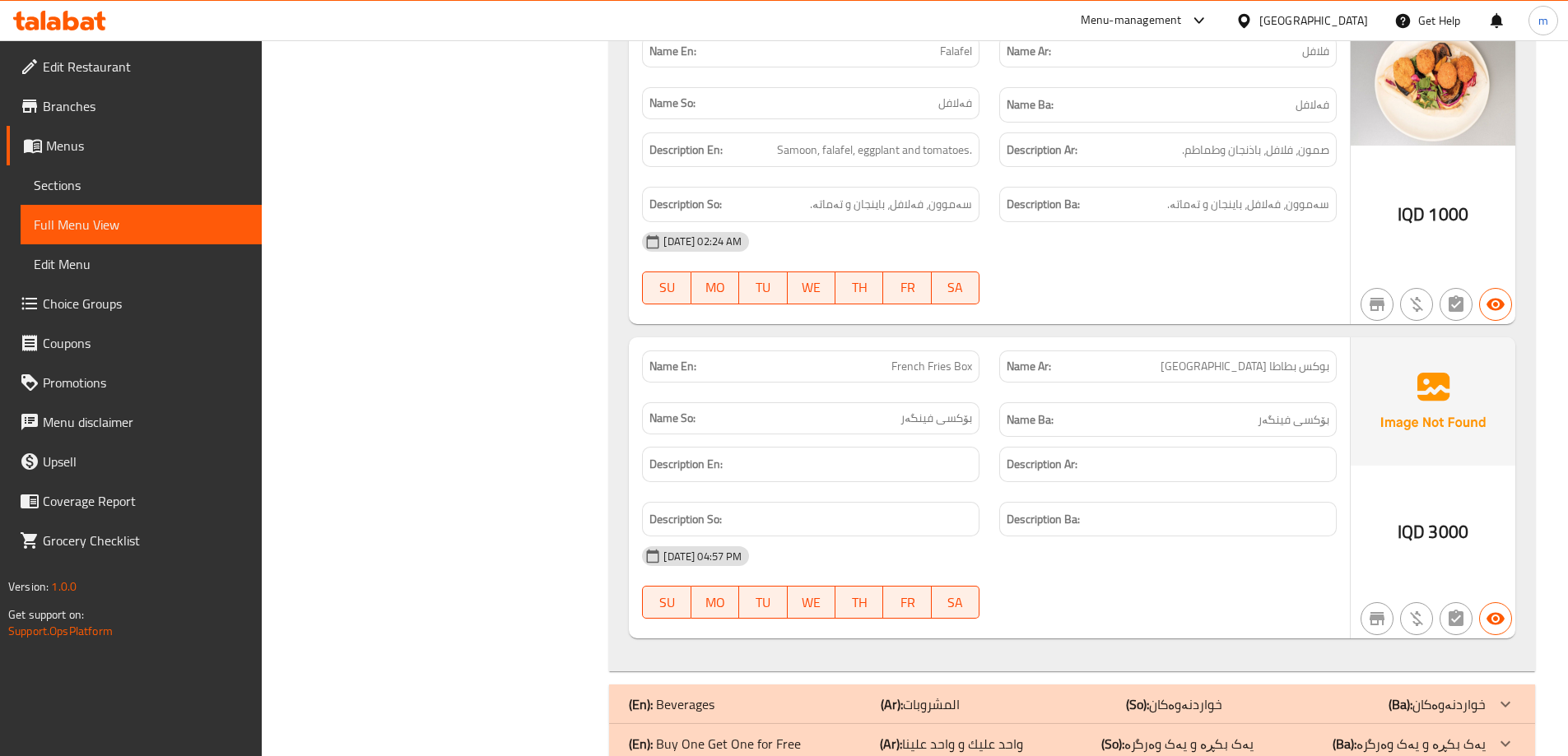
click at [92, 10] on icon at bounding box center [60, 20] width 93 height 20
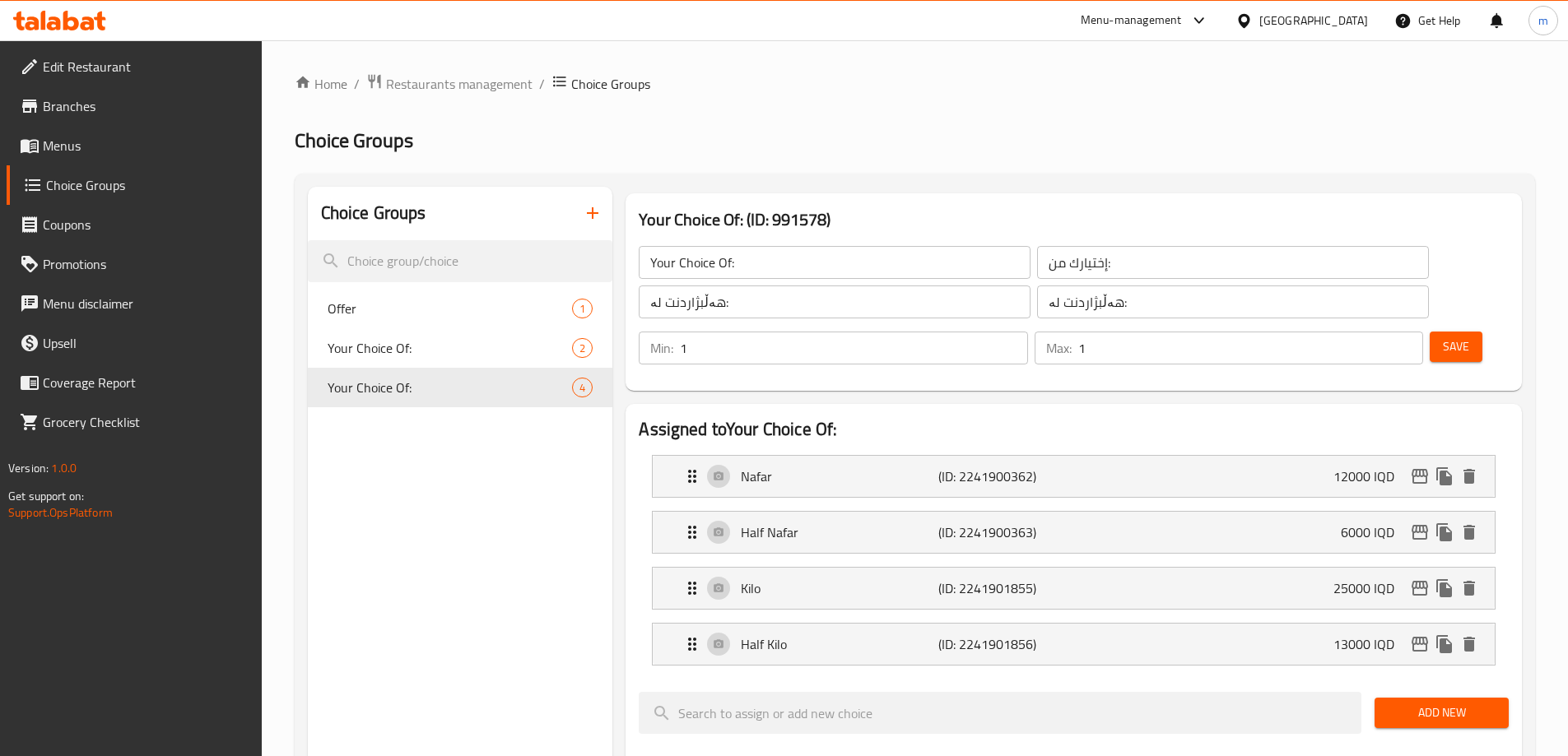
scroll to position [57, 0]
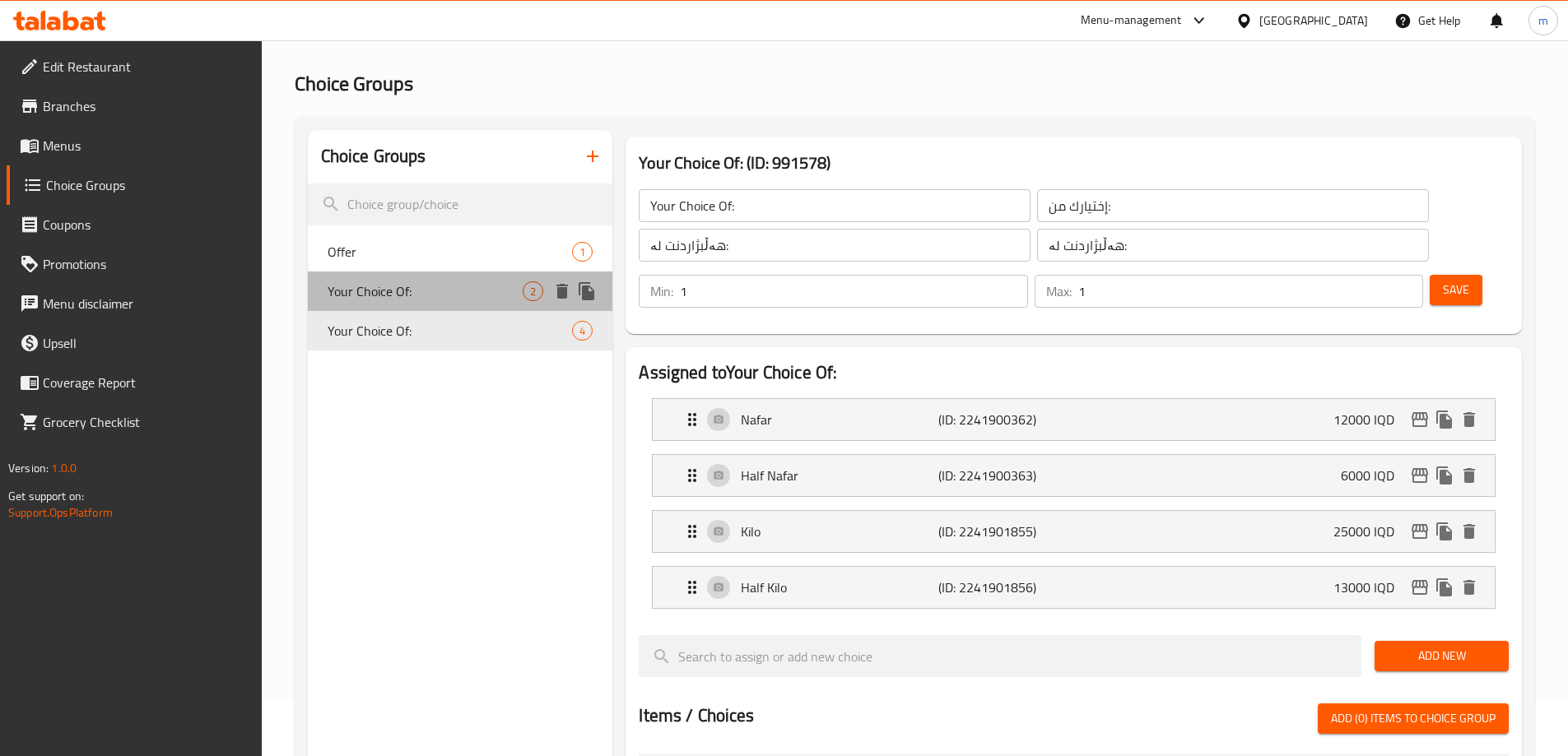
click at [541, 279] on div "Your Choice Of: 2" at bounding box center [461, 291] width 305 height 39
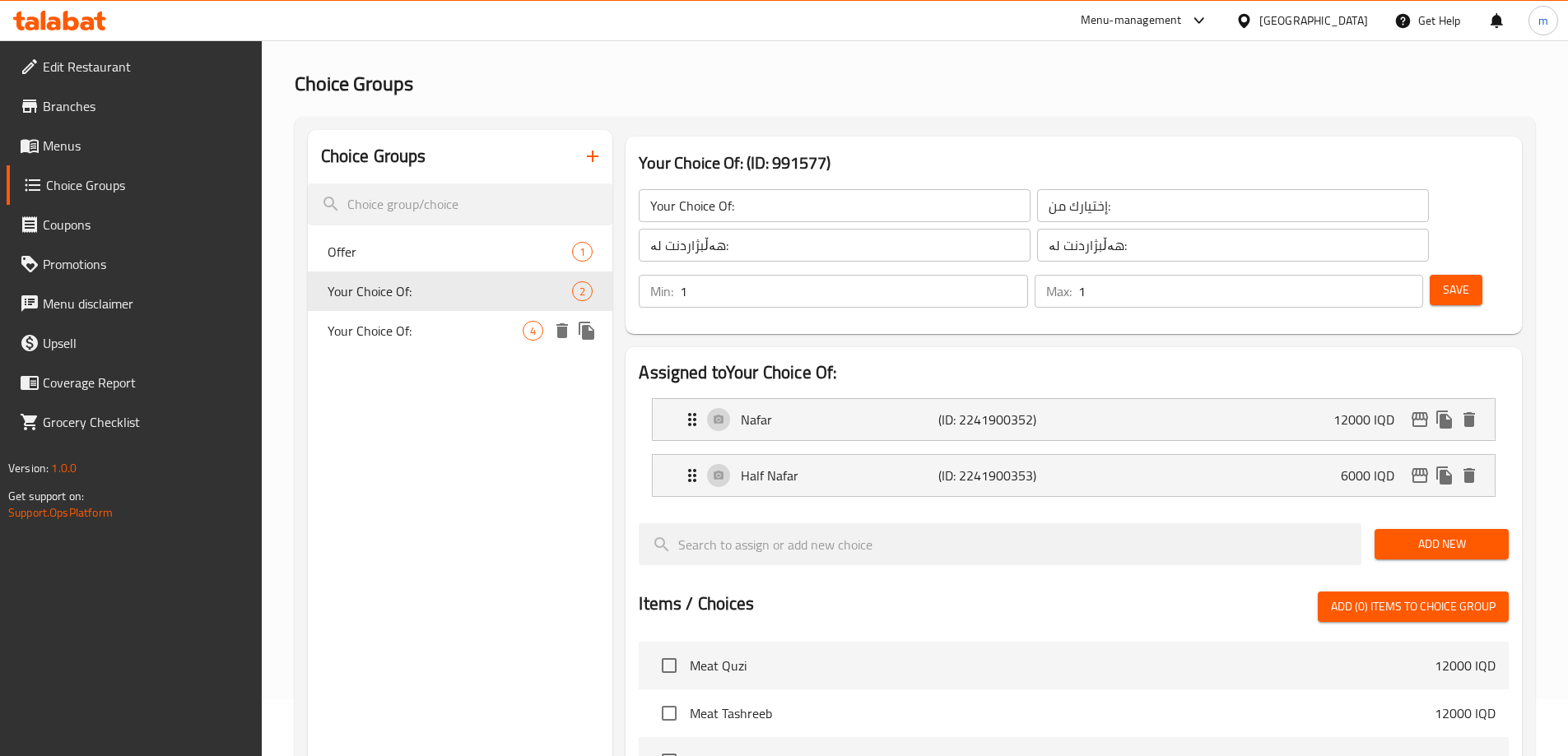
click at [518, 320] on div "Your Choice Of: 4" at bounding box center [461, 331] width 305 height 39
type input "Your Choice Of:"
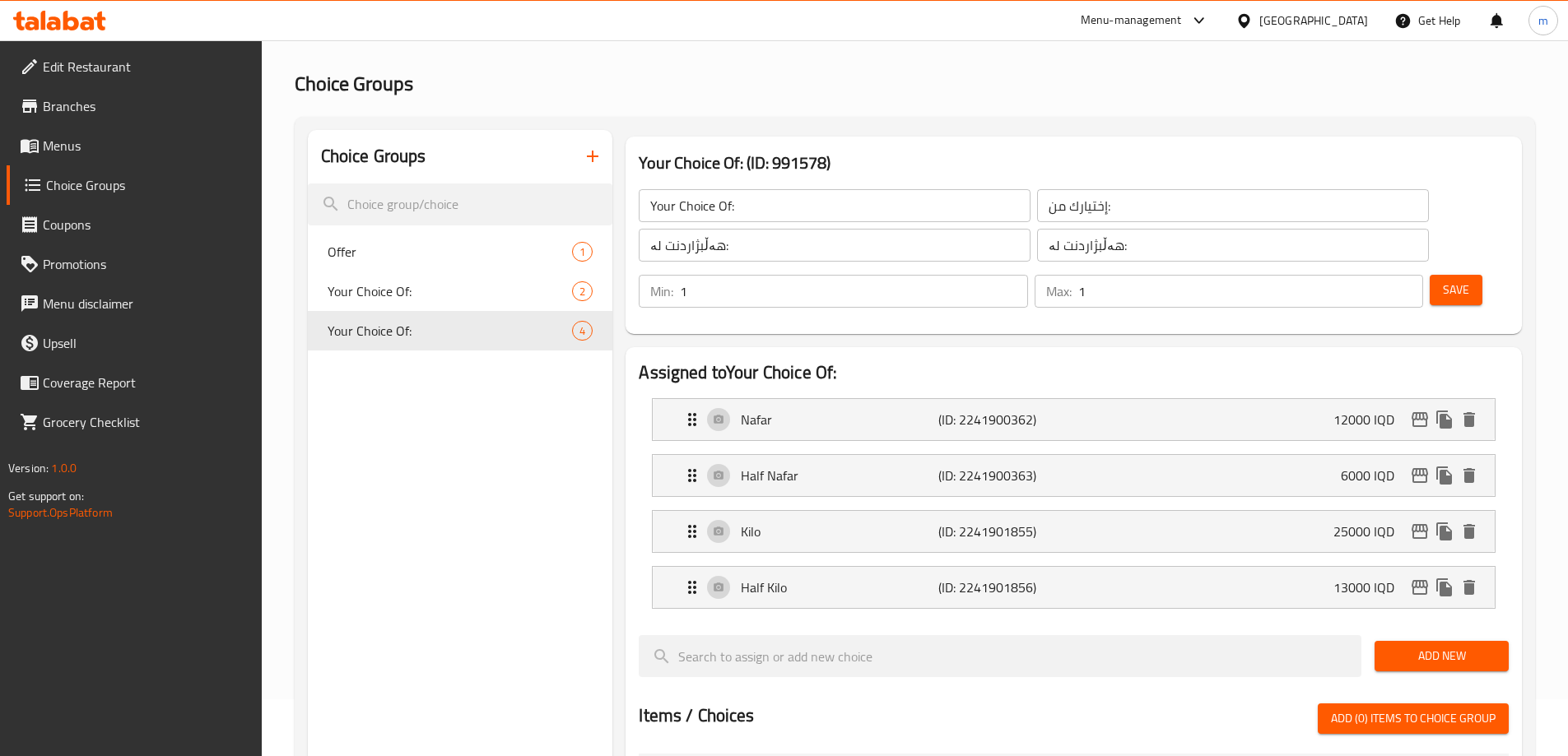
click at [75, 19] on icon at bounding box center [71, 20] width 16 height 20
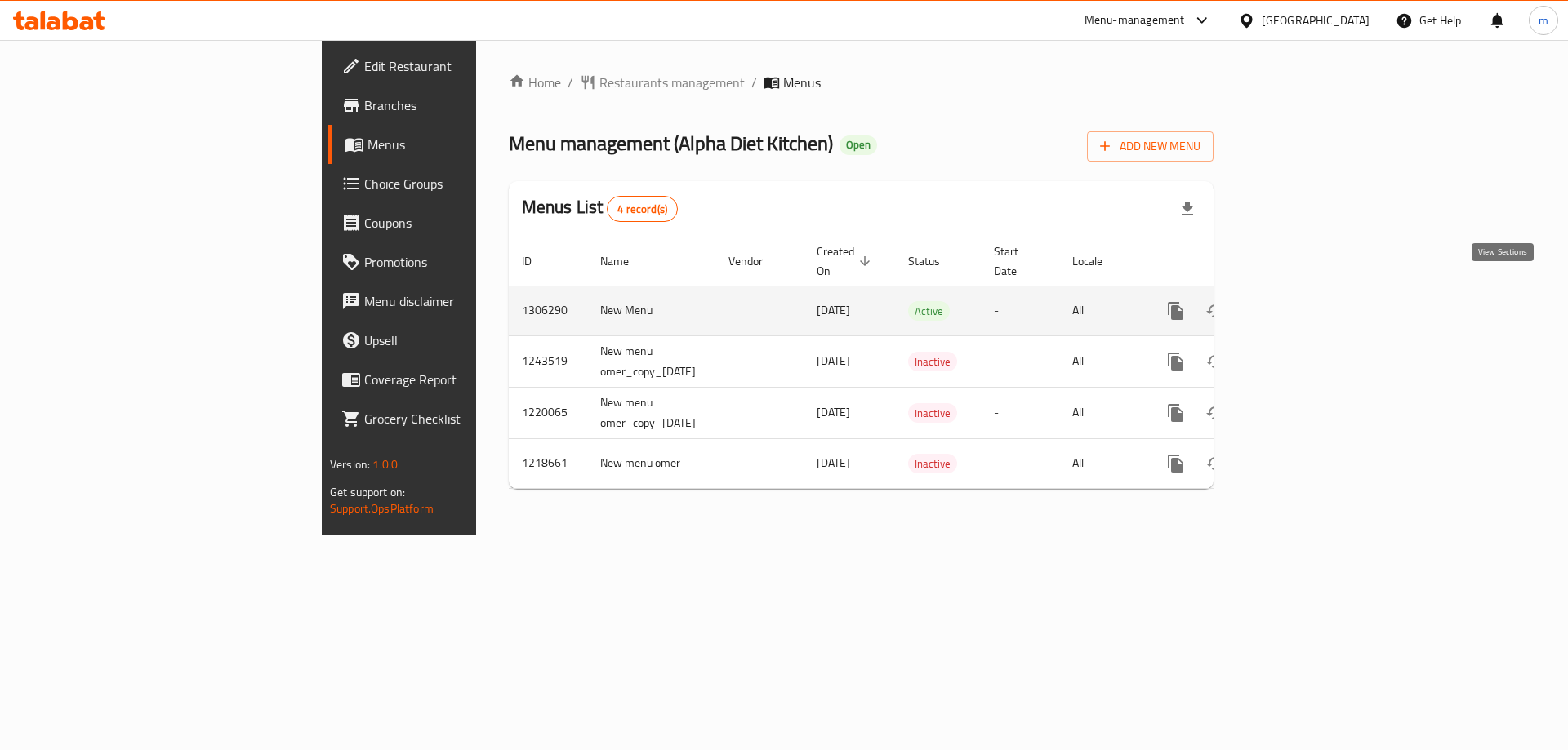
click at [1304, 301] on icon "enhanced table" at bounding box center [1294, 310] width 19 height 19
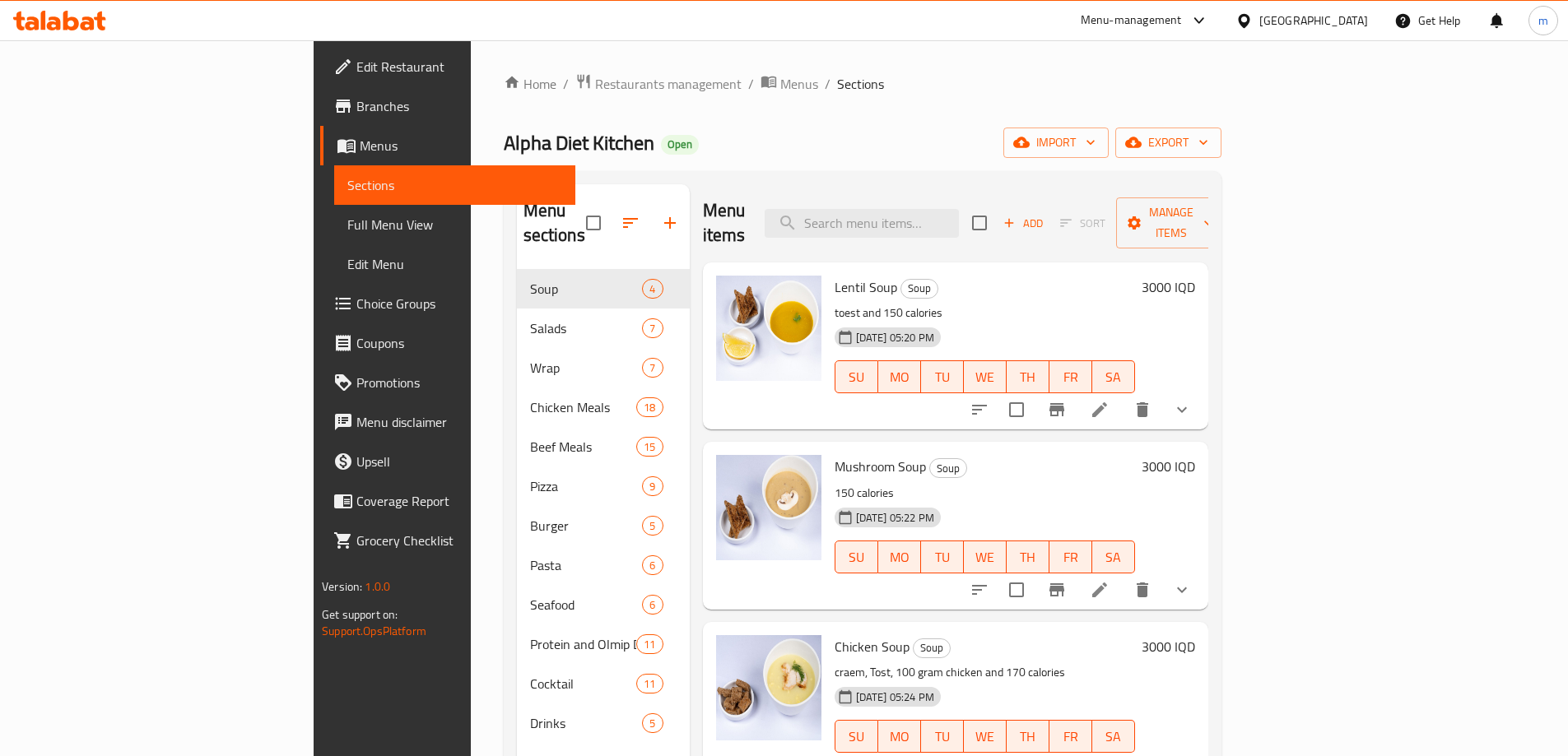
click at [978, 225] on div "Menu items Add Sort Manage items" at bounding box center [955, 223] width 506 height 78
click at [959, 223] on input "search" at bounding box center [861, 223] width 195 height 29
click at [959, 218] on input "search" at bounding box center [861, 223] width 195 height 29
paste input "Beef Shawarma Wrap"
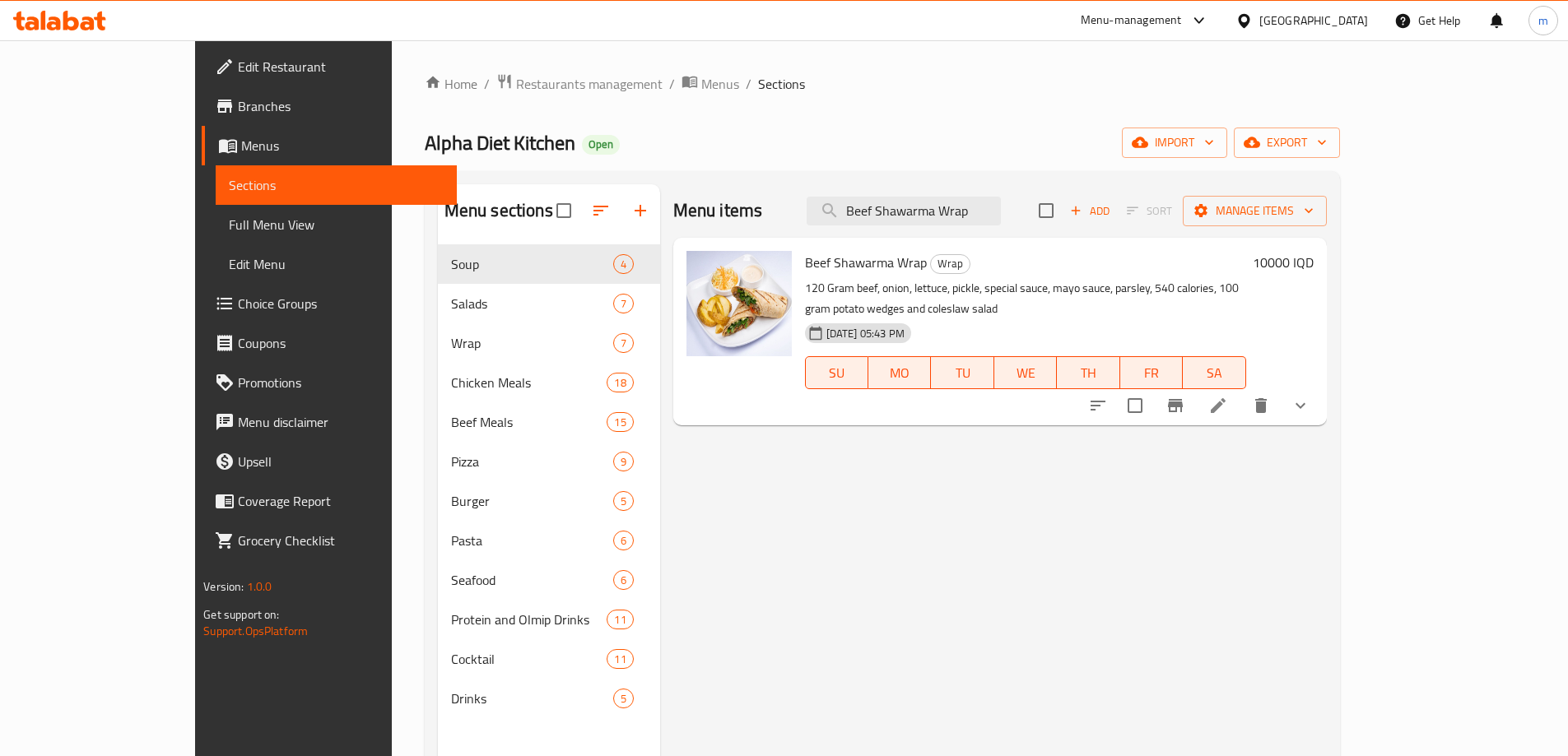
type input "Beef Shawarma Wrap"
click at [216, 235] on link "Full Menu View" at bounding box center [336, 224] width 241 height 39
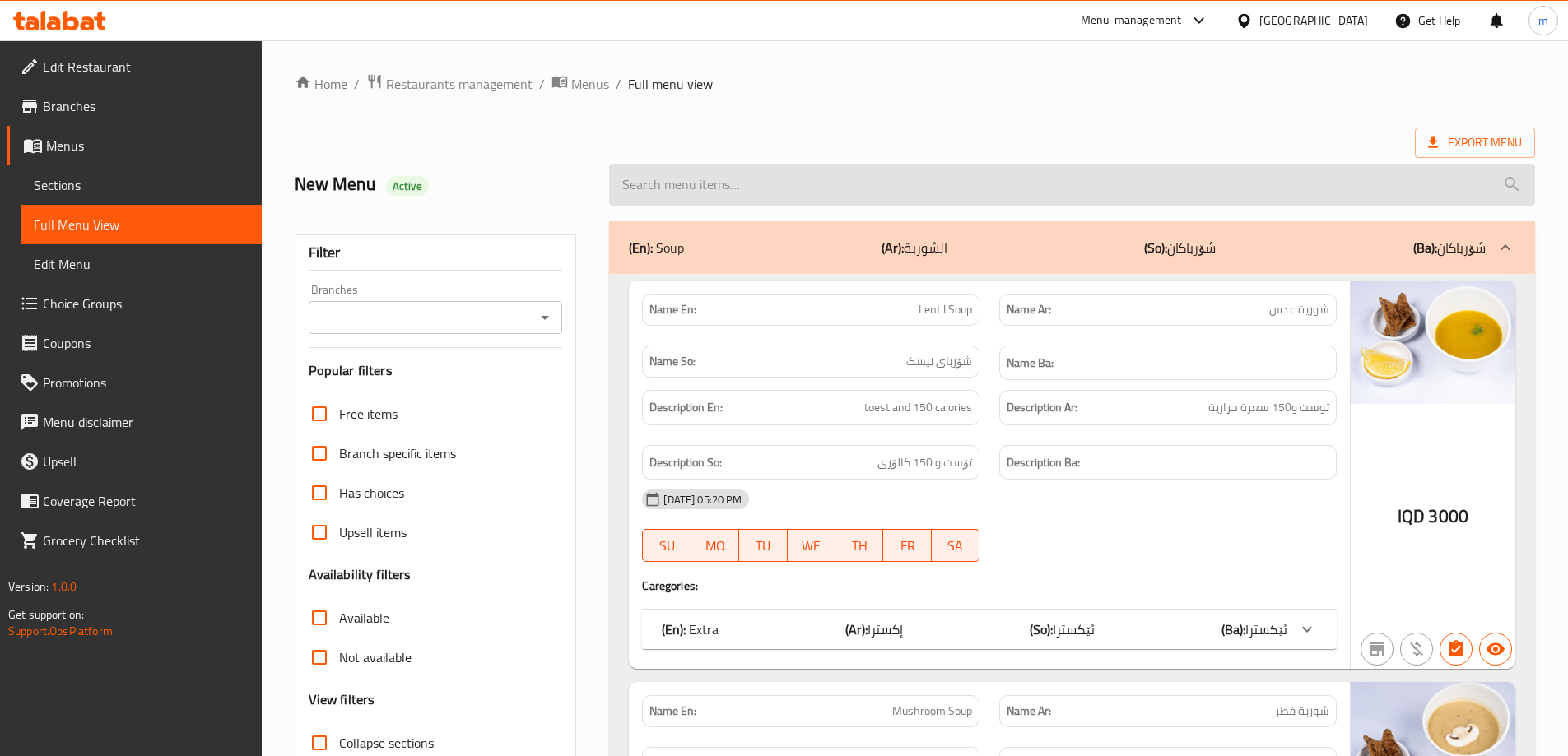
click at [693, 191] on input "search" at bounding box center [1072, 184] width 926 height 42
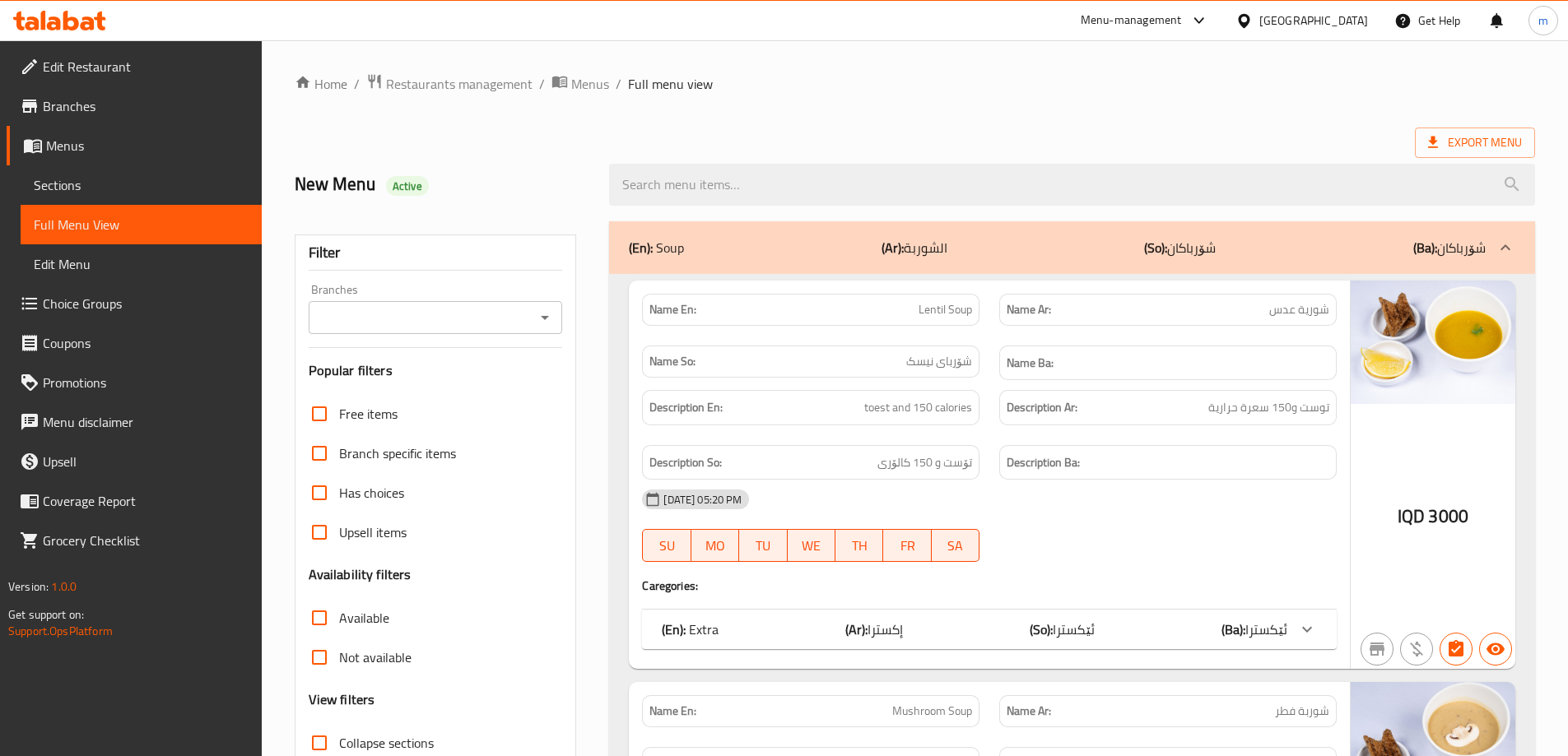
paste input "Beef Shawarma Wrap"
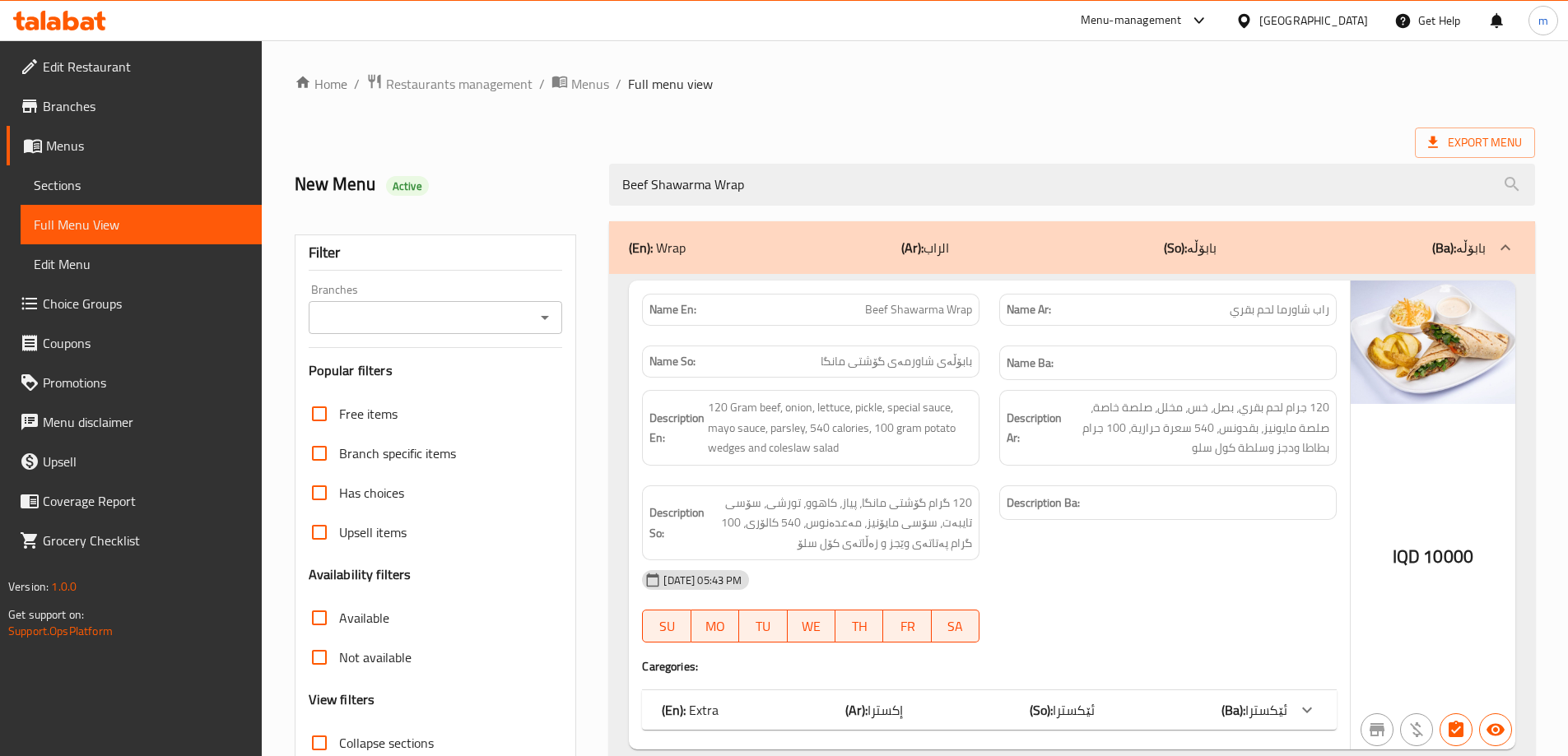
click at [544, 320] on icon "Open" at bounding box center [545, 317] width 20 height 20
type input "Beef Shawarma Wrap"
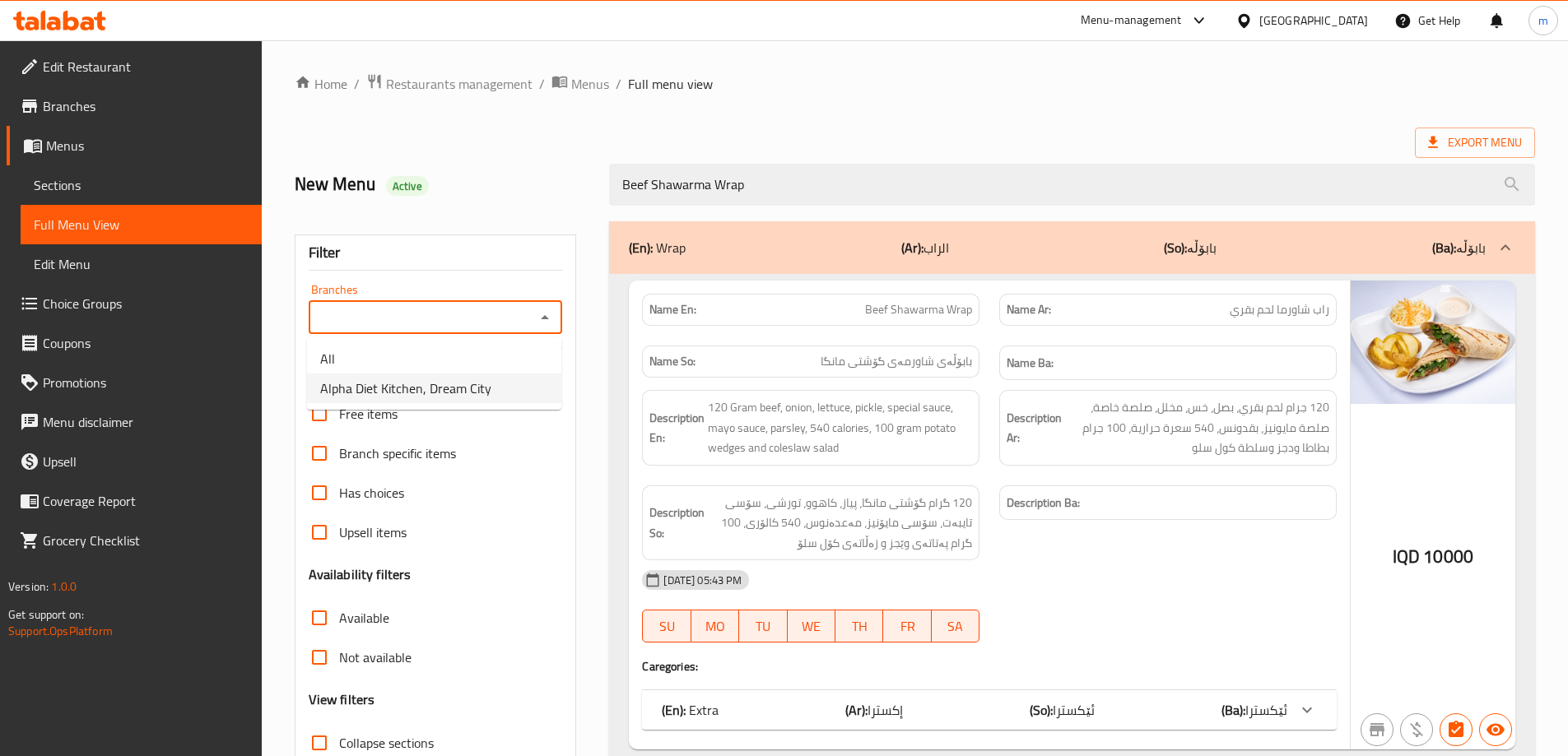
click at [473, 398] on span "Alpha Diet Kitchen, Dream City" at bounding box center [406, 388] width 171 height 20
type input "Alpha Diet Kitchen, Dream City"
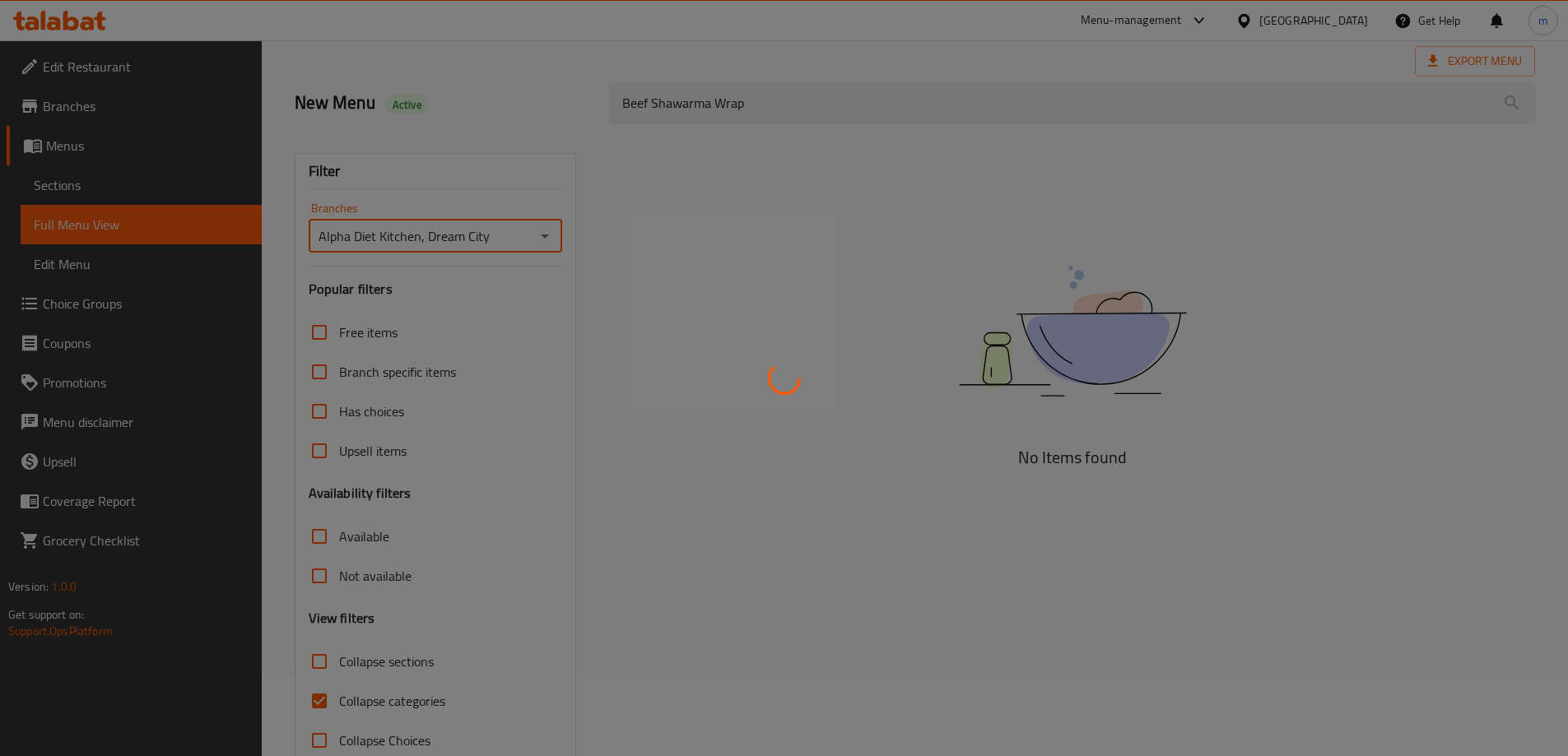
scroll to position [119, 0]
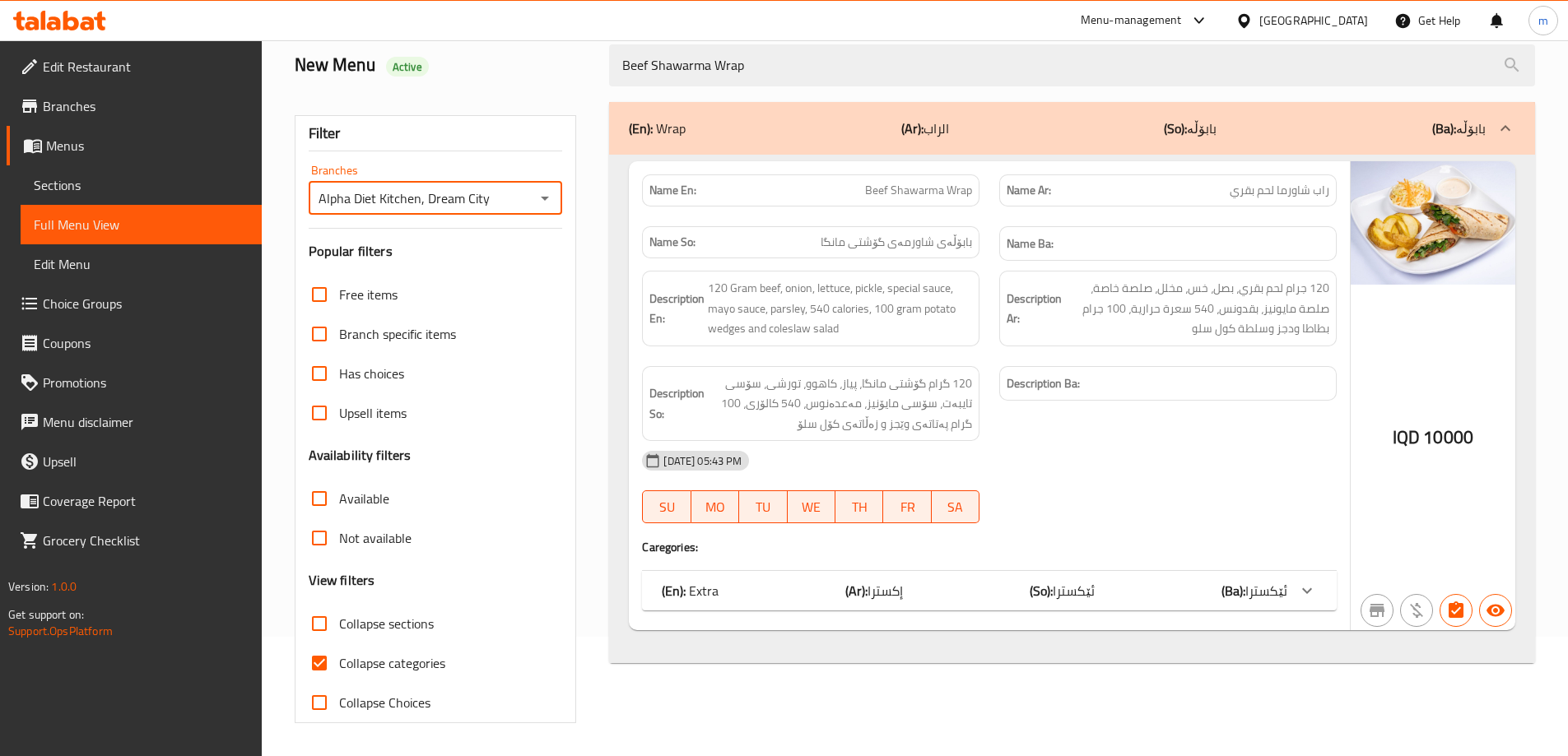
click at [350, 642] on label "Collapse sections" at bounding box center [367, 624] width 134 height 39
click at [339, 642] on input "Collapse sections" at bounding box center [319, 624] width 39 height 39
checkbox input "true"
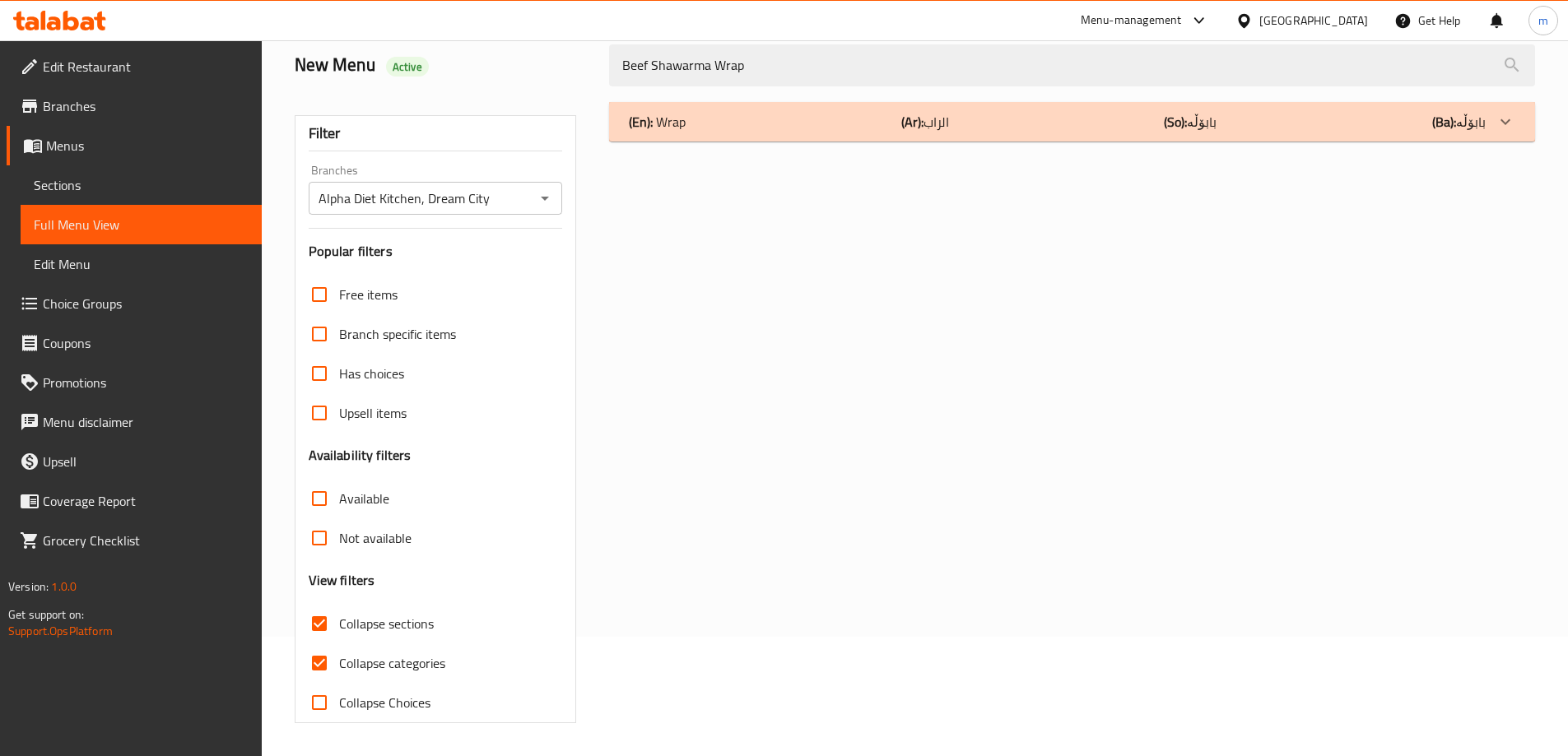
click at [350, 657] on span "Collapse categories" at bounding box center [392, 663] width 106 height 20
click at [339, 657] on input "Collapse categories" at bounding box center [319, 663] width 39 height 39
checkbox input "false"
click at [337, 636] on input "Collapse sections" at bounding box center [319, 624] width 39 height 39
checkbox input "false"
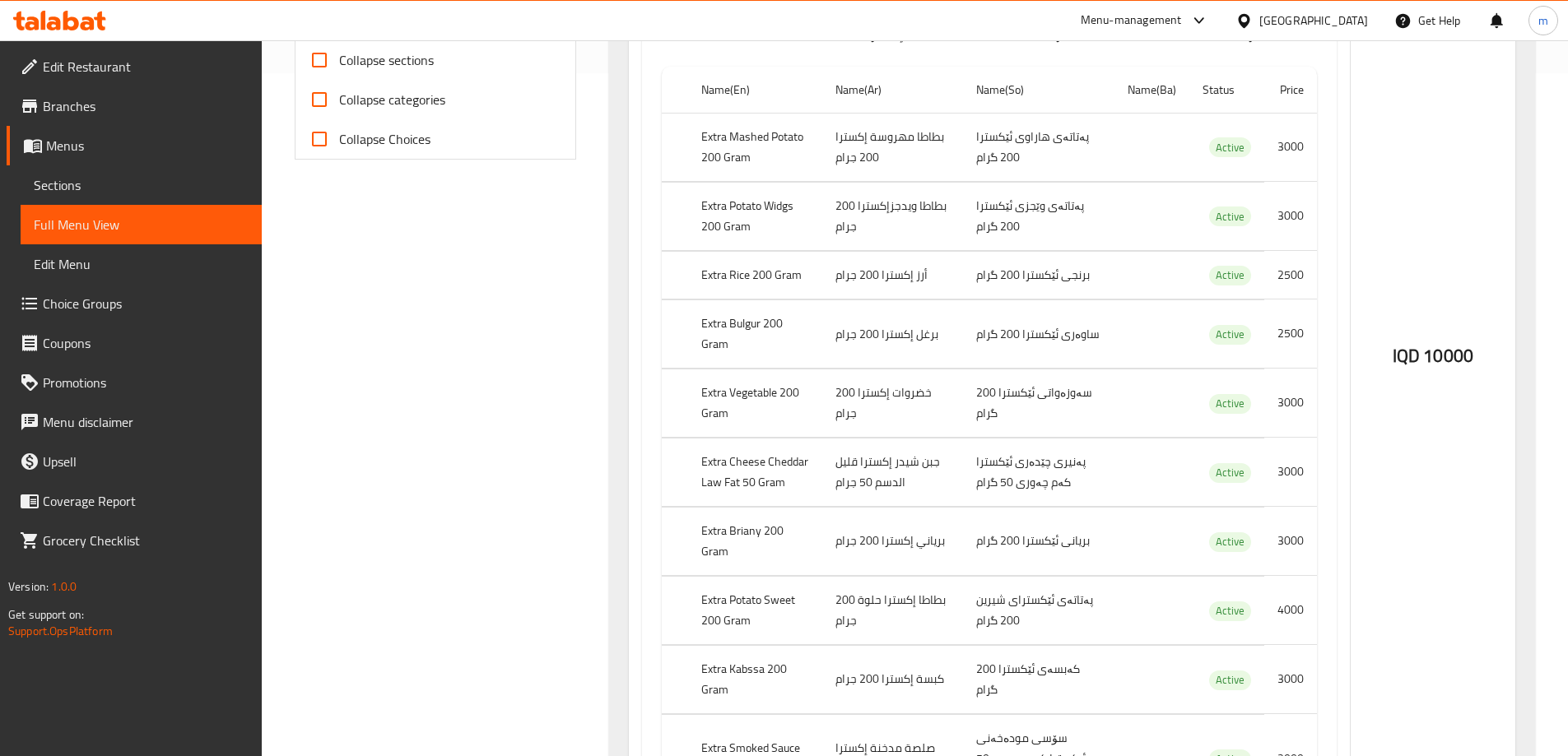
scroll to position [0, 0]
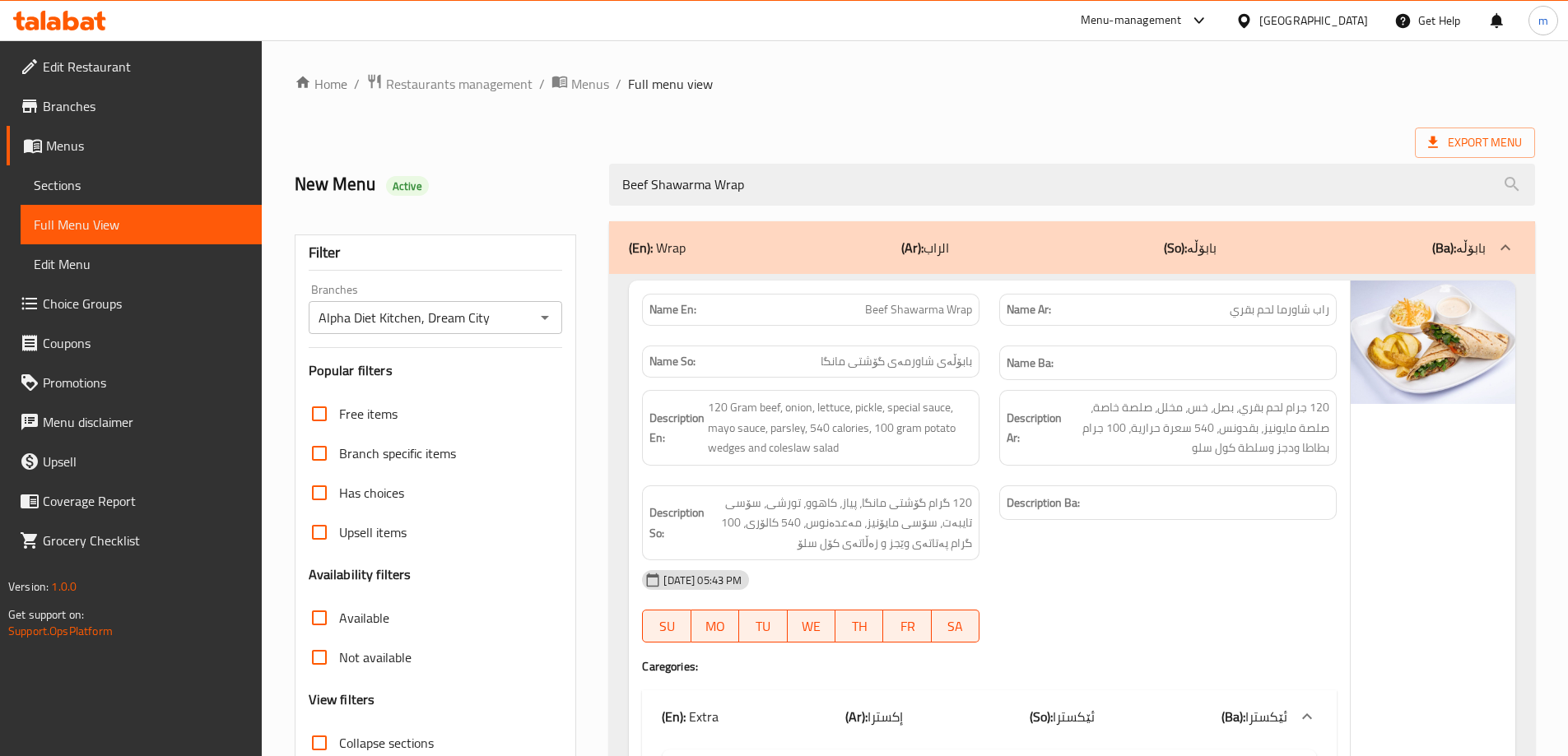
click at [80, 27] on icon at bounding box center [60, 20] width 93 height 20
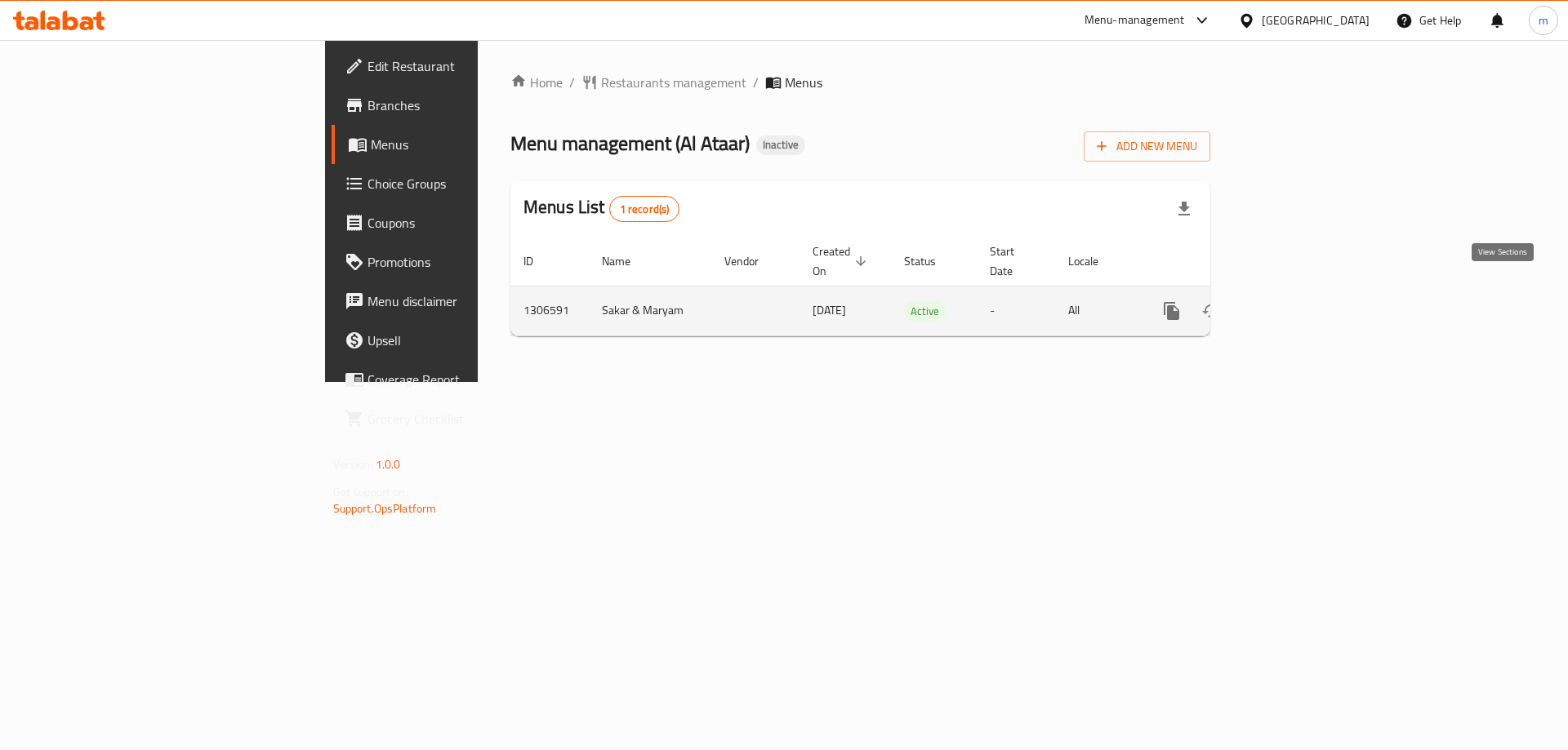
click at [1299, 301] on icon "enhanced table" at bounding box center [1289, 310] width 19 height 19
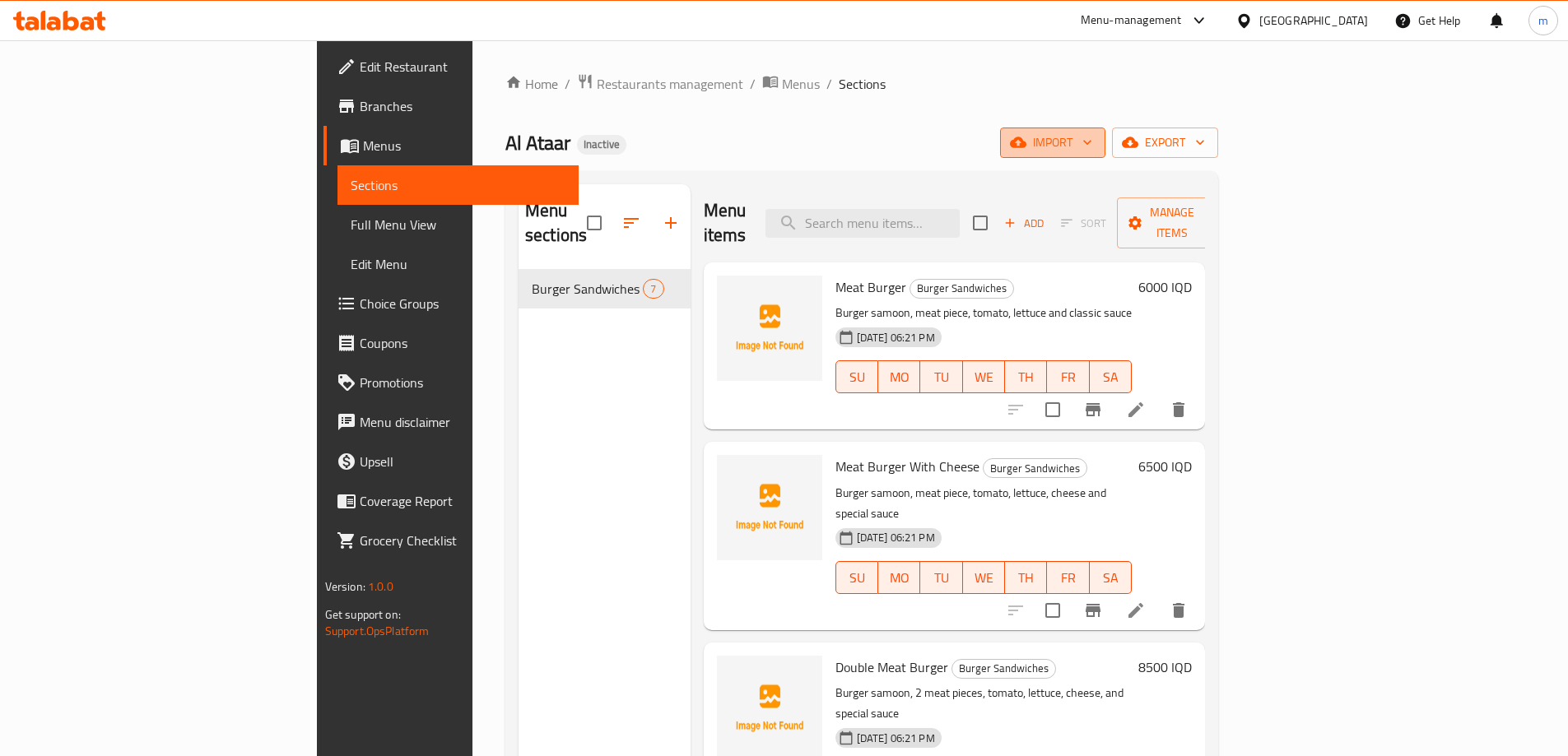
click at [1105, 154] on button "import" at bounding box center [1052, 142] width 105 height 31
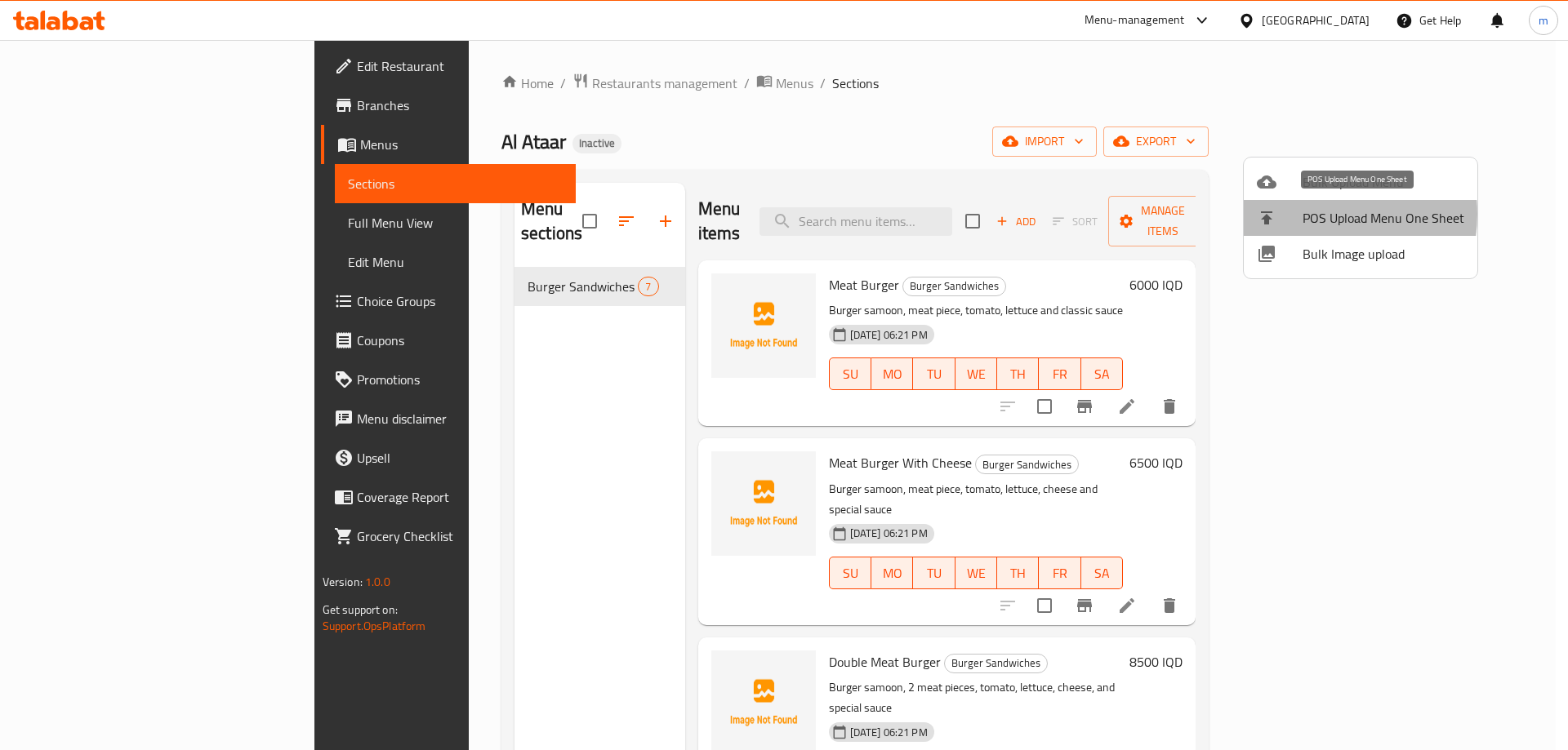
click at [1307, 214] on span "POS Upload Menu One Sheet" at bounding box center [1383, 217] width 162 height 19
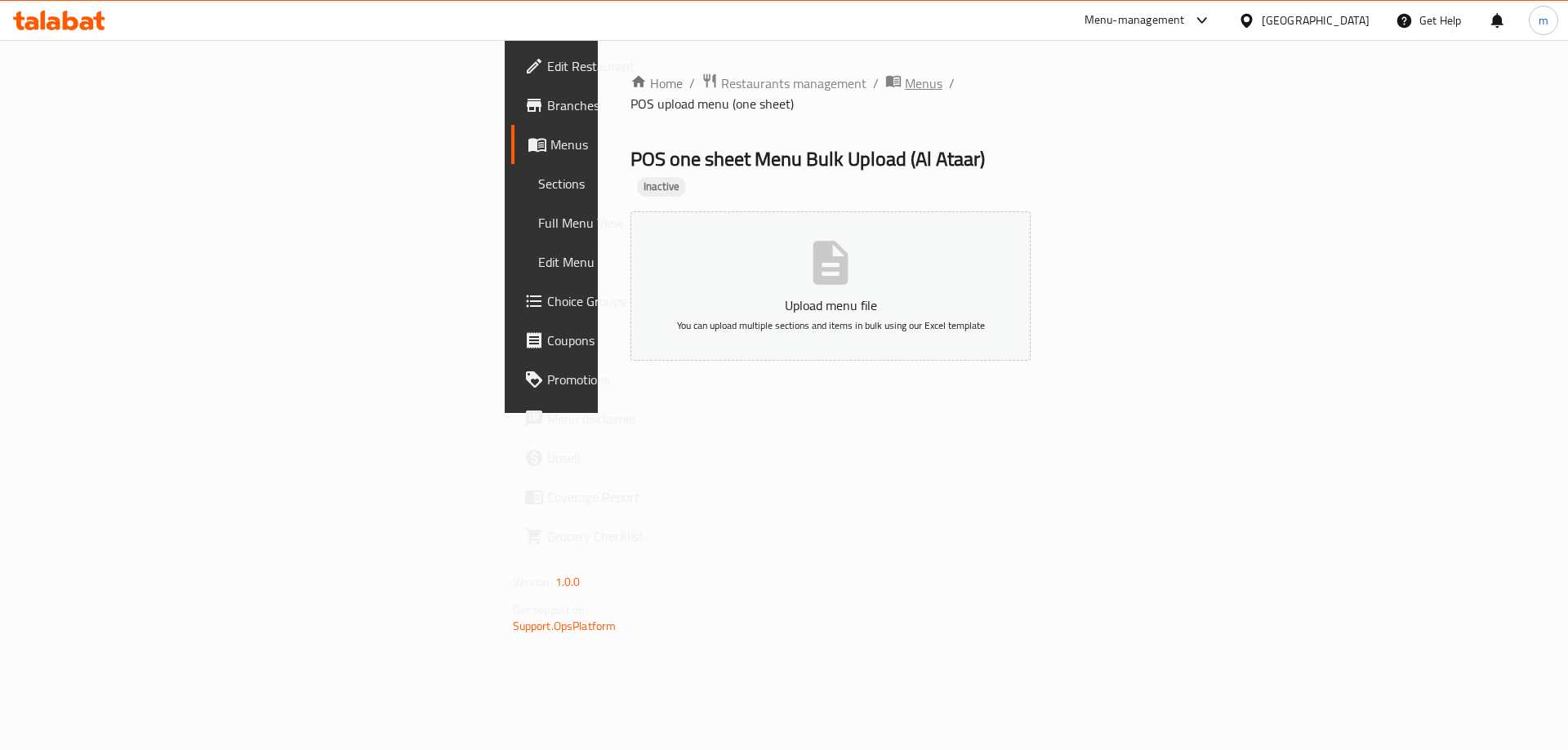
click at [905, 81] on span "Menus" at bounding box center [923, 83] width 38 height 19
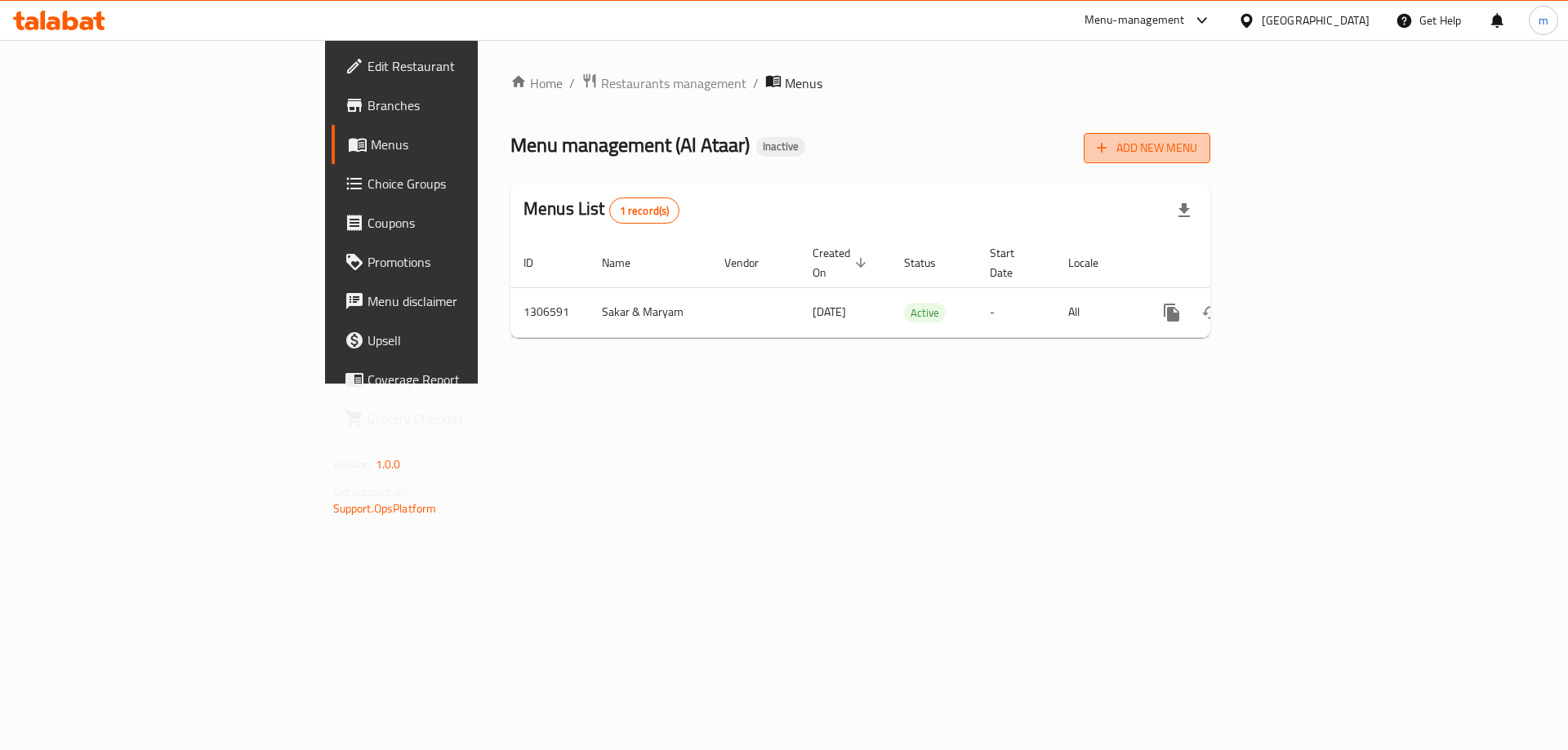
click at [1197, 151] on span "Add New Menu" at bounding box center [1147, 148] width 101 height 20
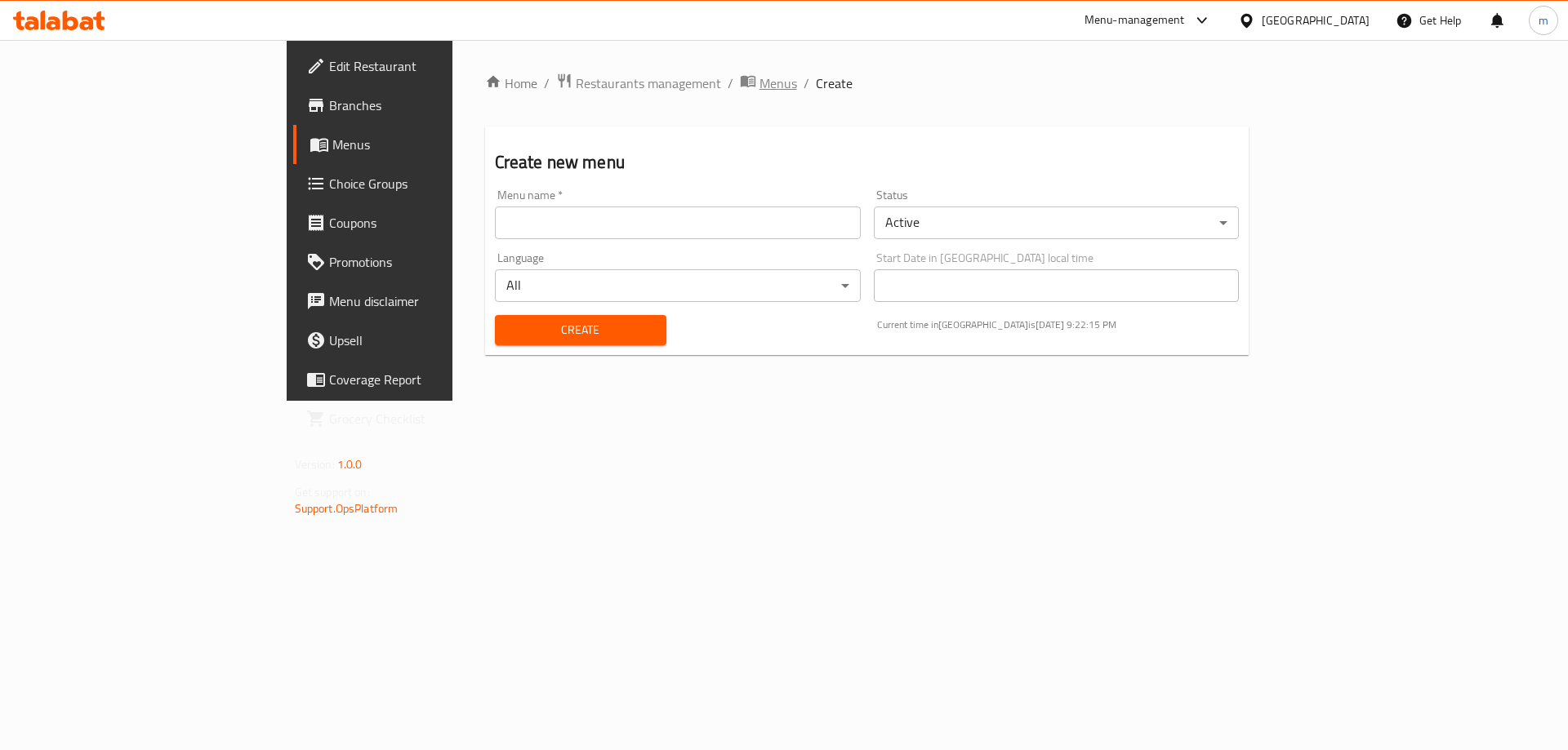
click at [760, 82] on span "Menus" at bounding box center [778, 83] width 38 height 19
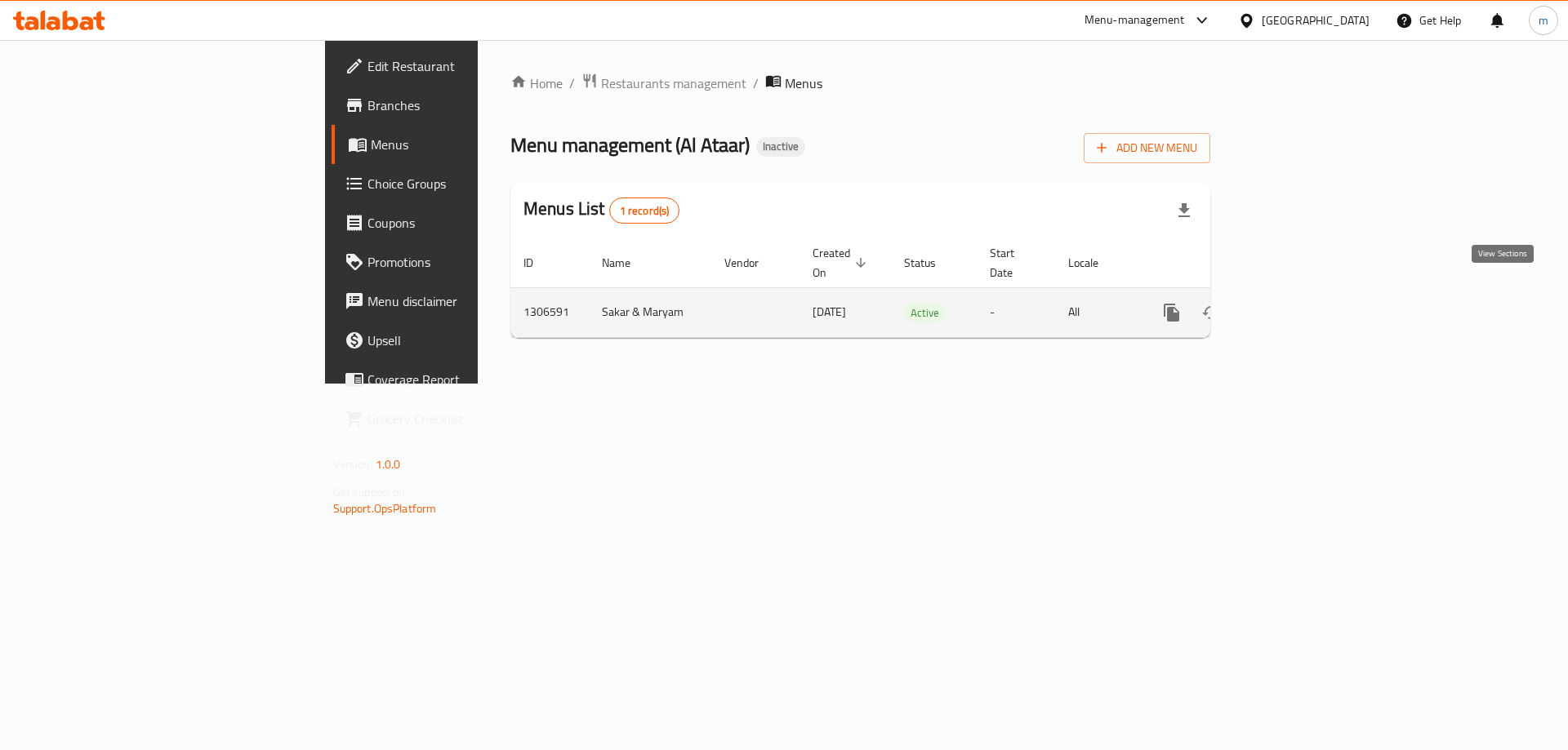
click at [1309, 295] on link "enhanced table" at bounding box center [1290, 312] width 39 height 39
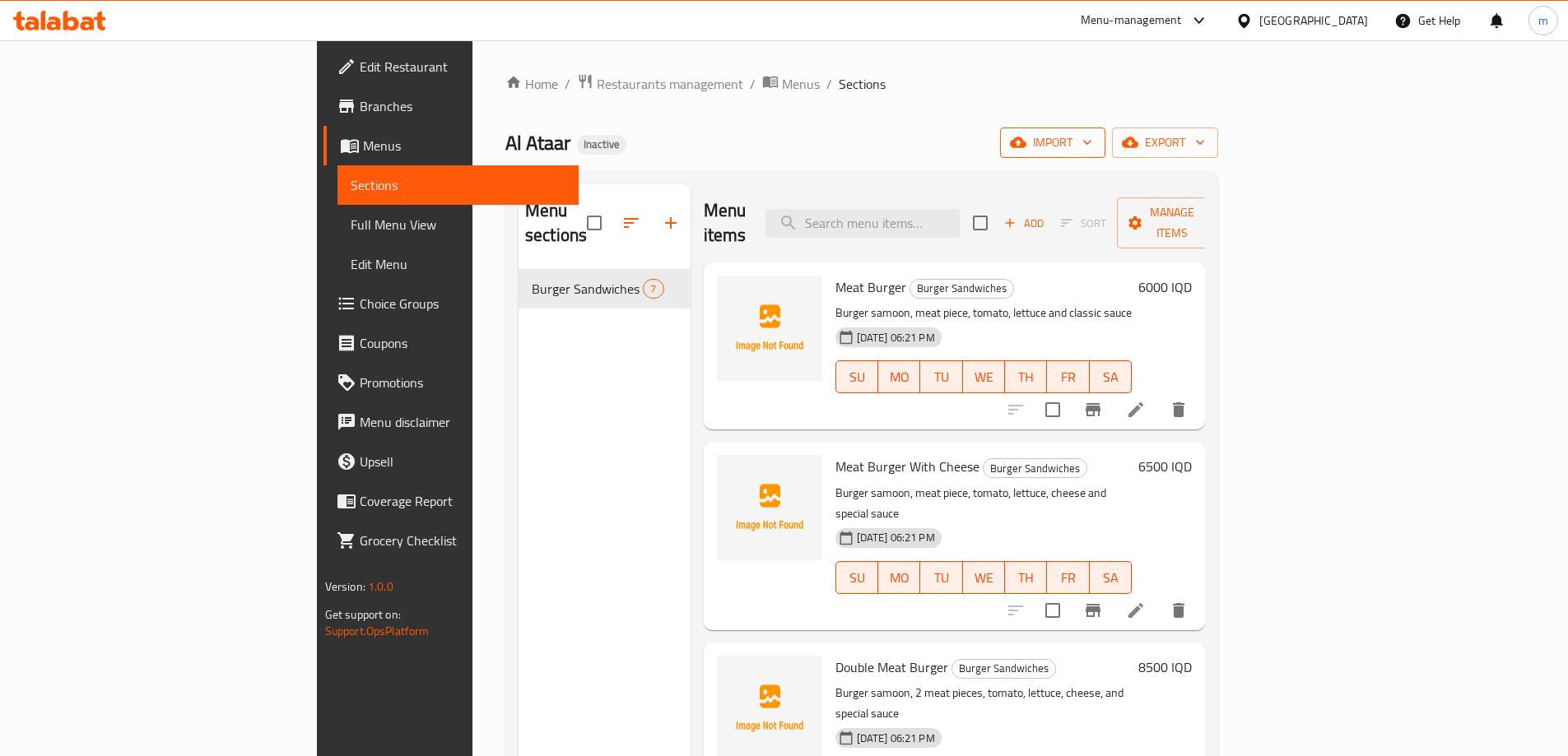
click at [1026, 140] on icon "button" at bounding box center [1019, 142] width 17 height 17
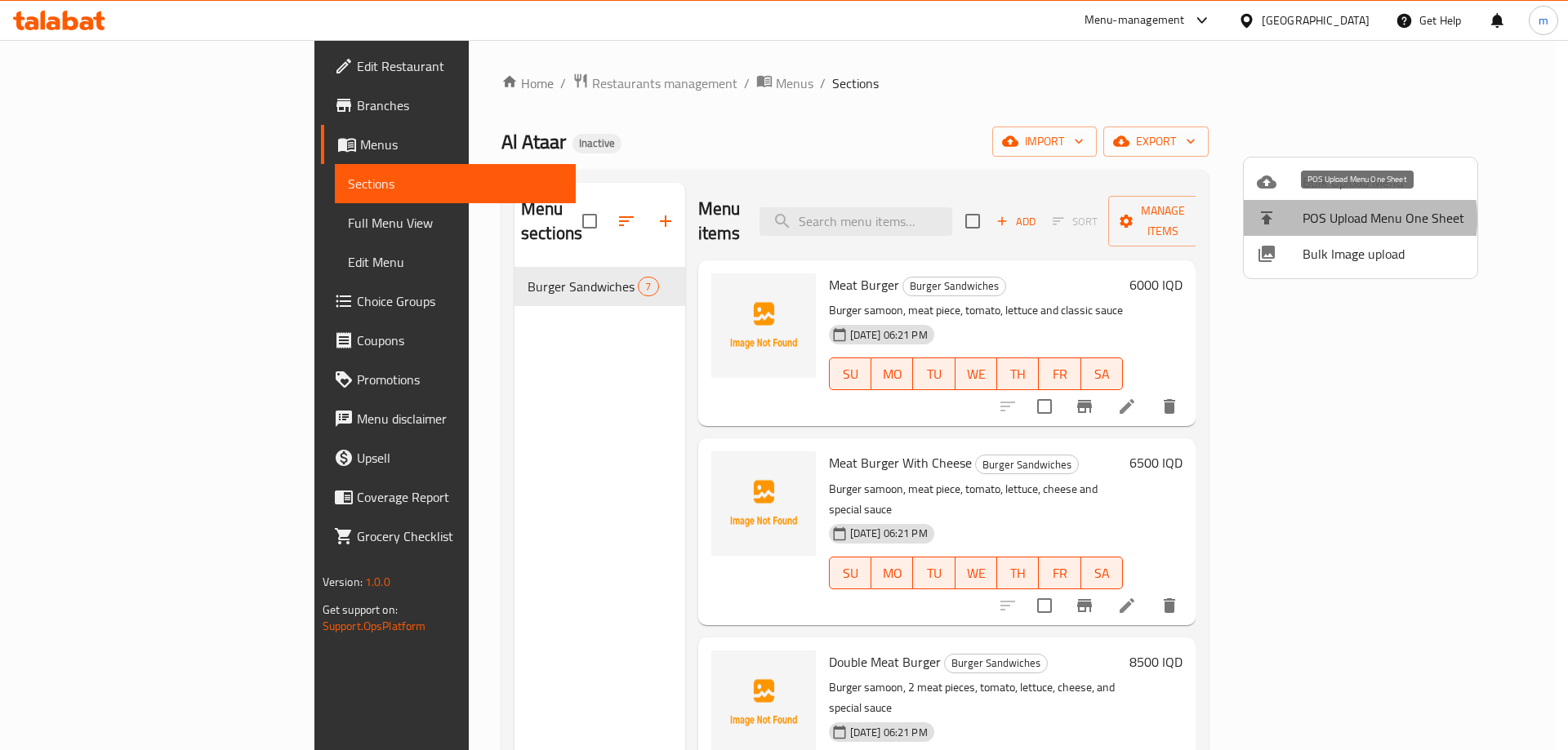
click at [1320, 219] on span "POS Upload Menu One Sheet" at bounding box center [1383, 217] width 162 height 19
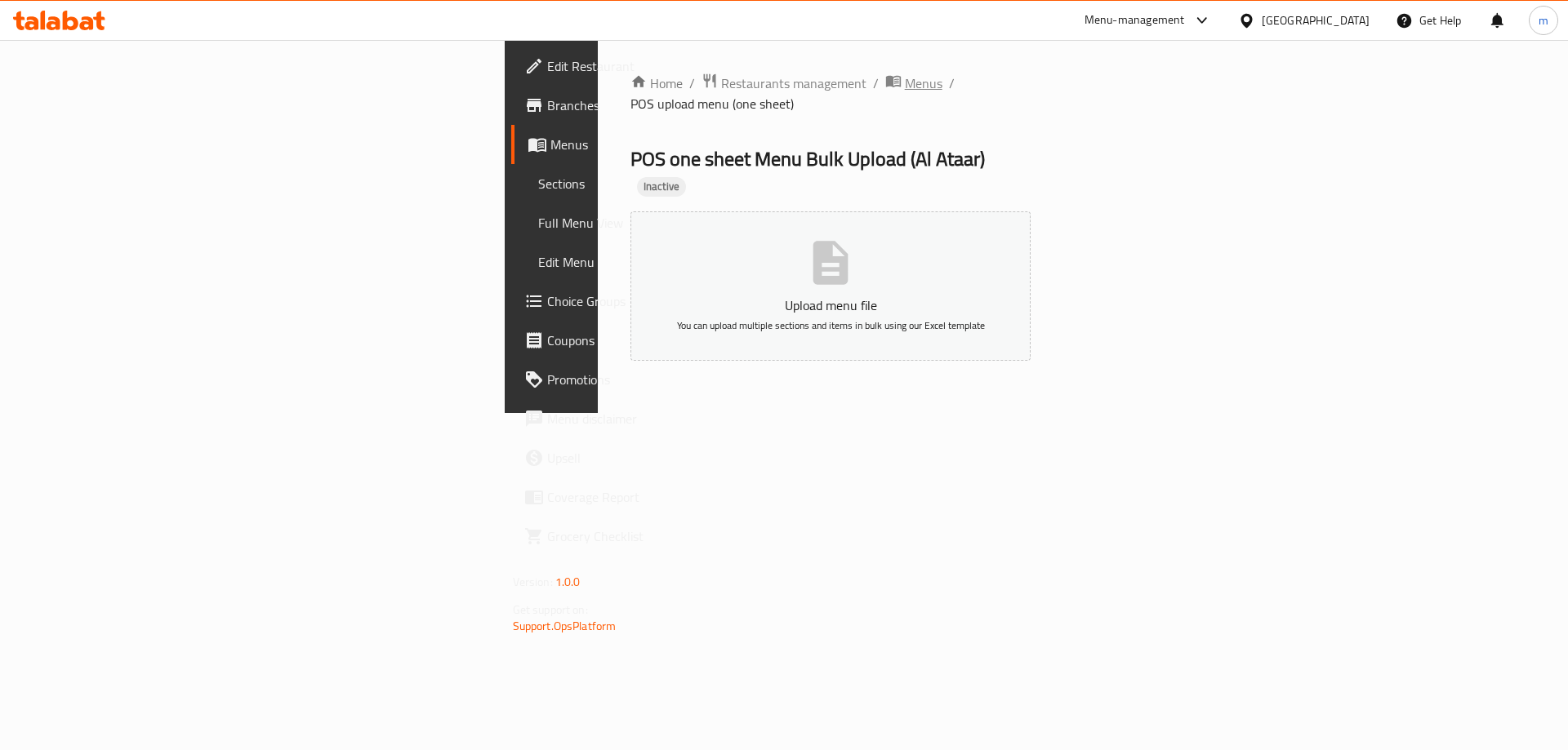
click at [905, 88] on span "Menus" at bounding box center [923, 83] width 38 height 19
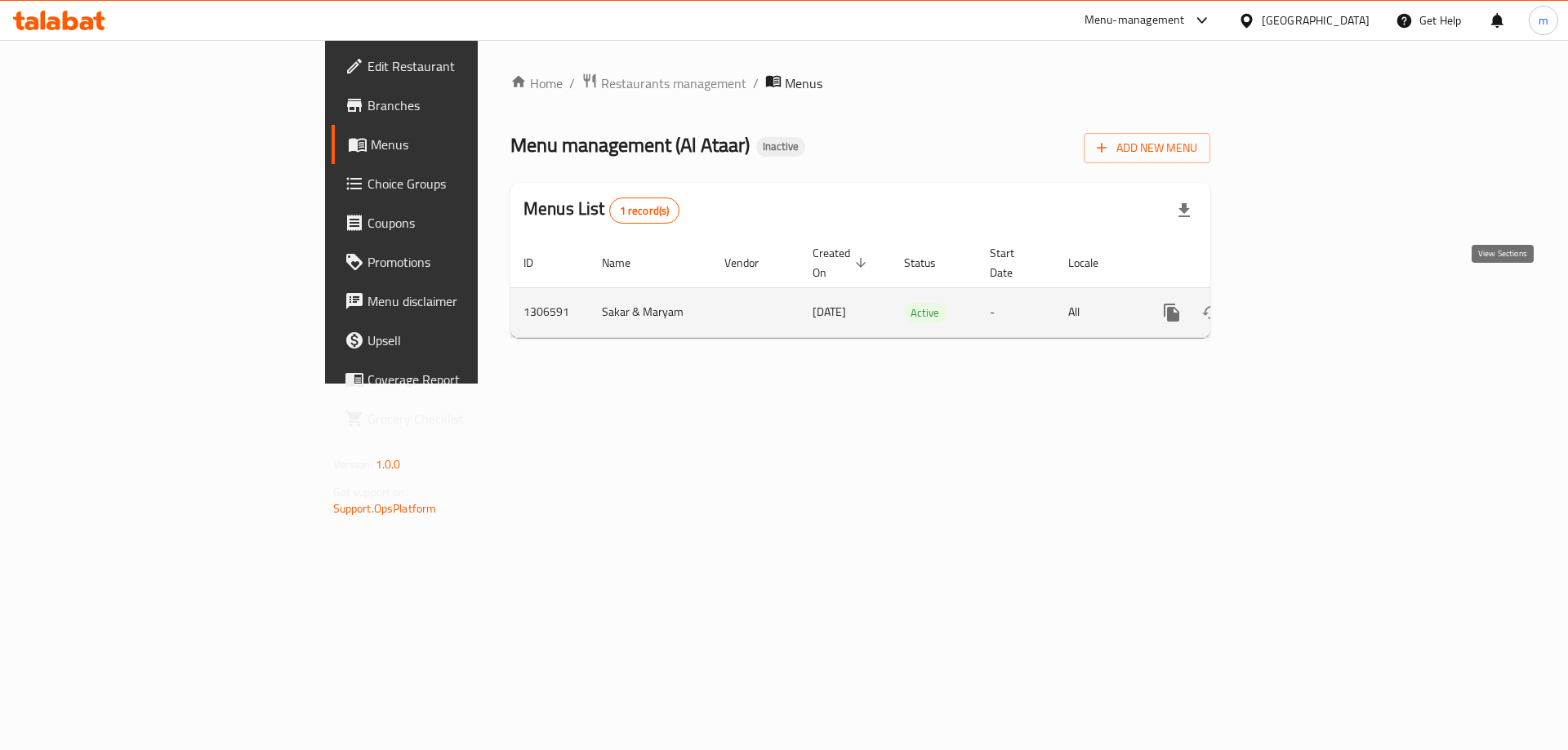
click at [1299, 303] on icon "enhanced table" at bounding box center [1289, 312] width 19 height 19
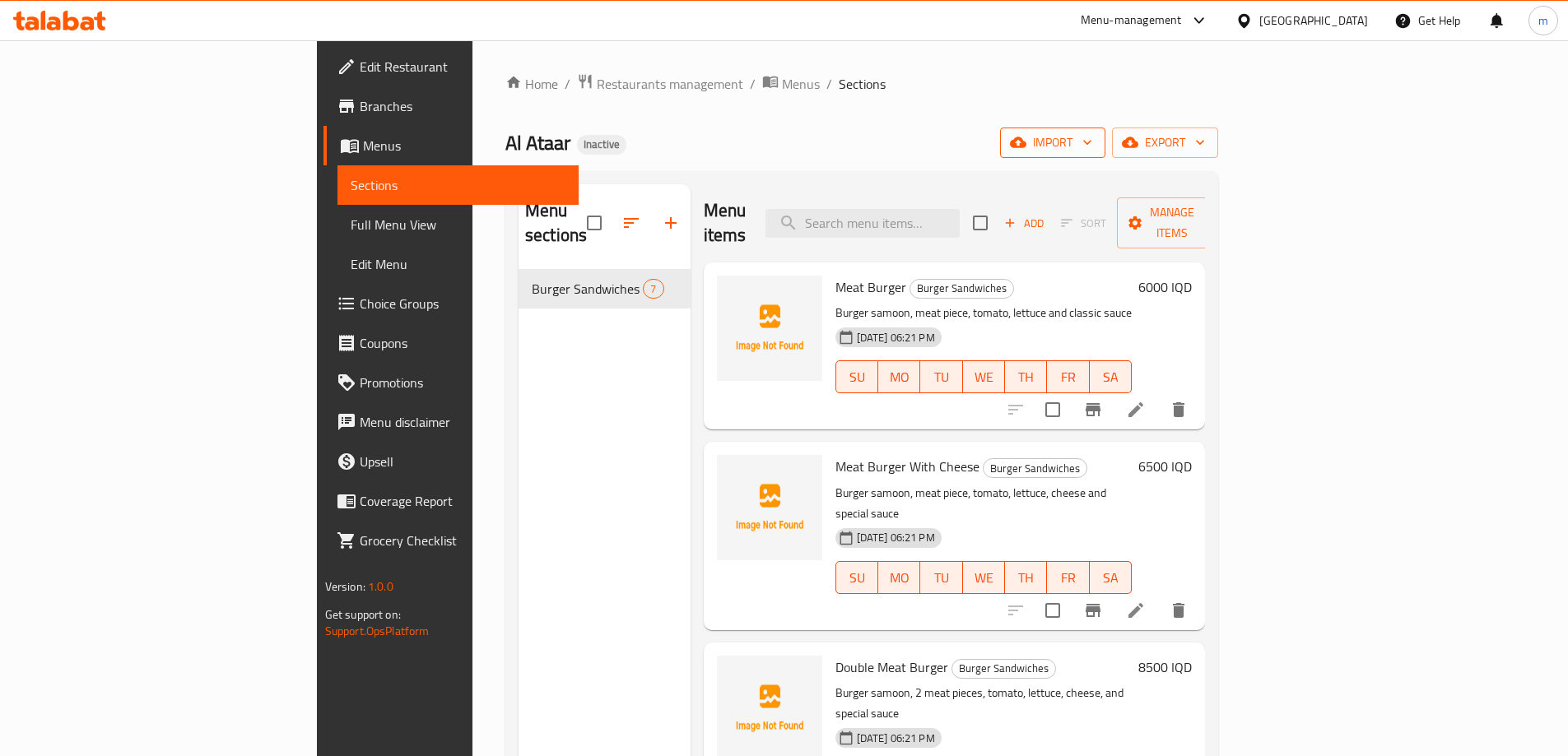
click at [1092, 149] on span "import" at bounding box center [1052, 142] width 79 height 20
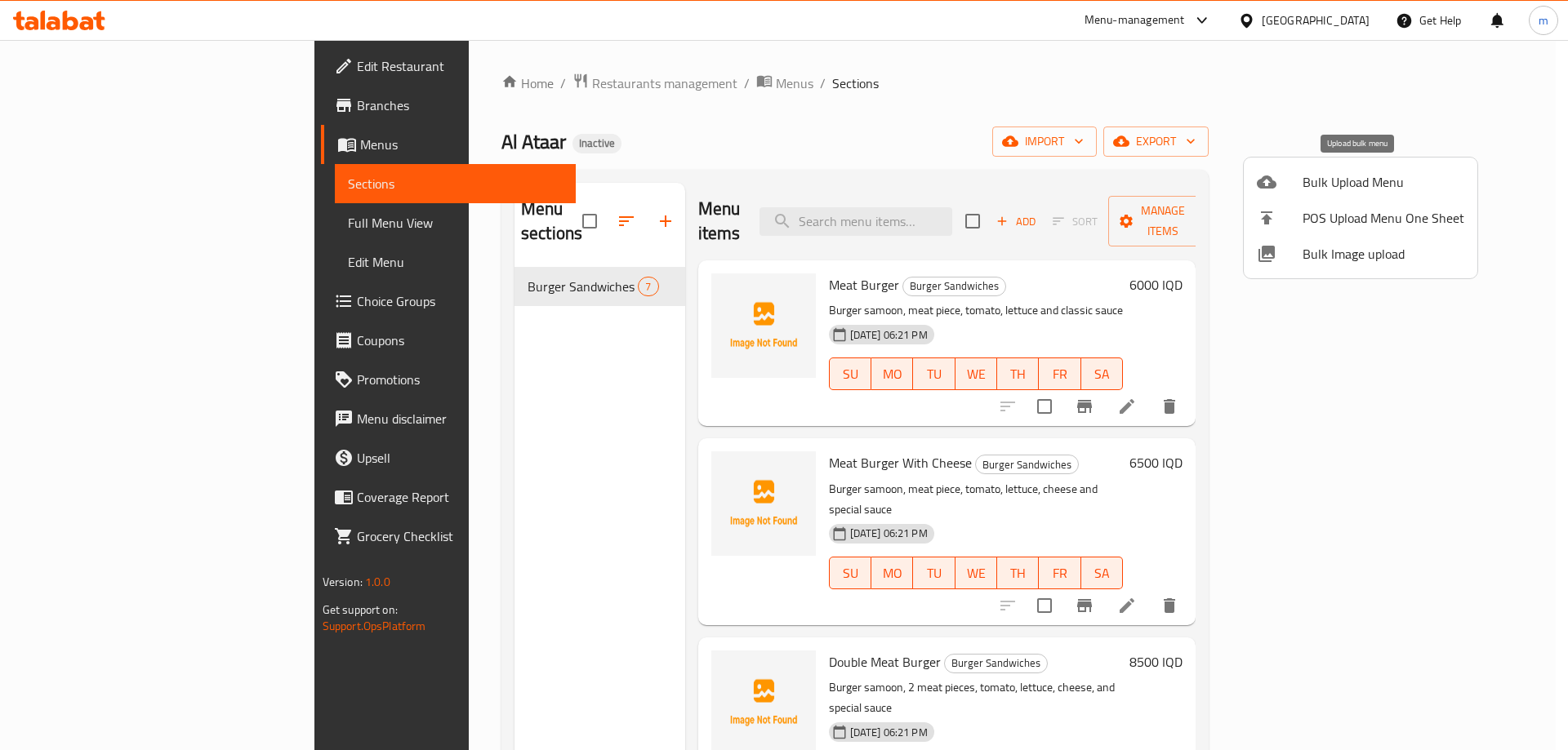
click at [1343, 185] on span "Bulk Upload Menu" at bounding box center [1383, 182] width 162 height 19
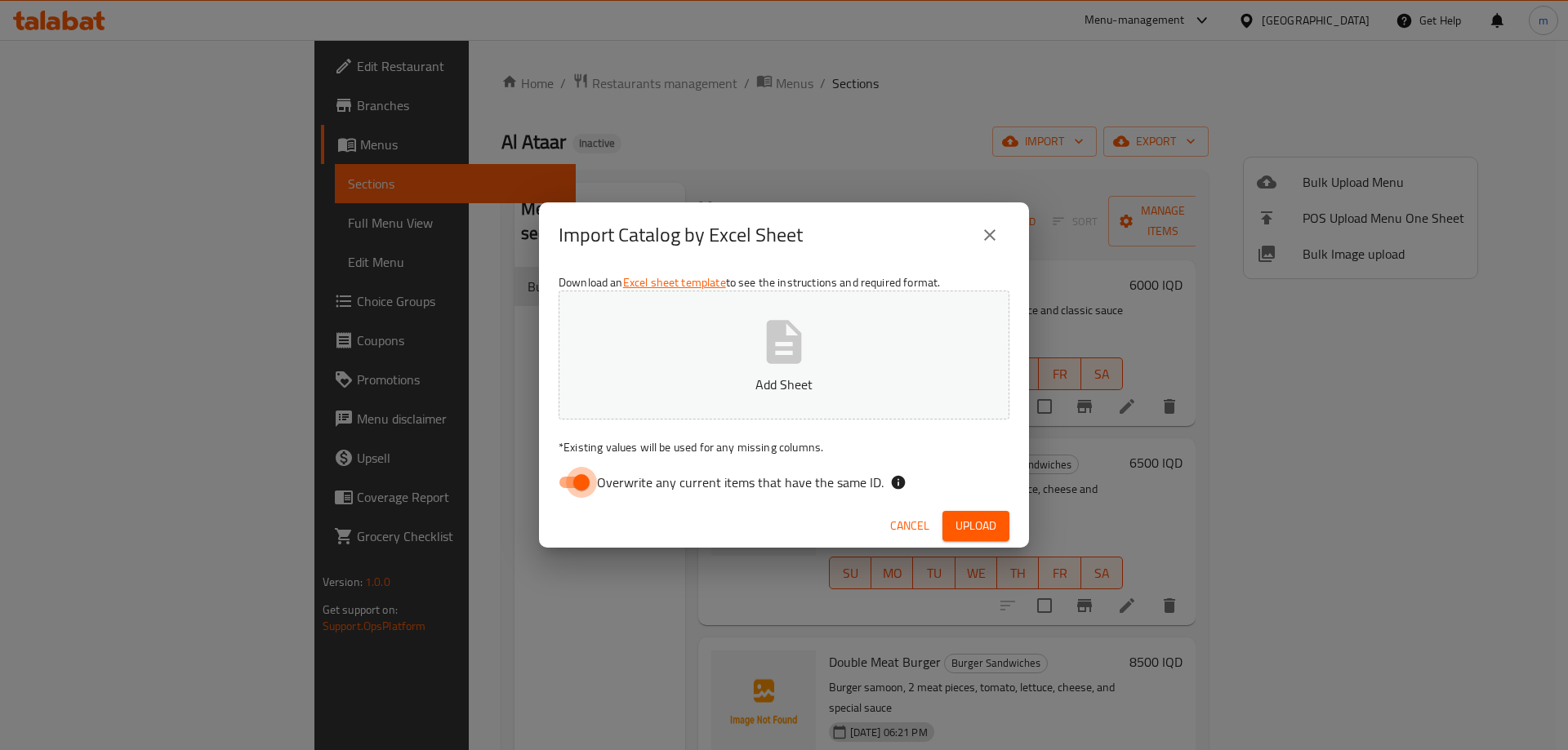
click at [577, 474] on input "Overwrite any current items that have the same ID." at bounding box center [581, 483] width 93 height 31
checkbox input "false"
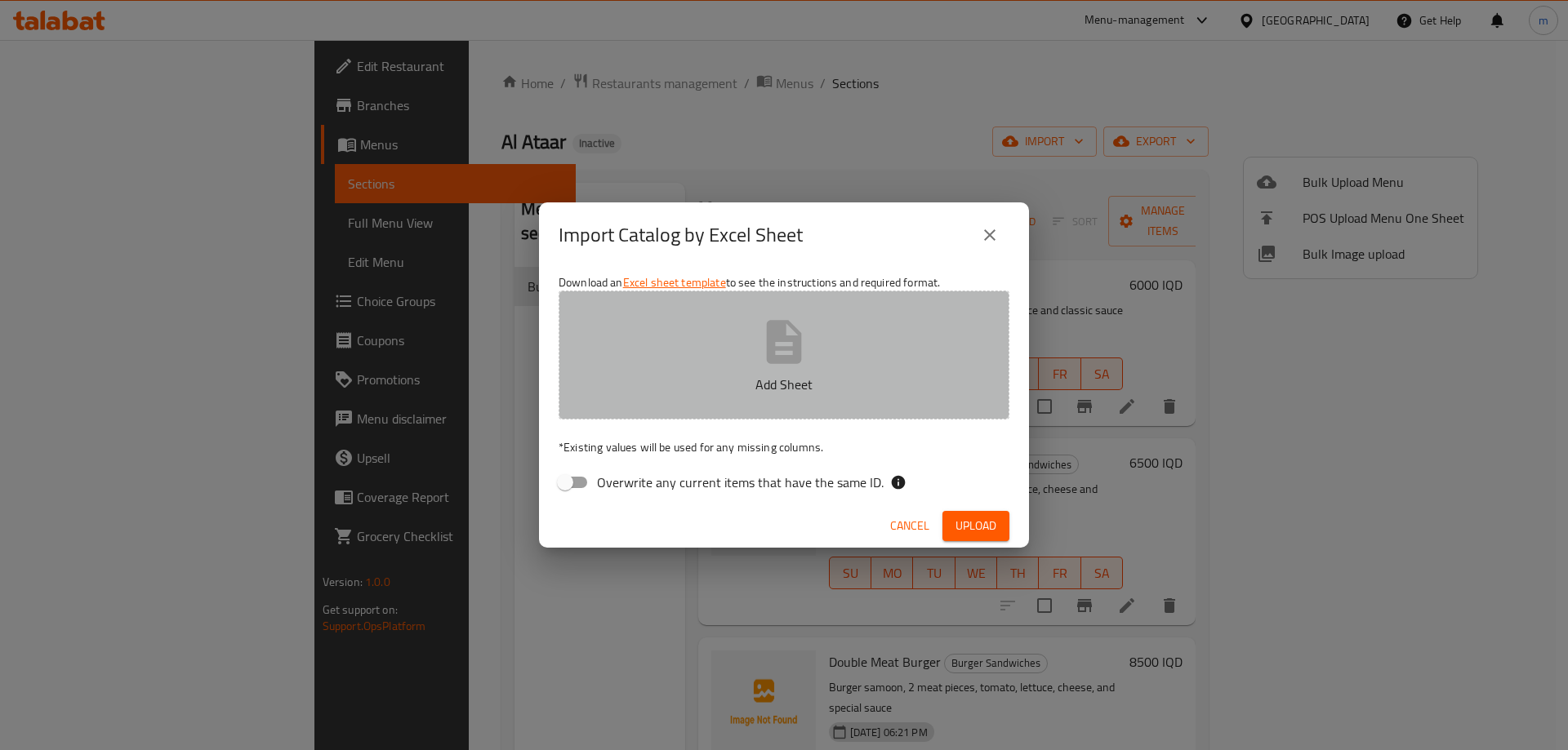
click at [667, 380] on p "Add Sheet" at bounding box center [784, 384] width 400 height 19
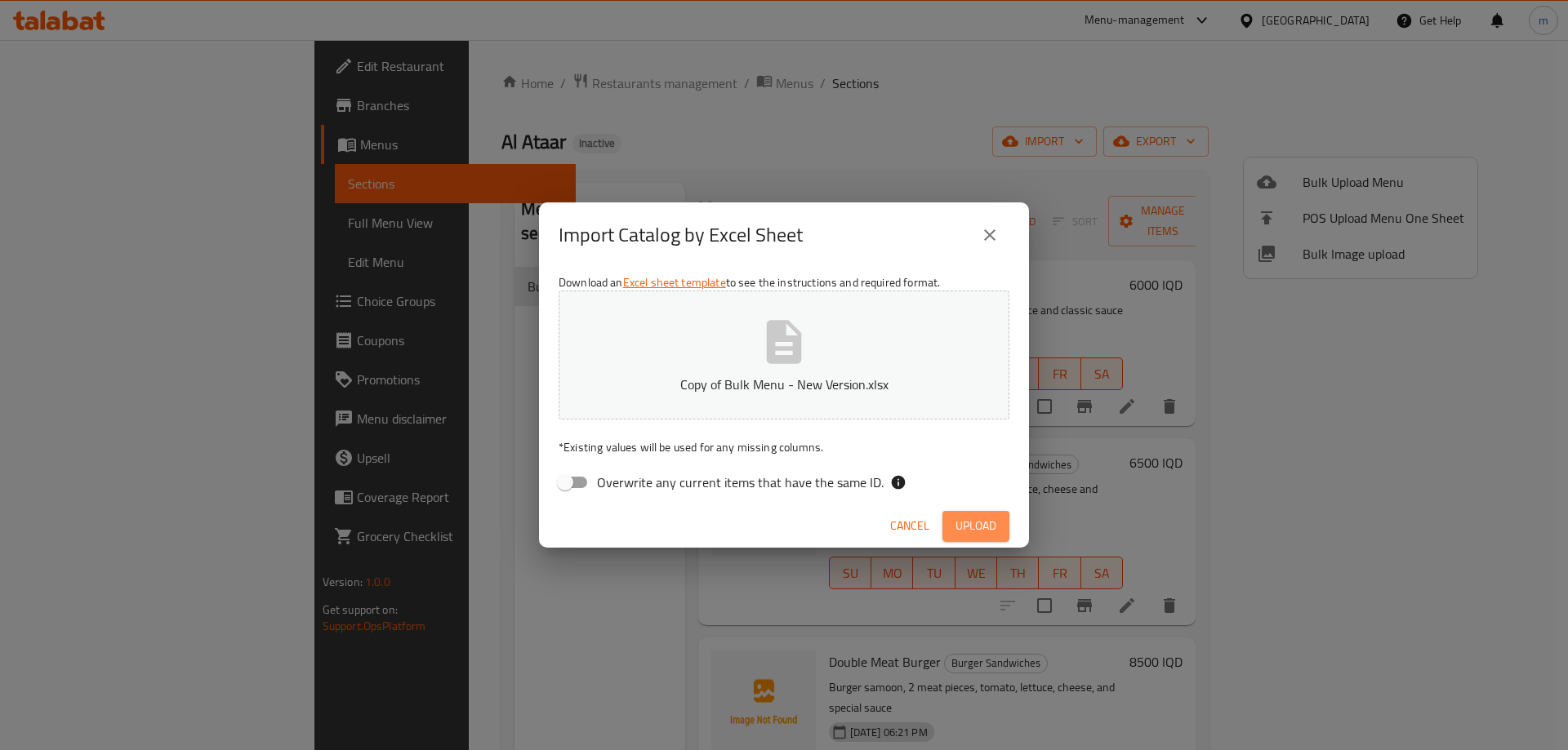
click at [967, 538] on button "Upload" at bounding box center [976, 526] width 67 height 30
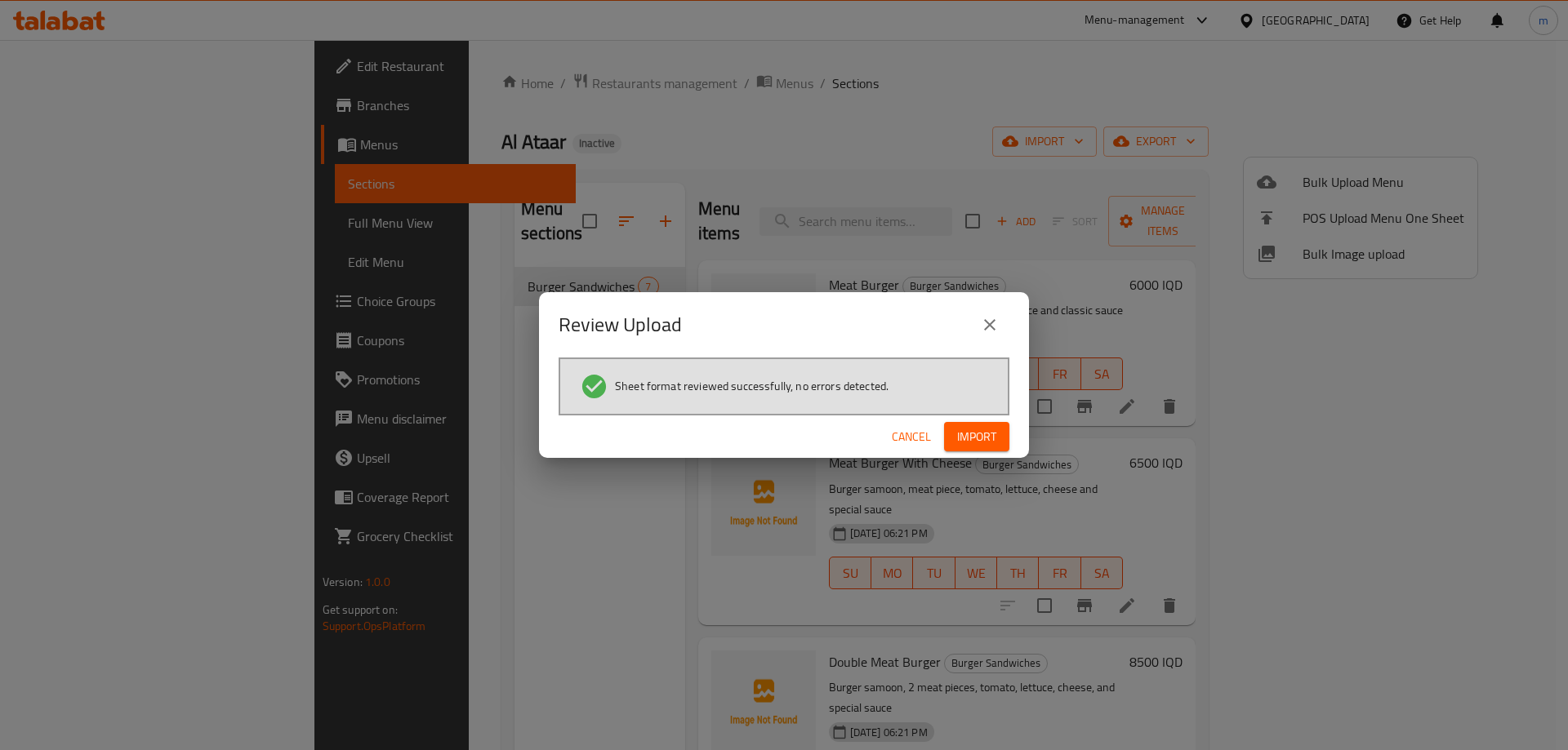
click at [968, 440] on span "Import" at bounding box center [977, 437] width 39 height 20
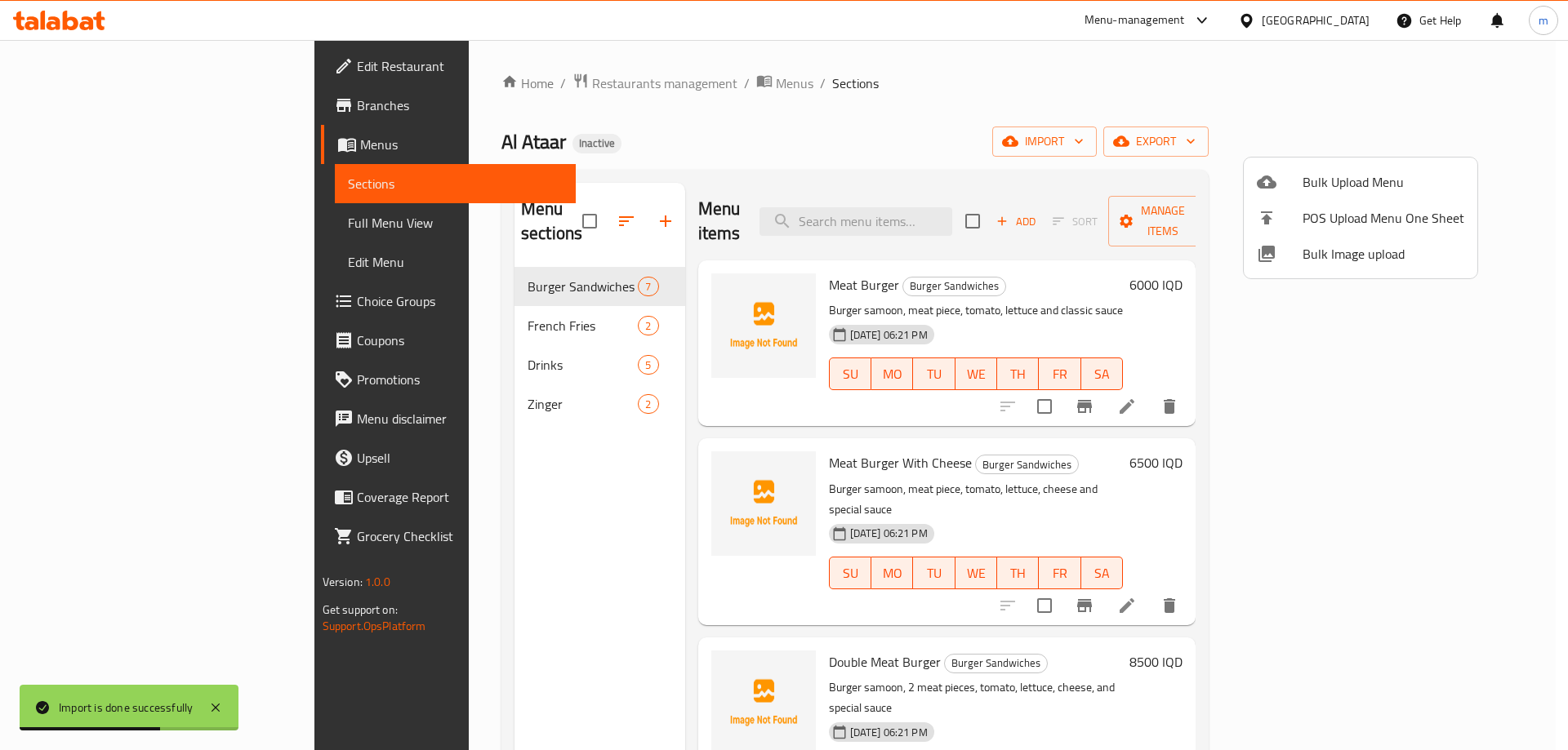
click at [553, 212] on div at bounding box center [784, 375] width 1568 height 750
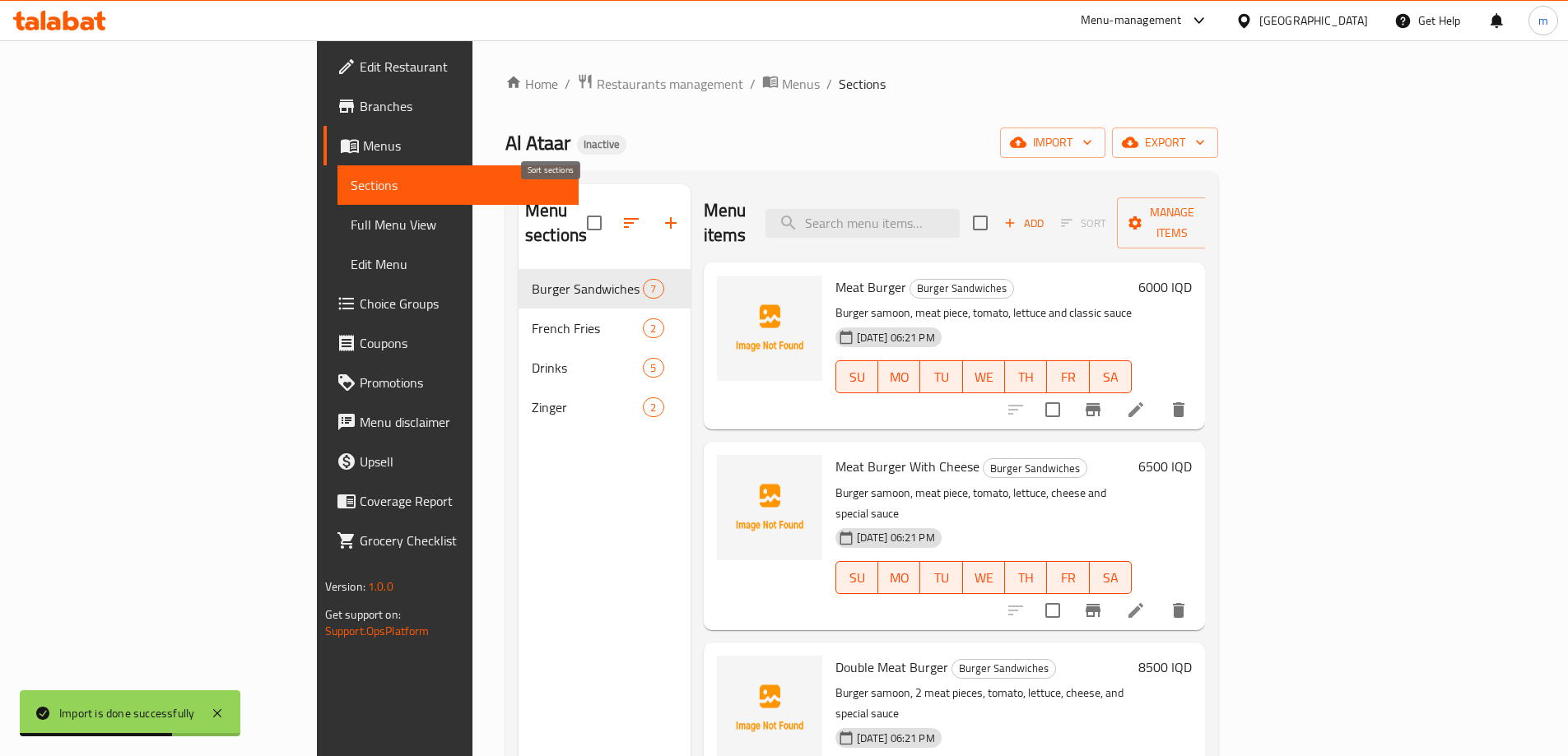
click at [612, 203] on button "button" at bounding box center [631, 223] width 39 height 39
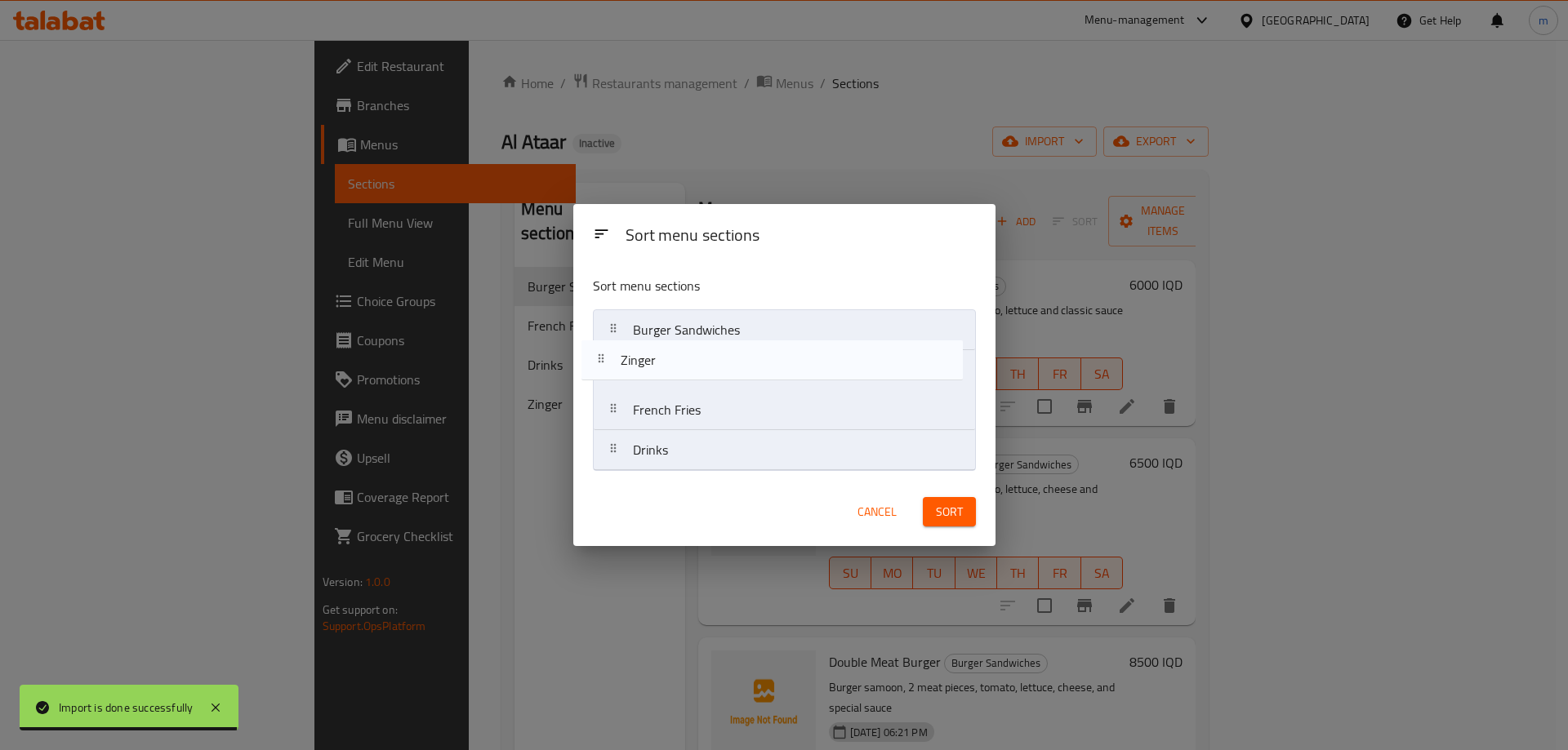
drag, startPoint x: 673, startPoint y: 445, endPoint x: 661, endPoint y: 365, distance: 80.9
click at [661, 365] on nav "Burger Sandwiches French Fries Drinks Zinger" at bounding box center [784, 390] width 383 height 162
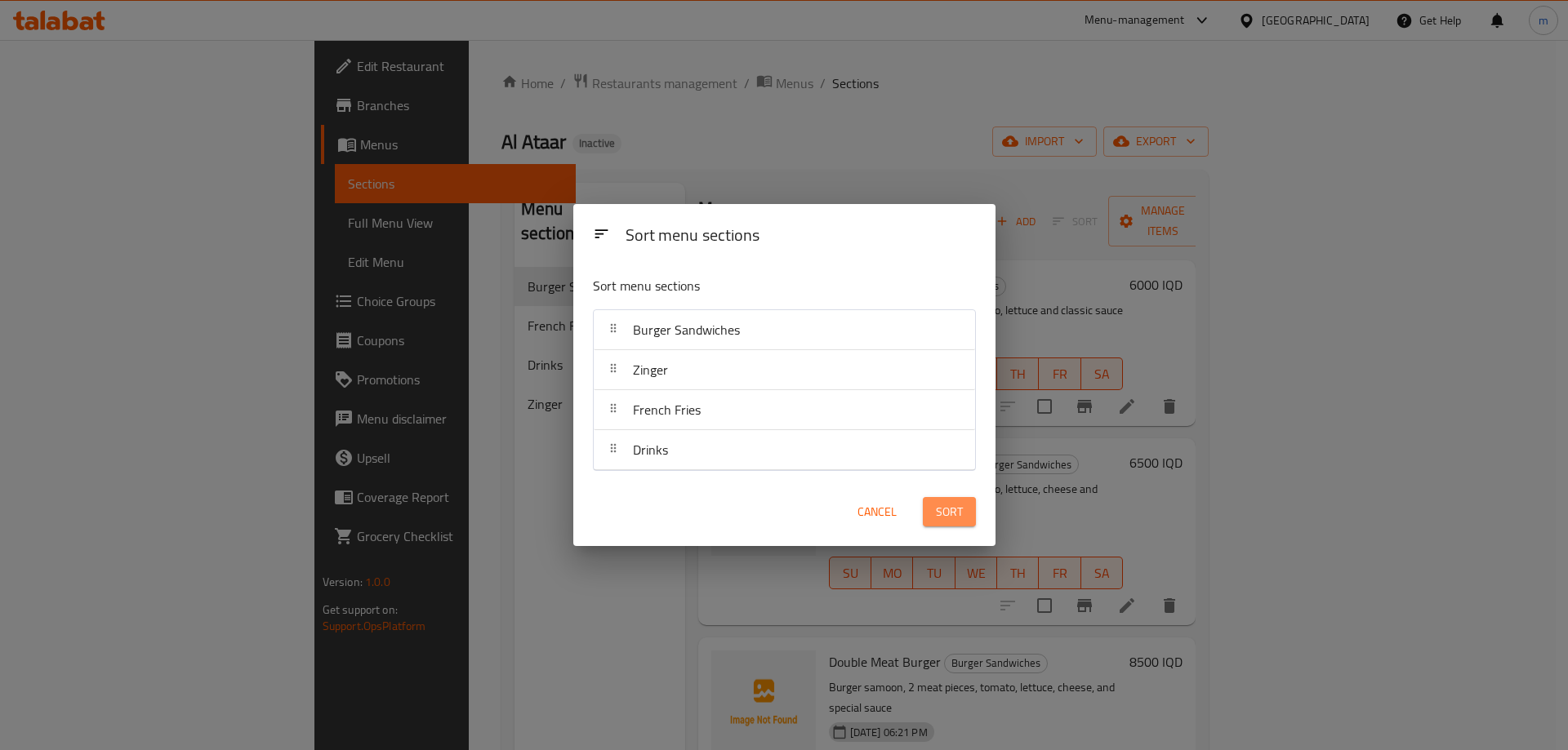
click at [967, 503] on button "Sort" at bounding box center [949, 512] width 53 height 30
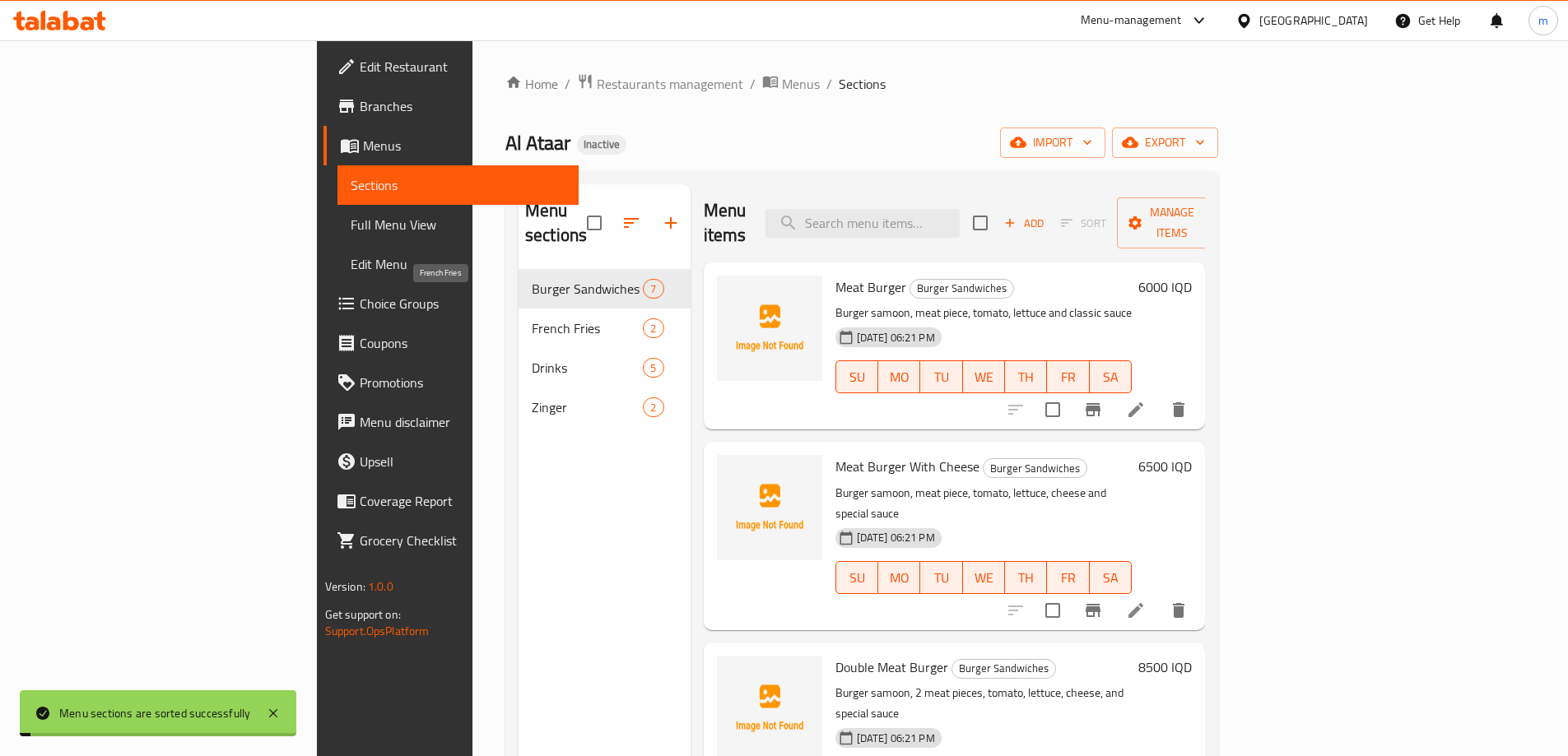
click at [532, 318] on span "French Fries" at bounding box center [587, 328] width 111 height 20
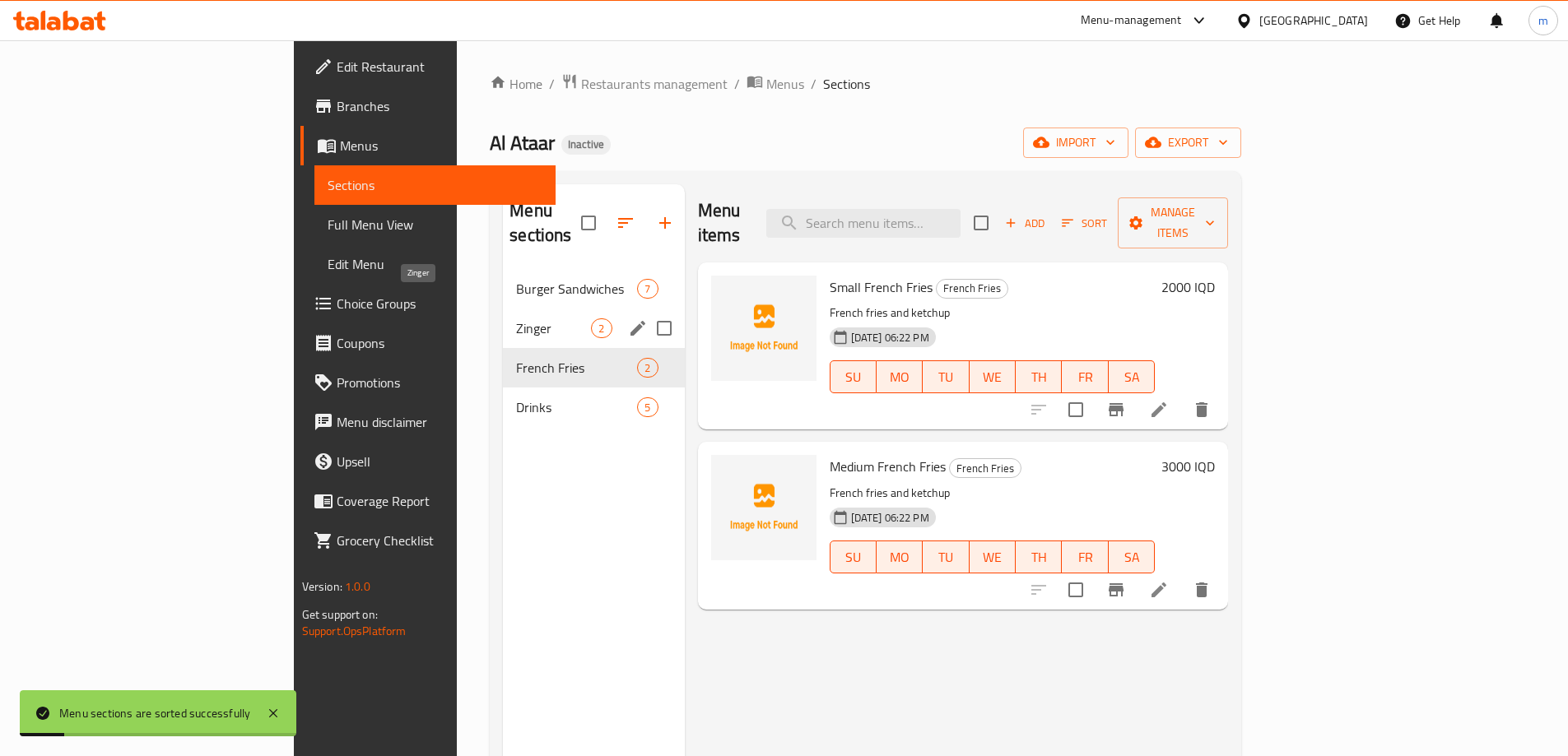
click at [516, 318] on span "Zinger" at bounding box center [553, 328] width 74 height 20
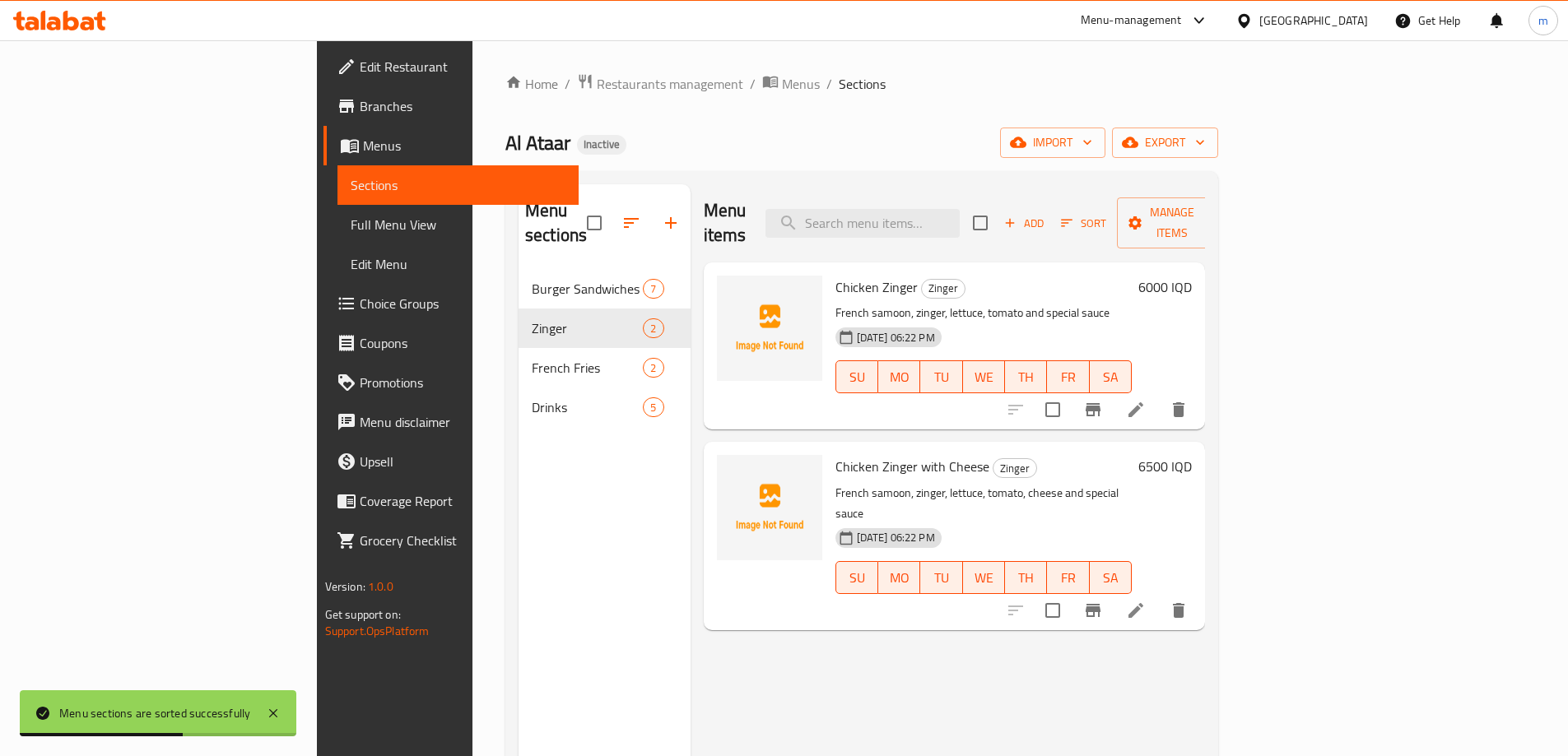
drag, startPoint x: 791, startPoint y: 618, endPoint x: 751, endPoint y: 589, distance: 49.4
click at [791, 618] on div "Menu items Add Sort Manage items Chicken Zinger Zinger French samoon, zinger, l…" at bounding box center [948, 562] width 515 height 756
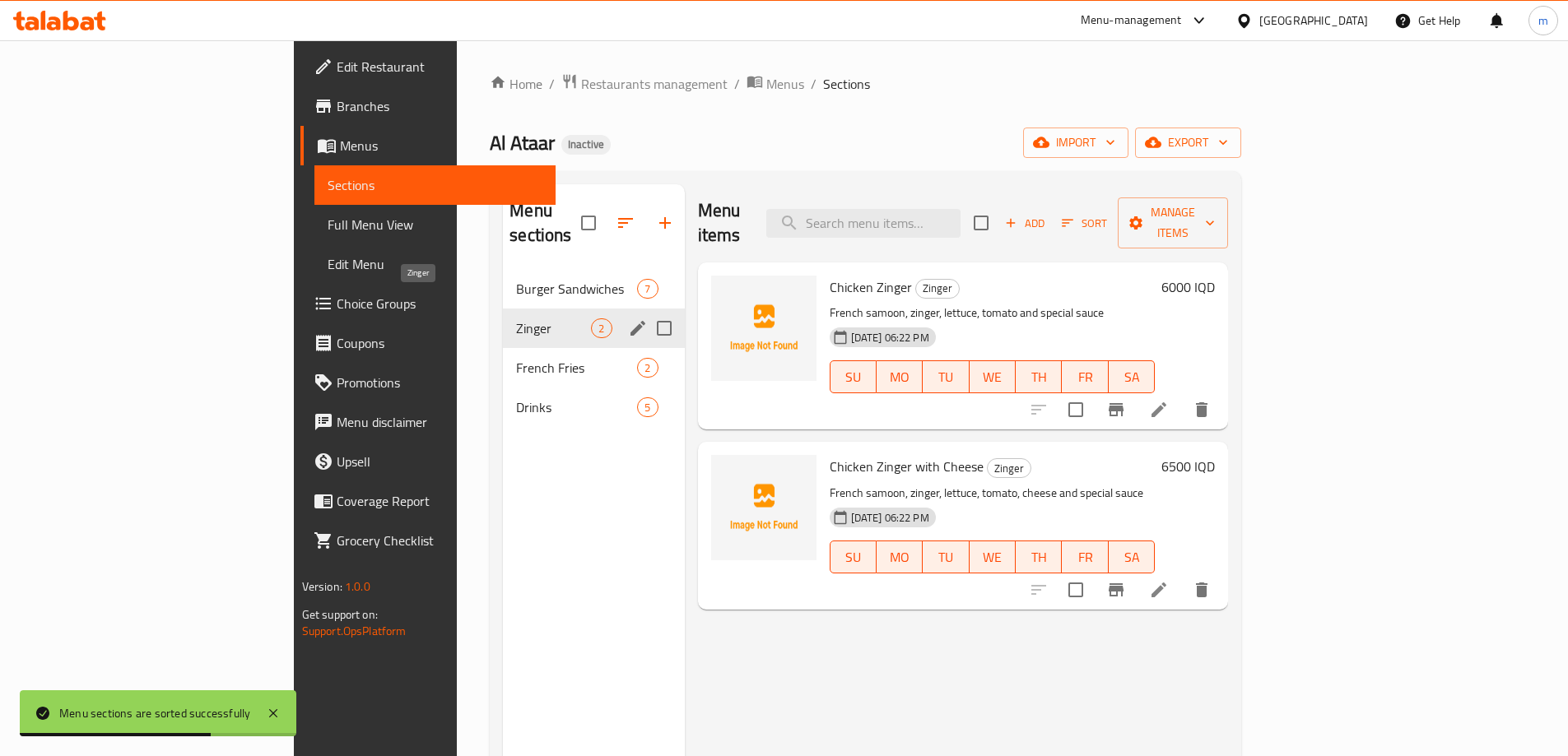
click at [516, 318] on span "Zinger" at bounding box center [553, 328] width 74 height 20
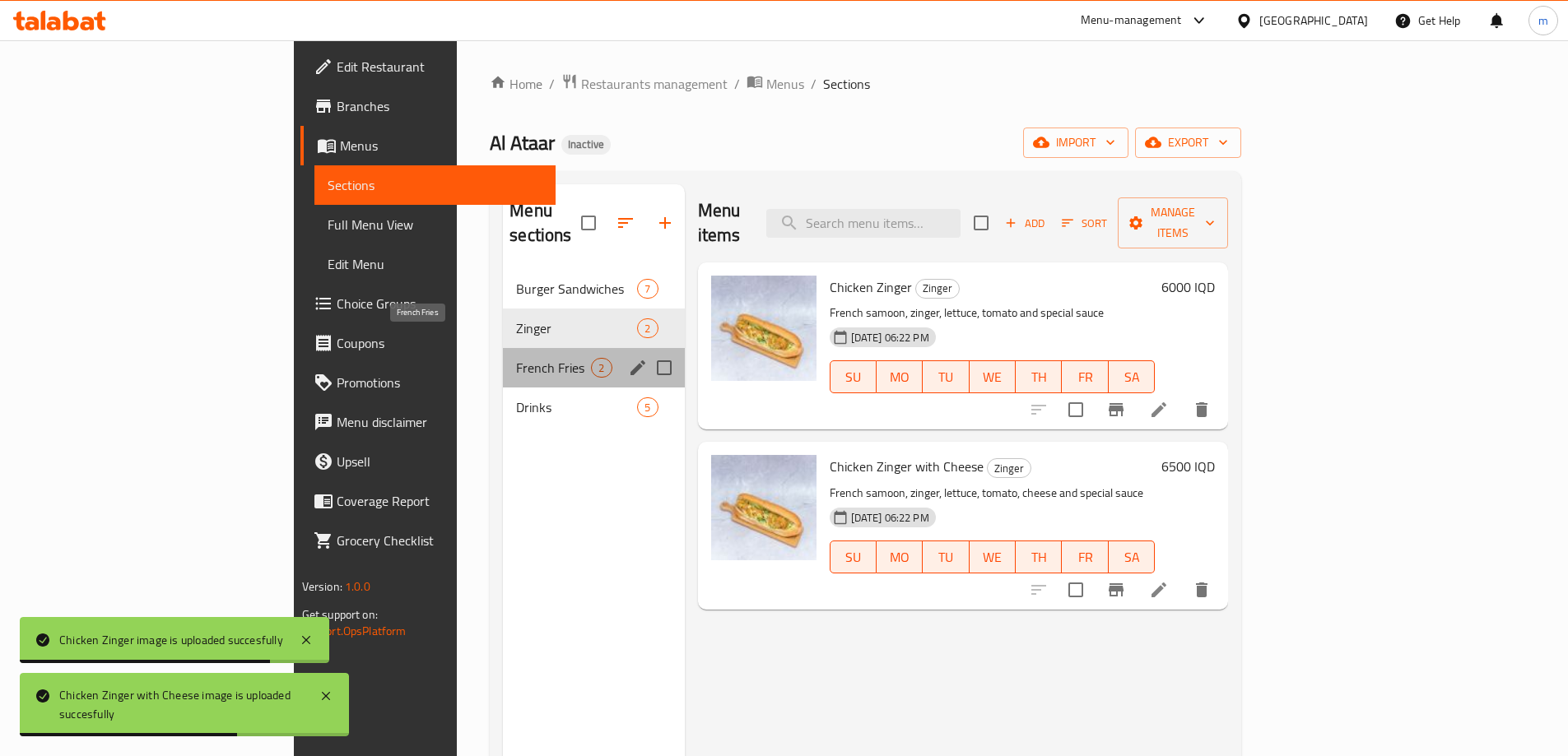
click at [516, 358] on span "French Fries" at bounding box center [553, 368] width 74 height 20
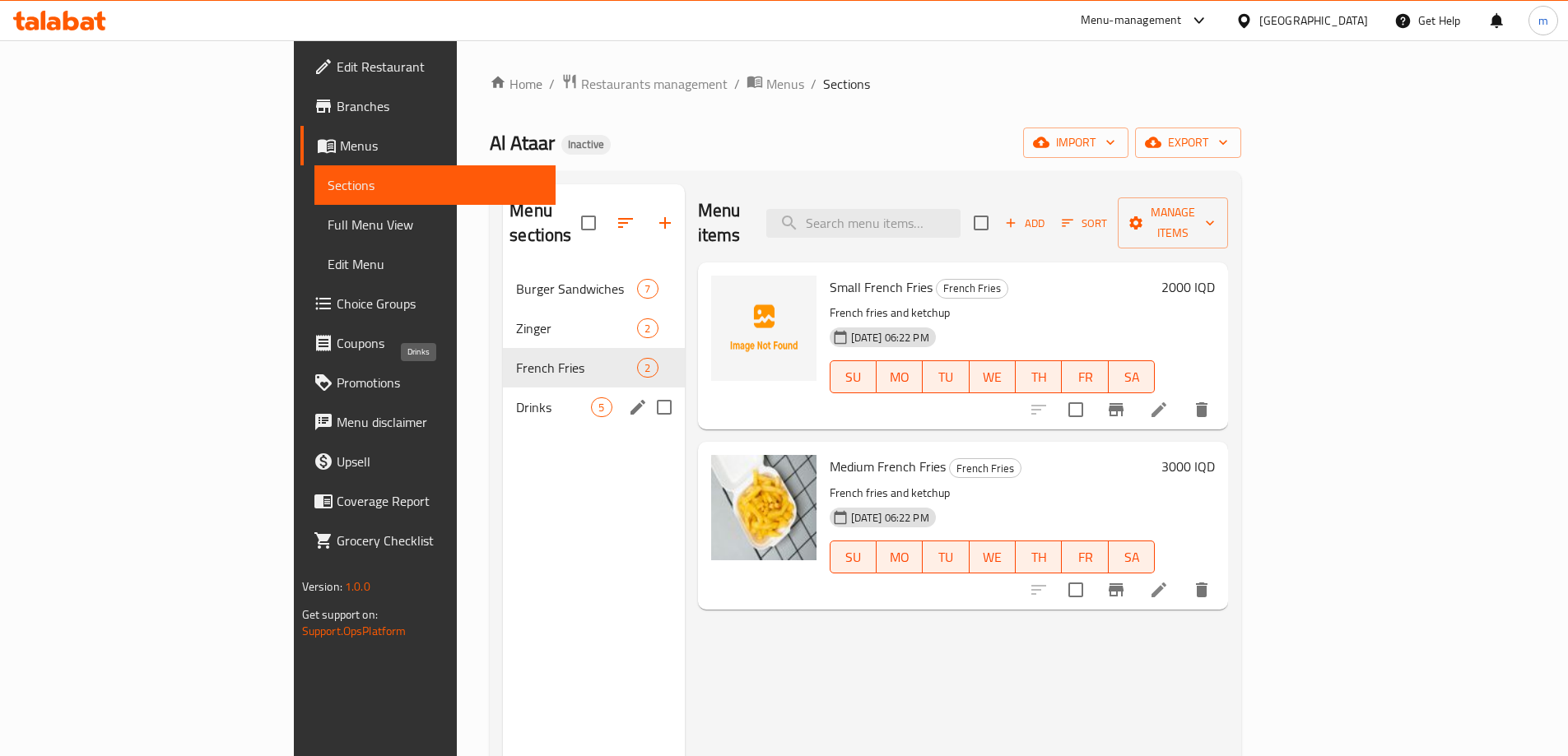
click at [516, 398] on span "Drinks" at bounding box center [553, 407] width 74 height 20
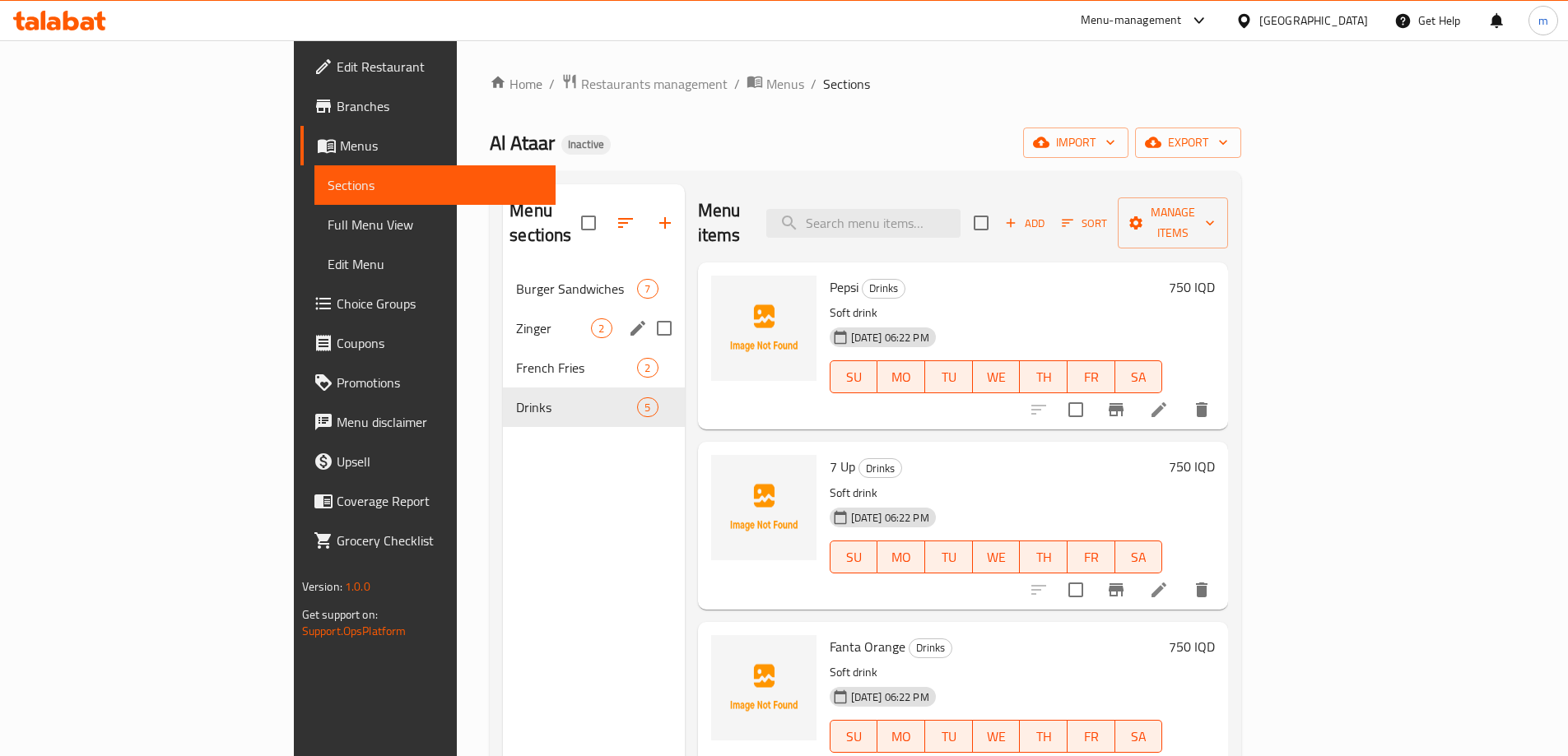
click at [503, 309] on div "Zinger 2" at bounding box center [593, 329] width 181 height 39
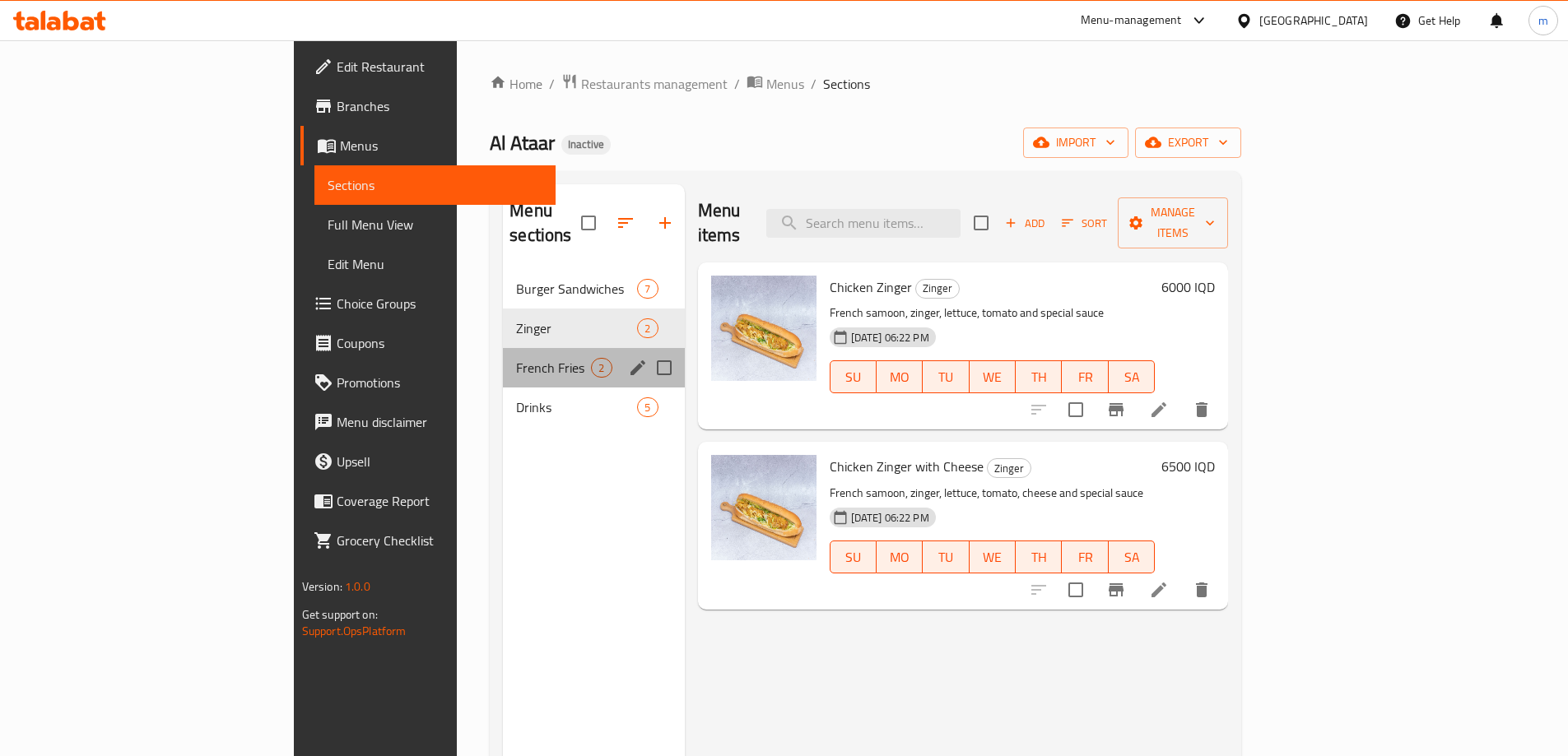
click at [503, 355] on div "French Fries 2" at bounding box center [593, 368] width 181 height 39
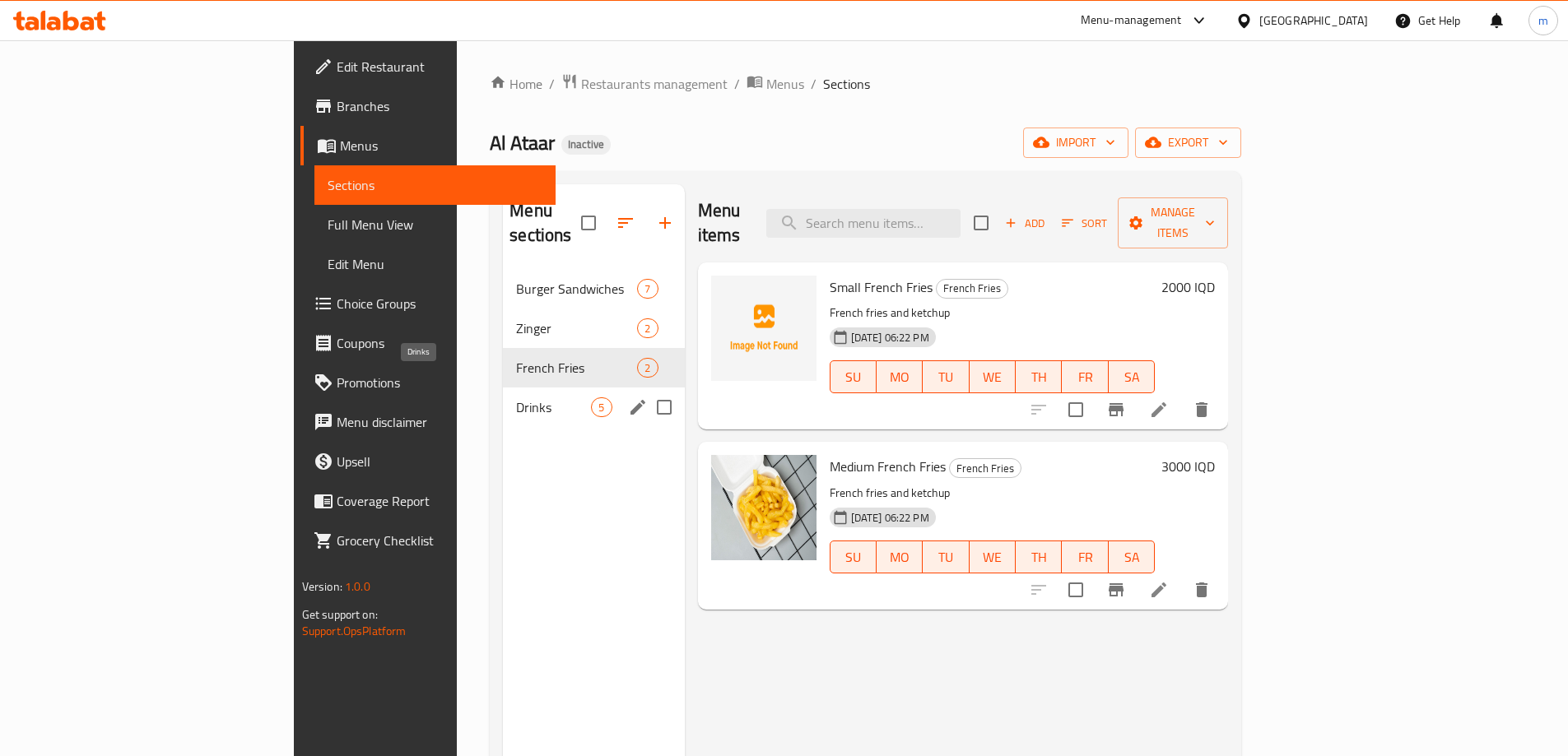
click at [516, 398] on span "Drinks" at bounding box center [553, 407] width 74 height 20
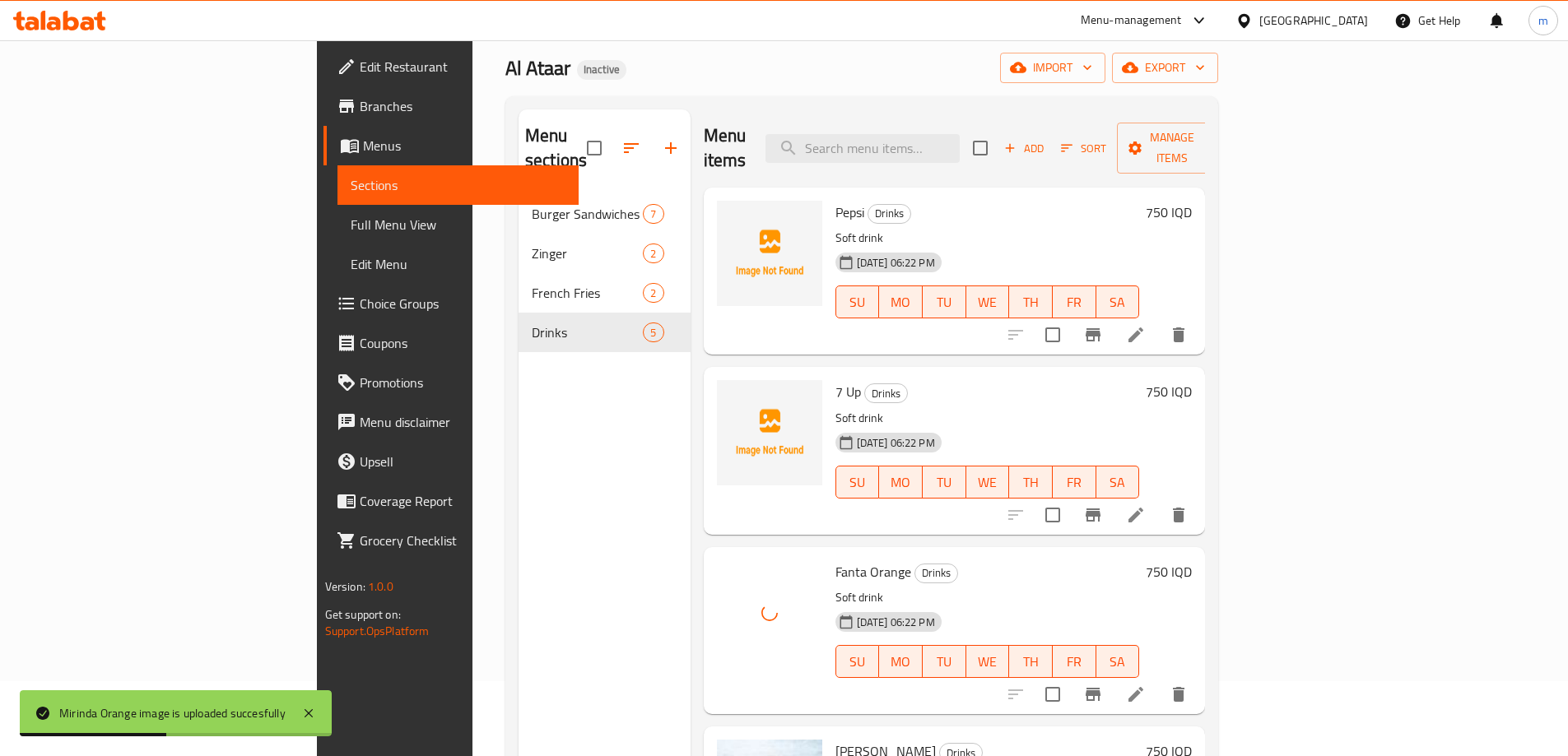
scroll to position [39, 0]
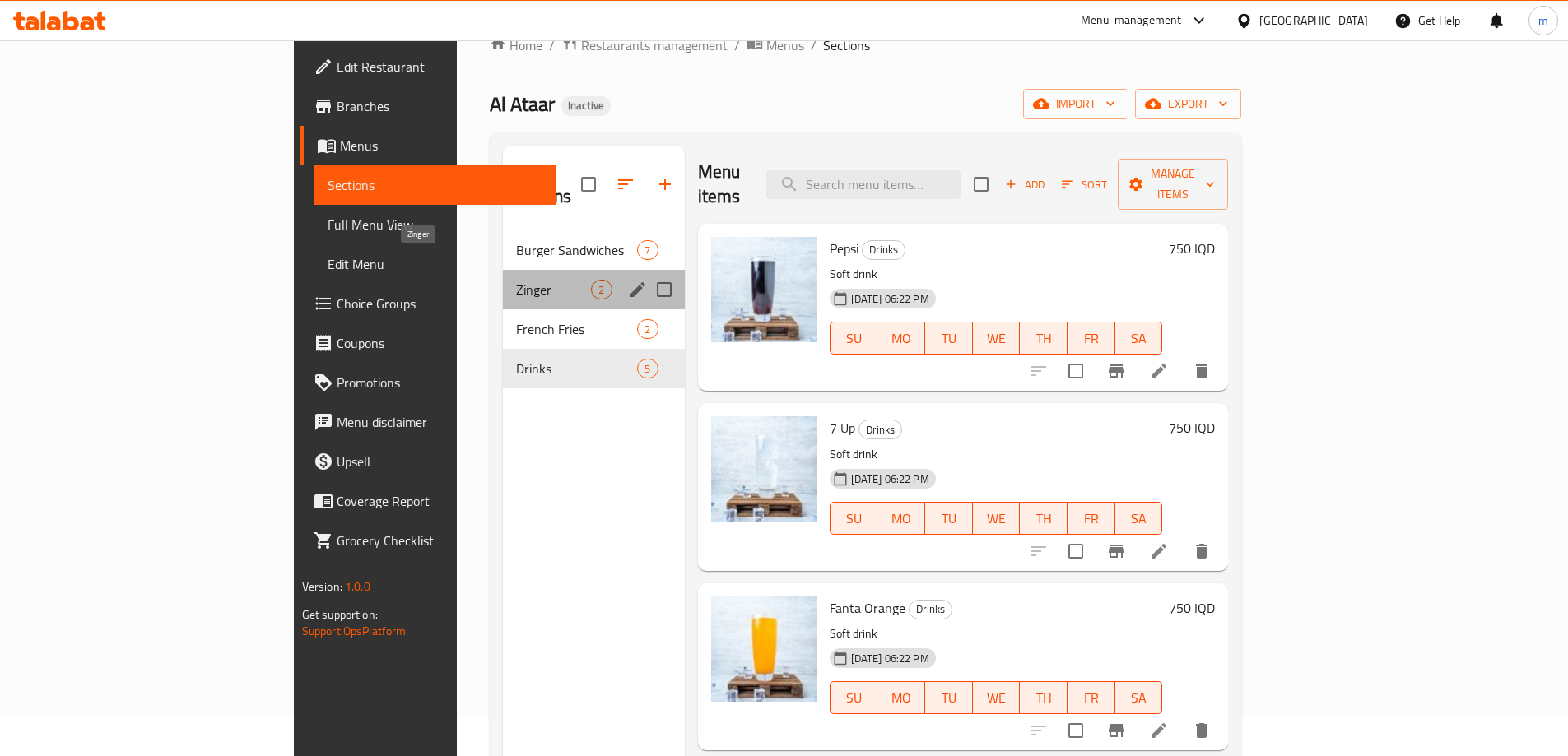
click at [516, 280] on span "Zinger" at bounding box center [553, 290] width 74 height 20
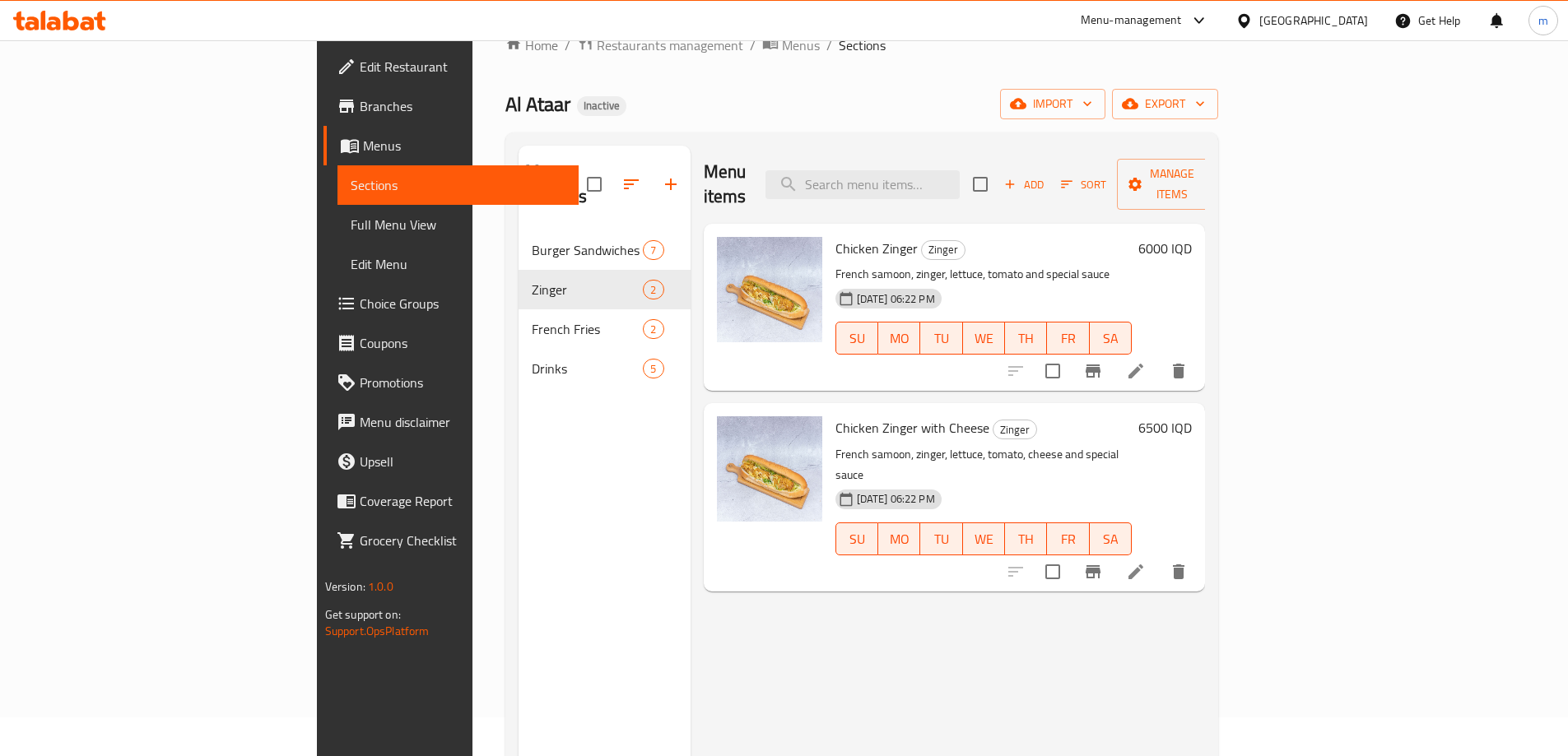
click at [337, 205] on link "Full Menu View" at bounding box center [457, 224] width 241 height 39
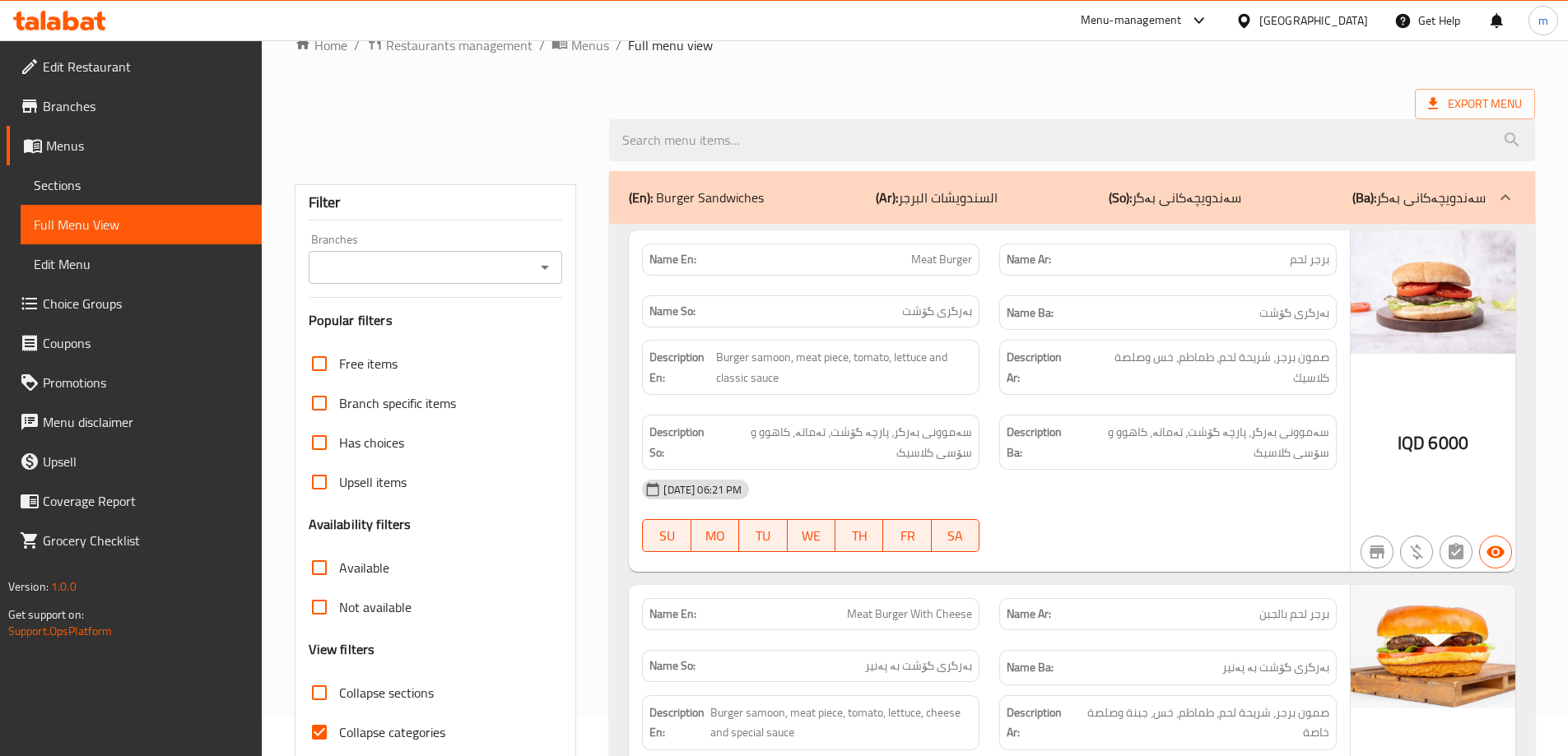
click at [438, 273] on input "Branches" at bounding box center [422, 267] width 217 height 23
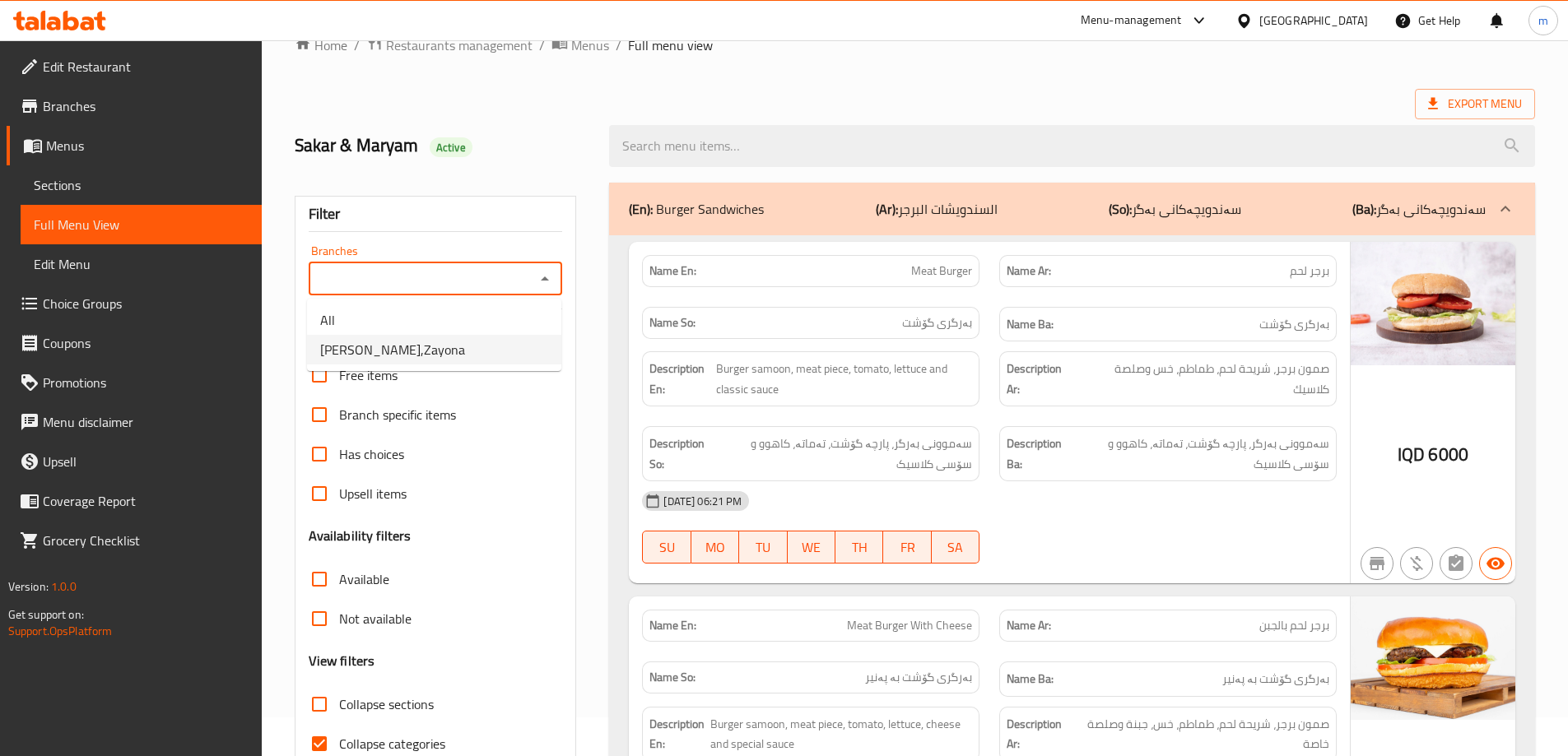
click at [513, 345] on li "[PERSON_NAME],Zayona" at bounding box center [434, 350] width 254 height 30
type input "[PERSON_NAME],Zayona"
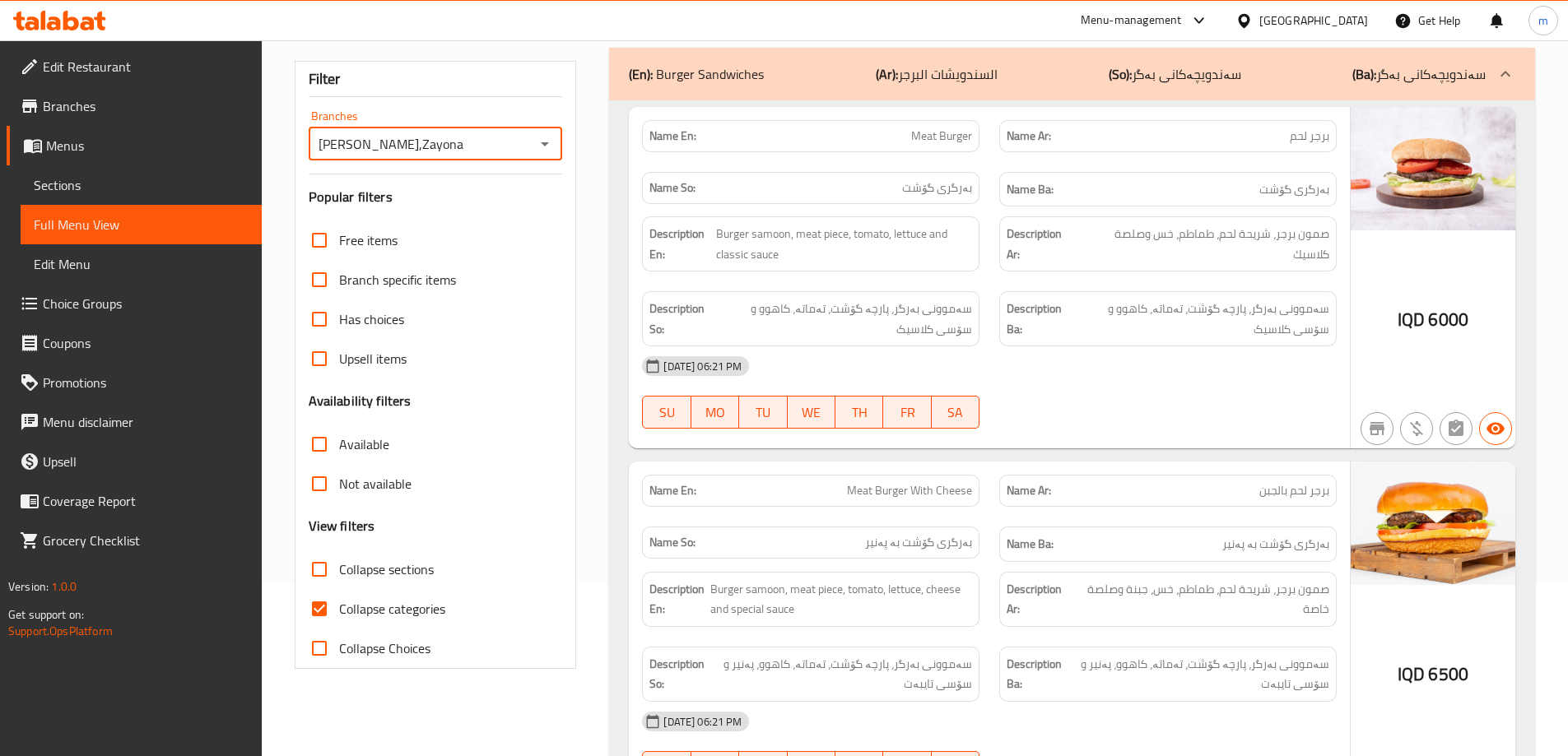
scroll to position [231, 0]
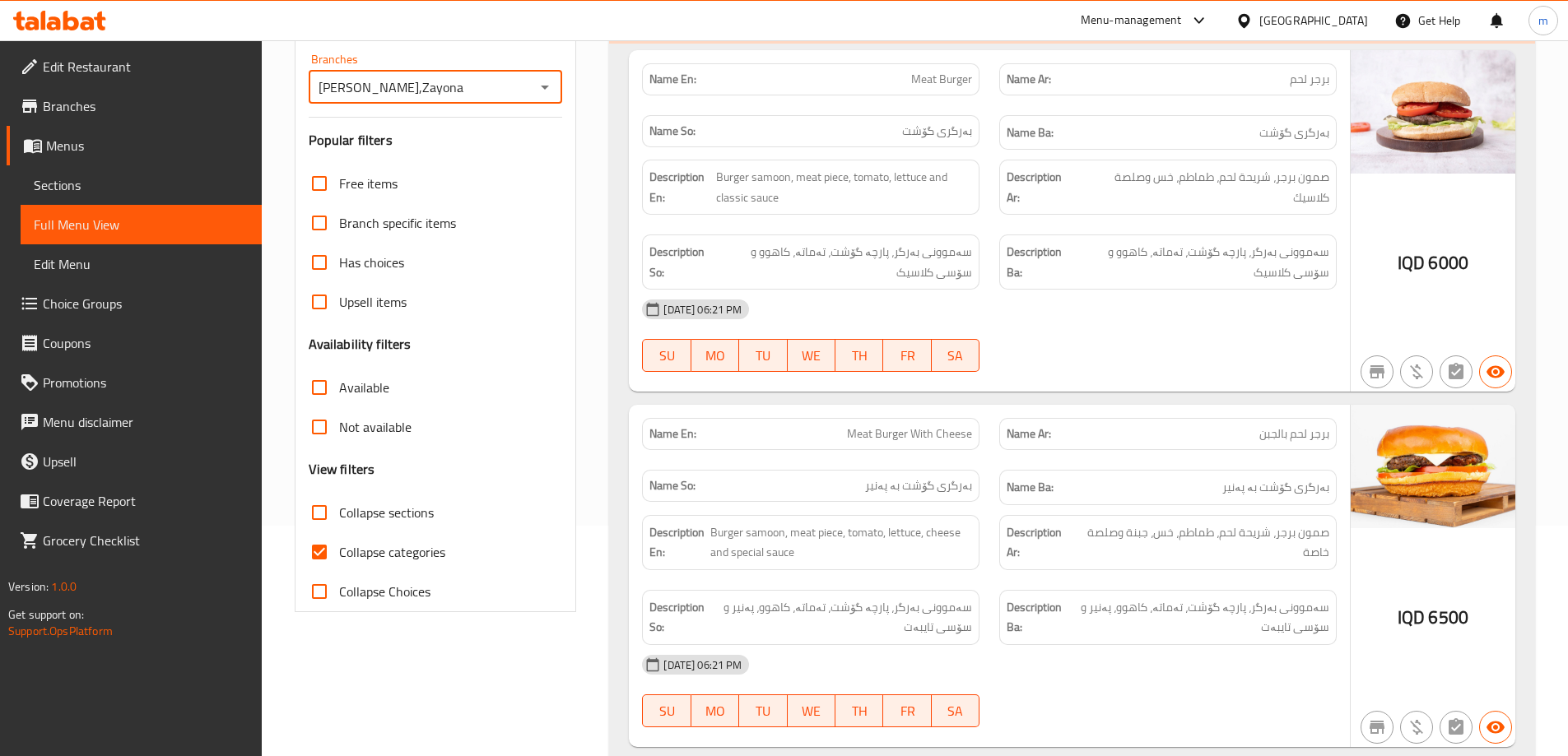
click at [390, 547] on span "Collapse categories" at bounding box center [392, 552] width 106 height 20
click at [339, 547] on input "Collapse categories" at bounding box center [319, 552] width 39 height 39
checkbox input "false"
click at [386, 505] on span "Collapse sections" at bounding box center [386, 512] width 95 height 20
click at [339, 505] on input "Collapse sections" at bounding box center [319, 513] width 39 height 39
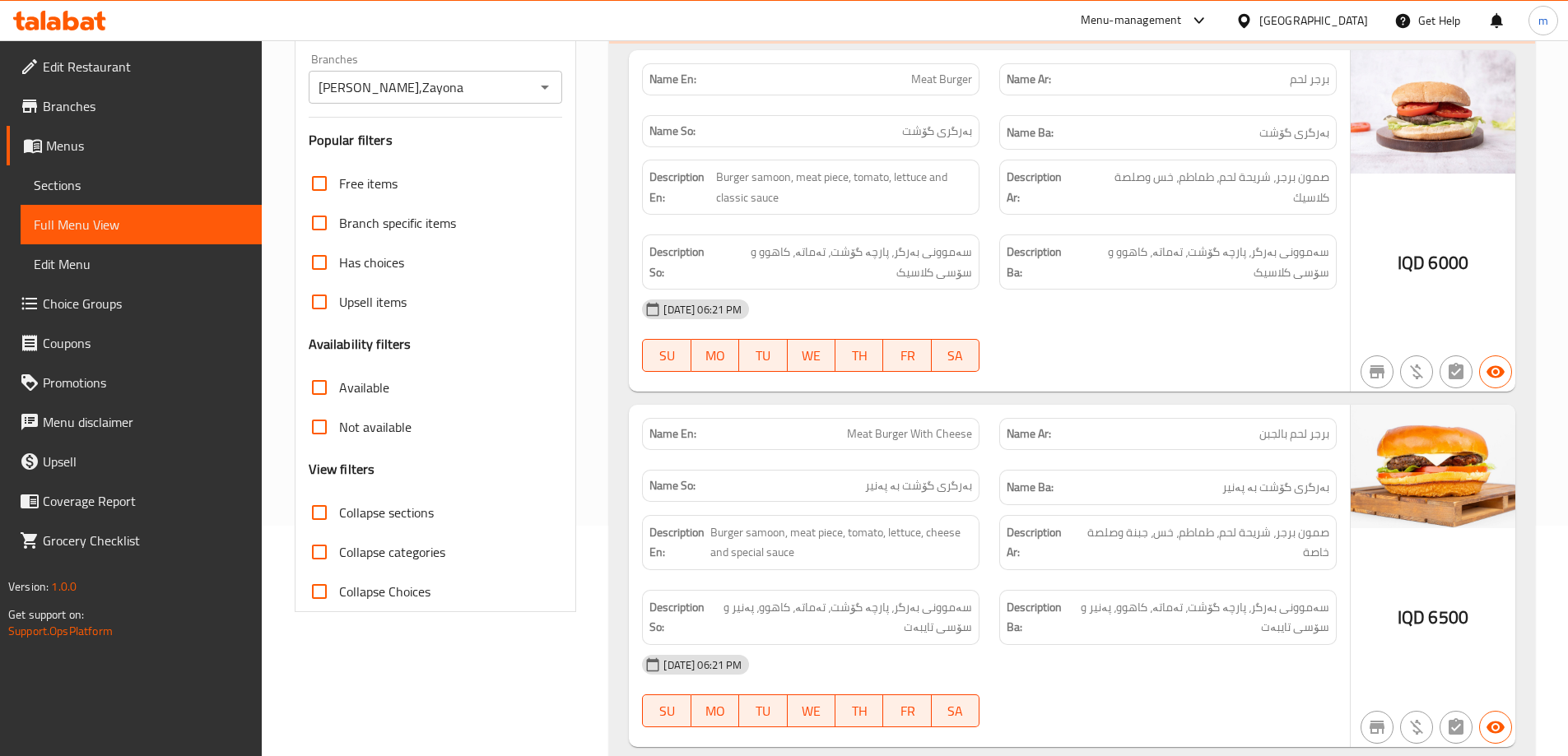
checkbox input "true"
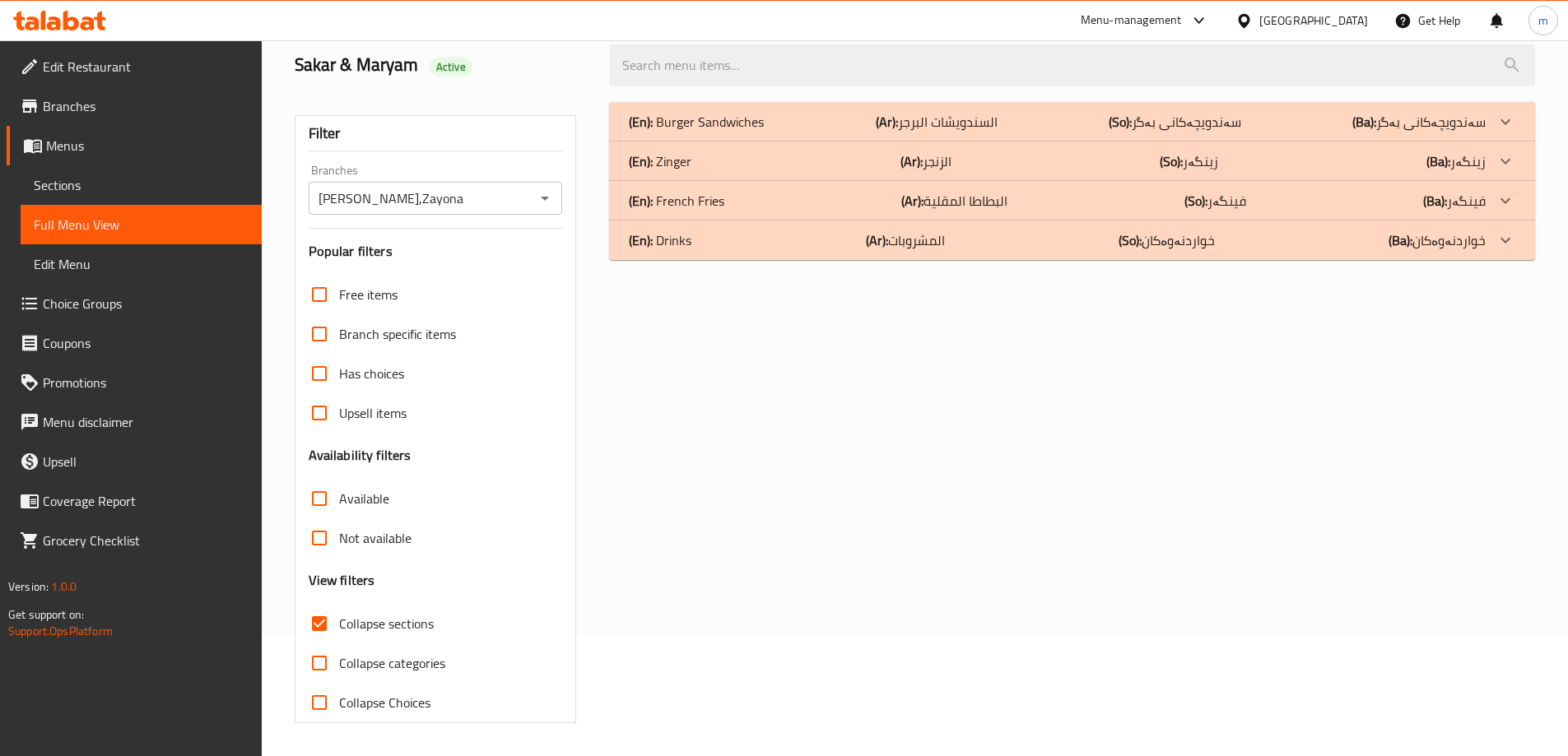
scroll to position [119, 0]
click at [684, 131] on p "(En): Drinks" at bounding box center [696, 121] width 135 height 20
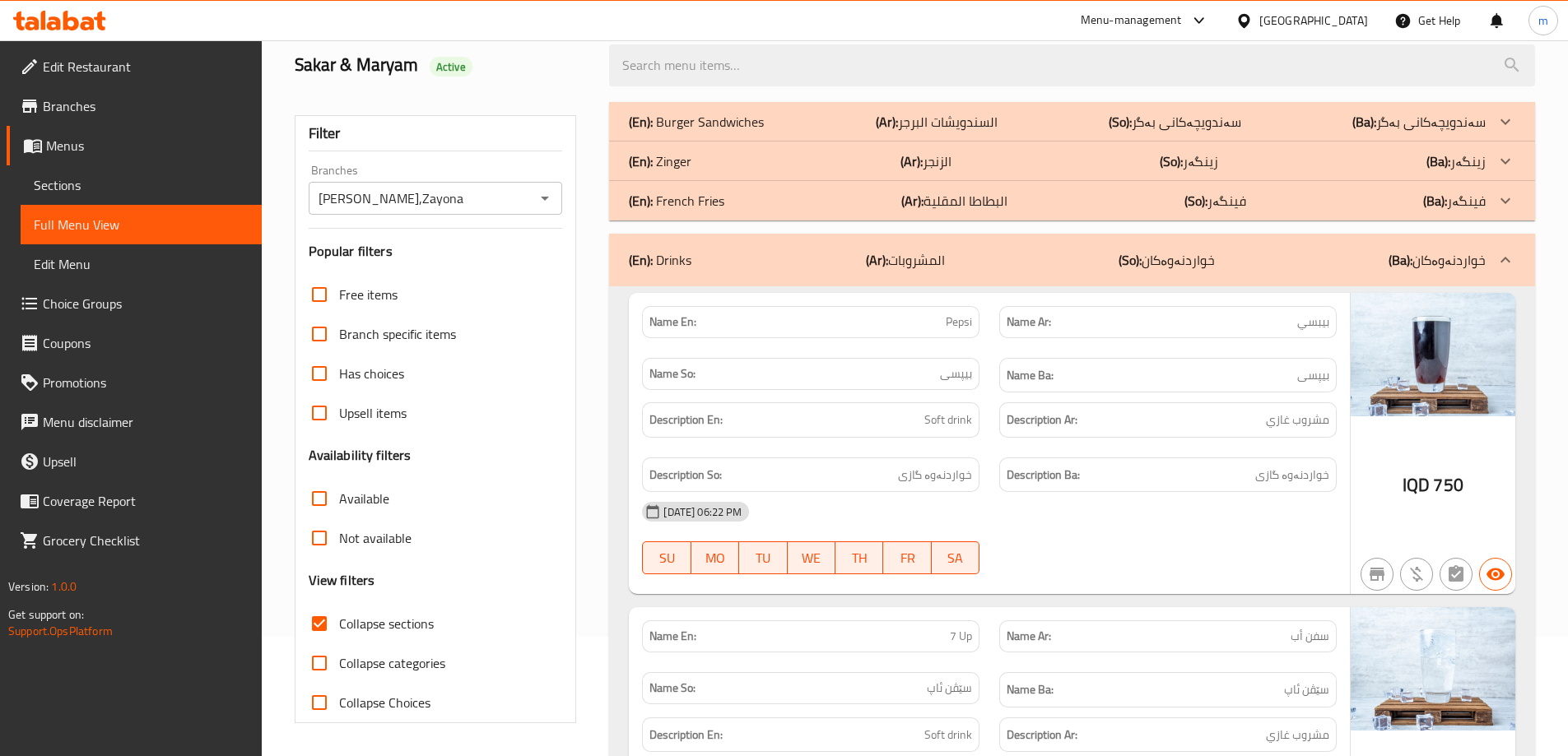
click at [692, 131] on p "(En): French Fries" at bounding box center [696, 121] width 135 height 20
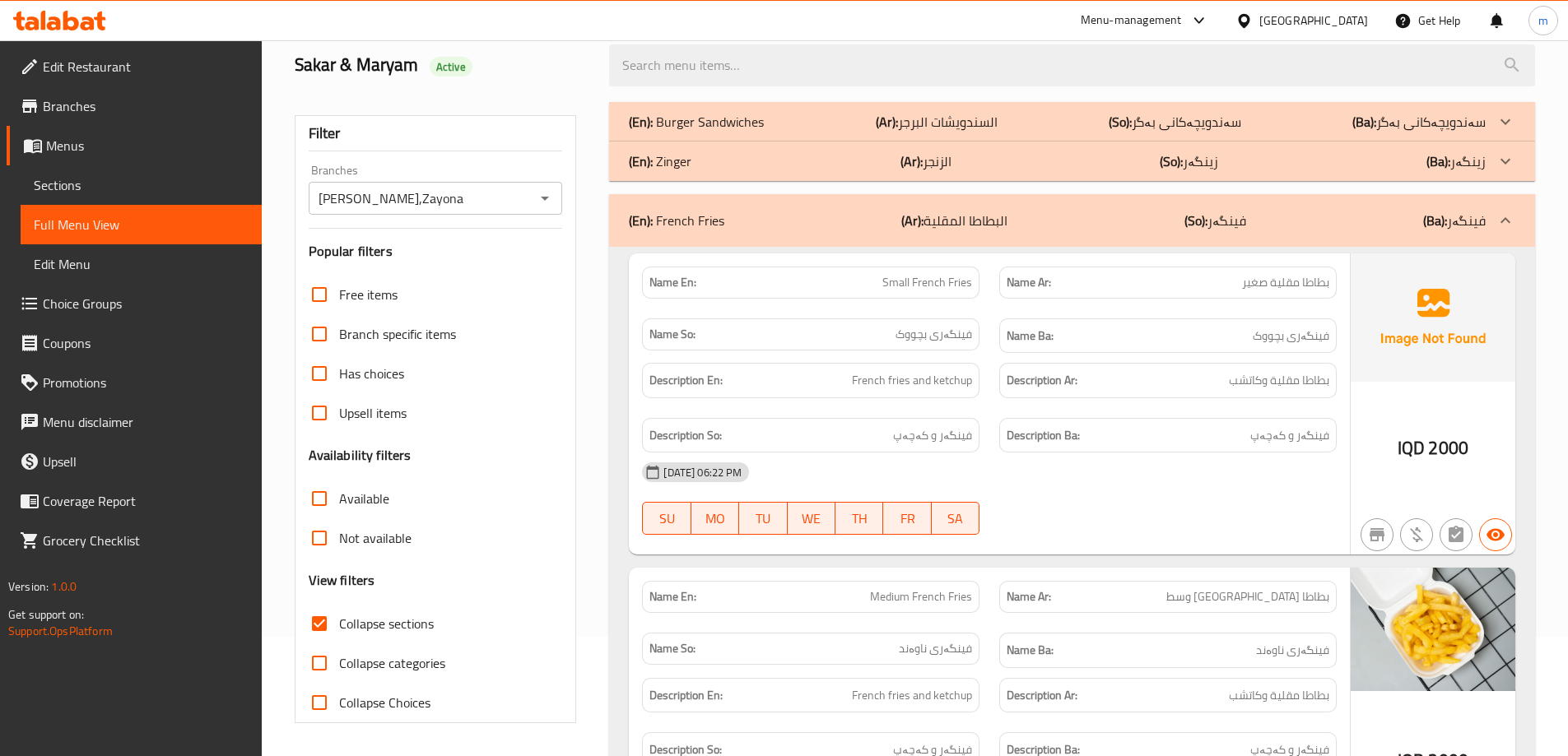
click at [693, 131] on div "(En): Zinger (Ar): الزنجر (So): زینگەر (Ba): زینگەر" at bounding box center [1057, 121] width 857 height 20
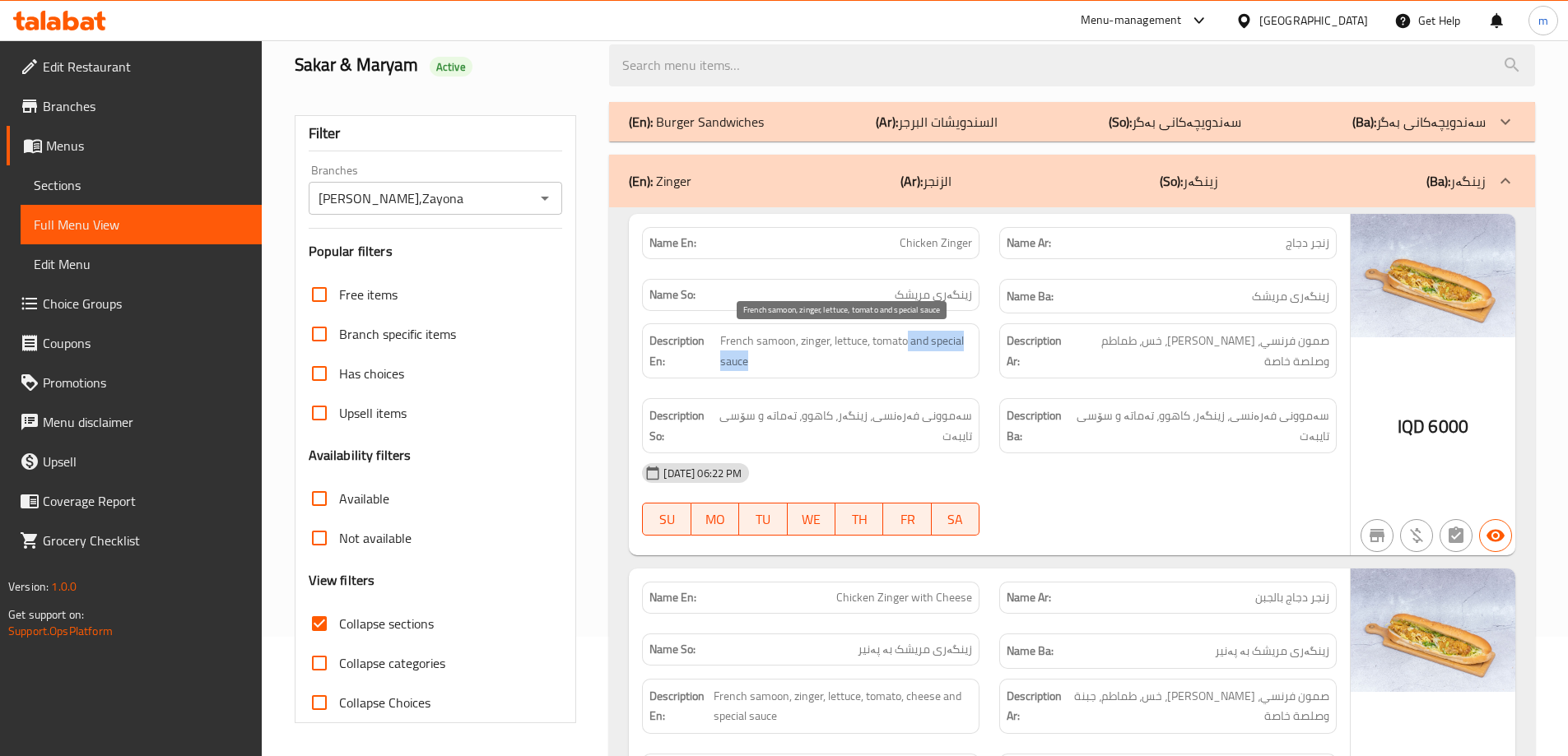
drag, startPoint x: 912, startPoint y: 340, endPoint x: 966, endPoint y: 358, distance: 56.9
click at [967, 357] on span "French samoon, zinger, lettuce, tomato and special sauce" at bounding box center [846, 350] width 252 height 40
click at [953, 376] on div "Description En: French samoon, zinger, lettuce, tomato and special sauce" at bounding box center [811, 350] width 337 height 55
drag, startPoint x: 822, startPoint y: 344, endPoint x: 852, endPoint y: 355, distance: 32.0
click at [852, 355] on span "French samoon, zinger, lettuce, tomato and special sauce" at bounding box center [846, 350] width 252 height 40
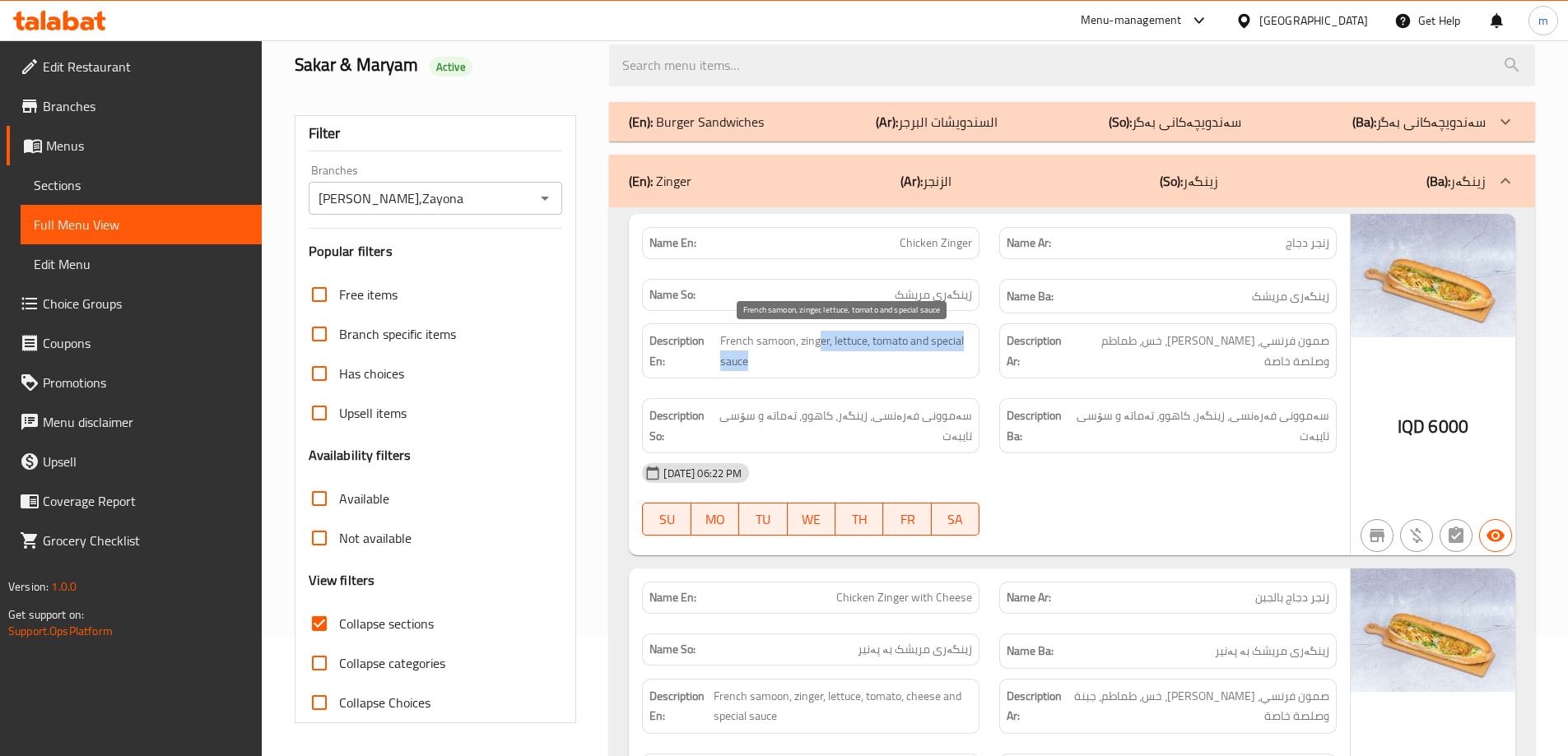
click at [883, 368] on span "French samoon, zinger, lettuce, tomato and special sauce" at bounding box center [846, 350] width 252 height 40
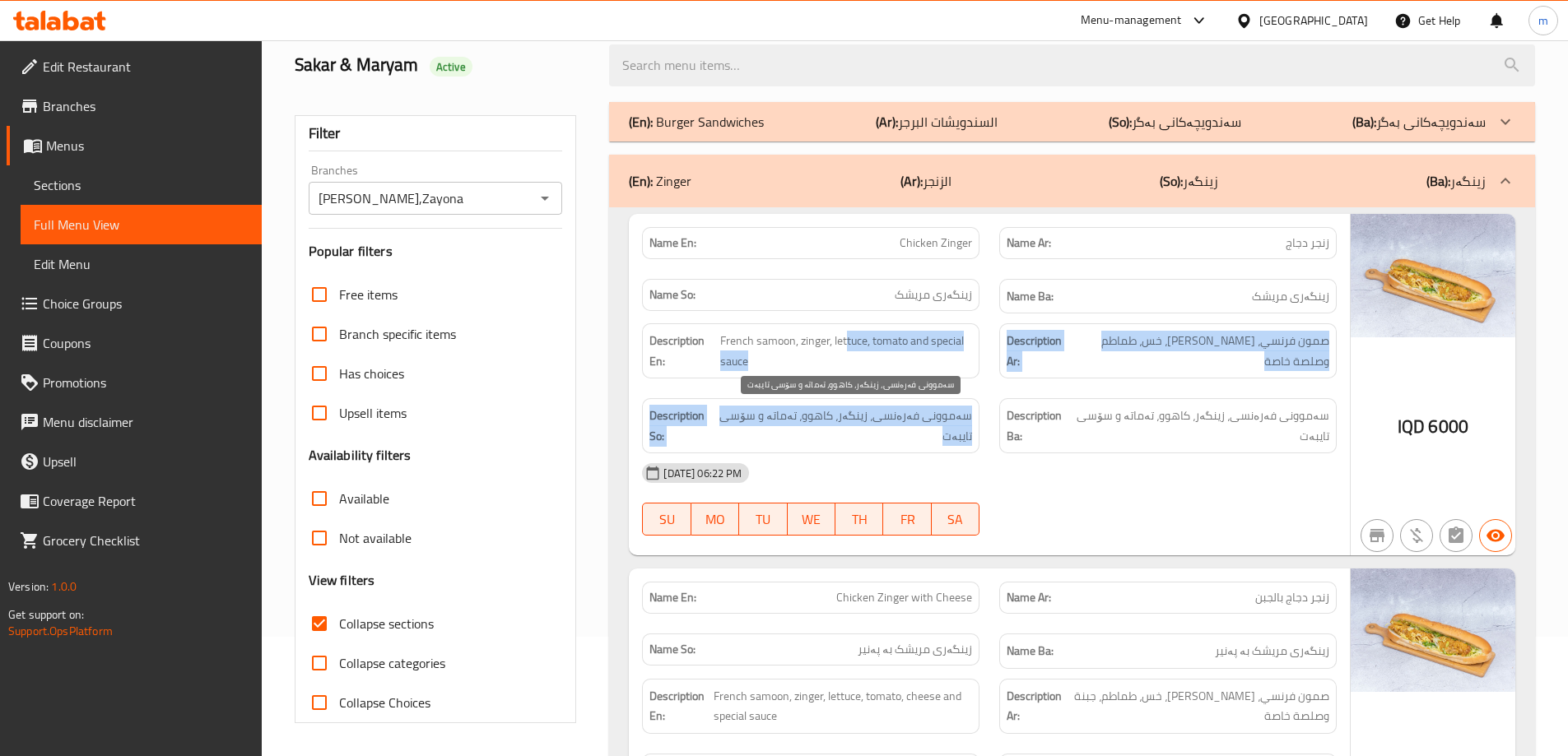
drag, startPoint x: 859, startPoint y: 340, endPoint x: 919, endPoint y: 442, distance: 118.3
click at [919, 442] on div "Description En: French samoon, zinger, lettuce, tomato and special sauce Descri…" at bounding box center [989, 388] width 714 height 150
click at [920, 442] on span "سەموونی فەرەنسی، زینگەر، کاهوو، تەماتە و سۆسی تایبەت" at bounding box center [845, 425] width 254 height 40
click at [920, 439] on span "سەموونی فەرەنسی، زینگەر، کاهوو، تەماتە و سۆسی تایبەت" at bounding box center [845, 425] width 254 height 40
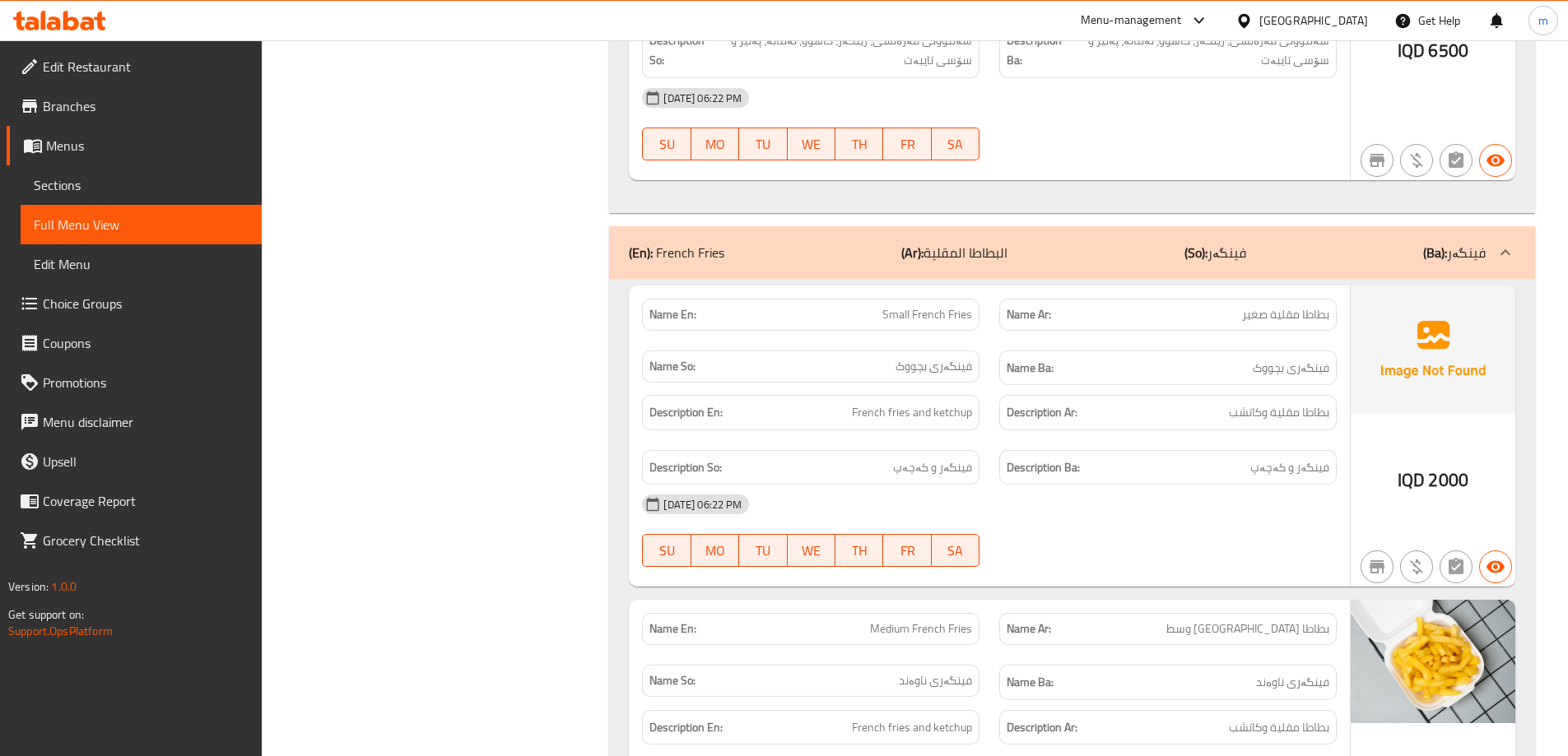
scroll to position [887, 0]
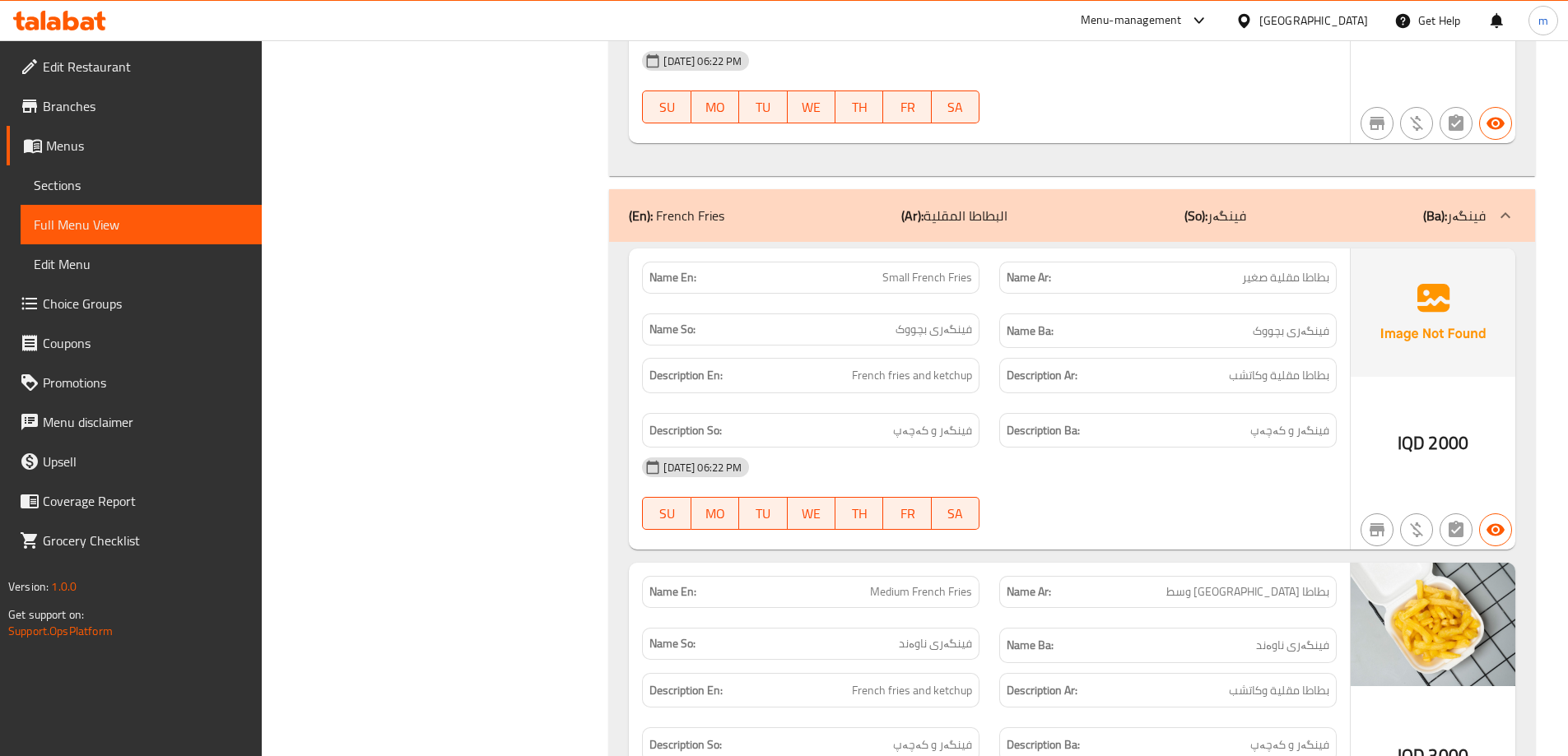
click at [86, 192] on span "Sections" at bounding box center [141, 184] width 215 height 20
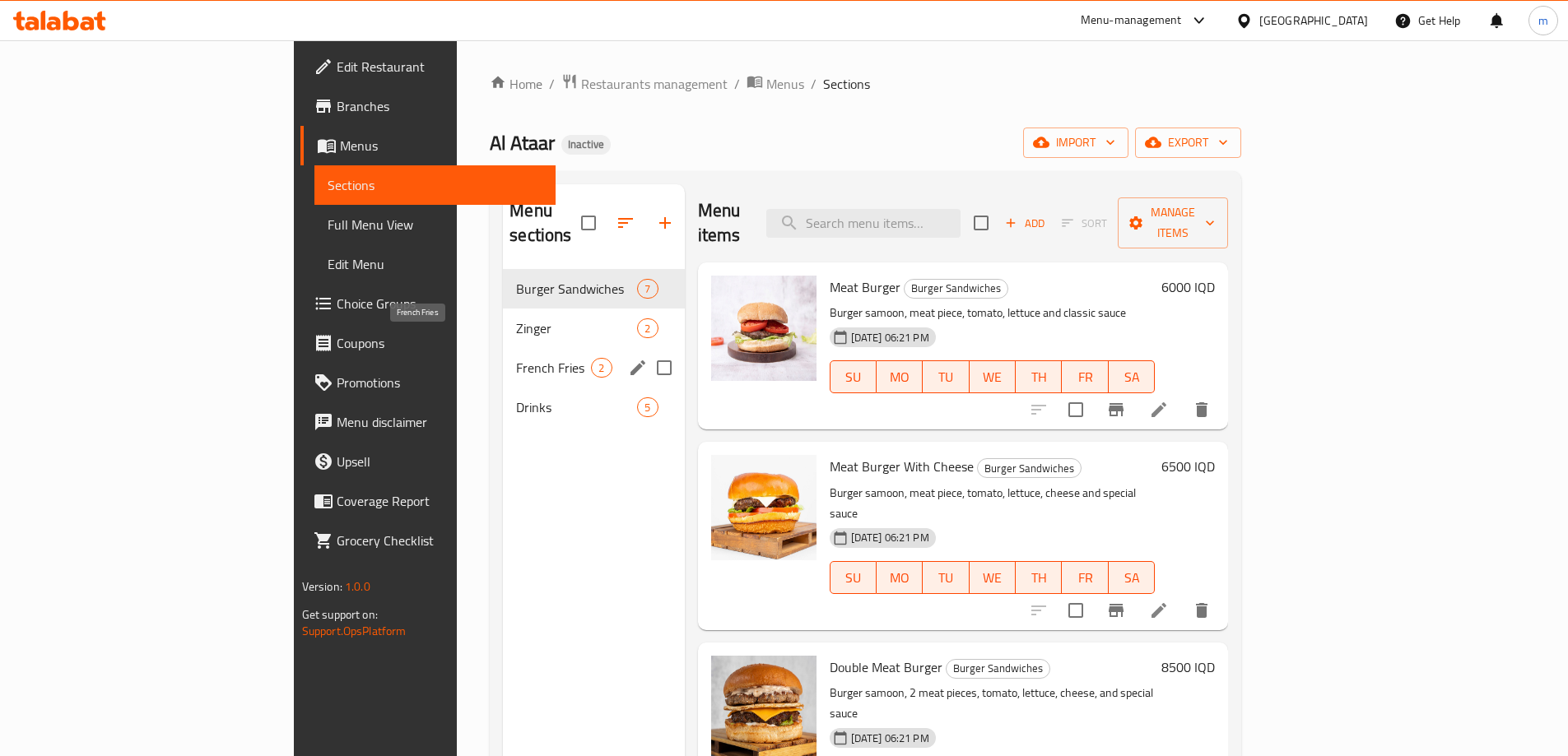
click at [516, 358] on span "French Fries" at bounding box center [553, 368] width 74 height 20
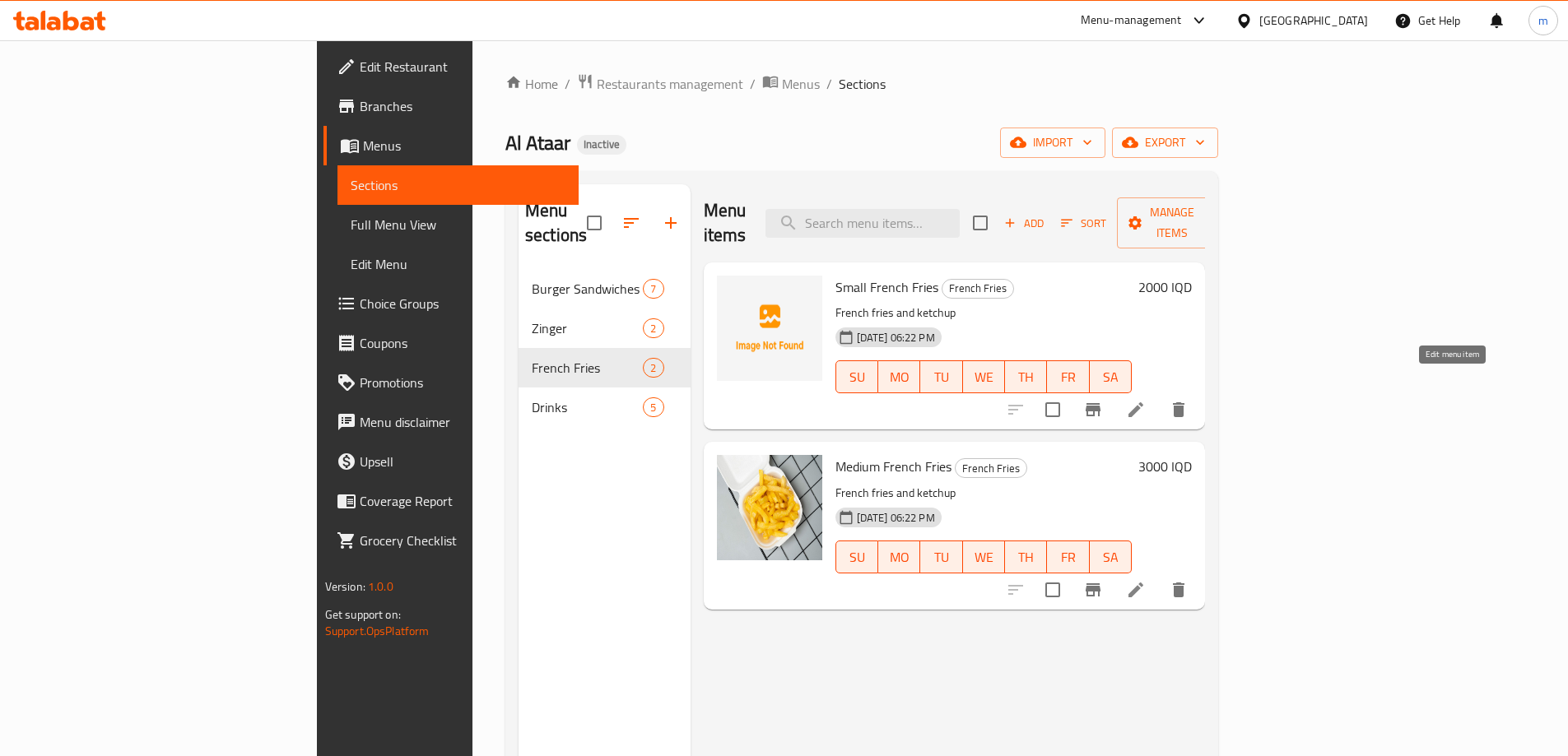
click at [1146, 400] on icon at bounding box center [1135, 410] width 20 height 20
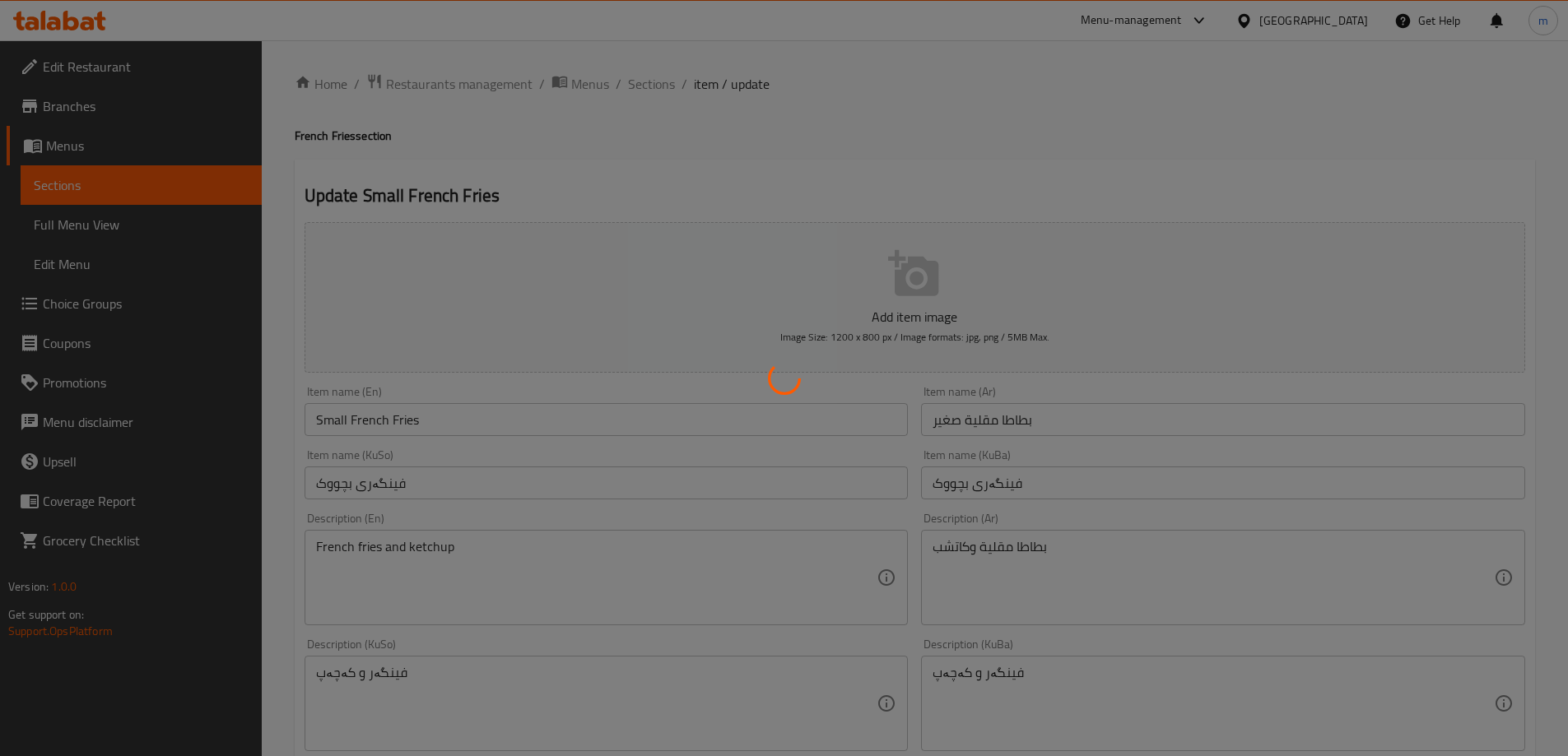
click at [339, 422] on div at bounding box center [784, 378] width 1568 height 756
click at [334, 422] on div at bounding box center [784, 378] width 1568 height 756
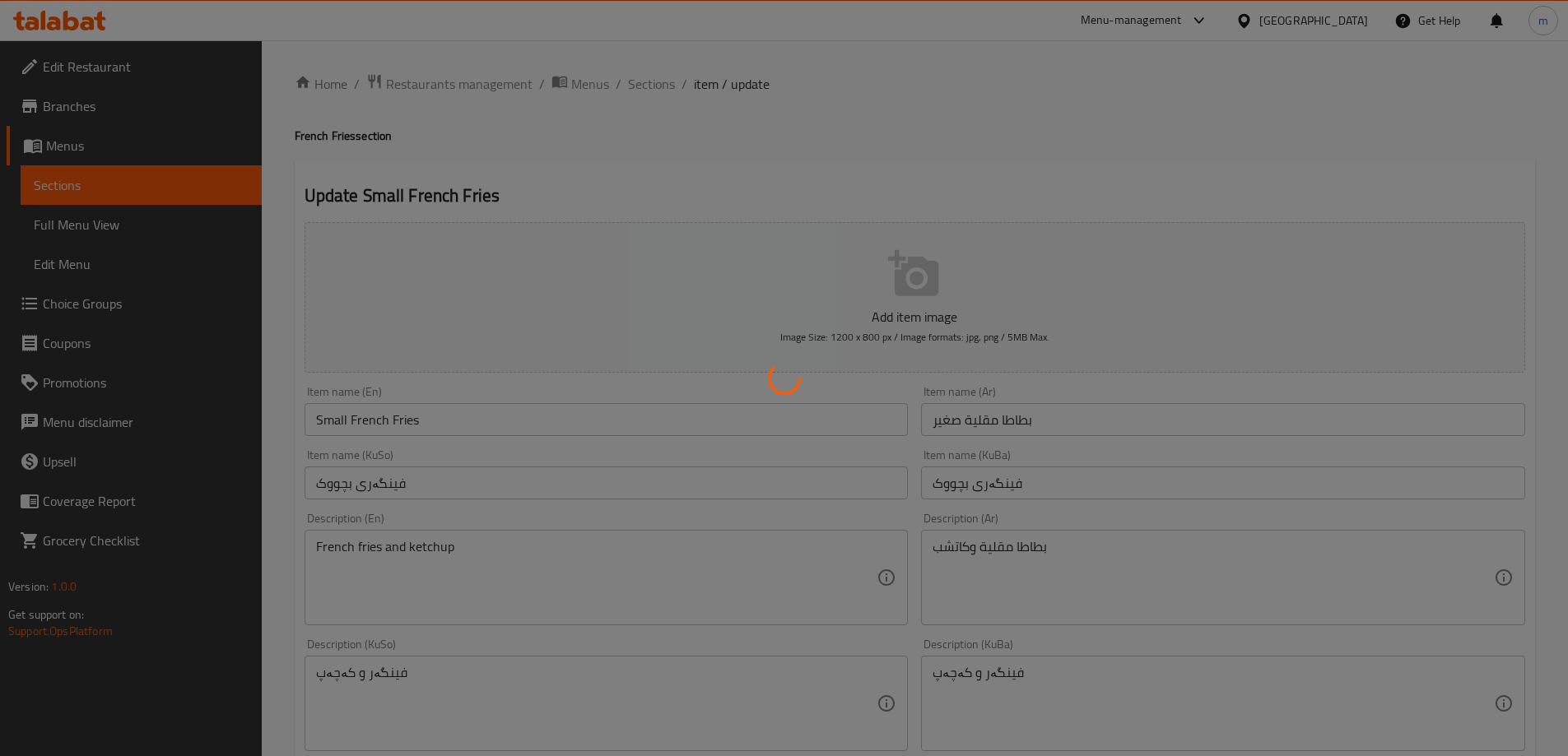
click at [334, 422] on div at bounding box center [784, 378] width 1568 height 756
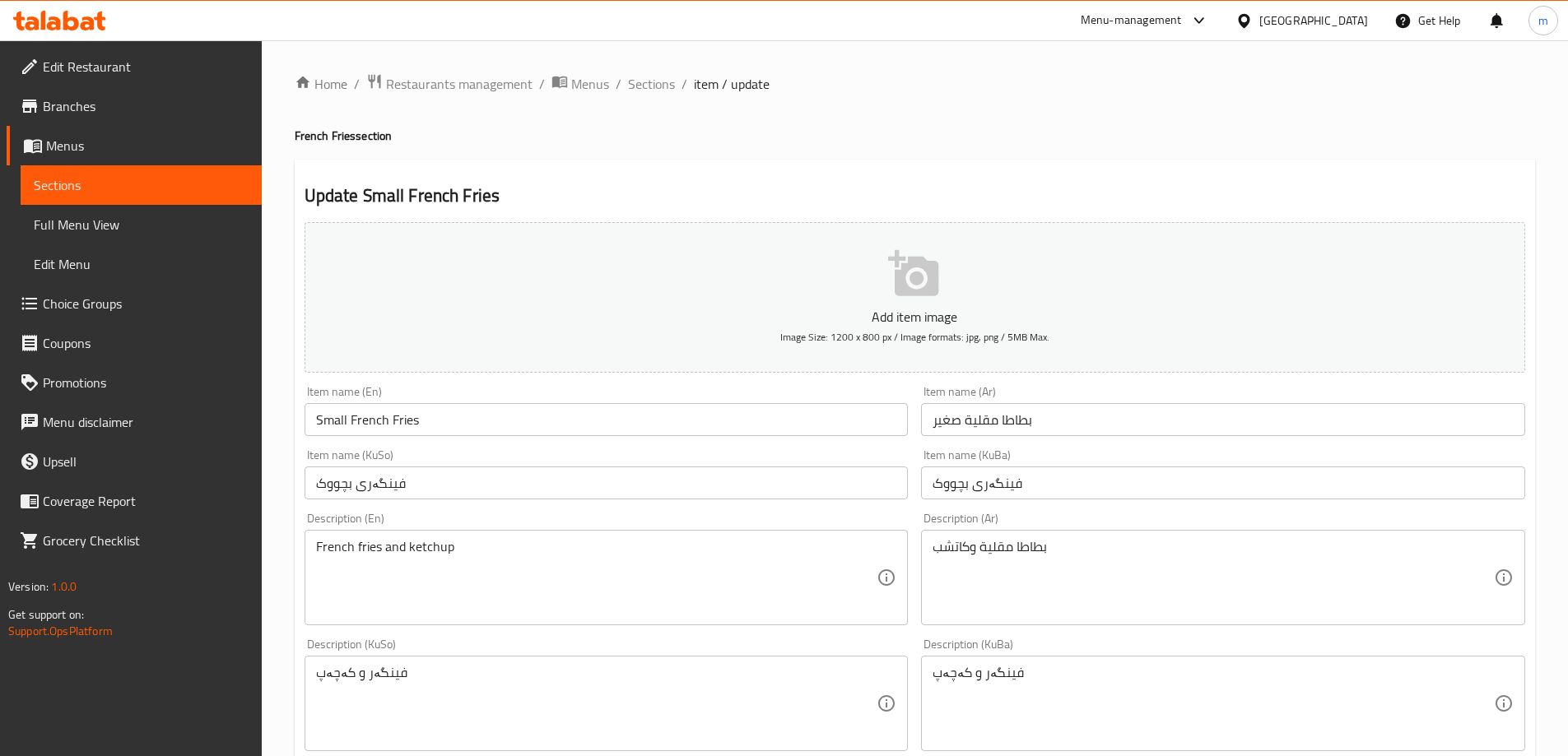
click at [330, 422] on div at bounding box center [784, 378] width 1568 height 756
click at [330, 422] on div "Home / Restaurants management / Menus / Sections / item / update French Fries s…" at bounding box center [914, 696] width 1240 height 1246
click at [330, 422] on input "Small French Fries" at bounding box center [606, 419] width 604 height 33
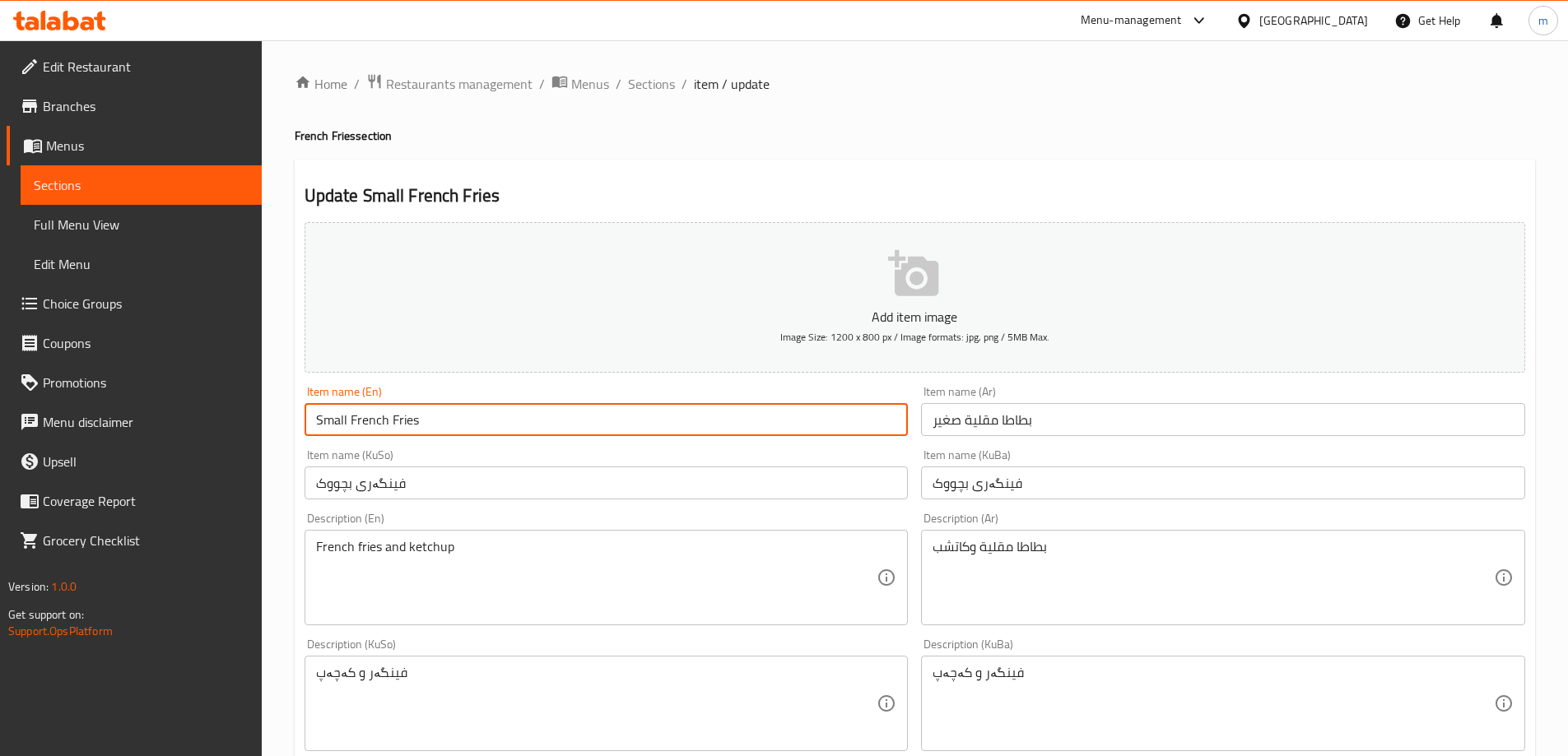
click at [331, 422] on input "Small French Fries" at bounding box center [606, 419] width 604 height 33
click at [332, 423] on input "Small French Fries" at bounding box center [606, 419] width 604 height 33
click at [333, 423] on input "Small French Fries" at bounding box center [606, 419] width 604 height 33
click at [328, 430] on input "Small French Fries" at bounding box center [606, 419] width 604 height 33
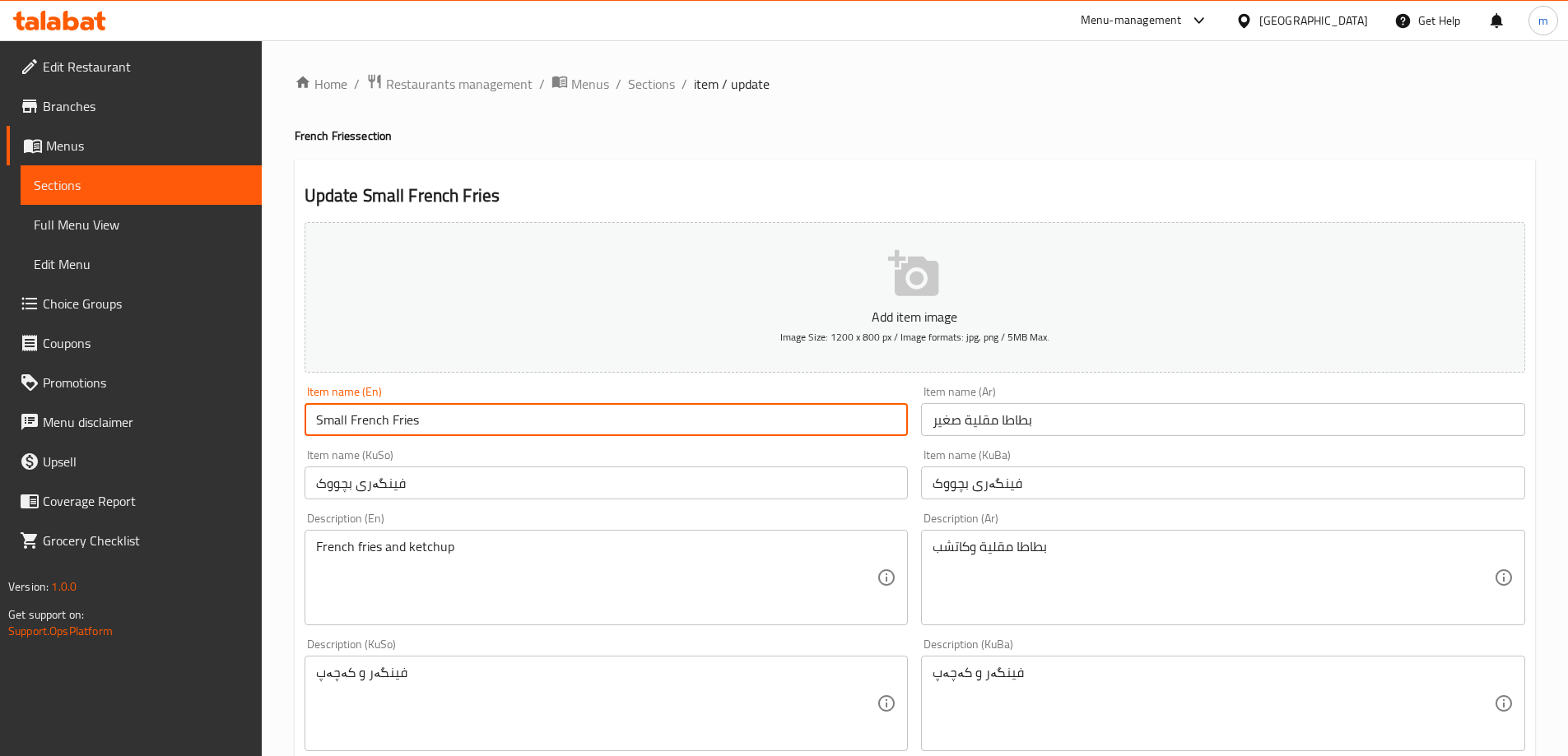
click at [334, 421] on input "Small French Fries" at bounding box center [606, 419] width 604 height 33
click at [338, 415] on input "Small French Fries" at bounding box center [606, 419] width 604 height 33
click at [439, 427] on input "Small French Fries" at bounding box center [606, 419] width 604 height 33
click at [330, 426] on input "Small French Fries" at bounding box center [606, 419] width 604 height 33
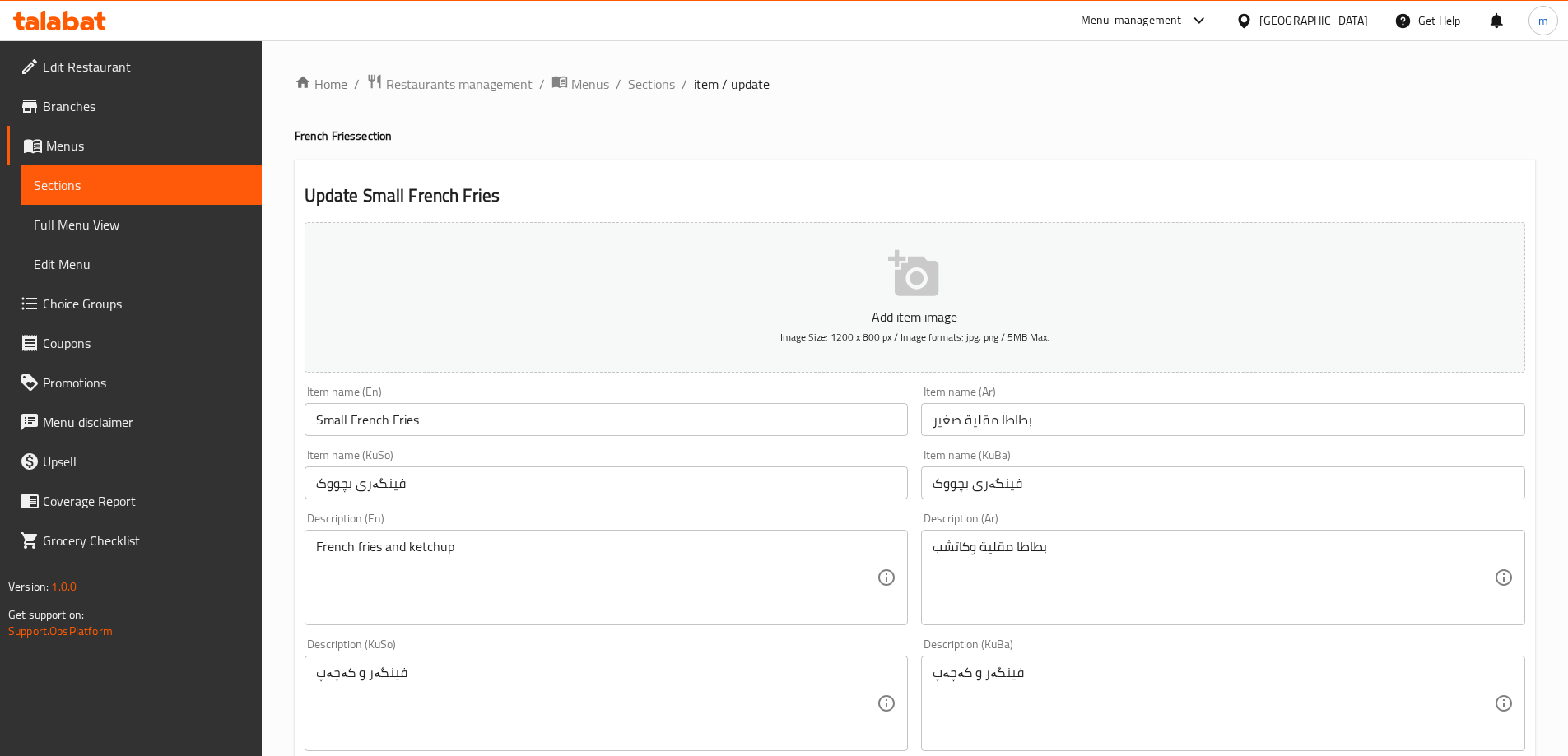
click at [656, 82] on span "Sections" at bounding box center [651, 84] width 47 height 20
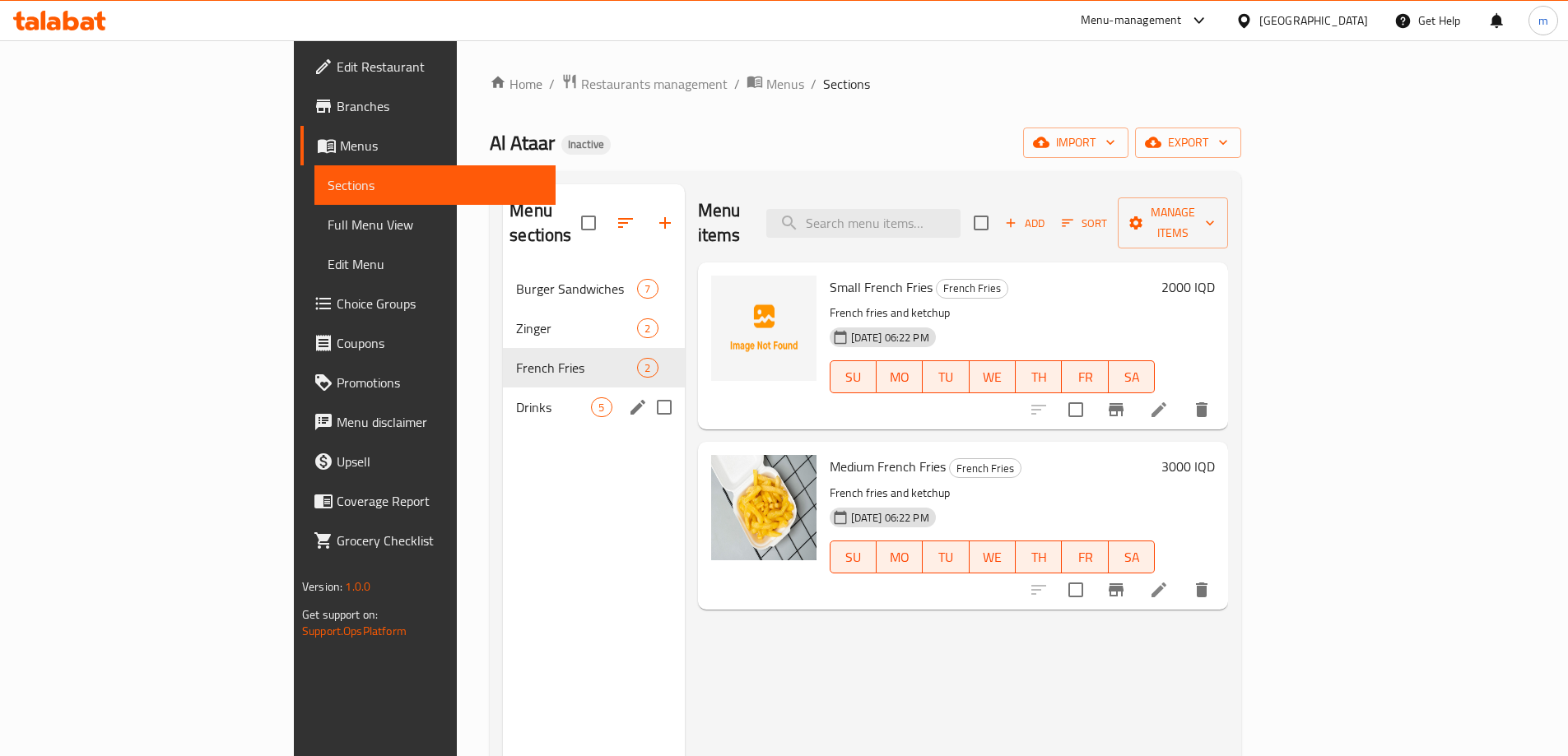
drag, startPoint x: 335, startPoint y: 371, endPoint x: 404, endPoint y: 371, distance: 69.0
click at [503, 387] on div "Drinks 5" at bounding box center [593, 407] width 181 height 39
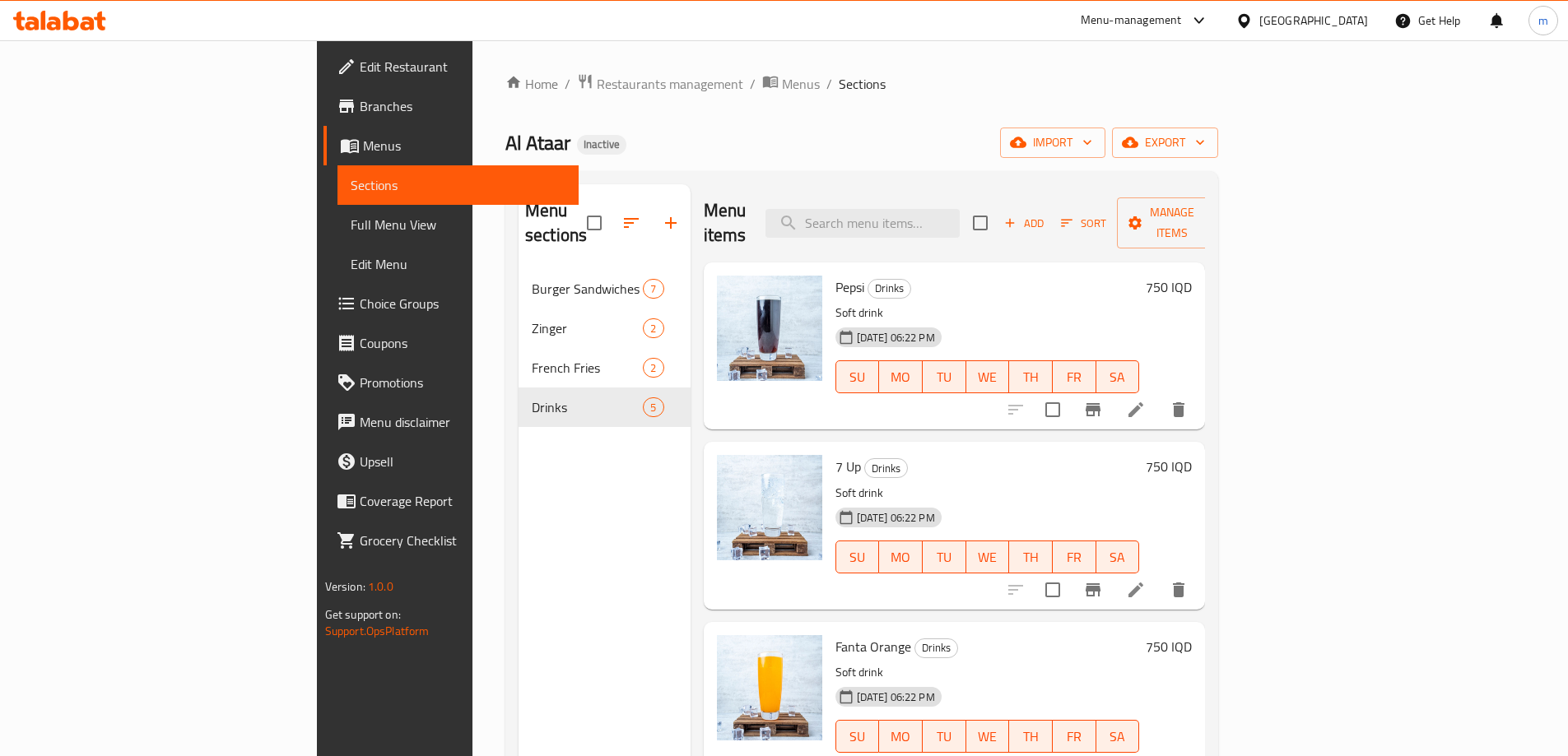
click at [1146, 400] on icon at bounding box center [1135, 410] width 20 height 20
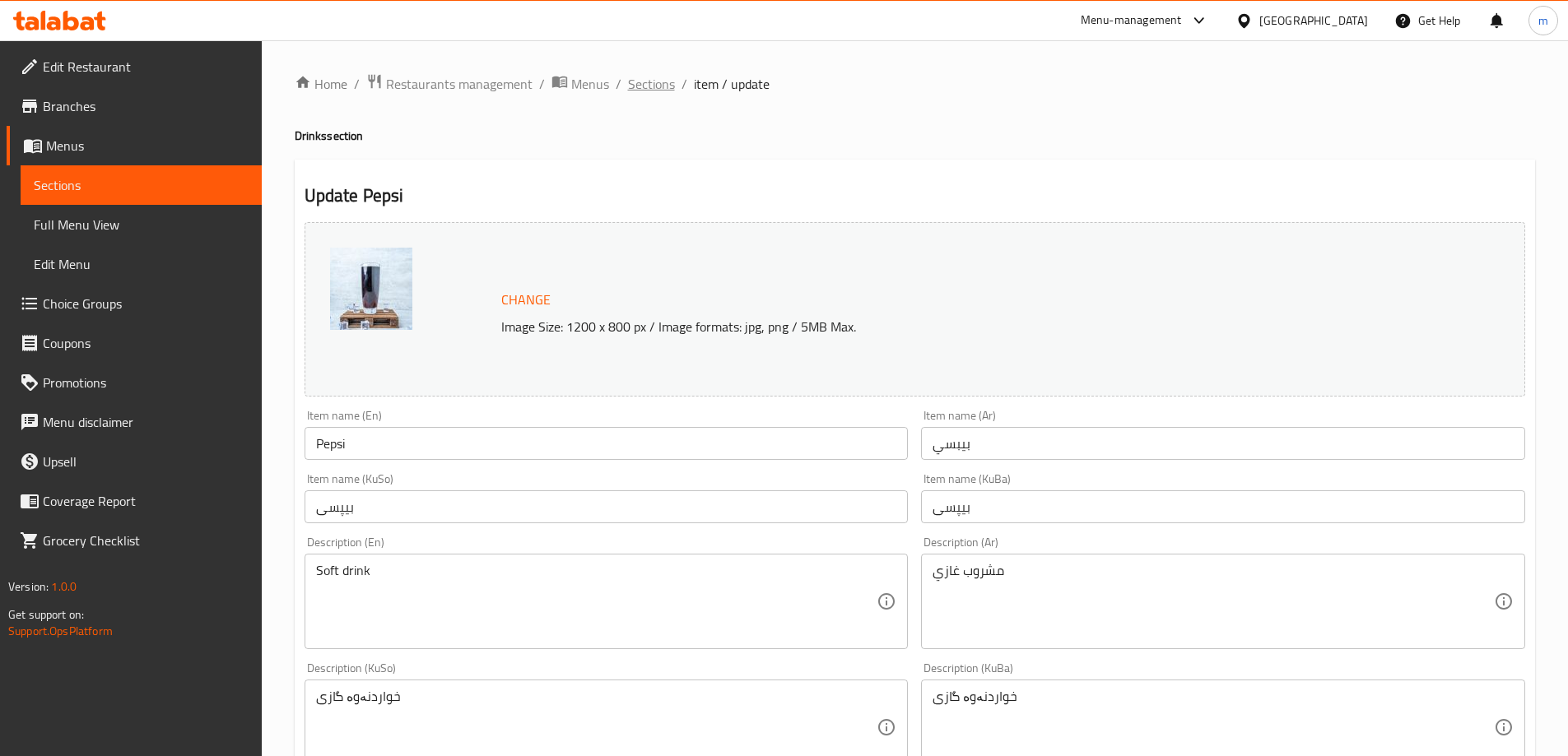
click at [660, 84] on span "Sections" at bounding box center [651, 84] width 47 height 20
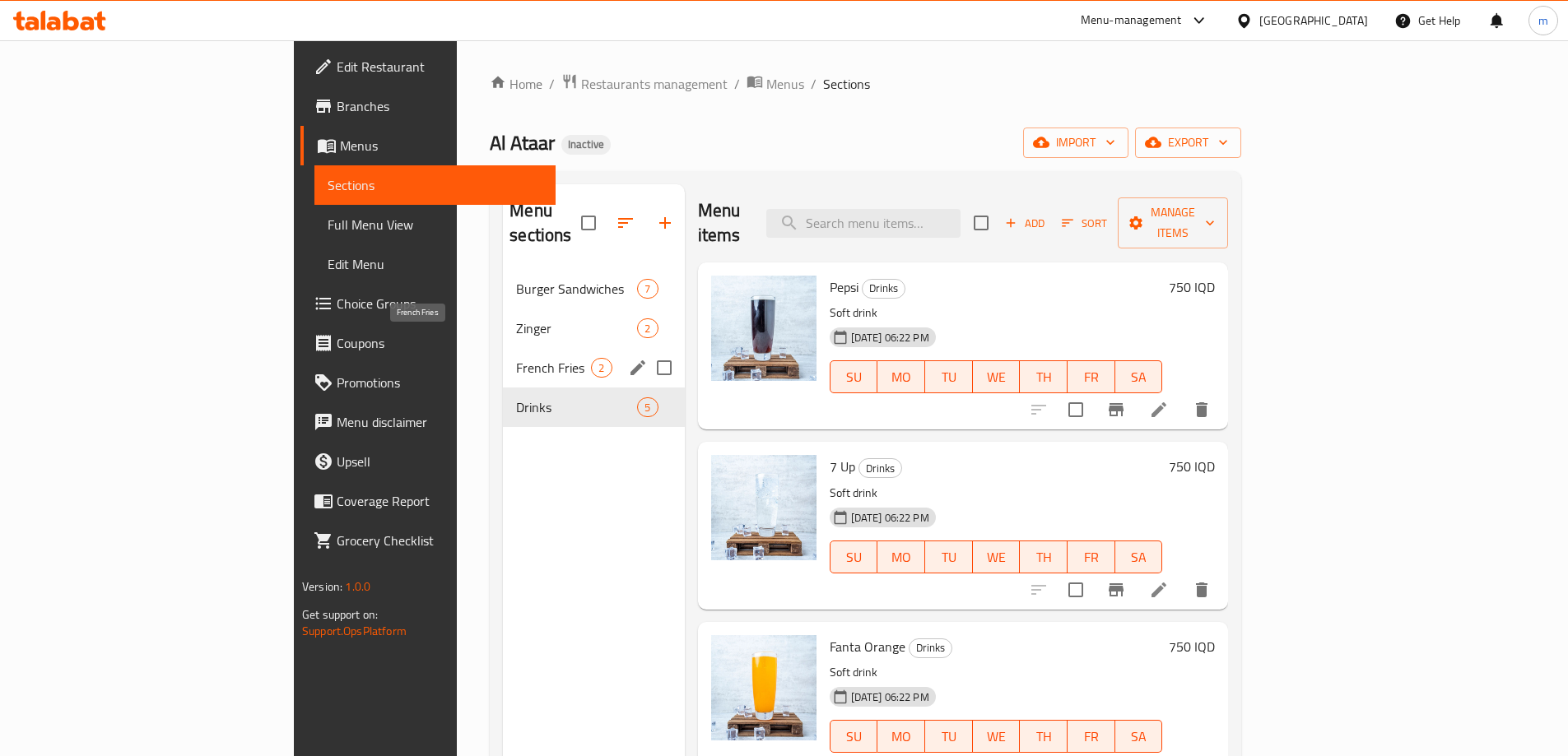
click at [516, 358] on span "French Fries" at bounding box center [553, 368] width 74 height 20
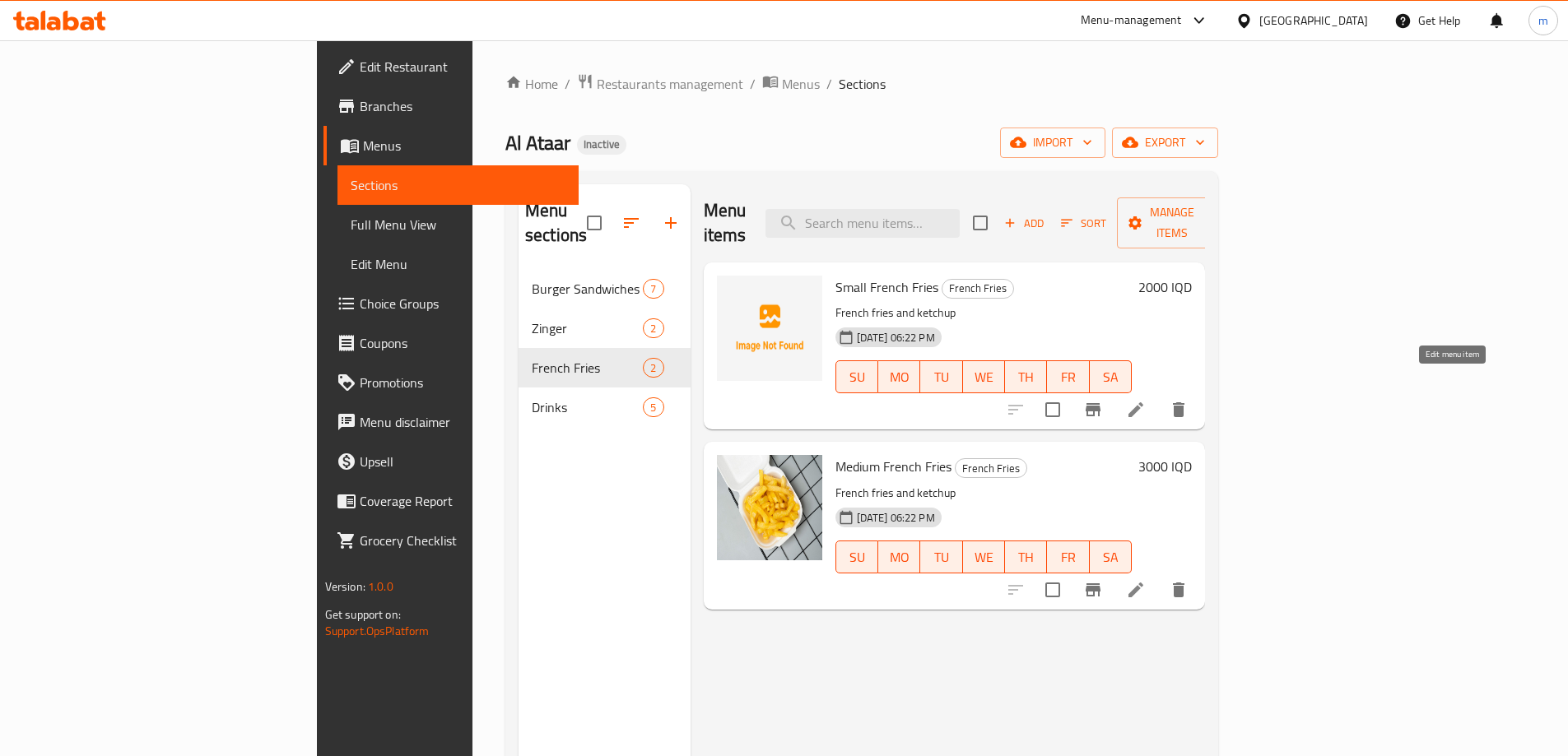
click at [1146, 400] on icon at bounding box center [1135, 410] width 20 height 20
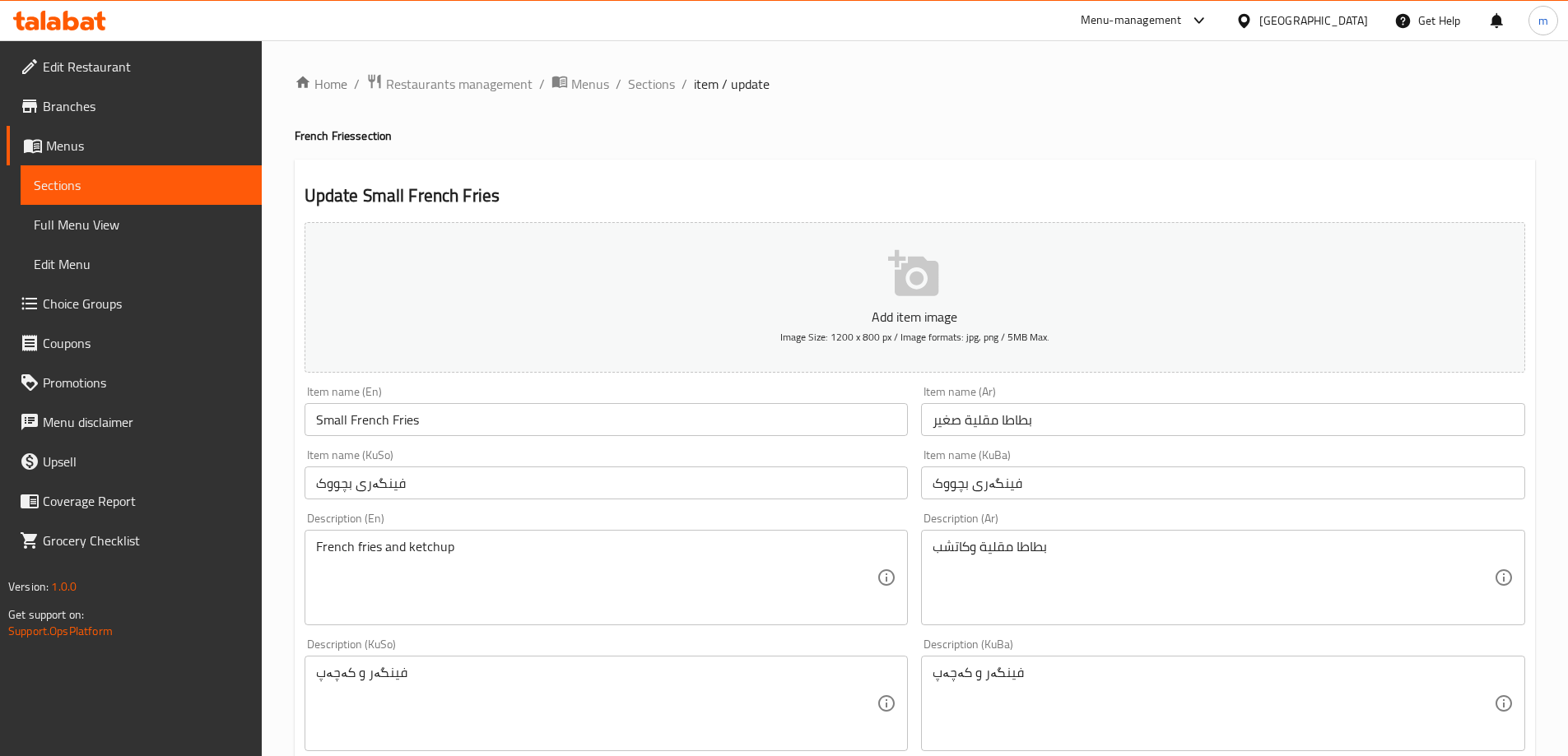
click at [337, 420] on input "Small French Fries" at bounding box center [606, 419] width 604 height 33
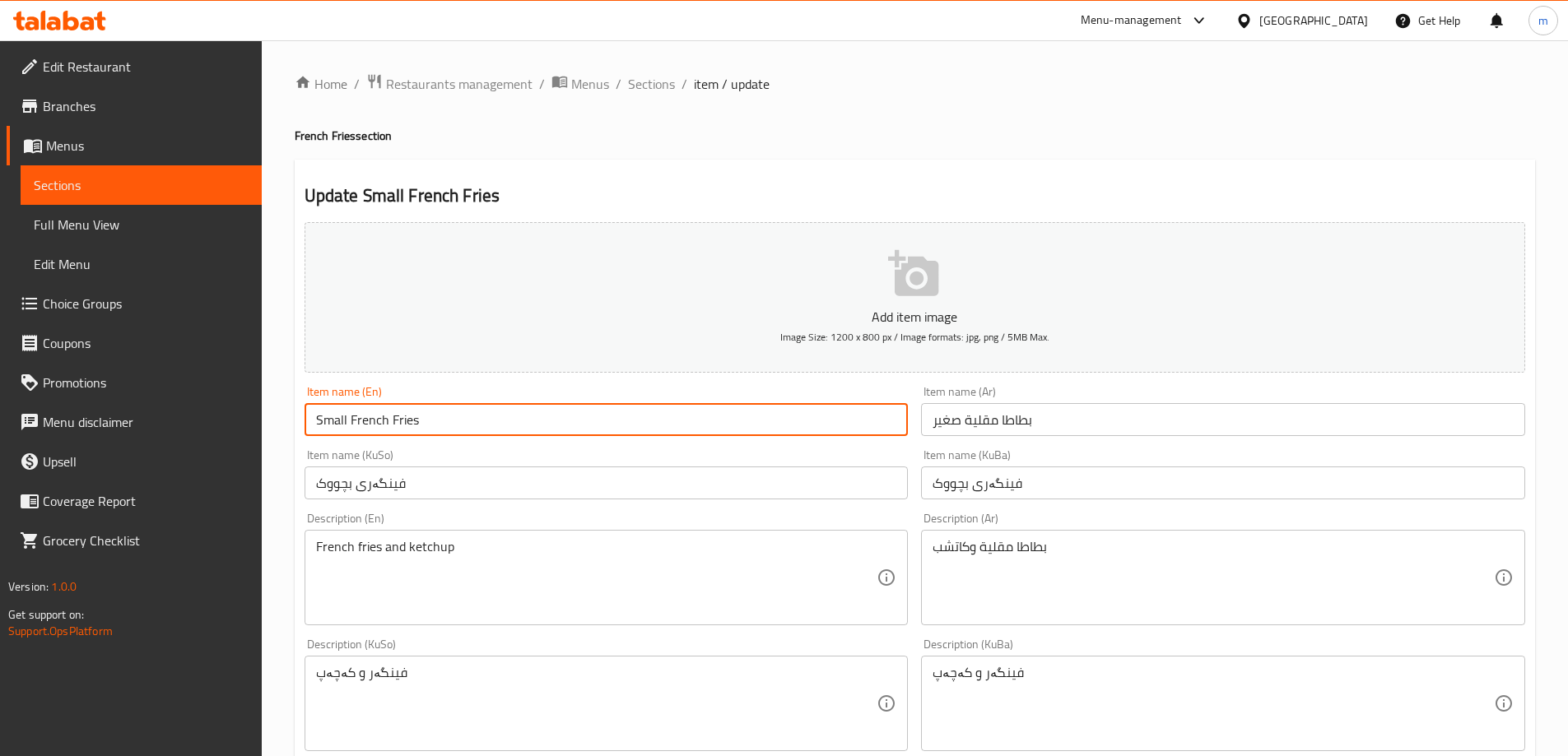
click at [337, 420] on input "Small French Fries" at bounding box center [606, 419] width 604 height 33
click at [433, 423] on input "French Fries" at bounding box center [606, 419] width 604 height 33
paste input "Small"
type input "French Fries - Small"
click at [1052, 427] on input "بطاطا مقلية صغير" at bounding box center [1223, 419] width 604 height 33
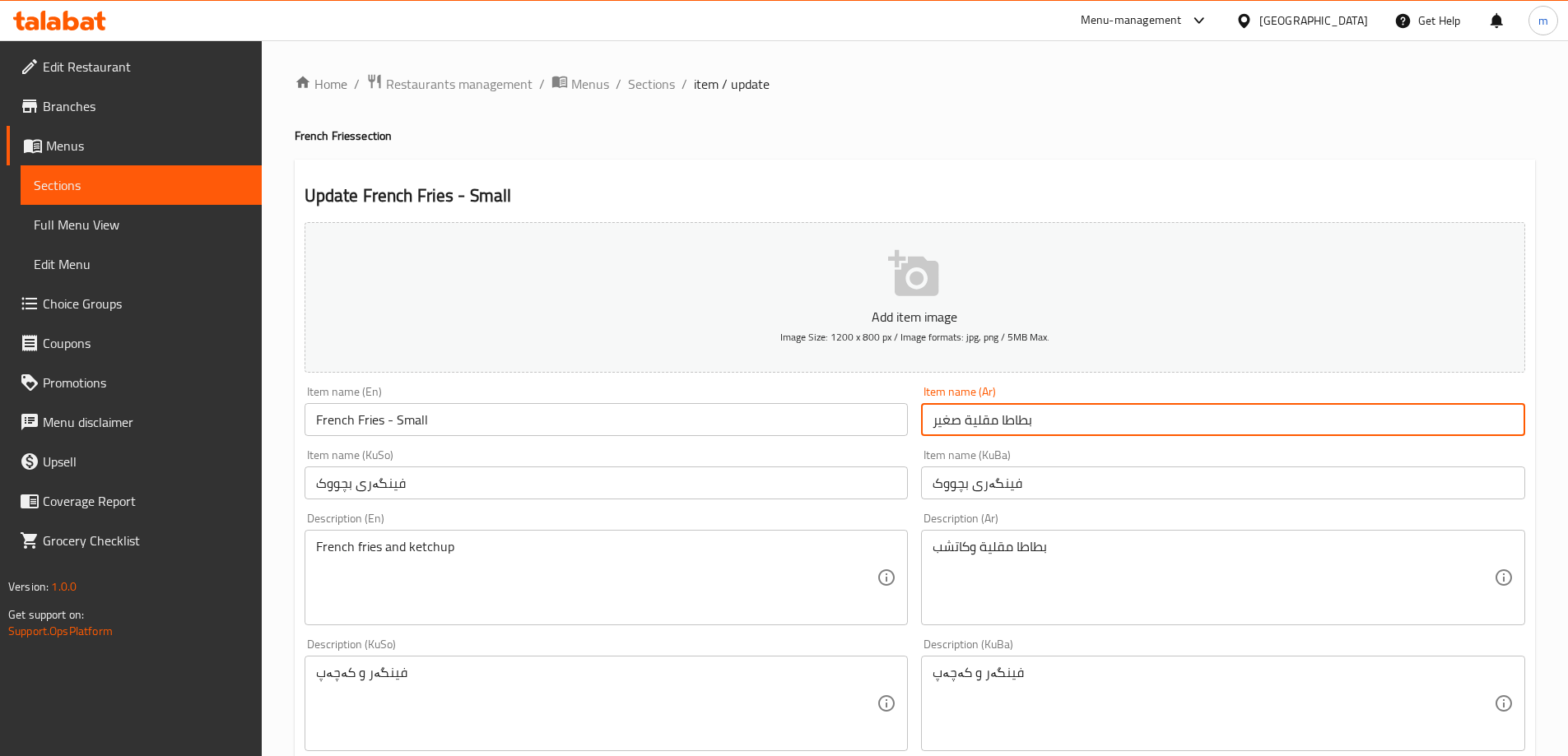
click at [965, 422] on input "بطاطا مقلية صغير" at bounding box center [1223, 419] width 604 height 33
type input "بطاطا [GEOGRAPHIC_DATA] - صغير"
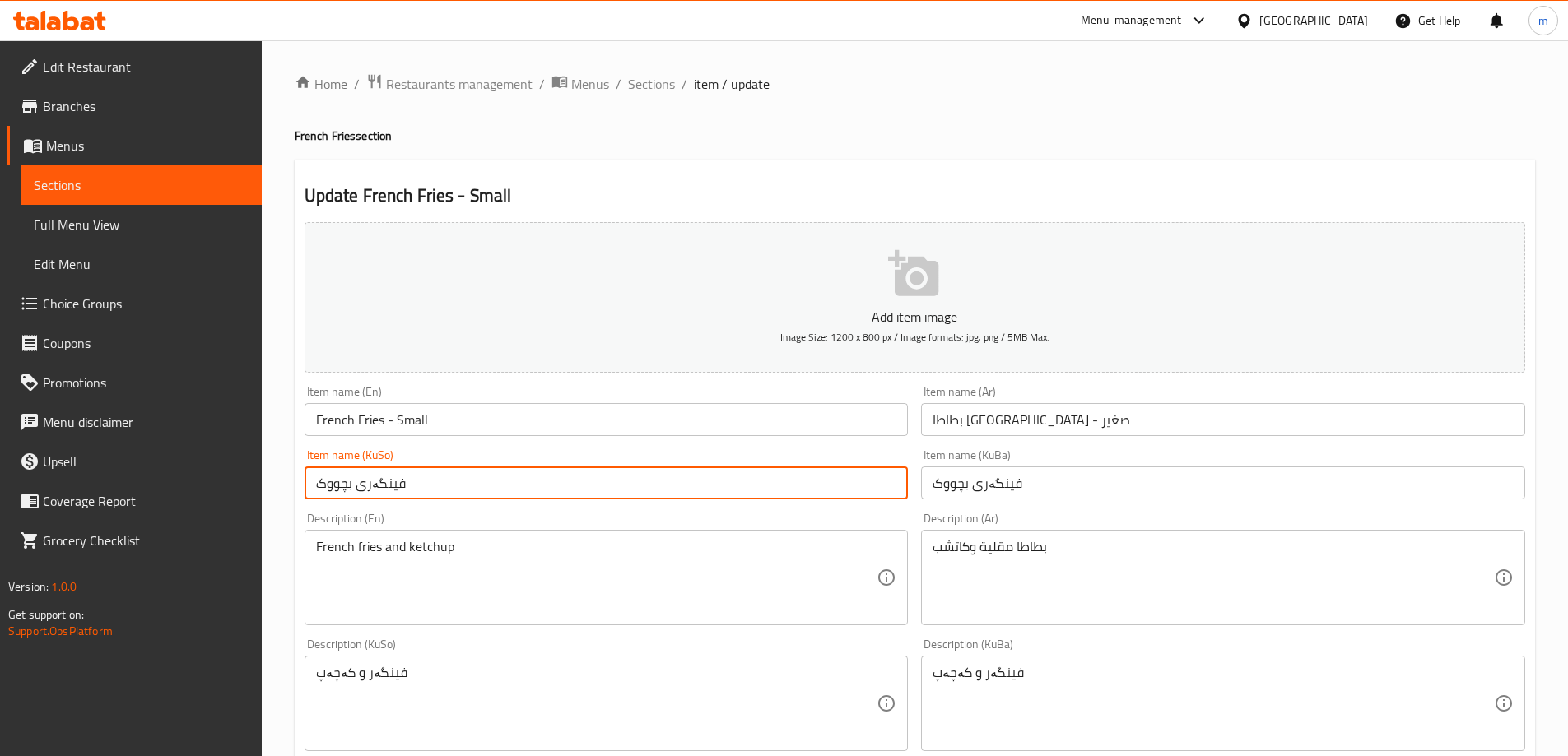
click at [750, 494] on input "فینگەری بچووک" at bounding box center [606, 482] width 604 height 33
click at [860, 487] on input "فینگەری بچووک" at bounding box center [606, 482] width 604 height 33
click at [882, 487] on input "فینگەر - بچووک" at bounding box center [606, 482] width 604 height 33
click at [883, 487] on input "فینگەر - بچووک" at bounding box center [606, 482] width 604 height 33
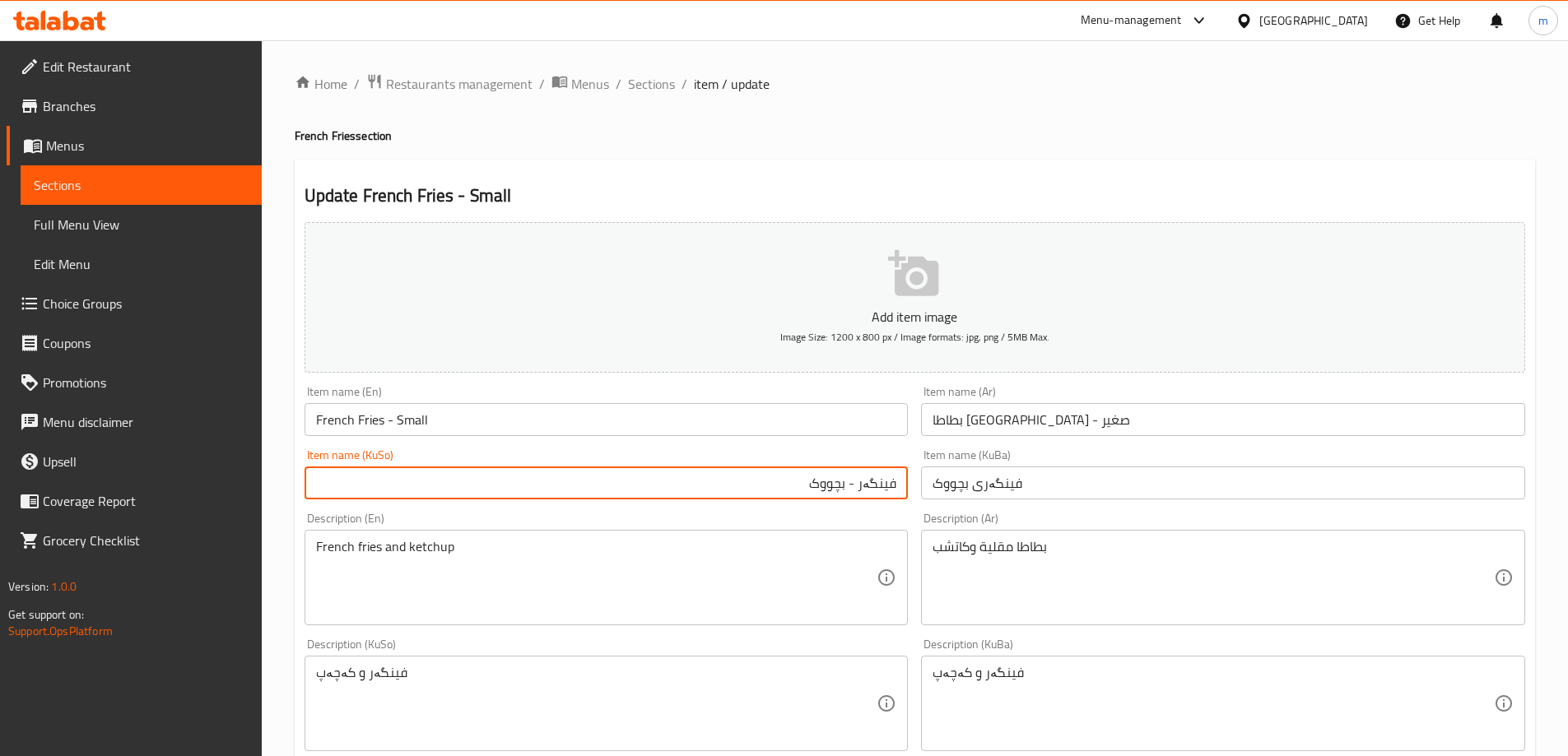
click at [884, 489] on input "فینگەر - بچووک" at bounding box center [606, 482] width 604 height 33
type input "فینگەر - بچووک"
click at [1033, 489] on input "فینگەری بچووک" at bounding box center [1223, 482] width 604 height 33
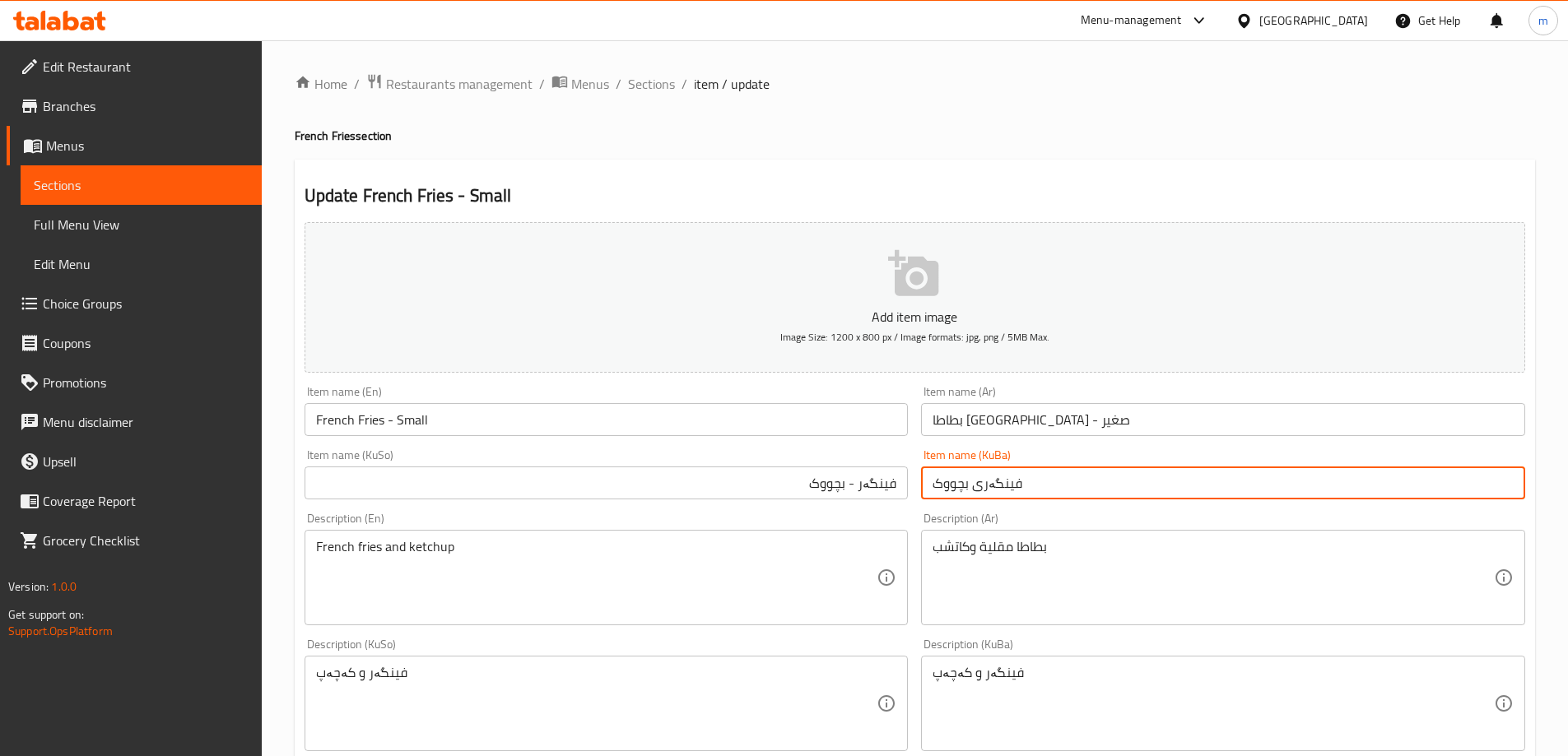
click at [1033, 489] on input "فینگەری بچووک" at bounding box center [1223, 482] width 604 height 33
paste input "-"
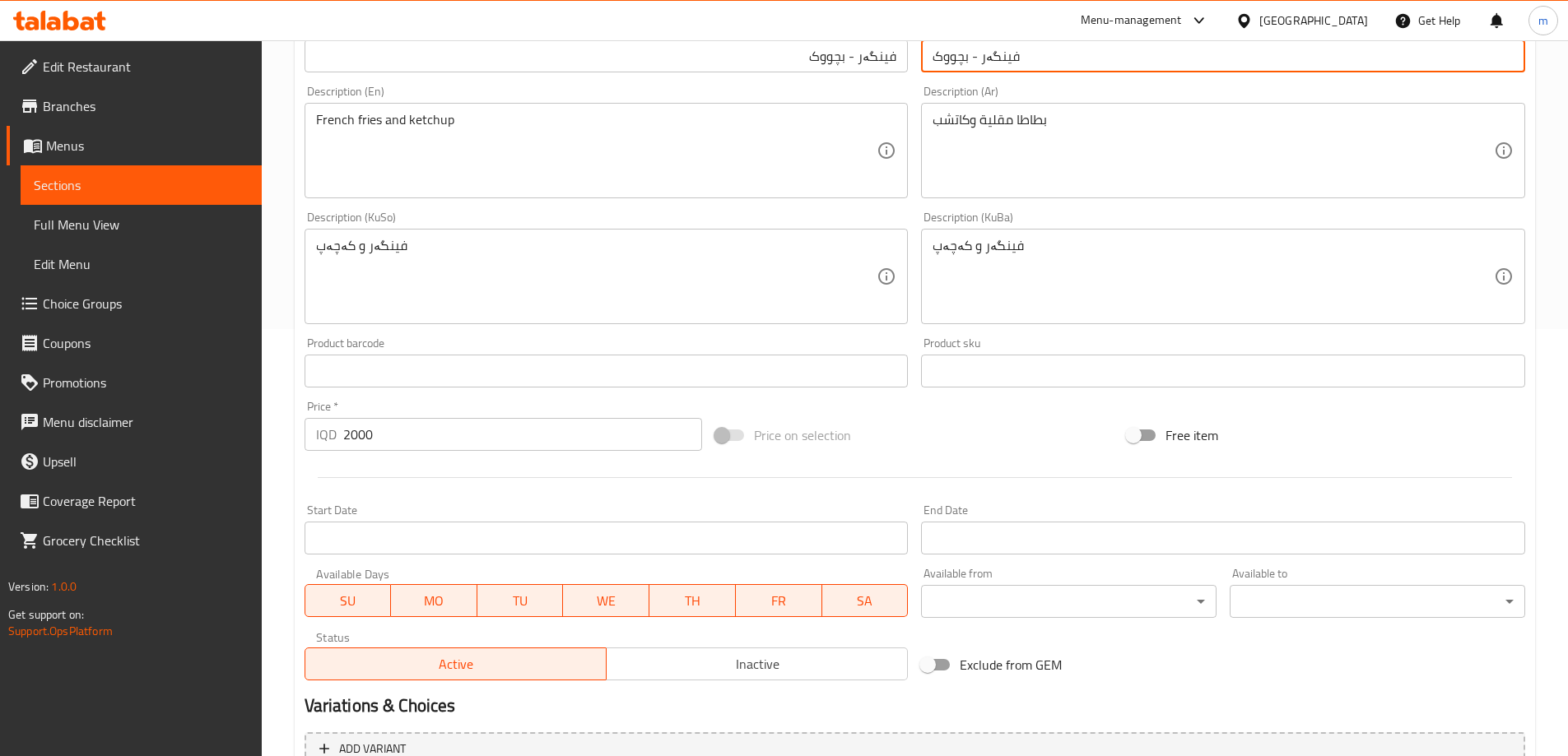
scroll to position [596, 0]
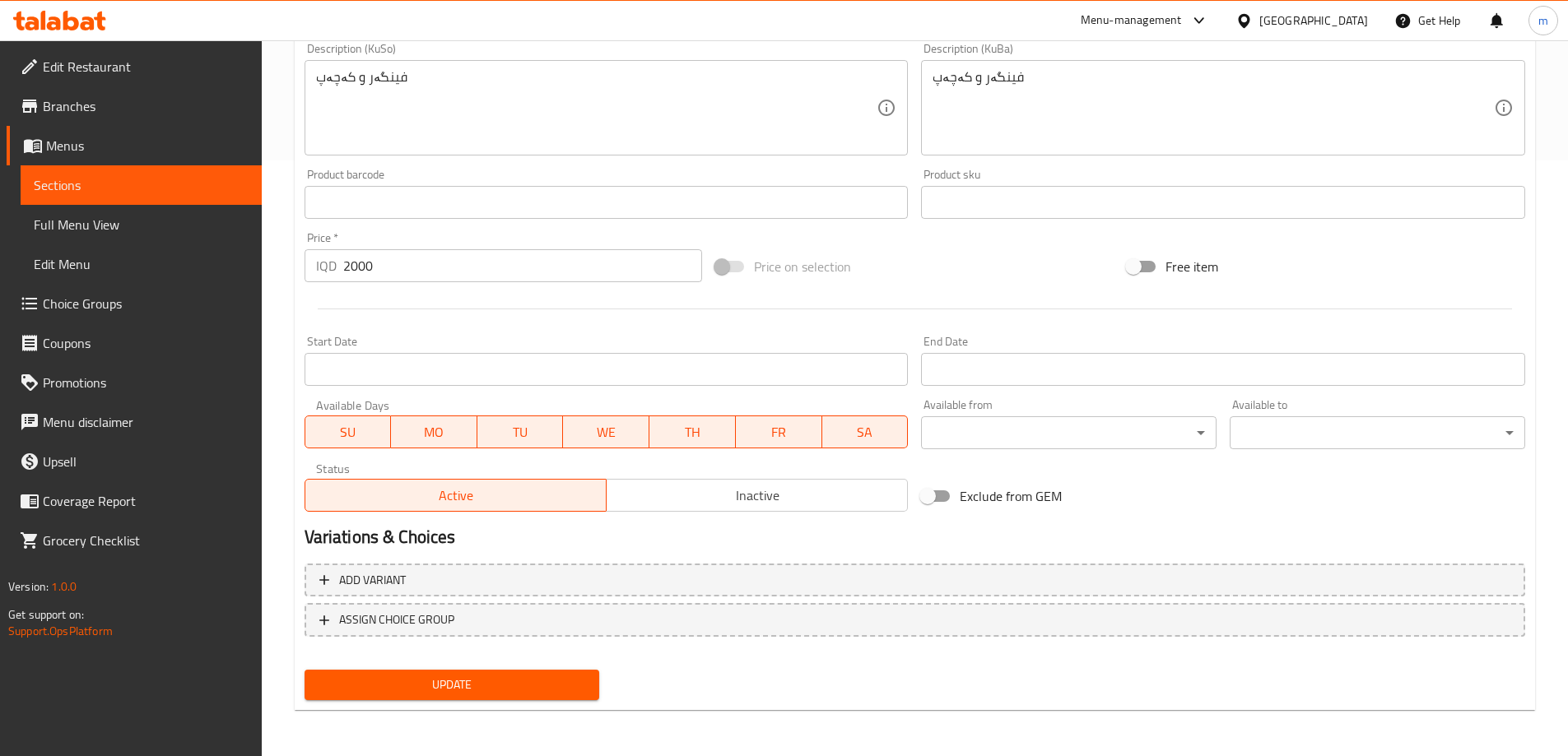
type input "فینگەر - بچووک"
click at [530, 678] on span "Update" at bounding box center [452, 685] width 269 height 20
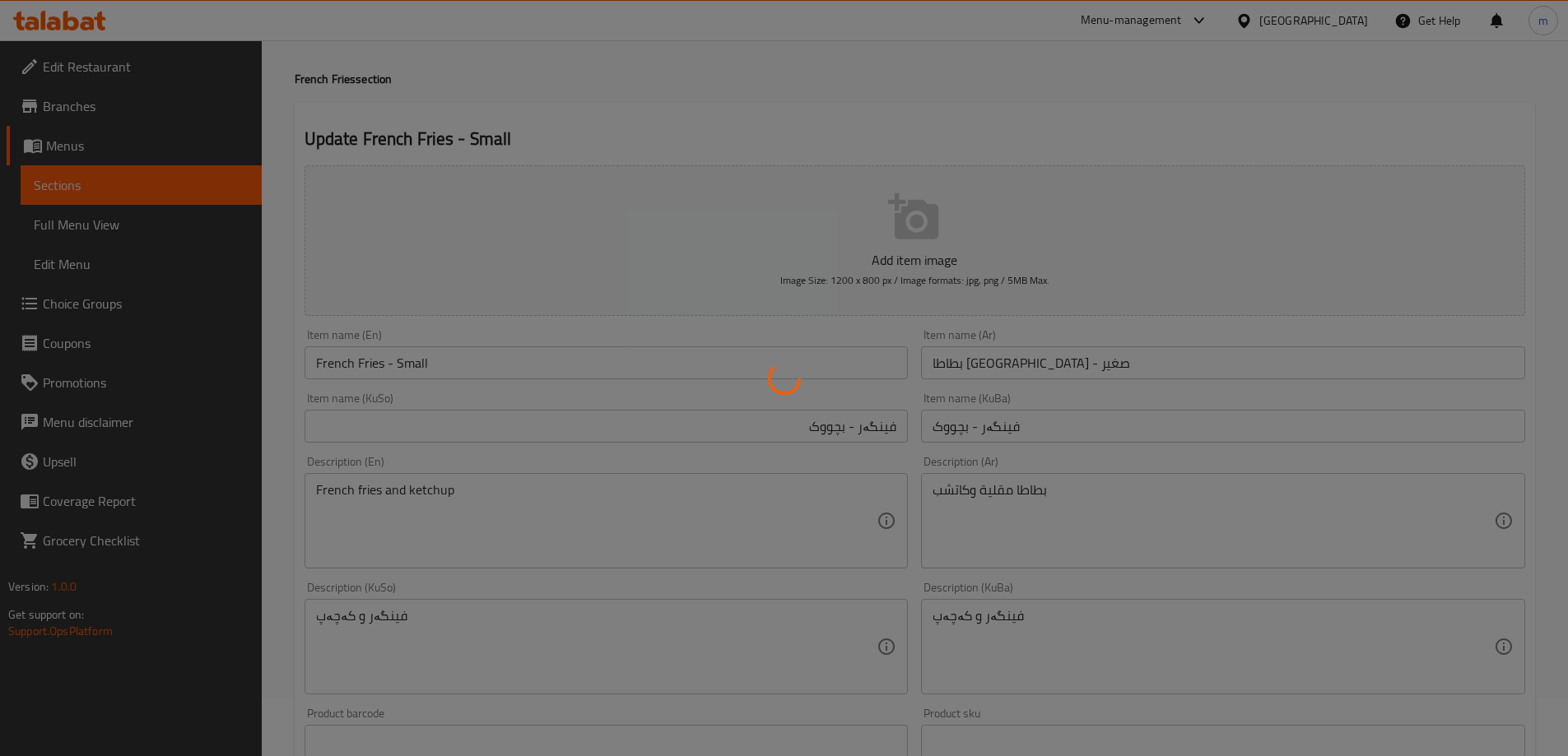
scroll to position [20, 0]
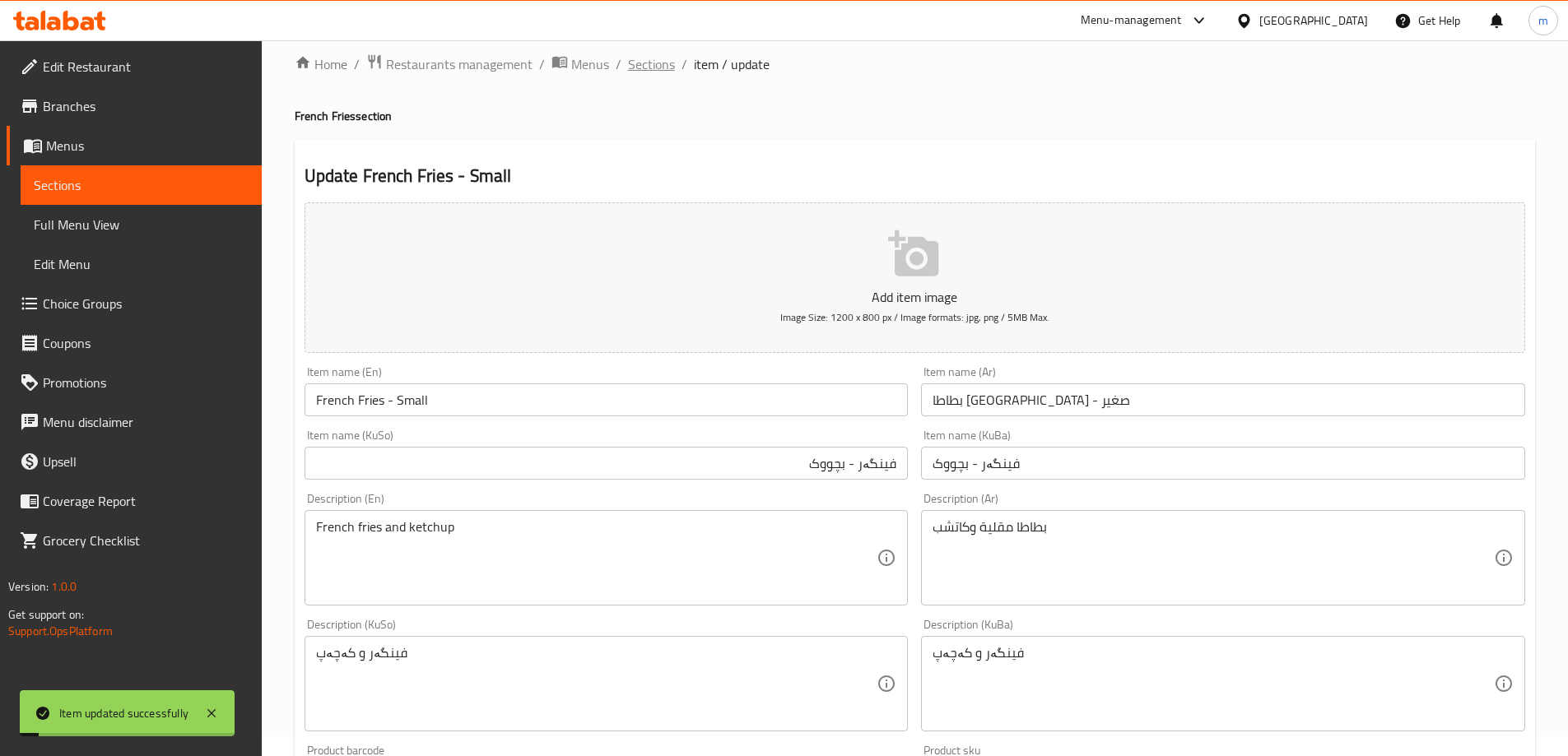
click at [642, 67] on span "Sections" at bounding box center [651, 63] width 47 height 20
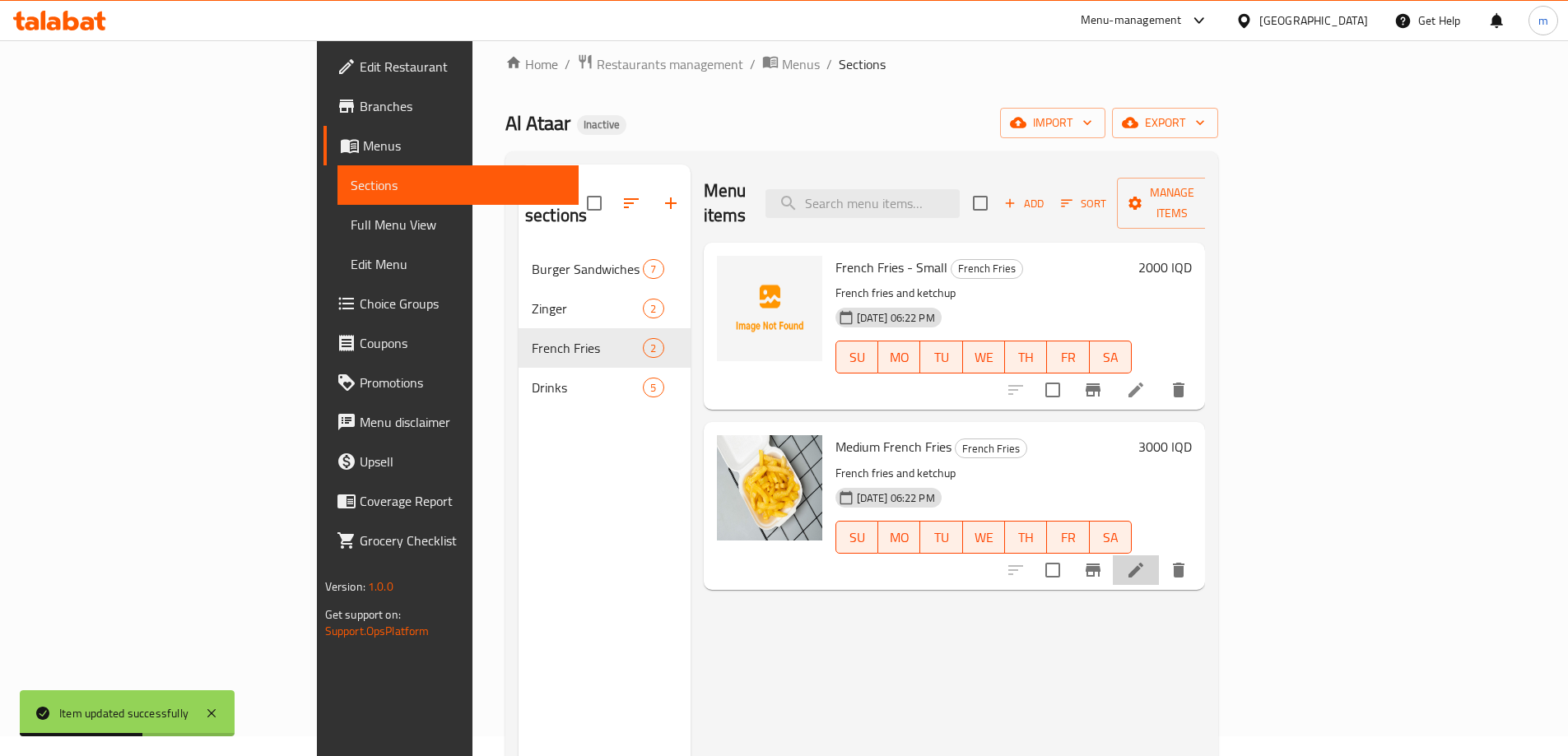
click at [1159, 556] on li at bounding box center [1136, 571] width 47 height 30
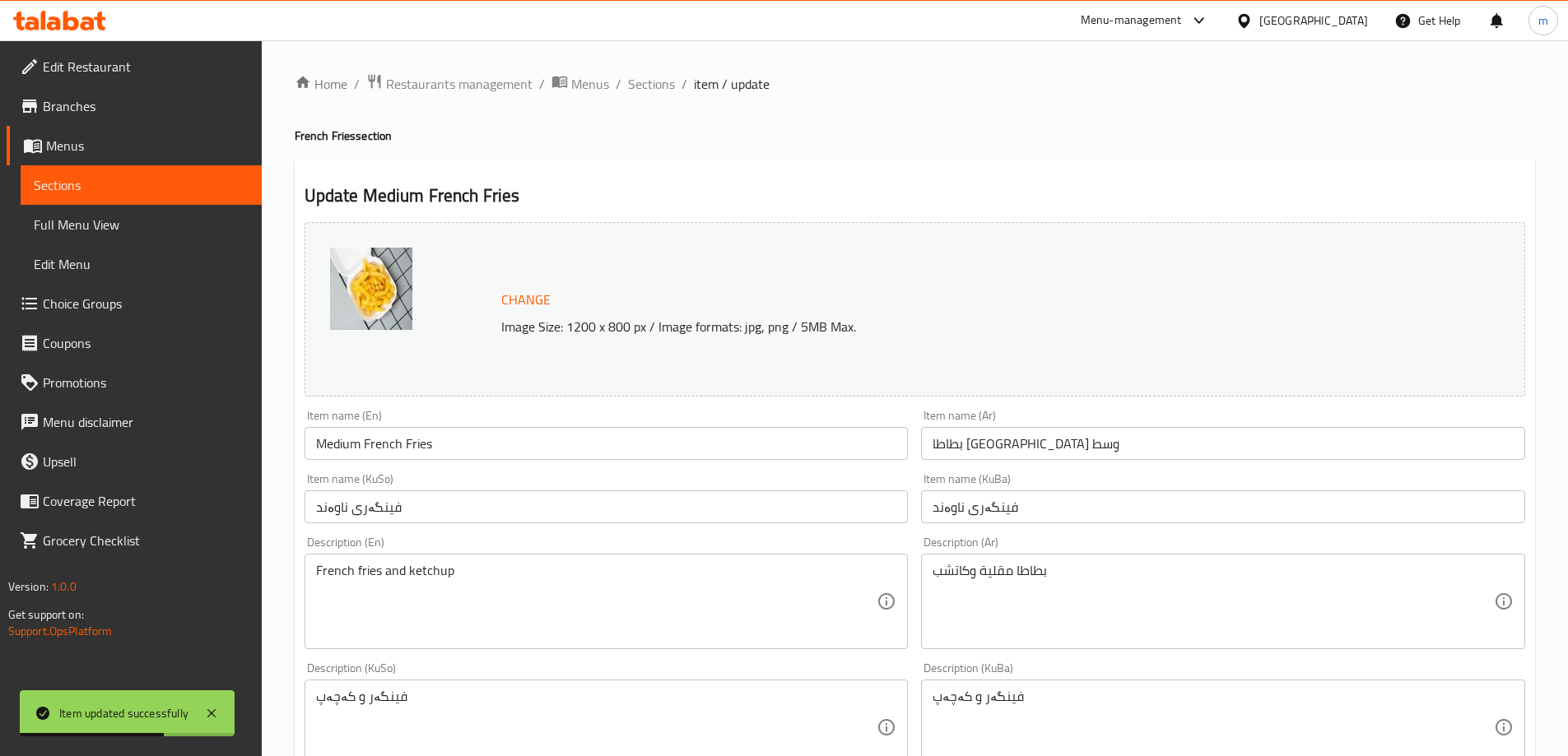
click at [395, 458] on input "Medium French Fries" at bounding box center [606, 443] width 604 height 33
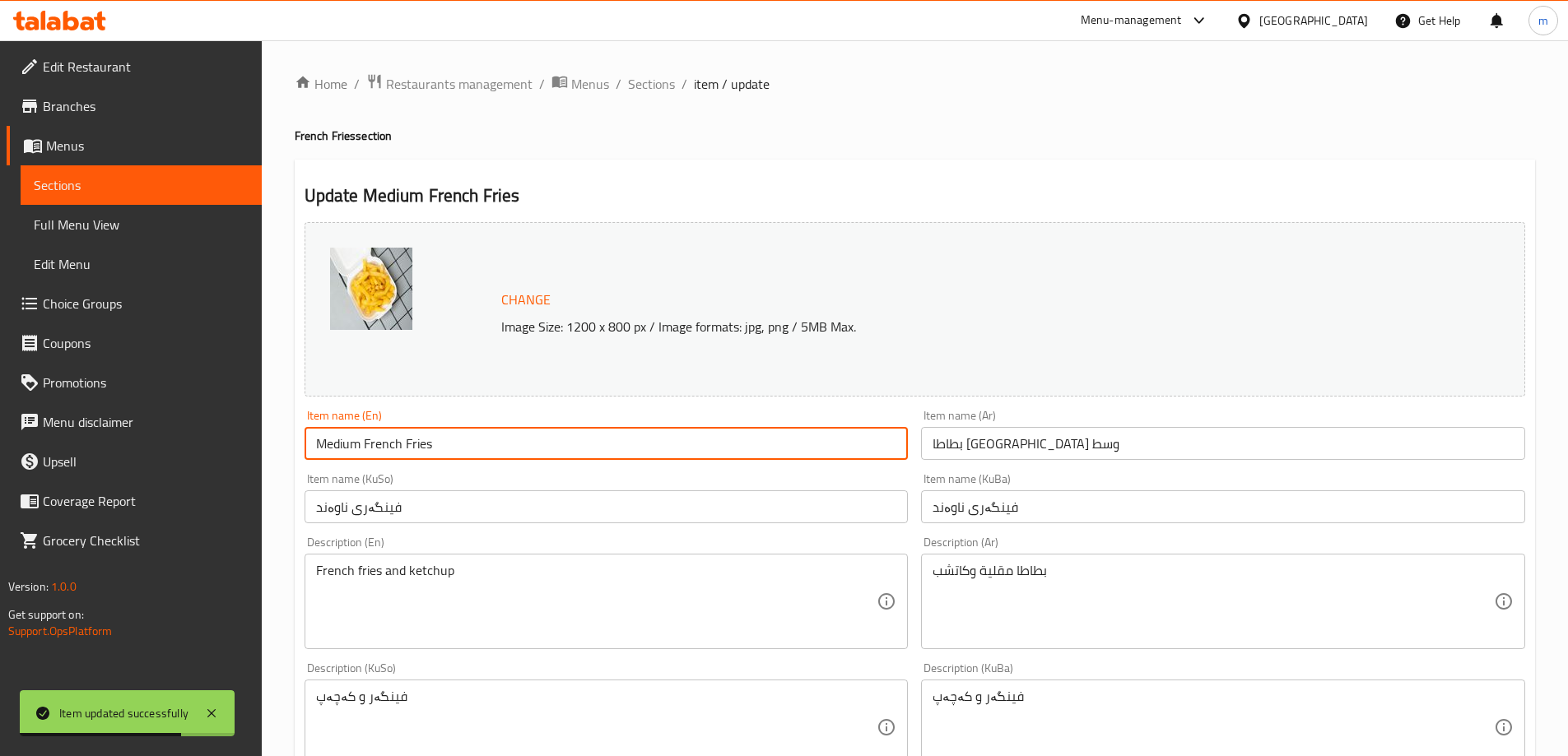
click at [351, 444] on input "Medium French Fries" at bounding box center [606, 443] width 604 height 33
click at [449, 442] on input "French Fries" at bounding box center [606, 443] width 604 height 33
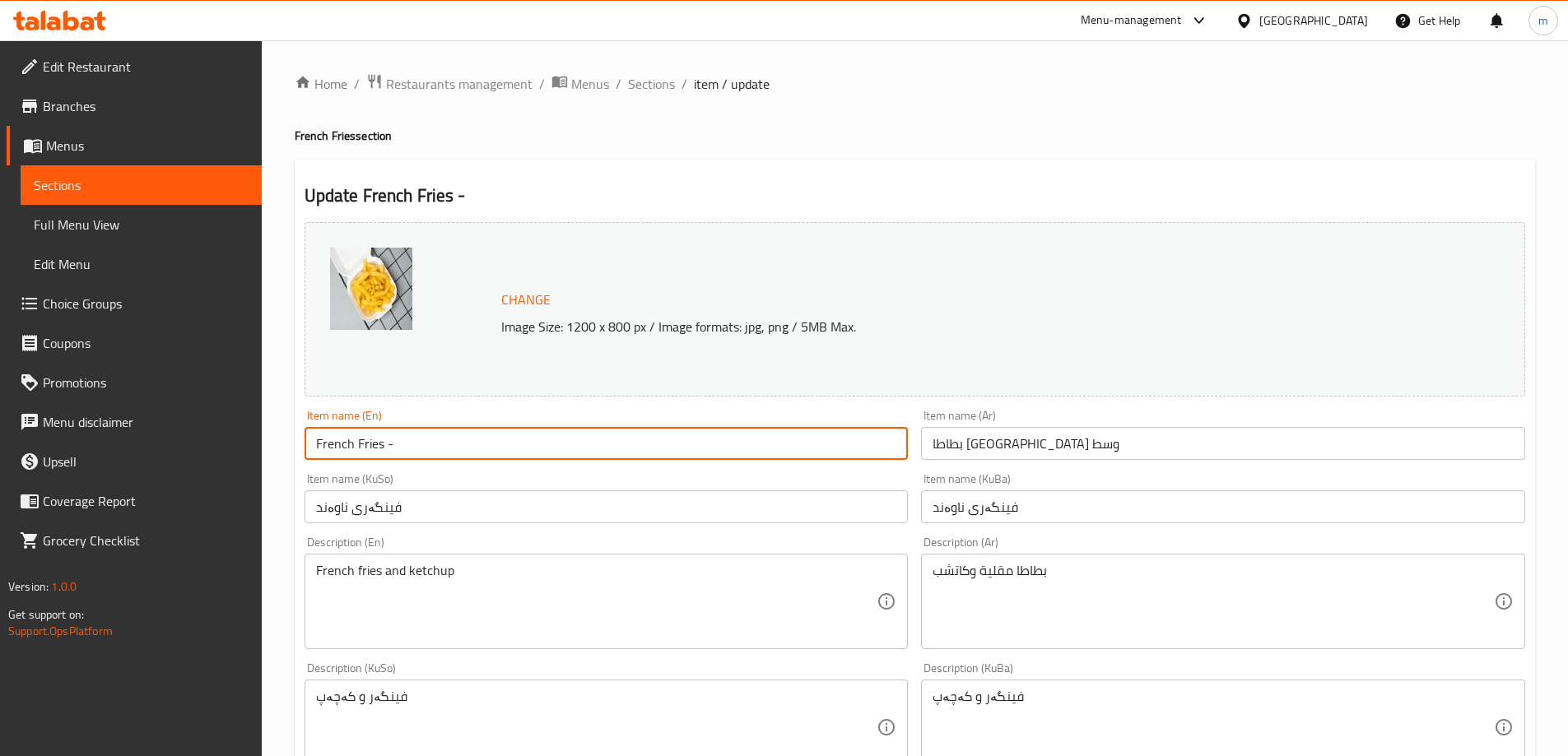
paste input "Medium"
type input "French Fries - Medium"
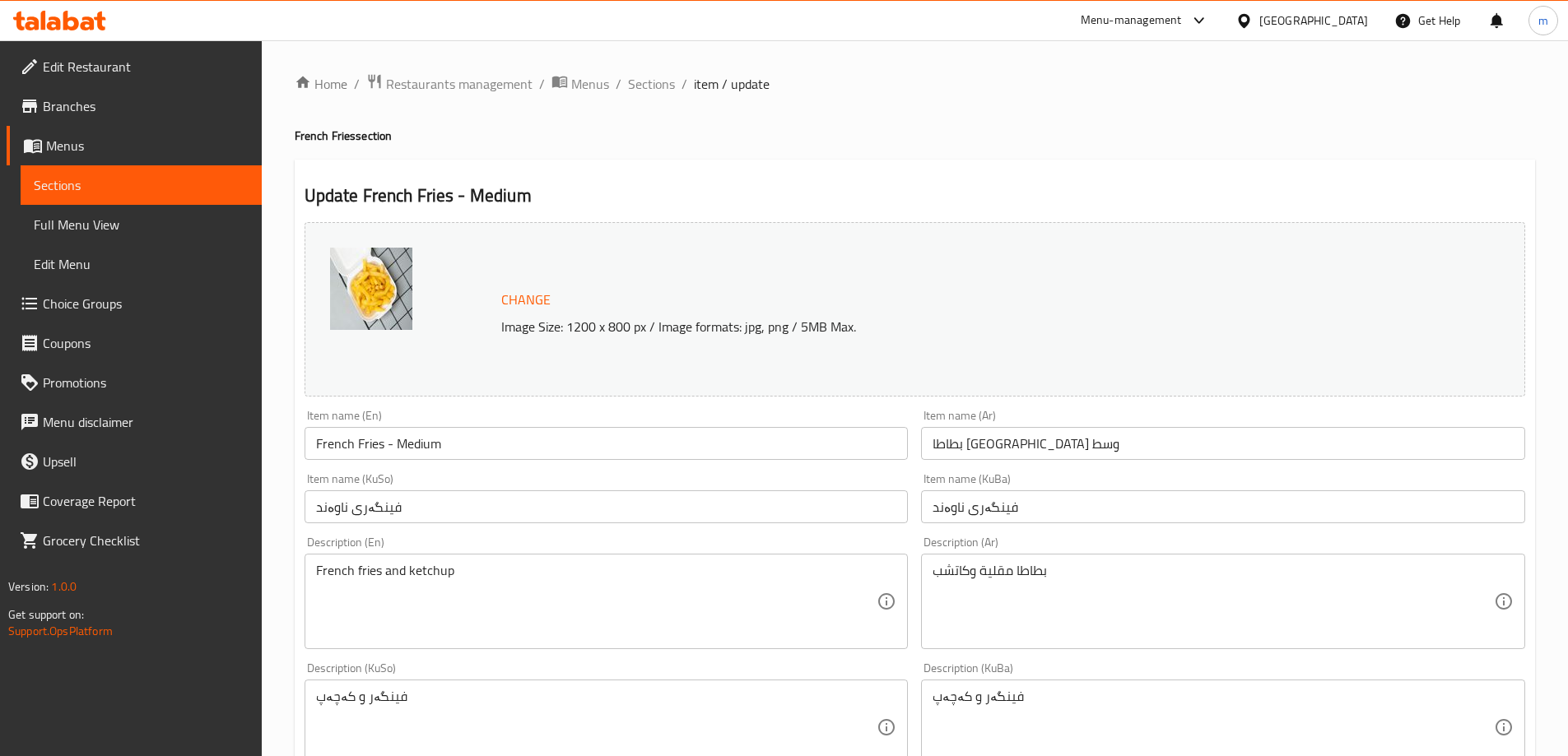
click at [648, 472] on div "Item name (KuSo) فینگەری ناوەند Item name (KuSo)" at bounding box center [606, 498] width 617 height 63
click at [984, 461] on div "Item name (Ar) بطاطا مقلية وسط Item name (Ar)" at bounding box center [1223, 435] width 617 height 63
click at [996, 454] on input "بطاطا مقلية وسط" at bounding box center [1223, 443] width 604 height 33
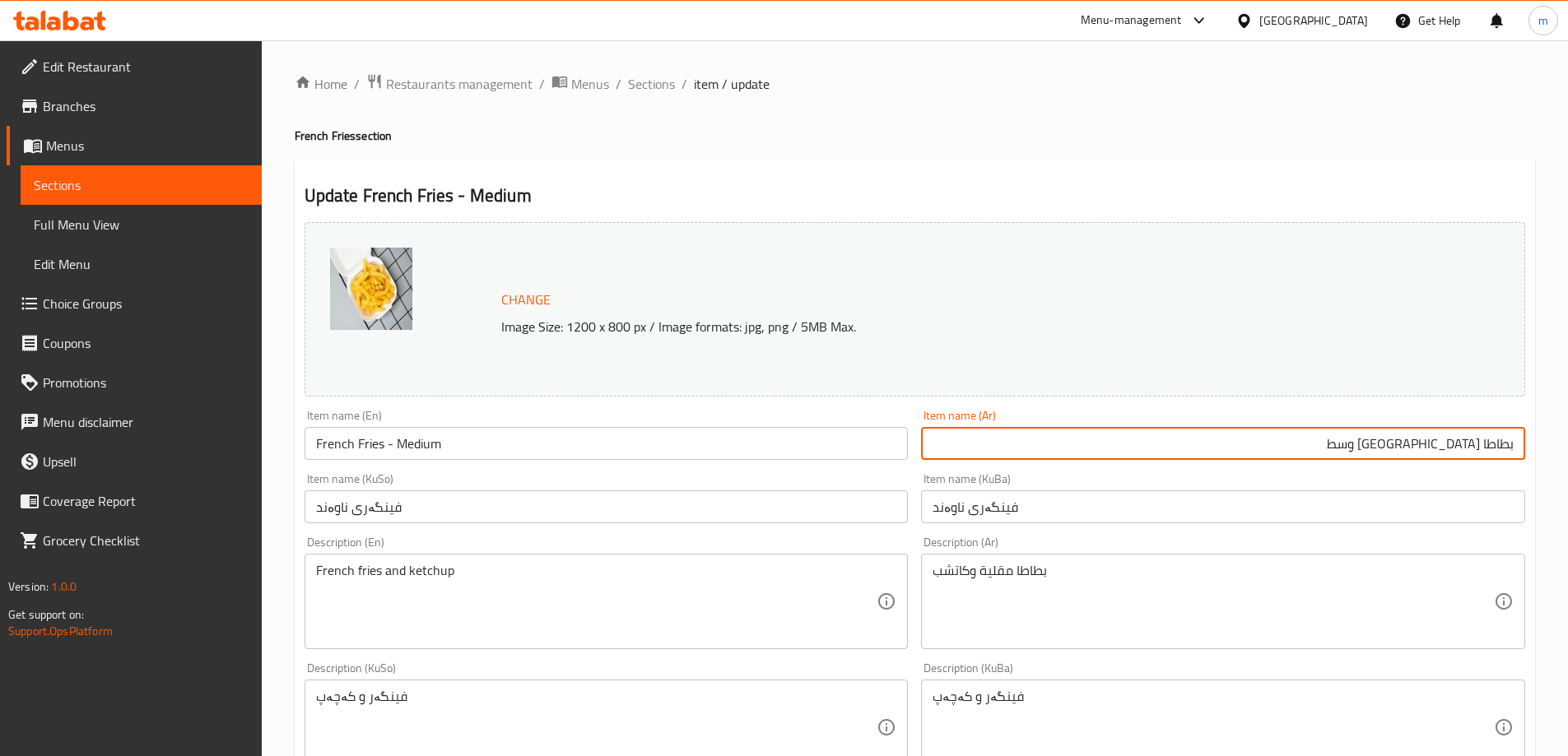
click at [1452, 442] on input "بطاطا مقلية وسط" at bounding box center [1223, 443] width 604 height 33
click at [1449, 439] on input "بطاطا مقلية وسط" at bounding box center [1223, 443] width 604 height 33
type input "بطاطا [GEOGRAPHIC_DATA] - وسط"
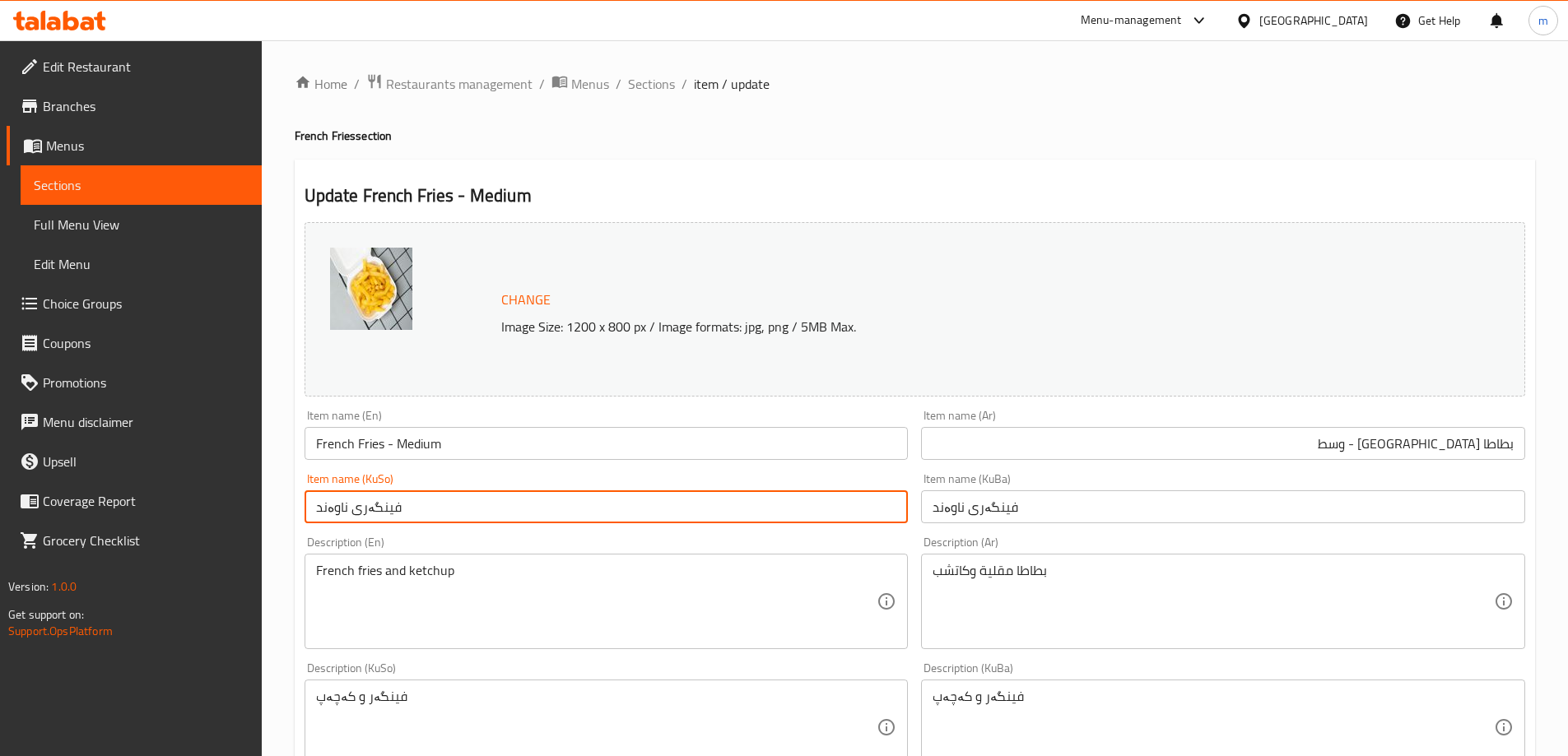
click at [741, 514] on input "فینگەری ناوەند" at bounding box center [606, 506] width 604 height 33
drag, startPoint x: 855, startPoint y: 512, endPoint x: 862, endPoint y: 516, distance: 8.1
click at [862, 516] on input "فینگەری ناوەند" at bounding box center [606, 506] width 604 height 33
click at [858, 508] on input "فینگەر - ناوەند" at bounding box center [606, 506] width 604 height 33
click at [859, 508] on input "فینگەر - ناوەند" at bounding box center [606, 506] width 604 height 33
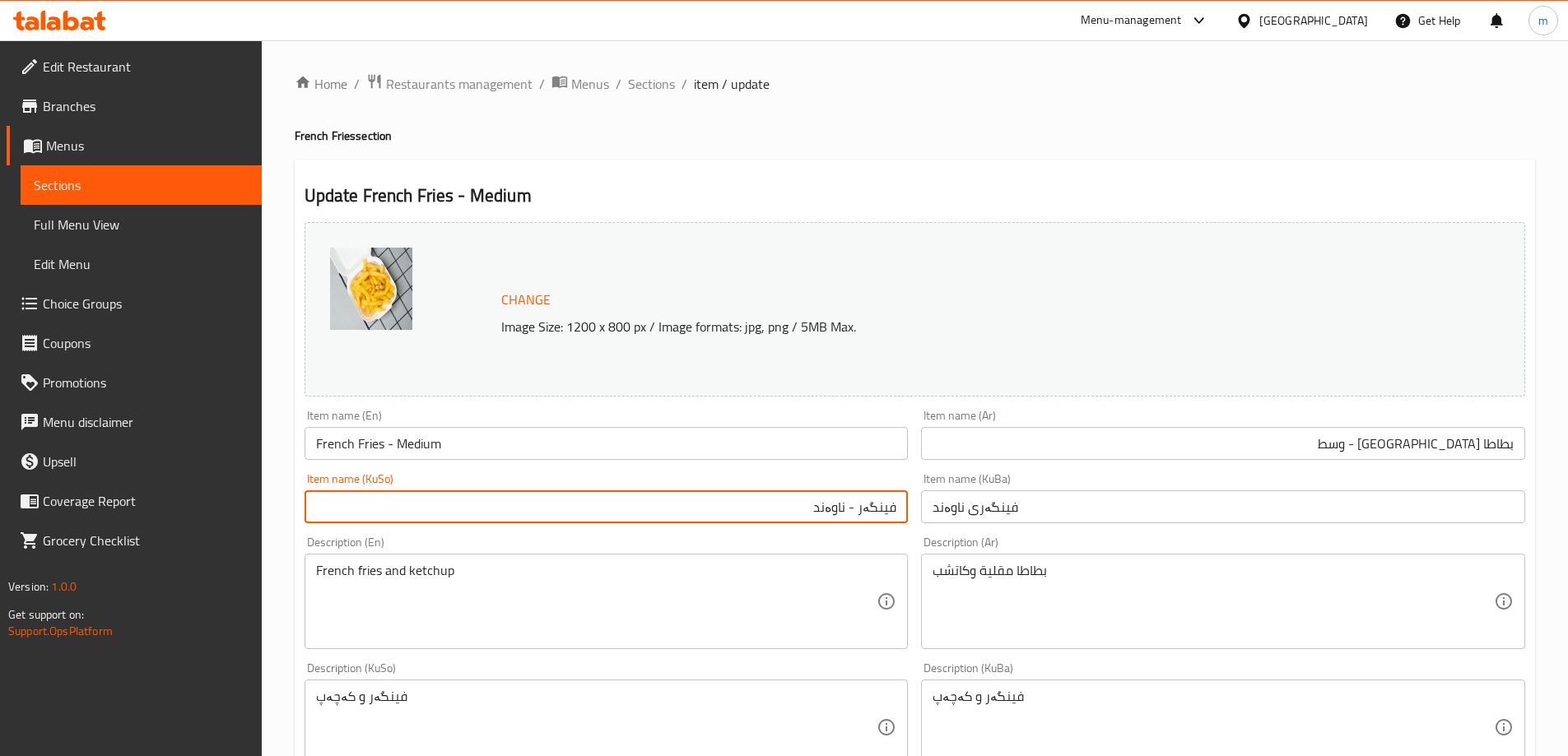
click at [859, 508] on input "فینگەر - ناوەند" at bounding box center [606, 506] width 604 height 33
type input "فینگەر - ناوەند"
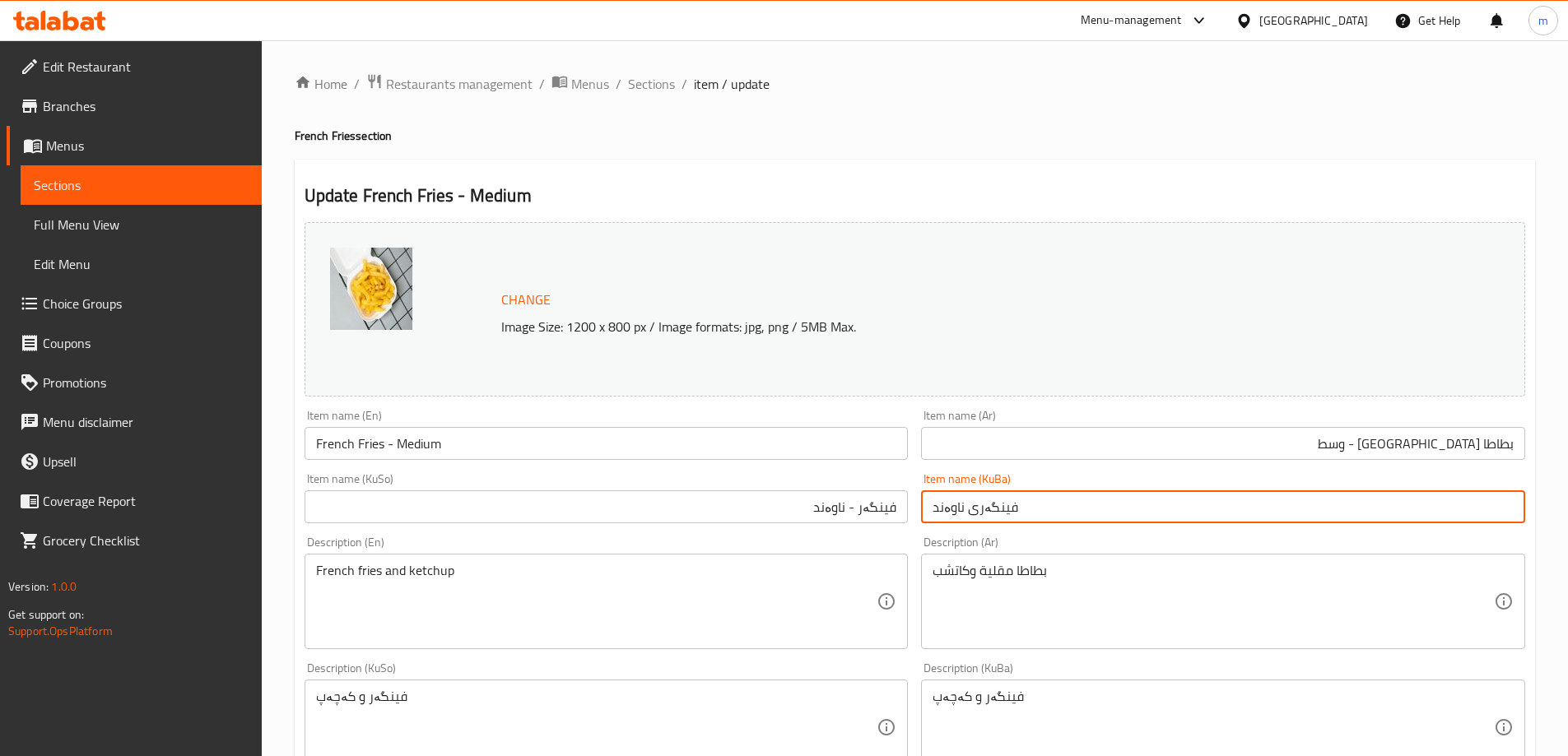
click at [950, 506] on input "فینگەری ناوەند" at bounding box center [1223, 506] width 604 height 33
paste input "-"
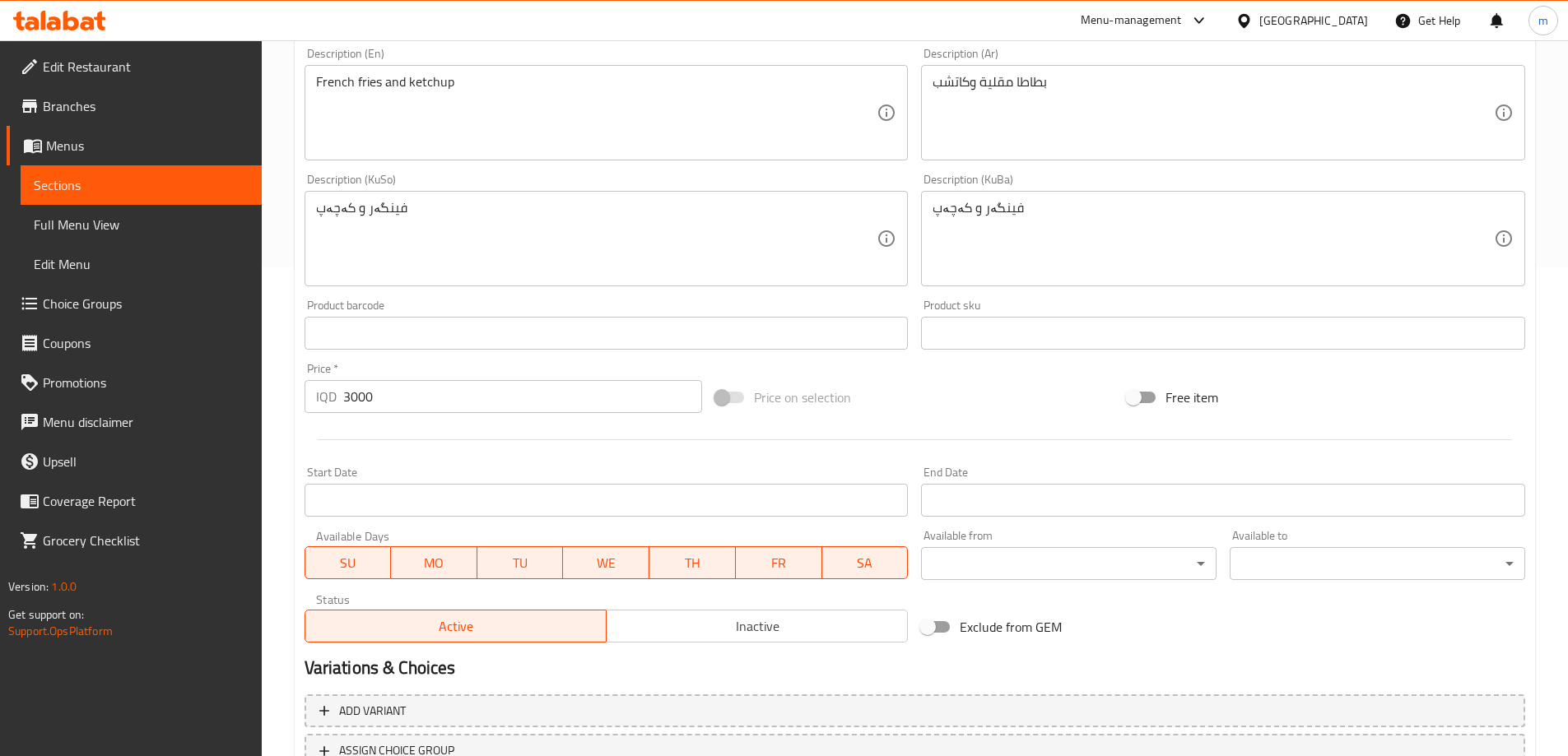
scroll to position [620, 0]
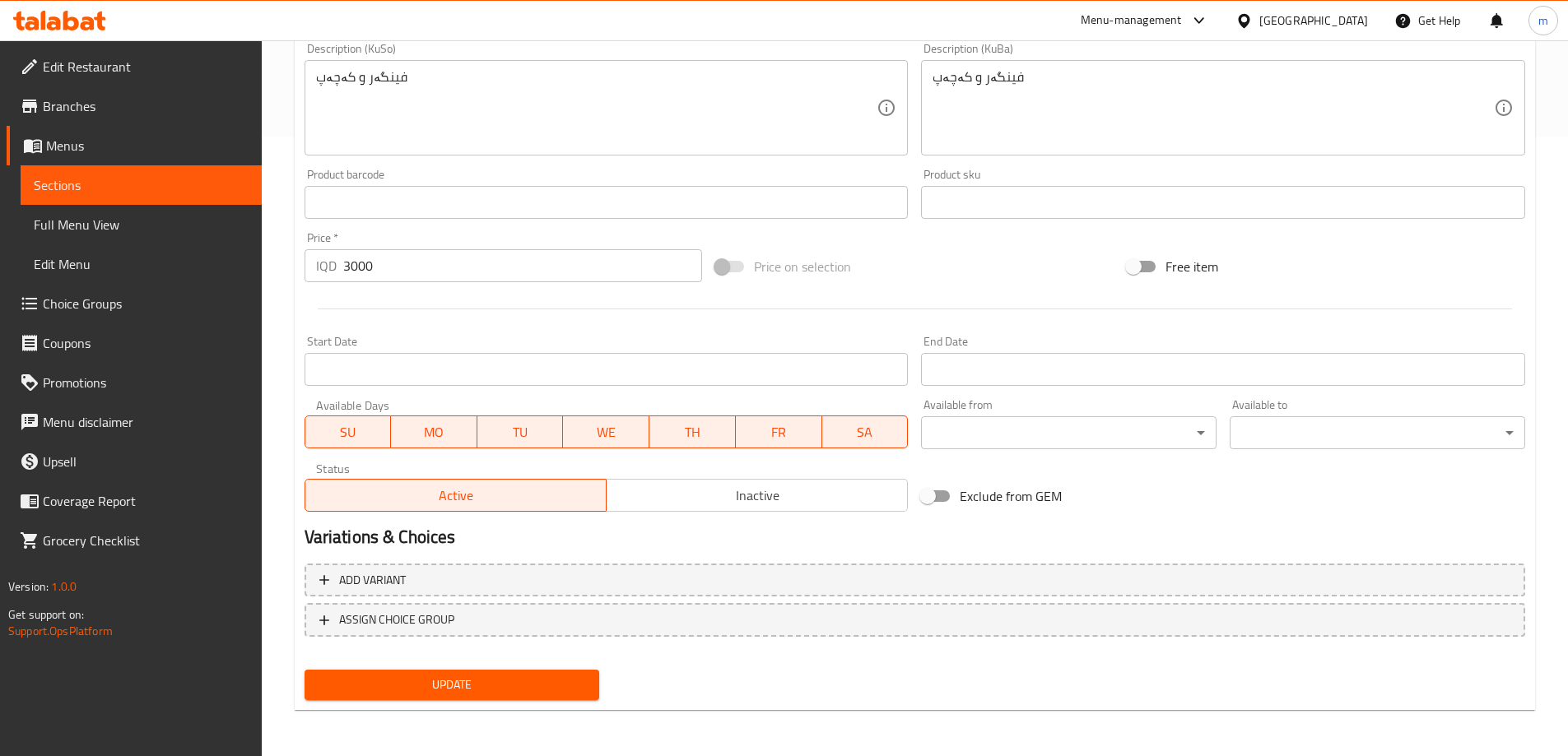
type input "فینگەر - ناوەند"
click at [523, 690] on span "Update" at bounding box center [452, 685] width 269 height 20
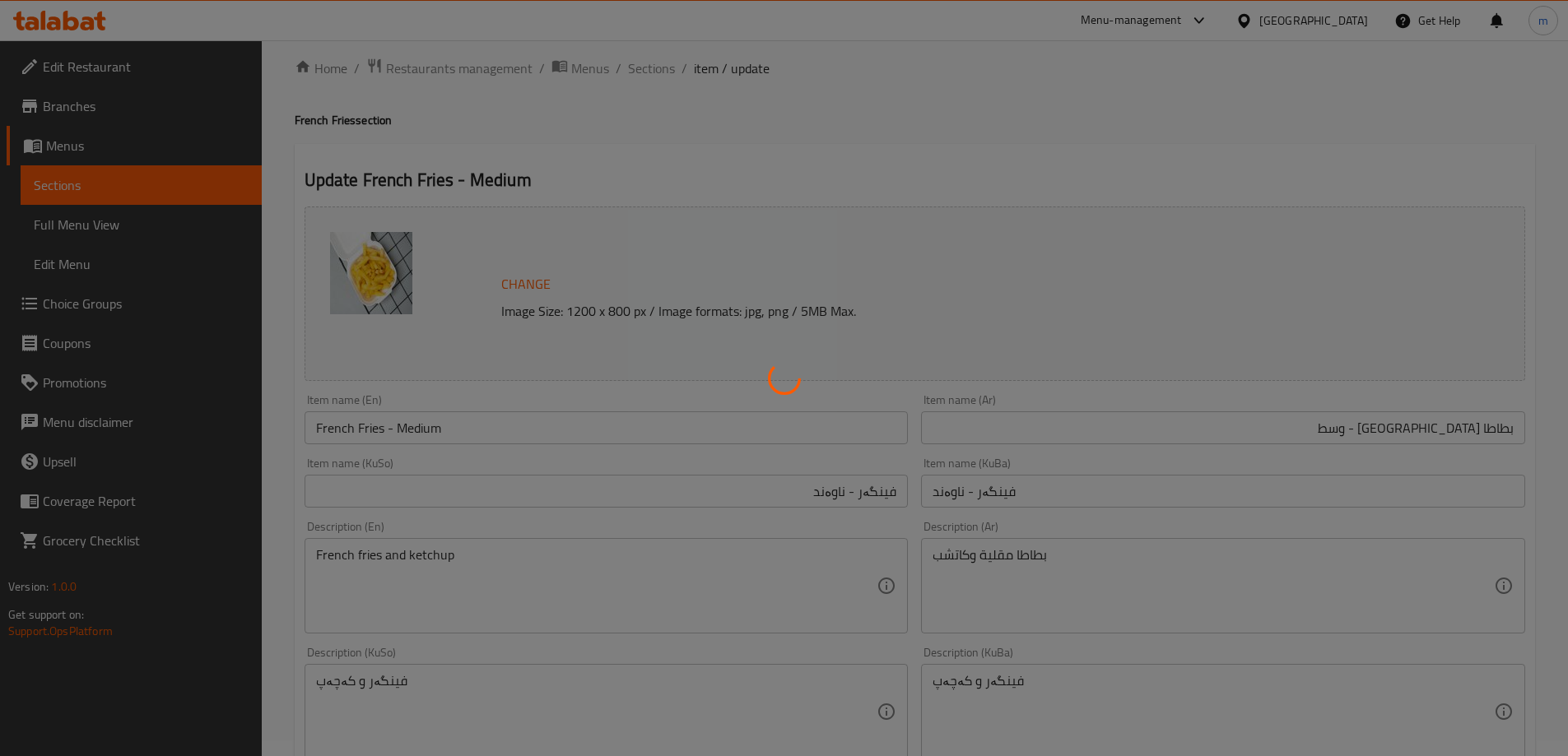
scroll to position [0, 0]
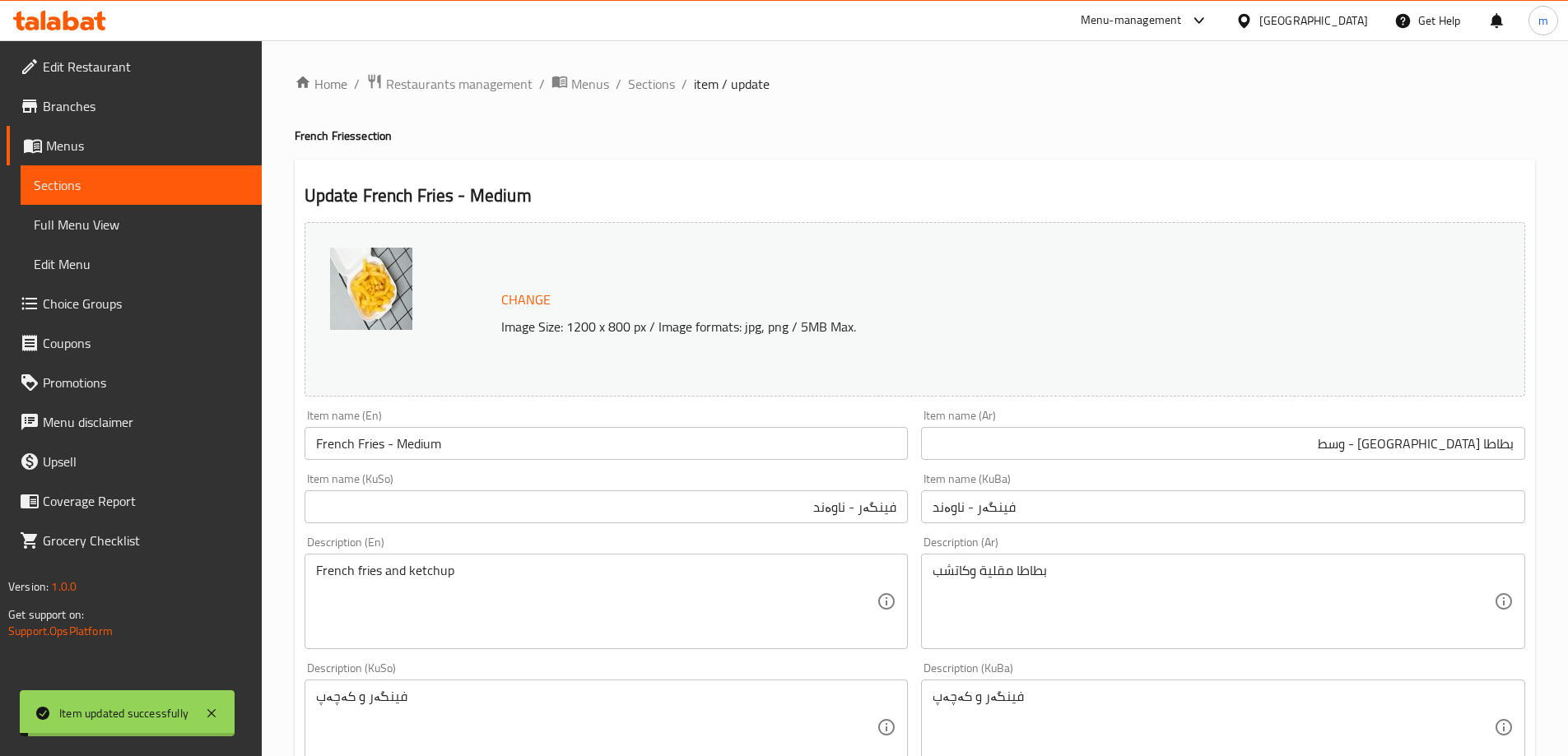
click at [635, 80] on span "Sections" at bounding box center [651, 84] width 47 height 20
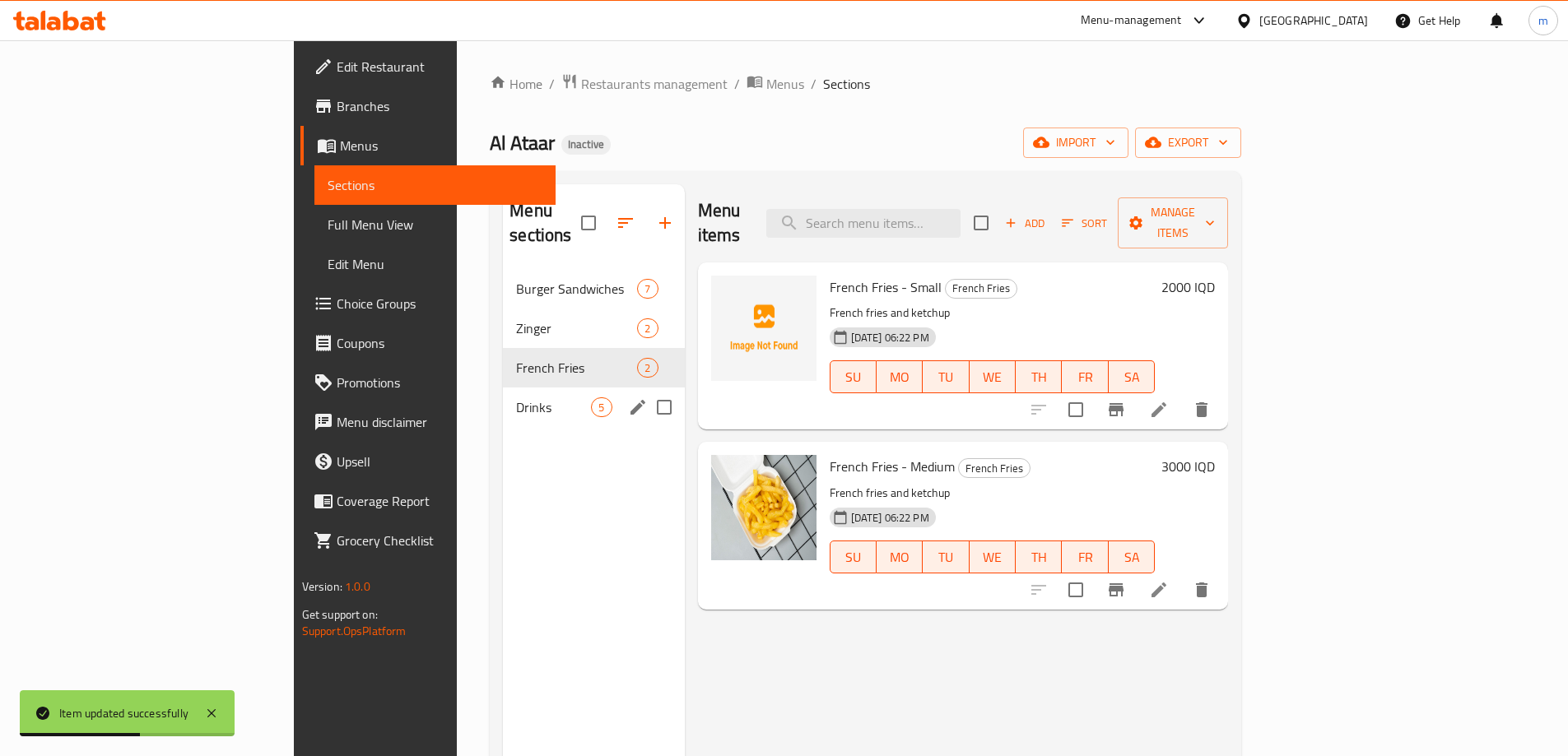
click at [516, 398] on span "Drinks" at bounding box center [553, 407] width 74 height 20
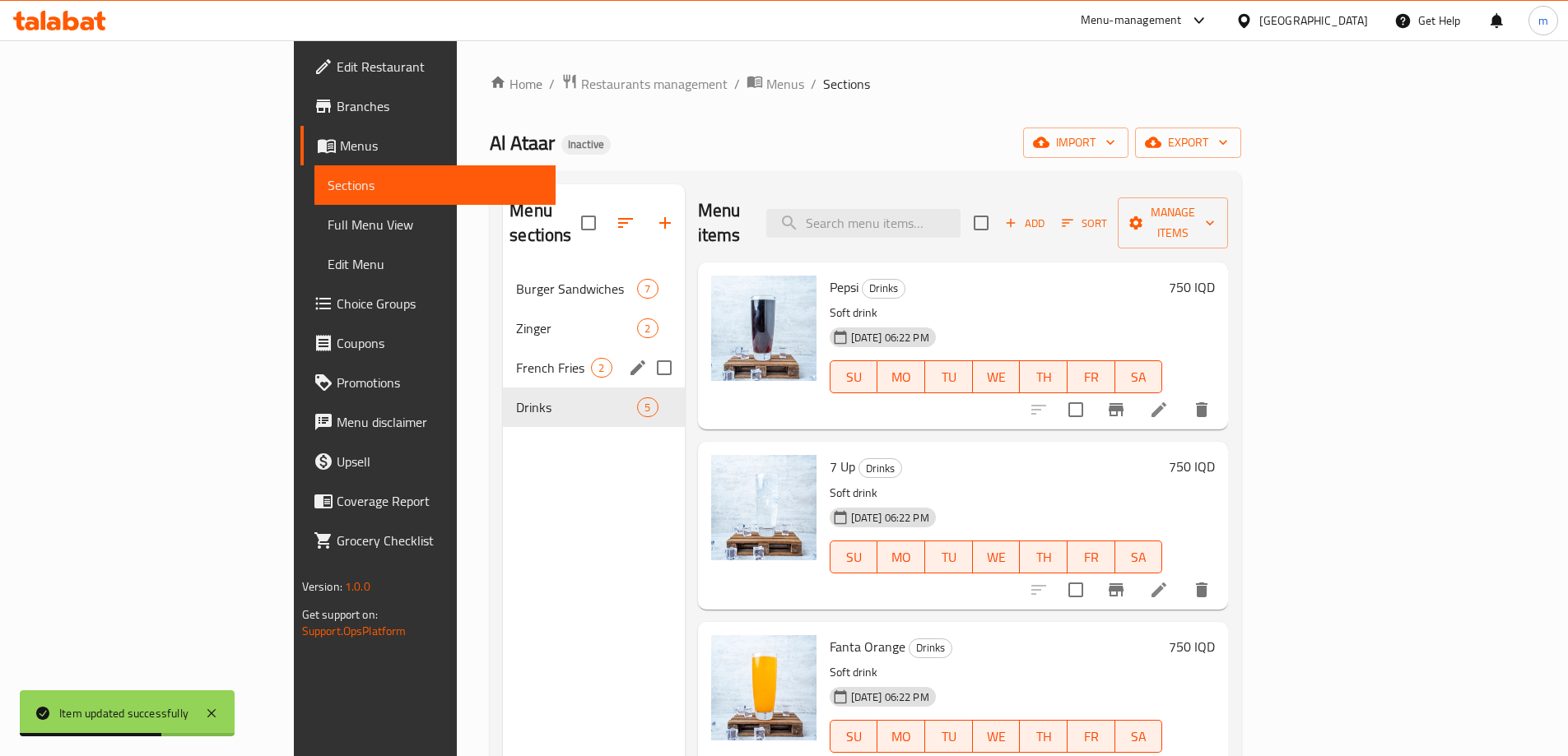
click at [516, 318] on span "Zinger" at bounding box center [576, 328] width 121 height 20
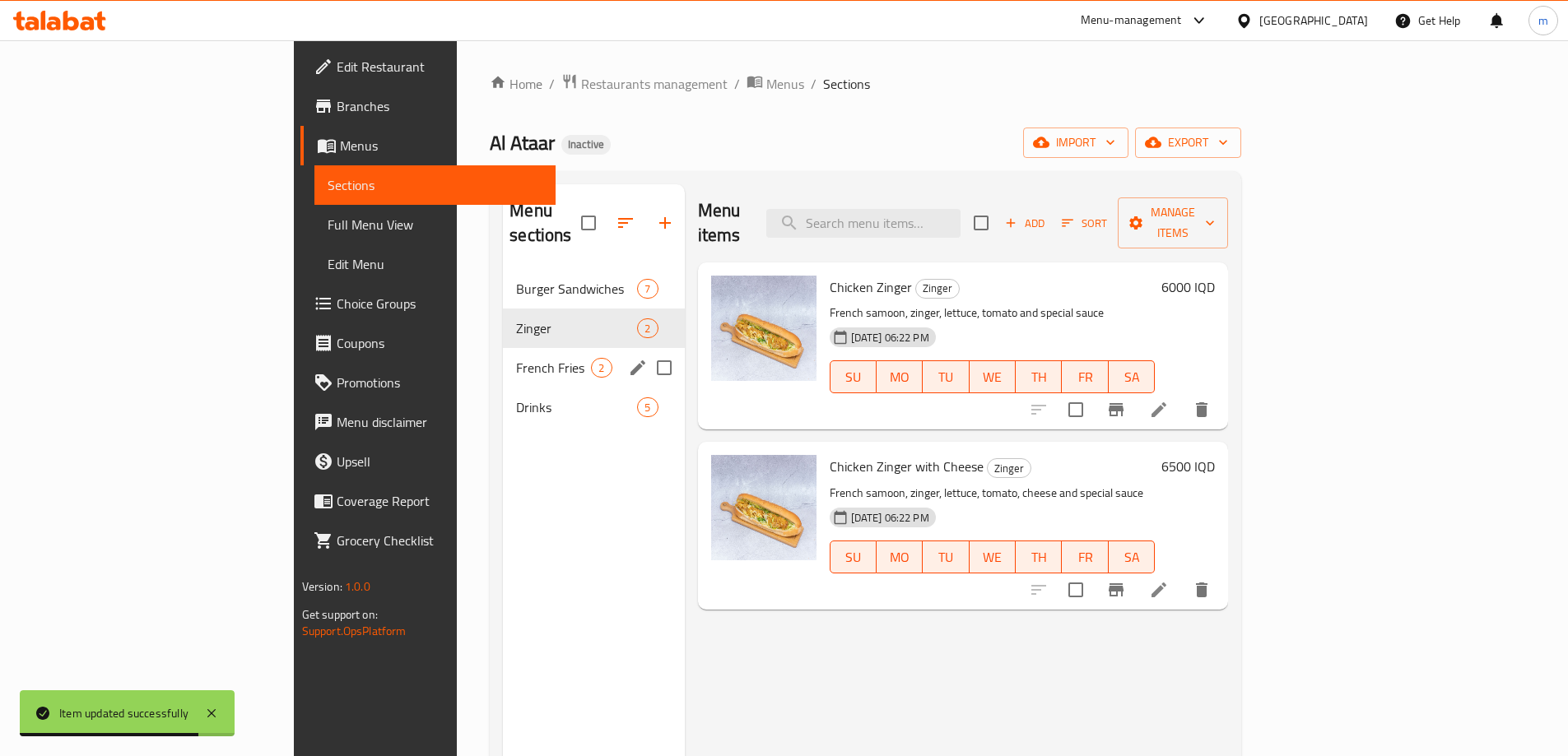
click at [503, 357] on div "French Fries 2" at bounding box center [593, 368] width 181 height 39
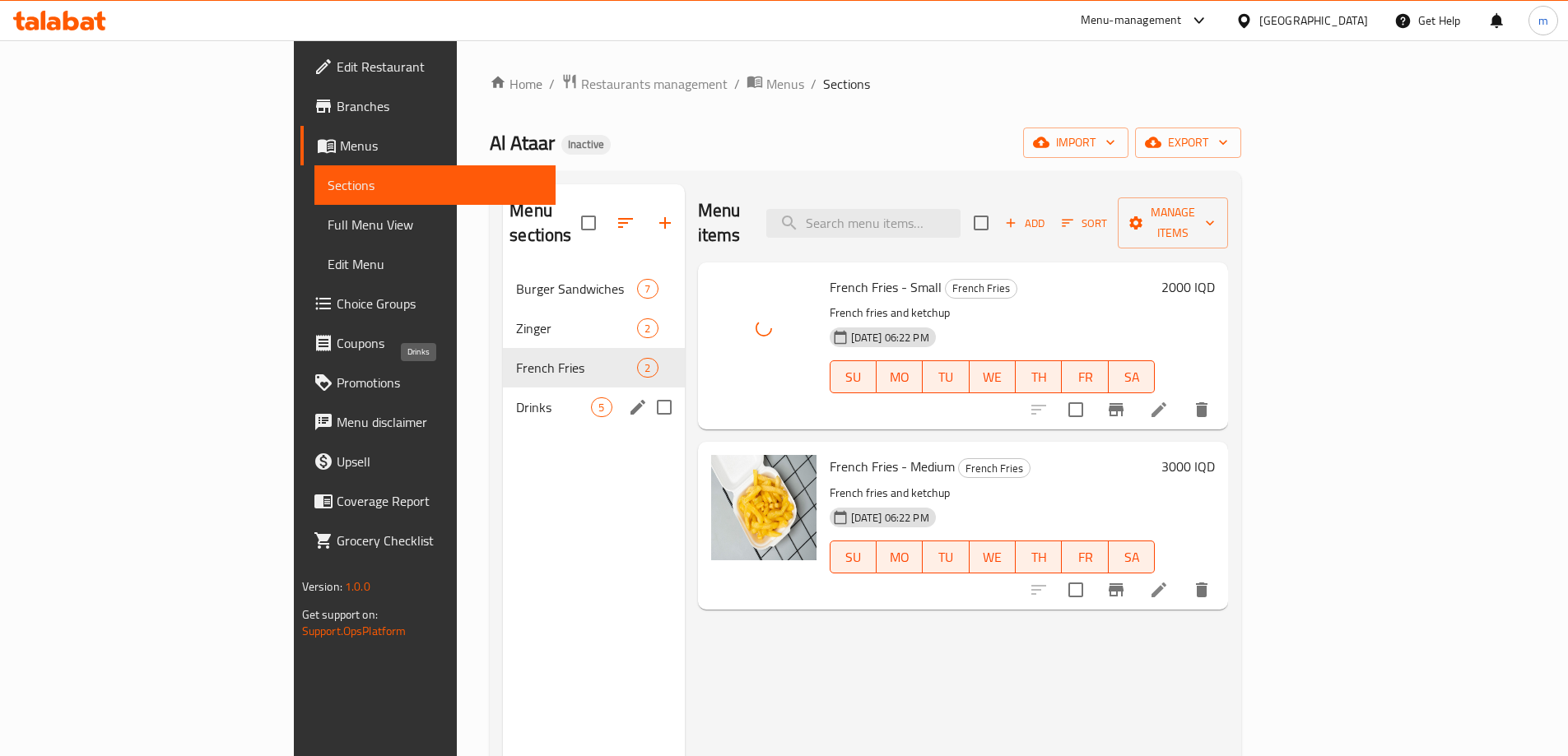
drag, startPoint x: 365, startPoint y: 373, endPoint x: 388, endPoint y: 377, distance: 23.3
click at [516, 398] on span "Drinks" at bounding box center [553, 407] width 74 height 20
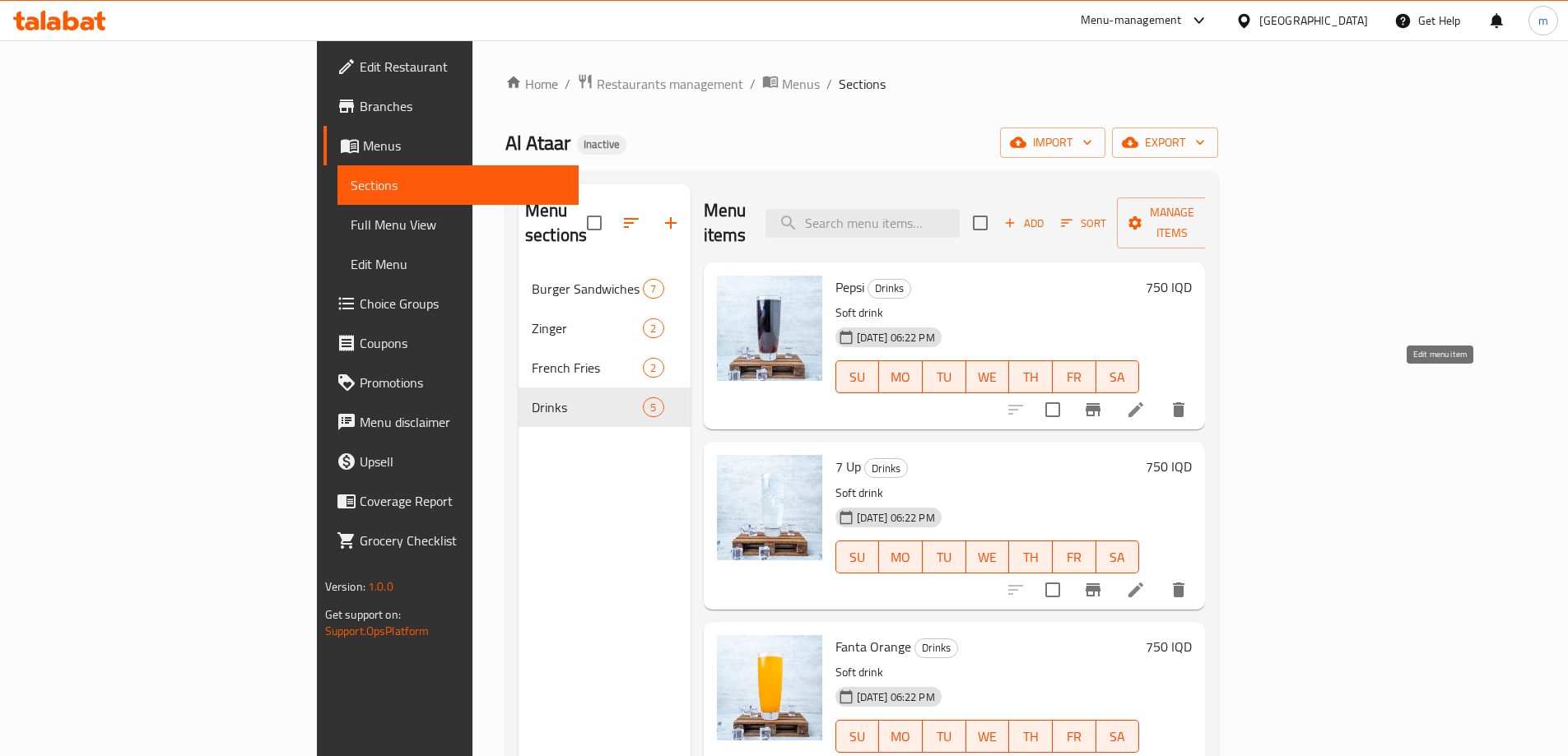
click at [1146, 400] on icon at bounding box center [1135, 410] width 20 height 20
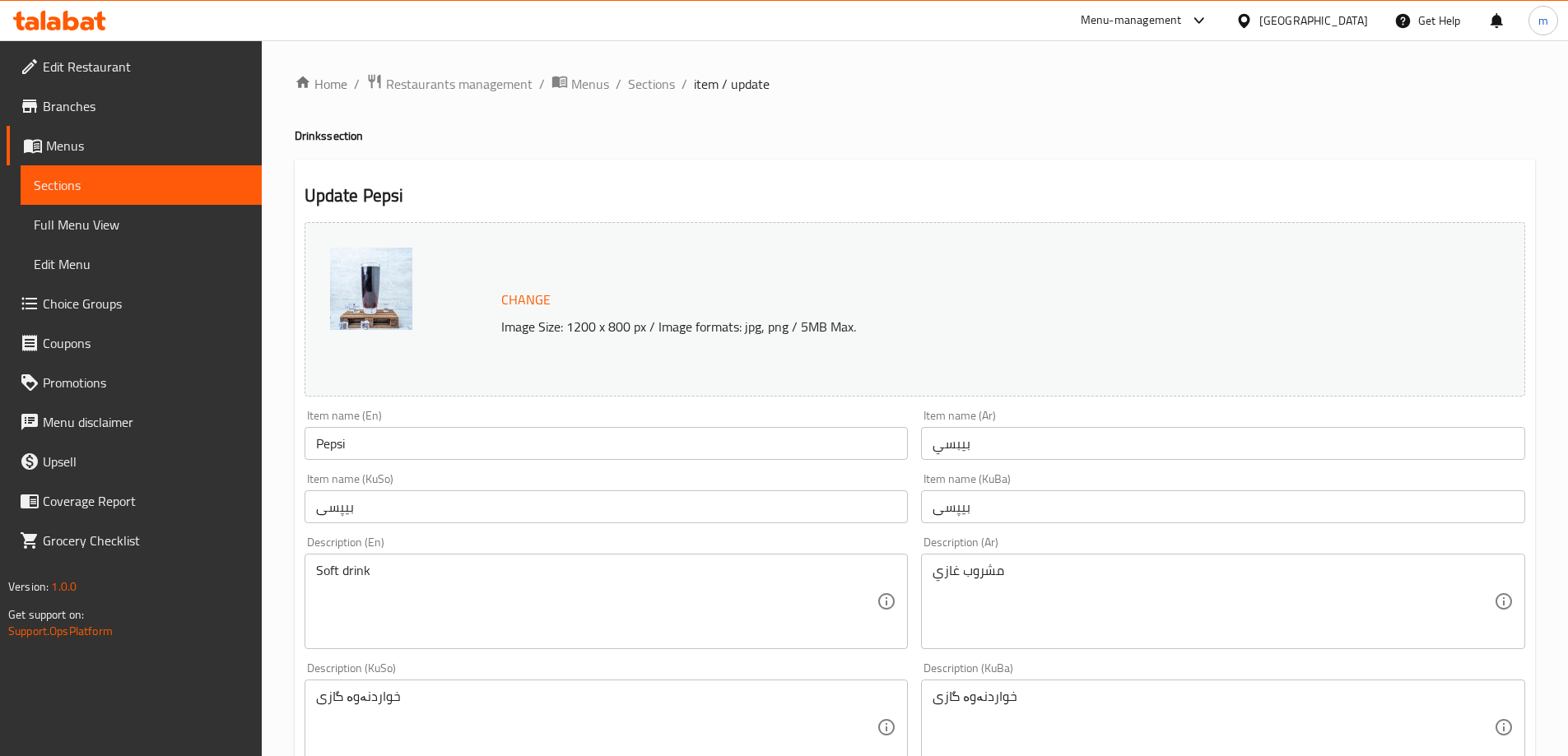
click at [346, 692] on textarea "خواردنەوە گازی" at bounding box center [596, 728] width 561 height 78
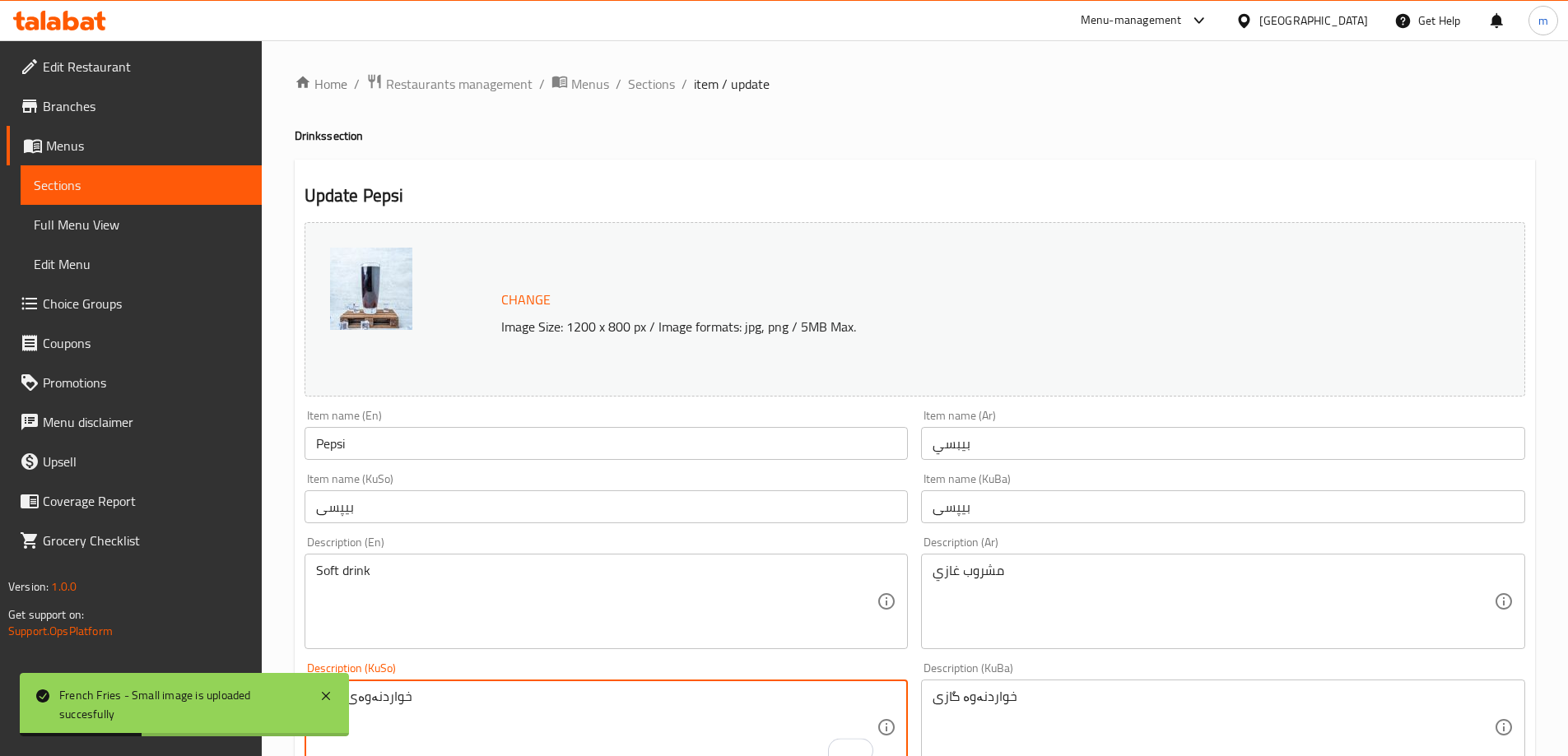
type textarea "خواردنەوەی گازی"
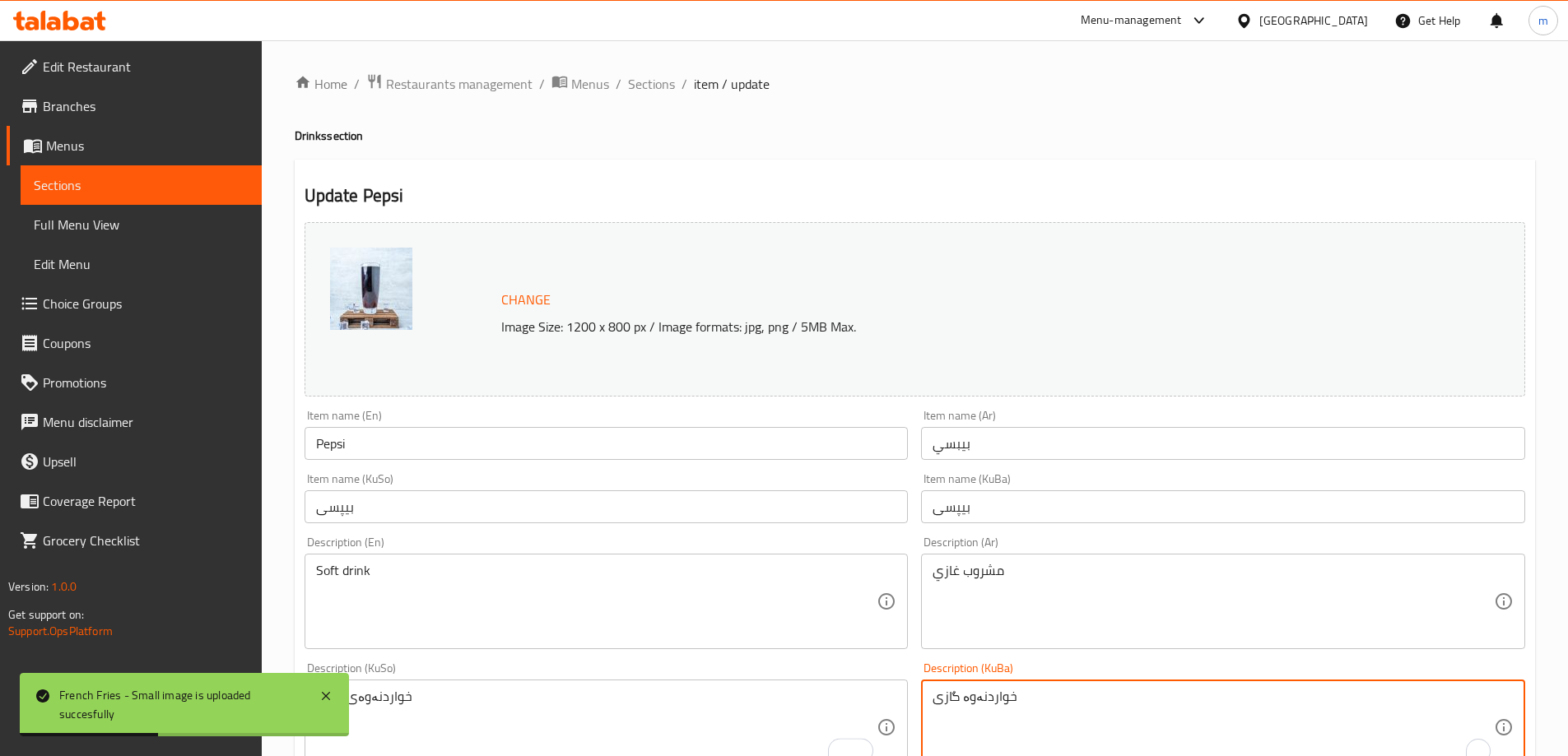
click at [964, 693] on textarea "خواردنەوە گازی" at bounding box center [1213, 728] width 561 height 78
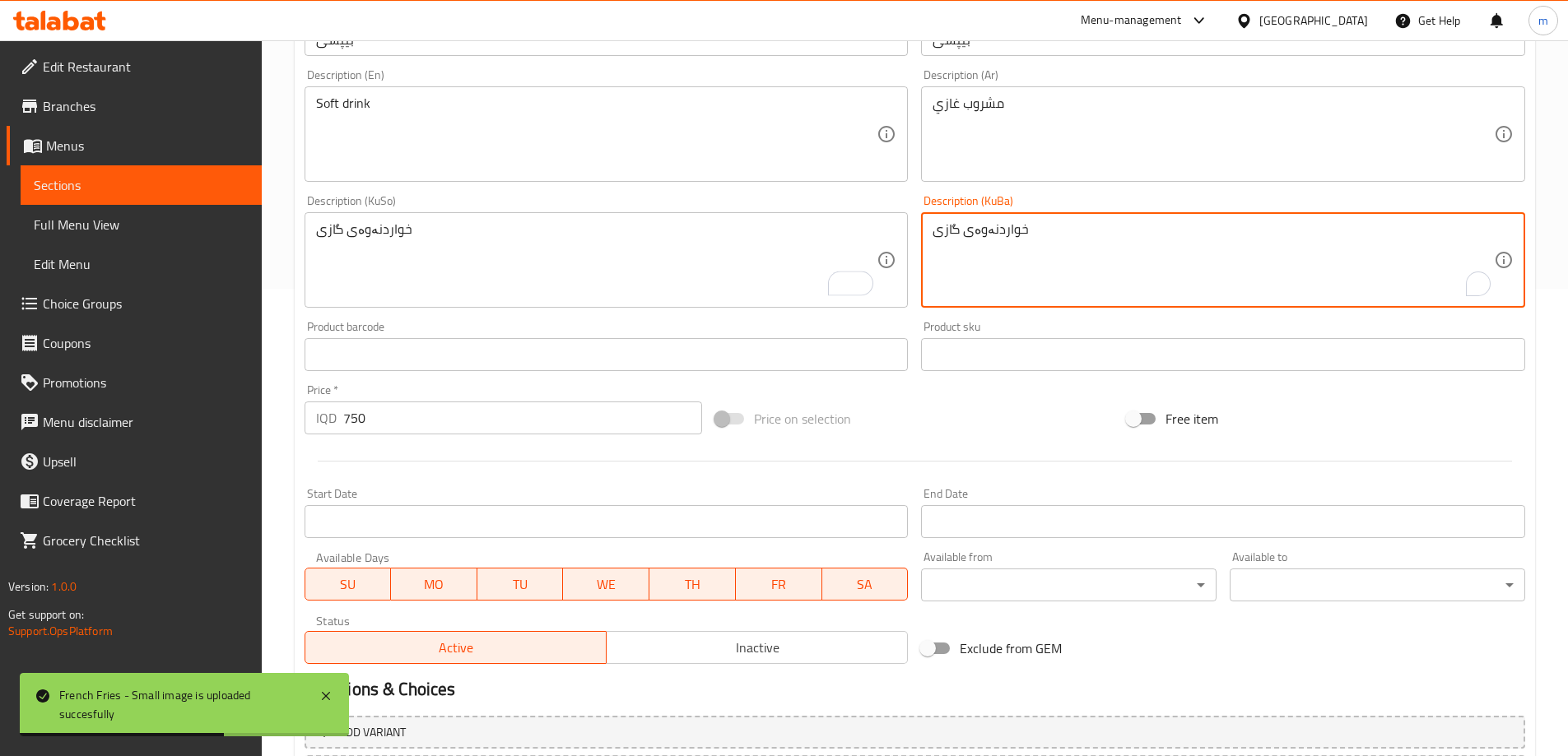
scroll to position [620, 0]
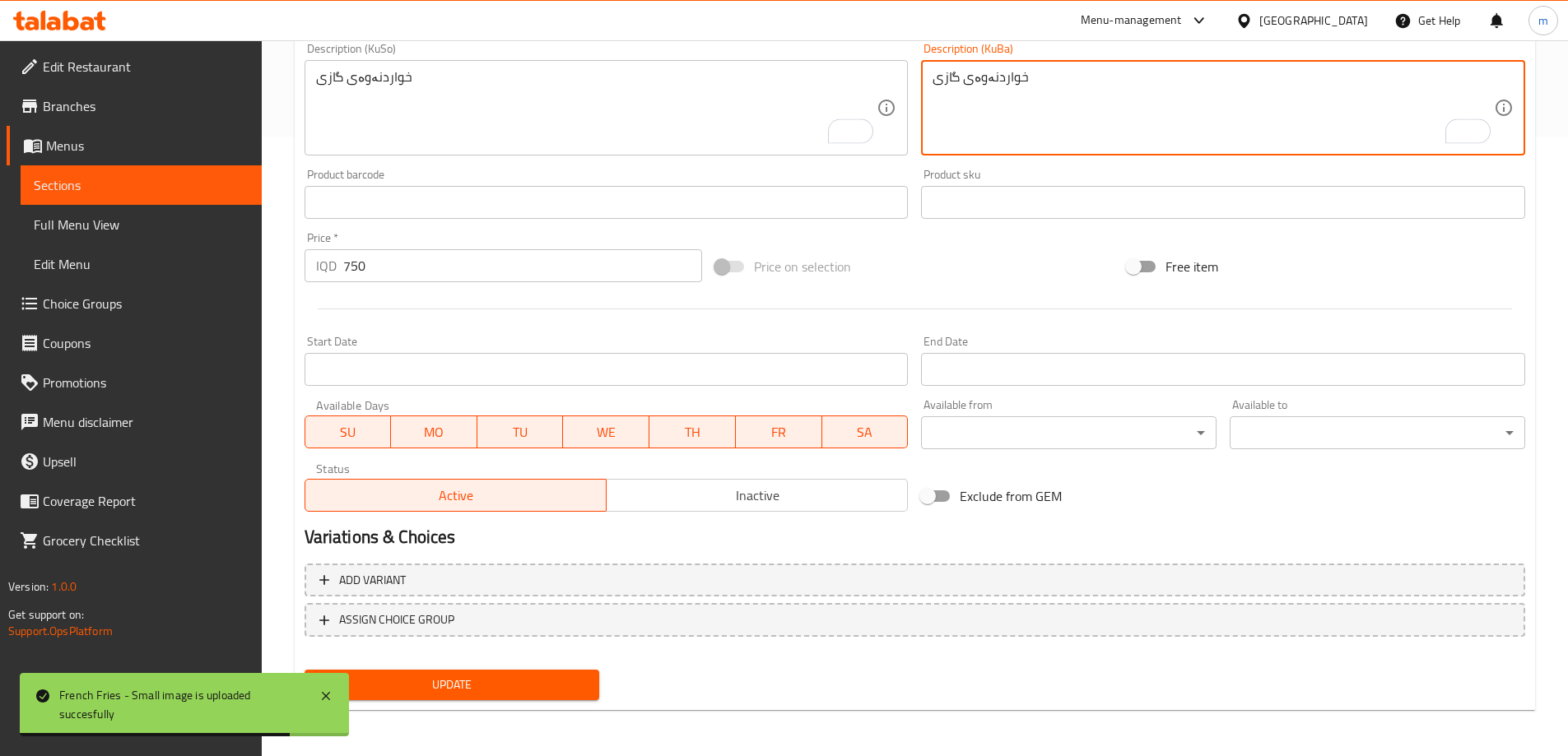
type textarea "خواردنەوەی گازی"
click at [550, 682] on span "Update" at bounding box center [452, 685] width 269 height 20
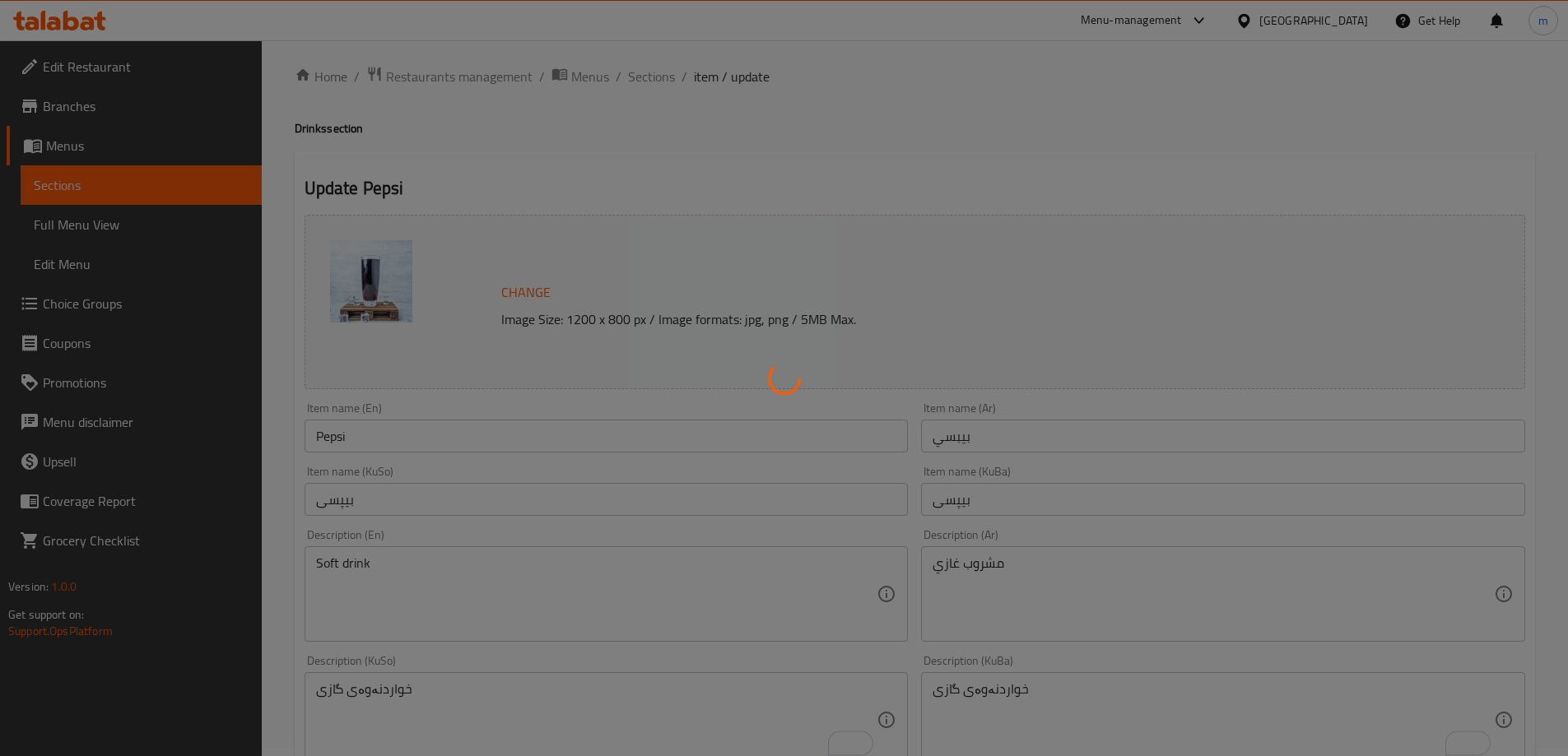
scroll to position [0, 0]
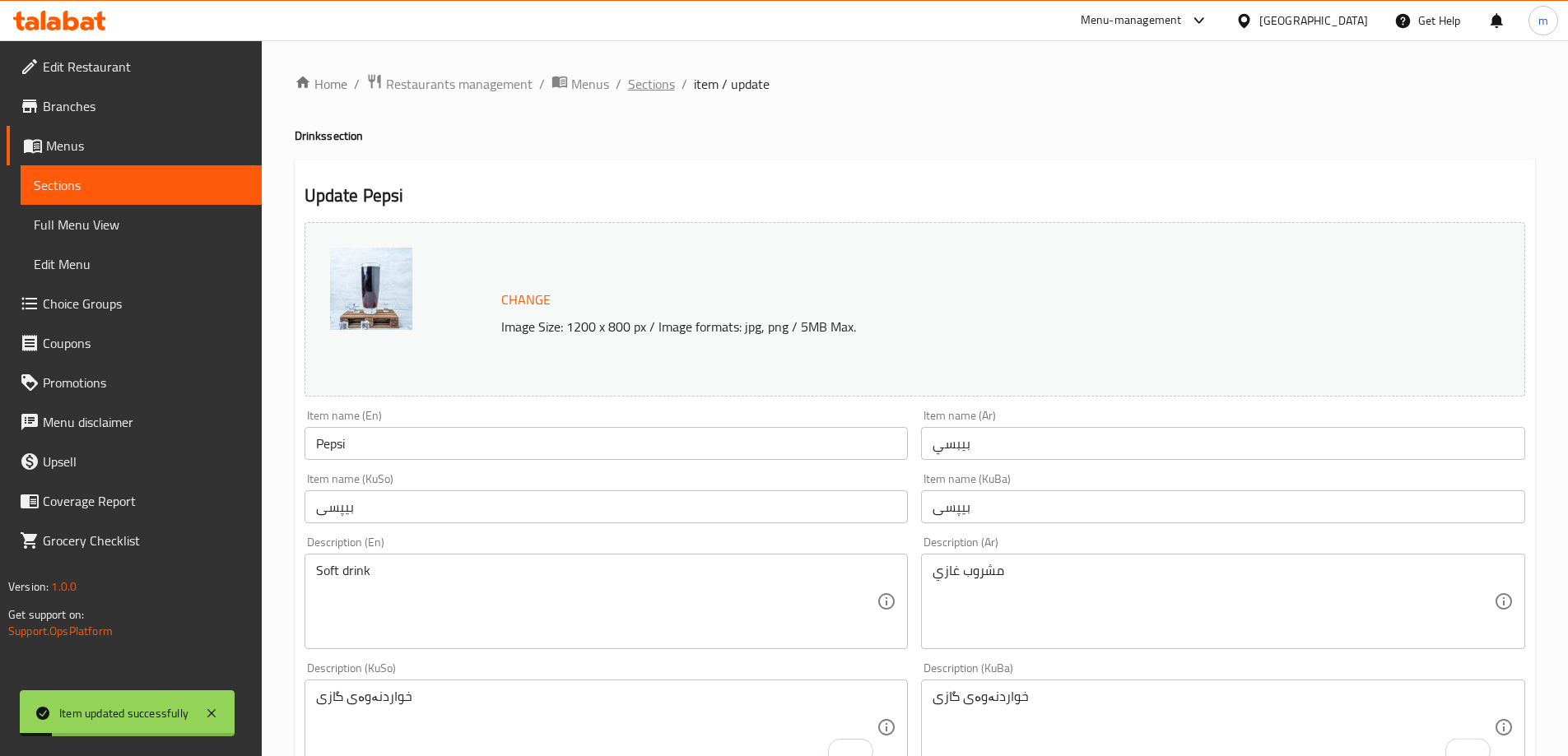
click at [644, 74] on span "Sections" at bounding box center [651, 84] width 47 height 20
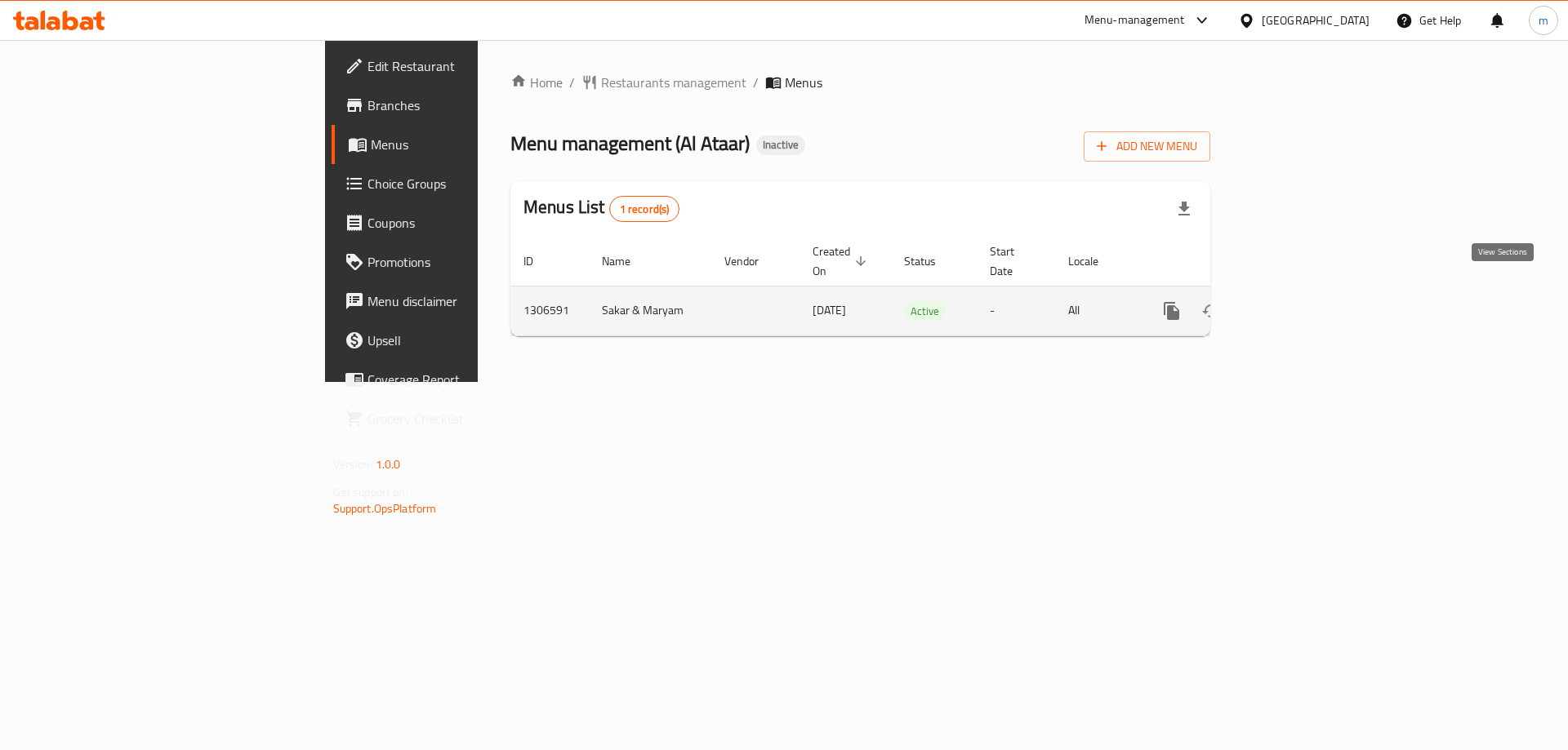
click at [1299, 301] on icon "enhanced table" at bounding box center [1289, 310] width 19 height 19
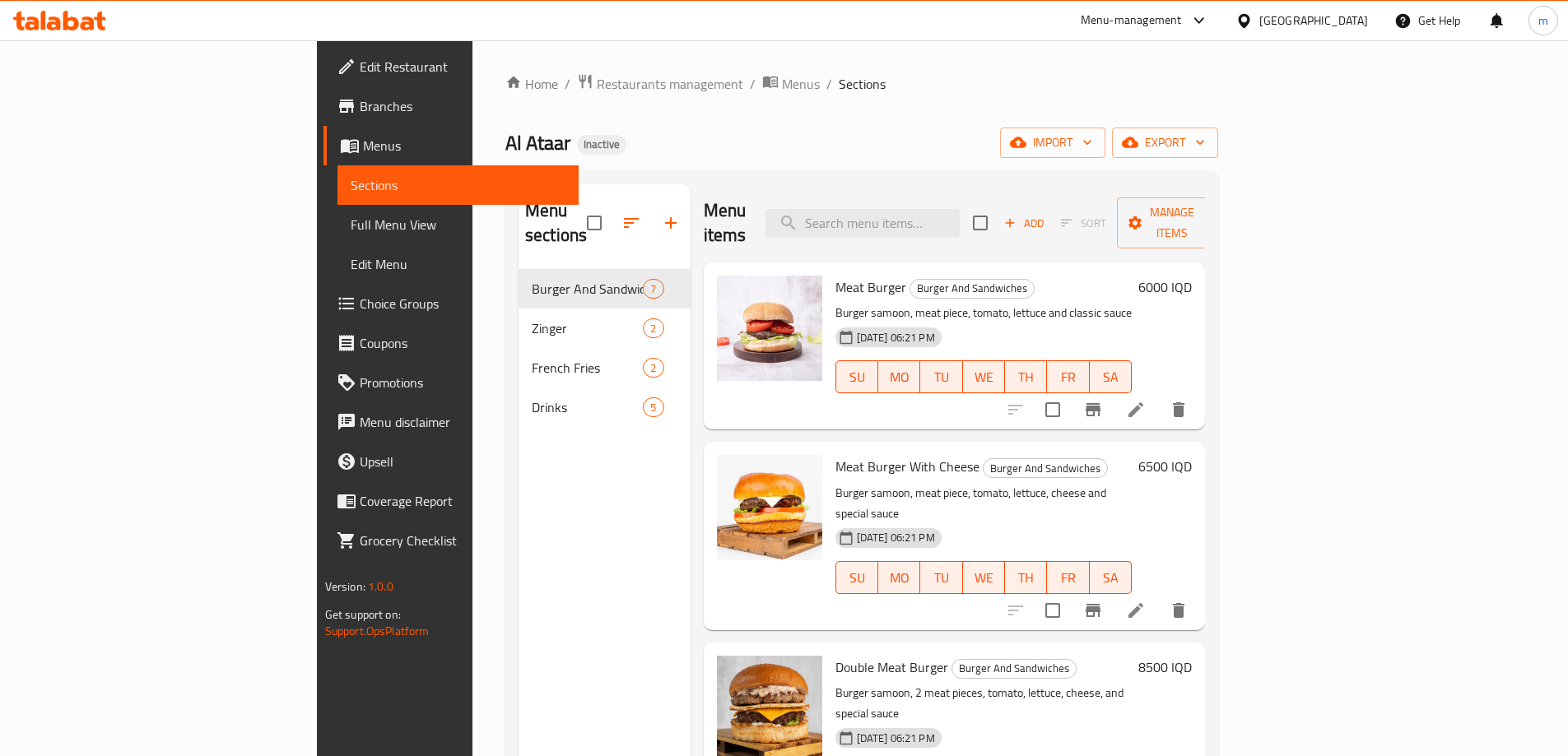
click at [351, 272] on span "Edit Menu" at bounding box center [458, 263] width 215 height 20
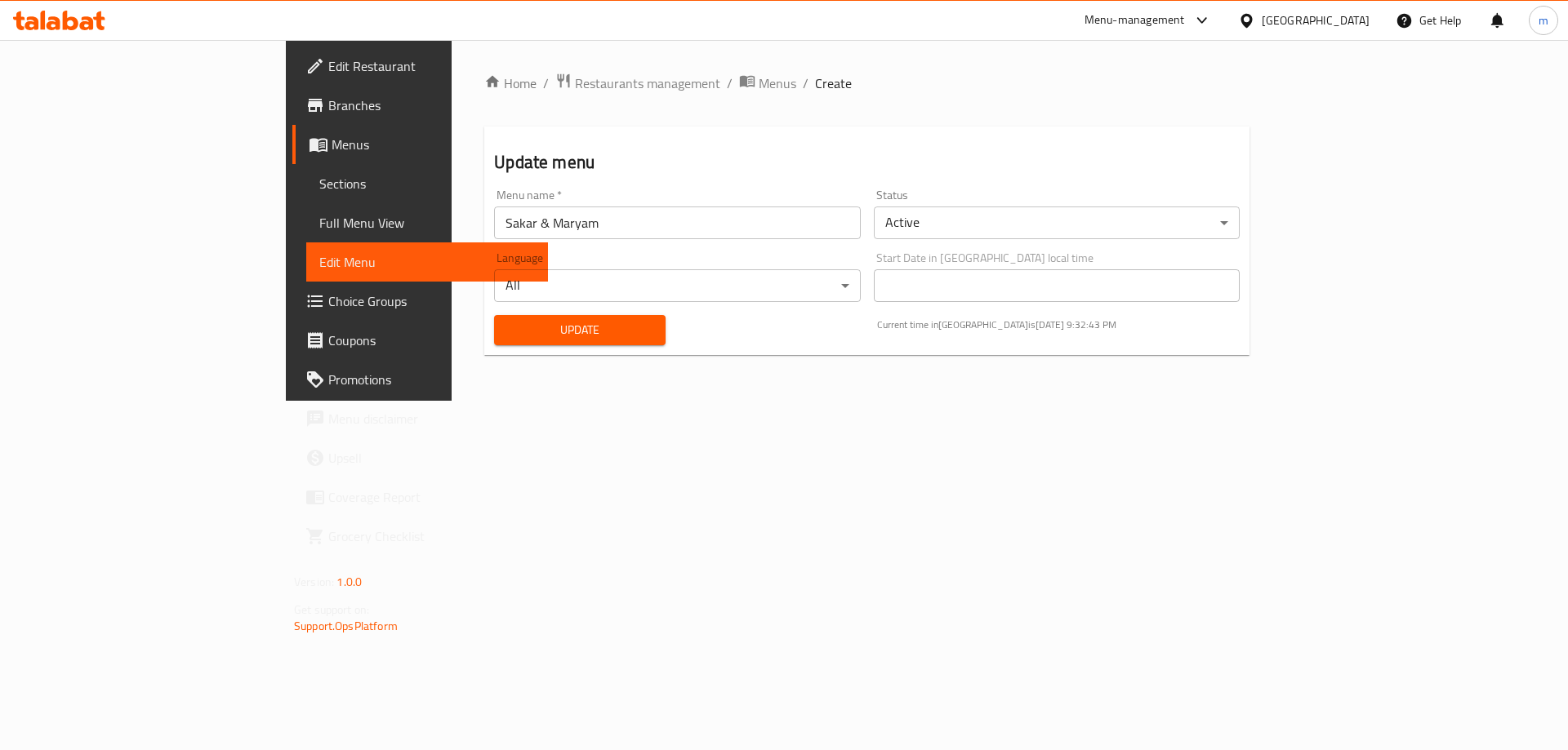
click at [494, 214] on input "Sakar & Maryam" at bounding box center [677, 223] width 366 height 32
drag, startPoint x: 322, startPoint y: 219, endPoint x: 507, endPoint y: 229, distance: 185.3
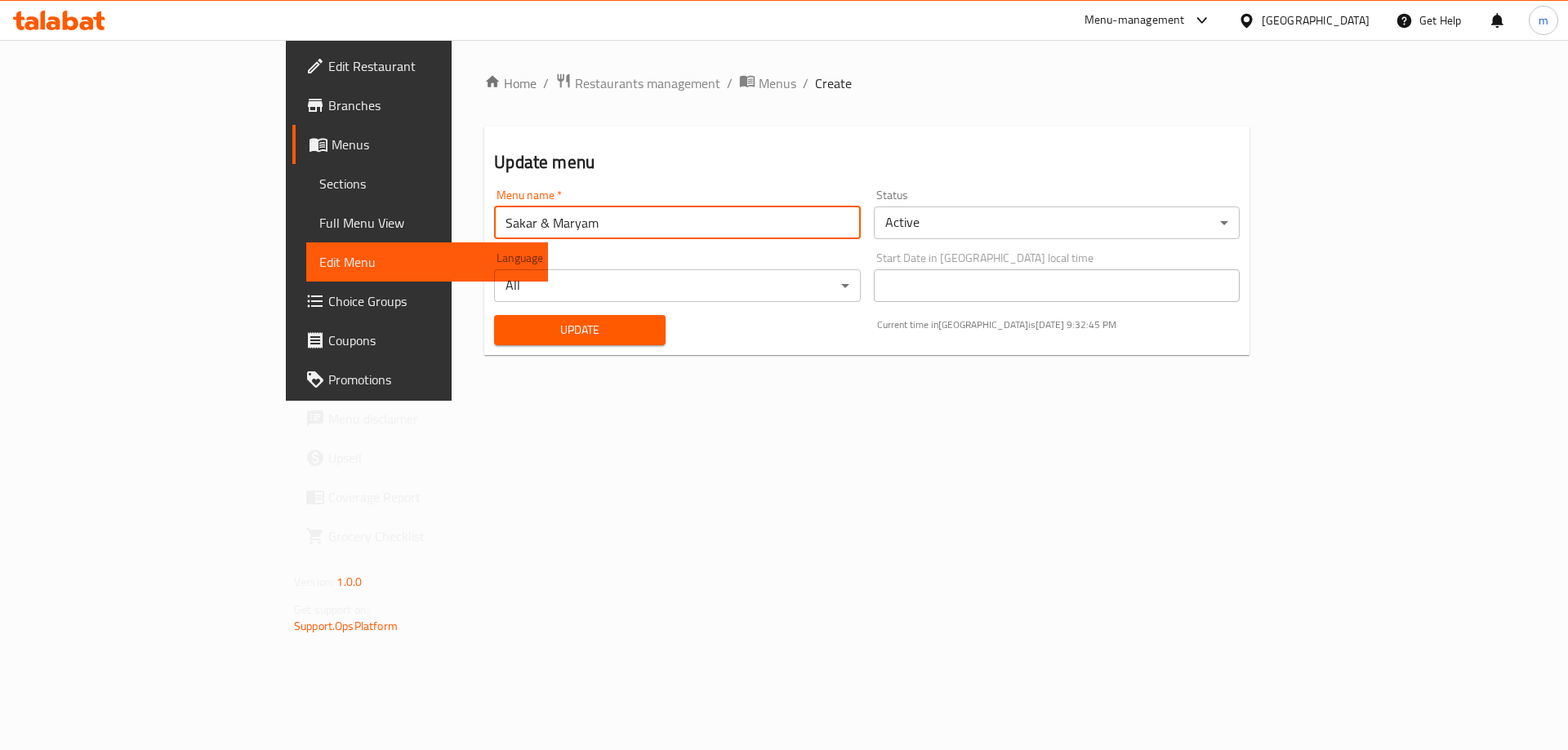
click at [507, 229] on input "Sakar & Maryam" at bounding box center [677, 223] width 366 height 32
click at [494, 222] on input "Sakar & Maryam" at bounding box center [677, 223] width 366 height 32
drag, startPoint x: 353, startPoint y: 219, endPoint x: 485, endPoint y: 222, distance: 132.0
click at [494, 223] on input "Sakar & Maryam" at bounding box center [677, 223] width 366 height 32
type input "Sakar"
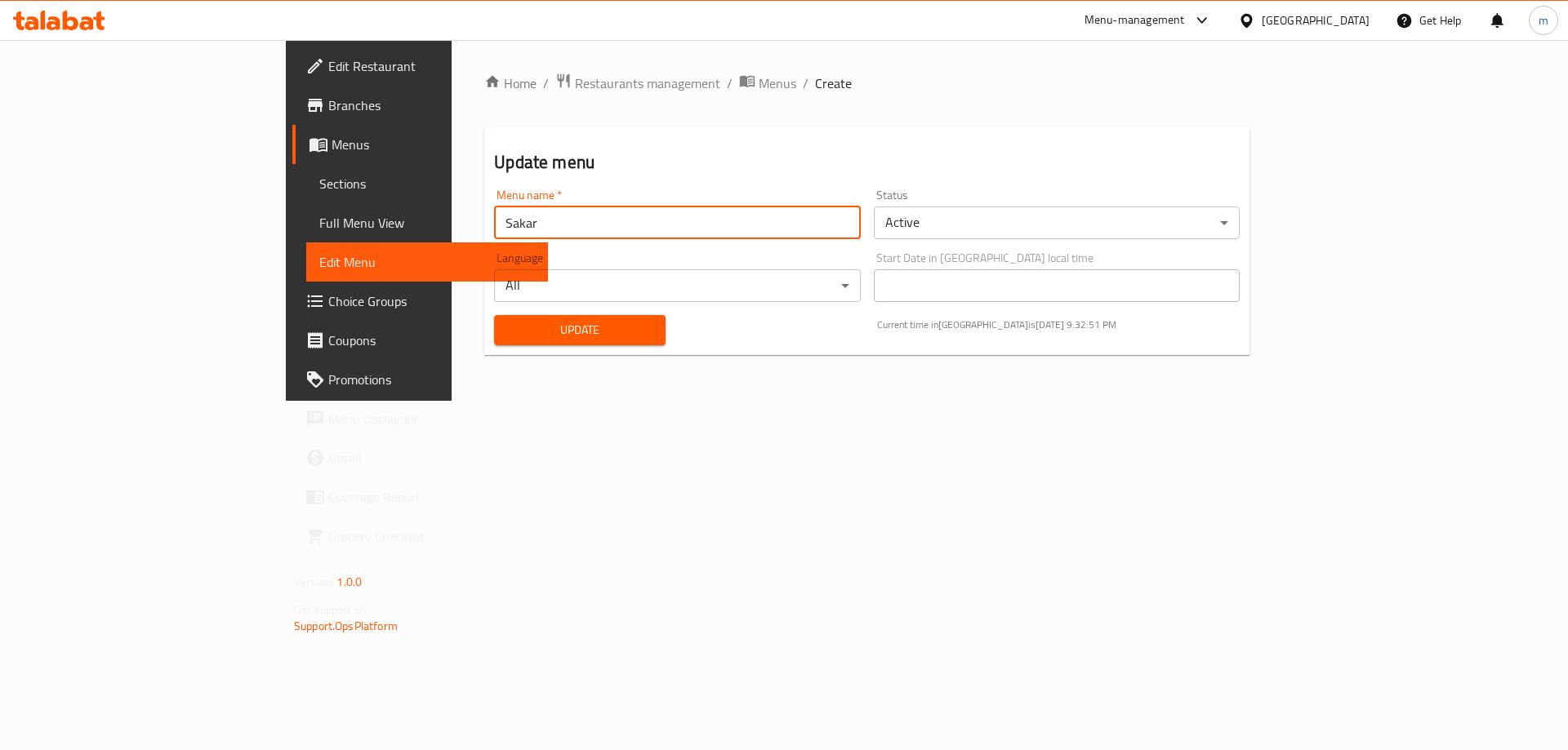
click at [507, 338] on span "Update" at bounding box center [579, 331] width 145 height 20
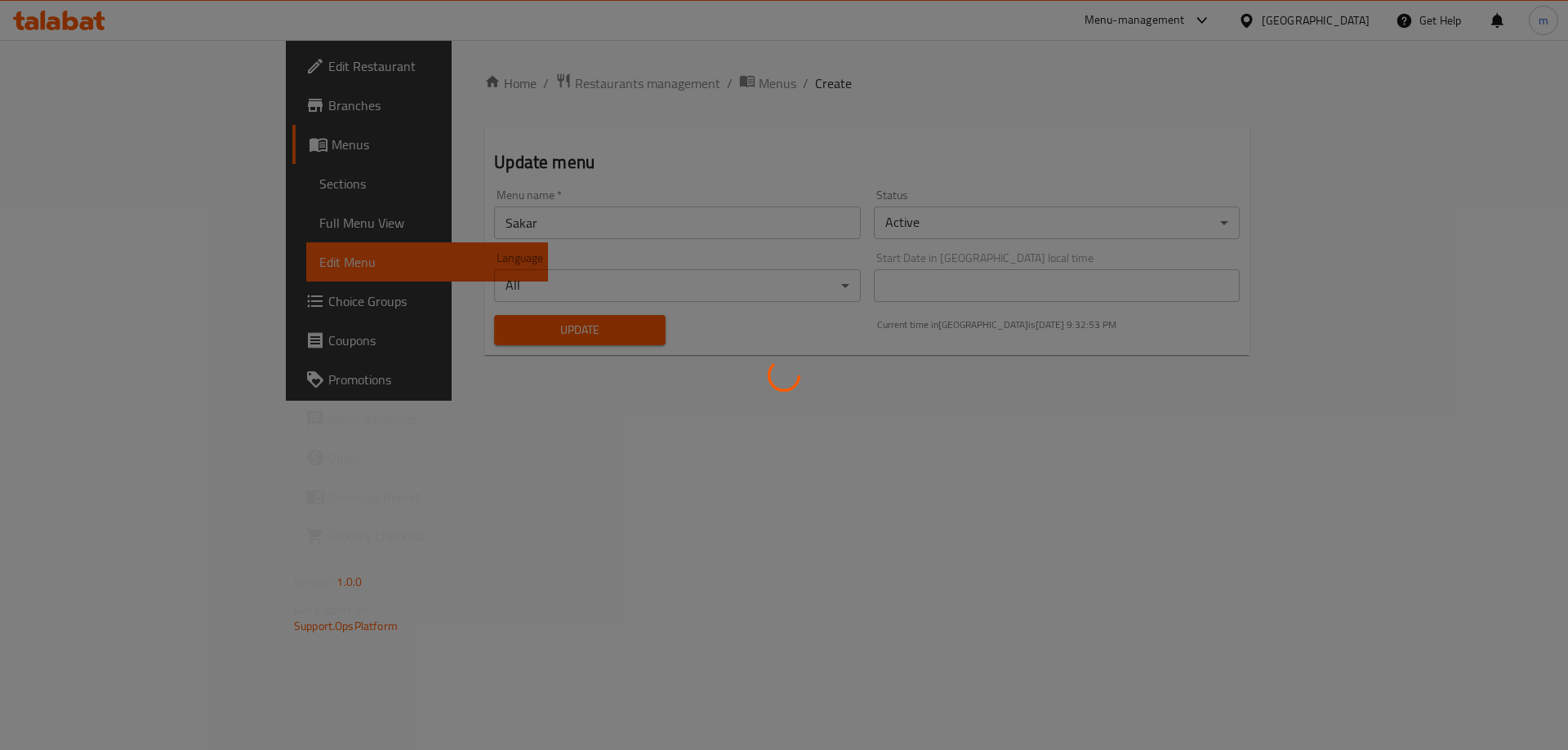
click at [705, 749] on div at bounding box center [784, 375] width 1568 height 750
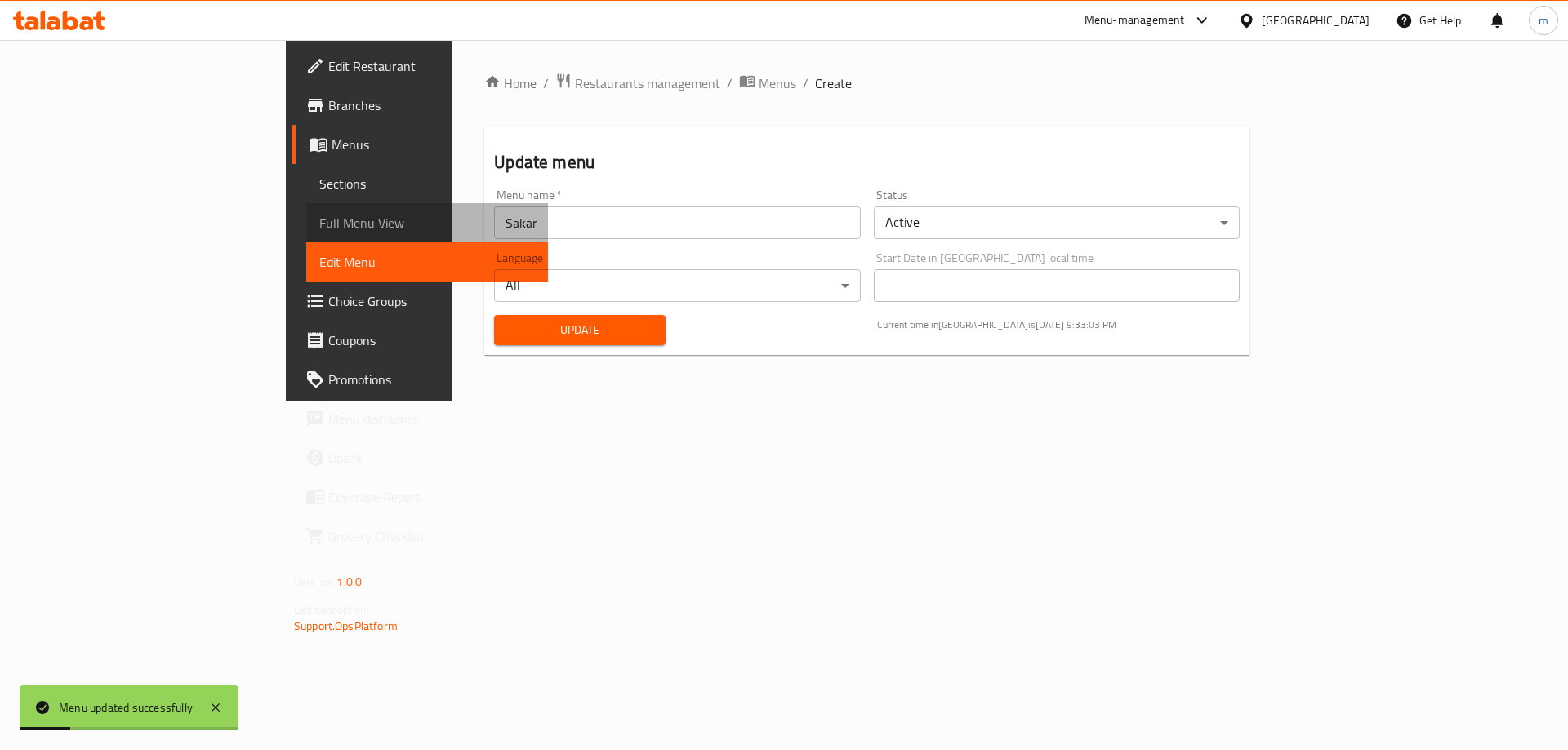
click at [320, 224] on span "Full Menu View" at bounding box center [427, 223] width 215 height 19
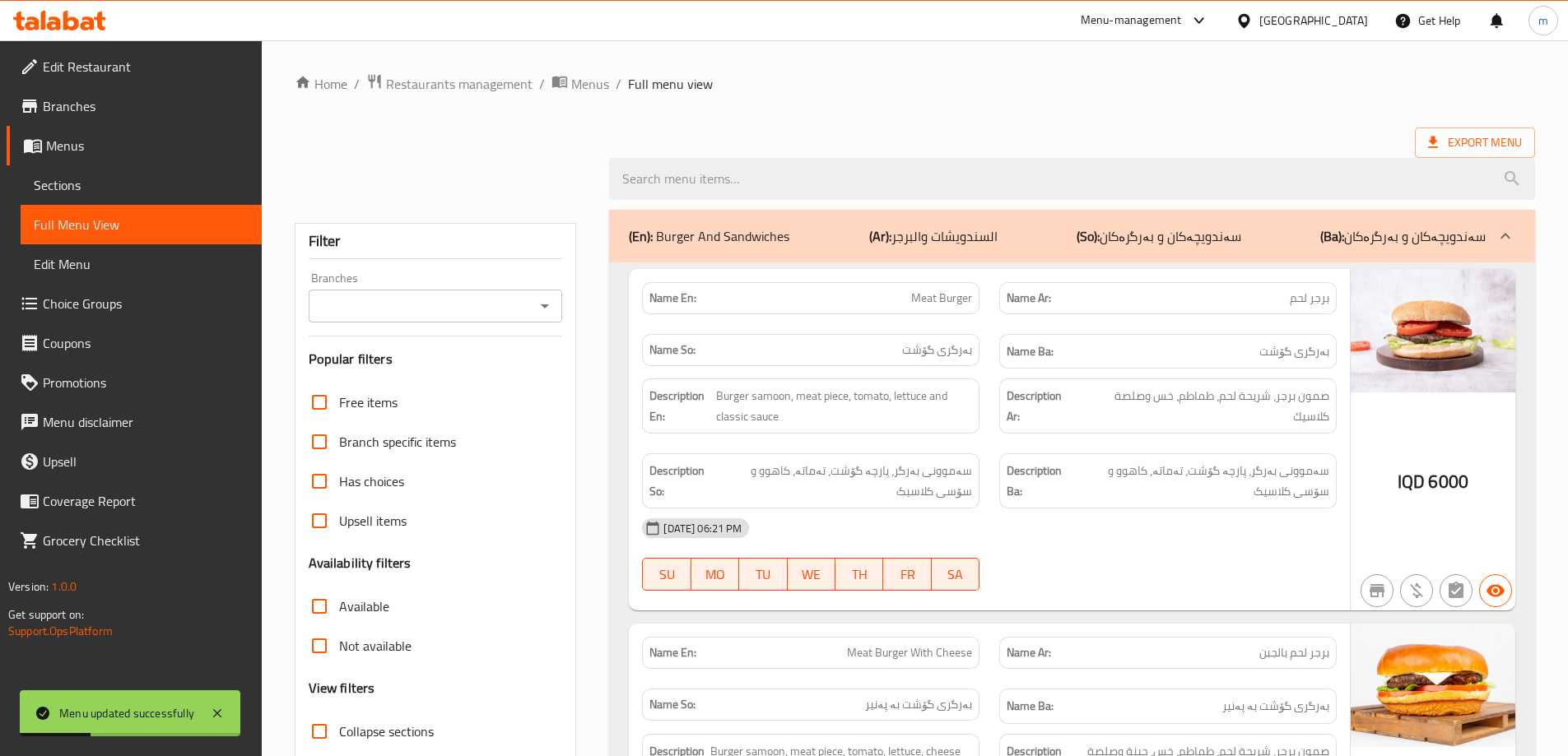
click at [379, 297] on input "Branches" at bounding box center [422, 305] width 217 height 23
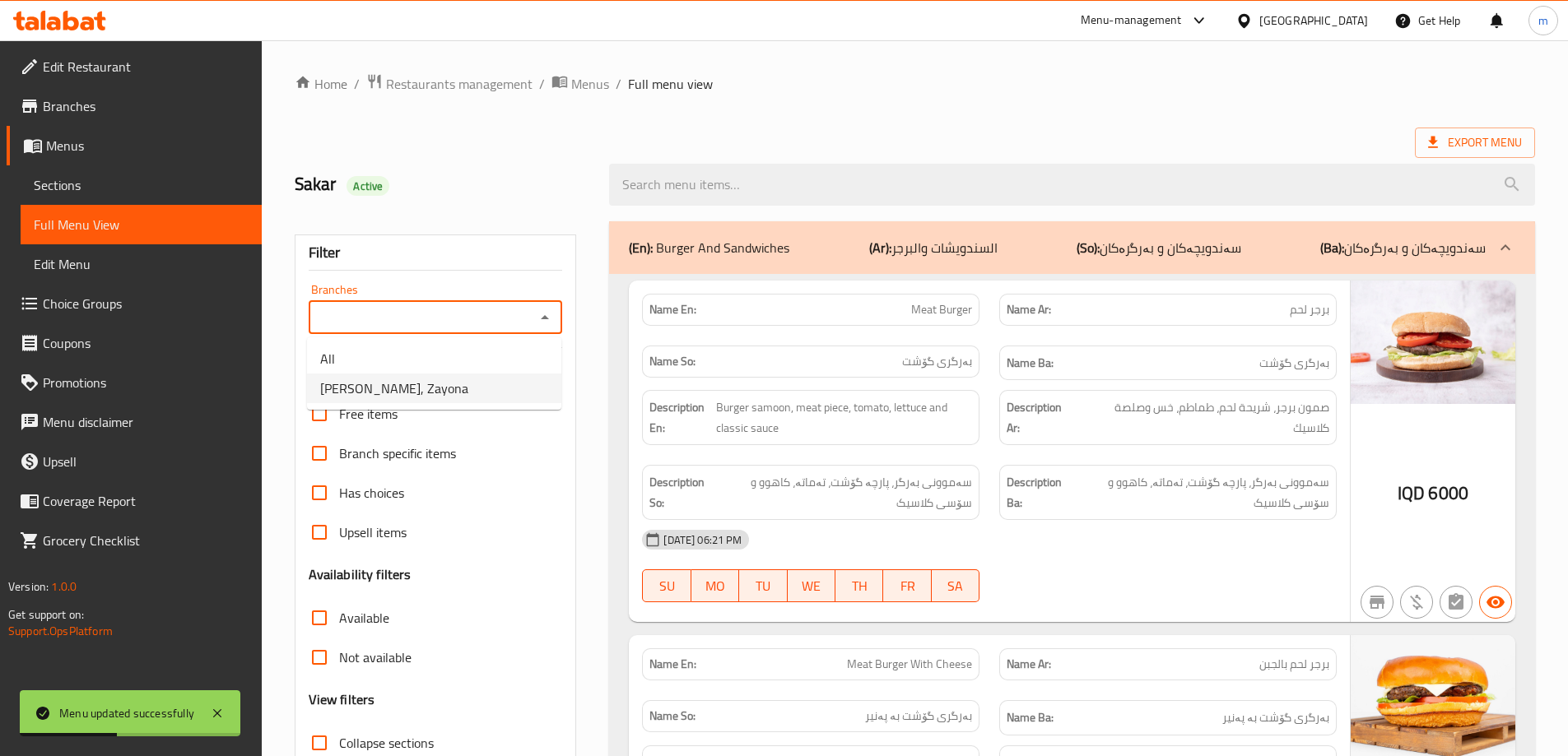
click at [466, 386] on li "[PERSON_NAME], Zayona" at bounding box center [434, 388] width 254 height 30
type input "[PERSON_NAME], Zayona"
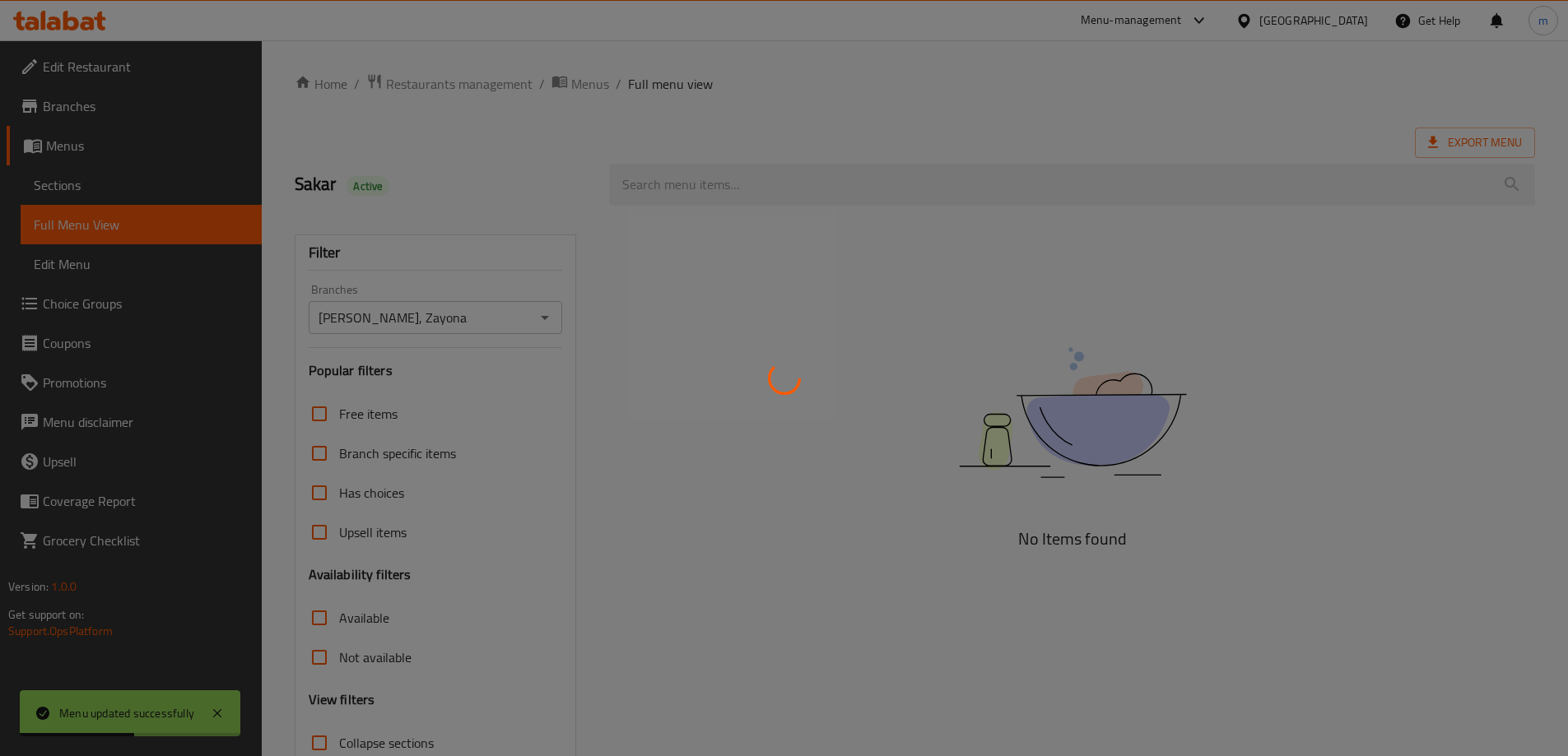
click at [408, 252] on div at bounding box center [784, 378] width 1568 height 756
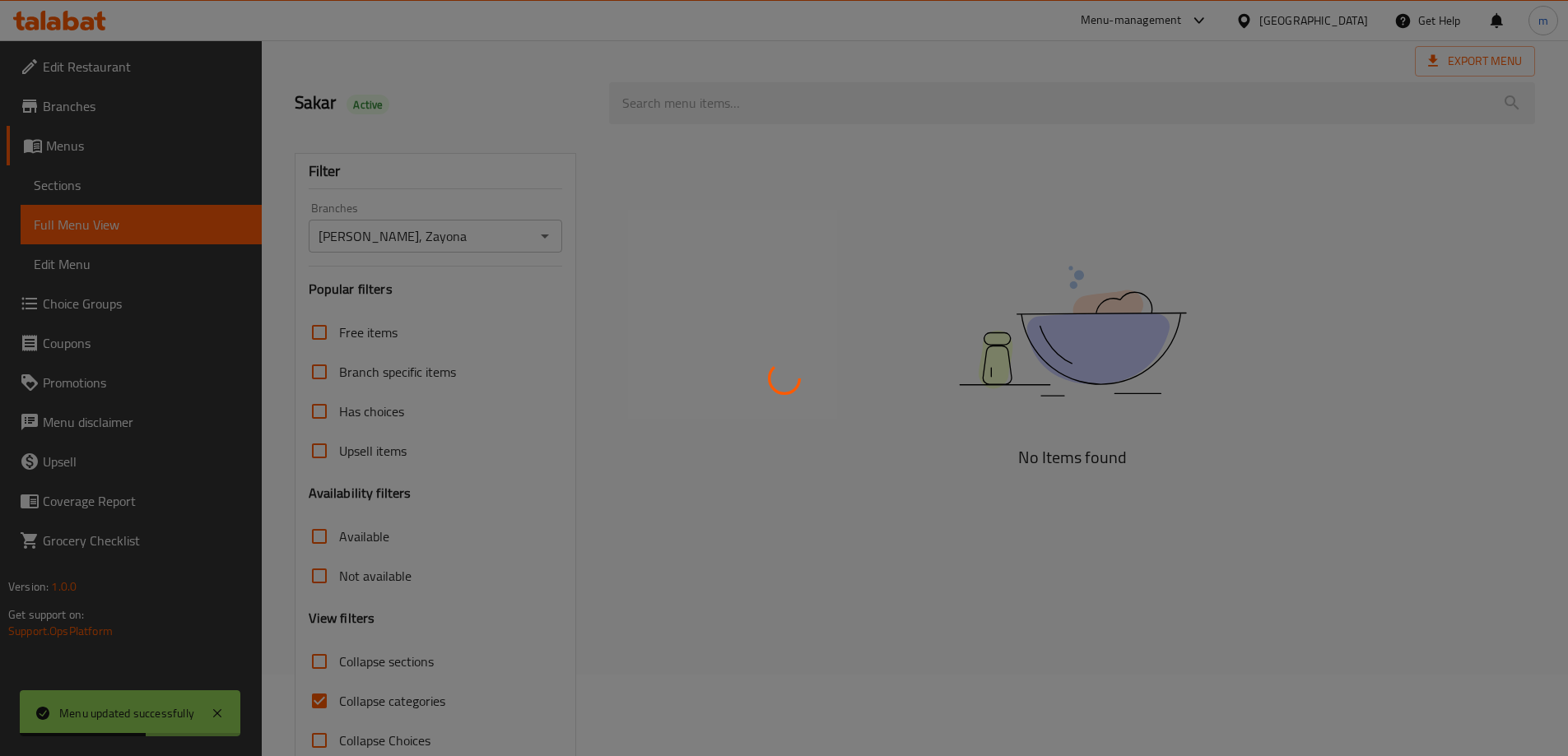
scroll to position [119, 0]
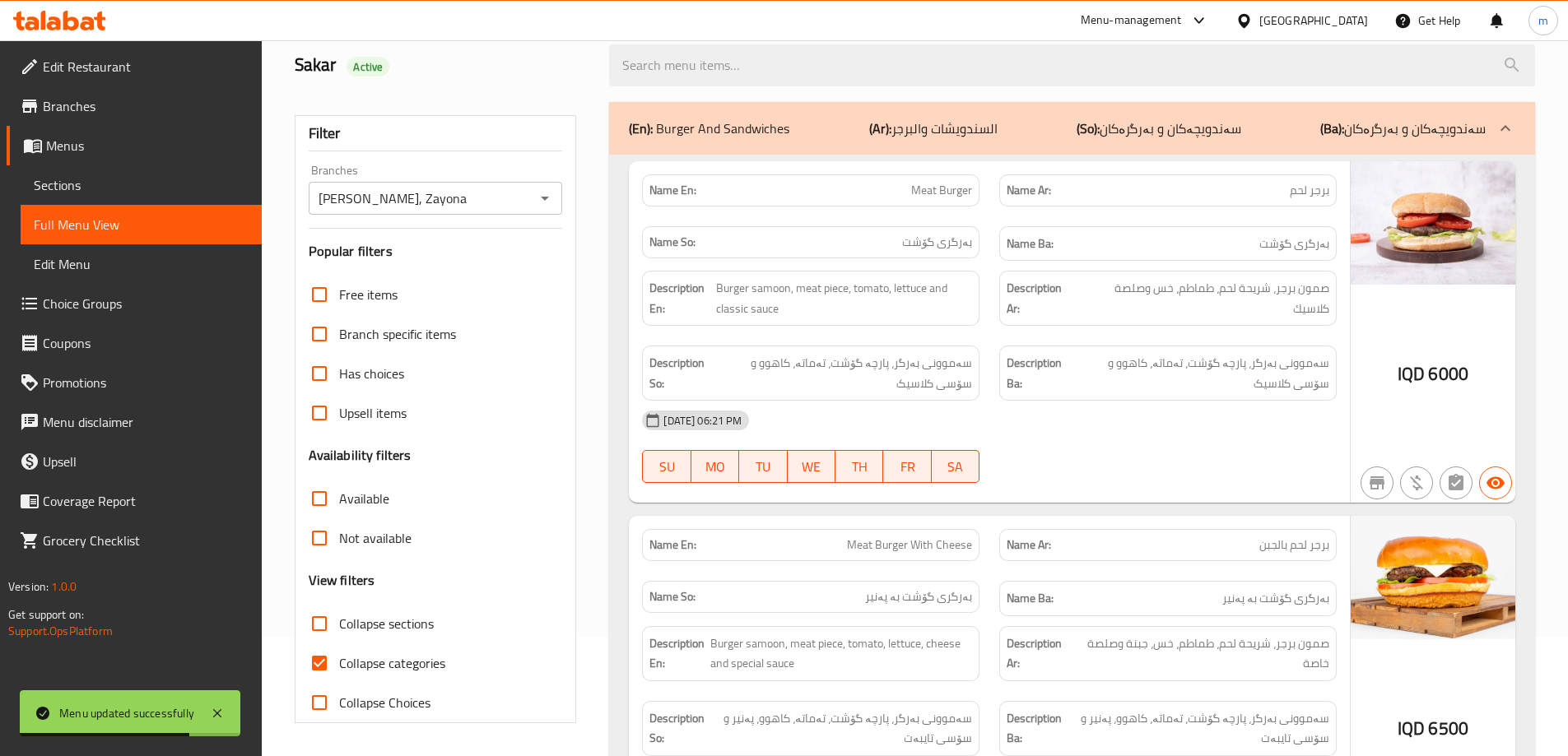
click at [325, 658] on input "Collapse categories" at bounding box center [319, 663] width 39 height 39
checkbox input "false"
click at [326, 628] on input "Collapse sections" at bounding box center [319, 624] width 39 height 39
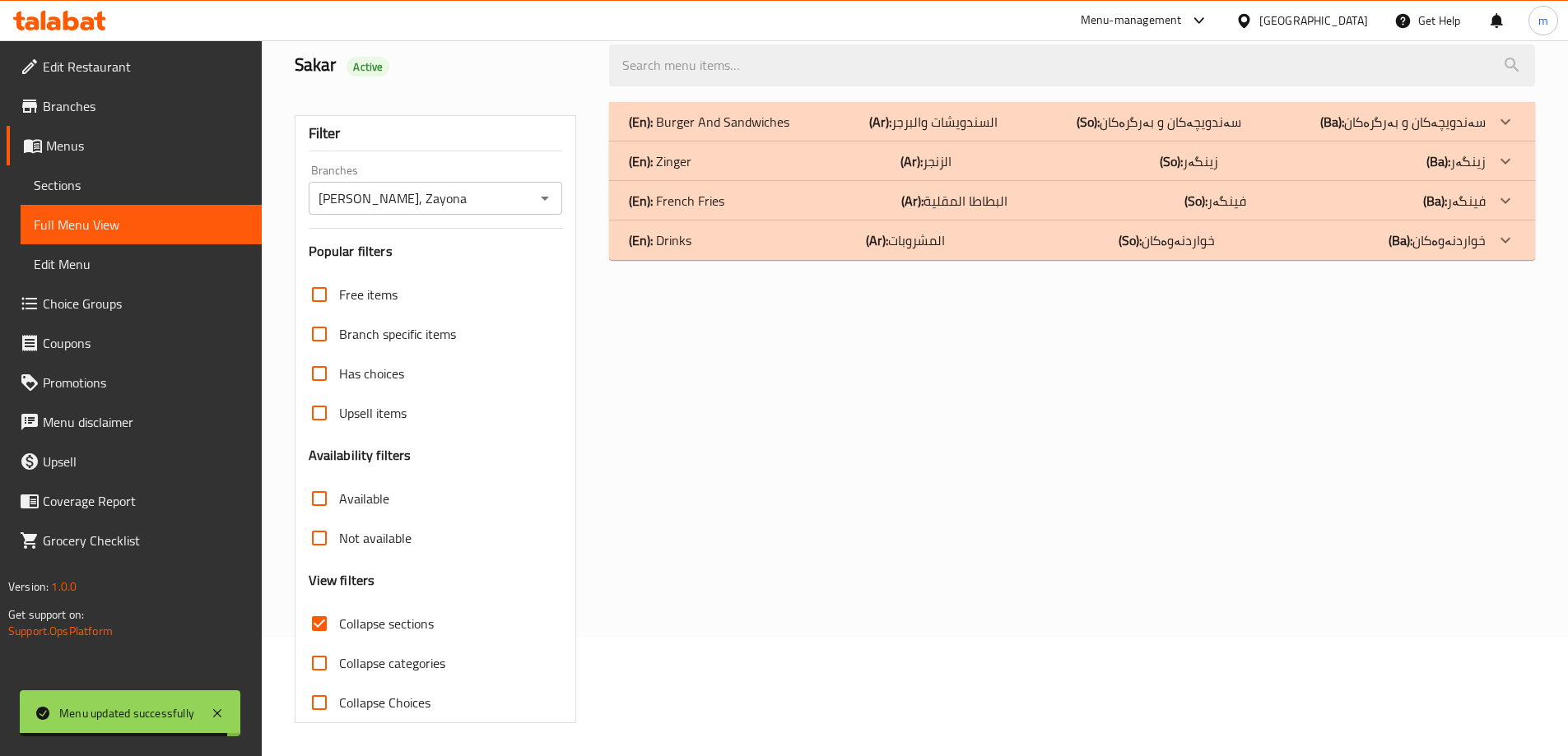
click at [713, 131] on p "(En): Burger And Sandwiches" at bounding box center [709, 121] width 160 height 20
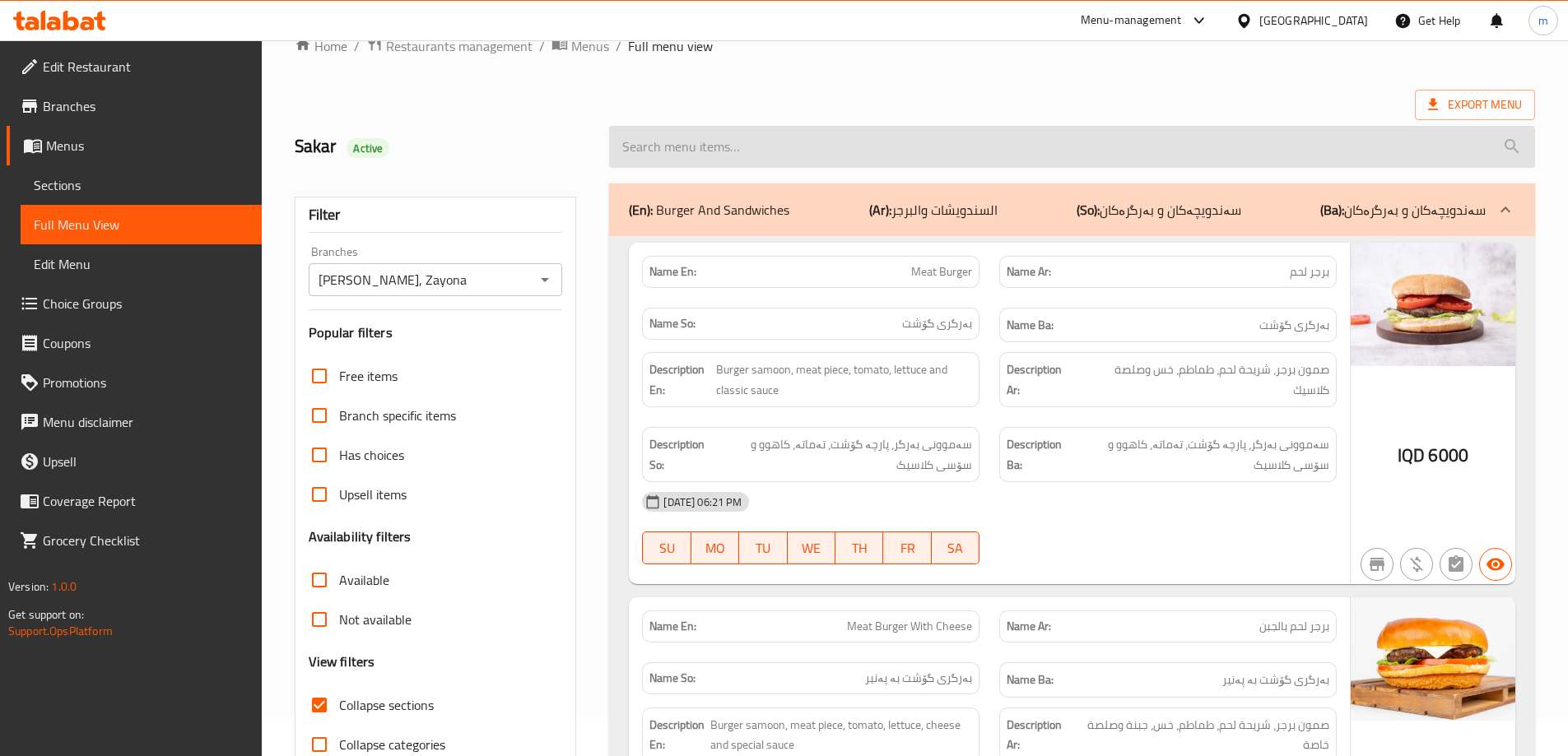
scroll to position [0, 0]
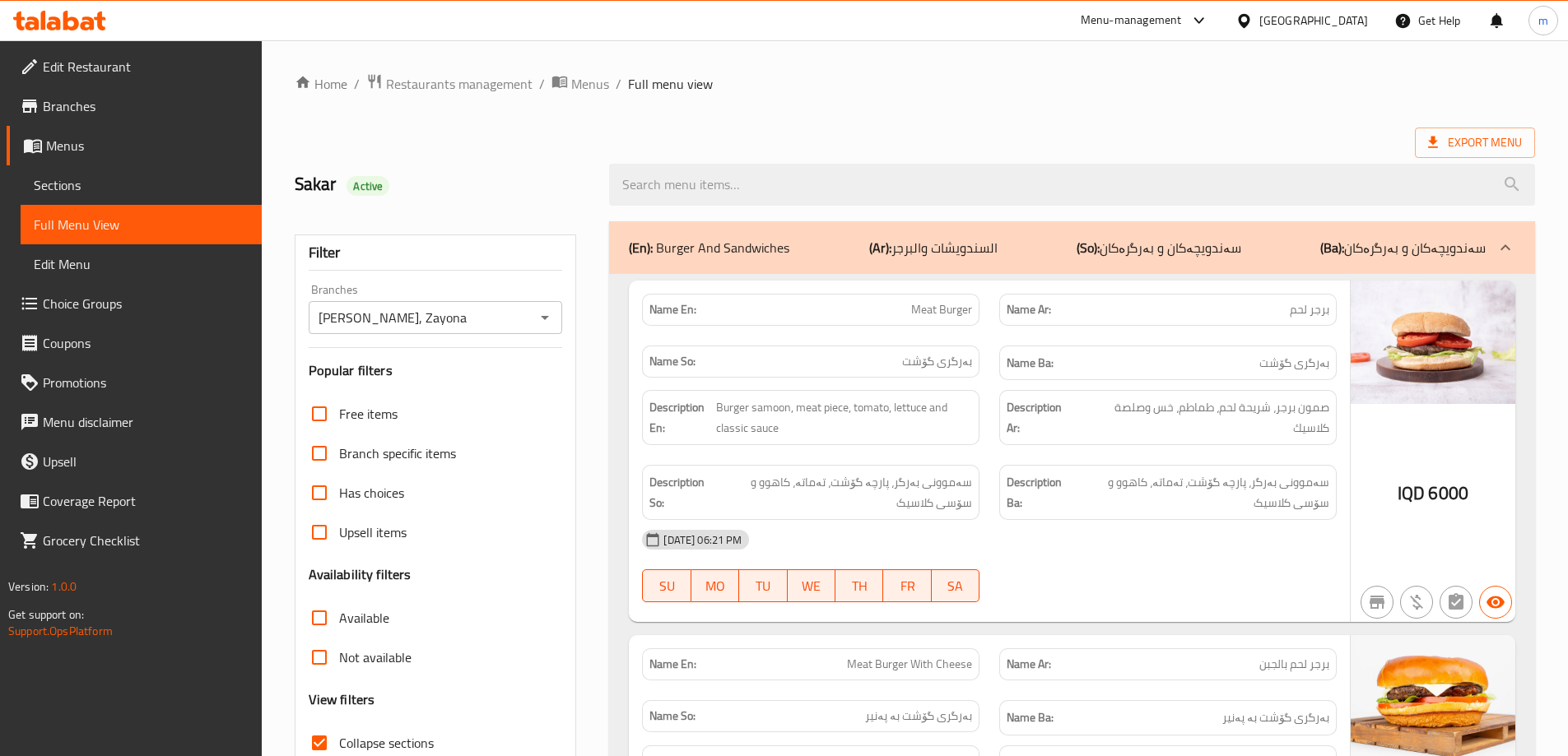
click at [738, 263] on div "(En): Burger And Sandwiches (Ar): السندويشات والبرجر (So): سەندویچەکان و بەرگرە…" at bounding box center [1072, 248] width 926 height 53
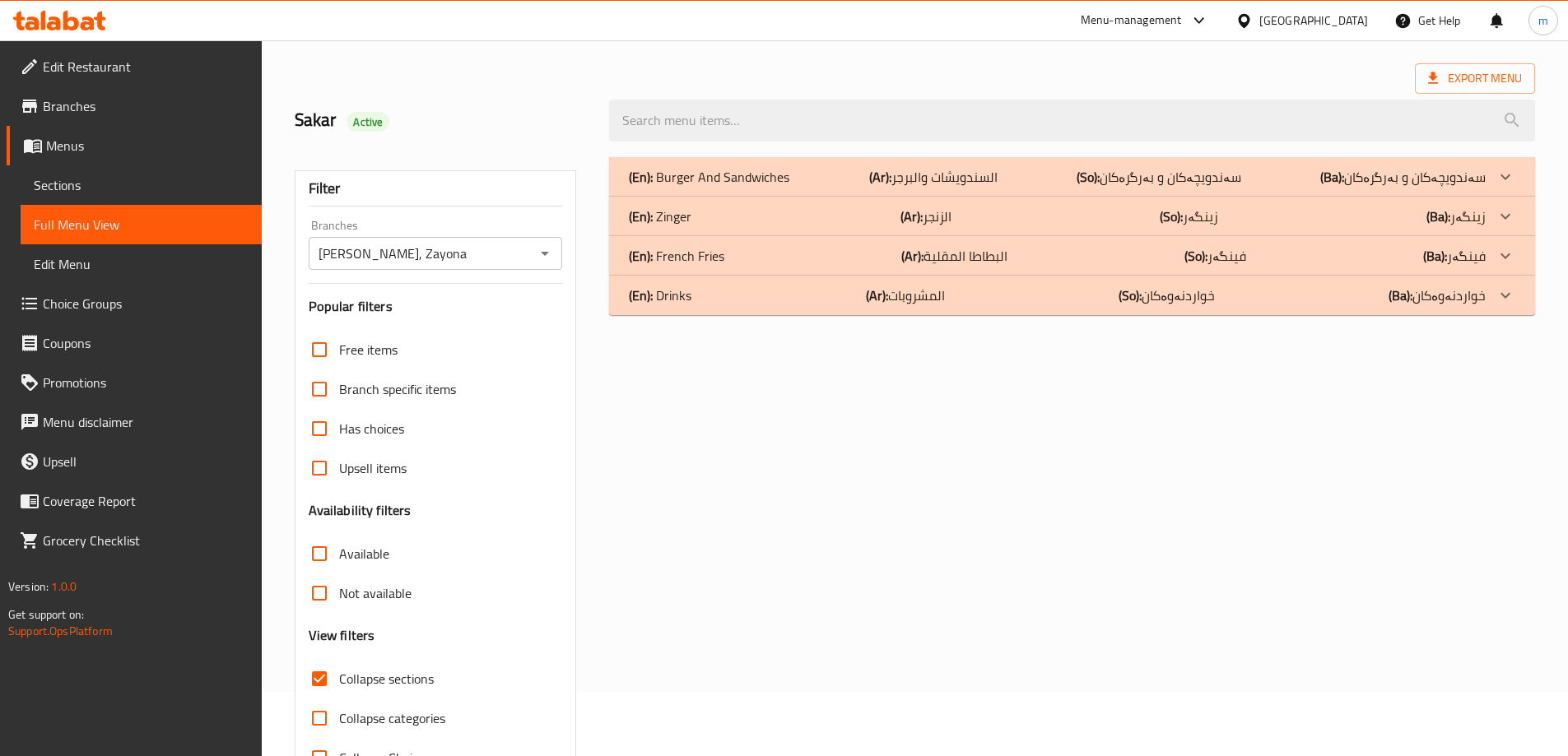
scroll to position [119, 0]
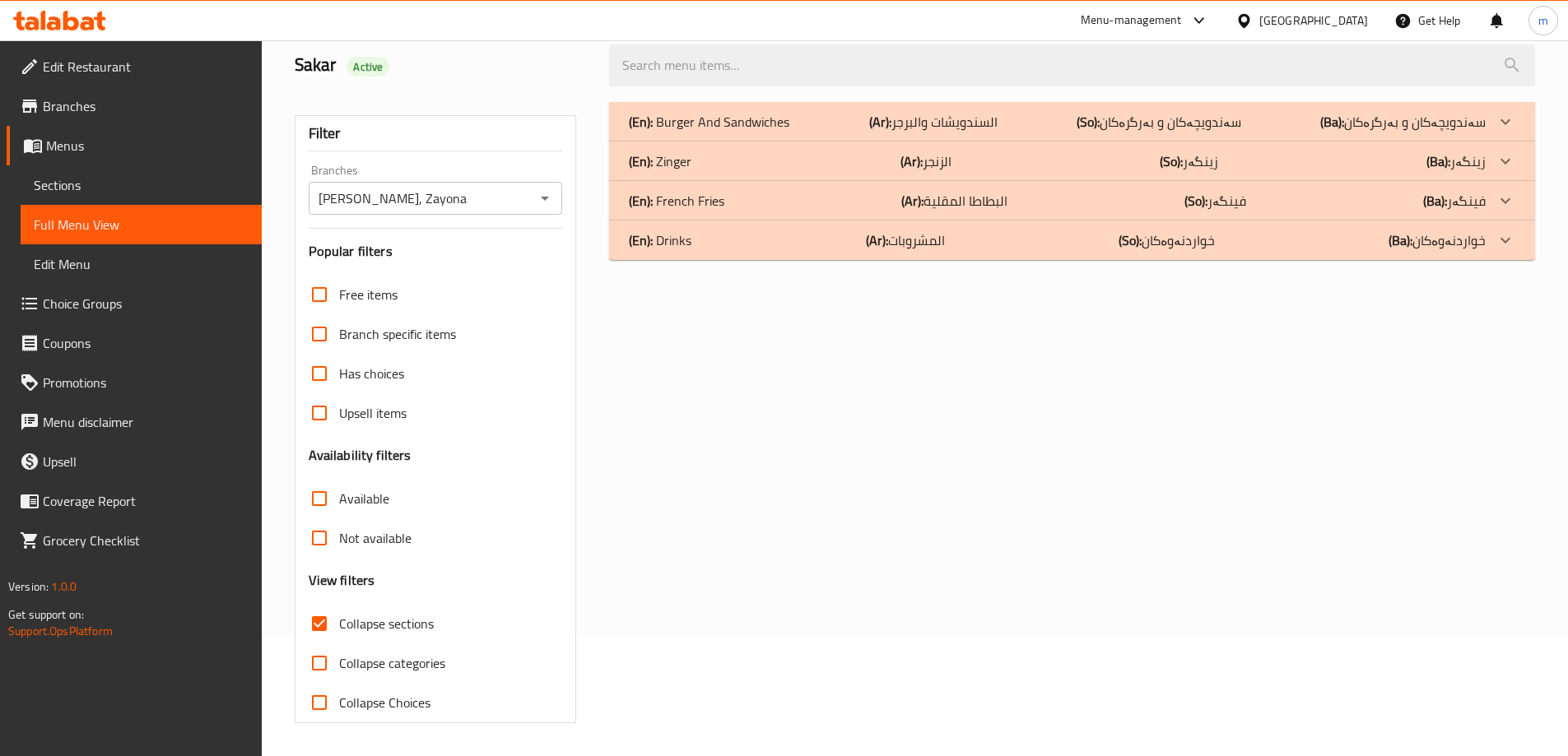
click at [357, 632] on span "Collapse sections" at bounding box center [386, 623] width 95 height 20
click at [339, 632] on input "Collapse sections" at bounding box center [319, 624] width 39 height 39
checkbox input "false"
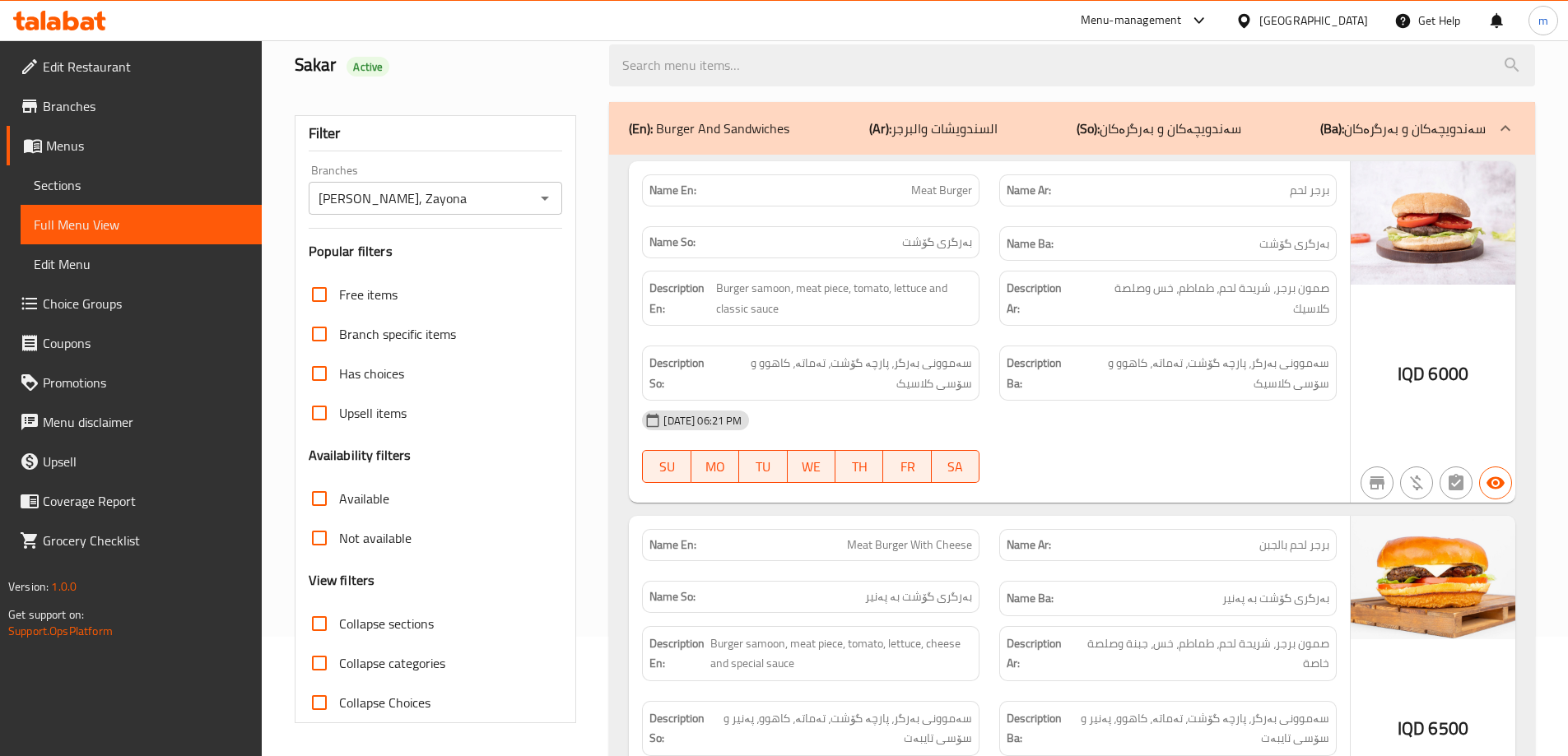
click at [755, 118] on p "(En): Burger And Sandwiches" at bounding box center [709, 128] width 160 height 20
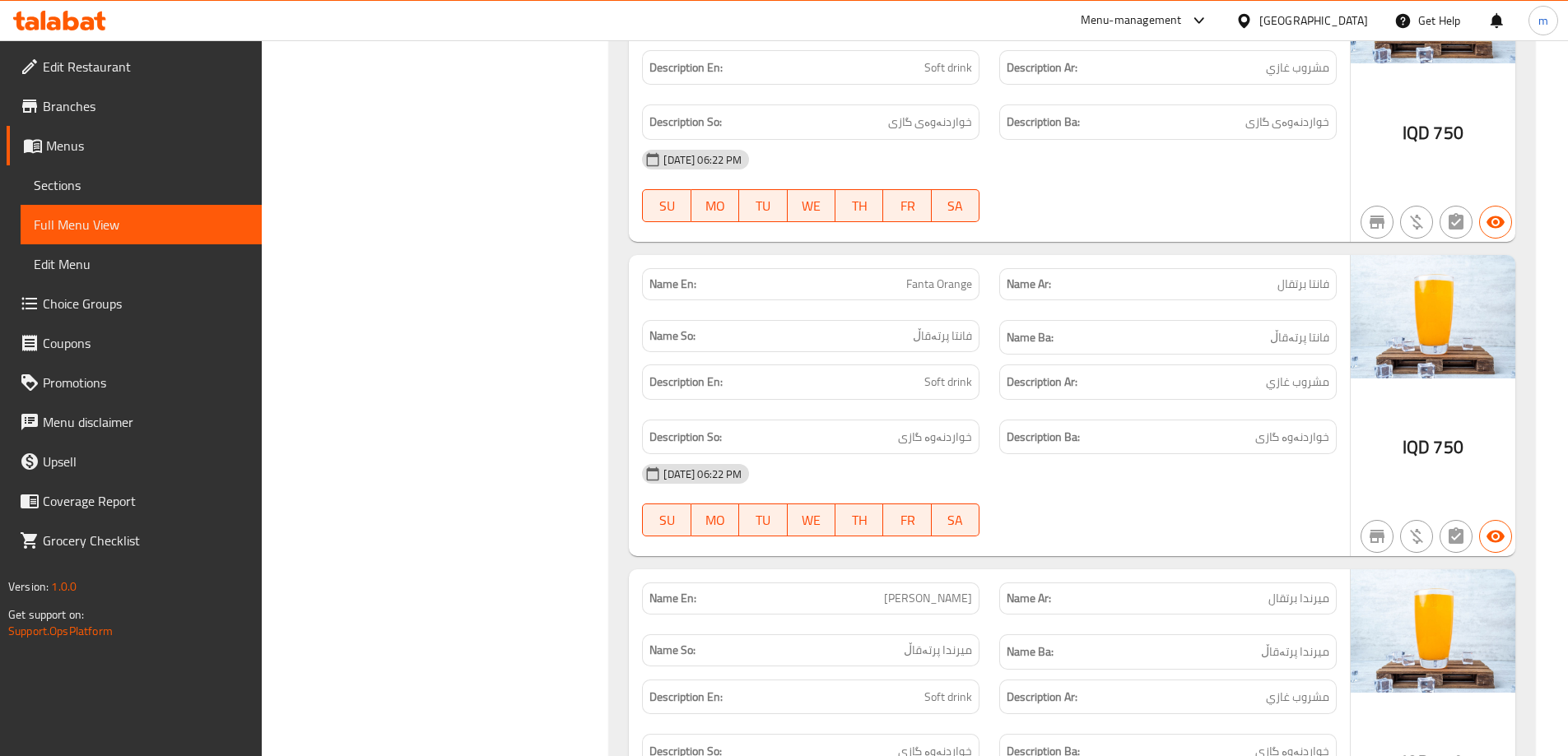
scroll to position [2423, 0]
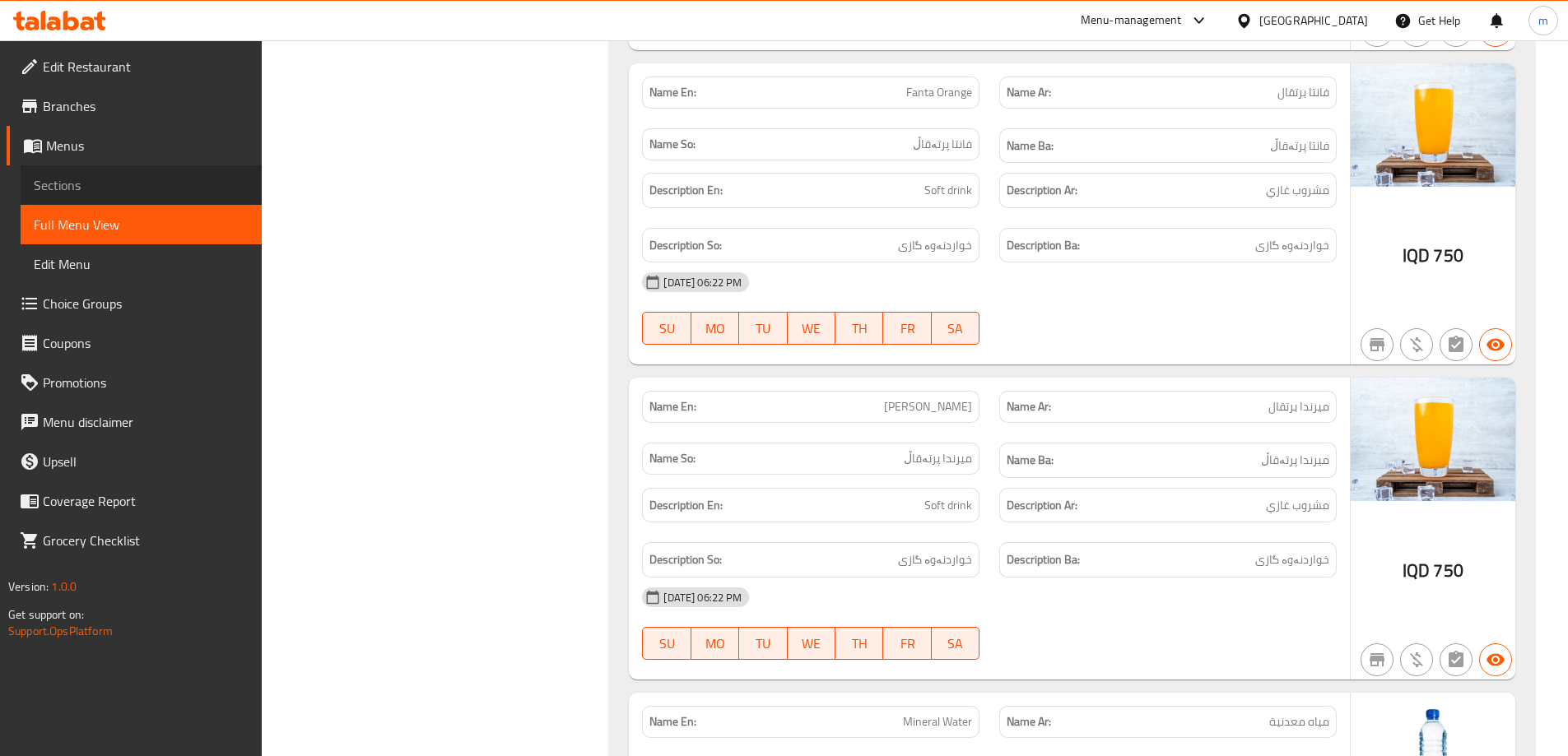
click at [74, 195] on span "Sections" at bounding box center [141, 184] width 215 height 20
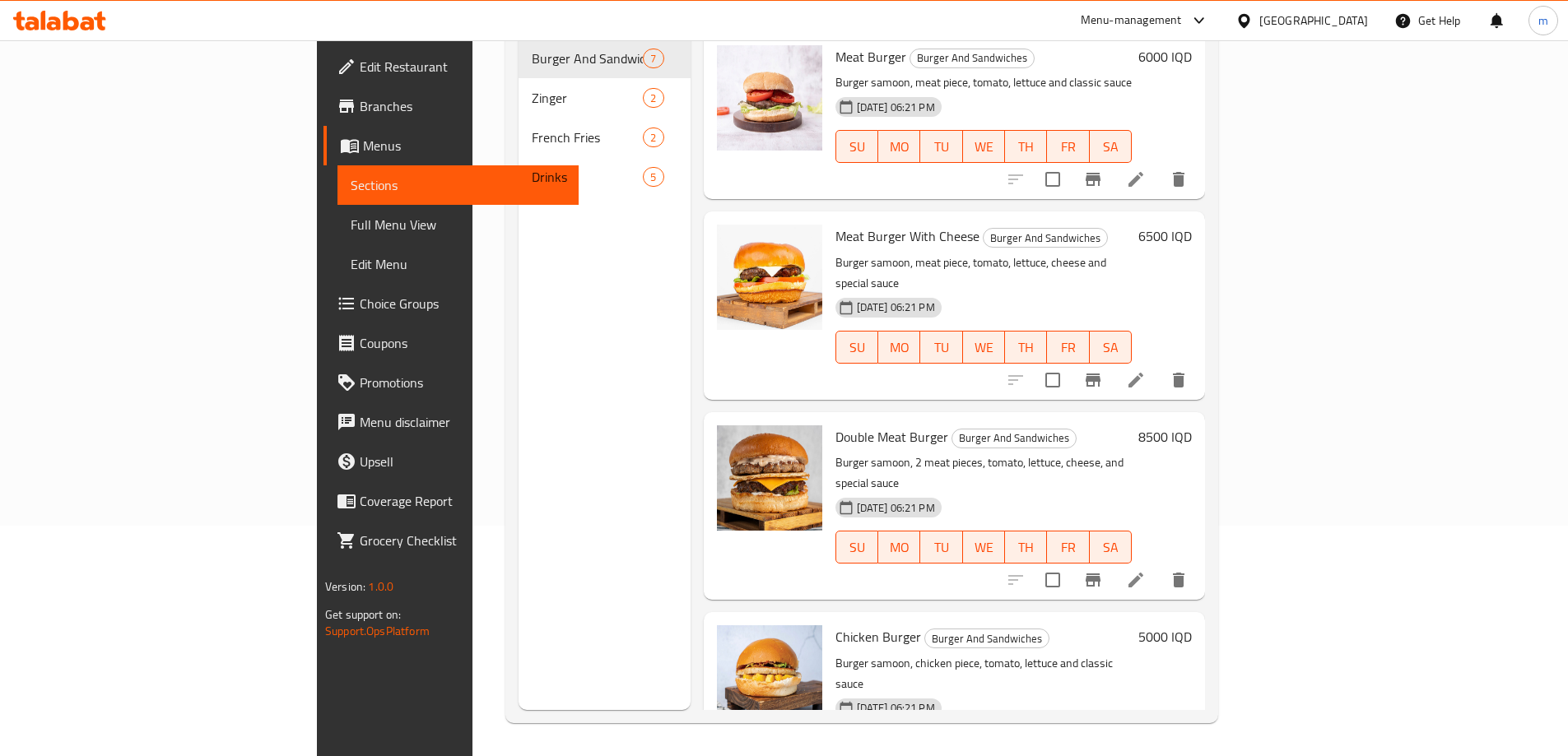
scroll to position [231, 0]
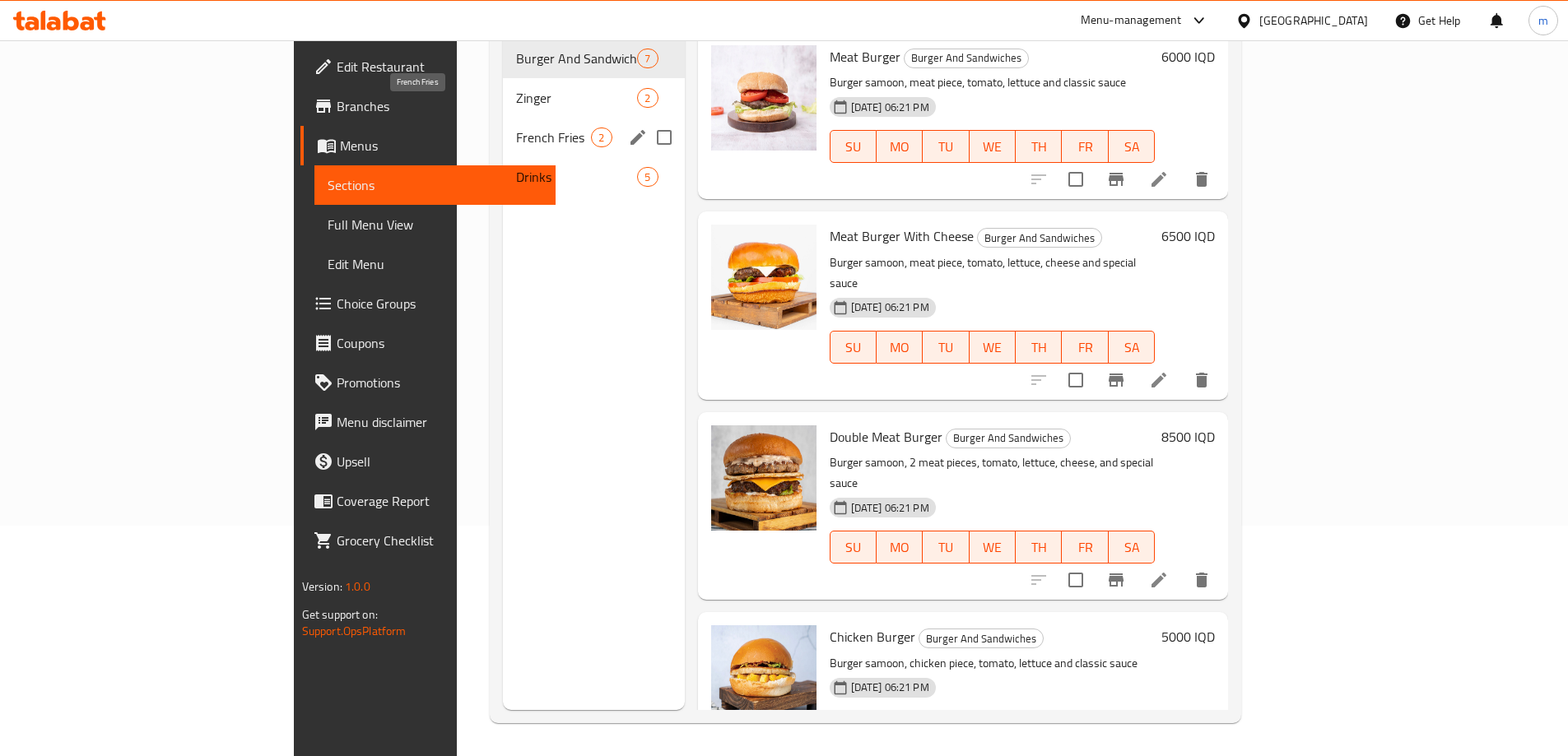
click at [516, 128] on span "French Fries" at bounding box center [553, 137] width 74 height 20
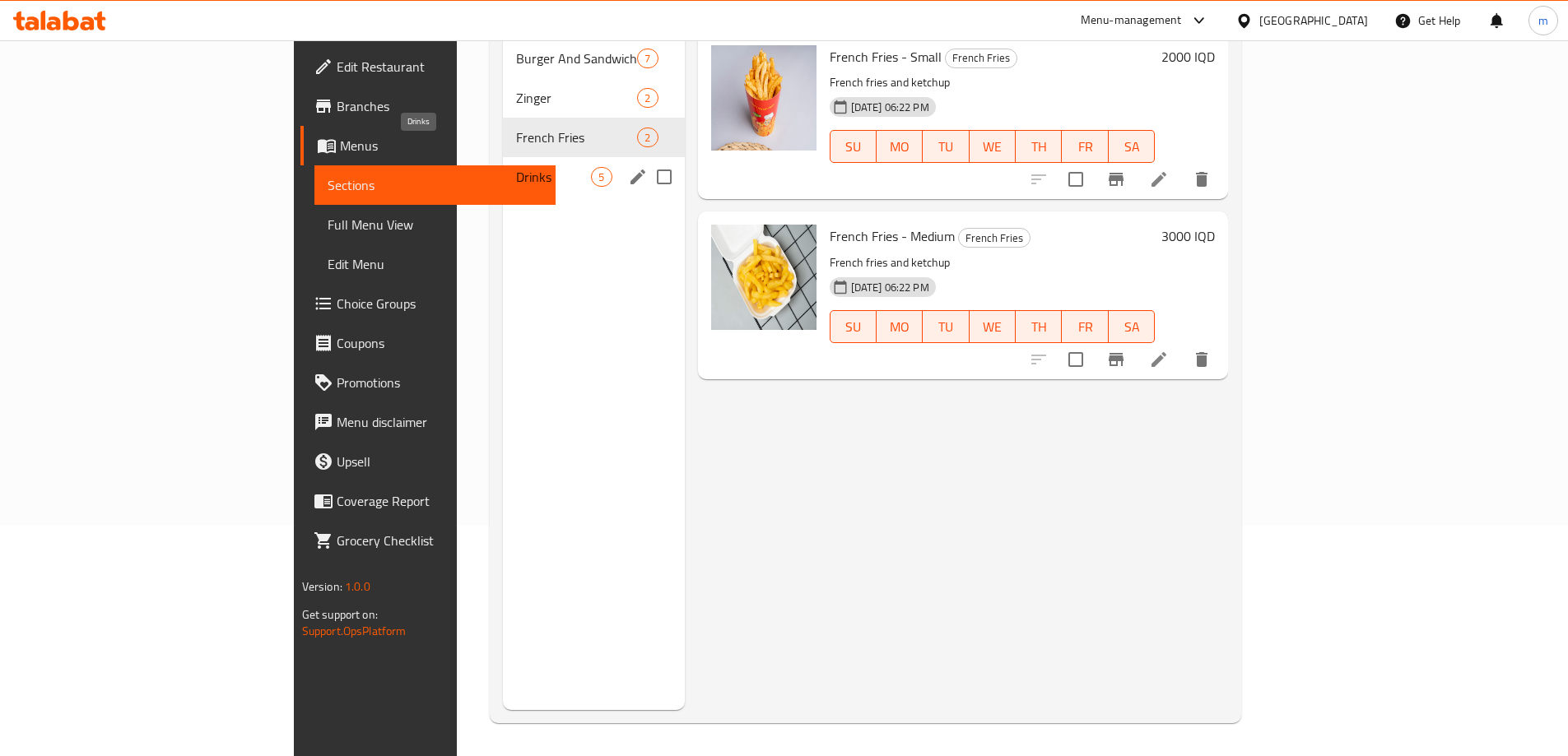
click at [516, 167] on span "Drinks" at bounding box center [553, 176] width 74 height 20
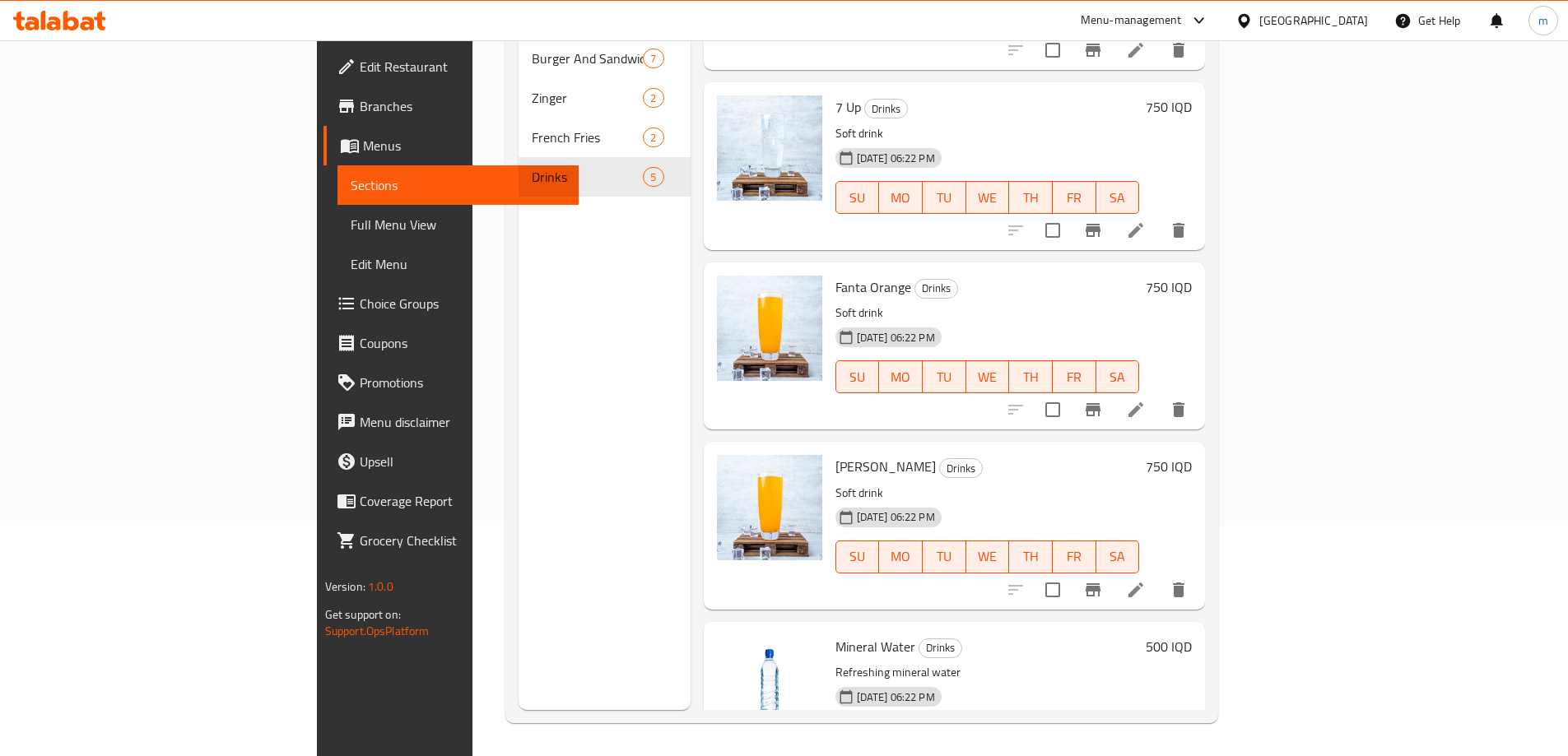
scroll to position [183, 0]
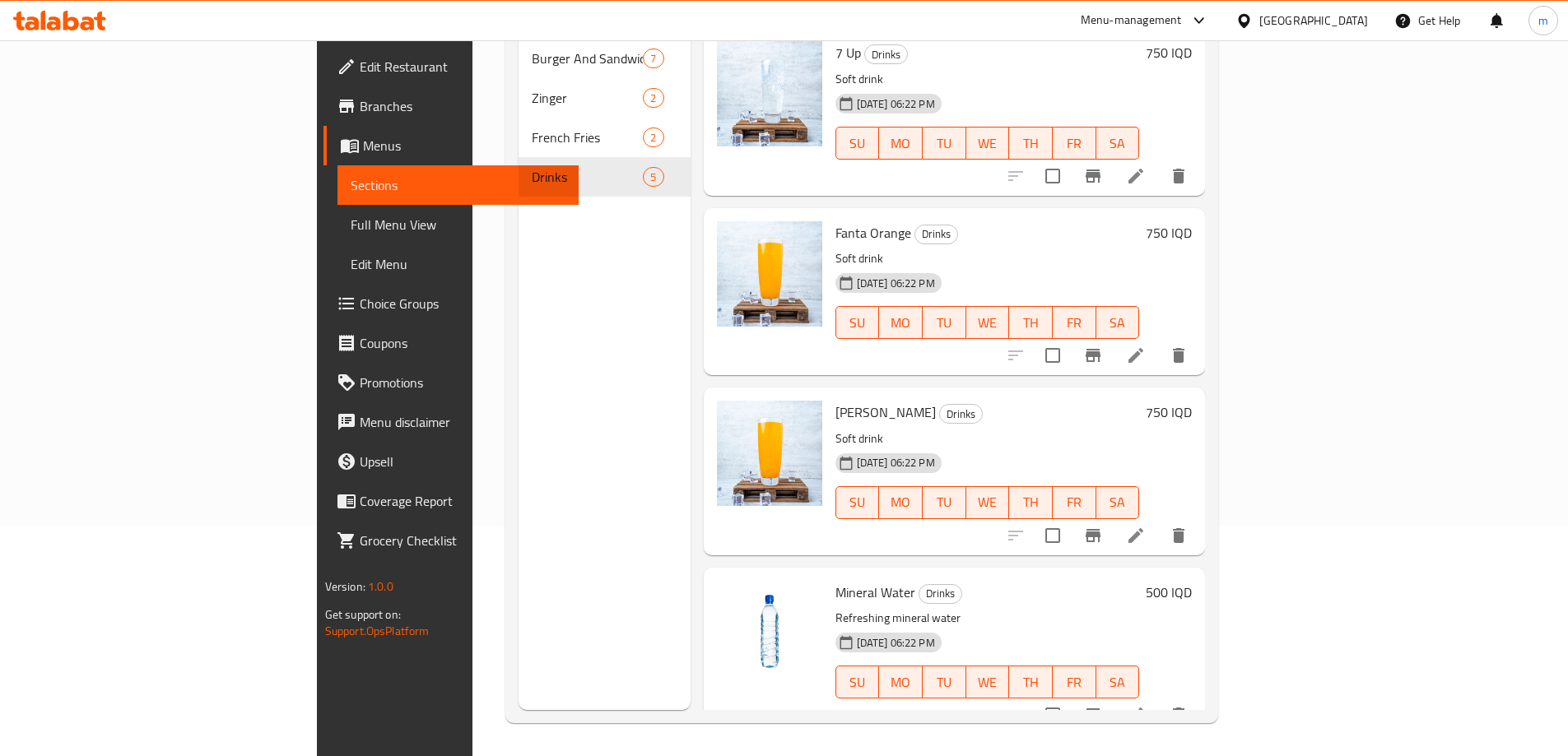
click at [1159, 341] on li at bounding box center [1136, 356] width 47 height 30
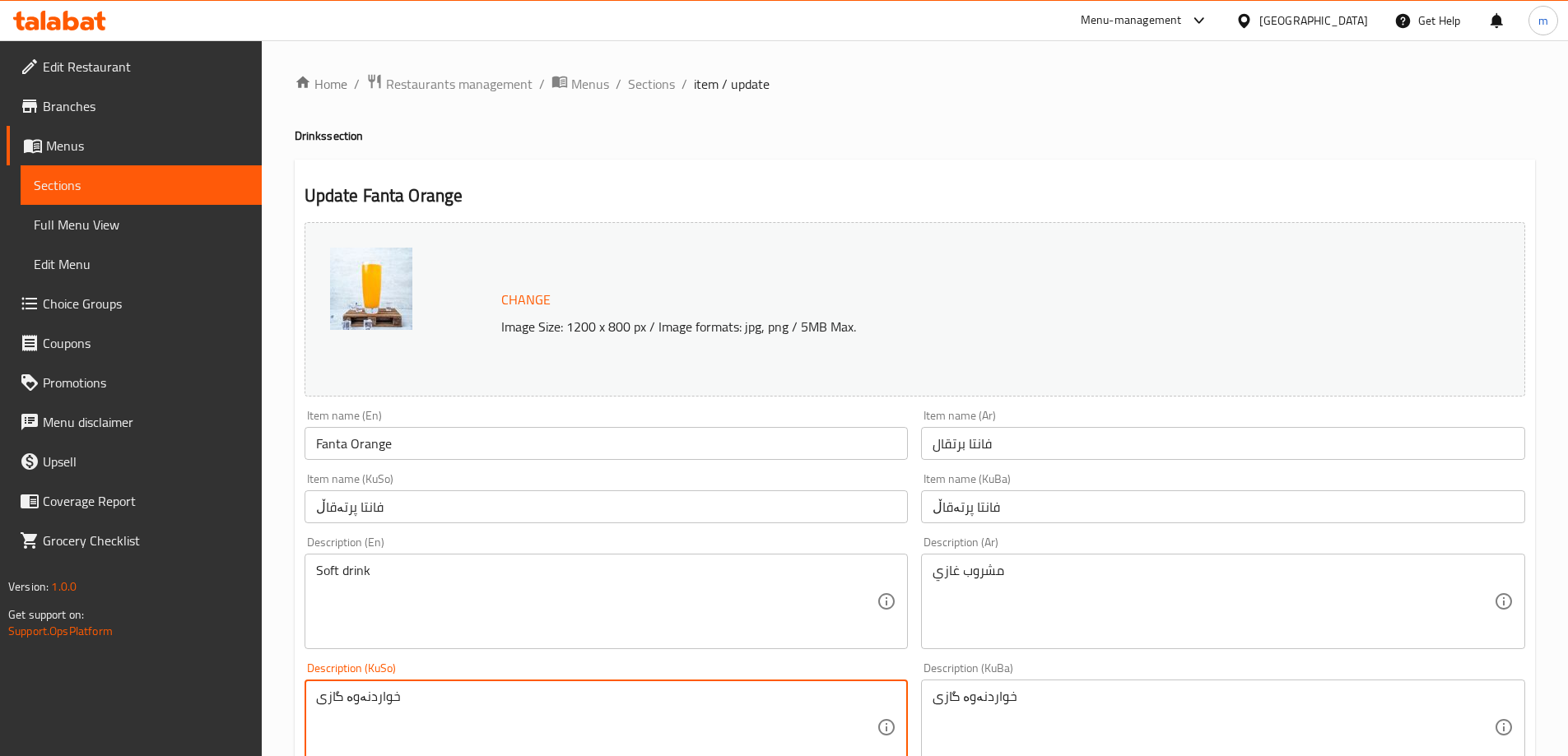
click at [345, 693] on textarea "خواردنەوە گازی" at bounding box center [596, 728] width 561 height 78
type textarea "خواردنەوەی گازی"
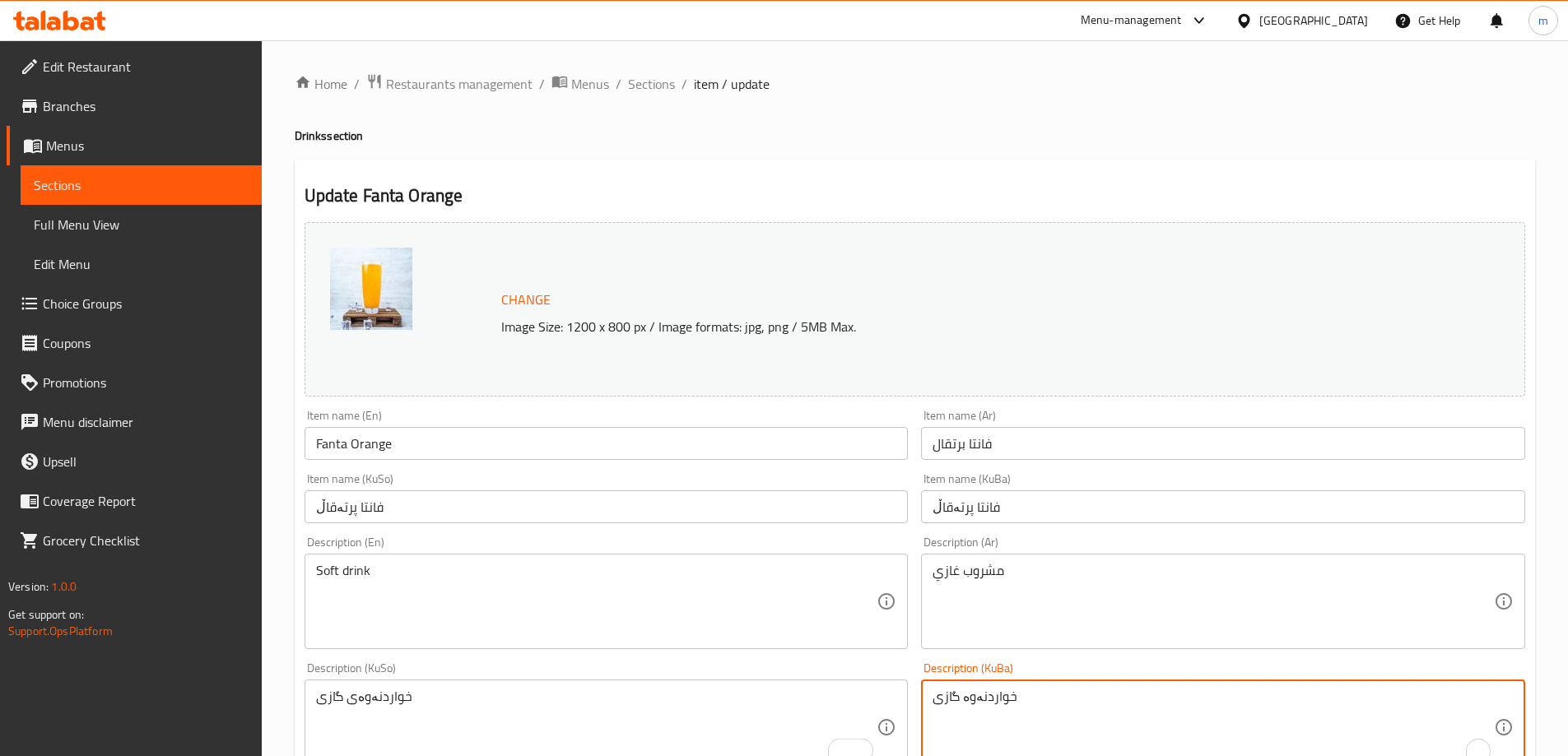
click at [965, 699] on textarea "خواردنەوە گازی" at bounding box center [1213, 728] width 561 height 78
click at [962, 695] on textarea "خواردنەوە گازی" at bounding box center [1213, 728] width 561 height 78
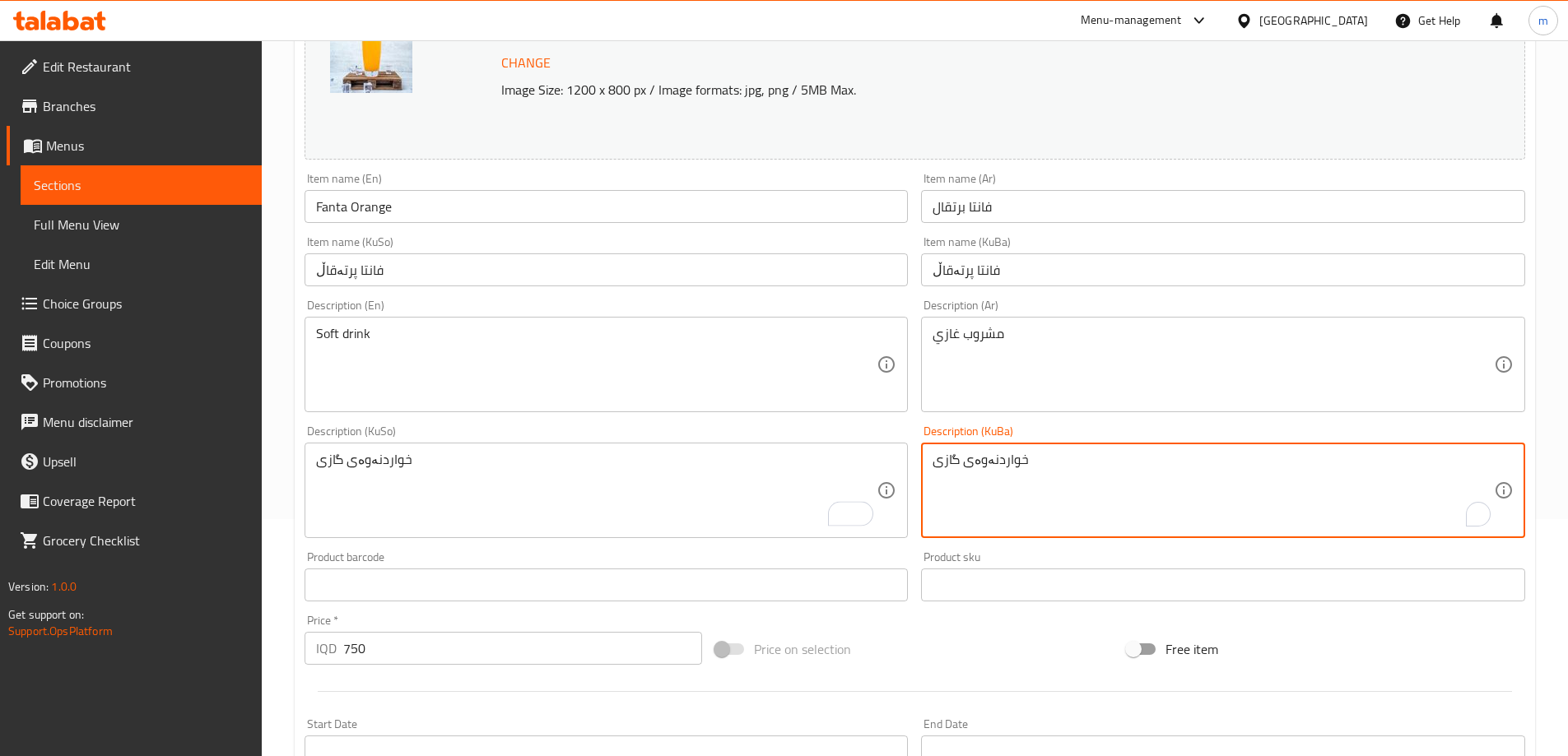
scroll to position [620, 0]
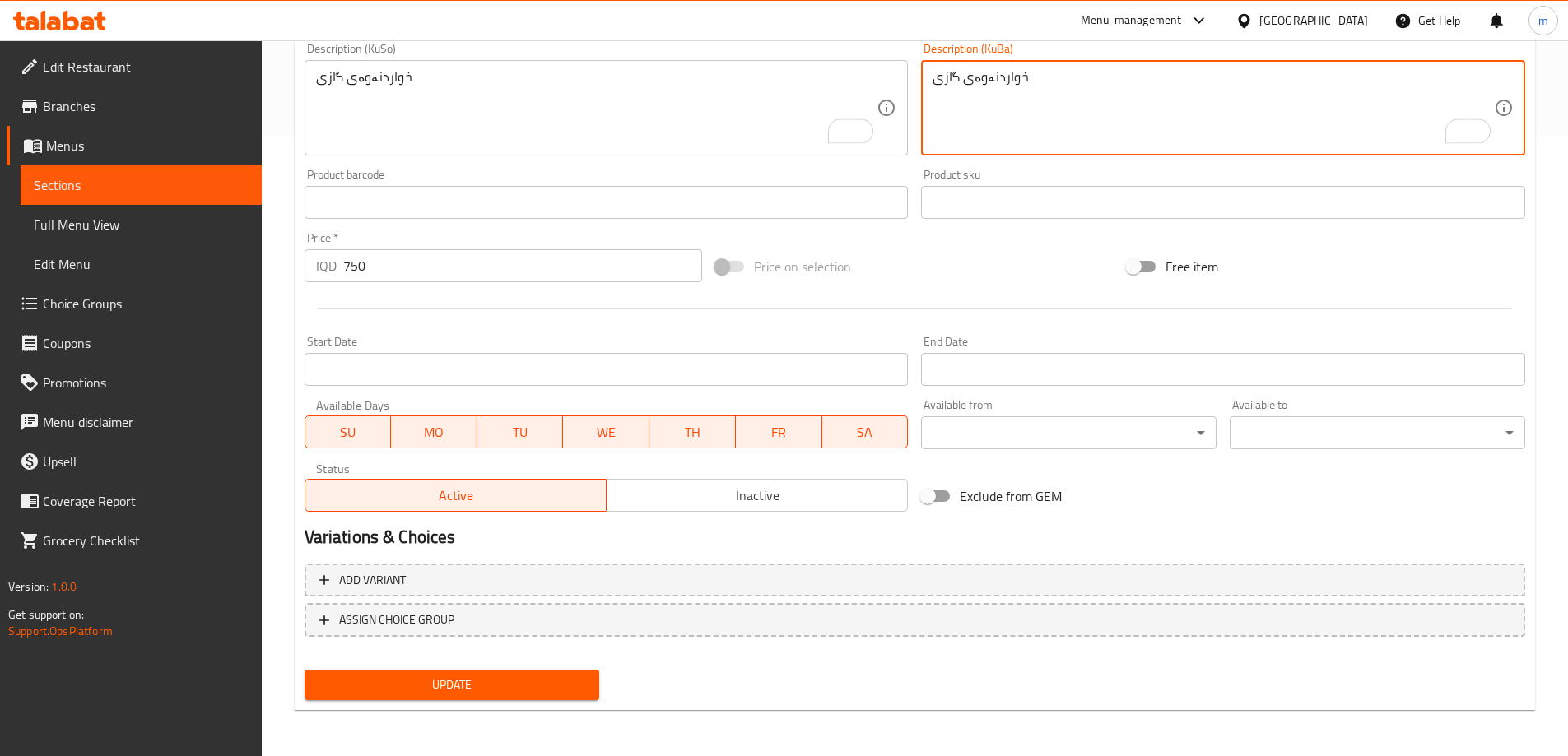
type textarea "خواردنەوەی گازی"
click at [442, 668] on div "Update" at bounding box center [453, 685] width 309 height 44
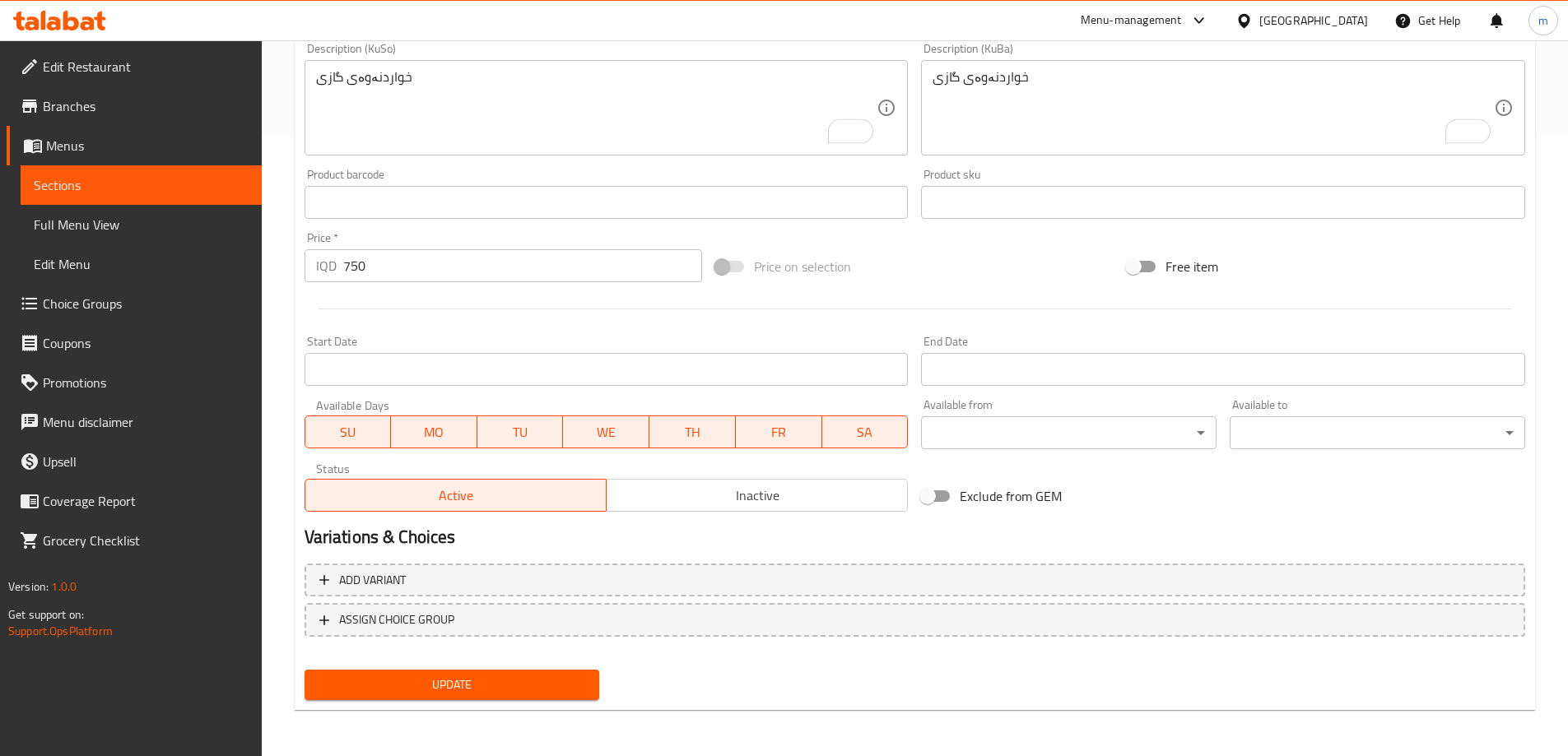
click at [462, 678] on span "Update" at bounding box center [452, 685] width 269 height 20
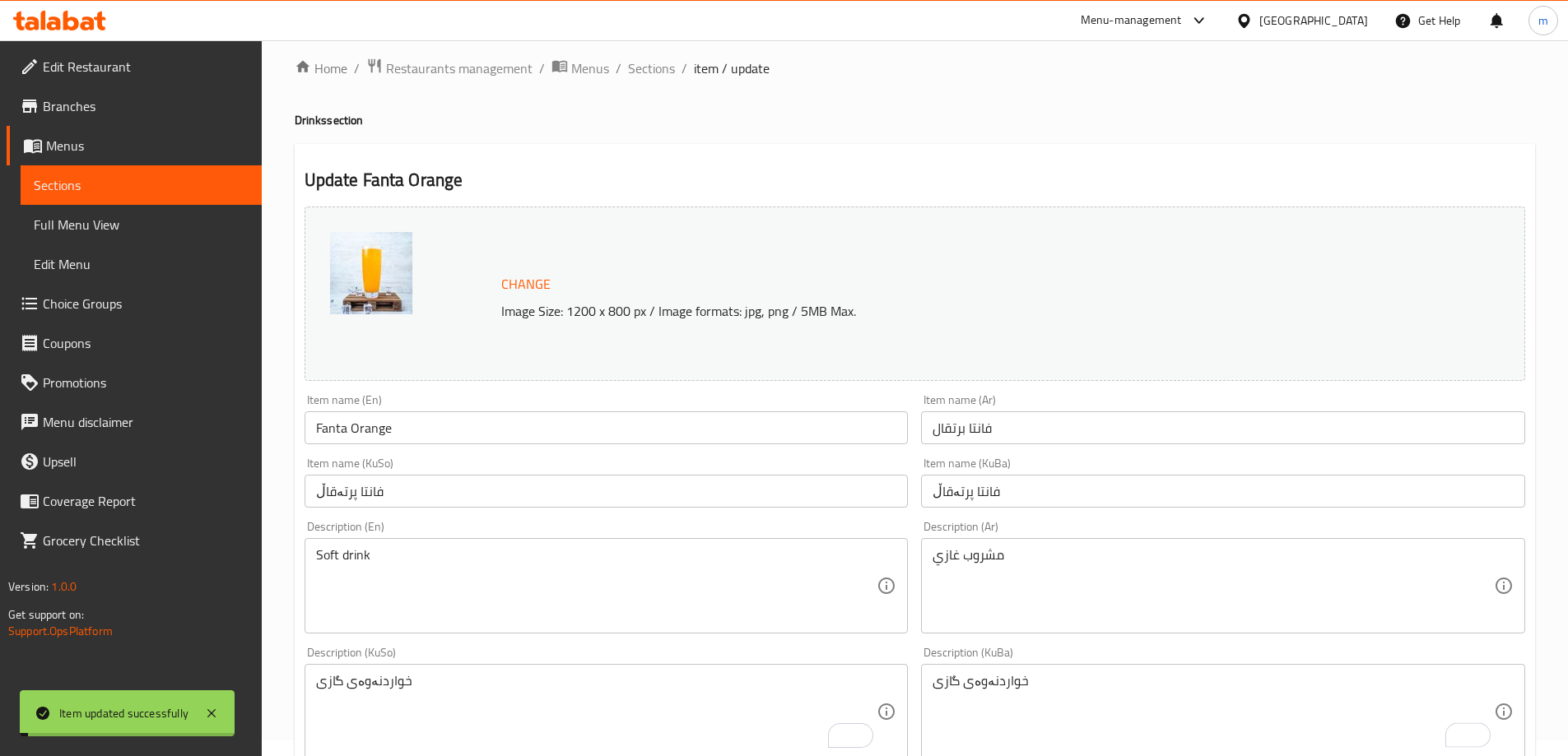
scroll to position [0, 0]
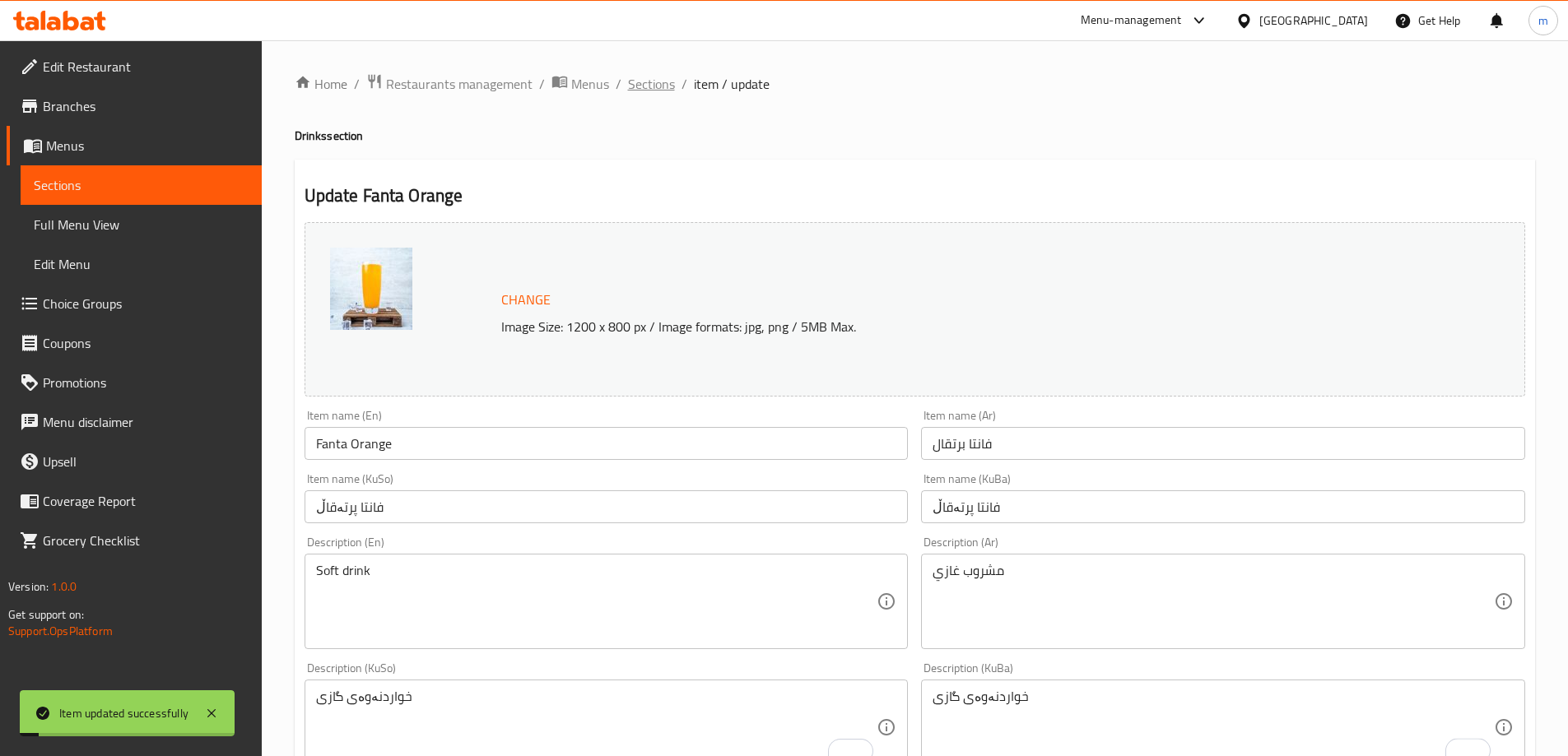
click at [671, 81] on span "Sections" at bounding box center [651, 84] width 47 height 20
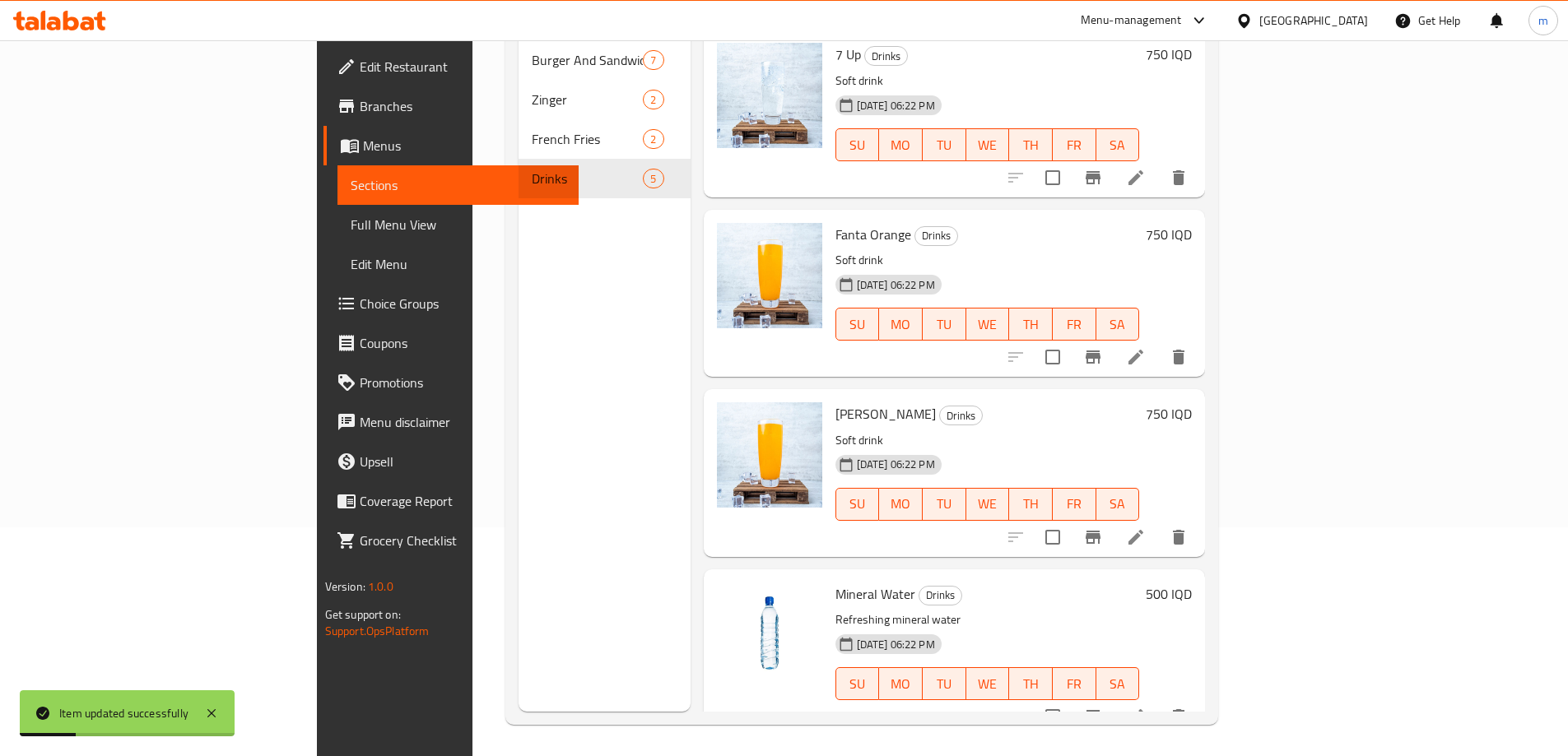
scroll to position [231, 0]
click at [1146, 526] on icon at bounding box center [1135, 535] width 20 height 20
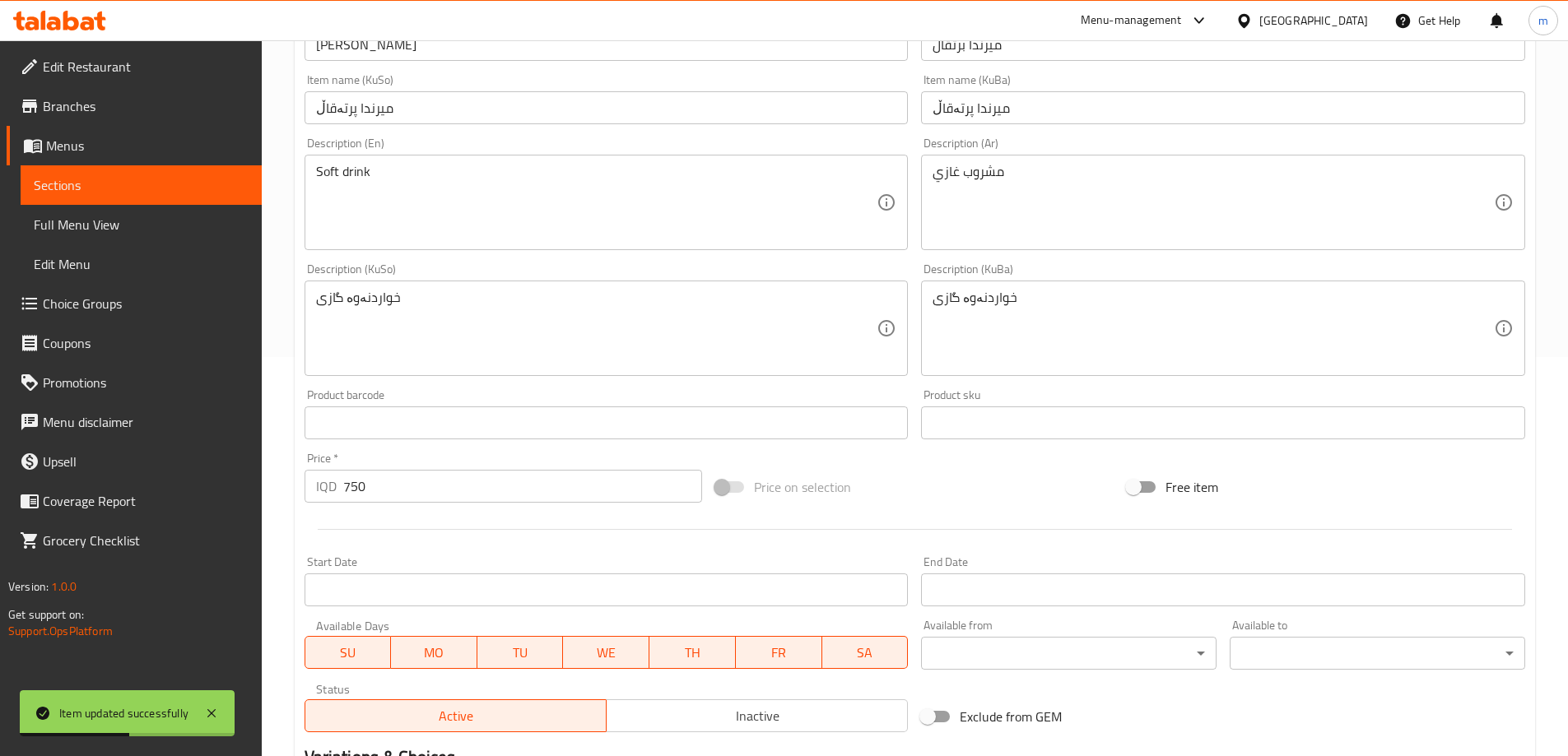
scroll to position [576, 0]
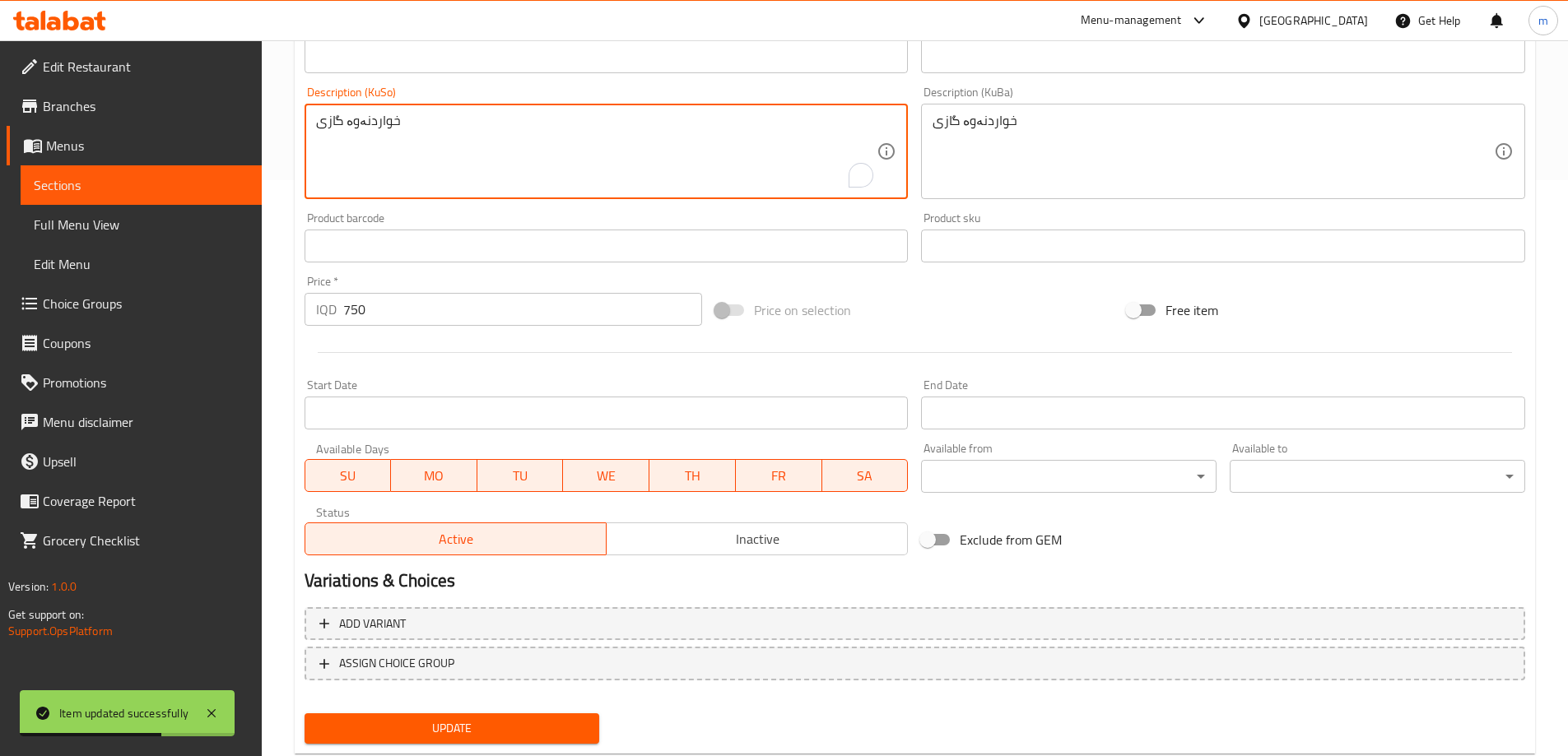
click at [345, 122] on textarea "خواردنەوە گازی" at bounding box center [596, 152] width 561 height 78
type textarea "خواردنەوەی گازی"
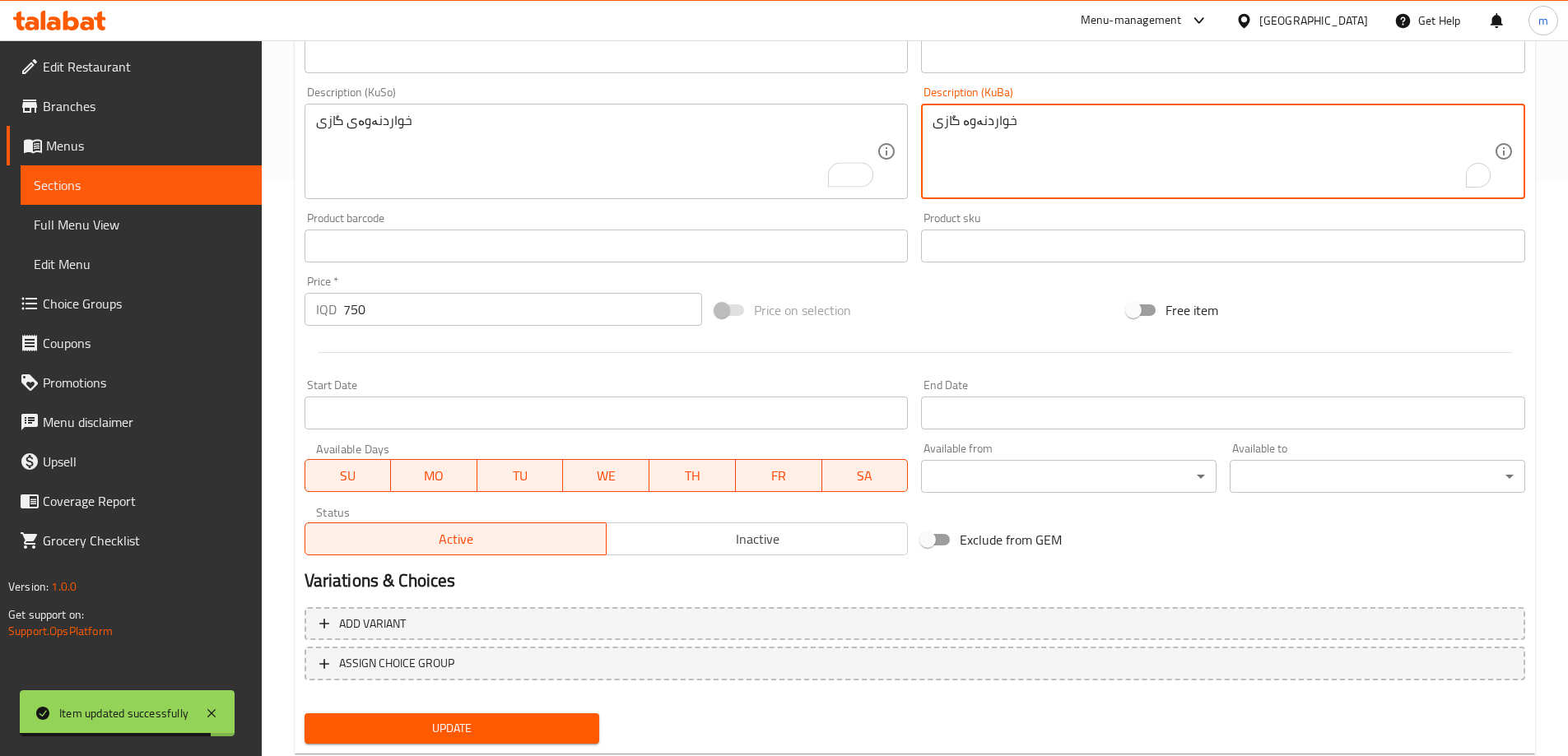
click at [965, 117] on textarea "خواردنەوە گازی" at bounding box center [1213, 152] width 561 height 78
click at [962, 118] on textarea "خواردنەوە گازی" at bounding box center [1213, 152] width 561 height 78
type textarea "خواردنەوەی گازی"
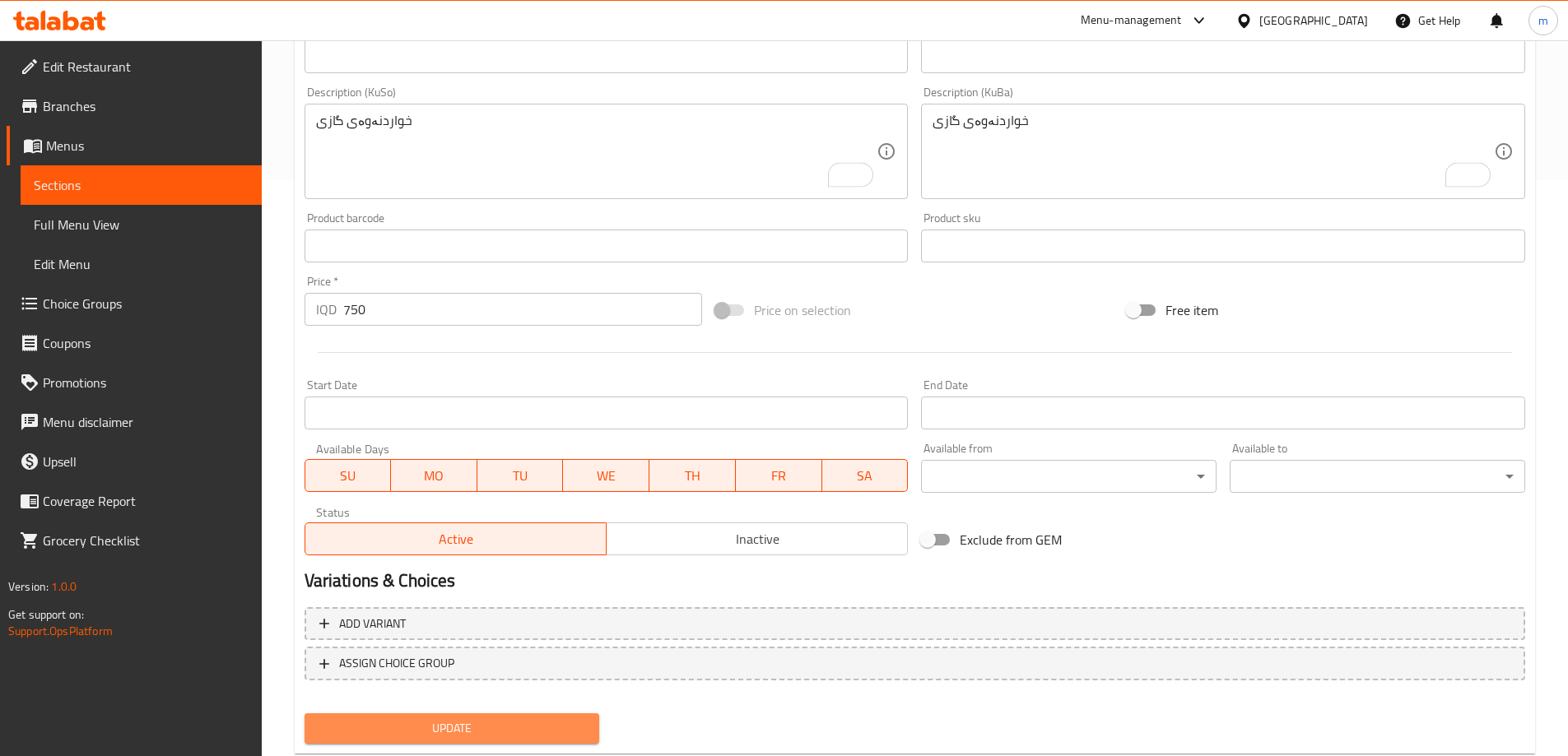
click at [447, 717] on button "Update" at bounding box center [452, 728] width 295 height 31
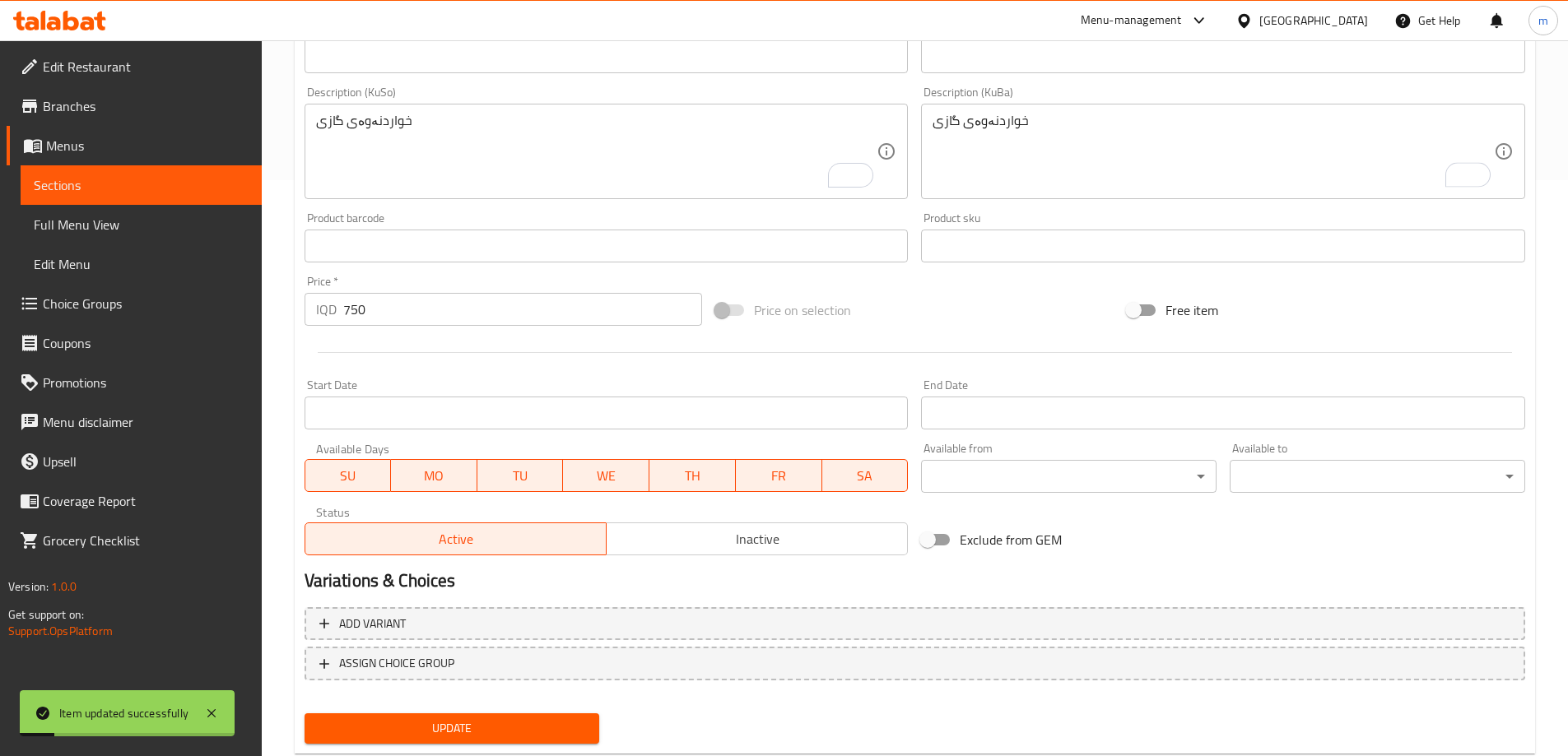
click at [67, 223] on span "Full Menu View" at bounding box center [141, 224] width 215 height 20
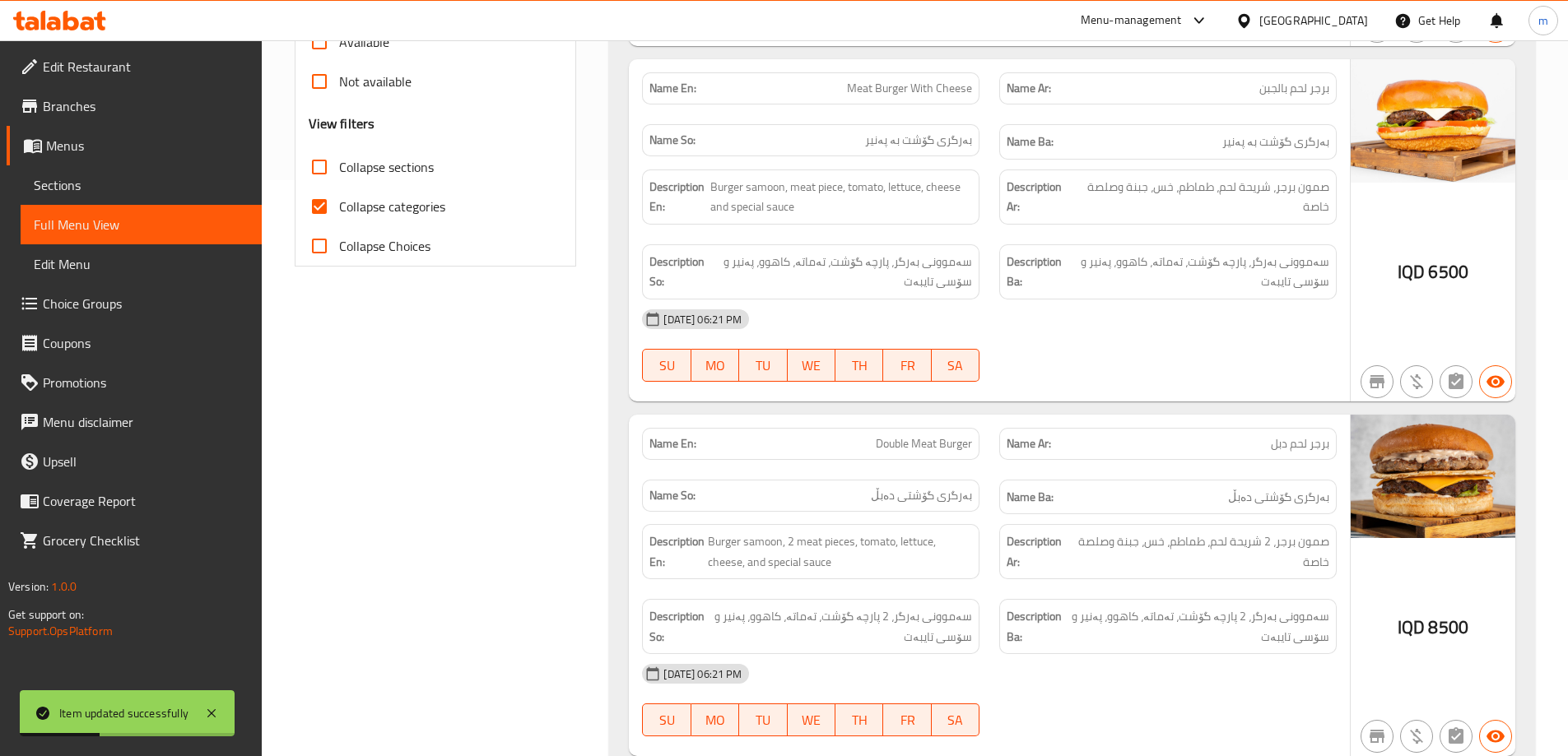
click at [436, 202] on span "Collapse categories" at bounding box center [392, 206] width 106 height 20
click at [339, 202] on input "Collapse categories" at bounding box center [319, 207] width 39 height 39
checkbox input "false"
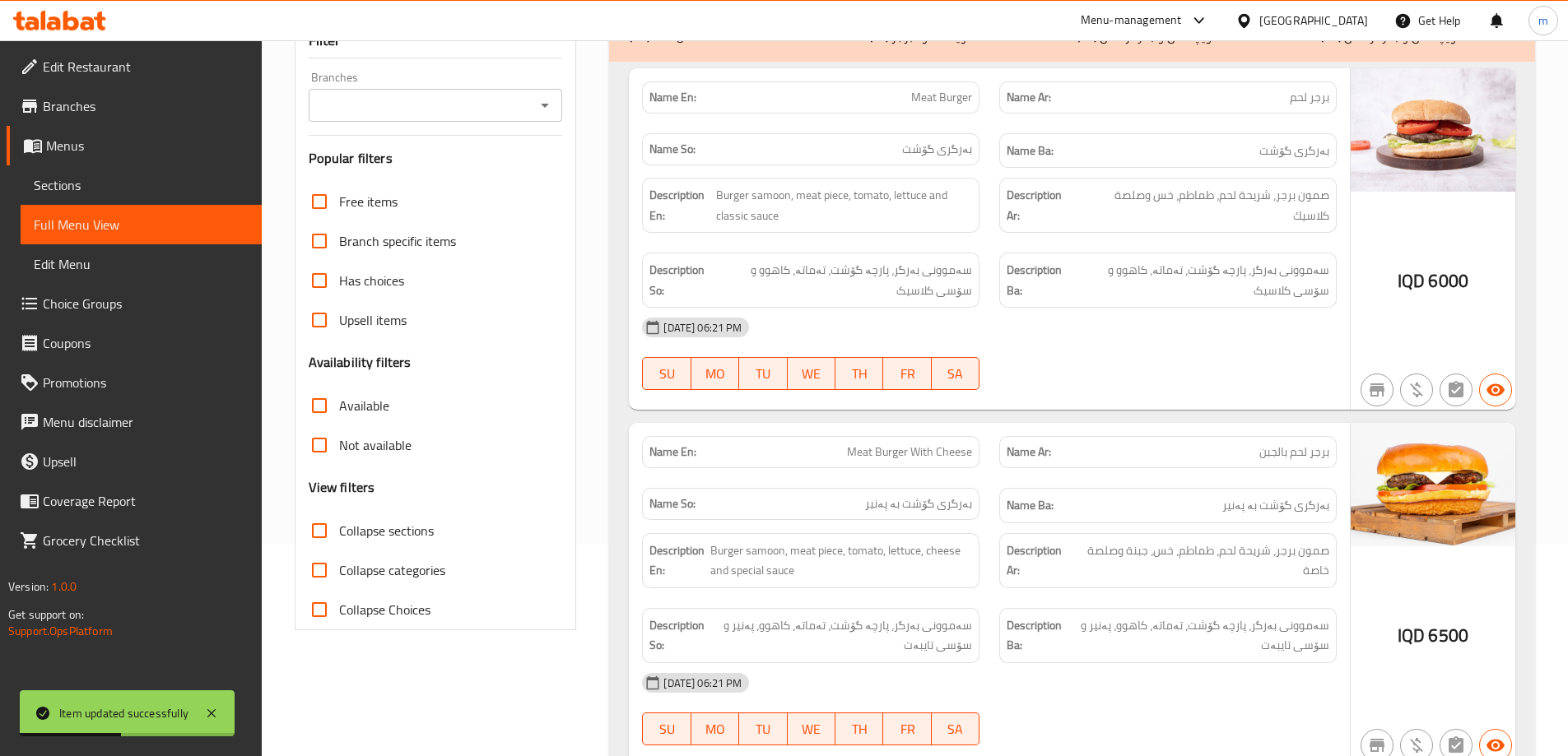
scroll to position [192, 0]
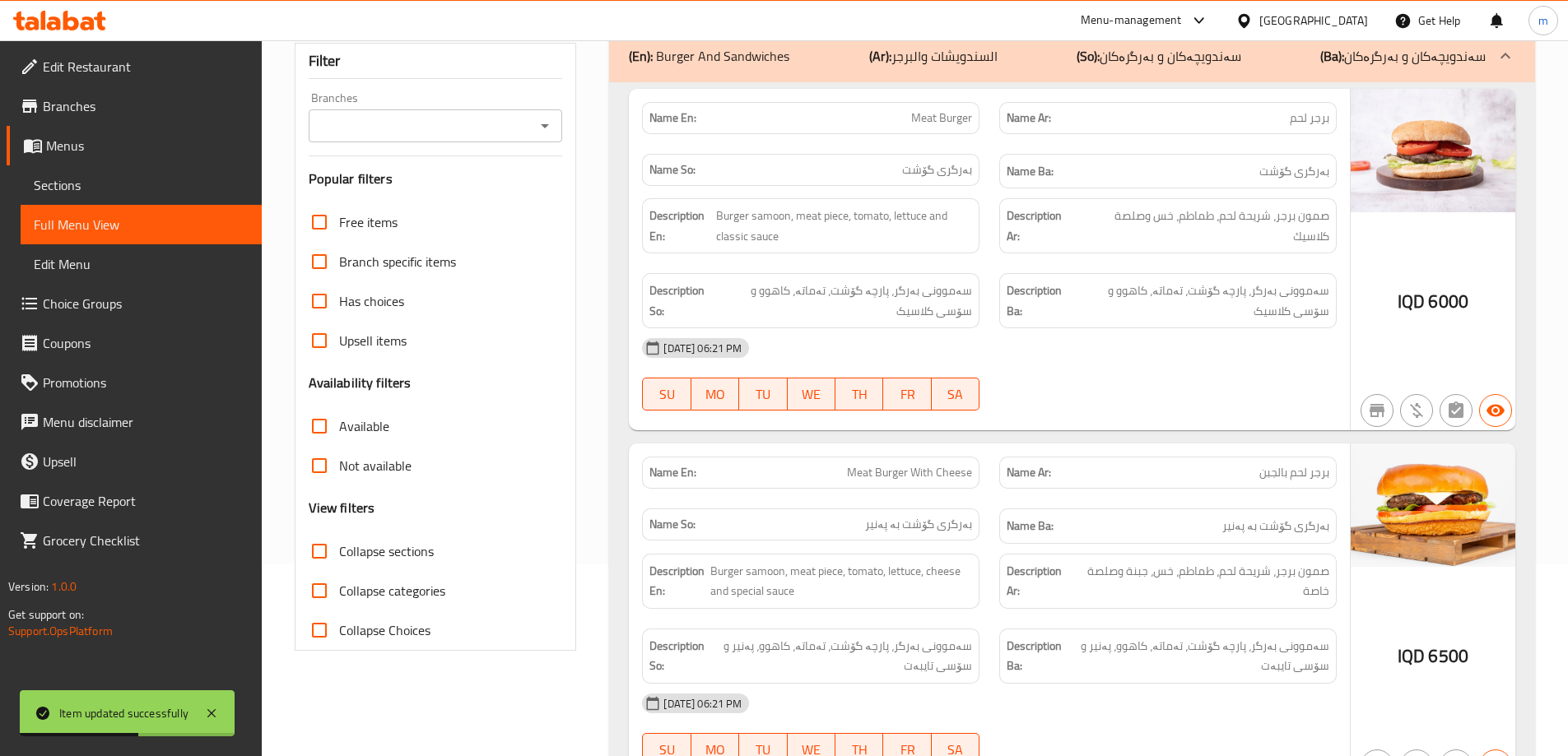
click at [555, 137] on div at bounding box center [544, 126] width 21 height 23
click at [548, 130] on icon "Open" at bounding box center [545, 126] width 20 height 20
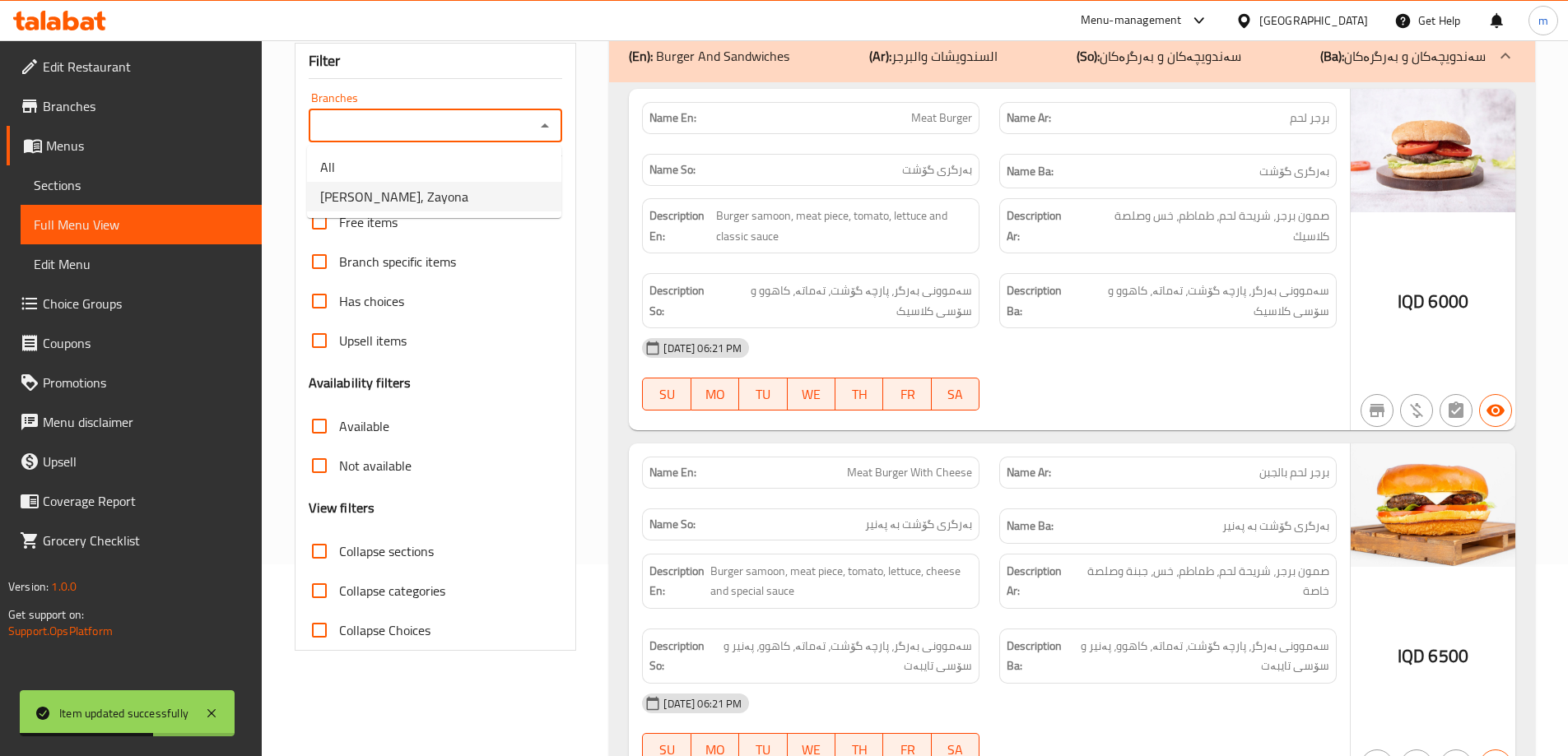
click at [385, 212] on ul "All Al Ataar, Zayona" at bounding box center [434, 182] width 254 height 73
click at [390, 203] on span "[PERSON_NAME], Zayona" at bounding box center [394, 196] width 148 height 20
type input "[PERSON_NAME], Zayona"
click at [438, 100] on div "Branches Al Ataar, Zayona Branches" at bounding box center [436, 117] width 254 height 50
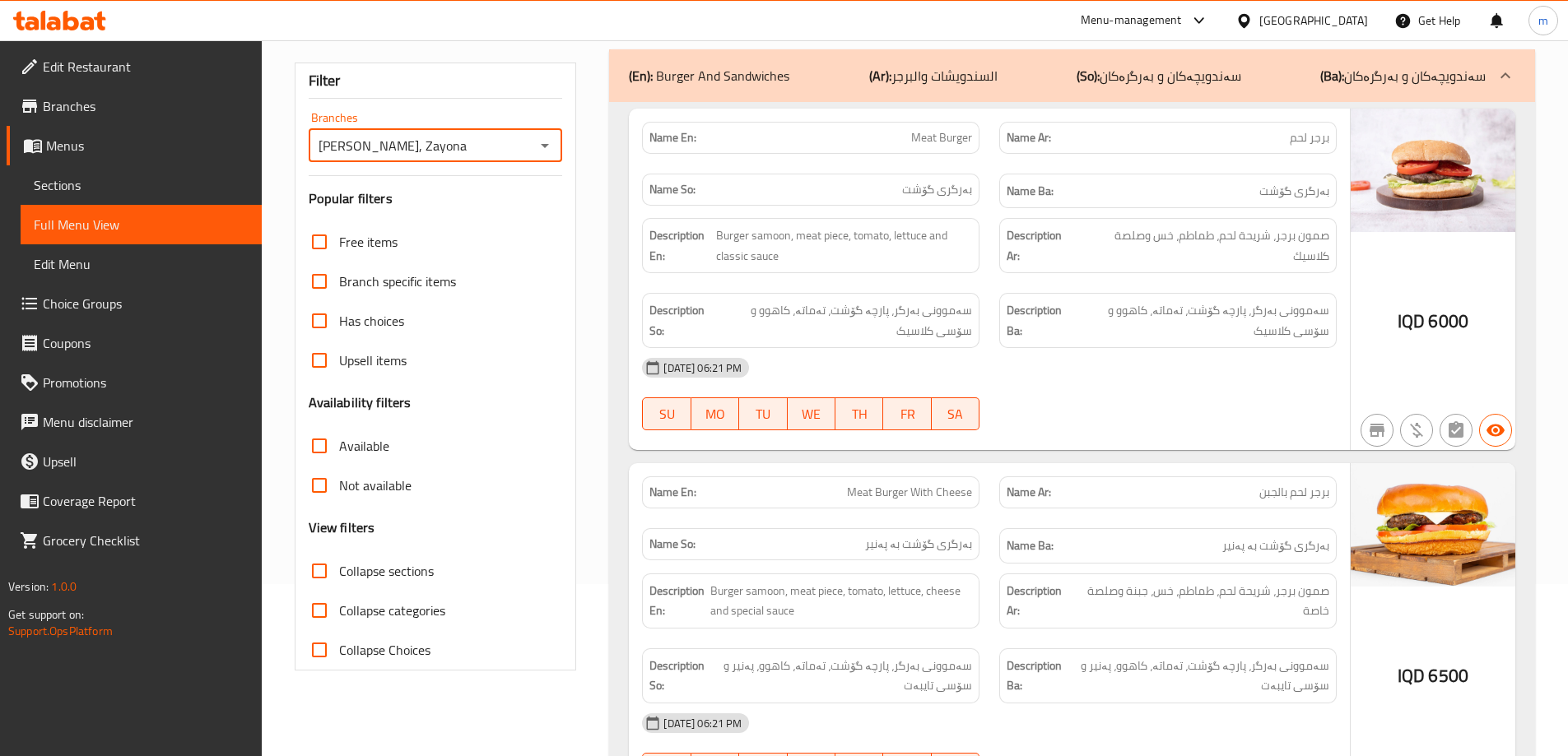
scroll to position [0, 0]
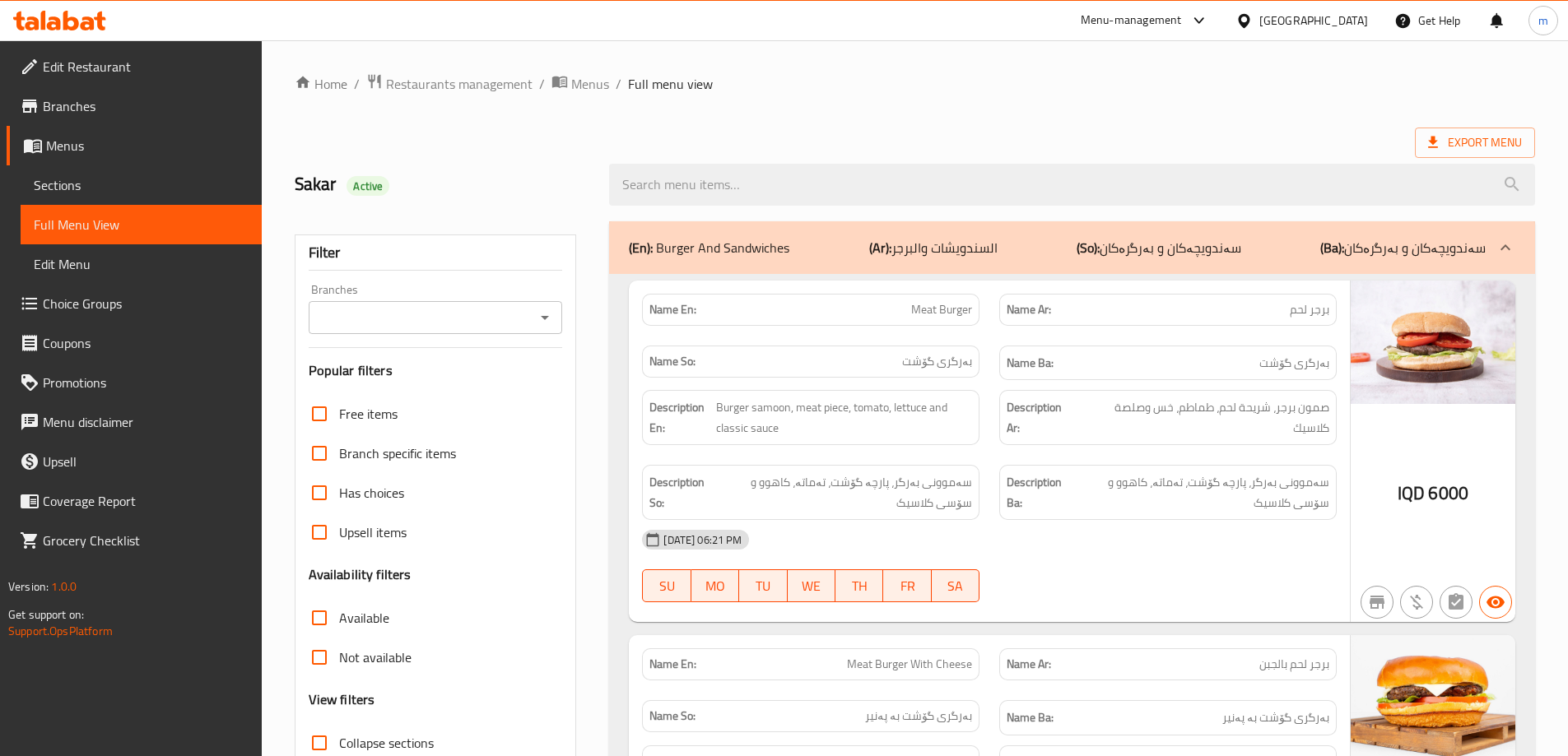
click at [538, 321] on icon "Open" at bounding box center [545, 317] width 20 height 20
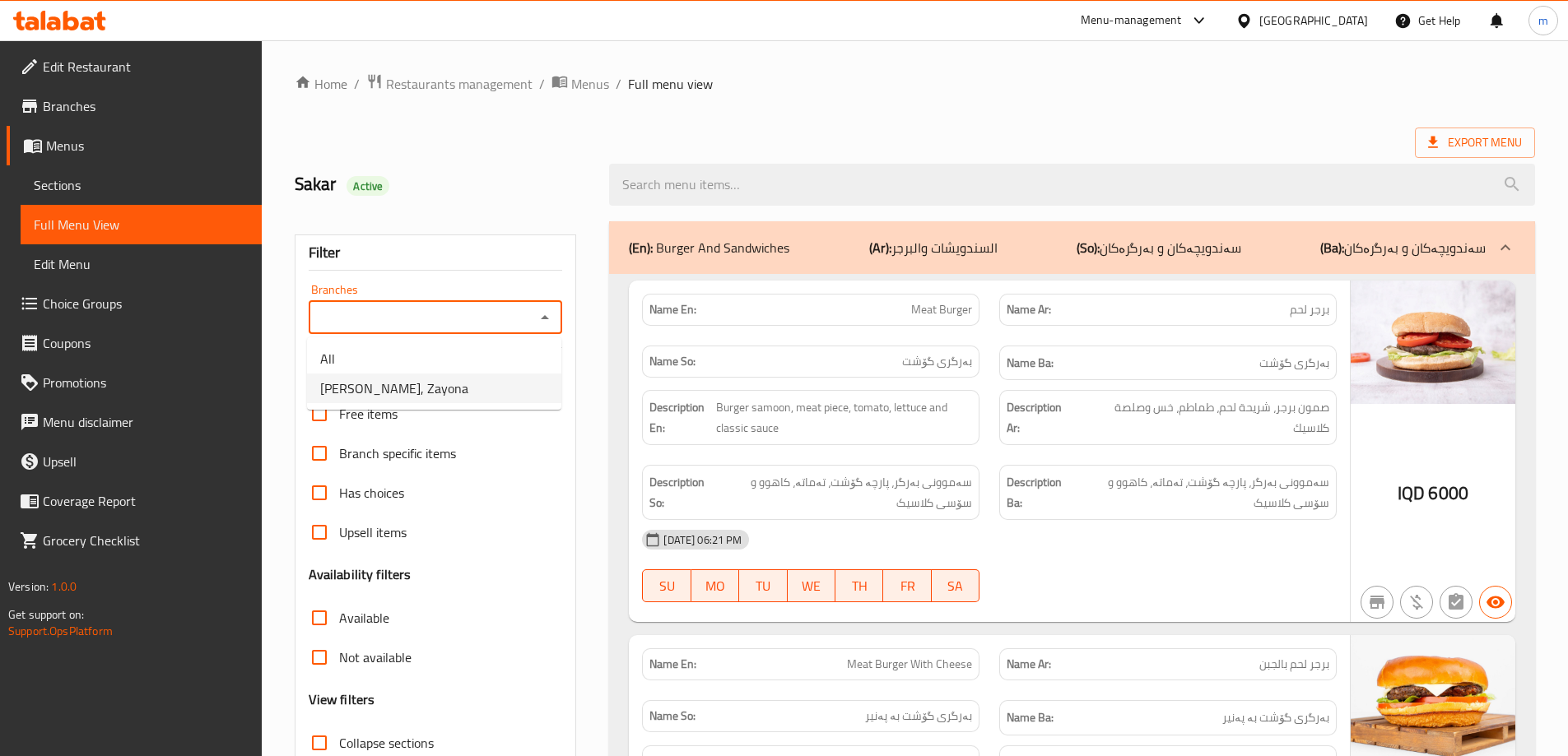
click at [430, 388] on li "[PERSON_NAME], Zayona" at bounding box center [434, 388] width 254 height 30
type input "[PERSON_NAME], Zayona"
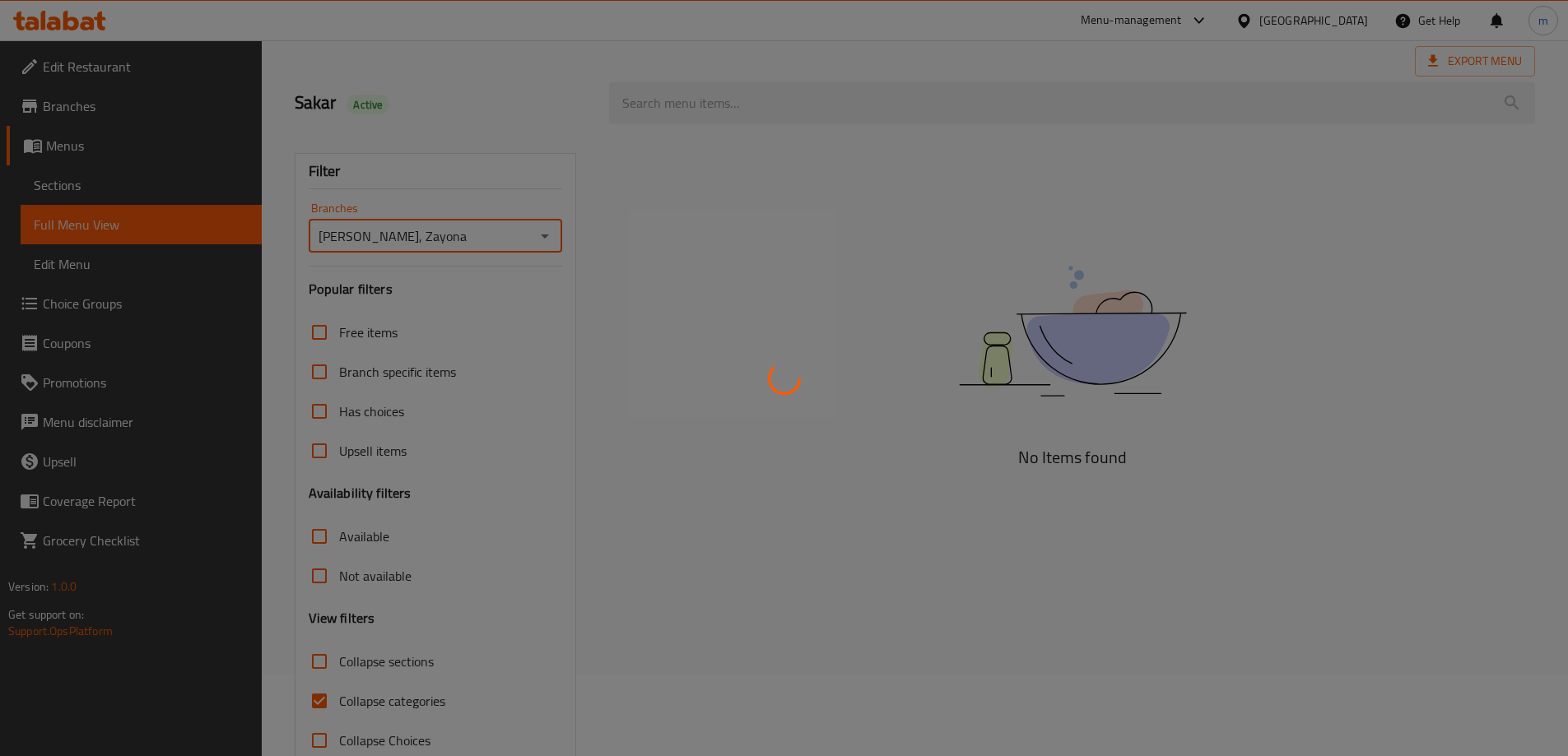
scroll to position [119, 0]
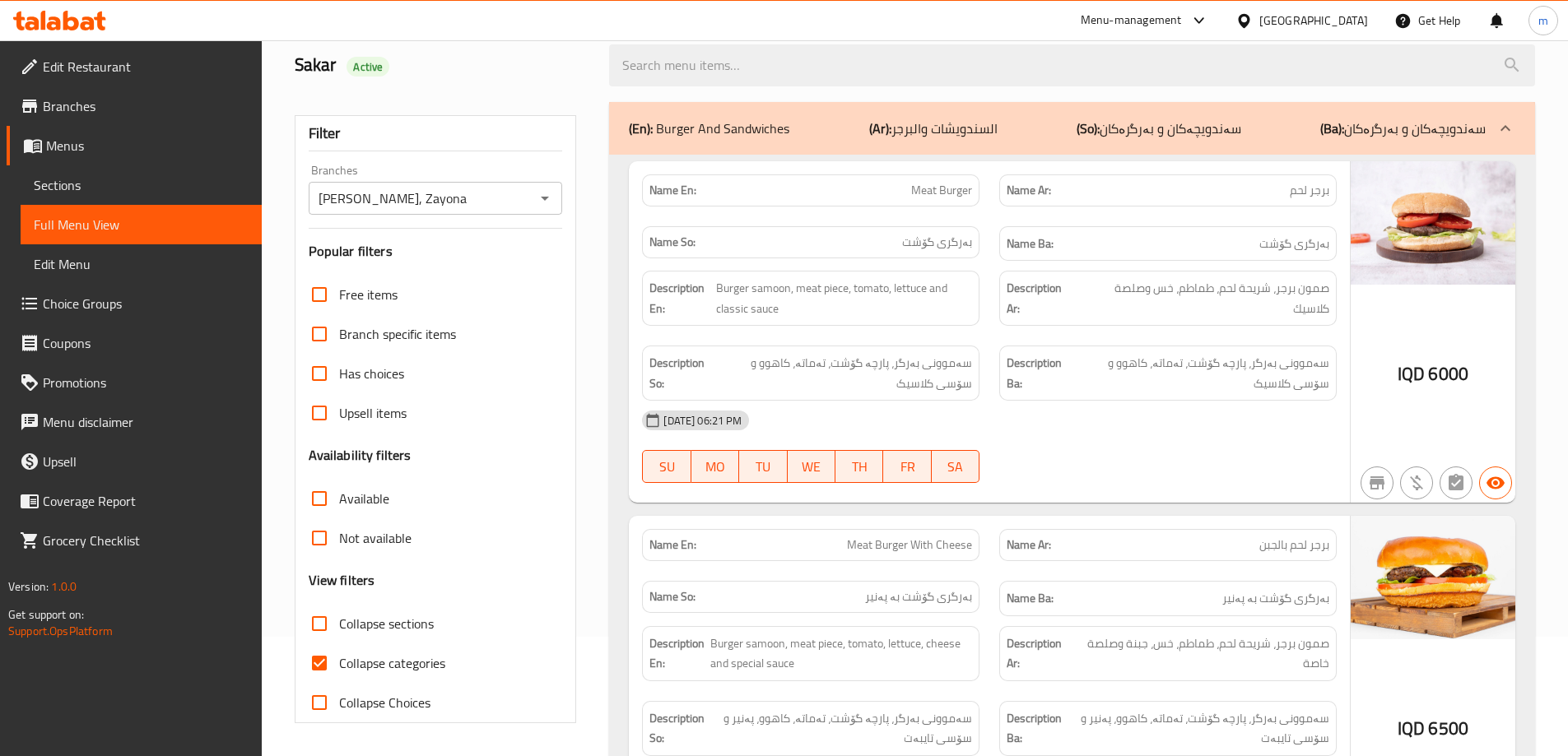
click at [351, 655] on span "Collapse categories" at bounding box center [392, 663] width 106 height 20
click at [339, 655] on input "Collapse categories" at bounding box center [319, 663] width 39 height 39
checkbox input "false"
click at [756, 123] on p "(En): Burger And Sandwiches" at bounding box center [709, 128] width 160 height 20
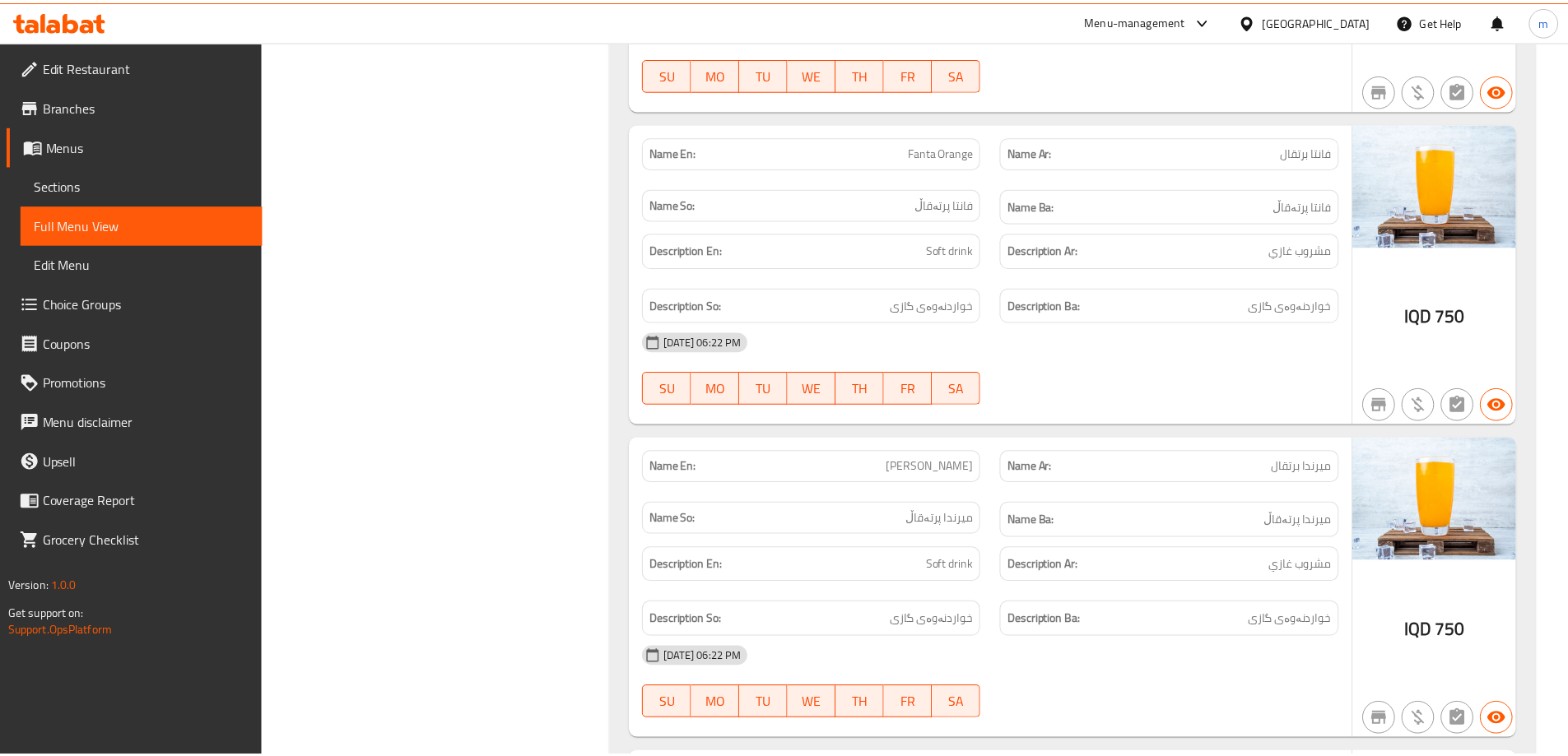
scroll to position [2728, 0]
